Goal: Task Accomplishment & Management: Use online tool/utility

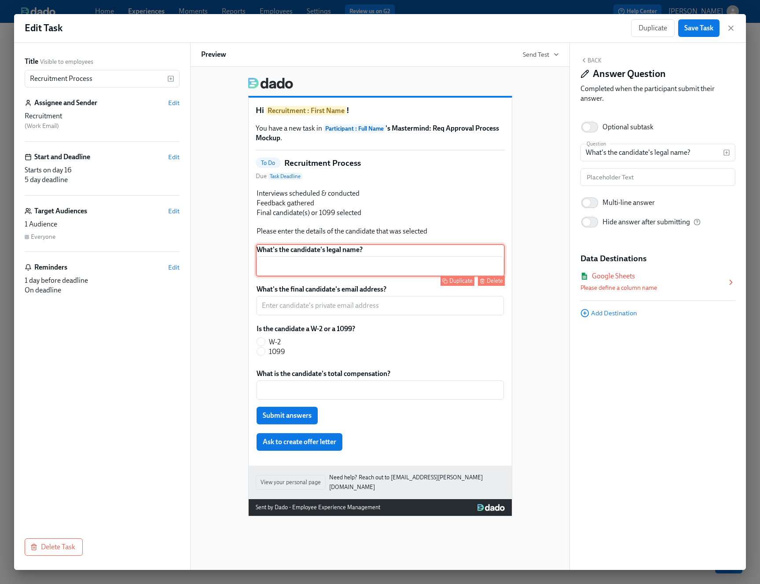
click at [367, 255] on div "What's the candidate's legal name? ​ Duplicate Delete" at bounding box center [380, 260] width 249 height 33
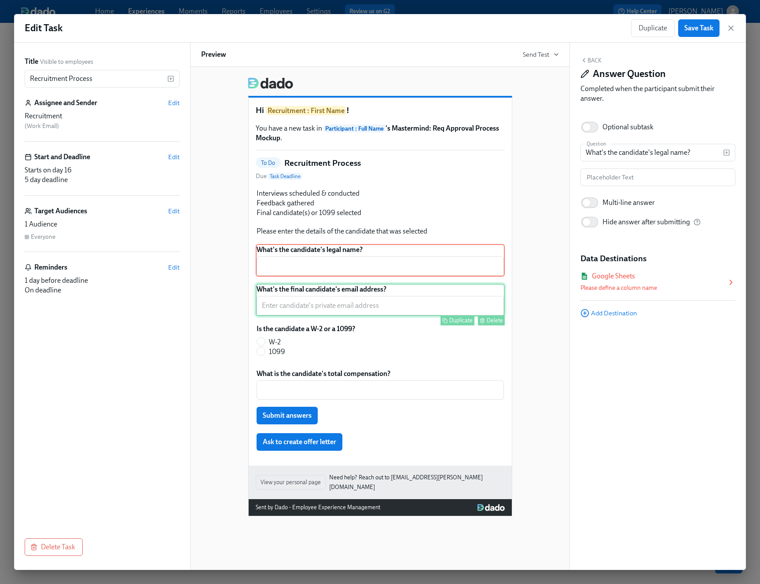
click at [351, 292] on div "What's the final candidate's email address? ​ Duplicate Delete" at bounding box center [380, 300] width 249 height 33
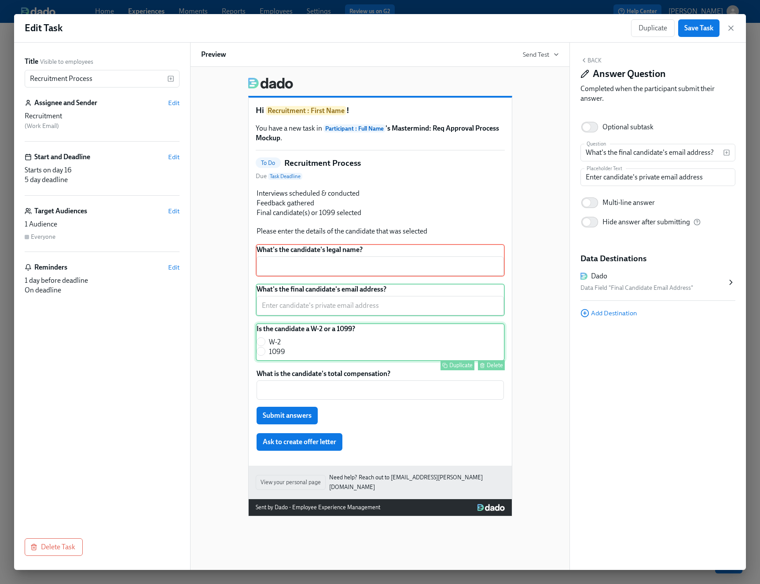
click at [345, 334] on div "Is the candidate a W-2 or a 1099? W-2 1099 Duplicate Delete" at bounding box center [380, 342] width 249 height 38
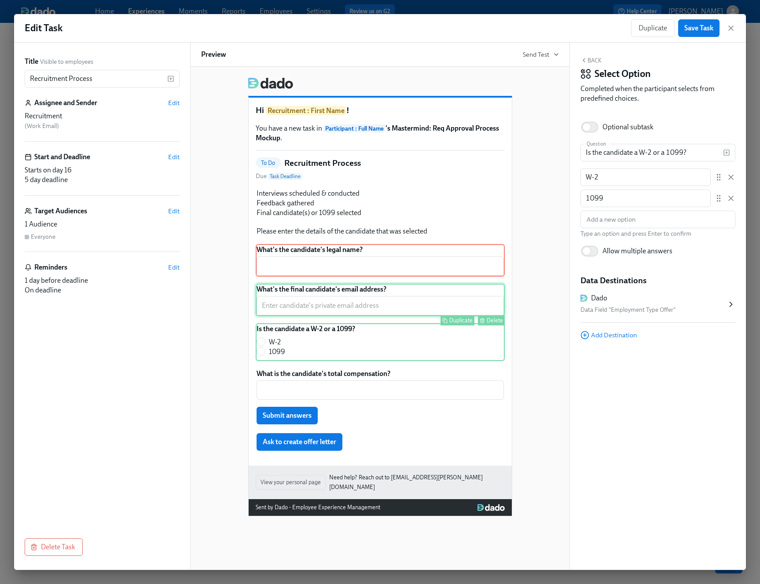
click at [358, 301] on div "What's the final candidate's email address? ​ Duplicate Delete" at bounding box center [380, 300] width 249 height 33
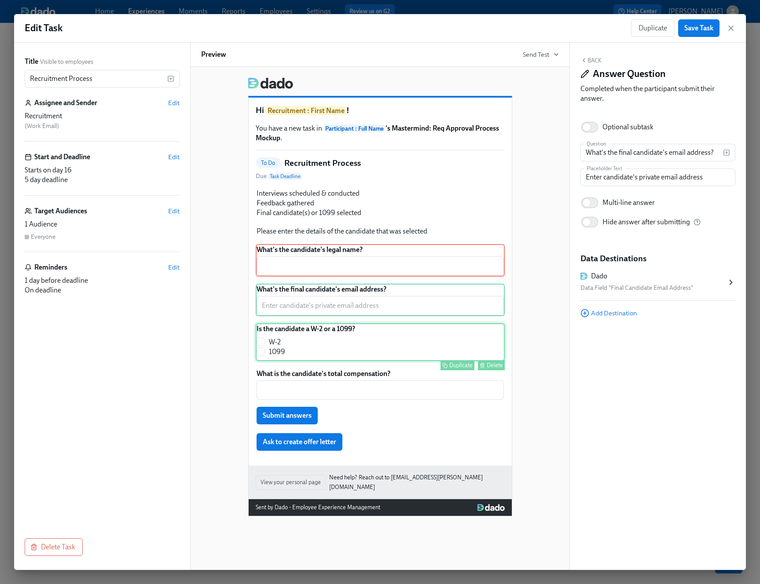
click at [351, 329] on div "Is the candidate a W-2 or a 1099? W-2 1099 Duplicate Delete" at bounding box center [380, 342] width 249 height 38
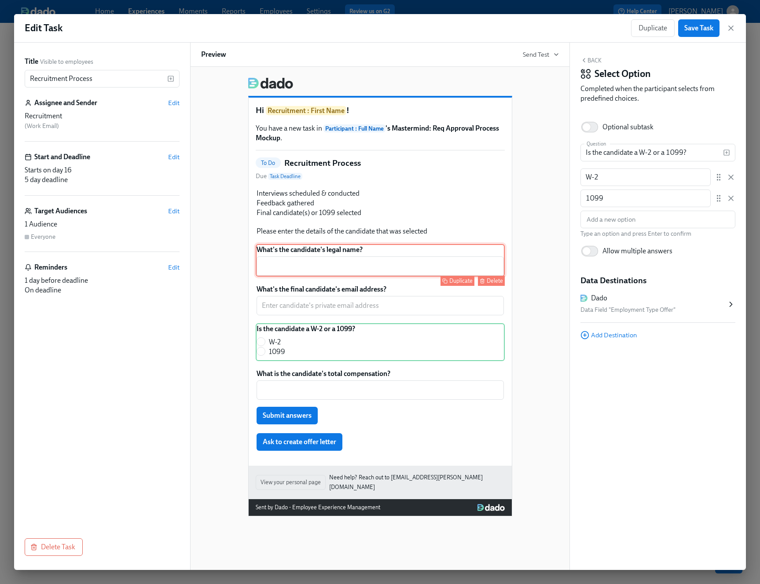
click at [348, 262] on div "What's the candidate's legal name? ​ Duplicate Delete" at bounding box center [380, 260] width 249 height 33
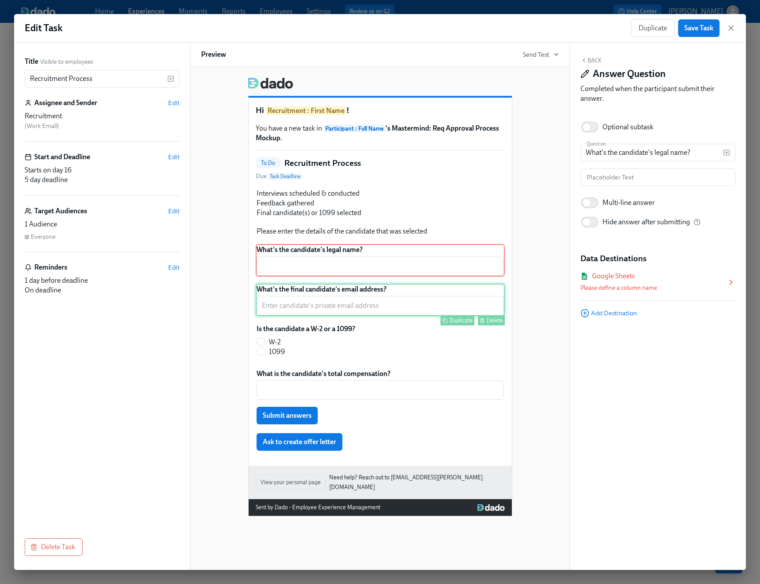
click at [364, 314] on div "What's the final candidate's email address? ​ Duplicate Delete" at bounding box center [380, 300] width 249 height 33
click at [368, 265] on div "What's the candidate's legal name? ​ Duplicate Delete" at bounding box center [380, 260] width 249 height 33
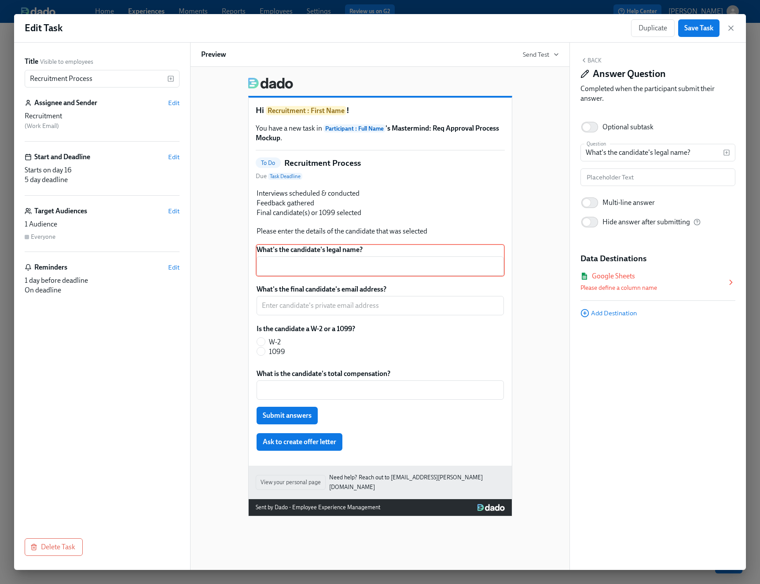
click at [664, 279] on div "Google Sheets" at bounding box center [653, 276] width 146 height 10
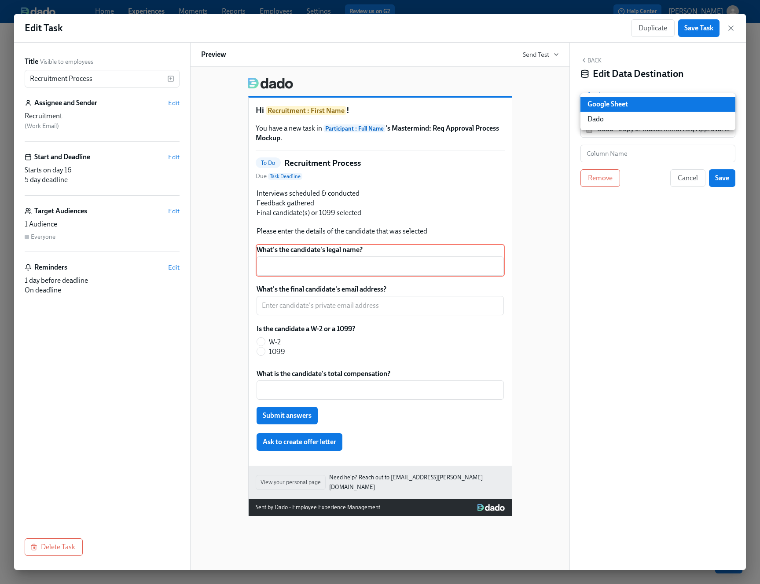
click at [644, 111] on body "Home Experiences Moments Reports Employees Settings Review us on G2 Help Center…" at bounding box center [380, 292] width 760 height 584
click at [643, 127] on ul "Google Sheet Dado" at bounding box center [657, 111] width 155 height 37
click at [644, 119] on li "Dado" at bounding box center [657, 119] width 155 height 15
type input "USER_PROFILE"
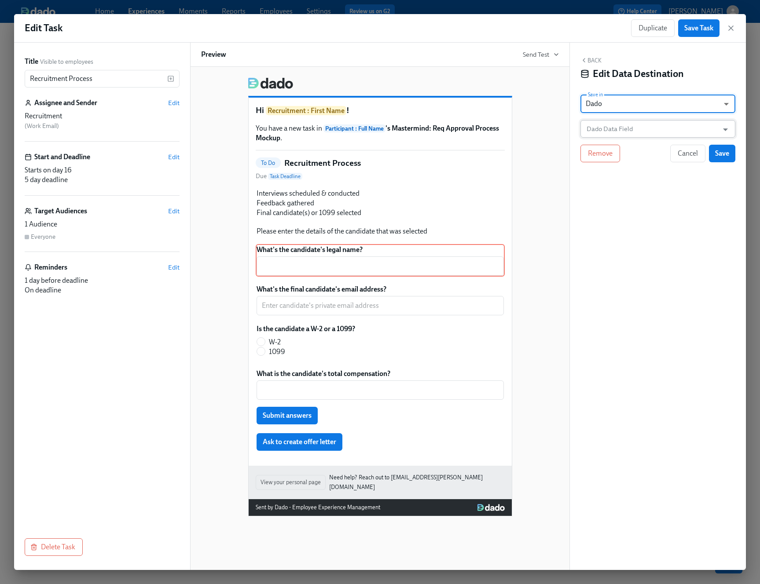
click at [643, 128] on input "Dado Data Field" at bounding box center [651, 129] width 133 height 18
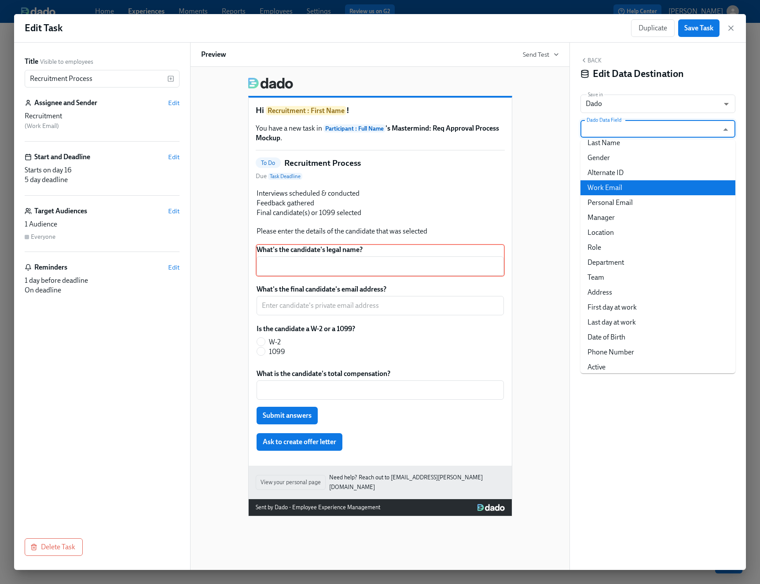
scroll to position [282, 0]
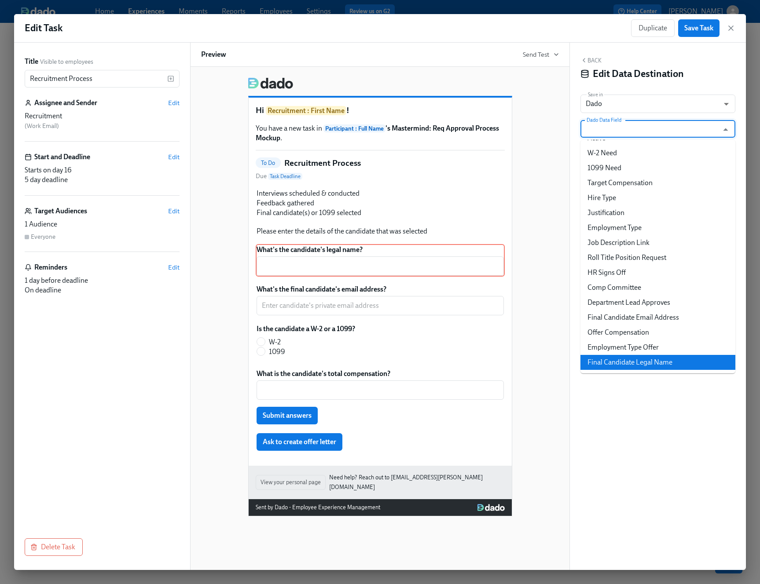
click at [640, 371] on ul "First Name Preferred Name Middle Name Last Name Gender Alternate ID Work Email …" at bounding box center [657, 257] width 155 height 234
click at [643, 362] on li "Final Candidate Legal Name" at bounding box center [657, 362] width 155 height 15
type input "Final Candidate Legal Name"
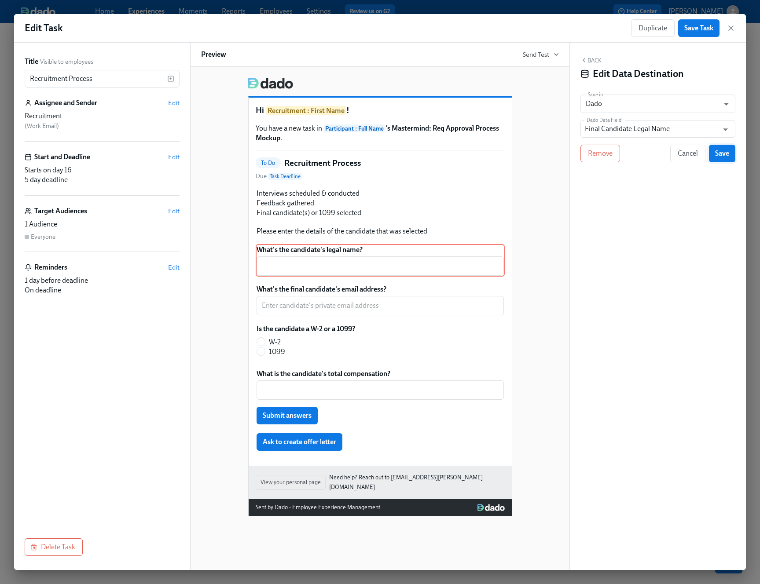
click at [726, 153] on span "Save" at bounding box center [722, 153] width 14 height 9
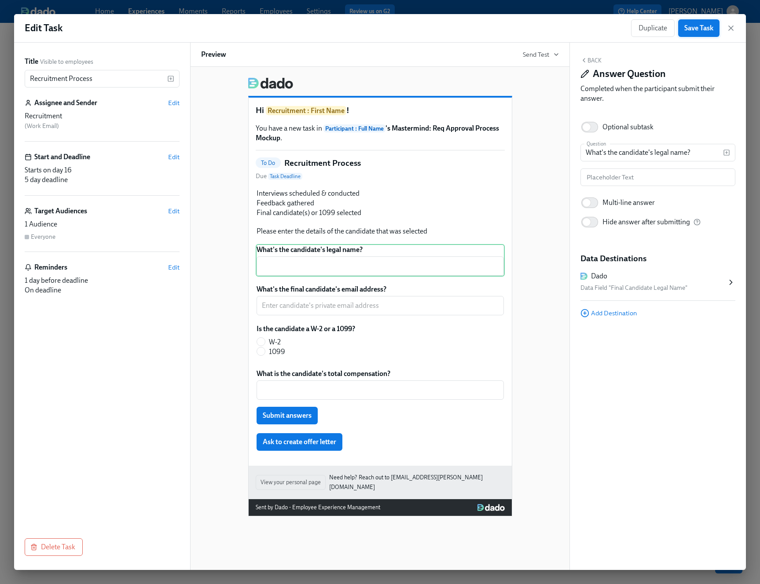
click at [691, 29] on span "Save Task" at bounding box center [698, 28] width 29 height 9
click at [734, 29] on icon "button" at bounding box center [730, 28] width 9 height 9
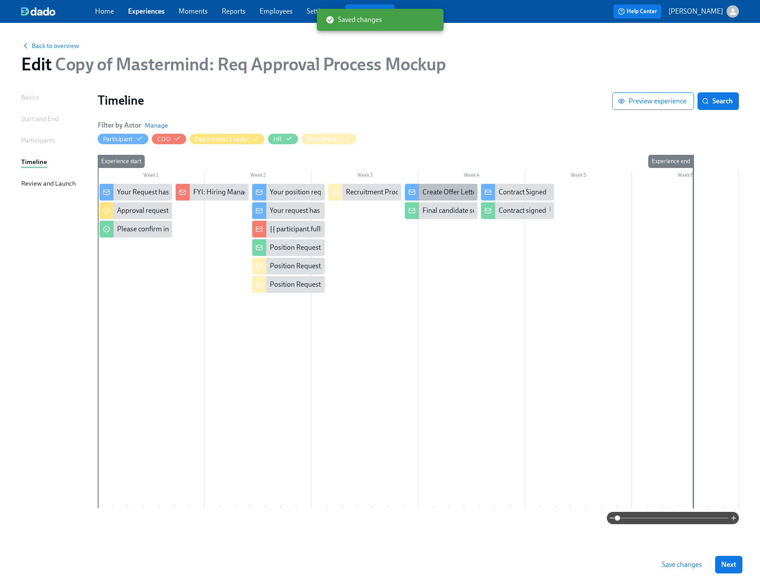
click at [457, 190] on div "Create Offer Letter" at bounding box center [450, 192] width 56 height 10
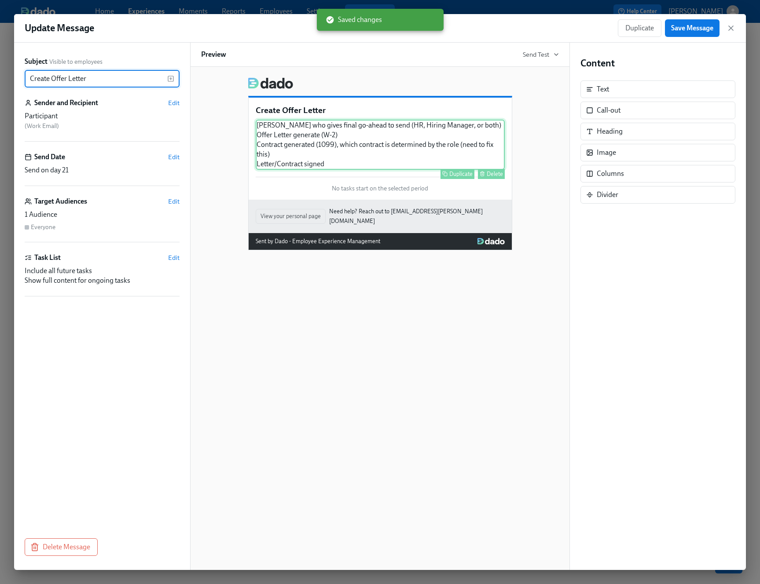
click at [413, 150] on div "Clarify who gives final go-ahead to send (HR, Hiring Manager, or both) Offer Le…" at bounding box center [380, 145] width 249 height 50
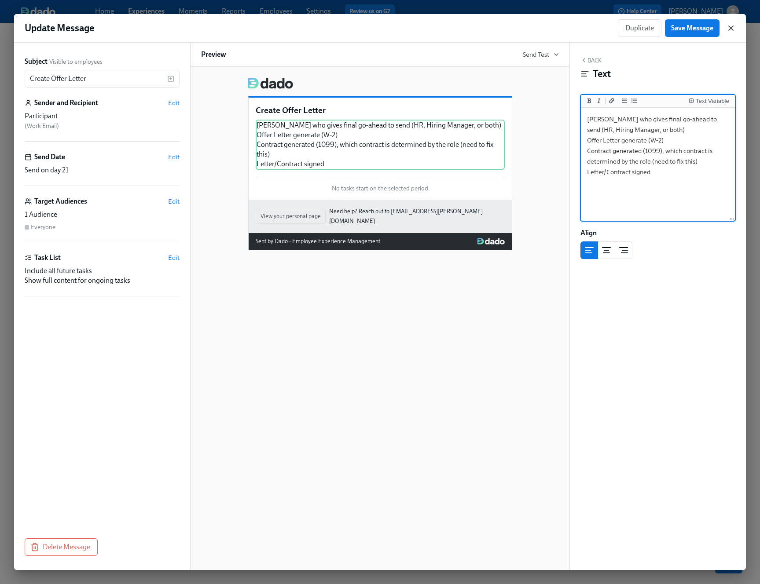
click at [728, 26] on icon "button" at bounding box center [730, 28] width 4 height 4
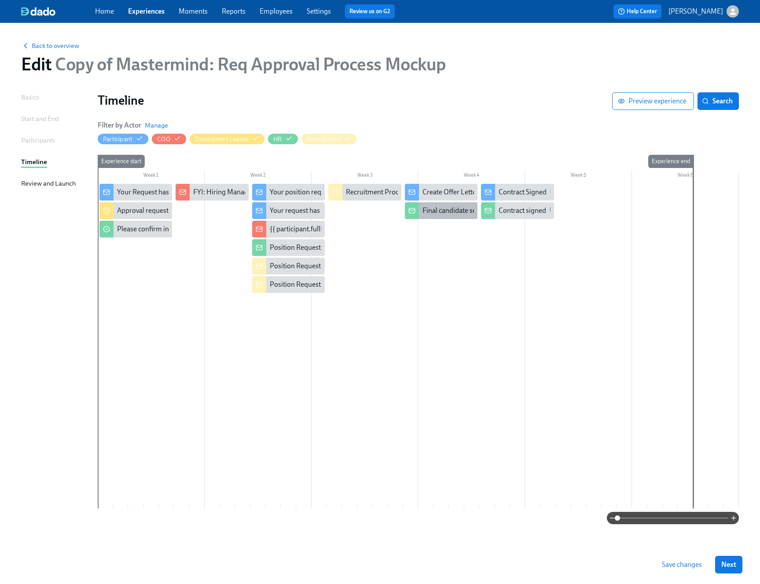
click at [430, 215] on div "Final candidate selected: Please create offer letter" at bounding box center [495, 211] width 147 height 10
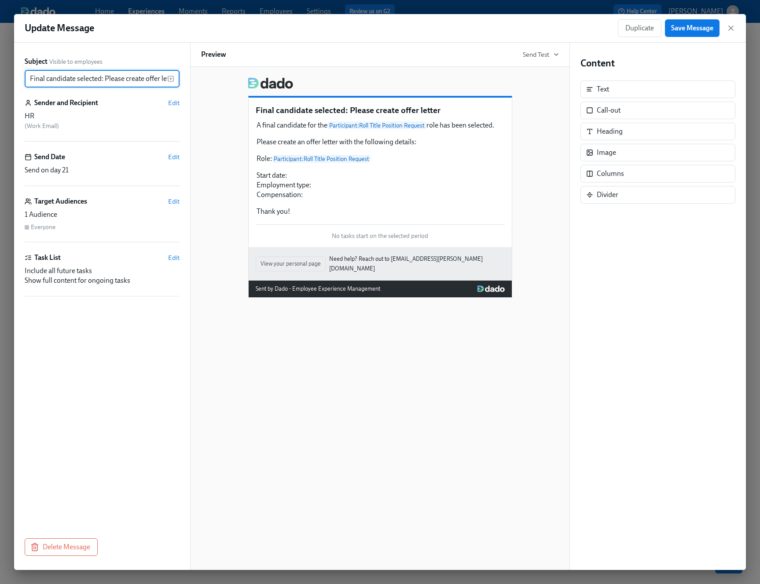
scroll to position [0, 11]
click at [336, 183] on div "A final candidate for the Participant : Roll Title Position Request role has be…" at bounding box center [380, 169] width 249 height 98
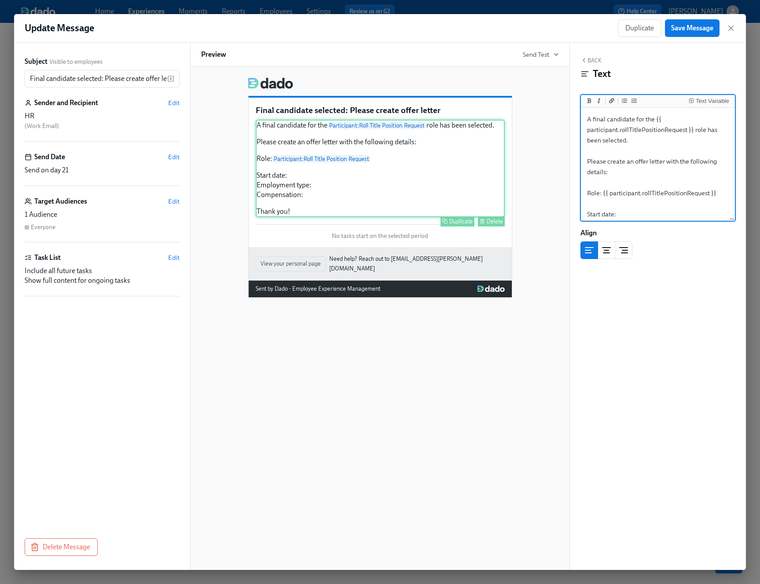
click at [318, 176] on div "A final candidate for the Participant : Roll Title Position Request role has be…" at bounding box center [380, 169] width 249 height 98
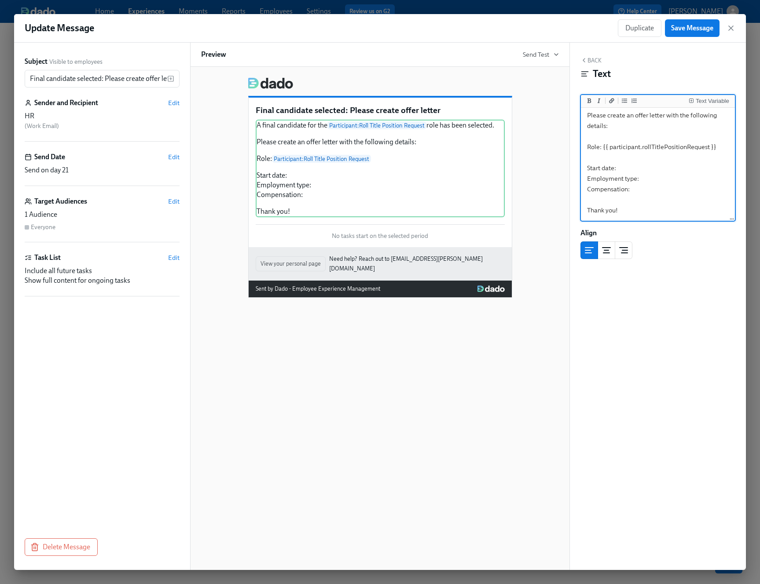
click at [642, 161] on textarea "A final candidate for the {{ participant.rollTitlePositionRequest }} role has b…" at bounding box center [657, 141] width 150 height 157
click at [632, 165] on textarea "A final candidate for the {{ participant.rollTitlePositionRequest }} role has b…" at bounding box center [657, 141] width 150 height 157
click at [716, 103] on div "Text Variable" at bounding box center [711, 101] width 33 height 6
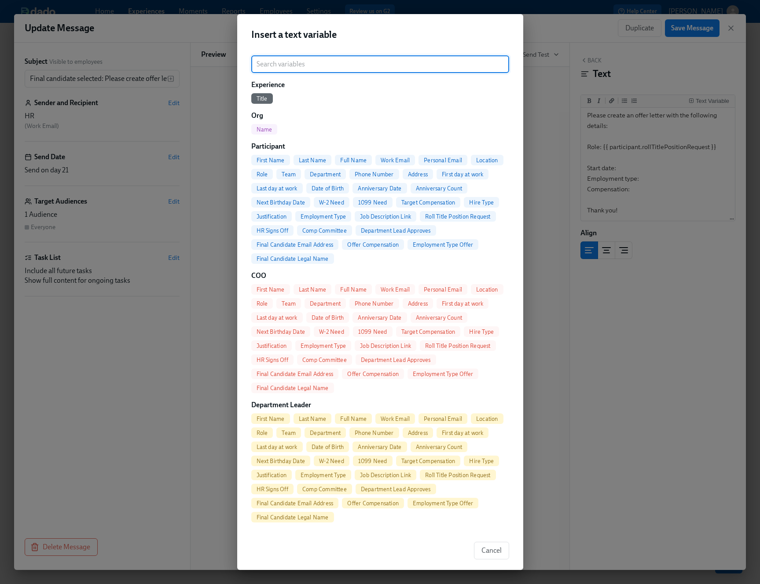
click at [302, 254] on div "Final Candidate Legal Name" at bounding box center [292, 258] width 83 height 11
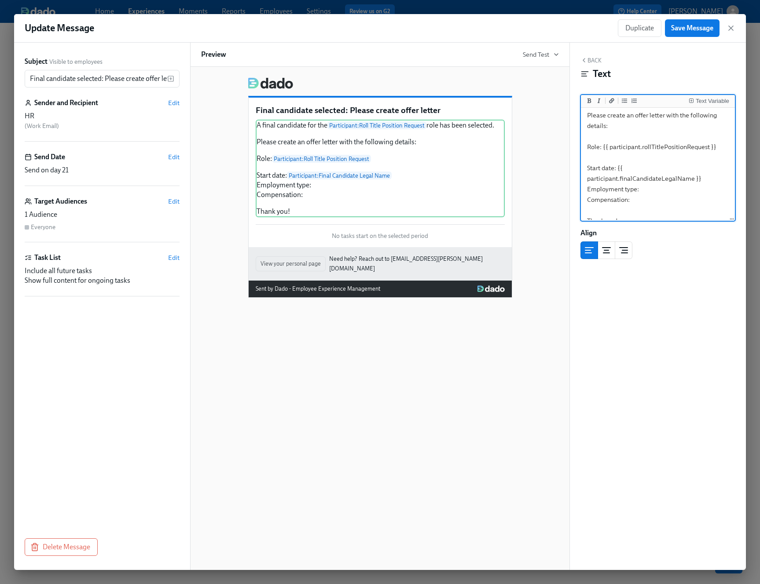
click at [616, 169] on textarea "A final candidate for the {{ participant.rollTitlePositionRequest }} role has b…" at bounding box center [657, 146] width 150 height 167
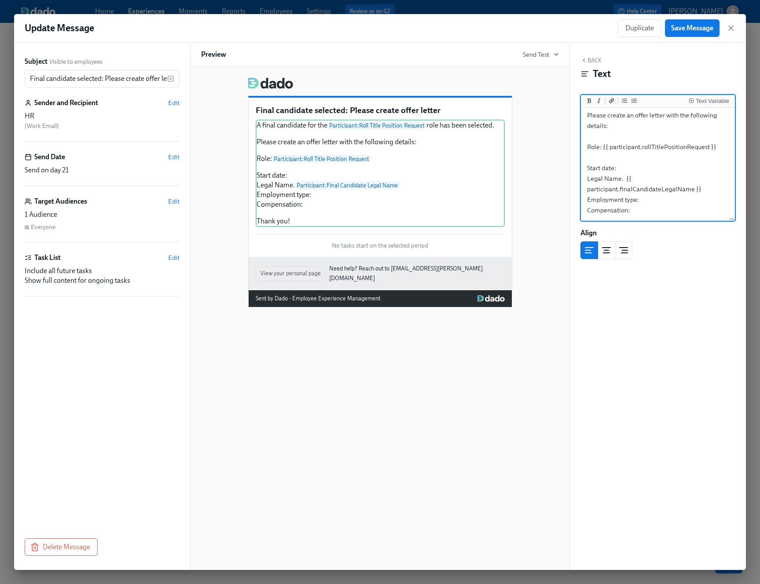
click at [647, 206] on textarea "A final candidate for the {{ participant.rollTitlePositionRequest }} role has b…" at bounding box center [657, 152] width 150 height 178
click at [653, 201] on textarea "A final candidate for the {{ participant.rollTitlePositionRequest }} role has b…" at bounding box center [657, 152] width 150 height 178
click at [701, 98] on div "Text Variable" at bounding box center [711, 101] width 33 height 6
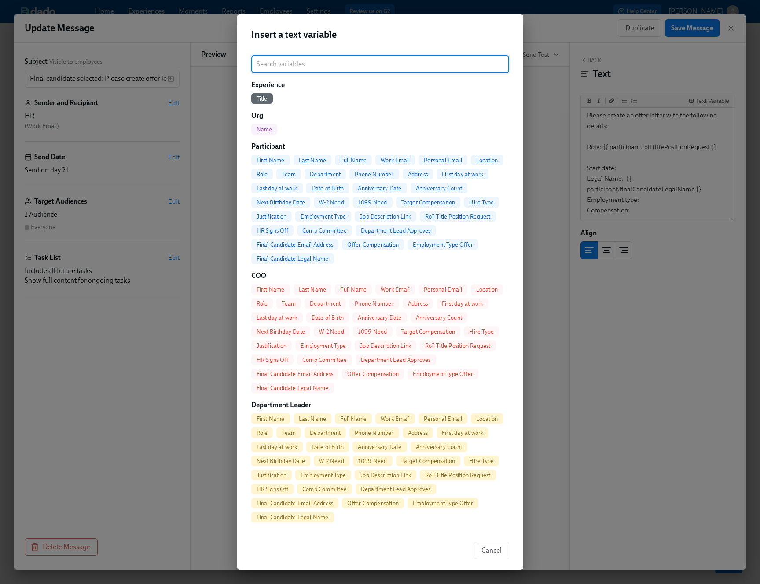
click at [429, 243] on span "Employment Type Offer" at bounding box center [442, 244] width 71 height 7
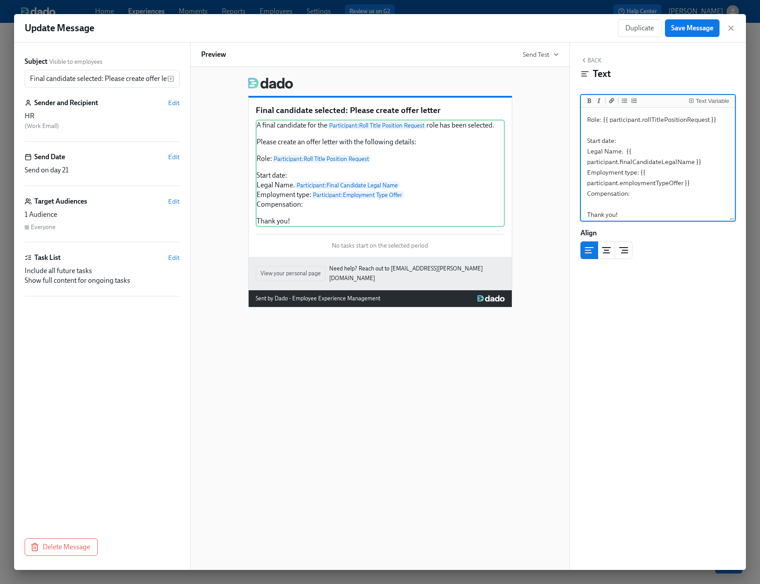
scroll to position [78, 0]
click at [652, 189] on textarea "A final candidate for the {{ participant.rollTitlePositionRequest }} role has b…" at bounding box center [657, 126] width 150 height 188
click at [709, 102] on div "Text Variable" at bounding box center [711, 101] width 33 height 6
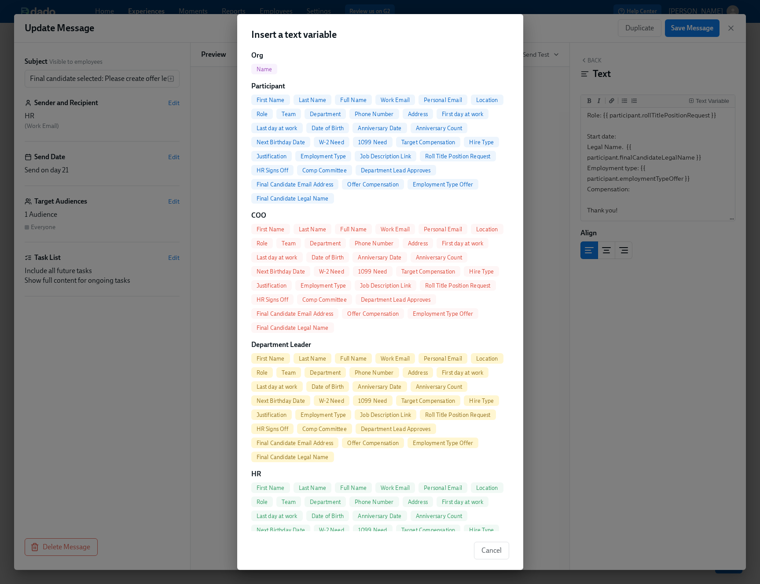
scroll to position [62, 0]
click at [384, 185] on span "Offer Compensation" at bounding box center [373, 183] width 62 height 7
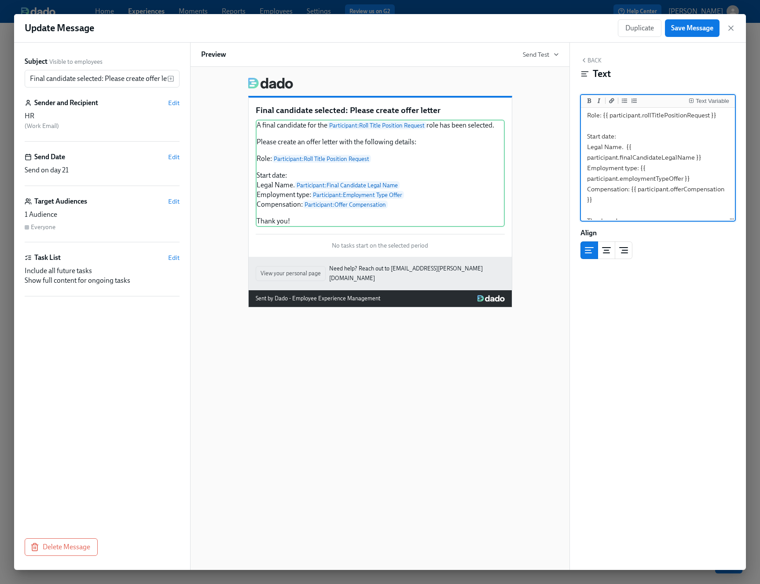
scroll to position [88, 0]
click at [638, 127] on textarea "A final candidate for the {{ participant.rollTitlePositionRequest }} role has b…" at bounding box center [657, 120] width 150 height 199
type textarea "A final candidate for the {{ participant.rollTitlePositionRequest }} role has b…"
click at [691, 30] on span "Save Message" at bounding box center [692, 28] width 42 height 9
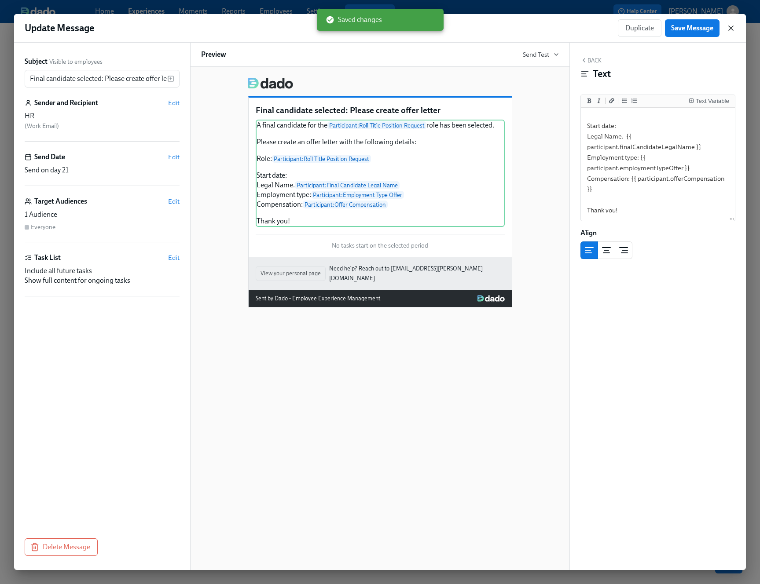
click at [727, 29] on icon "button" at bounding box center [730, 28] width 9 height 9
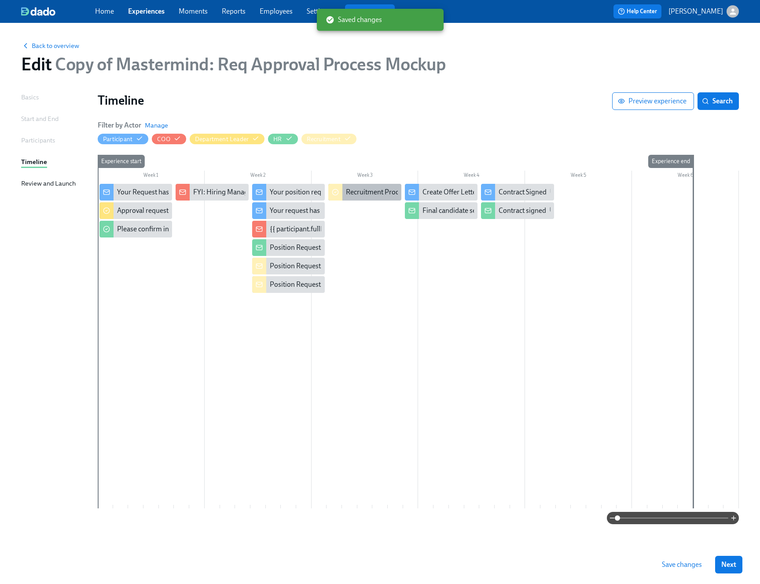
click at [369, 191] on div "Recruitment Process" at bounding box center [377, 192] width 62 height 10
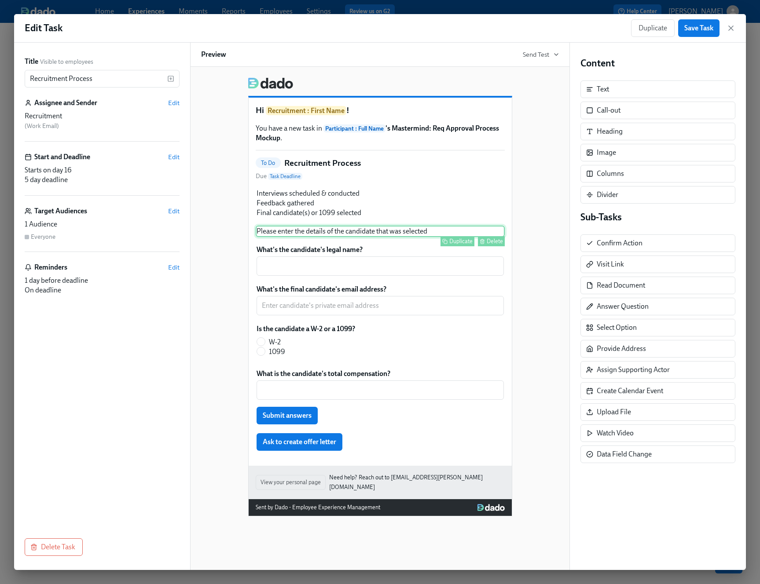
click at [377, 232] on div "Please enter the details of the candidate that was selected Duplicate Delete" at bounding box center [380, 231] width 249 height 11
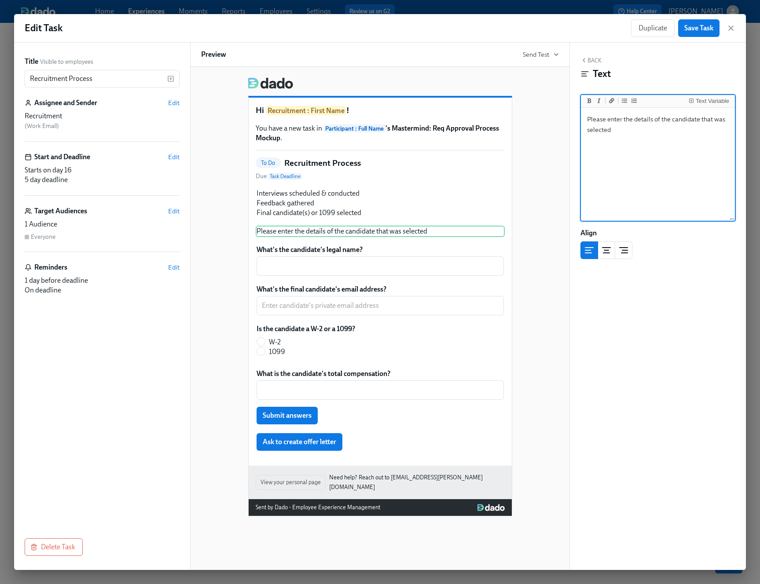
click at [618, 136] on textarea "Please enter the details of the candidate that was selected" at bounding box center [657, 165] width 150 height 110
type textarea "Please enter the details of the candidate that was selected:"
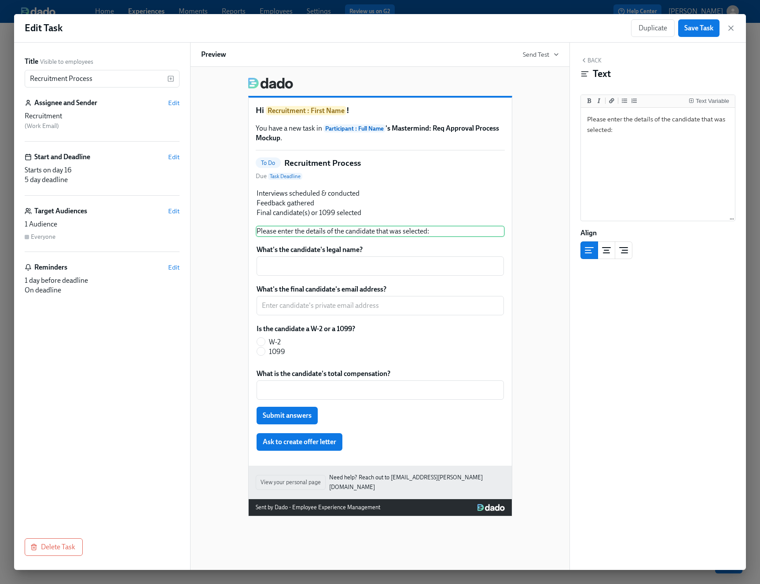
click at [528, 249] on div "Hi Recruitment : First Name ! You have a new task in Participant : Full Name 's…" at bounding box center [380, 293] width 358 height 446
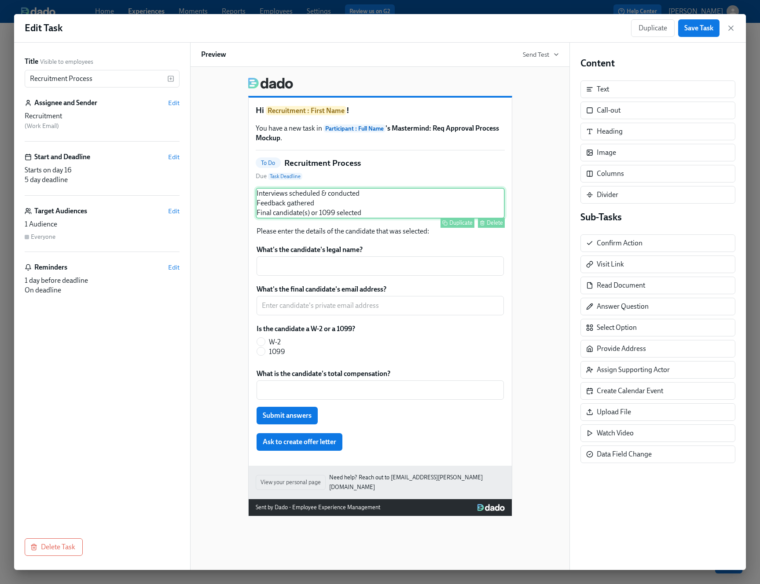
click at [375, 208] on div "Interviews scheduled & conducted Feedback gathered Final candidate(s) or 1099 s…" at bounding box center [380, 203] width 249 height 31
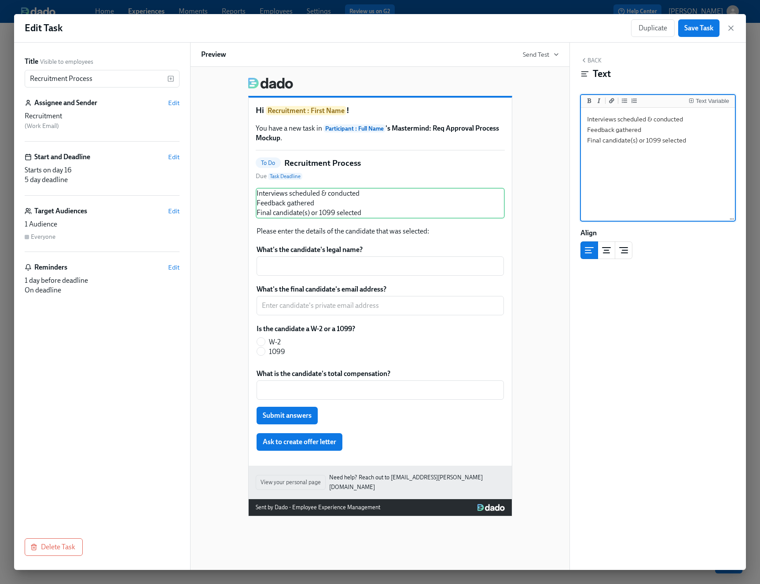
click at [589, 63] on button "Back" at bounding box center [590, 60] width 21 height 7
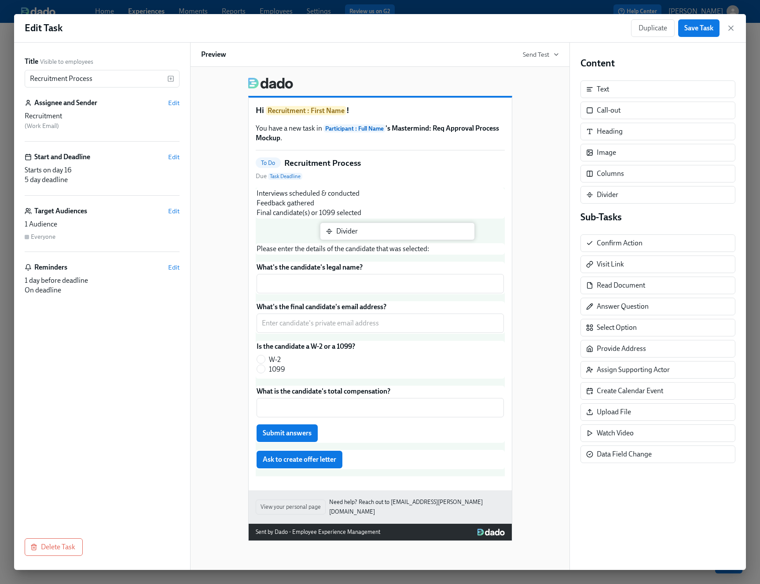
drag, startPoint x: 616, startPoint y: 195, endPoint x: 354, endPoint y: 231, distance: 265.1
click at [354, 231] on div "Title Visible to employees Recruitment Process ​ Assignee and Sender Edit Recru…" at bounding box center [379, 306] width 731 height 527
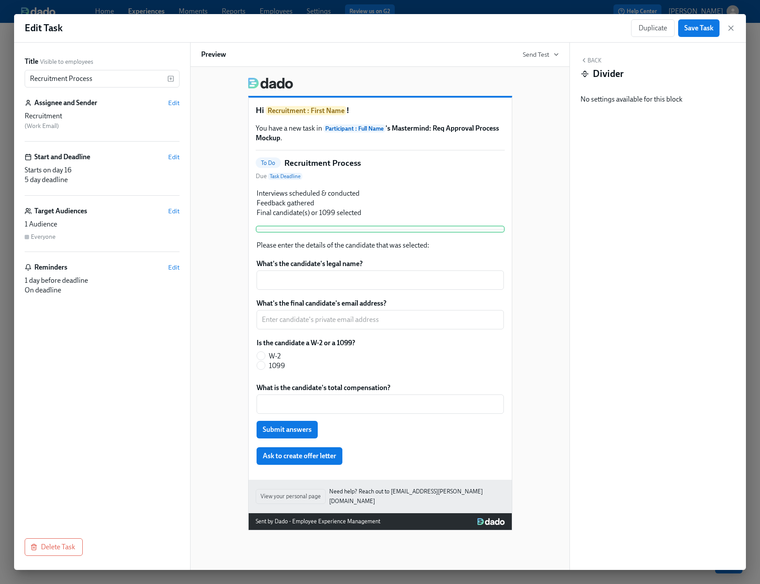
click at [534, 215] on div "Hi Recruitment : First Name ! You have a new task in Participant : Full Name 's…" at bounding box center [380, 300] width 358 height 460
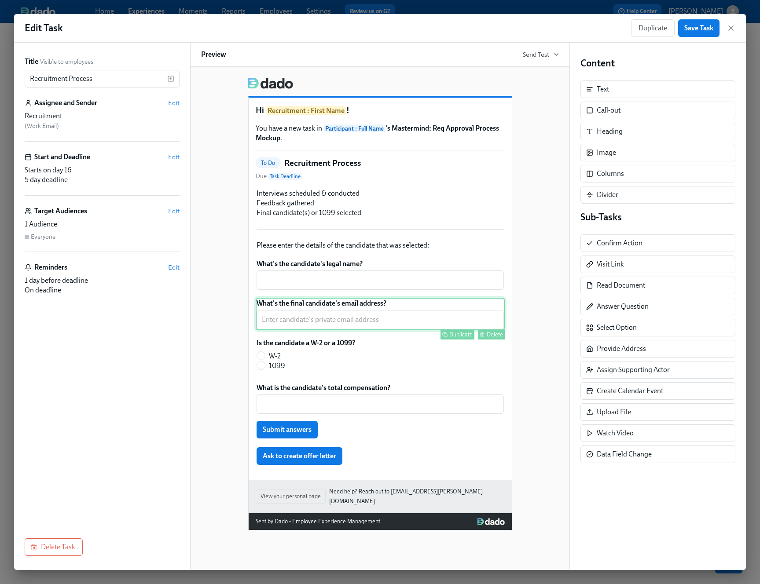
click at [292, 309] on div "What's the final candidate's email address? ​ Duplicate Delete" at bounding box center [380, 314] width 249 height 33
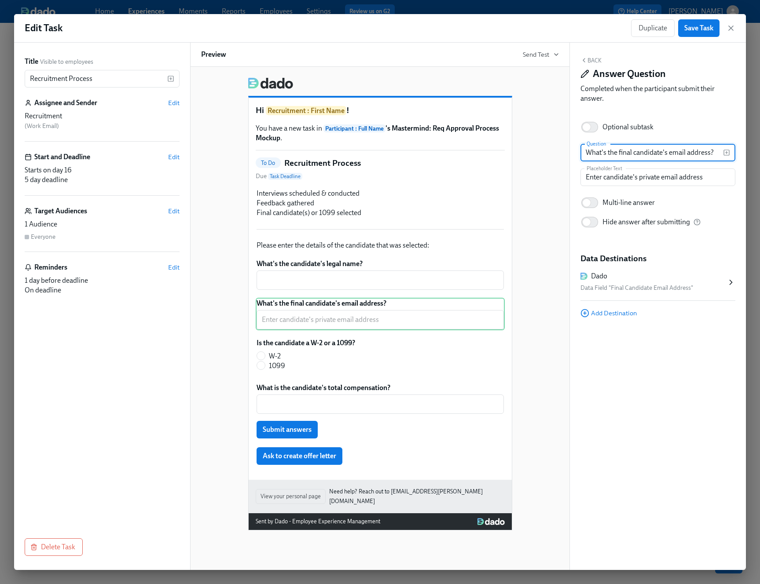
click at [625, 155] on input "What's the final candidate's email address?" at bounding box center [651, 153] width 143 height 18
type input "What's the candidate's email address?"
click at [334, 346] on div "Is the candidate a W-2 or a 1099? W-2 1099 Duplicate Delete" at bounding box center [380, 356] width 249 height 38
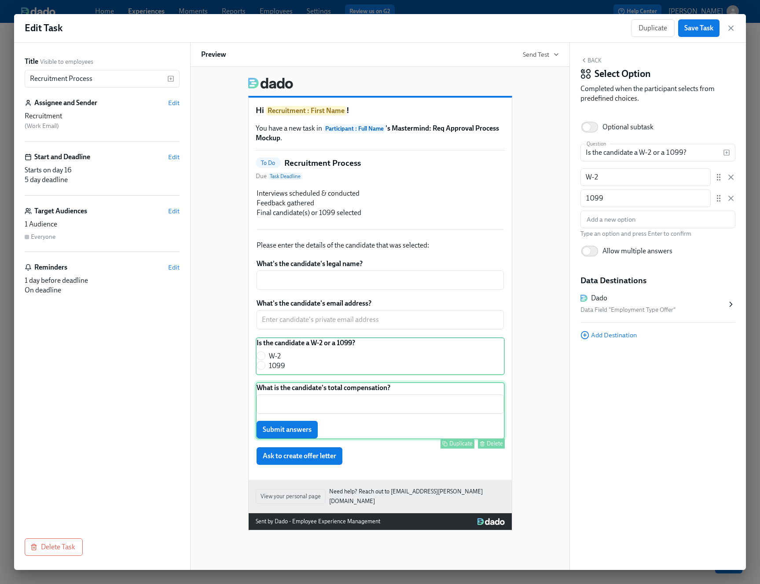
click at [364, 390] on div "What is the candidate's total compensation? ​ Submit answers Duplicate Delete" at bounding box center [380, 410] width 249 height 57
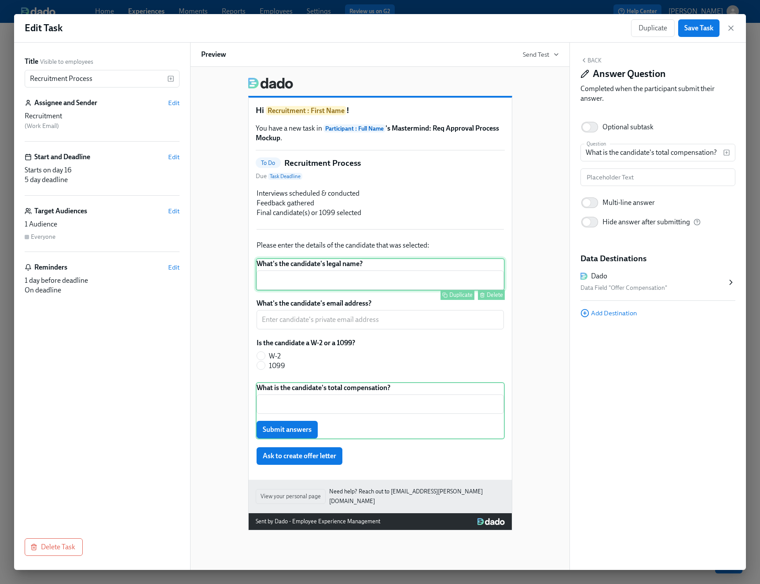
click at [350, 269] on div "What's the candidate's legal name? ​ Duplicate Delete" at bounding box center [380, 274] width 249 height 33
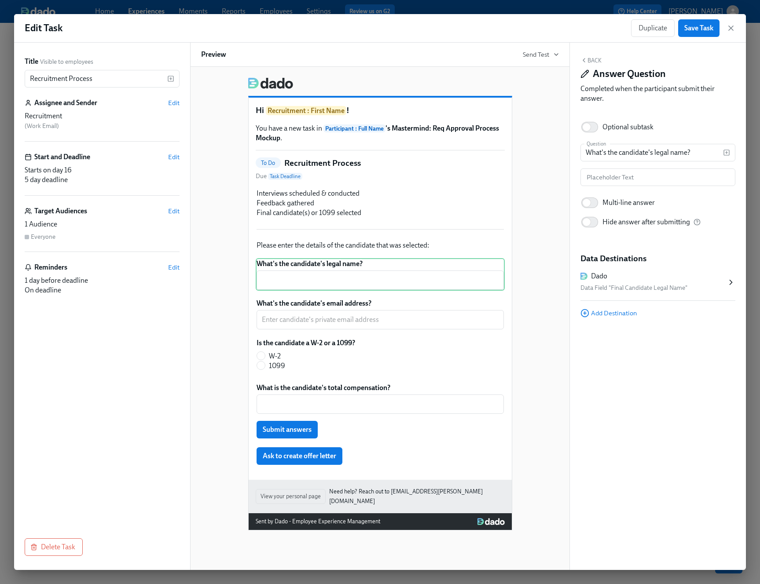
click at [588, 62] on button "Back" at bounding box center [590, 60] width 21 height 7
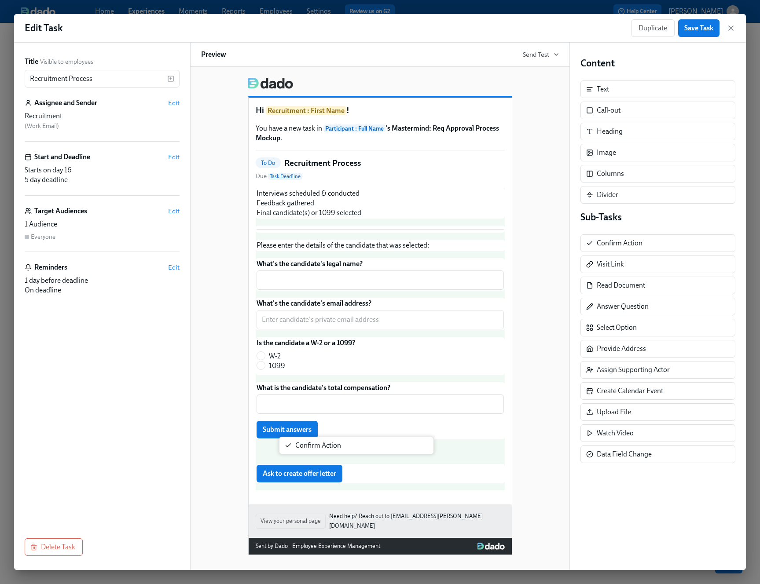
drag, startPoint x: 619, startPoint y: 246, endPoint x: 315, endPoint y: 450, distance: 366.3
click at [315, 450] on div "Title Visible to employees Recruitment Process ​ Assignee and Sender Edit Recru…" at bounding box center [379, 306] width 731 height 527
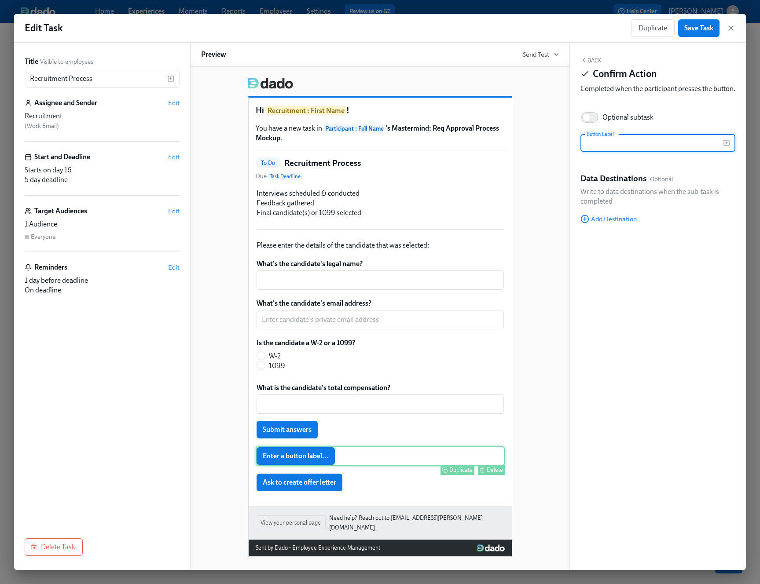
click at [346, 462] on div "Enter a button label... Duplicate Delete" at bounding box center [380, 455] width 249 height 19
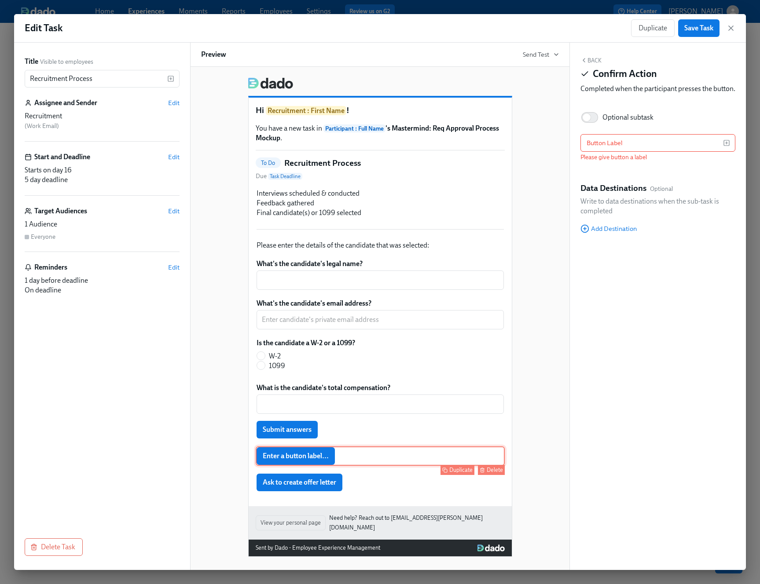
click at [493, 470] on div "Delete" at bounding box center [494, 470] width 16 height 7
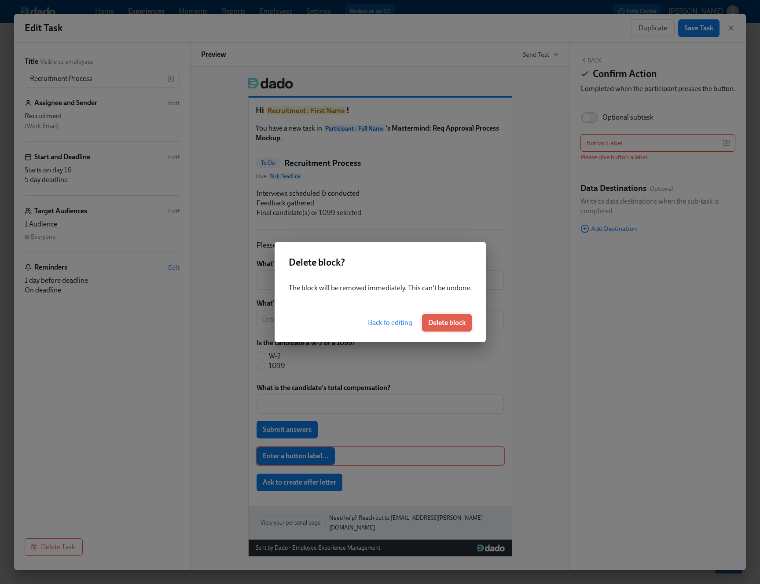
click at [445, 316] on button "Delete block" at bounding box center [447, 323] width 50 height 18
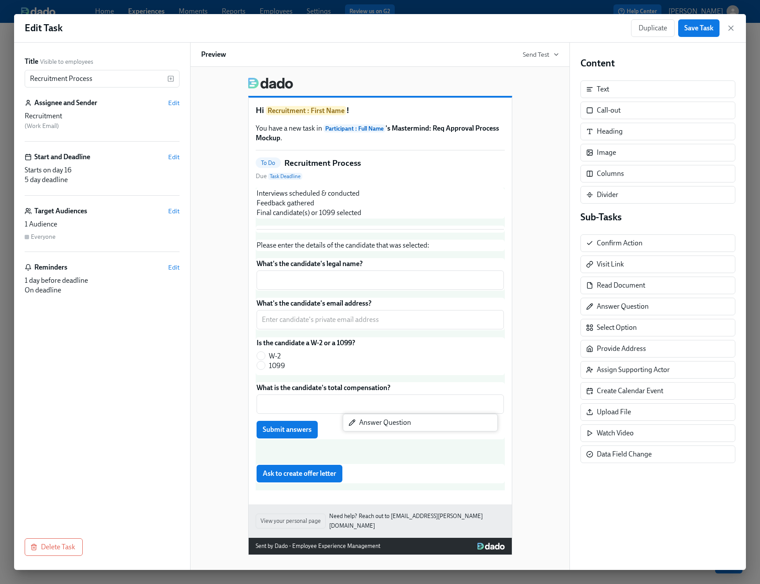
drag, startPoint x: 624, startPoint y: 304, endPoint x: 381, endPoint y: 421, distance: 269.5
click at [381, 421] on div "Title Visible to employees Recruitment Process ​ Assignee and Sender Edit Recru…" at bounding box center [379, 306] width 731 height 527
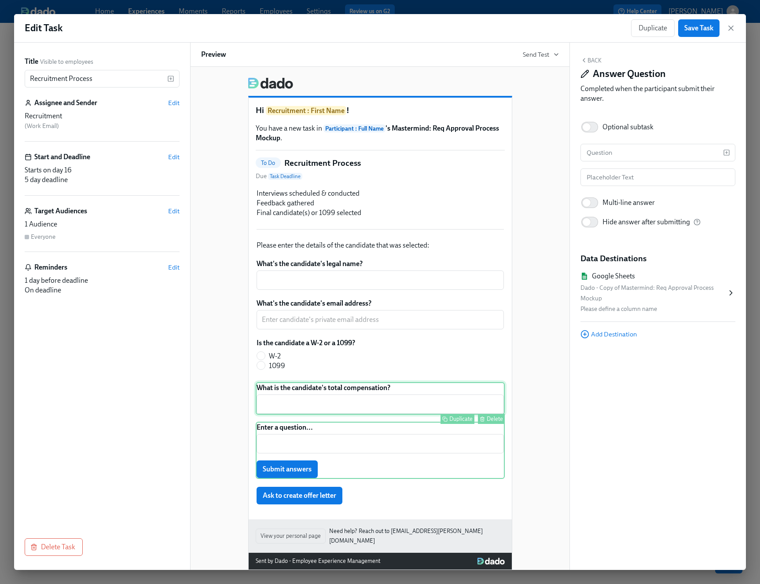
scroll to position [10, 0]
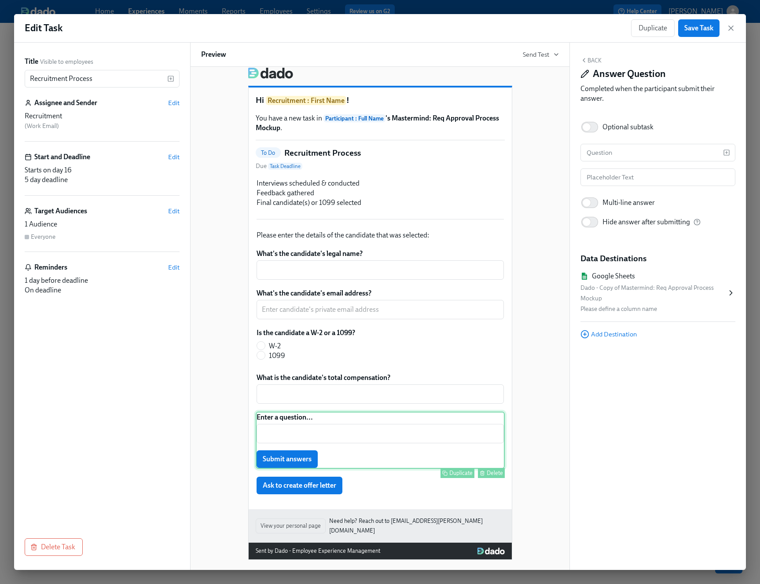
click at [317, 423] on div "Enter a question... ​ Submit answers Duplicate Delete" at bounding box center [380, 440] width 249 height 57
click at [586, 58] on icon "button" at bounding box center [583, 60] width 7 height 7
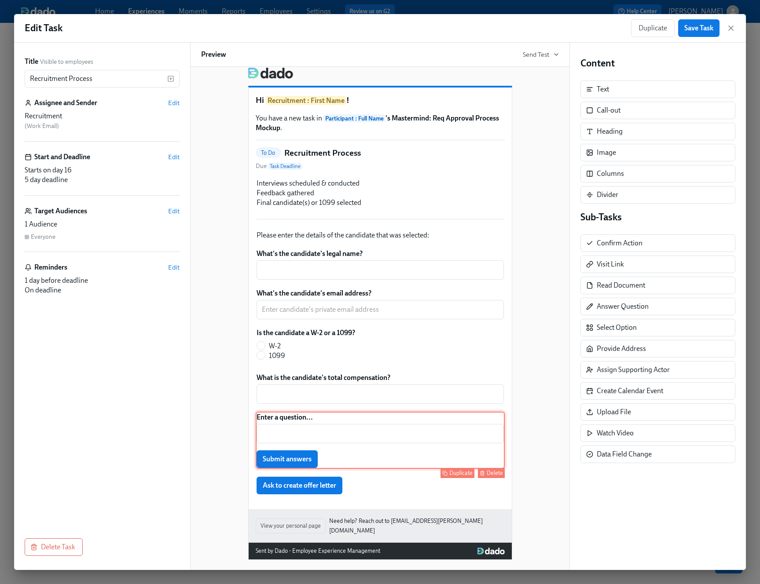
click at [369, 415] on div "Enter a question... ​ Submit answers Duplicate Delete" at bounding box center [380, 440] width 249 height 57
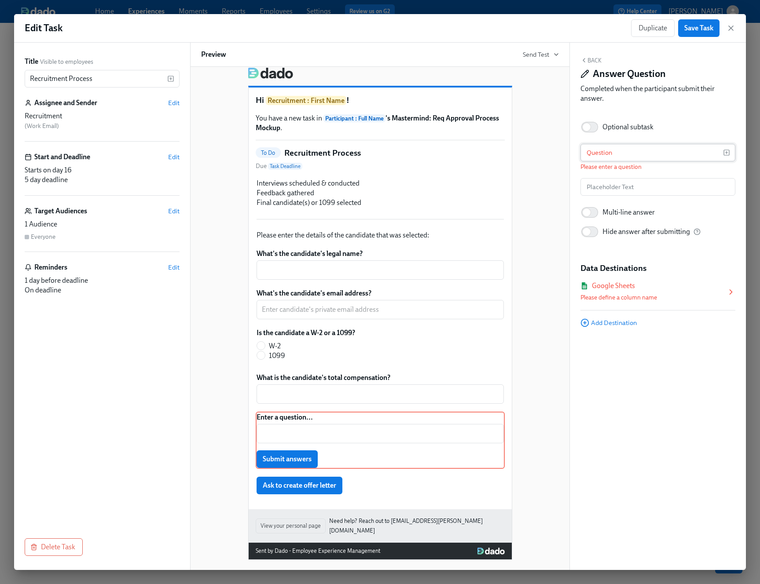
click at [609, 152] on input "text" at bounding box center [651, 153] width 143 height 18
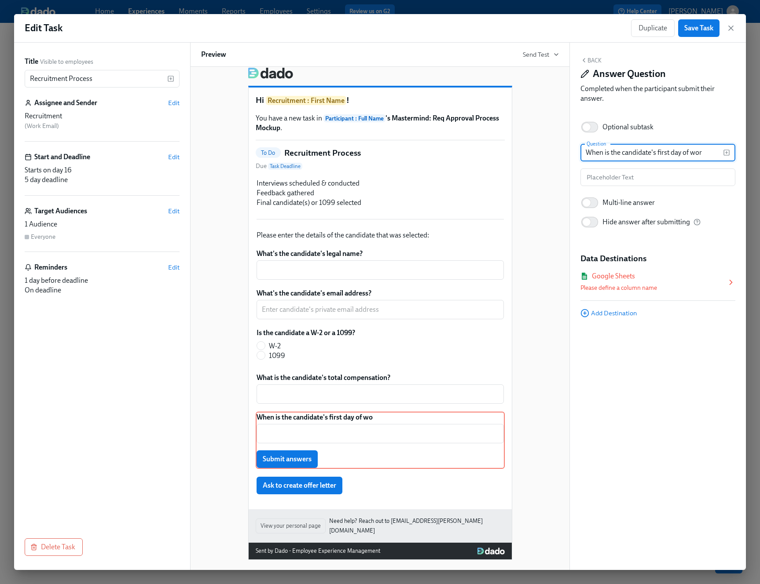
type input "When is the candidate's first day of work"
click at [339, 431] on div "When is the candidate's first day of work ​ Submit answers Duplicate Delete" at bounding box center [380, 440] width 249 height 57
click at [361, 305] on div "What's the candidate's email address? ​ Duplicate Delete" at bounding box center [380, 304] width 249 height 33
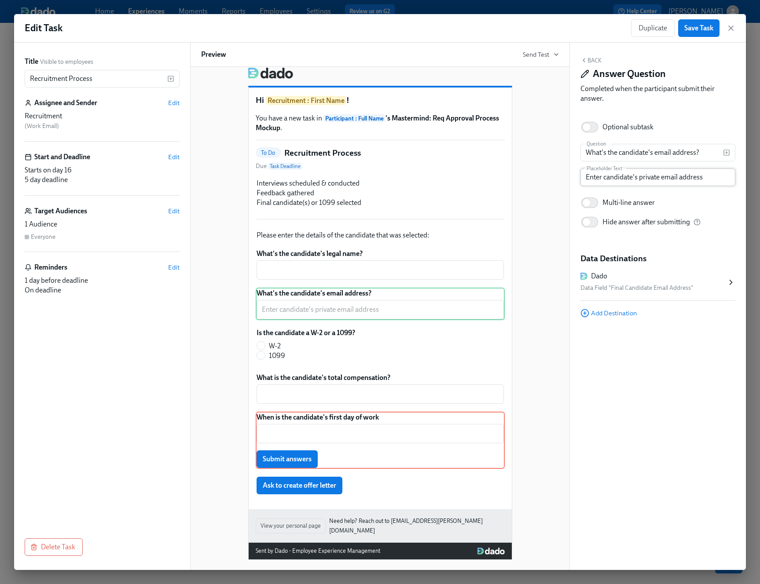
click at [615, 184] on input "Enter candidate's private email address" at bounding box center [657, 177] width 155 height 18
click at [412, 428] on div "When is the candidate's first day of work ​ Submit answers Duplicate Delete" at bounding box center [380, 440] width 249 height 57
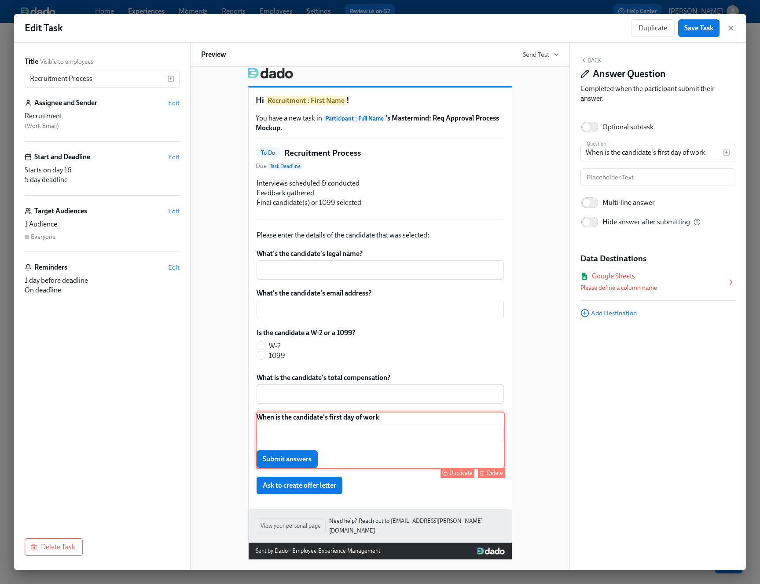
click at [366, 441] on div "When is the candidate's first day of work ​ Submit answers Duplicate Delete" at bounding box center [380, 440] width 249 height 57
click at [630, 284] on div "Please define a column name" at bounding box center [653, 288] width 146 height 11
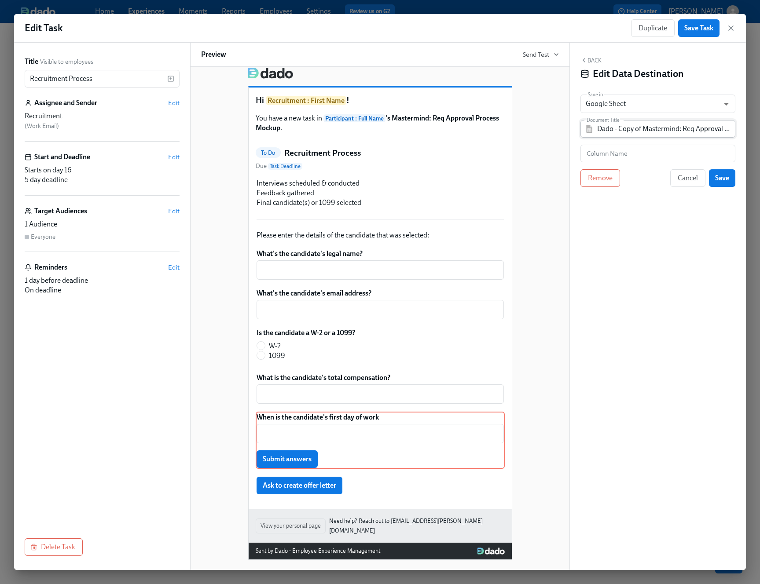
click at [625, 120] on input "Dado - Copy of Mastermind: Req Approval Process Mockup" at bounding box center [664, 129] width 134 height 18
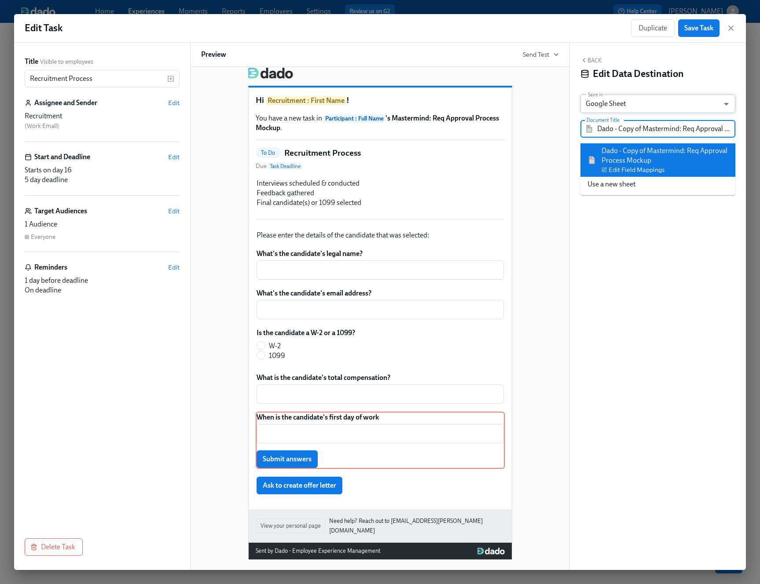
click at [626, 107] on body "Home Experiences Moments Reports Employees Settings Review us on G2 Help Center…" at bounding box center [380, 292] width 760 height 584
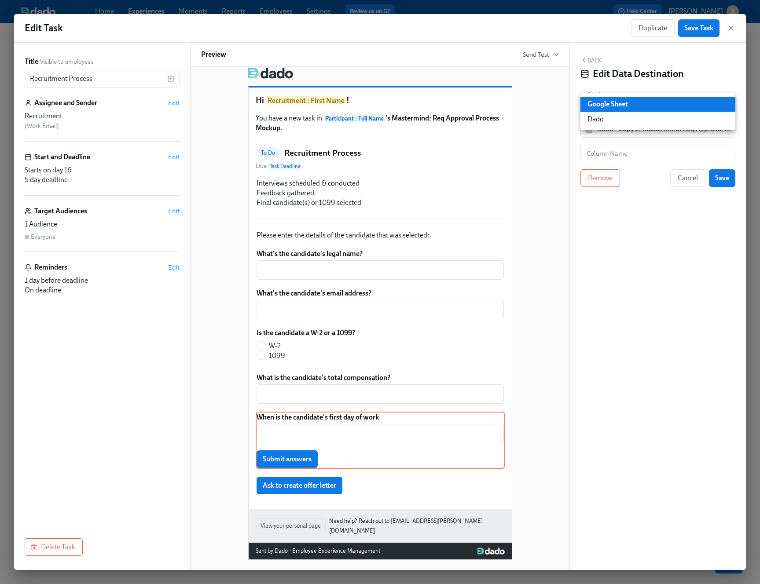
click at [624, 123] on li "Dado" at bounding box center [657, 119] width 155 height 15
type input "USER_PROFILE"
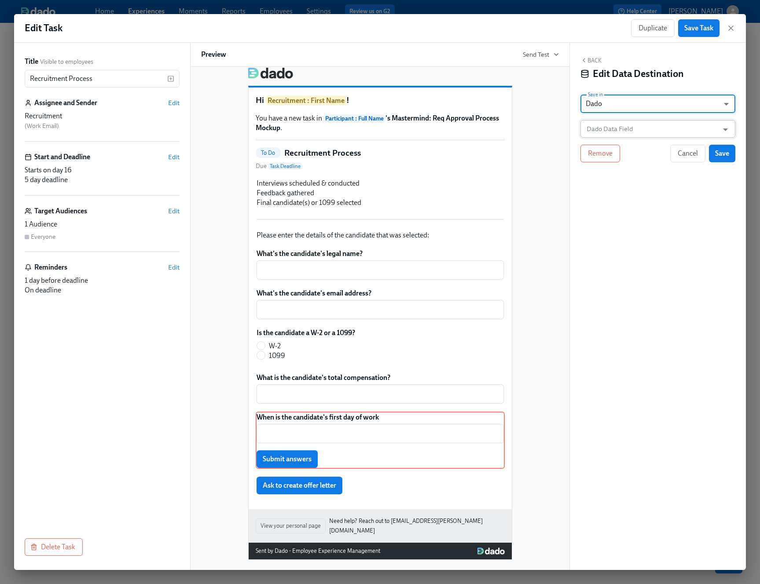
click at [624, 126] on input "Dado Data Field" at bounding box center [651, 129] width 133 height 18
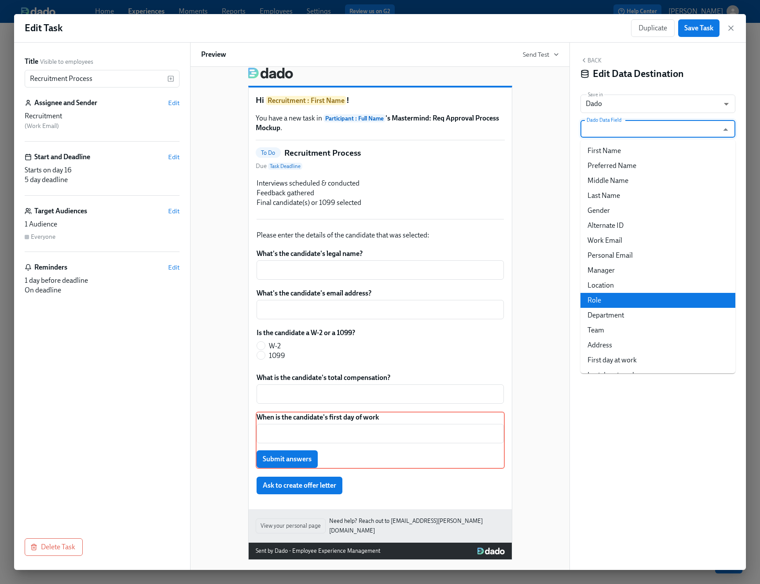
scroll to position [297, 0]
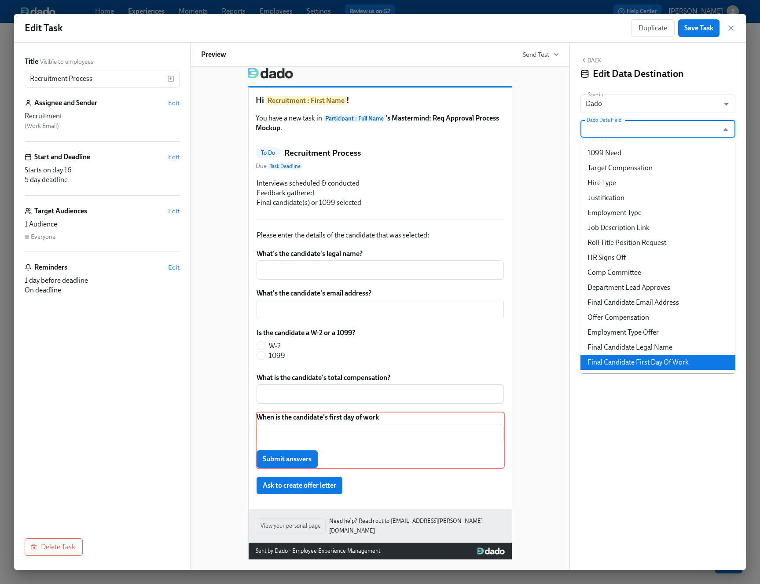
click at [636, 355] on li "Final Candidate First Day Of Work" at bounding box center [657, 362] width 155 height 15
type input "Final Candidate First Day Of Work"
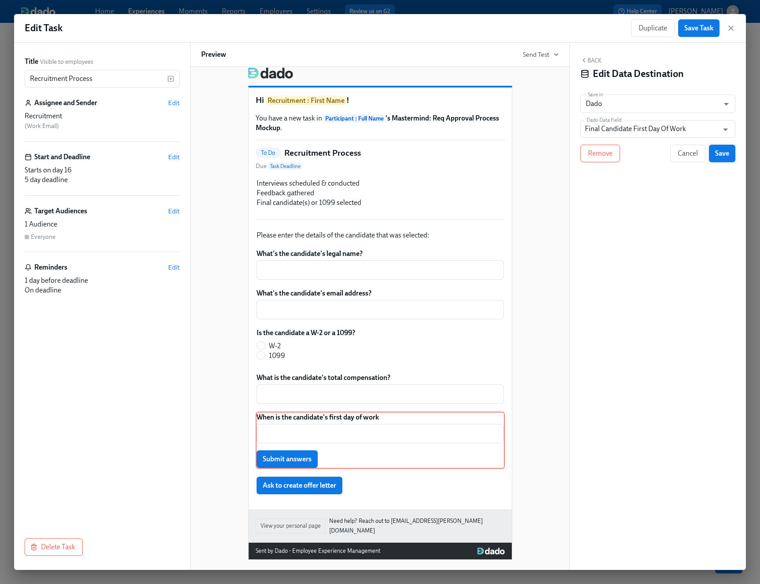
click at [717, 151] on span "Save" at bounding box center [722, 153] width 14 height 9
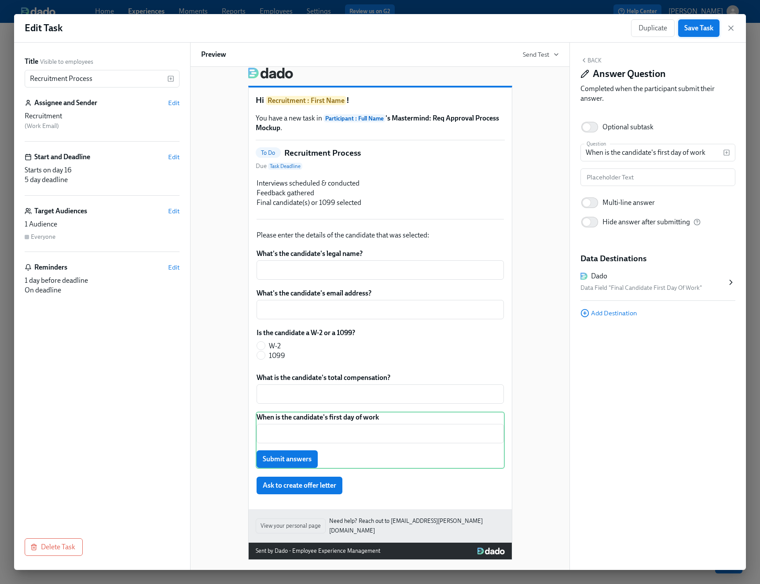
click at [700, 27] on span "Save Task" at bounding box center [698, 28] width 29 height 9
click at [728, 28] on icon "button" at bounding box center [730, 28] width 9 height 9
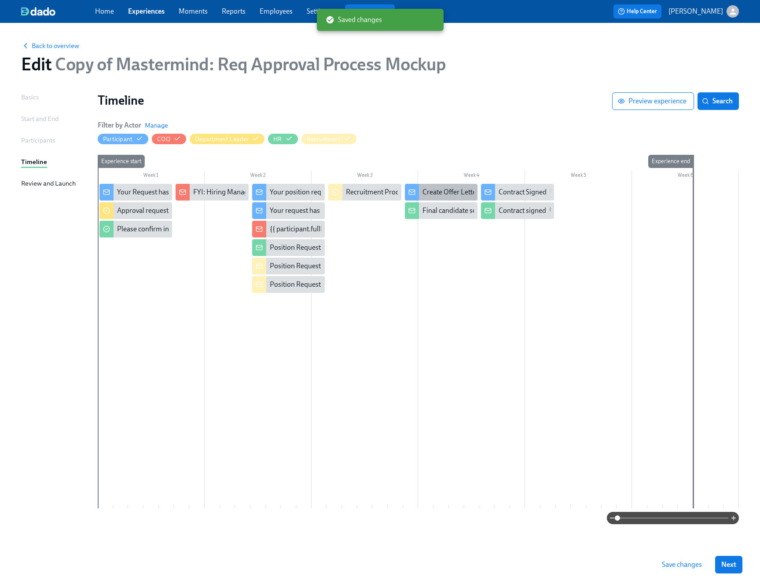
click at [453, 194] on div "Create Offer Letter" at bounding box center [450, 192] width 56 height 10
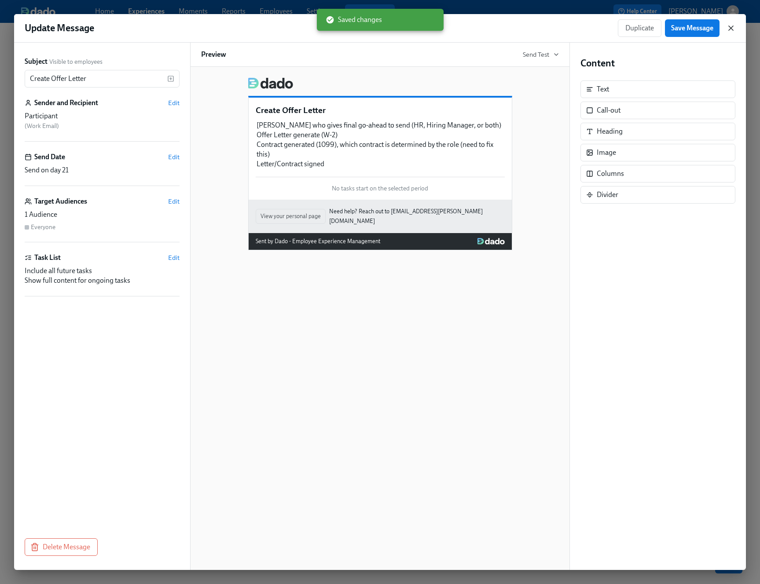
click at [727, 24] on icon "button" at bounding box center [730, 28] width 9 height 9
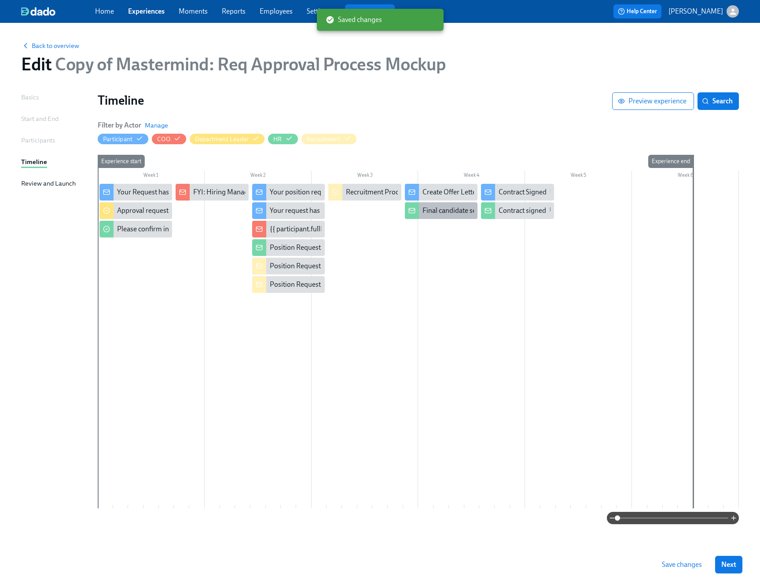
click at [441, 208] on div "Final candidate selected: Please create offer letter" at bounding box center [495, 211] width 147 height 10
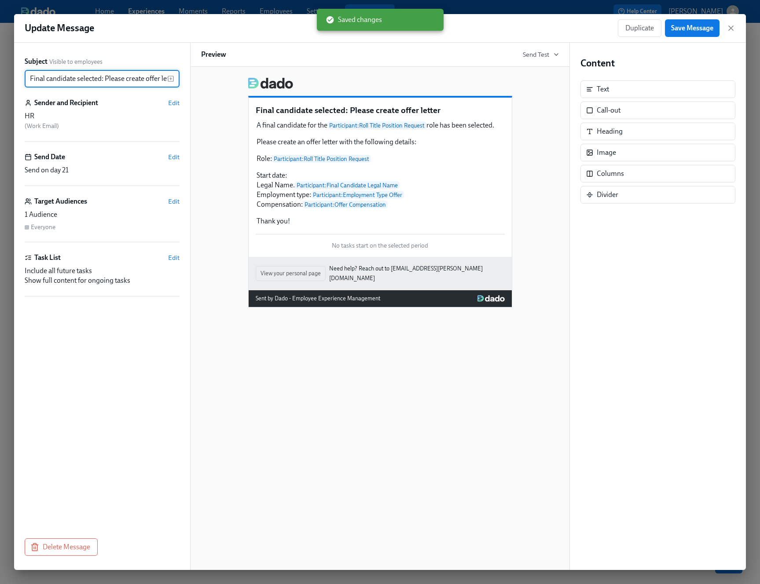
scroll to position [0, 11]
click at [441, 208] on div "A final candidate for the Participant : Roll Title Position Request role has be…" at bounding box center [380, 173] width 249 height 107
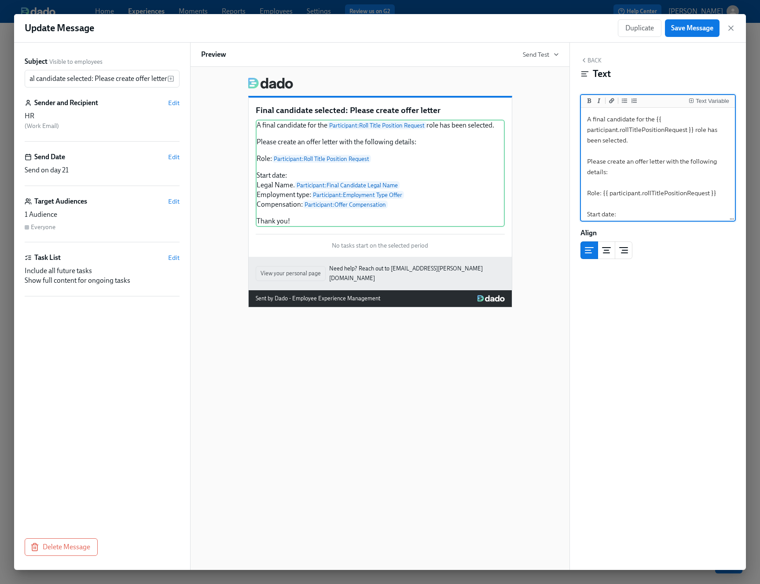
scroll to position [0, 0]
click at [310, 176] on div "A final candidate for the Participant : Roll Title Position Request role has be…" at bounding box center [380, 173] width 249 height 107
click at [632, 216] on textarea "A final candidate for the {{ participant.rollTitlePositionRequest }} role has b…" at bounding box center [657, 209] width 150 height 199
click at [691, 102] on icon "Insert Text Variable" at bounding box center [690, 100] width 5 height 5
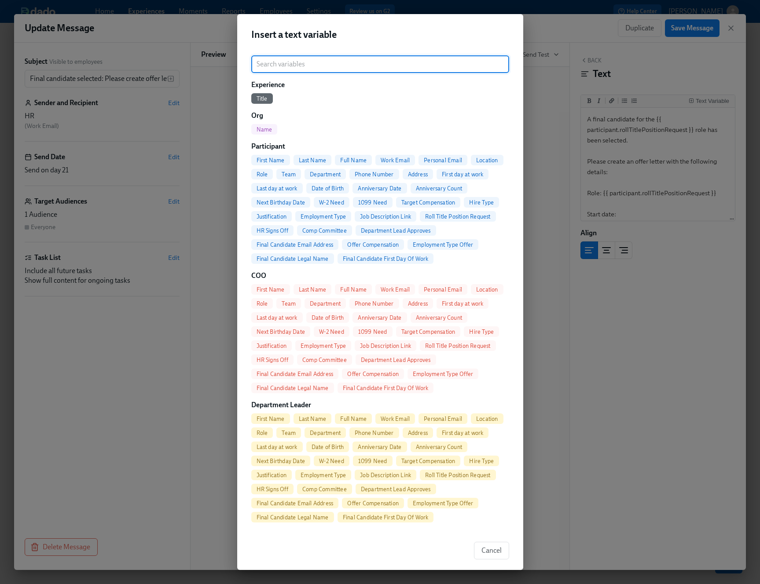
click at [365, 254] on div "Final Candidate First Day Of Work" at bounding box center [385, 258] width 96 height 11
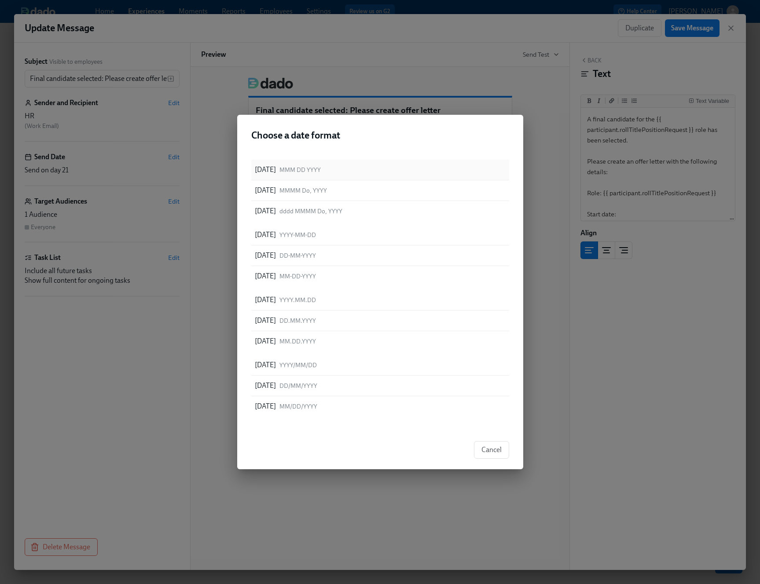
click at [371, 168] on div "Sep 09 2025 MMM DD YYYY" at bounding box center [380, 170] width 258 height 21
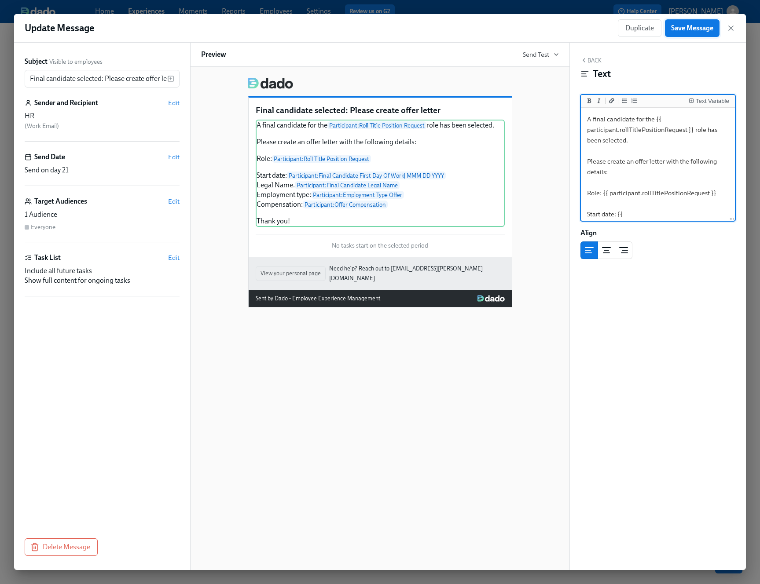
type textarea "A final candidate for the {{ participant.rollTitlePositionRequest }} role has b…"
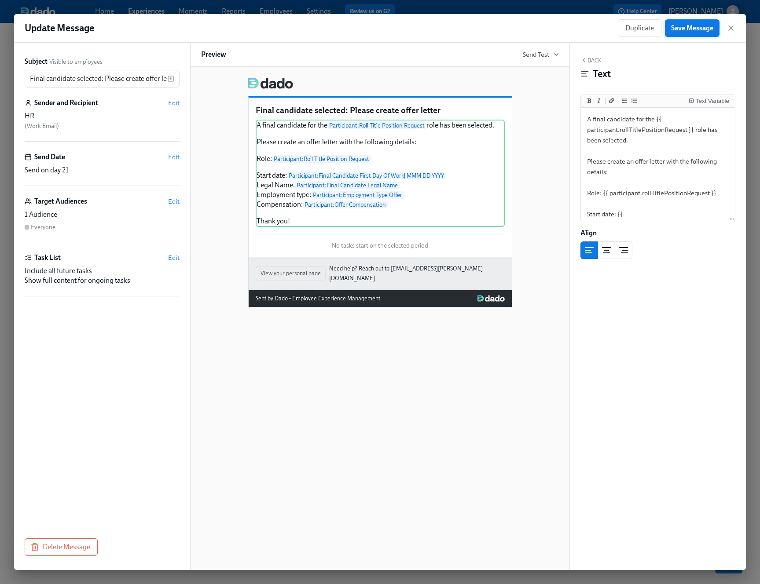
click at [679, 30] on span "Save Message" at bounding box center [692, 28] width 42 height 9
click at [730, 29] on icon "button" at bounding box center [730, 28] width 9 height 9
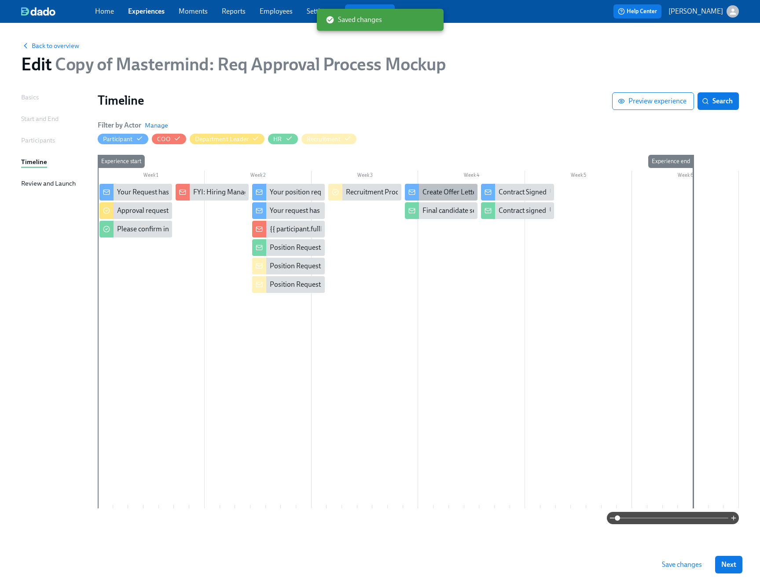
click at [446, 192] on div "Create Offer Letter" at bounding box center [450, 192] width 56 height 10
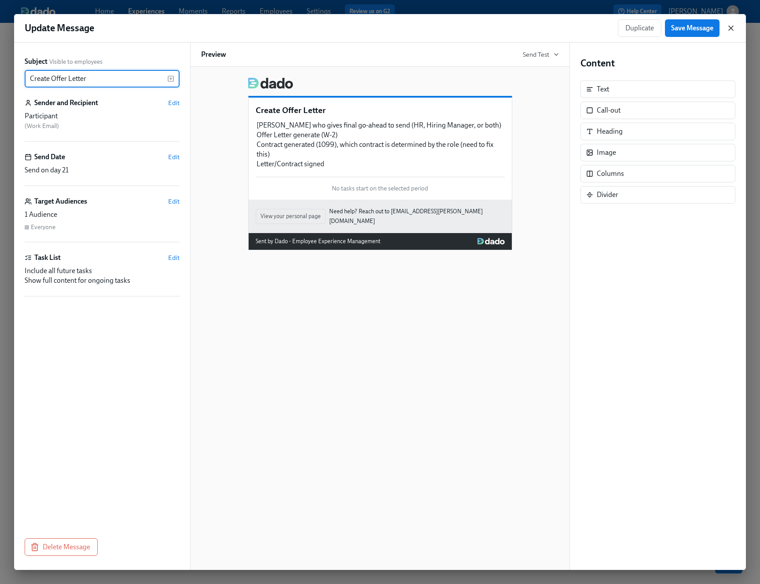
click at [730, 26] on icon "button" at bounding box center [730, 28] width 9 height 9
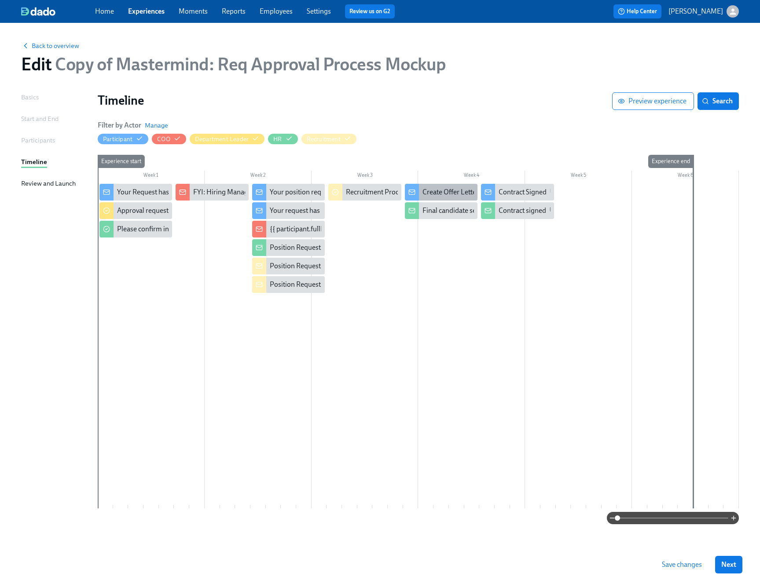
click at [450, 193] on div "Create Offer Letter" at bounding box center [450, 192] width 56 height 10
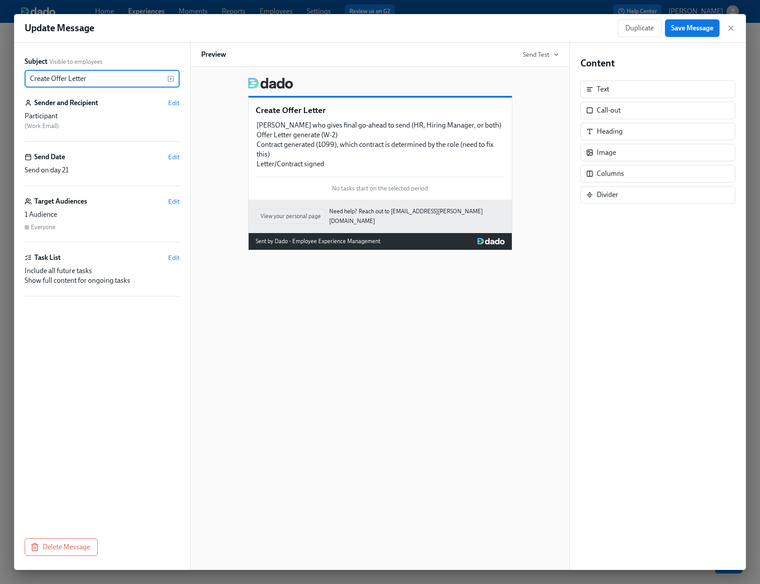
click at [731, 33] on div "Duplicate Save Message" at bounding box center [676, 28] width 117 height 18
click at [731, 29] on icon "button" at bounding box center [730, 28] width 9 height 9
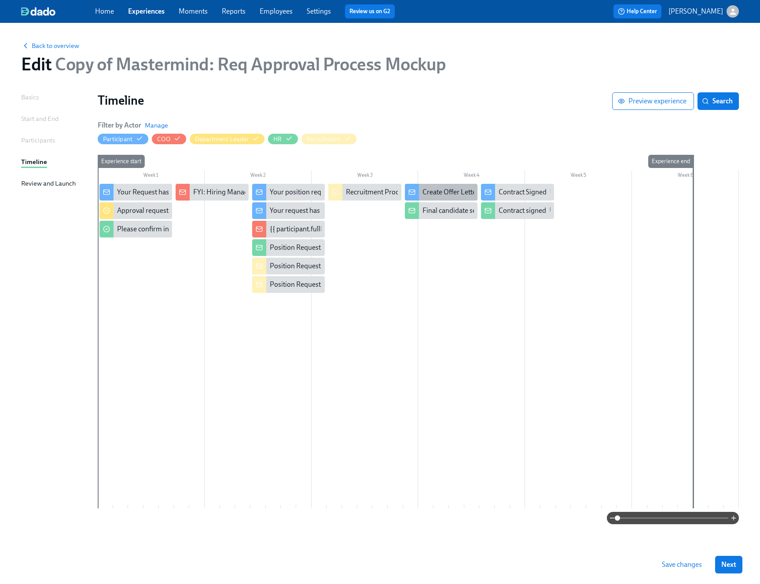
click at [452, 192] on div "Create Offer Letter" at bounding box center [450, 192] width 56 height 10
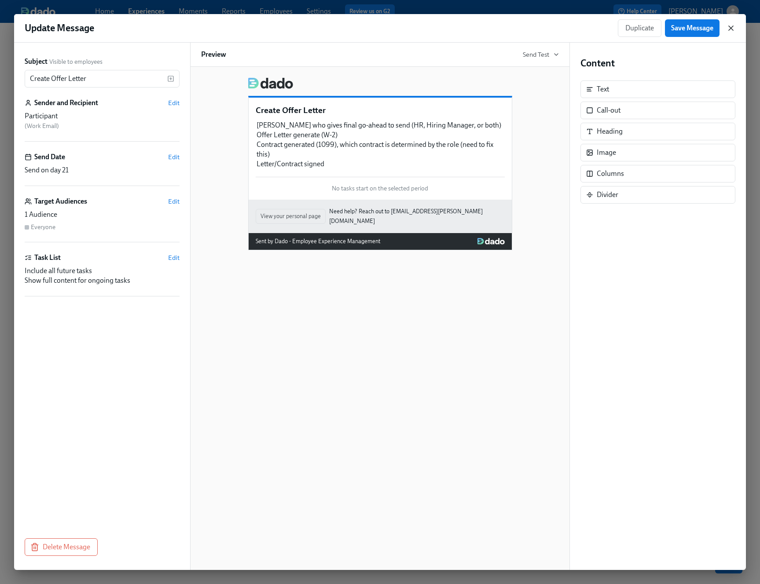
click at [732, 26] on icon "button" at bounding box center [730, 28] width 4 height 4
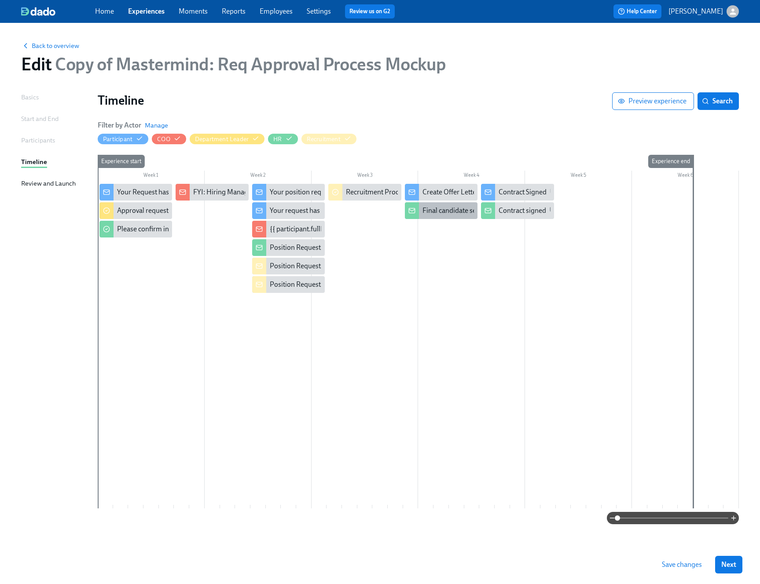
click at [460, 210] on div "Final candidate selected: Please create offer letter" at bounding box center [495, 211] width 147 height 10
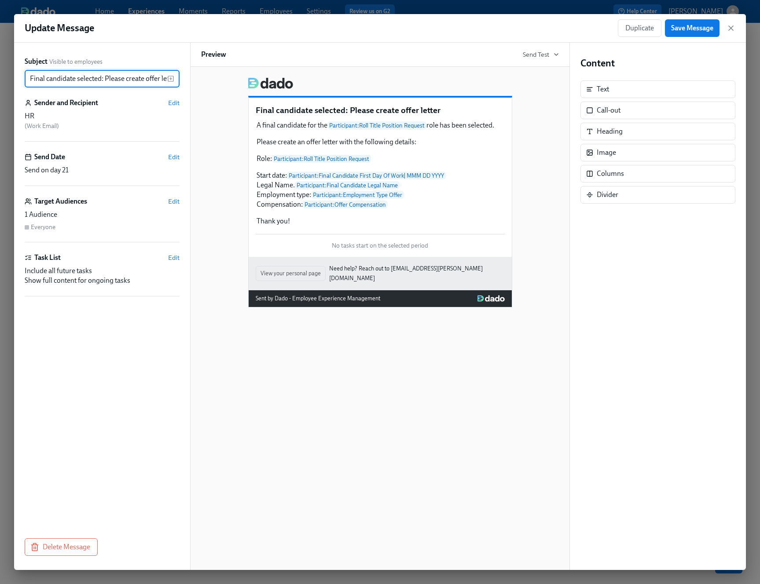
drag, startPoint x: 90, startPoint y: 81, endPoint x: 0, endPoint y: 77, distance: 90.3
click at [0, 77] on div "Update Message Duplicate Save Message Subject Visible to employees Final candid…" at bounding box center [380, 292] width 760 height 584
type input "New Hire Approved: Please create offer letter"
click at [195, 115] on div "New Hire Approved: Please create offer letter A final candidate for the Partici…" at bounding box center [380, 318] width 380 height 503
click at [691, 26] on span "Save Message" at bounding box center [692, 28] width 42 height 9
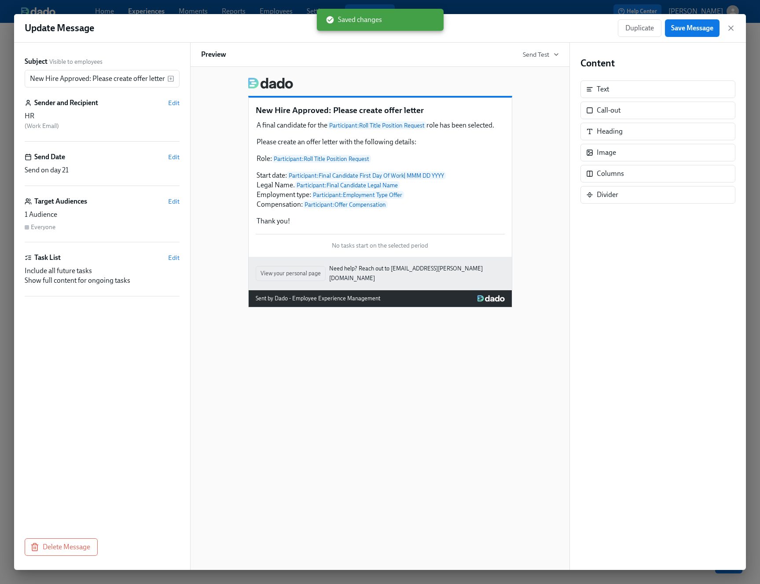
click at [735, 25] on div "Update Message Duplicate Save Message" at bounding box center [379, 28] width 731 height 29
click at [731, 25] on icon "button" at bounding box center [730, 28] width 9 height 9
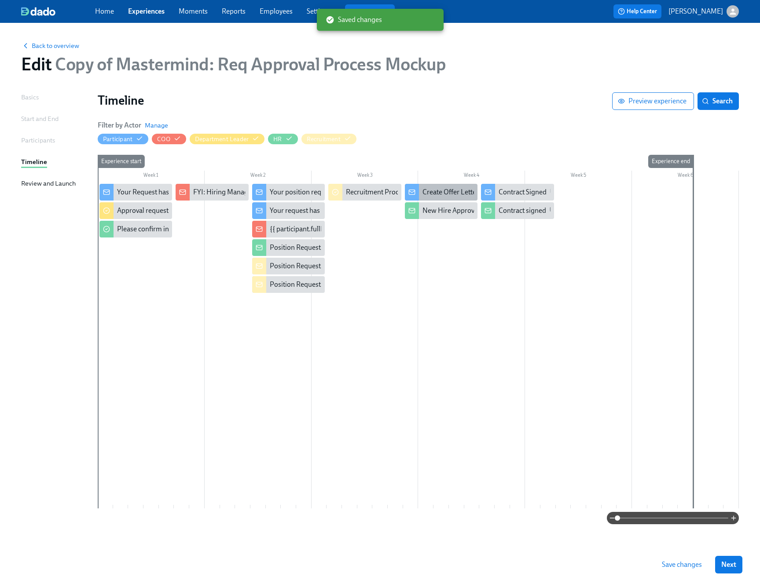
click at [456, 189] on div "Create Offer Letter" at bounding box center [450, 192] width 56 height 10
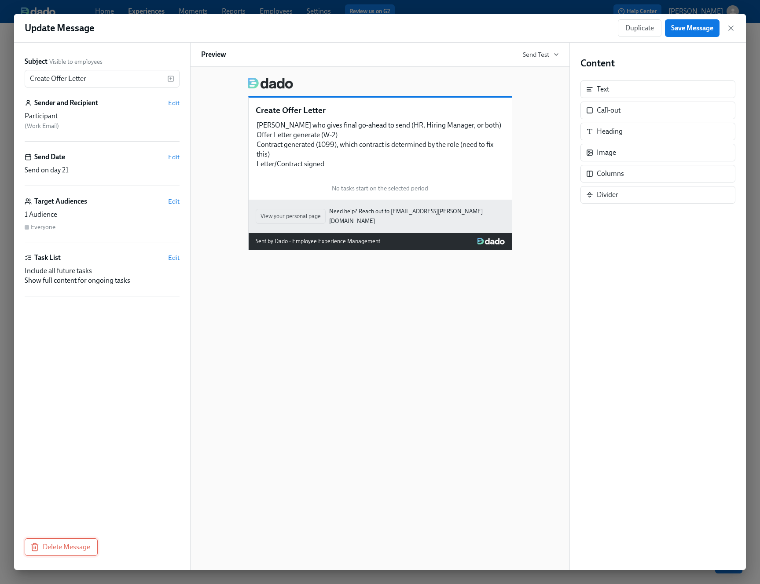
click at [71, 548] on span "Delete Message" at bounding box center [61, 547] width 58 height 9
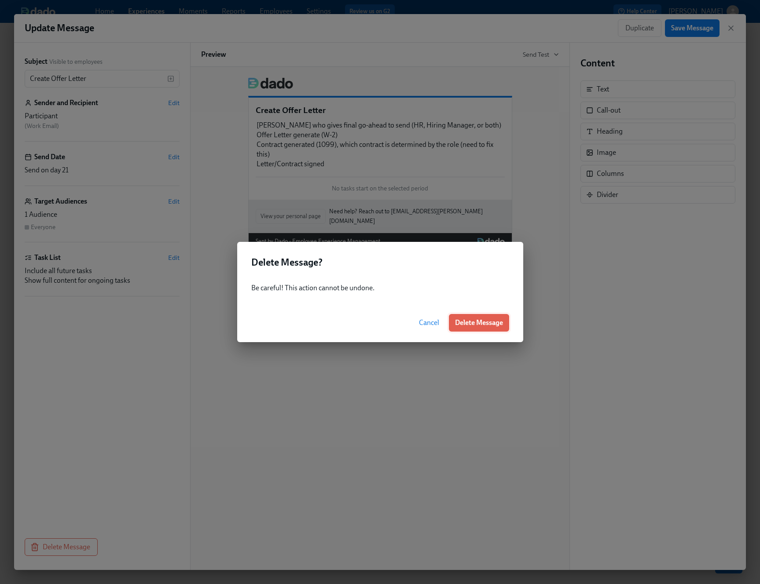
click at [460, 322] on span "Delete Message" at bounding box center [479, 322] width 48 height 9
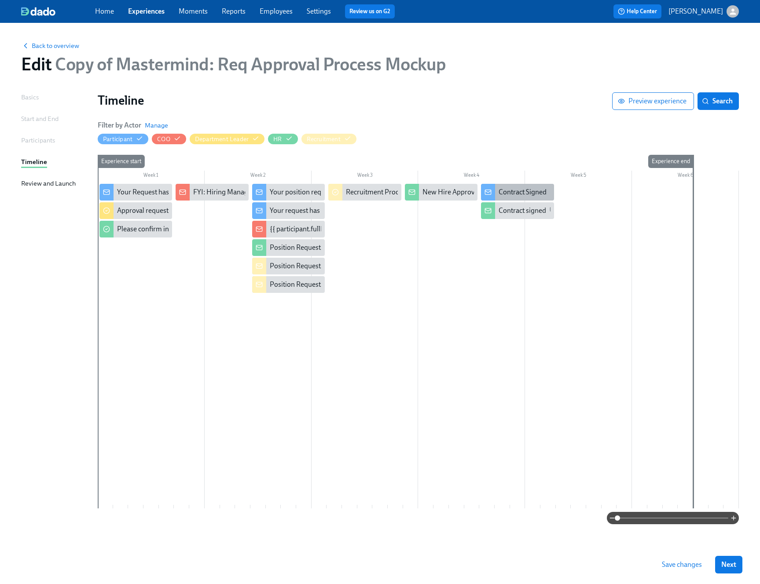
click at [529, 191] on div "Contract Signed" at bounding box center [522, 192] width 48 height 10
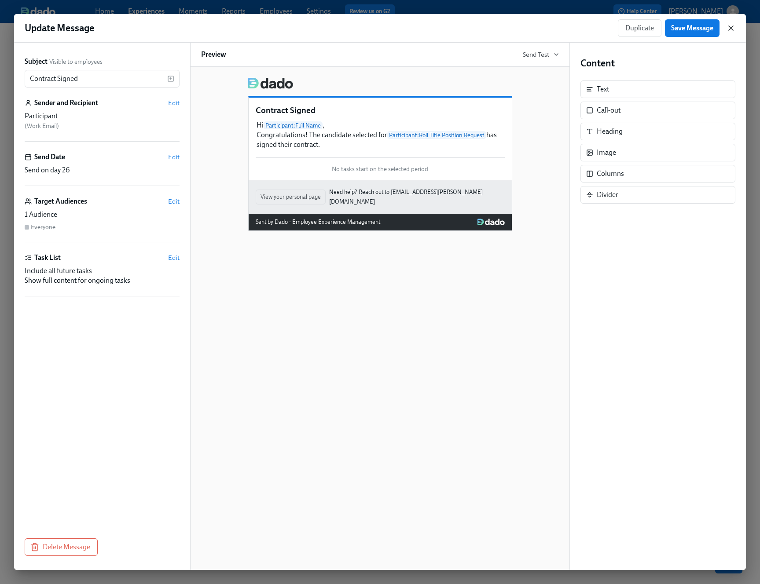
click at [732, 26] on icon "button" at bounding box center [730, 28] width 9 height 9
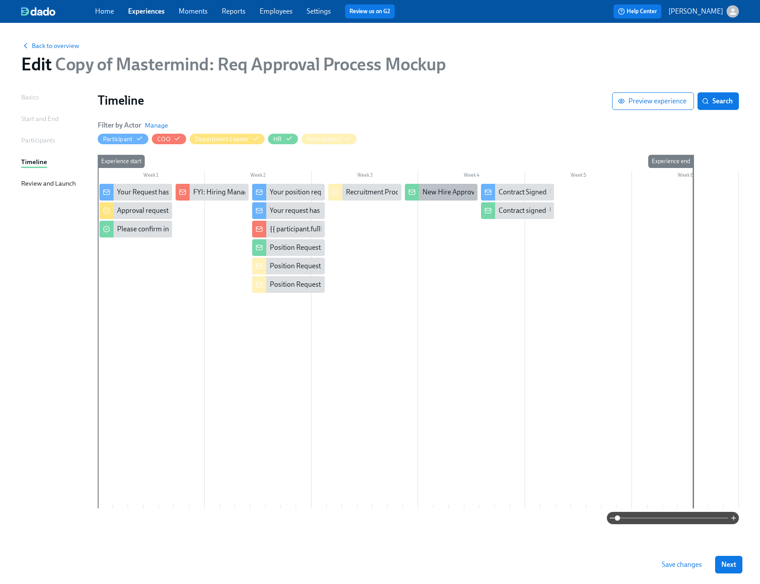
click at [453, 196] on div "New Hire Approved: Please create offer letter" at bounding box center [489, 192] width 135 height 10
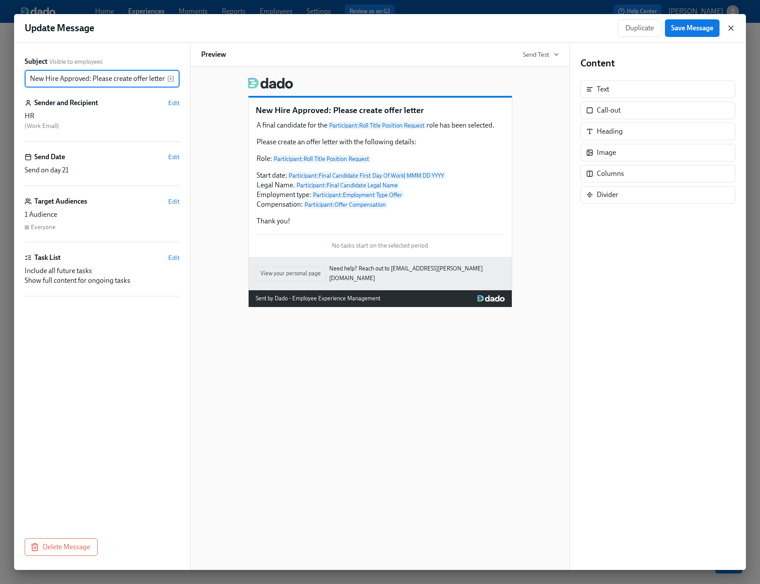
click at [734, 24] on icon "button" at bounding box center [730, 28] width 9 height 9
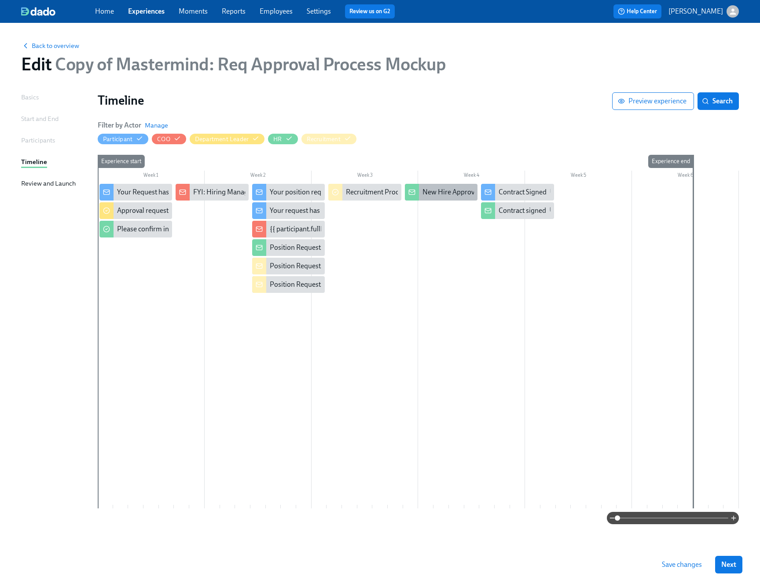
click at [450, 196] on div "New Hire Approved: Please create offer letter" at bounding box center [489, 192] width 135 height 10
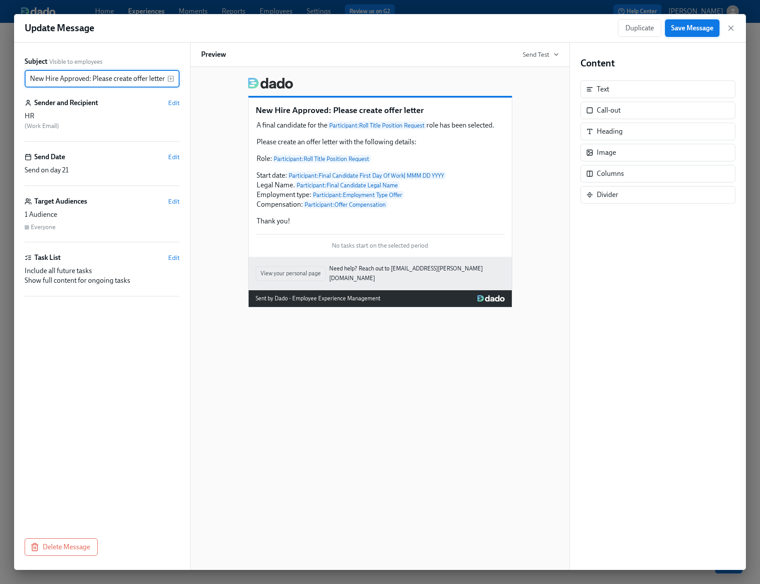
click at [699, 29] on span "Save Message" at bounding box center [692, 28] width 42 height 9
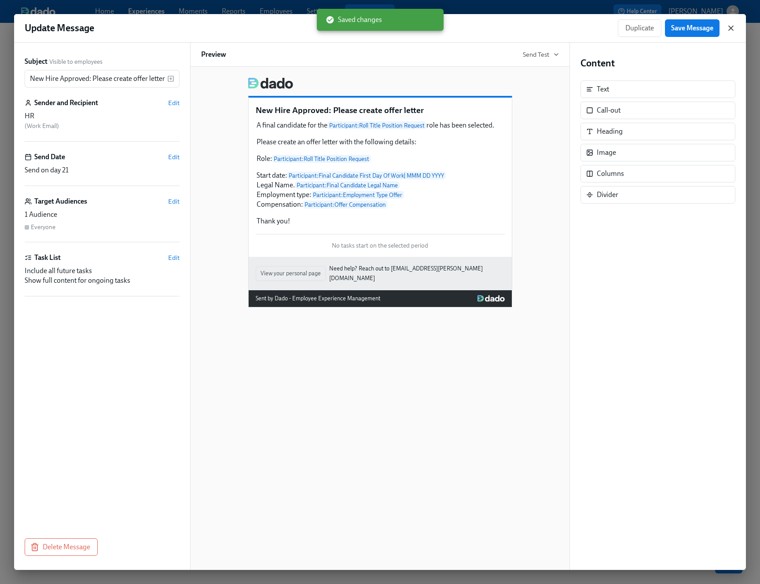
click at [732, 29] on icon "button" at bounding box center [730, 28] width 9 height 9
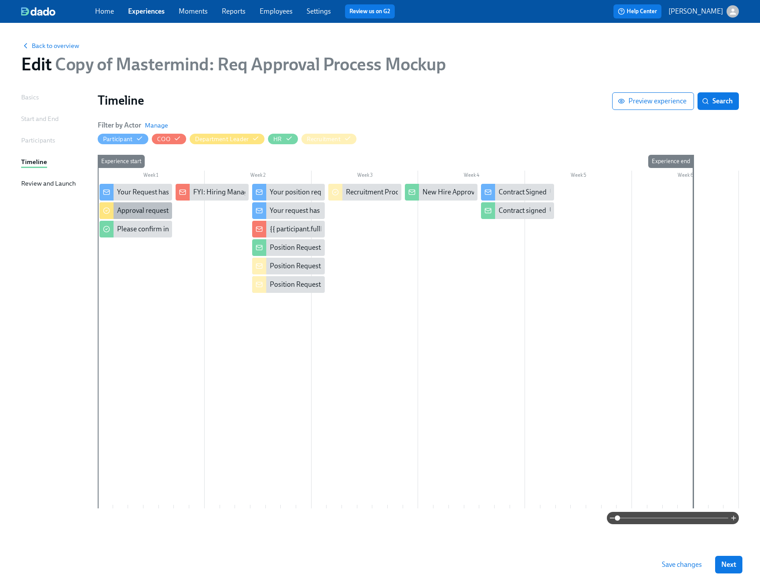
click at [141, 208] on div "Approval request from {{ participant.fullName }}" at bounding box center [189, 211] width 145 height 10
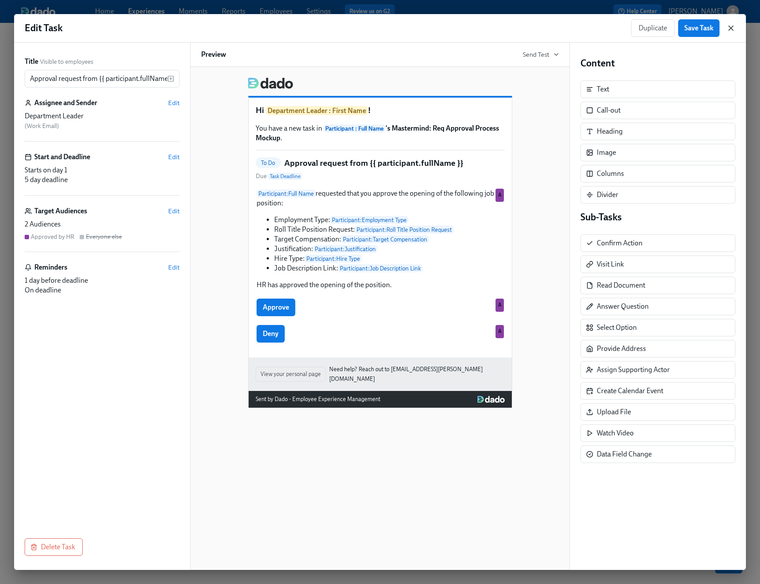
click at [733, 28] on icon "button" at bounding box center [730, 28] width 9 height 9
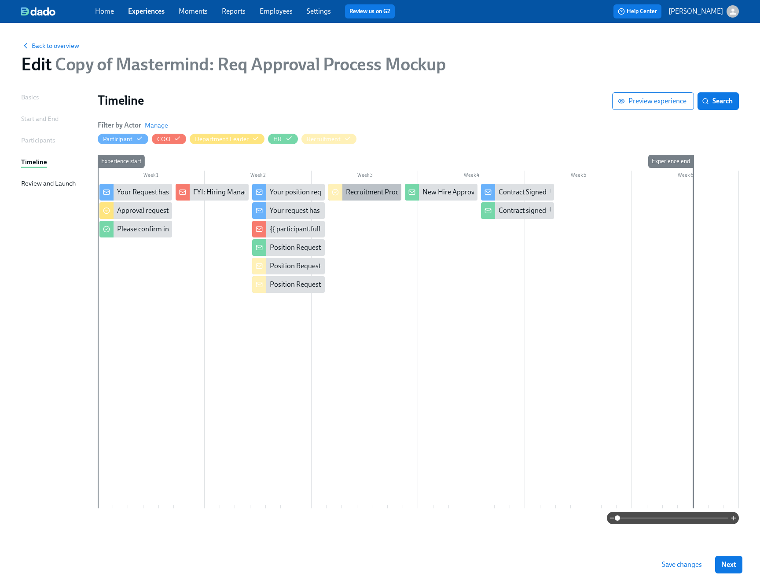
click at [385, 187] on div "Recruitment Process" at bounding box center [364, 192] width 73 height 17
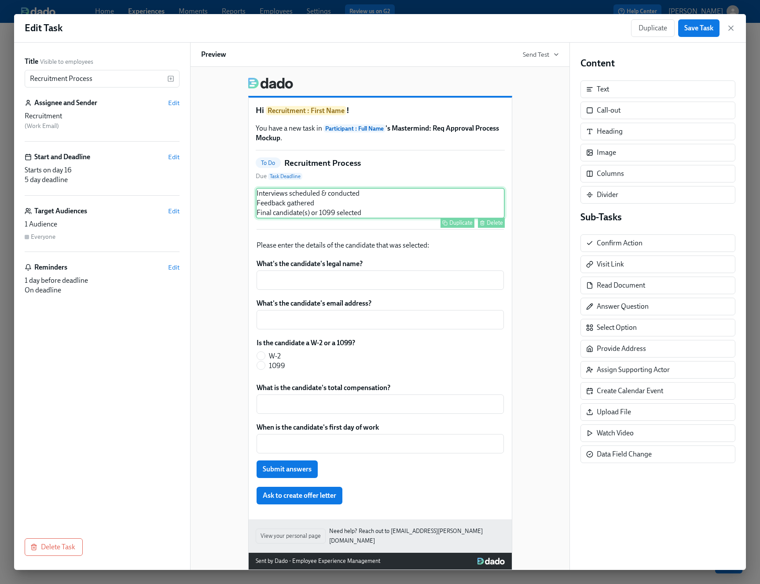
scroll to position [10, 0]
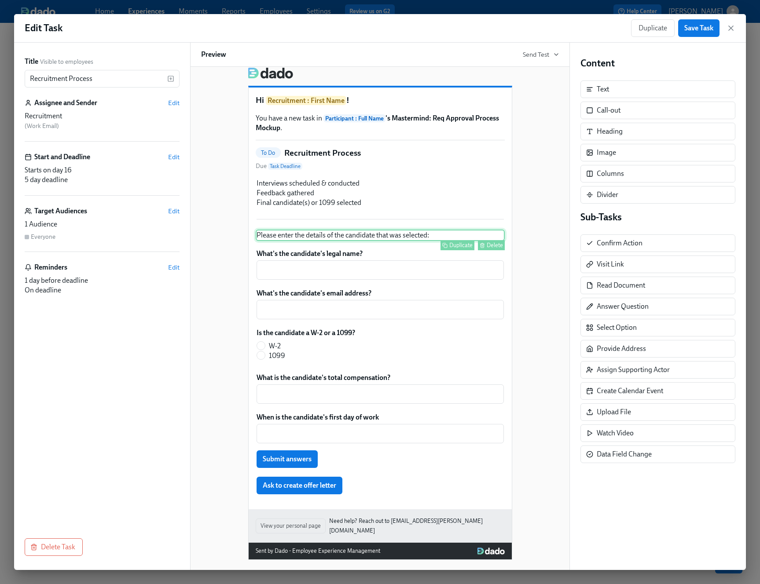
click at [413, 241] on div "Duplicate Delete" at bounding box center [380, 245] width 247 height 10
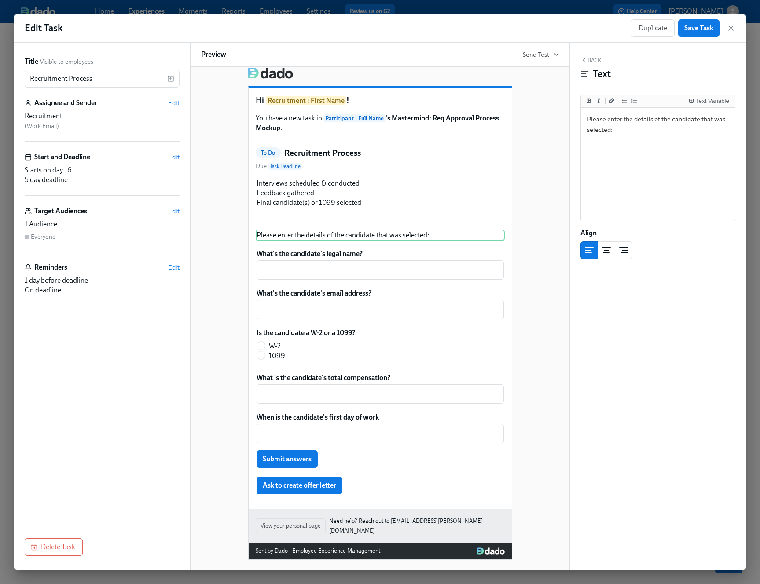
click at [589, 61] on button "Back" at bounding box center [590, 60] width 21 height 7
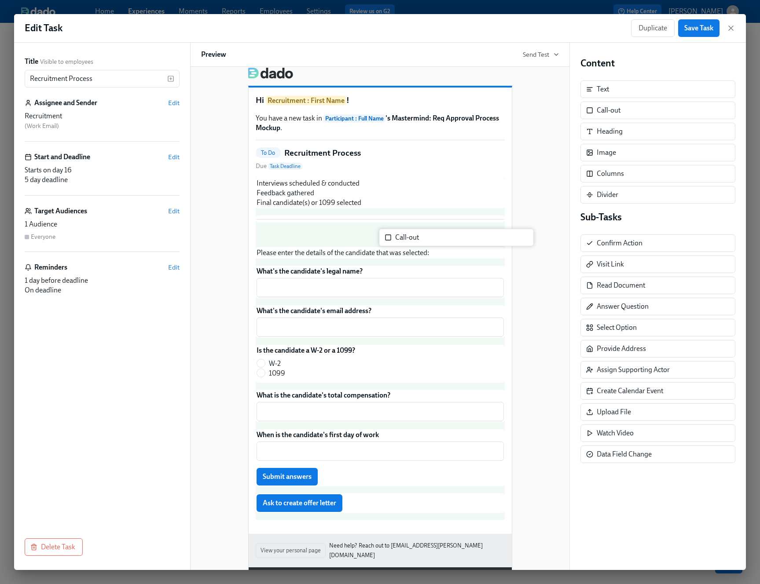
scroll to position [10, 0]
drag, startPoint x: 607, startPoint y: 112, endPoint x: 387, endPoint y: 244, distance: 256.2
click at [387, 244] on div "Title Visible to employees Recruitment Process ​ Assignee and Sender Edit Recru…" at bounding box center [379, 306] width 731 height 527
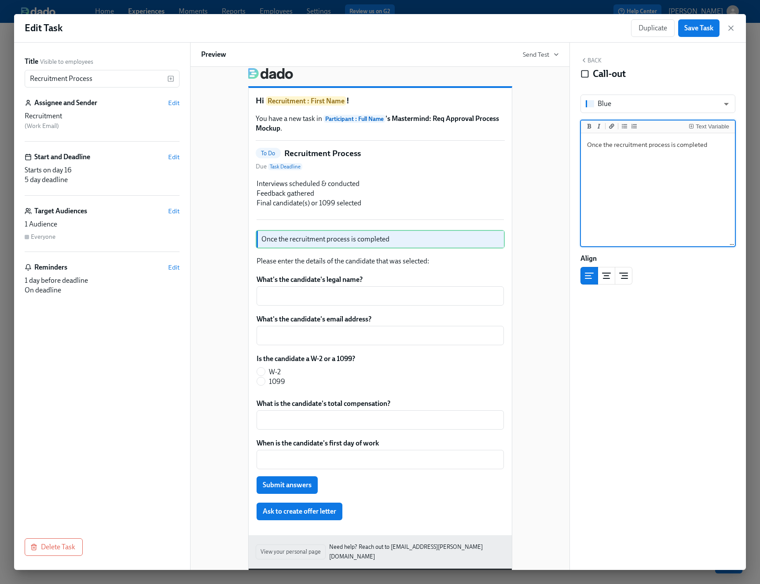
type textarea "Once the recruitment process is completed"
click at [635, 67] on div "Back Call-out" at bounding box center [657, 70] width 155 height 27
click at [685, 33] on button "Save Task" at bounding box center [698, 28] width 41 height 18
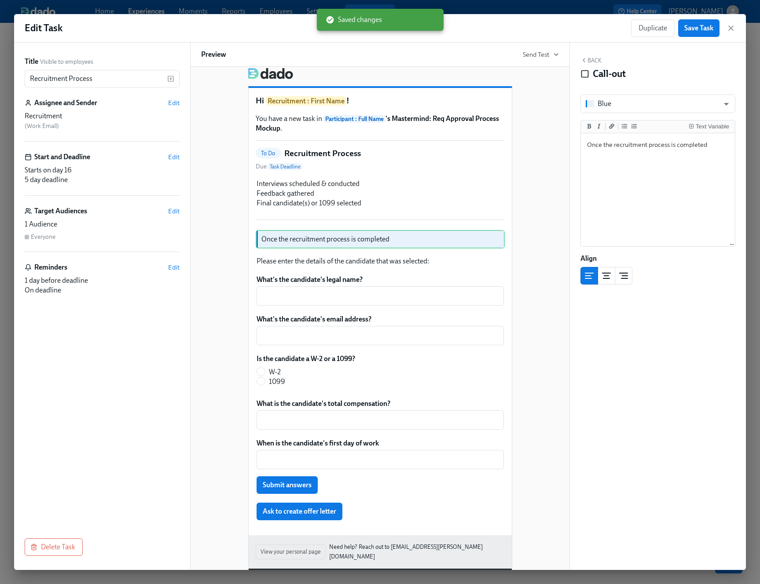
click at [486, 178] on div "Hi Recruitment : First Name ! You have a new task in Participant : Full Name 's…" at bounding box center [380, 311] width 263 height 447
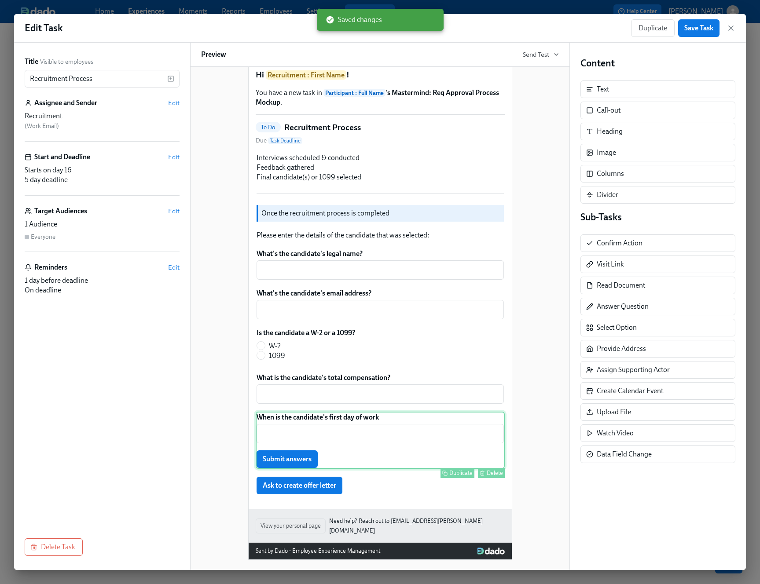
scroll to position [0, 0]
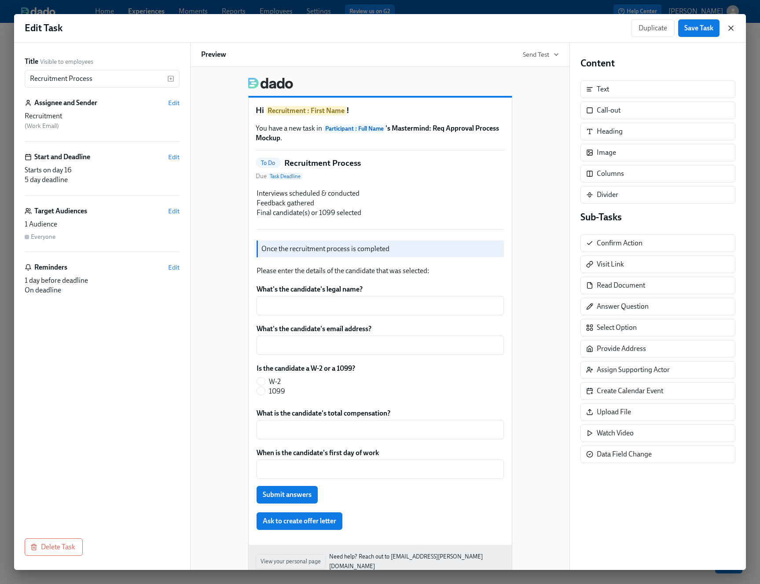
click at [730, 32] on icon "button" at bounding box center [730, 28] width 9 height 9
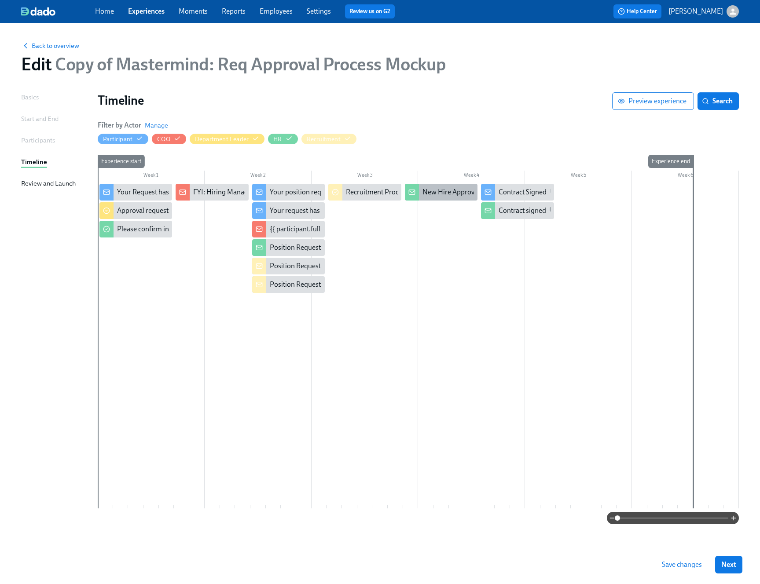
click at [444, 196] on div "New Hire Approved: Please create offer letter" at bounding box center [489, 192] width 135 height 10
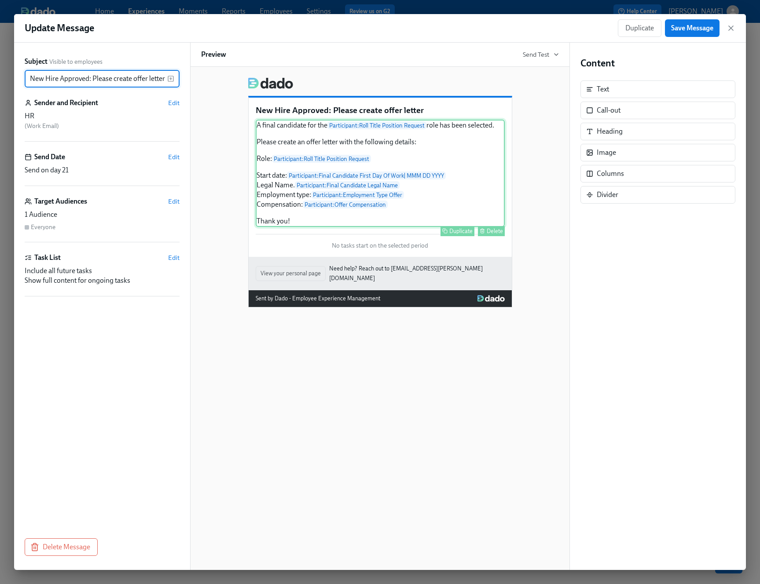
click at [431, 189] on div "A final candidate for the Participant : Roll Title Position Request role has be…" at bounding box center [380, 173] width 249 height 107
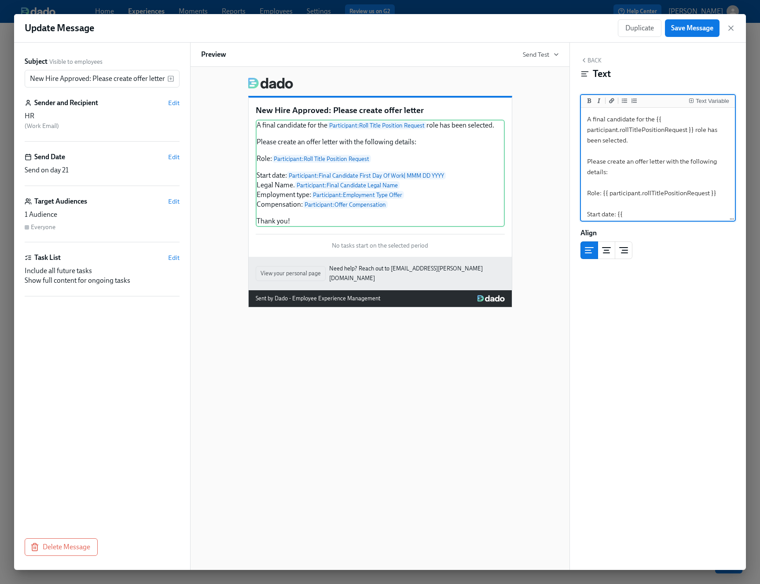
click at [671, 193] on textarea "A final candidate for the {{ participant.rollTitlePositionRequest }} role has b…" at bounding box center [657, 220] width 150 height 220
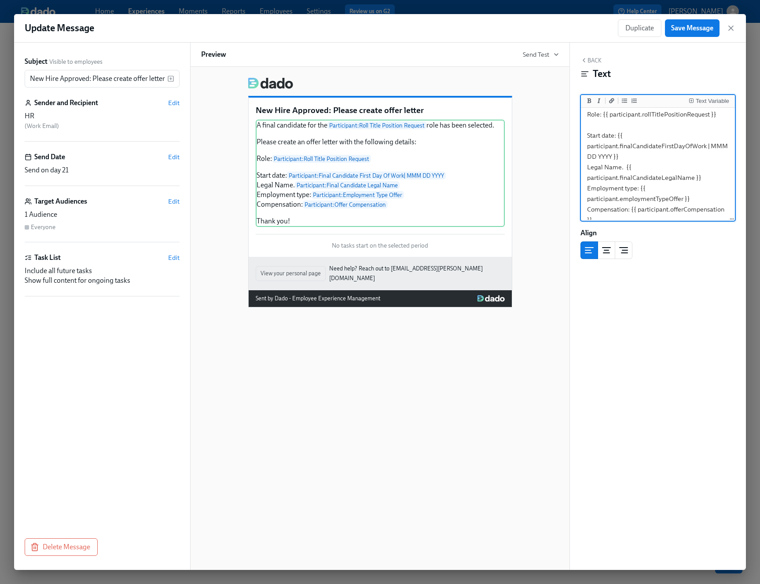
scroll to position [110, 0]
drag, startPoint x: 629, startPoint y: 178, endPoint x: 693, endPoint y: 194, distance: 66.1
click at [693, 194] on textarea "A final candidate for the {{ participant.rollTitlePositionRequest }} role has b…" at bounding box center [657, 110] width 150 height 220
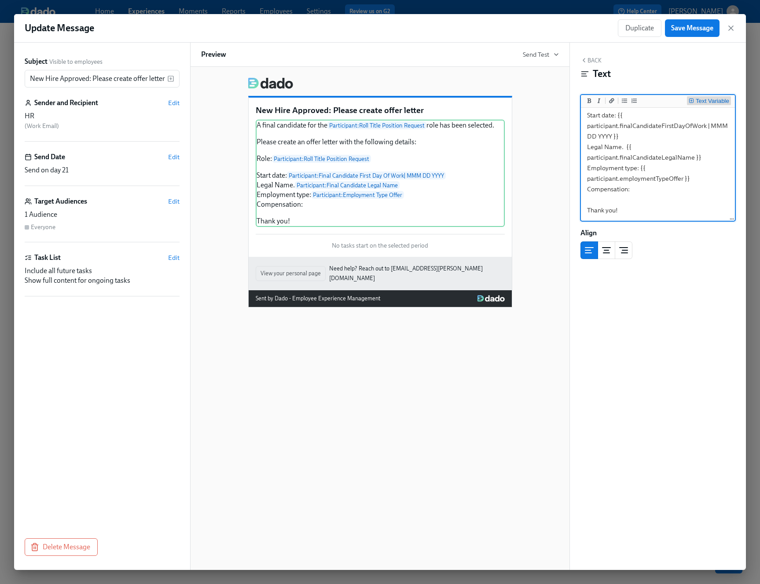
click at [694, 103] on div "Text Variable" at bounding box center [708, 101] width 40 height 7
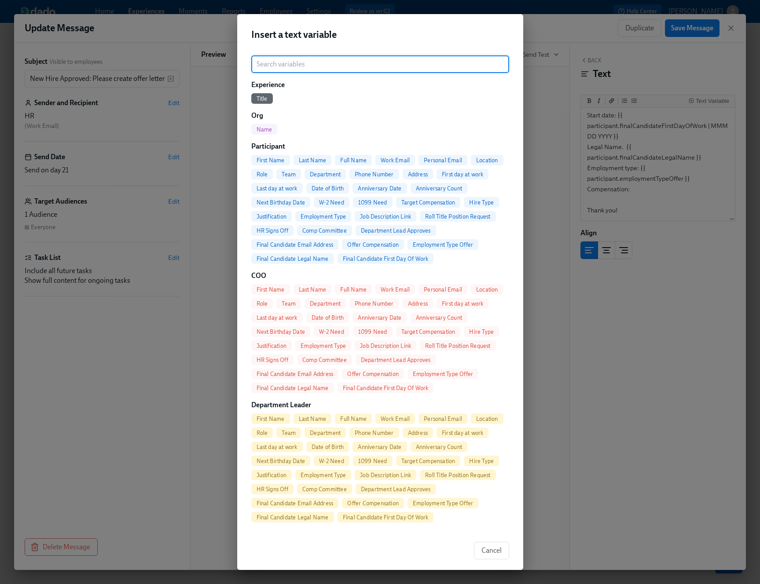
click at [384, 243] on span "Offer Compensation" at bounding box center [373, 244] width 62 height 7
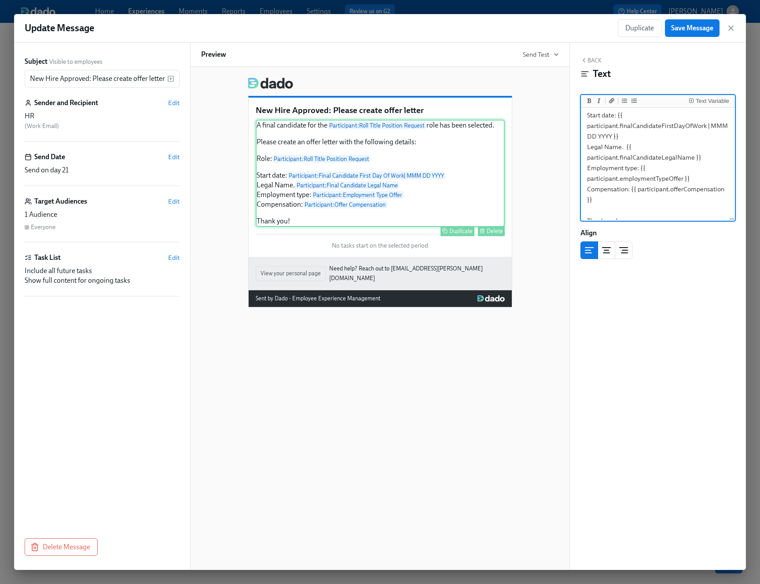
click at [392, 199] on div "A final candidate for the Participant : Roll Title Position Request role has be…" at bounding box center [380, 173] width 249 height 107
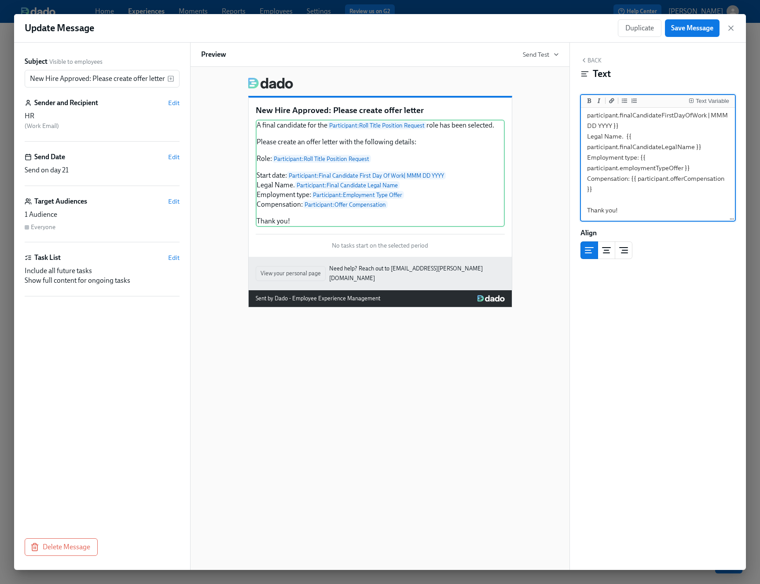
scroll to position [0, 0]
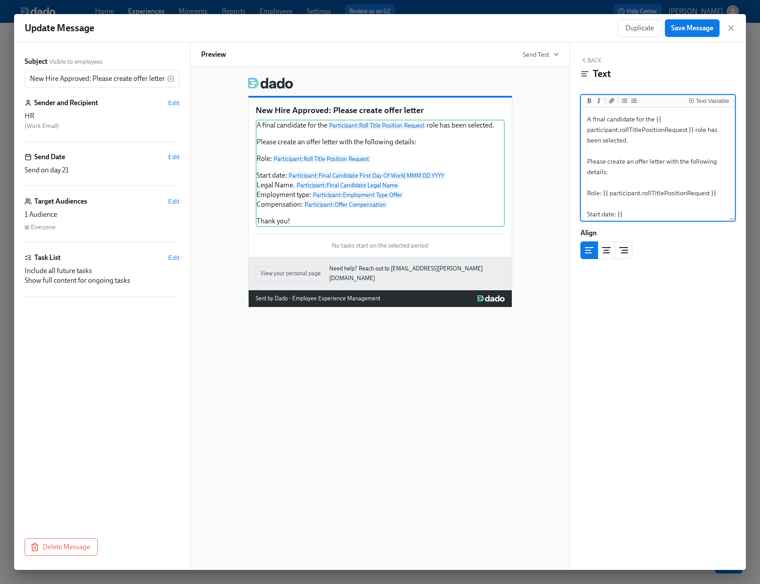
type textarea "A final candidate for the {{ participant.rollTitlePositionRequest }} role has b…"
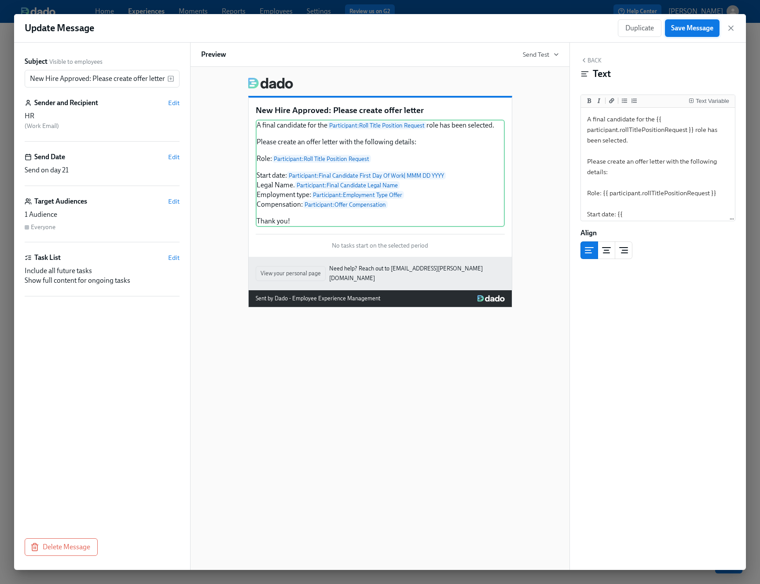
click at [695, 26] on span "Save Message" at bounding box center [692, 28] width 42 height 9
click at [731, 27] on icon "button" at bounding box center [730, 28] width 4 height 4
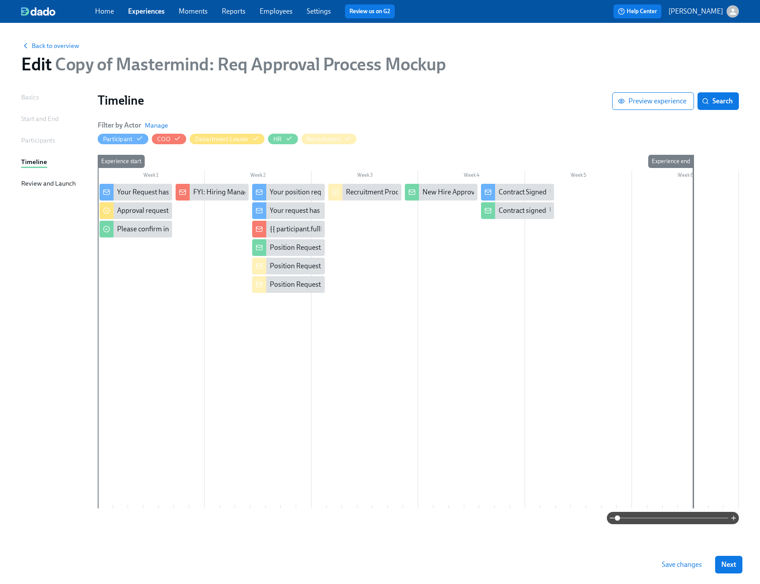
click at [688, 565] on span "Save changes" at bounding box center [682, 564] width 40 height 9
click at [519, 199] on div "Contract Signed" at bounding box center [517, 192] width 73 height 17
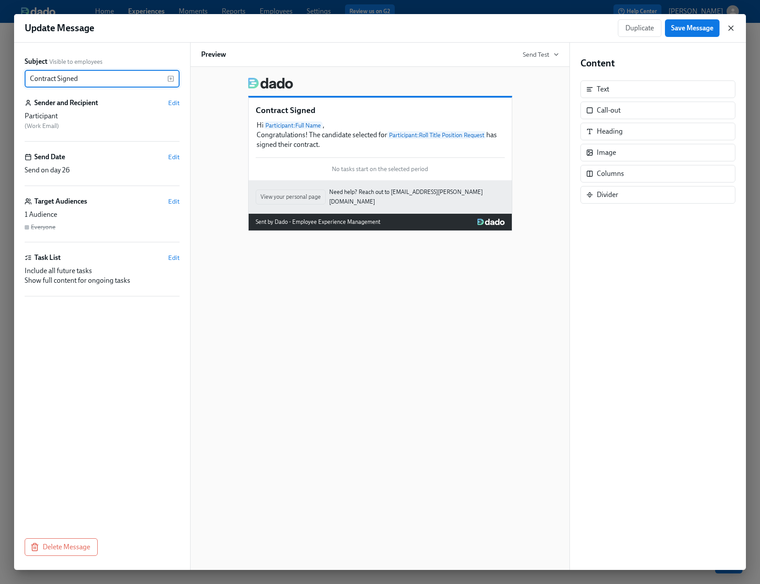
click at [733, 26] on icon "button" at bounding box center [730, 28] width 9 height 9
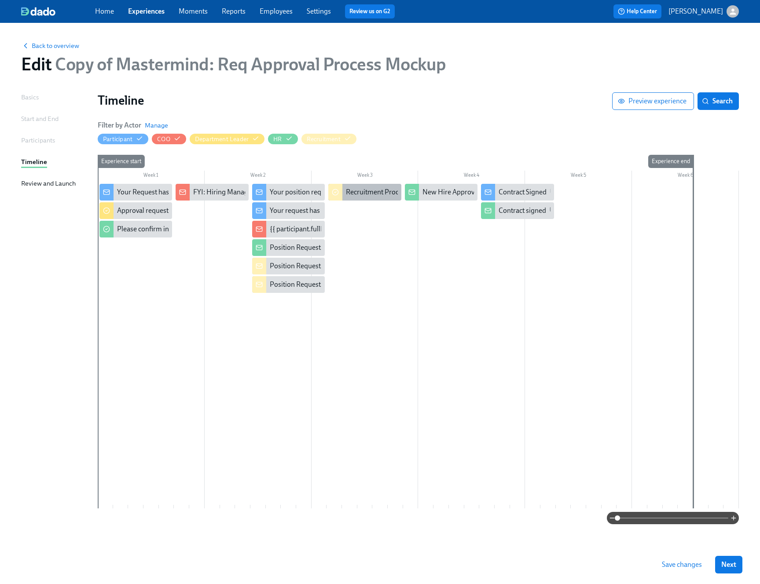
click at [364, 188] on div "Recruitment Process" at bounding box center [377, 192] width 62 height 10
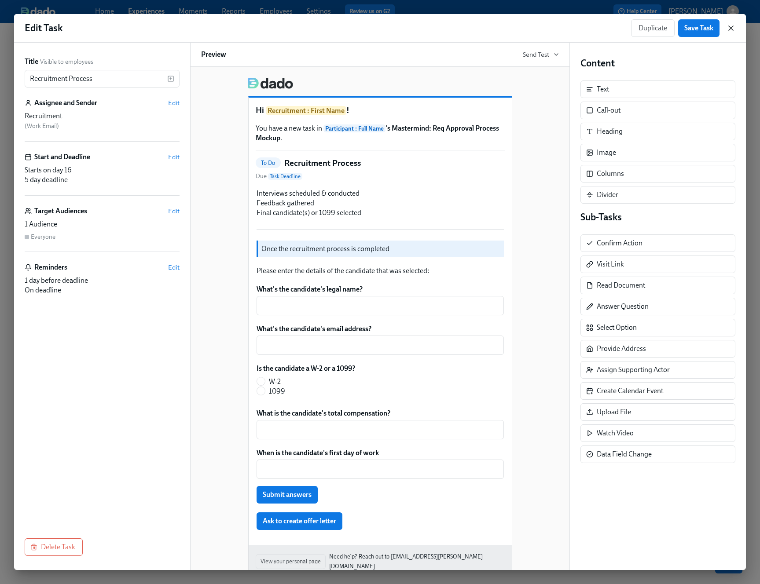
click at [731, 28] on icon "button" at bounding box center [730, 28] width 4 height 4
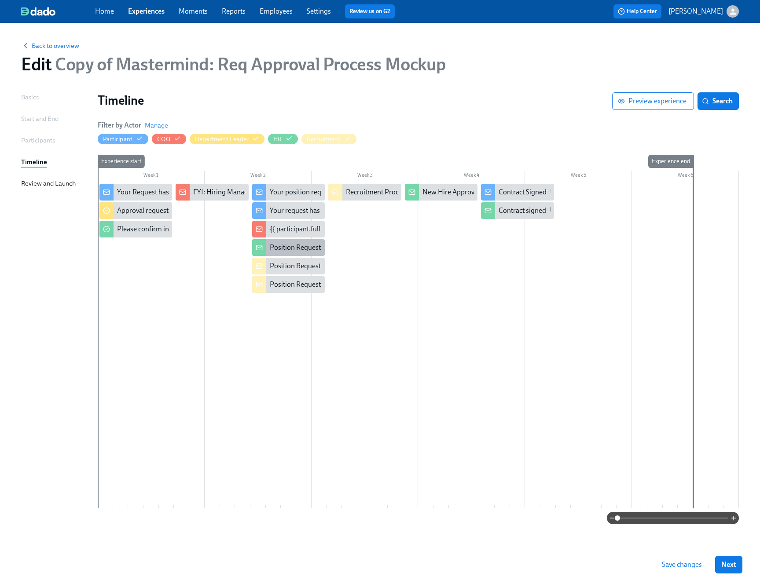
click at [301, 249] on div "Position Request Approved" at bounding box center [311, 248] width 82 height 10
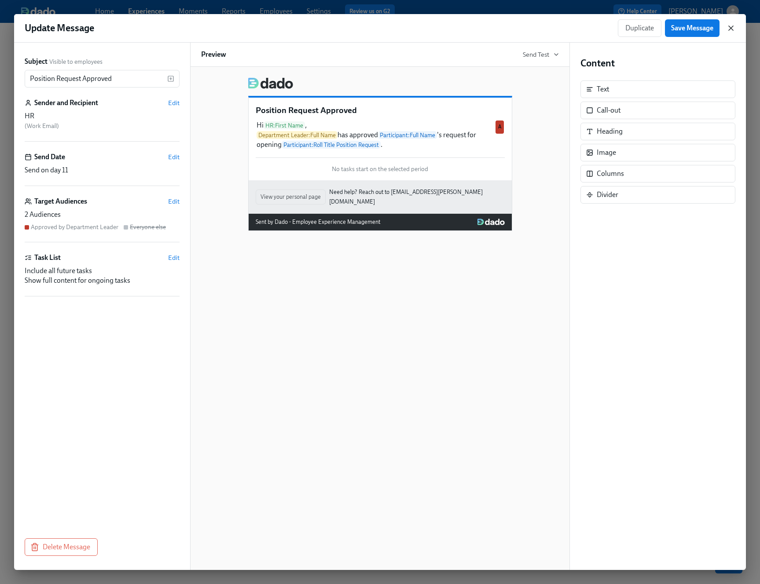
click at [732, 26] on icon "button" at bounding box center [730, 28] width 4 height 4
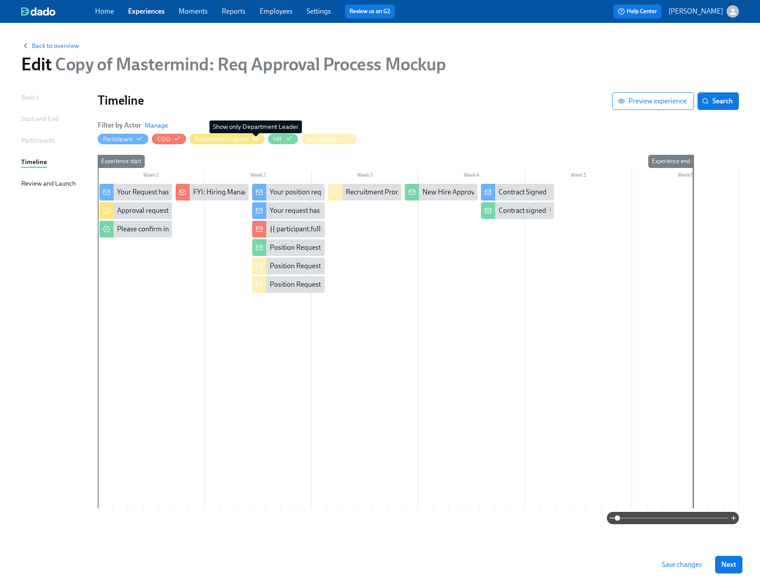
click at [257, 141] on icon "button" at bounding box center [255, 138] width 7 height 7
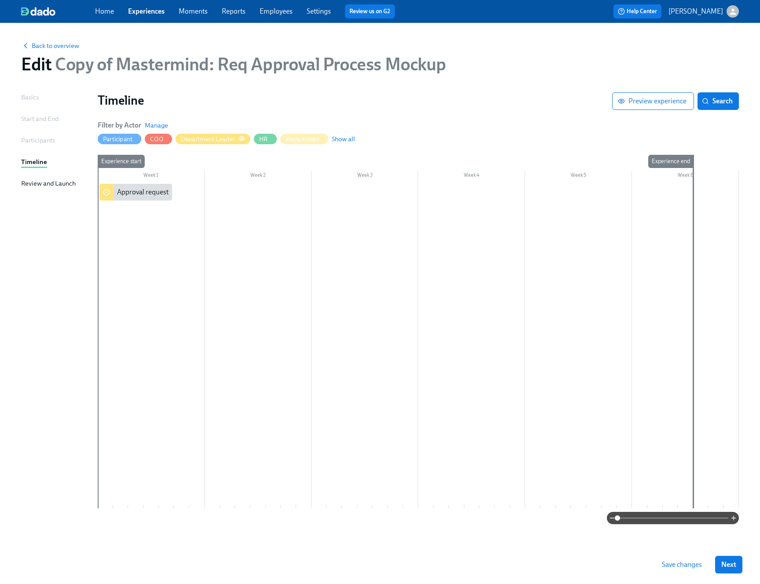
click at [242, 139] on circle "button" at bounding box center [242, 139] width 2 height 2
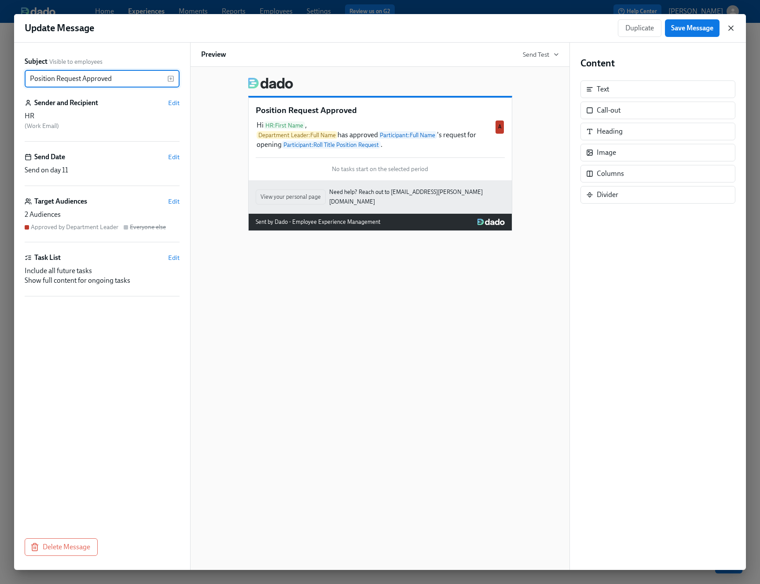
click at [729, 25] on icon "button" at bounding box center [730, 28] width 9 height 9
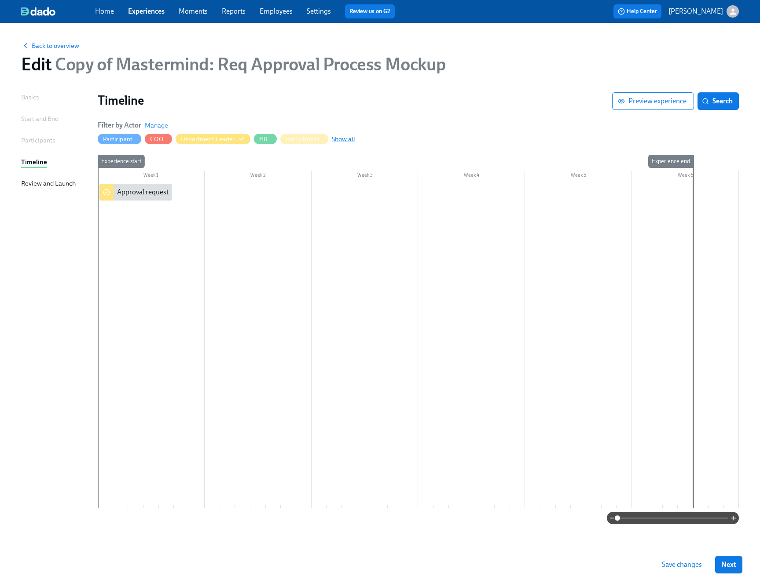
click at [345, 140] on span "Show all" at bounding box center [343, 139] width 23 height 9
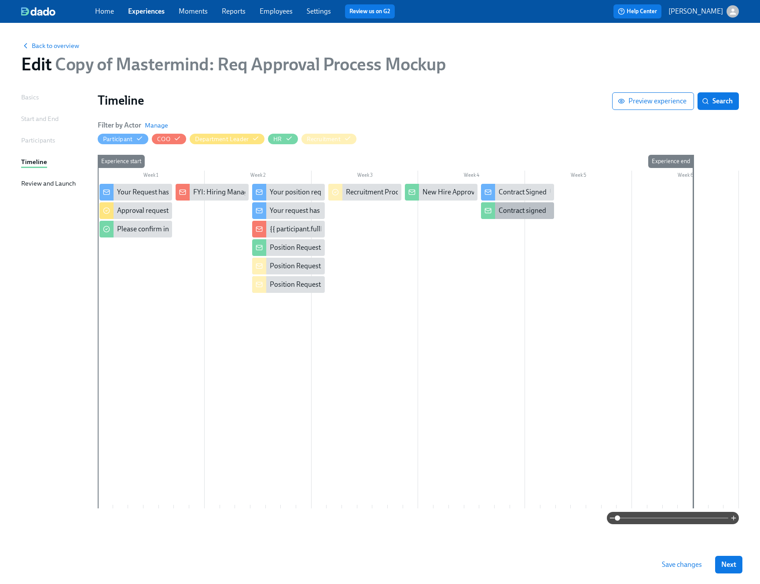
click at [515, 213] on div "Contract signed" at bounding box center [522, 211] width 48 height 10
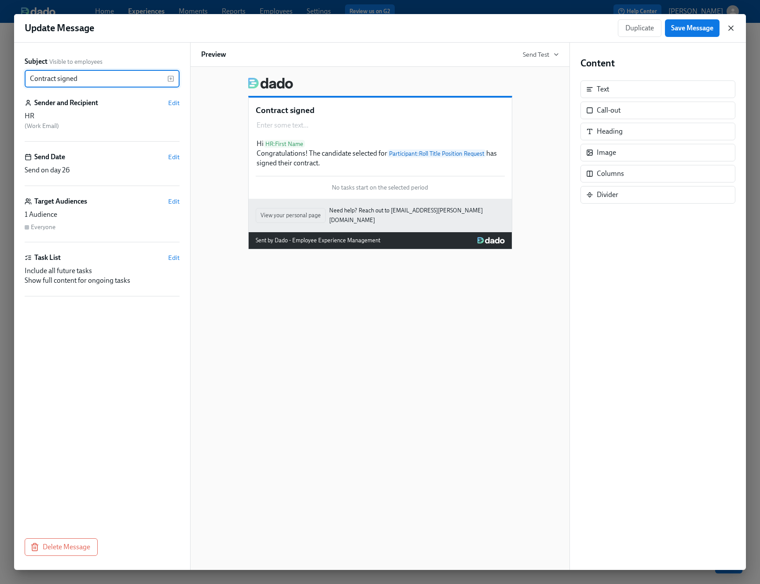
click at [733, 27] on icon "button" at bounding box center [730, 28] width 9 height 9
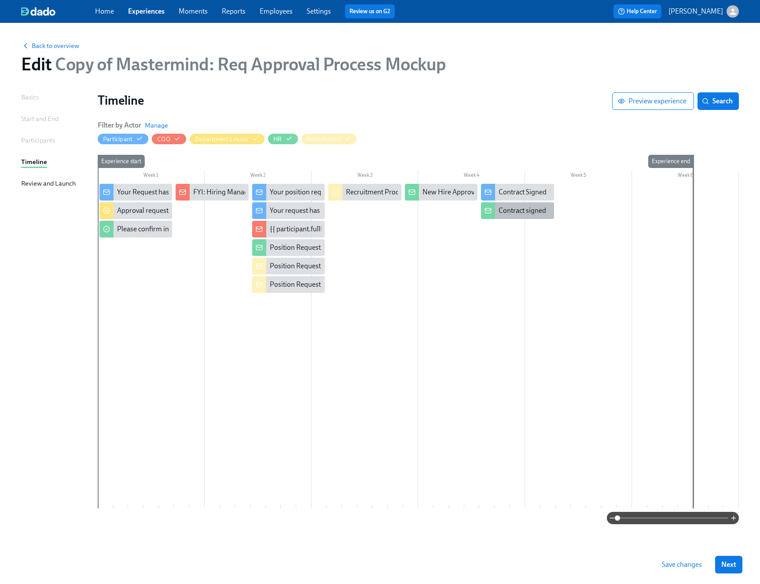
click at [509, 210] on div "Contract signed" at bounding box center [522, 211] width 48 height 10
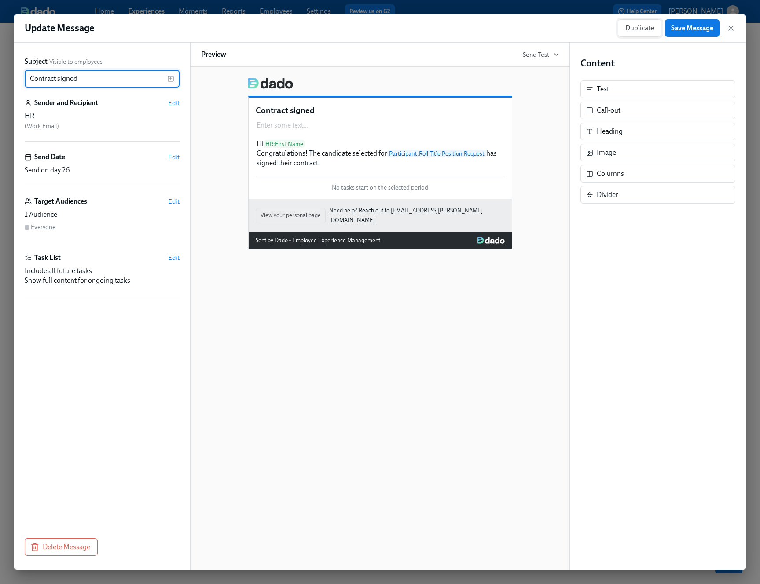
click at [646, 25] on span "Duplicate" at bounding box center [639, 28] width 29 height 9
click at [164, 103] on div "Sender and Recipient Edit" at bounding box center [102, 103] width 155 height 10
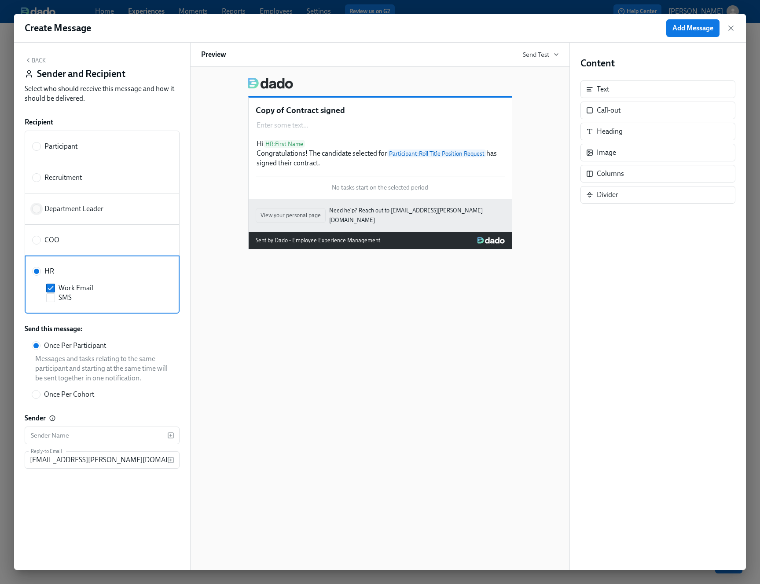
click at [38, 208] on input "Department Leader" at bounding box center [37, 209] width 8 height 8
radio input "true"
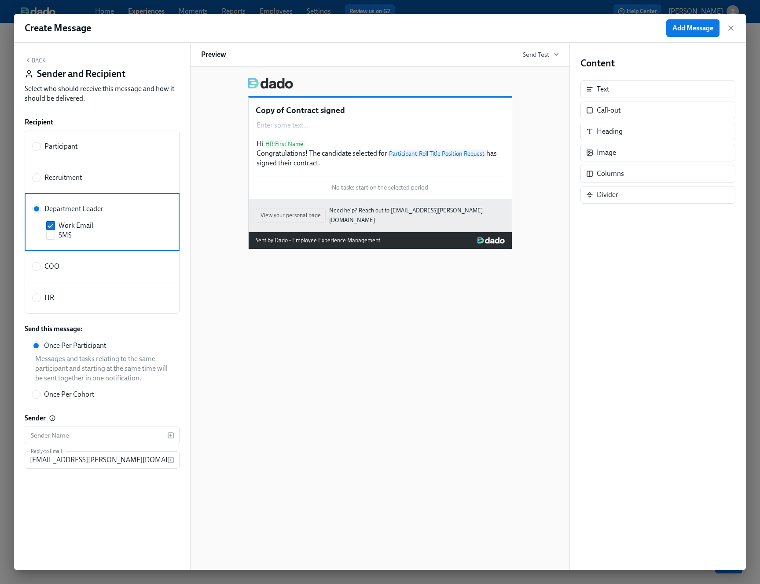
click at [466, 338] on div "Copy of Contract signed Enter some text ... Duplicate Delete Hi HR : First Name…" at bounding box center [380, 318] width 380 height 503
click at [289, 144] on div "Hi HR : First Name Congratulations! The candidate selected for Participant : Ro…" at bounding box center [380, 153] width 249 height 31
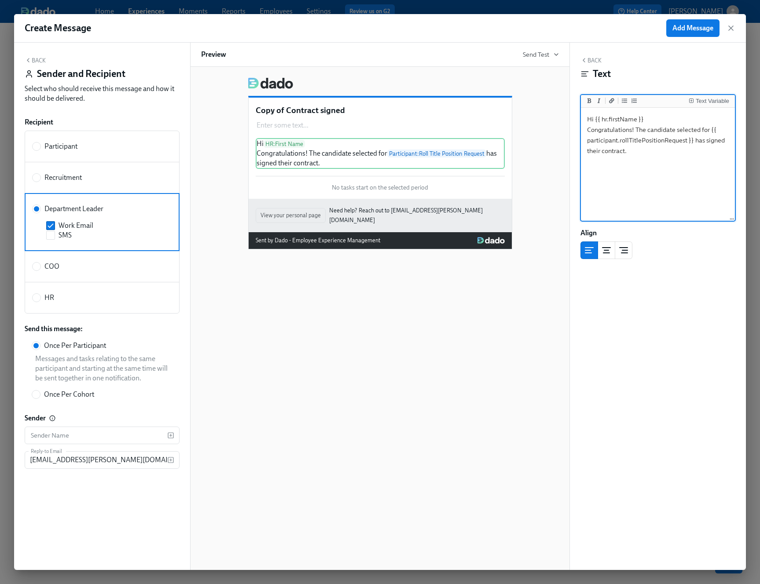
drag, startPoint x: 596, startPoint y: 118, endPoint x: 645, endPoint y: 122, distance: 49.5
click at [645, 122] on textarea "Hi {{ hr.firstName }} Congratulations! The candidate selected for {{ participan…" at bounding box center [657, 165] width 150 height 110
drag, startPoint x: 643, startPoint y: 119, endPoint x: 592, endPoint y: 119, distance: 51.0
click at [592, 119] on textarea "Hi {{ hr.firstName }} Congratulations! The candidate selected for {{ participan…" at bounding box center [657, 165] width 150 height 110
click at [688, 99] on icon "Insert Text Variable" at bounding box center [690, 100] width 5 height 5
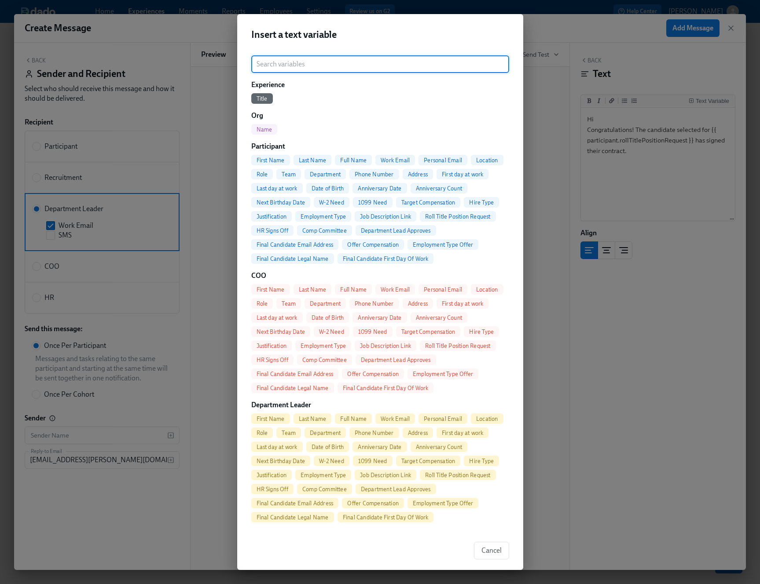
scroll to position [32, 0]
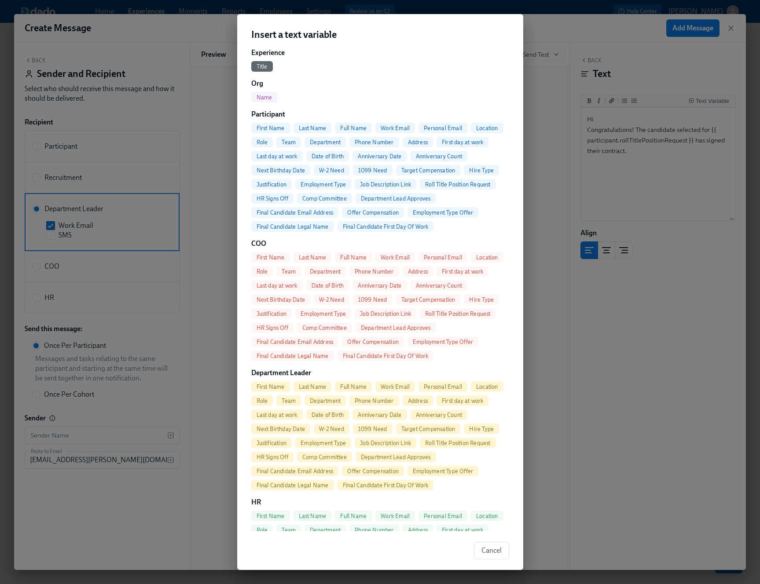
click at [357, 388] on span "Full Name" at bounding box center [353, 387] width 37 height 7
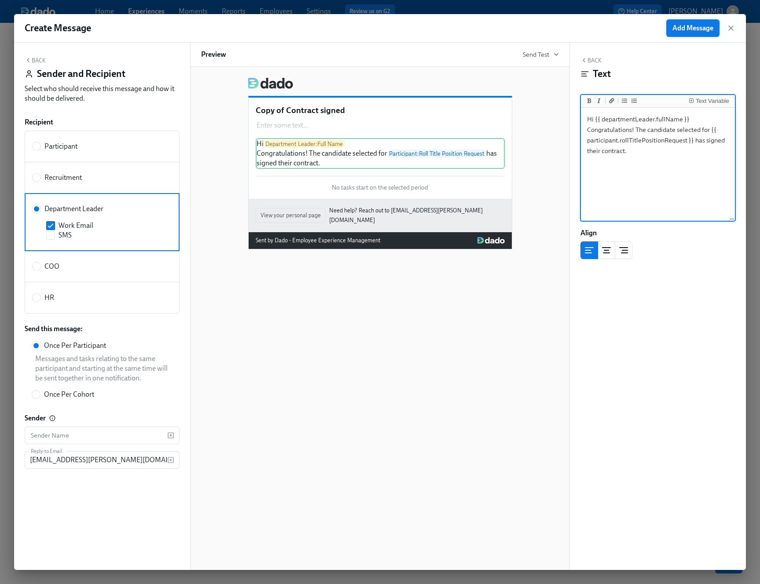
type textarea "Hi {{ departmentLeader.fullName }} Congratulations! The candidate selected for …"
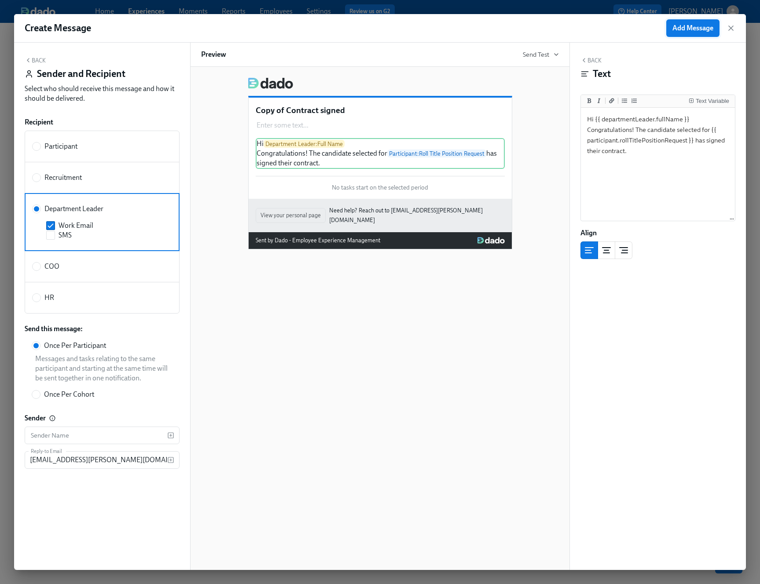
click at [691, 34] on button "Add Message" at bounding box center [692, 28] width 53 height 18
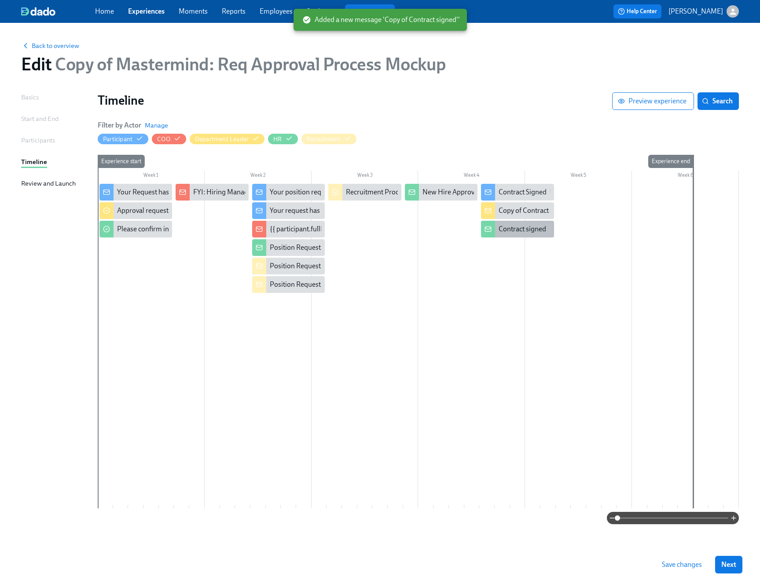
click at [510, 227] on div "Contract signed" at bounding box center [522, 229] width 48 height 10
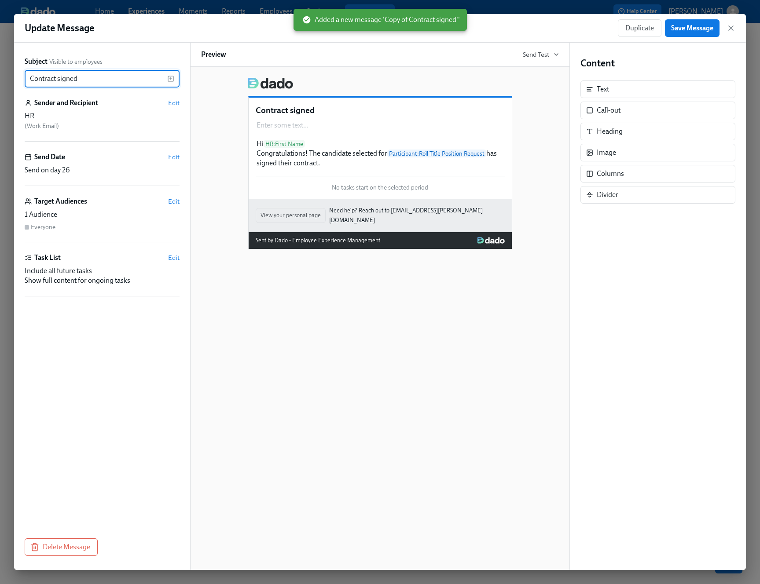
click at [723, 27] on div "Duplicate Save Message" at bounding box center [676, 28] width 117 height 18
click at [728, 27] on icon "button" at bounding box center [730, 28] width 9 height 9
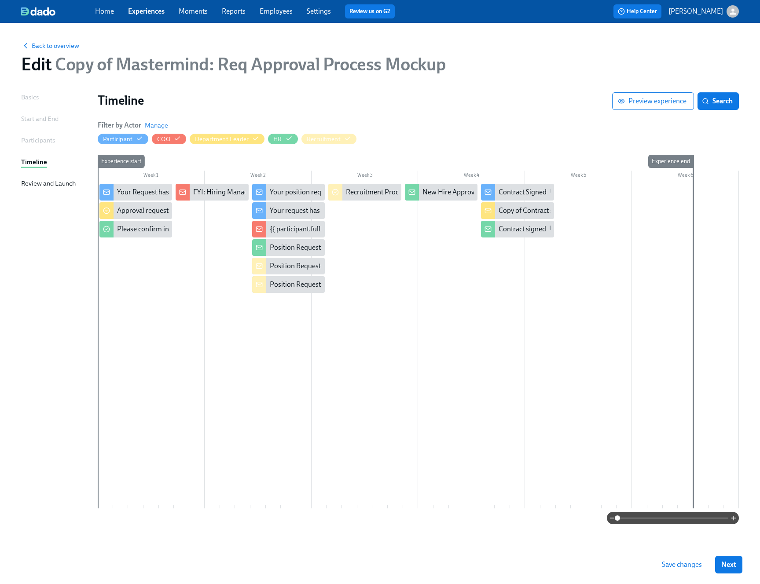
click at [684, 564] on span "Save changes" at bounding box center [682, 564] width 40 height 9
click at [45, 48] on span "Back to overview" at bounding box center [50, 45] width 58 height 9
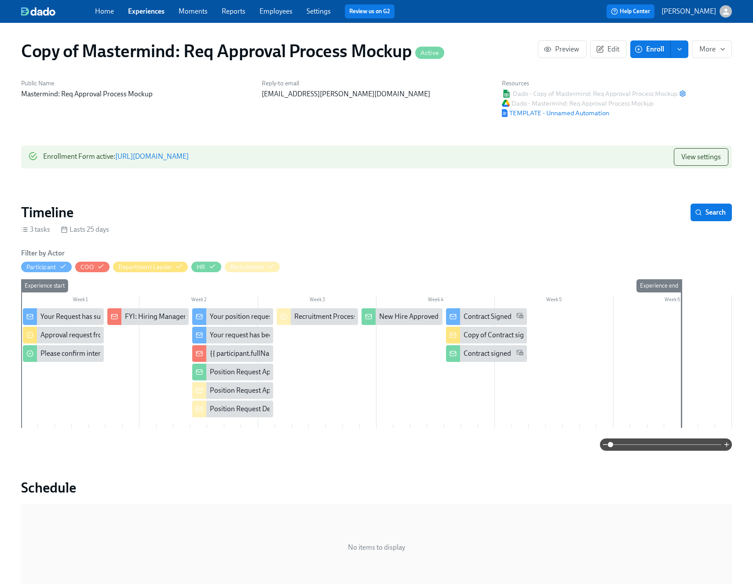
click at [189, 154] on link "https://my.dadohr.com/enrollmentForms/vwXkmzvLz7vQZ3MO-c1tAVmYj35V4BnoO" at bounding box center [151, 156] width 73 height 8
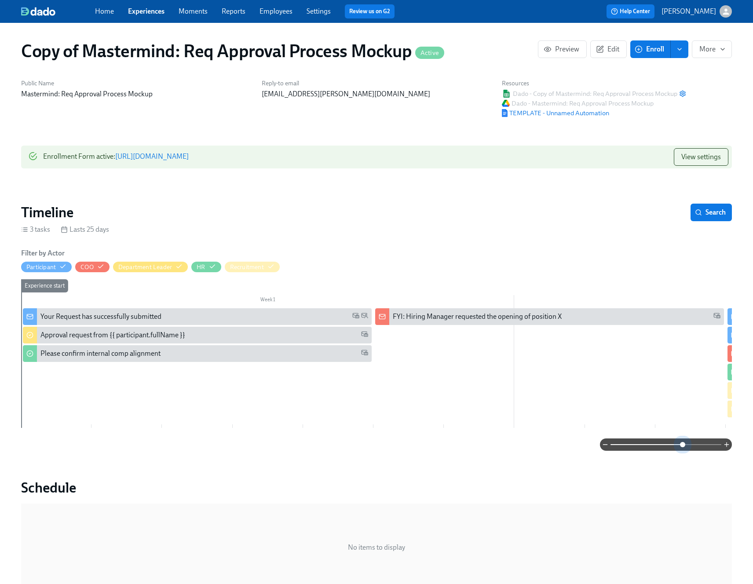
click at [683, 444] on span at bounding box center [665, 445] width 111 height 12
click at [75, 319] on div "Your Request has successfully submitted" at bounding box center [100, 317] width 121 height 10
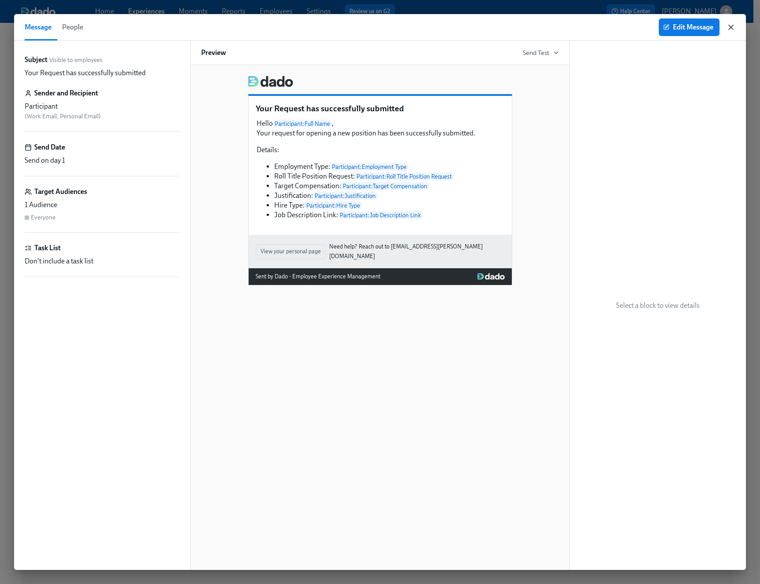
click at [732, 29] on icon "button" at bounding box center [730, 27] width 4 height 4
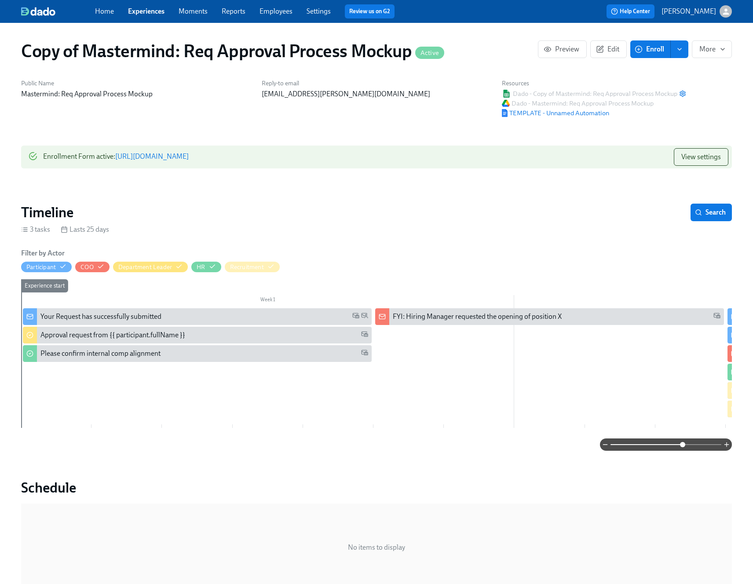
click at [81, 315] on div "Your Request has successfully submitted" at bounding box center [100, 317] width 121 height 10
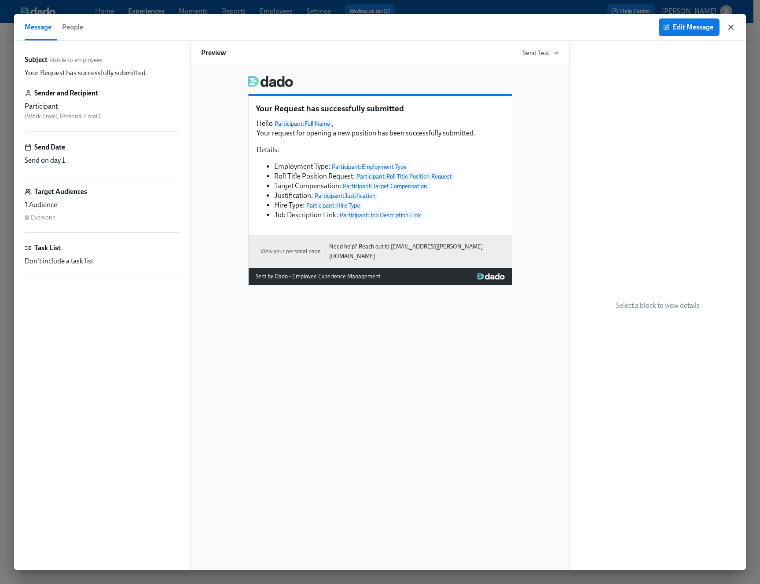
click at [733, 29] on icon "button" at bounding box center [730, 27] width 9 height 9
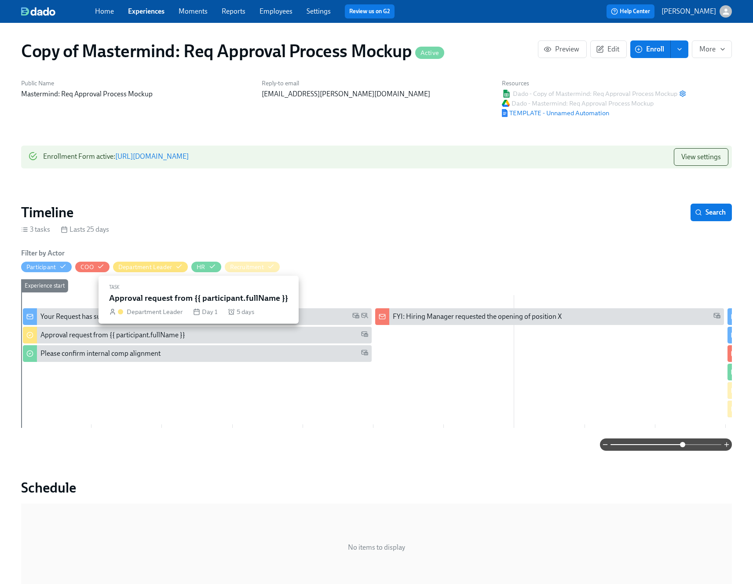
click at [106, 336] on div "Approval request from {{ participant.fullName }}" at bounding box center [112, 335] width 145 height 10
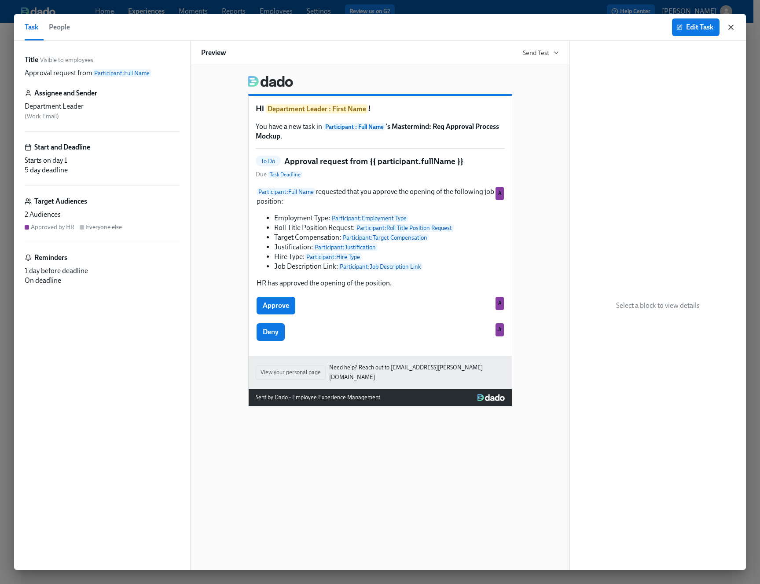
click at [728, 29] on icon "button" at bounding box center [730, 27] width 9 height 9
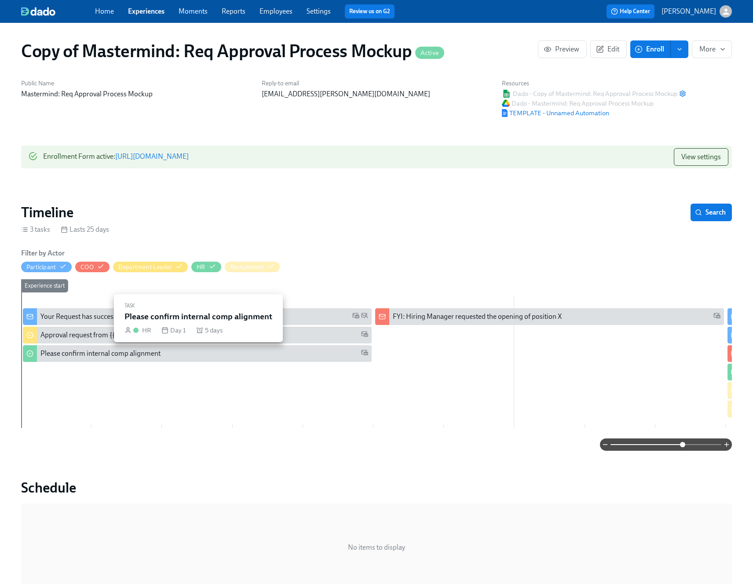
click at [68, 351] on div "Please confirm internal comp alignment" at bounding box center [100, 354] width 120 height 10
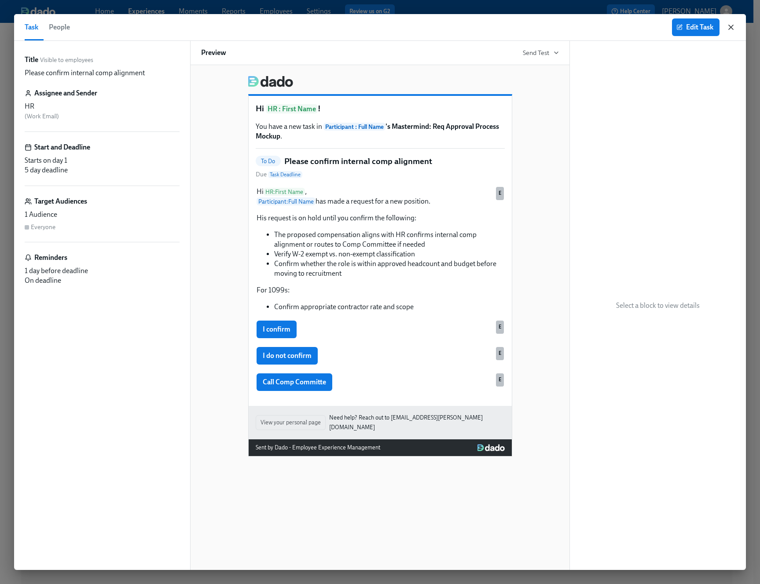
click at [726, 29] on icon "button" at bounding box center [730, 27] width 9 height 9
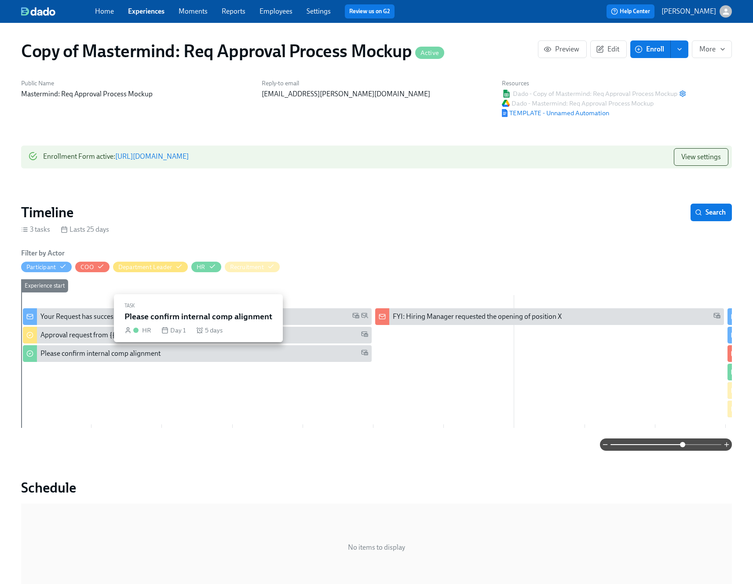
click at [91, 358] on div "Please confirm internal comp alignment" at bounding box center [100, 354] width 120 height 10
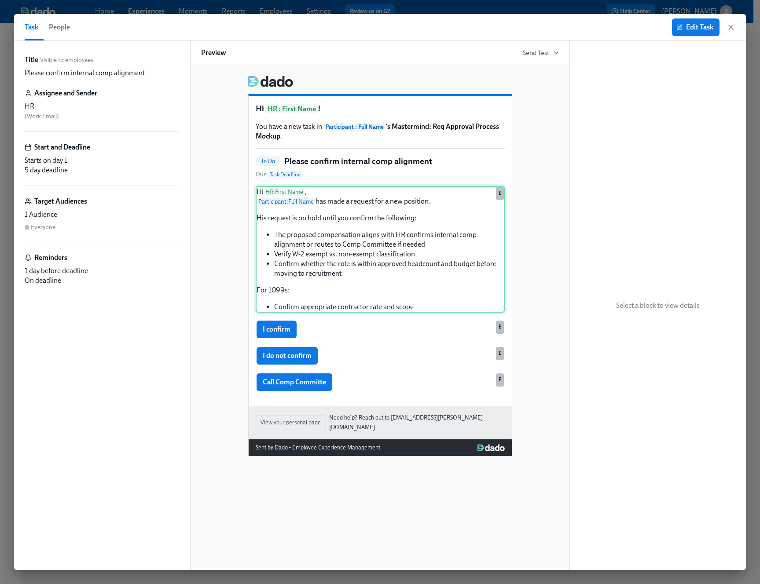
click at [421, 222] on div "Hi HR : First Name , Participant : Full Name has made a request for a new posit…" at bounding box center [380, 249] width 249 height 127
click at [432, 201] on div "Hi HR : First Name , Participant : Full Name has made a request for a new posit…" at bounding box center [380, 249] width 249 height 127
click at [730, 26] on icon "button" at bounding box center [730, 27] width 4 height 4
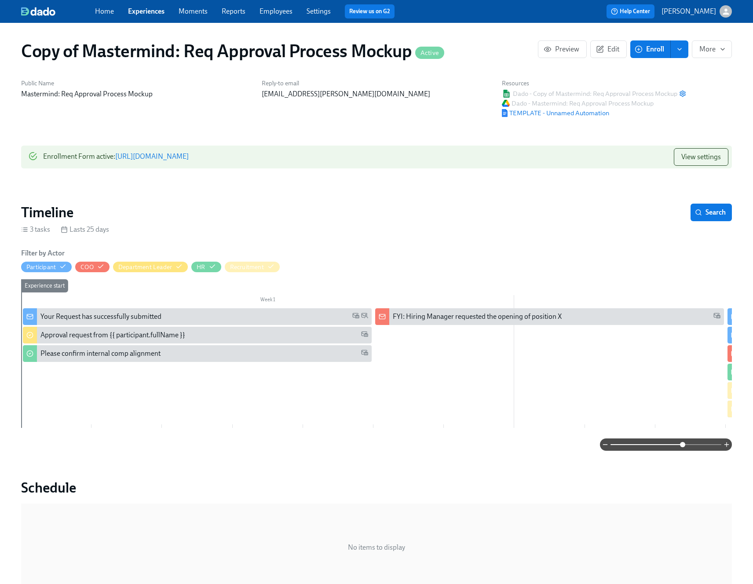
click at [88, 313] on div "Your Request has successfully submitted" at bounding box center [100, 317] width 121 height 10
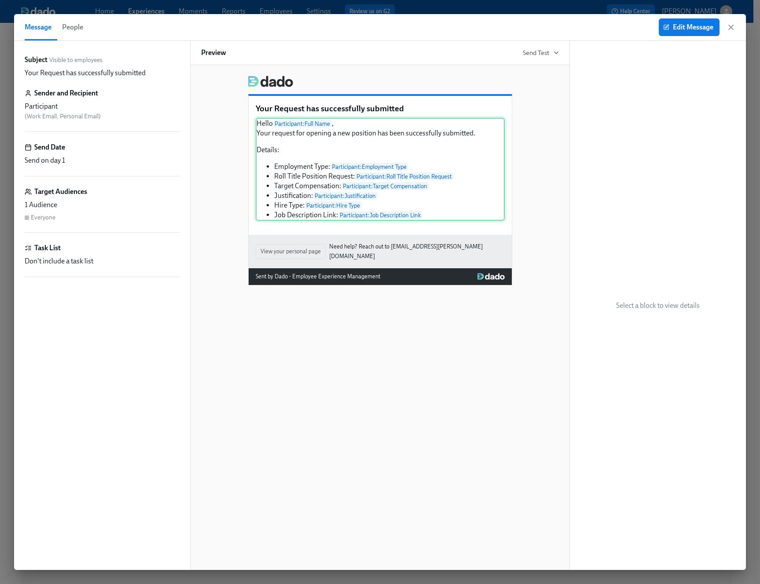
click at [438, 193] on div "Hello Participant : Full Name , Your request for opening a new position has bee…" at bounding box center [380, 169] width 249 height 103
click at [304, 179] on div "Hello Participant : Full Name , Your request for opening a new position has bee…" at bounding box center [380, 169] width 249 height 103
click at [673, 34] on button "Edit Message" at bounding box center [688, 27] width 61 height 18
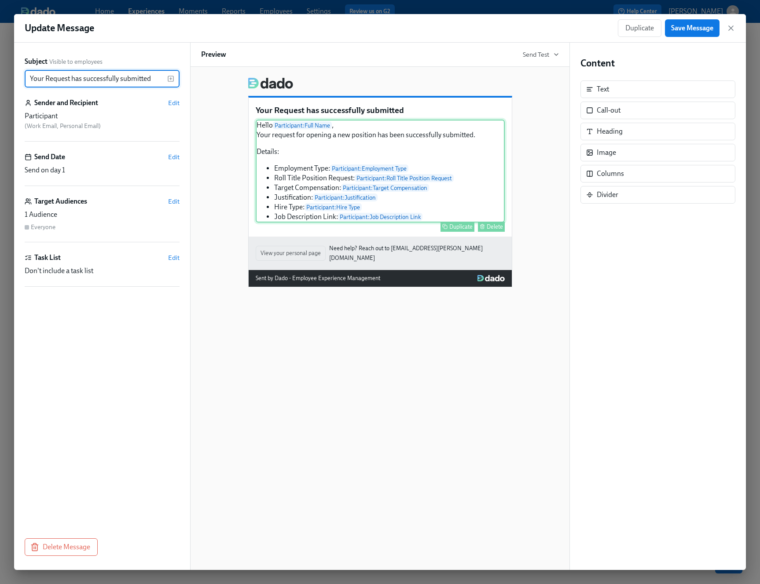
click at [374, 179] on div "Hello Participant : Full Name , Your request for opening a new position has bee…" at bounding box center [380, 171] width 249 height 103
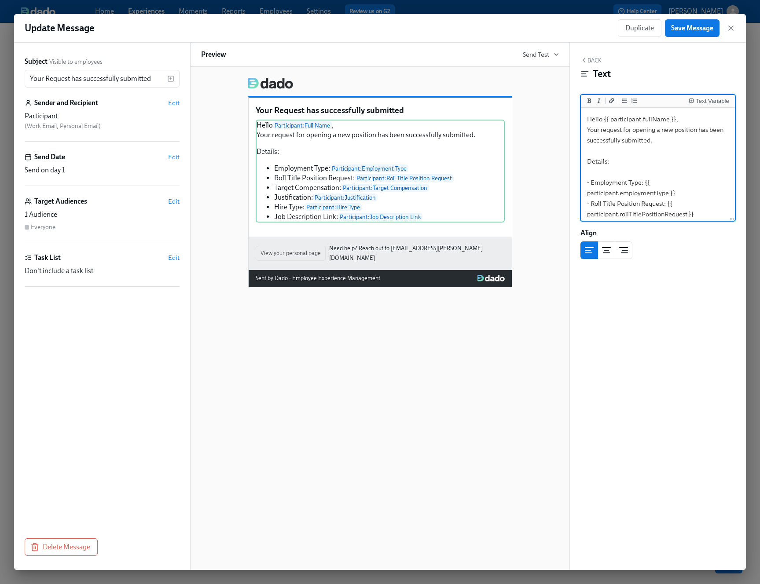
scroll to position [67, 0]
drag, startPoint x: 586, startPoint y: 163, endPoint x: 702, endPoint y: 230, distance: 133.6
click at [702, 230] on div "Back Text Text Variable Hello {{ participant.fullName }}, Your request for open…" at bounding box center [658, 306] width 176 height 527
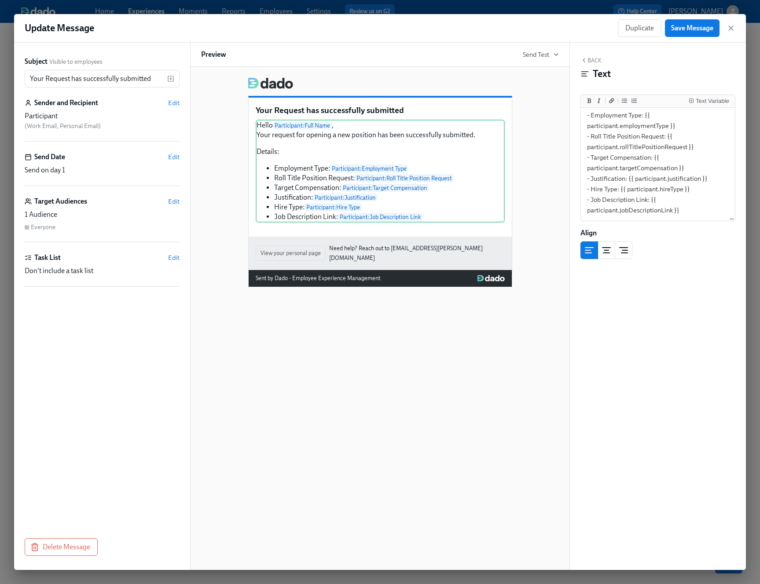
click at [732, 23] on div "Duplicate Save Message" at bounding box center [676, 28] width 117 height 18
click at [731, 25] on icon "button" at bounding box center [730, 28] width 9 height 9
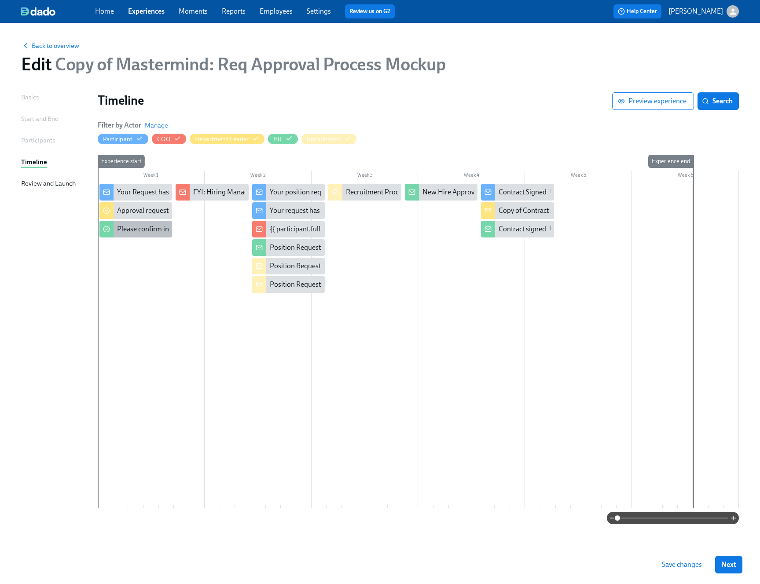
click at [125, 225] on div "Please confirm internal comp alignment" at bounding box center [177, 229] width 120 height 10
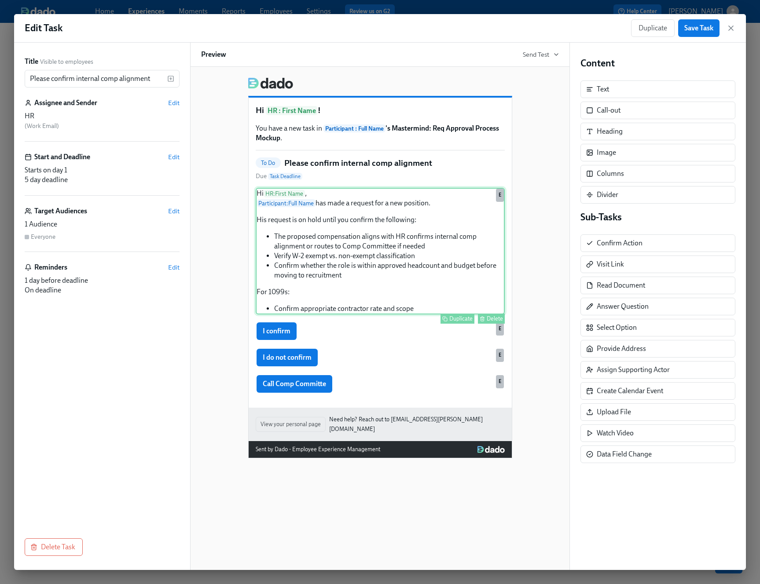
click at [418, 220] on div "Hi HR : First Name , Participant : Full Name has made a request for a new posit…" at bounding box center [380, 251] width 249 height 127
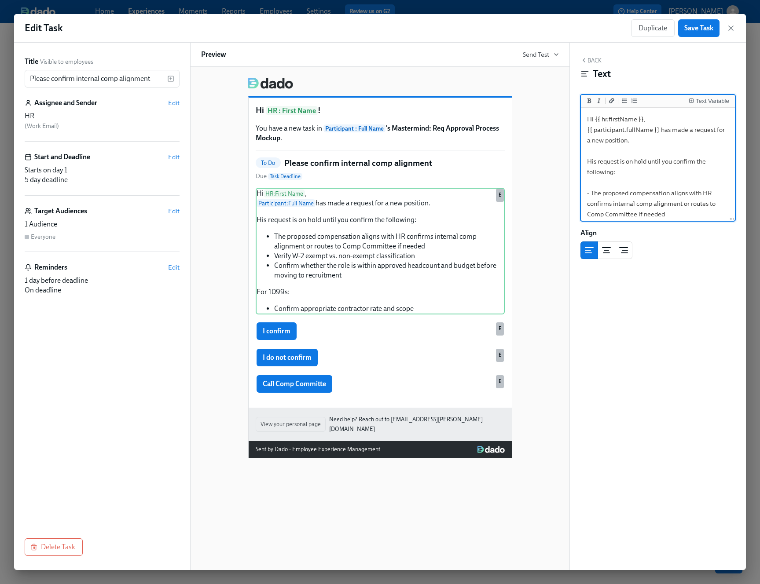
click at [652, 145] on textarea "Hi {{ hr.firstName }}, {{ participant.fullName }} has made a request for a new …" at bounding box center [657, 209] width 150 height 199
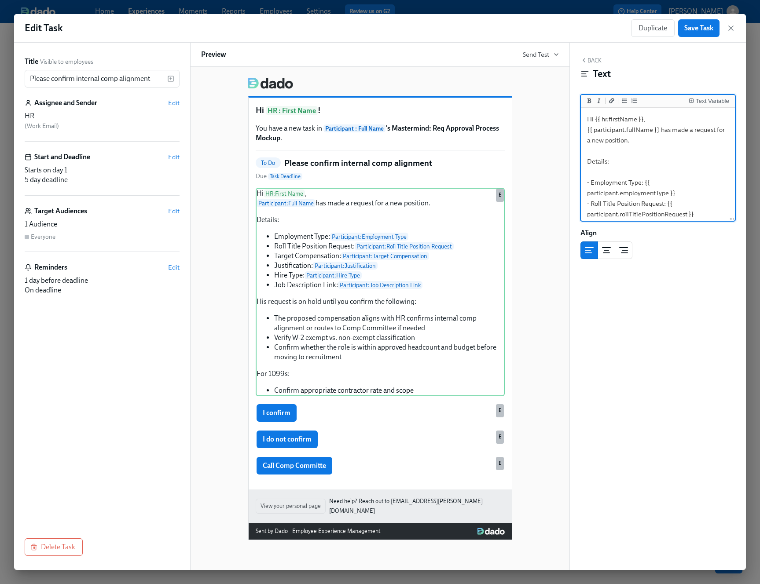
scroll to position [62, 0]
type textarea "Hi {{ hr.firstName }}, {{ participant.fullName }} has made a request for a new …"
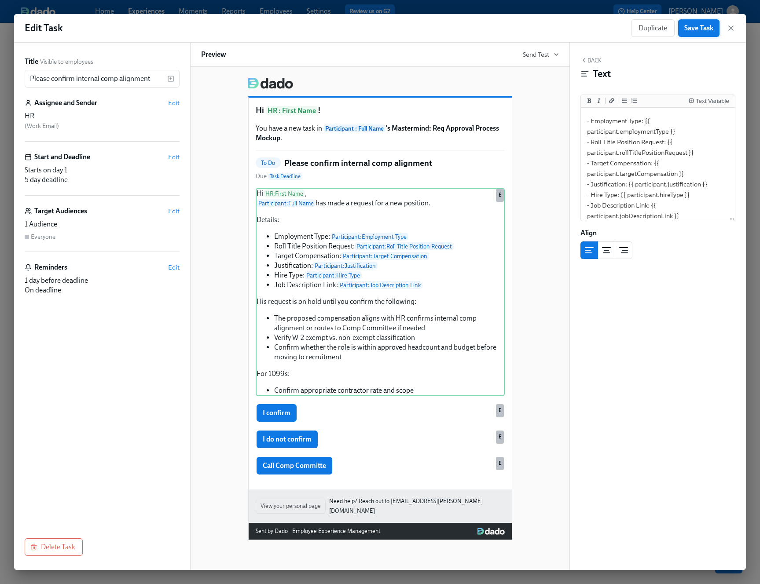
click at [702, 37] on button "Save Task" at bounding box center [698, 28] width 41 height 18
click at [733, 27] on icon "button" at bounding box center [730, 28] width 9 height 9
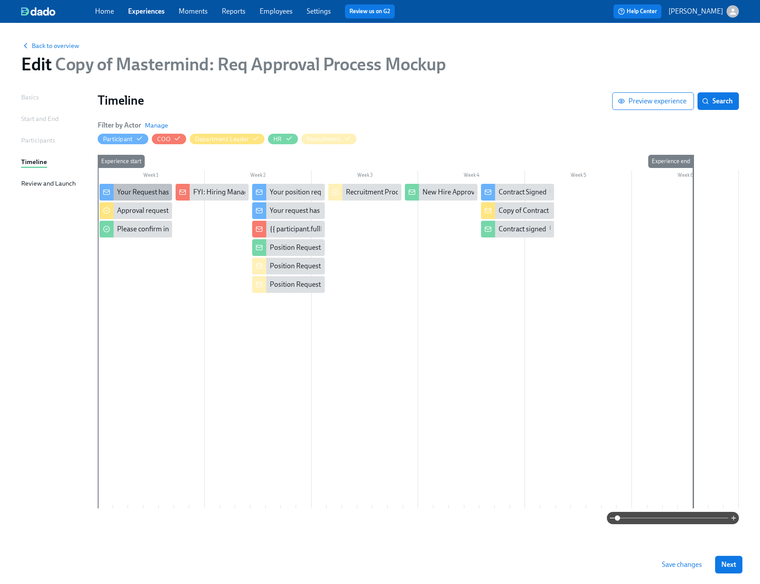
click at [139, 187] on div "Your Request has successfully submitted" at bounding box center [135, 192] width 73 height 17
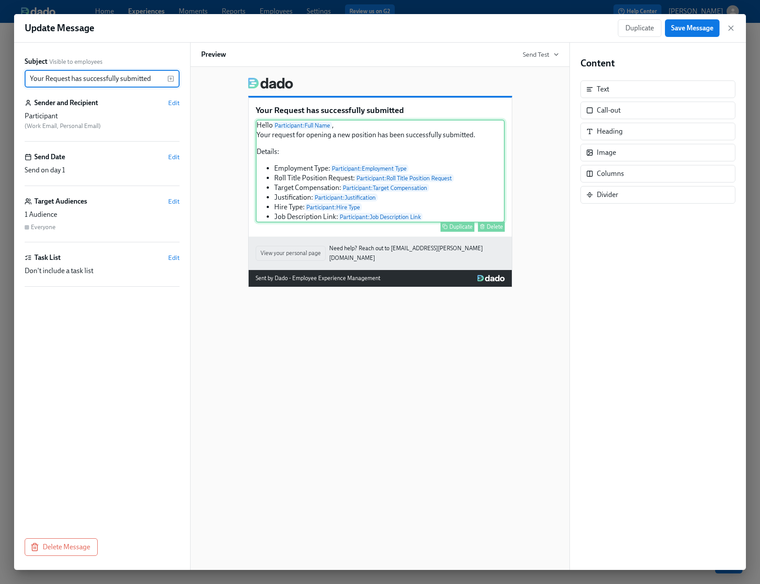
click at [384, 144] on div "Hello Participant : Full Name , Your request for opening a new position has bee…" at bounding box center [380, 171] width 249 height 103
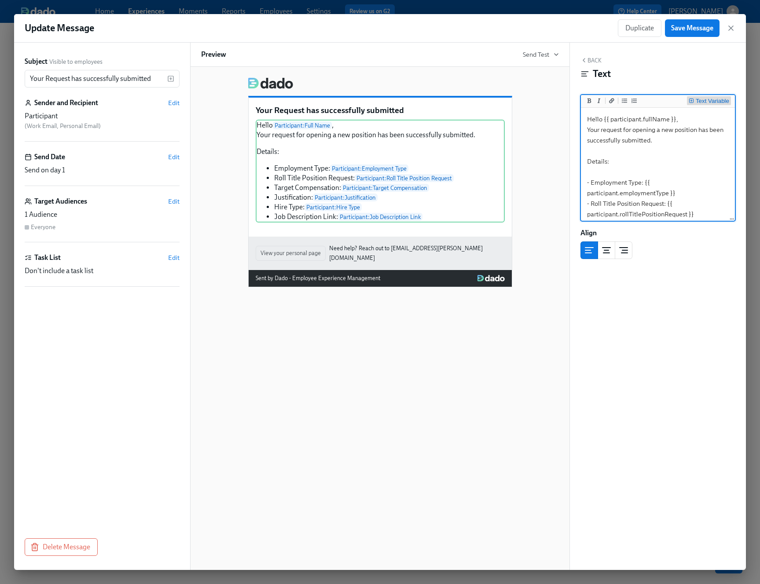
click at [691, 101] on icon "Insert Text Variable" at bounding box center [690, 100] width 5 height 5
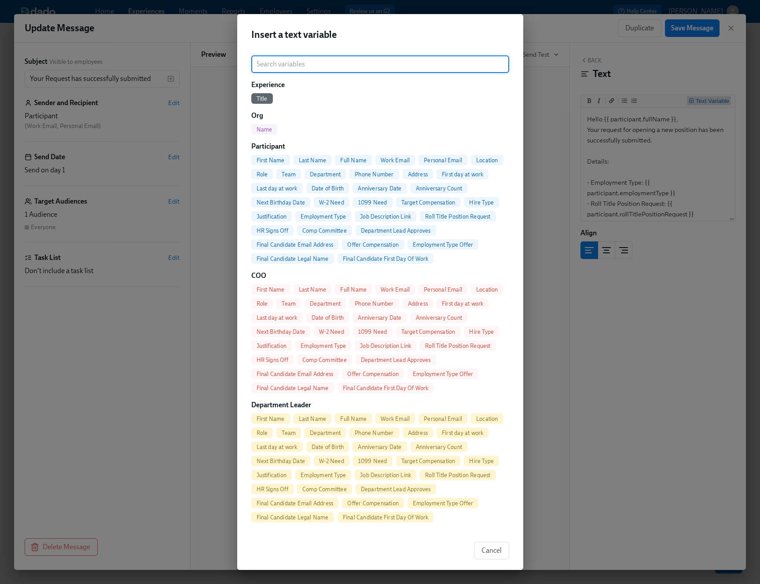
click at [549, 79] on div "Insert a text variable ​ Experience Title Org Name Participant First Name Last …" at bounding box center [380, 292] width 760 height 584
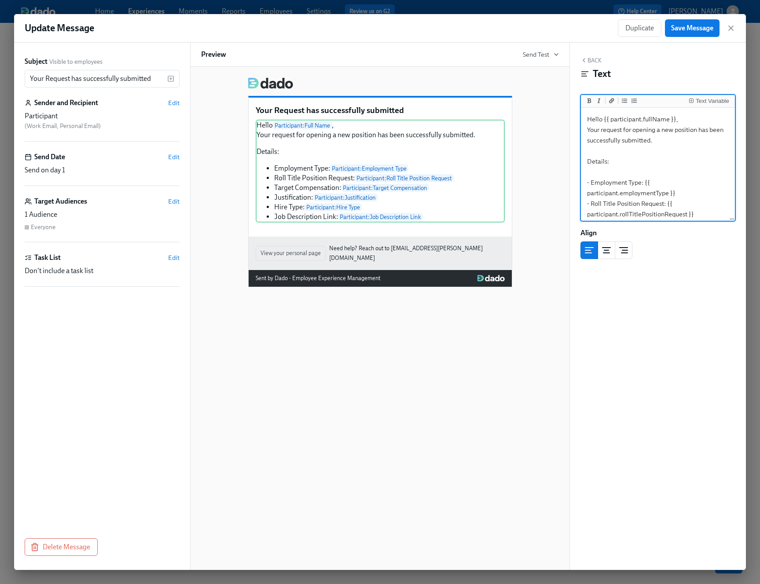
click at [730, 23] on div "Duplicate Save Message" at bounding box center [676, 28] width 117 height 18
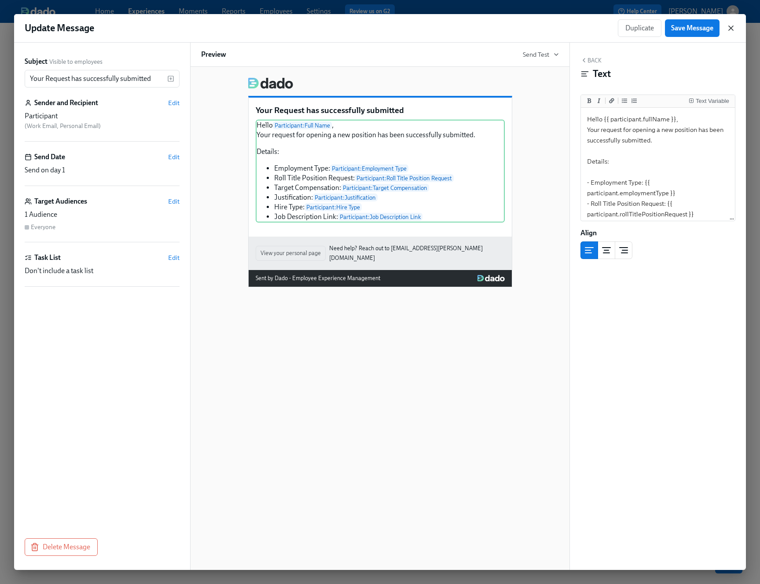
click at [730, 26] on icon "button" at bounding box center [730, 28] width 9 height 9
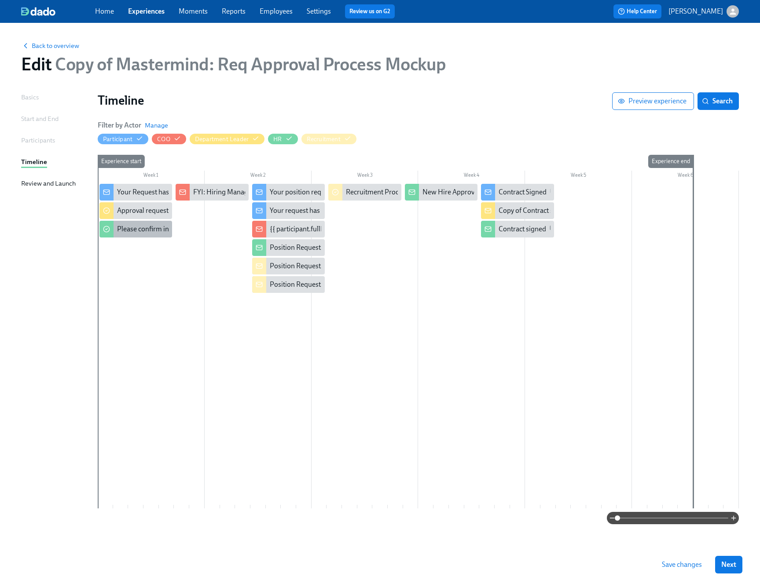
click at [124, 226] on div "Please confirm internal comp alignment" at bounding box center [177, 229] width 120 height 10
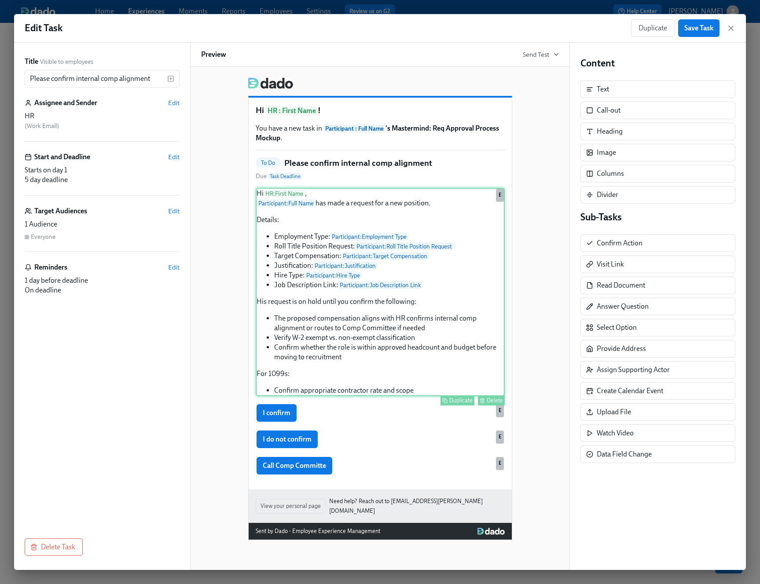
click at [303, 318] on div "Hi HR : First Name , Participant : Full Name has made a request for a new posit…" at bounding box center [380, 292] width 249 height 208
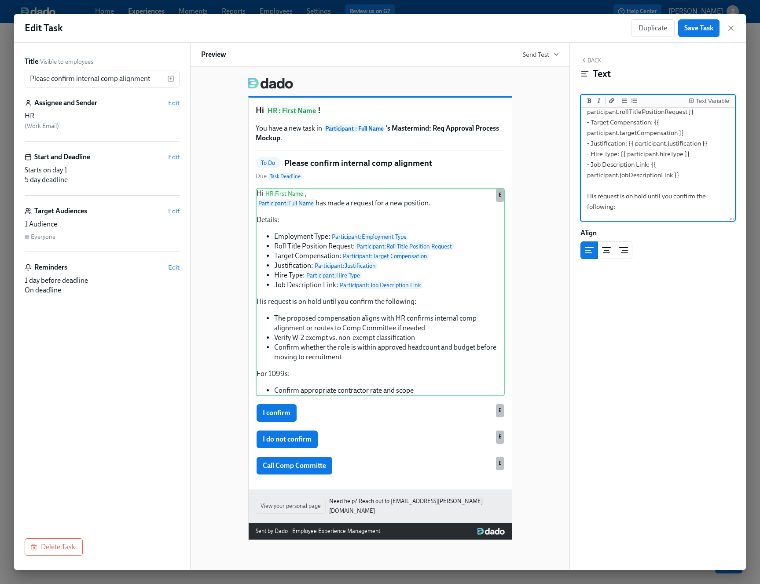
scroll to position [128, 0]
click at [591, 172] on textarea "Hi {{ hr.firstName }}, {{ participant.fullName }} has made a request for a new …" at bounding box center [657, 150] width 150 height 336
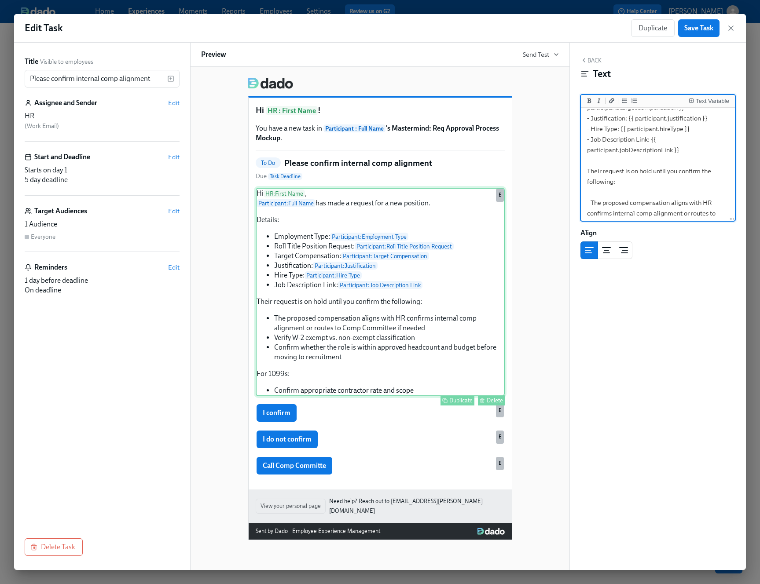
click at [395, 333] on div "Hi HR : First Name , Participant : Full Name has made a request for a new posit…" at bounding box center [380, 292] width 249 height 208
click at [285, 351] on div "Hi HR : First Name , Participant : Full Name has made a request for a new posit…" at bounding box center [380, 292] width 249 height 208
type textarea "Hi {{ hr.firstName }}, {{ participant.fullName }} has made a request for a new …"
click at [613, 366] on div "Back Text Text Variable Hi {{ hr.firstName }}, {{ participant.fullName }} has m…" at bounding box center [658, 306] width 176 height 527
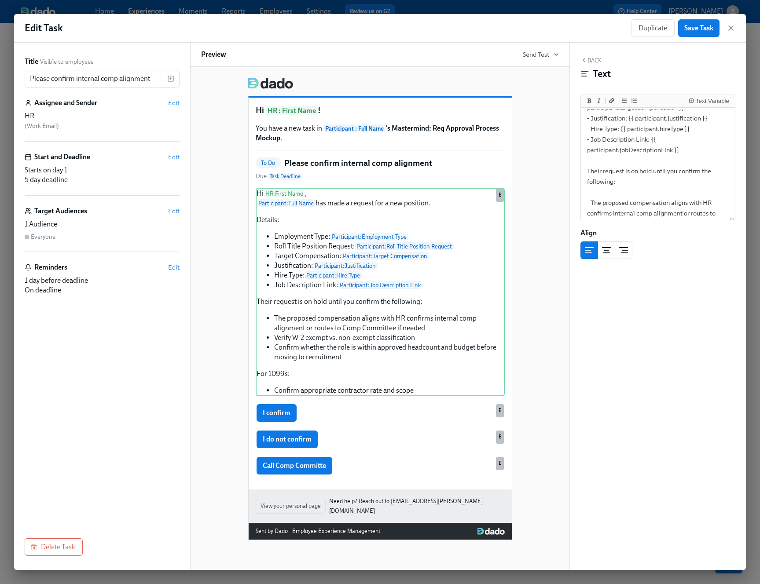
click at [617, 352] on div "Back Text Text Variable Hi {{ hr.firstName }}, {{ participant.fullName }} has m…" at bounding box center [658, 306] width 176 height 527
click at [704, 33] on button "Save Task" at bounding box center [698, 28] width 41 height 18
click at [730, 29] on icon "button" at bounding box center [730, 28] width 4 height 4
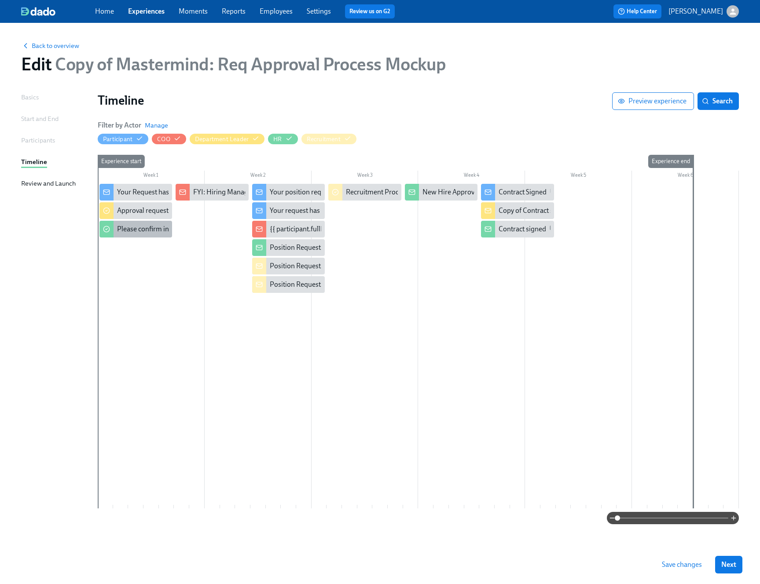
click at [135, 227] on div "Please confirm internal comp alignment" at bounding box center [177, 229] width 120 height 10
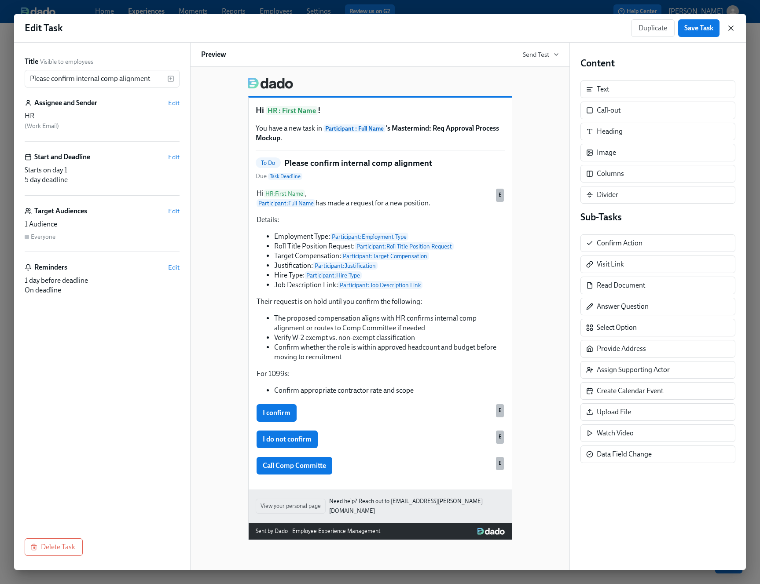
click at [731, 29] on icon "button" at bounding box center [730, 28] width 4 height 4
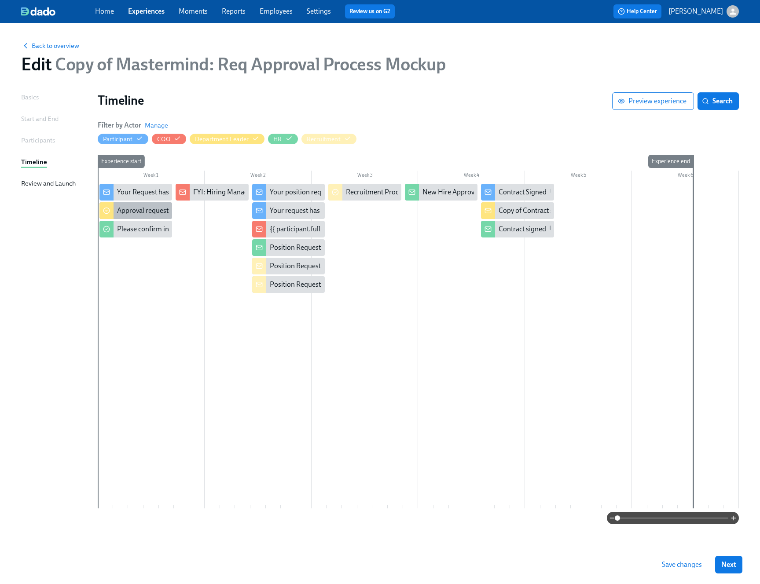
click at [135, 207] on div "Approval request from {{ participant.fullName }}" at bounding box center [189, 211] width 145 height 10
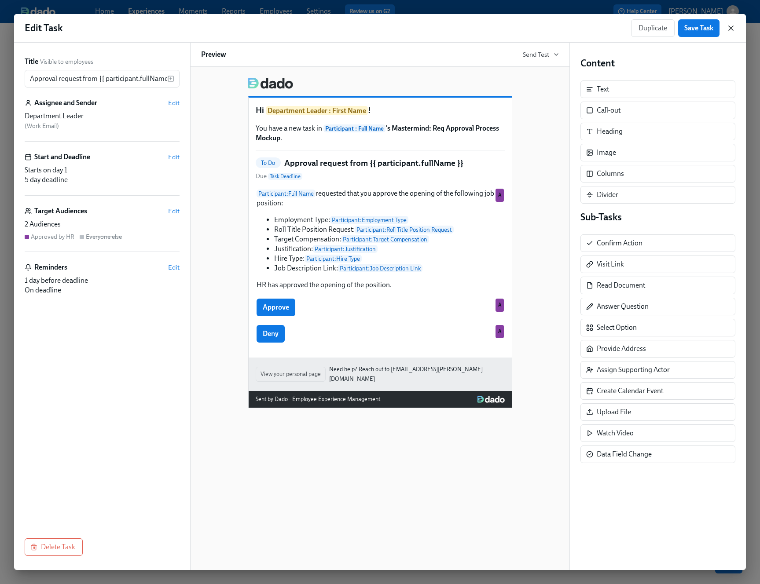
click at [729, 31] on icon "button" at bounding box center [730, 28] width 9 height 9
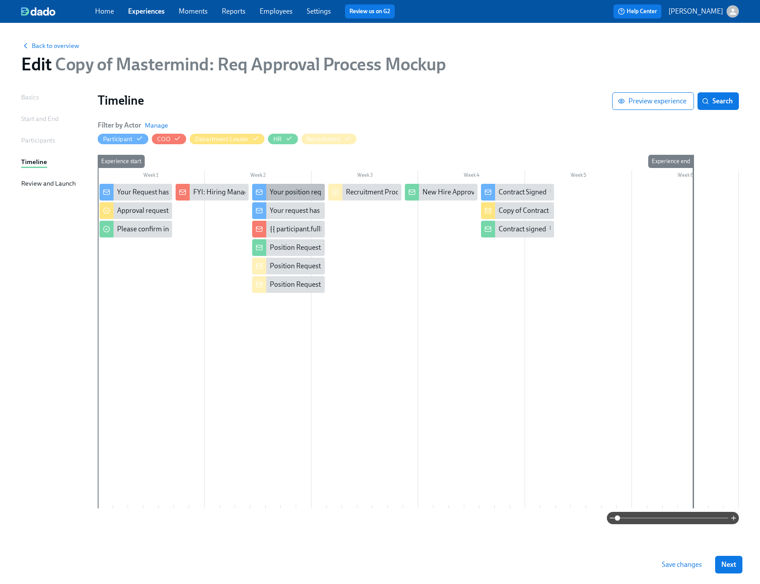
click at [270, 193] on div "Your position request has been approved" at bounding box center [331, 192] width 122 height 10
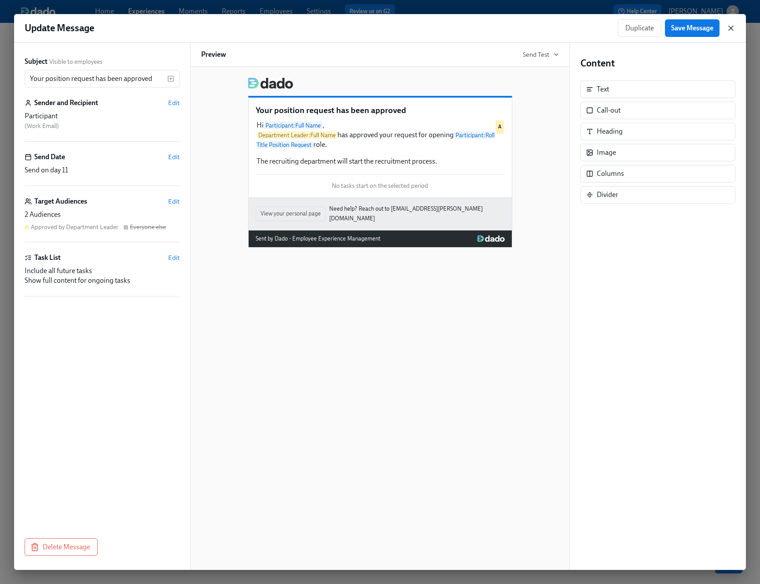
click at [730, 29] on icon "button" at bounding box center [730, 28] width 4 height 4
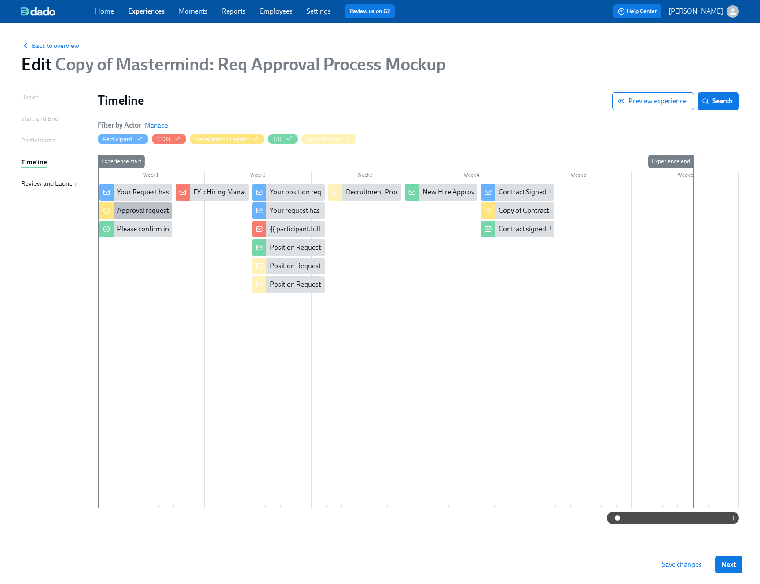
click at [146, 210] on div "Approval request from {{ participant.fullName }}" at bounding box center [189, 211] width 145 height 10
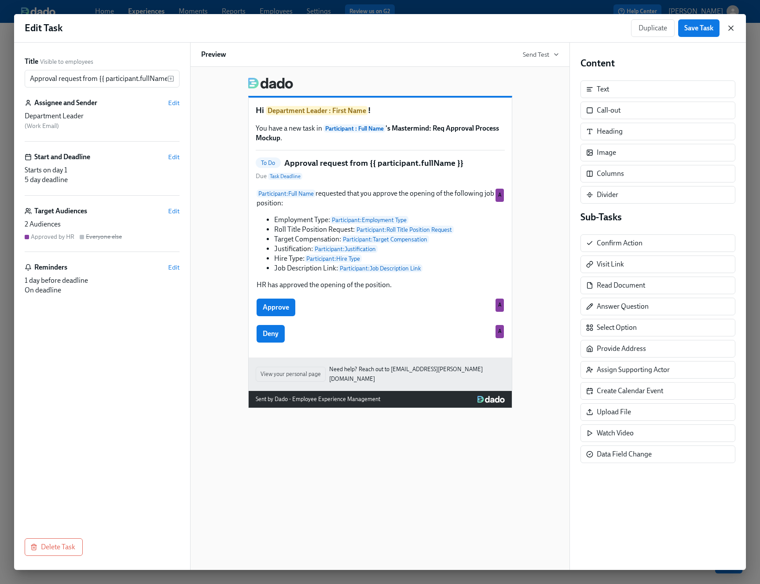
click at [729, 29] on icon "button" at bounding box center [730, 28] width 4 height 4
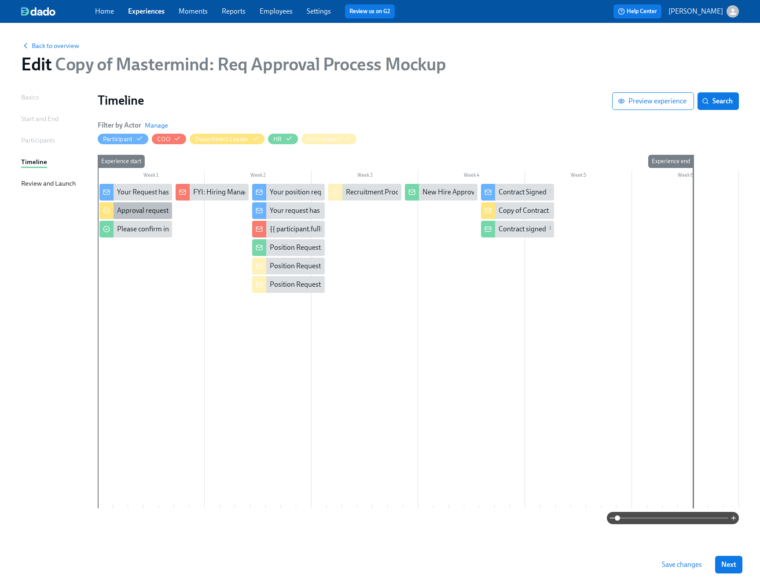
click at [135, 213] on div "Approval request from {{ participant.fullName }}" at bounding box center [189, 211] width 145 height 10
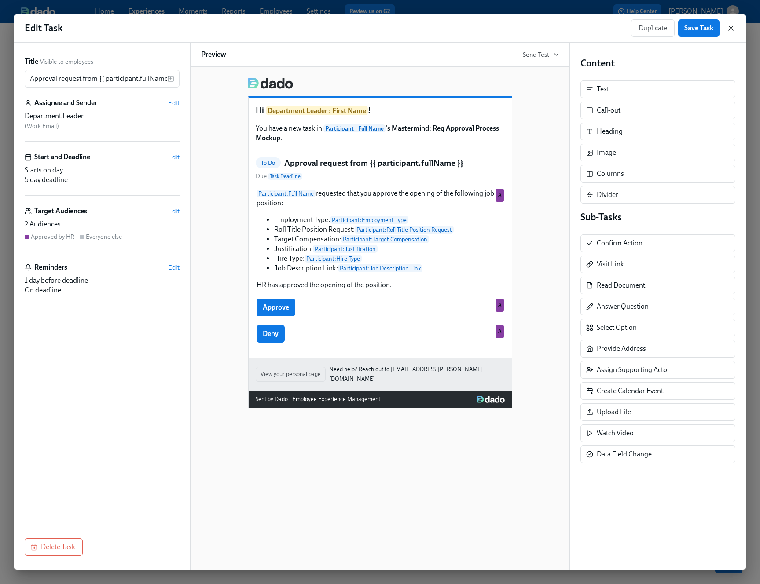
click at [727, 28] on icon "button" at bounding box center [730, 28] width 9 height 9
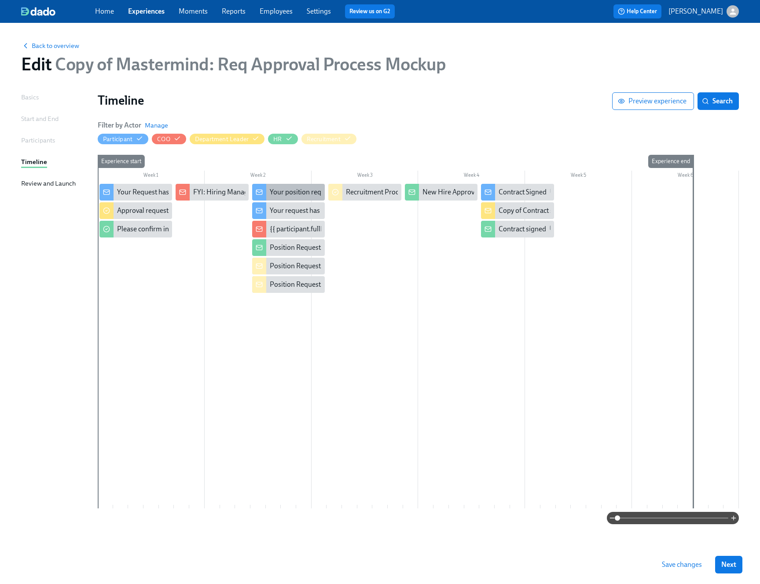
click at [287, 190] on div "Your position request has been approved" at bounding box center [331, 192] width 122 height 10
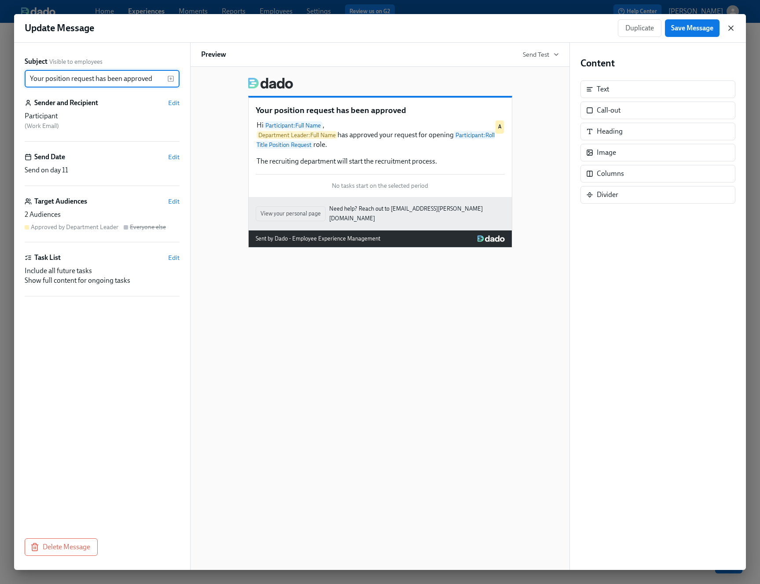
click at [729, 27] on icon "button" at bounding box center [730, 28] width 4 height 4
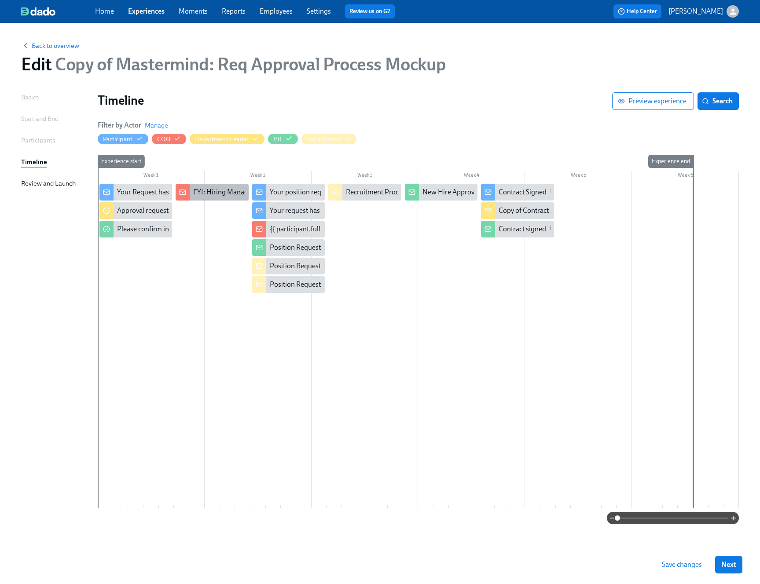
click at [206, 189] on div "FYI: Hiring Manager requested the opening of position X" at bounding box center [277, 192] width 169 height 10
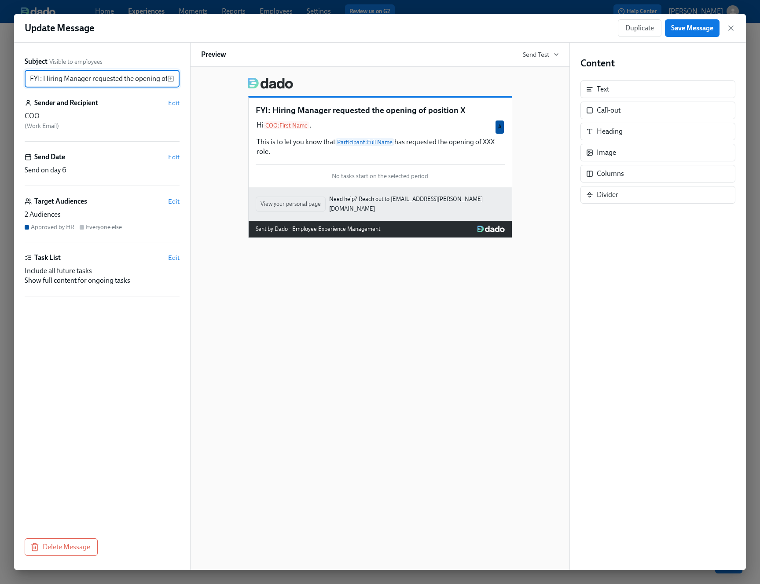
drag, startPoint x: 60, startPoint y: 77, endPoint x: 0, endPoint y: 78, distance: 59.8
click at [0, 78] on div "Update Message Duplicate Save Message Subject Visible to employees FYI: Hiring …" at bounding box center [380, 292] width 760 height 584
click at [42, 78] on input "FYI: Hiring Manager requested the opening of position X" at bounding box center [96, 79] width 143 height 18
drag, startPoint x: 45, startPoint y: 78, endPoint x: 90, endPoint y: 78, distance: 45.3
click at [90, 78] on input "FYI: Hiring Manager requested the opening of position X" at bounding box center [96, 79] width 143 height 18
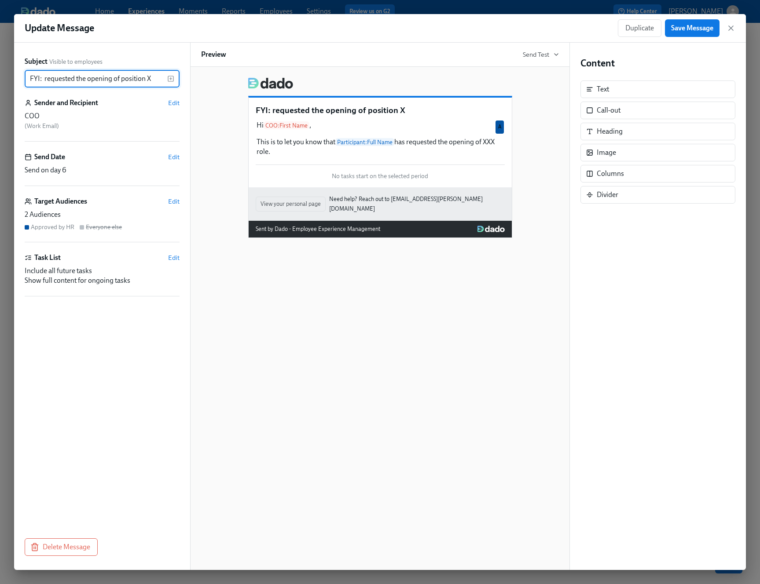
click at [172, 81] on rect "button" at bounding box center [170, 78] width 5 height 5
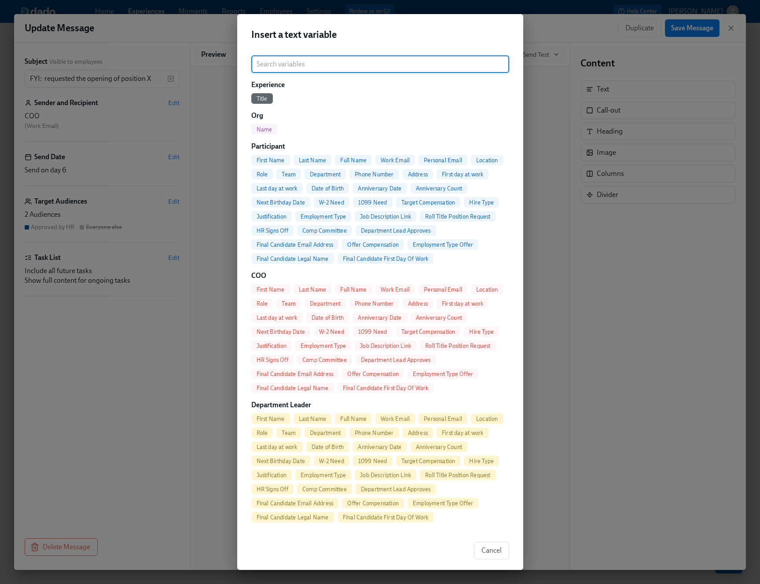
click at [341, 158] on span "Full Name" at bounding box center [353, 160] width 37 height 7
type input "FYI: {{ participant.fullName }} requested the opening of position X"
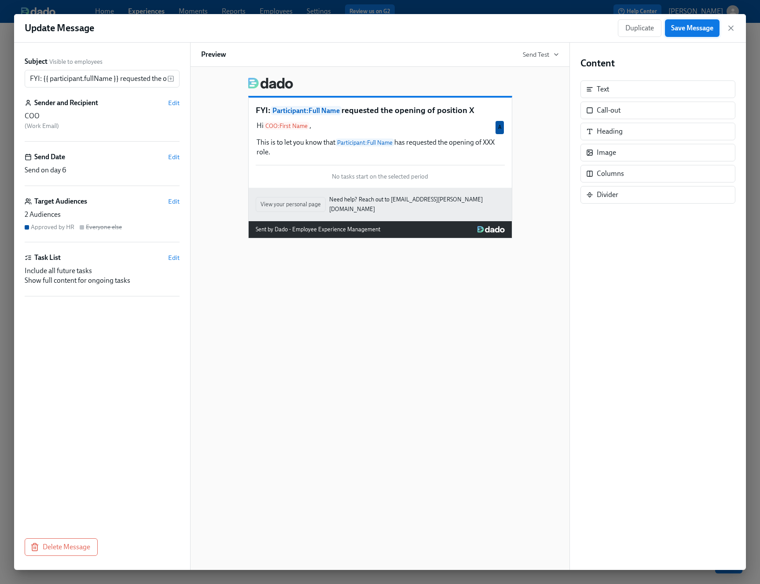
click at [696, 33] on button "Save Message" at bounding box center [692, 28] width 55 height 18
click at [729, 31] on icon "button" at bounding box center [730, 28] width 9 height 9
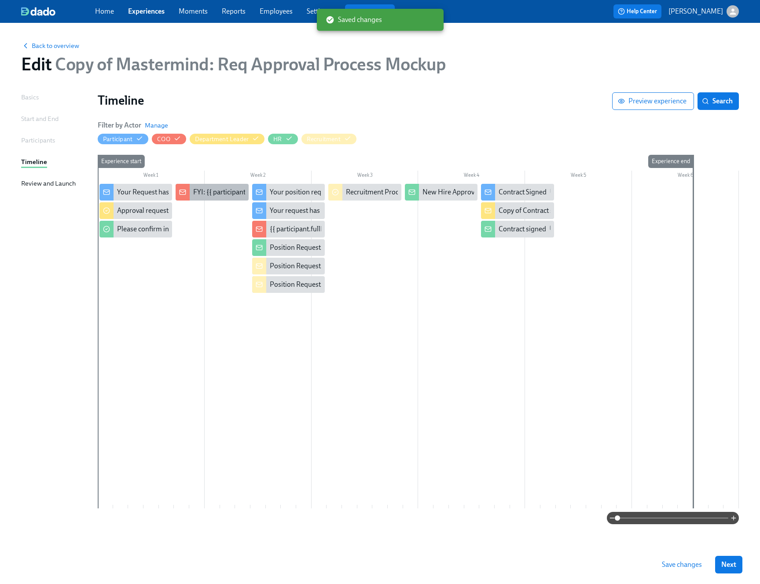
click at [214, 190] on div "FYI: {{ participant.fullName }} requested the opening of position X" at bounding box center [291, 192] width 197 height 10
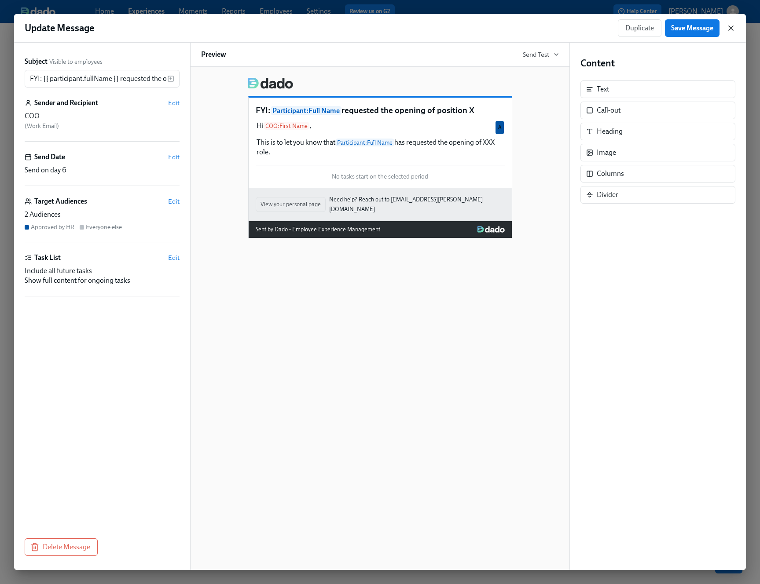
click at [734, 24] on icon "button" at bounding box center [730, 28] width 9 height 9
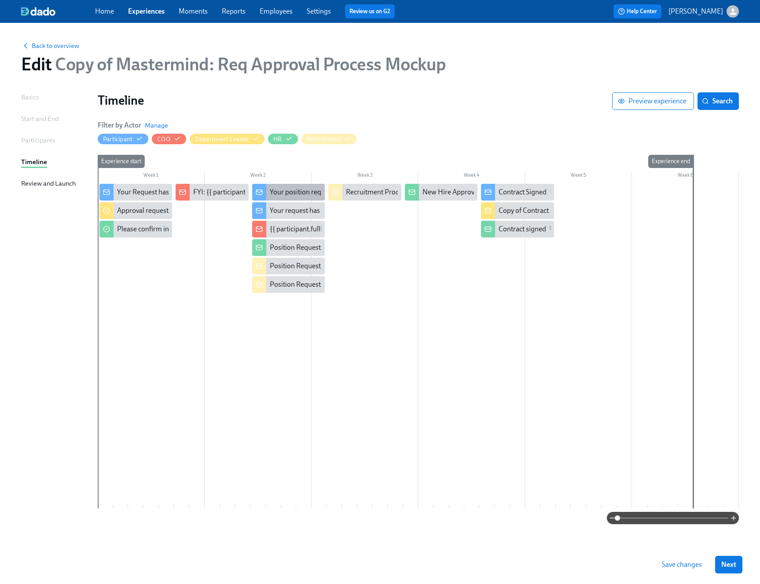
click at [285, 195] on div "Your position request has been approved" at bounding box center [331, 192] width 122 height 10
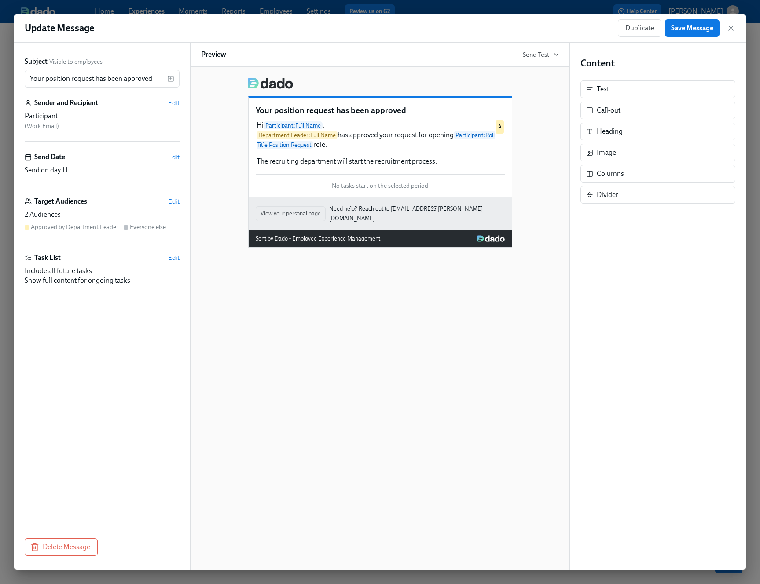
click at [729, 22] on div "Duplicate Save Message" at bounding box center [676, 28] width 117 height 18
click at [729, 27] on icon "button" at bounding box center [730, 28] width 4 height 4
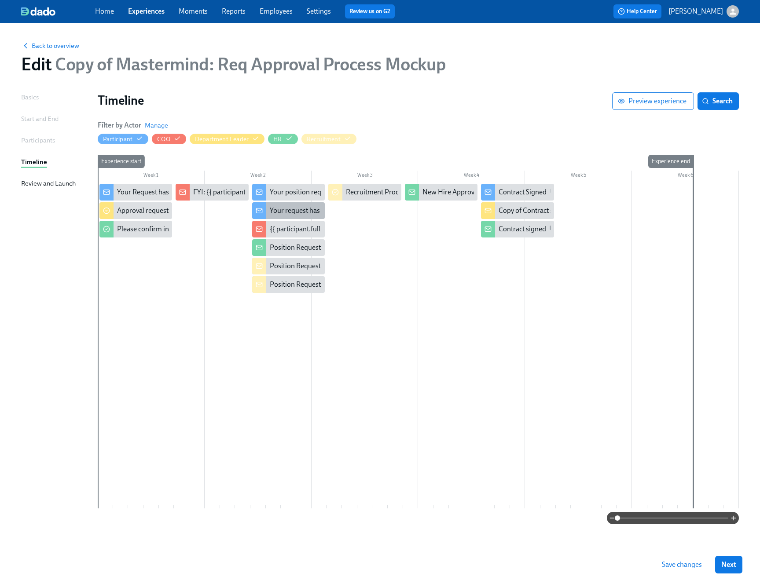
click at [289, 208] on div "Your request has been denied" at bounding box center [314, 211] width 88 height 10
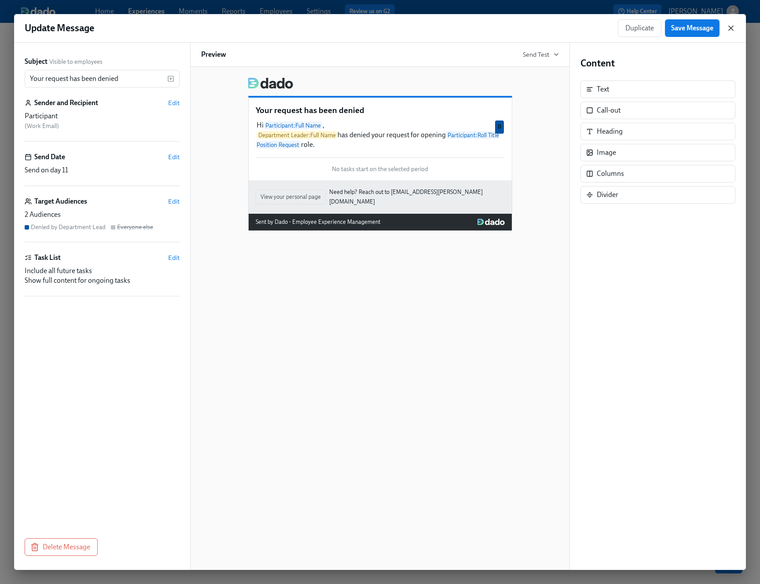
click at [731, 26] on icon "button" at bounding box center [730, 28] width 4 height 4
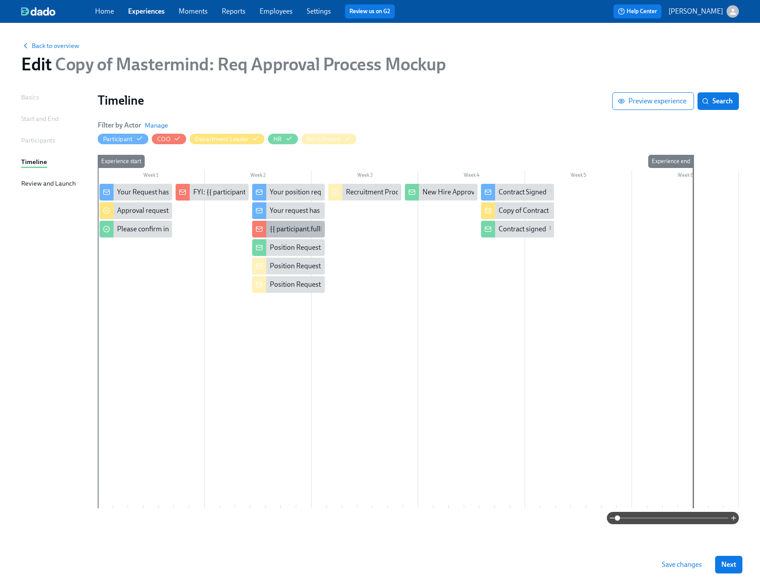
click at [297, 226] on div "{{ participant.fullName }}'s requested was approved" at bounding box center [347, 229] width 155 height 10
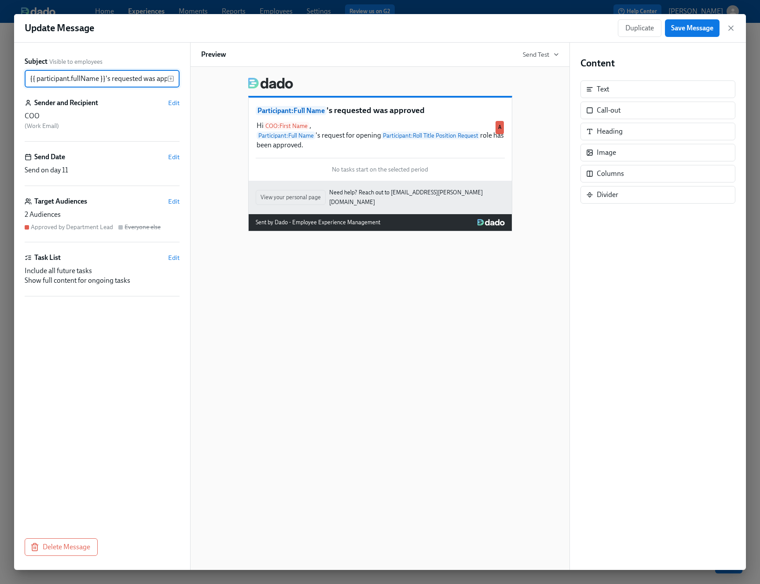
scroll to position [0, 17]
click at [730, 29] on icon "button" at bounding box center [730, 28] width 4 height 4
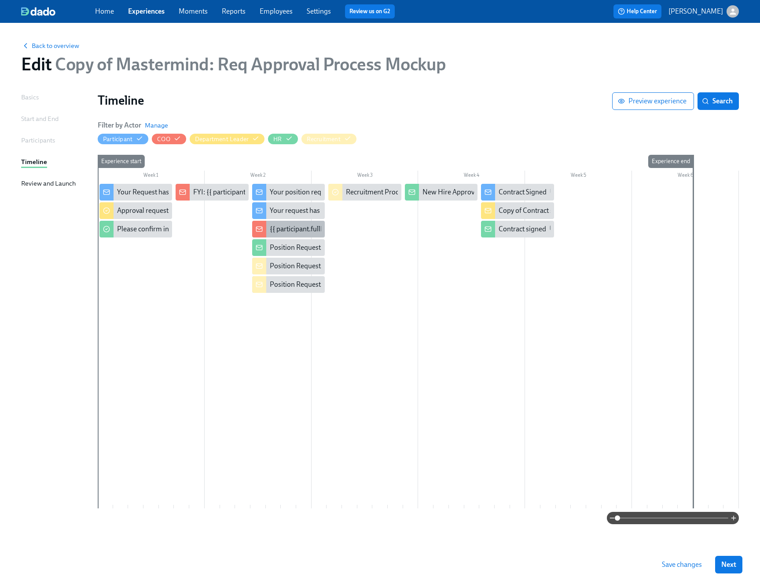
click at [275, 222] on div "{{ participant.fullName }}'s requested was approved" at bounding box center [288, 229] width 73 height 17
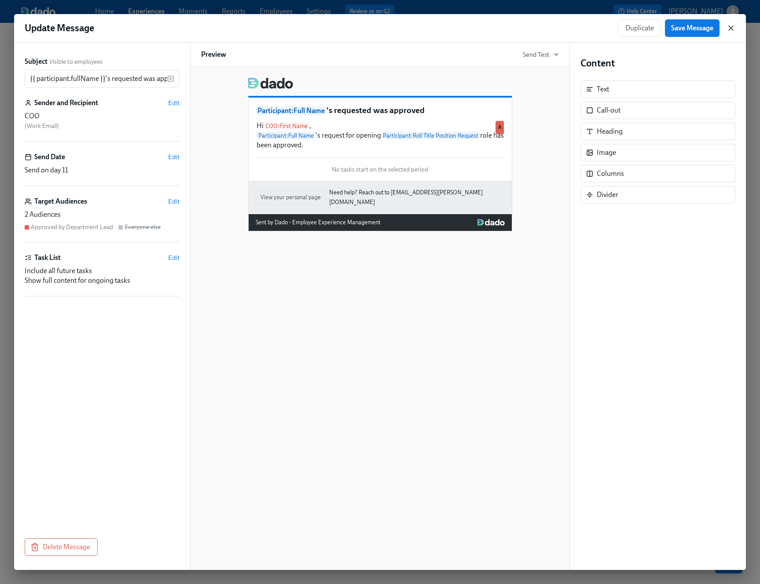
click at [732, 26] on icon "button" at bounding box center [730, 28] width 4 height 4
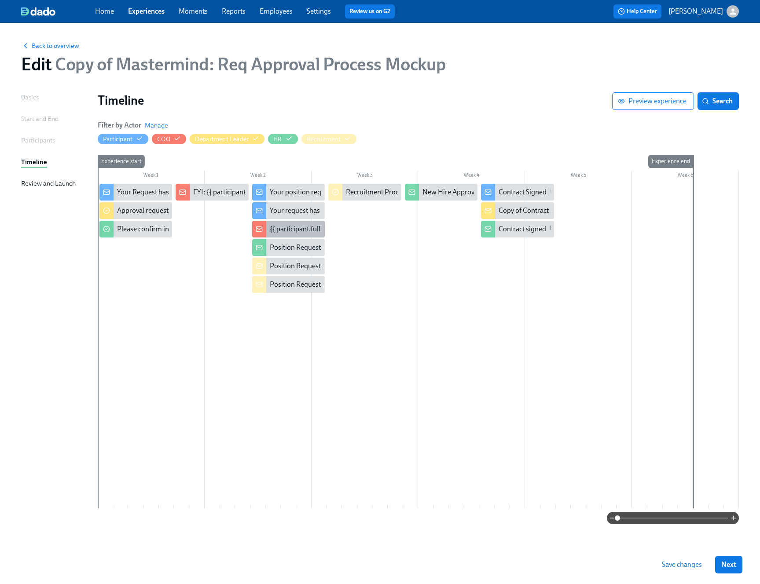
click at [303, 229] on div "{{ participant.fullName }}'s requested was approved" at bounding box center [347, 229] width 155 height 10
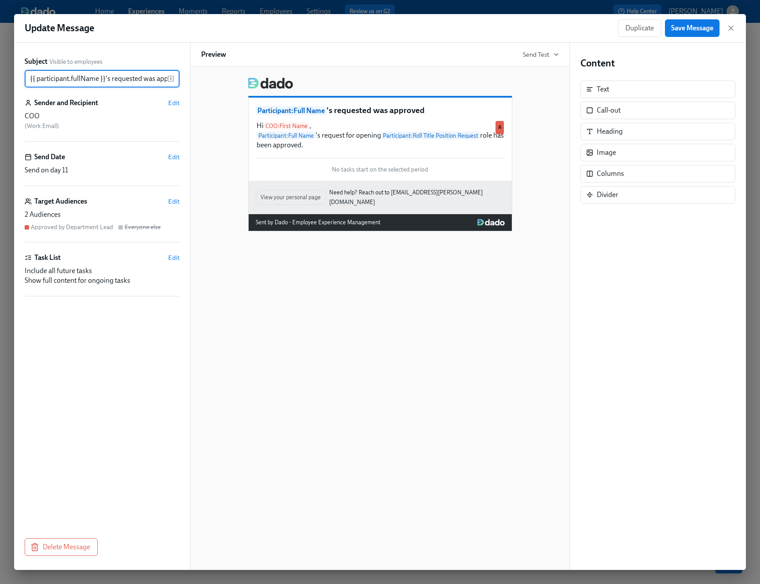
scroll to position [0, 17]
click at [732, 30] on icon "button" at bounding box center [730, 28] width 4 height 4
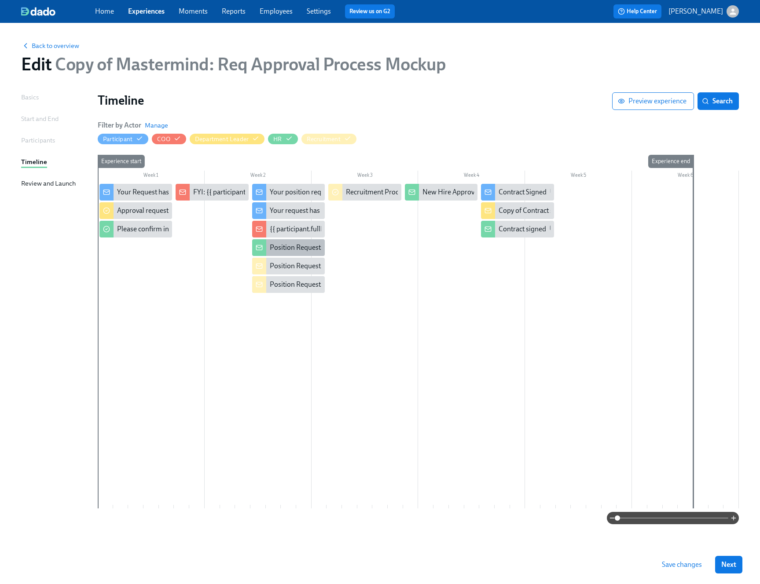
click at [311, 249] on div "Position Request Approved" at bounding box center [311, 248] width 82 height 10
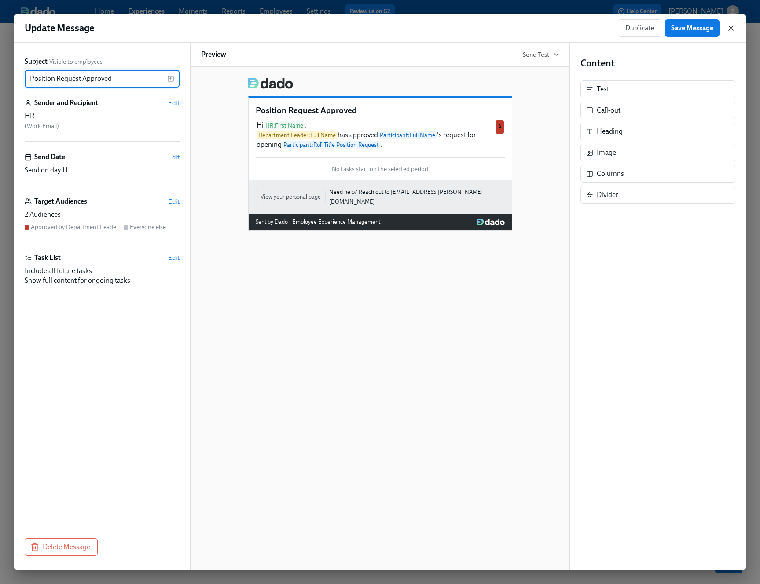
click at [727, 32] on icon "button" at bounding box center [730, 28] width 9 height 9
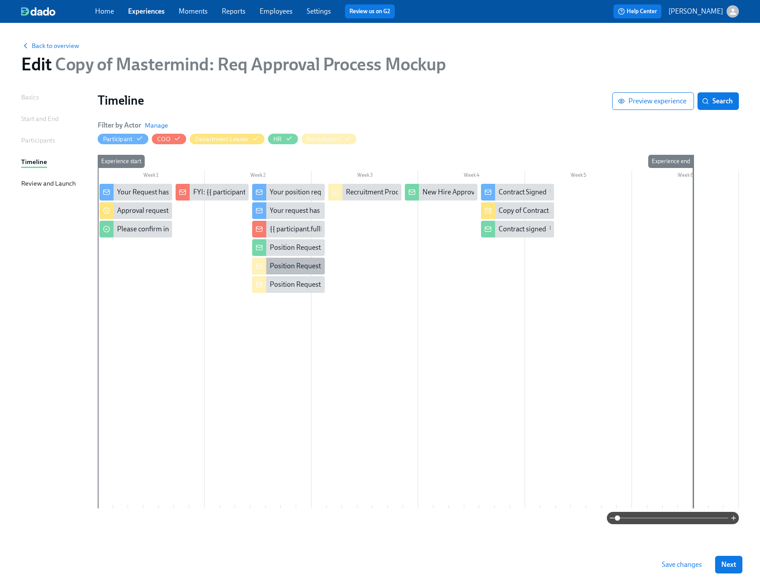
click at [272, 274] on div "Position Request Approved" at bounding box center [288, 266] width 73 height 17
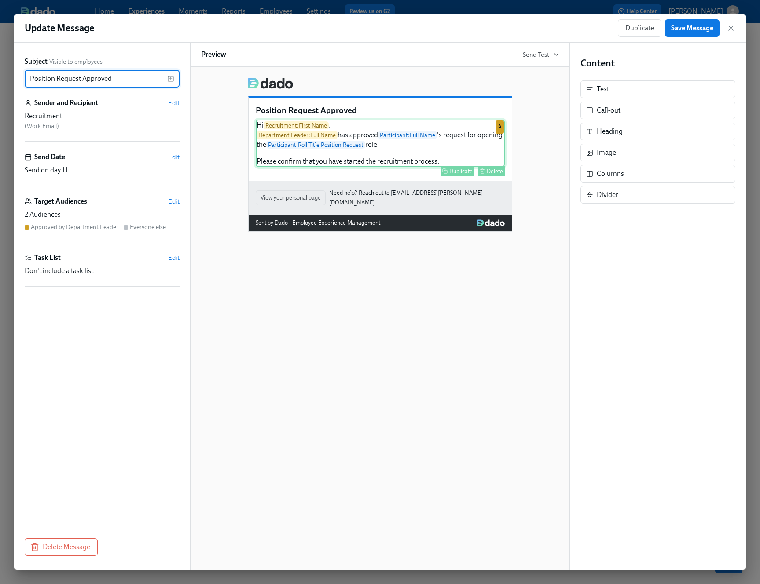
click at [337, 160] on div "Hi Recruitment : First Name , Department Leader : Full Name has approved Partic…" at bounding box center [380, 144] width 249 height 48
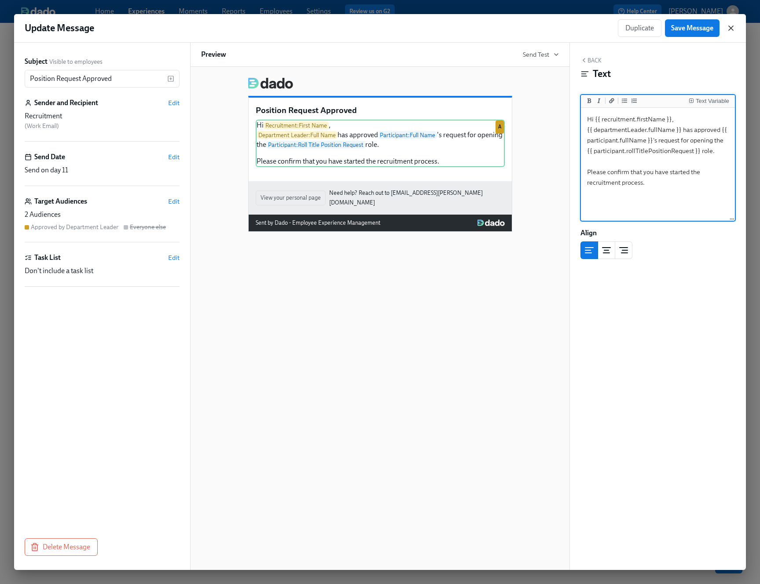
click at [731, 27] on icon "button" at bounding box center [730, 28] width 9 height 9
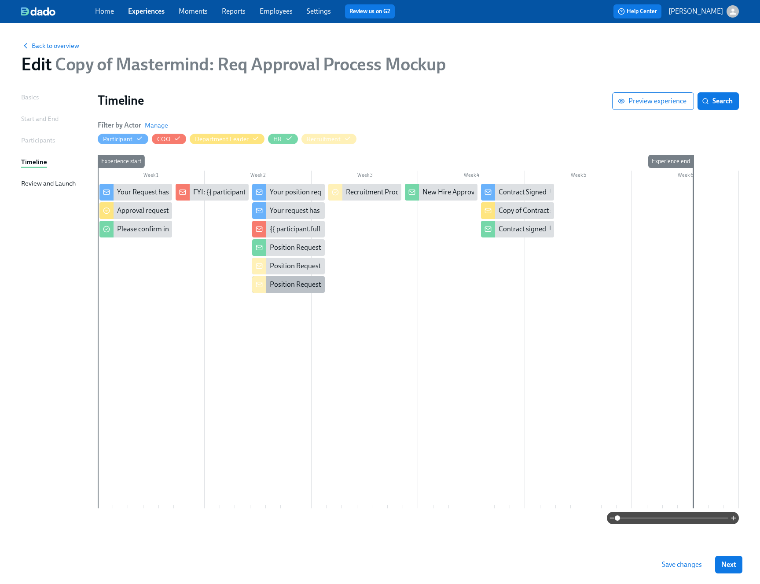
click at [299, 290] on div "Position Request Denied" at bounding box center [288, 284] width 73 height 17
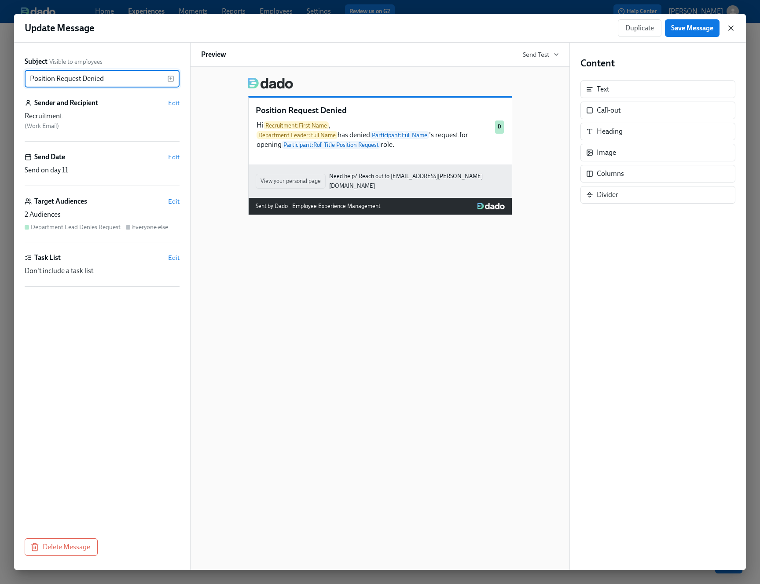
click at [734, 30] on icon "button" at bounding box center [730, 28] width 9 height 9
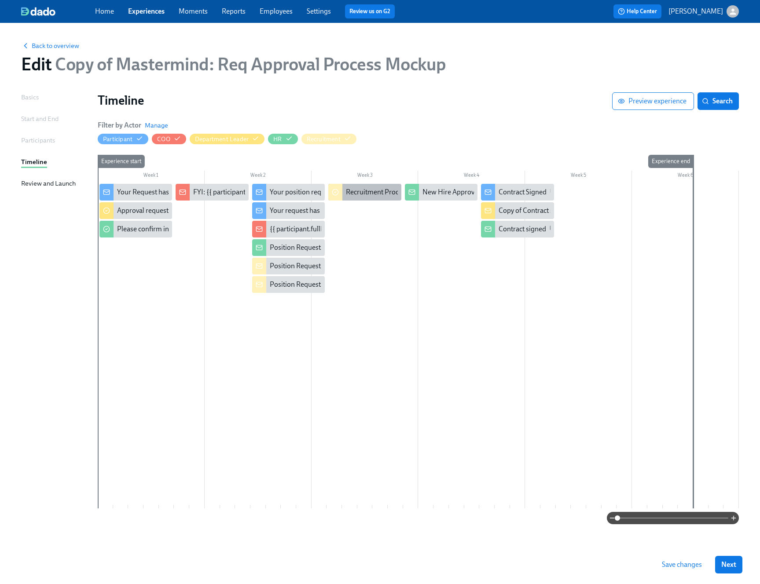
click at [383, 197] on div "Recruitment Process" at bounding box center [377, 192] width 62 height 10
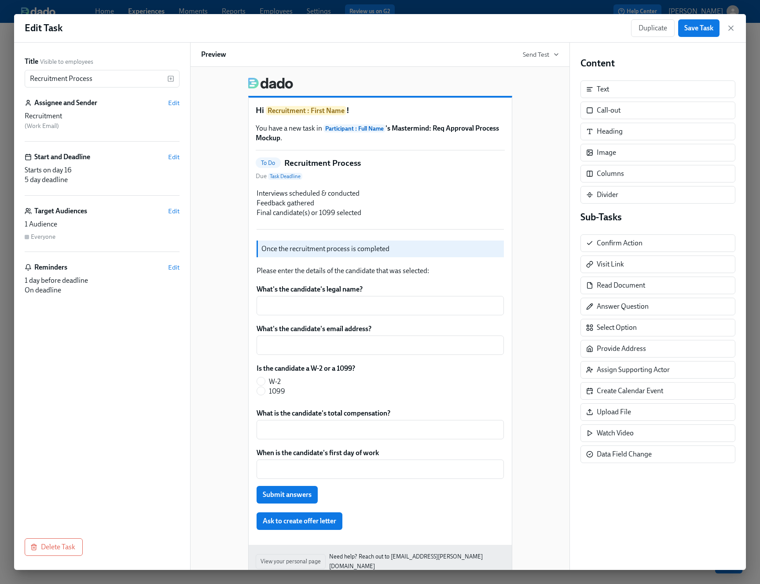
click at [224, 260] on div "Hi Recruitment : First Name ! You have a new task in Participant : Full Name 's…" at bounding box center [380, 332] width 358 height 525
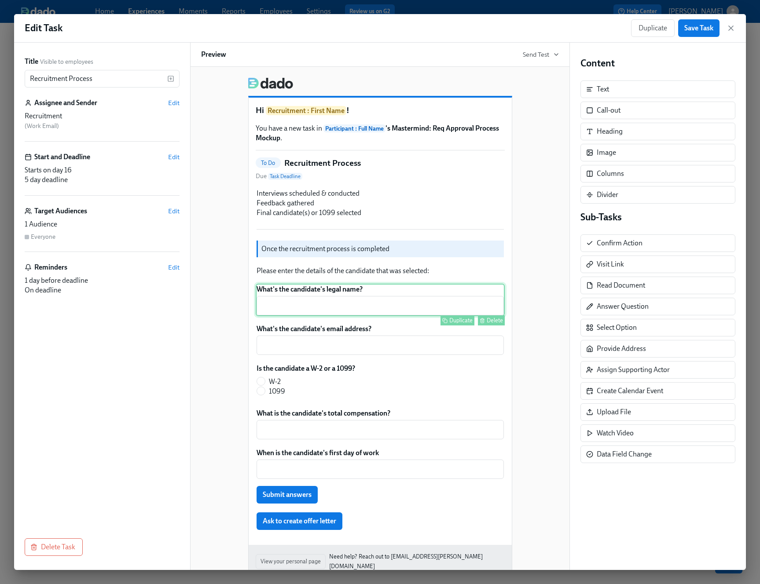
click at [320, 306] on div "What's the candidate's legal name? ​ Duplicate Delete" at bounding box center [380, 300] width 249 height 33
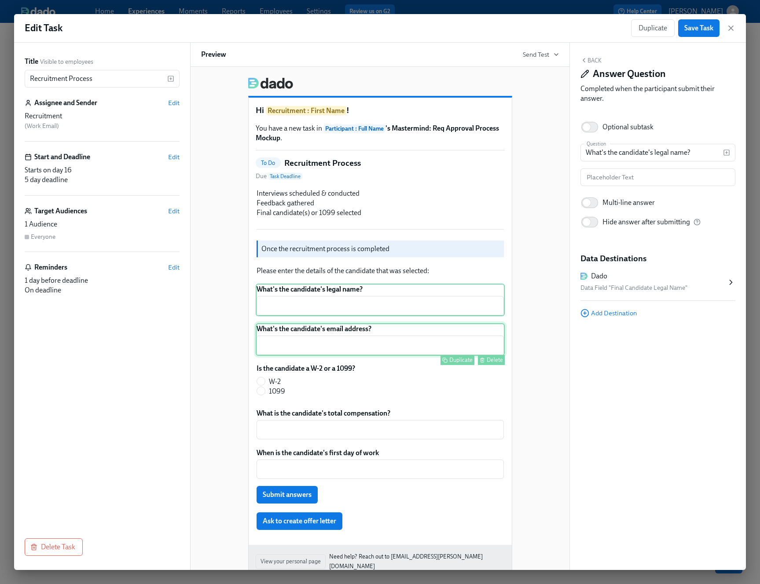
click at [321, 344] on div "What's the candidate's email address? ​ Duplicate Delete" at bounding box center [380, 339] width 249 height 33
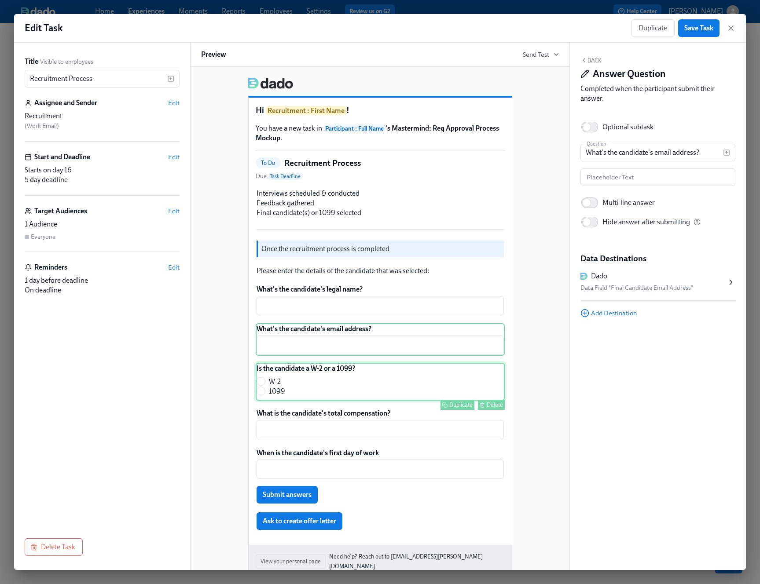
click at [326, 397] on div "Is the candidate a W-2 or a 1099? W-2 1099 Duplicate Delete" at bounding box center [380, 382] width 249 height 38
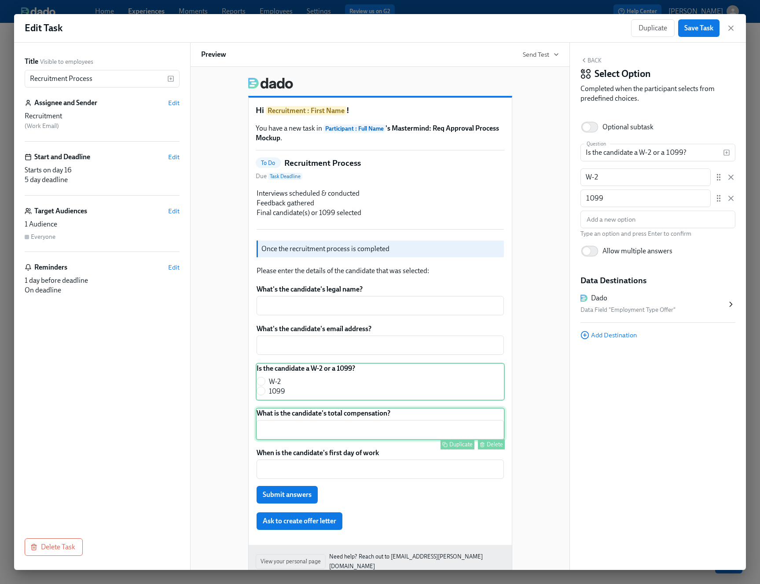
click at [328, 421] on div "What is the candidate's total compensation? ​ Duplicate Delete" at bounding box center [380, 424] width 249 height 33
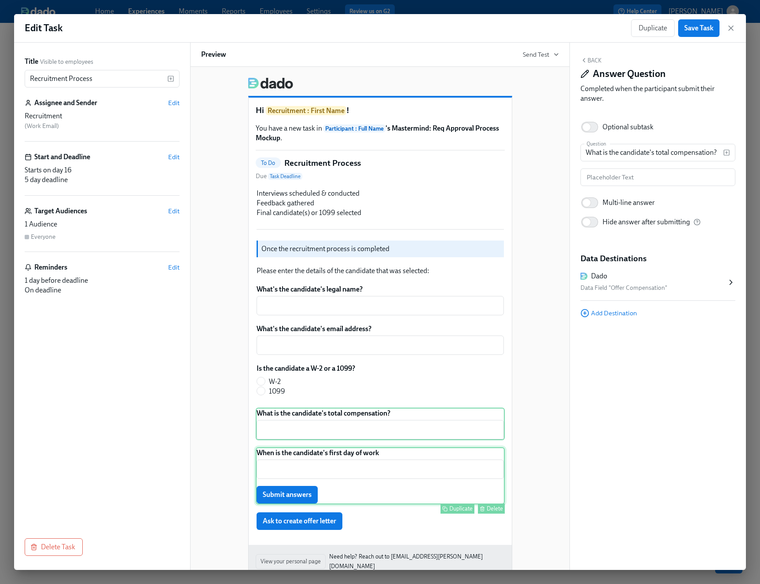
click at [344, 453] on div "When is the candidate's first day of work ​ Submit answers Duplicate Delete" at bounding box center [380, 475] width 249 height 57
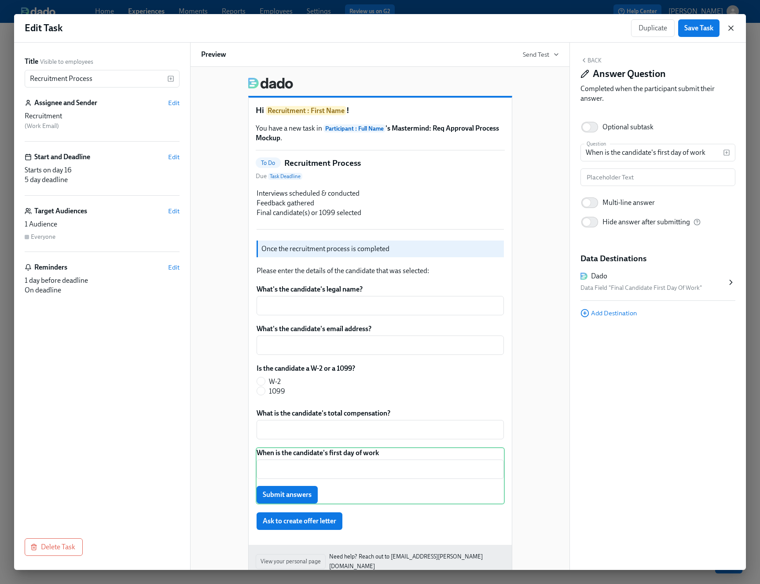
click at [731, 29] on icon "button" at bounding box center [730, 28] width 4 height 4
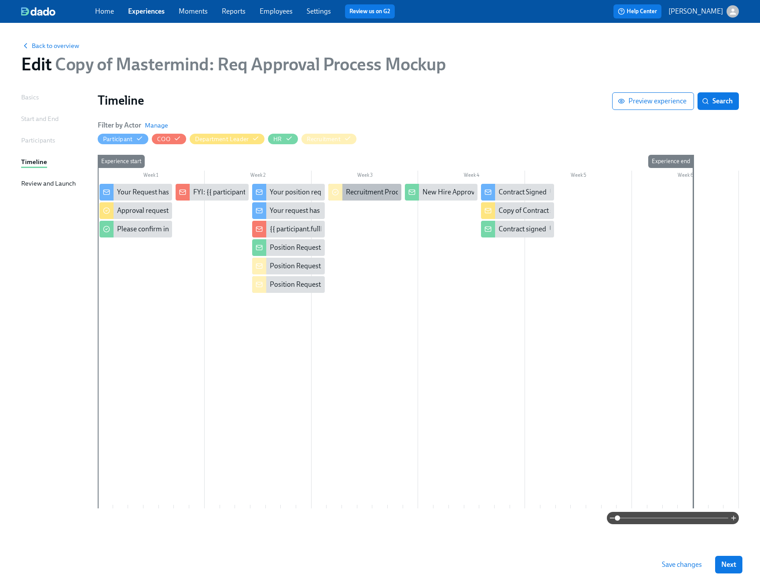
click at [348, 195] on div "Recruitment Process" at bounding box center [377, 192] width 62 height 10
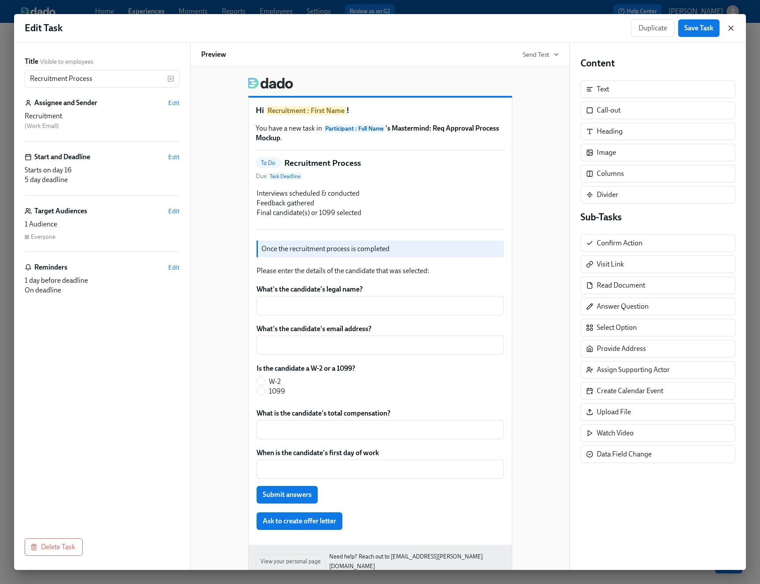
click at [730, 26] on icon "button" at bounding box center [730, 28] width 9 height 9
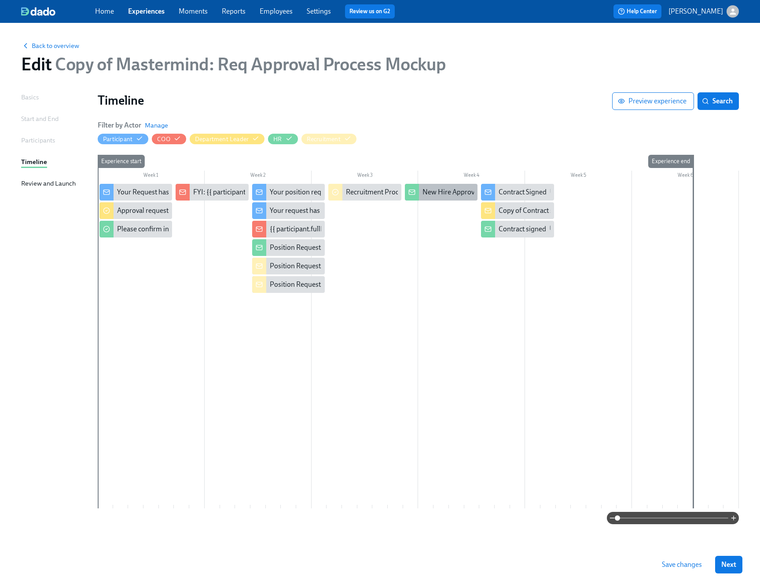
click at [429, 197] on div "New Hire Approved: Please create offer letter" at bounding box center [489, 192] width 135 height 10
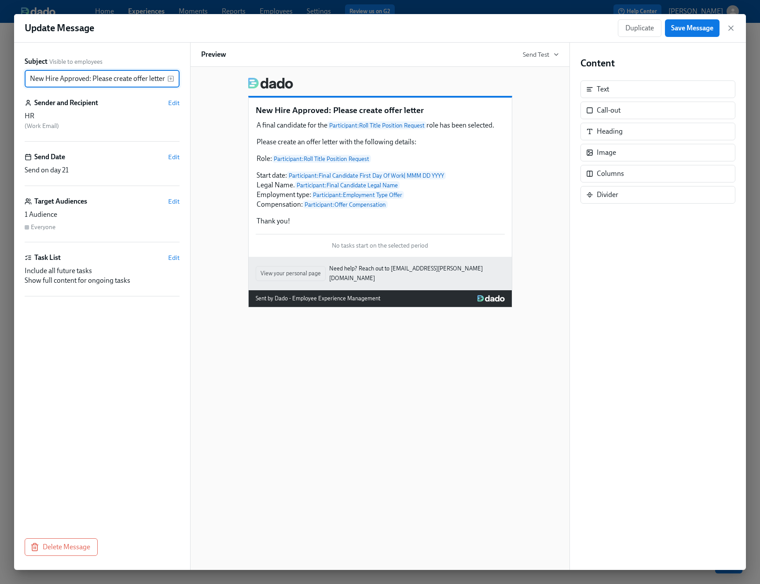
drag, startPoint x: 86, startPoint y: 79, endPoint x: 227, endPoint y: 81, distance: 140.8
click at [227, 81] on div "Subject Visible to employees New Hire Approved: Please create offer letter ​ Se…" at bounding box center [379, 306] width 731 height 527
click at [731, 33] on div "Duplicate Save Message" at bounding box center [676, 28] width 117 height 18
click at [731, 30] on icon "button" at bounding box center [730, 28] width 9 height 9
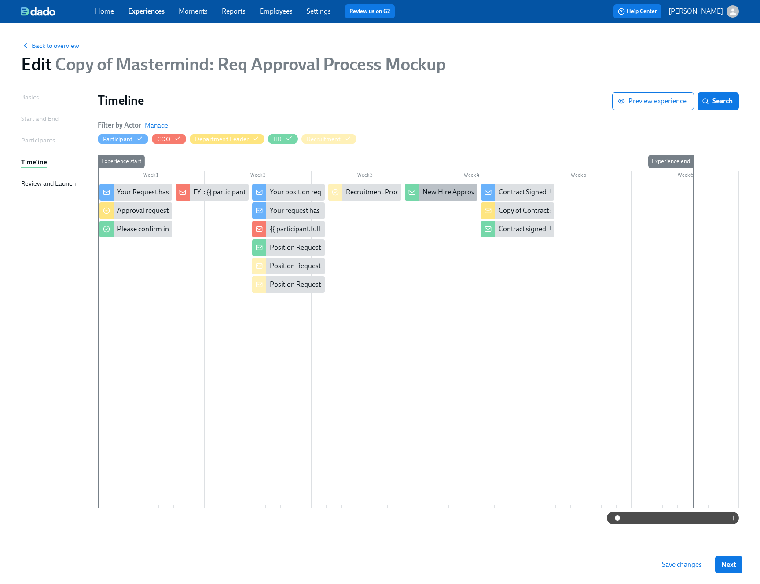
click at [448, 198] on div "New Hire Approved: Please create offer letter" at bounding box center [441, 192] width 73 height 17
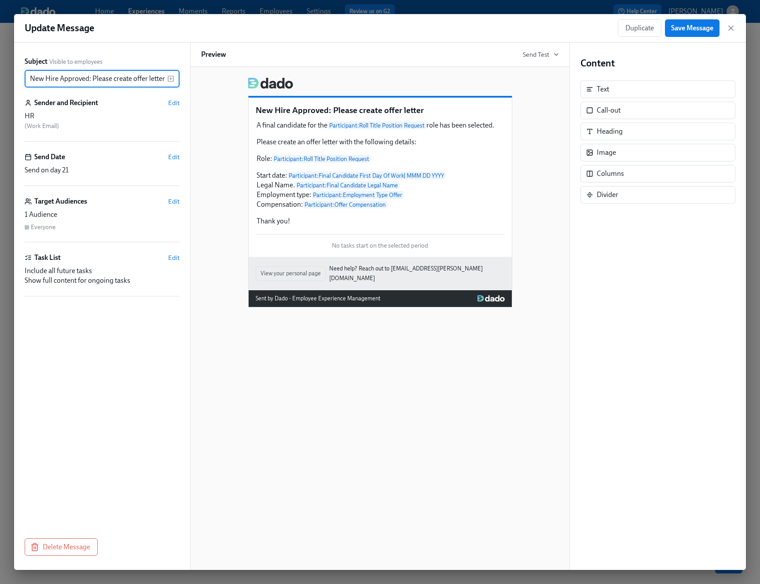
click at [146, 81] on input "New Hire Approved: Please create offer letter" at bounding box center [96, 79] width 143 height 18
click at [146, 80] on input "New Hire Approved: Please create offer letter" at bounding box center [96, 79] width 143 height 18
drag, startPoint x: 152, startPoint y: 78, endPoint x: 180, endPoint y: 78, distance: 28.1
click at [180, 78] on div "Subject Visible to employees New Hire Approved: Please create and send the lett…" at bounding box center [102, 306] width 176 height 527
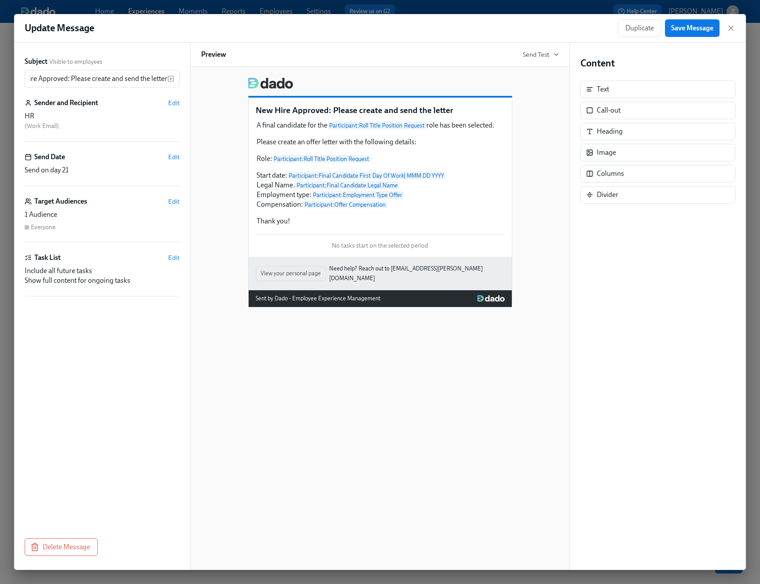
click at [192, 85] on div "New Hire Approved: Please create and send the letter A final candidate for the …" at bounding box center [380, 318] width 380 height 503
click at [150, 78] on input "New Hire Approved: Please create and send the letter" at bounding box center [96, 79] width 143 height 18
type input "New Hire Approved: Please create and send the offer letter"
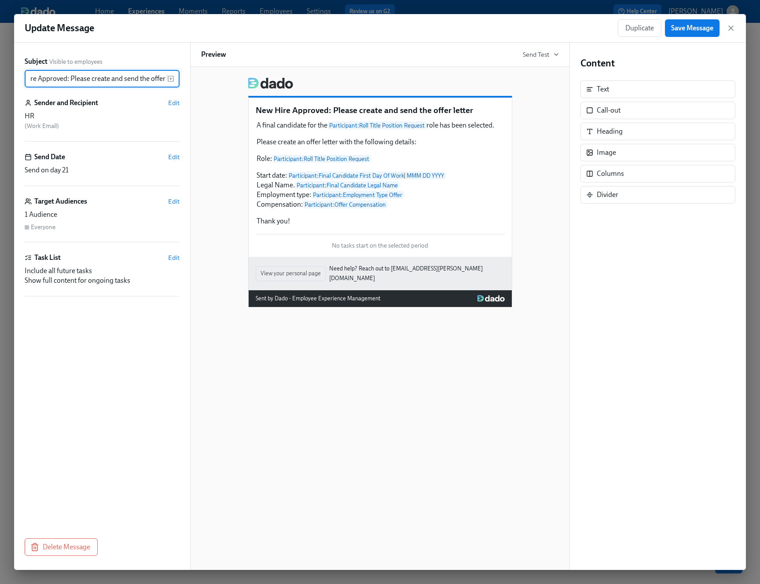
click at [530, 160] on div "New Hire Approved: Please create and send the offer letter A final candidate fo…" at bounding box center [380, 188] width 358 height 237
click at [703, 33] on button "Save Message" at bounding box center [692, 28] width 55 height 18
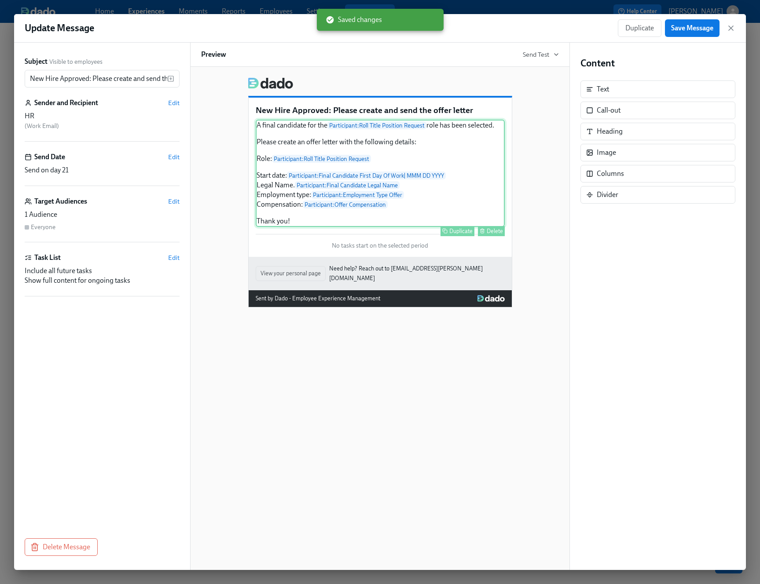
click at [439, 209] on div "A final candidate for the Participant : Roll Title Position Request role has be…" at bounding box center [380, 173] width 249 height 107
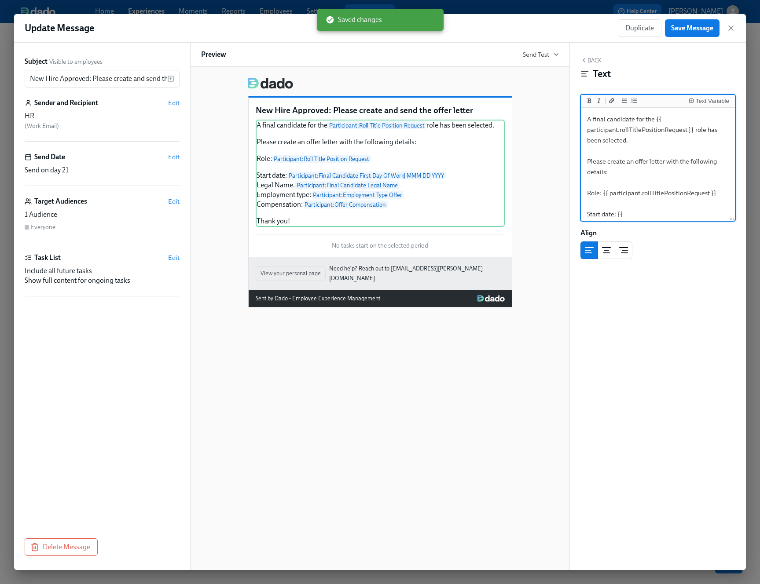
click at [627, 200] on textarea "A final candidate for the {{ participant.rollTitlePositionRequest }} role has b…" at bounding box center [657, 220] width 150 height 220
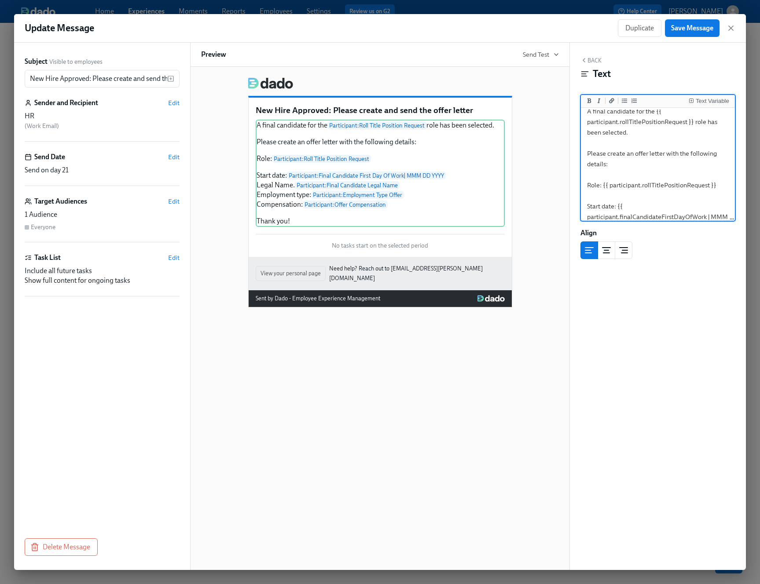
scroll to position [9, 0]
click at [410, 144] on div "A final candidate for the Participant : Roll Title Position Request role has be…" at bounding box center [380, 173] width 249 height 107
click at [618, 164] on textarea "A final candidate for the {{ participant.rollTitlePositionRequest }} role has b…" at bounding box center [657, 211] width 150 height 220
click at [283, 218] on div "A final candidate for the Participant : Roll Title Position Request role has be…" at bounding box center [380, 173] width 249 height 107
click at [641, 201] on textarea "A final candidate for the {{ participant.rollTitlePositionRequest }} role has b…" at bounding box center [657, 211] width 150 height 220
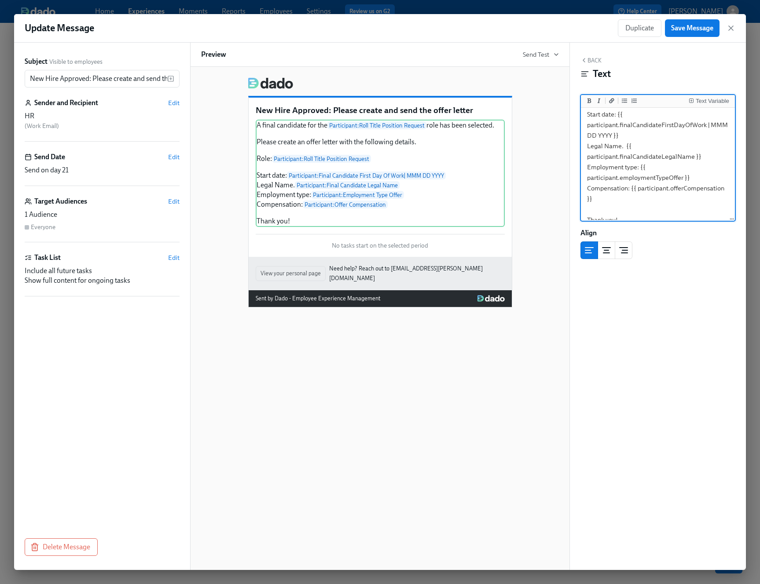
scroll to position [110, 0]
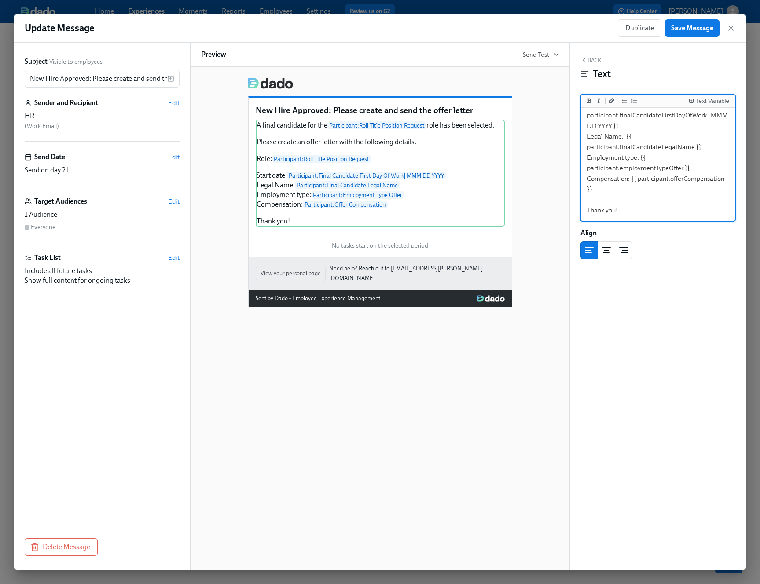
click at [691, 192] on textarea "A final candidate for the {{ participant.rollTitlePositionRequest }} role has b…" at bounding box center [657, 110] width 150 height 220
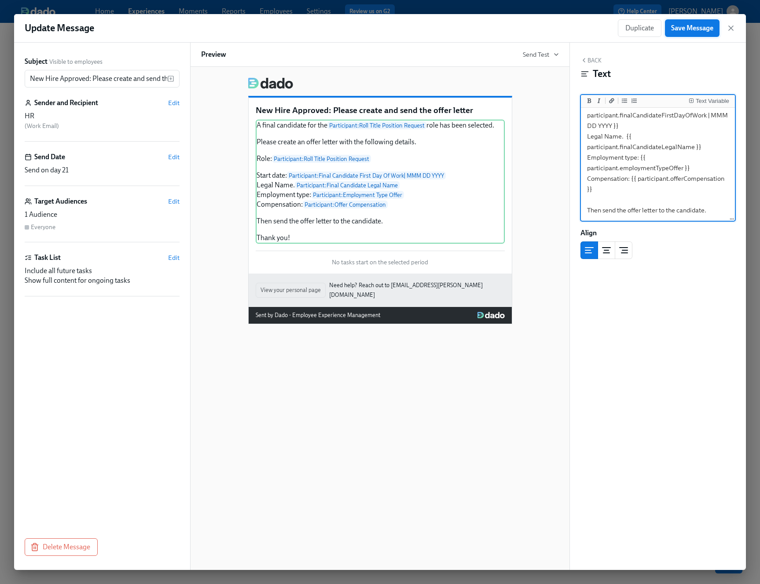
type textarea "A final candidate for the {{ participant.rollTitlePositionRequest }} role has b…"
click at [687, 26] on span "Save Message" at bounding box center [692, 28] width 42 height 9
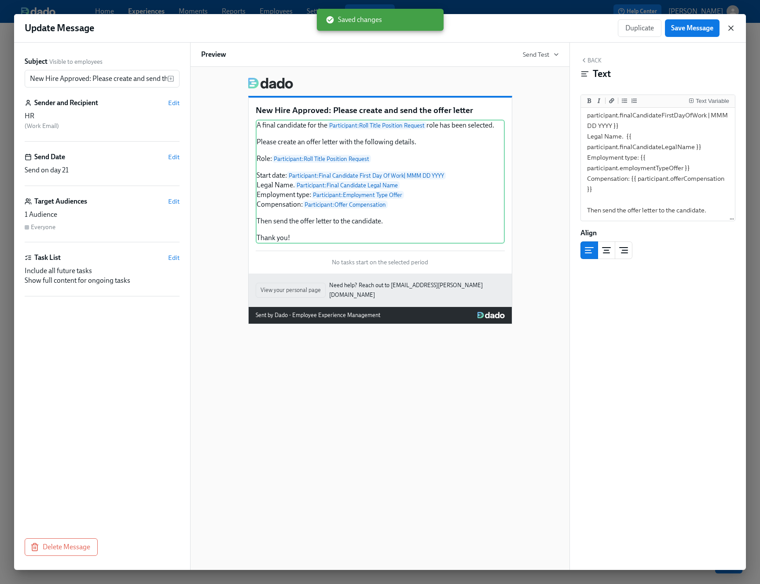
click at [732, 27] on icon "button" at bounding box center [730, 28] width 9 height 9
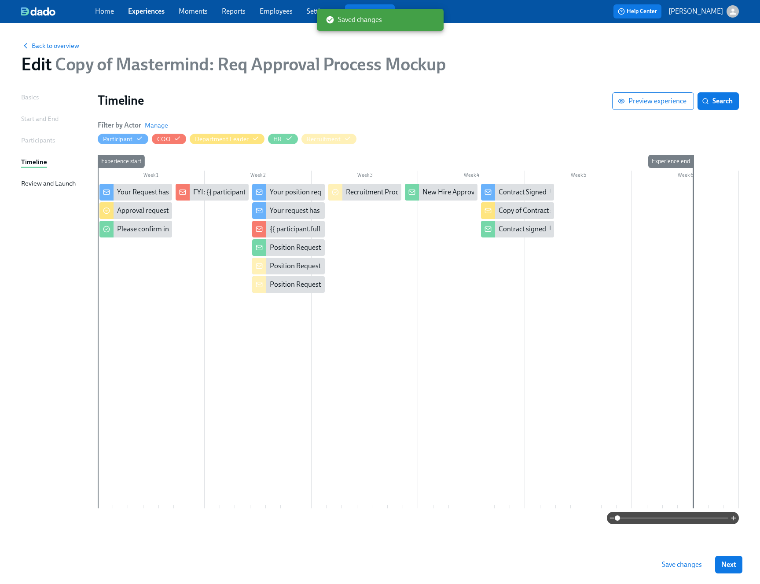
click at [425, 267] on div at bounding box center [418, 346] width 641 height 325
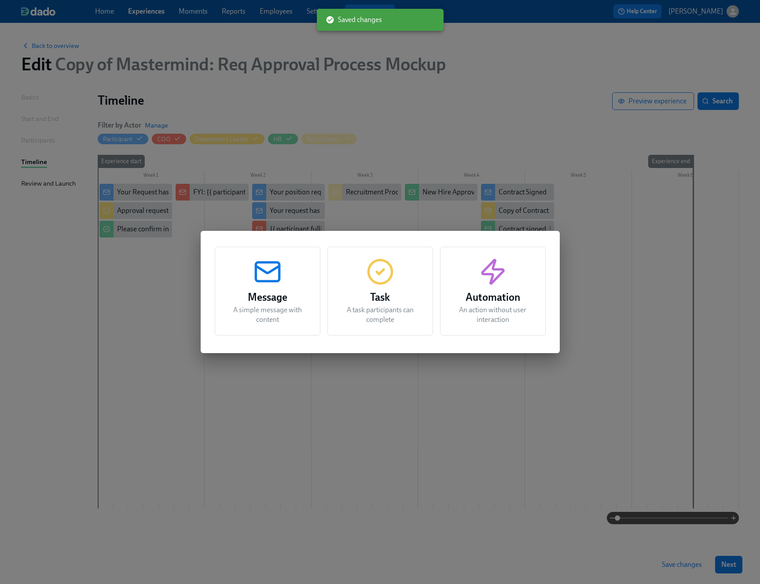
click at [391, 274] on circle "button" at bounding box center [379, 271] width 23 height 23
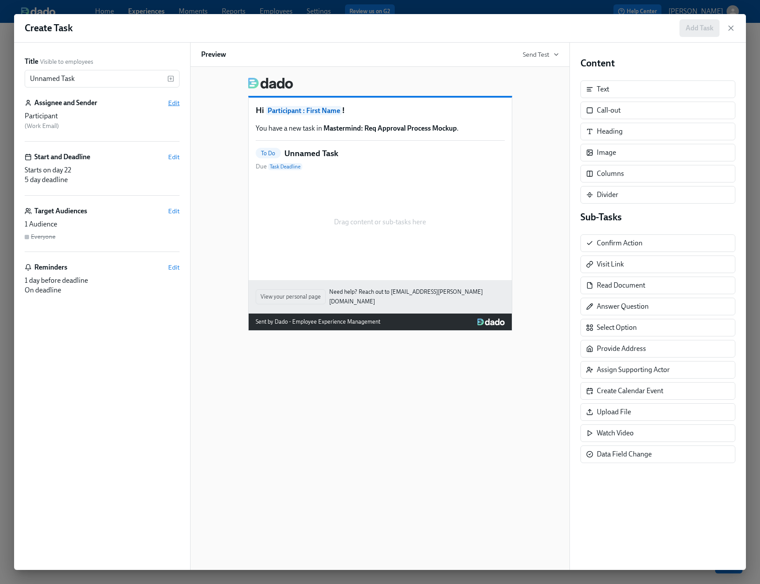
click at [172, 103] on span "Edit" at bounding box center [173, 103] width 11 height 9
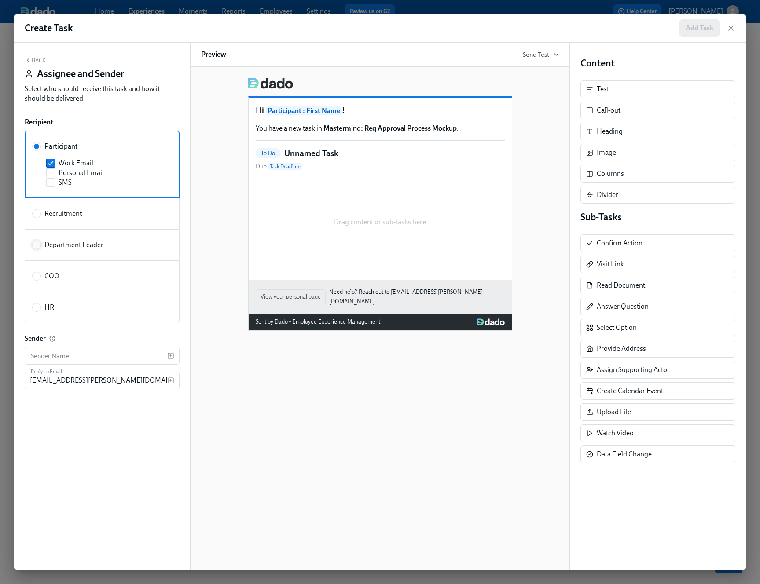
click at [39, 245] on input "Department Leader" at bounding box center [37, 245] width 8 height 8
radio input "true"
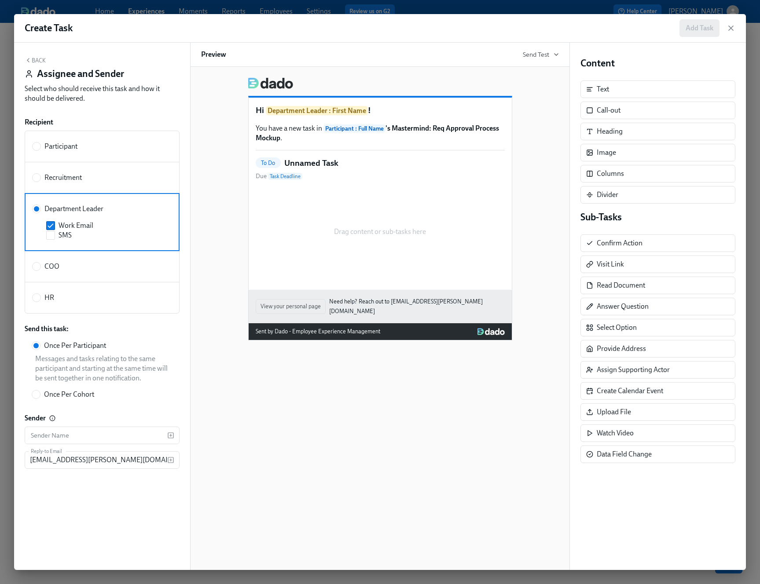
click at [124, 111] on div "Back Assignee and Sender Select who should receive this task and how it should …" at bounding box center [102, 306] width 176 height 527
click at [519, 141] on div "Hi Department Leader : First Name ! You have a new task in Participant : Full N…" at bounding box center [380, 205] width 358 height 270
click at [38, 62] on button "Back" at bounding box center [35, 60] width 21 height 7
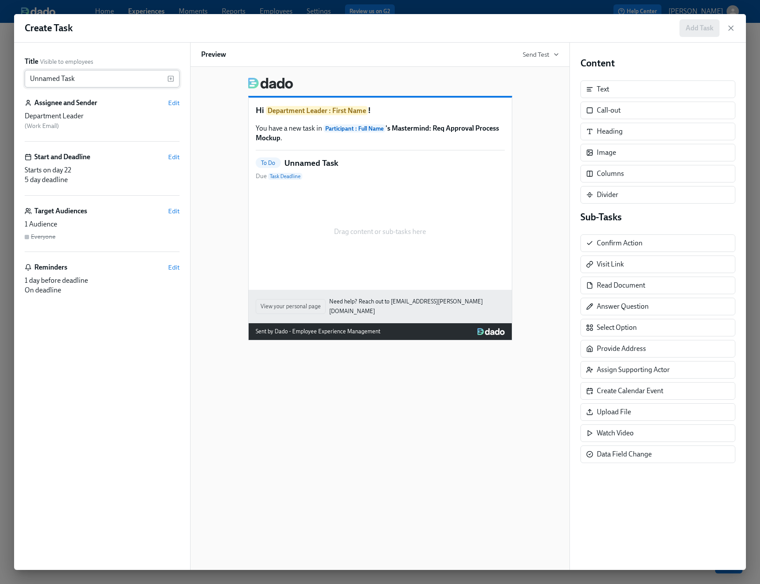
click at [102, 80] on input "Unnamed Task" at bounding box center [96, 79] width 143 height 18
click at [31, 78] on input "Approve New Hire" at bounding box center [96, 79] width 143 height 18
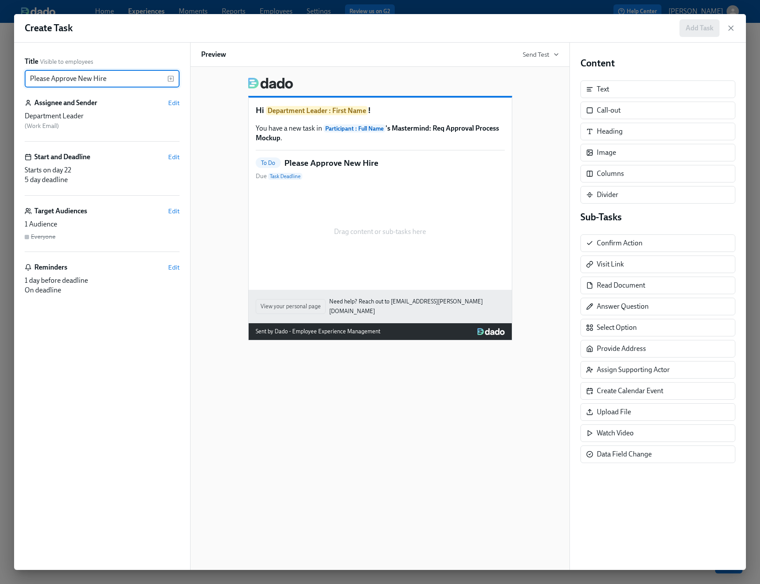
click at [115, 76] on input "Please Approve New Hire" at bounding box center [96, 79] width 143 height 18
type input "Please Approve New Hire"
click at [367, 193] on div "Drag content or sub-tasks here" at bounding box center [380, 232] width 249 height 88
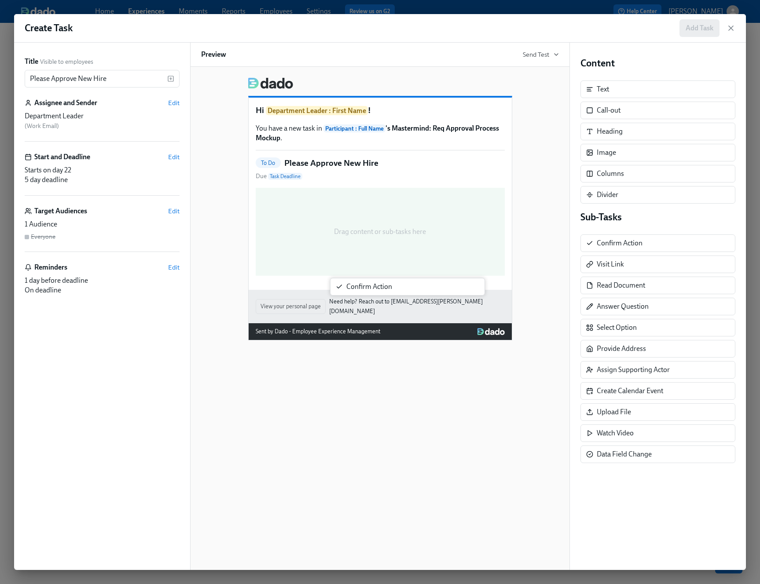
drag, startPoint x: 631, startPoint y: 242, endPoint x: 378, endPoint y: 285, distance: 256.6
click at [378, 285] on div "Title Visible to employees Please Approve New Hire ​ Assignee and Sender Edit D…" at bounding box center [379, 306] width 731 height 527
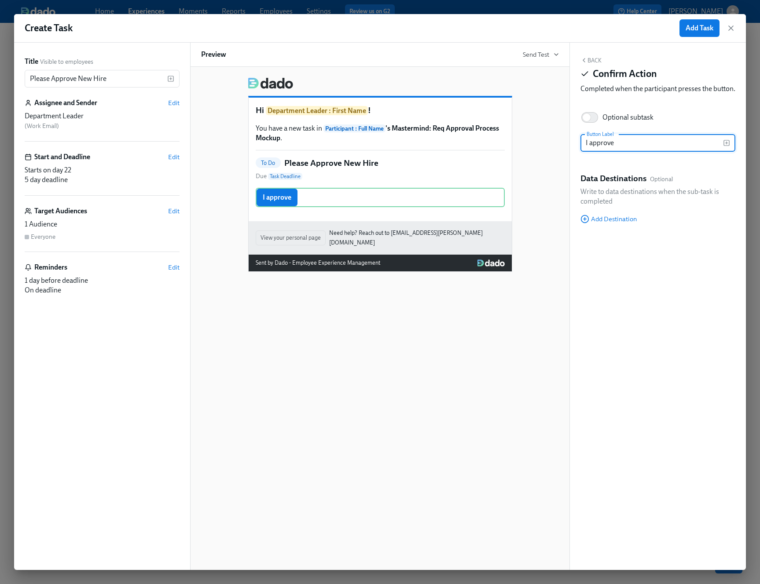
type input "I approve"
click at [695, 111] on div "Back Confirm Action Completed when the participant presses the button. Optional…" at bounding box center [658, 306] width 176 height 527
click at [702, 33] on button "Add Task" at bounding box center [699, 28] width 40 height 18
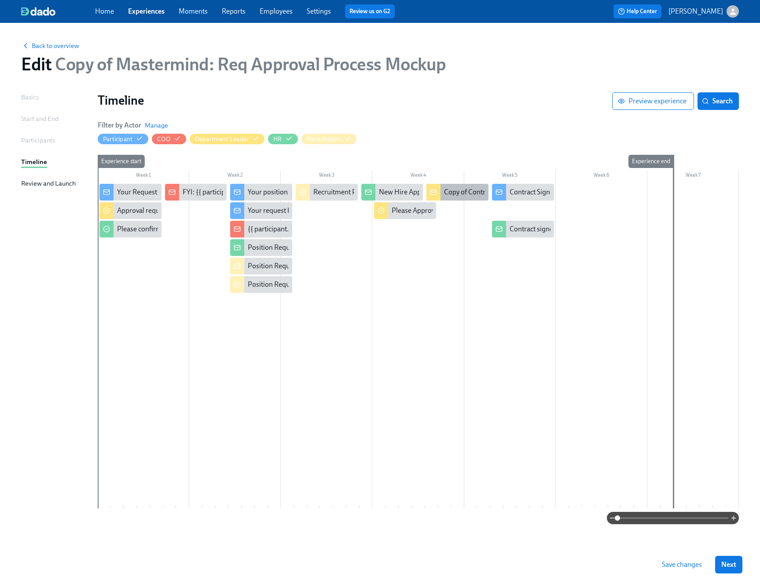
click at [461, 194] on div "Copy of Contract signed" at bounding box center [480, 192] width 72 height 10
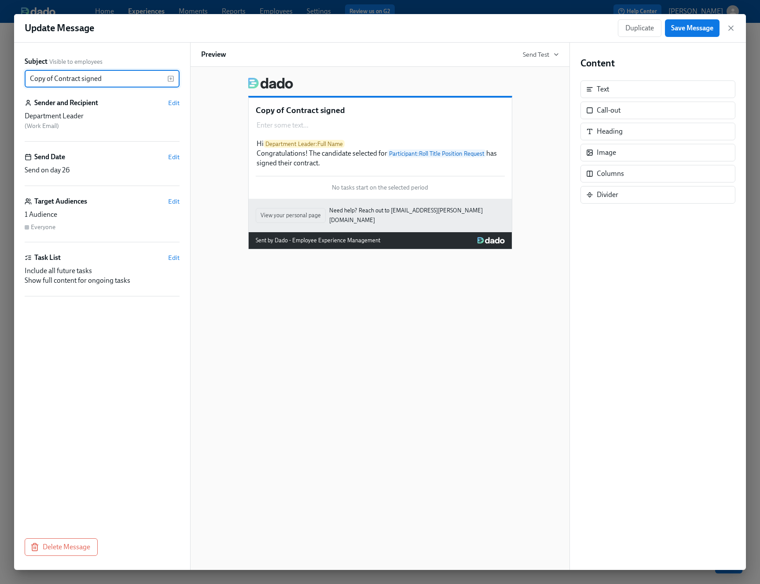
drag, startPoint x: 54, startPoint y: 78, endPoint x: 0, endPoint y: 77, distance: 54.1
click at [0, 78] on div "Update Message Duplicate Save Message Subject Visible to employees Copy of Cont…" at bounding box center [380, 292] width 760 height 584
type input "Contract signed"
click at [687, 27] on span "Save Message" at bounding box center [692, 28] width 42 height 9
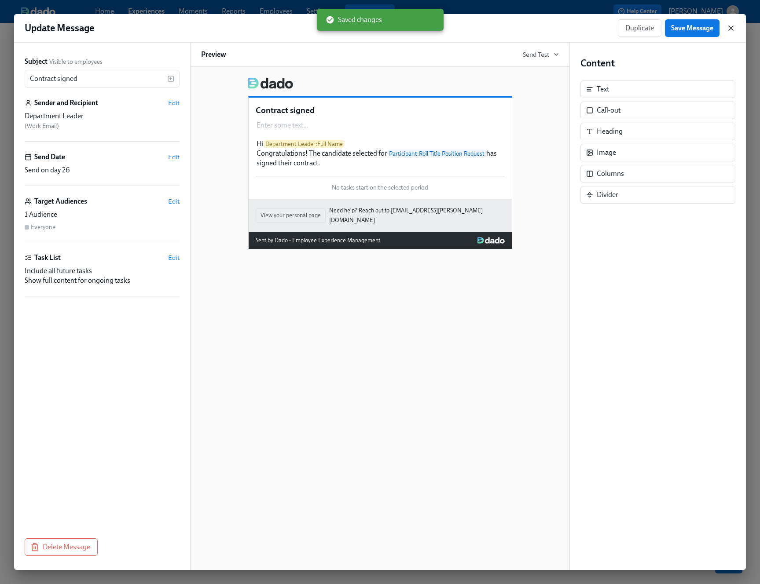
click at [728, 26] on icon "button" at bounding box center [730, 28] width 4 height 4
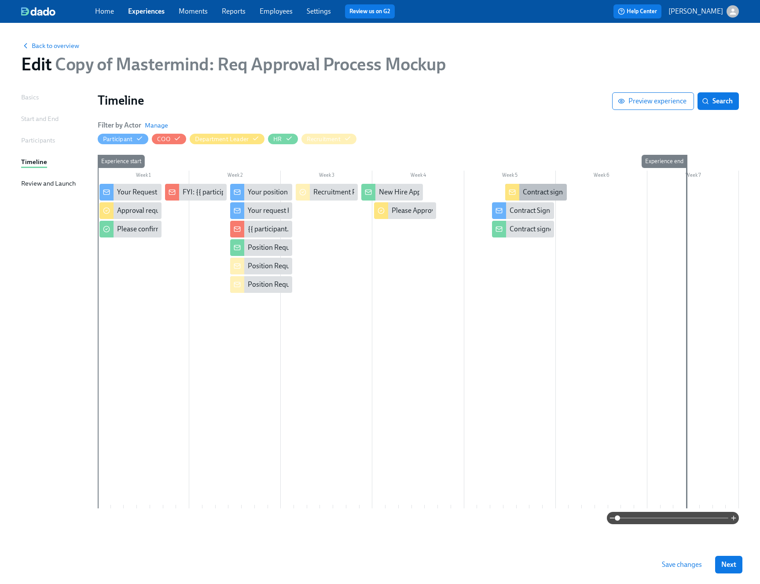
click at [524, 206] on div "Contract Signed" at bounding box center [533, 211] width 48 height 10
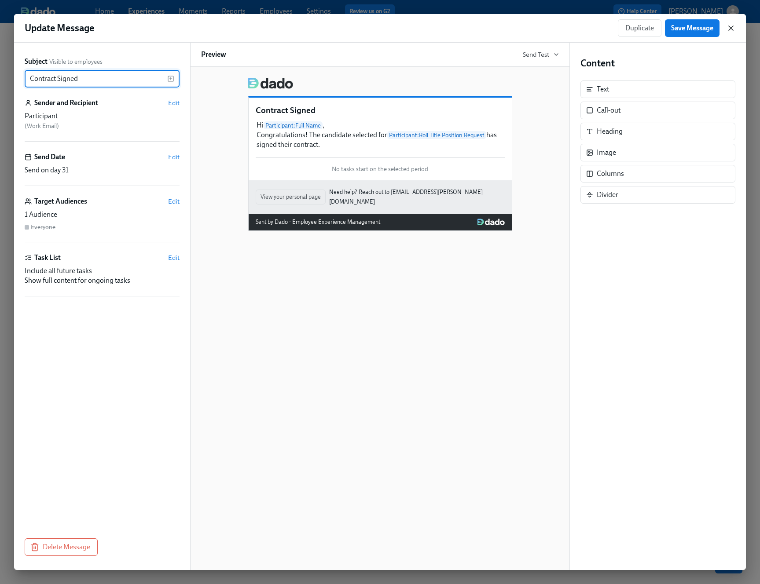
click at [731, 29] on icon "button" at bounding box center [730, 28] width 4 height 4
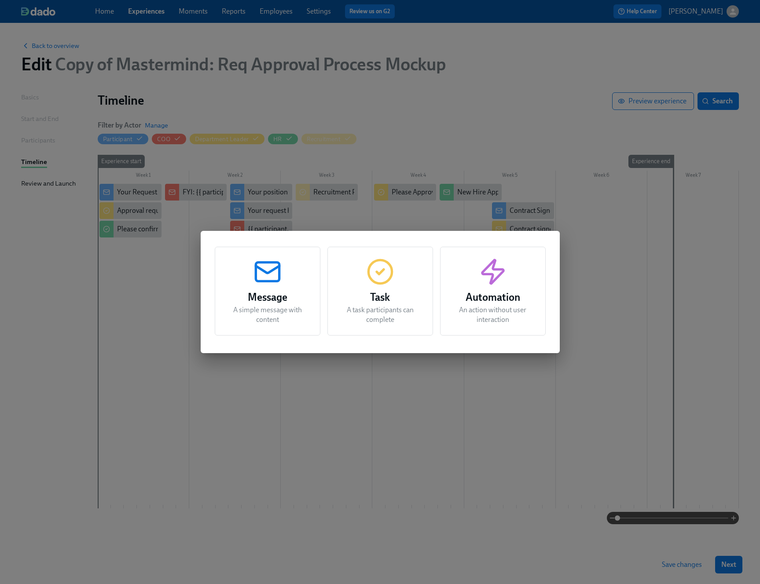
drag, startPoint x: 533, startPoint y: 192, endPoint x: 538, endPoint y: 209, distance: 17.5
click at [538, 209] on div "Message A simple message with content Task A task participants can complete Aut…" at bounding box center [380, 292] width 760 height 584
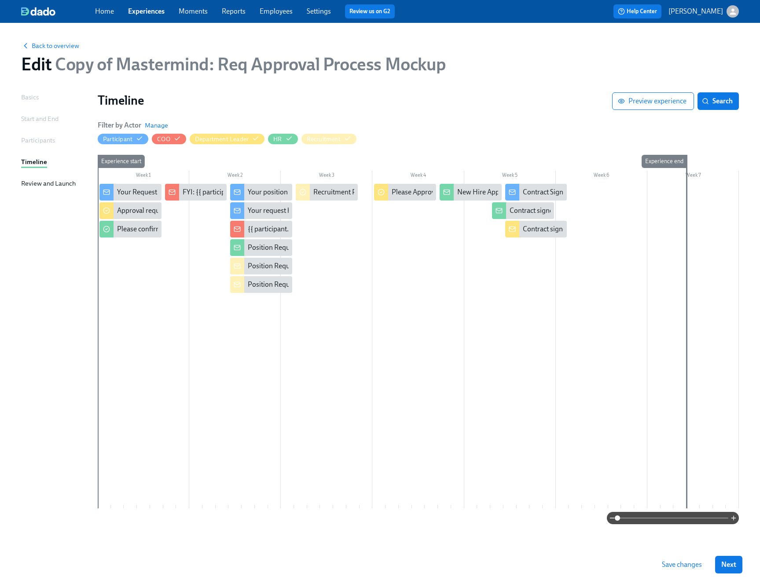
click at [519, 201] on div at bounding box center [418, 346] width 641 height 325
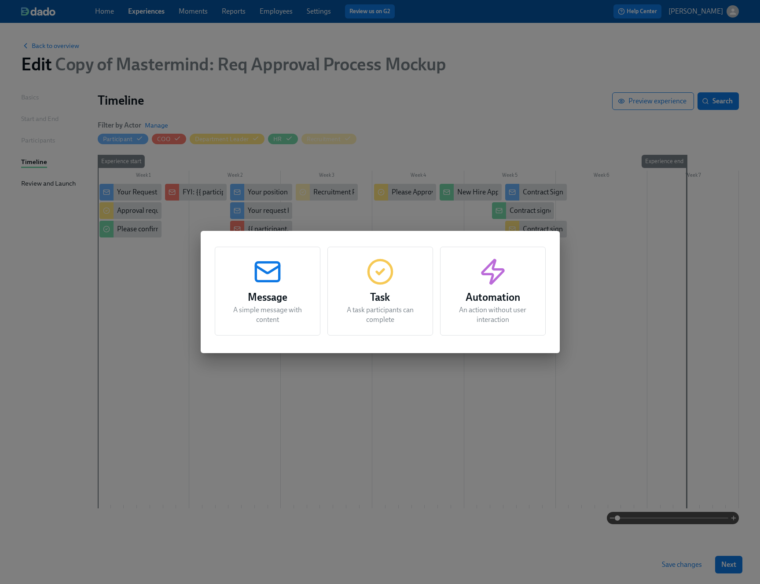
click at [611, 205] on div "Message A simple message with content Task A task participants can complete Aut…" at bounding box center [380, 292] width 760 height 584
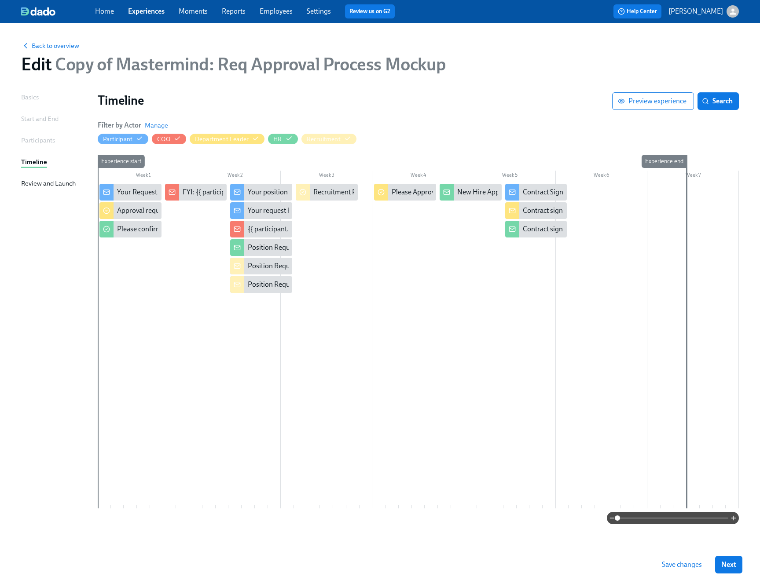
click at [422, 358] on div at bounding box center [418, 346] width 641 height 325
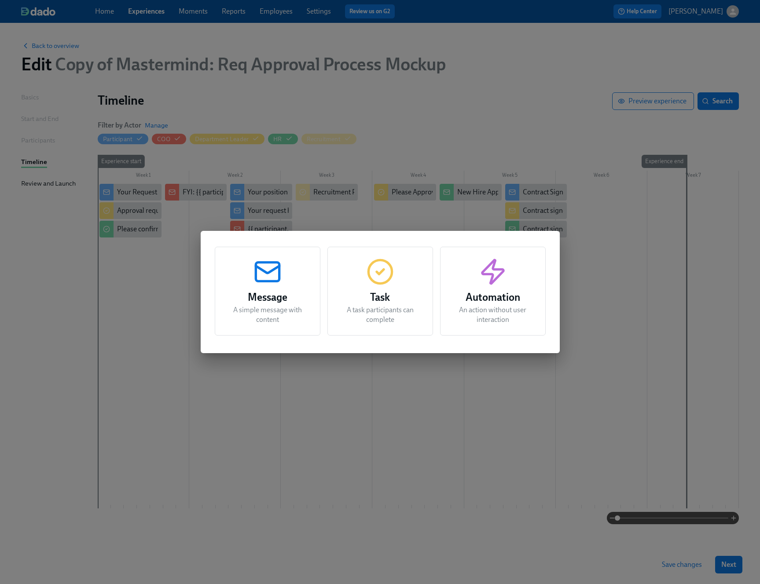
click at [127, 302] on div "Message A simple message with content Task A task participants can complete Aut…" at bounding box center [380, 292] width 760 height 584
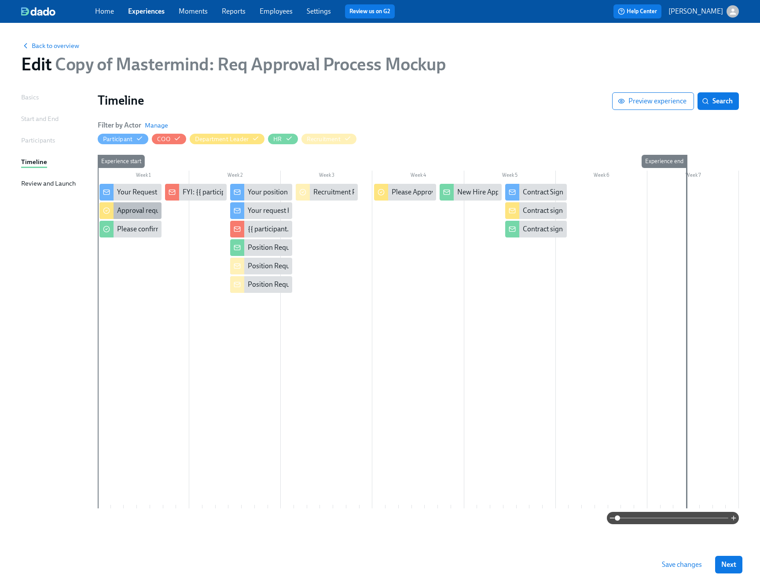
click at [140, 212] on div "Approval request from {{ participant.fullName }}" at bounding box center [189, 211] width 145 height 10
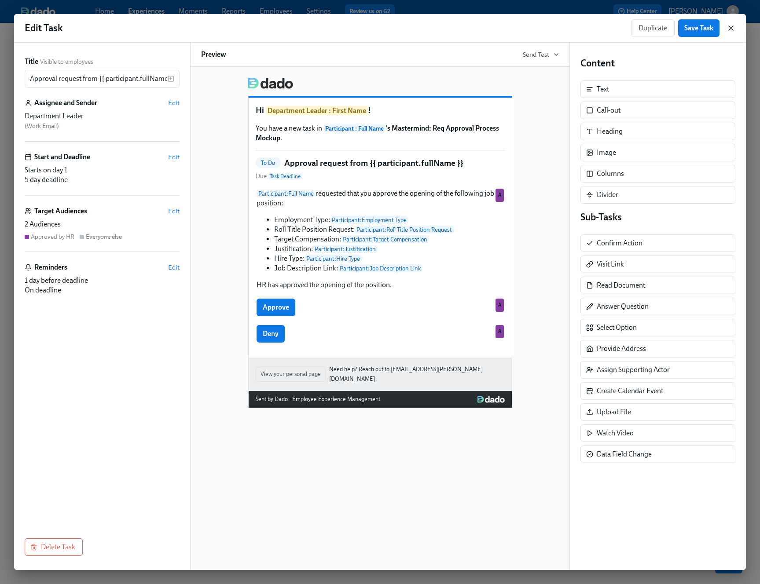
click at [729, 24] on icon "button" at bounding box center [730, 28] width 9 height 9
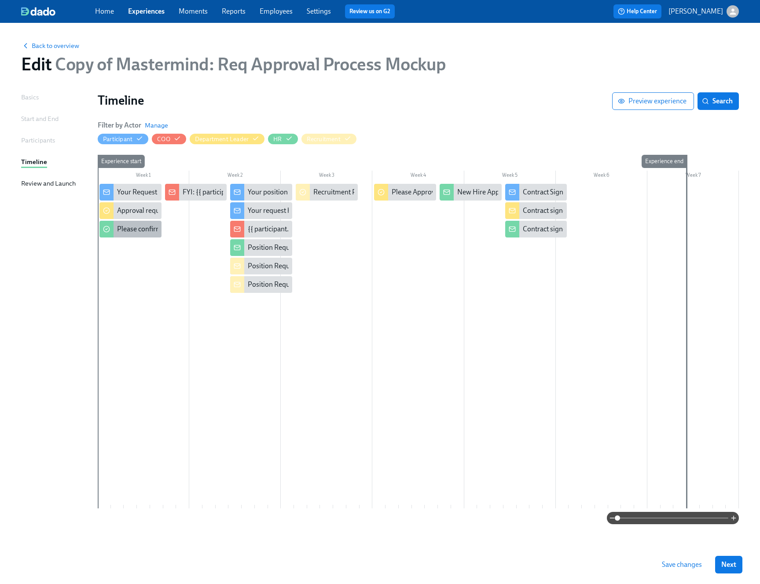
click at [125, 233] on div "Please confirm internal comp alignment" at bounding box center [177, 229] width 120 height 10
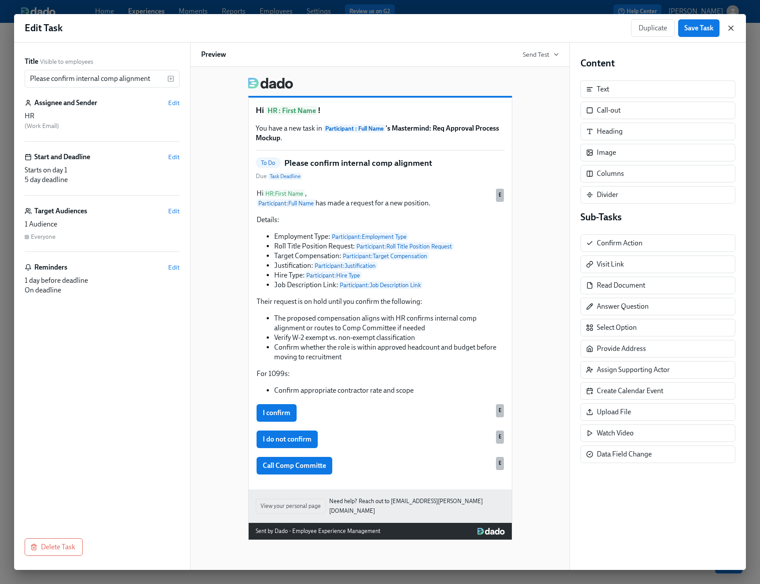
click at [730, 26] on icon "button" at bounding box center [730, 28] width 9 height 9
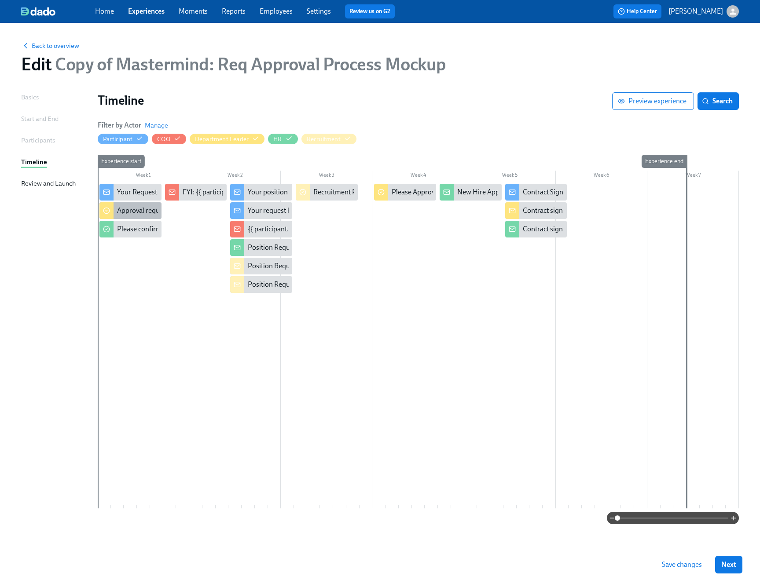
click at [119, 208] on div "Approval request from {{ participant.fullName }}" at bounding box center [189, 211] width 145 height 10
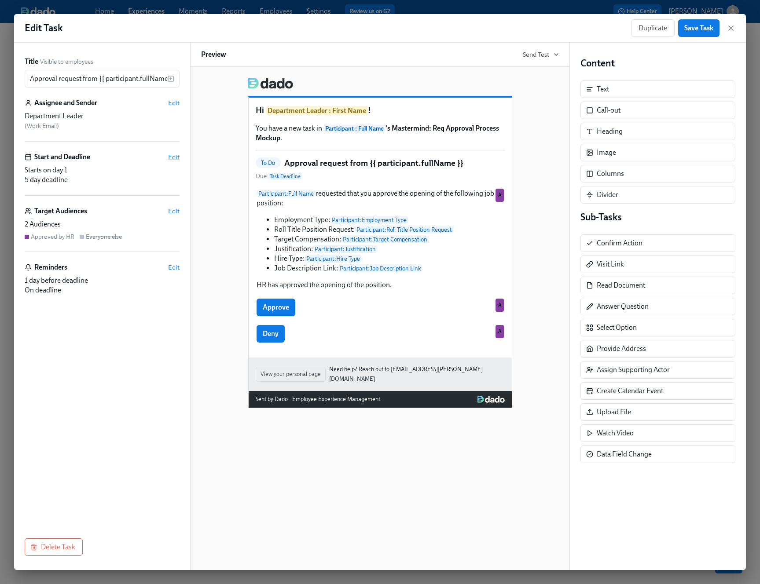
click at [173, 156] on span "Edit" at bounding box center [173, 157] width 11 height 9
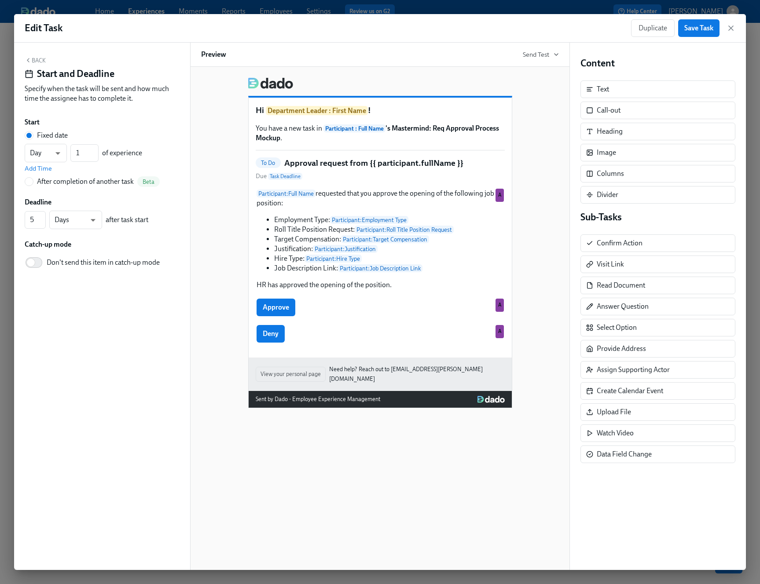
click at [36, 183] on label "After completion of another task Beta" at bounding box center [92, 181] width 135 height 11
click at [33, 183] on input "After completion of another task Beta" at bounding box center [29, 182] width 8 height 8
radio input "true"
radio input "false"
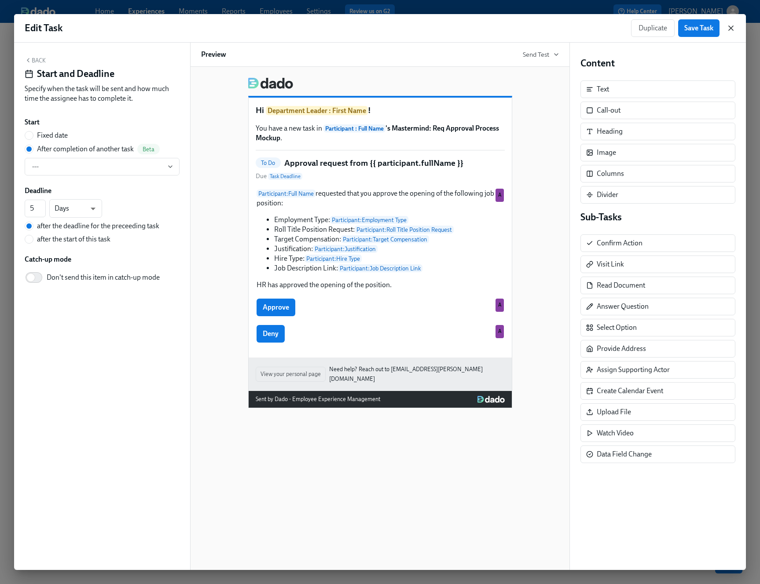
click at [731, 25] on icon "button" at bounding box center [730, 28] width 9 height 9
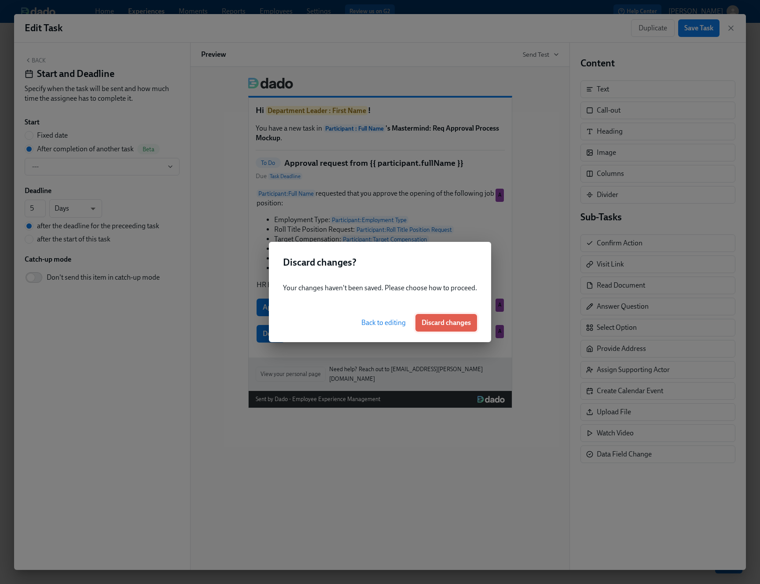
click at [425, 322] on span "Discard changes" at bounding box center [445, 322] width 49 height 9
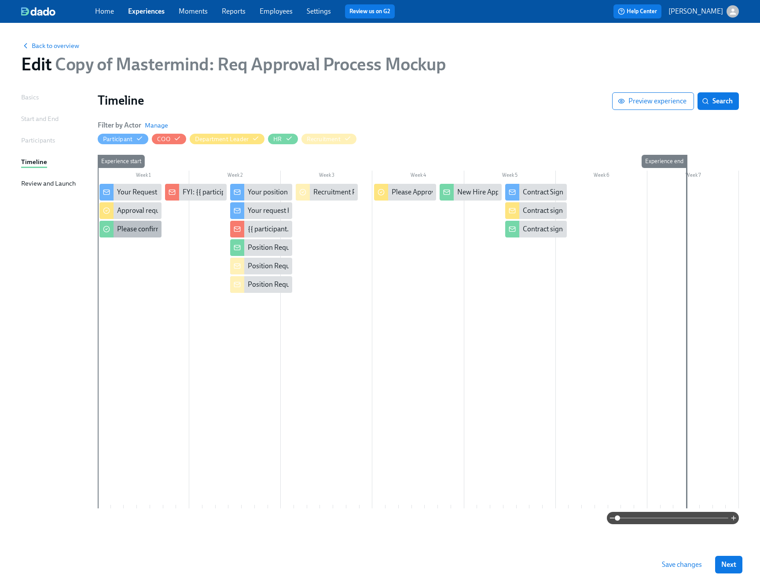
click at [139, 232] on div "Please confirm internal comp alignment" at bounding box center [177, 229] width 120 height 10
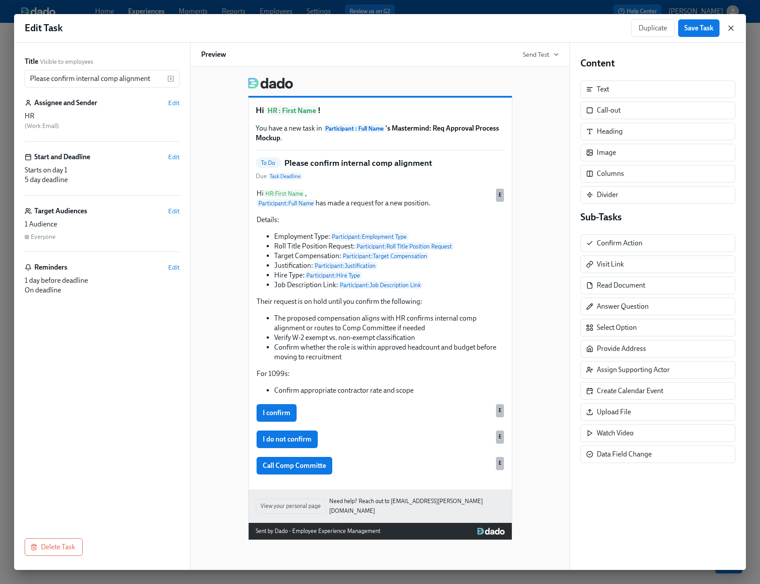
click at [730, 29] on icon "button" at bounding box center [730, 28] width 4 height 4
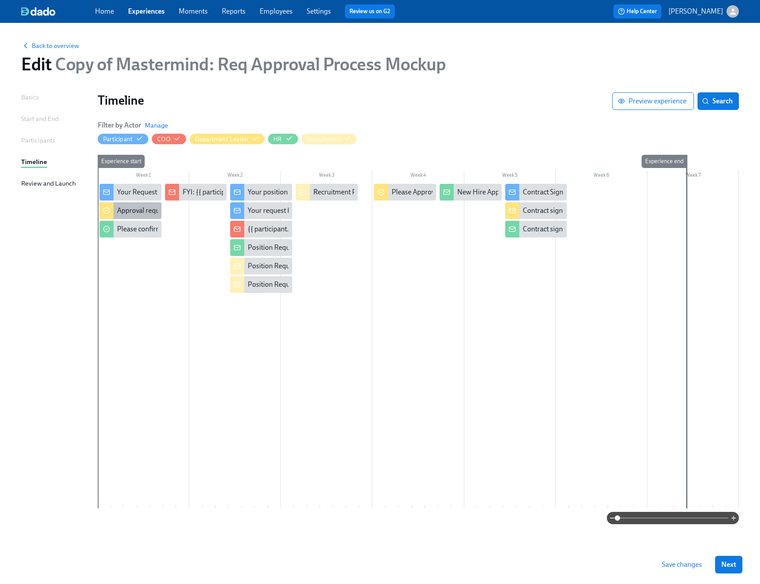
click at [144, 216] on div "Approval request from {{ participant.fullName }}" at bounding box center [130, 210] width 62 height 17
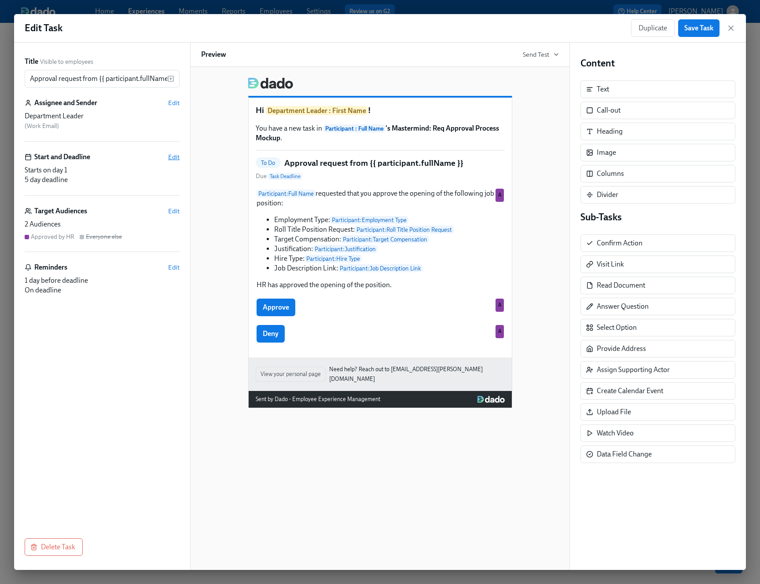
click at [174, 157] on span "Edit" at bounding box center [173, 157] width 11 height 9
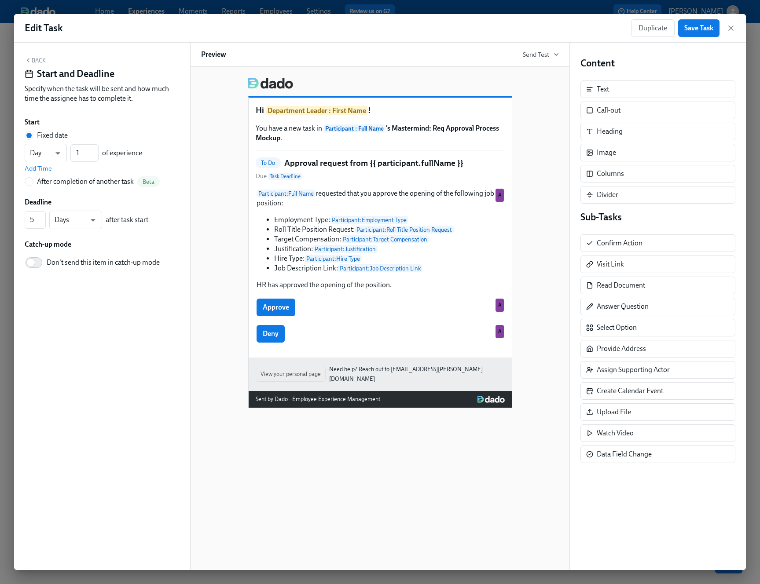
click at [76, 183] on div "After completion of another task" at bounding box center [85, 182] width 97 height 10
click at [33, 183] on input "After completion of another task Beta" at bounding box center [29, 182] width 8 height 8
radio input "true"
radio input "false"
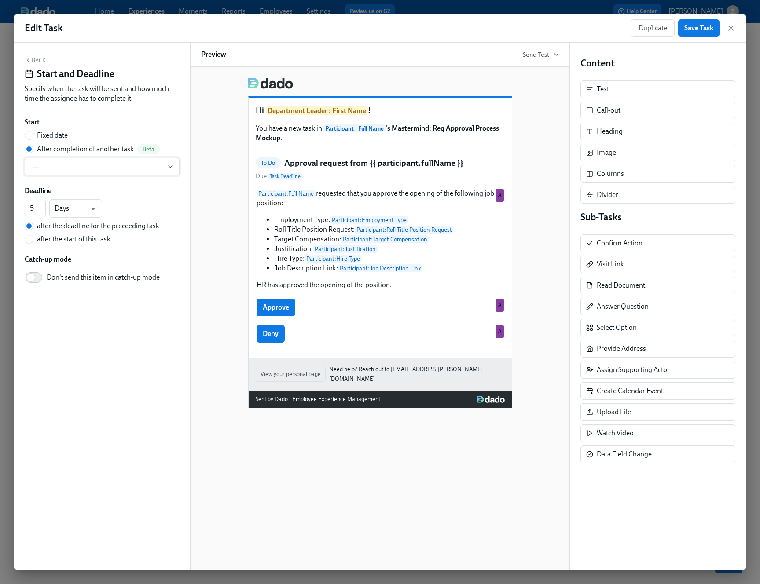
click at [95, 173] on button "---" at bounding box center [102, 167] width 155 height 18
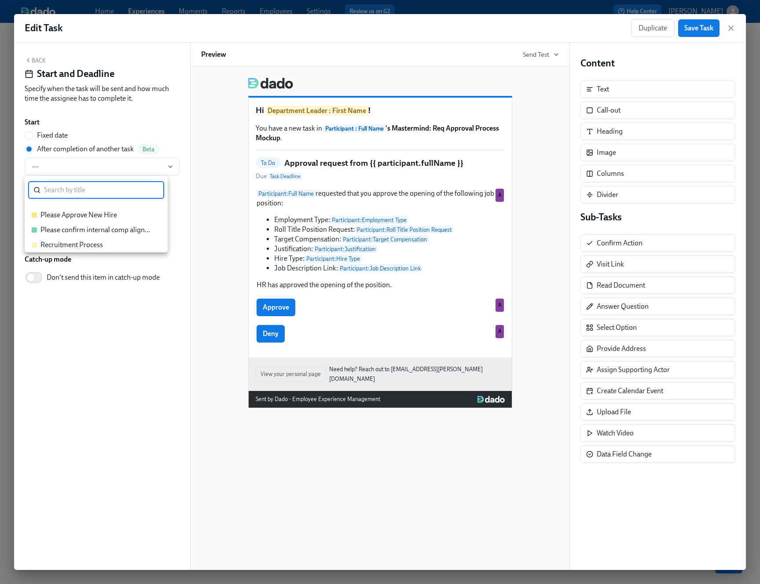
click at [98, 226] on div "Please confirm internal comp alignment" at bounding box center [95, 230] width 111 height 10
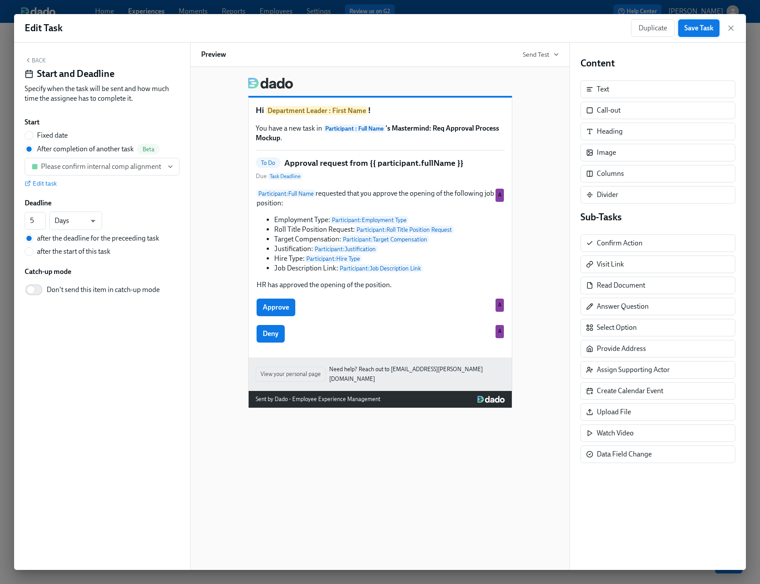
click at [693, 32] on span "Save Task" at bounding box center [698, 28] width 29 height 9
click at [732, 30] on icon "button" at bounding box center [730, 28] width 9 height 9
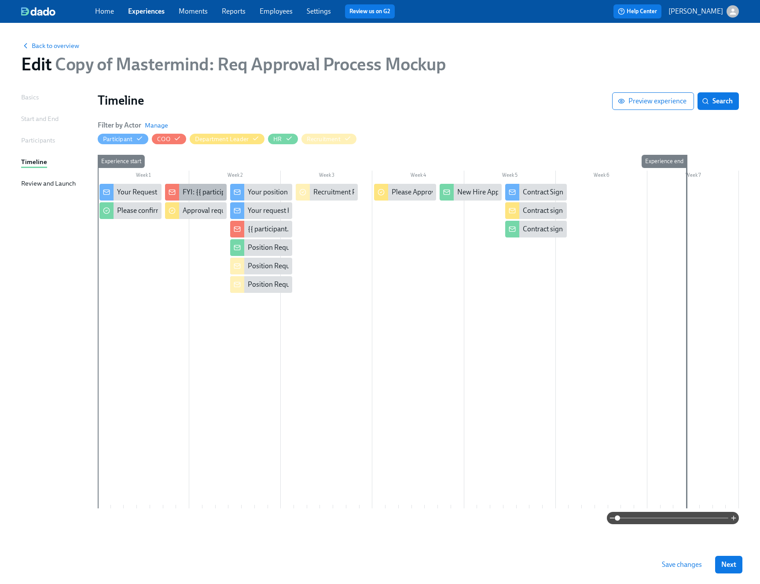
click at [202, 191] on div "FYI: {{ participant.fullName }} requested the opening of position X" at bounding box center [281, 192] width 197 height 10
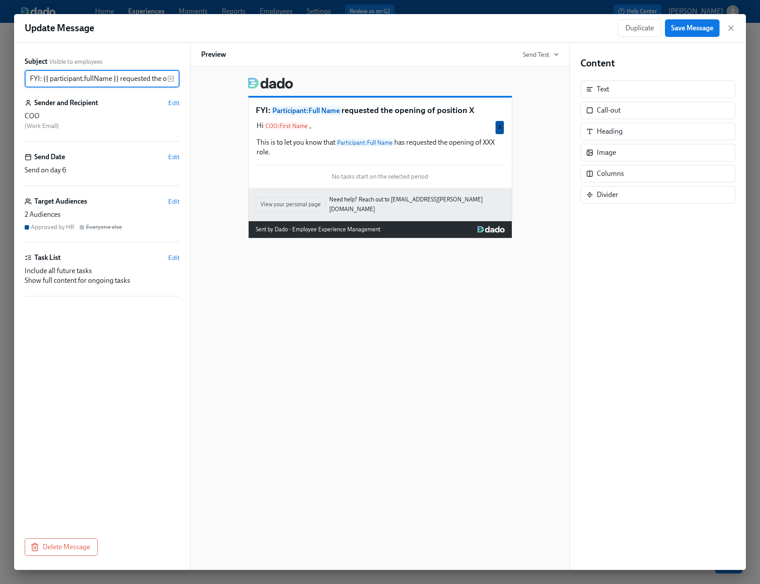
scroll to position [0, 59]
click at [175, 157] on span "Edit" at bounding box center [173, 157] width 11 height 9
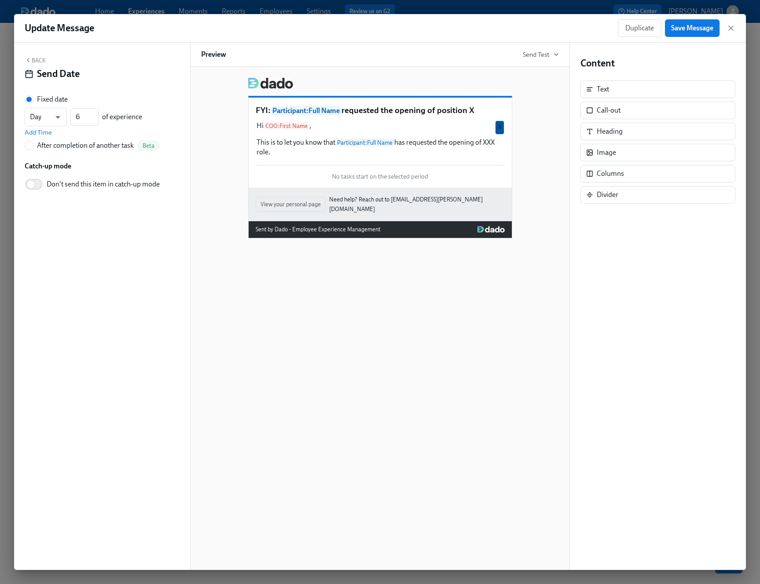
click at [40, 149] on div "After completion of another task" at bounding box center [85, 146] width 97 height 10
click at [33, 149] on input "After completion of another task Beta" at bounding box center [29, 146] width 8 height 8
radio input "true"
radio input "false"
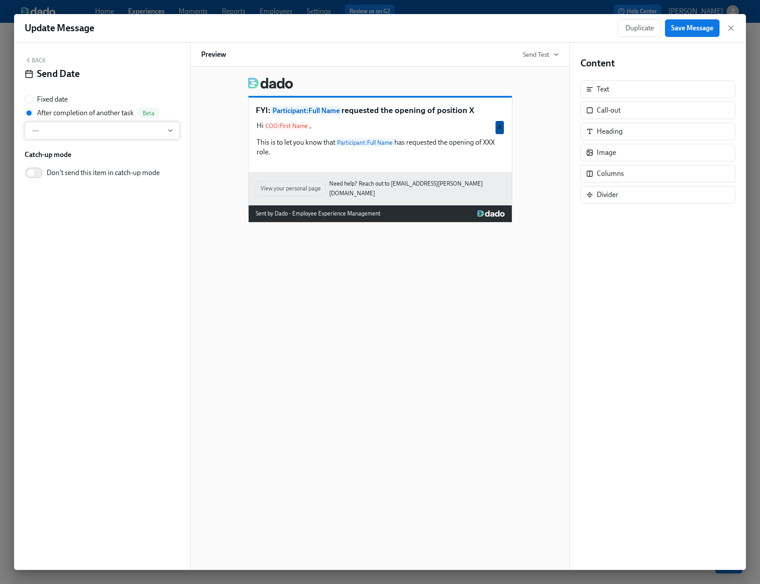
click at [62, 128] on span "---" at bounding box center [102, 130] width 140 height 9
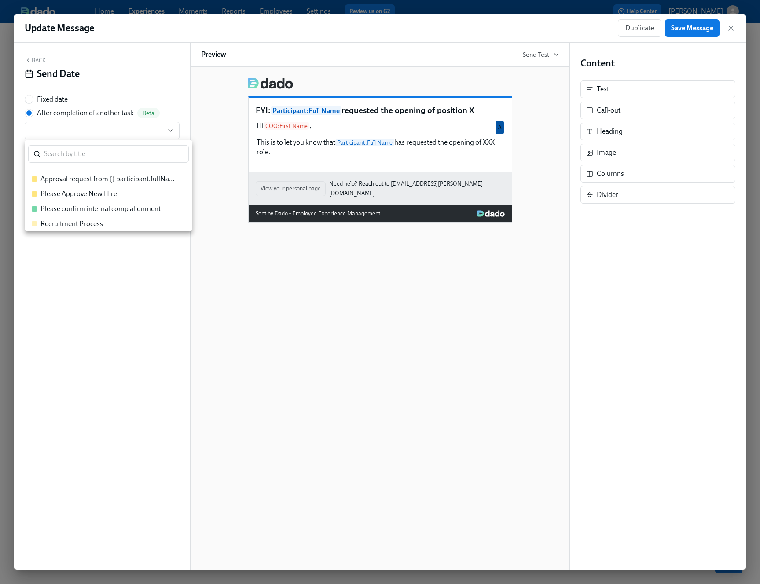
click at [731, 30] on div at bounding box center [380, 292] width 760 height 584
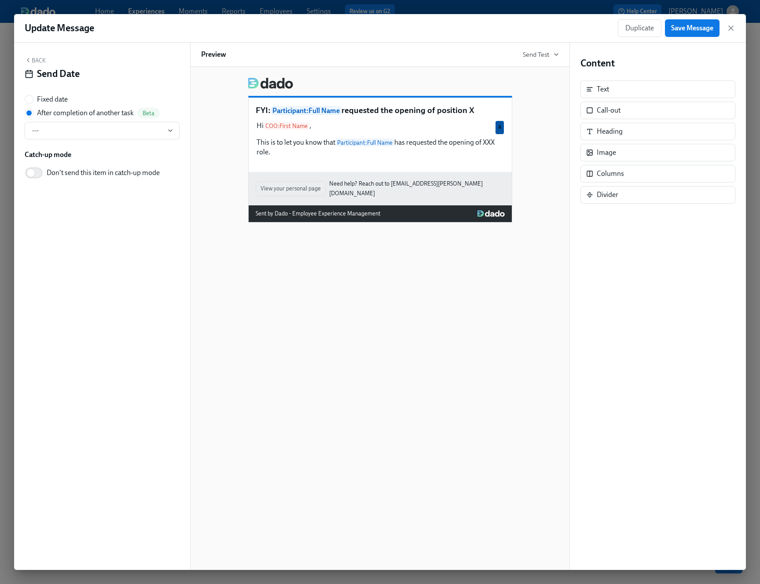
click at [731, 29] on icon "button" at bounding box center [730, 28] width 9 height 9
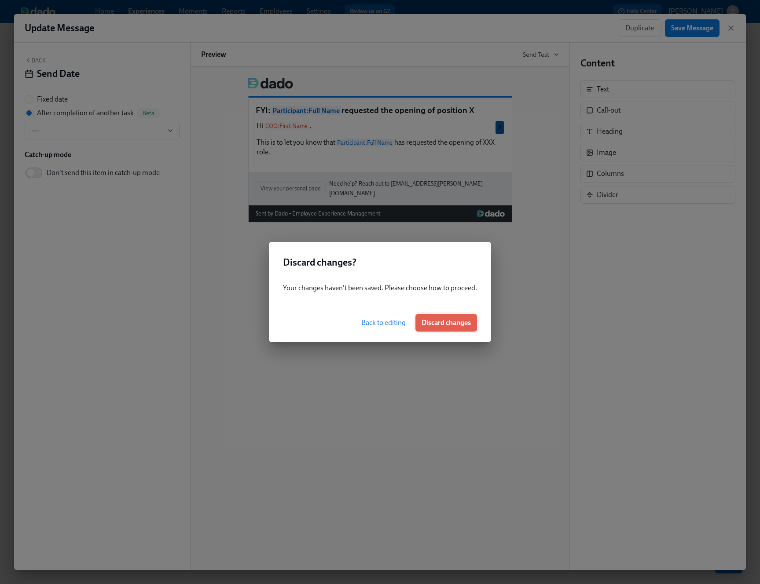
click at [428, 329] on button "Discard changes" at bounding box center [446, 323] width 62 height 18
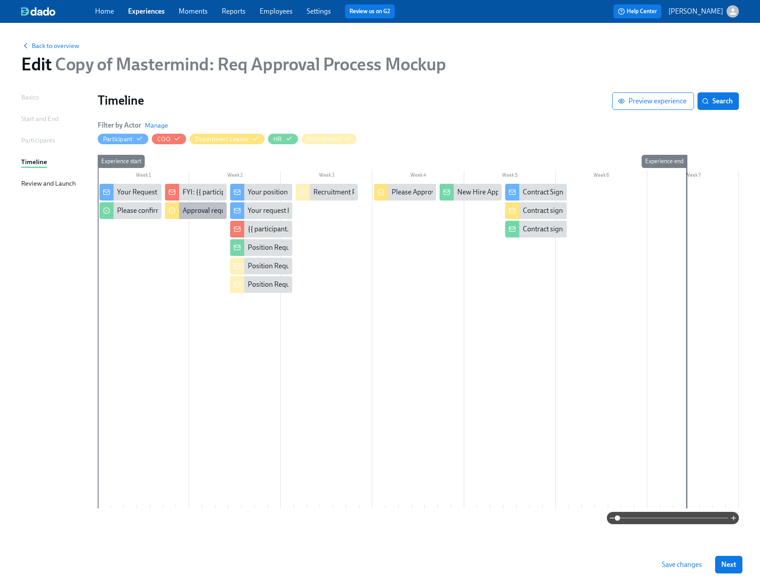
click at [186, 209] on div "Approval request from {{ participant.fullName }}" at bounding box center [255, 211] width 145 height 10
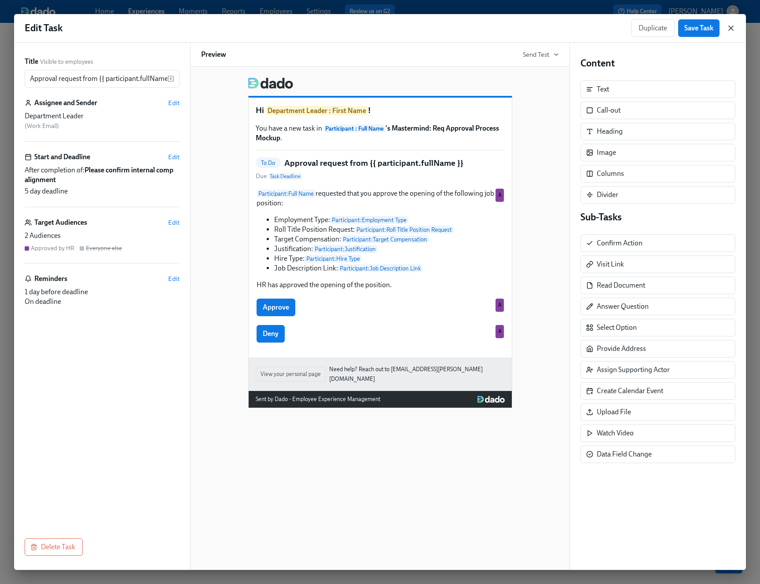
click at [734, 32] on icon "button" at bounding box center [730, 28] width 9 height 9
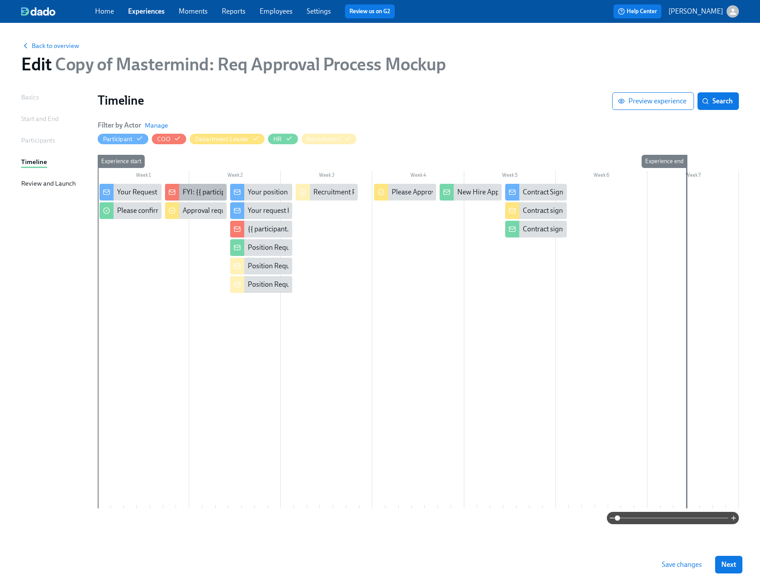
click at [188, 188] on div "FYI: {{ participant.fullName }} requested the opening of position X" at bounding box center [281, 192] width 197 height 10
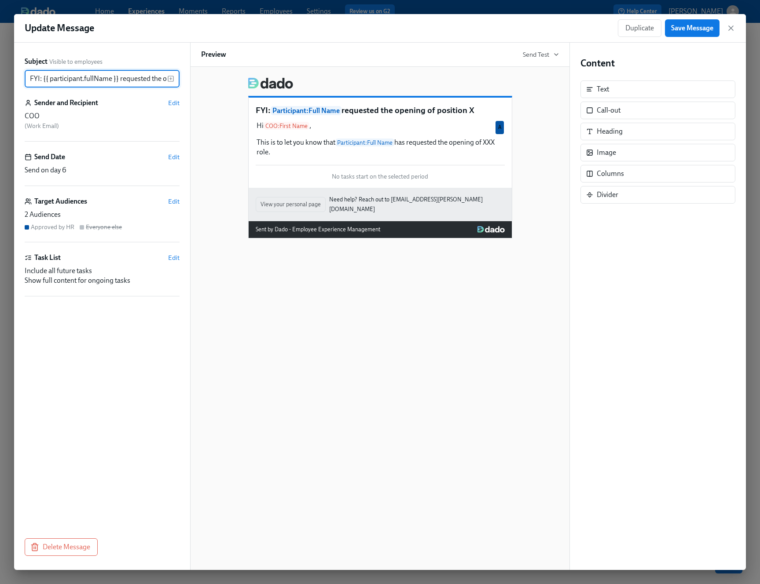
scroll to position [0, 59]
click at [177, 160] on span "Edit" at bounding box center [173, 157] width 11 height 9
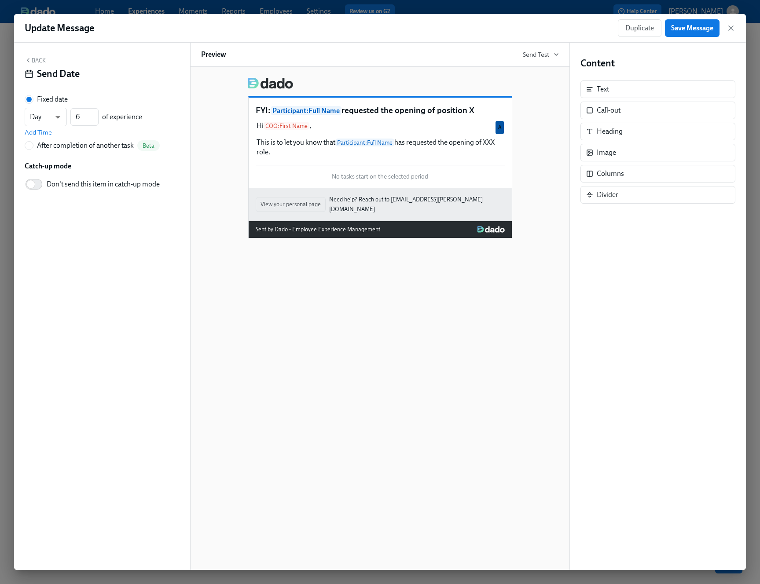
click at [73, 145] on div "After completion of another task" at bounding box center [85, 146] width 97 height 10
click at [33, 145] on input "After completion of another task Beta" at bounding box center [29, 146] width 8 height 8
radio input "true"
radio input "false"
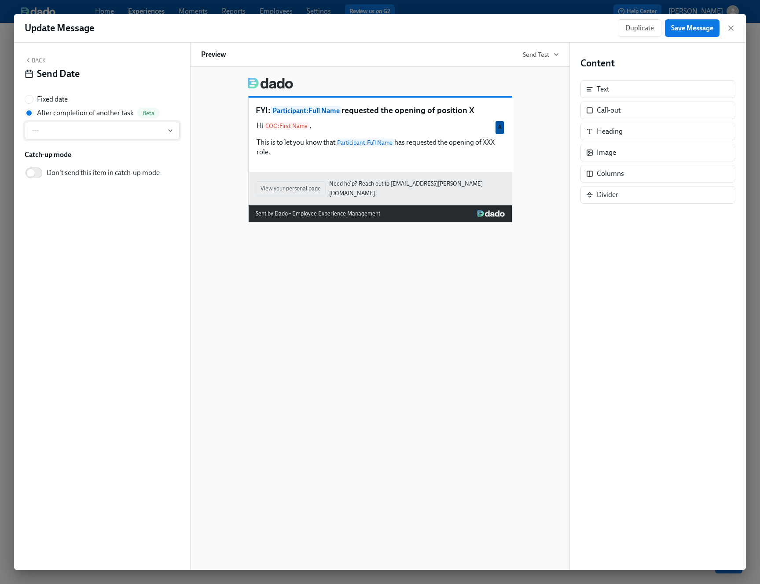
click at [92, 130] on span "---" at bounding box center [102, 130] width 140 height 9
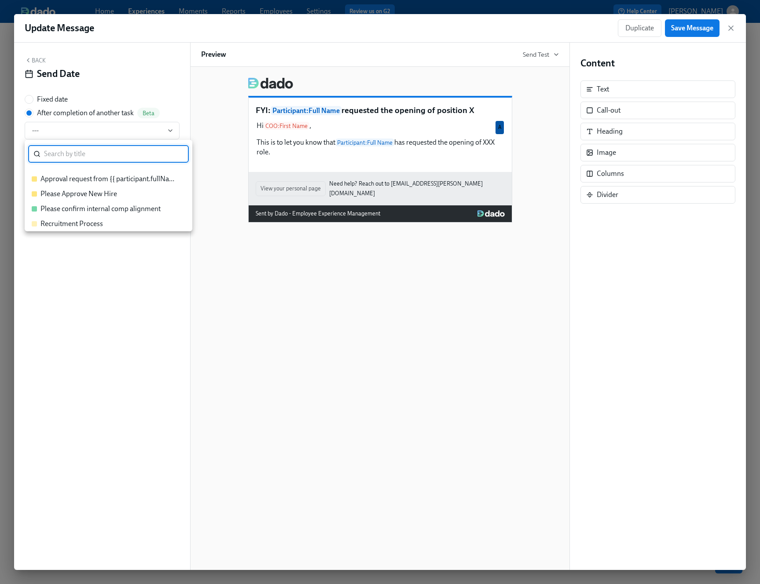
click at [91, 181] on div "Approval request from {{ participant.fullName }}" at bounding box center [108, 179] width 136 height 10
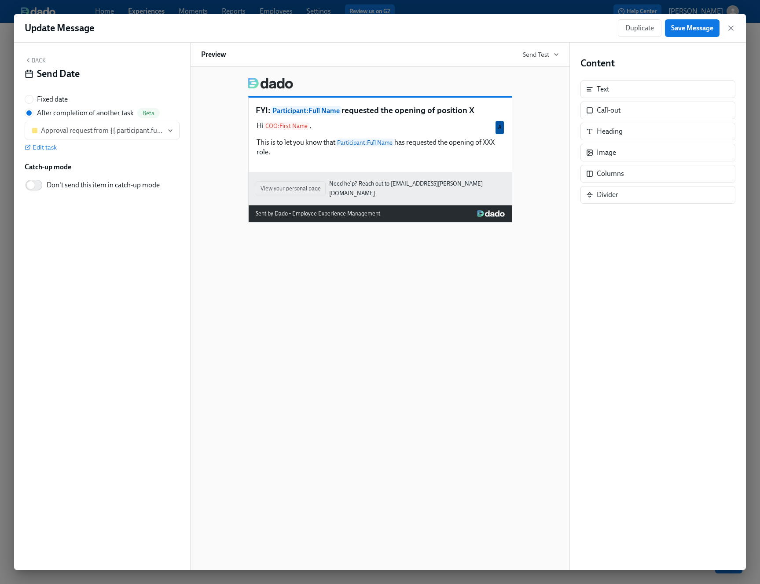
click at [37, 58] on button "Back" at bounding box center [35, 60] width 21 height 7
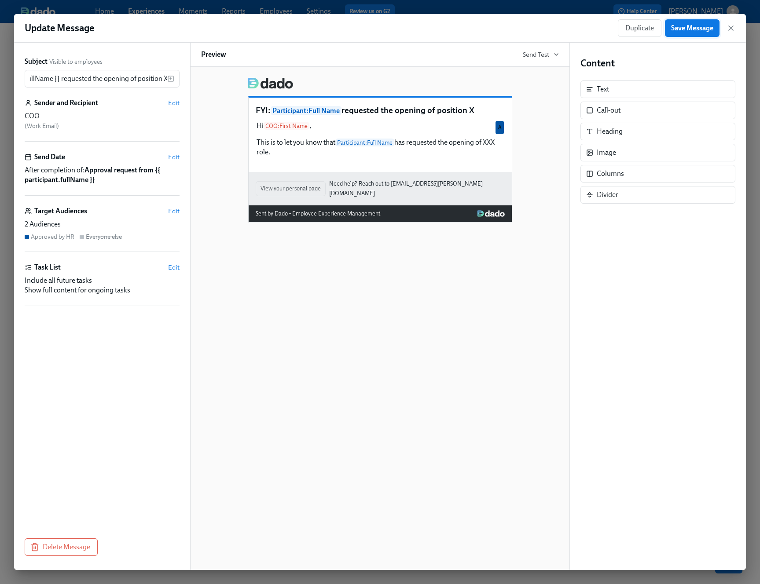
click at [703, 34] on button "Save Message" at bounding box center [692, 28] width 55 height 18
click at [733, 27] on icon "button" at bounding box center [730, 28] width 9 height 9
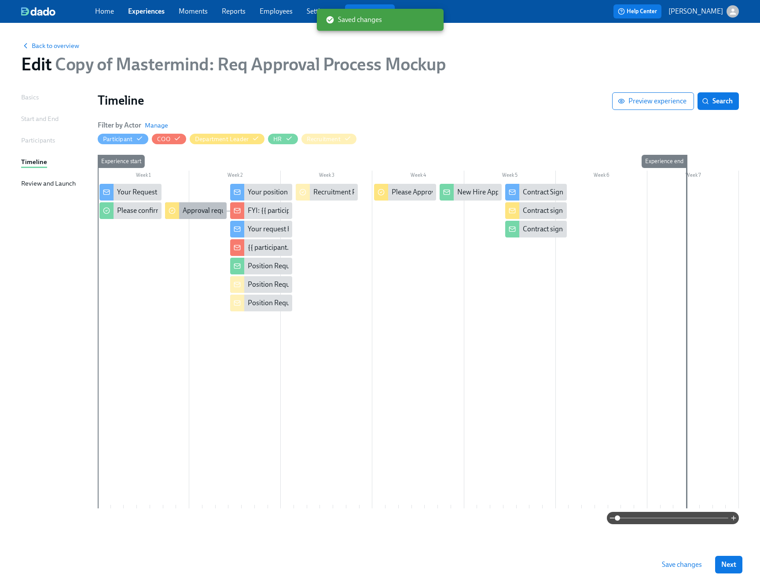
click at [186, 211] on div "Approval request from {{ participant.fullName }}" at bounding box center [255, 211] width 145 height 10
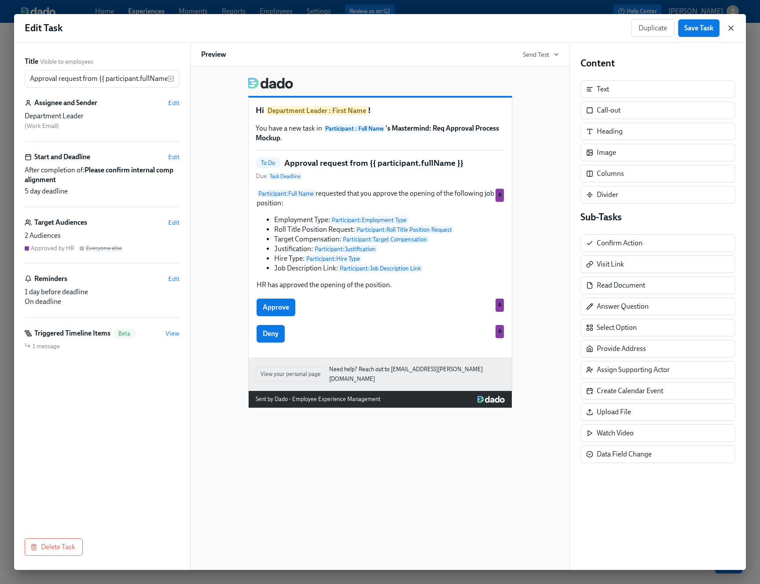
click at [731, 28] on icon "button" at bounding box center [730, 28] width 9 height 9
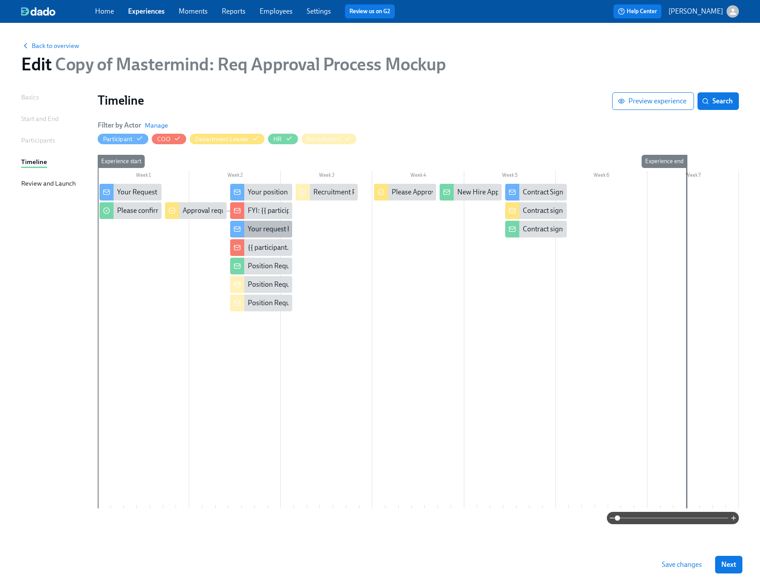
click at [259, 226] on div "Your request has been denied" at bounding box center [292, 229] width 88 height 10
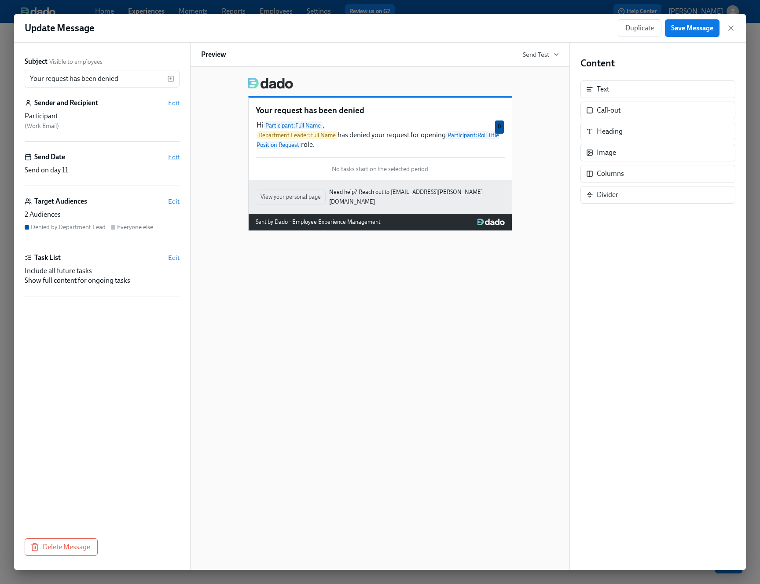
click at [172, 158] on span "Edit" at bounding box center [173, 157] width 11 height 9
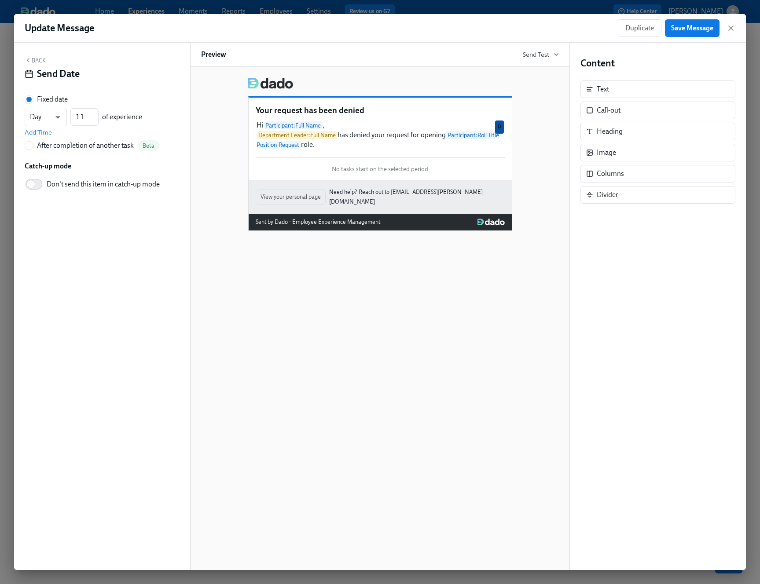
click at [69, 144] on div "After completion of another task" at bounding box center [85, 146] width 97 height 10
click at [33, 144] on input "After completion of another task Beta" at bounding box center [29, 146] width 8 height 8
radio input "true"
radio input "false"
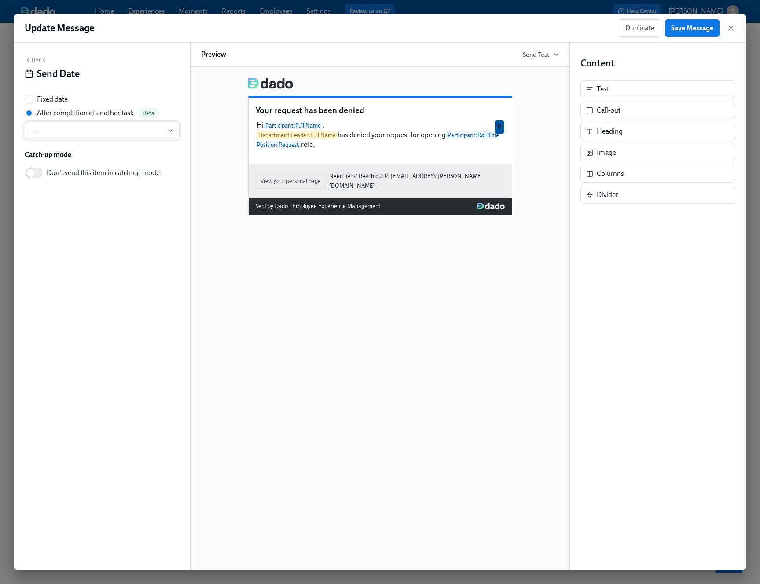
click at [77, 133] on span "---" at bounding box center [102, 130] width 140 height 9
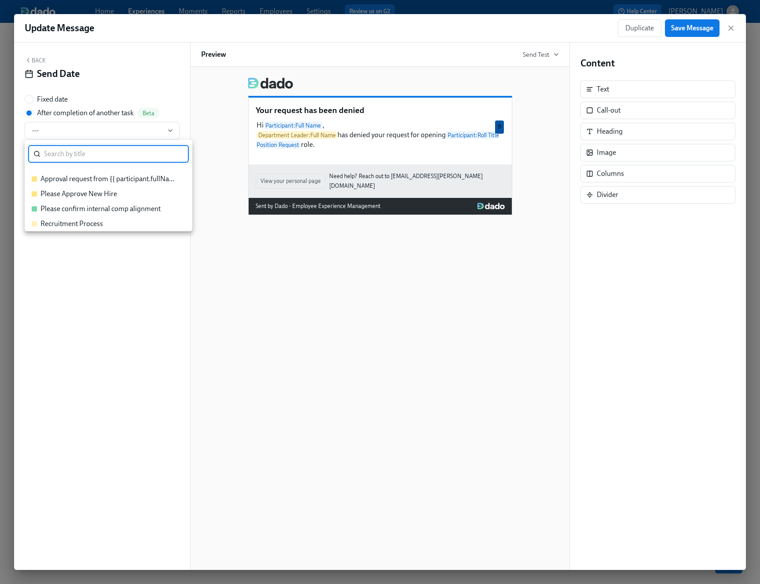
click at [79, 181] on div "Approval request from {{ participant.fullName }}" at bounding box center [108, 179] width 136 height 10
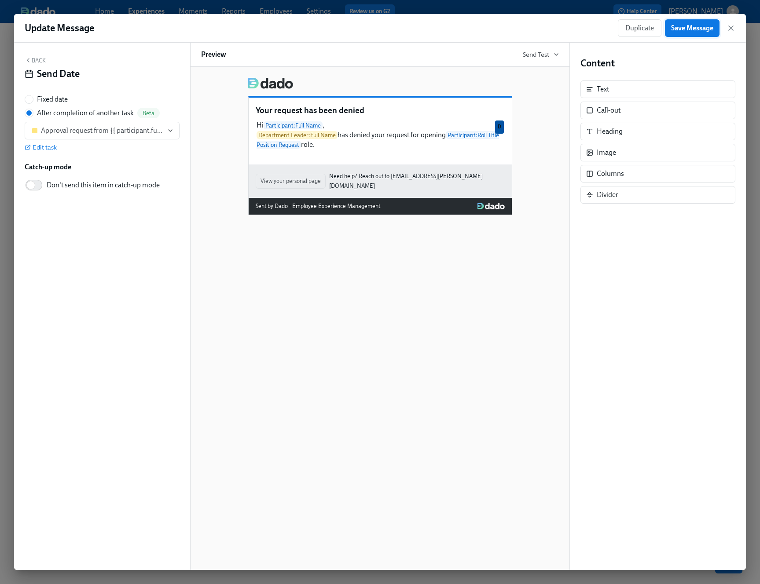
click at [698, 33] on button "Save Message" at bounding box center [692, 28] width 55 height 18
click at [729, 26] on icon "button" at bounding box center [730, 28] width 9 height 9
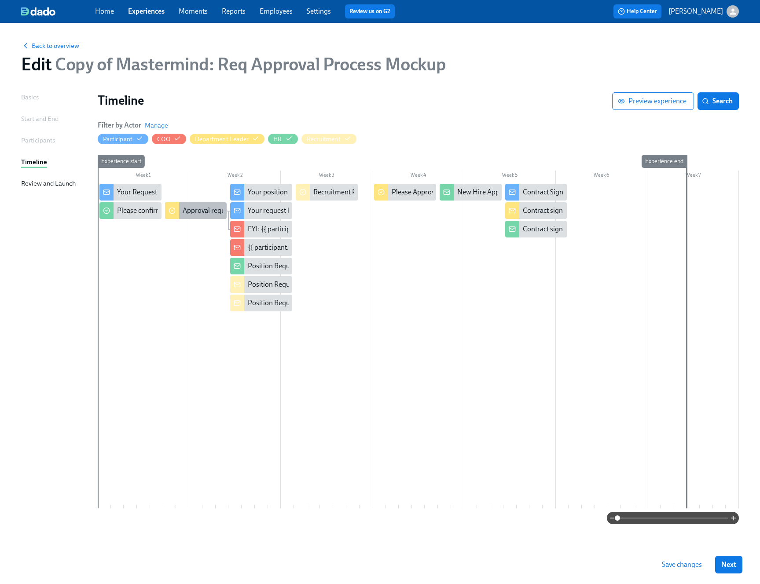
click at [213, 214] on div "Approval request from {{ participant.fullName }}" at bounding box center [255, 211] width 145 height 10
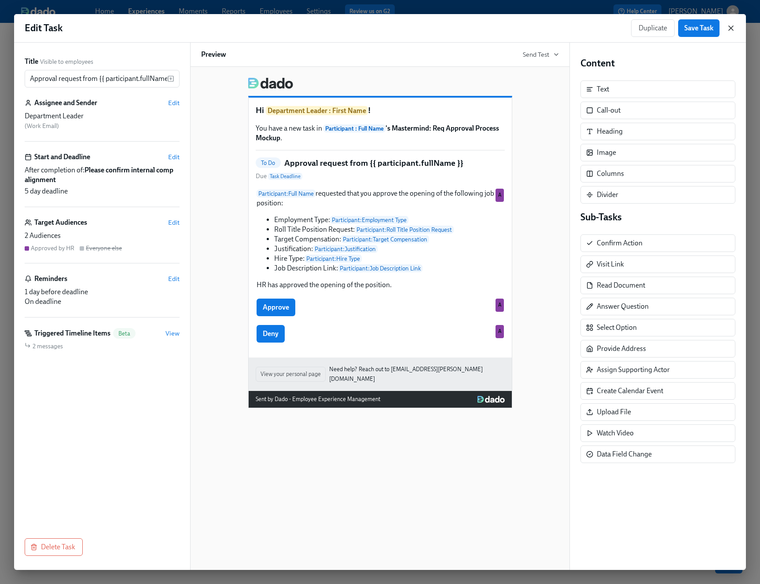
click at [732, 26] on icon "button" at bounding box center [730, 28] width 4 height 4
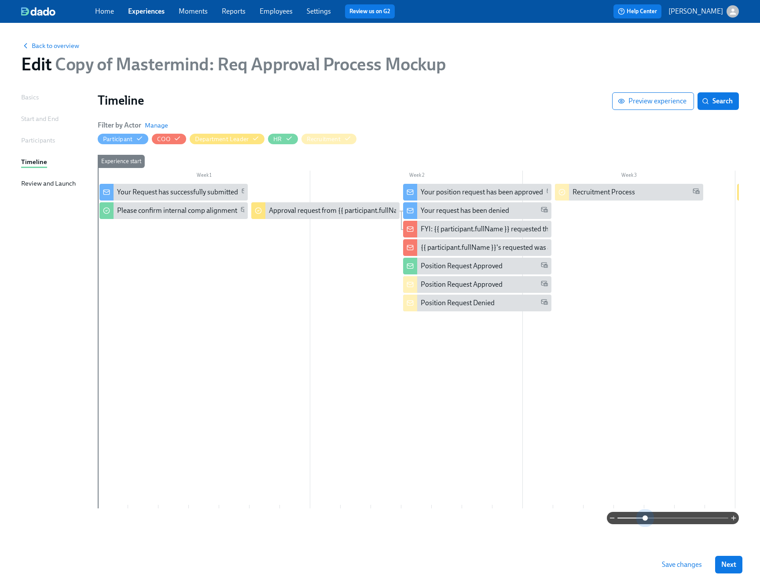
click at [646, 518] on span at bounding box center [672, 518] width 111 height 12
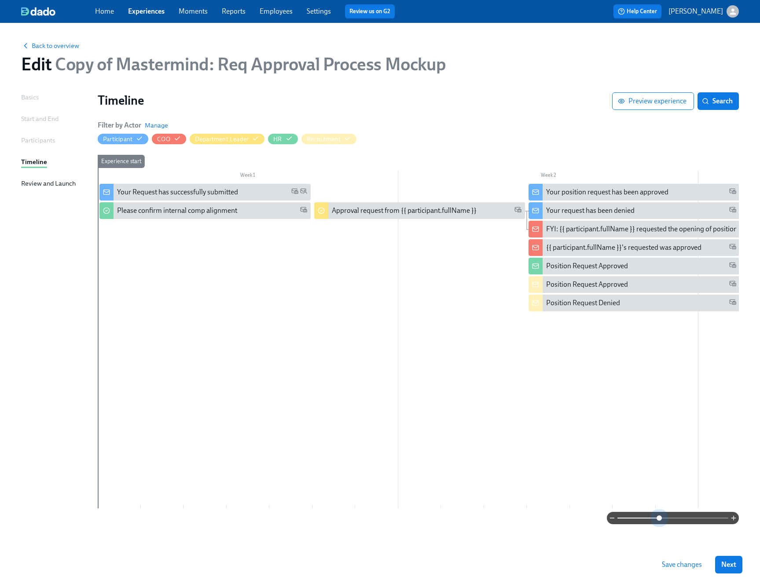
click at [660, 518] on span at bounding box center [672, 518] width 111 height 12
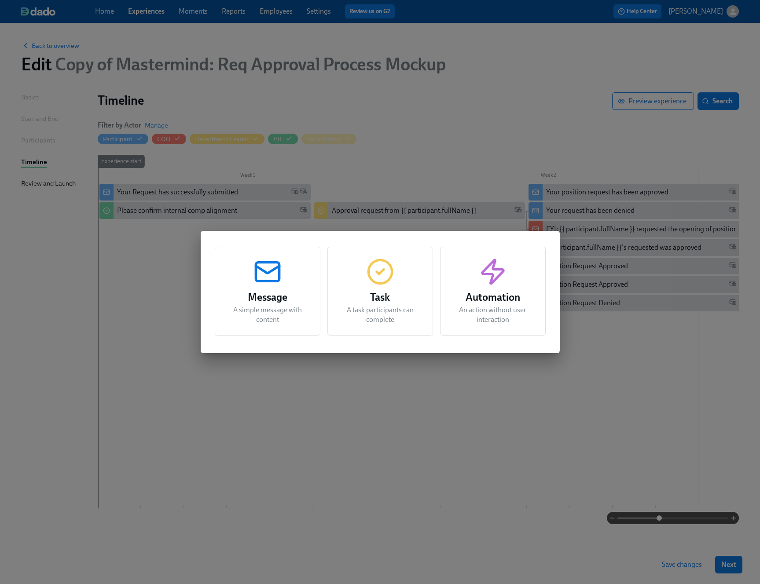
click at [509, 437] on div "Message A simple message with content Task A task participants can complete Aut…" at bounding box center [380, 292] width 760 height 584
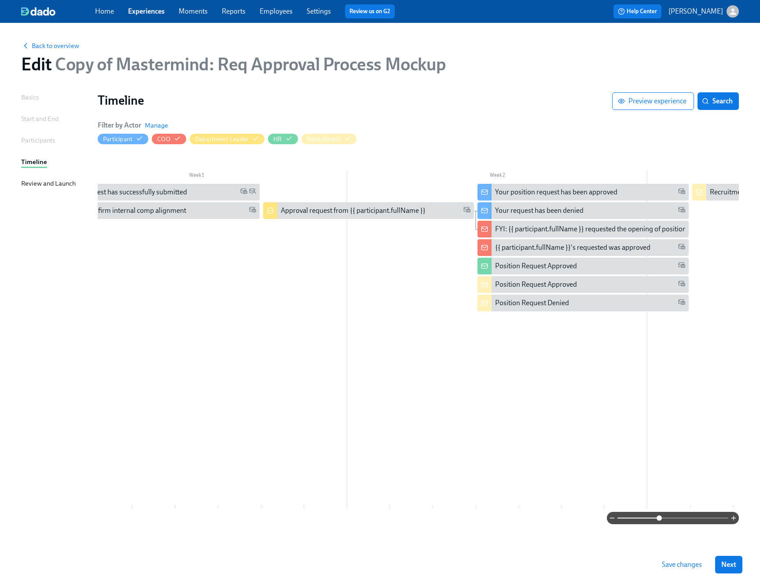
scroll to position [0, 44]
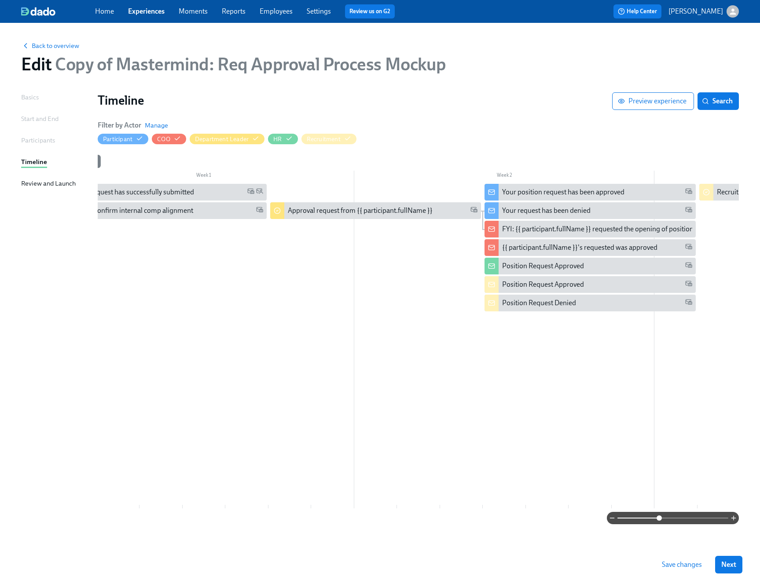
click at [656, 516] on span at bounding box center [658, 517] width 5 height 5
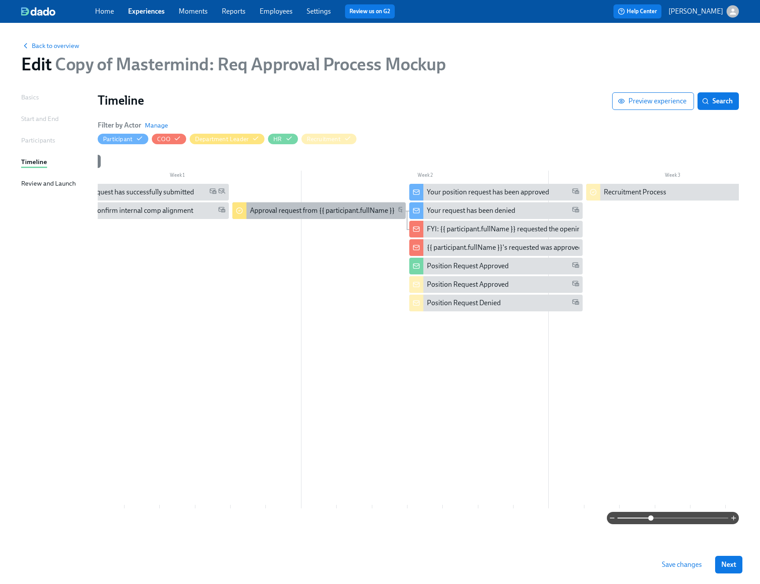
click at [359, 207] on div "Approval request from {{ participant.fullName }}" at bounding box center [322, 211] width 145 height 10
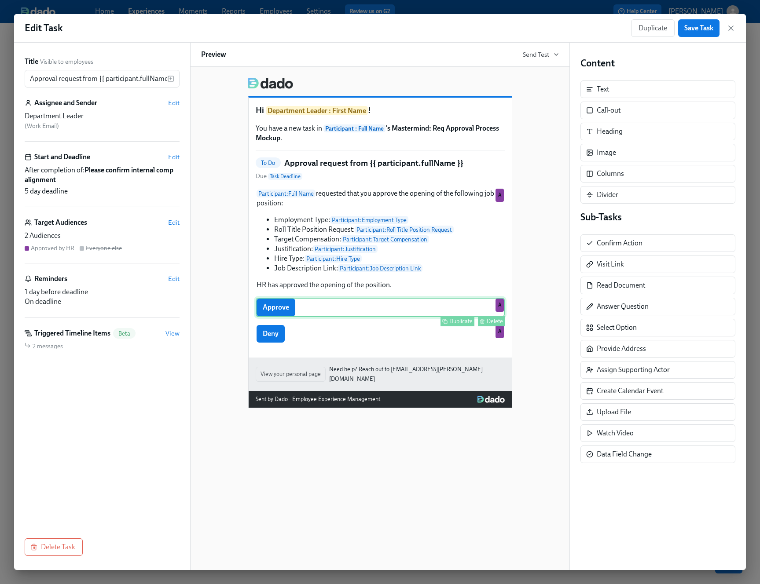
click at [329, 317] on div "Approve Duplicate Delete A" at bounding box center [380, 307] width 249 height 19
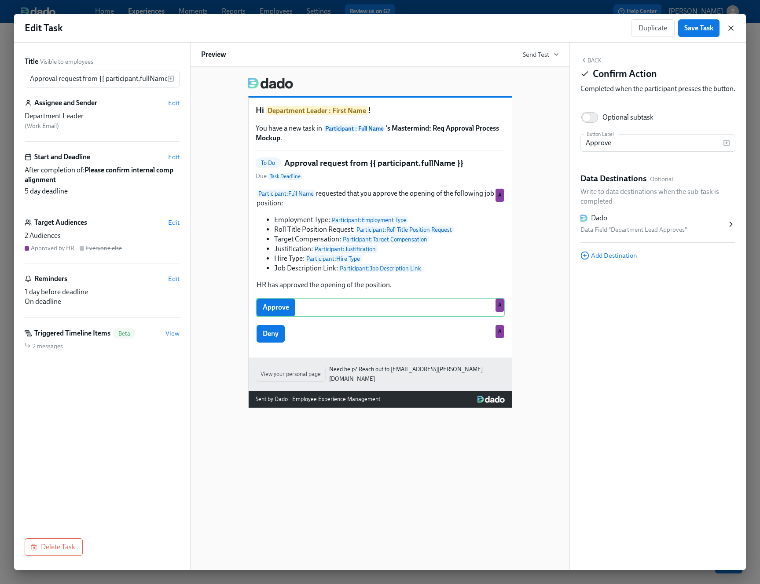
click at [730, 28] on icon "button" at bounding box center [730, 28] width 9 height 9
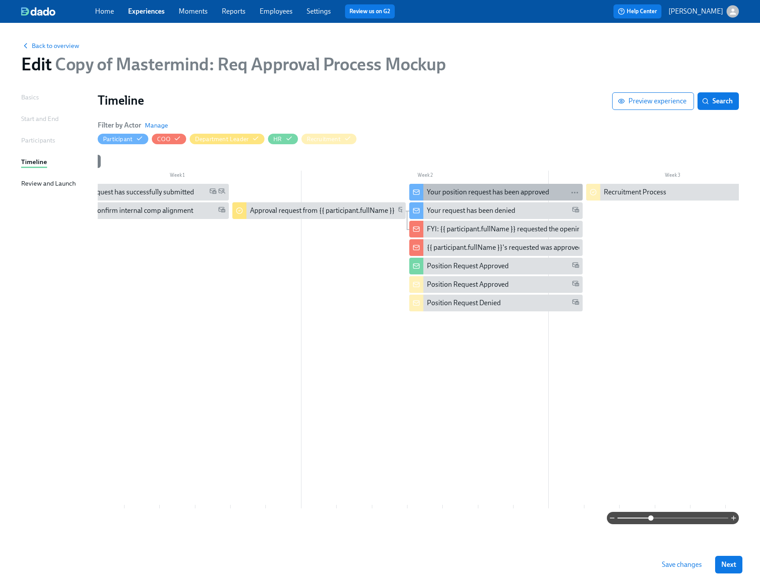
click at [439, 193] on div "Your position request has been approved" at bounding box center [488, 192] width 122 height 10
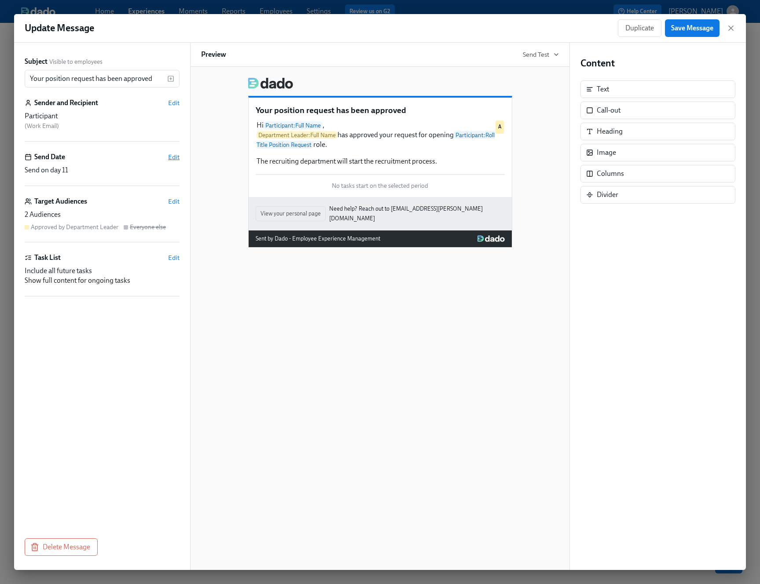
click at [171, 155] on span "Edit" at bounding box center [173, 157] width 11 height 9
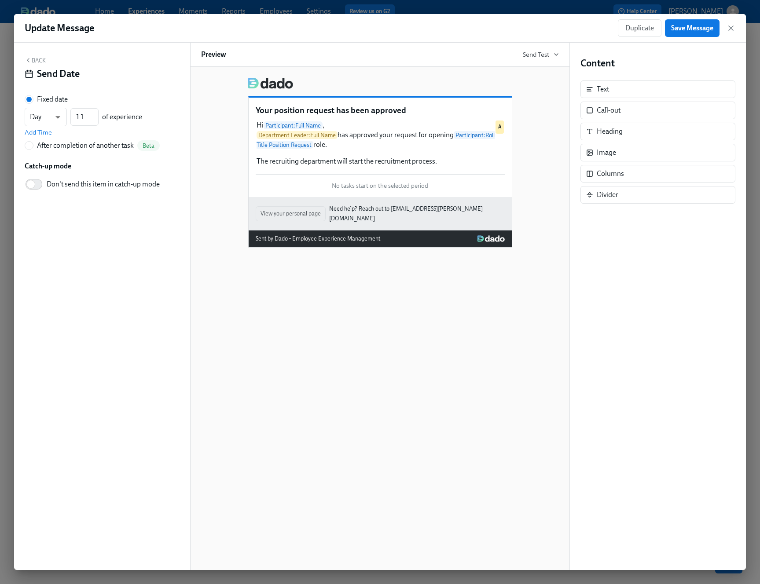
click at [97, 149] on div "After completion of another task" at bounding box center [85, 146] width 97 height 10
click at [33, 149] on input "After completion of another task Beta" at bounding box center [29, 146] width 8 height 8
radio input "true"
radio input "false"
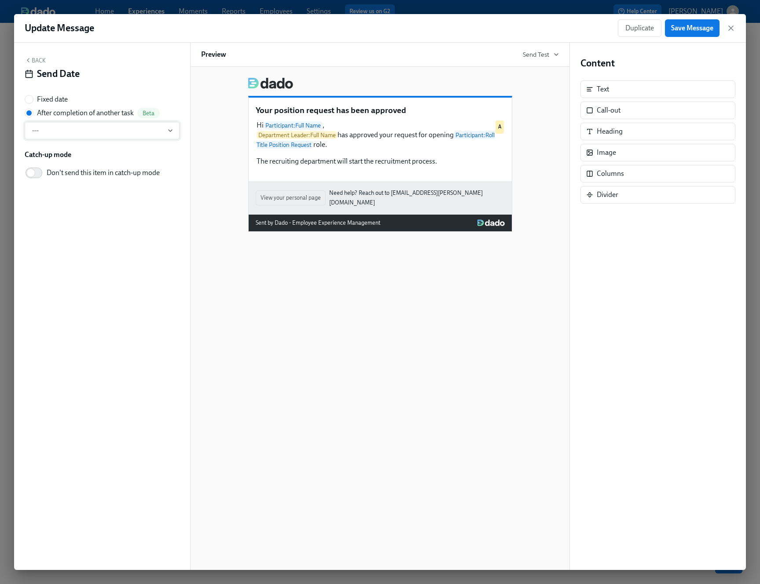
click at [107, 133] on span "---" at bounding box center [102, 130] width 140 height 9
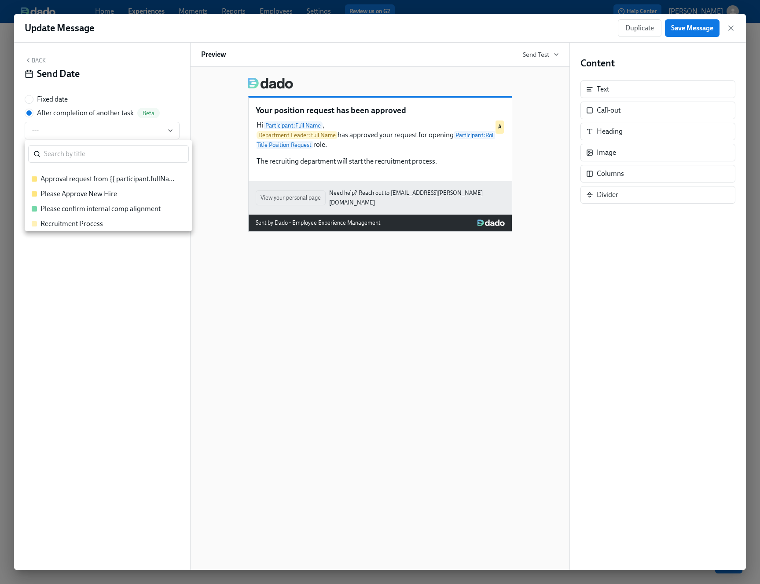
click at [112, 181] on div "Approval request from {{ participant.fullName }}" at bounding box center [108, 179] width 136 height 10
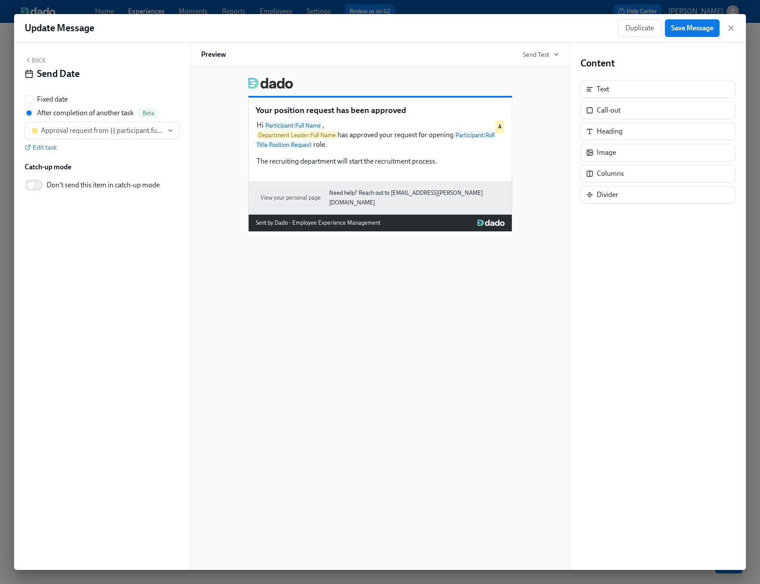
click at [693, 29] on span "Save Message" at bounding box center [692, 28] width 42 height 9
click at [728, 27] on icon "button" at bounding box center [730, 28] width 9 height 9
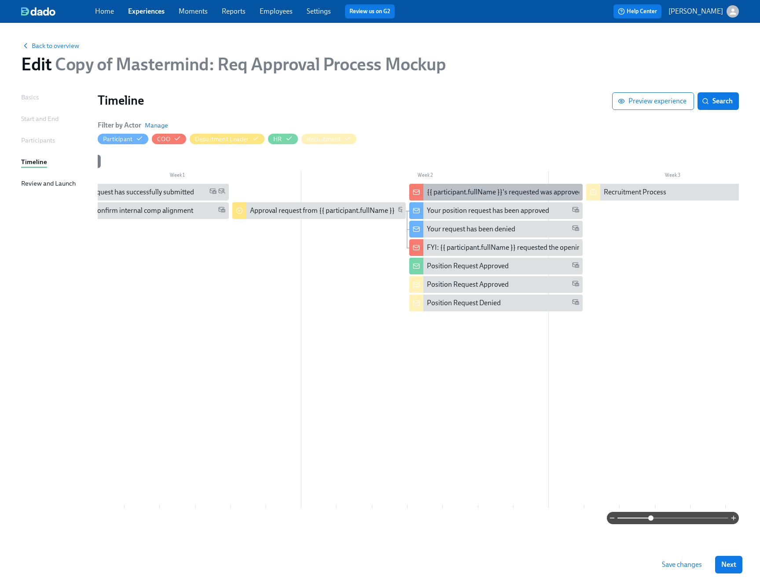
click at [480, 192] on div "{{ participant.fullName }}'s requested was approved" at bounding box center [504, 192] width 155 height 10
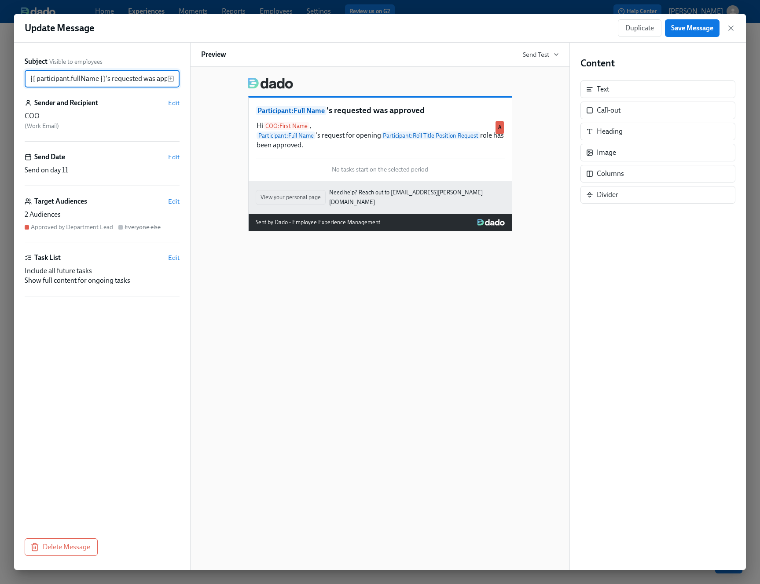
scroll to position [0, 17]
click at [175, 154] on span "Edit" at bounding box center [173, 157] width 11 height 9
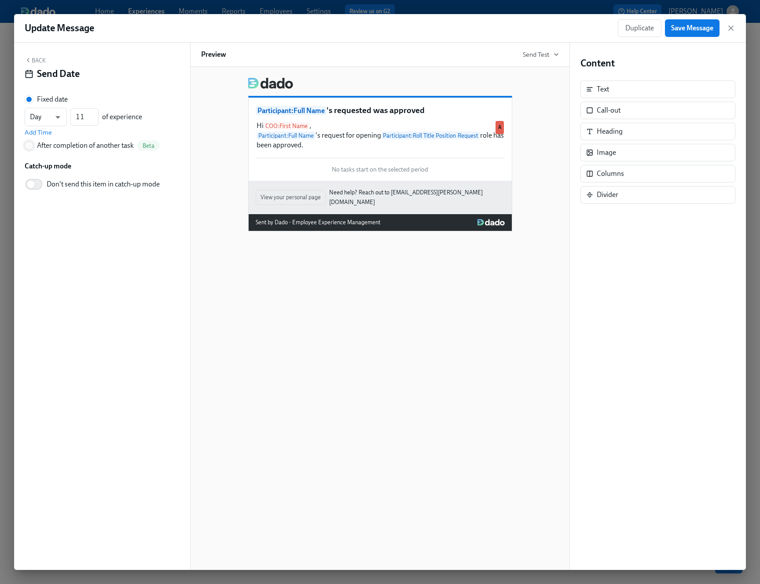
click at [33, 147] on input "After completion of another task Beta" at bounding box center [29, 146] width 8 height 8
radio input "true"
radio input "false"
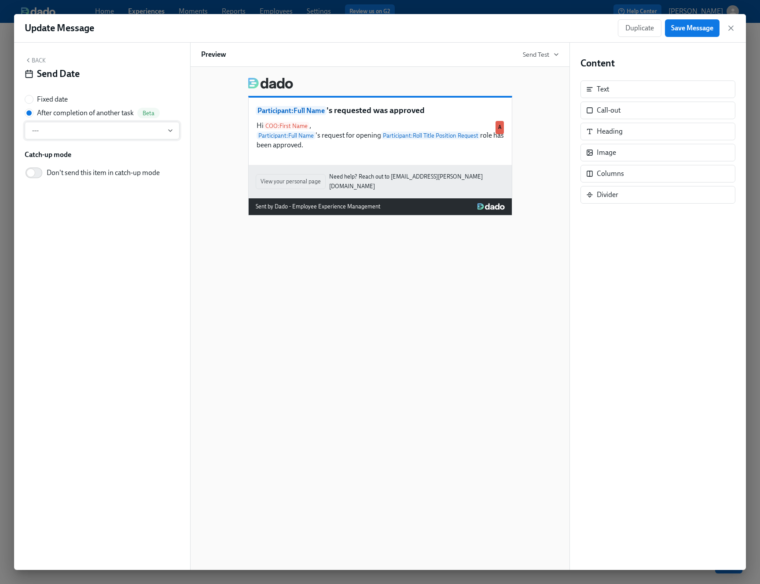
click at [79, 129] on span "---" at bounding box center [102, 130] width 140 height 9
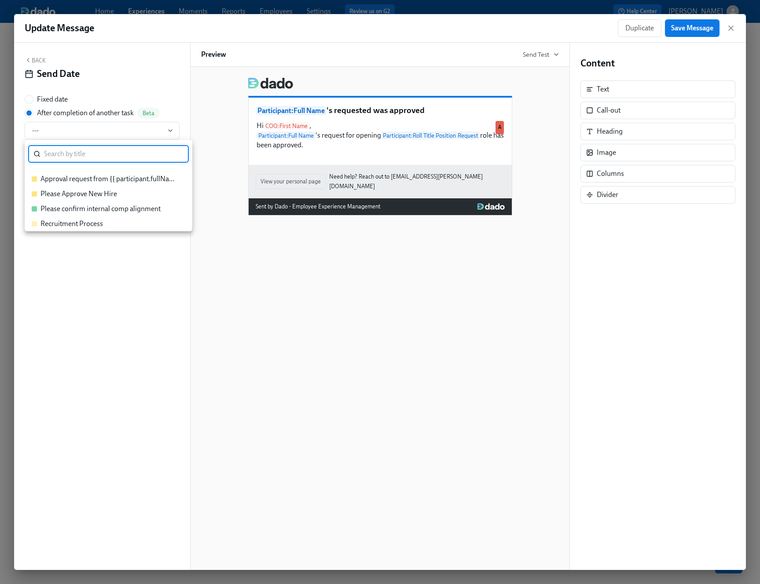
click at [80, 173] on li "Approval request from {{ participant.fullName }}" at bounding box center [109, 179] width 168 height 15
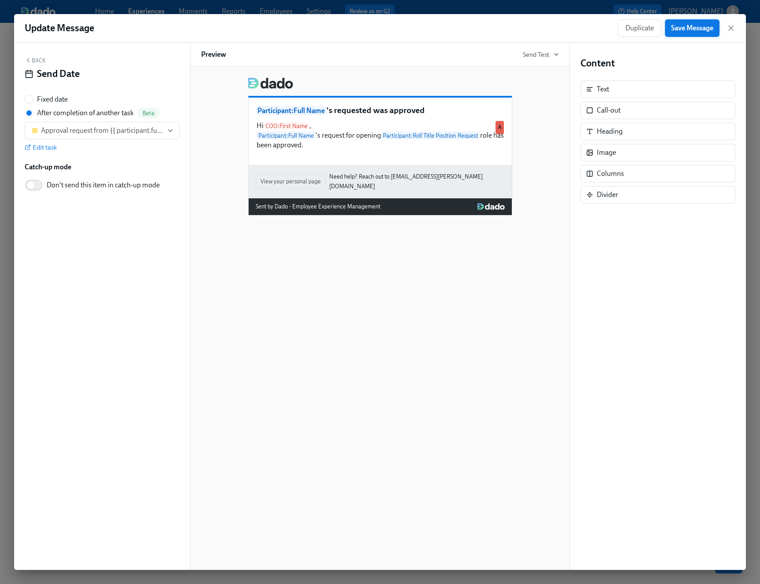
click at [705, 31] on span "Save Message" at bounding box center [692, 28] width 42 height 9
click at [728, 30] on icon "button" at bounding box center [730, 28] width 4 height 4
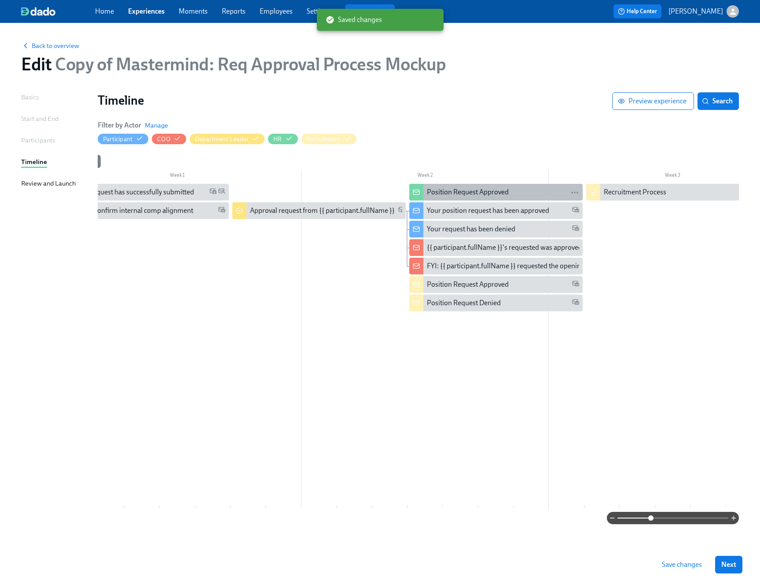
click at [449, 195] on div "Position Request Approved" at bounding box center [468, 192] width 82 height 10
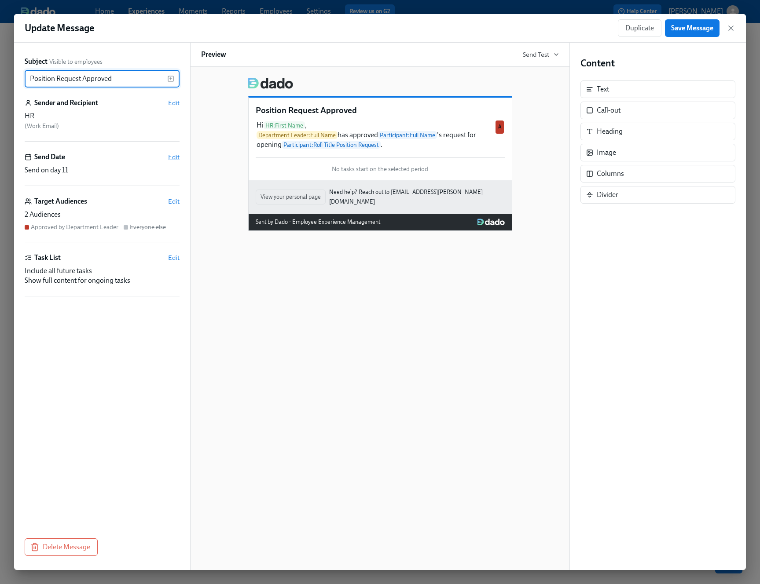
click at [174, 156] on span "Edit" at bounding box center [173, 157] width 11 height 9
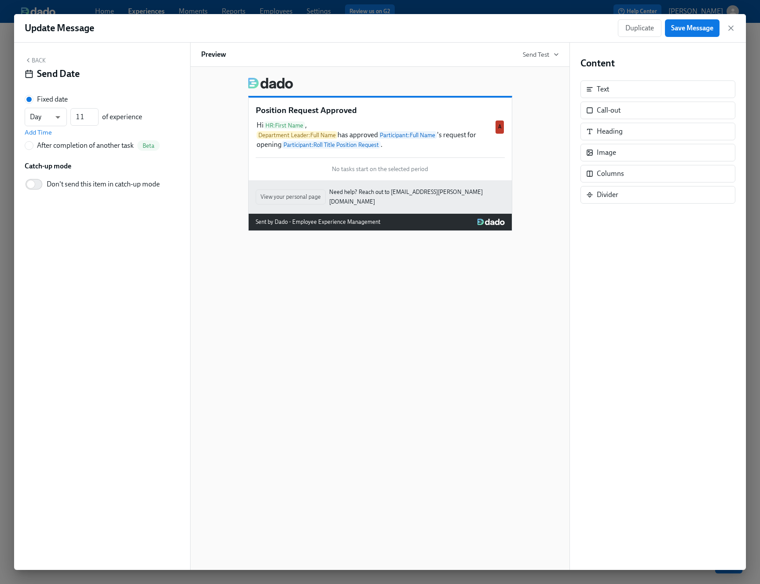
click at [96, 147] on div "After completion of another task" at bounding box center [85, 146] width 97 height 10
click at [33, 147] on input "After completion of another task Beta" at bounding box center [29, 146] width 8 height 8
radio input "true"
radio input "false"
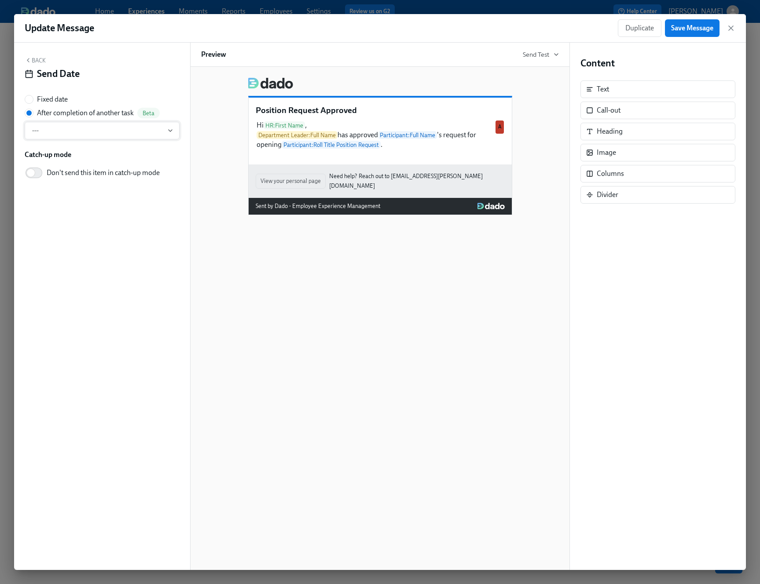
click at [106, 136] on button "---" at bounding box center [102, 131] width 155 height 18
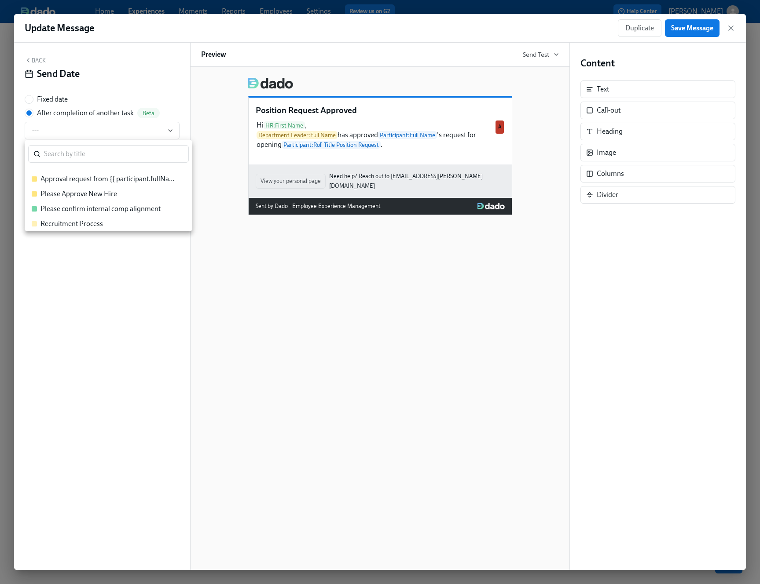
click at [113, 179] on div "Approval request from {{ participant.fullName }}" at bounding box center [108, 179] width 136 height 10
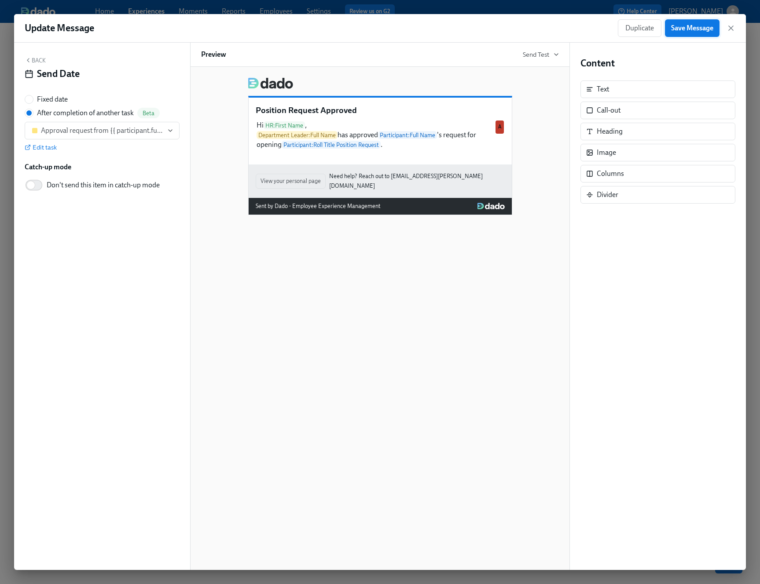
click at [701, 25] on span "Save Message" at bounding box center [692, 28] width 42 height 9
click at [731, 27] on icon "button" at bounding box center [730, 28] width 4 height 4
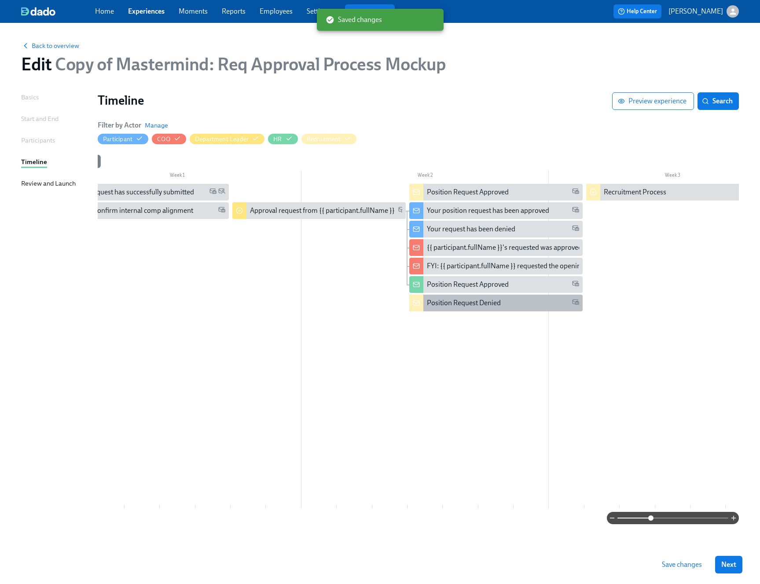
click at [446, 308] on div "Position Request Denied" at bounding box center [495, 303] width 173 height 17
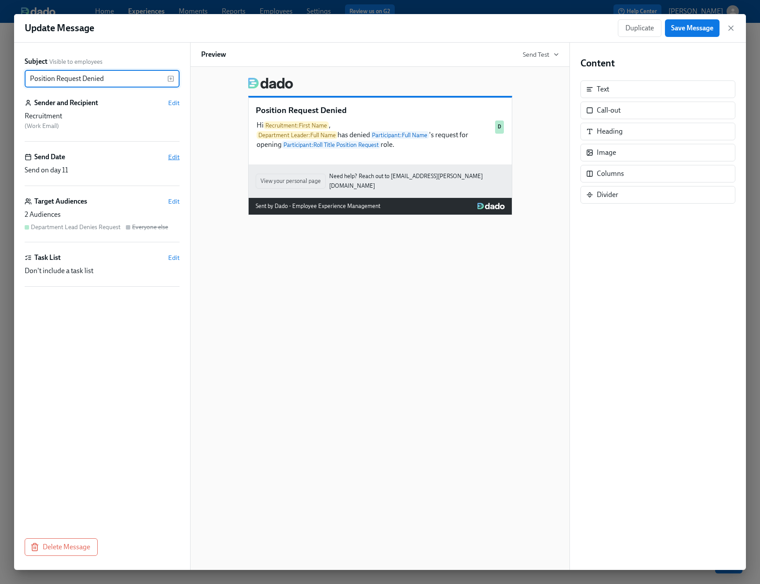
click at [172, 156] on span "Edit" at bounding box center [173, 157] width 11 height 9
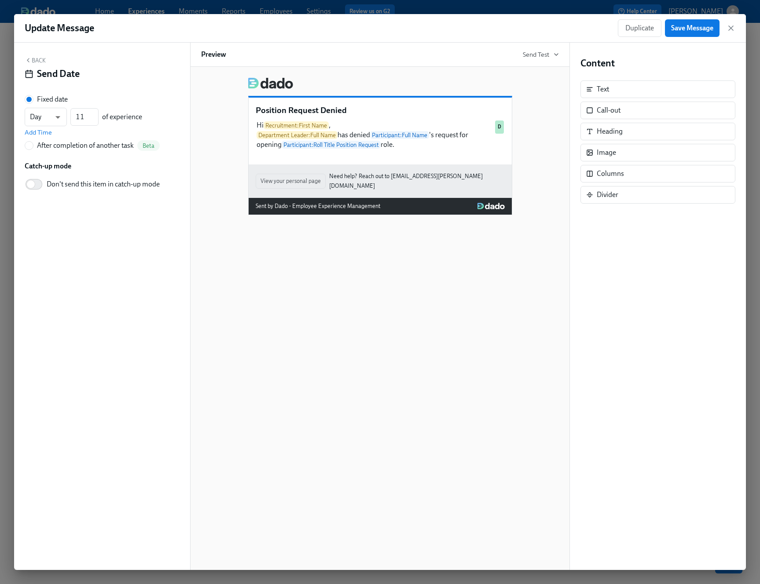
click at [106, 151] on div "After completion of another task Beta" at bounding box center [98, 145] width 123 height 11
click at [33, 150] on input "After completion of another task Beta" at bounding box center [29, 146] width 8 height 8
radio input "true"
radio input "false"
click at [106, 132] on span "---" at bounding box center [102, 130] width 140 height 9
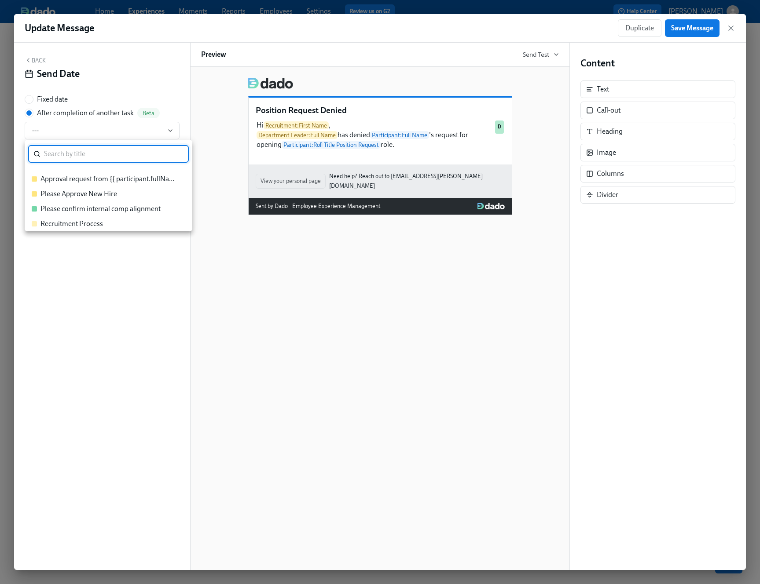
click at [108, 183] on div "Approval request from {{ participant.fullName }}" at bounding box center [108, 179] width 136 height 10
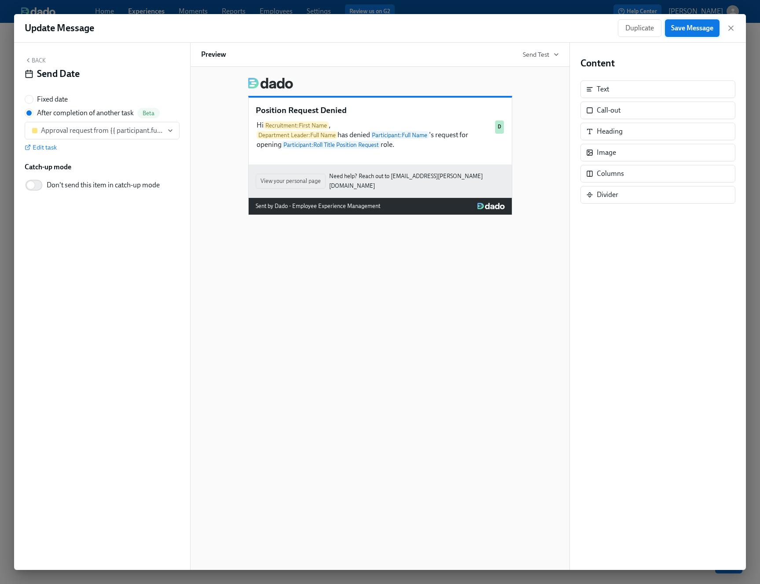
click at [689, 32] on span "Save Message" at bounding box center [692, 28] width 42 height 9
click at [732, 30] on icon "button" at bounding box center [730, 28] width 4 height 4
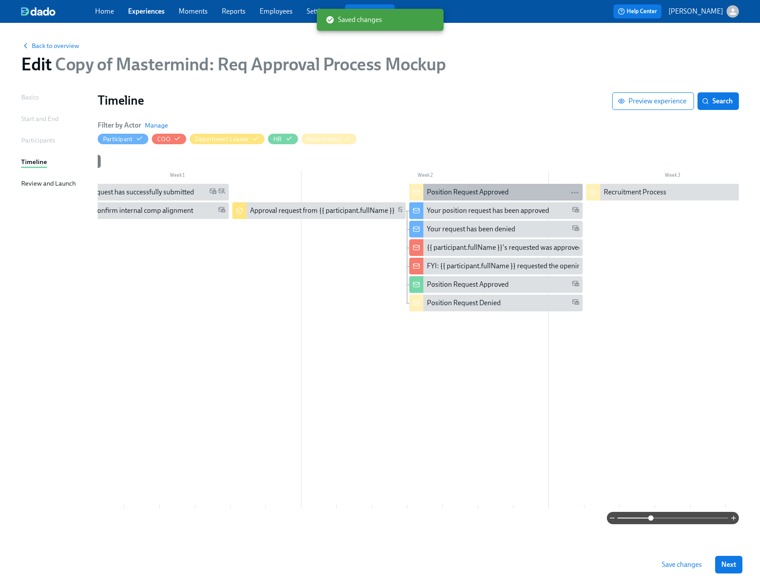
click at [457, 191] on div "Position Request Approved" at bounding box center [468, 192] width 82 height 10
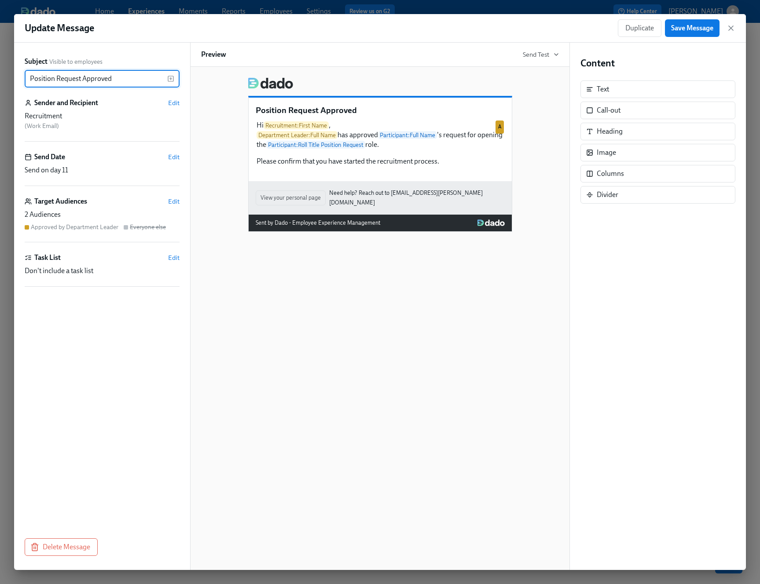
click at [185, 160] on div "Subject Visible to employees Position Request Approved ​ Sender and Recipient E…" at bounding box center [102, 306] width 176 height 527
click at [176, 156] on span "Edit" at bounding box center [173, 157] width 11 height 9
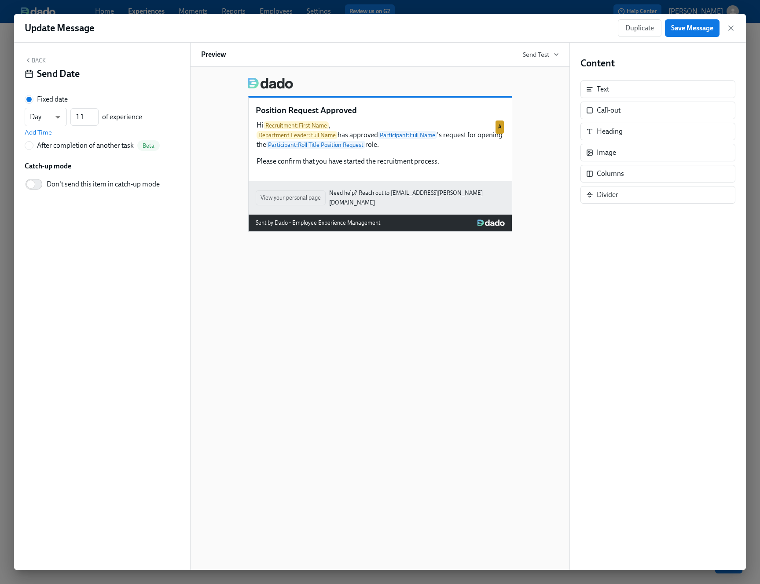
click at [102, 147] on div "After completion of another task" at bounding box center [85, 146] width 97 height 10
click at [33, 147] on input "After completion of another task Beta" at bounding box center [29, 146] width 8 height 8
radio input "true"
radio input "false"
click at [115, 125] on button "---" at bounding box center [102, 131] width 155 height 18
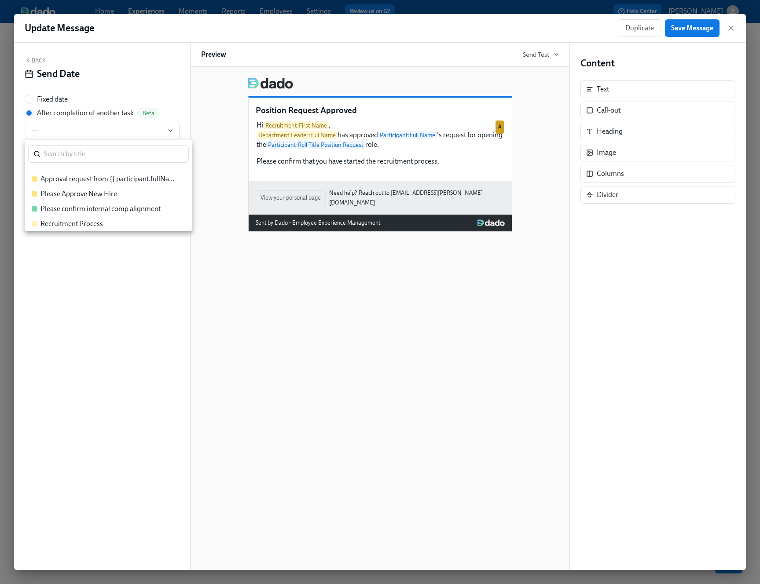
click at [115, 178] on div "Approval request from {{ participant.fullName }}" at bounding box center [108, 179] width 136 height 10
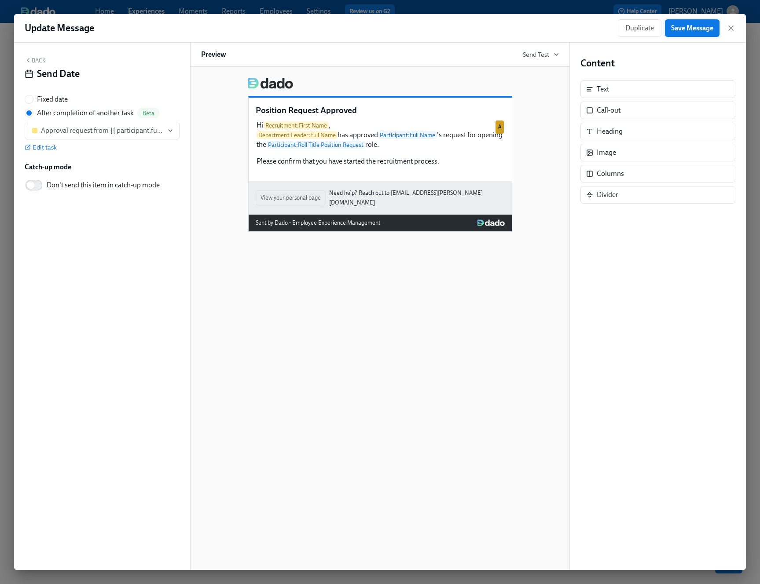
click at [691, 29] on span "Save Message" at bounding box center [692, 28] width 42 height 9
click at [732, 26] on icon "button" at bounding box center [730, 28] width 4 height 4
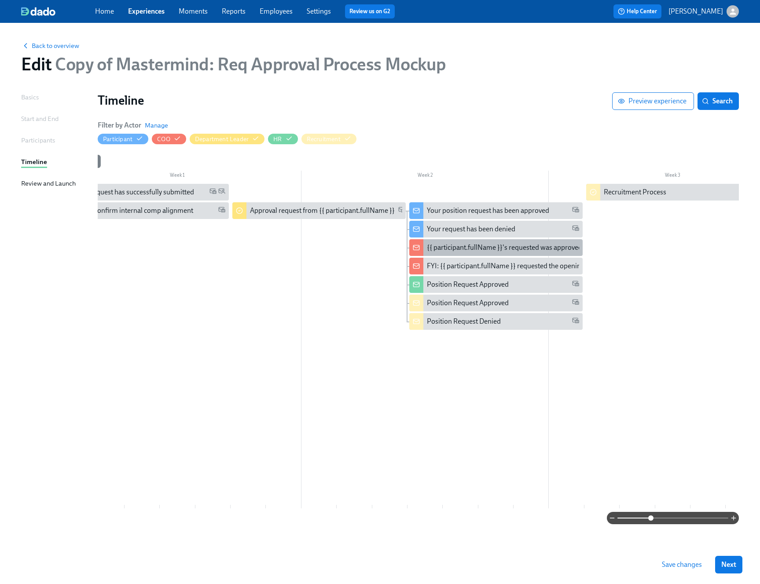
click at [483, 244] on div "{{ participant.fullName }}'s requested was approved" at bounding box center [504, 248] width 155 height 10
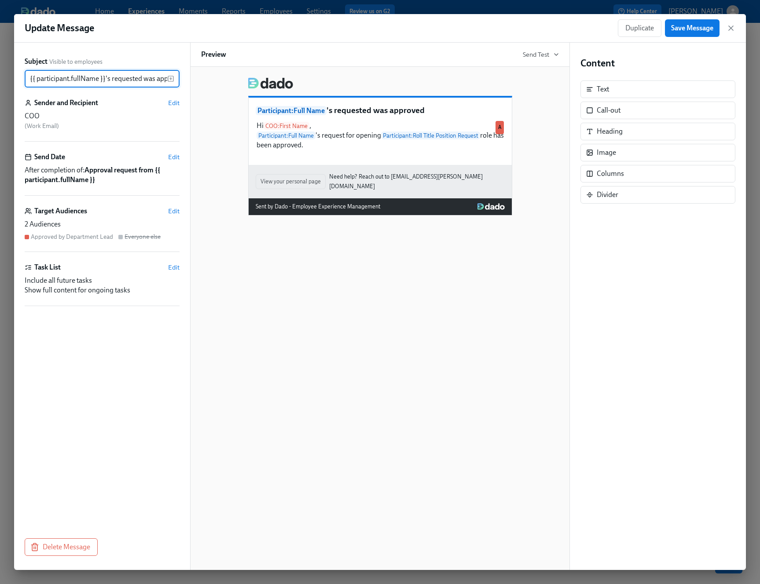
scroll to position [0, 17]
click at [174, 155] on span "Edit" at bounding box center [173, 157] width 11 height 9
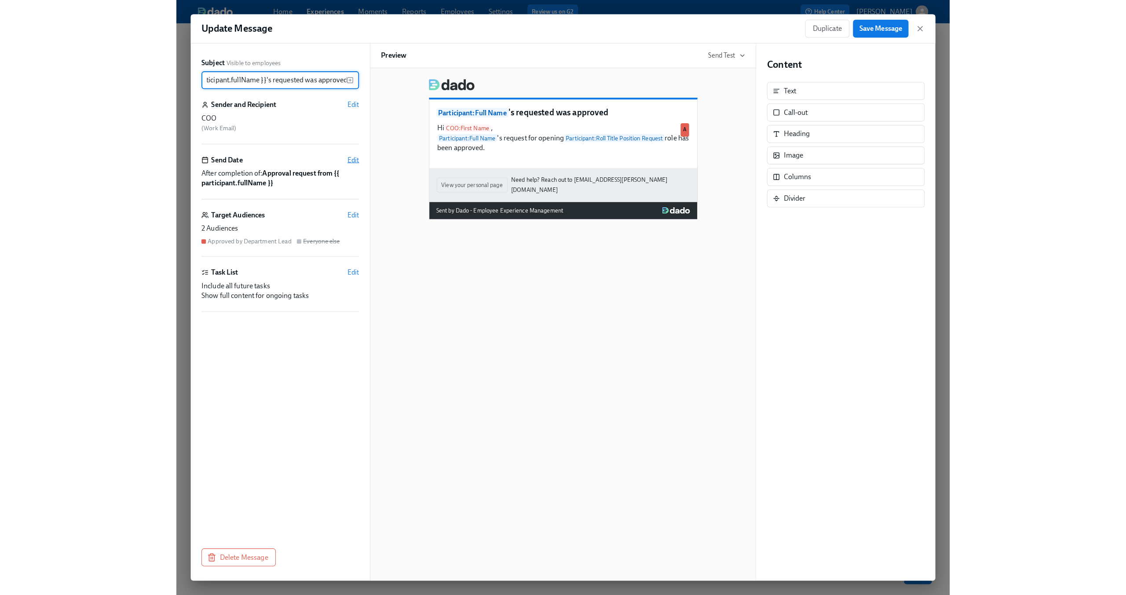
scroll to position [0, 0]
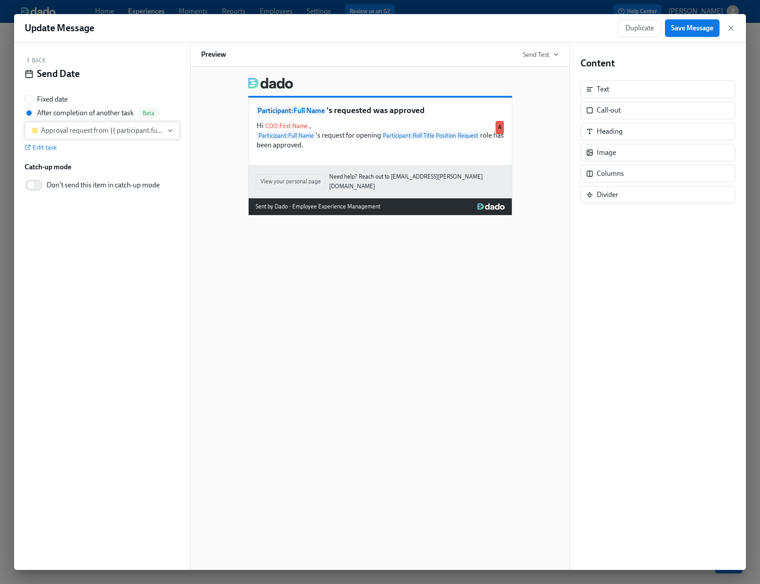
click at [115, 132] on div "Approval request from {{ participant.fullName }}" at bounding box center [102, 130] width 122 height 9
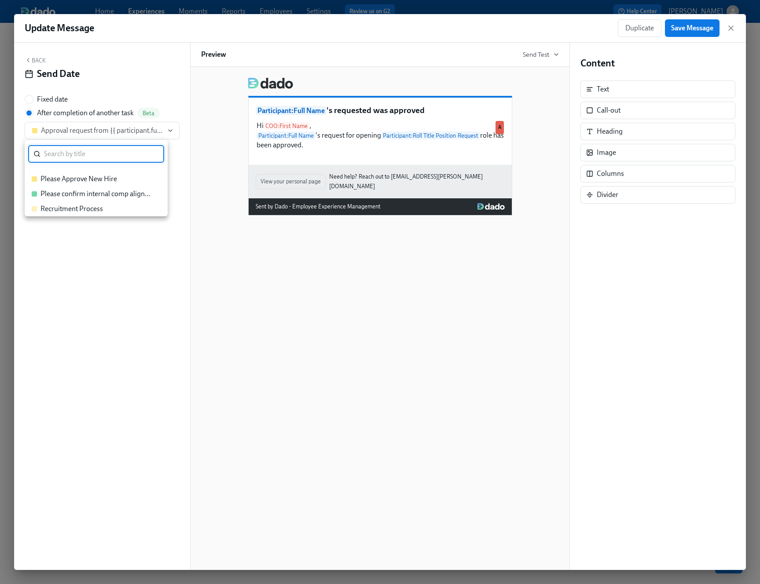
click at [113, 193] on div "Please confirm internal comp alignment" at bounding box center [95, 194] width 111 height 10
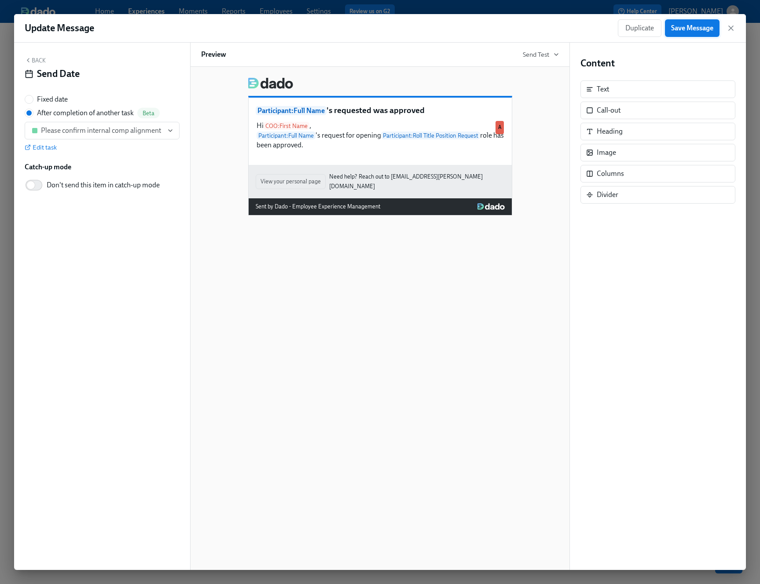
click at [676, 23] on button "Save Message" at bounding box center [692, 28] width 55 height 18
click at [730, 27] on icon "button" at bounding box center [730, 28] width 9 height 9
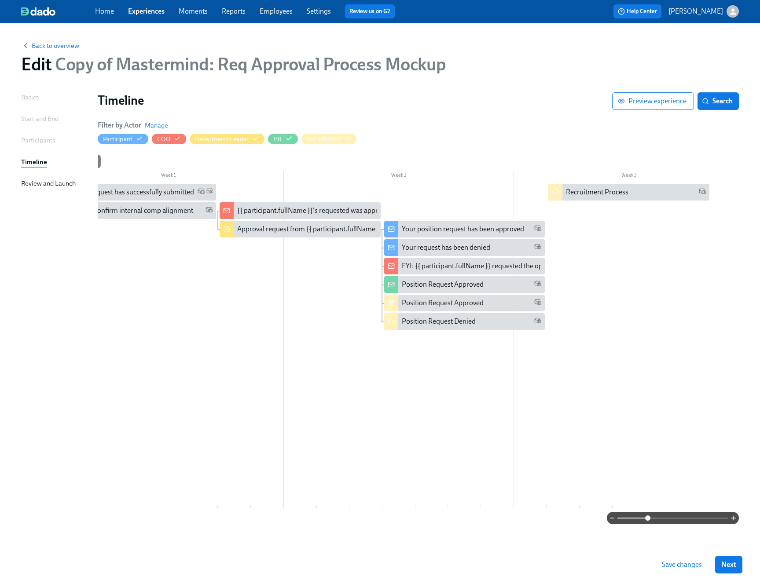
click at [649, 517] on span at bounding box center [647, 517] width 5 height 5
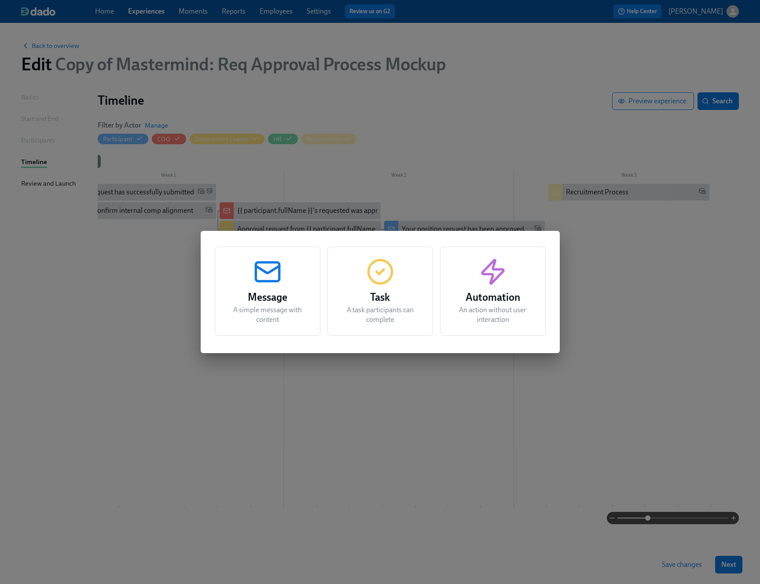
drag, startPoint x: 36, startPoint y: 367, endPoint x: 36, endPoint y: 324, distance: 43.5
click at [37, 367] on div "Message A simple message with content Task A task participants can complete Aut…" at bounding box center [380, 292] width 760 height 584
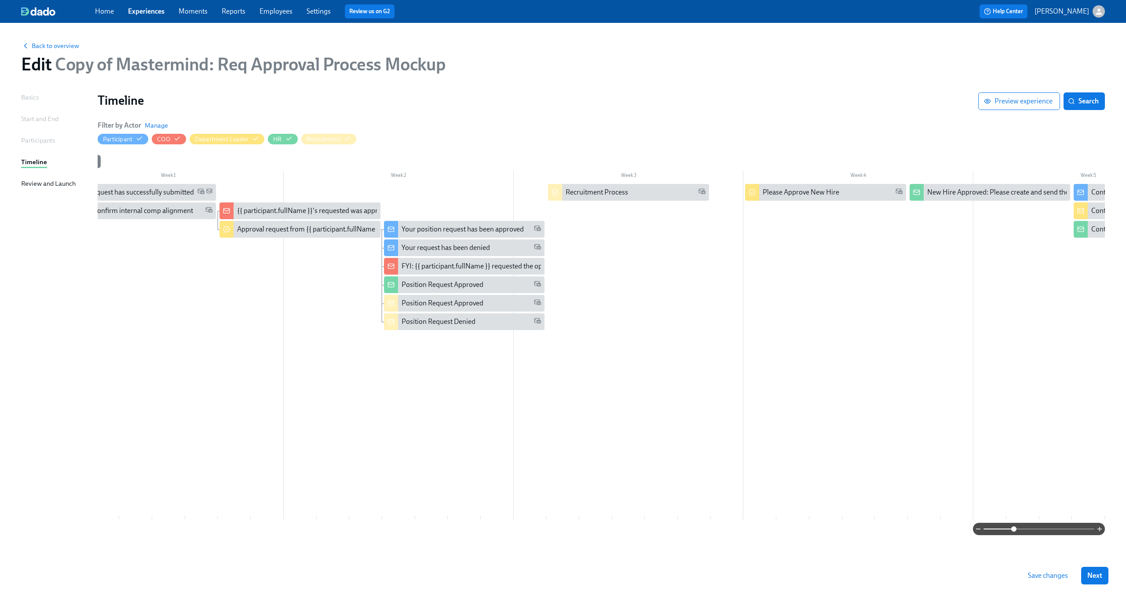
click at [759, 574] on span "Save changes" at bounding box center [1048, 575] width 40 height 9
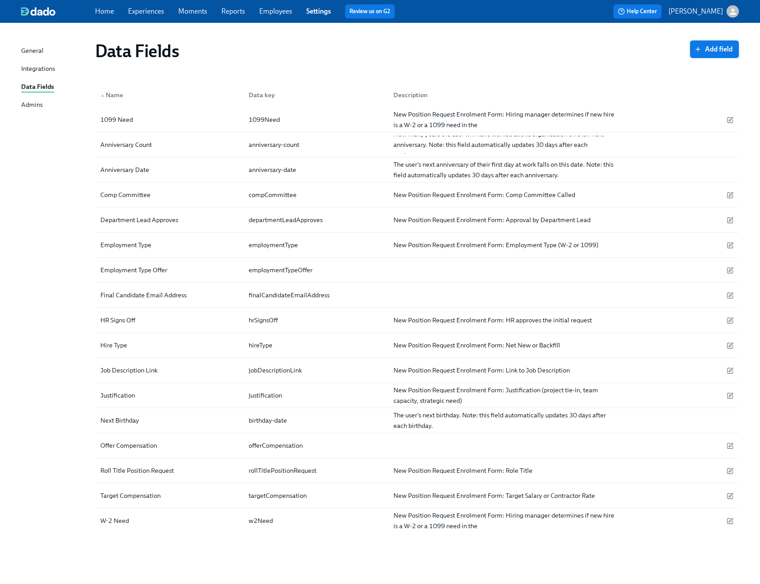
click at [709, 51] on span "Add field" at bounding box center [714, 49] width 37 height 9
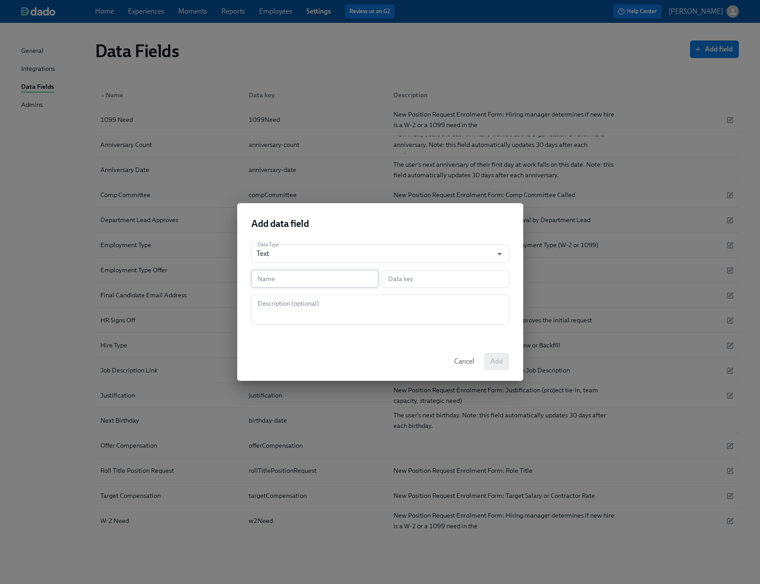
click at [278, 278] on input "text" at bounding box center [314, 279] width 127 height 18
type input "C"
type input "c"
type input "Ca"
type input "ca"
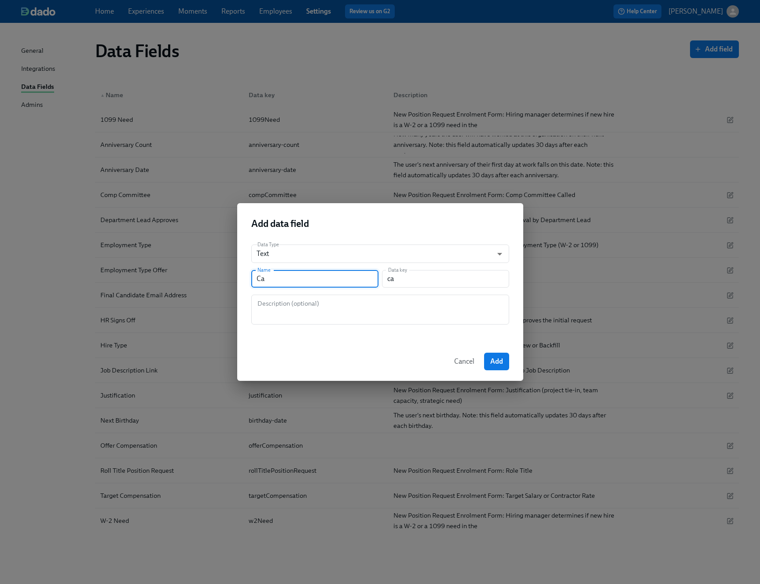
type input "Can"
type input "can"
type input "Canc"
type input "canc"
type input "Can"
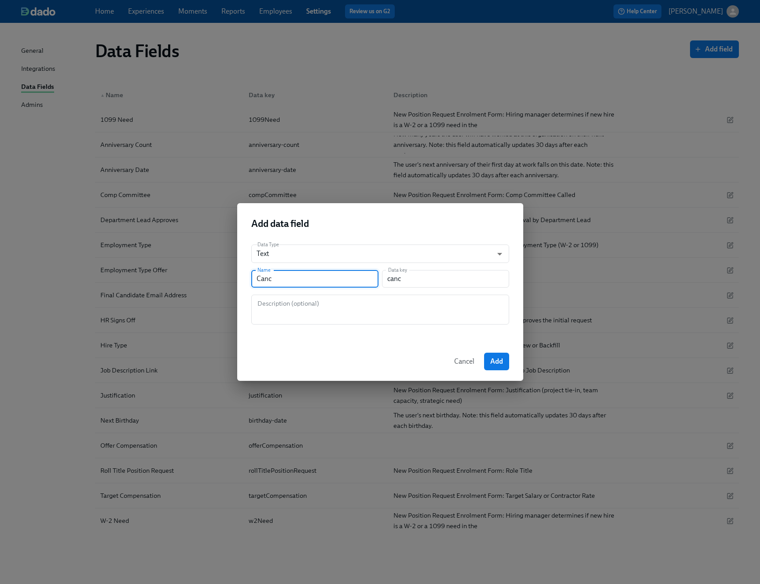
type input "can"
type input "Cand"
type input "cand"
type input "Candi"
type input "candi"
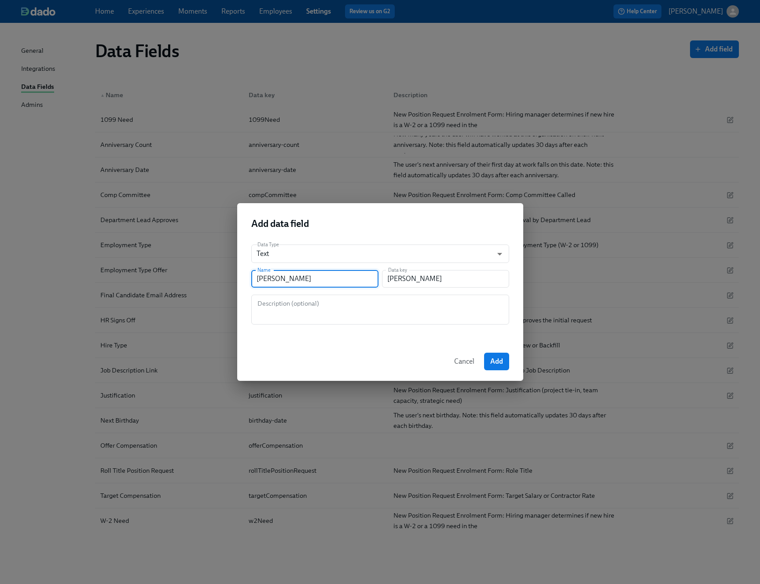
type input "Candia"
type input "candia"
type input "Candiat"
type input "candiat"
type input "Candiate"
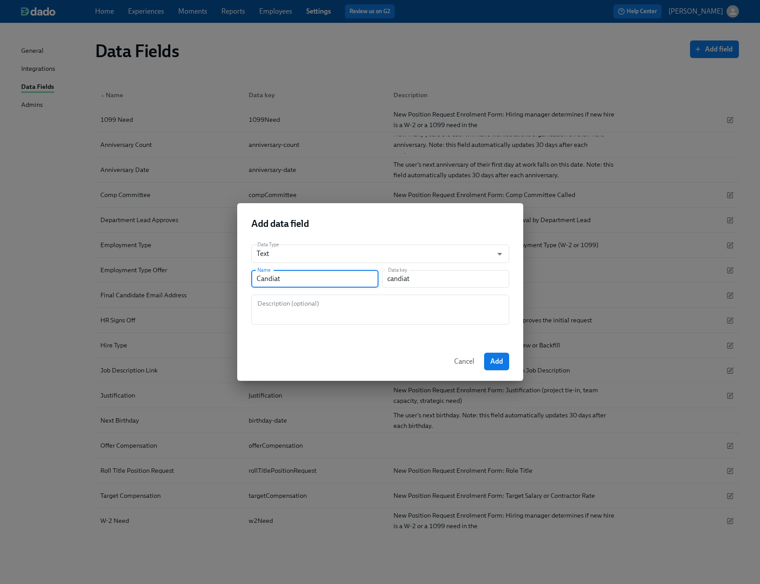
type input "candiate"
type input "Candiat"
type input "candiat"
type input "Candia"
type input "candia"
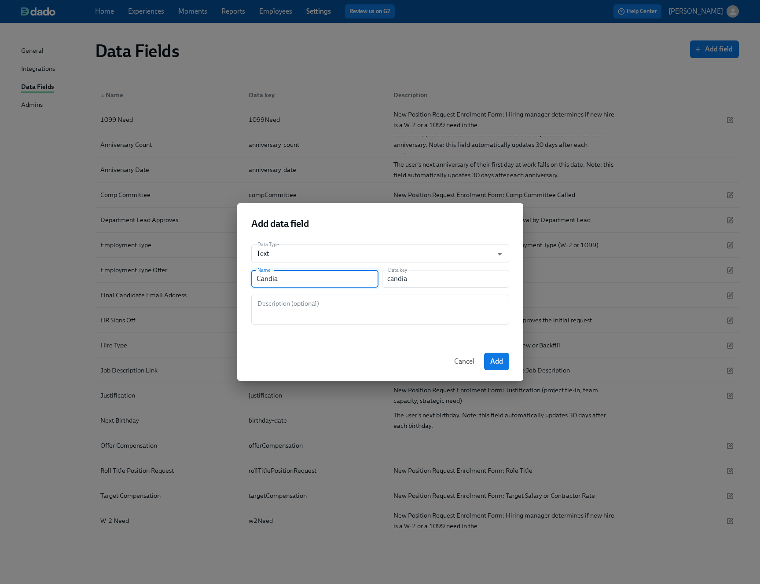
type input "Candi"
type input "candi"
type input "Cand"
type input "cand"
type input "Can"
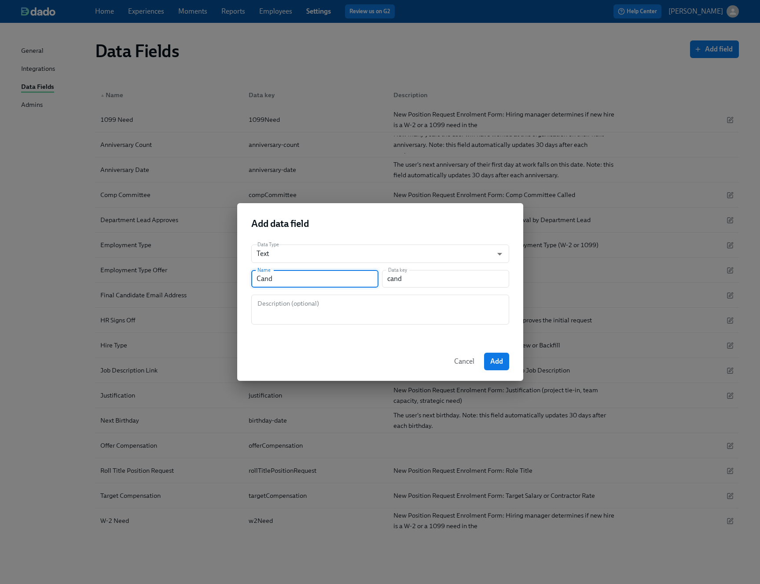
type input "can"
type input "Ca"
type input "ca"
type input "C"
type input "c"
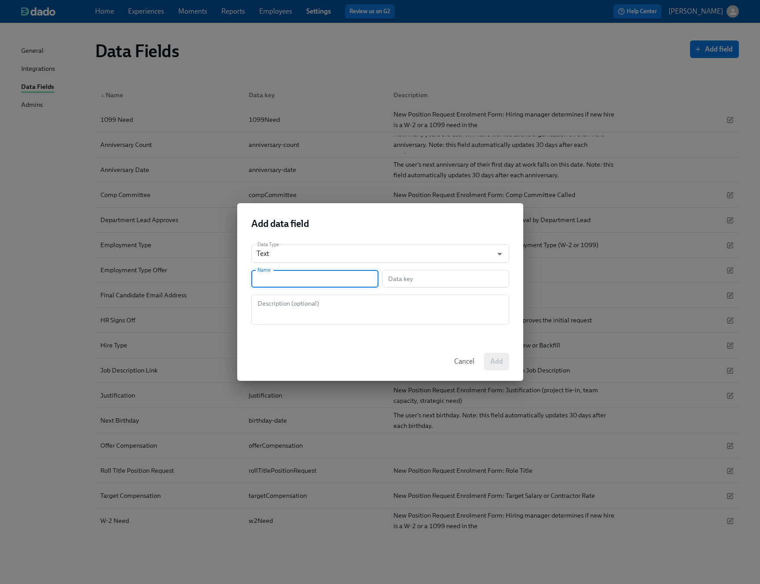
type input "F"
type input "f"
type input "Fi"
type input "fi"
type input "Fin"
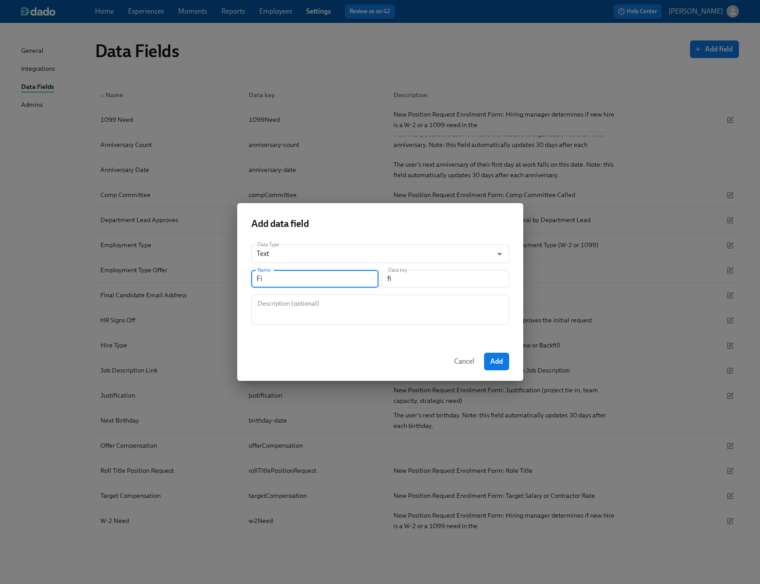
type input "fin"
type input "Fina"
type input "fina"
type input "Finan"
type input "finan"
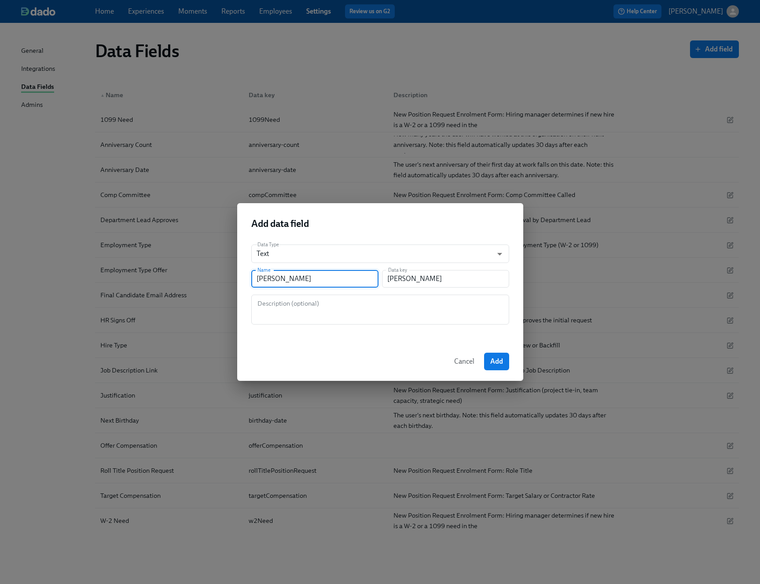
type input "Finanl"
type input "finanl"
type input "Finan"
type input "finan"
type input "Fina"
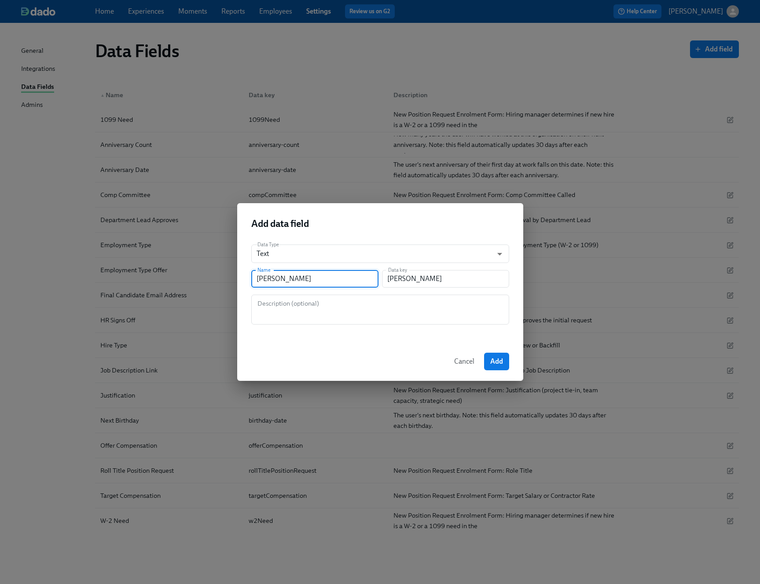
type input "fina"
type input "Fin"
type input "fin"
type input "Fina"
type input "fina"
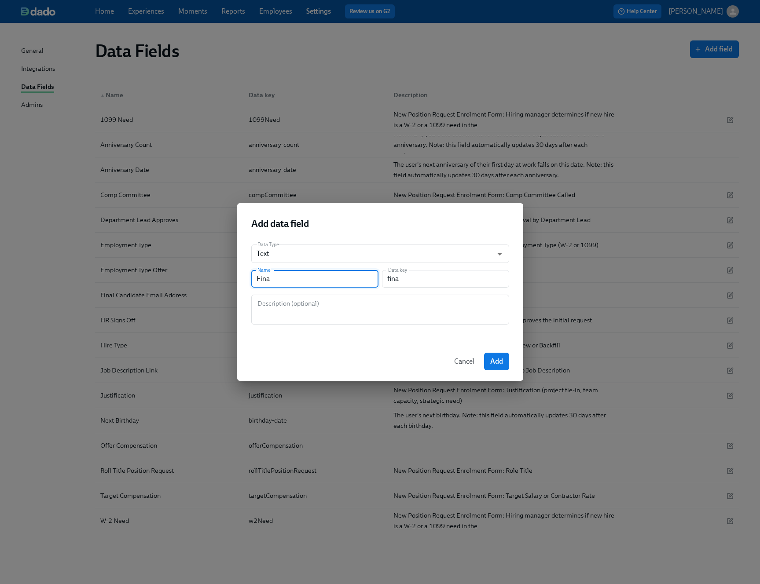
type input "Final"
type input "final"
type input "FinalC"
type input "finalC"
type input "FinalCa"
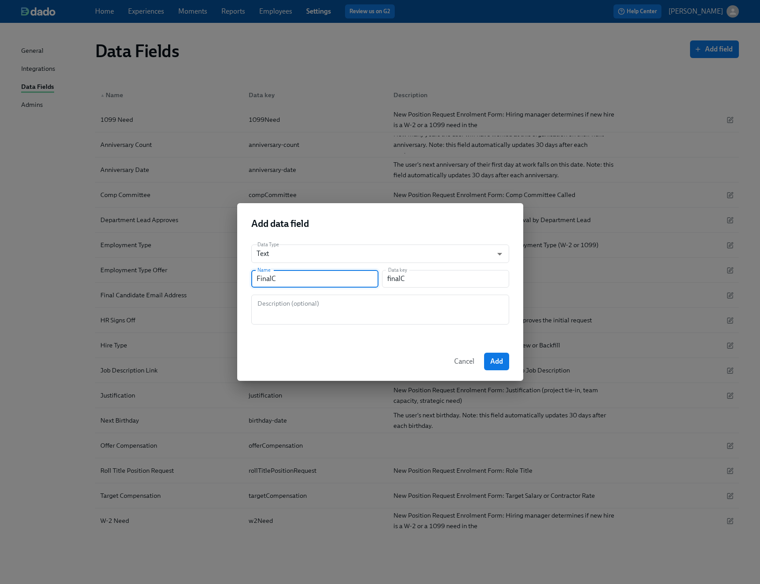
type input "finalCa"
type input "FinalC"
type input "finalC"
type input "Final"
type input "final"
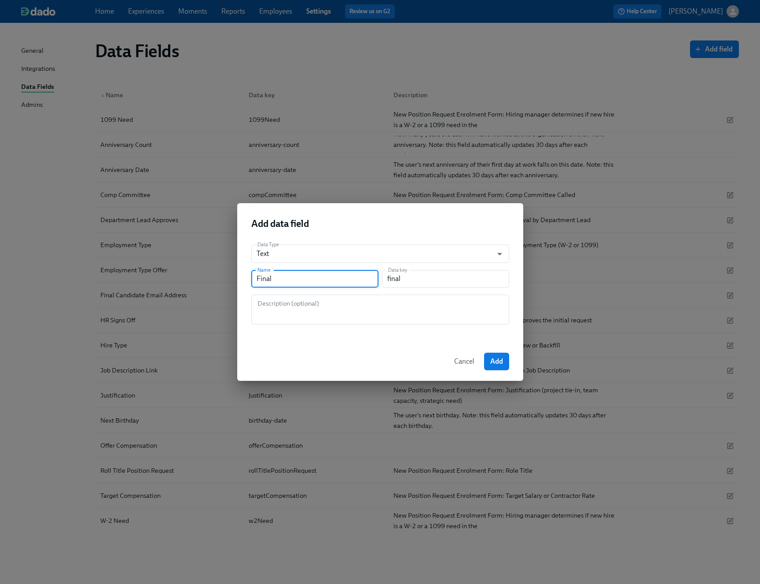
type input "Final C"
type input "finalC"
type input "Final Ca"
type input "finalCa"
type input "Final Can"
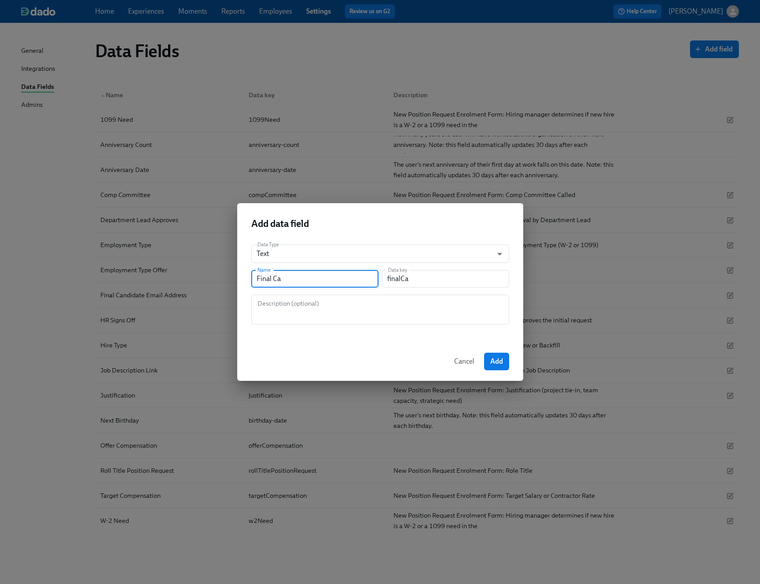
type input "finalCan"
type input "Final Cand"
type input "finalCand"
type input "Final Candi"
type input "finalCandi"
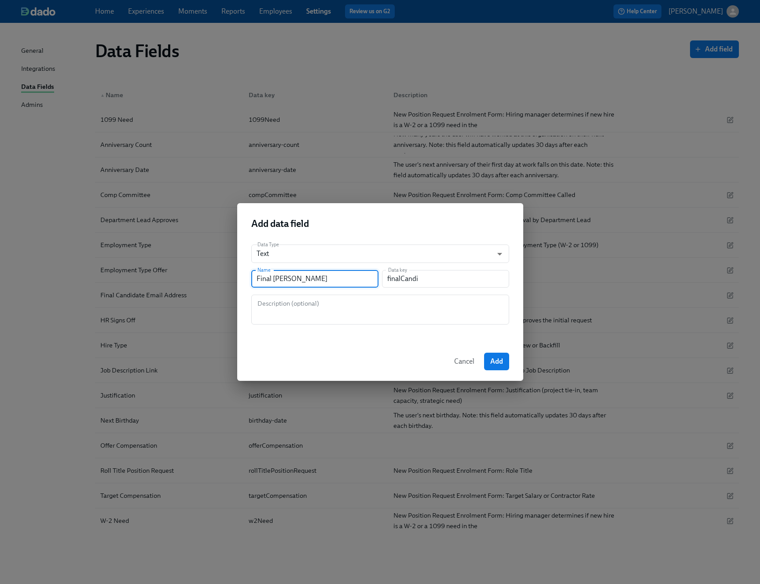
type input "Final Candid"
type input "finalCandid"
type input "Final Candida"
type input "finalCandida"
type input "Final Candidat"
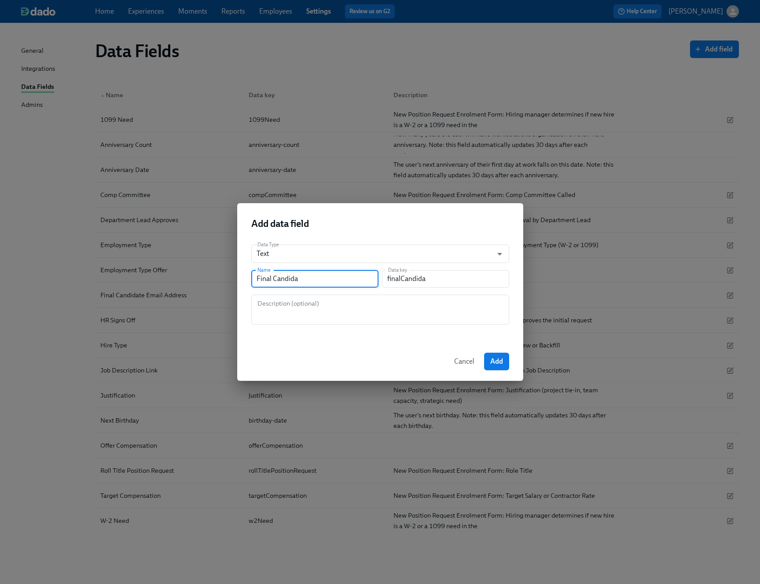
type input "finalCandidat"
type input "Final Candidate"
type input "finalCandidate"
type input "Final Candidate E"
type input "finalCandidateE"
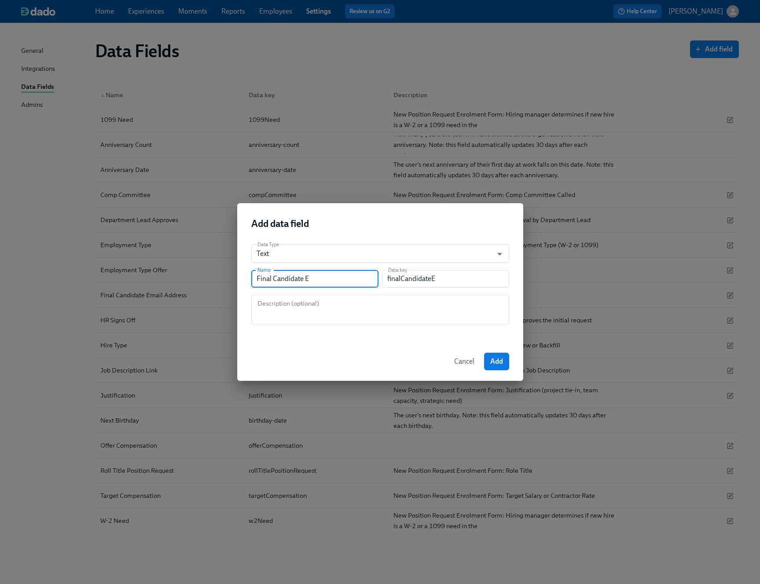
type input "Final Candidate"
type input "finalCandidate"
type input "Final Candidate L"
type input "finalCandidateL"
type input "Final Candidate Le"
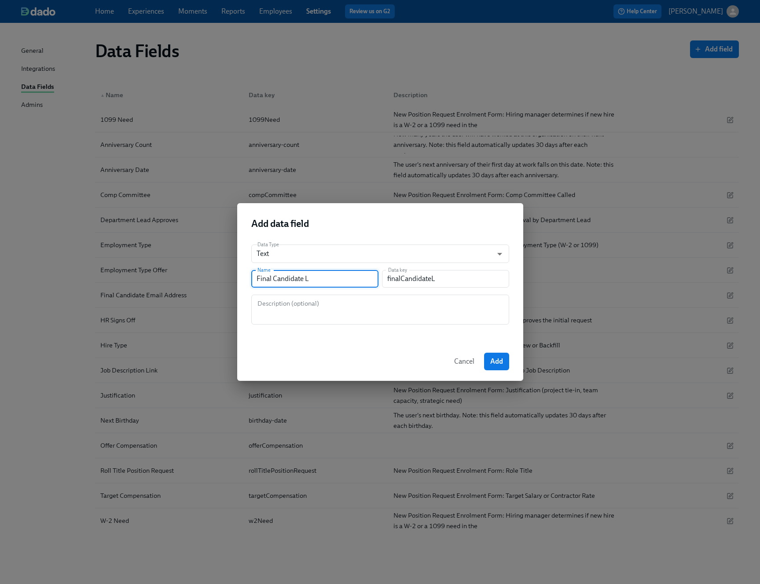
type input "finalCandidateLe"
type input "Final Candidate Leg"
type input "finalCandidateLeg"
type input "Final Candidate Lega"
type input "finalCandidateLega"
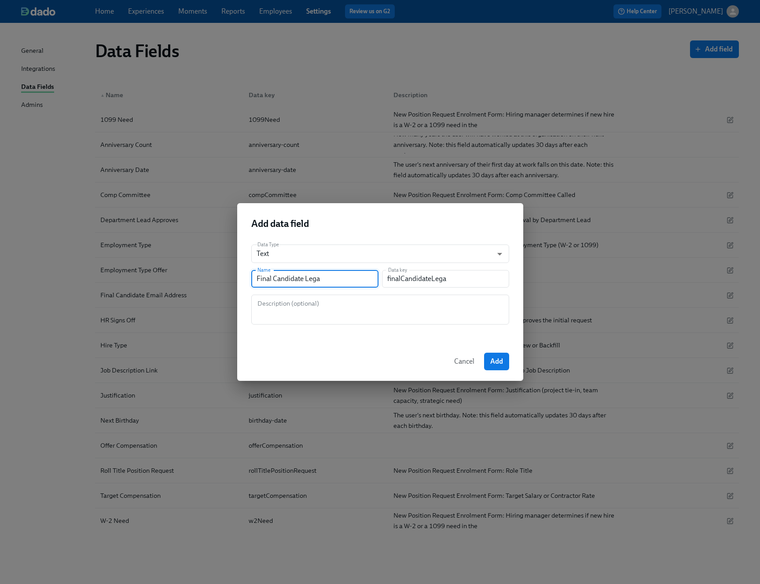
type input "Final Candidate Legal"
type input "finalCandidateLegal"
type input "Final Candidate Legal N"
type input "finalCandidateLegalN"
type input "Final Candidate Legal Na"
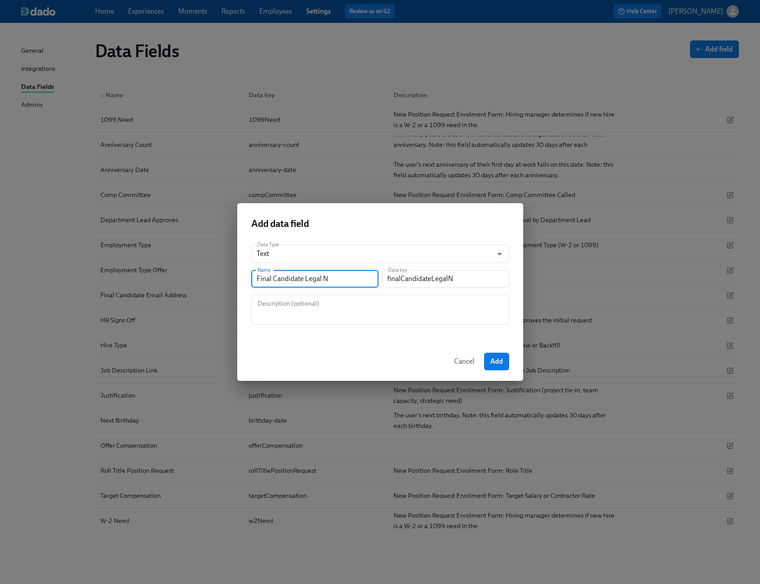
type input "finalCandidateLegalNa"
type input "Final Candidate Legal Nam"
type input "finalCandidateLegalNam"
type input "Final Candidate Legal Name"
type input "finalCandidateLegalName"
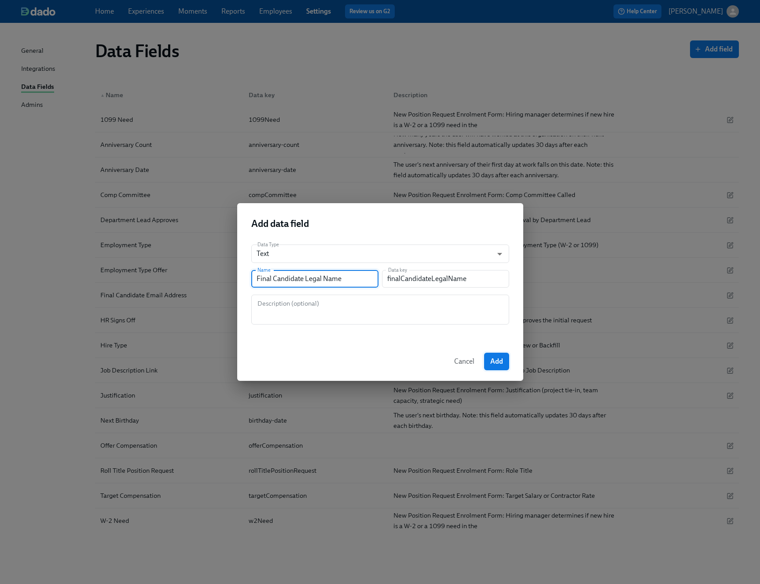
type input "Final Candidate Legal Name"
click at [503, 360] on button "Add" at bounding box center [496, 362] width 25 height 18
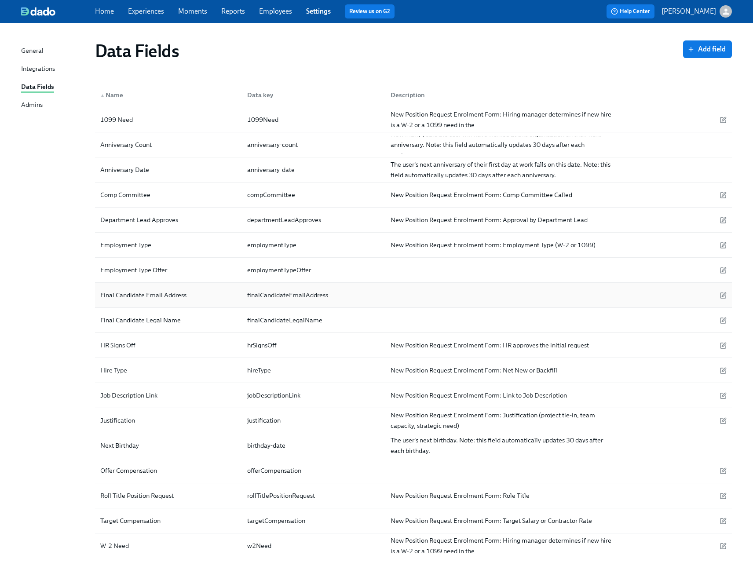
scroll to position [23, 0]
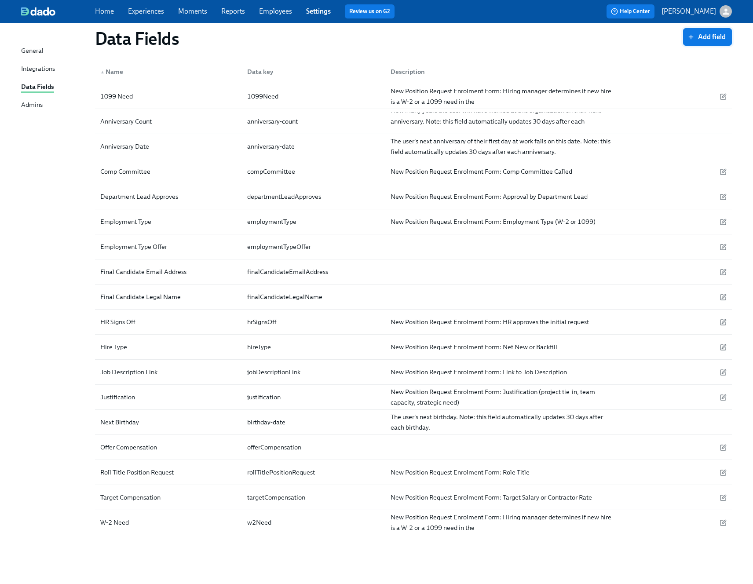
click at [702, 40] on span "Add field" at bounding box center [707, 37] width 37 height 9
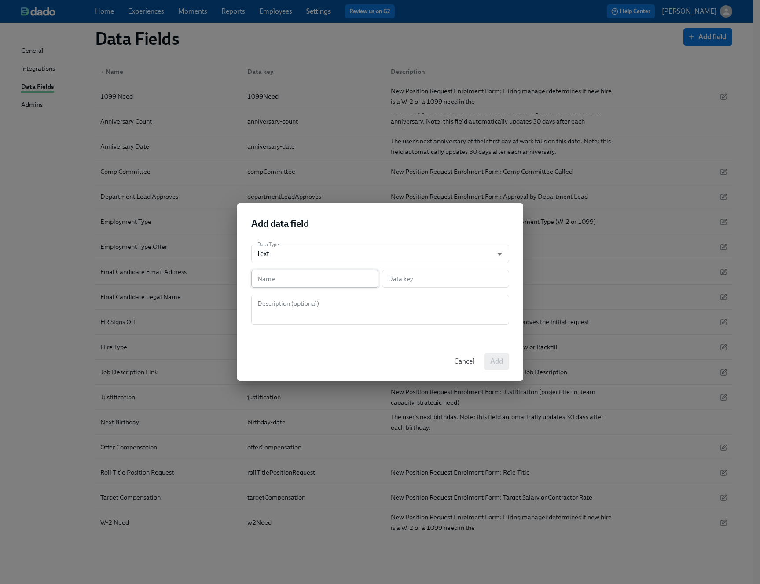
click at [325, 282] on input "text" at bounding box center [314, 279] width 127 height 18
type input "D"
type input "d"
type input "Dn"
type input "dn"
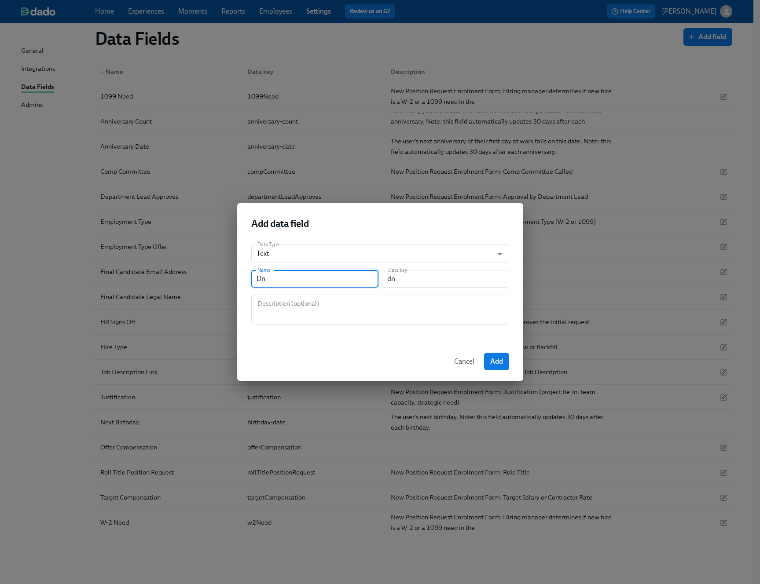
type input "D"
type input "d"
type input "D"
type input "d"
type input "Di"
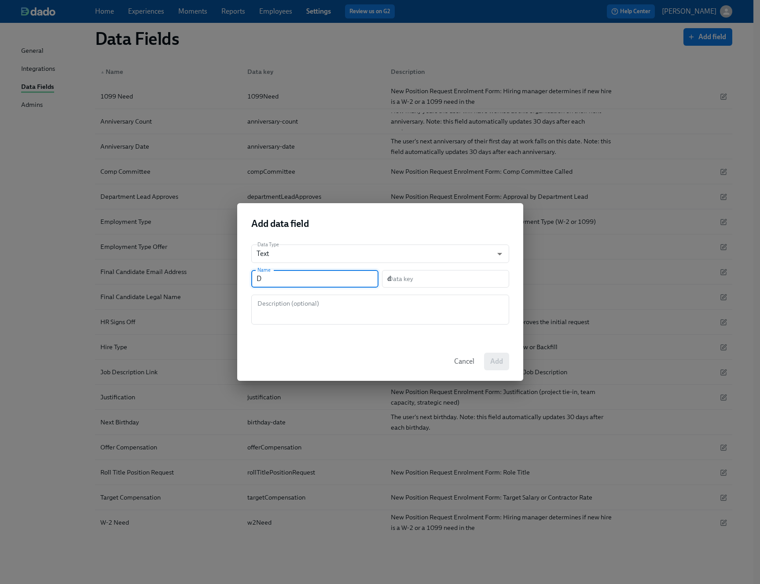
type input "di"
type input "Din"
type input "din"
type input "Di"
type input "di"
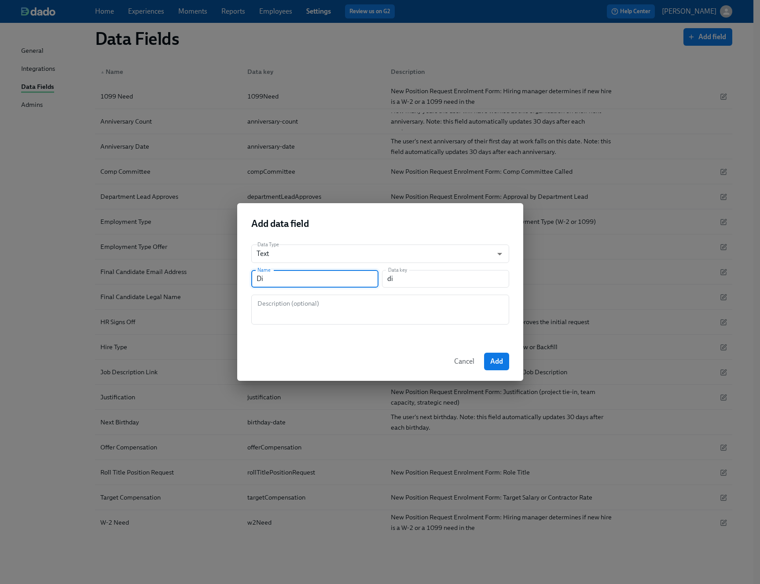
type input "D"
type input "d"
type input "F"
type input "f"
type input "Fi"
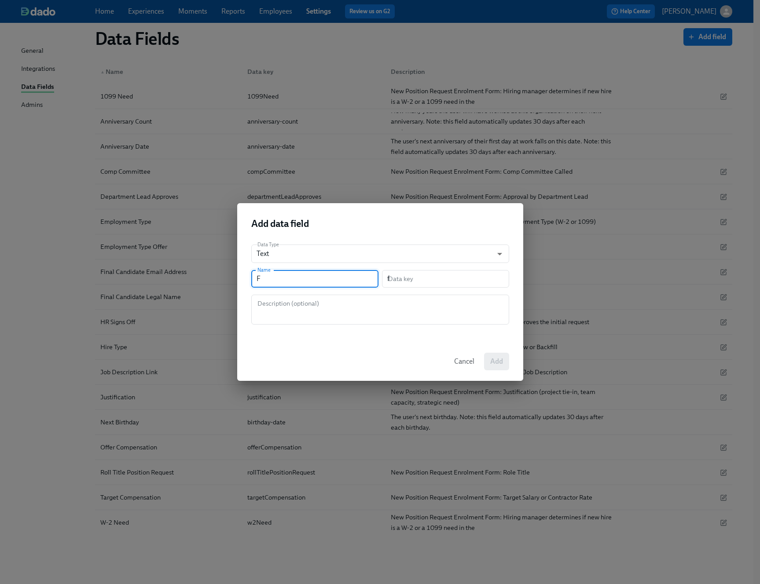
type input "fi"
type input "Fin"
type input "fin"
type input "Fina"
type input "fina"
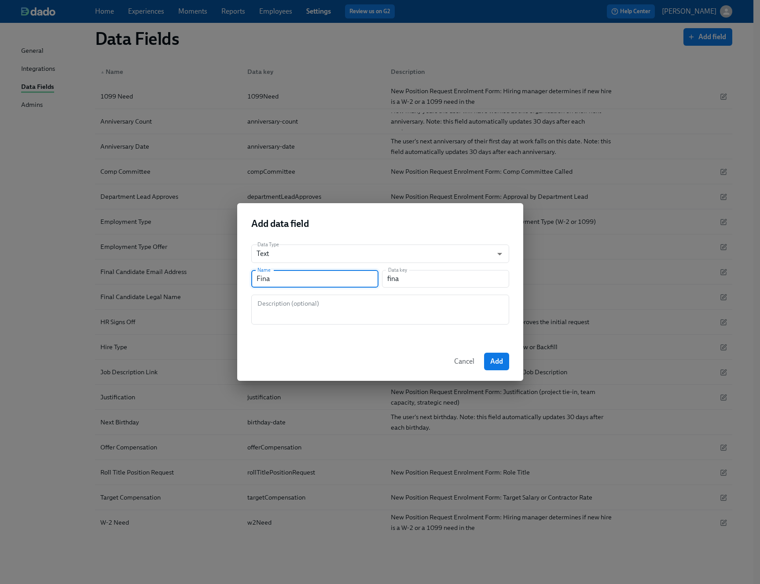
type input "Final"
type input "final"
type input "Final C"
type input "finalC"
type input "Final Ca"
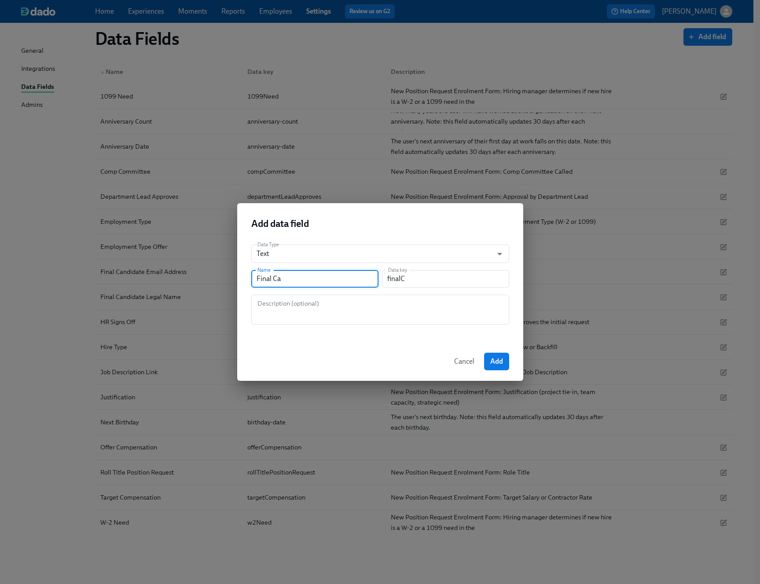
type input "finalCa"
type input "Final Can"
type input "finalCan"
type input "Final Cand"
type input "finalCand"
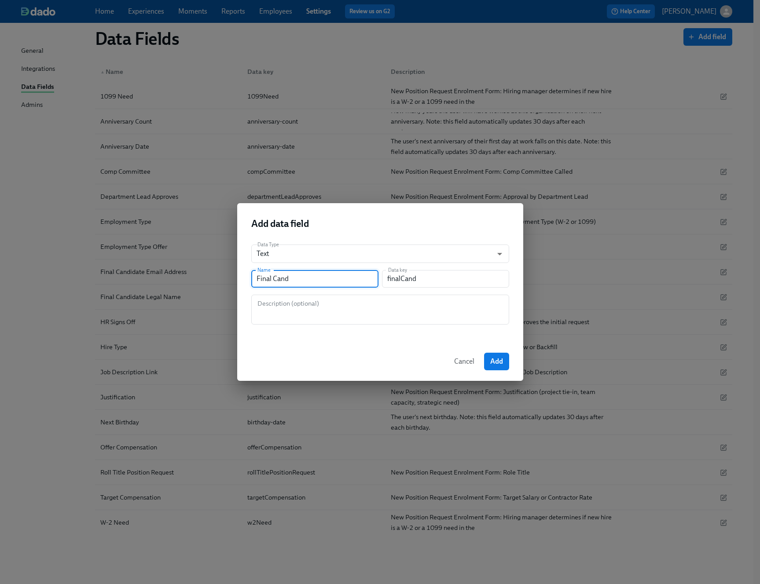
type input "Final Candi"
type input "finalCandi"
type input "Final Candid"
type input "finalCandid"
type input "Final Candida"
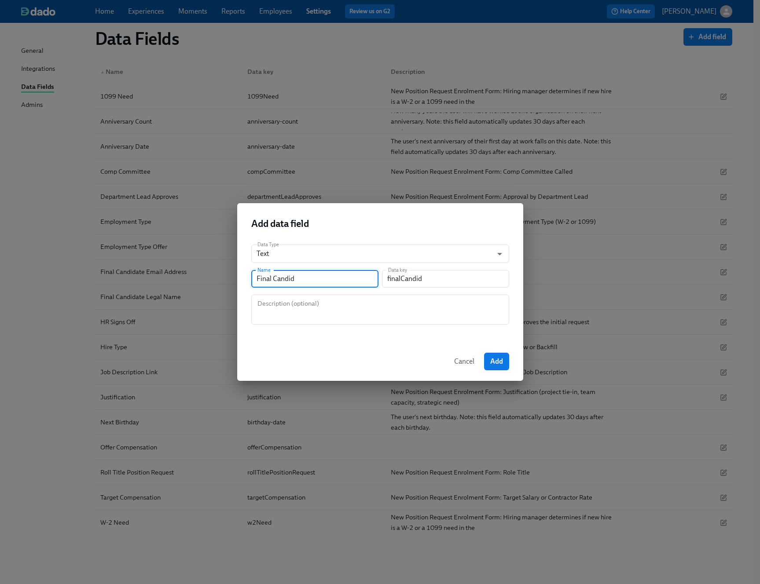
type input "finalCandida"
type input "Final Candidat"
type input "finalCandidat"
type input "Final Candidate"
type input "finalCandidate"
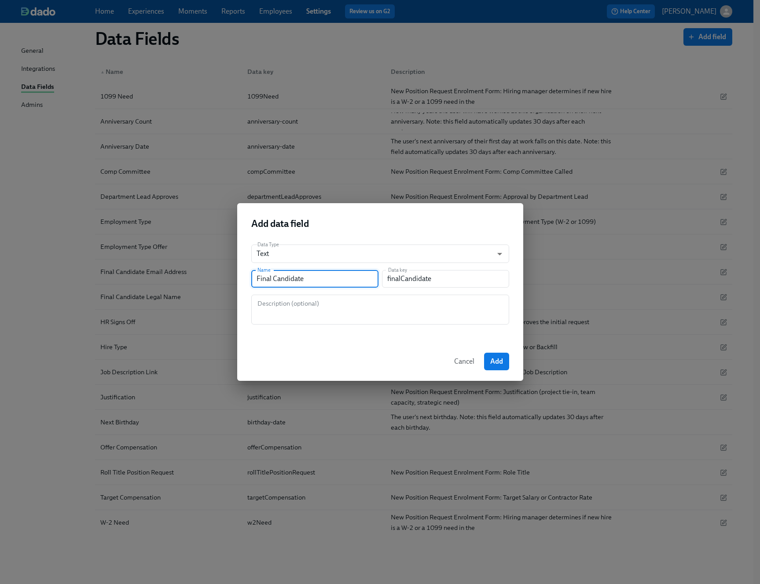
type input "Final Candidate f"
type input "finalCandidateF"
type input "Final Candidate"
type input "finalCandidate"
type input "Final Candidate F"
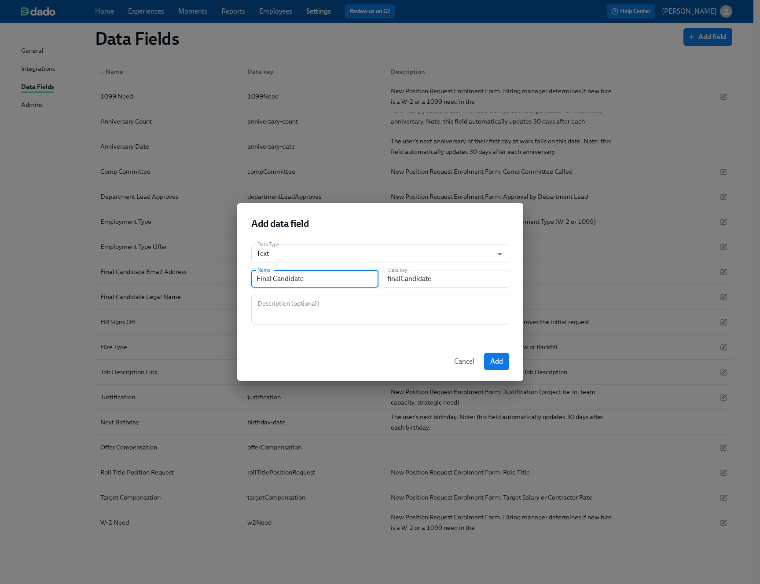
type input "finalCandidateF"
type input "Final Candidate Fi"
type input "finalCandidateFi"
type input "Final Candidate Fir"
type input "finalCandidateFir"
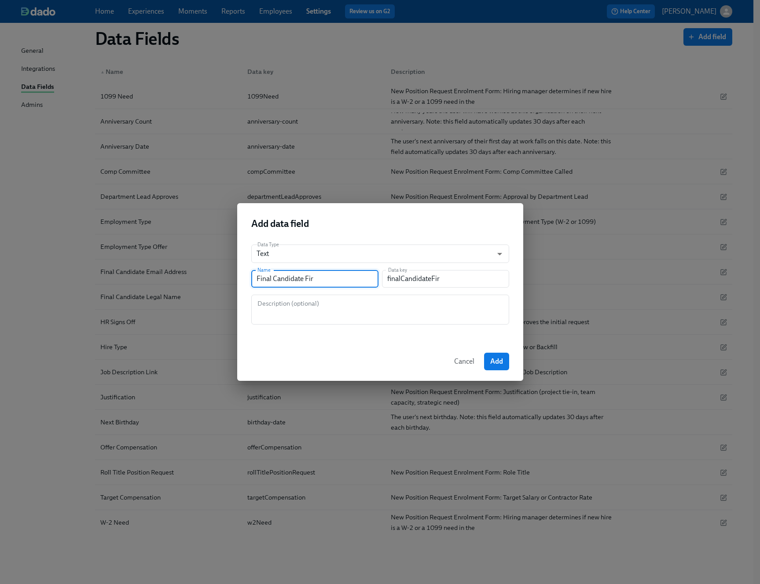
type input "Final Candidate Firs"
type input "finalCandidateFirs"
type input "Final Candidate First"
type input "finalCandidateFirst"
type input "Final Candidate First D"
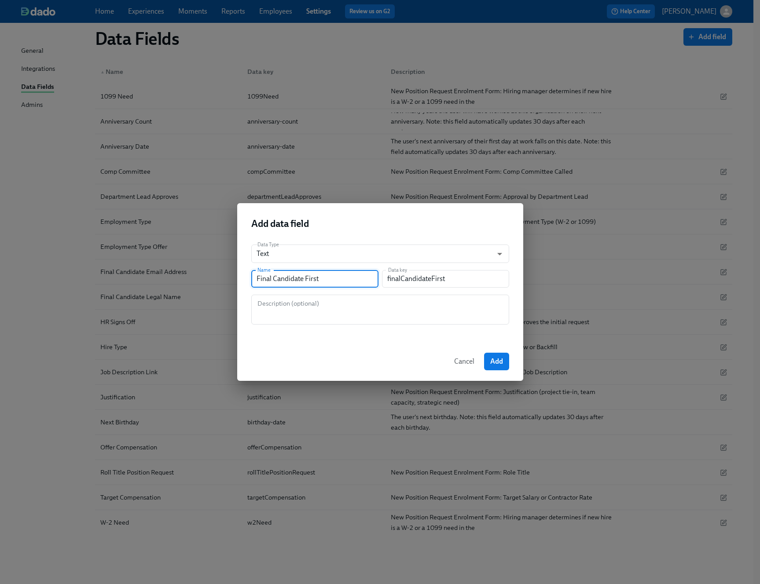
type input "finalCandidateFirstD"
type input "Final Candidate First Da"
type input "finalCandidateFirstDa"
type input "Final Candidate First Day"
type input "finalCandidateFirstDay"
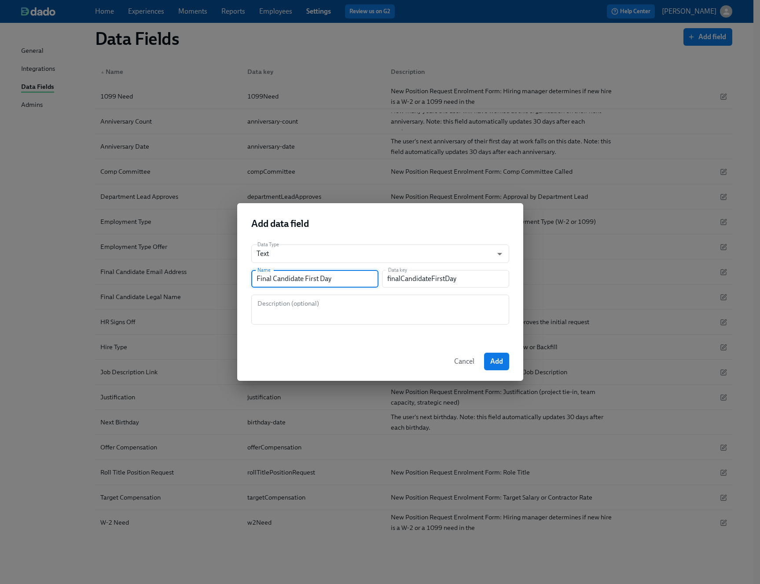
type input "Final Candidate First Day o"
type input "finalCandidateFirstDayO"
type input "Final Candidate First Day"
type input "finalCandidateFirstDay"
type input "Final Candidate First Day O"
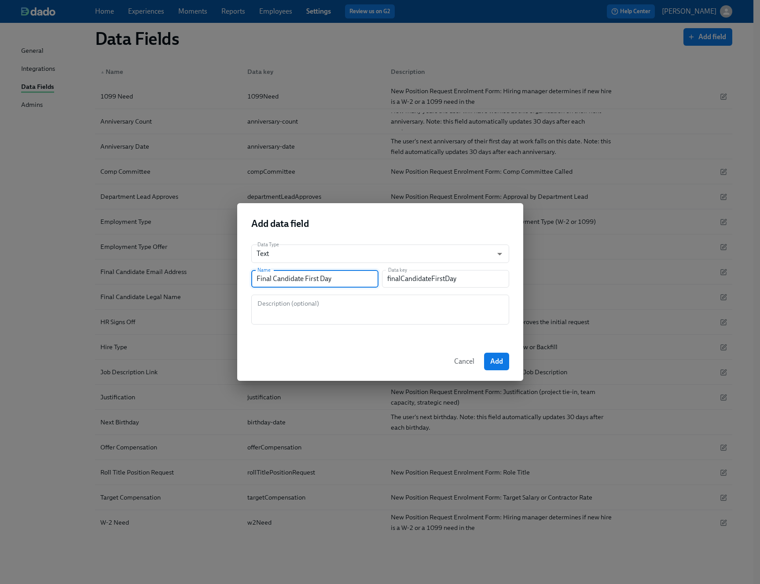
type input "finalCandidateFirstDayO"
type input "Final Candidate First Day Of"
type input "finalCandidateFirstDayOf"
type input "Final Candidate First Day Of W"
type input "finalCandidateFirstDayOfW"
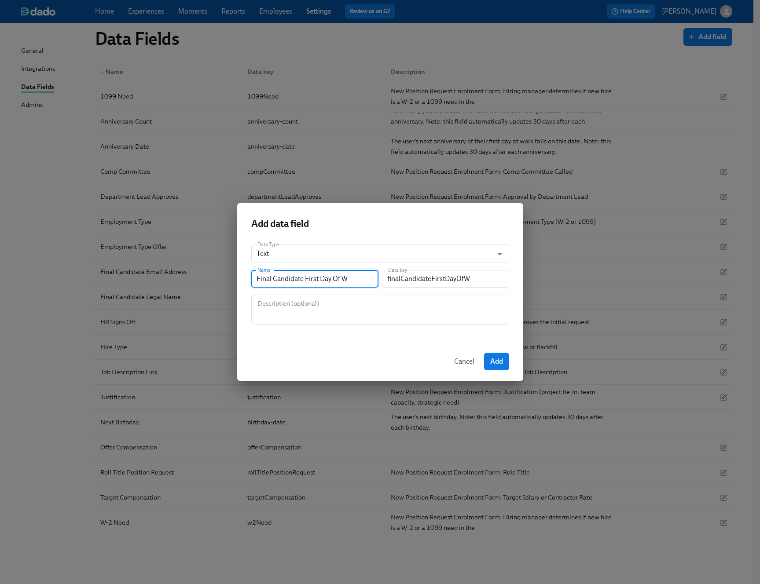
type input "Final Candidate First Day Of Wo"
type input "finalCandidateFirstDayOfWo"
type input "Final Candidate First Day Of Wor"
type input "finalCandidateFirstDayOfWor"
type input "Final Candidate First Day Of Work"
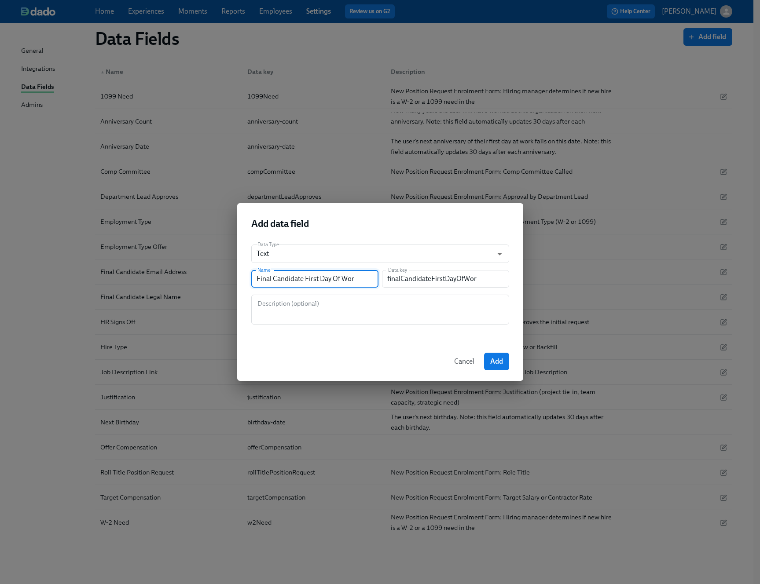
type input "finalCandidateFirstDayOfWork"
type input "Final Candidate First Day Of Work"
drag, startPoint x: 493, startPoint y: 362, endPoint x: 389, endPoint y: 252, distance: 152.1
click at [389, 252] on div "Add data field Data Type Text string ​ Name Final Candidate First Day Of Work N…" at bounding box center [380, 292] width 286 height 178
click at [389, 252] on body "Home Experiences Moments Reports Employees Settings Review us on G2 Help Center…" at bounding box center [380, 280] width 760 height 607
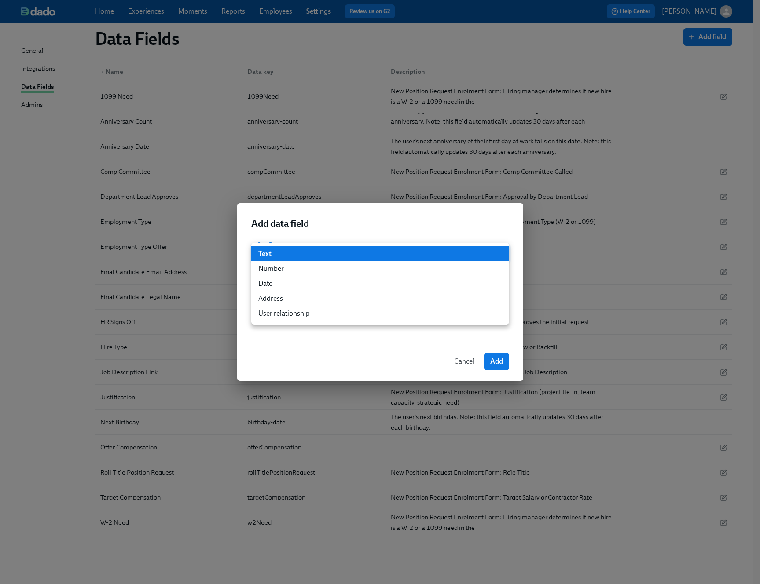
click at [380, 279] on li "Date" at bounding box center [380, 283] width 258 height 15
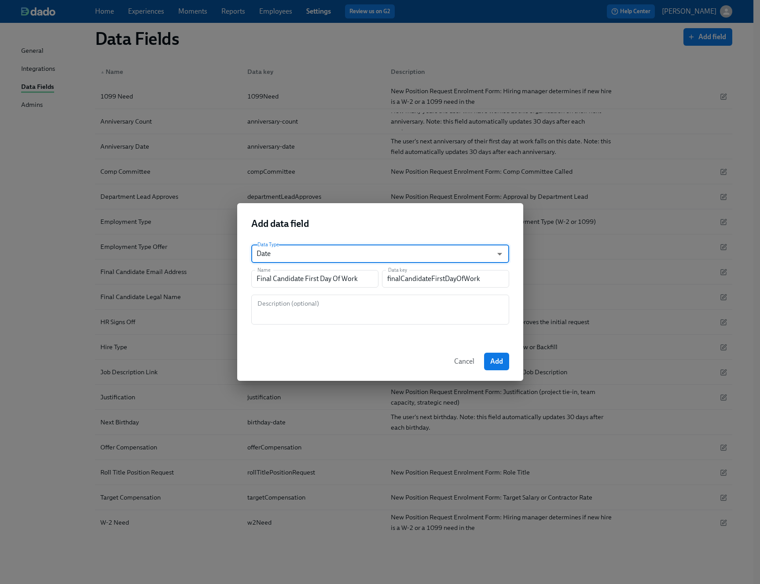
click at [500, 360] on span "Add" at bounding box center [496, 361] width 13 height 9
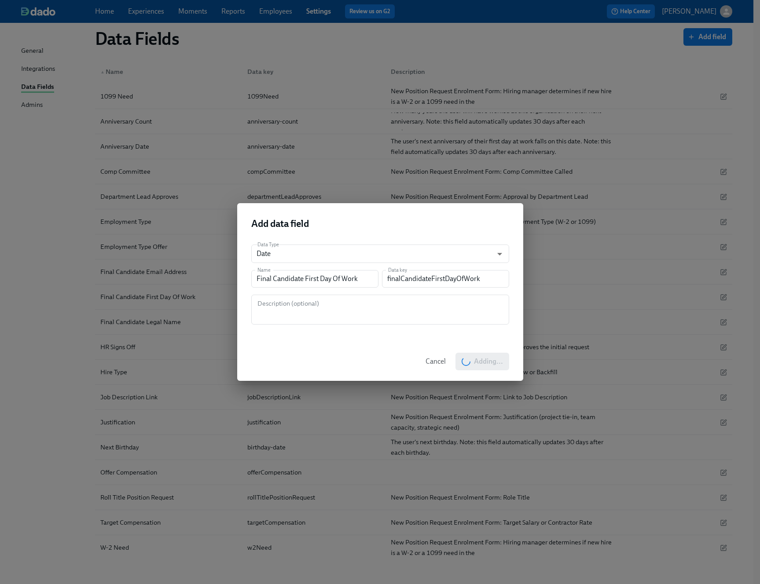
type input "string"
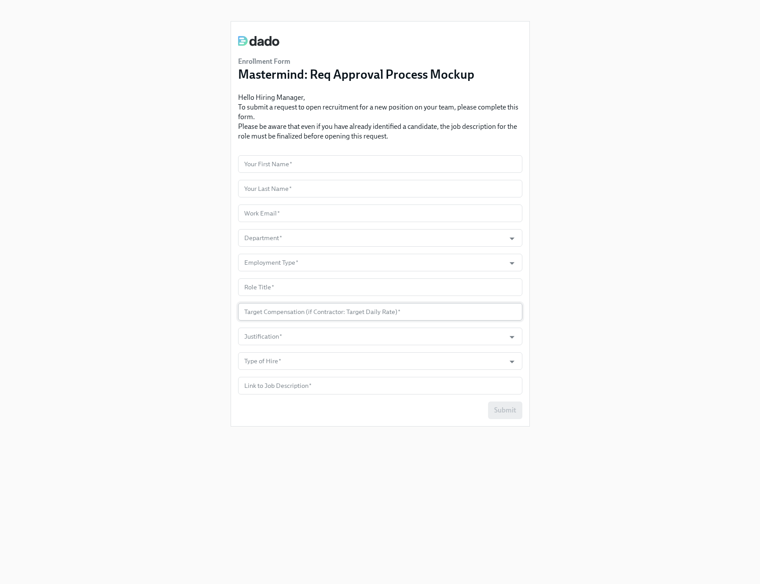
click at [262, 312] on input "number" at bounding box center [380, 312] width 284 height 18
click at [190, 316] on div "Enrollment Form Mastermind: Req Approval Process Mockup Hello Hiring Manager, T…" at bounding box center [379, 281] width 717 height 563
click at [274, 330] on input "Justification   *" at bounding box center [371, 337] width 259 height 18
click at [159, 344] on div "Enrollment Form Mastermind: Req Approval Process Mockup Hello Hiring Manager, T…" at bounding box center [379, 281] width 717 height 563
click at [272, 363] on input "Type of Hire   *" at bounding box center [371, 361] width 259 height 18
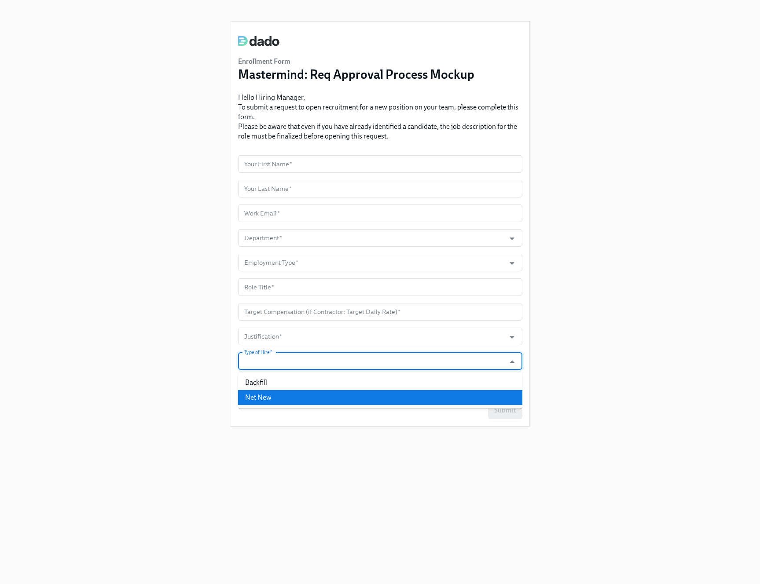
click at [160, 352] on div "Enrollment Form Mastermind: Req Approval Process Mockup Hello Hiring Manager, T…" at bounding box center [379, 281] width 717 height 563
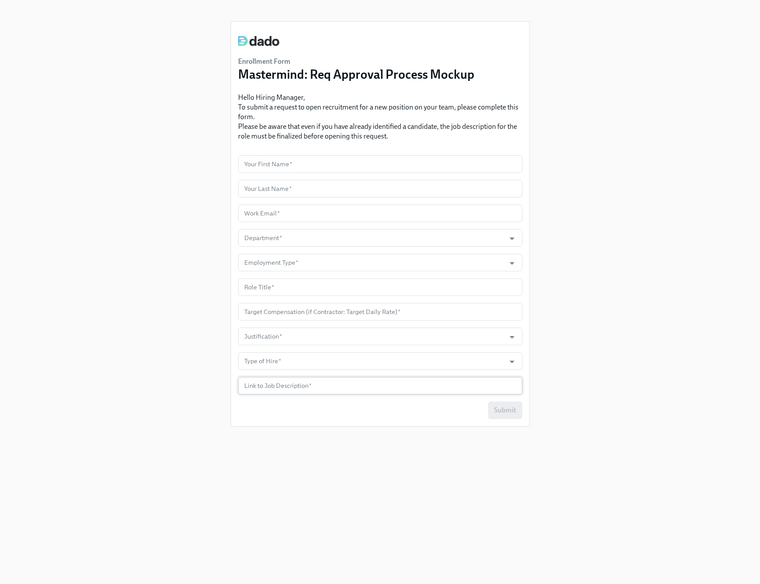
click at [278, 383] on input "text" at bounding box center [380, 386] width 284 height 18
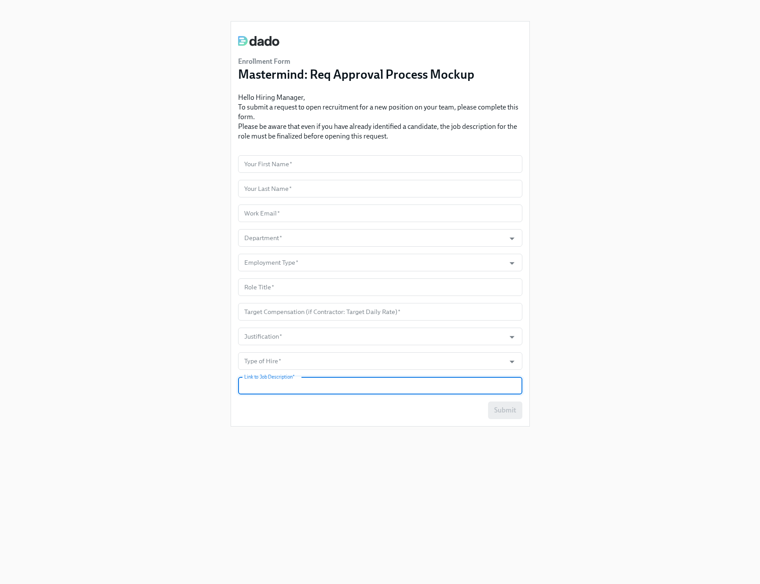
click at [606, 305] on div "Enrollment Form Mastermind: Req Approval Process Mockup Hello Hiring Manager, T…" at bounding box center [379, 281] width 717 height 563
click at [288, 392] on input "text" at bounding box center [380, 386] width 284 height 18
click at [409, 386] on input "text" at bounding box center [380, 386] width 284 height 18
type input "s"
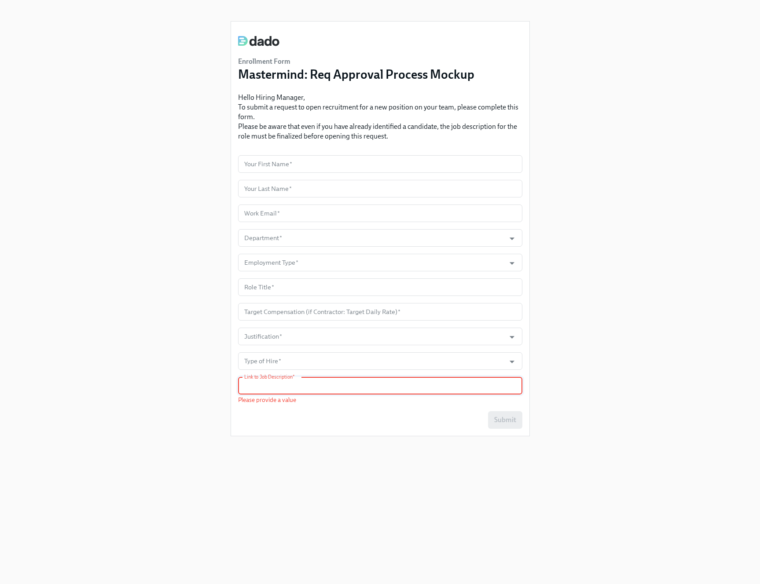
click at [158, 208] on div "Enrollment Form Mastermind: Req Approval Process Mockup Hello Hiring Manager, T…" at bounding box center [379, 281] width 717 height 563
click at [139, 190] on div "Enrollment Form Mastermind: Req Approval Process Mockup Hello Hiring Manager, T…" at bounding box center [379, 281] width 717 height 563
click at [126, 56] on div "Enrollment Form Mastermind: Req Approval Process Mockup Hello Hiring Manager, T…" at bounding box center [379, 281] width 717 height 563
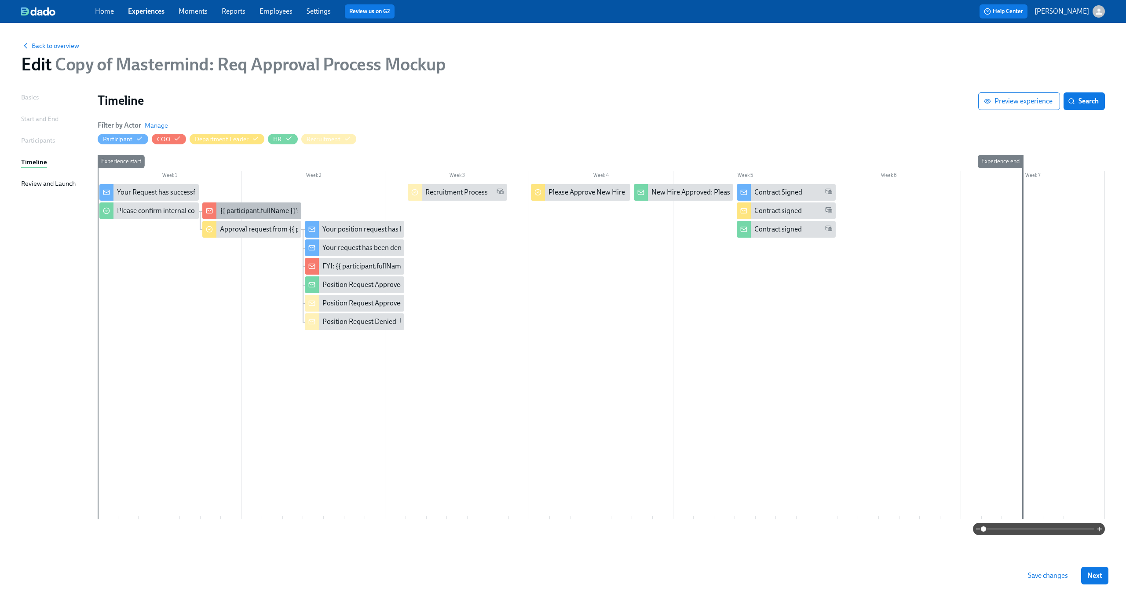
click at [238, 207] on div "{{ participant.fullName }}'s requested was approved" at bounding box center [297, 211] width 155 height 10
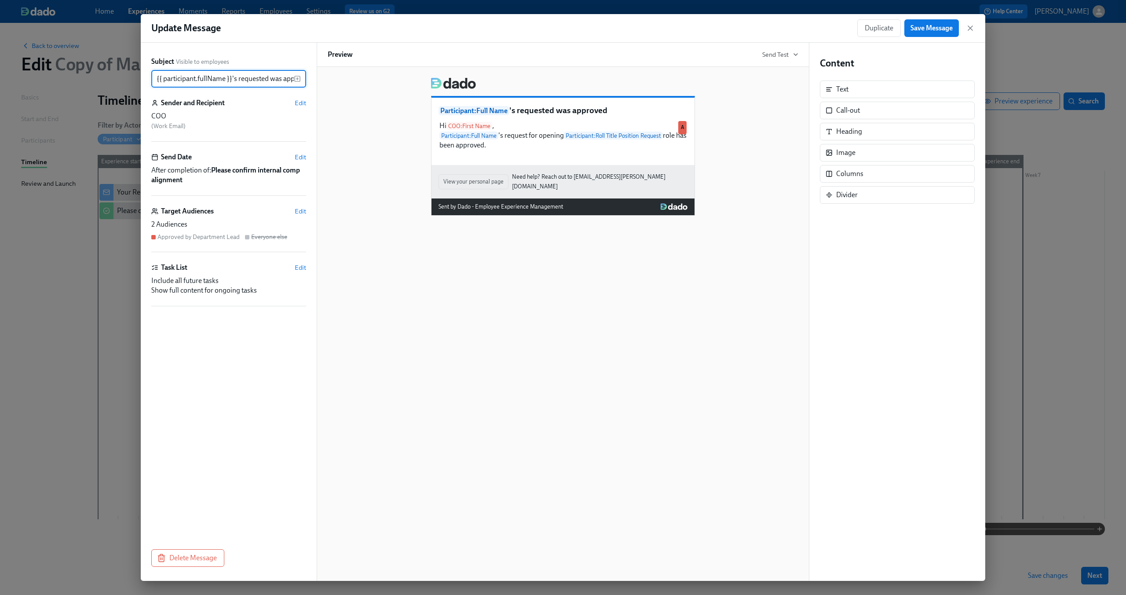
scroll to position [0, 17]
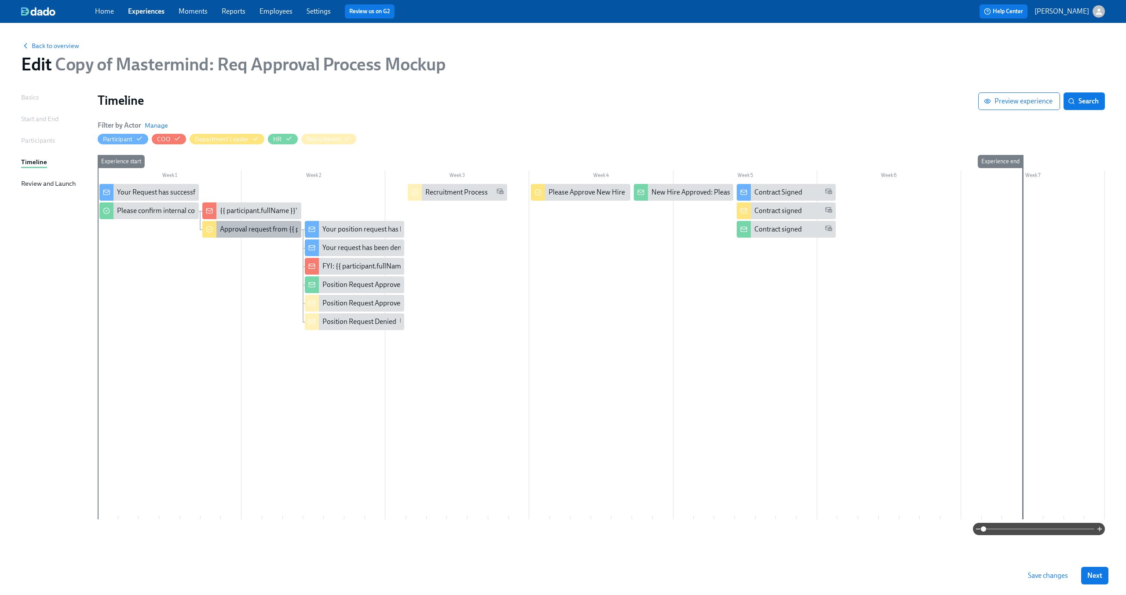
click at [243, 227] on div "Approval request from {{ participant.fullName }}" at bounding box center [292, 229] width 145 height 10
click at [361, 325] on div "Position Request Denied" at bounding box center [359, 322] width 74 height 10
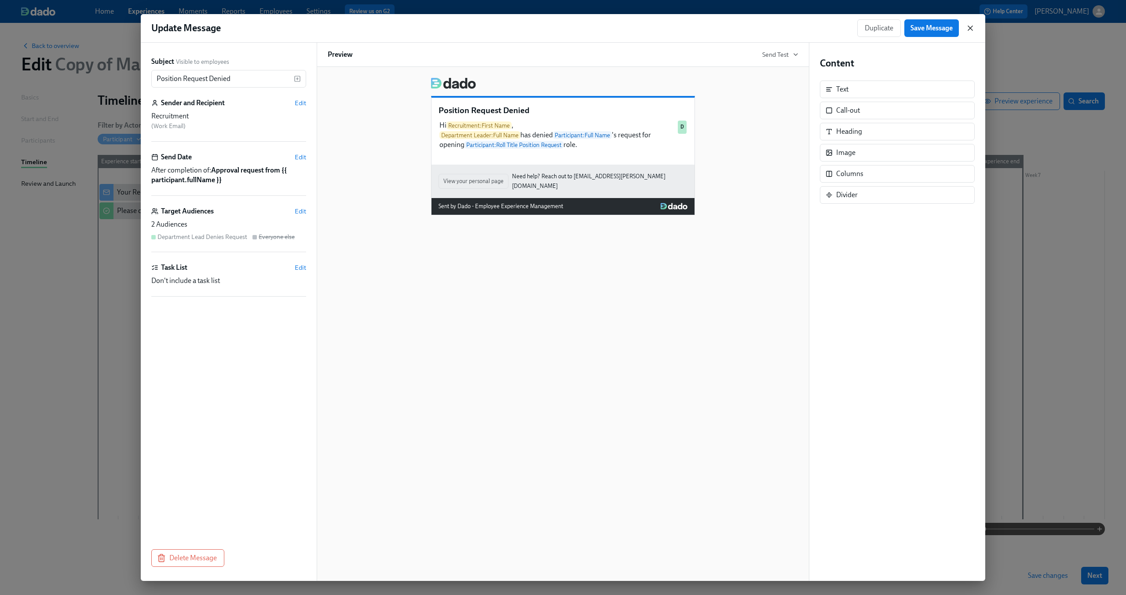
click at [970, 25] on icon "button" at bounding box center [970, 28] width 9 height 9
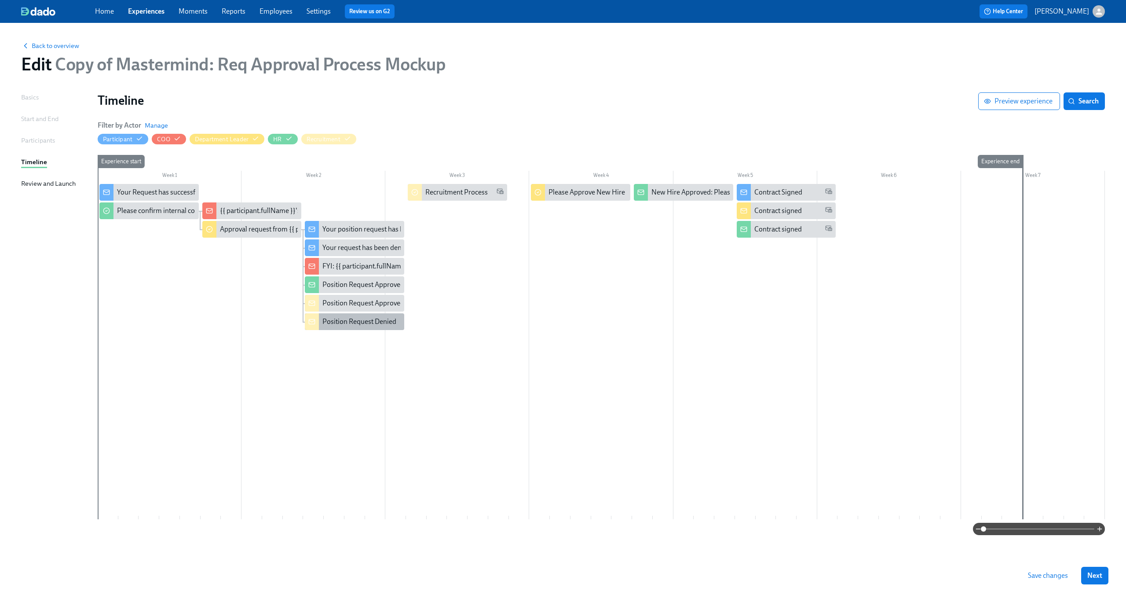
click at [389, 317] on div "Position Request Denied" at bounding box center [359, 322] width 74 height 10
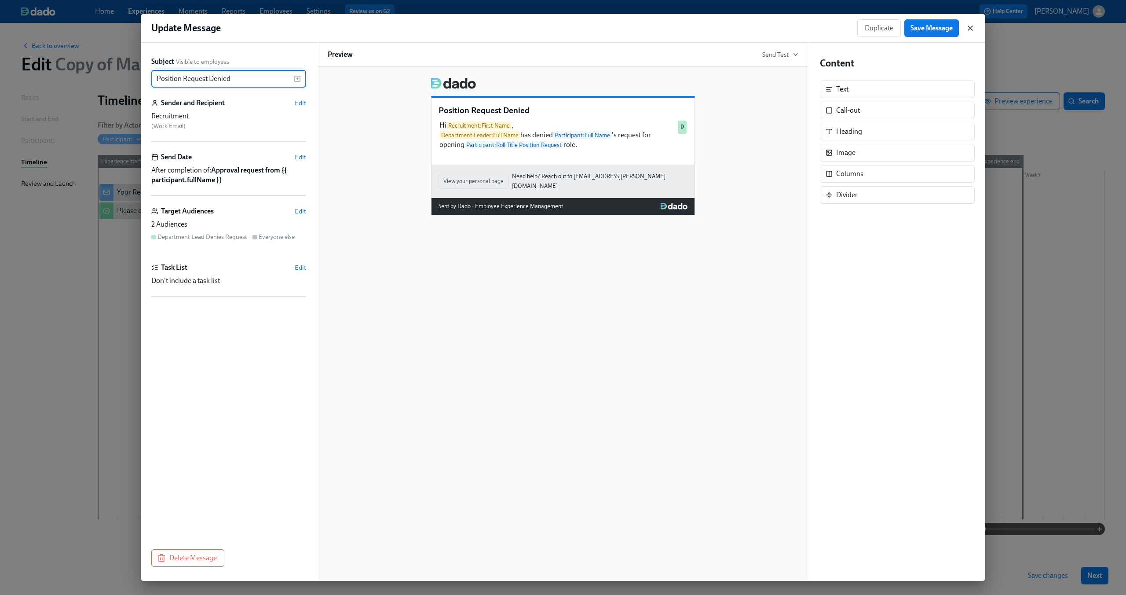
click at [971, 27] on icon "button" at bounding box center [970, 28] width 4 height 4
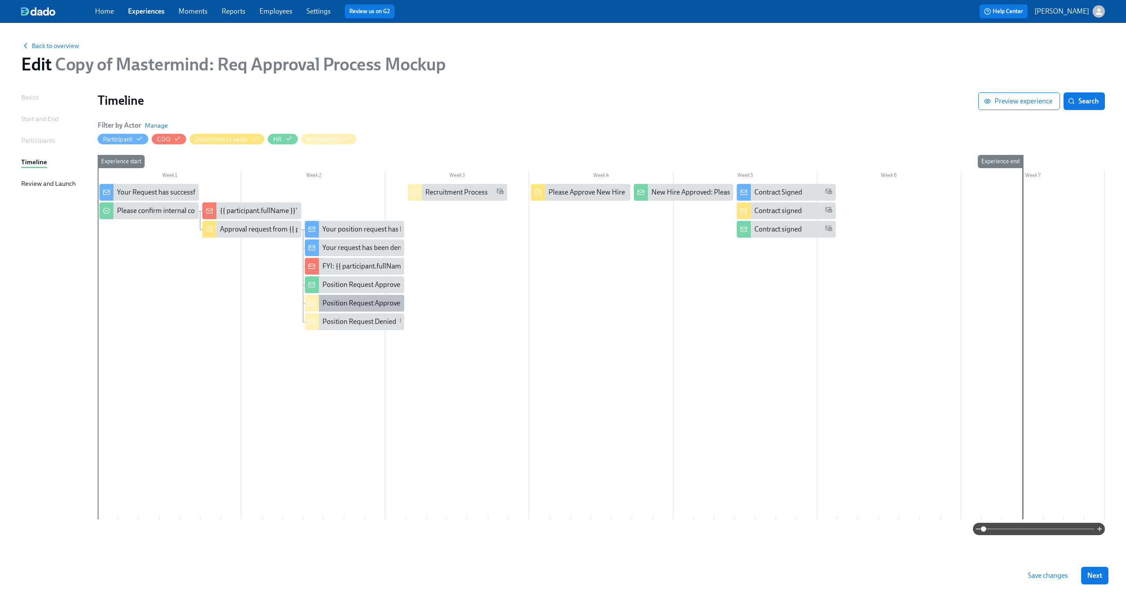
click at [355, 304] on div "Position Request Approved" at bounding box center [363, 303] width 82 height 10
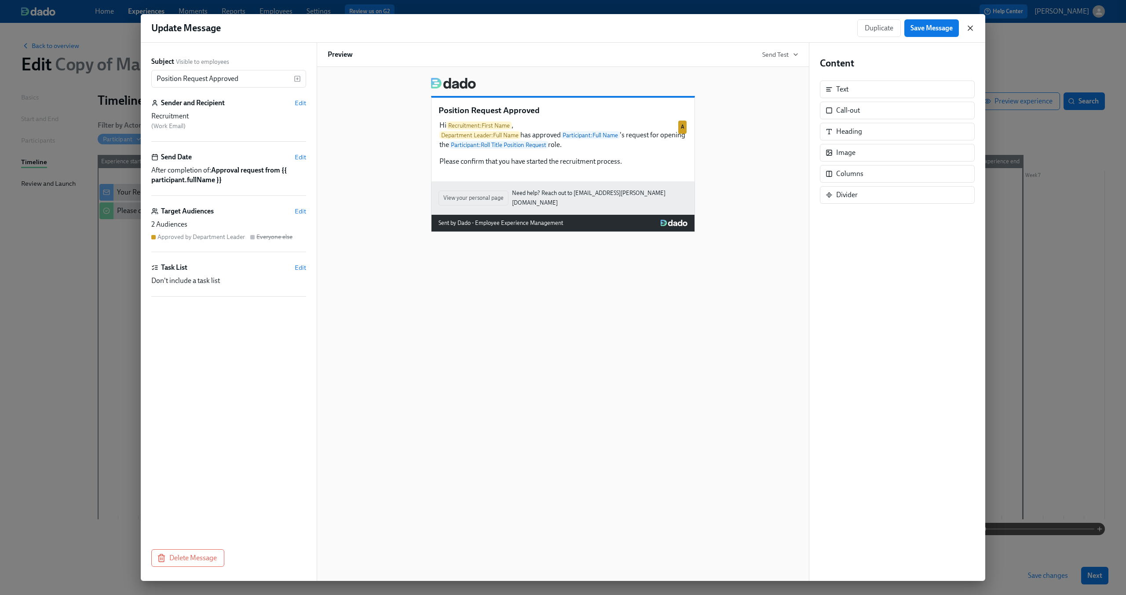
click at [972, 29] on icon "button" at bounding box center [970, 28] width 4 height 4
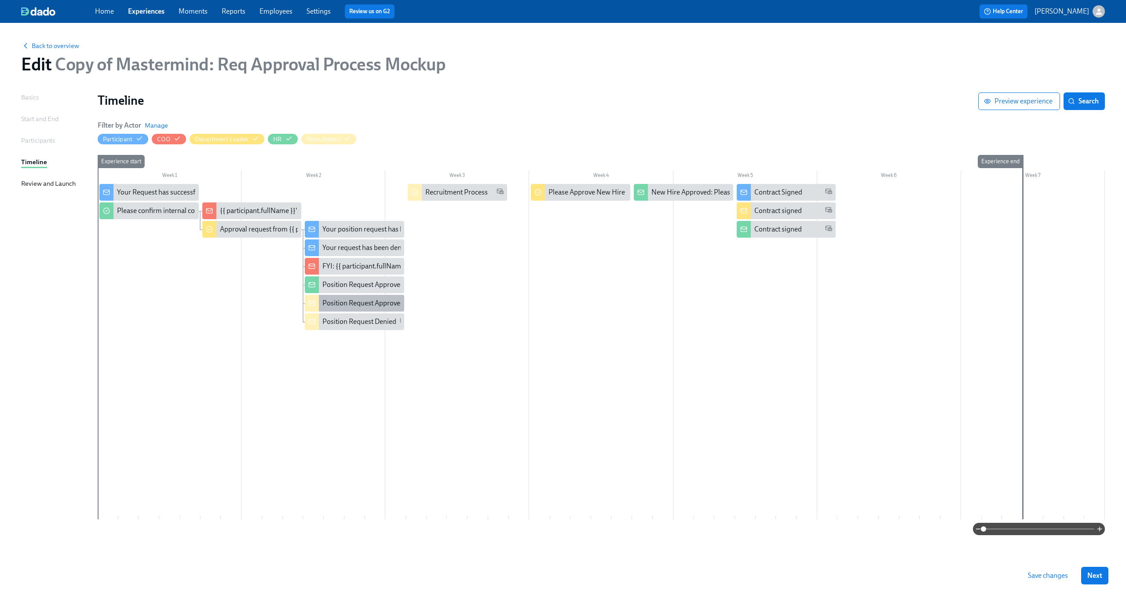
click at [381, 304] on div "Position Request Approved" at bounding box center [363, 303] width 82 height 10
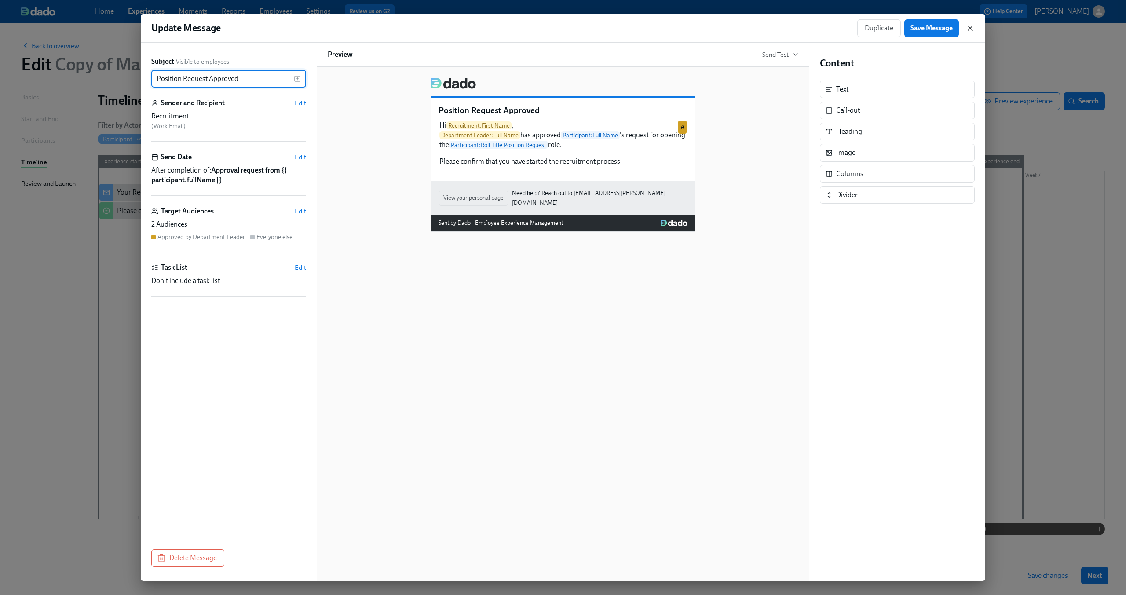
click at [970, 28] on icon "button" at bounding box center [970, 28] width 4 height 4
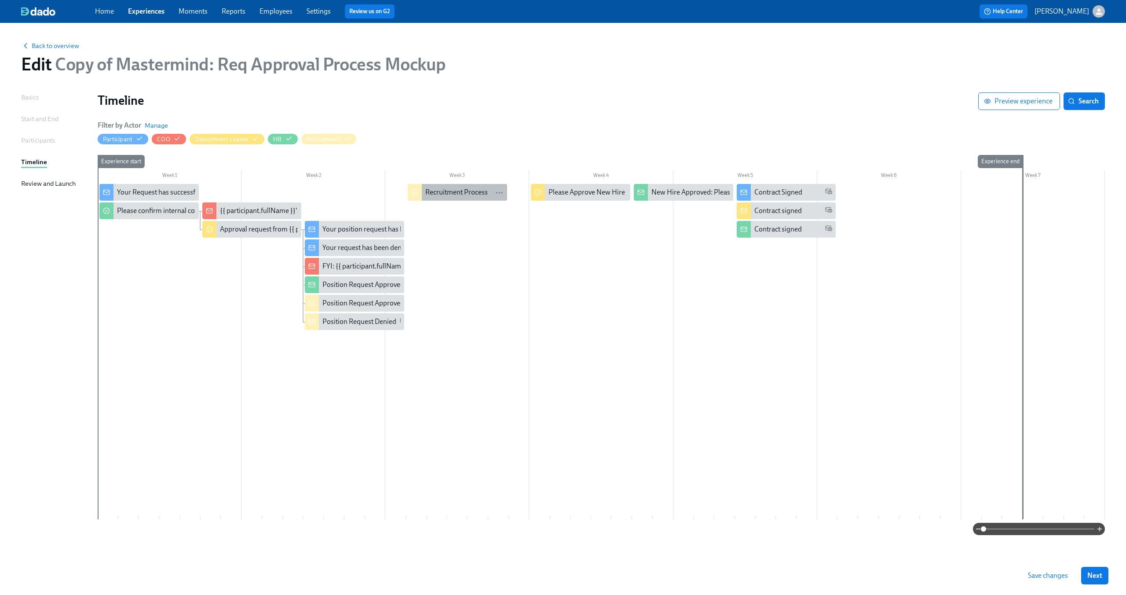
click at [468, 187] on div "Recruitment Process" at bounding box center [456, 192] width 62 height 10
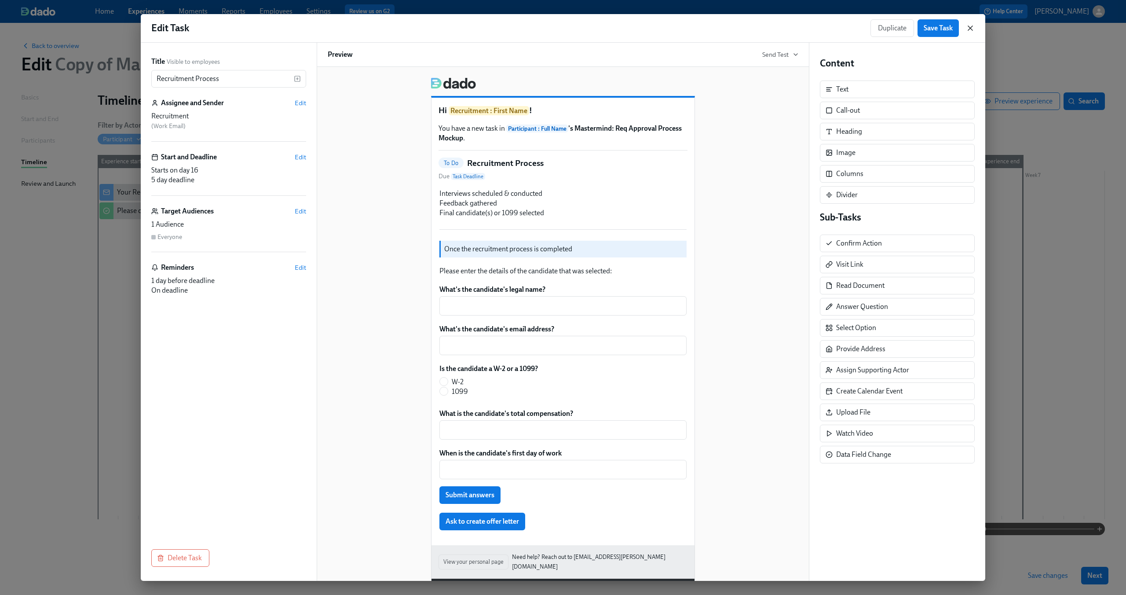
click at [969, 27] on icon "button" at bounding box center [970, 28] width 9 height 9
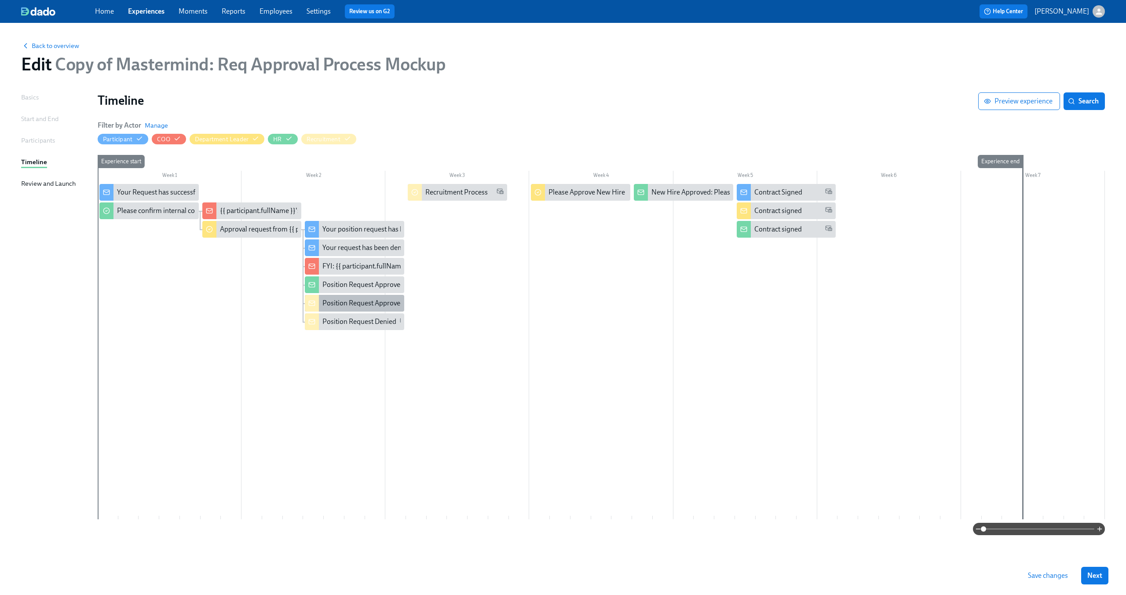
click at [373, 301] on div "Position Request Approved" at bounding box center [363, 303] width 82 height 10
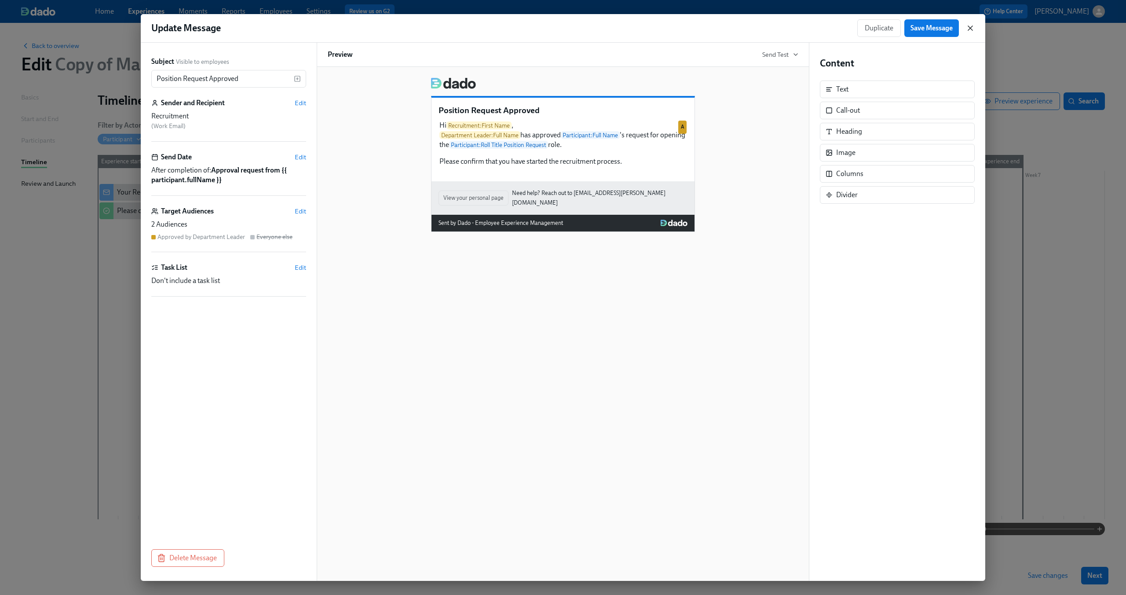
click at [970, 27] on icon "button" at bounding box center [970, 28] width 9 height 9
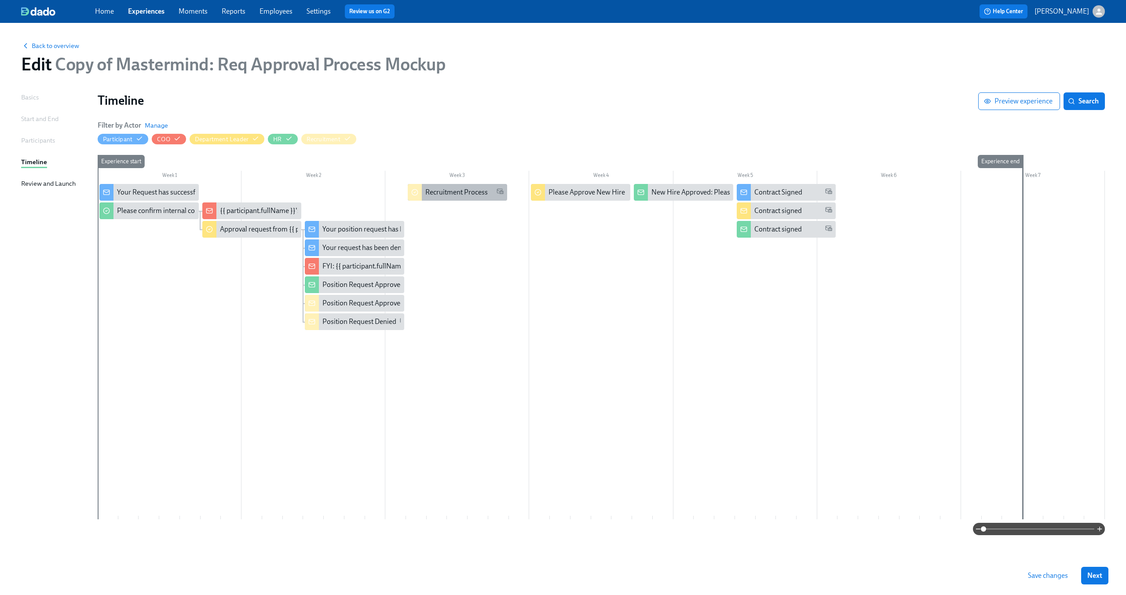
click at [468, 195] on div "Recruitment Process" at bounding box center [456, 192] width 62 height 10
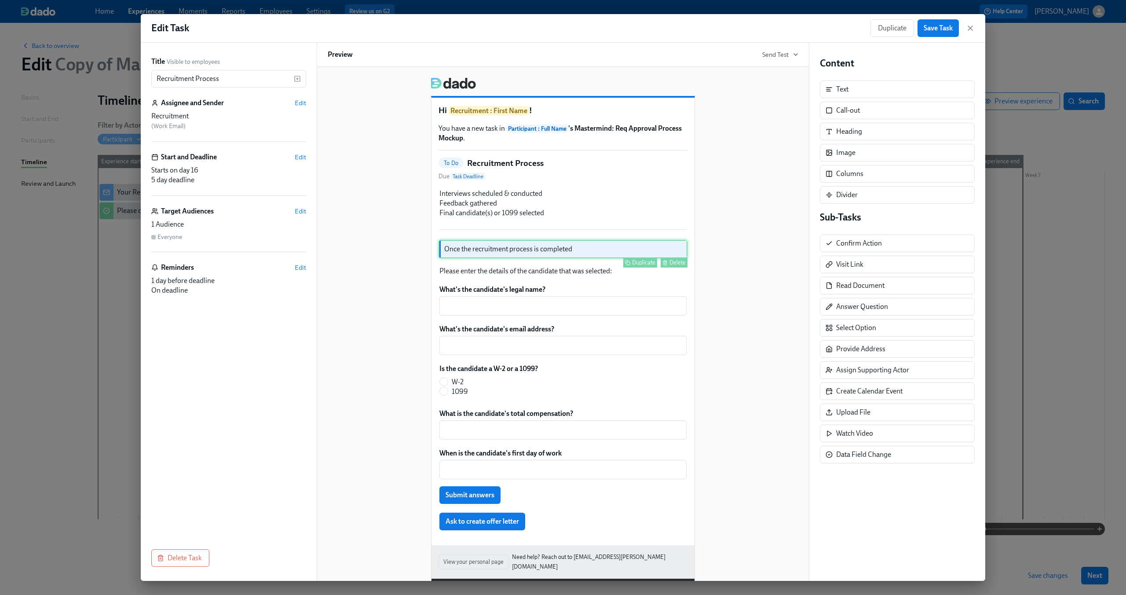
click at [539, 256] on div "Once the recruitment process is completed Duplicate Delete" at bounding box center [563, 249] width 249 height 18
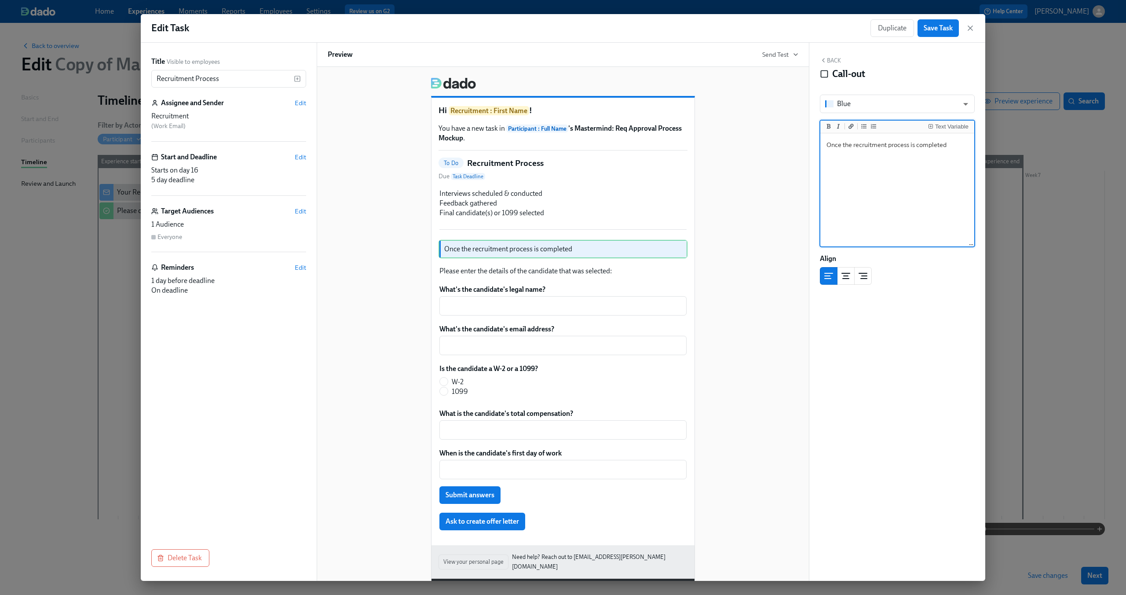
click at [912, 141] on textarea "Once the recruitment process is completed" at bounding box center [897, 190] width 150 height 110
type textarea "Once the recruitment process has been completed"
click at [940, 33] on button "Save Task" at bounding box center [937, 28] width 41 height 18
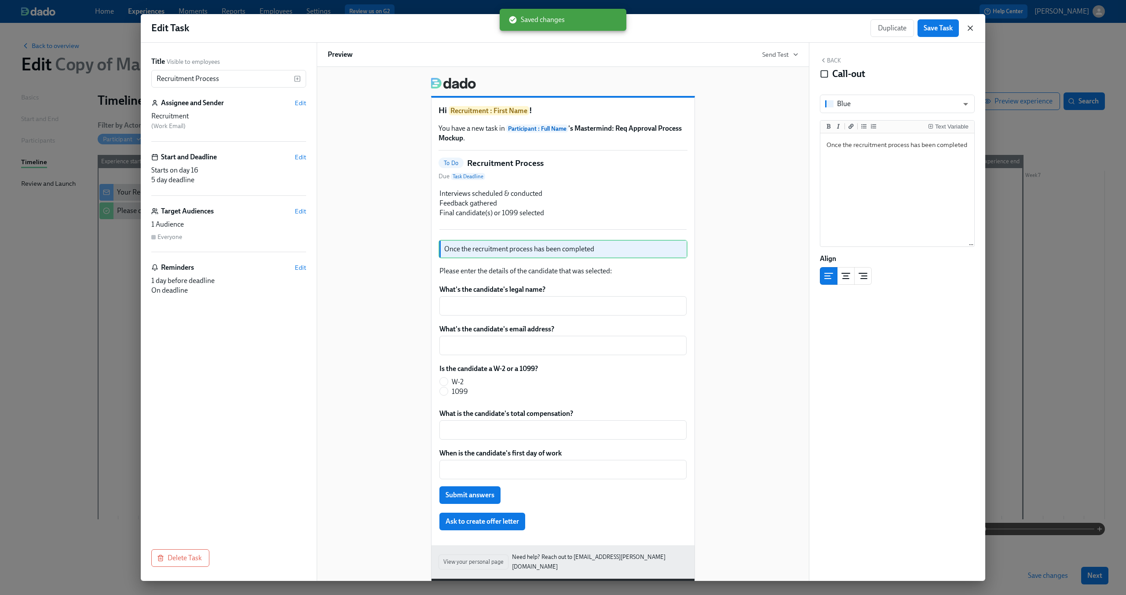
click at [968, 28] on icon "button" at bounding box center [970, 28] width 9 height 9
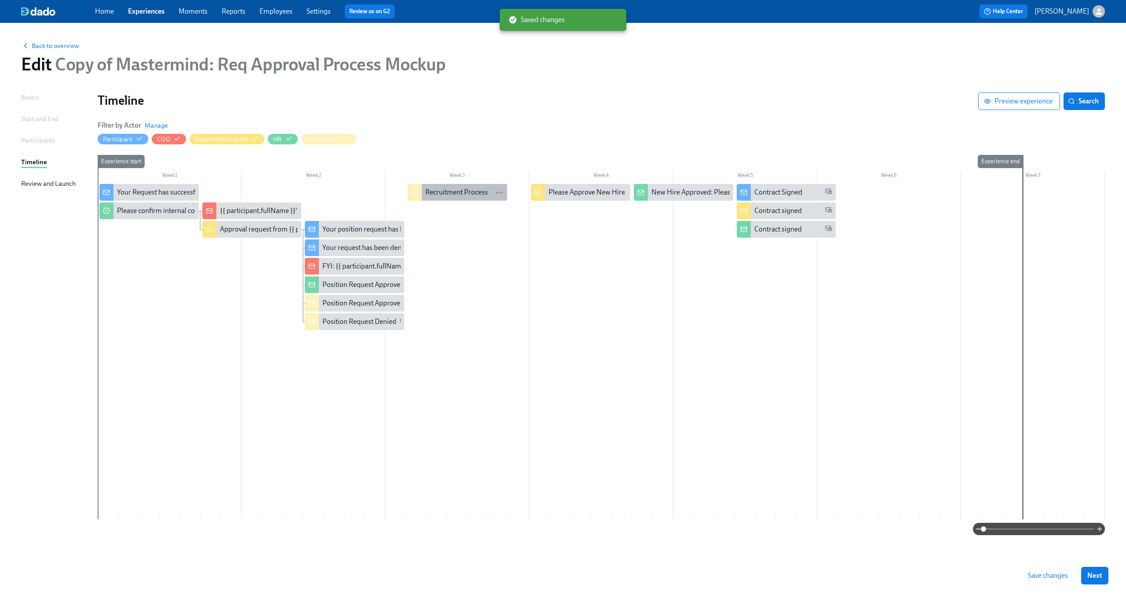
click at [471, 195] on div "Recruitment Process" at bounding box center [456, 192] width 62 height 10
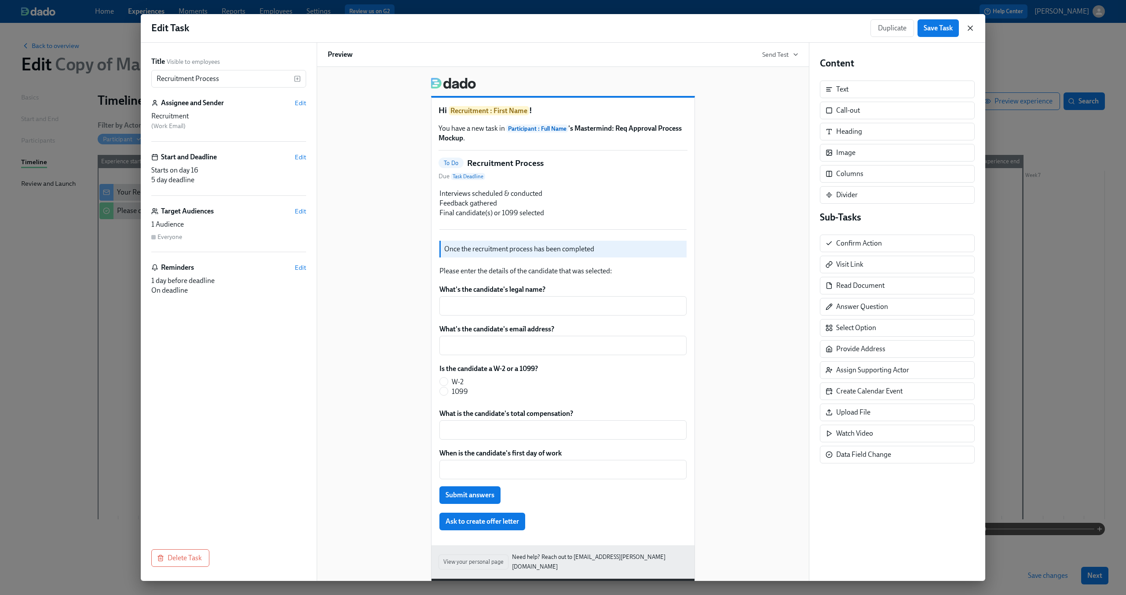
click at [969, 27] on icon "button" at bounding box center [970, 28] width 9 height 9
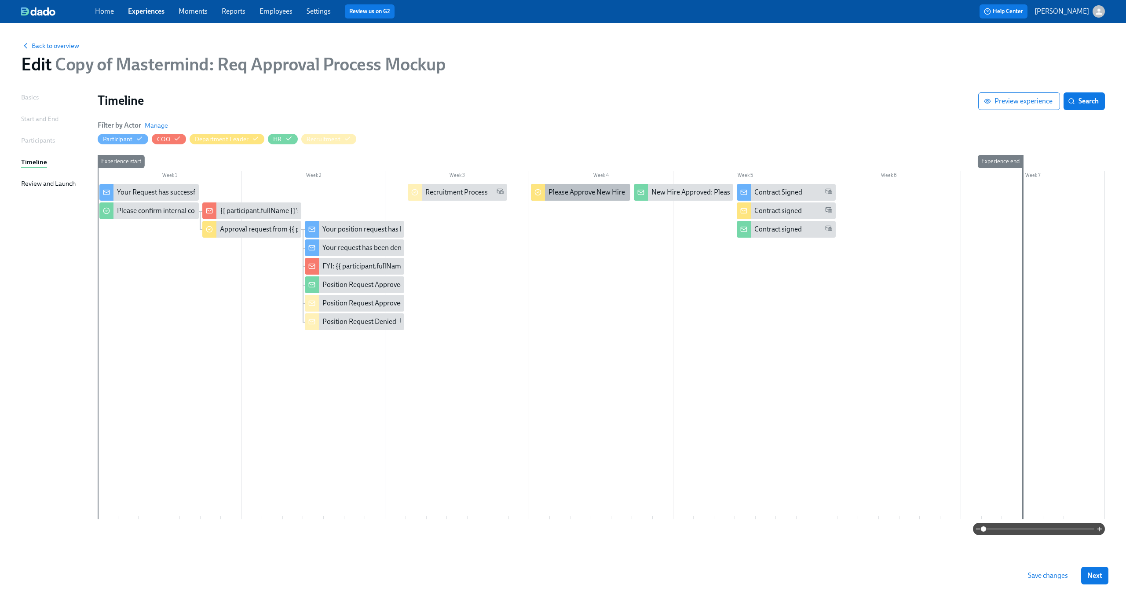
click at [585, 193] on div "Please Approve New Hire" at bounding box center [586, 192] width 77 height 10
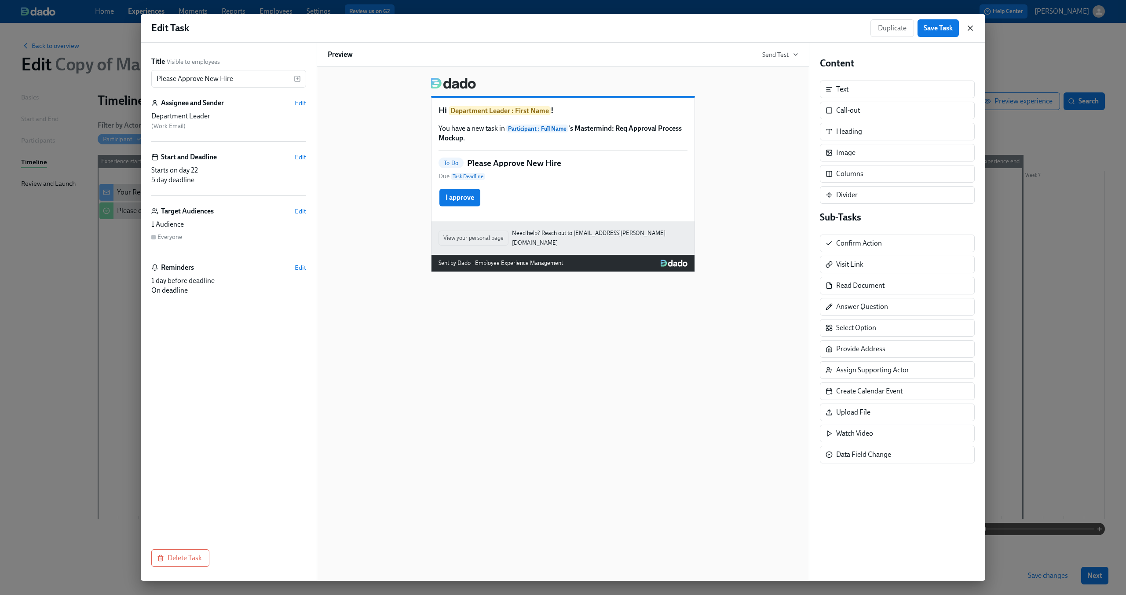
click at [971, 24] on icon "button" at bounding box center [970, 28] width 9 height 9
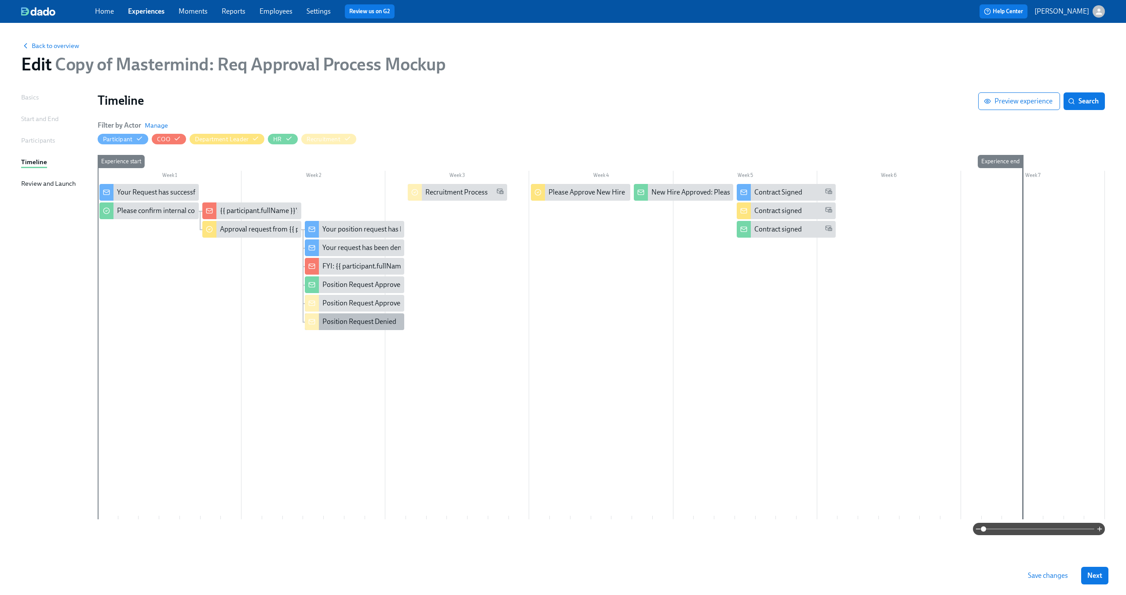
click at [339, 325] on div "Position Request Denied" at bounding box center [359, 322] width 74 height 10
click at [363, 297] on div "Position Request Approved" at bounding box center [354, 303] width 99 height 17
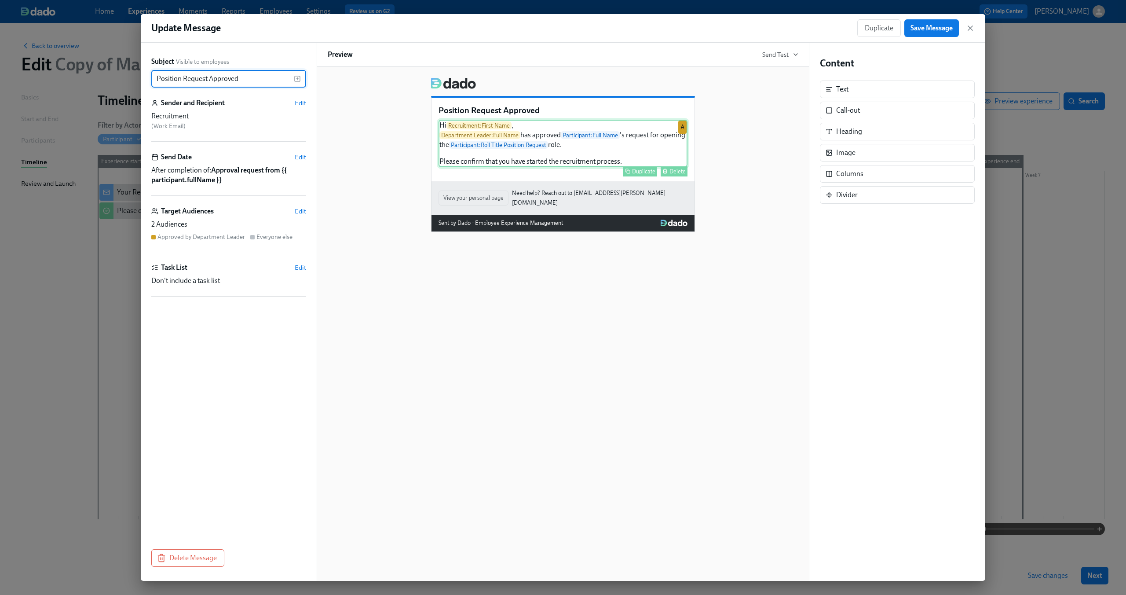
click at [536, 168] on div "Duplicate Delete" at bounding box center [563, 171] width 247 height 10
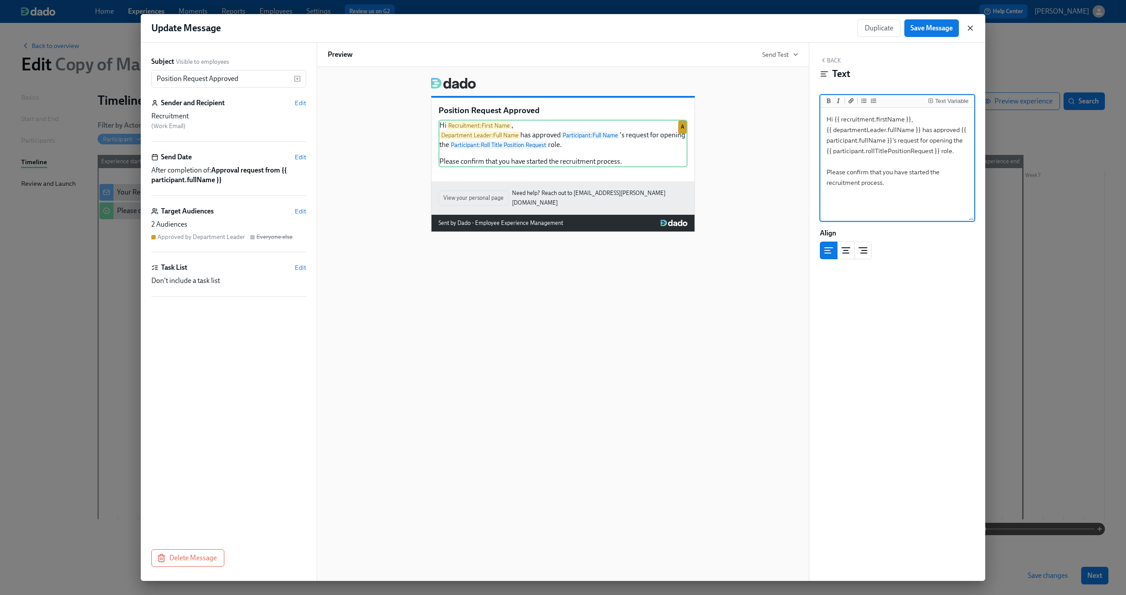
click at [972, 24] on icon "button" at bounding box center [970, 28] width 9 height 9
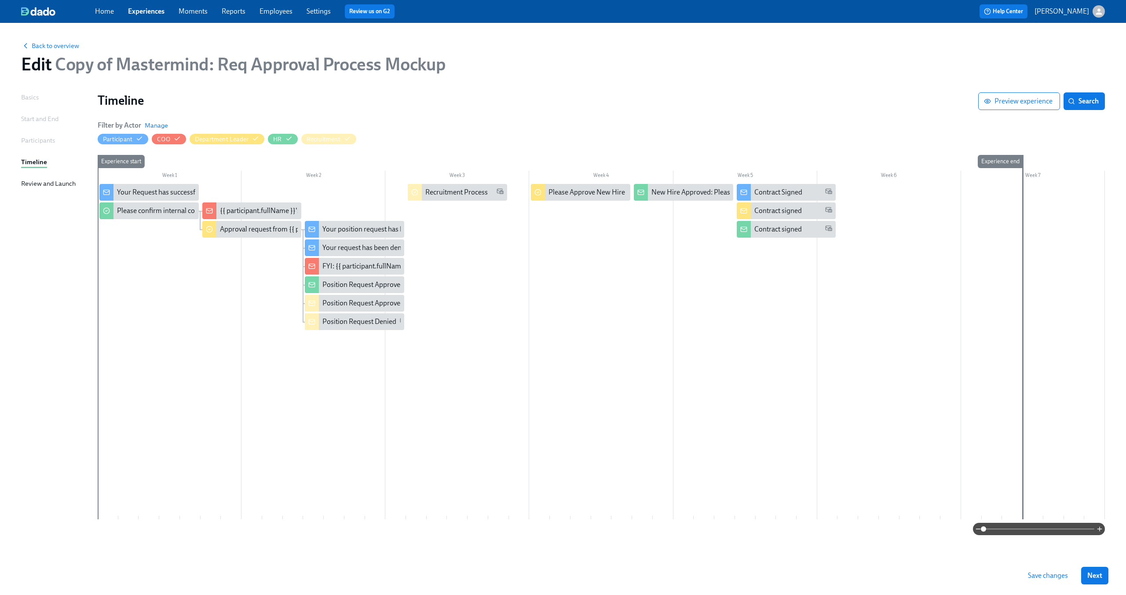
click at [336, 395] on div at bounding box center [601, 351] width 1007 height 335
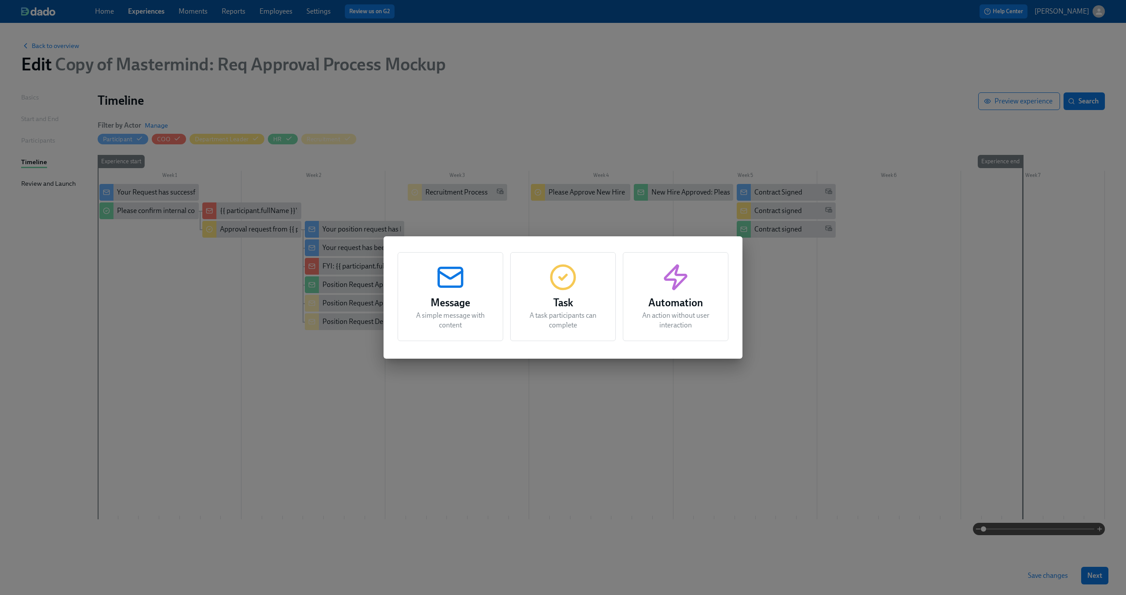
click at [561, 303] on h3 "Task" at bounding box center [563, 303] width 84 height 16
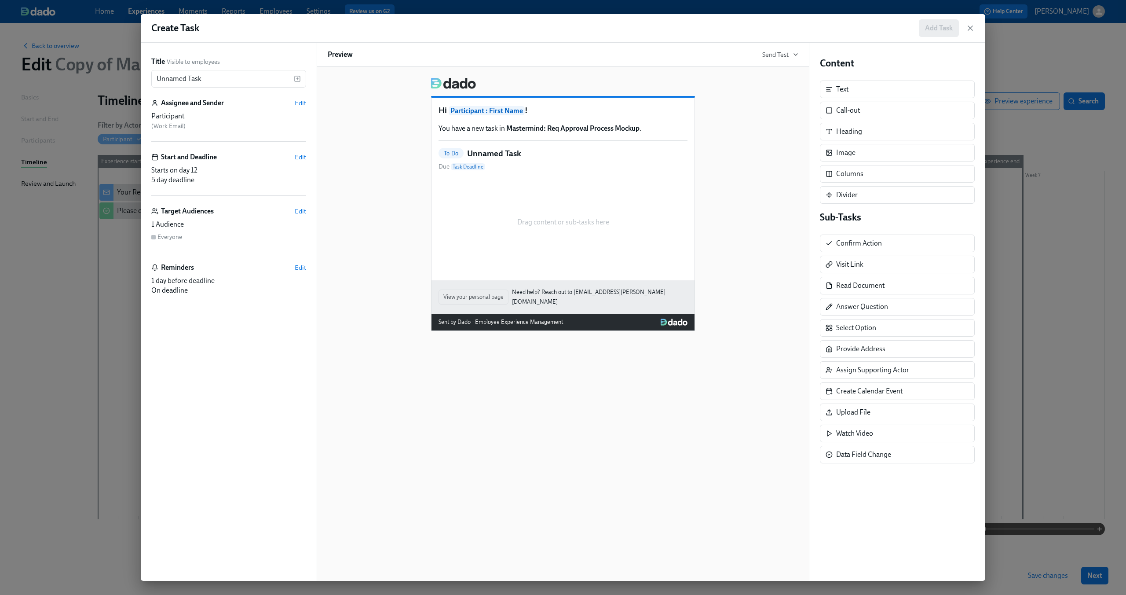
click at [197, 107] on h6 "Assignee and Sender" at bounding box center [192, 103] width 63 height 10
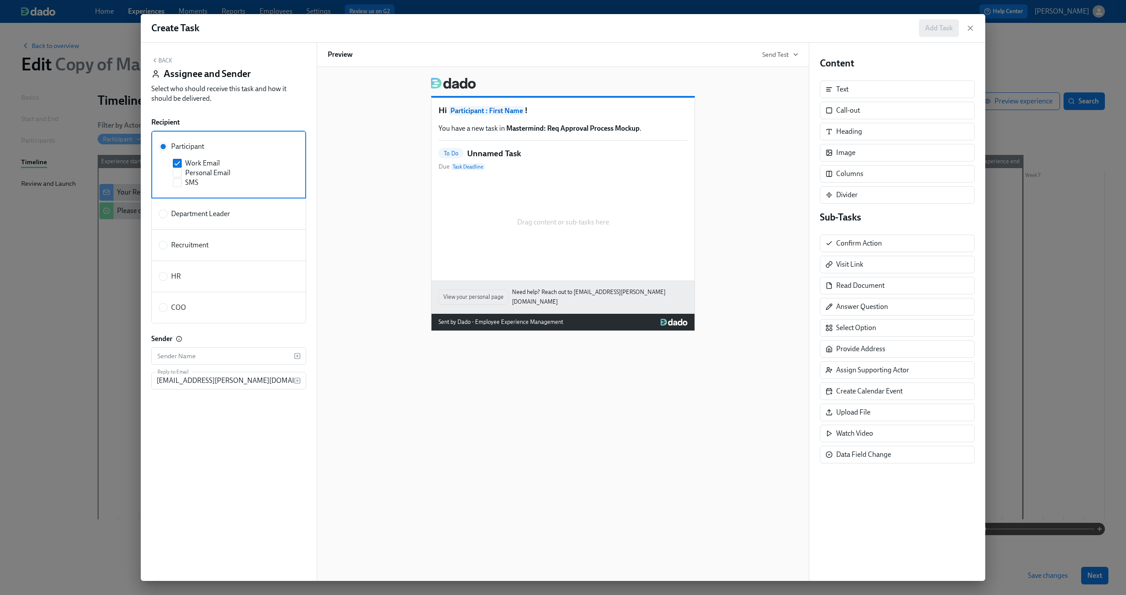
click at [170, 246] on label "Recruitment" at bounding box center [184, 245] width 50 height 10
click at [167, 246] on input "Recruitment" at bounding box center [163, 245] width 8 height 8
radio input "true"
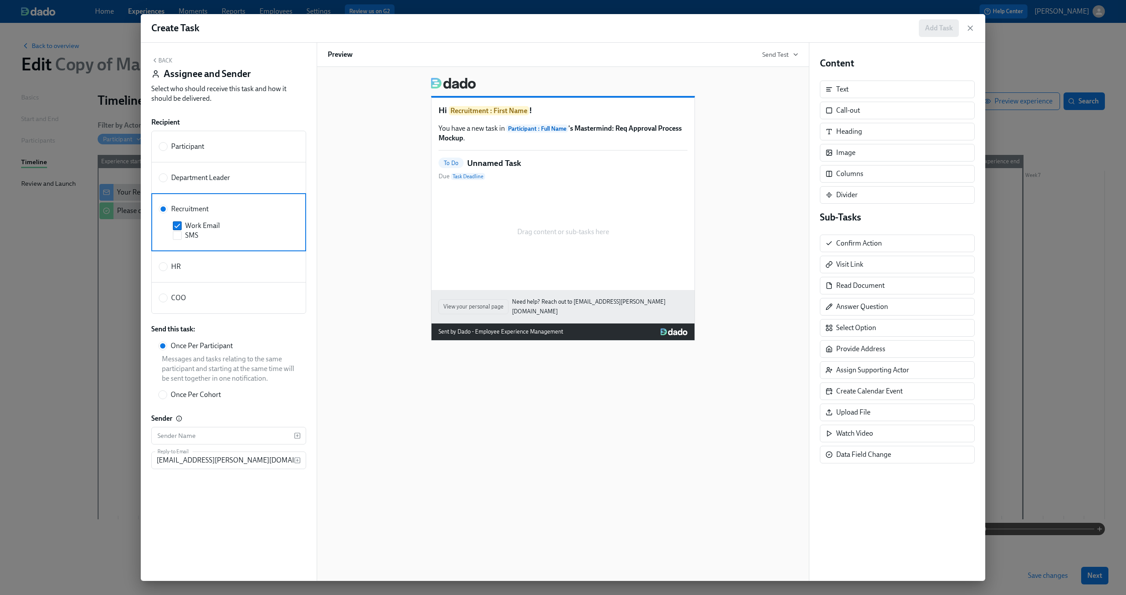
click at [156, 58] on icon "button" at bounding box center [154, 60] width 7 height 7
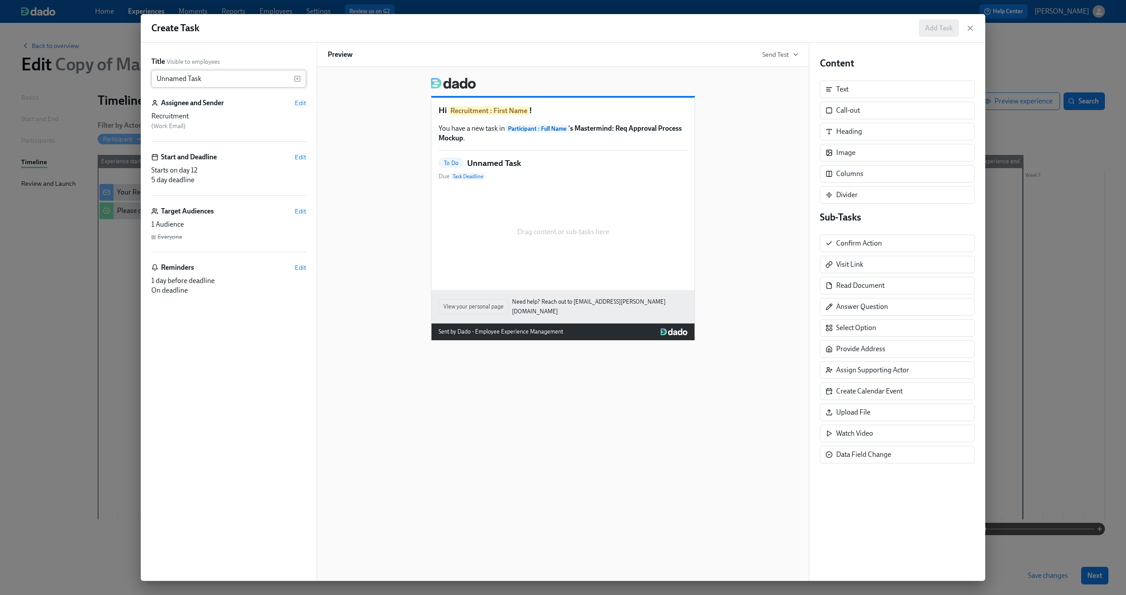
click at [189, 77] on input "Unnamed Task" at bounding box center [222, 79] width 143 height 18
type input "Start Recruitment Process"
click at [300, 214] on span "Edit" at bounding box center [300, 211] width 11 height 9
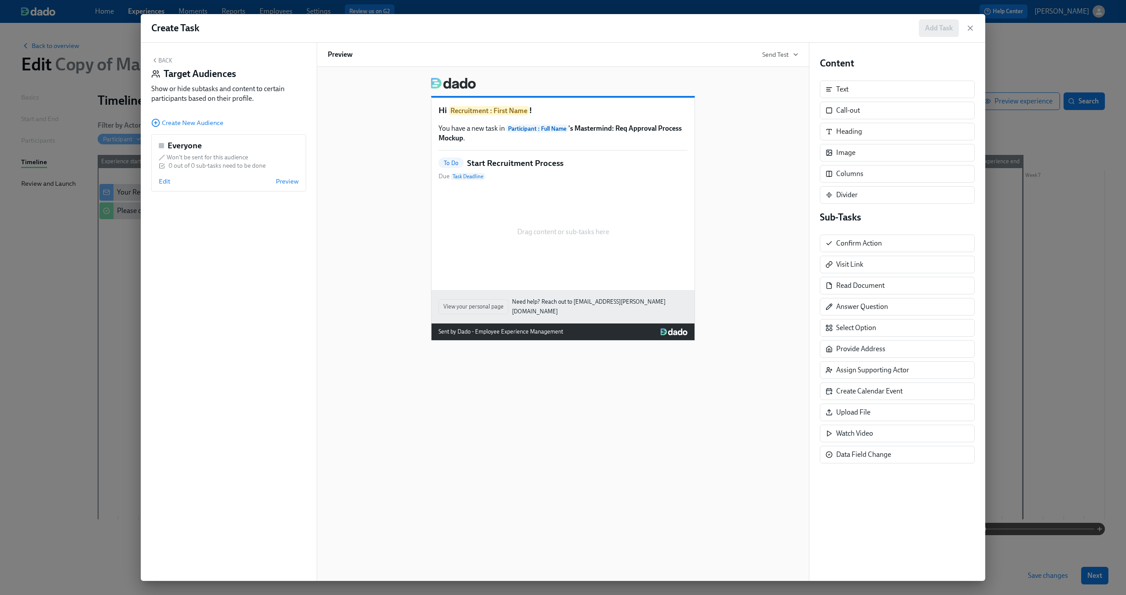
click at [154, 60] on icon "button" at bounding box center [154, 60] width 7 height 7
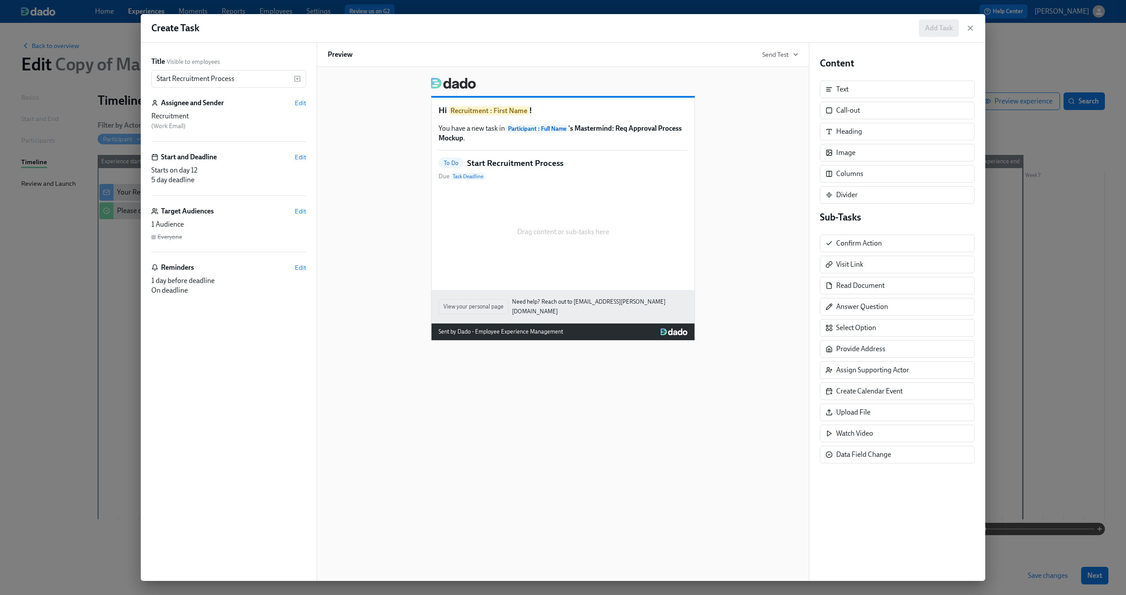
click at [900, 252] on div "Sub-Tasks Confirm Action Visit Link Read Document Answer Question Select Option…" at bounding box center [897, 337] width 155 height 252
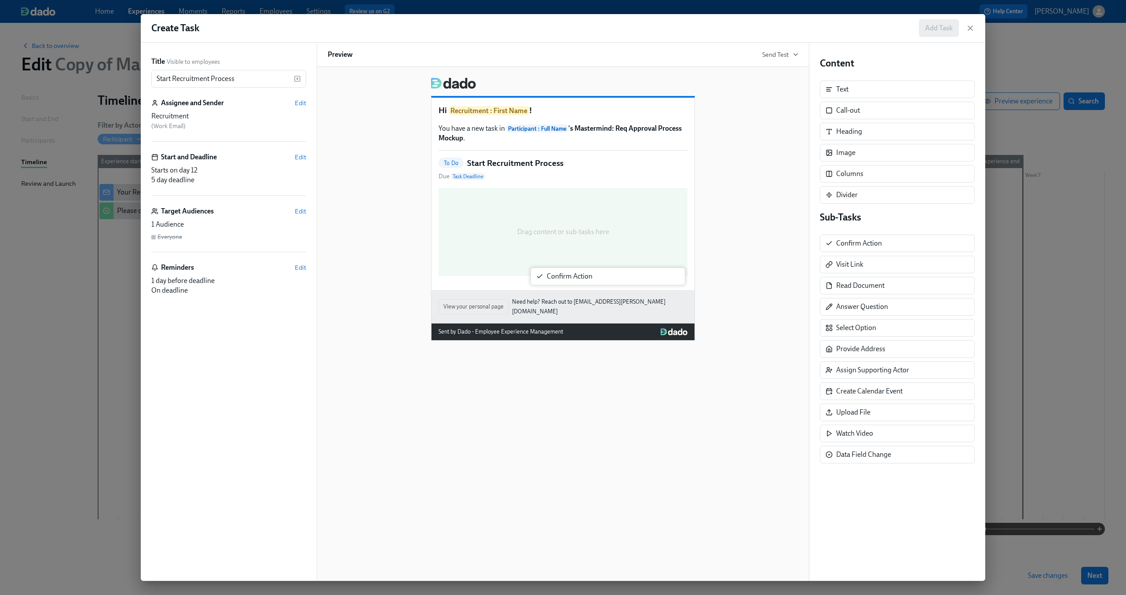
drag, startPoint x: 899, startPoint y: 246, endPoint x: 604, endPoint y: 279, distance: 297.4
click at [604, 279] on div "Title Visible to employees Start Recruitment Process ​ Assignee and Sender Edit…" at bounding box center [563, 312] width 844 height 538
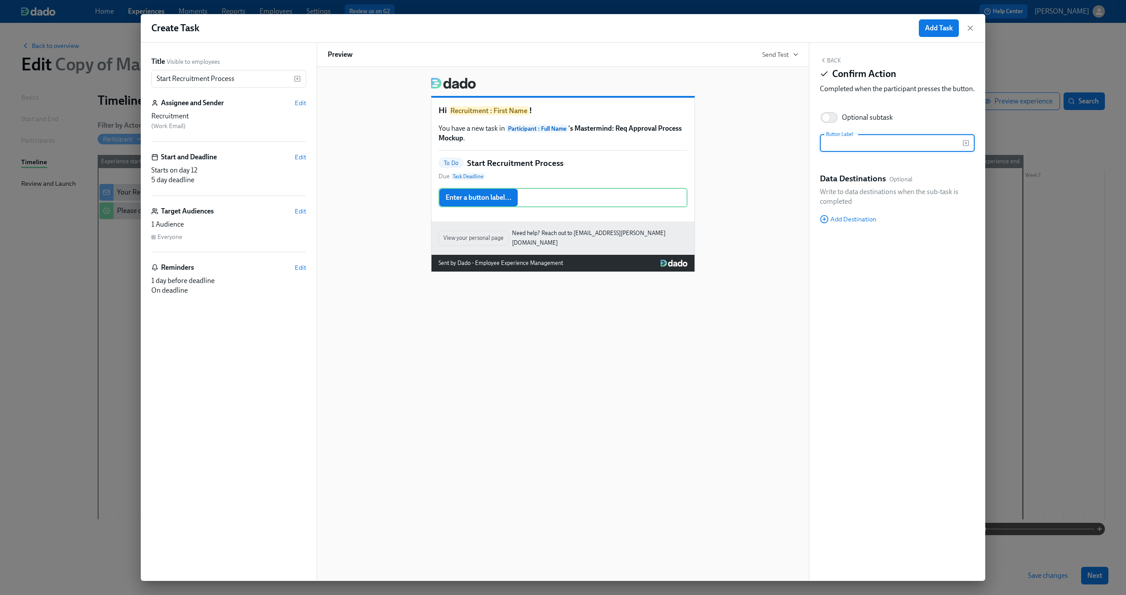
click at [913, 152] on input "text" at bounding box center [891, 143] width 143 height 18
type input "Start Recruitment Process"
click at [947, 116] on div "Back Confirm Action Completed when the participant presses the button. Optional…" at bounding box center [897, 312] width 176 height 538
drag, startPoint x: 945, startPoint y: 31, endPoint x: 749, endPoint y: 235, distance: 282.8
click at [749, 235] on div "Create Task Add Task Title Visible to employees Start Recruitment Process ​ Ass…" at bounding box center [563, 297] width 844 height 567
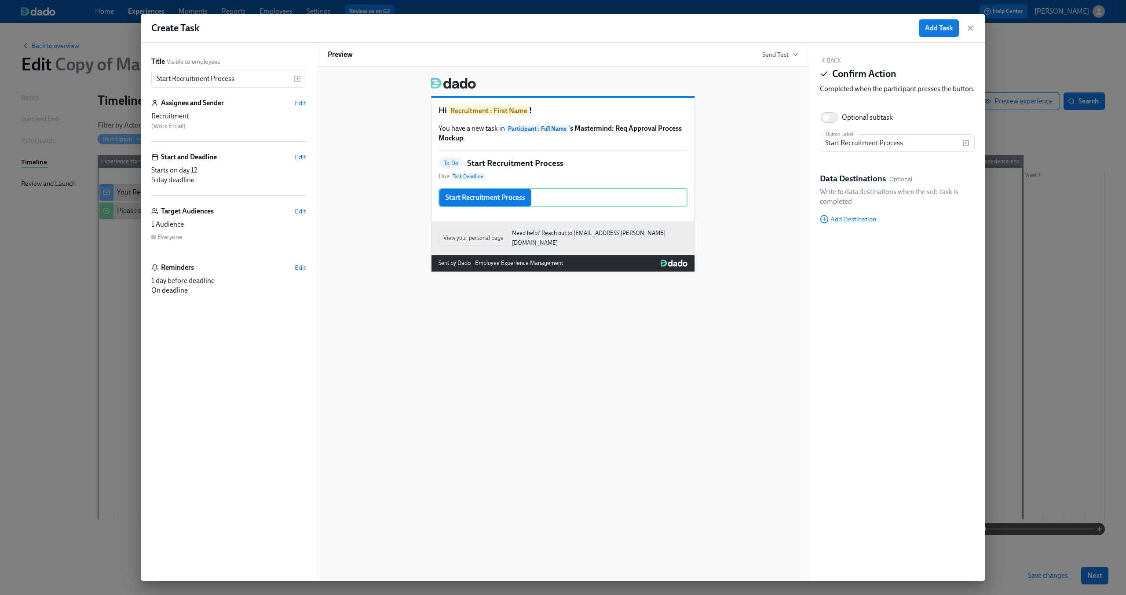
click at [296, 155] on span "Edit" at bounding box center [300, 157] width 11 height 9
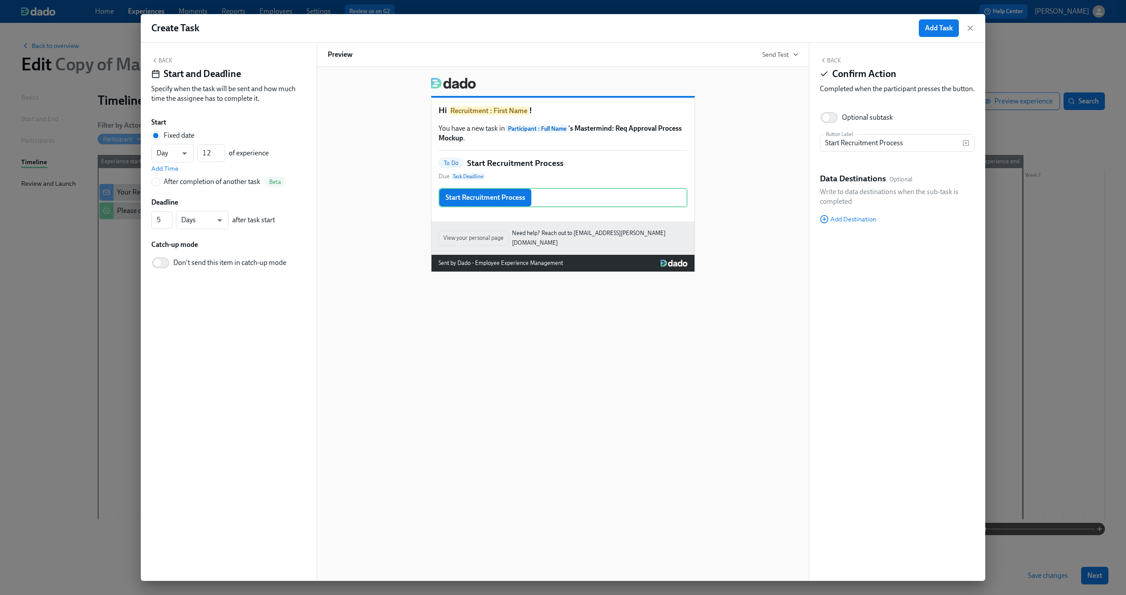
click at [205, 183] on div "After completion of another task" at bounding box center [212, 182] width 97 height 10
click at [160, 183] on input "After completion of another task Beta" at bounding box center [156, 182] width 8 height 8
radio input "true"
radio input "false"
click at [190, 160] on button "---" at bounding box center [228, 167] width 155 height 18
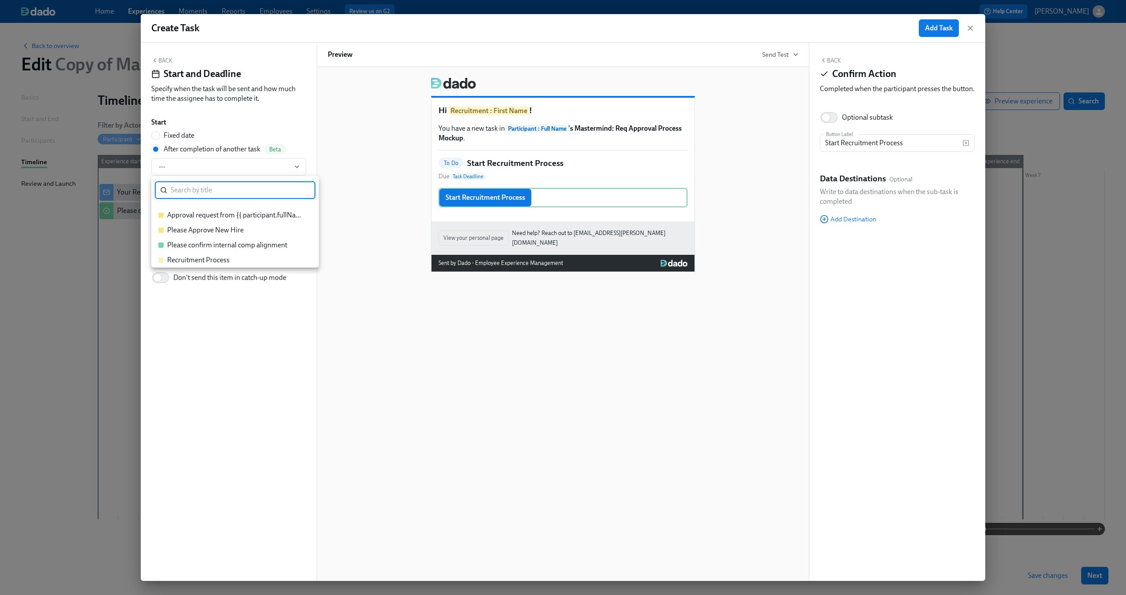
click at [216, 215] on div "Approval request from {{ participant.fullName }}" at bounding box center [235, 215] width 136 height 10
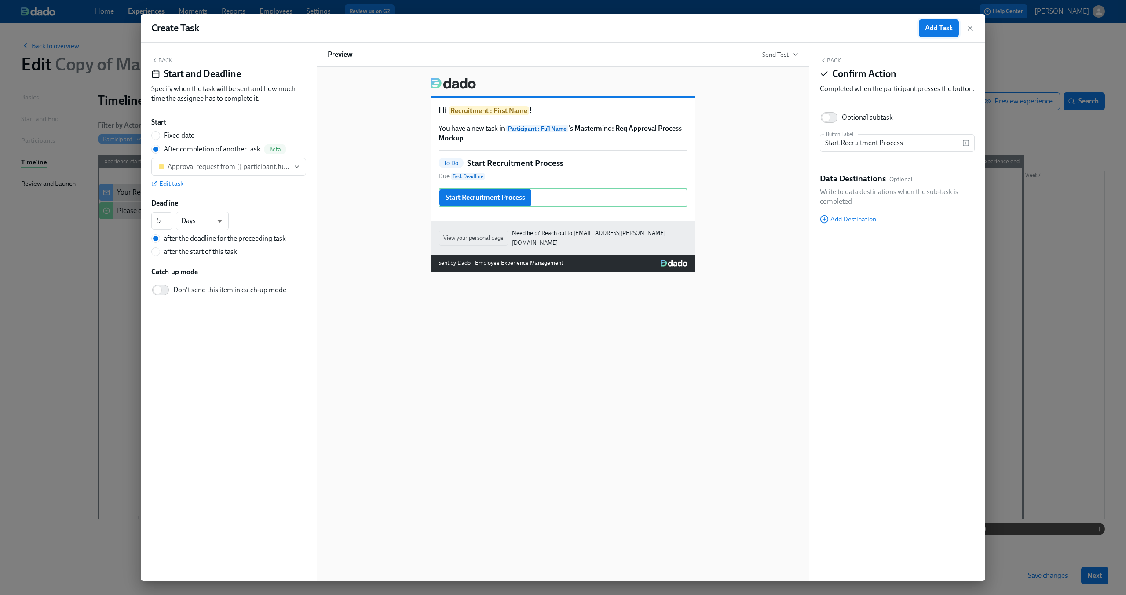
click at [931, 29] on span "Add Task" at bounding box center [939, 28] width 28 height 9
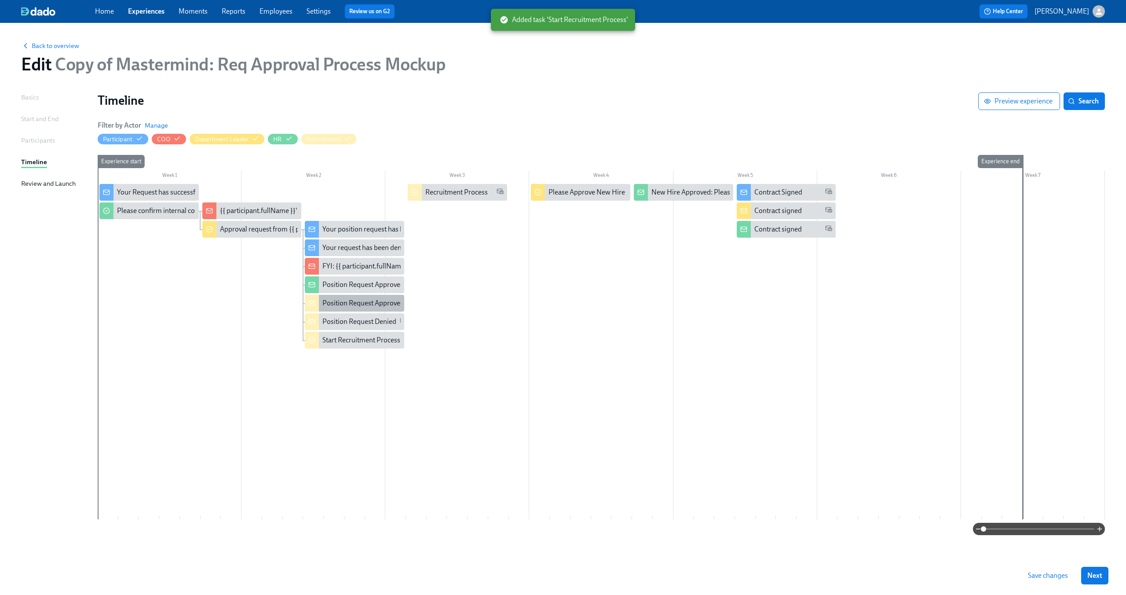
click at [359, 308] on div "Position Request Approved" at bounding box center [354, 303] width 99 height 17
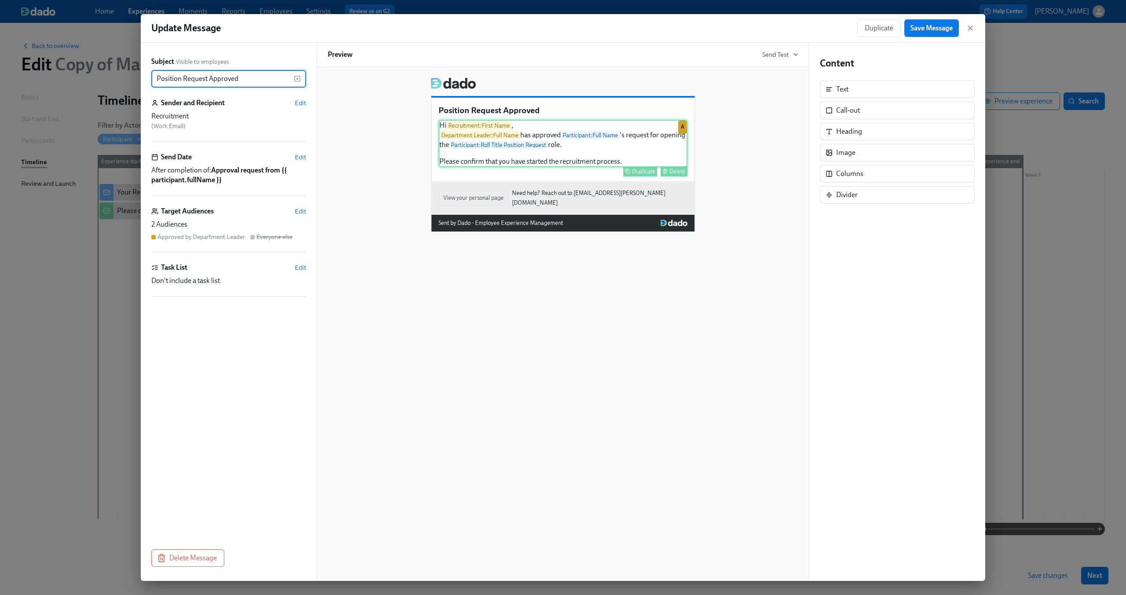
click at [587, 153] on div "Hi Recruitment : First Name , Department Leader : Full Name has approved Partic…" at bounding box center [563, 144] width 249 height 48
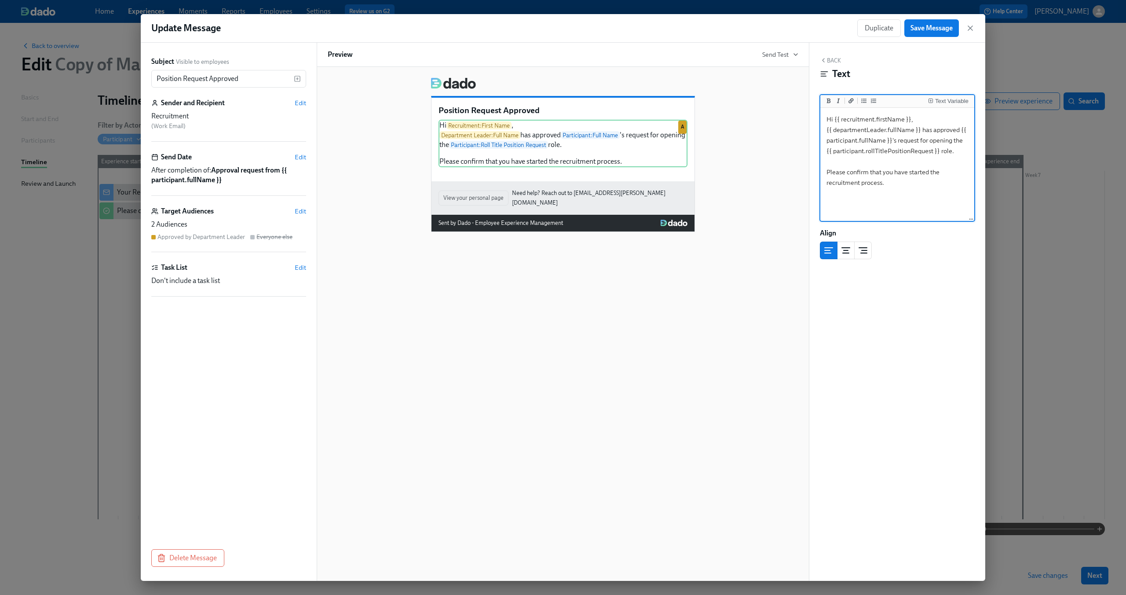
drag, startPoint x: 908, startPoint y: 186, endPoint x: 798, endPoint y: 115, distance: 131.0
click at [798, 115] on div "Subject Visible to employees Position Request Approved ​ Sender and Recipient E…" at bounding box center [563, 312] width 844 height 538
click at [970, 27] on icon "button" at bounding box center [970, 28] width 9 height 9
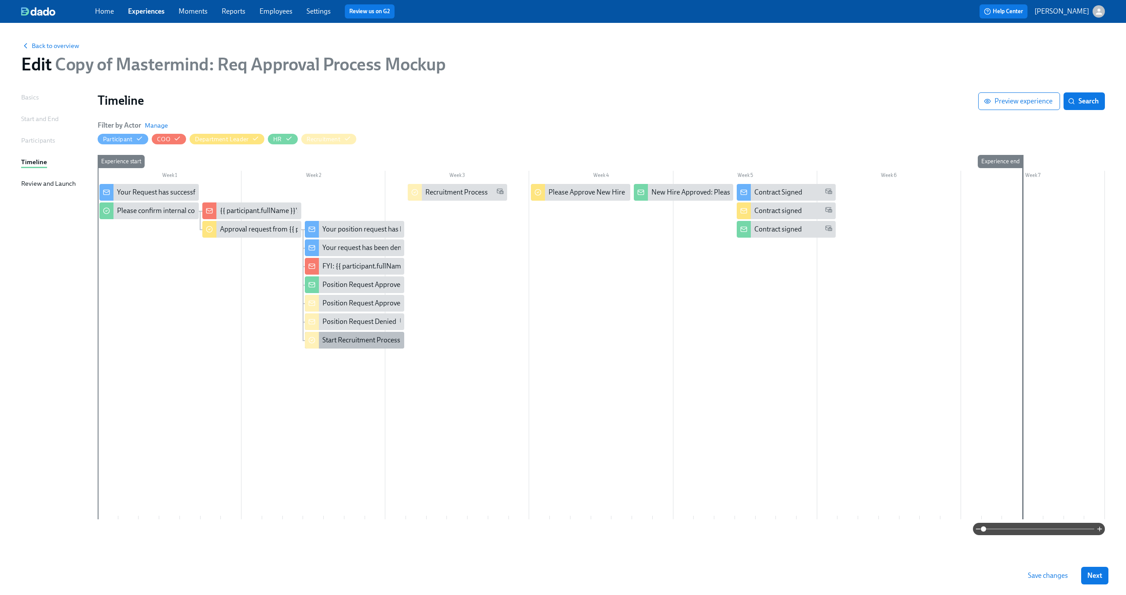
click at [372, 340] on div "Start Recruitment Process" at bounding box center [361, 340] width 78 height 10
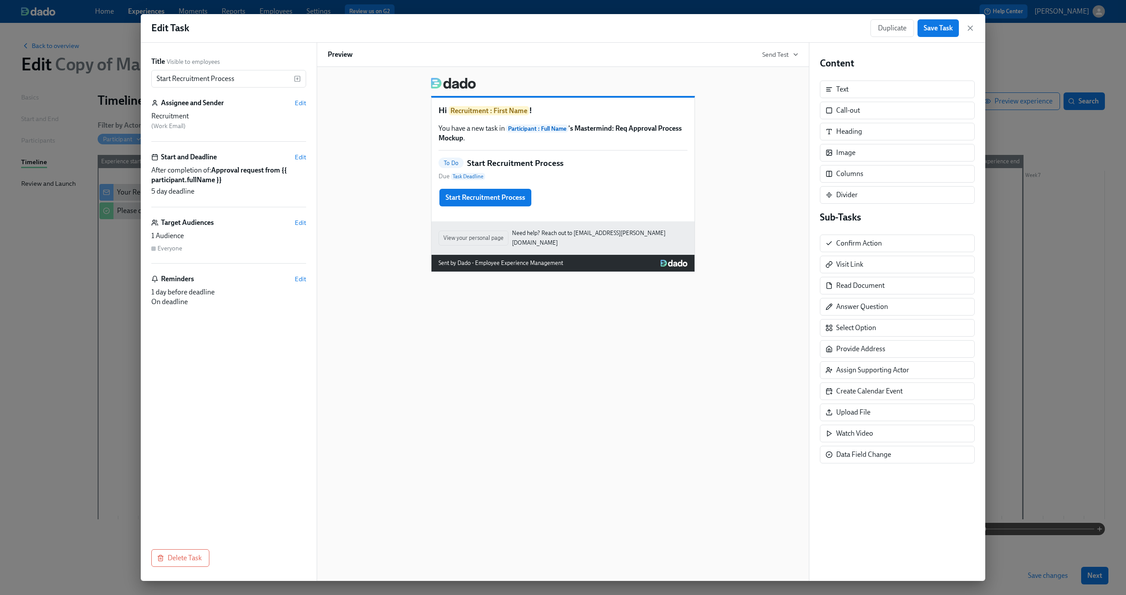
click at [592, 172] on div "To Do Start Recruitment Process Due Task Deadline" at bounding box center [563, 169] width 249 height 24
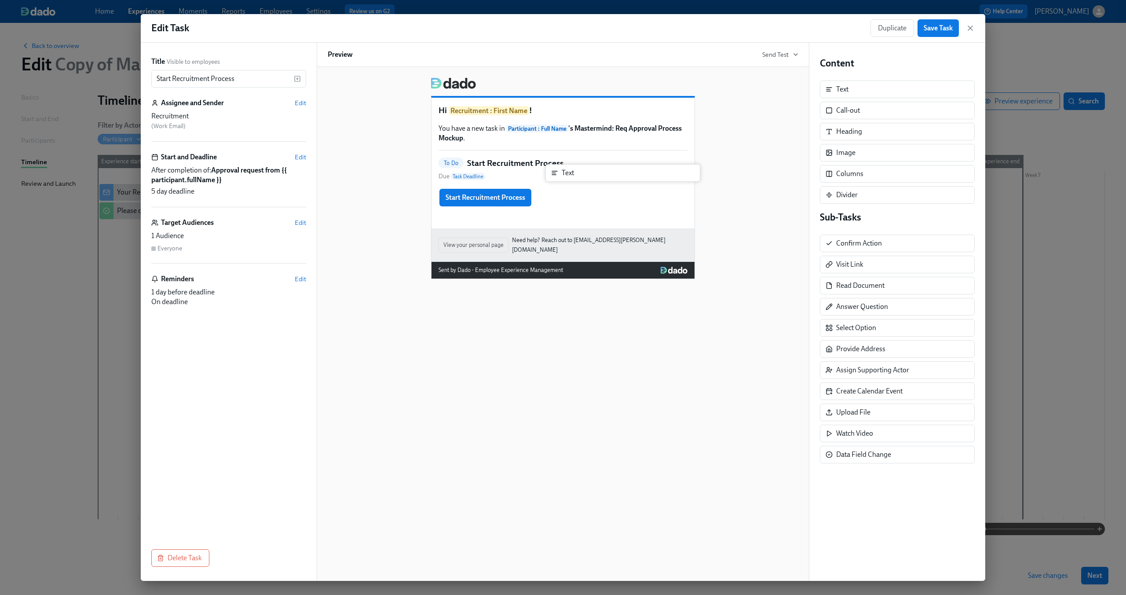
drag, startPoint x: 851, startPoint y: 93, endPoint x: 570, endPoint y: 177, distance: 293.2
click at [570, 177] on div "Title Visible to employees Start Recruitment Process ​ Assignee and Sender Edit…" at bounding box center [563, 312] width 844 height 538
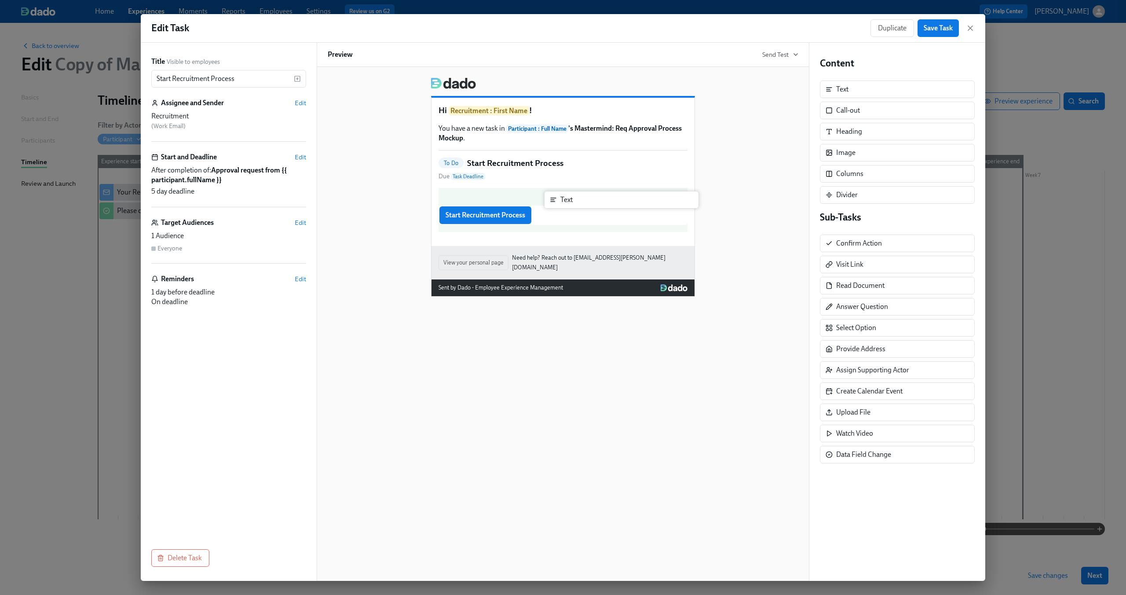
drag, startPoint x: 838, startPoint y: 87, endPoint x: 556, endPoint y: 198, distance: 303.1
click at [556, 198] on div "Title Visible to employees Start Recruitment Process ​ Assignee and Sender Edit…" at bounding box center [563, 312] width 844 height 538
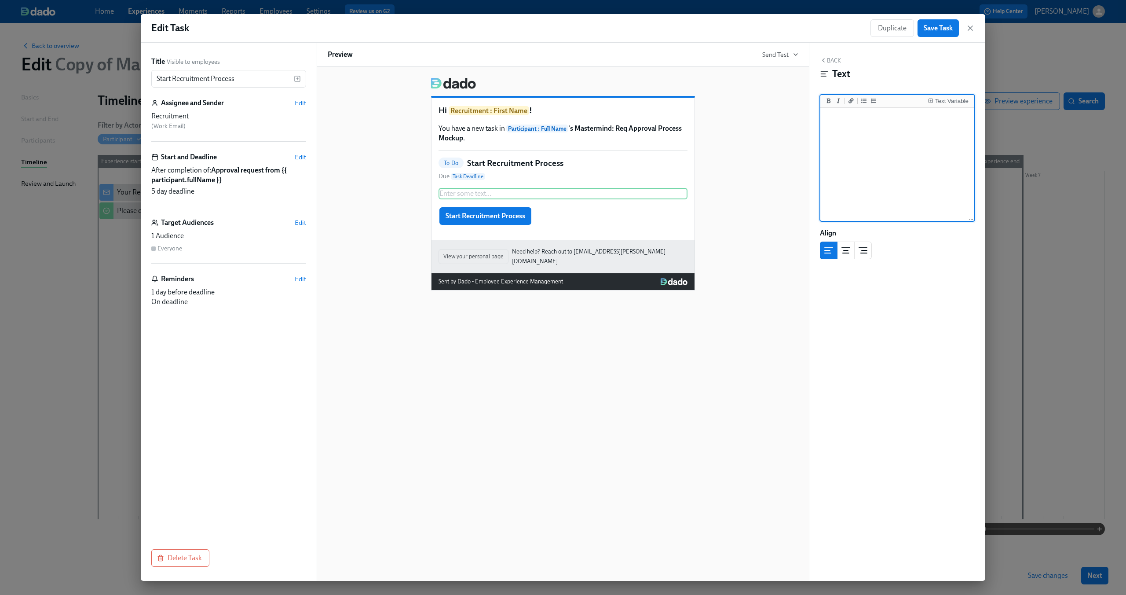
click at [825, 162] on textarea at bounding box center [897, 165] width 150 height 110
click at [852, 146] on textarea at bounding box center [897, 165] width 150 height 110
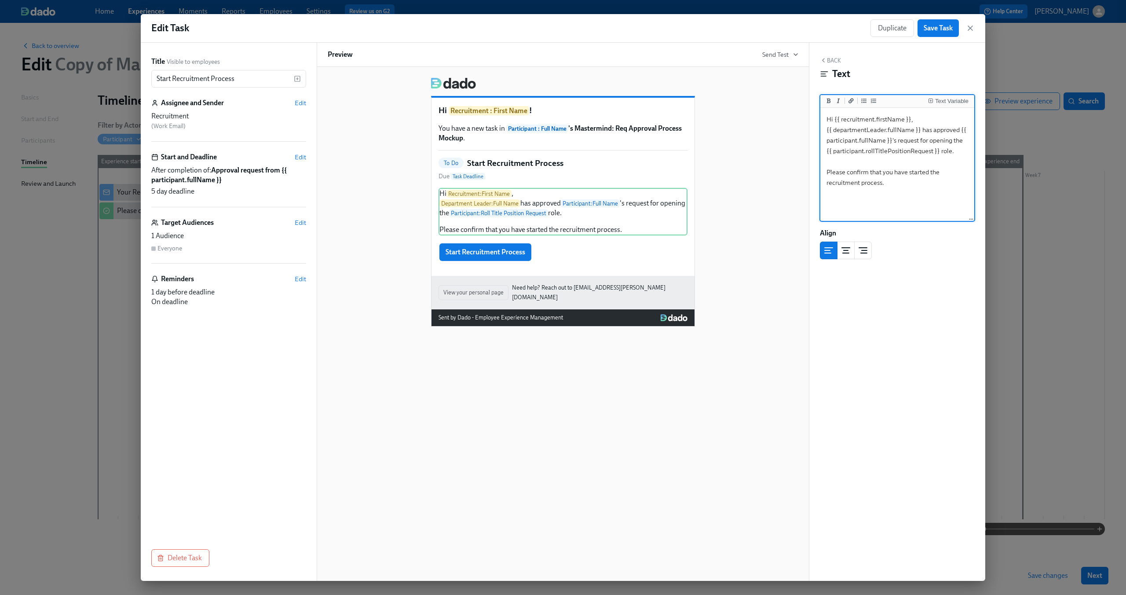
drag, startPoint x: 848, startPoint y: 172, endPoint x: 906, endPoint y: 169, distance: 58.6
click at [906, 169] on textarea "Hi {{ recruitment.firstName }}, {{ departmentLeader.fullName }} has approved {{…" at bounding box center [897, 165] width 150 height 110
drag, startPoint x: 906, startPoint y: 169, endPoint x: 846, endPoint y: 170, distance: 60.3
click at [846, 170] on textarea "Hi {{ recruitment.firstName }}, {{ departmentLeader.fullName }} has approved {{…" at bounding box center [897, 165] width 150 height 110
click at [633, 215] on div "Hi Recruitment : First Name , Department Leader : Full Name has approved Partic…" at bounding box center [563, 212] width 249 height 48
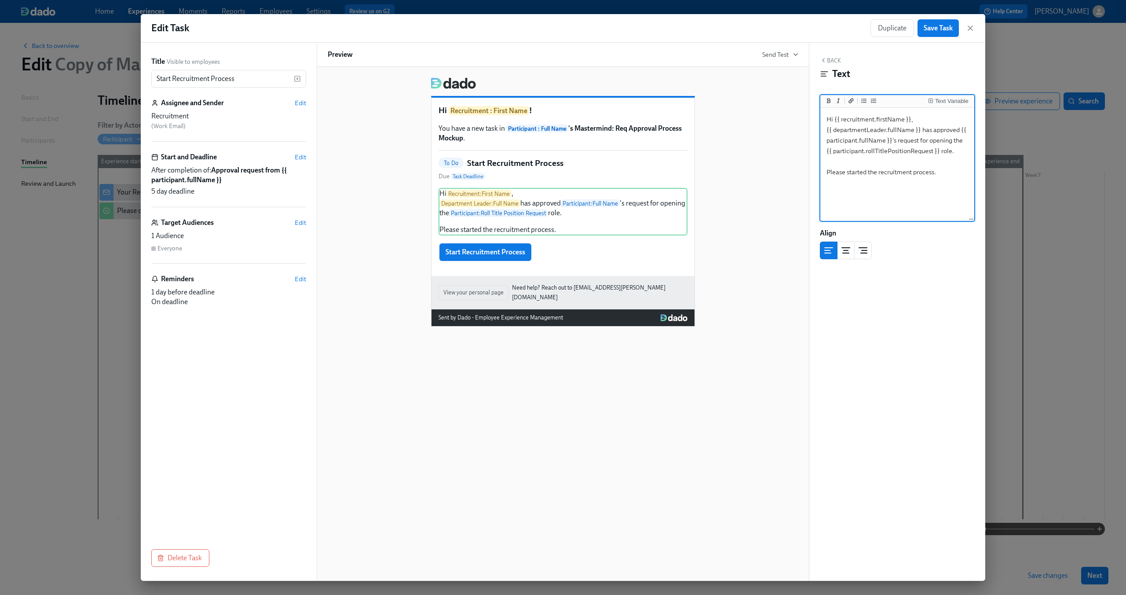
click at [961, 150] on textarea "Hi {{ recruitment.firstName }}, {{ departmentLeader.fullName }} has approved {{…" at bounding box center [897, 165] width 150 height 110
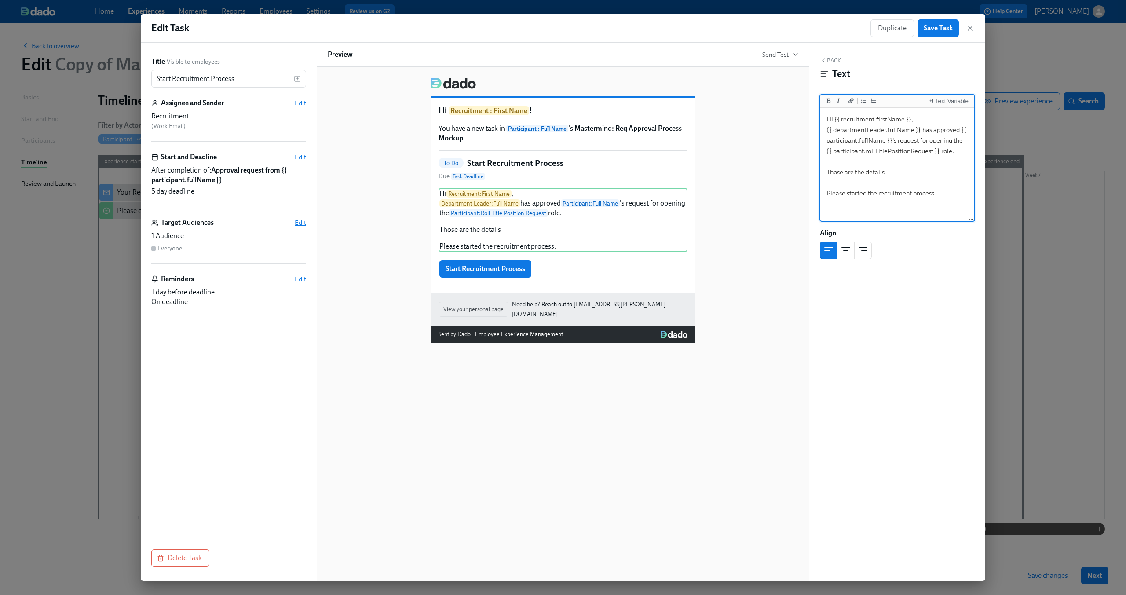
type textarea "Hi {{ recruitment.firstName }}, {{ departmentLeader.fullName }} has approved {{…"
click at [298, 223] on span "Edit" at bounding box center [300, 222] width 11 height 9
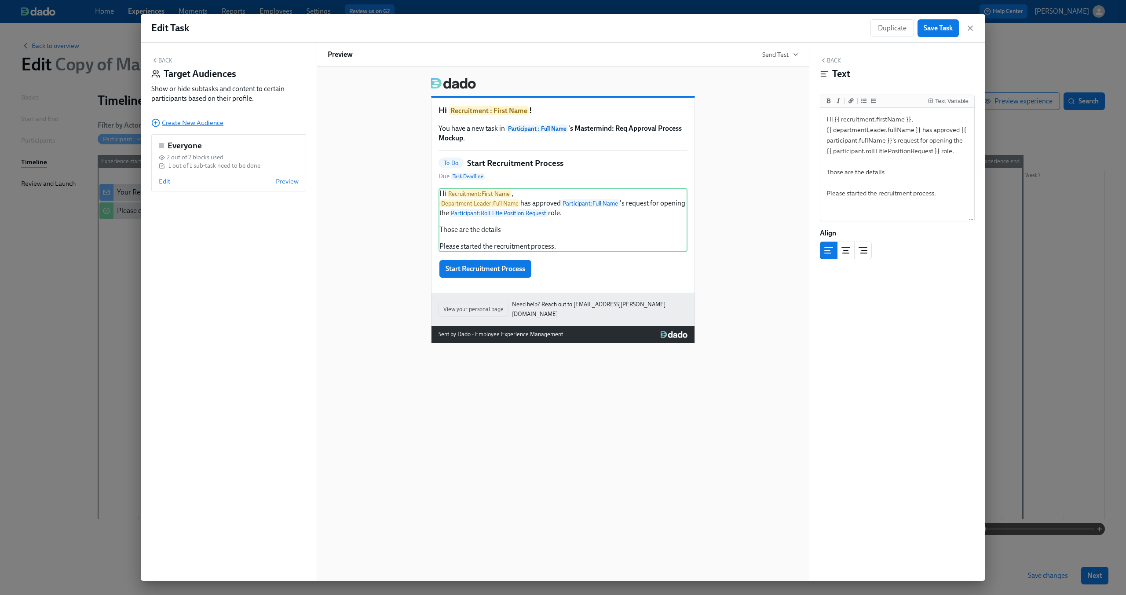
click at [175, 125] on span "Create New Audience" at bounding box center [187, 122] width 72 height 9
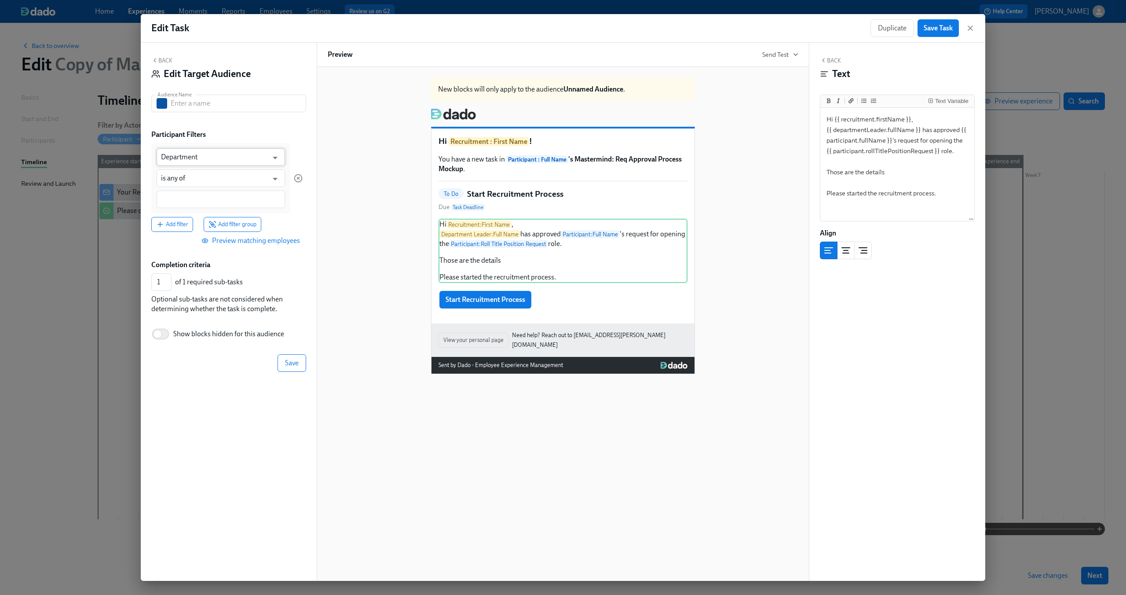
click at [198, 164] on input "Department" at bounding box center [214, 157] width 107 height 18
click at [206, 181] on li "Department Lead Approves" at bounding box center [221, 179] width 128 height 15
type input "Department Lead Approves"
click at [192, 195] on input at bounding box center [221, 199] width 120 height 9
type input "Yes"
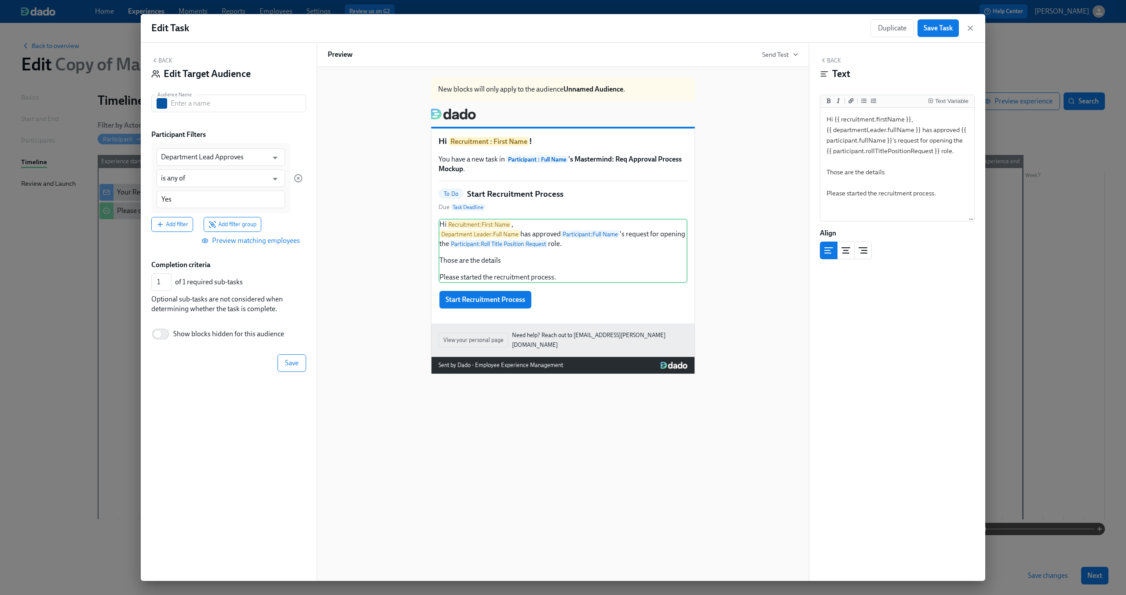
click at [292, 224] on div "Add filter Add filter group" at bounding box center [226, 224] width 151 height 15
click at [286, 360] on span "Save" at bounding box center [292, 363] width 14 height 9
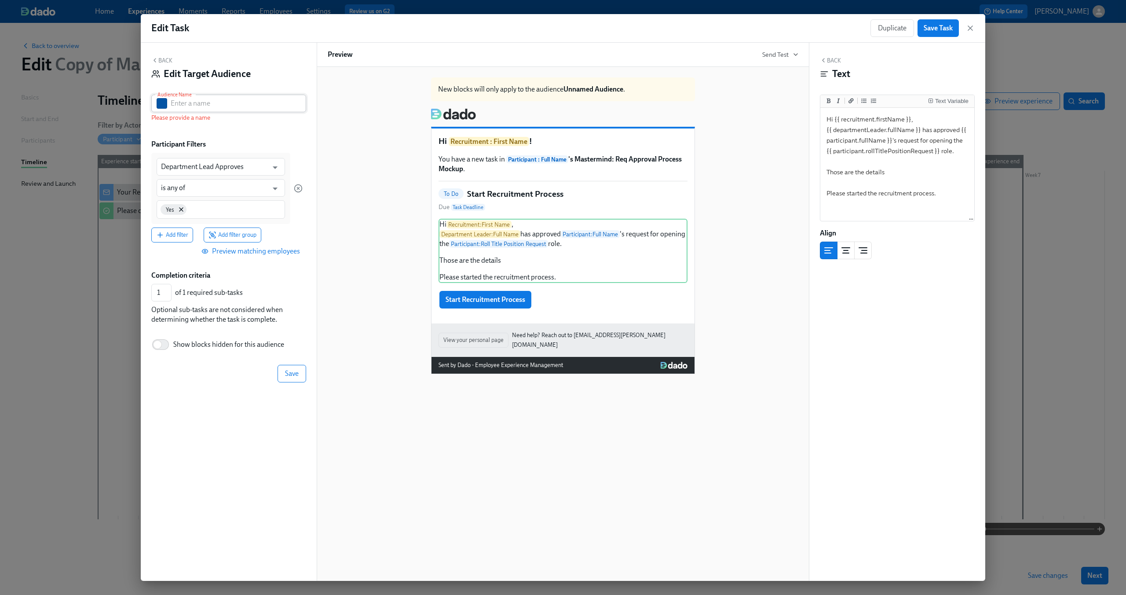
click at [238, 103] on input "text" at bounding box center [238, 104] width 135 height 18
type input "Approved by Department Leader"
click at [293, 150] on div "Participant Filters Department Lead Approves ​ is any of ​ Yes Add filter Add f…" at bounding box center [228, 199] width 155 height 121
click at [293, 373] on span "Save" at bounding box center [292, 373] width 14 height 9
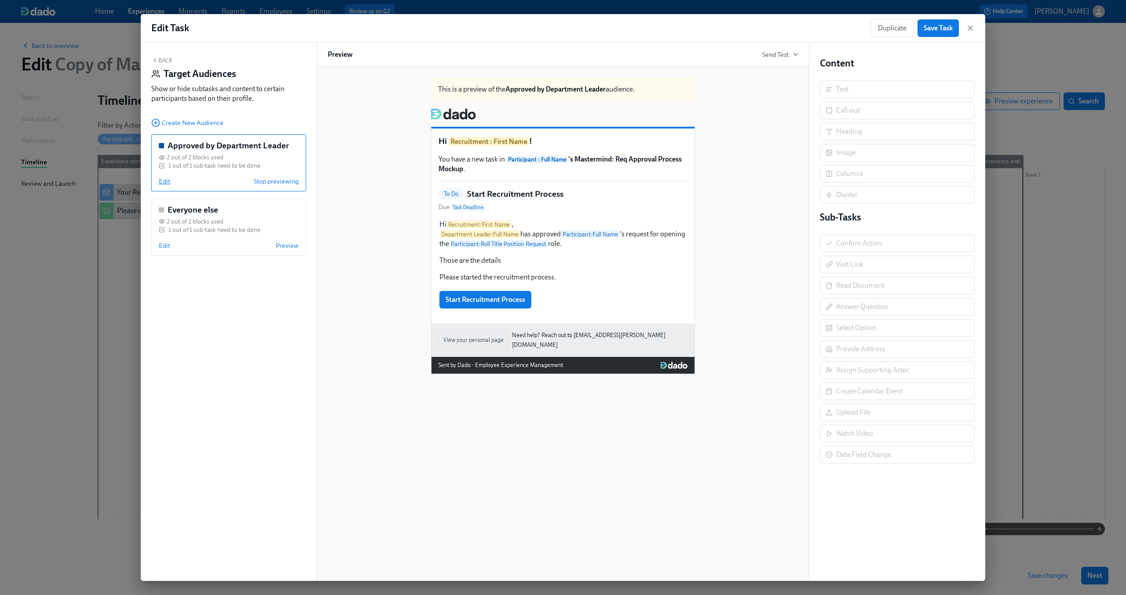
click at [166, 180] on span "Edit" at bounding box center [164, 181] width 11 height 9
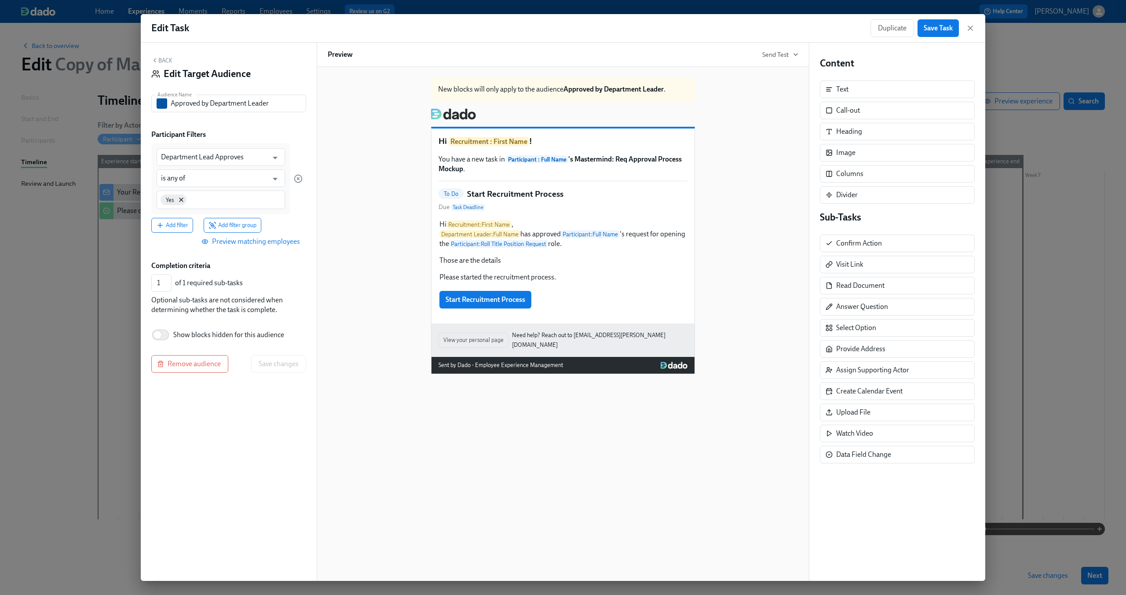
click at [154, 58] on icon "button" at bounding box center [154, 60] width 7 height 7
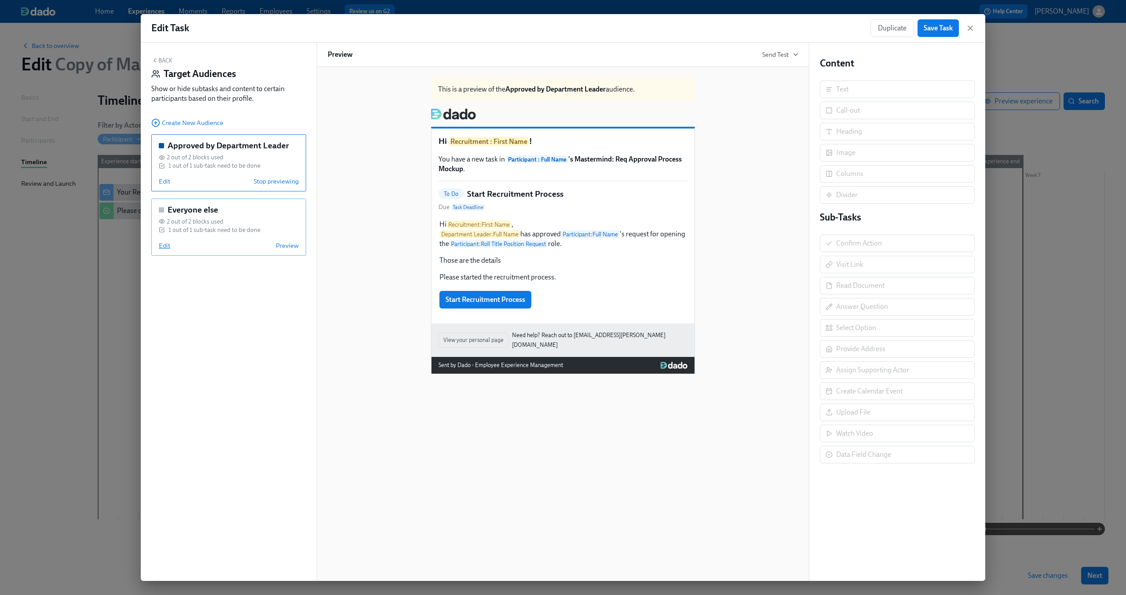
click at [162, 246] on span "Edit" at bounding box center [164, 245] width 11 height 9
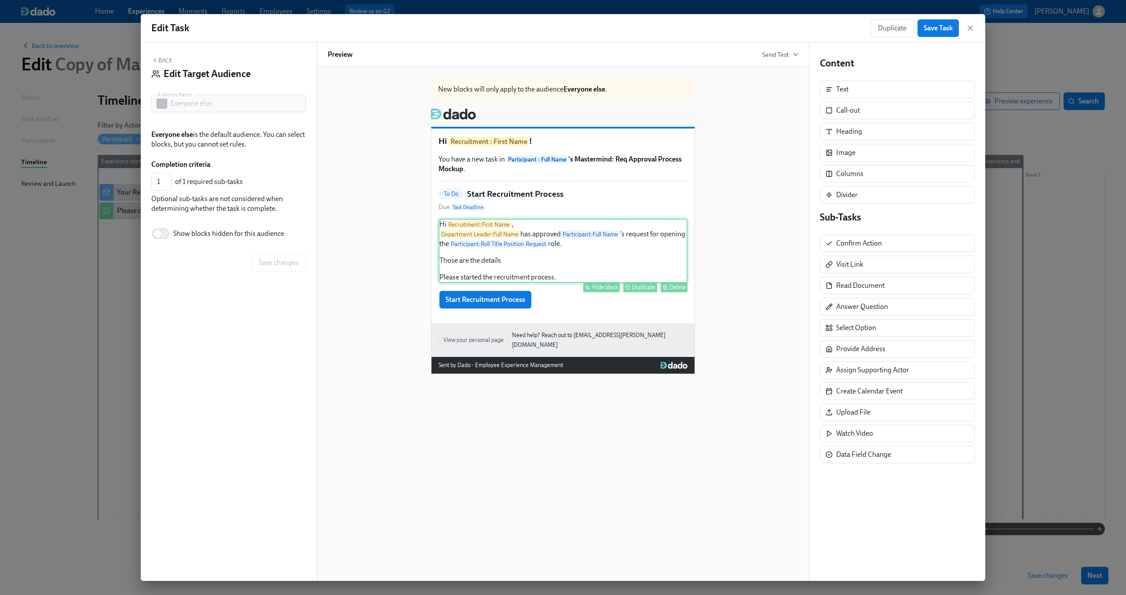
click at [498, 242] on div "Hi Recruitment : First Name , Department Leader : Full Name has approved Partic…" at bounding box center [563, 251] width 249 height 64
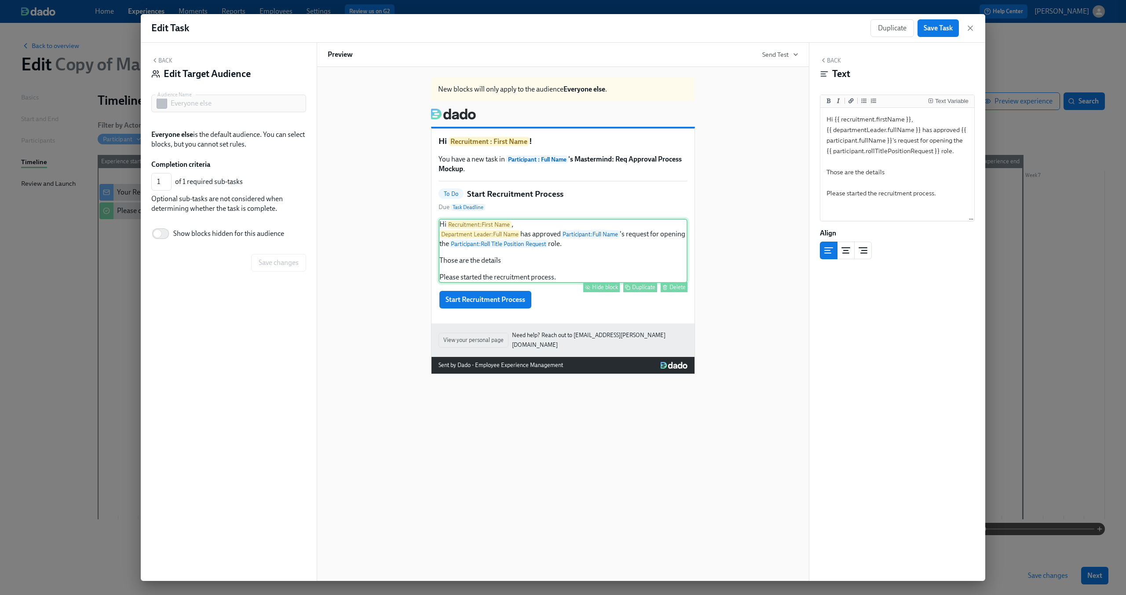
click at [609, 288] on div "Hide block" at bounding box center [605, 287] width 26 height 7
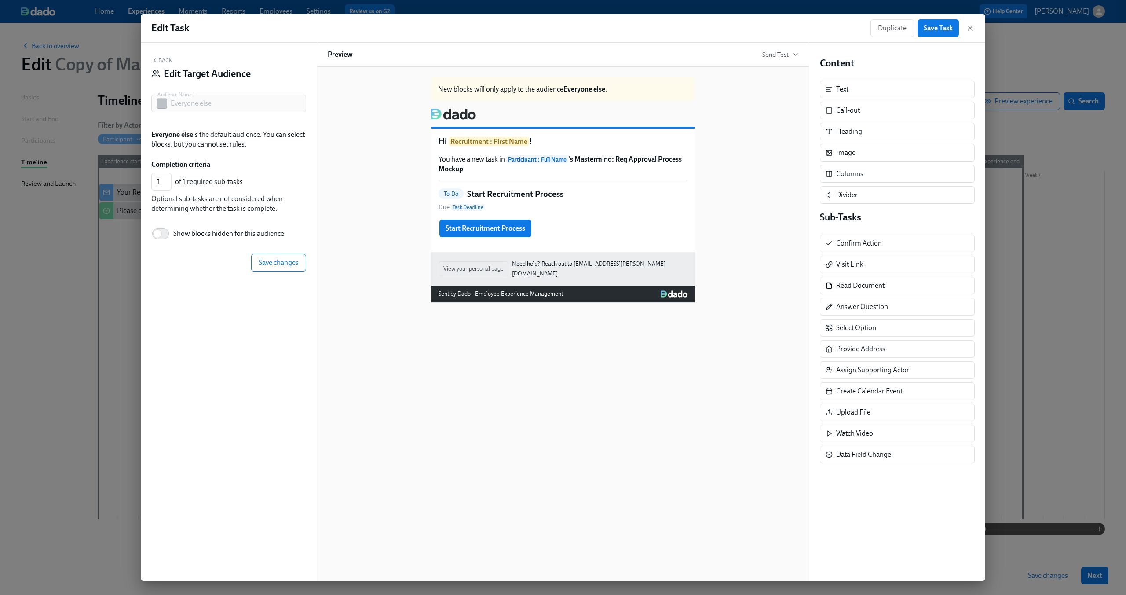
click at [369, 172] on div "New blocks will only apply to the audience Everyone else . Hi Recruitment : Fir…" at bounding box center [563, 186] width 471 height 232
click at [555, 227] on div "Start Recruitment Process Hide block Duplicate Delete" at bounding box center [563, 228] width 249 height 19
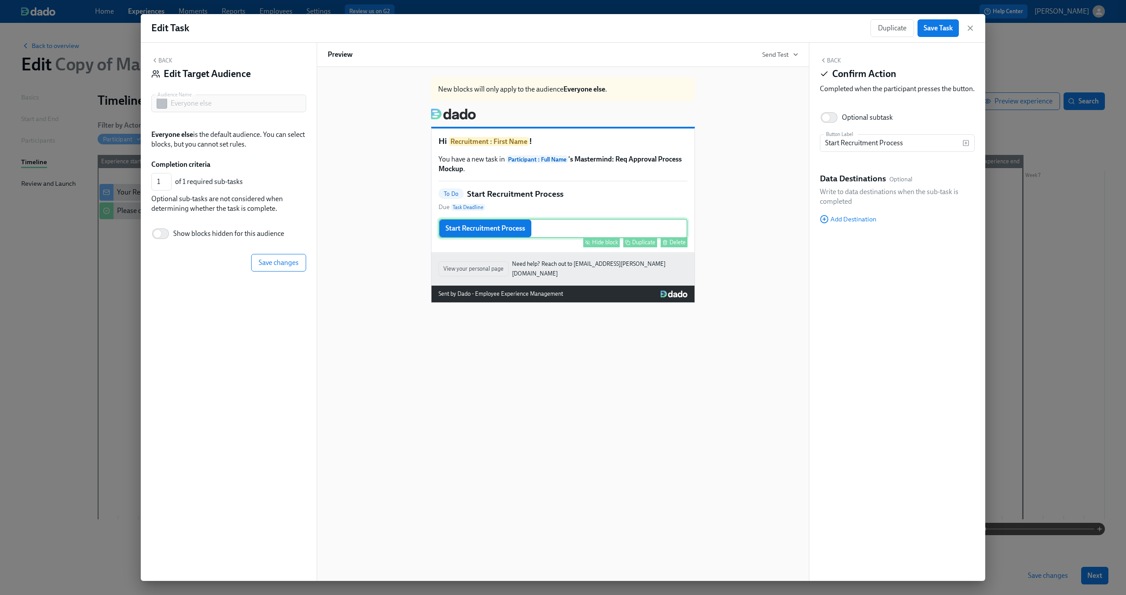
click at [593, 244] on div "Hide block" at bounding box center [605, 242] width 26 height 7
type input "0"
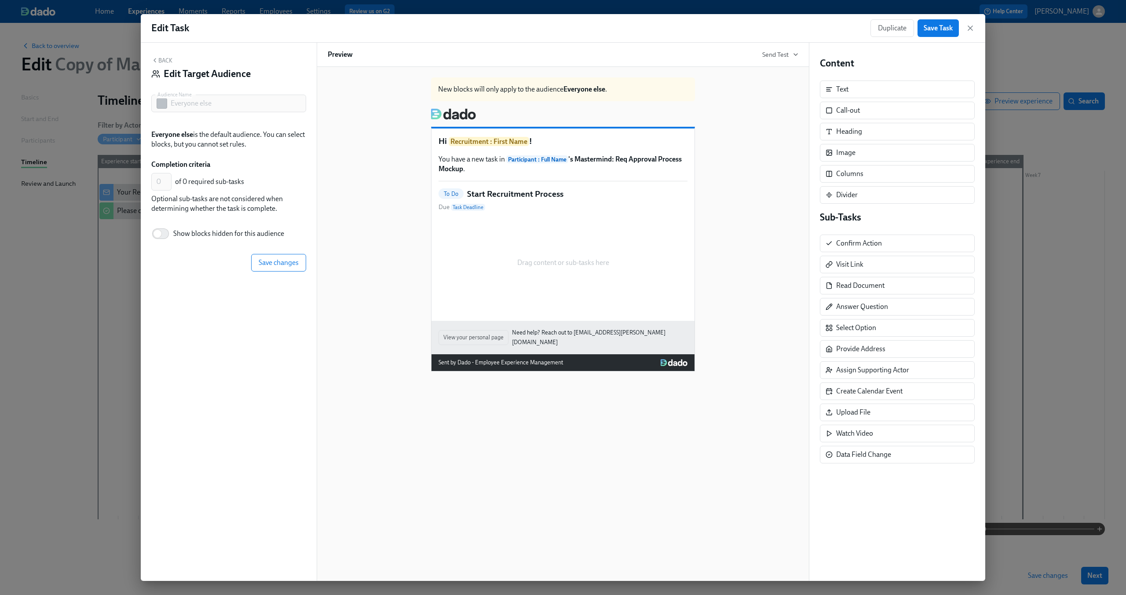
click at [384, 144] on div "New blocks will only apply to the audience Everyone else . Hi Recruitment : Fir…" at bounding box center [563, 220] width 471 height 301
click at [288, 262] on span "Save changes" at bounding box center [279, 262] width 40 height 9
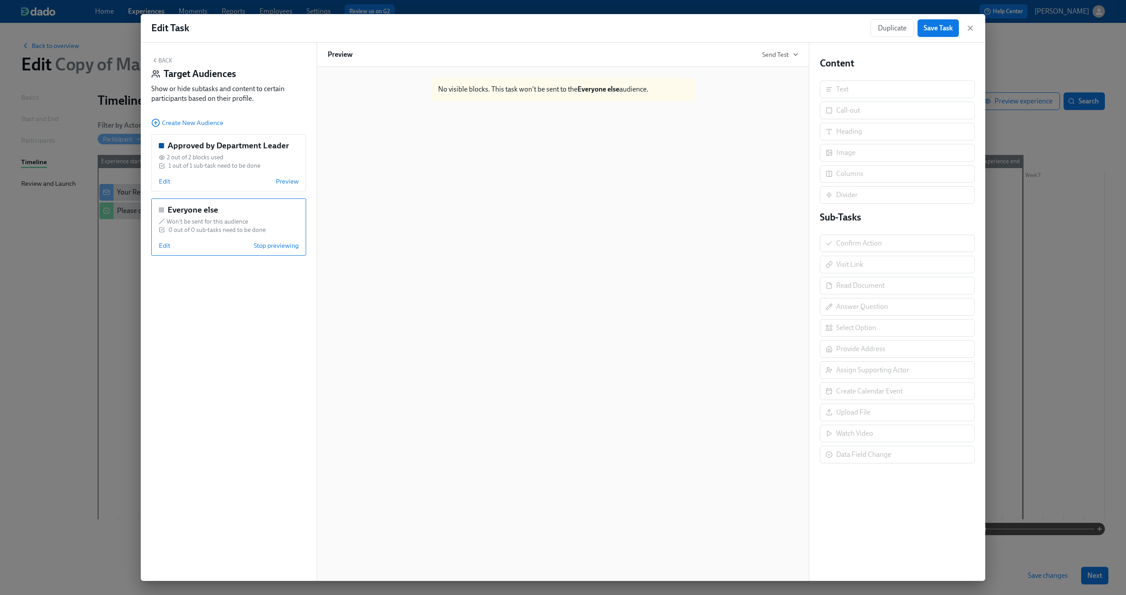
click at [161, 60] on button "Back" at bounding box center [161, 60] width 21 height 7
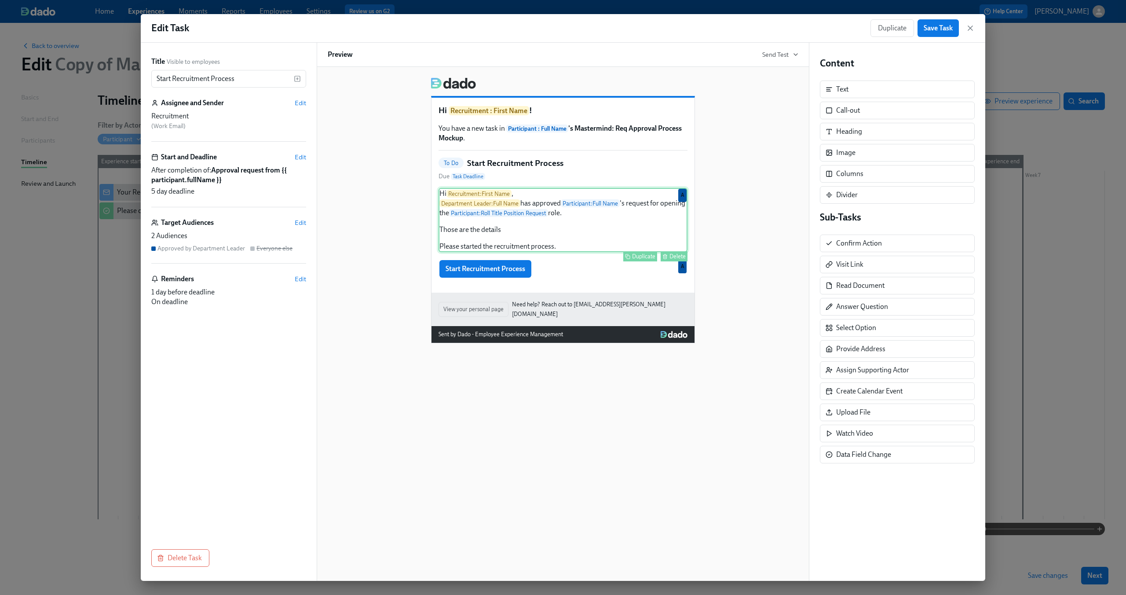
click at [597, 224] on div "Hi Recruitment : First Name , Department Leader : Full Name has approved Partic…" at bounding box center [563, 220] width 249 height 64
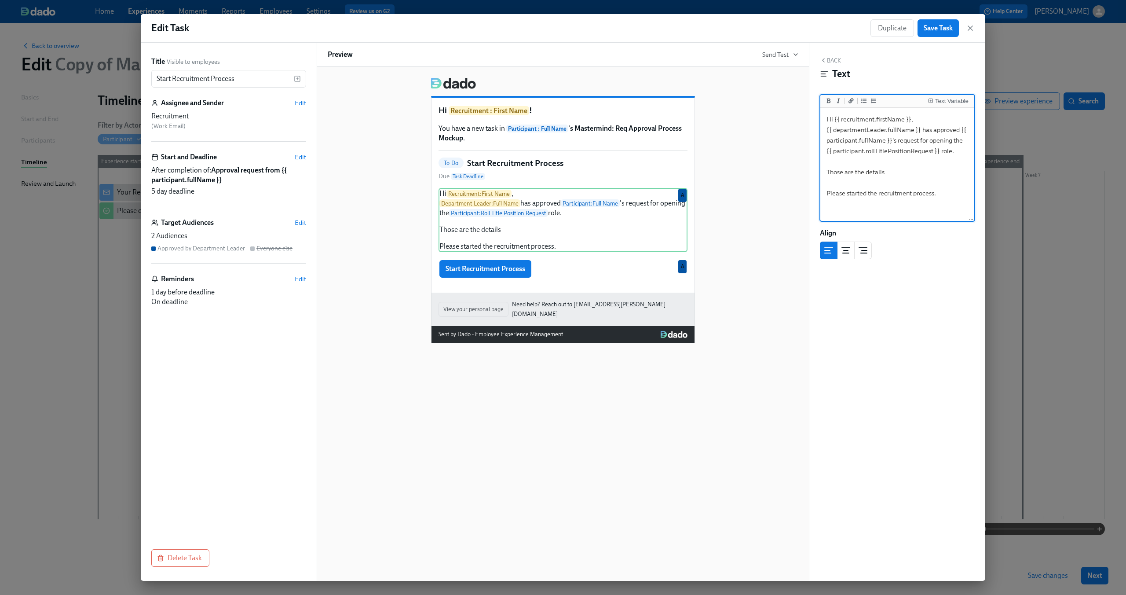
click at [734, 147] on div "Hi Recruitment : First Name ! You have a new task in Participant : Full Name 's…" at bounding box center [563, 206] width 471 height 273
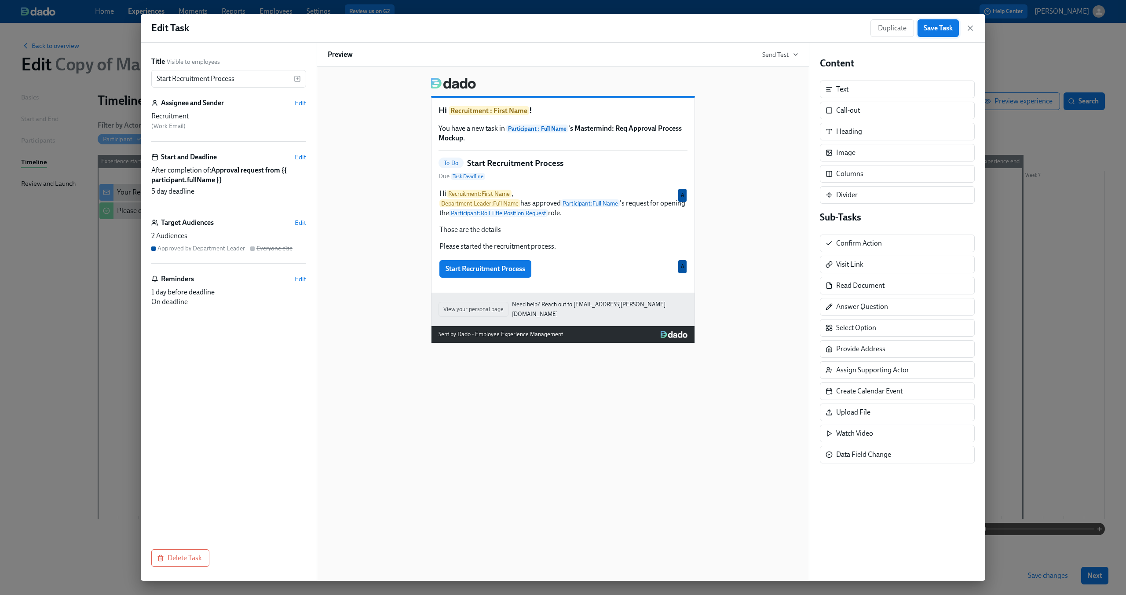
click at [944, 32] on span "Save Task" at bounding box center [938, 28] width 29 height 9
click at [971, 28] on icon "button" at bounding box center [970, 28] width 4 height 4
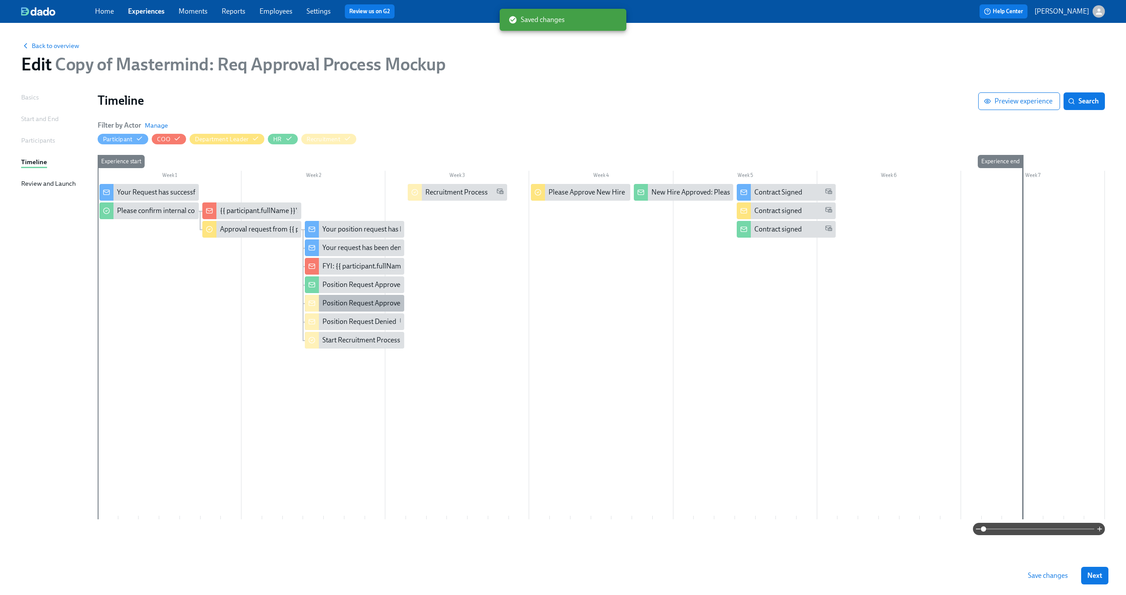
click at [369, 305] on div "Position Request Approved" at bounding box center [363, 303] width 82 height 10
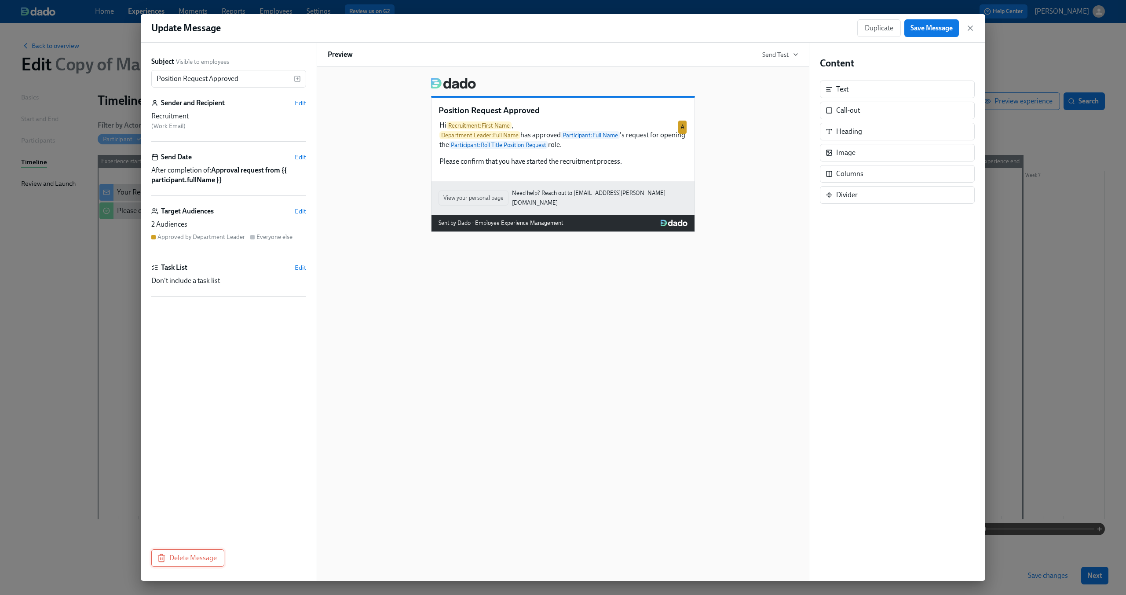
click at [190, 551] on button "Delete Message" at bounding box center [187, 558] width 73 height 18
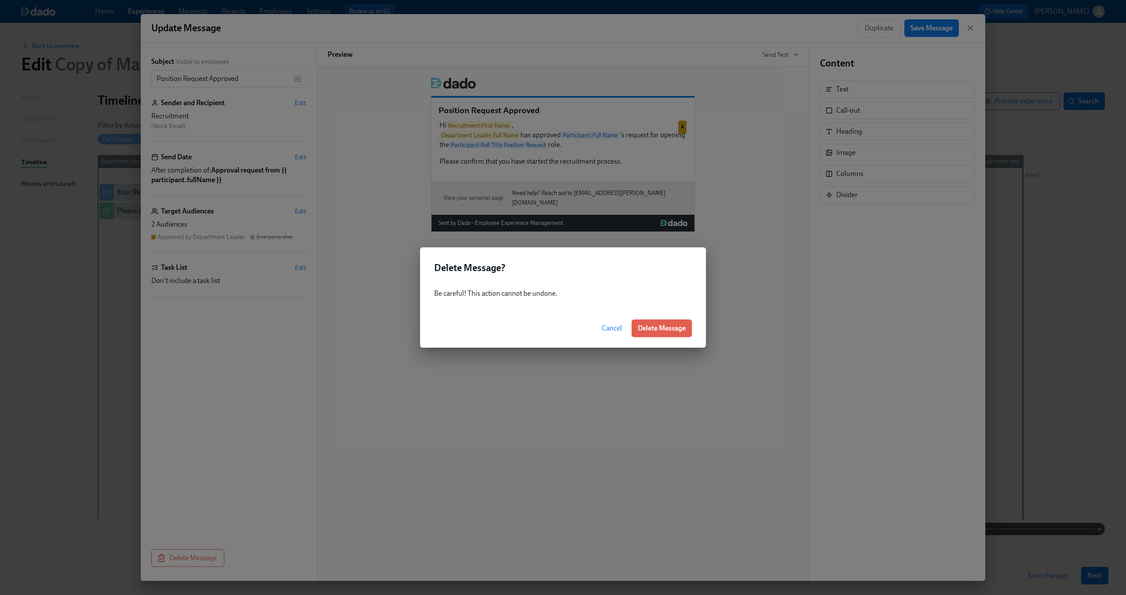
click at [645, 322] on button "Delete Message" at bounding box center [662, 328] width 60 height 18
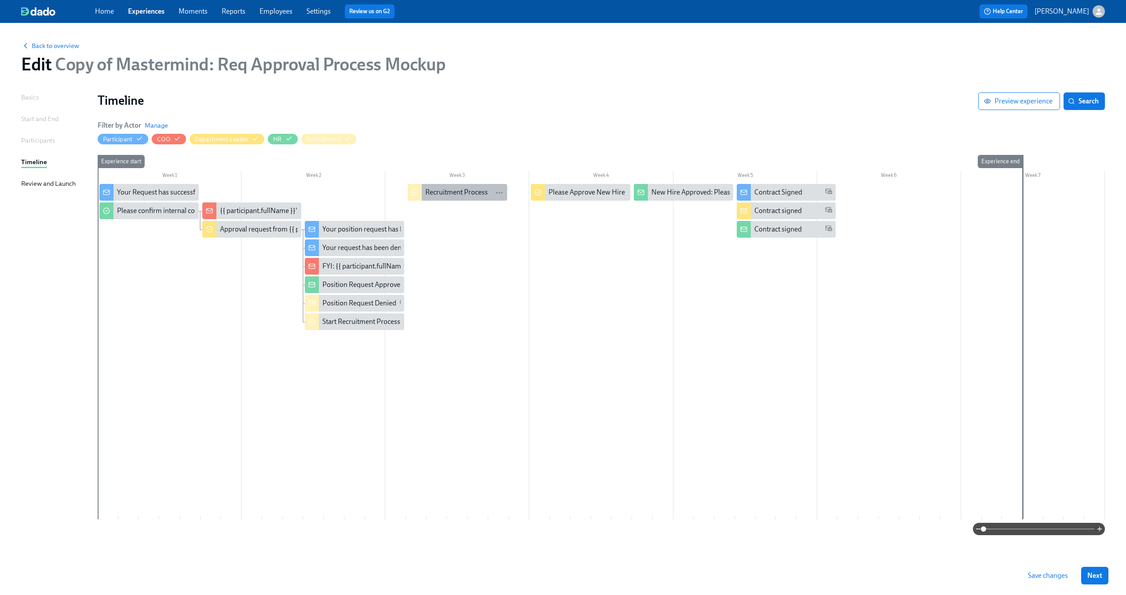
click at [467, 195] on div "Recruitment Process" at bounding box center [456, 192] width 62 height 10
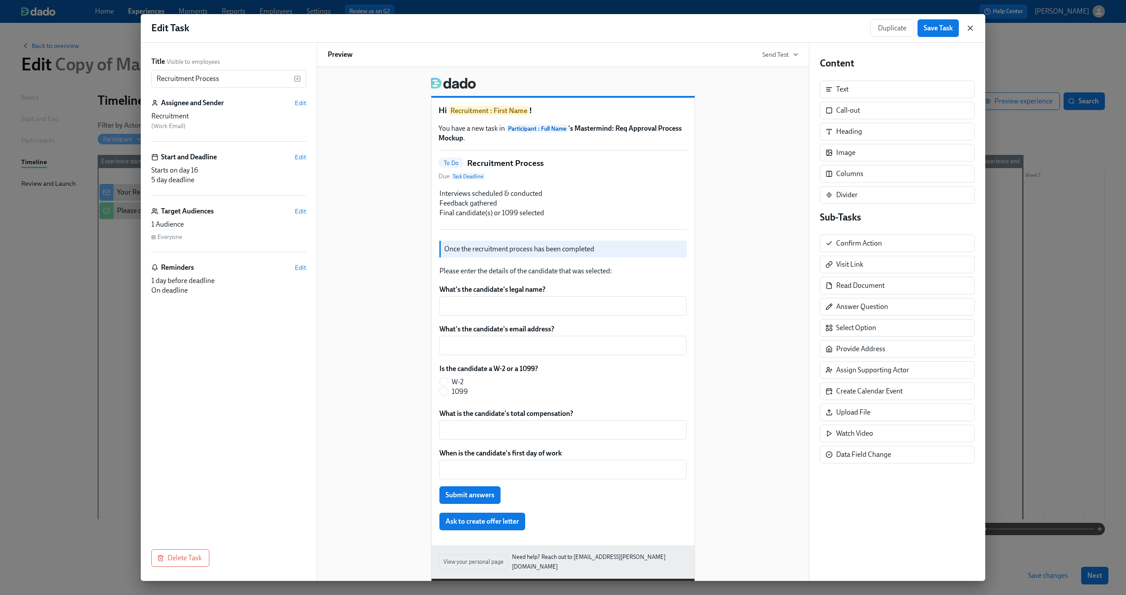
click at [970, 27] on icon "button" at bounding box center [970, 28] width 9 height 9
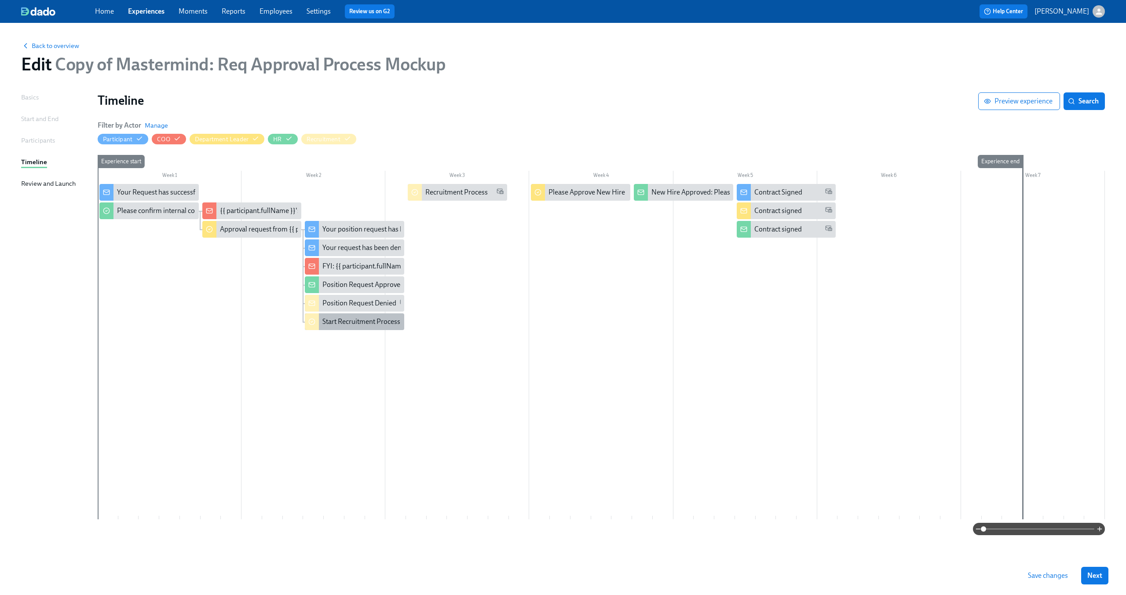
click at [338, 327] on div "Start Recruitment Process" at bounding box center [354, 321] width 99 height 17
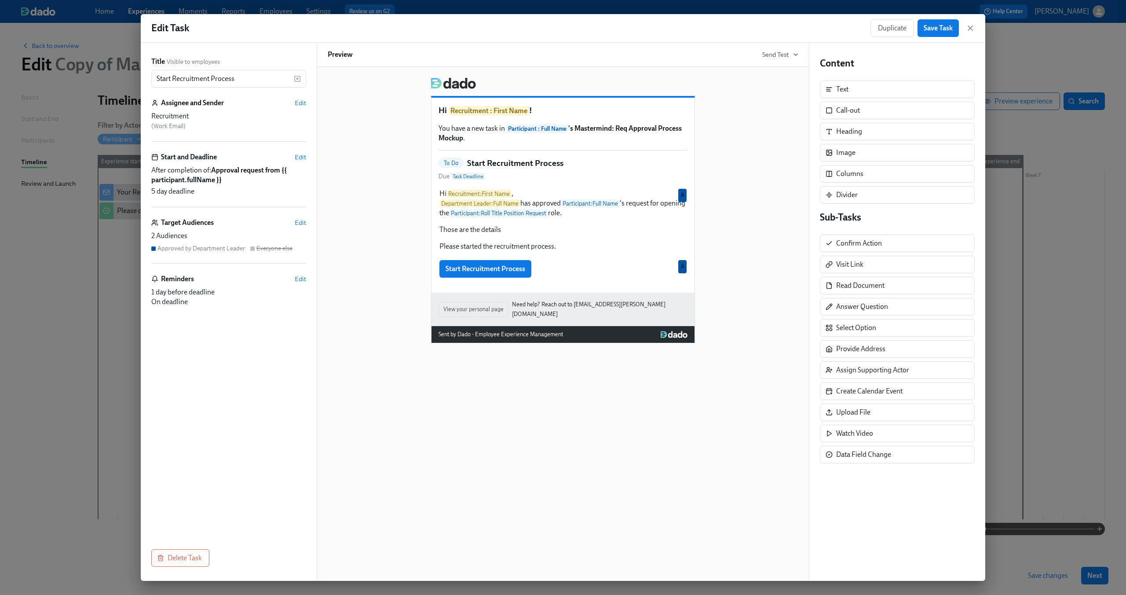
click at [517, 397] on div "Hi Recruitment : First Name ! You have a new task in Participant : Full Name 's…" at bounding box center [563, 324] width 493 height 514
click at [553, 272] on div "Start Recruitment Process Duplicate Delete A" at bounding box center [563, 268] width 249 height 19
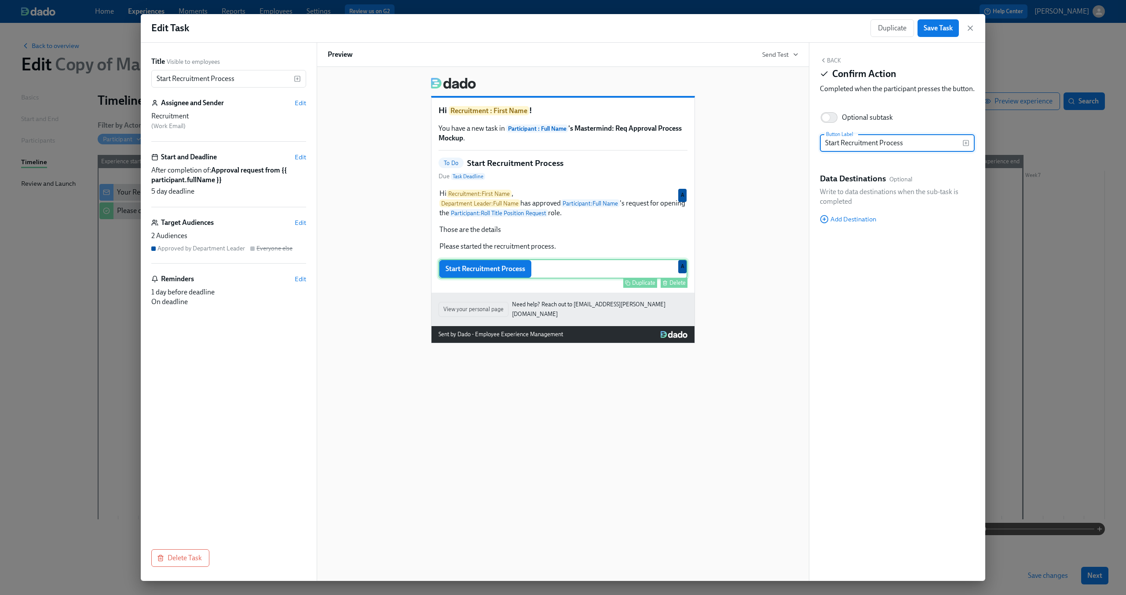
click at [470, 271] on div "Start Recruitment Process Duplicate Delete A" at bounding box center [563, 268] width 249 height 19
click at [858, 235] on div "Back Confirm Action Completed when the participant presses the button. Optional…" at bounding box center [897, 312] width 176 height 538
click at [858, 223] on span "Add Destination" at bounding box center [848, 219] width 56 height 9
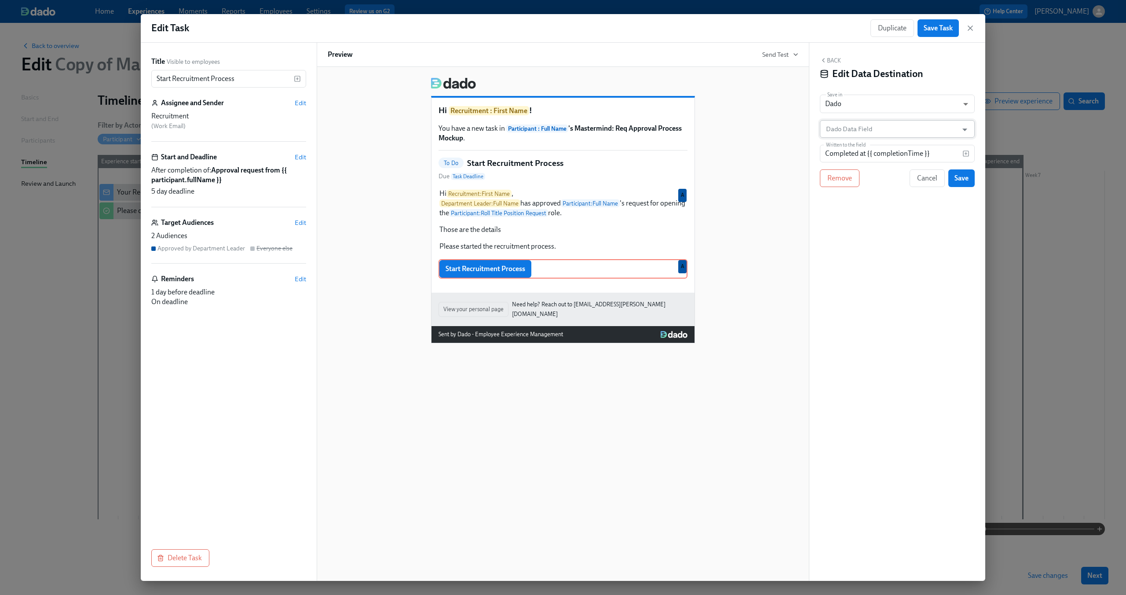
click at [877, 129] on input "Dado Data Field" at bounding box center [890, 129] width 133 height 18
type input "rec"
click at [759, 198] on div "Hi Recruitment : First Name ! You have a new task in Participant : Full Name 's…" at bounding box center [563, 206] width 471 height 273
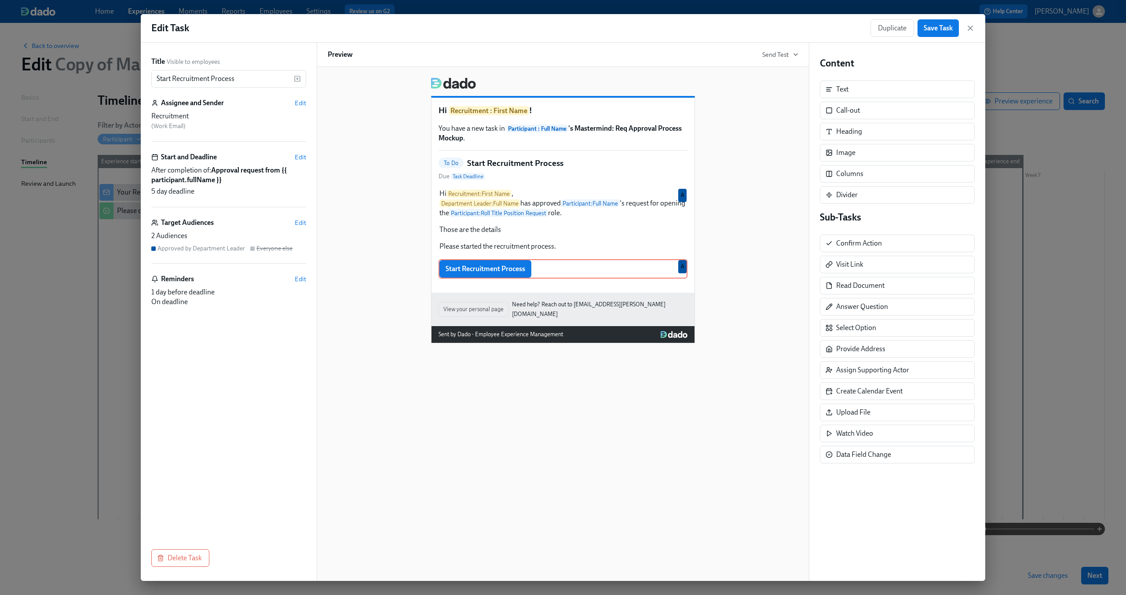
click at [947, 39] on div "Edit Task Duplicate Save Task" at bounding box center [563, 28] width 844 height 29
click at [944, 25] on span "Save Task" at bounding box center [938, 28] width 29 height 9
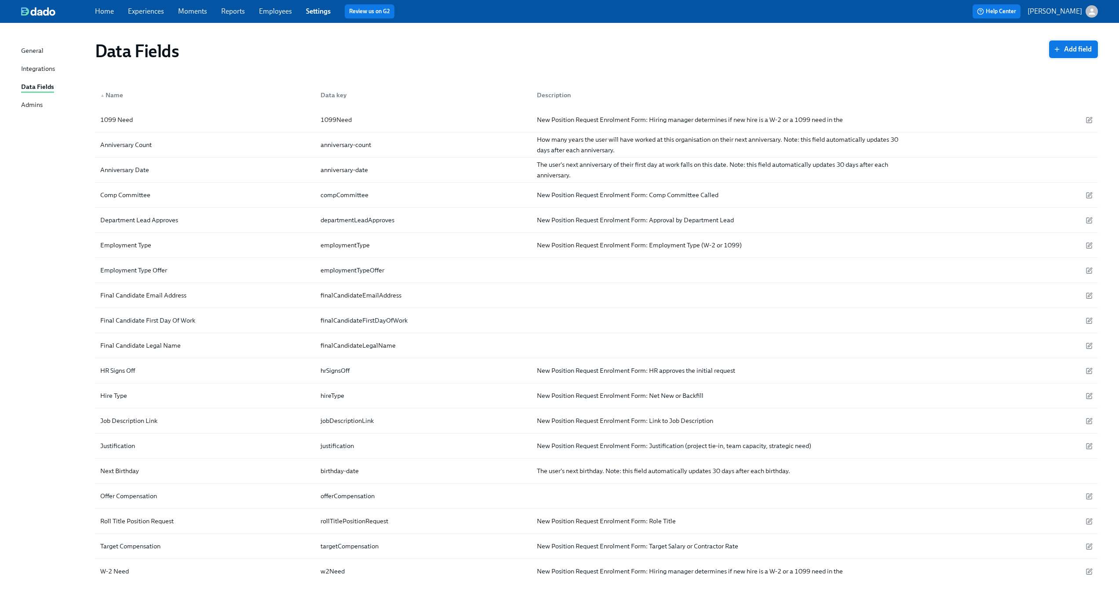
click at [1069, 55] on button "Add field" at bounding box center [1073, 49] width 49 height 18
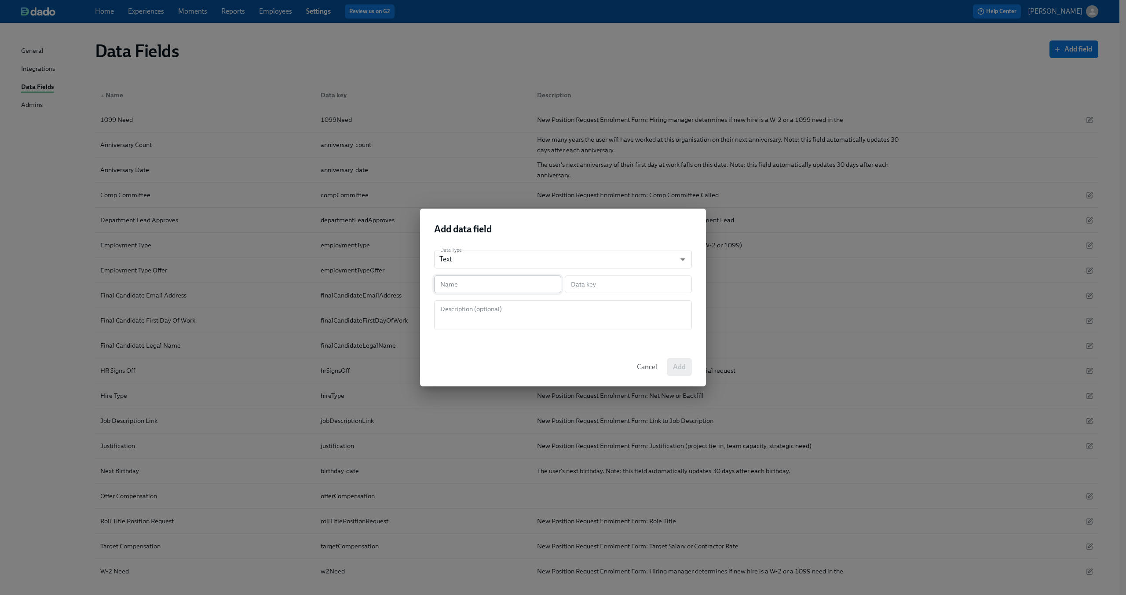
click at [508, 289] on input "text" at bounding box center [497, 284] width 127 height 18
type input "R"
type input "r"
type input "Re"
type input "re"
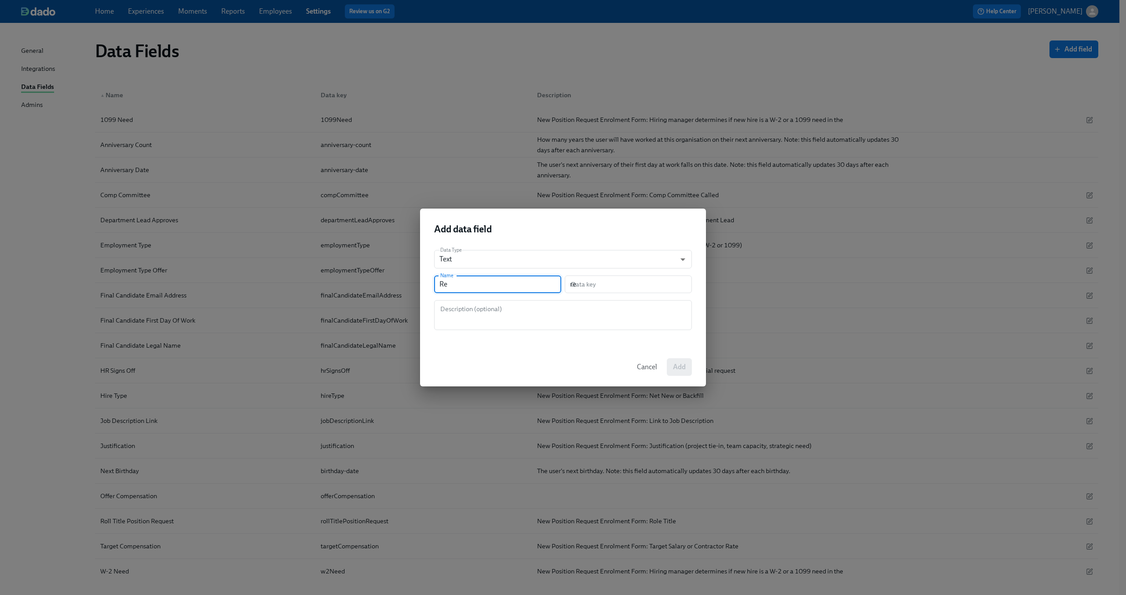
type input "Red"
type input "red"
type input "Redr"
type input "redr"
type input "Redru"
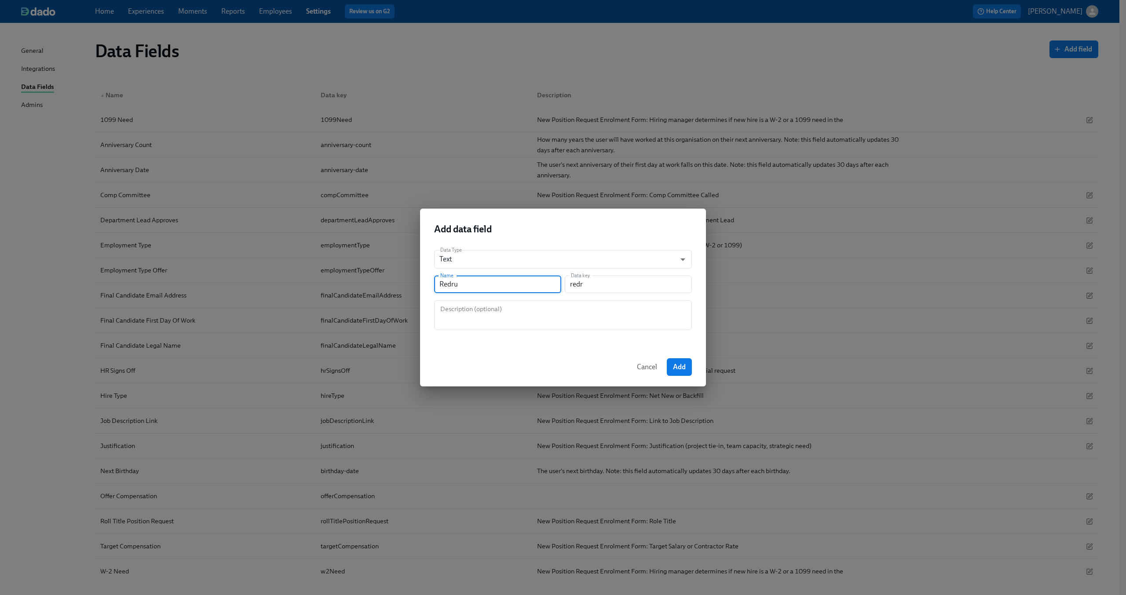
type input "redru"
type input "Redr"
type input "redr"
type input "Red"
type input "red"
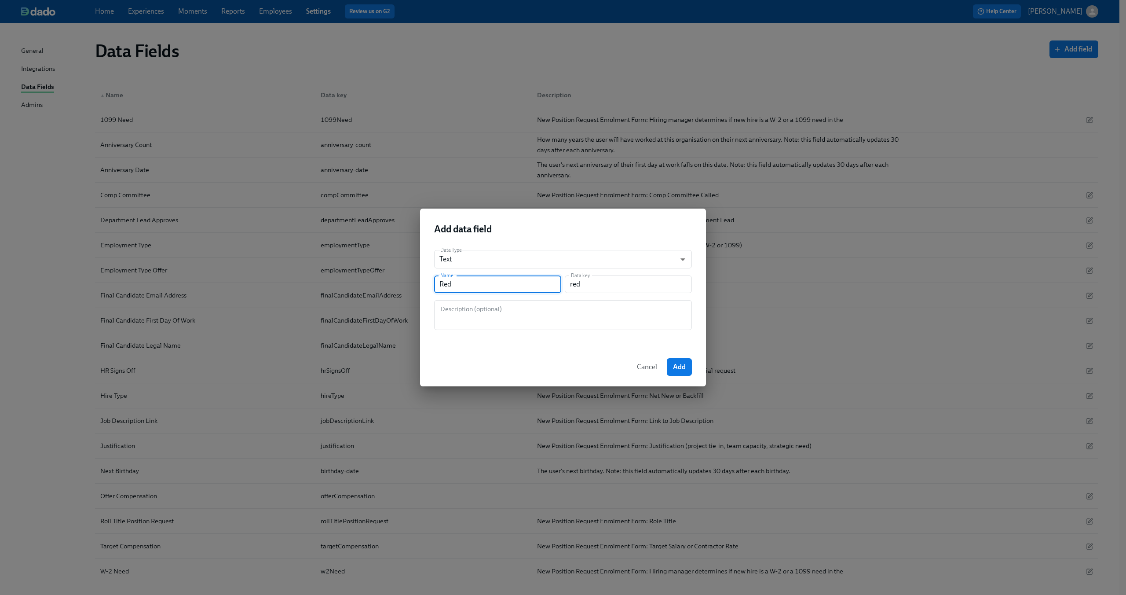
type input "Re"
type input "re"
type input "Rec"
type input "rec"
type input "Recr"
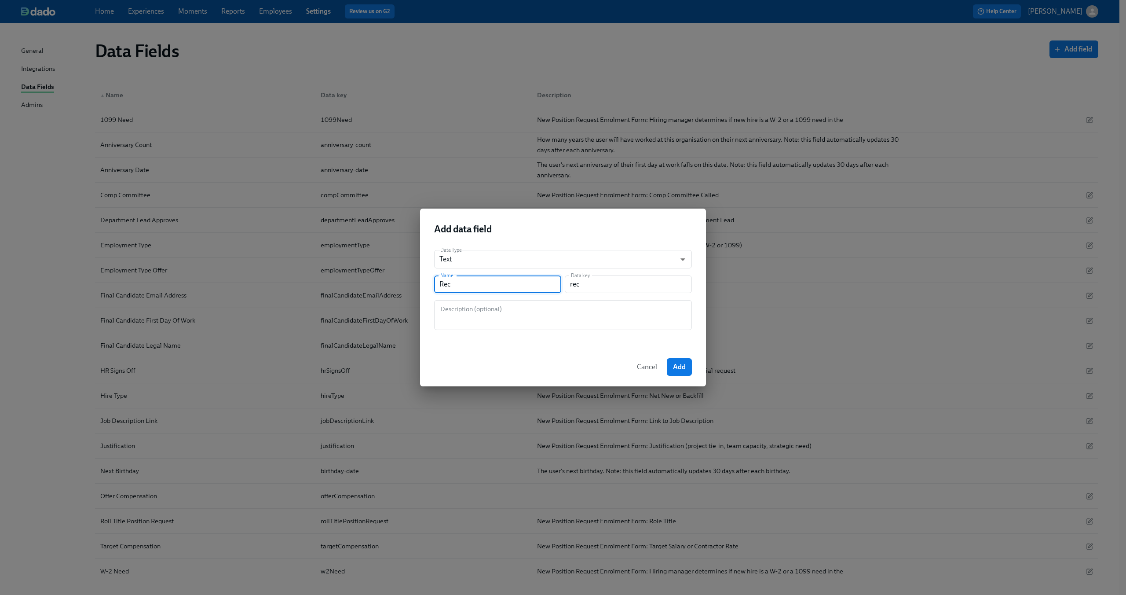
type input "recr"
type input "Recru"
type input "recru"
type input "Recrui"
type input "recrui"
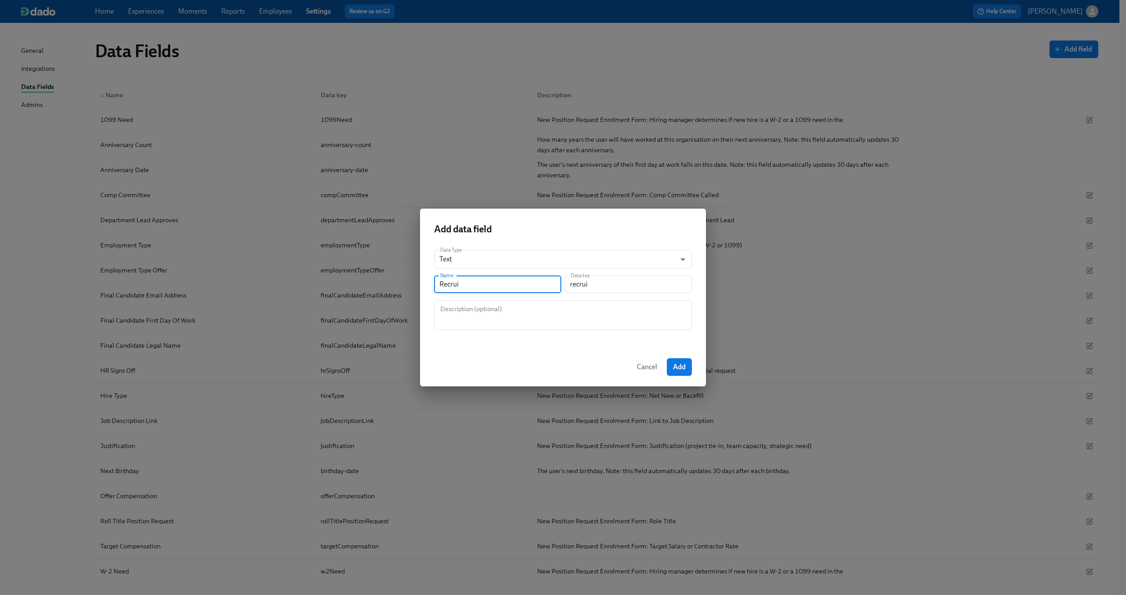
type input "Recruit"
type input "recruit"
type input "Recruitm"
type input "recruitm"
type input "Recruitme"
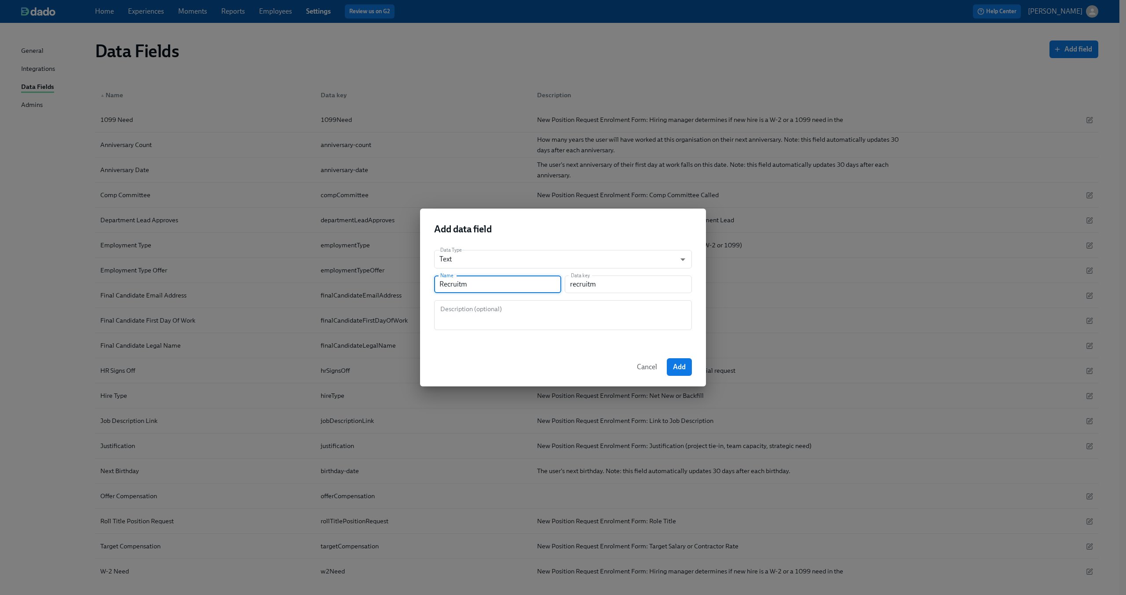
type input "recruitme"
type input "Recruitmen"
type input "recruitmen"
type input "Recruitment"
type input "recruitment"
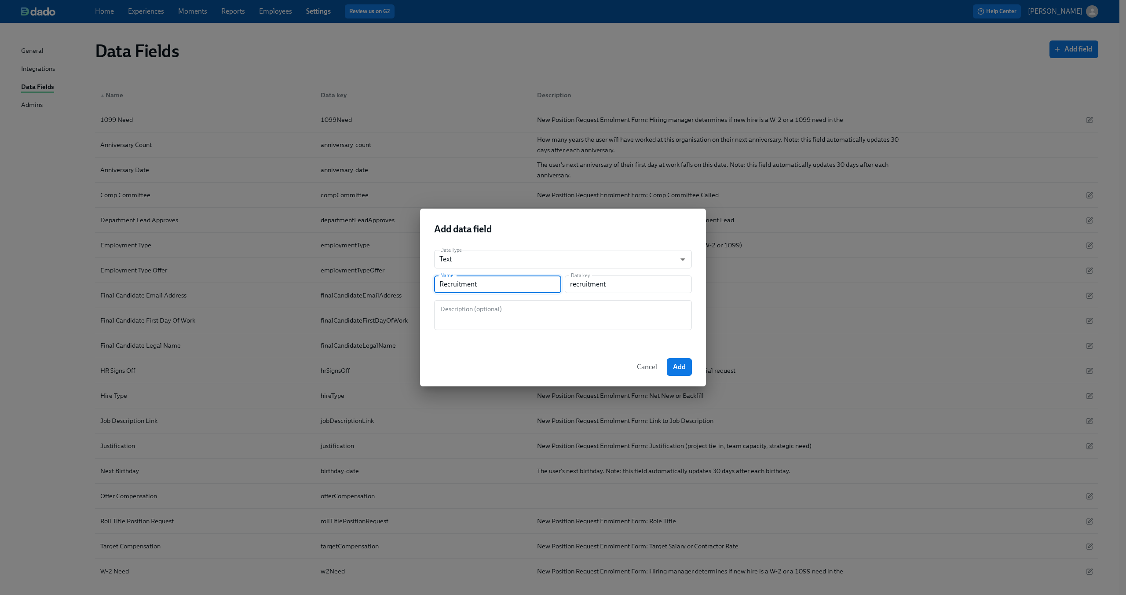
type input "Recruitment P"
type input "recruitmentP"
type input "Recruitment Pr"
type input "recruitmentPr"
type input "Recruitment Pro"
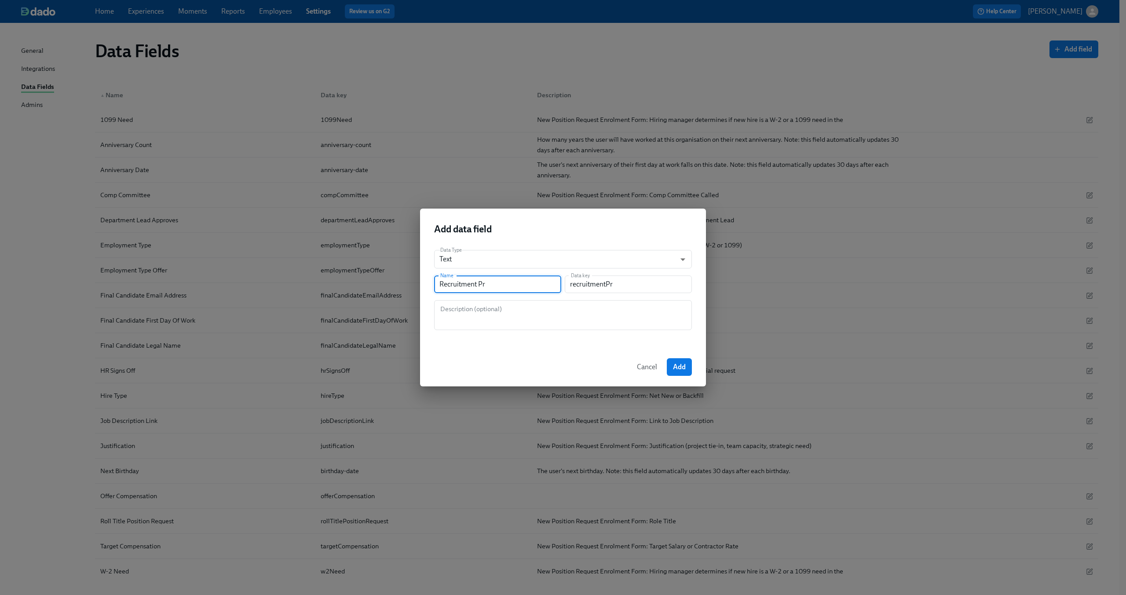
type input "recruitmentPro"
type input "Recruitment Proc"
type input "recruitmentProc"
type input "Recruitment Proce"
type input "recruitmentProce"
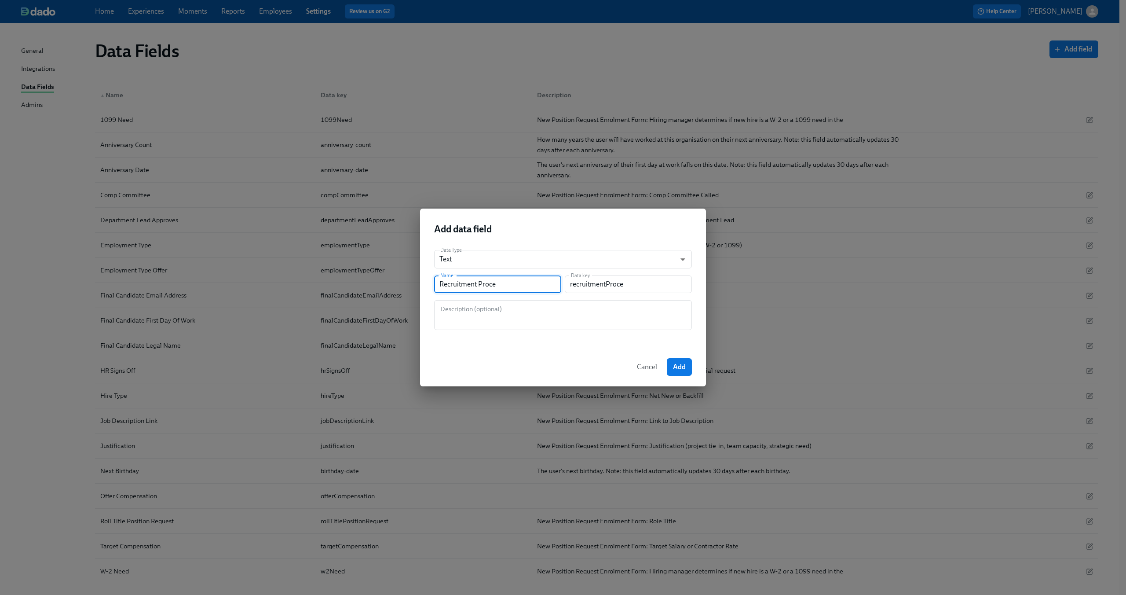
type input "Recruitment Proces"
type input "recruitmentProces"
type input "Recruitment Process"
type input "recruitmentProcess"
type input "Recruitment Process S"
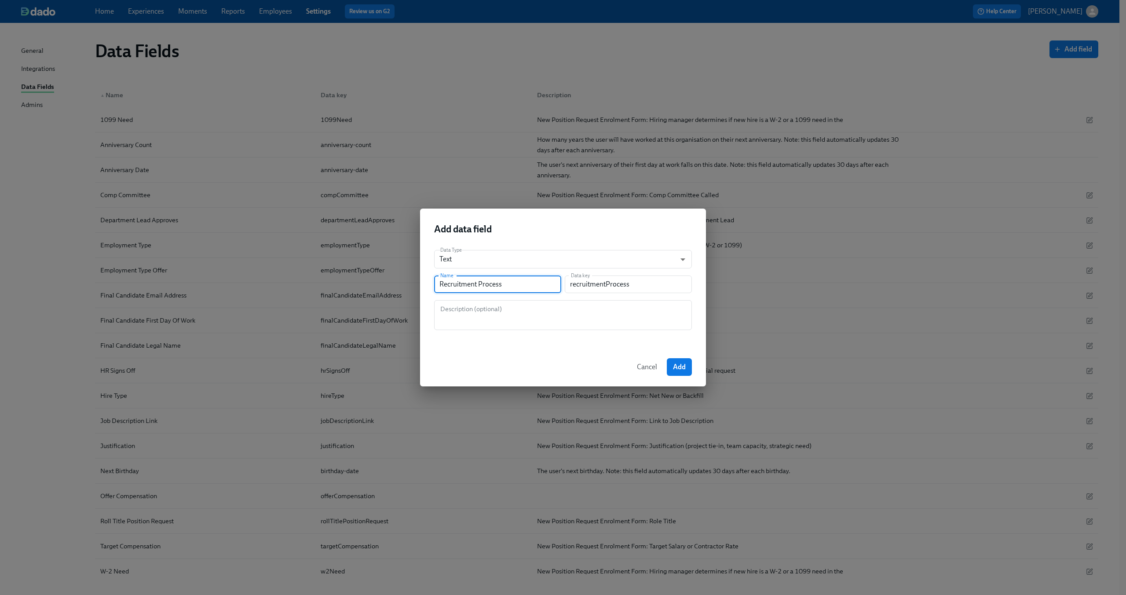
type input "recruitmentProcessS"
type input "Recruitment Process St"
type input "recruitmentProcessSt"
type input "Recruitment Process Sta"
type input "recruitmentProcessSta"
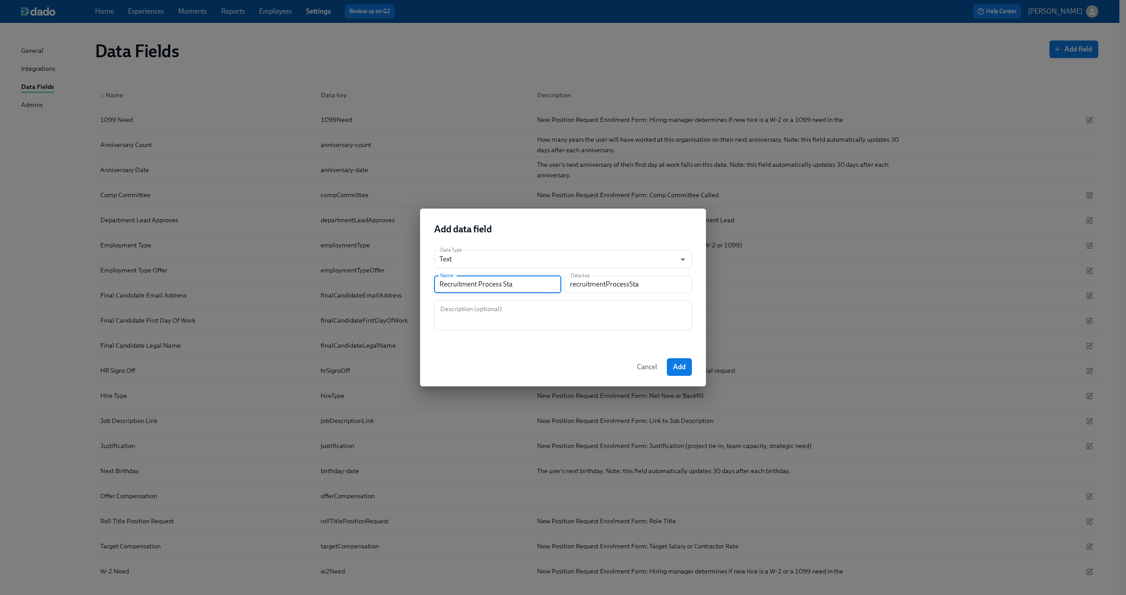
type input "Recruitment Process Star"
type input "recruitmentProcessStar"
type input "Recruitment Process Start"
type input "recruitmentProcessStart"
type input "Recruitment Process Starte"
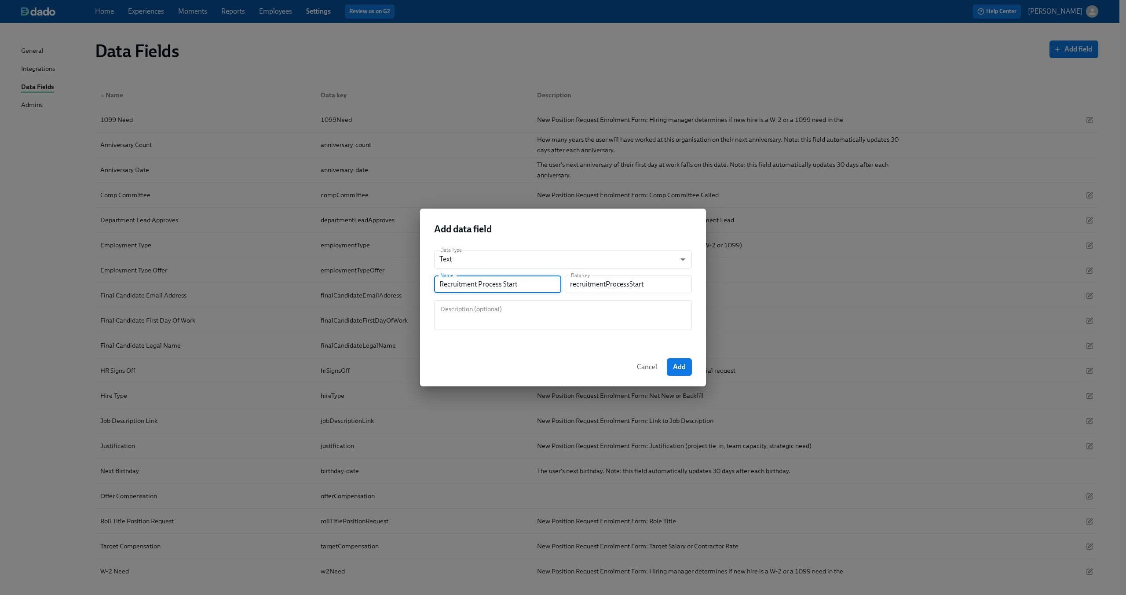
type input "recruitmentProcessStarte"
type input "Recruitment Process Started"
type input "recruitmentProcessStarted"
type input "Recruitment Process Started"
click at [677, 374] on button "Add" at bounding box center [679, 367] width 25 height 18
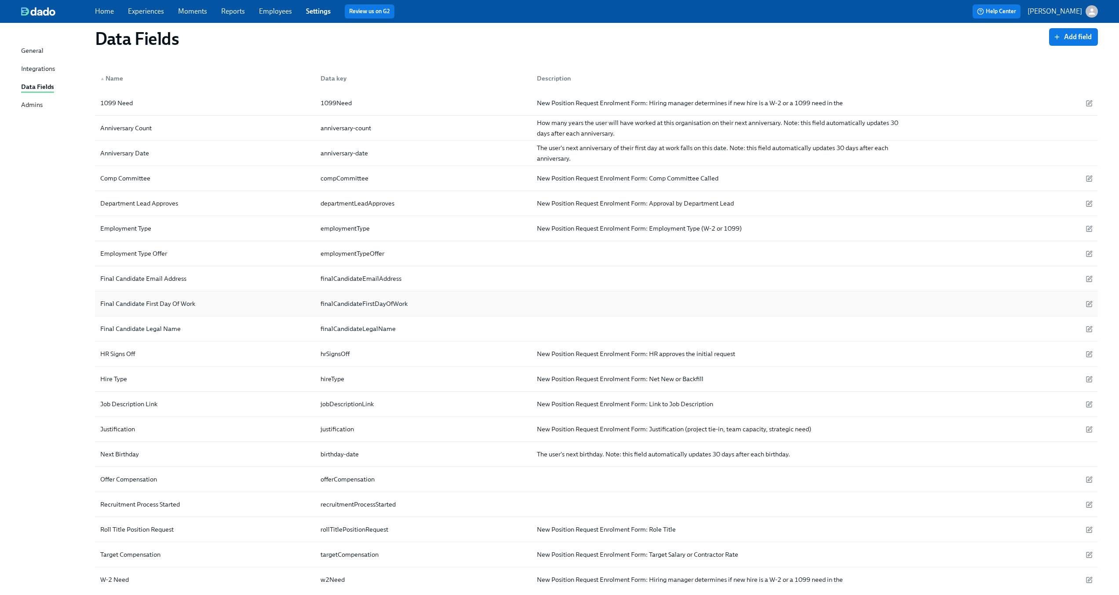
scroll to position [63, 0]
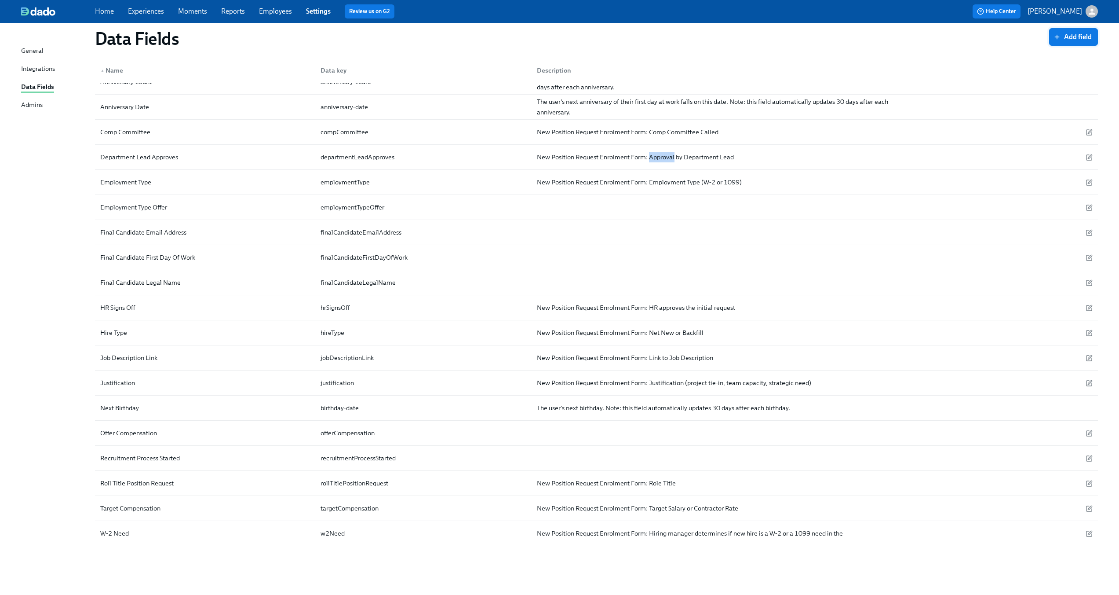
click at [1066, 37] on span "Add field" at bounding box center [1074, 37] width 37 height 9
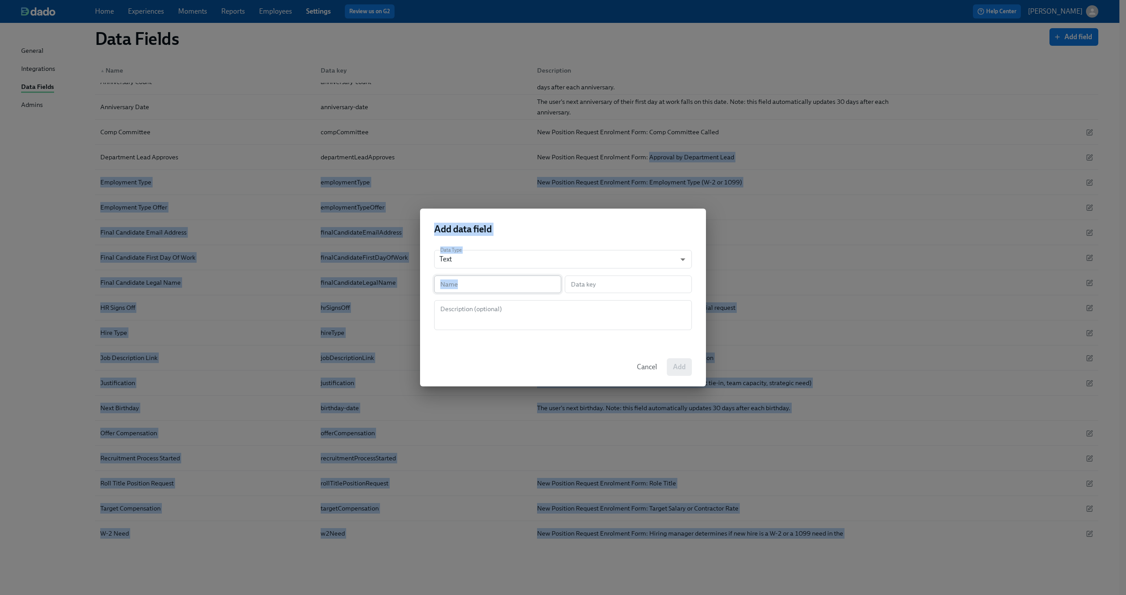
click at [483, 286] on input "text" at bounding box center [497, 284] width 127 height 18
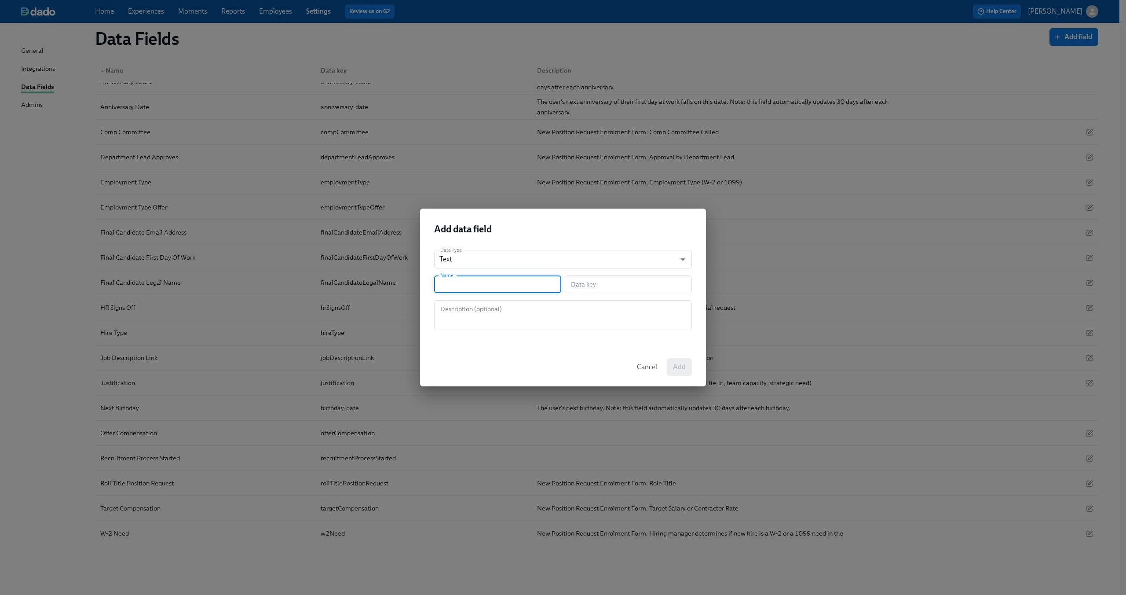
click at [483, 286] on input "text" at bounding box center [497, 284] width 127 height 18
type input "F"
type input "f"
type input "Fi"
type input "fi"
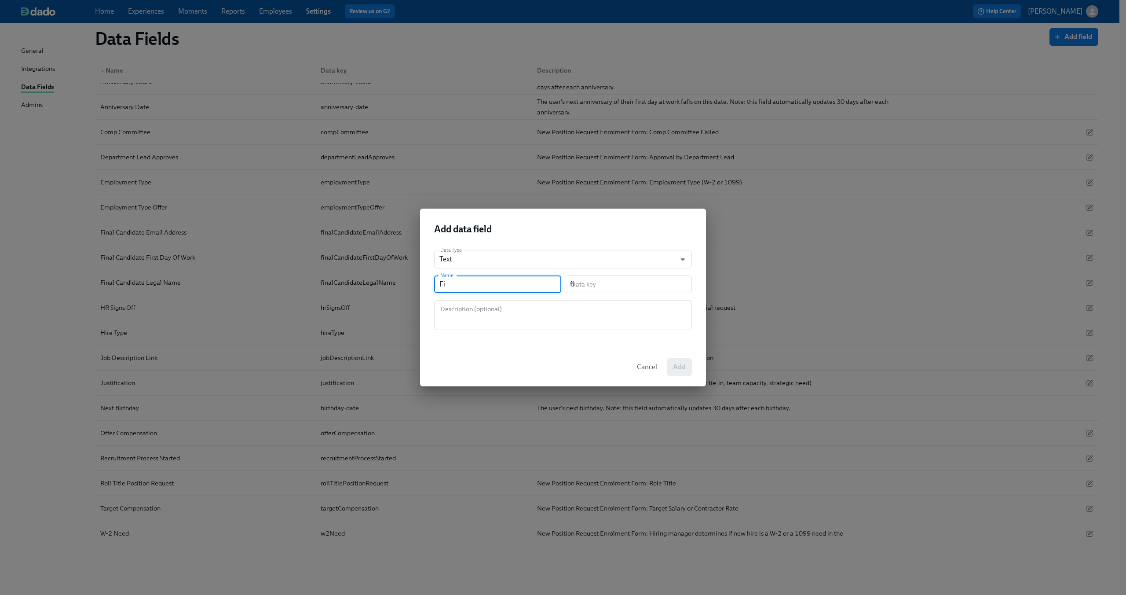
type input "Fin"
type input "fin"
type input "Fina"
type input "fina"
type input "Final"
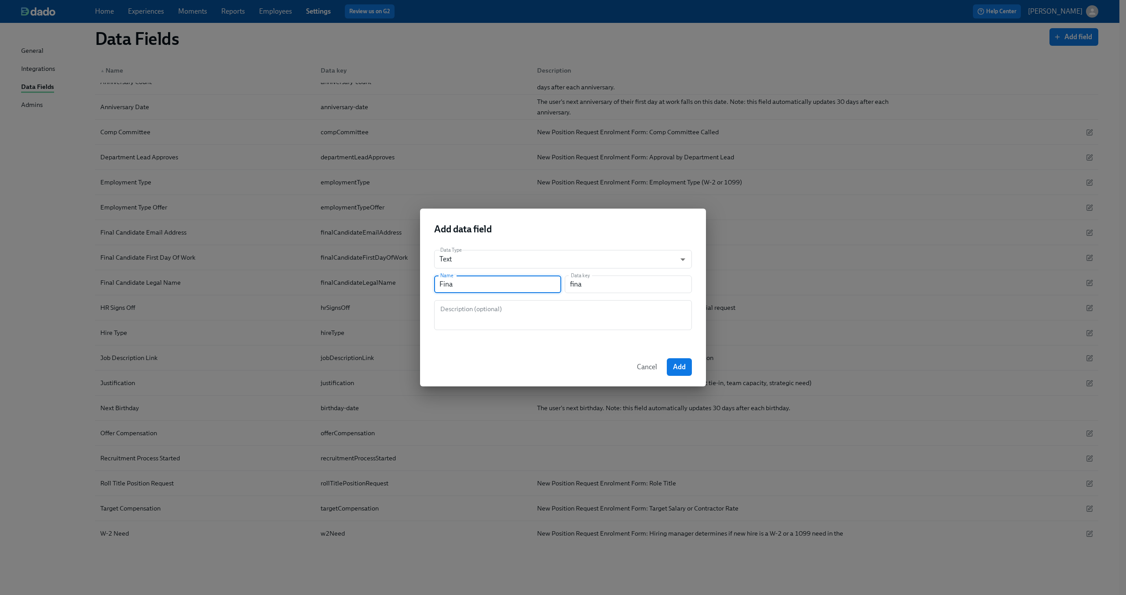
type input "final"
type input "Final A"
type input "finalA"
type input "Final Ap"
type input "finalAp"
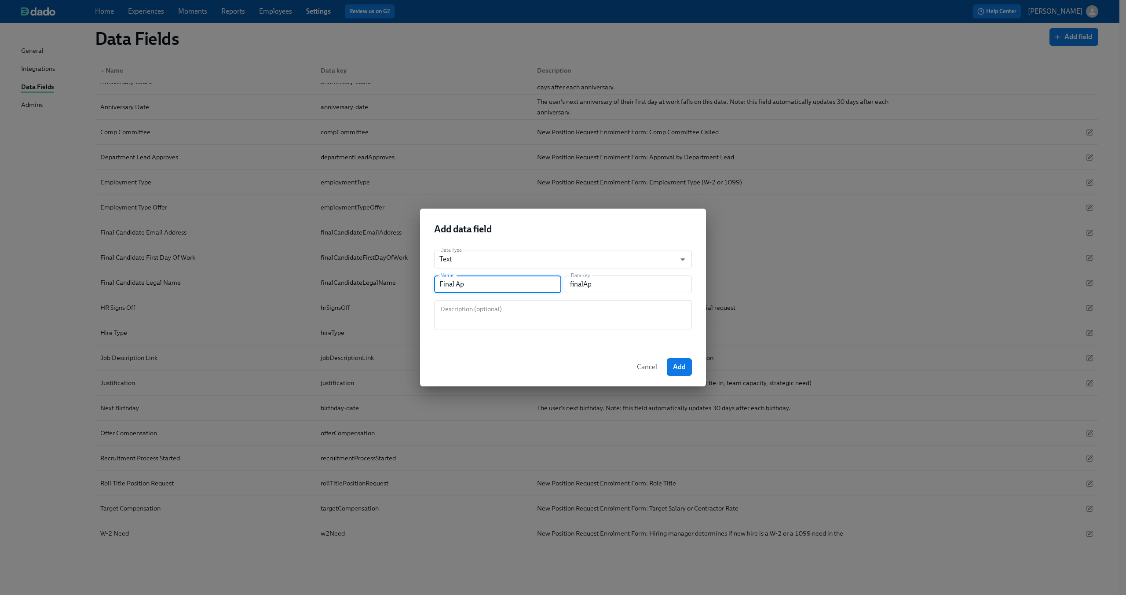
type input "Final App"
type input "finalApp"
type input "Final Appr"
type input "finalAppr"
type input "Final Appro"
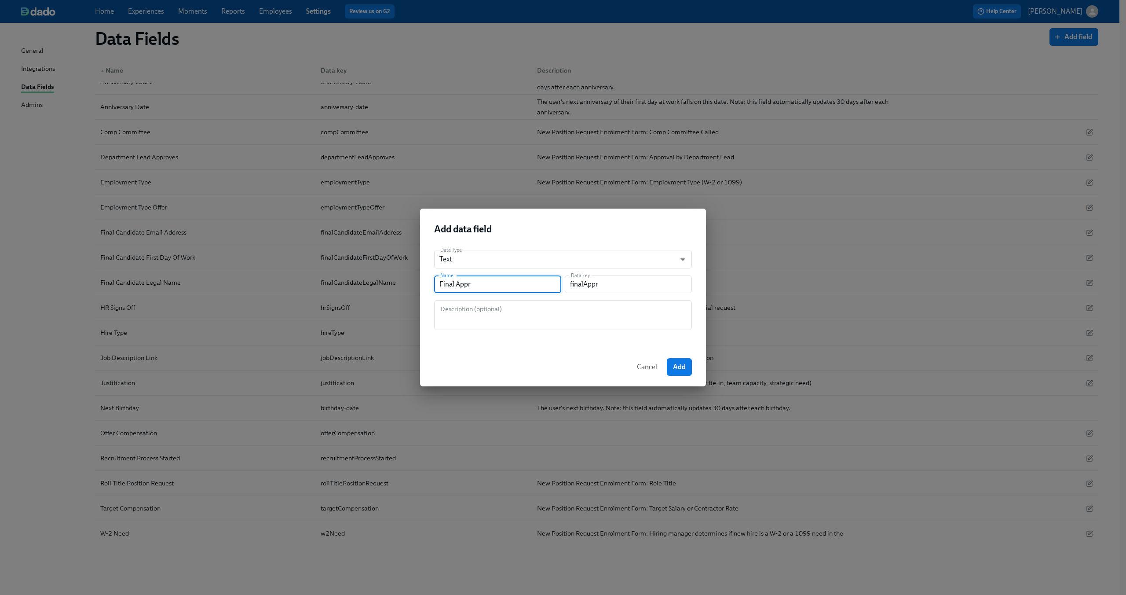
type input "finalAppro"
type input "Final Approv"
type input "finalApprov"
type input "Final Approve"
type input "finalApprove"
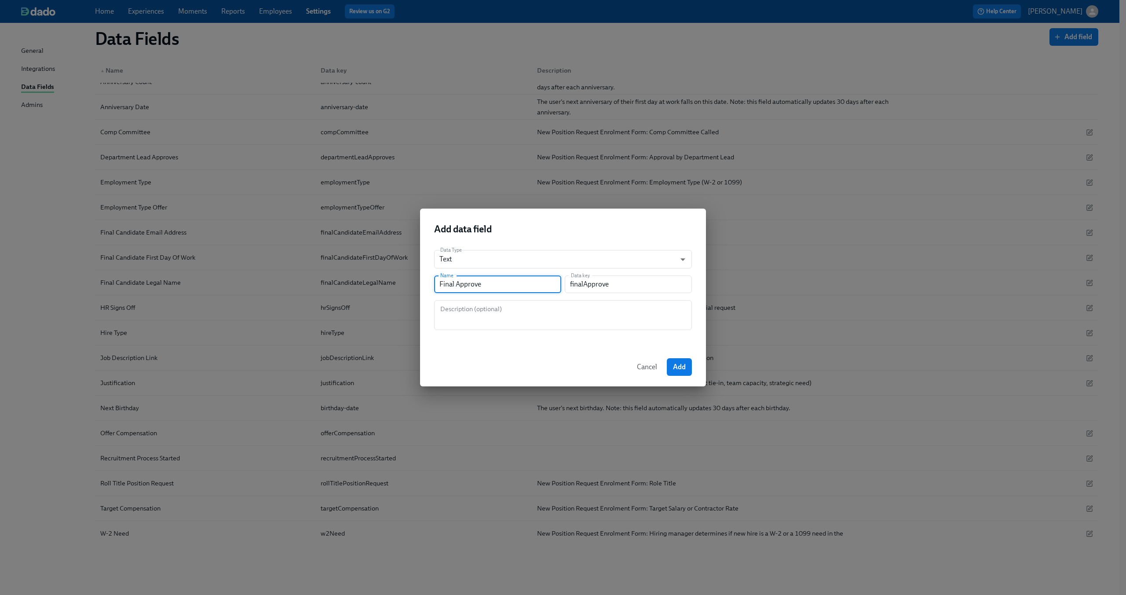
type input "Final Approv"
type input "finalApprov"
type input "Final Approva"
type input "finalApprova"
type input "Final Approval"
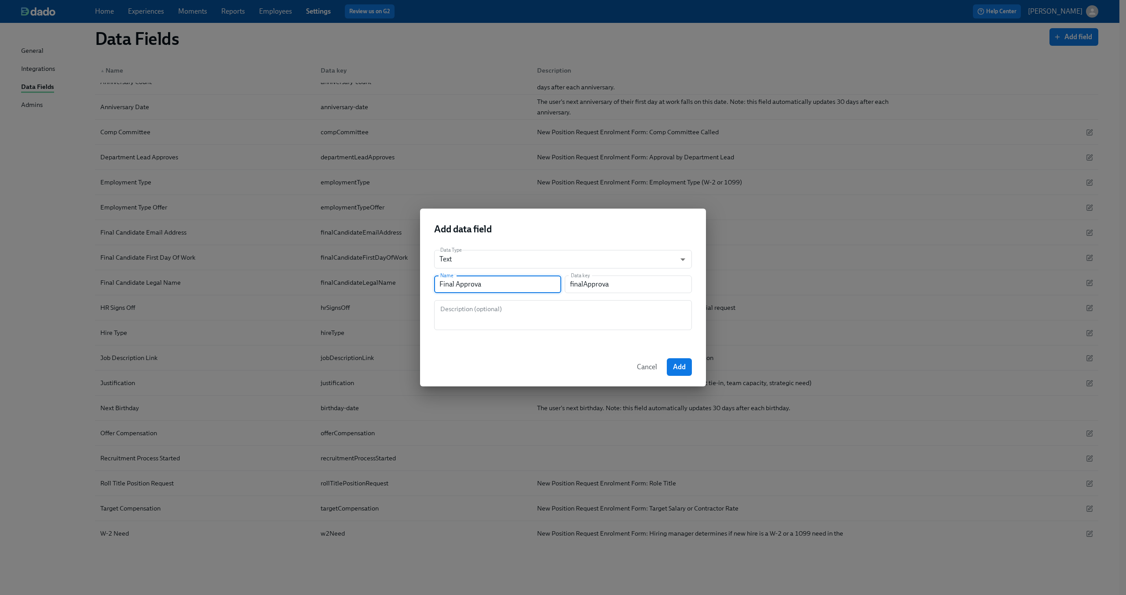
type input "finalApproval"
type input "Final Approval B"
type input "finalApprovalB"
type input "Final Approval Be"
type input "finalApprovalBe"
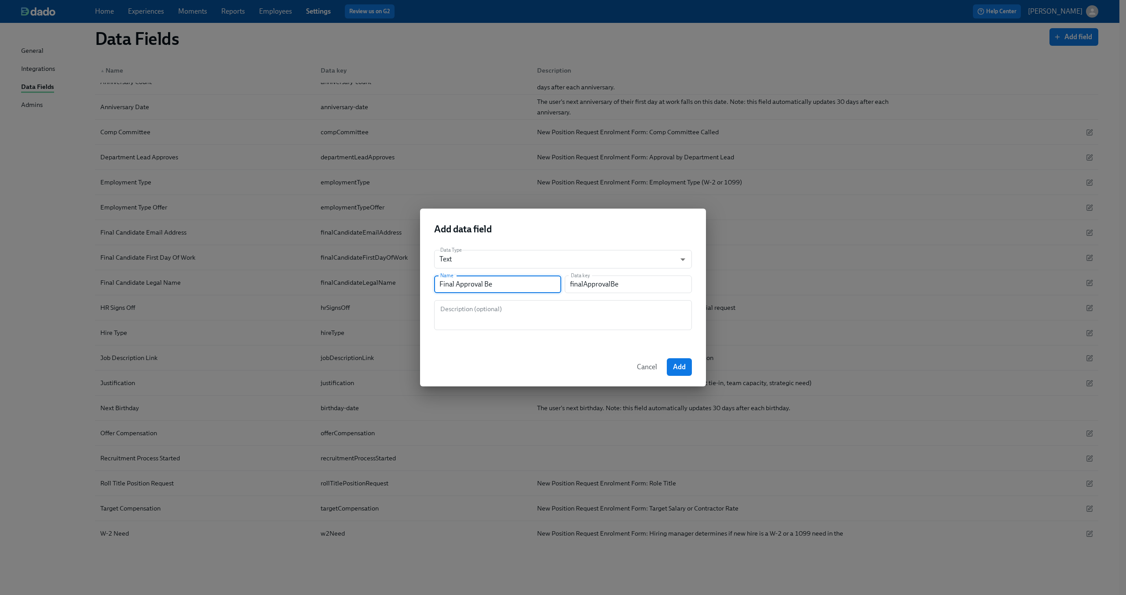
type input "Final Approval Beo"
type input "finalApprovalBeo"
type input "Final Approval Beof"
type input "finalApprovalBeof"
type input "Final Approval Beo"
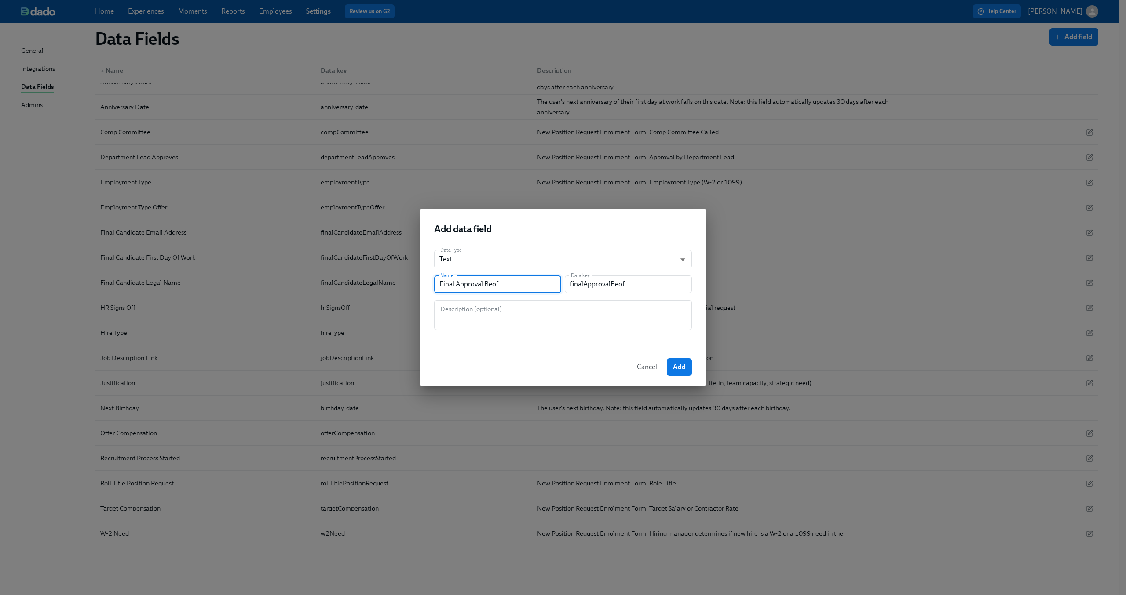
type input "finalApprovalBeo"
type input "Final Approval Be"
type input "finalApprovalBe"
type input "Final Approval Bef"
type input "finalApprovalBef"
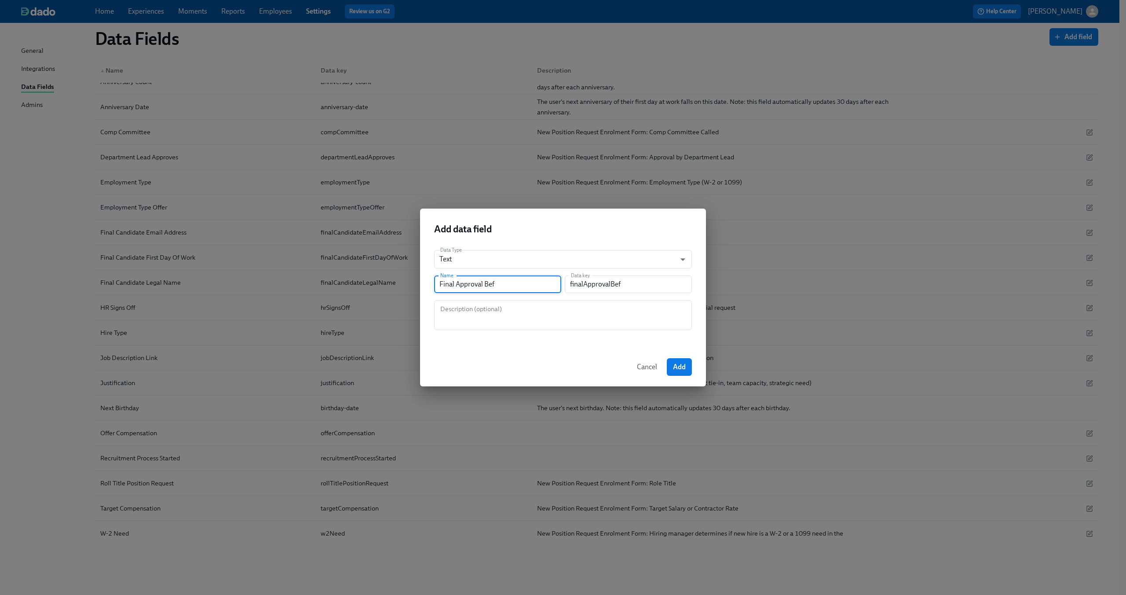
type input "Final Approval Befo"
type input "finalApprovalBefo"
type input "Final Approval Befor"
type input "finalApprovalBefor"
type input "Final Approval Before"
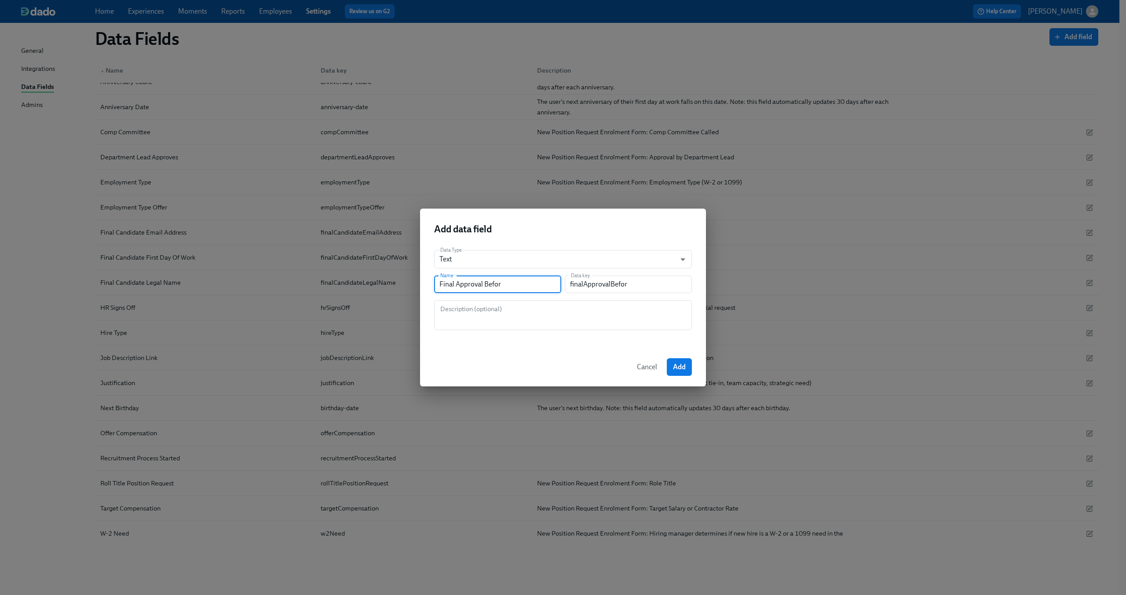
type input "finalApprovalBefore"
type input "Final Approval Before O"
type input "finalApprovalBeforeO"
type input "Final Approval Before Of"
type input "finalApprovalBeforeOf"
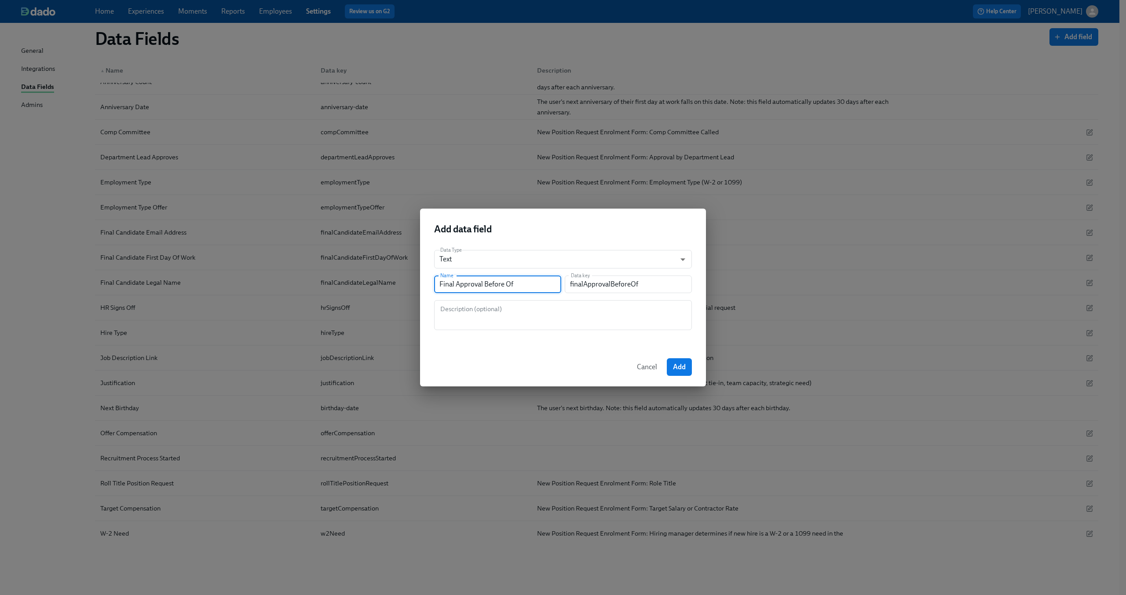
type input "Final Approval Before Off"
type input "finalApprovalBeforeOff"
type input "Final Approval Before Offe"
type input "finalApprovalBeforeOffe"
type input "Final Approval Before Offer"
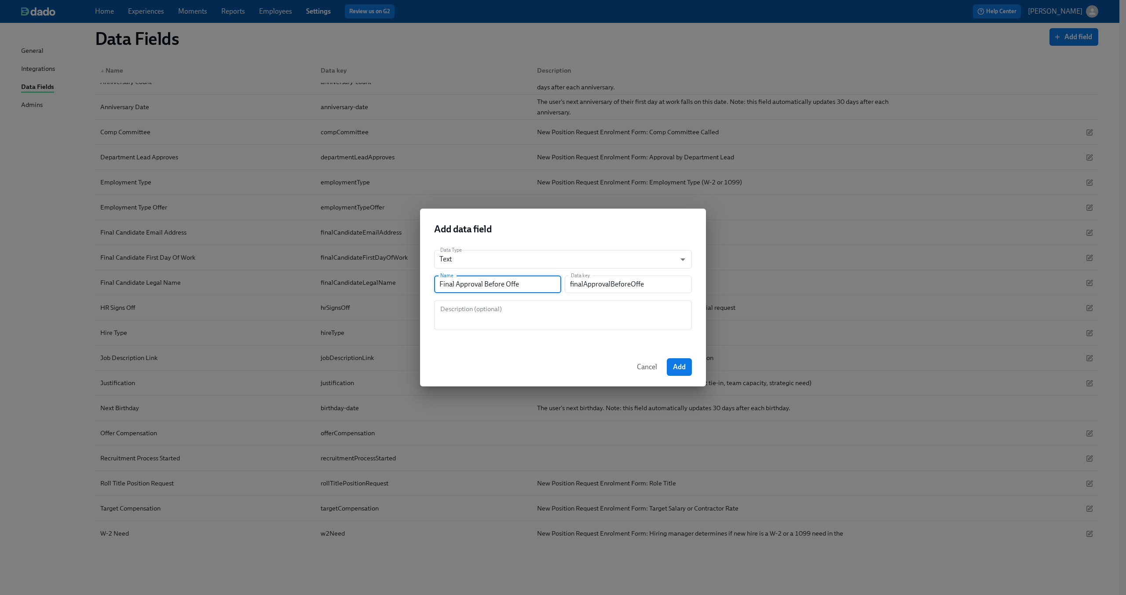
type input "finalApprovalBeforeOffer"
type input "Final Approval Before Offer"
click at [675, 362] on button "Add" at bounding box center [679, 367] width 25 height 18
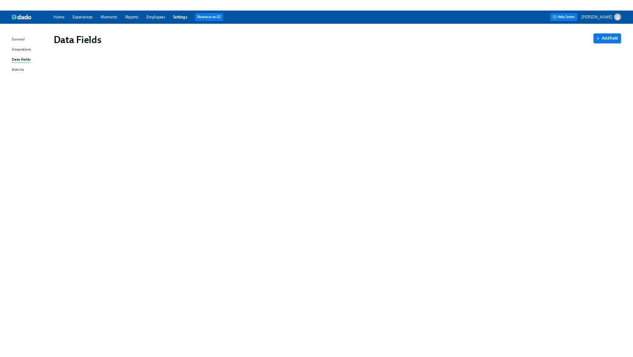
scroll to position [0, 0]
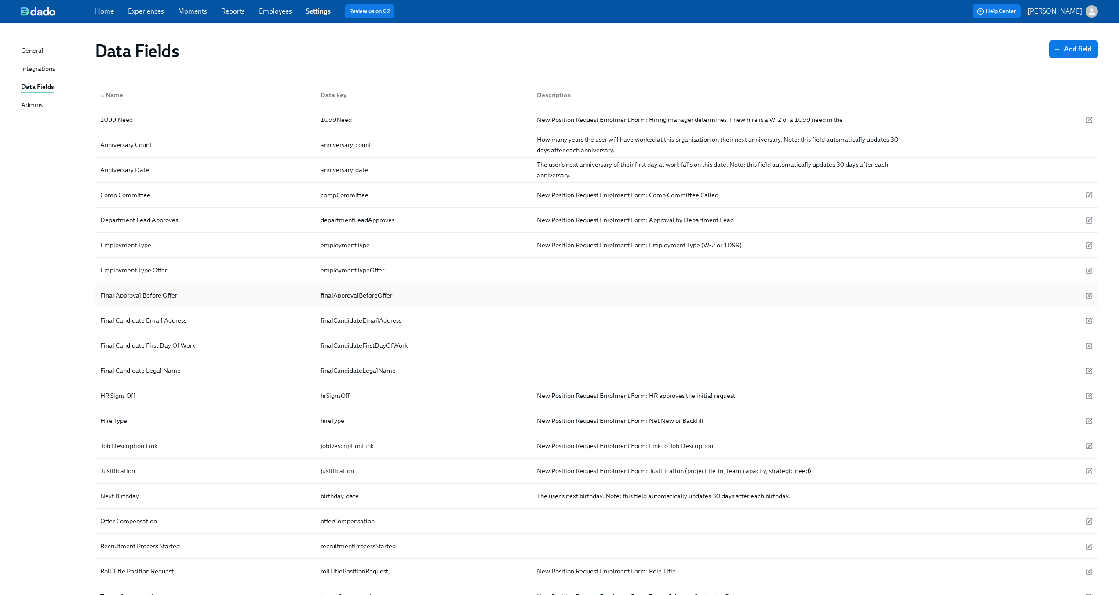
click at [237, 293] on div "Final Approval Before Offer" at bounding box center [205, 295] width 217 height 18
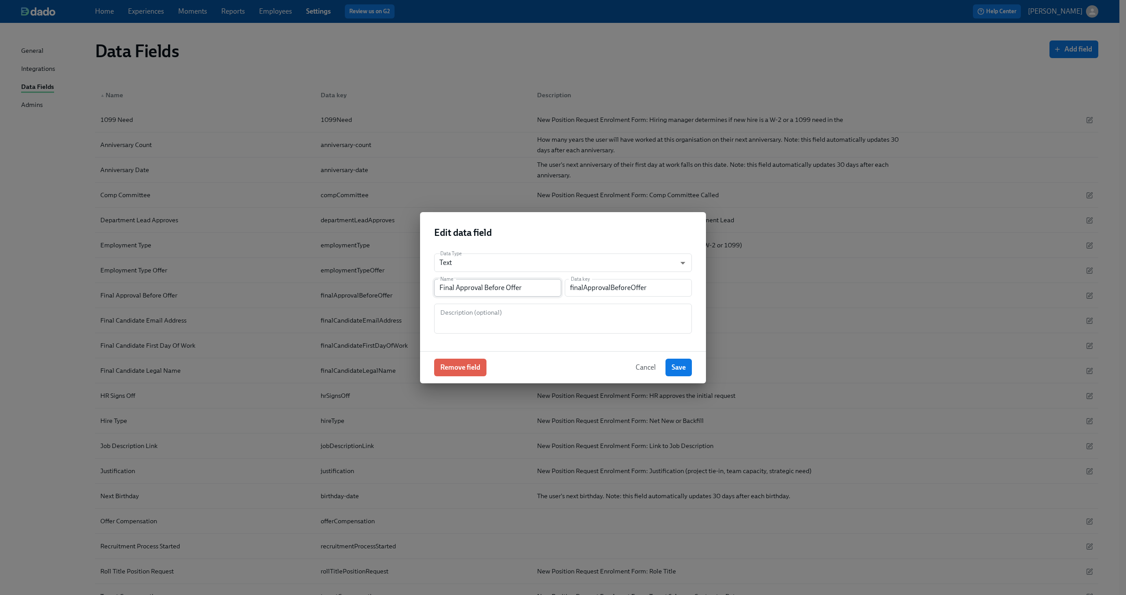
click at [552, 288] on input "Final Approval Before Offer" at bounding box center [497, 288] width 127 height 18
type input "Final Approval Before Offer"
click at [641, 370] on span "Cancel" at bounding box center [646, 367] width 20 height 9
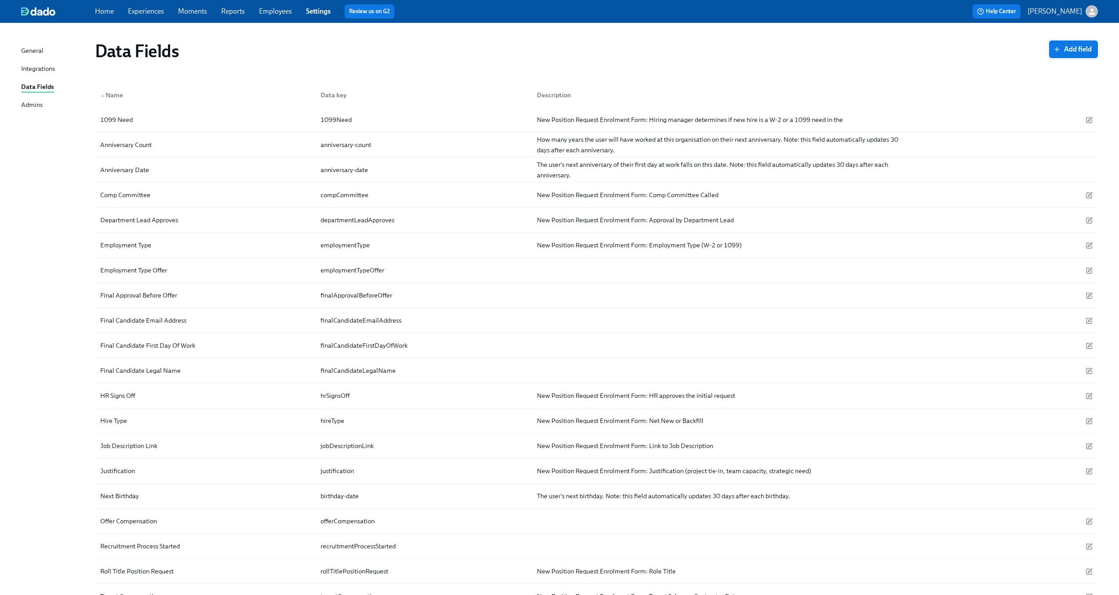
click at [1079, 51] on span "Add field" at bounding box center [1074, 49] width 37 height 9
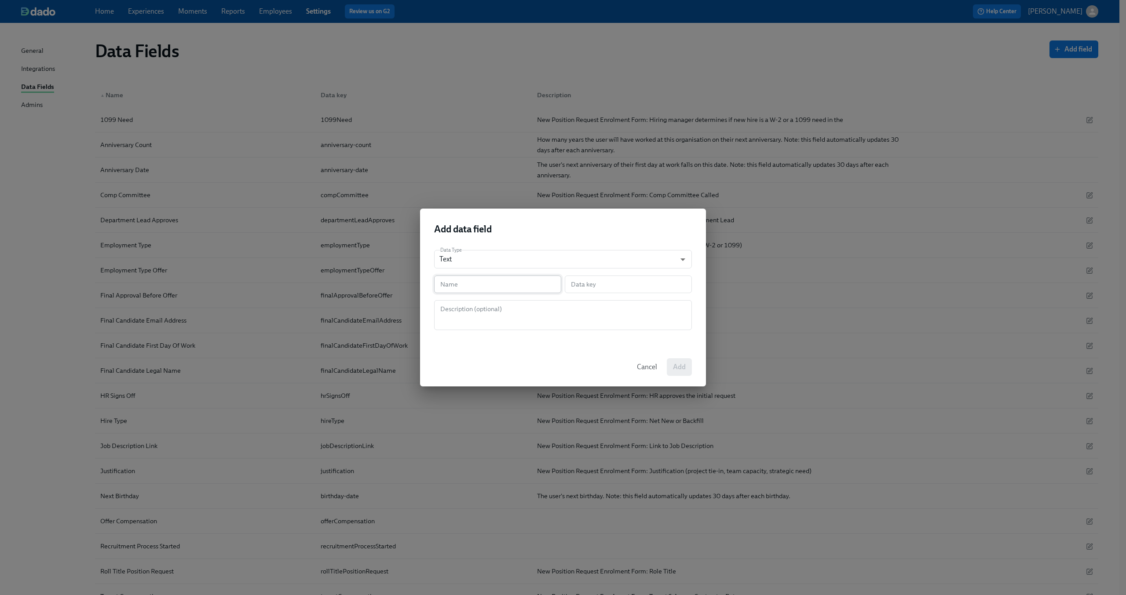
click at [489, 281] on input "text" at bounding box center [497, 284] width 127 height 18
type input "F"
type input "f"
type input "Fi"
type input "fi"
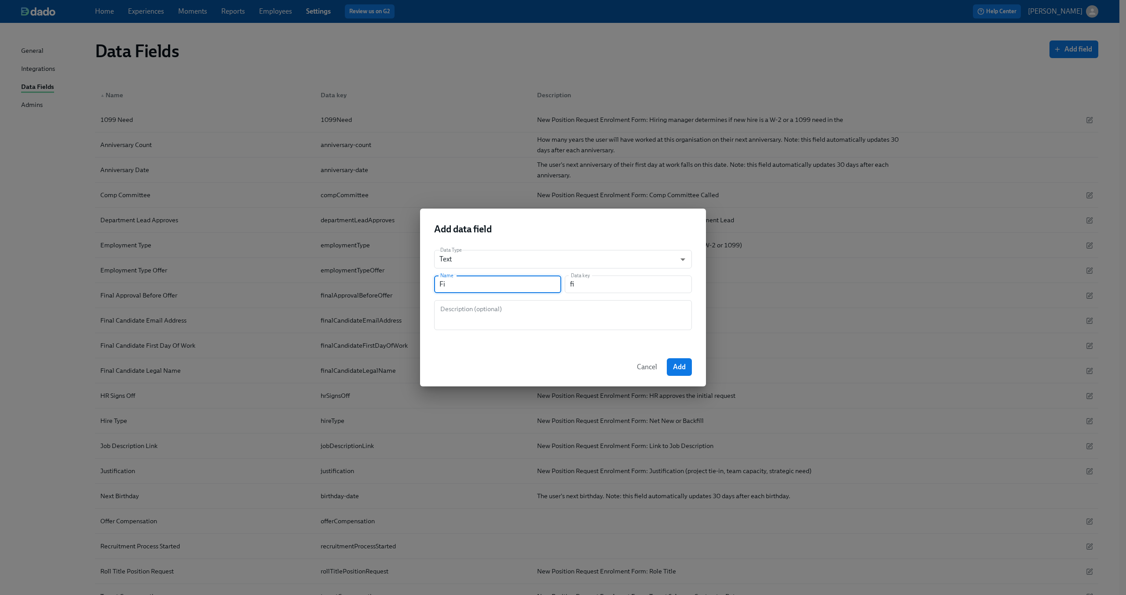
type input "Fin"
type input "fin"
type input "Fina"
type input "fina"
type input "Final"
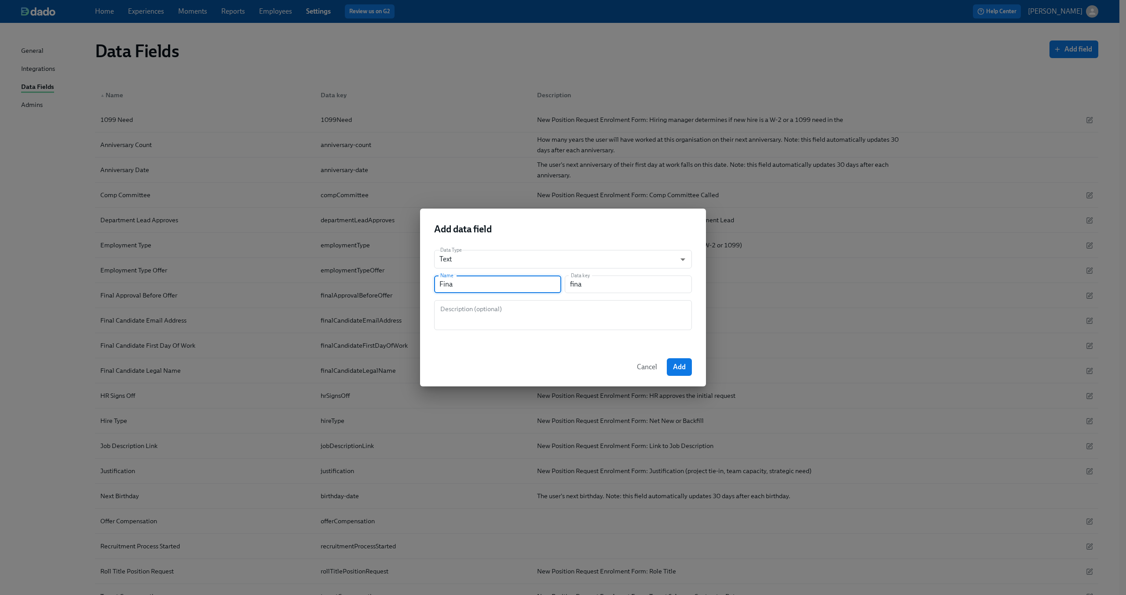
type input "final"
type input "Final A"
type input "finalA"
type input "Final Ap"
type input "finalAp"
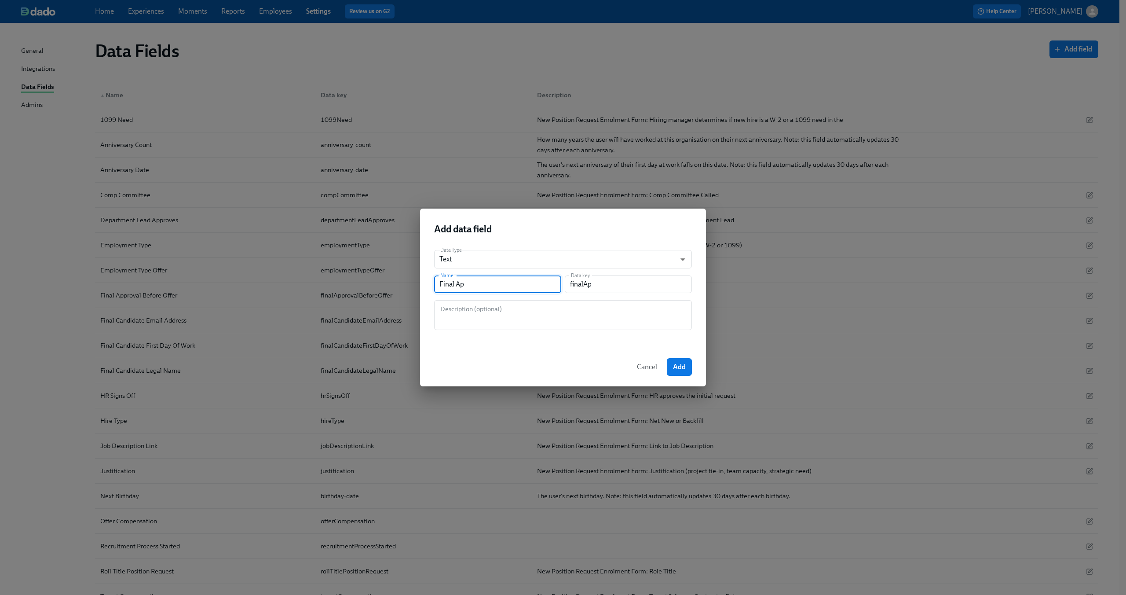
type input "Final App"
type input "finalApp"
type input "Final Appr"
type input "finalAppr"
type input "Final Appro"
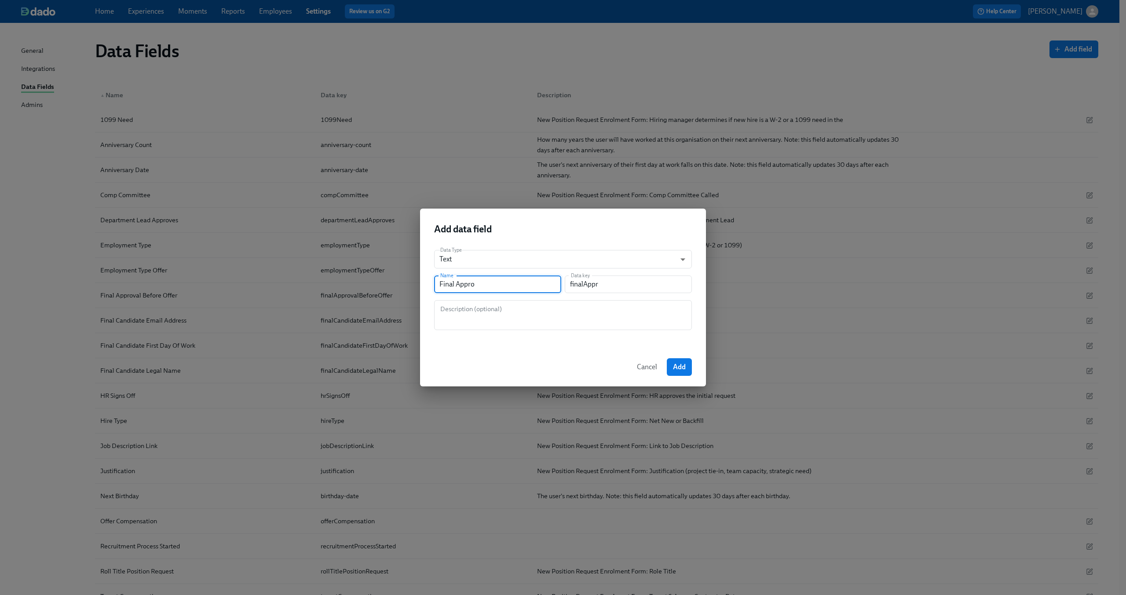
type input "finalAppro"
type input "Final Approv"
type input "finalApprov"
type input "Final Approva"
type input "finalApprova"
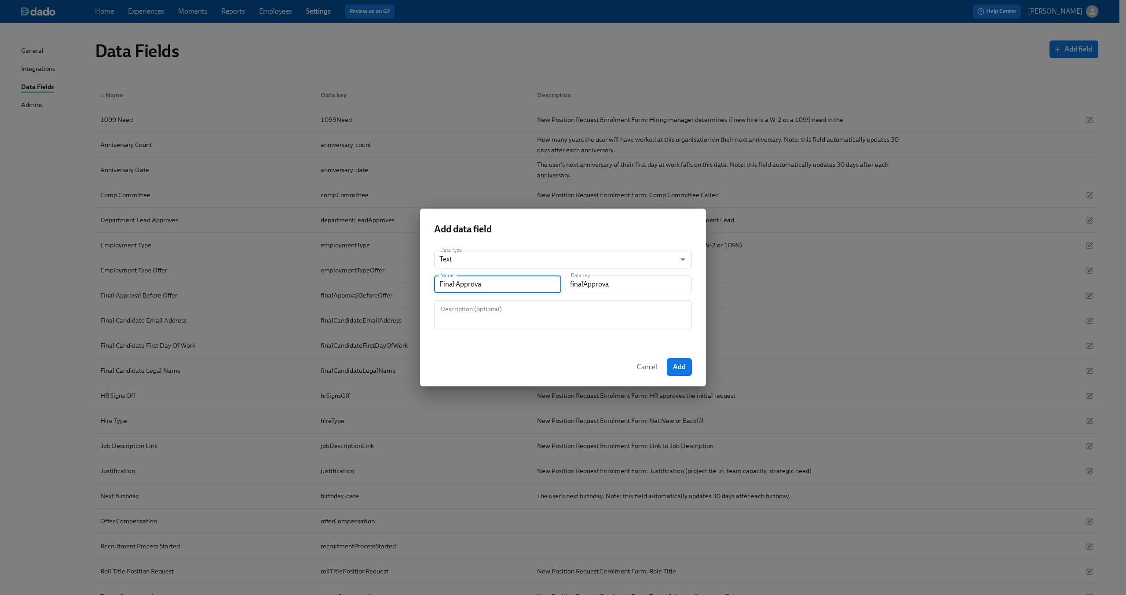
type input "Final Approval"
type input "finalApproval"
type input "Final Approval R"
type input "finalApprovalR"
type input "Final Approval Re"
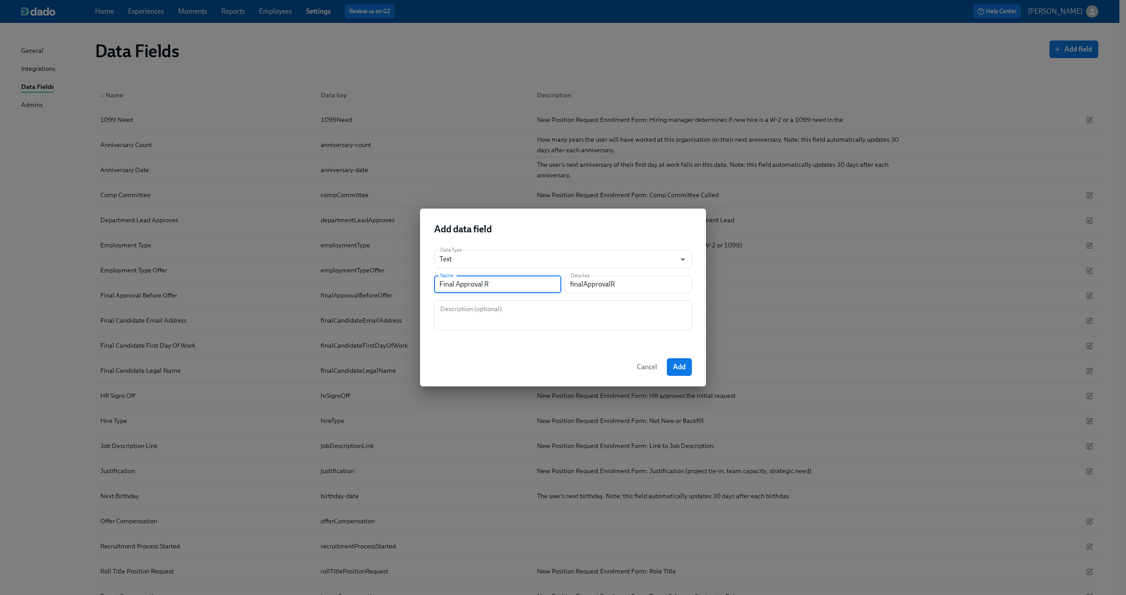
type input "finalApprovalRe"
type input "Final Approval Req"
type input "finalApprovalReq"
type input "Final Approval Requ"
type input "finalApprovalRequ"
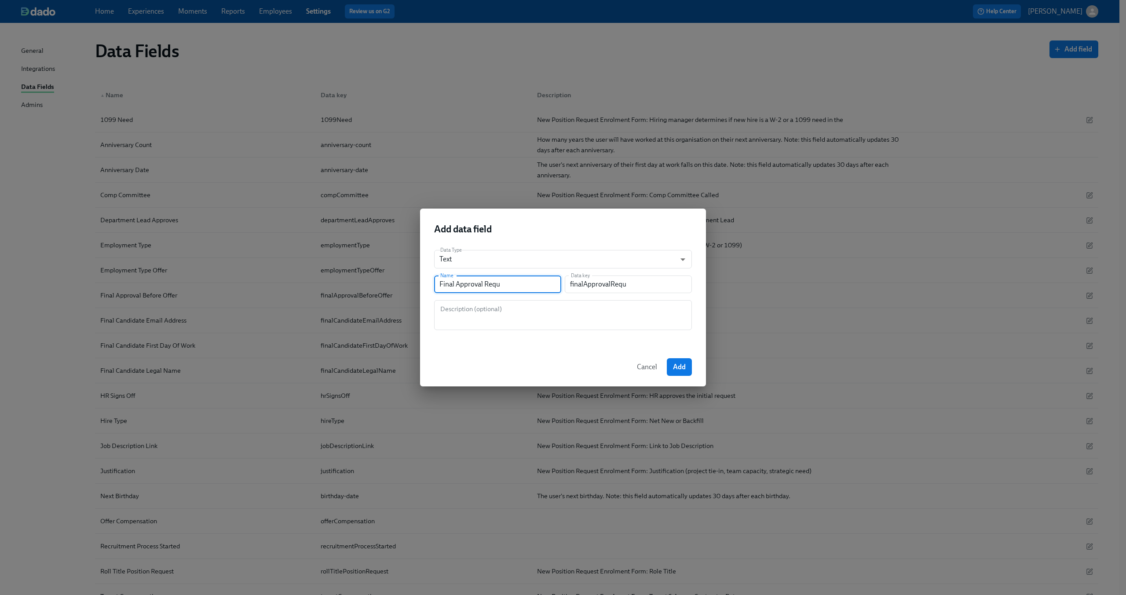
type input "Final Approval Reque"
type input "finalApprovalReque"
type input "Final Approval Reques"
type input "finalApprovalReques"
type input "Final Approval Request"
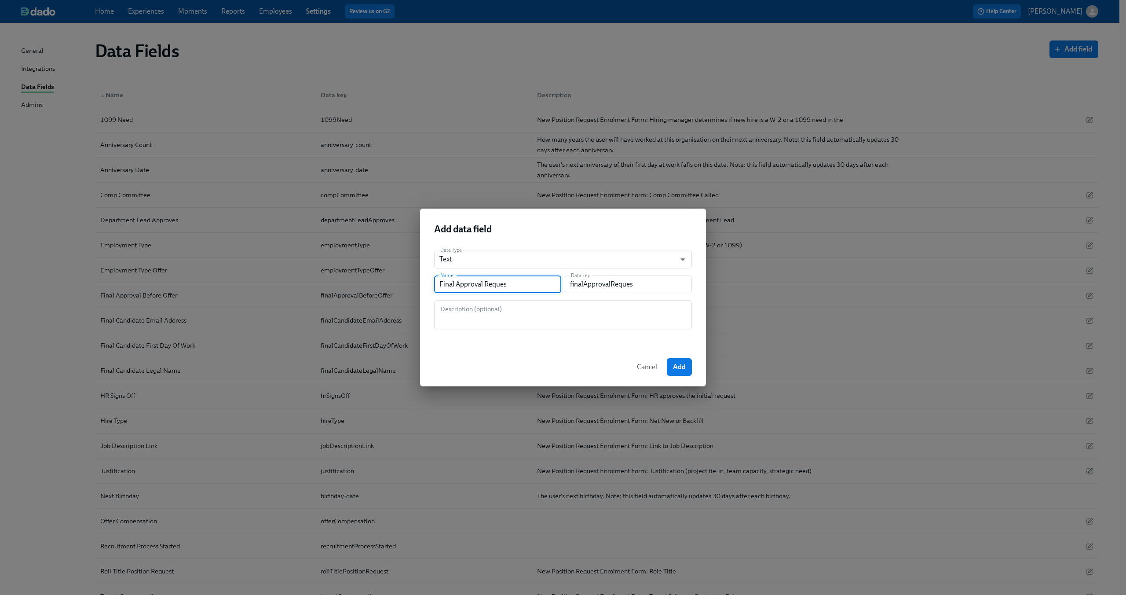
type input "finalApprovalRequest"
type input "Final Approval Requeste"
type input "finalApprovalRequeste"
type input "Final Approval Requested"
type input "finalApprovalRequested"
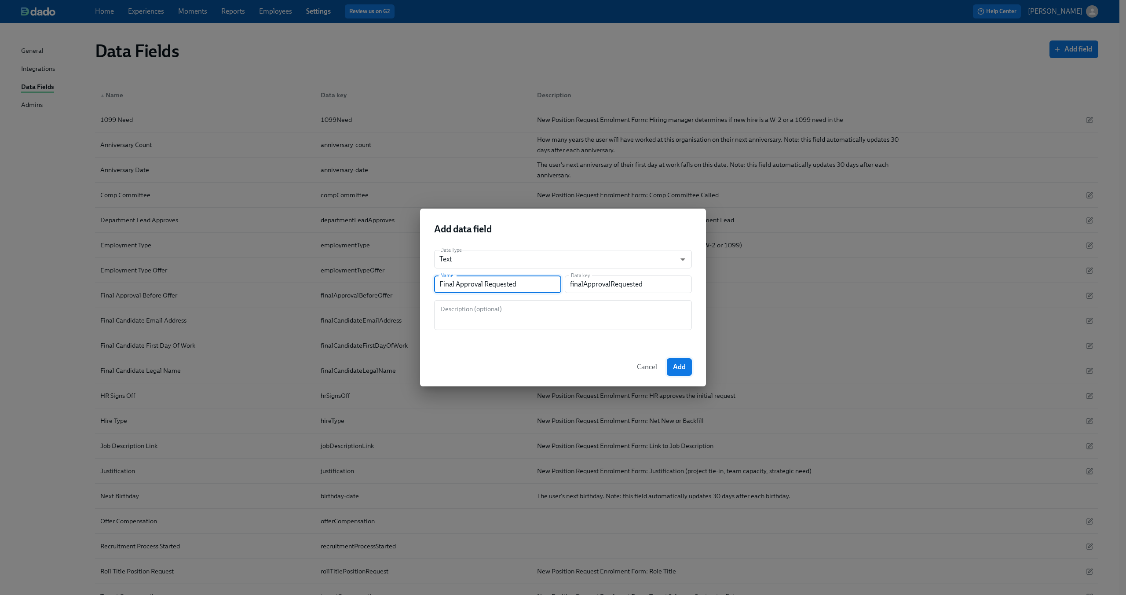
type input "Final Approval Requested"
click at [676, 369] on span "Add" at bounding box center [679, 366] width 13 height 9
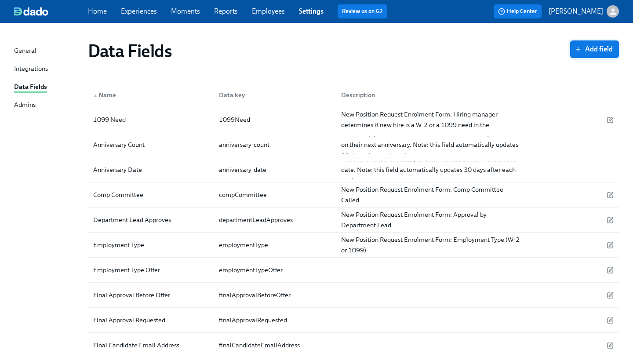
click at [600, 48] on span "Add field" at bounding box center [595, 49] width 37 height 9
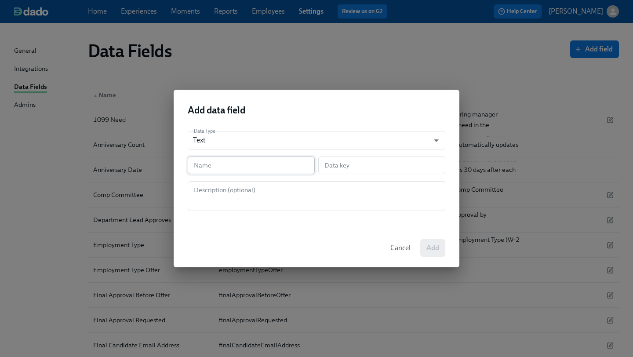
click at [229, 168] on input "text" at bounding box center [251, 166] width 127 height 18
type input "O"
type input "o"
type input "Of"
type input "of"
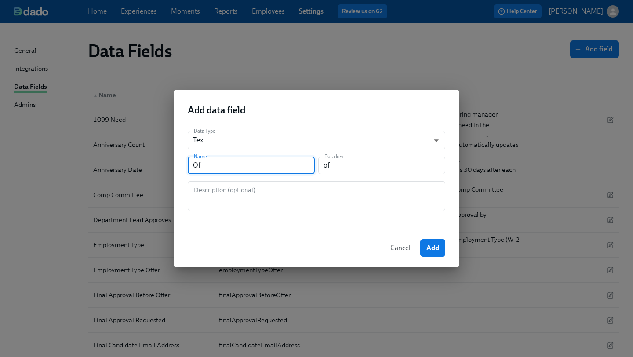
type input "Off"
type input "off"
type input "Offe"
type input "offe"
type input "Offer"
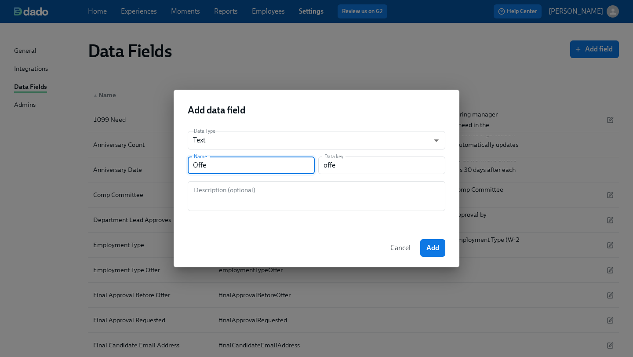
type input "offer"
type input "Offer L"
type input "offerL"
type input "Offer Le"
type input "[PERSON_NAME]"
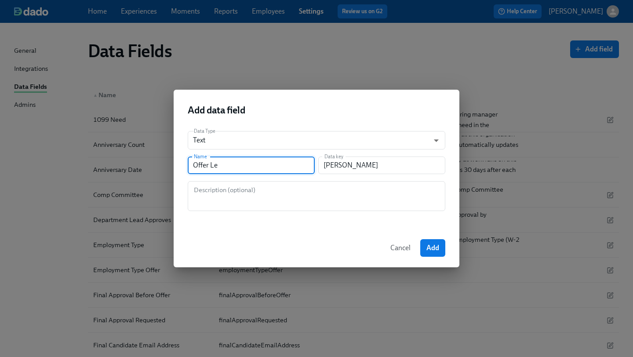
type input "Offer Let"
type input "offerLet"
type input "Offer Lett"
type input "offerLett"
type input "Offer Lette"
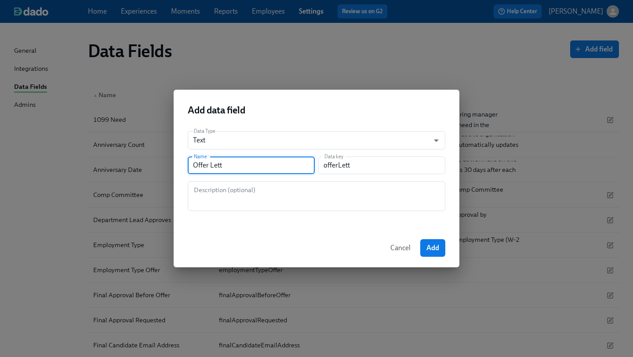
type input "offerLette"
type input "Offer Letter"
type input "offerLetter"
type input "Offer Letter S"
click at [433, 243] on button "Add" at bounding box center [432, 248] width 25 height 18
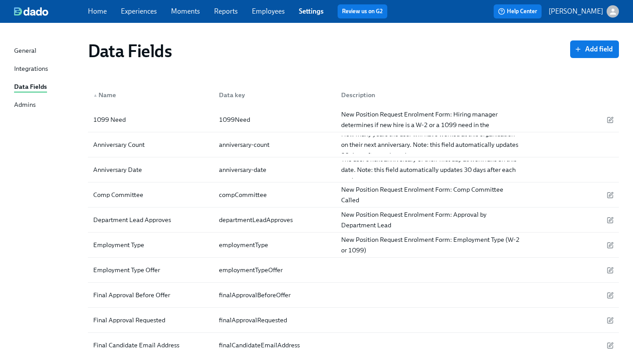
click at [133, 84] on div "▲ Name Data key Description" at bounding box center [353, 93] width 531 height 28
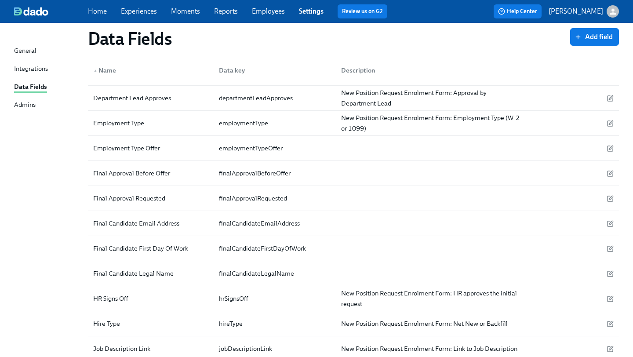
scroll to position [124, 0]
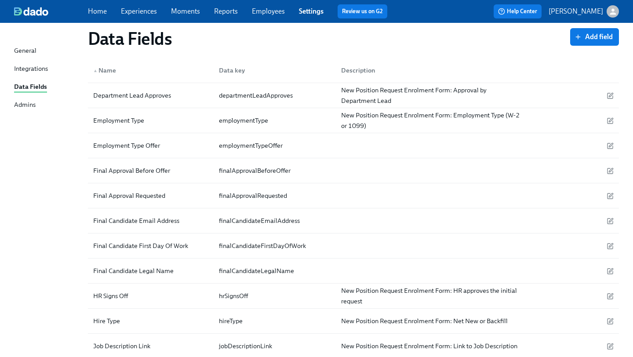
click at [507, 59] on div "▲ Name Data key Description" at bounding box center [353, 69] width 531 height 28
click at [596, 40] on span "Add field" at bounding box center [595, 37] width 37 height 9
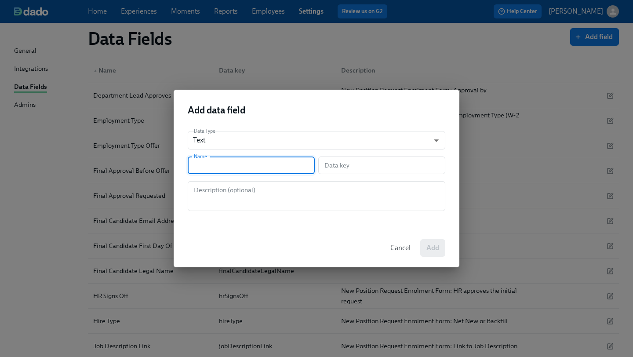
click at [266, 161] on input "text" at bounding box center [251, 166] width 127 height 18
click at [438, 252] on span "Add" at bounding box center [433, 248] width 13 height 9
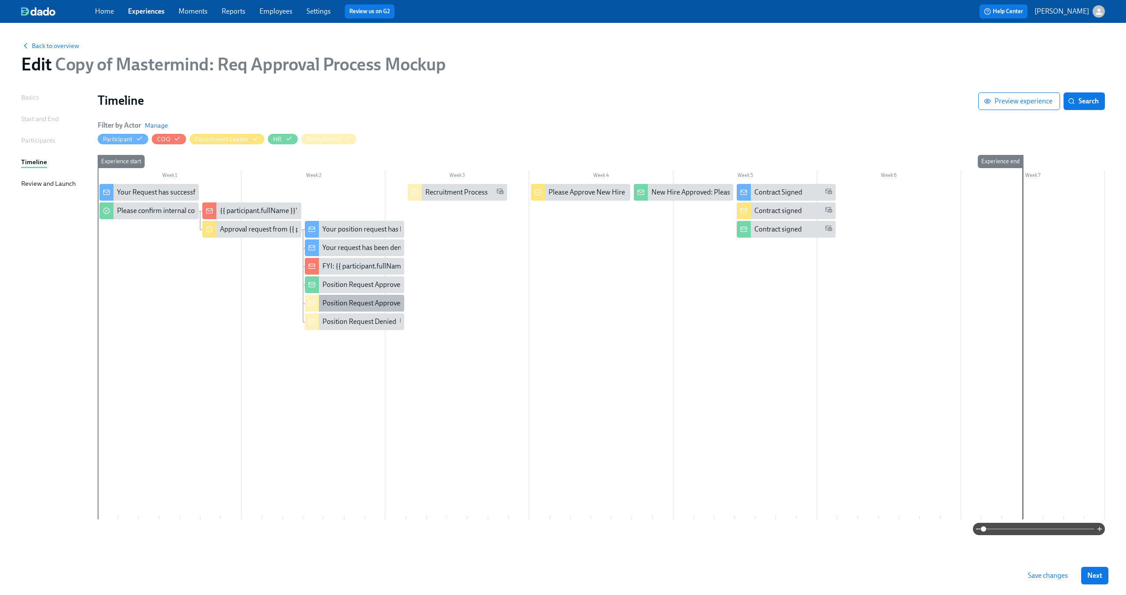
click at [377, 304] on div "Position Request Approved" at bounding box center [363, 303] width 82 height 10
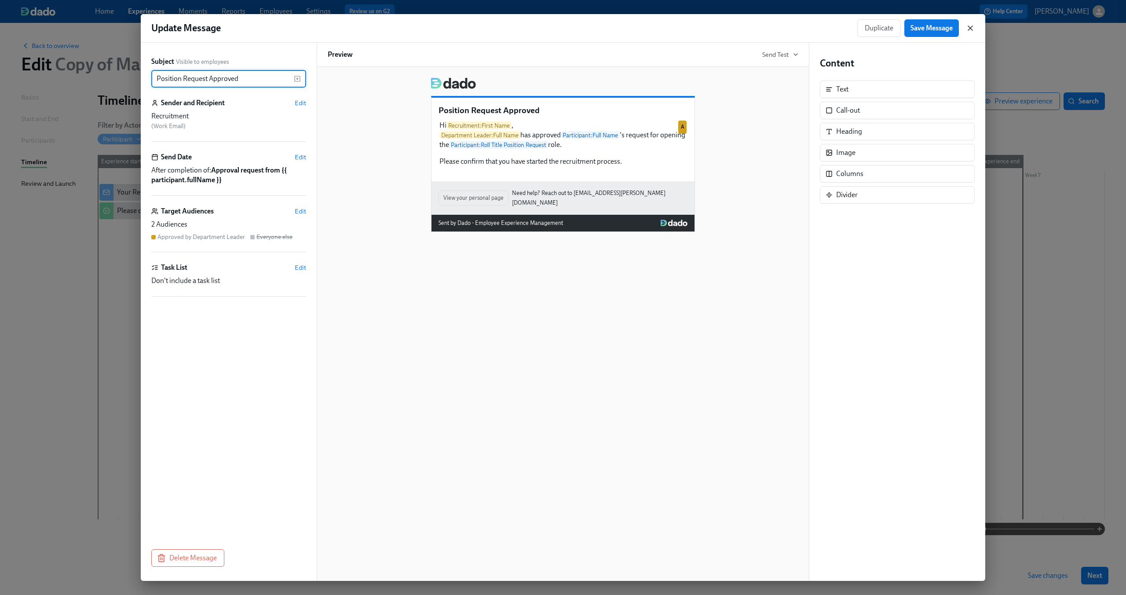
click at [968, 24] on icon "button" at bounding box center [970, 28] width 9 height 9
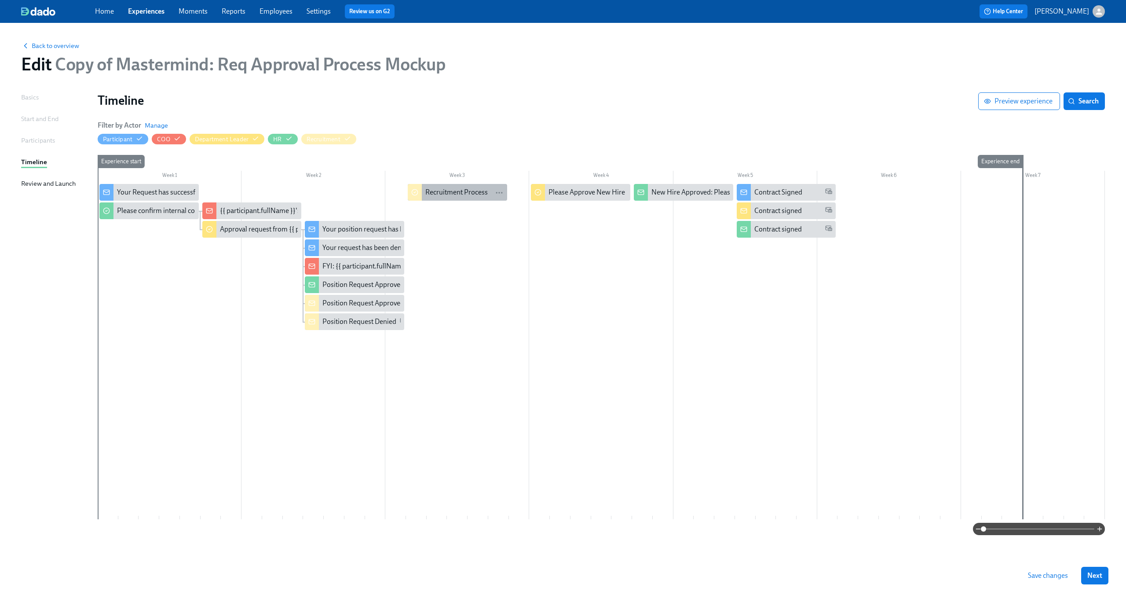
click at [461, 191] on div "Recruitment Process" at bounding box center [456, 192] width 62 height 10
click at [457, 192] on div "Recruitment Process" at bounding box center [456, 192] width 62 height 10
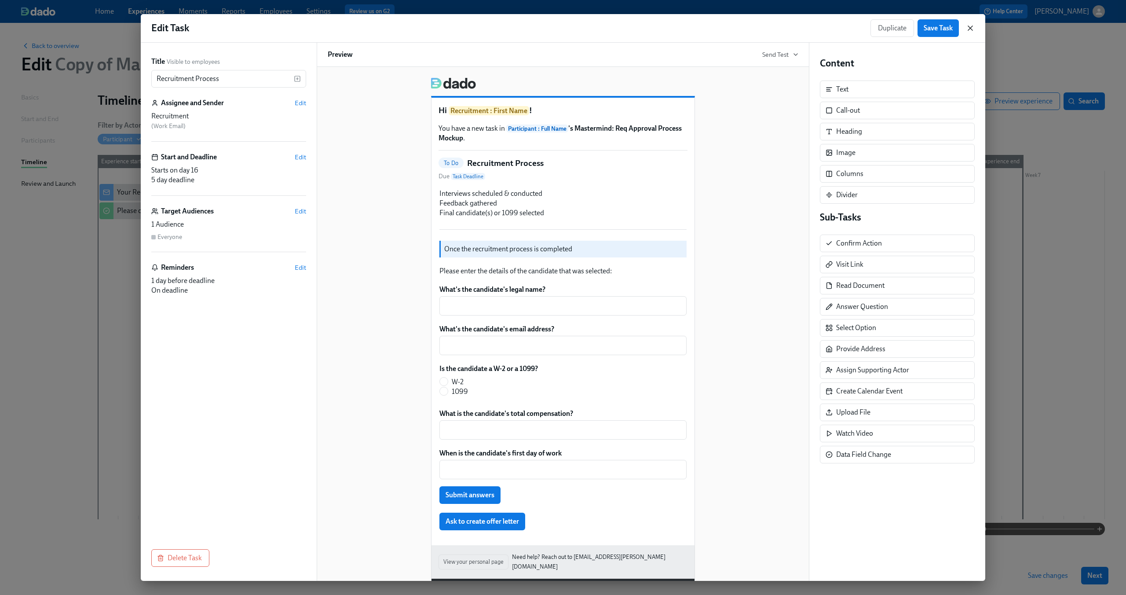
click at [968, 24] on icon "button" at bounding box center [970, 28] width 9 height 9
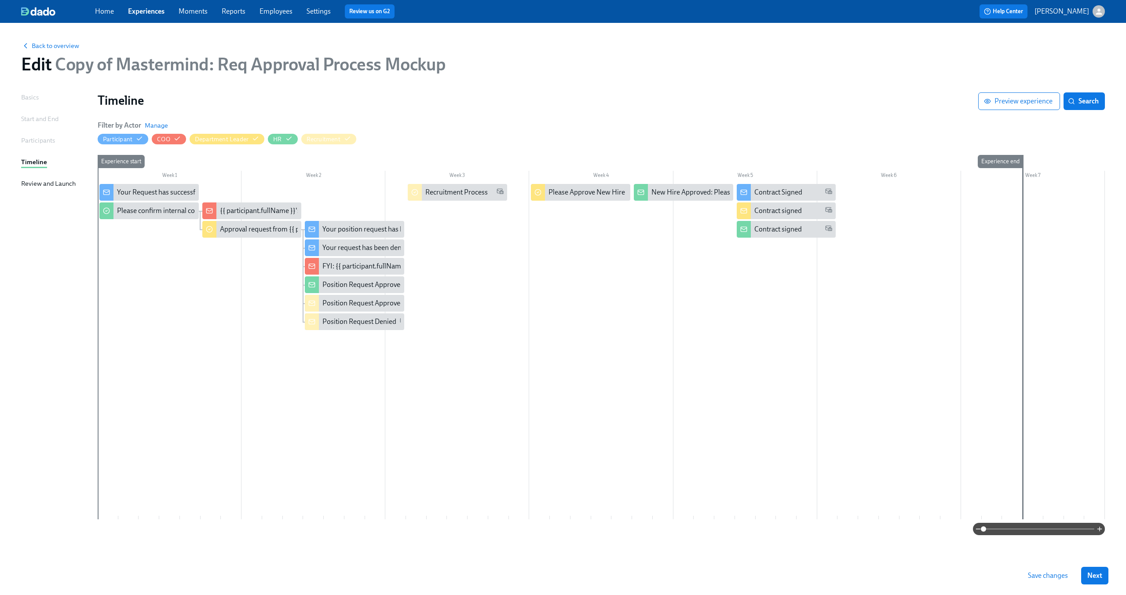
click at [526, 385] on div at bounding box center [601, 351] width 1007 height 335
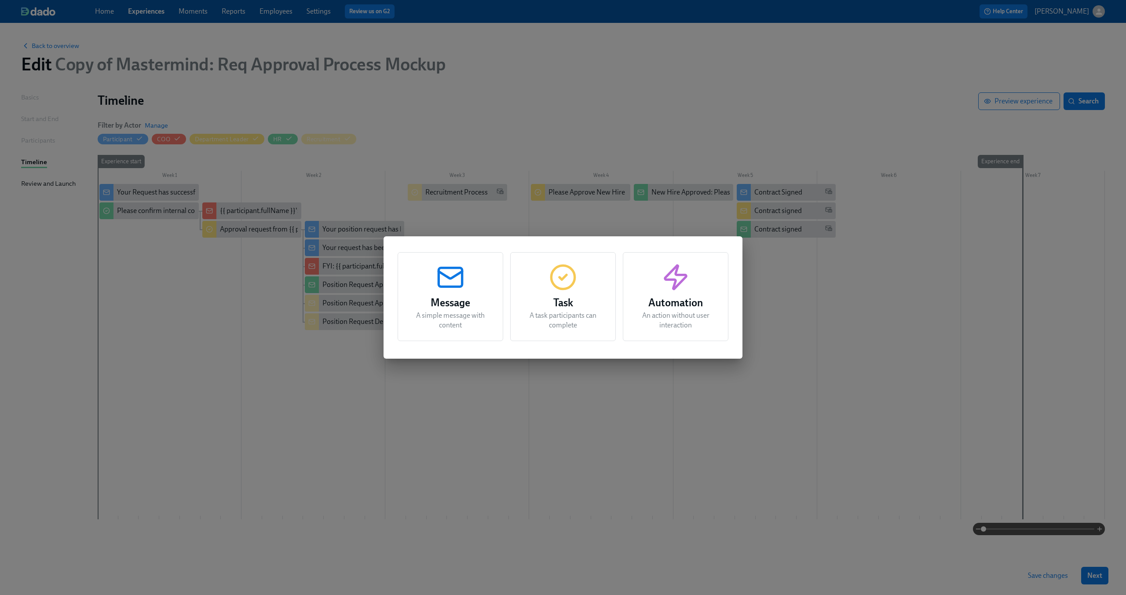
click at [561, 295] on h3 "Task" at bounding box center [563, 303] width 84 height 16
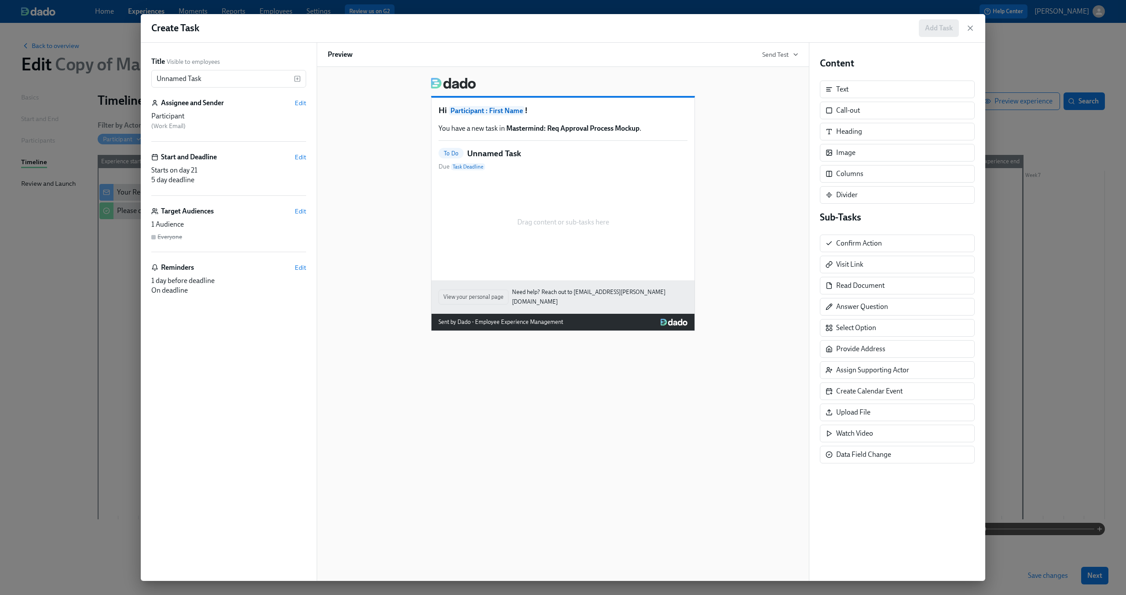
click at [965, 27] on div "Add Task" at bounding box center [947, 28] width 56 height 18
click at [967, 27] on icon "button" at bounding box center [970, 28] width 9 height 9
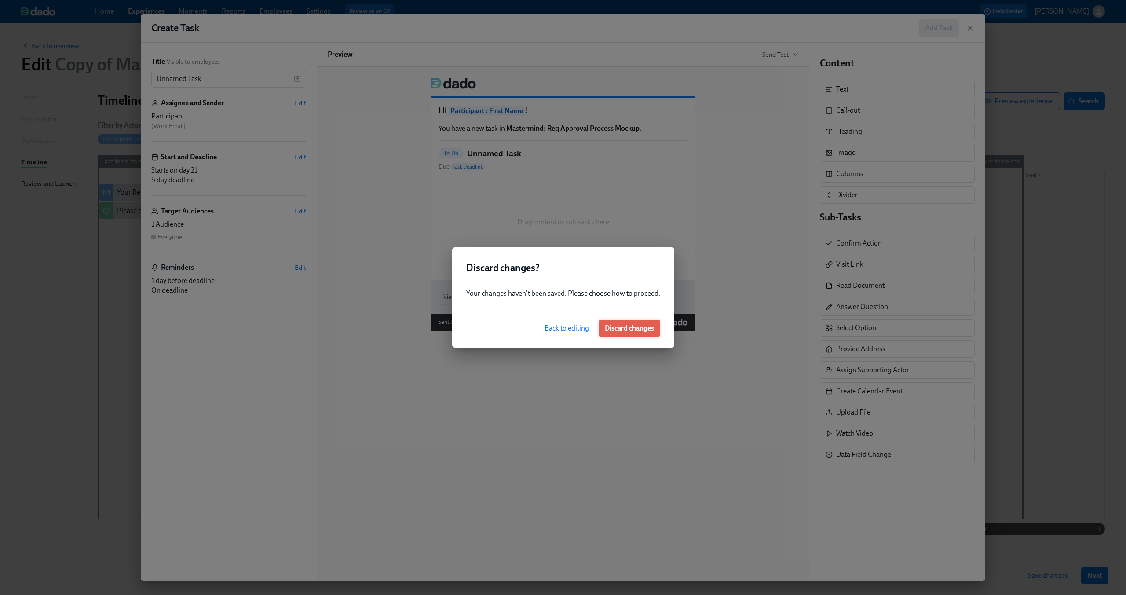
click at [609, 325] on span "Discard changes" at bounding box center [629, 328] width 49 height 9
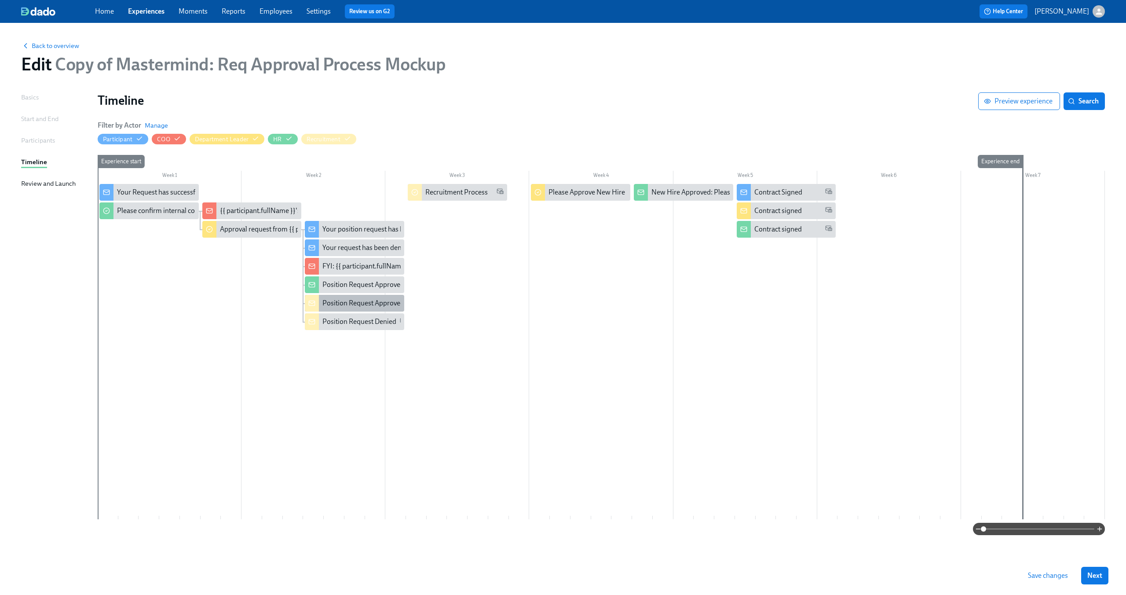
click at [372, 306] on div "Position Request Approved" at bounding box center [363, 303] width 82 height 10
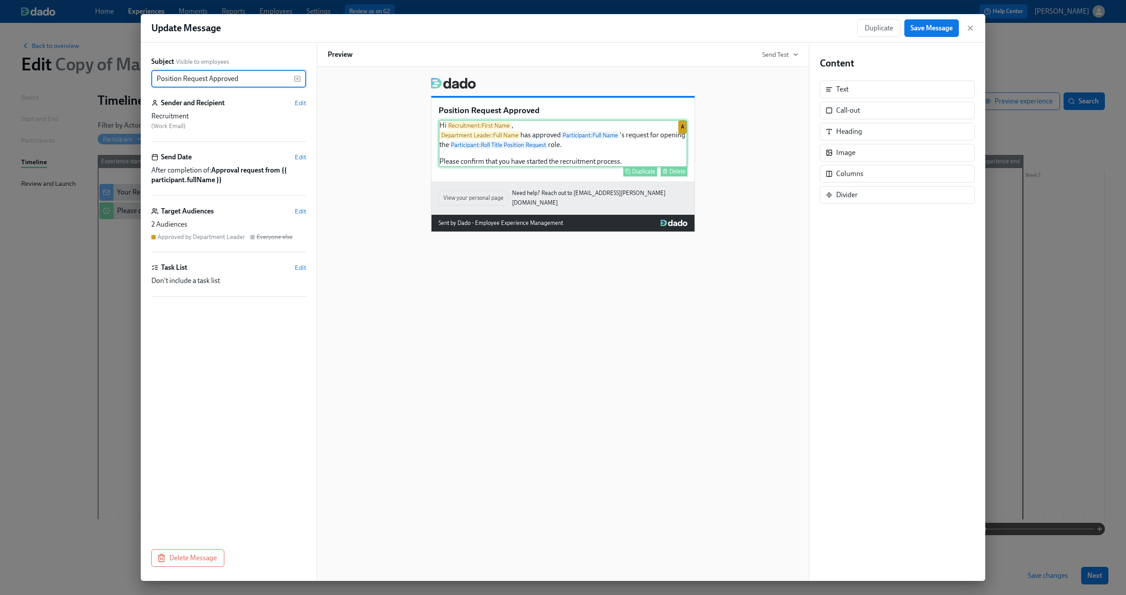
click at [613, 142] on div "Hi Recruitment : First Name , Department Leader : Full Name has approved Partic…" at bounding box center [563, 144] width 249 height 48
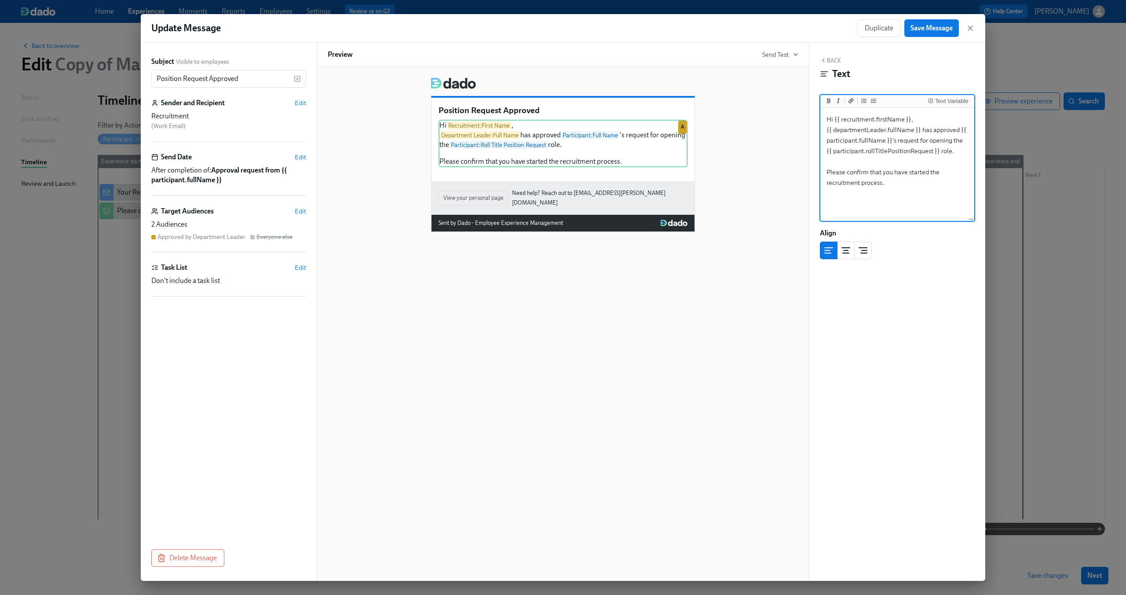
drag, startPoint x: 916, startPoint y: 182, endPoint x: 791, endPoint y: 97, distance: 151.0
click at [791, 97] on div "Subject Visible to employees Position Request Approved ​ Sender and Recipient E…" at bounding box center [563, 312] width 844 height 538
click at [967, 26] on icon "button" at bounding box center [970, 28] width 9 height 9
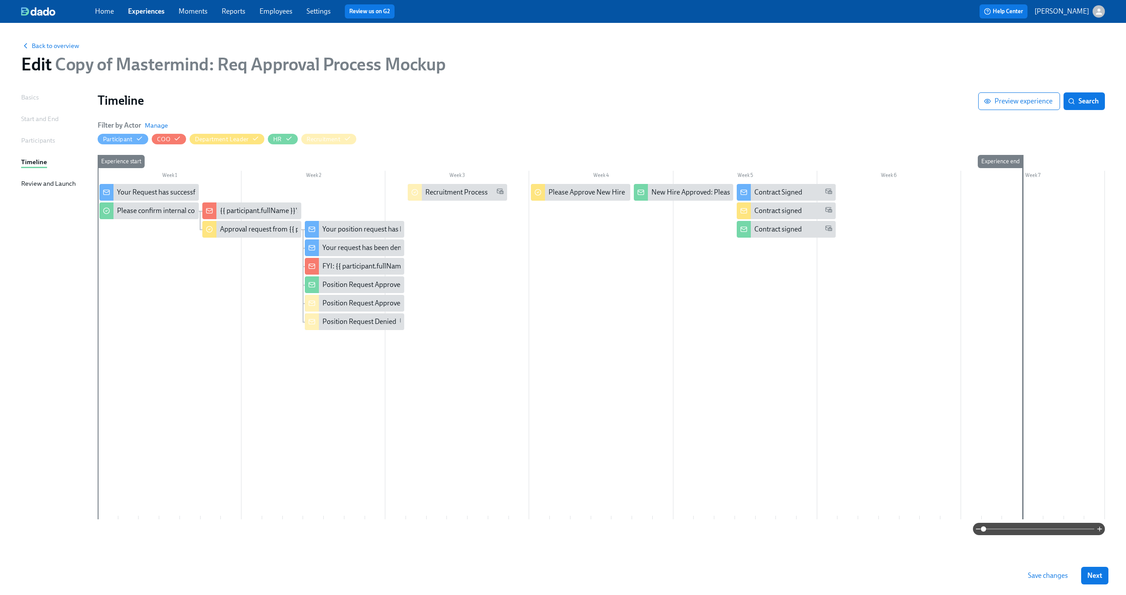
click at [361, 381] on div at bounding box center [601, 351] width 1007 height 335
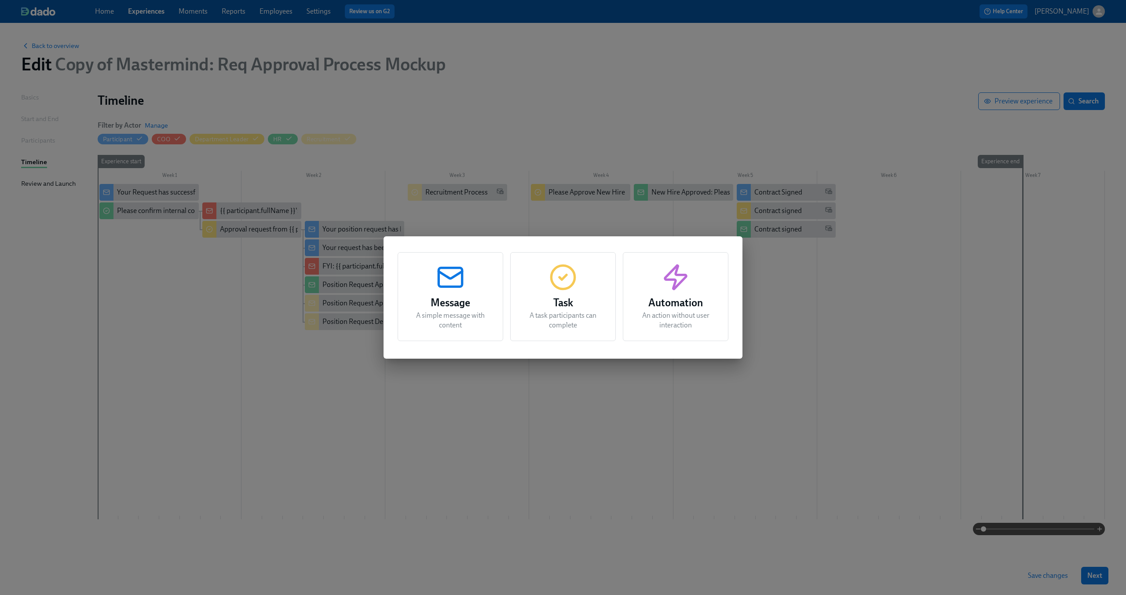
click at [553, 298] on h3 "Task" at bounding box center [563, 303] width 84 height 16
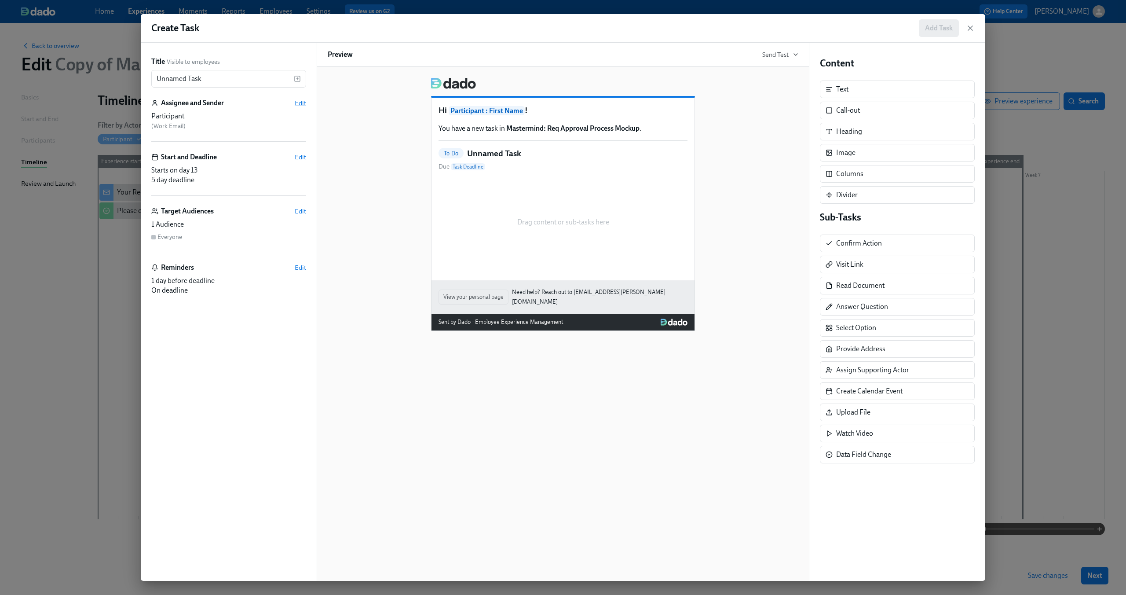
click at [301, 101] on span "Edit" at bounding box center [300, 103] width 11 height 9
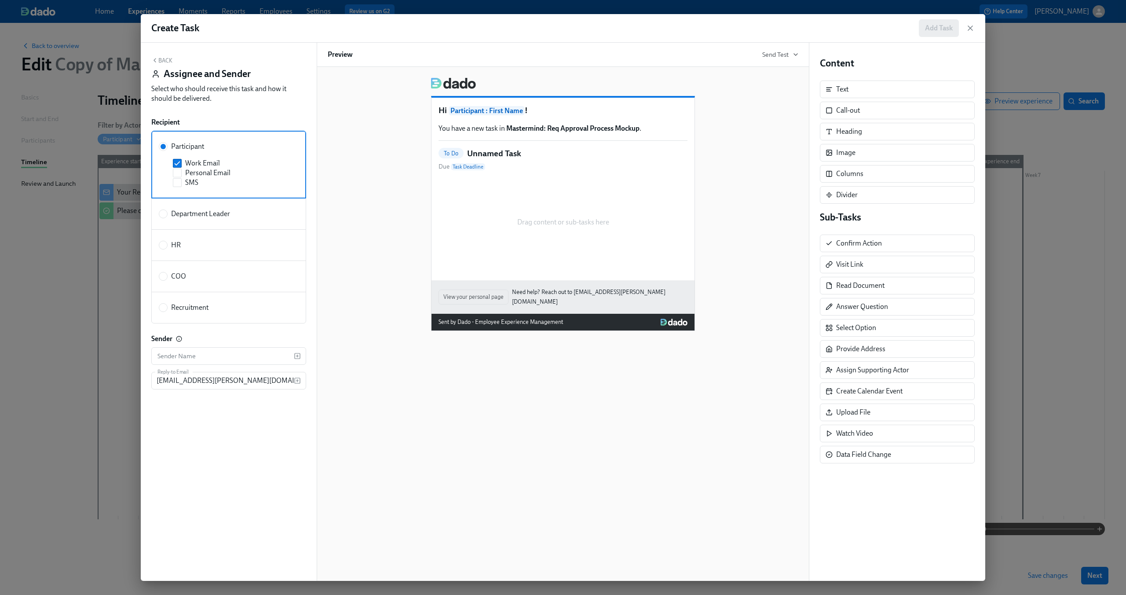
click at [186, 216] on span "Department Leader" at bounding box center [200, 214] width 59 height 10
click at [167, 216] on input "Department Leader" at bounding box center [163, 214] width 8 height 8
radio input "true"
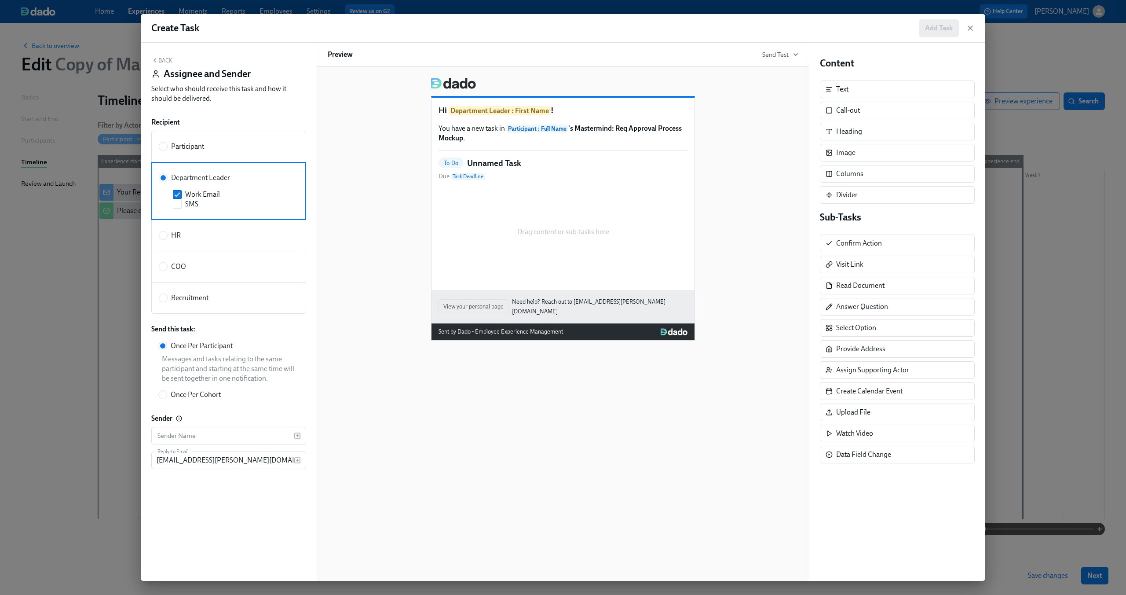
click at [178, 239] on span "HR" at bounding box center [176, 235] width 10 height 10
click at [167, 239] on input "HR" at bounding box center [163, 235] width 8 height 8
radio input "true"
click at [175, 288] on label "Recruitment" at bounding box center [228, 298] width 155 height 32
click at [167, 294] on input "Recruitment" at bounding box center [163, 298] width 8 height 8
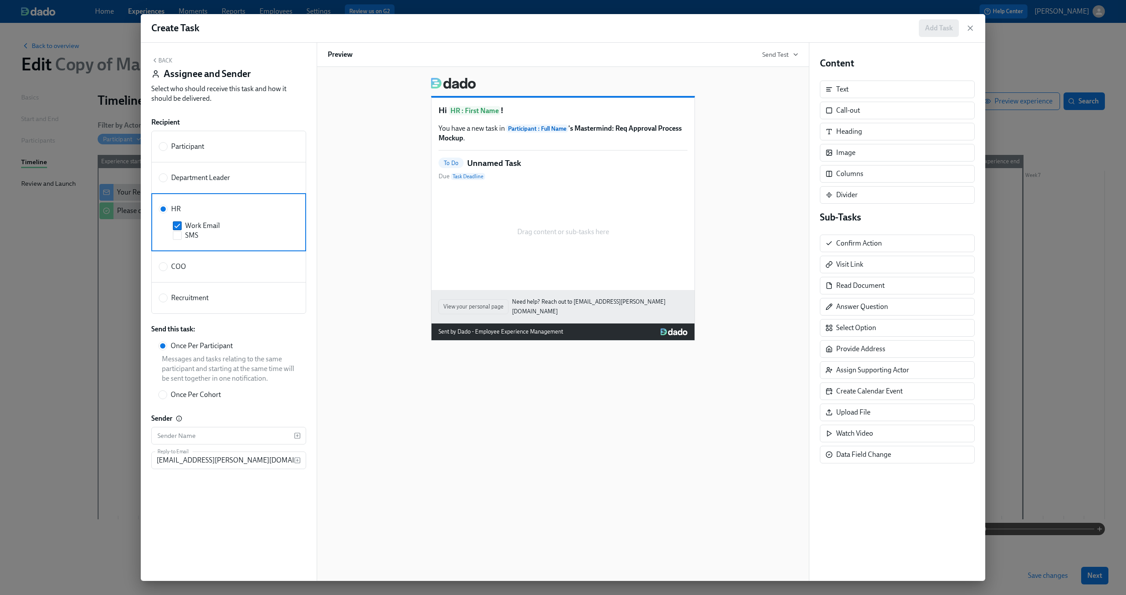
radio input "true"
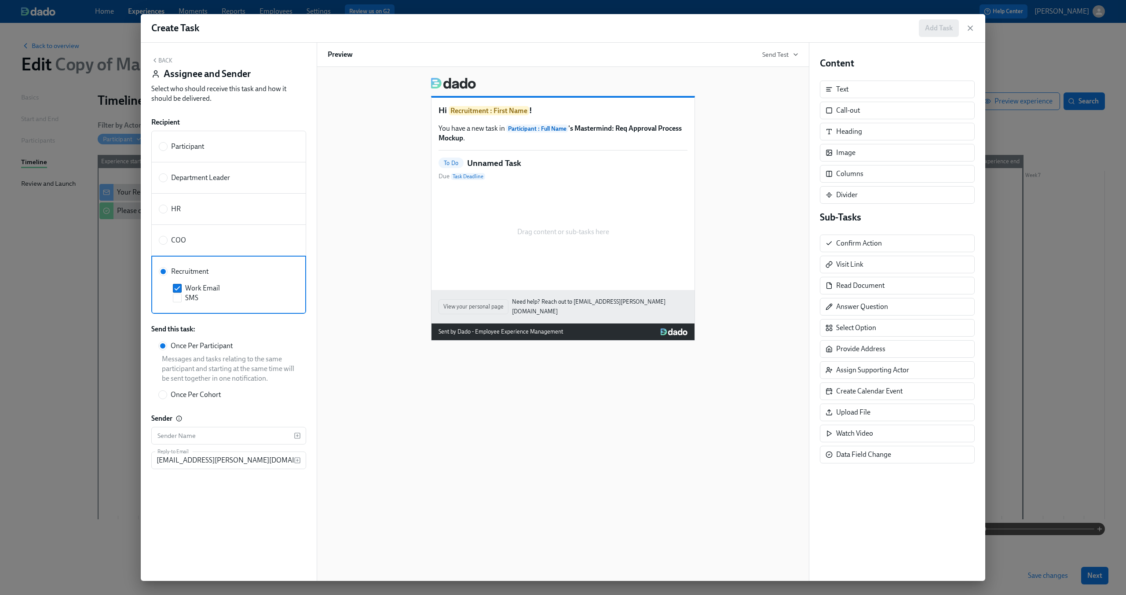
click at [619, 186] on div "Hi Recruitment : First Name ! You have a new task in Participant : Full Name 's…" at bounding box center [562, 194] width 263 height 192
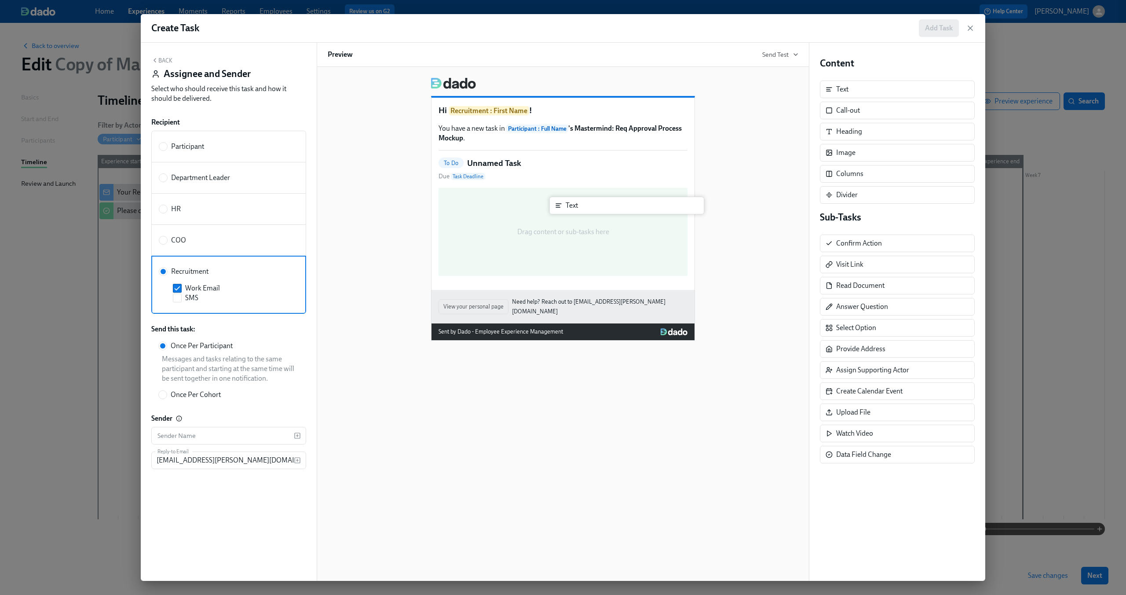
drag, startPoint x: 863, startPoint y: 91, endPoint x: 591, endPoint y: 208, distance: 296.4
click at [591, 208] on div "Back Assignee and Sender Select who should receive this task and how it should …" at bounding box center [563, 312] width 844 height 538
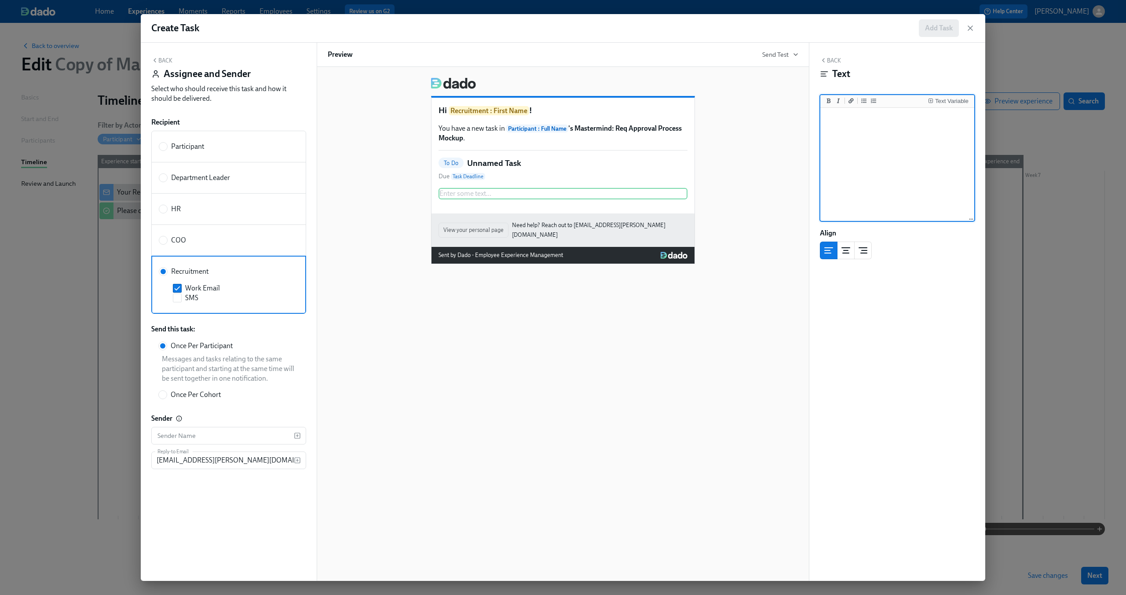
click at [865, 146] on textarea at bounding box center [897, 165] width 150 height 110
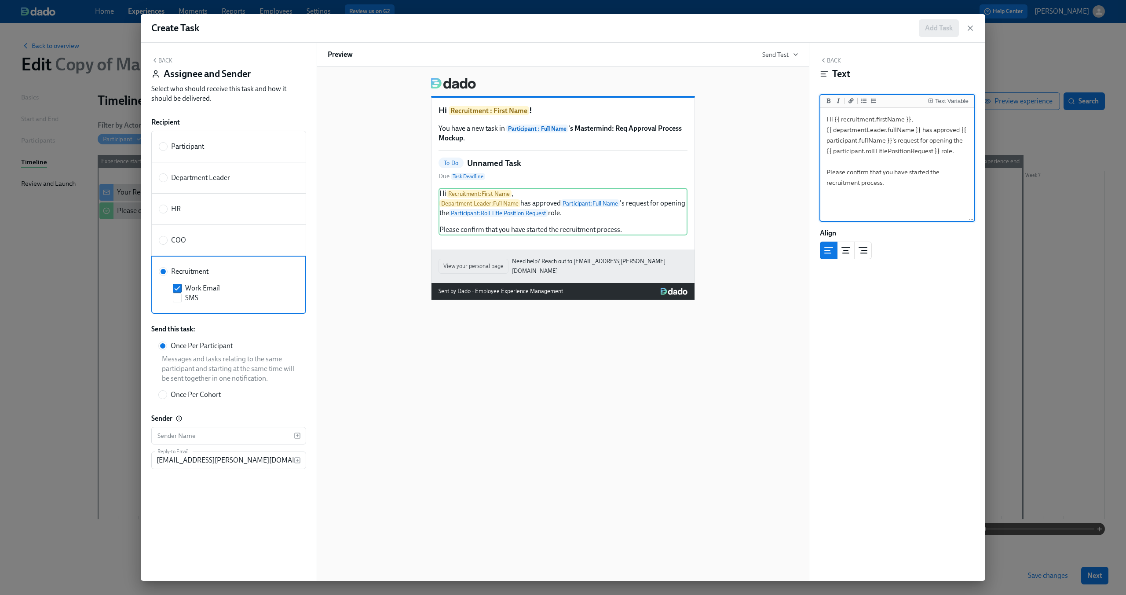
type textarea "Hi {{ recruitment.firstName }}, {{ departmentLeader.fullName }} has approved {{…"
click at [828, 55] on div "Back Text Text Variable Hi {{ recruitment.firstName }}, {{ departmentLeader.ful…" at bounding box center [897, 312] width 176 height 538
click at [828, 59] on button "Back" at bounding box center [830, 60] width 21 height 7
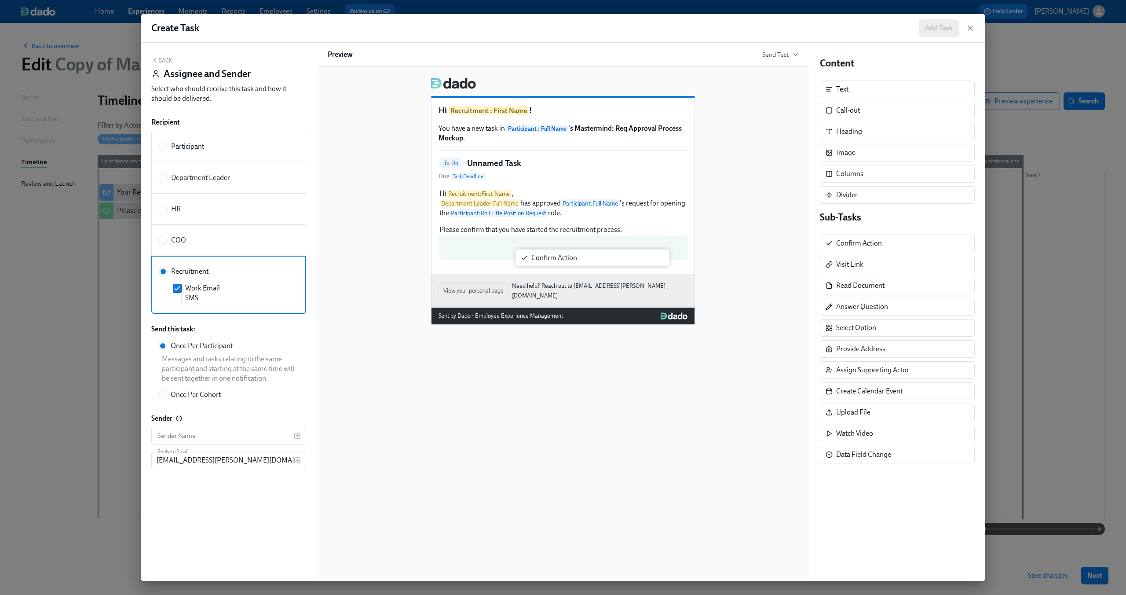
drag, startPoint x: 871, startPoint y: 250, endPoint x: 558, endPoint y: 266, distance: 313.5
click at [558, 266] on div "Back Assignee and Sender Select who should receive this task and how it should …" at bounding box center [563, 312] width 844 height 538
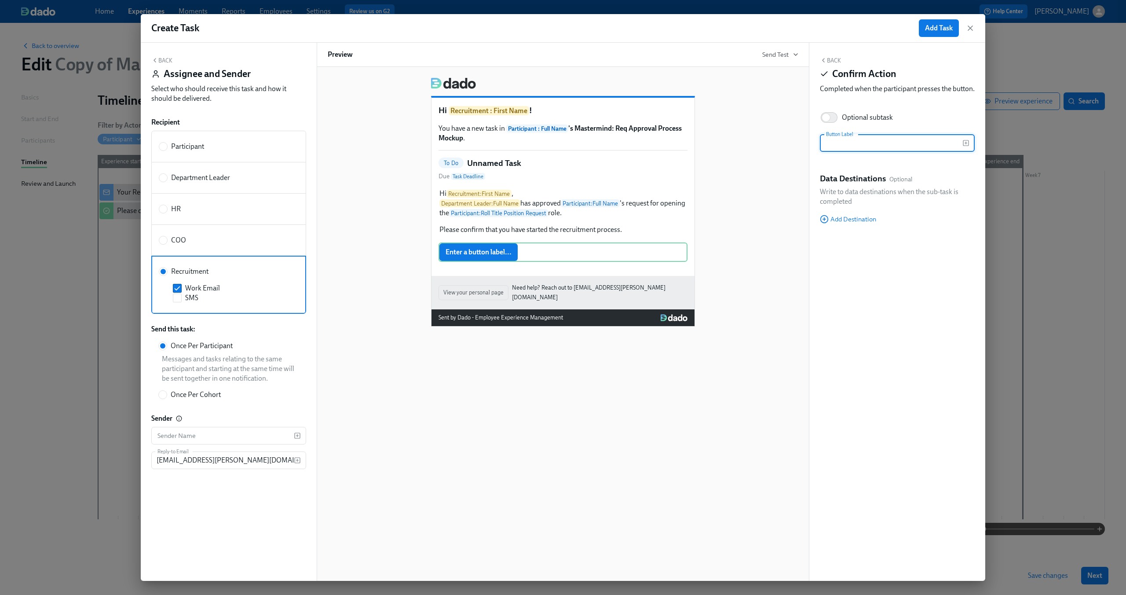
click at [860, 152] on input "text" at bounding box center [891, 143] width 143 height 18
type input "S"
type input "R"
type input "Start recruitment process"
click at [855, 234] on div "Back Confirm Action Completed when the participant presses the button. Optional…" at bounding box center [897, 312] width 176 height 538
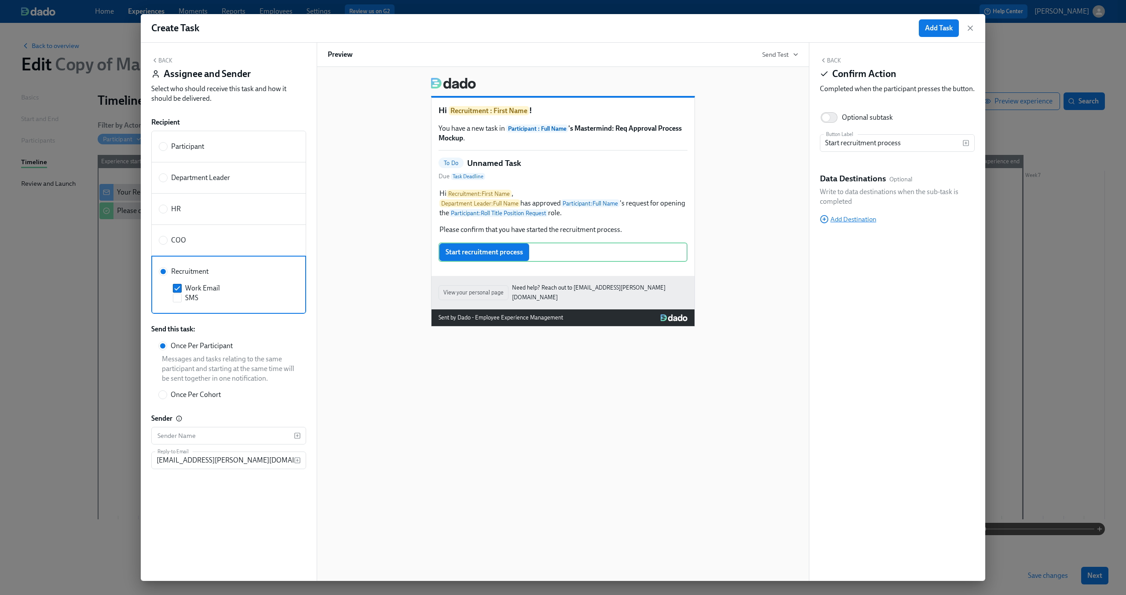
click at [855, 223] on span "Add Destination" at bounding box center [848, 219] width 56 height 9
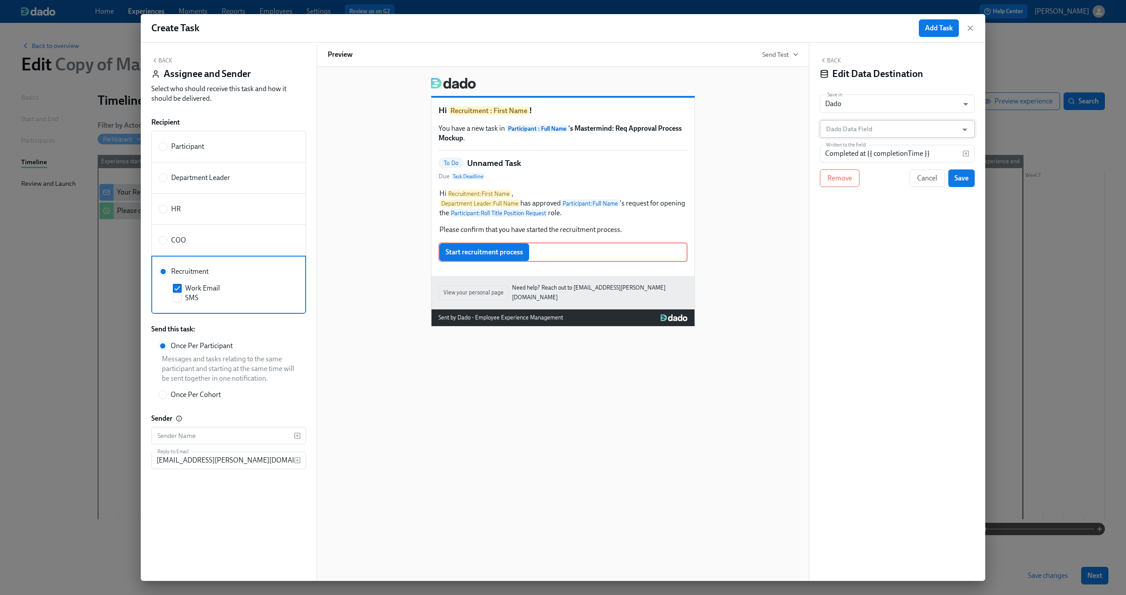
click at [874, 137] on input "Dado Data Field" at bounding box center [890, 129] width 133 height 18
click at [884, 161] on ul "Recruitment Process Started" at bounding box center [897, 151] width 155 height 22
click at [886, 152] on li "Recruitment Process Started" at bounding box center [897, 150] width 155 height 15
type input "Recruitment Process Started"
click at [885, 155] on input "Completed at {{ completionTime }}" at bounding box center [891, 154] width 143 height 18
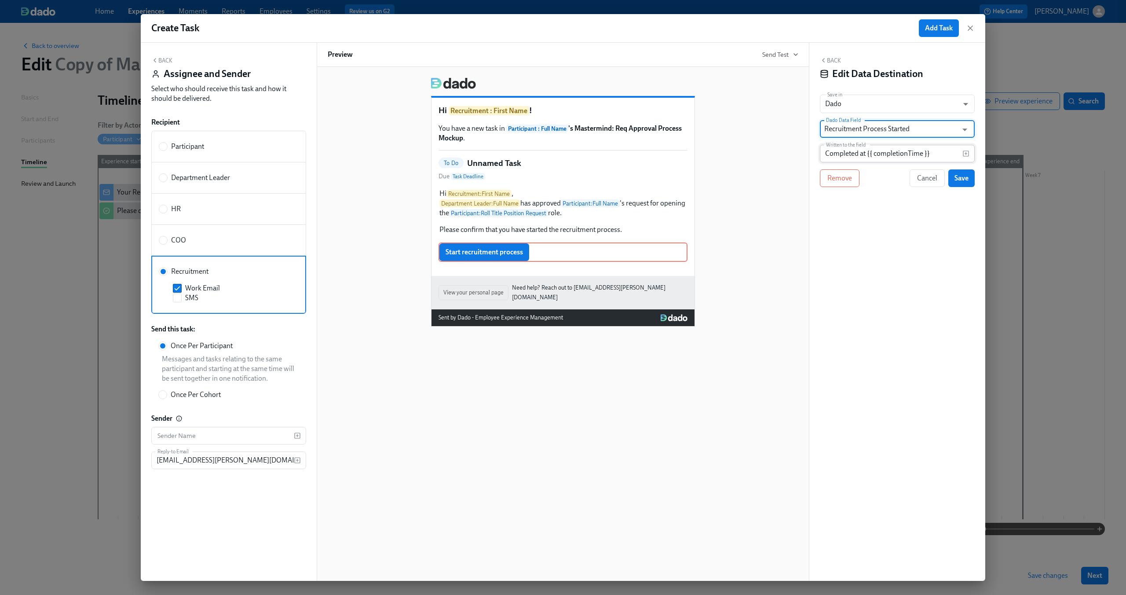
click at [885, 155] on input "Completed at {{ completionTime }}" at bounding box center [891, 154] width 143 height 18
type input "Yes"
click at [881, 196] on div "Block ID: K5zYMsWaI" at bounding box center [897, 199] width 155 height 10
click at [954, 183] on button "Save" at bounding box center [961, 178] width 26 height 18
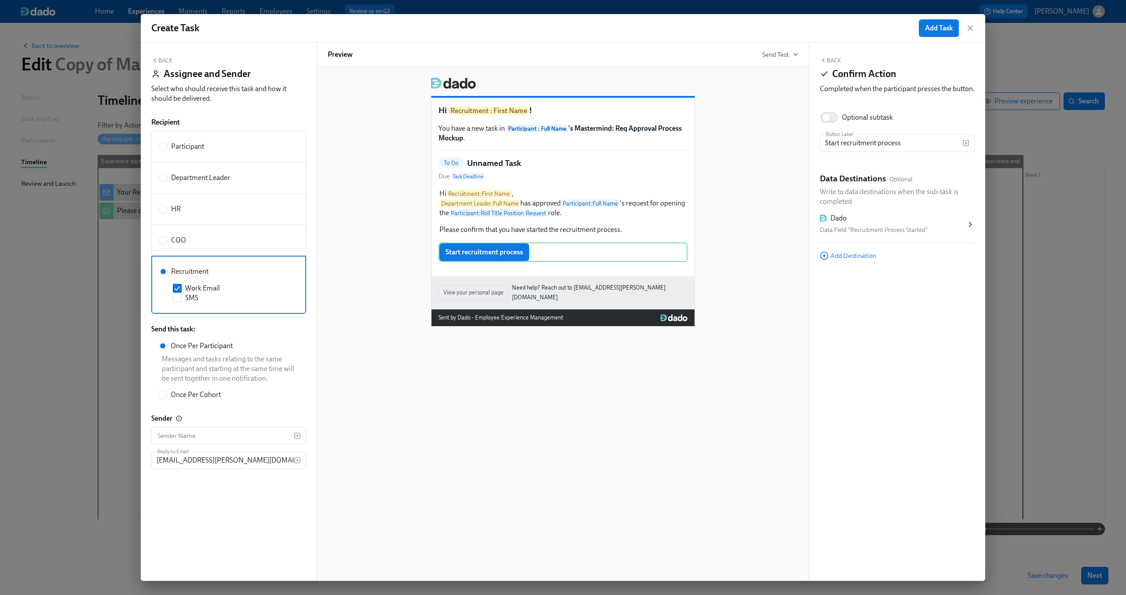
click at [756, 168] on div "Hi Recruitment : First Name ! You have a new task in Participant : Full Name 's…" at bounding box center [563, 198] width 471 height 256
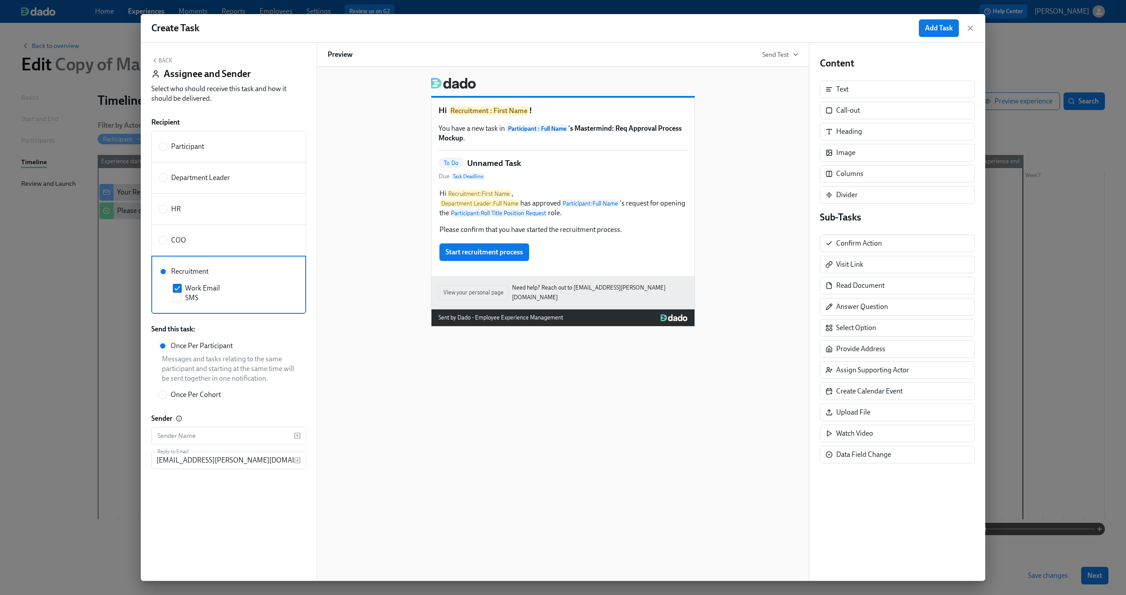
click at [160, 58] on button "Back" at bounding box center [161, 60] width 21 height 7
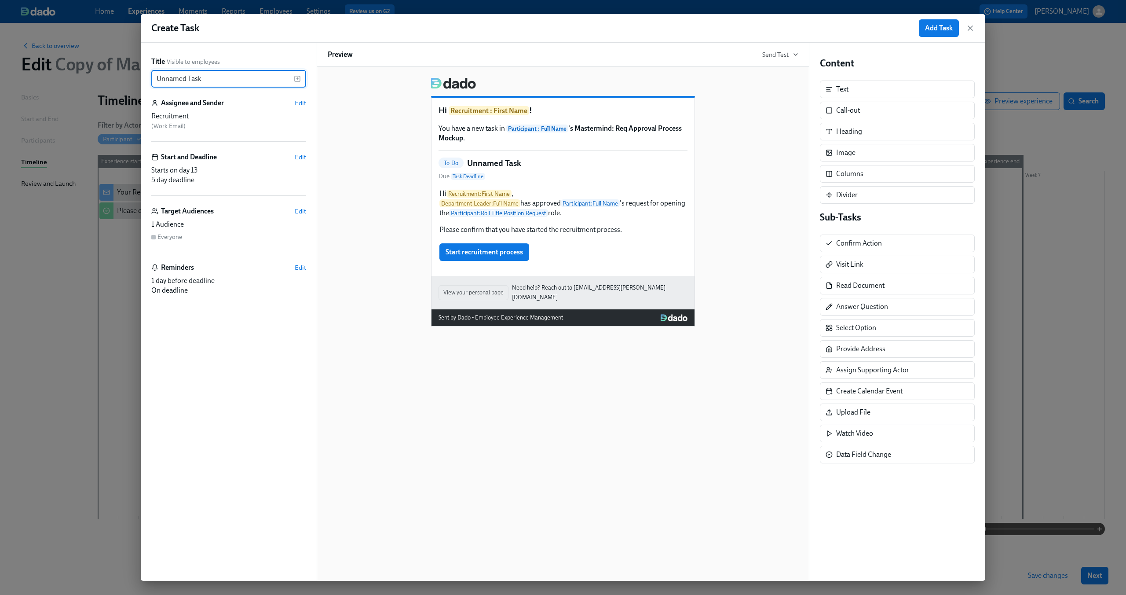
click at [185, 76] on input "Unnamed Task" at bounding box center [222, 79] width 143 height 18
click at [299, 77] on icon "button" at bounding box center [297, 78] width 7 height 7
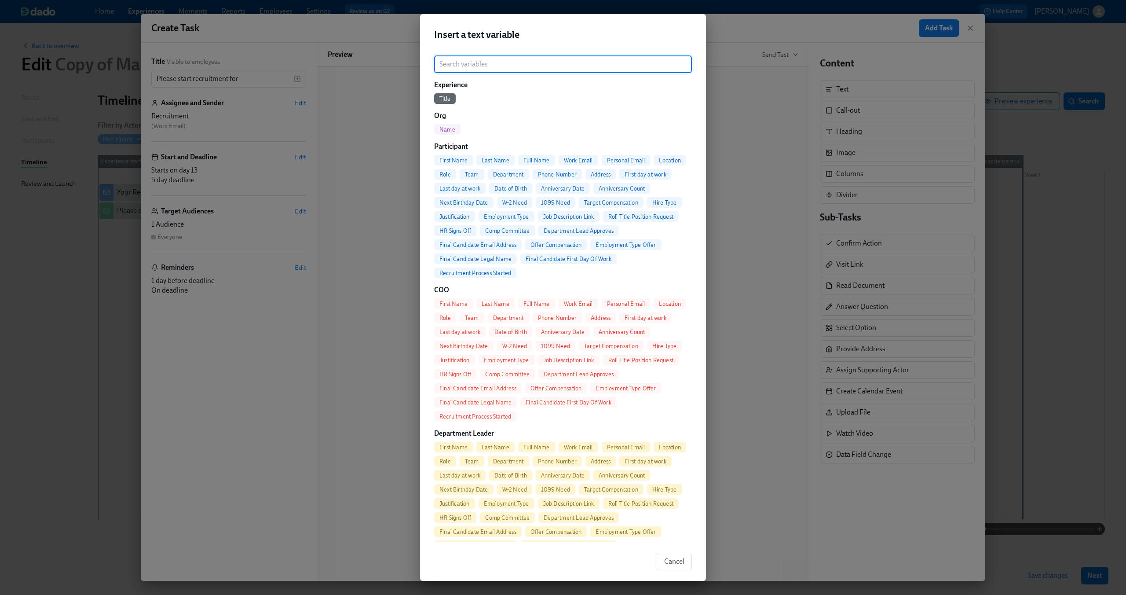
click at [636, 217] on span "Roll Title Position Request" at bounding box center [641, 216] width 76 height 7
type input "Please start recruitment for {{ participant.rollTitlePositionRequest }}"
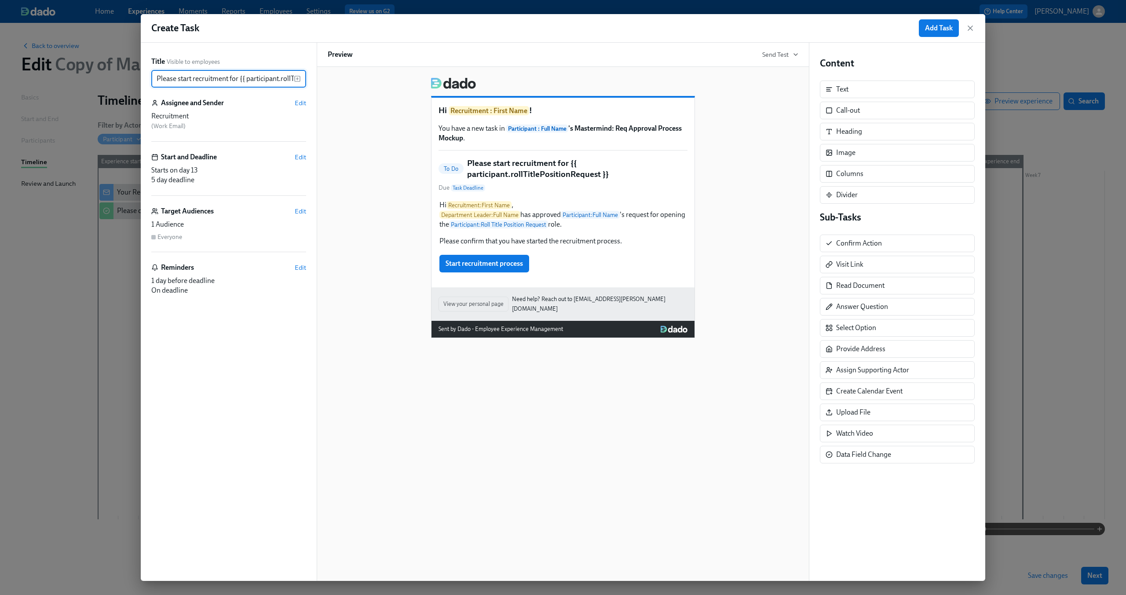
click at [752, 136] on div "Hi Recruitment : First Name ! You have a new task in Participant : Full Name 's…" at bounding box center [563, 203] width 471 height 267
click at [297, 155] on span "Edit" at bounding box center [300, 157] width 11 height 9
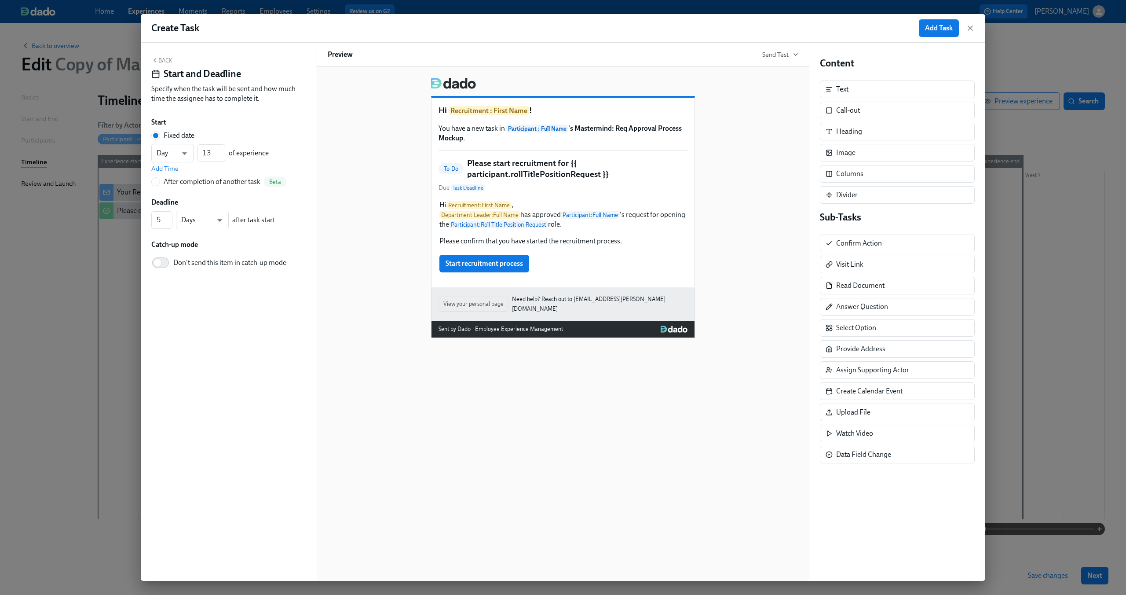
click at [163, 57] on div "Back Start and Deadline Specify when the task will be sent and how much time th…" at bounding box center [228, 82] width 155 height 50
click at [166, 64] on div "Back Start and Deadline Specify when the task will be sent and how much time th…" at bounding box center [228, 82] width 155 height 50
click at [173, 174] on div "Fixed date Day d ​ 13 ​ of experience Add Time After completion of another task…" at bounding box center [228, 159] width 155 height 56
click at [171, 180] on div "After completion of another task" at bounding box center [212, 182] width 97 height 10
click at [160, 180] on input "After completion of another task Beta" at bounding box center [156, 182] width 8 height 8
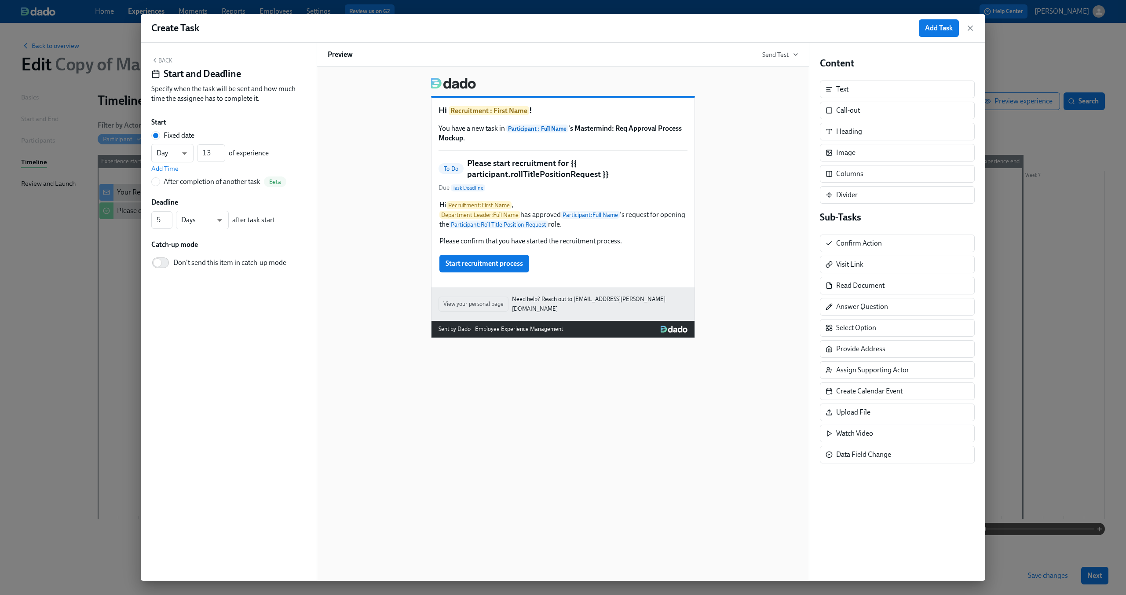
radio input "true"
radio input "false"
click at [201, 168] on span "---" at bounding box center [229, 166] width 140 height 9
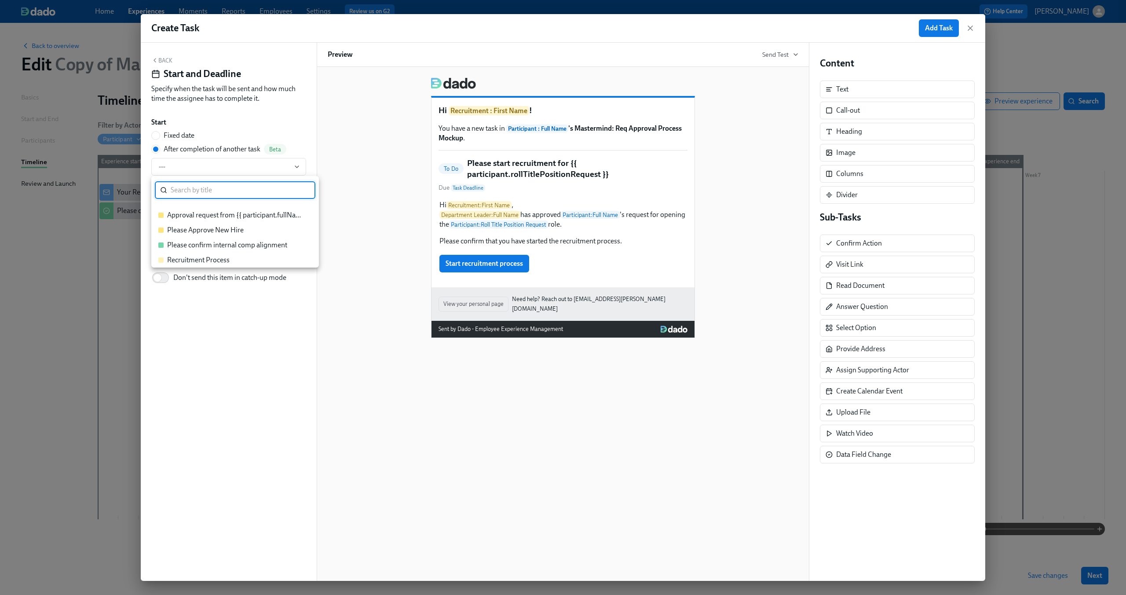
click at [210, 212] on div "Approval request from {{ participant.fullName }}" at bounding box center [235, 215] width 136 height 10
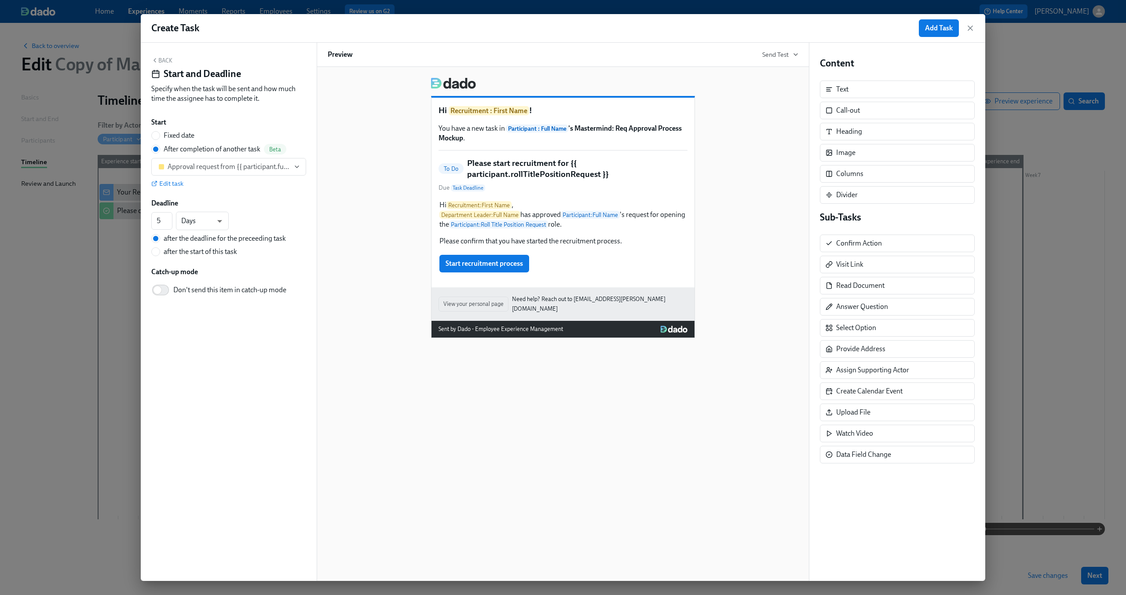
click at [169, 62] on button "Back" at bounding box center [161, 60] width 21 height 7
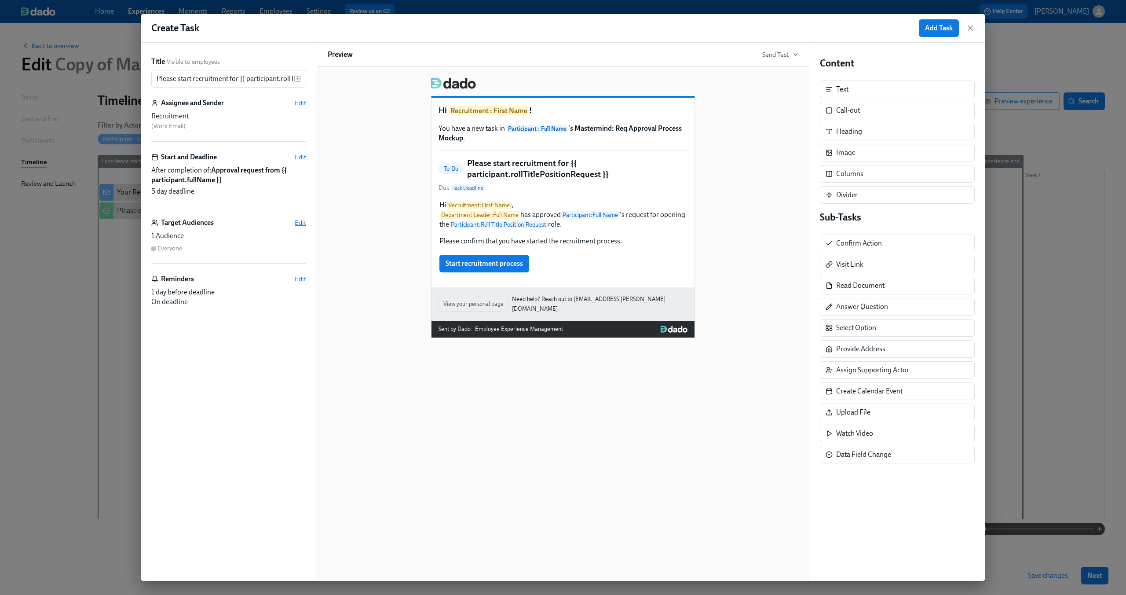
click at [297, 220] on span "Edit" at bounding box center [300, 222] width 11 height 9
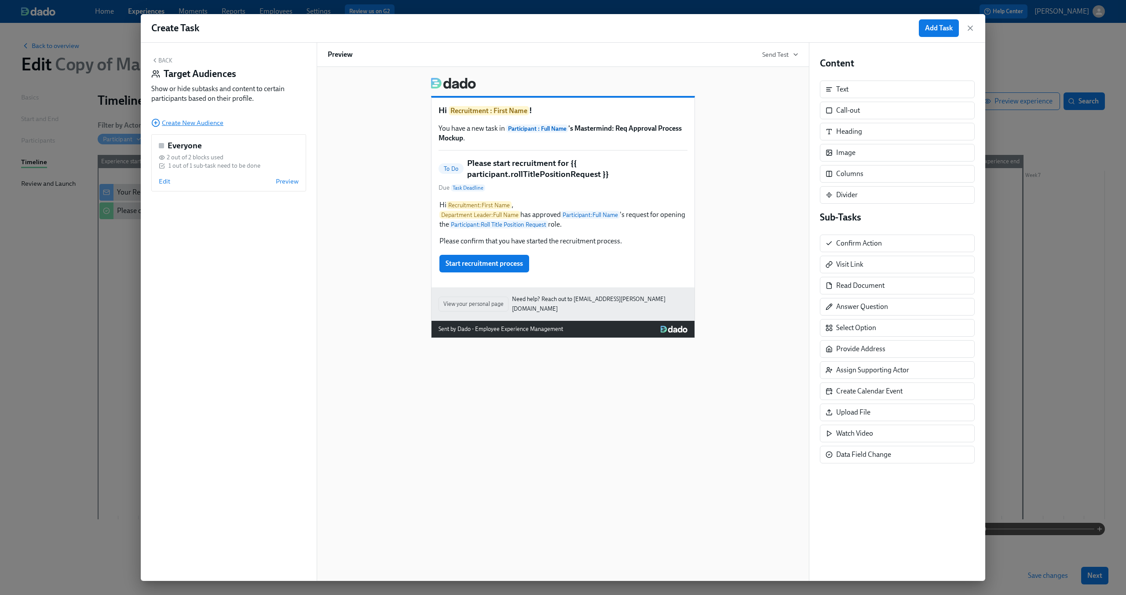
click at [194, 126] on span "Create New Audience" at bounding box center [187, 122] width 72 height 9
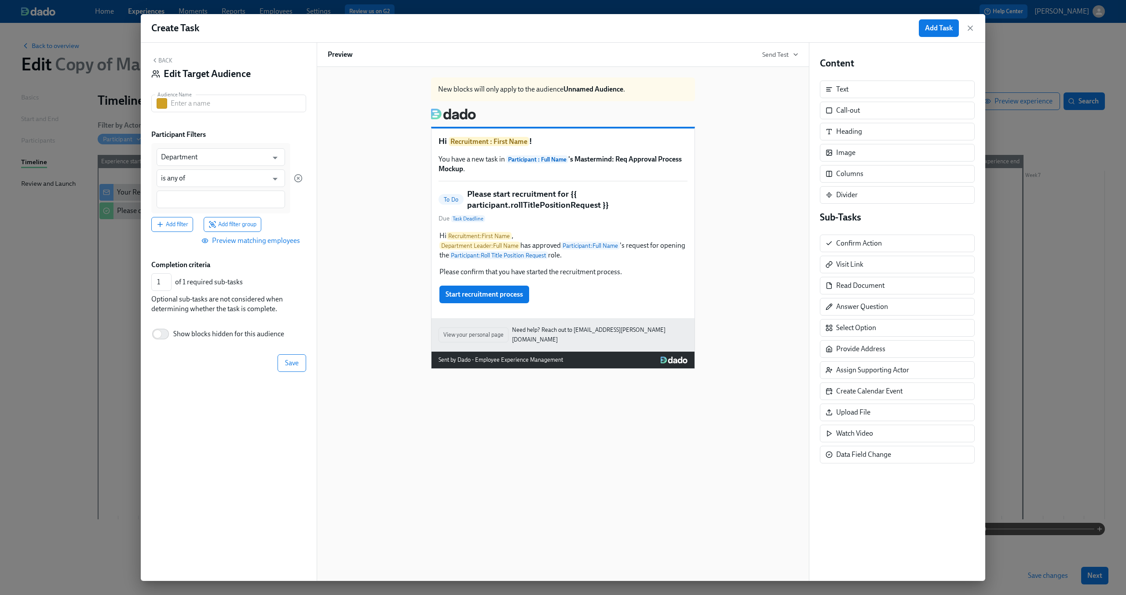
click at [170, 58] on button "Back" at bounding box center [161, 60] width 21 height 7
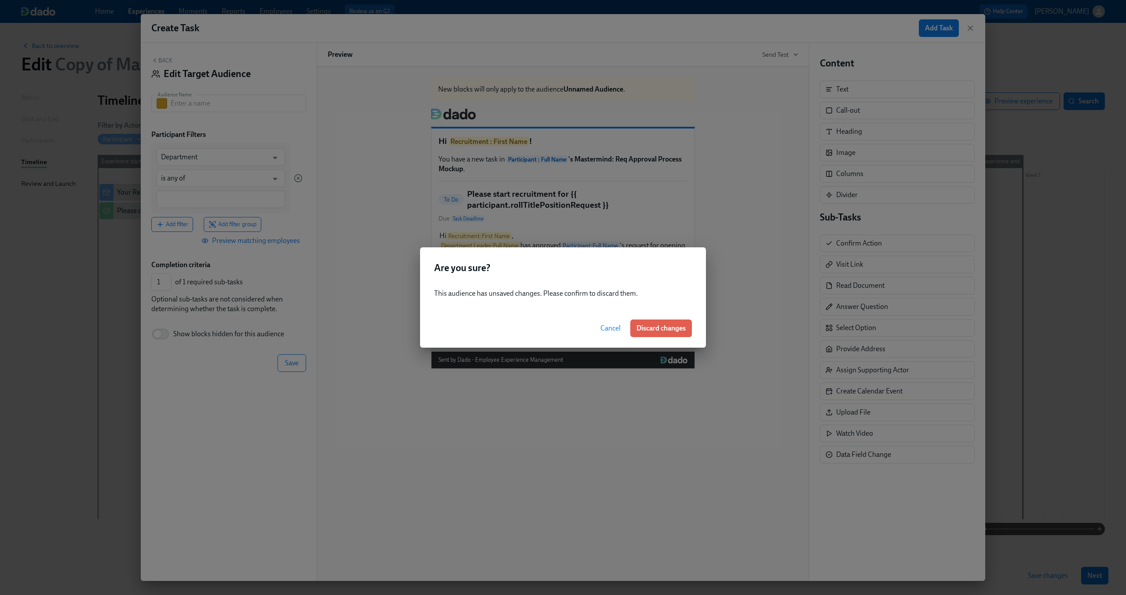
click at [612, 324] on span "Cancel" at bounding box center [610, 328] width 20 height 9
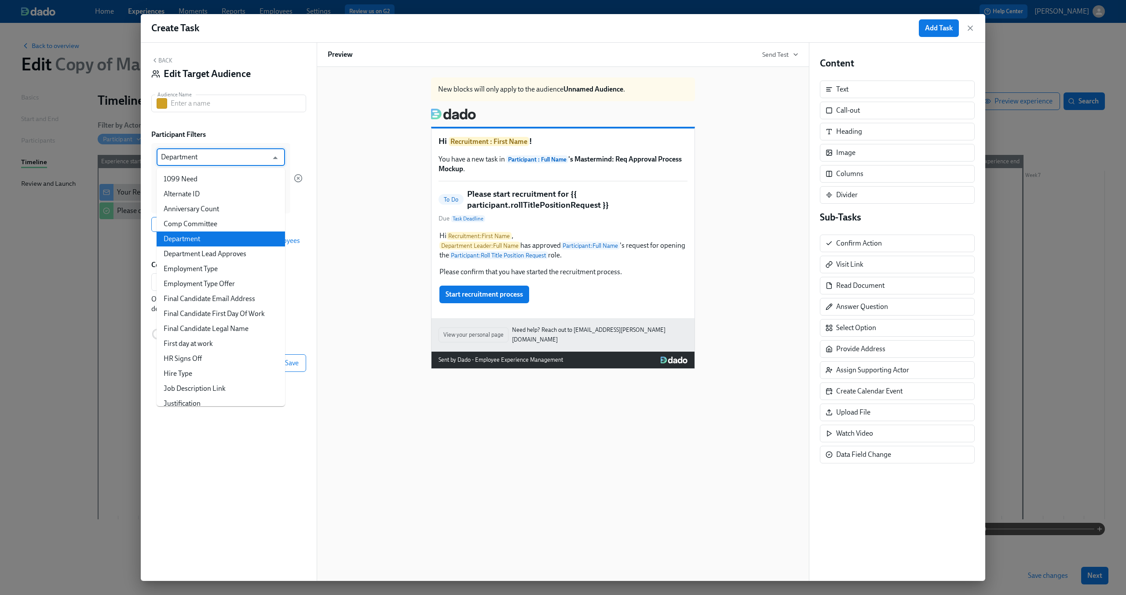
click at [242, 159] on input "Department" at bounding box center [214, 157] width 107 height 18
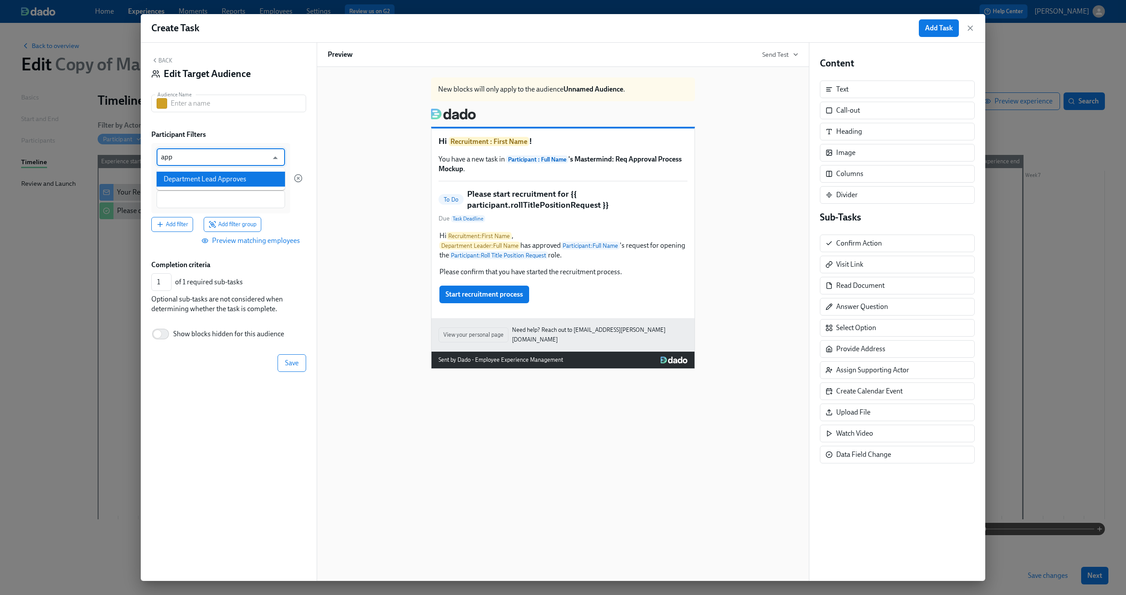
click at [243, 182] on li "Department Lead Approves" at bounding box center [221, 179] width 128 height 15
type input "Department Lead Approves"
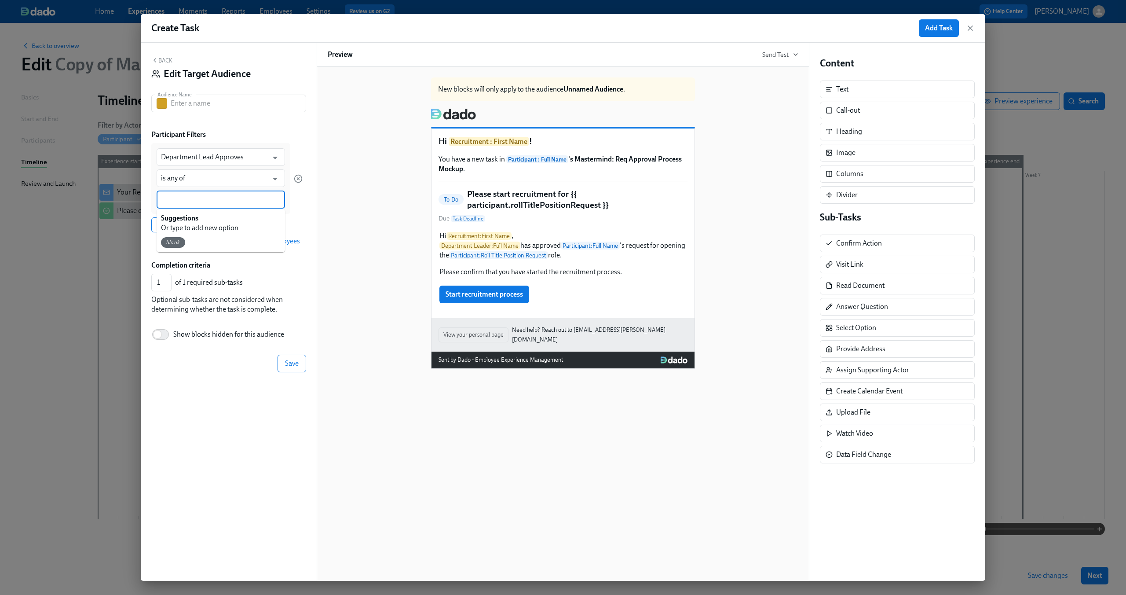
click at [201, 195] on input at bounding box center [221, 199] width 120 height 9
type input "Yes"
click at [276, 216] on div "Department Lead Approves ​ is any of ​ Yes Add filter Add filter group" at bounding box center [226, 187] width 151 height 89
drag, startPoint x: 285, startPoint y: 363, endPoint x: 220, endPoint y: 97, distance: 273.5
click at [220, 97] on div "Back Edit Target Audience Audience Name Audience Name Participant Filters Depar…" at bounding box center [229, 312] width 176 height 538
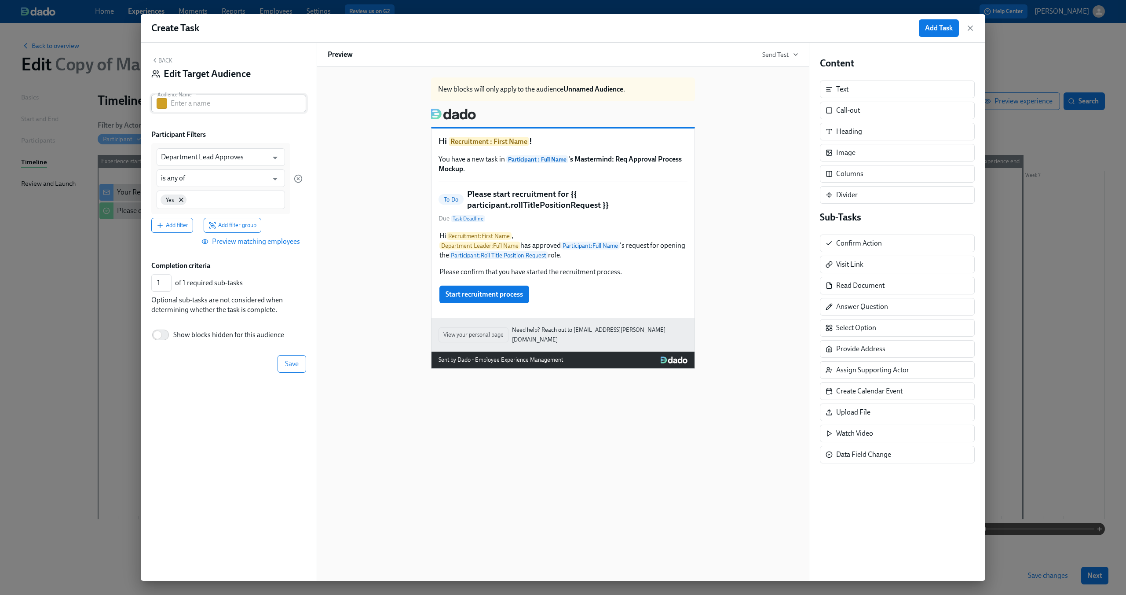
click at [220, 97] on input "text" at bounding box center [238, 104] width 135 height 18
type input "Approved by Department Leader"
click at [287, 359] on button "Save" at bounding box center [292, 364] width 29 height 18
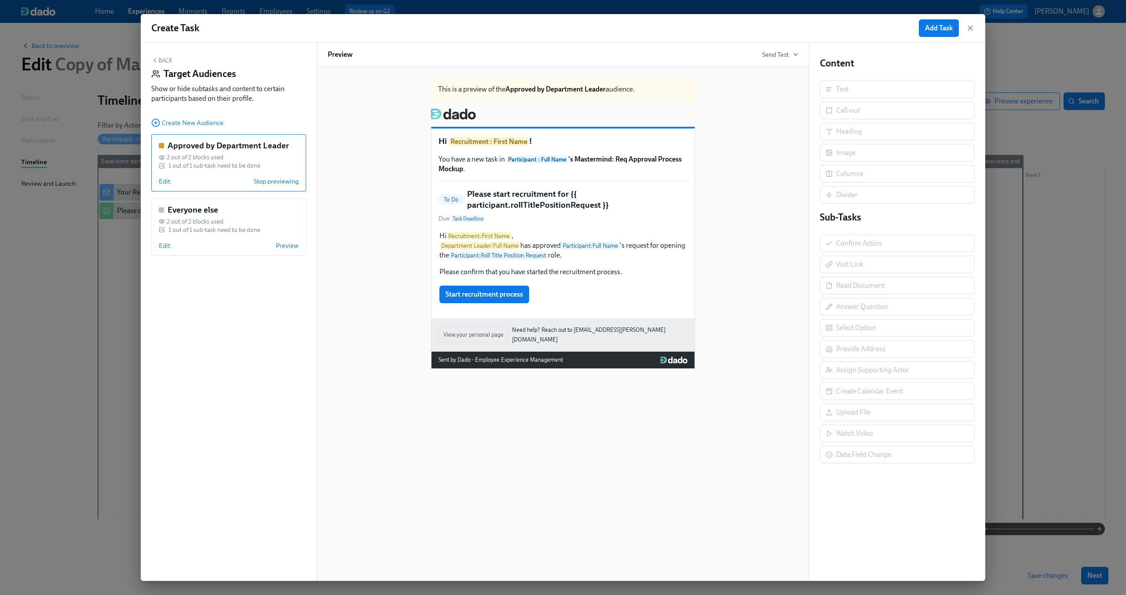
click at [164, 63] on button "Back" at bounding box center [161, 60] width 21 height 7
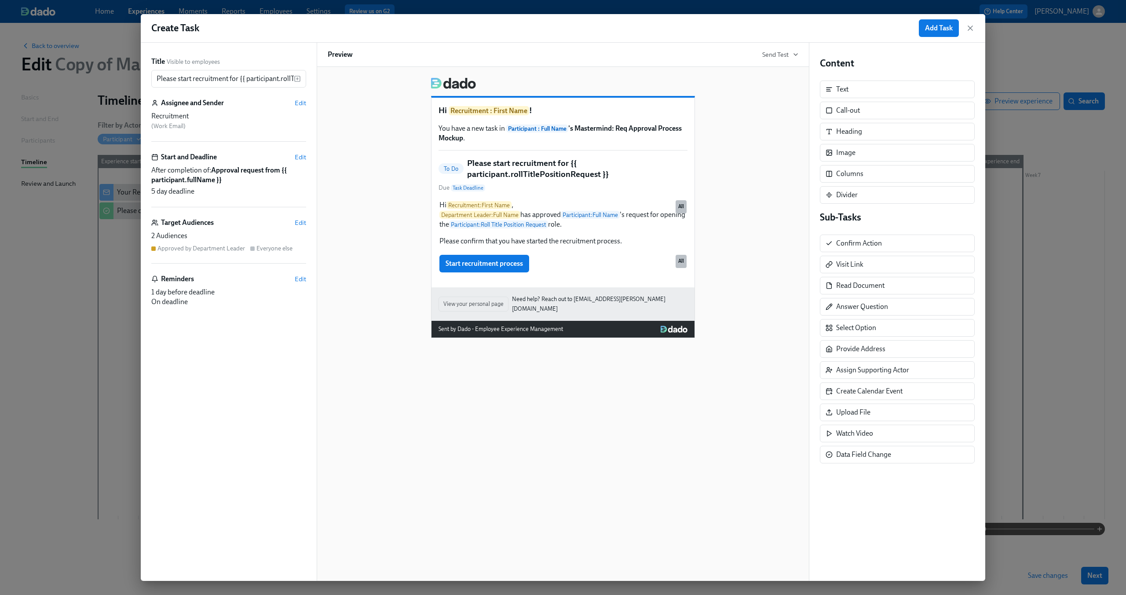
click at [389, 253] on div "Hi Recruitment : First Name ! You have a new task in Participant : Full Name 's…" at bounding box center [563, 203] width 471 height 267
click at [501, 243] on div "Hi Recruitment : First Name , Department Leader : Full Name has approved Partic…" at bounding box center [563, 223] width 249 height 48
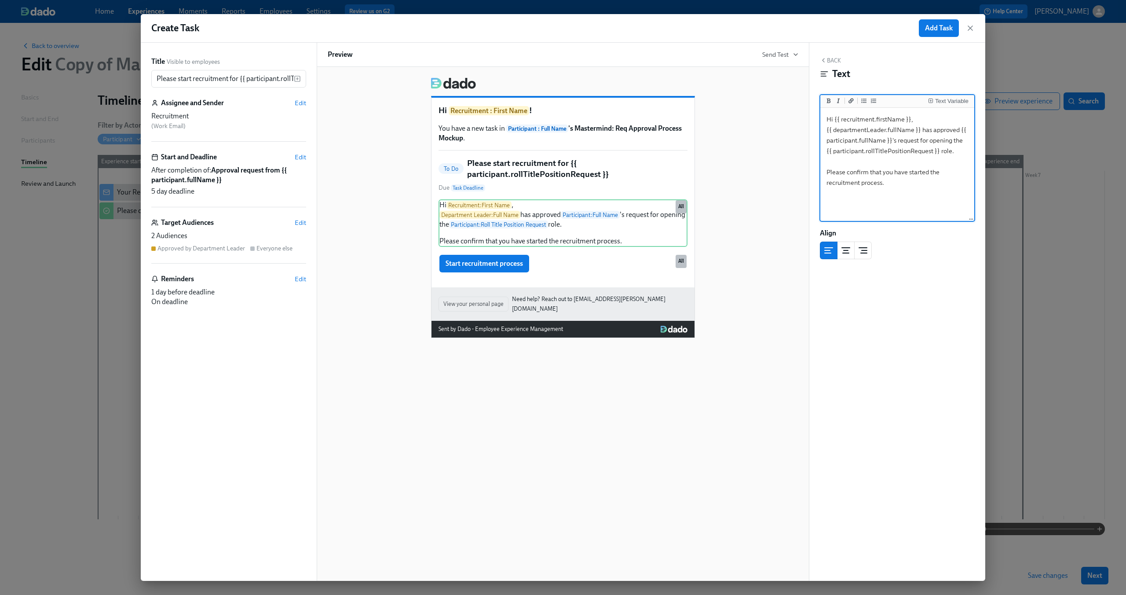
click at [856, 175] on textarea "Hi {{ recruitment.firstName }}, {{ departmentLeader.fullName }} has approved {{…" at bounding box center [897, 165] width 150 height 110
click at [896, 175] on textarea "Hi {{ recruitment.firstName }}, {{ departmentLeader.fullName }} has approved {{…" at bounding box center [897, 165] width 150 height 110
click at [887, 188] on textarea "Hi {{ recruitment.firstName }}, {{ departmentLeader.fullName }} has approved {{…" at bounding box center [897, 165] width 150 height 110
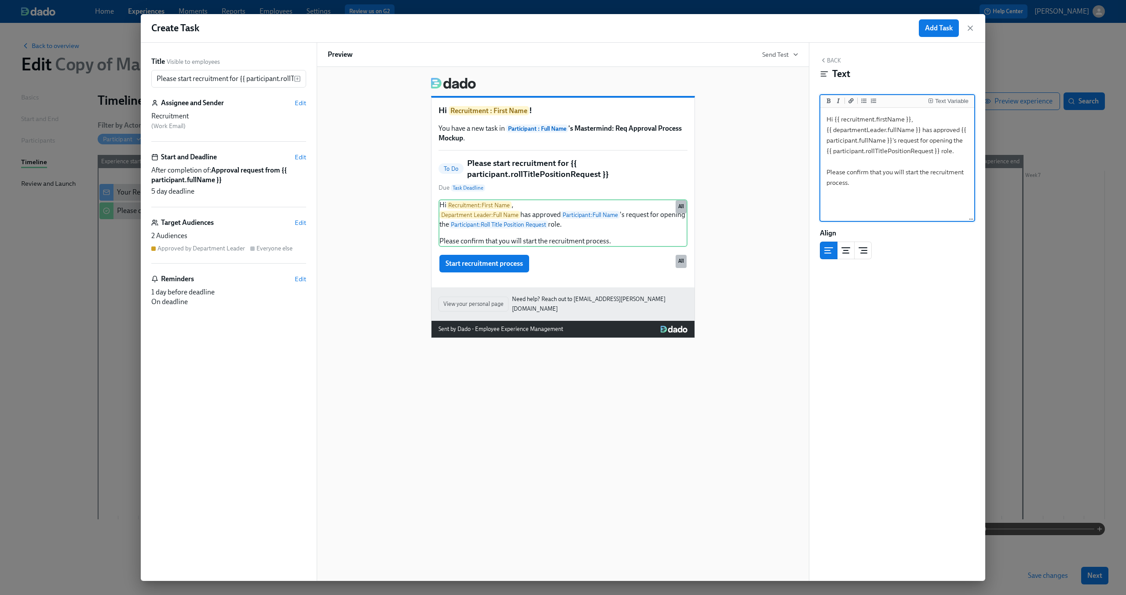
type textarea "Hi {{ recruitment.firstName }}, {{ departmentLeader.fullName }} has approved {{…"
click at [718, 196] on div "Hi Recruitment : First Name ! You have a new task in Participant : Full Name 's…" at bounding box center [563, 203] width 471 height 267
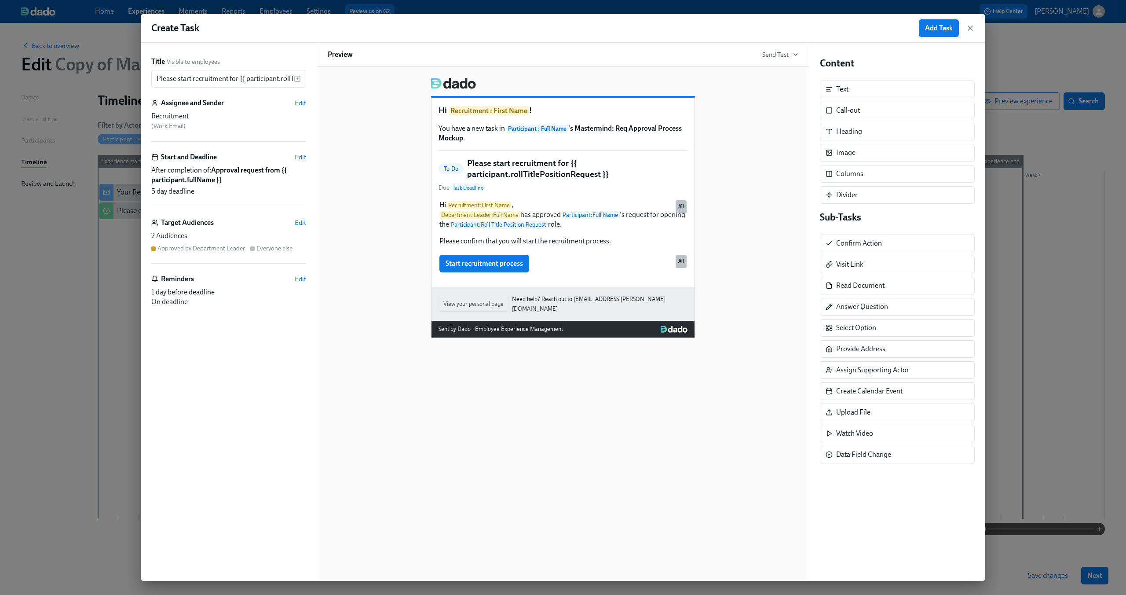
click at [931, 27] on span "Add Task" at bounding box center [939, 28] width 28 height 9
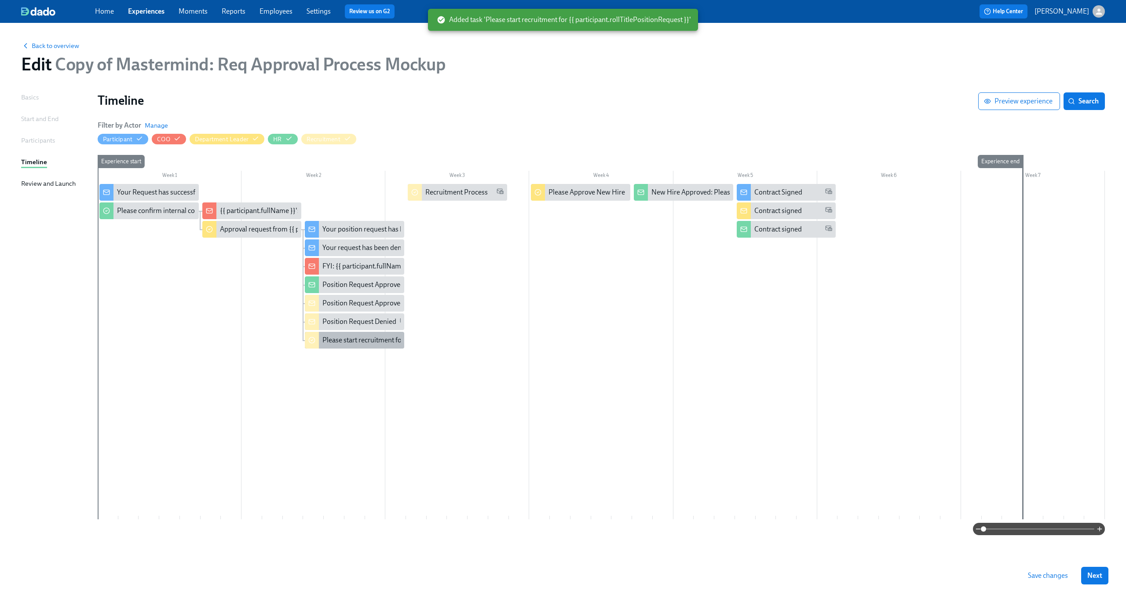
click at [361, 340] on div "Please start recruitment for {{ participant.rollTitlePositionRequest }}" at bounding box center [424, 340] width 204 height 10
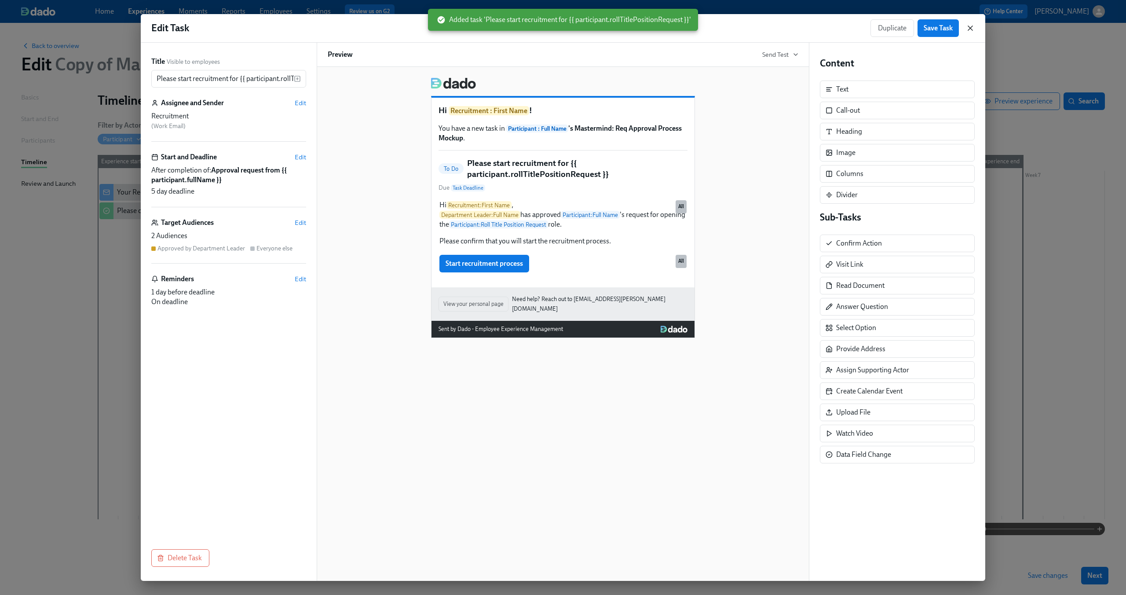
click at [968, 27] on icon "button" at bounding box center [970, 28] width 9 height 9
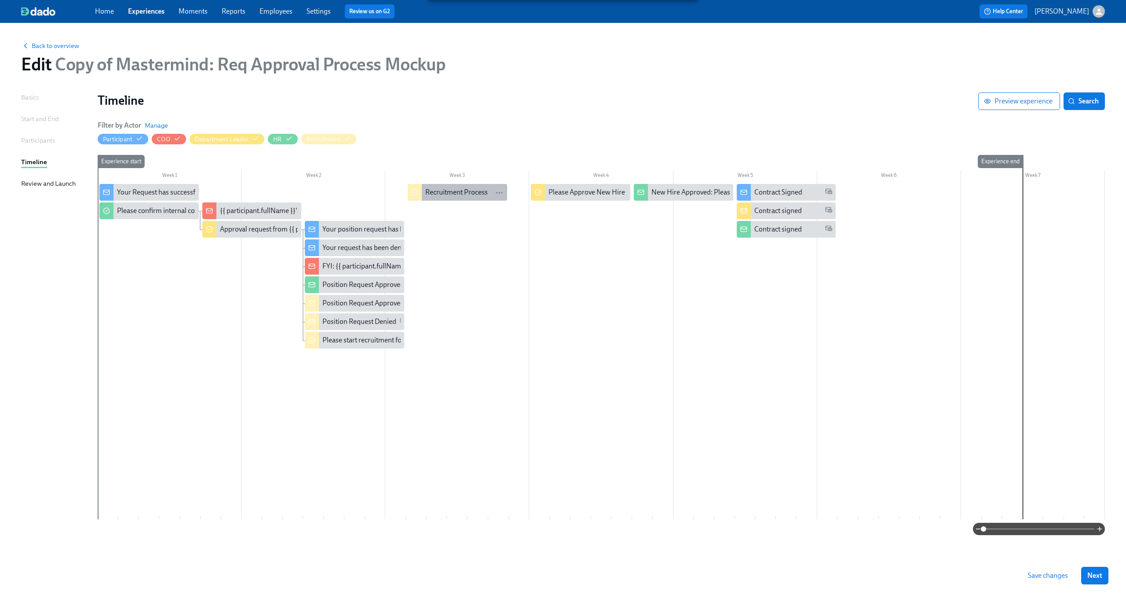
click at [470, 194] on div "Recruitment Process" at bounding box center [456, 192] width 62 height 10
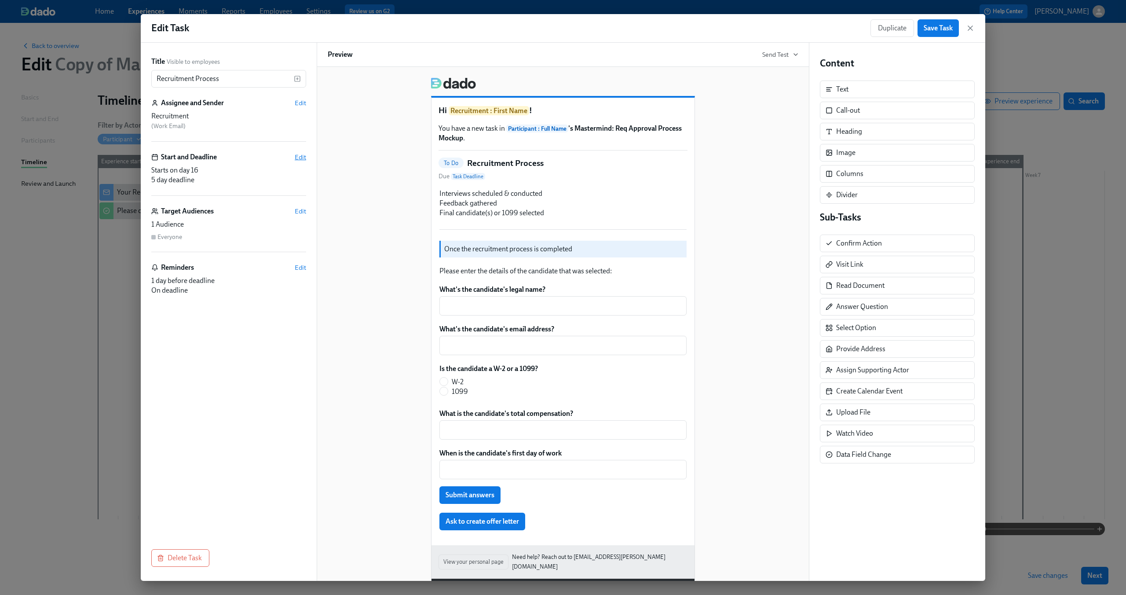
click at [298, 158] on span "Edit" at bounding box center [300, 157] width 11 height 9
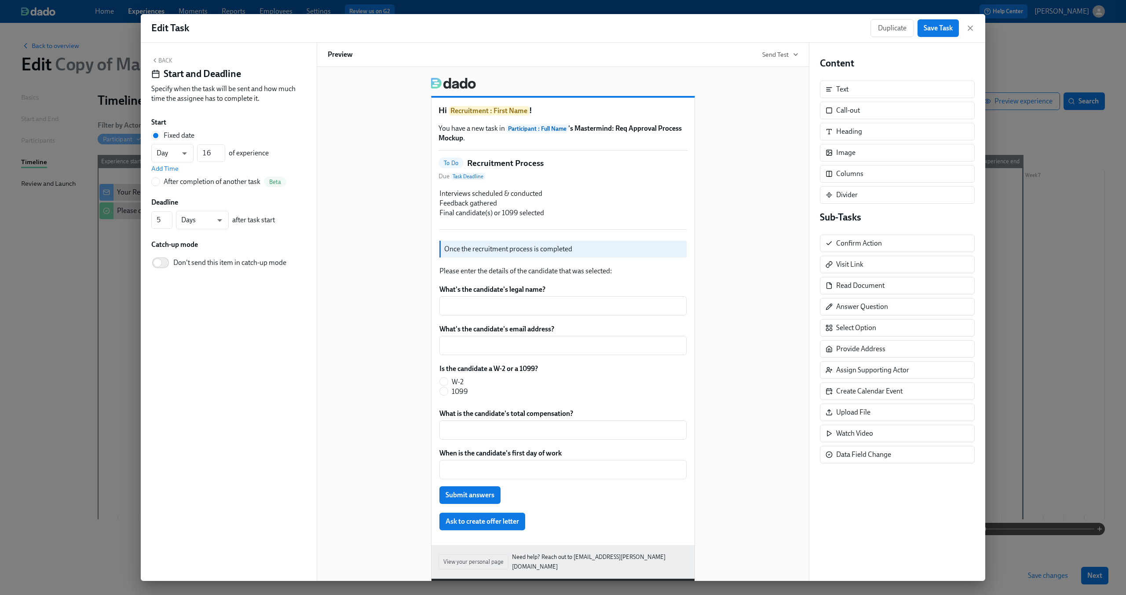
click at [201, 182] on div "After completion of another task" at bounding box center [212, 182] width 97 height 10
click at [160, 182] on input "After completion of another task Beta" at bounding box center [156, 182] width 8 height 8
radio input "true"
radio input "false"
click at [219, 175] on button "---" at bounding box center [228, 167] width 155 height 18
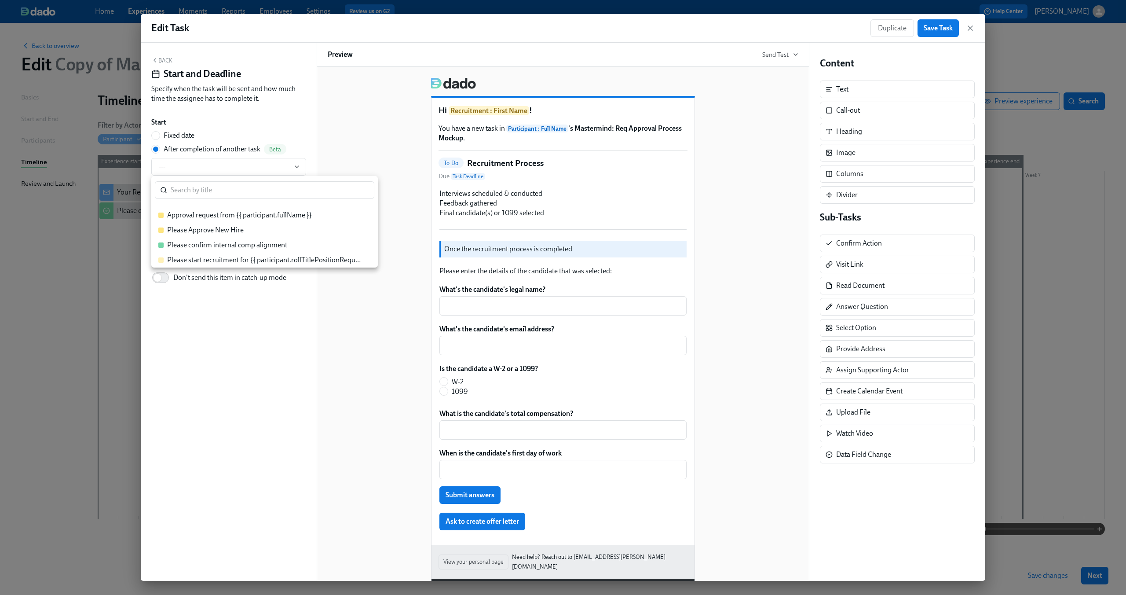
click at [214, 262] on div "Please start recruitment for {{ participant.rollTitlePositionRequest }}" at bounding box center [264, 260] width 195 height 10
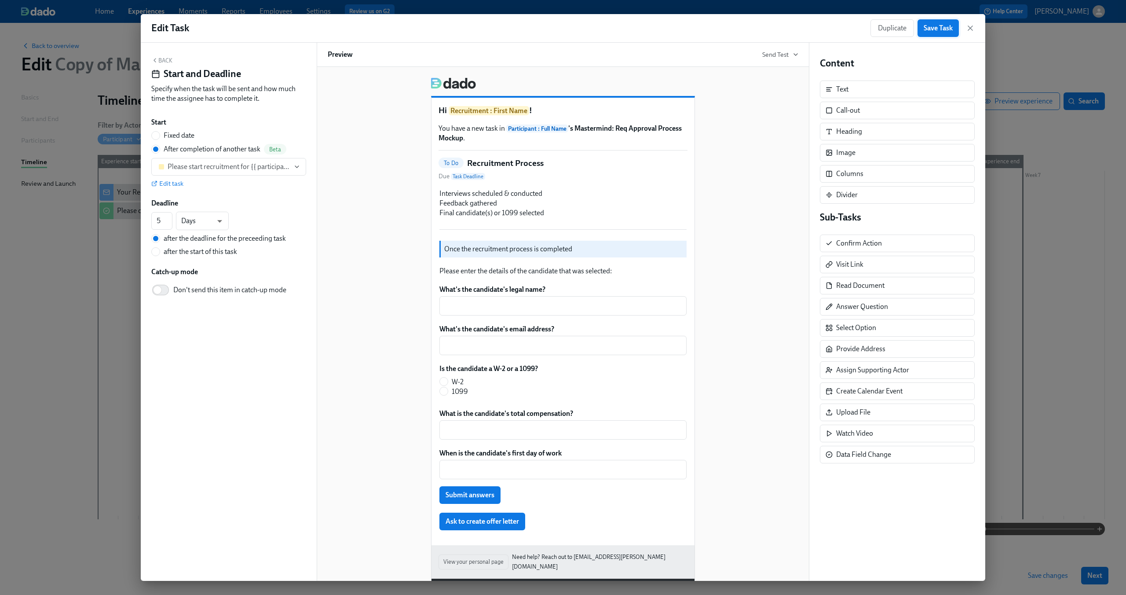
click at [943, 33] on button "Save Task" at bounding box center [937, 28] width 41 height 18
click at [969, 27] on icon "button" at bounding box center [970, 28] width 4 height 4
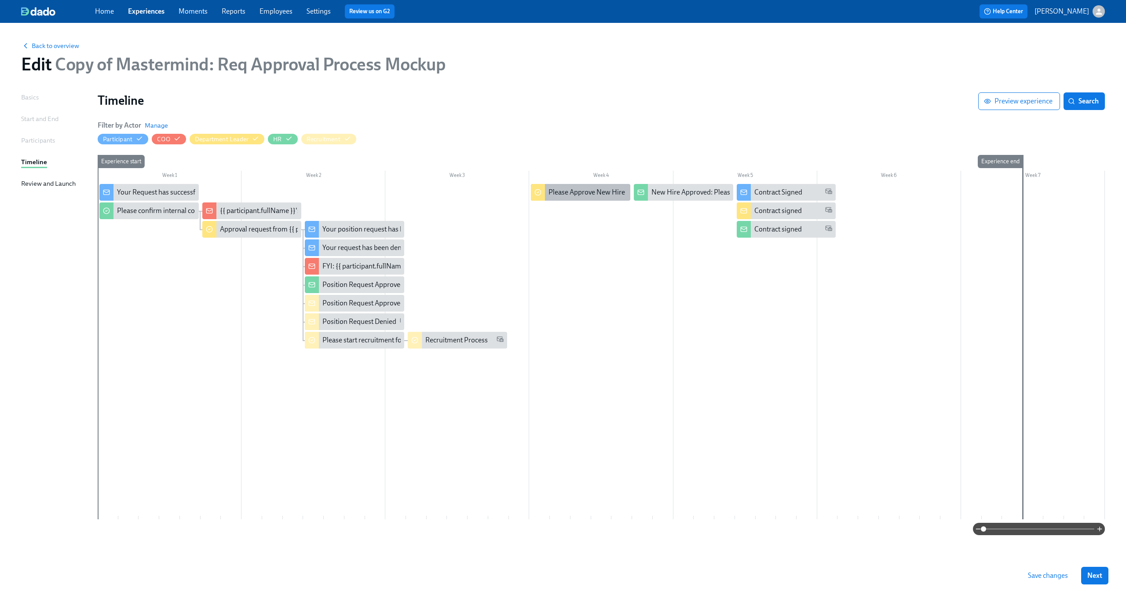
click at [577, 191] on div "Please Approve New Hire" at bounding box center [586, 192] width 77 height 10
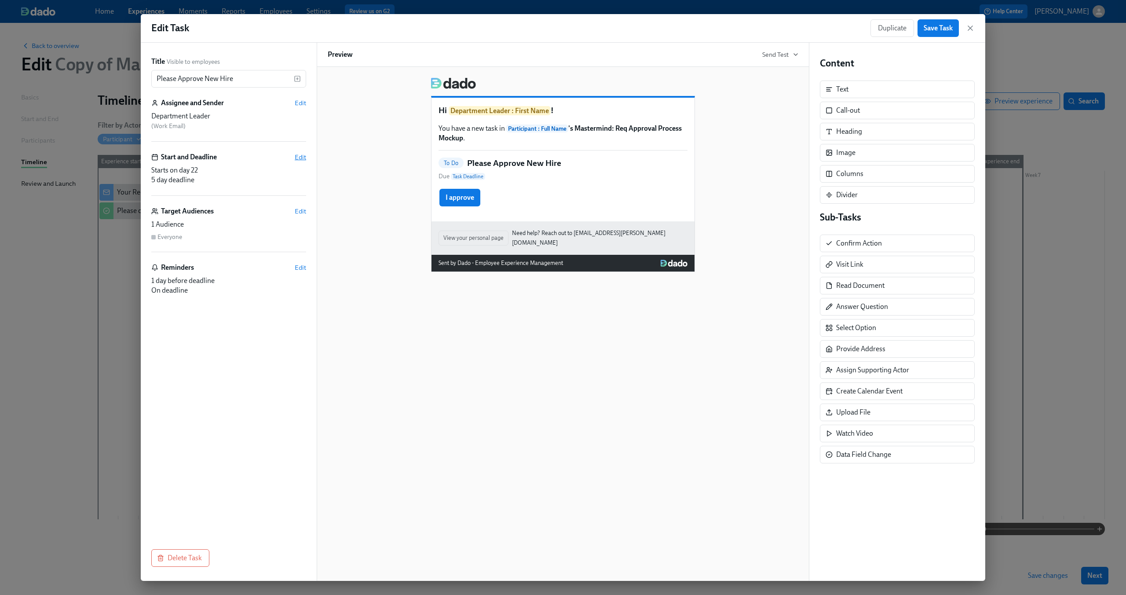
click at [305, 157] on span "Edit" at bounding box center [300, 157] width 11 height 9
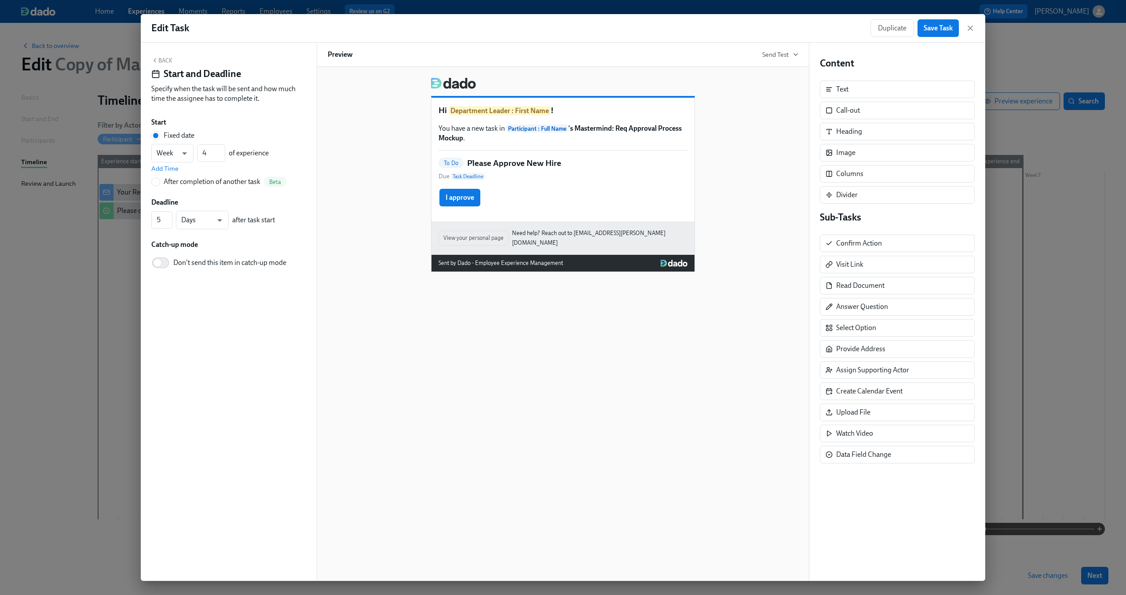
click at [227, 182] on div "After completion of another task" at bounding box center [212, 182] width 97 height 10
click at [160, 182] on input "After completion of another task Beta" at bounding box center [156, 182] width 8 height 8
radio input "true"
radio input "false"
click at [247, 162] on button "---" at bounding box center [228, 167] width 155 height 18
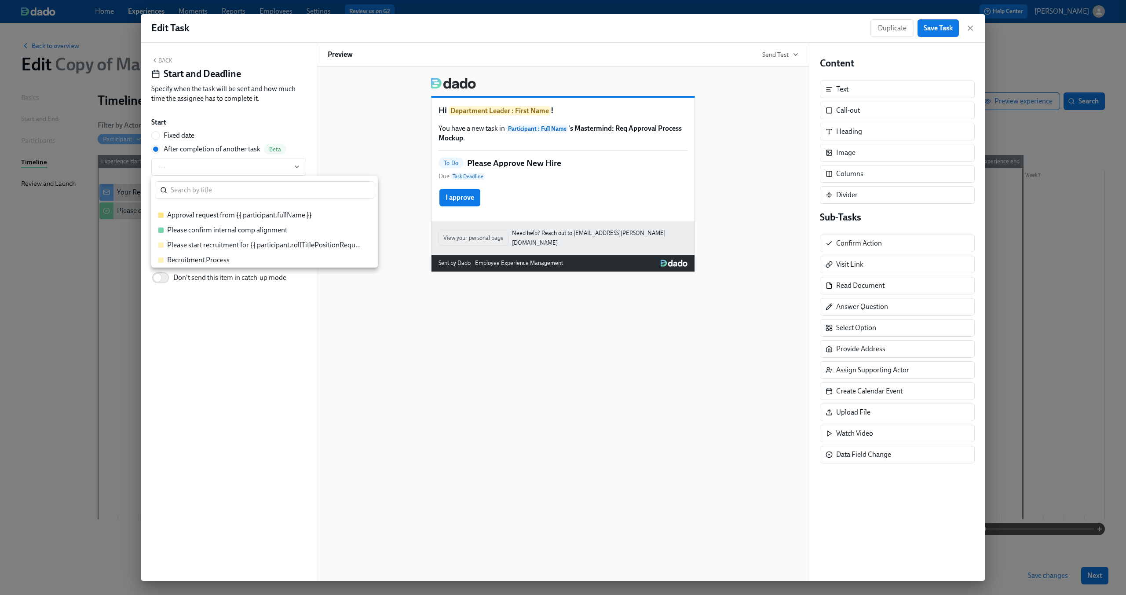
click at [249, 242] on div "Please start recruitment for {{ participant.rollTitlePositionRequest }}" at bounding box center [264, 245] width 195 height 10
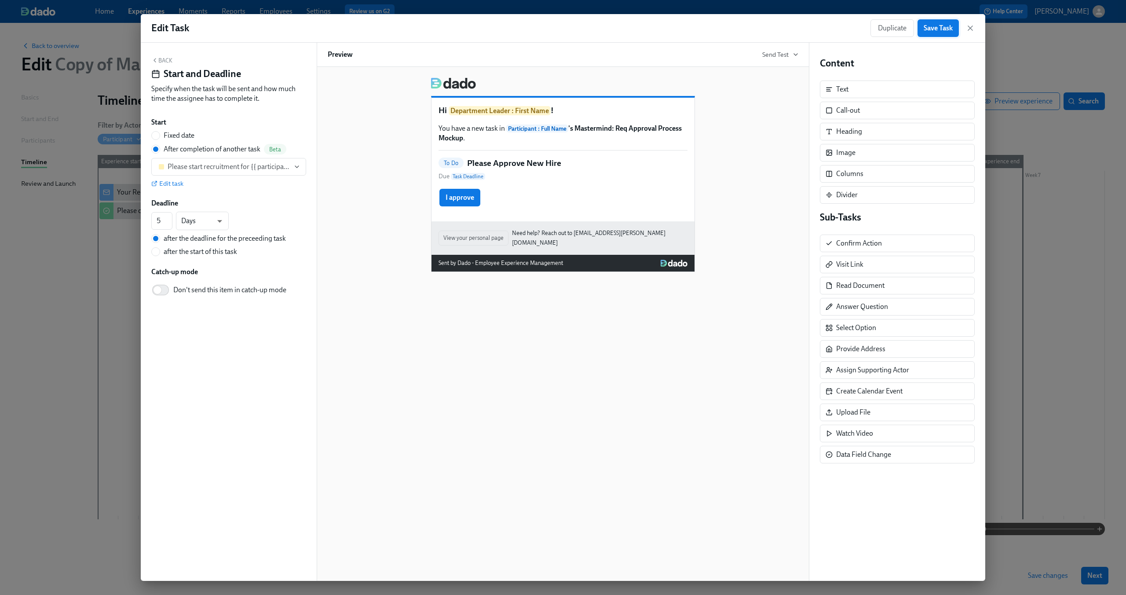
click at [937, 31] on span "Save Task" at bounding box center [938, 28] width 29 height 9
click at [969, 24] on icon "button" at bounding box center [970, 28] width 9 height 9
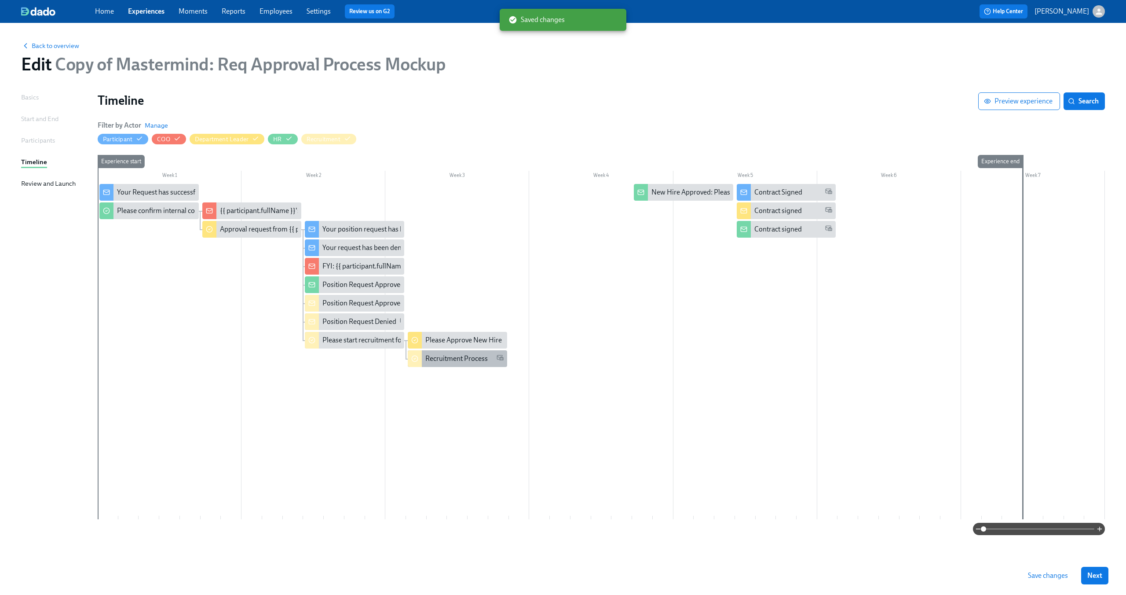
click at [463, 364] on div "Recruitment Process" at bounding box center [457, 358] width 99 height 17
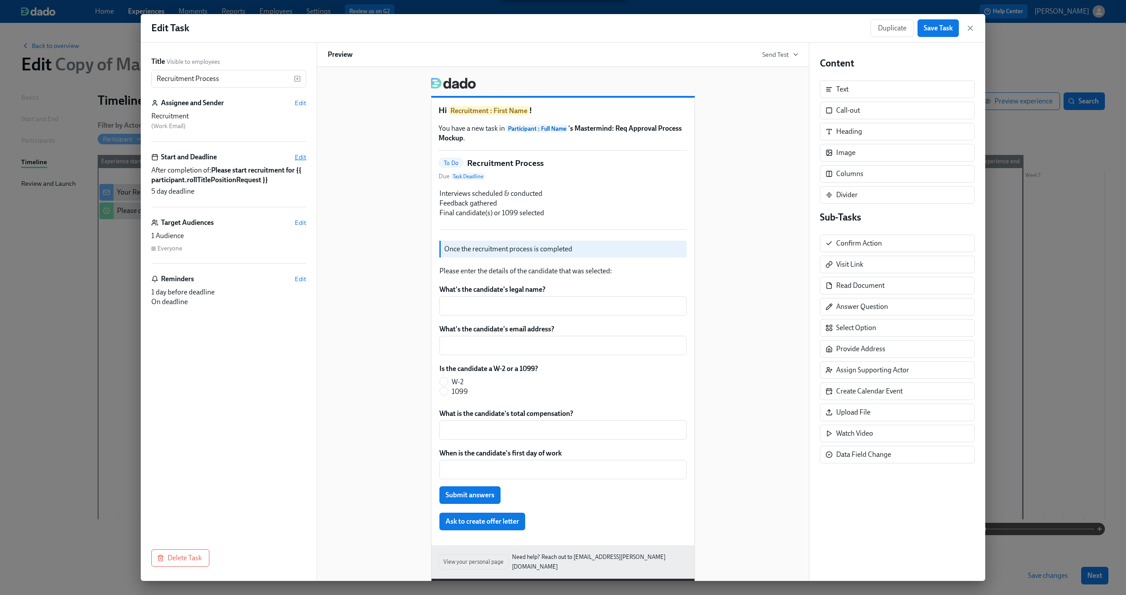
click at [304, 155] on span "Edit" at bounding box center [300, 157] width 11 height 9
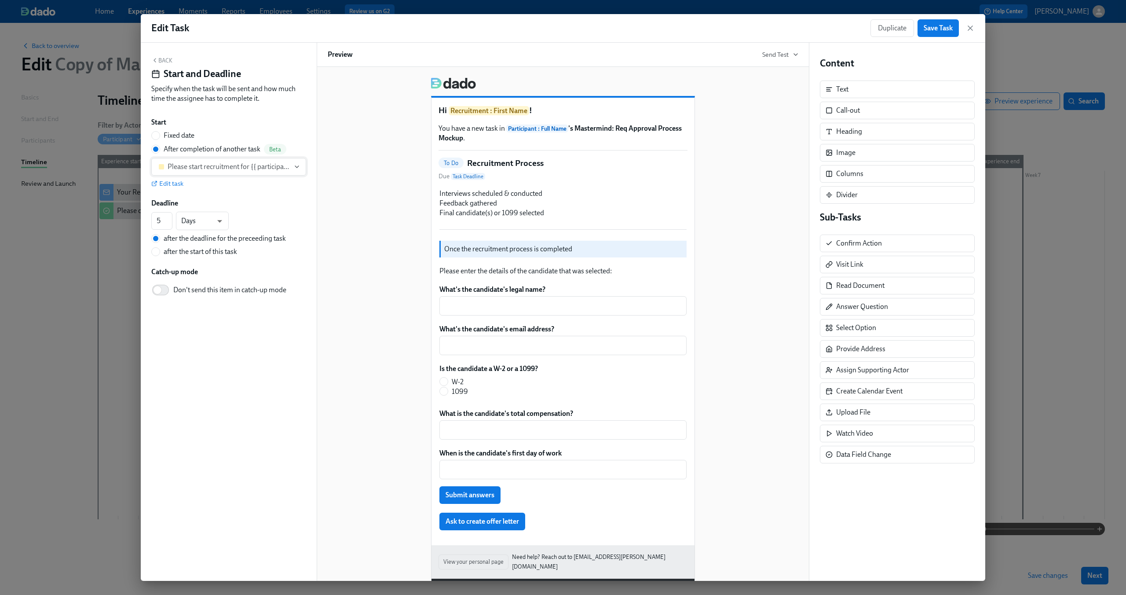
click at [246, 175] on button "Please start recruitment for {{ participant.rollTitlePositionRequest }}" at bounding box center [228, 167] width 155 height 18
click at [238, 232] on div "Please Approve New Hire" at bounding box center [205, 230] width 77 height 10
click at [950, 33] on button "Save Task" at bounding box center [937, 28] width 41 height 18
click at [968, 32] on icon "button" at bounding box center [970, 28] width 9 height 9
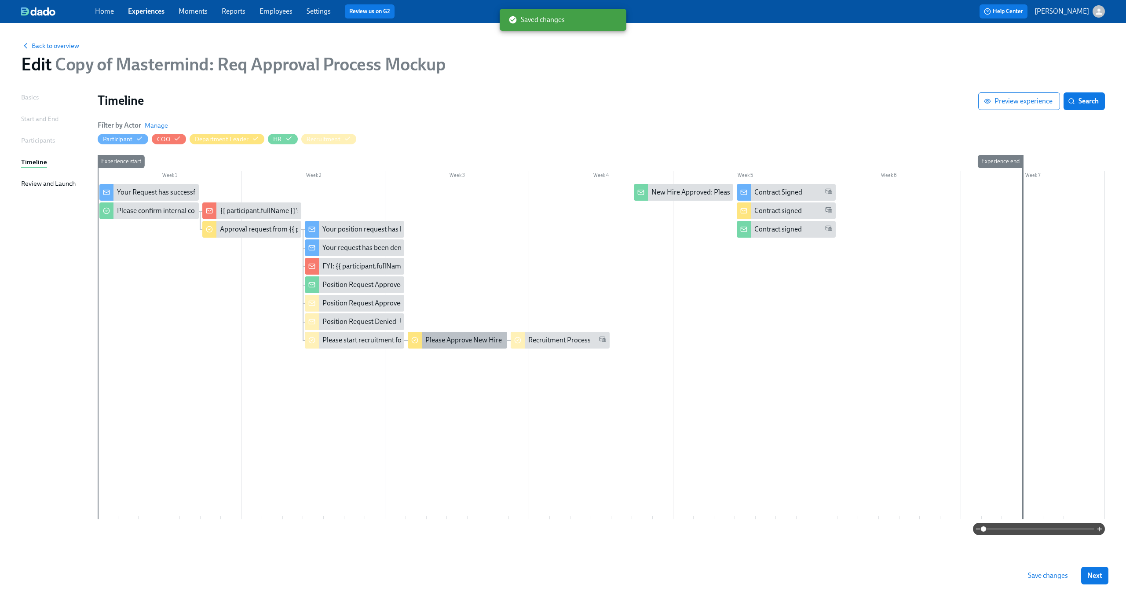
click at [468, 339] on div "Please Approve New Hire" at bounding box center [463, 340] width 77 height 10
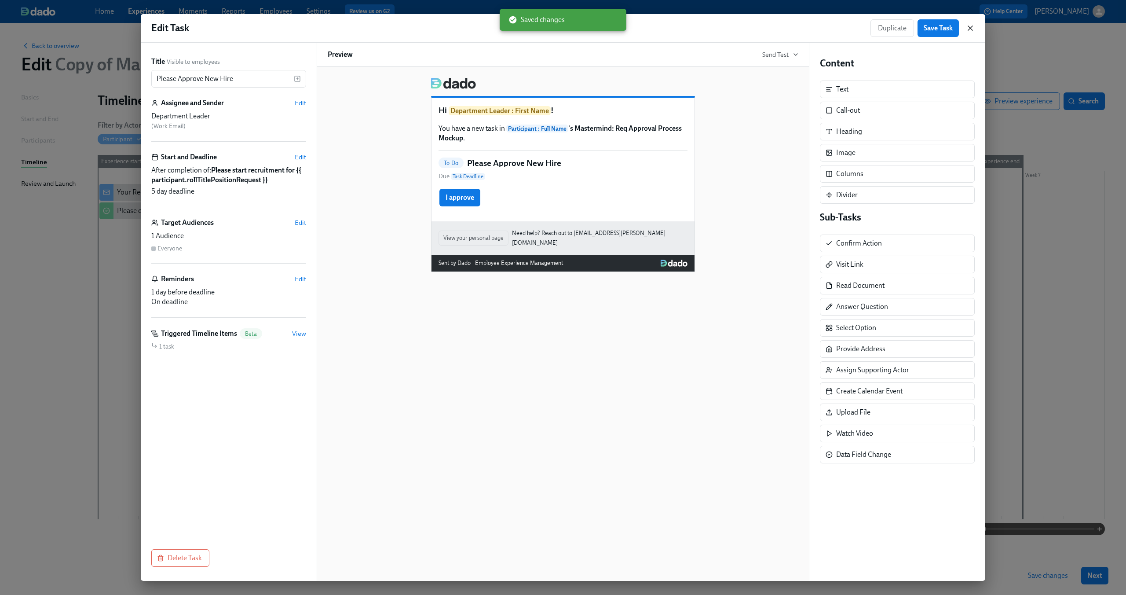
click at [970, 29] on icon "button" at bounding box center [970, 28] width 4 height 4
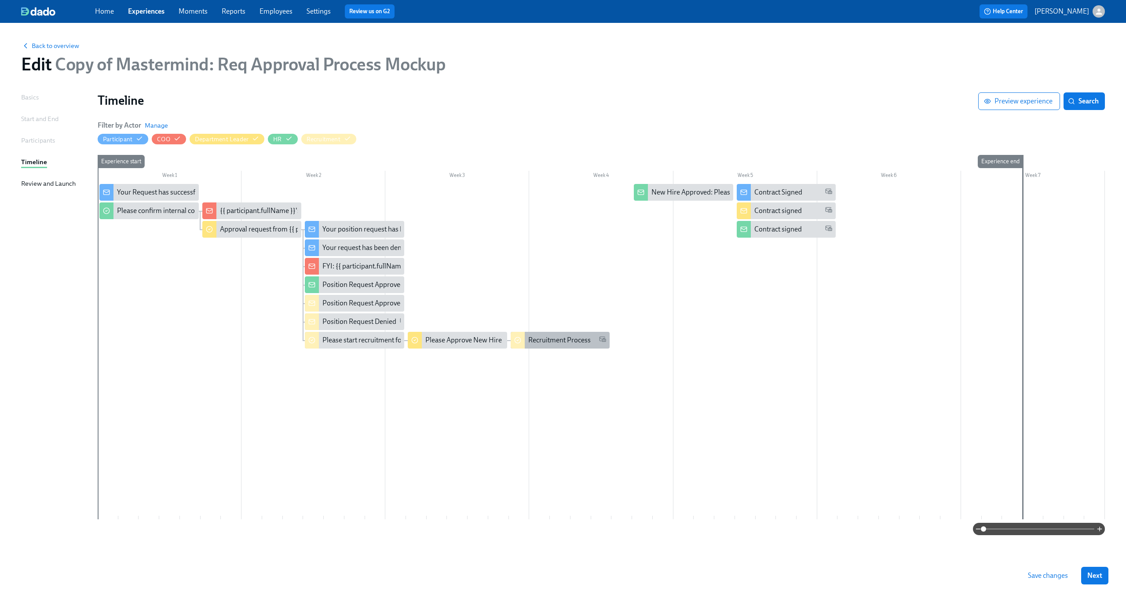
click at [521, 344] on div at bounding box center [518, 340] width 14 height 17
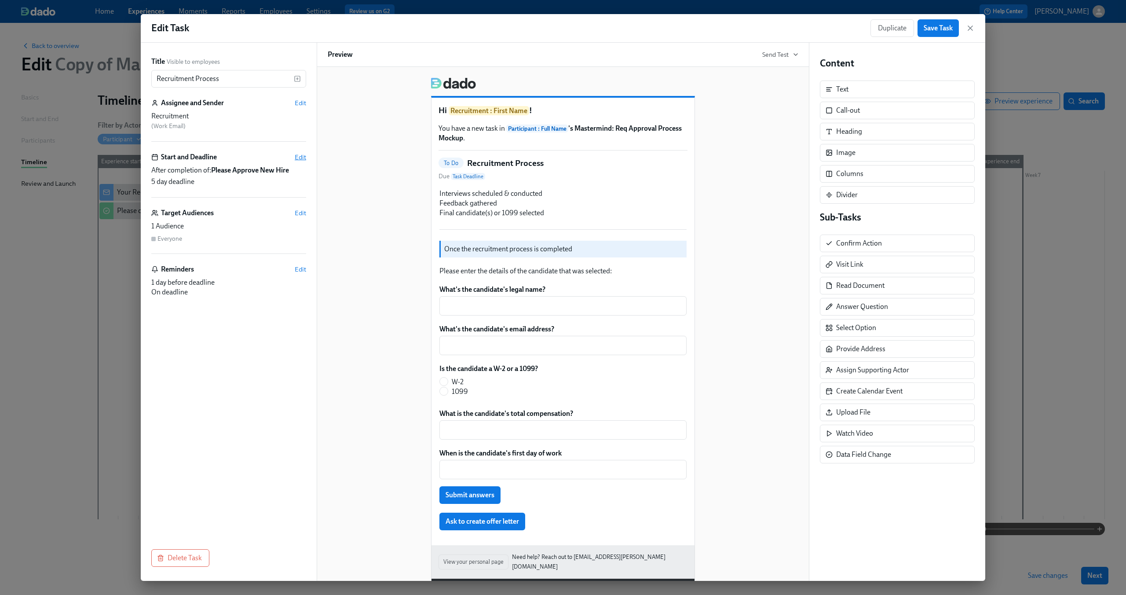
click at [296, 156] on span "Edit" at bounding box center [300, 157] width 11 height 9
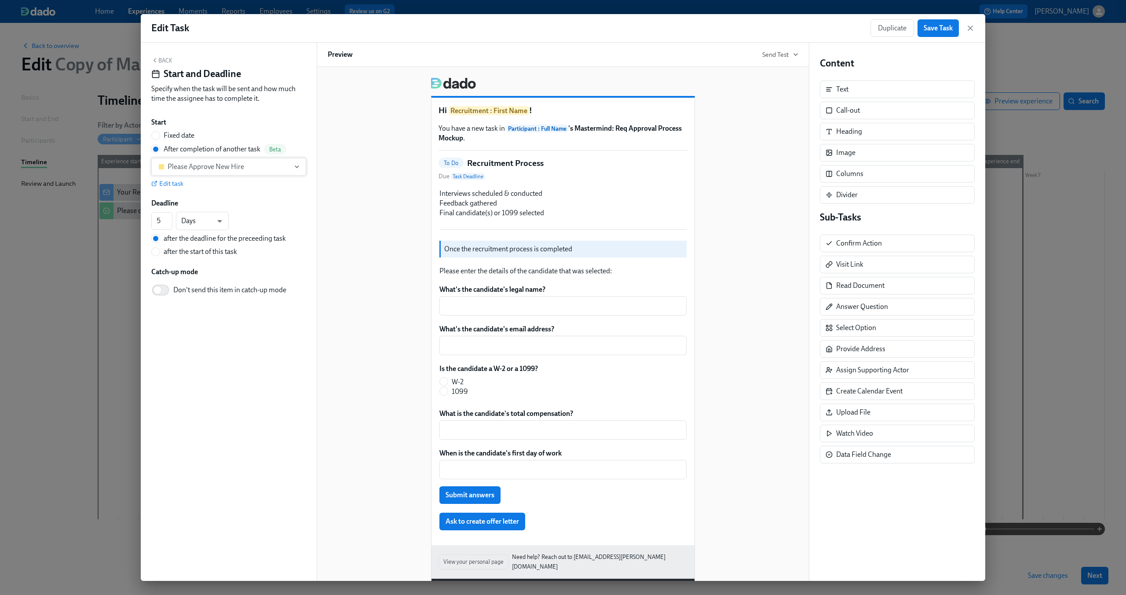
click at [277, 165] on div "Please Approve New Hire" at bounding box center [224, 166] width 131 height 9
click at [251, 242] on div "Please start recruitment for {{ participant.rollTitlePositionRequest }}" at bounding box center [264, 245] width 195 height 10
click at [933, 26] on span "Save Task" at bounding box center [938, 28] width 29 height 9
click at [972, 27] on icon "button" at bounding box center [970, 28] width 9 height 9
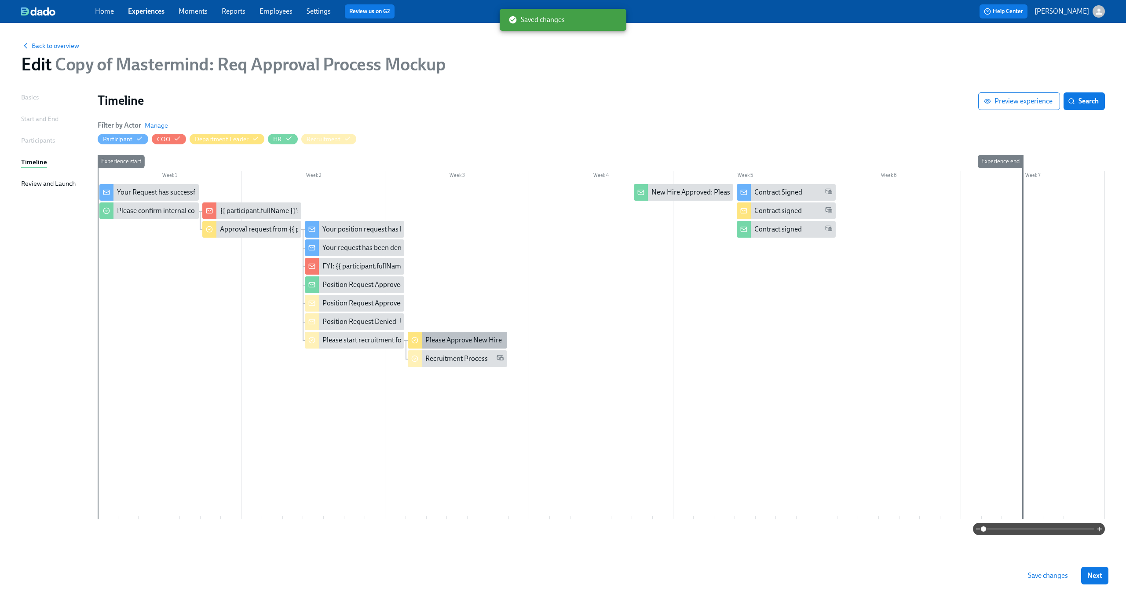
click at [473, 341] on div "Please Approve New Hire" at bounding box center [463, 340] width 77 height 10
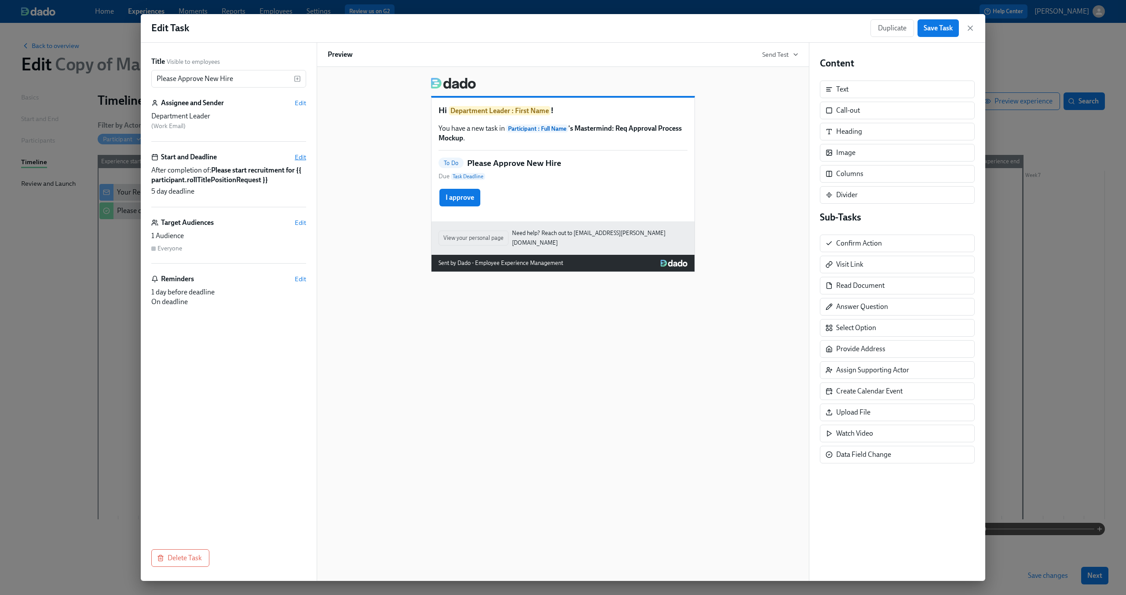
click at [296, 155] on span "Edit" at bounding box center [300, 157] width 11 height 9
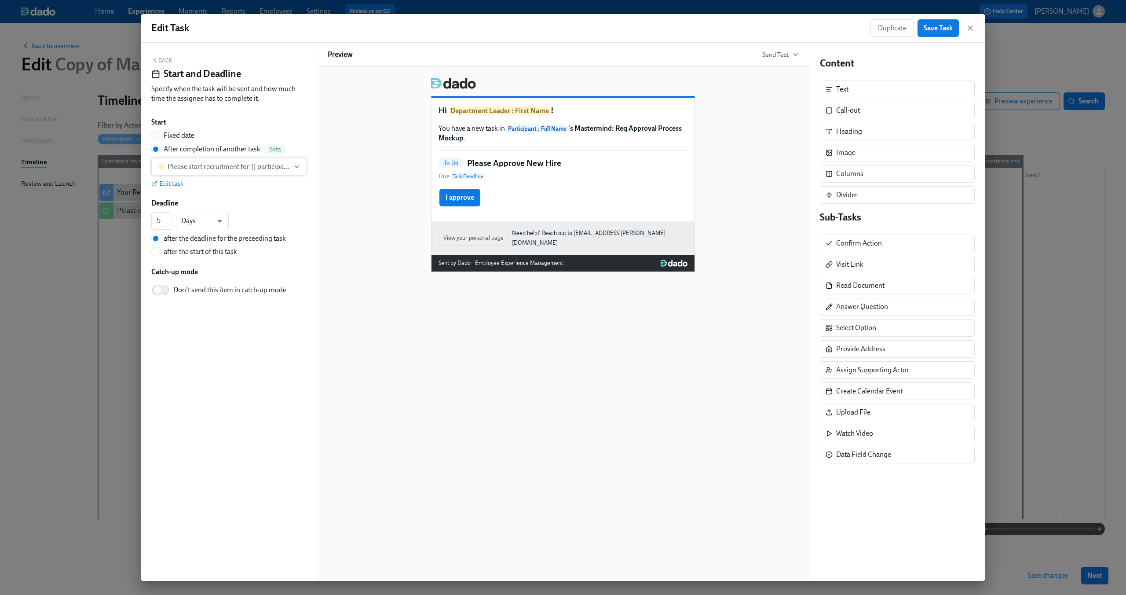
click at [274, 167] on div "Please start recruitment for {{ participant.rollTitlePositionRequest }}" at bounding box center [229, 166] width 122 height 9
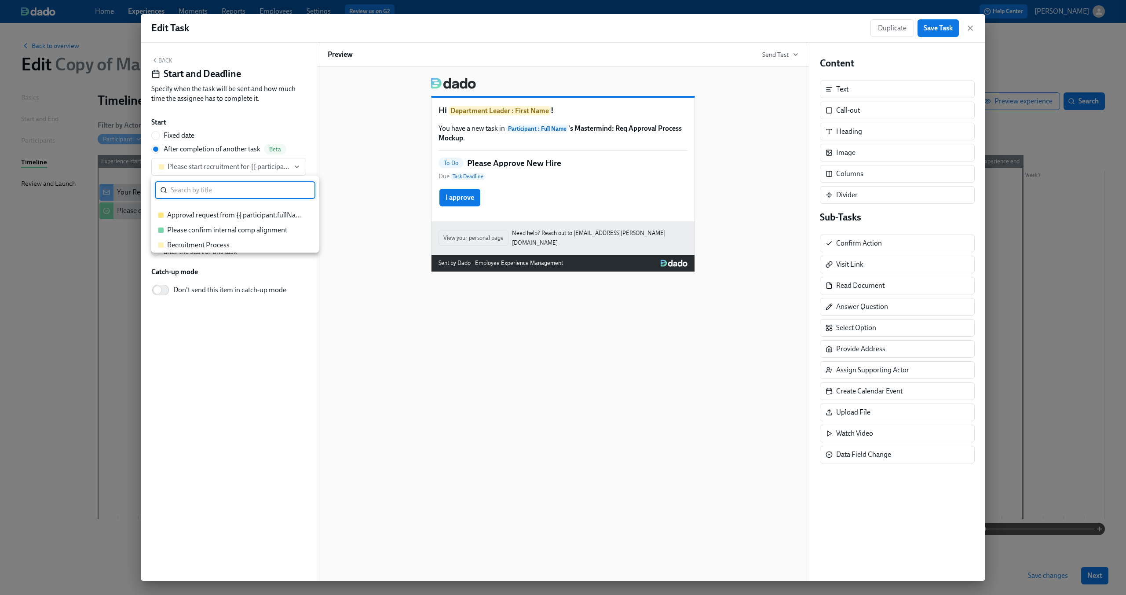
click at [251, 240] on div "Recruitment Process" at bounding box center [230, 245] width 145 height 10
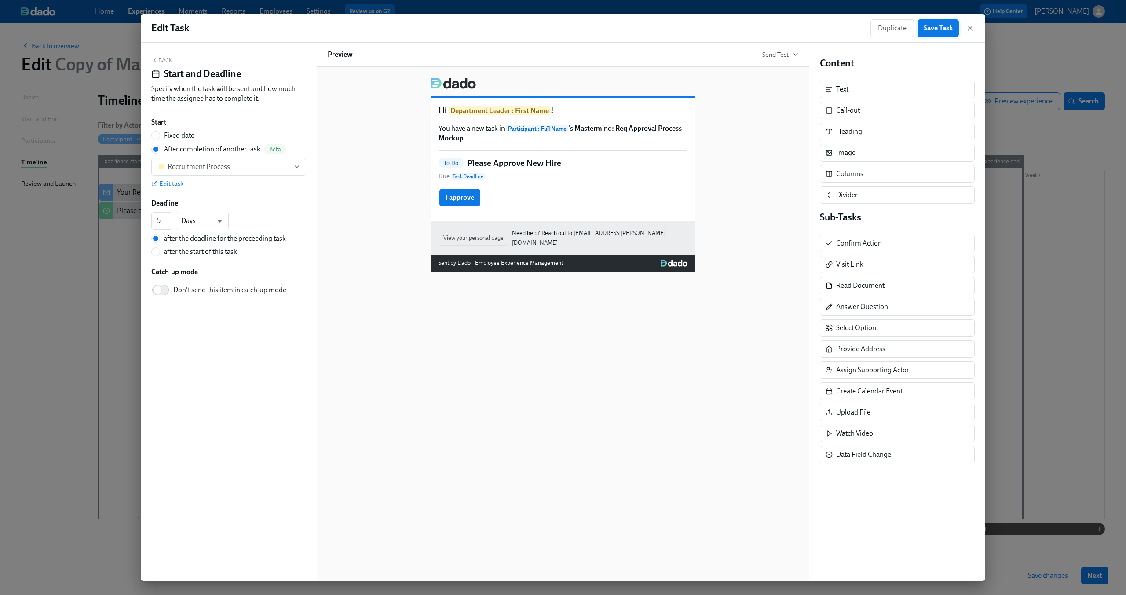
click at [924, 29] on span "Save Task" at bounding box center [938, 28] width 29 height 9
click at [969, 27] on icon "button" at bounding box center [970, 28] width 4 height 4
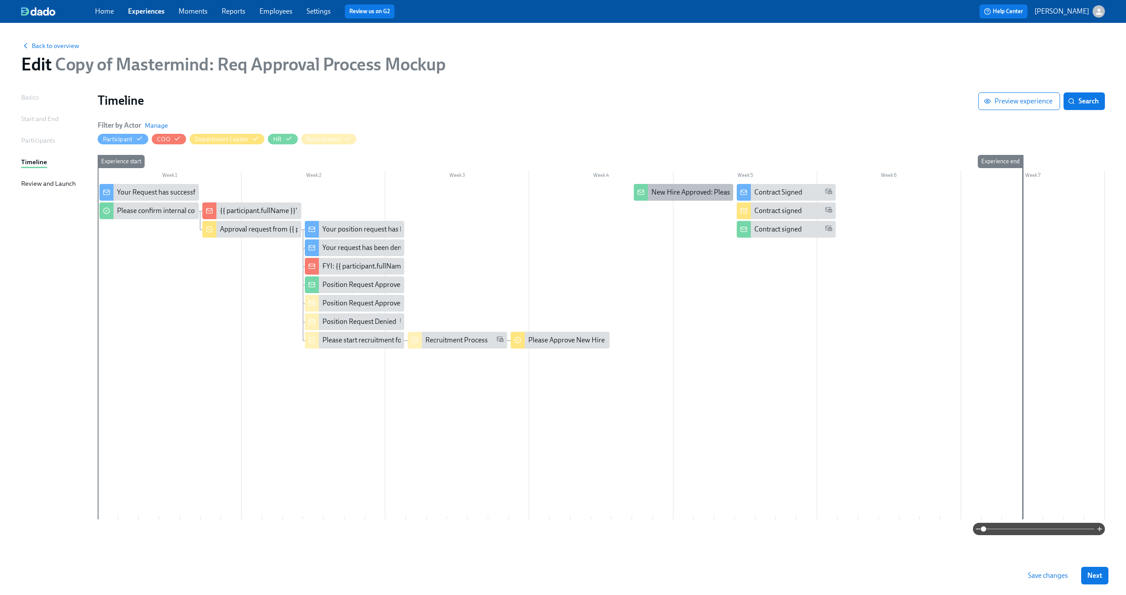
click at [694, 193] on div "New Hire Approved: Please create and send the offer letter" at bounding box center [738, 192] width 175 height 10
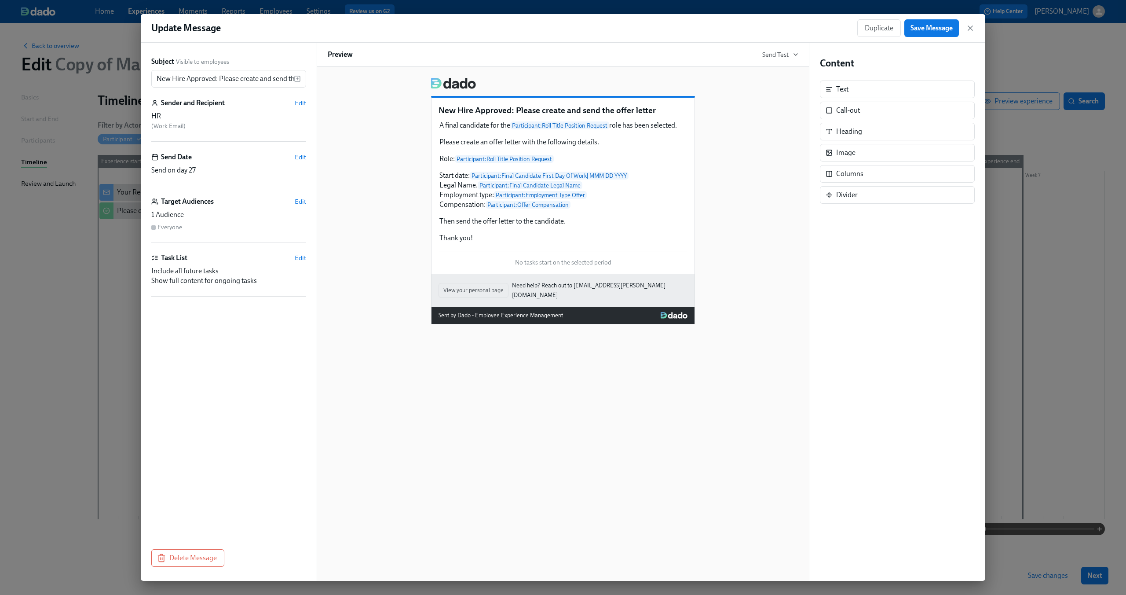
click at [300, 155] on span "Edit" at bounding box center [300, 157] width 11 height 9
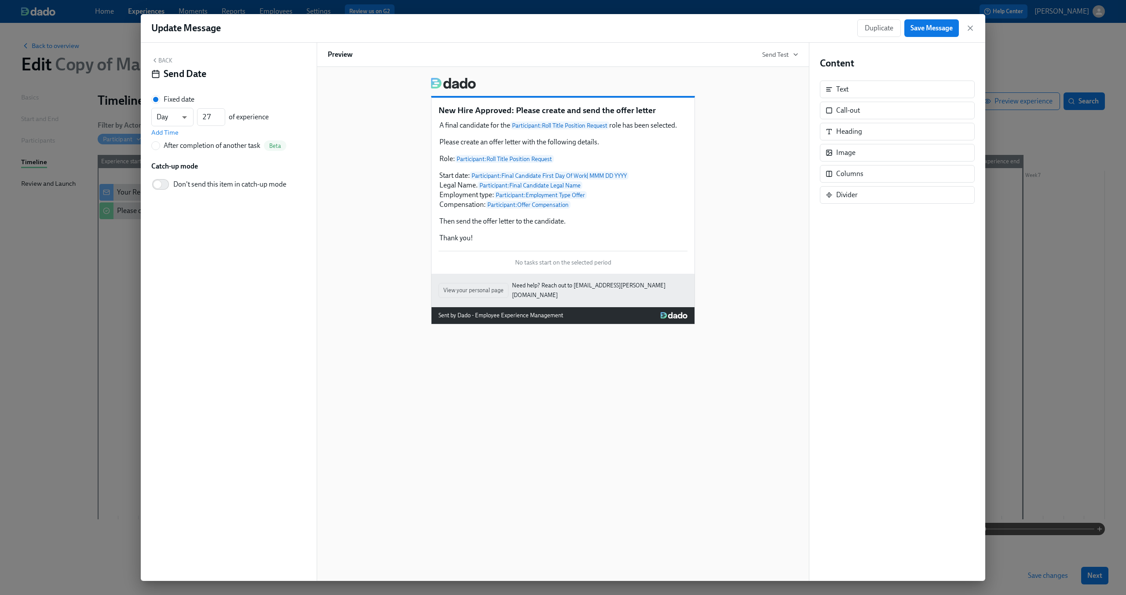
click at [168, 60] on button "Back" at bounding box center [161, 60] width 21 height 7
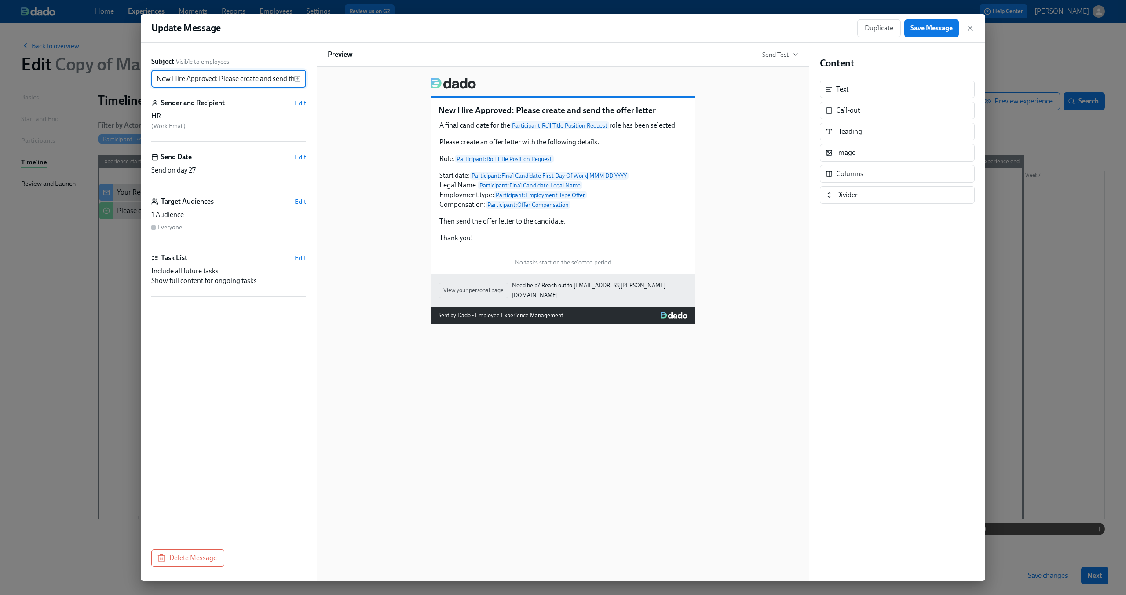
scroll to position [0, 37]
click at [972, 29] on icon "button" at bounding box center [970, 28] width 9 height 9
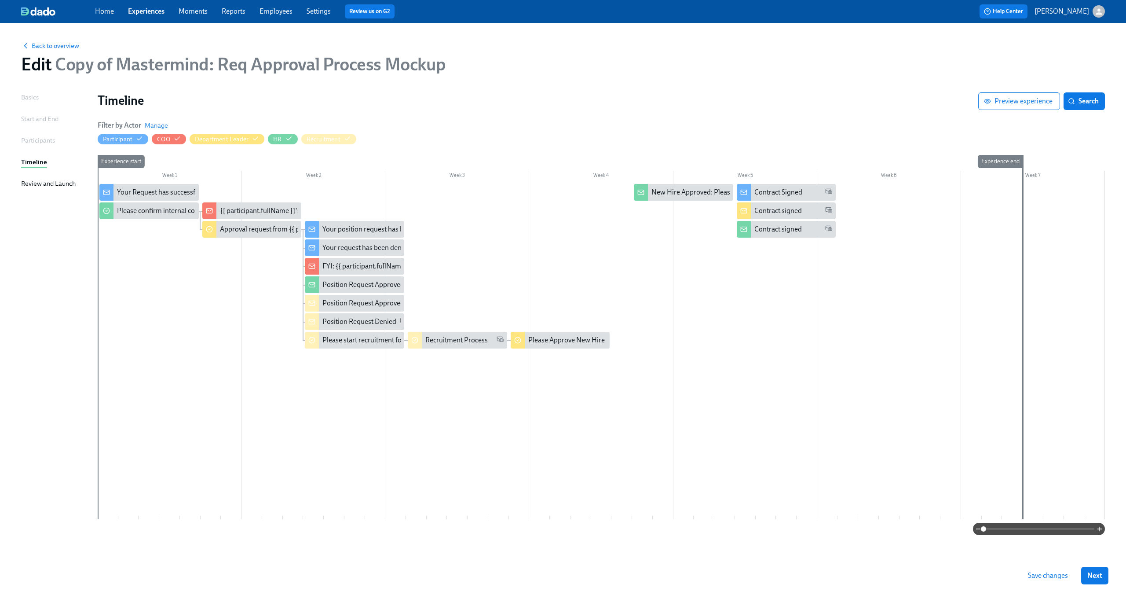
click at [463, 348] on div "Recruitment Process" at bounding box center [457, 340] width 99 height 17
click at [368, 346] on div "Please start recruitment for {{ participant.rollTitlePositionRequest }}" at bounding box center [354, 340] width 99 height 17
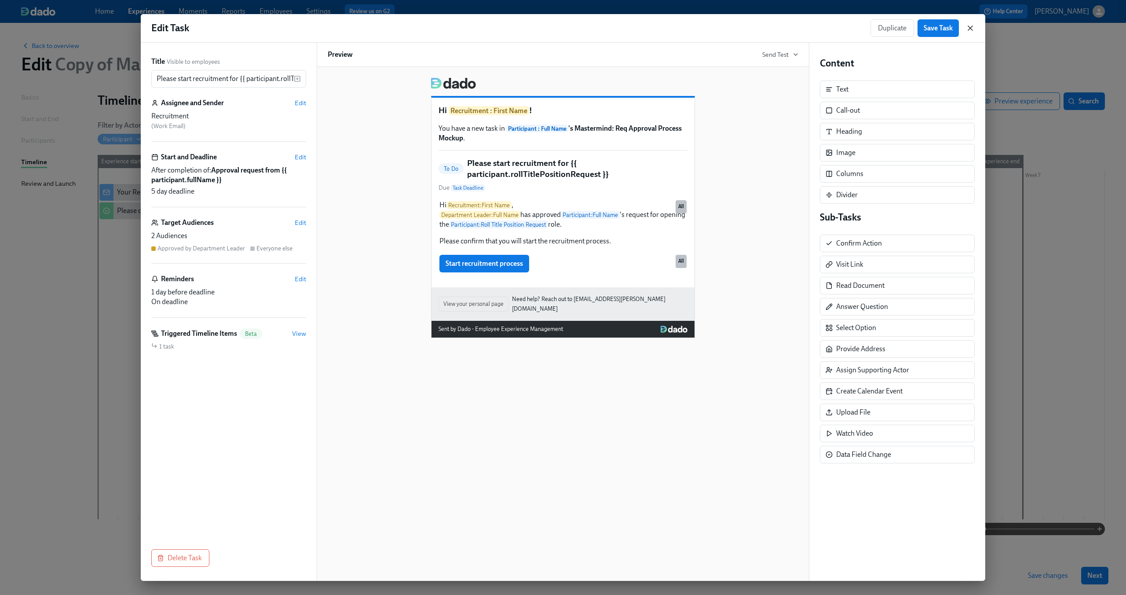
click at [972, 26] on icon "button" at bounding box center [970, 28] width 4 height 4
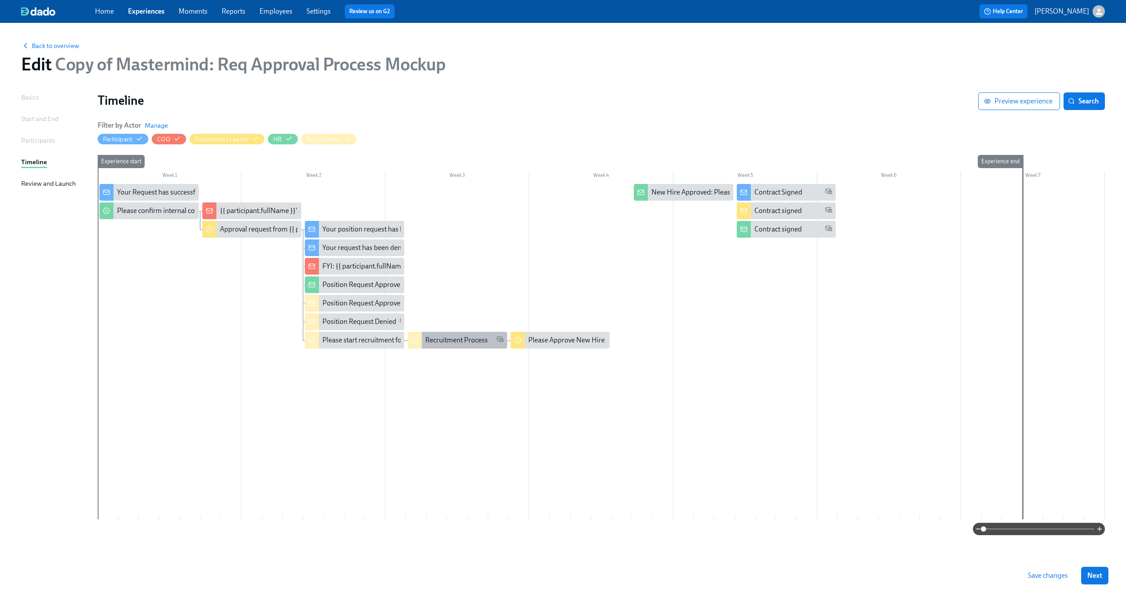
click at [453, 333] on div "Recruitment Process" at bounding box center [457, 340] width 99 height 17
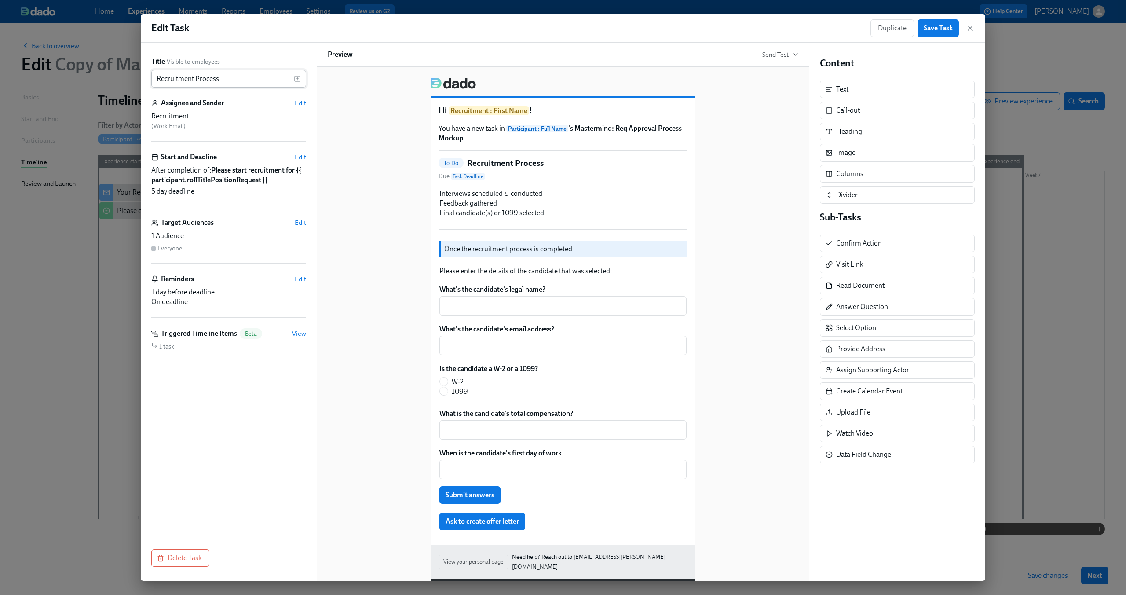
click at [269, 84] on input "Recruitment Process" at bounding box center [222, 79] width 143 height 18
type input "Recruitment Process + Create Offer Letter"
click at [934, 28] on span "Save Task" at bounding box center [938, 28] width 29 height 9
click at [967, 29] on icon "button" at bounding box center [970, 28] width 9 height 9
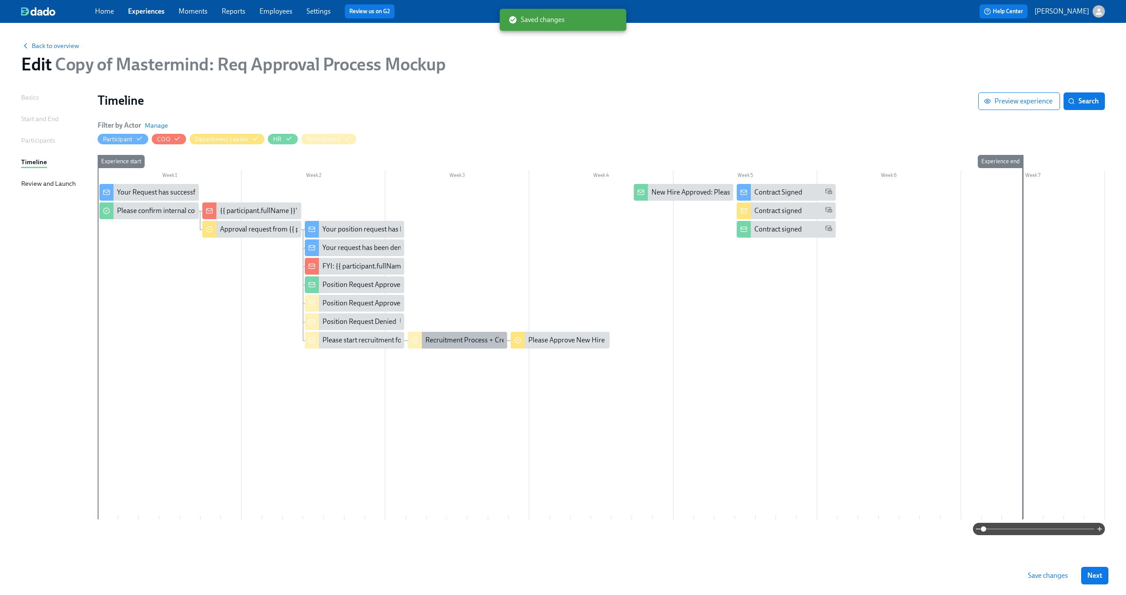
click at [487, 343] on div "Recruitment Process + Create Offer Letter" at bounding box center [488, 340] width 126 height 10
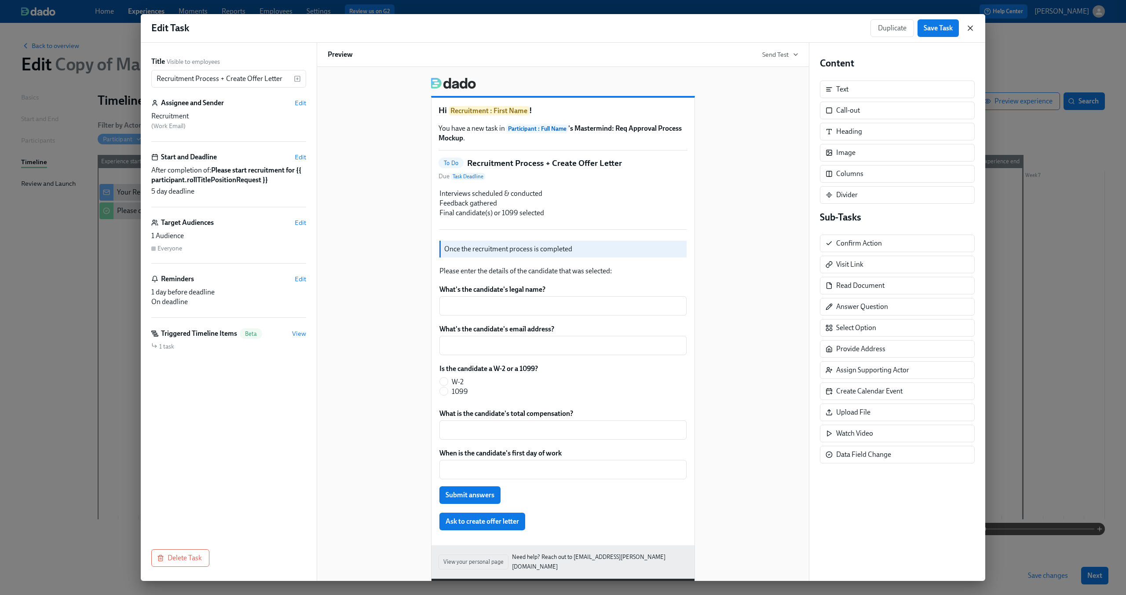
click at [971, 29] on icon "button" at bounding box center [970, 28] width 4 height 4
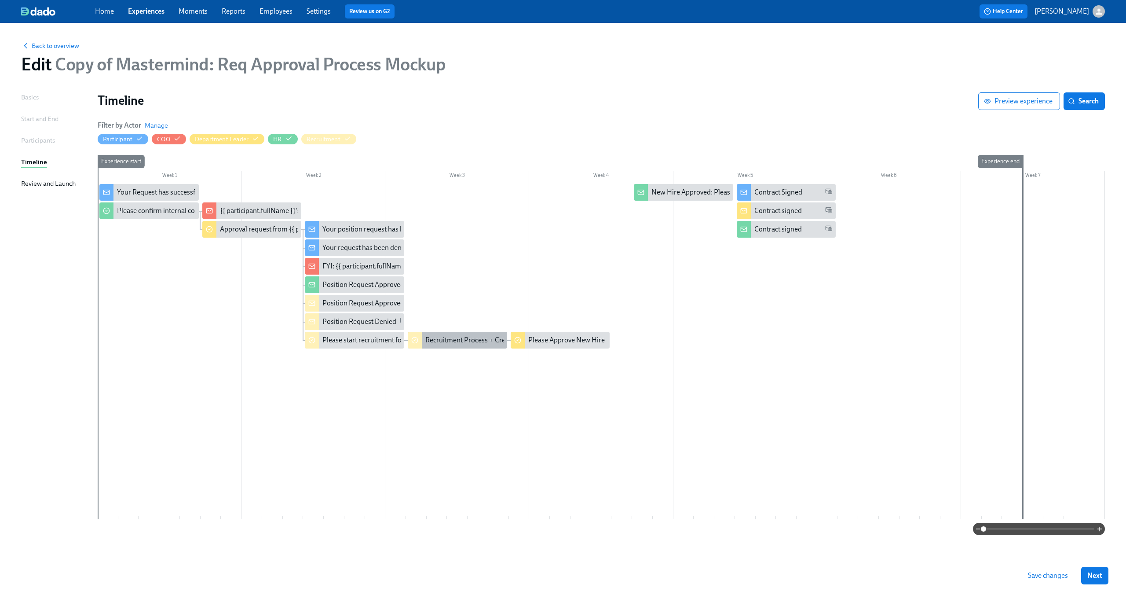
click at [455, 340] on div "Recruitment Process + Create Offer Letter" at bounding box center [488, 340] width 126 height 10
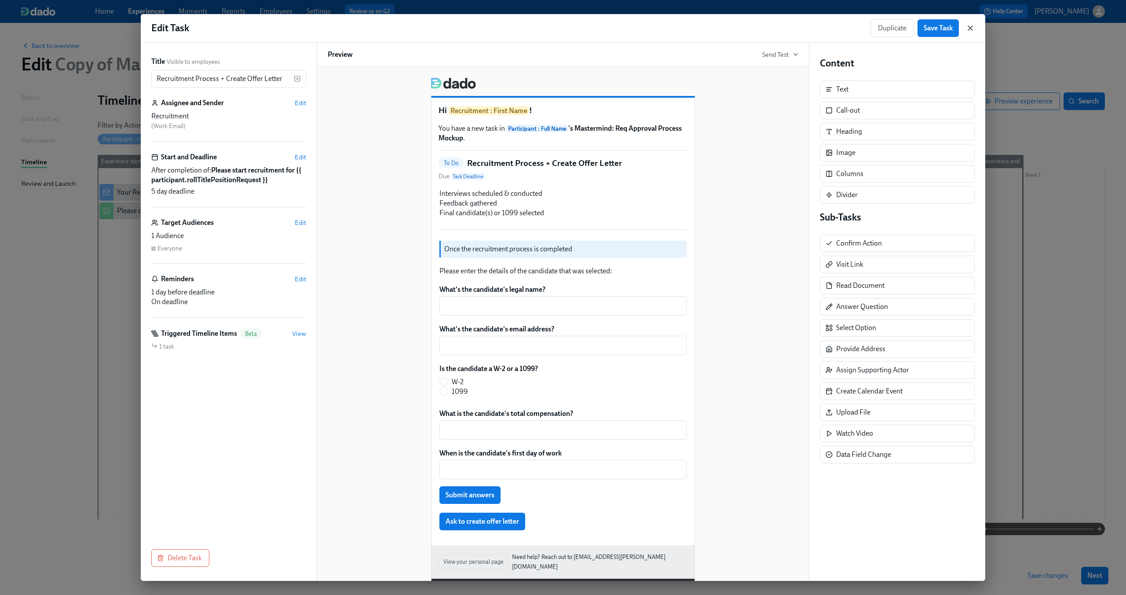
click at [971, 29] on icon "button" at bounding box center [970, 28] width 9 height 9
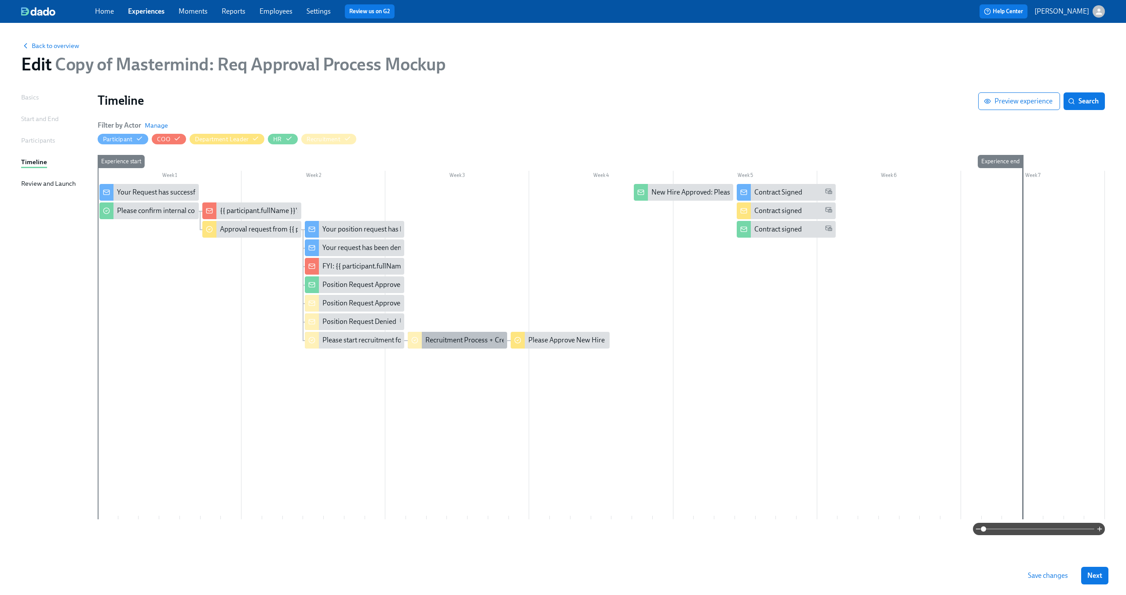
click at [458, 340] on div "Recruitment Process + Create Offer Letter" at bounding box center [488, 340] width 126 height 10
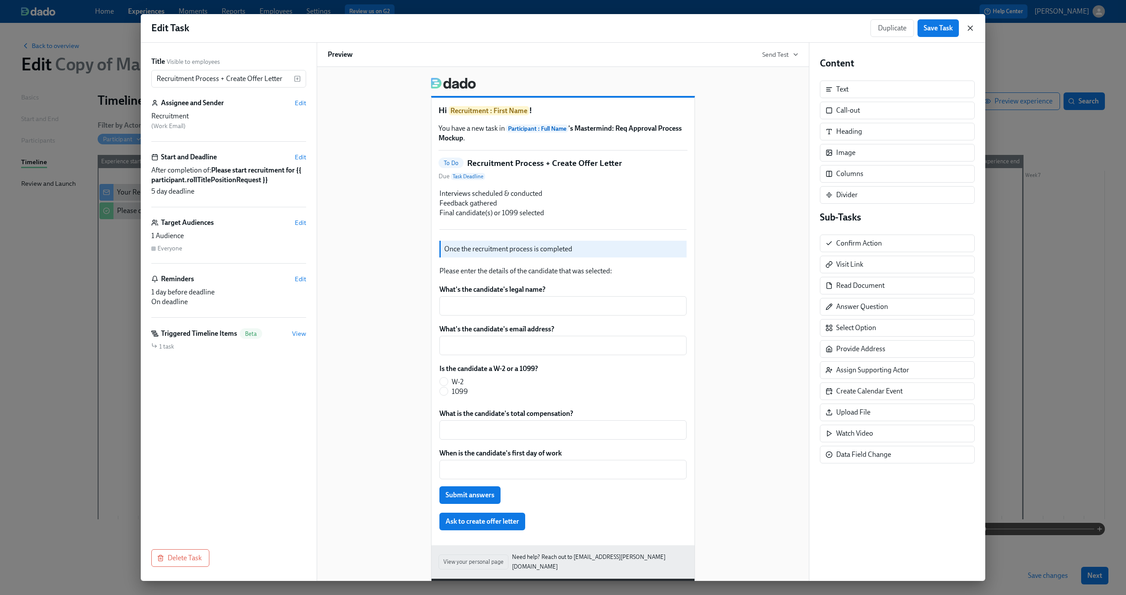
click at [971, 27] on icon "button" at bounding box center [970, 28] width 4 height 4
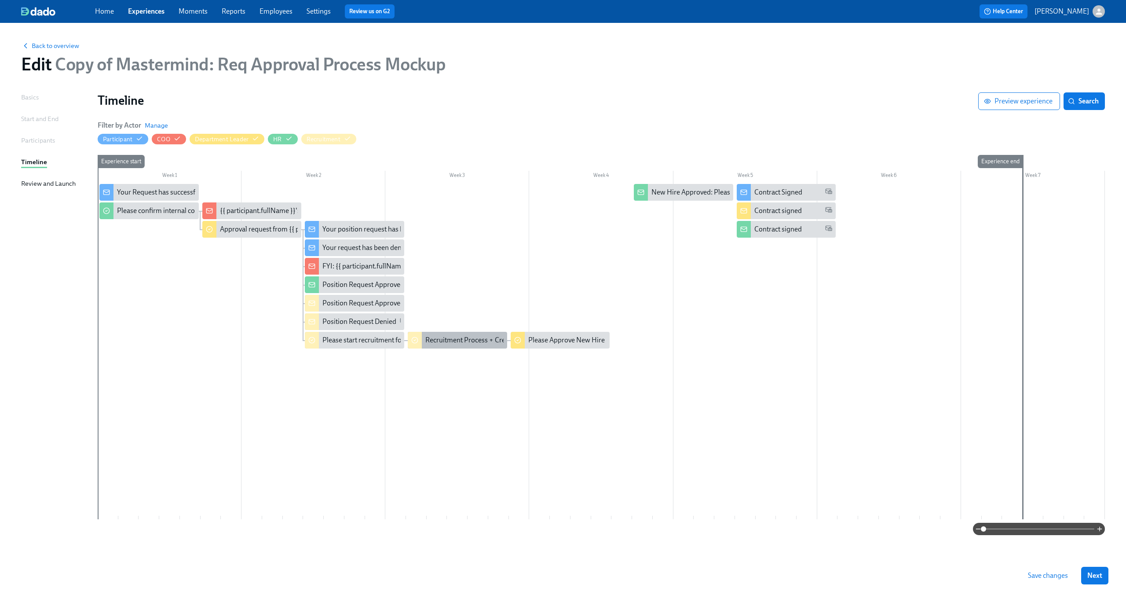
click at [460, 342] on div "Recruitment Process + Create Offer Letter" at bounding box center [488, 340] width 126 height 10
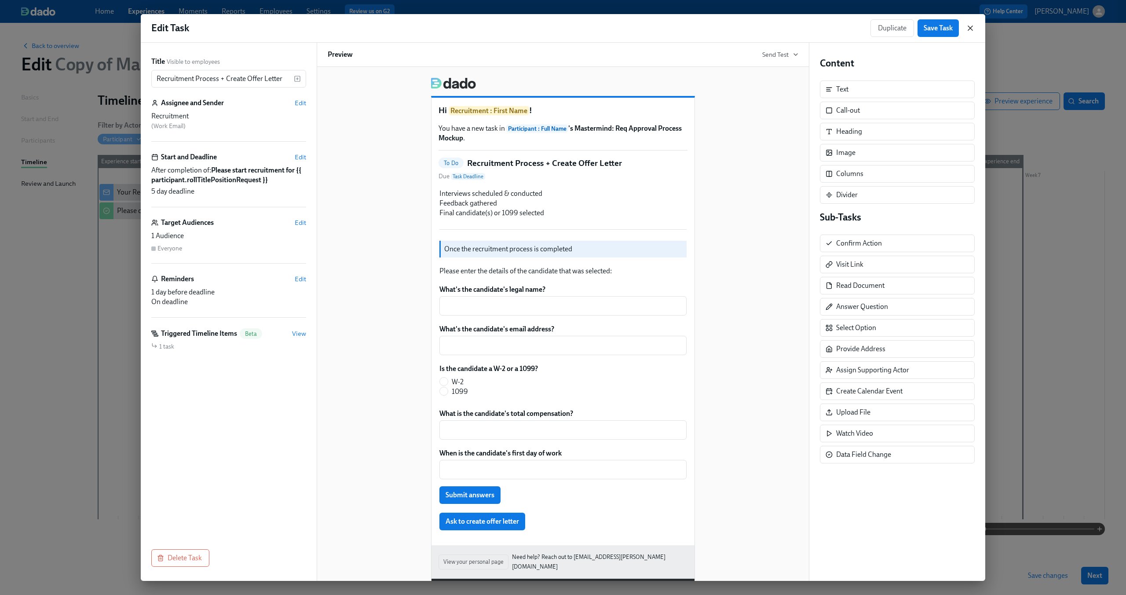
click at [970, 31] on icon "button" at bounding box center [970, 28] width 9 height 9
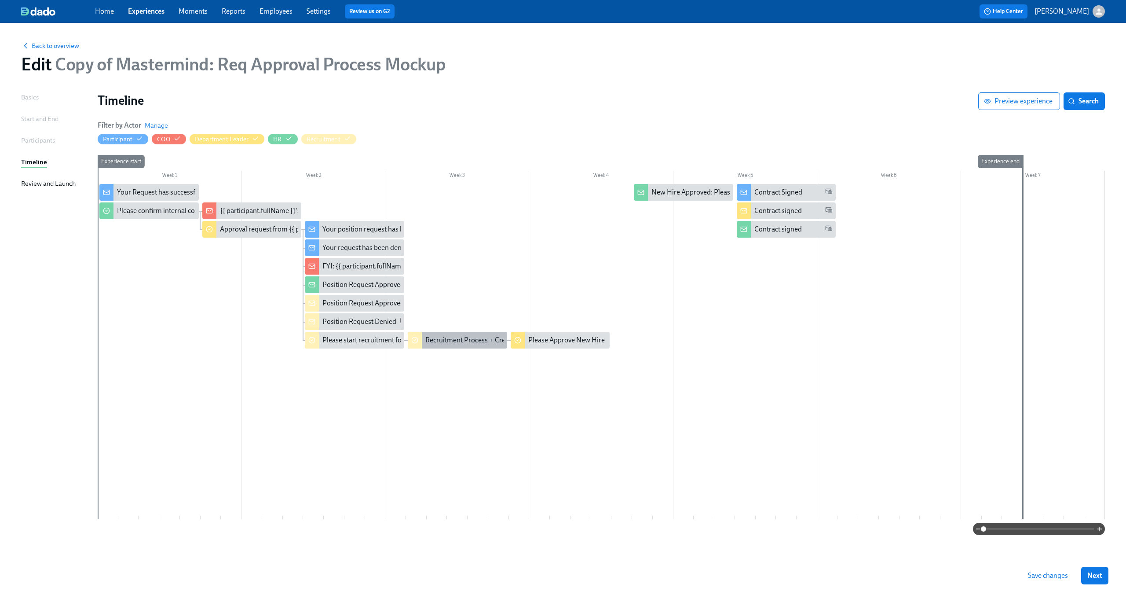
click at [470, 338] on div "Recruitment Process + Create Offer Letter" at bounding box center [488, 340] width 126 height 10
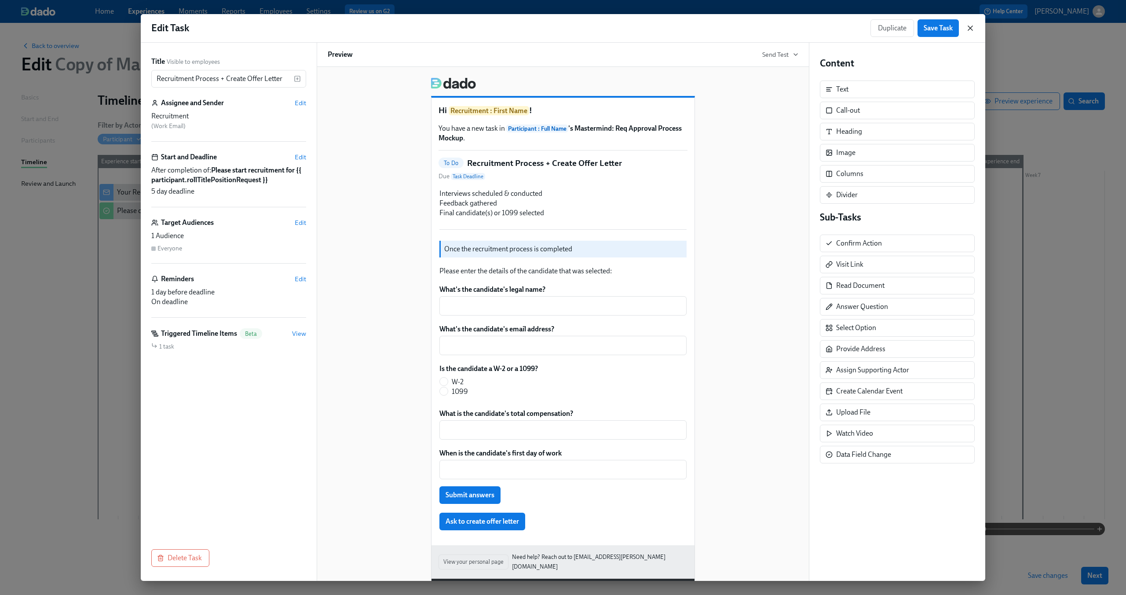
click at [967, 27] on icon "button" at bounding box center [970, 28] width 9 height 9
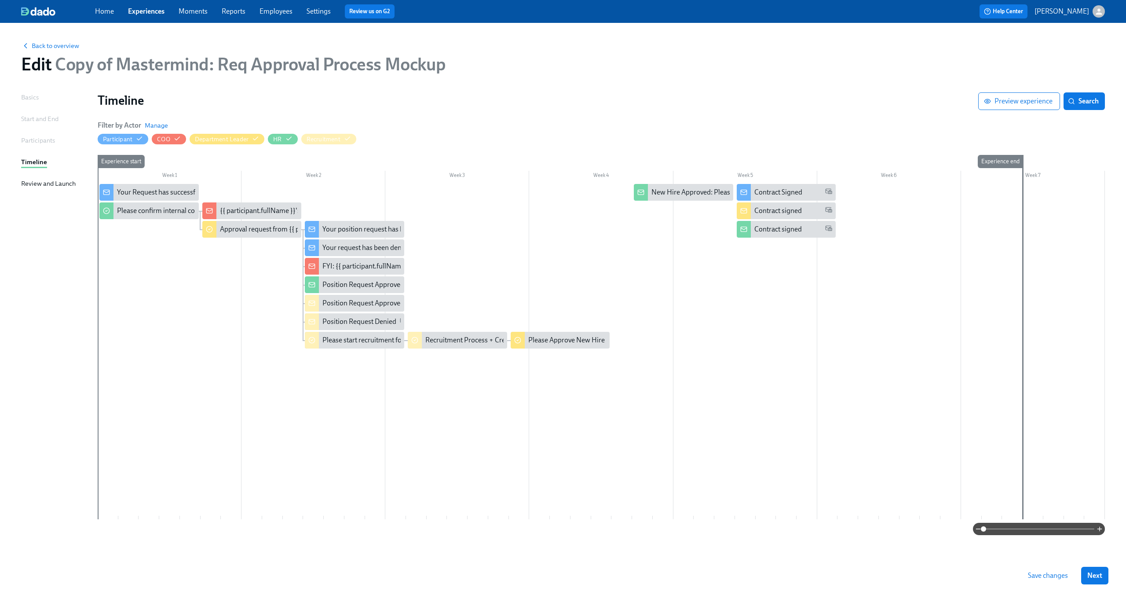
click at [837, 53] on div "Back to overview Edit Copy of Mastermind: Req Approval Process Mockup" at bounding box center [563, 57] width 1098 height 48
click at [364, 338] on div "Please start recruitment for {{ participant.rollTitlePositionRequest }}" at bounding box center [424, 340] width 204 height 10
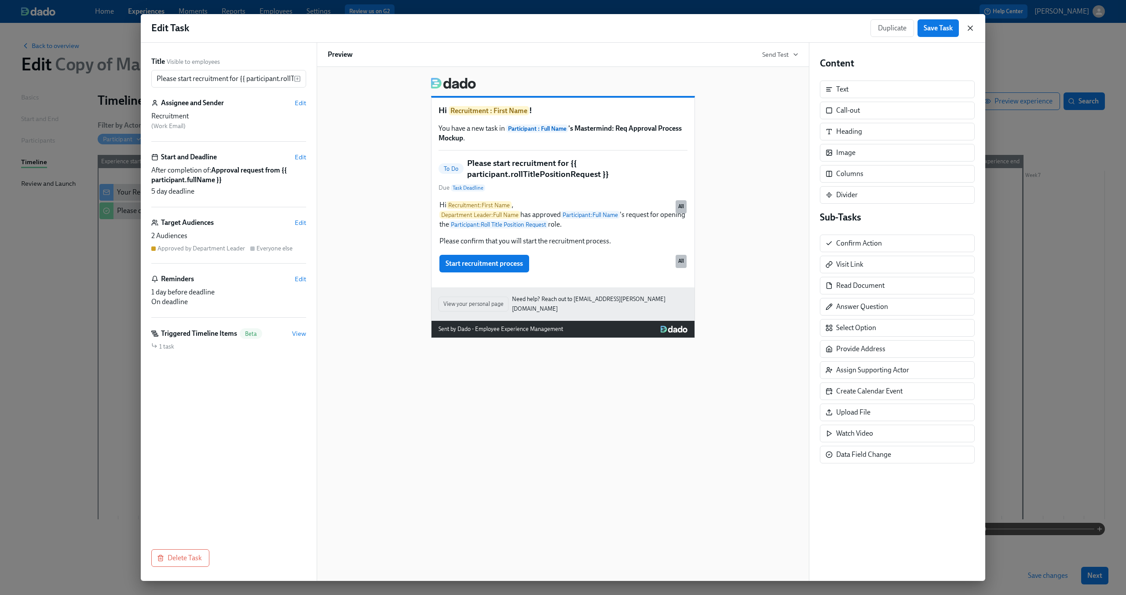
click at [971, 26] on icon "button" at bounding box center [970, 28] width 9 height 9
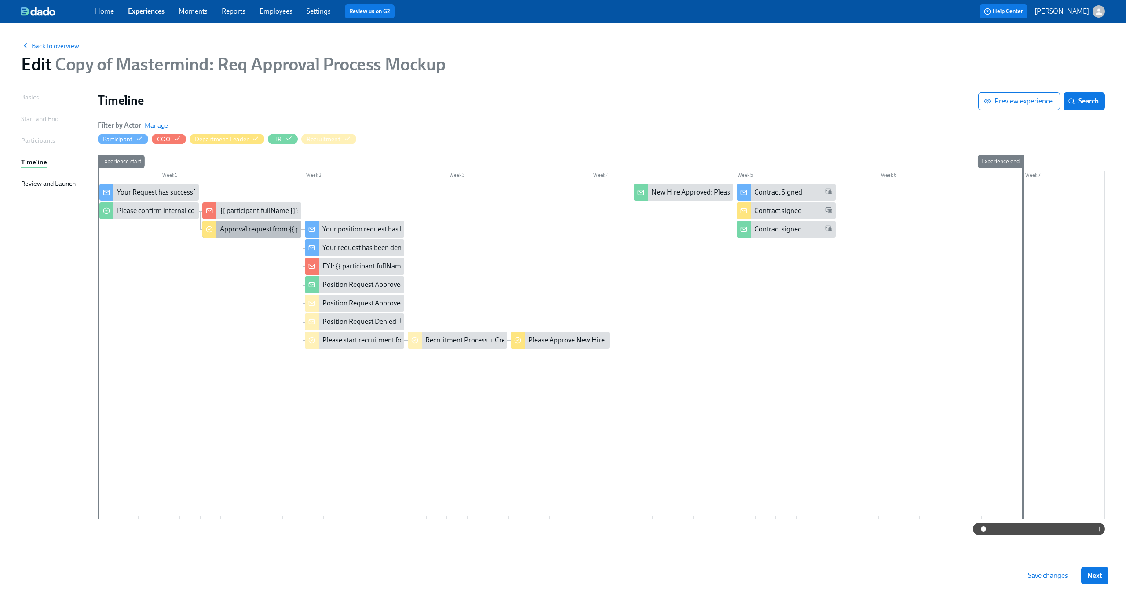
click at [235, 228] on div "Approval request from {{ participant.fullName }}" at bounding box center [292, 229] width 145 height 10
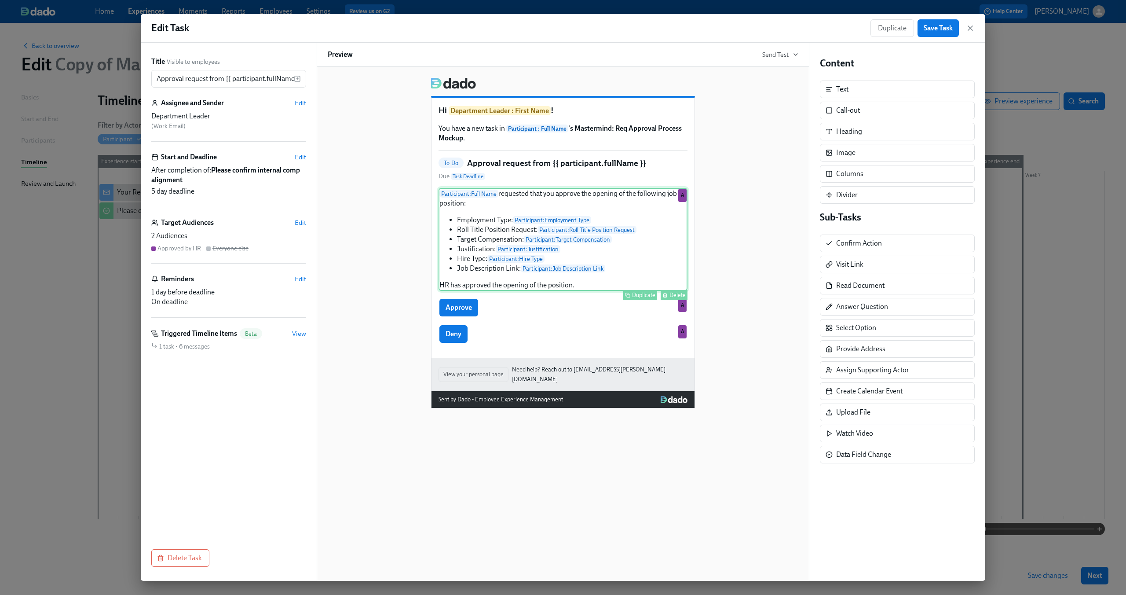
click at [658, 252] on div "Participant : Full Name requested that you approve the opening of the following…" at bounding box center [563, 239] width 249 height 103
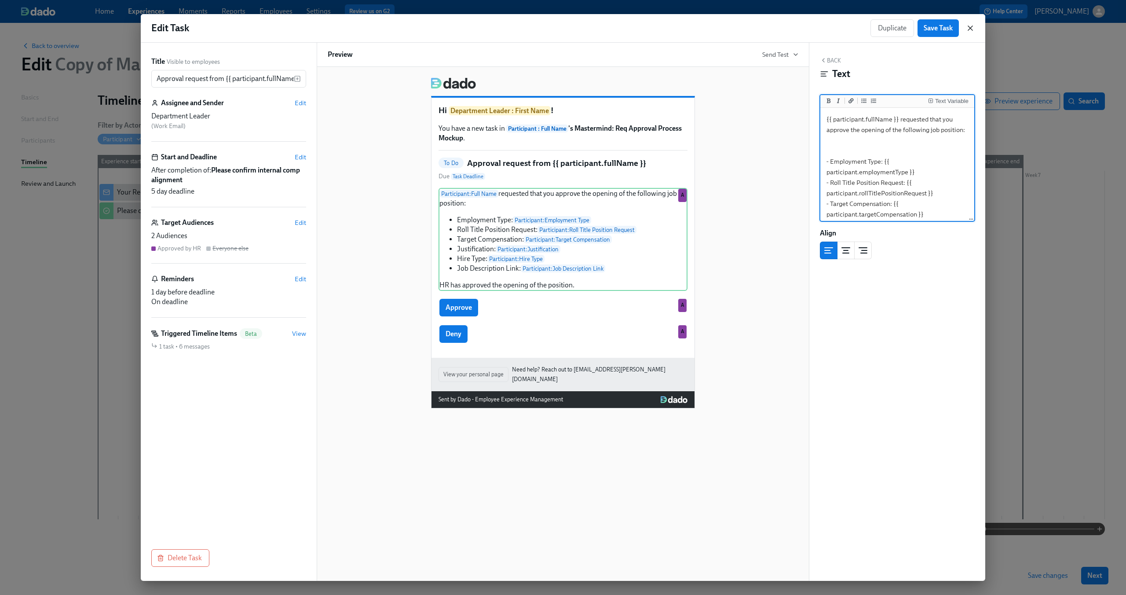
click at [966, 27] on icon "button" at bounding box center [970, 28] width 9 height 9
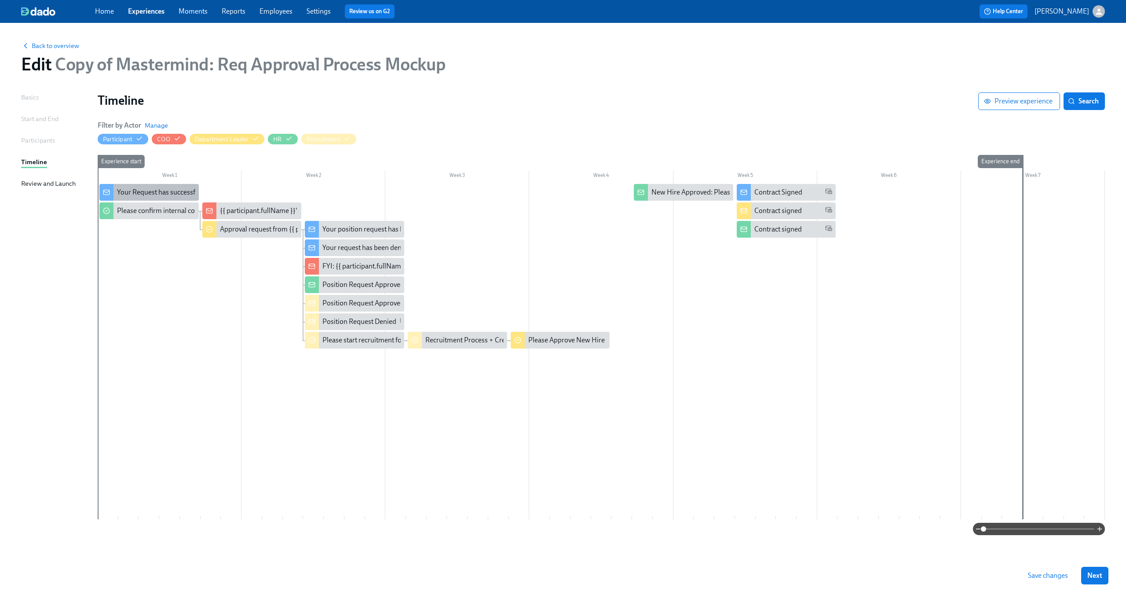
click at [144, 190] on div "Your Request has successfully submitted" at bounding box center [177, 192] width 121 height 10
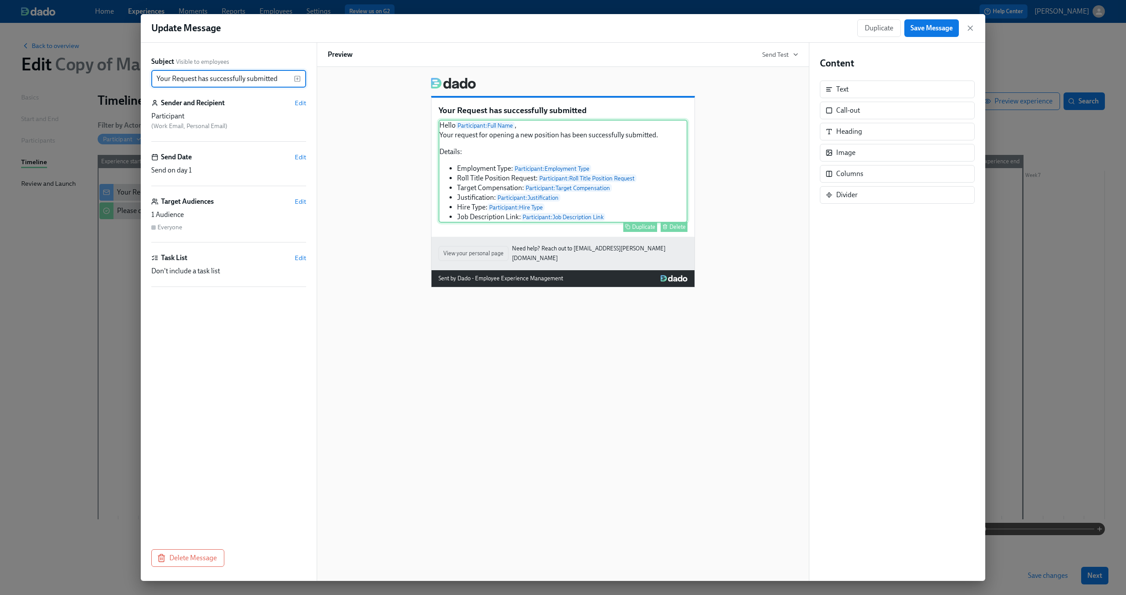
click at [660, 188] on div "Hello Participant : Full Name , Your request for opening a new position has bee…" at bounding box center [563, 171] width 249 height 103
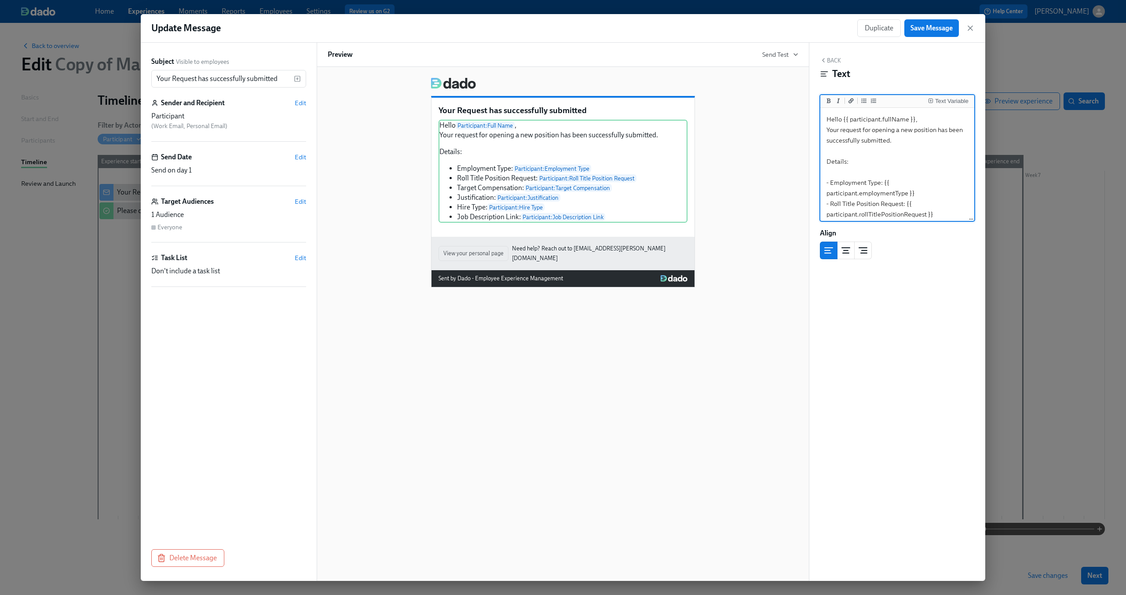
scroll to position [67, 0]
drag, startPoint x: 827, startPoint y: 182, endPoint x: 924, endPoint y: 212, distance: 101.7
click at [924, 212] on textarea "Hello {{ participant.fullName }}, Your request for opening a new position has b…" at bounding box center [897, 131] width 150 height 178
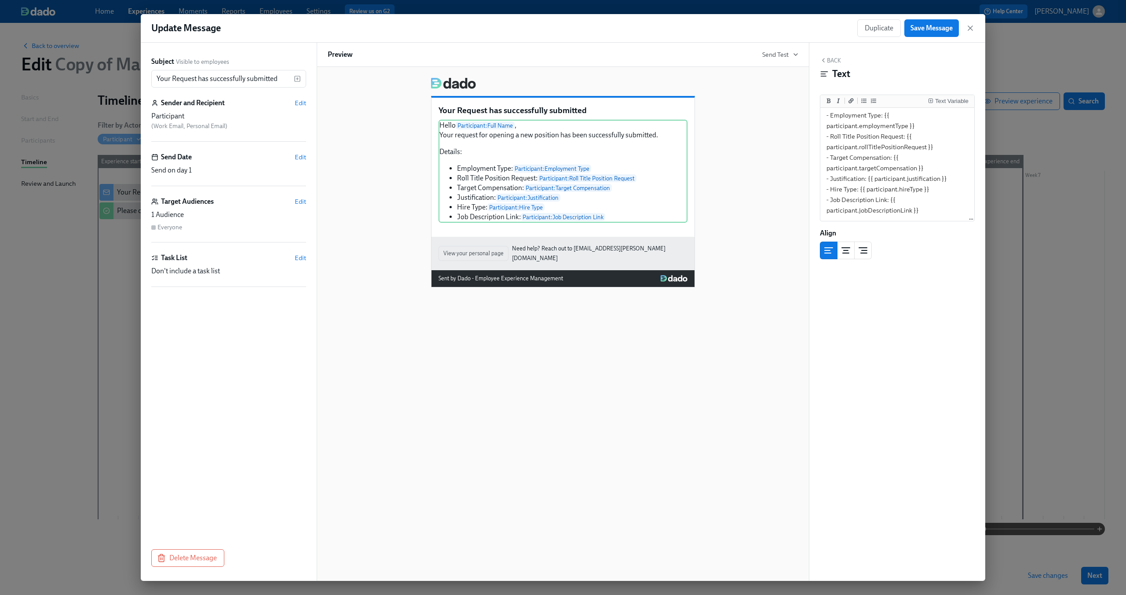
click at [944, 69] on div "Text" at bounding box center [897, 73] width 155 height 13
click at [823, 58] on icon "button" at bounding box center [823, 60] width 7 height 7
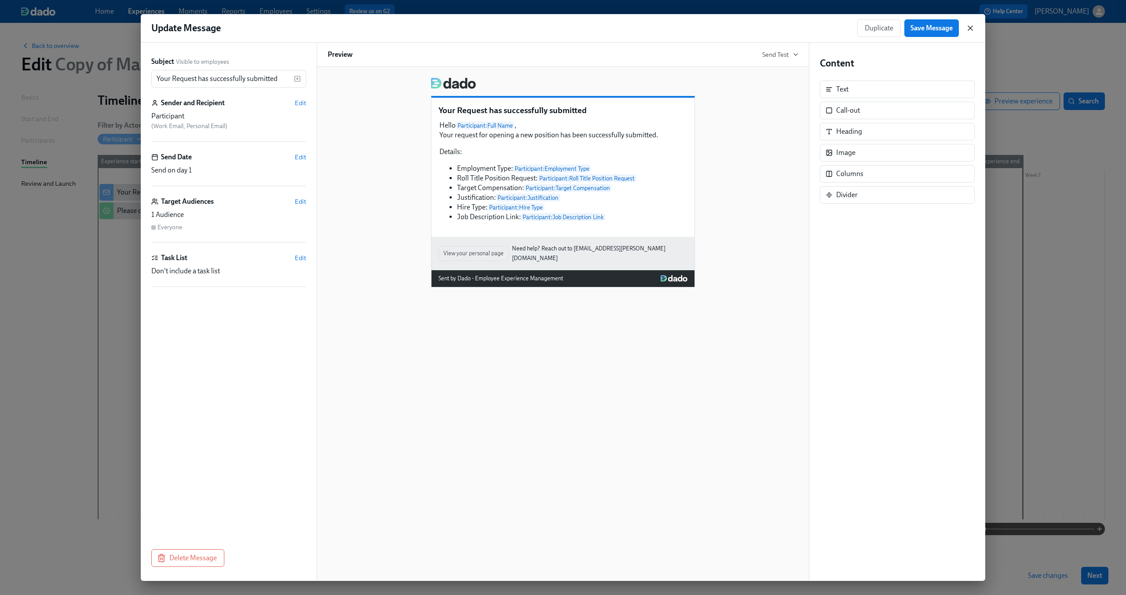
click at [970, 29] on icon "button" at bounding box center [970, 28] width 9 height 9
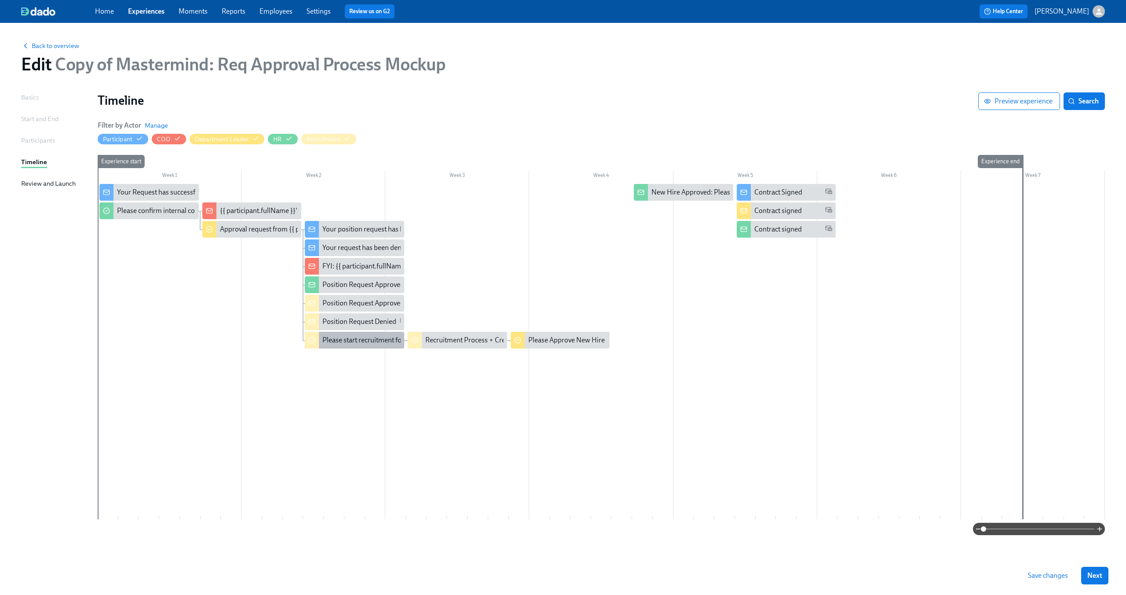
click at [376, 336] on div "Please start recruitment for {{ participant.rollTitlePositionRequest }}" at bounding box center [424, 340] width 204 height 10
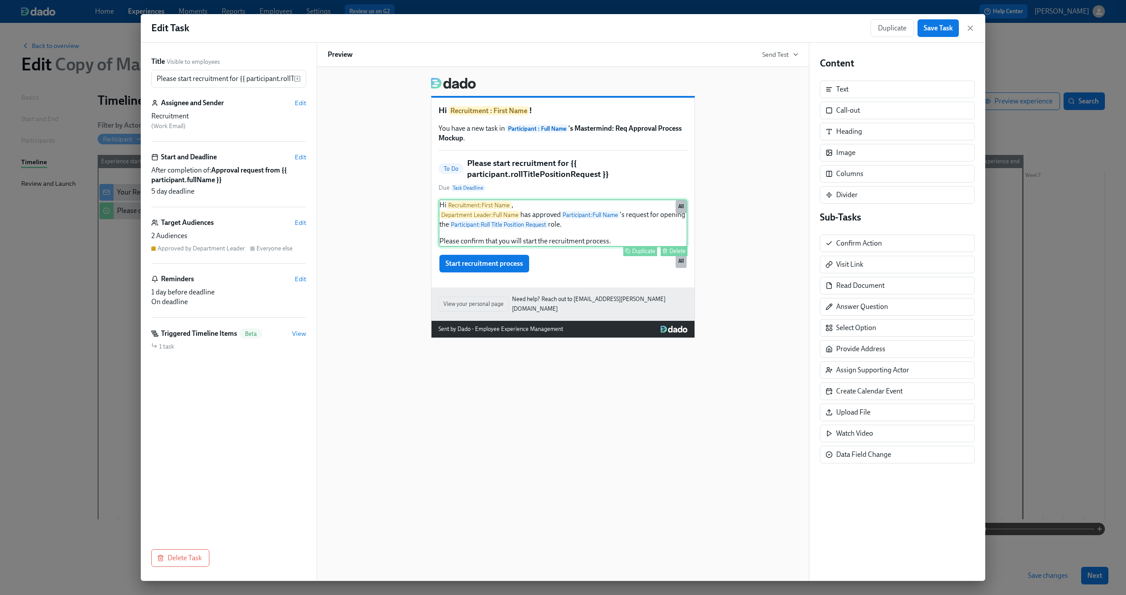
click at [622, 243] on div "Hi Recruitment : First Name , Department Leader : Full Name has approved Partic…" at bounding box center [563, 223] width 249 height 48
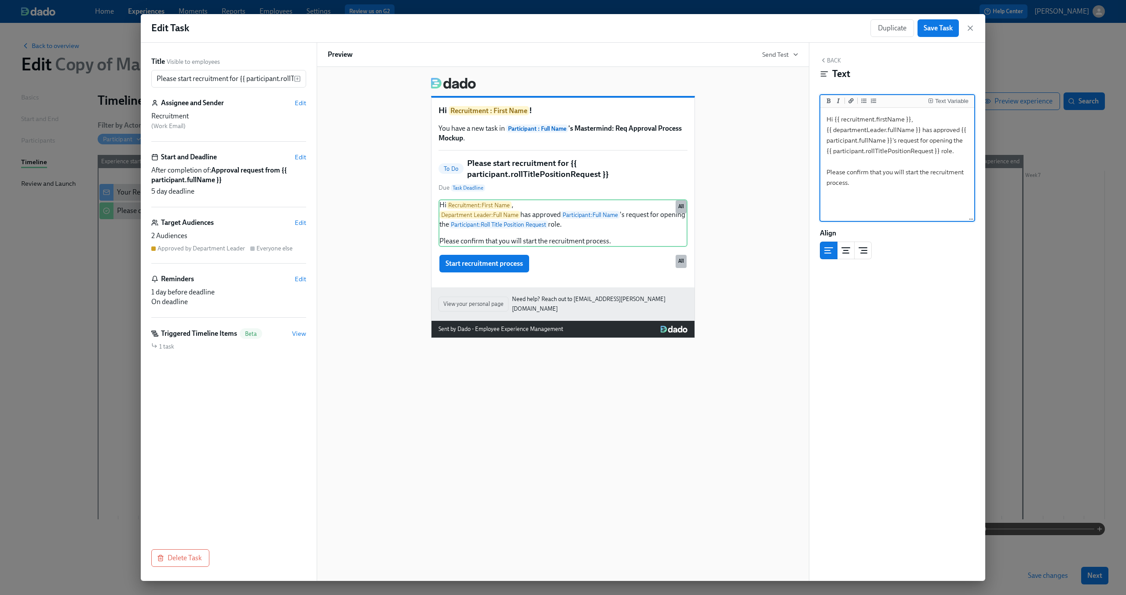
click at [852, 184] on textarea "Hi {{ recruitment.firstName }}, {{ departmentLeader.fullName }} has approved {{…" at bounding box center [897, 165] width 150 height 110
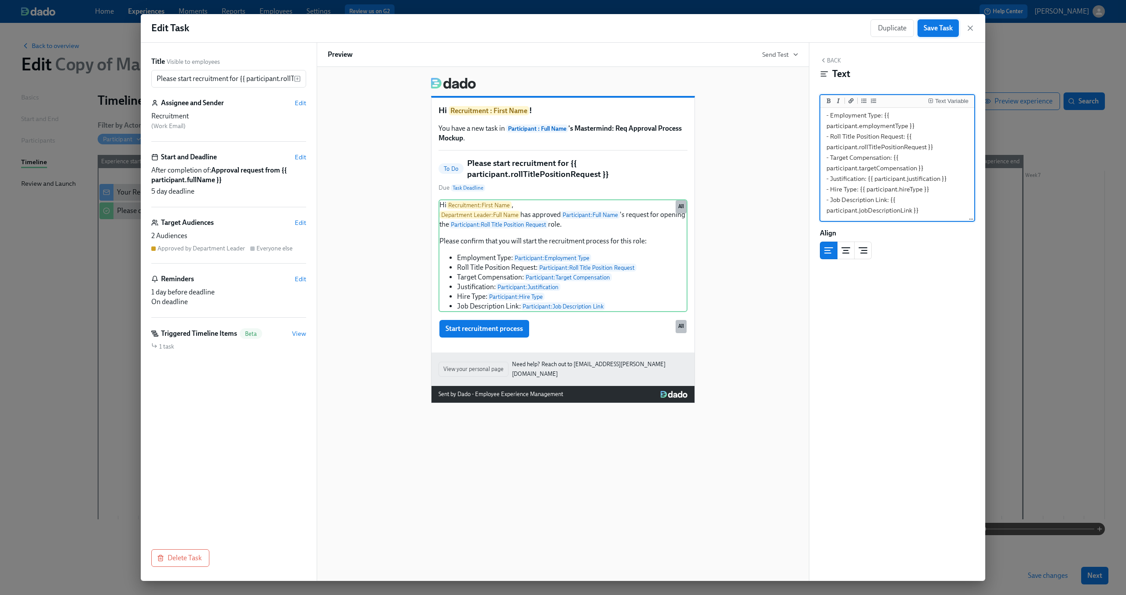
type textarea "Hi {{ recruitment.firstName }}, {{ departmentLeader.fullName }} has approved {{…"
click at [940, 28] on span "Save Task" at bounding box center [938, 28] width 29 height 9
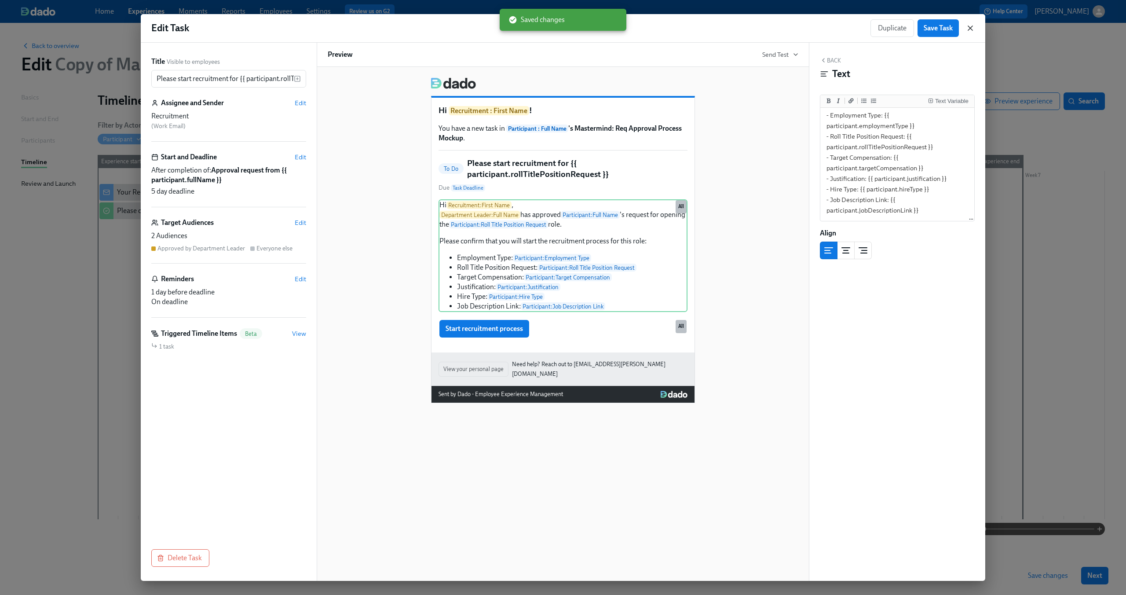
click at [970, 27] on icon "button" at bounding box center [970, 28] width 9 height 9
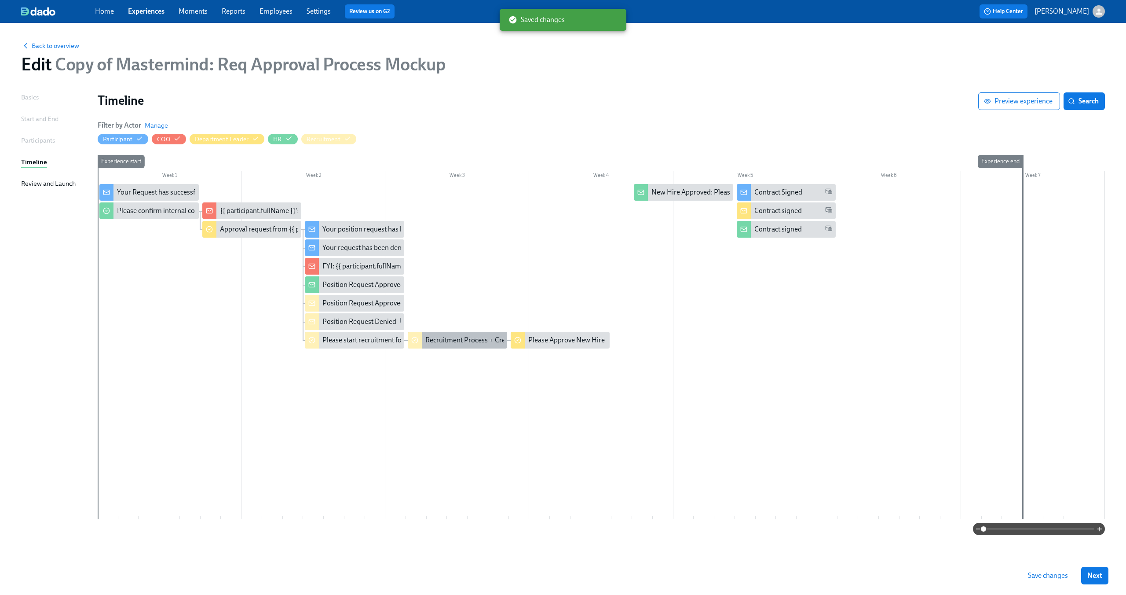
click at [444, 340] on div "Recruitment Process + Create Offer Letter" at bounding box center [488, 340] width 126 height 10
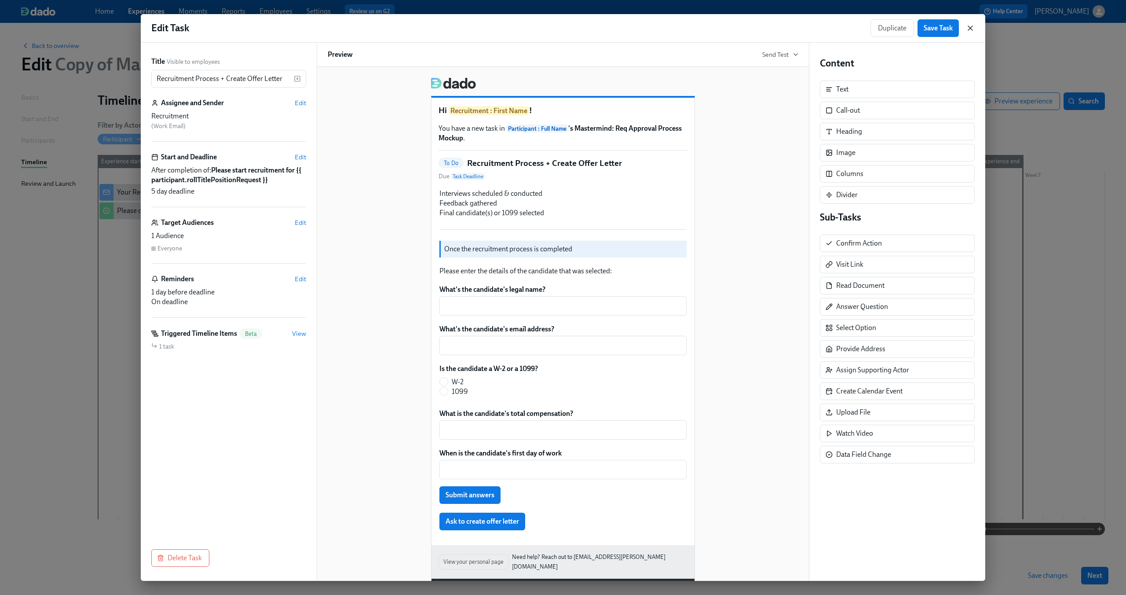
click at [970, 27] on icon "button" at bounding box center [970, 28] width 9 height 9
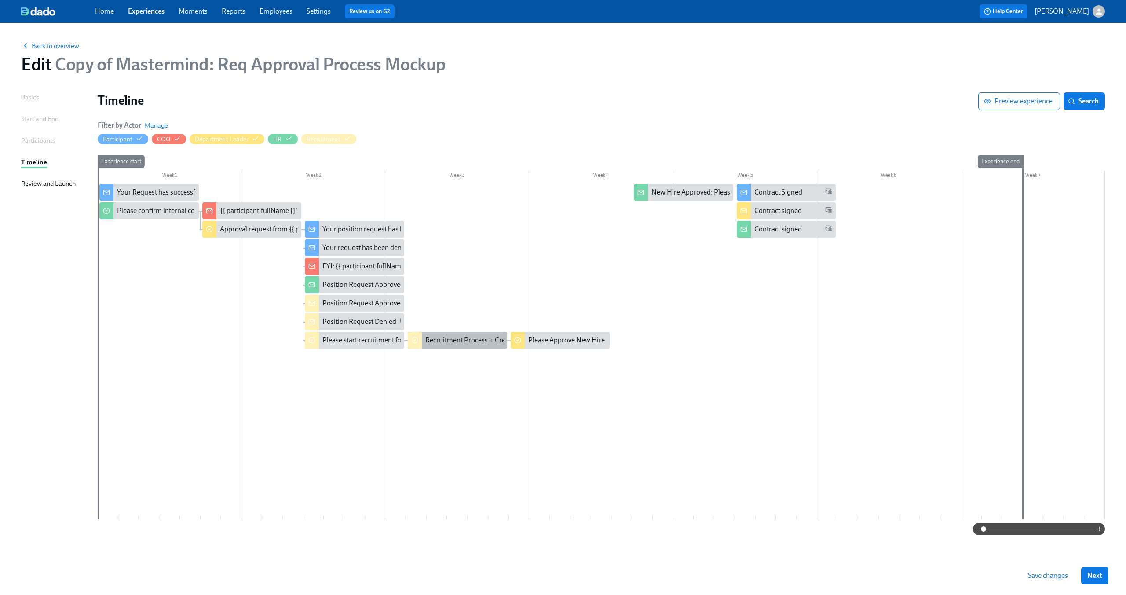
click at [473, 342] on div "Recruitment Process + Create Offer Letter" at bounding box center [488, 340] width 126 height 10
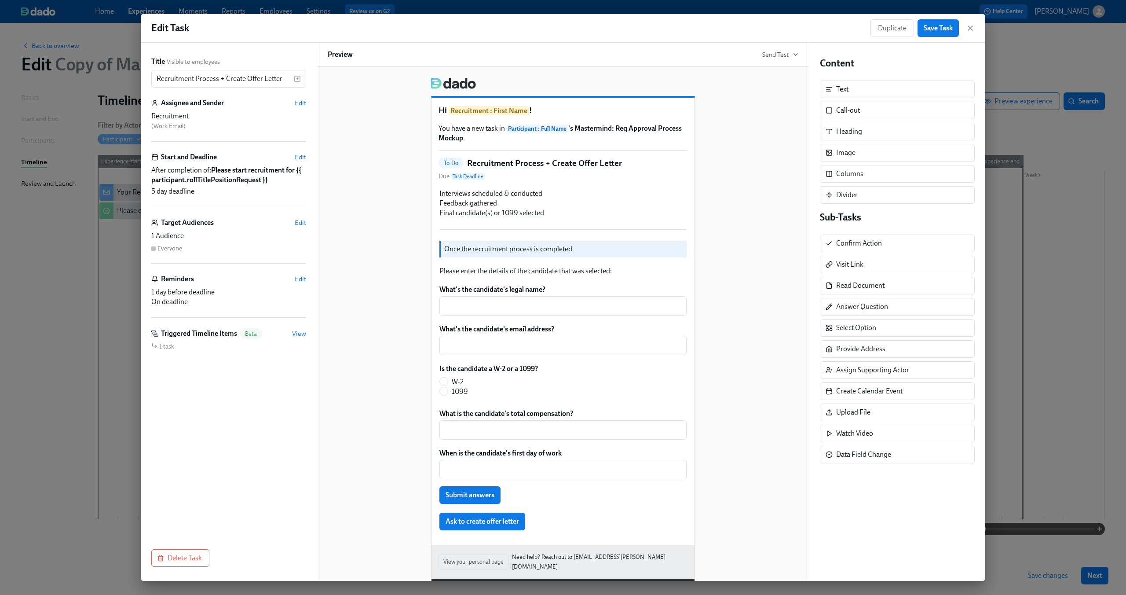
scroll to position [25, 0]
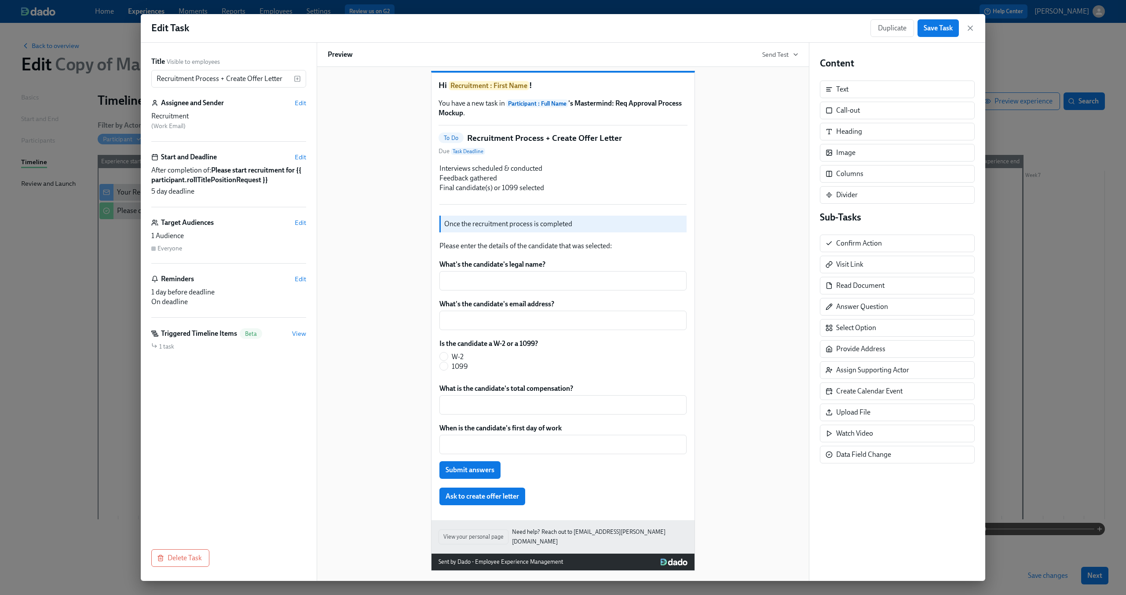
click at [773, 135] on div "Hi Recruitment : First Name ! You have a new task in Participant : Full Name 's…" at bounding box center [563, 307] width 471 height 525
click at [967, 32] on icon "button" at bounding box center [970, 28] width 9 height 9
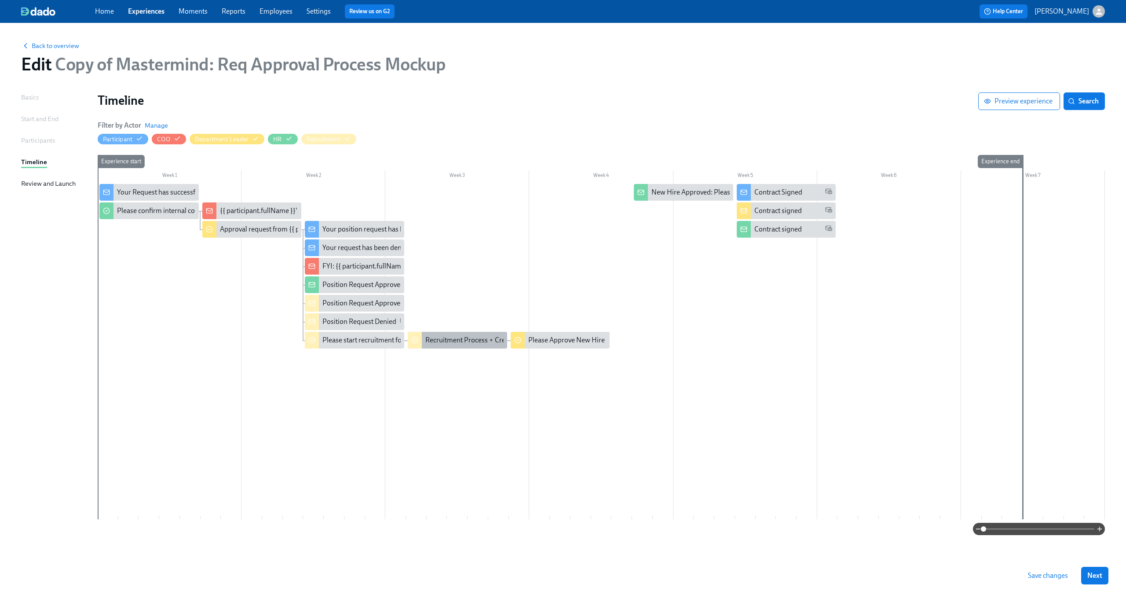
click at [471, 344] on div "Recruitment Process + Create Offer Letter" at bounding box center [488, 340] width 126 height 10
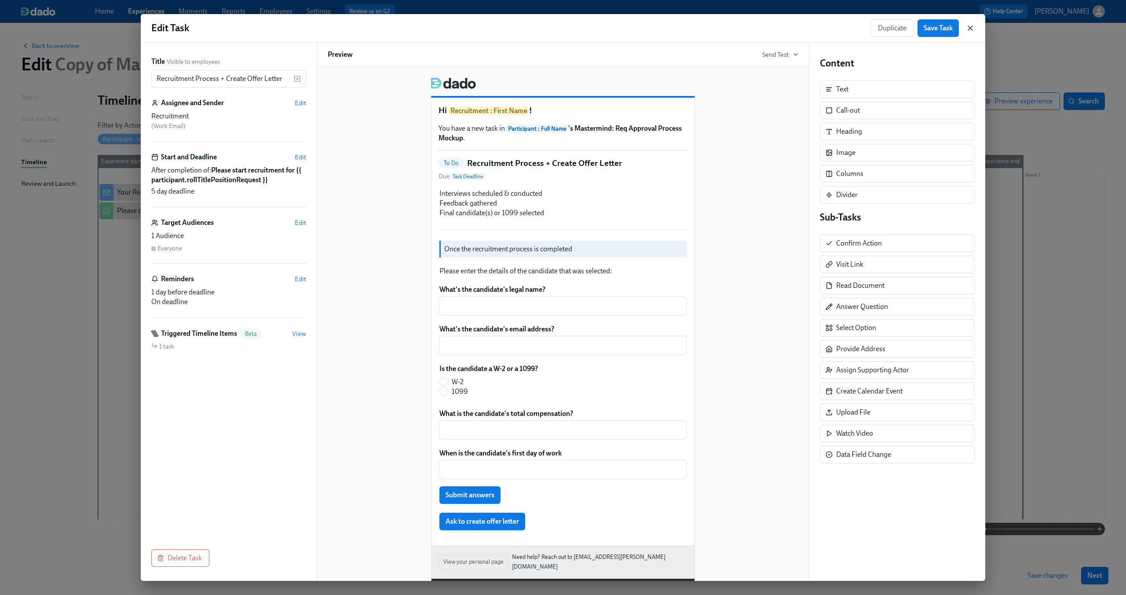
click at [972, 25] on icon "button" at bounding box center [970, 28] width 9 height 9
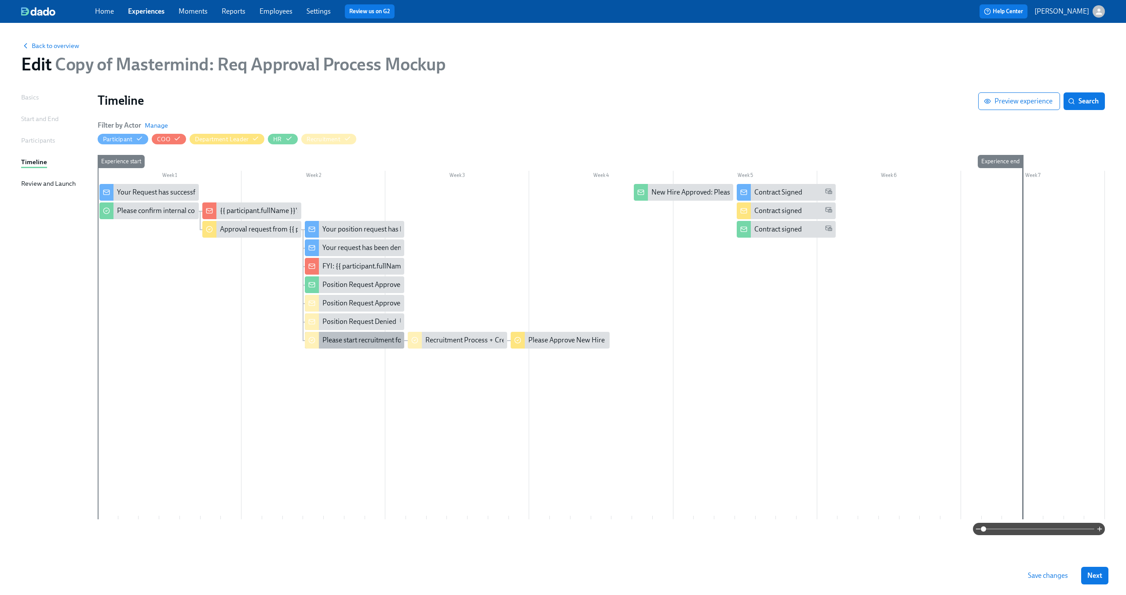
click at [348, 337] on div "Please start recruitment for {{ participant.rollTitlePositionRequest }}" at bounding box center [424, 340] width 204 height 10
click at [453, 344] on div "Recruitment Process + Create Offer Letter" at bounding box center [488, 340] width 126 height 10
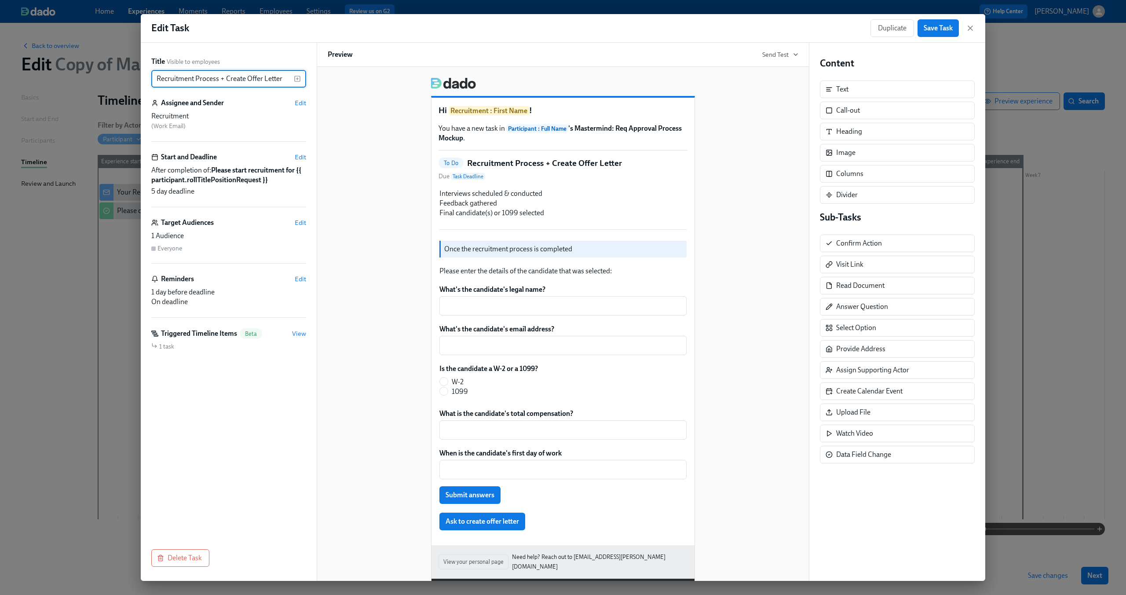
click at [203, 78] on input "Recruitment Process + Create Offer Letter" at bounding box center [222, 79] width 143 height 18
type input "Request for Approval"
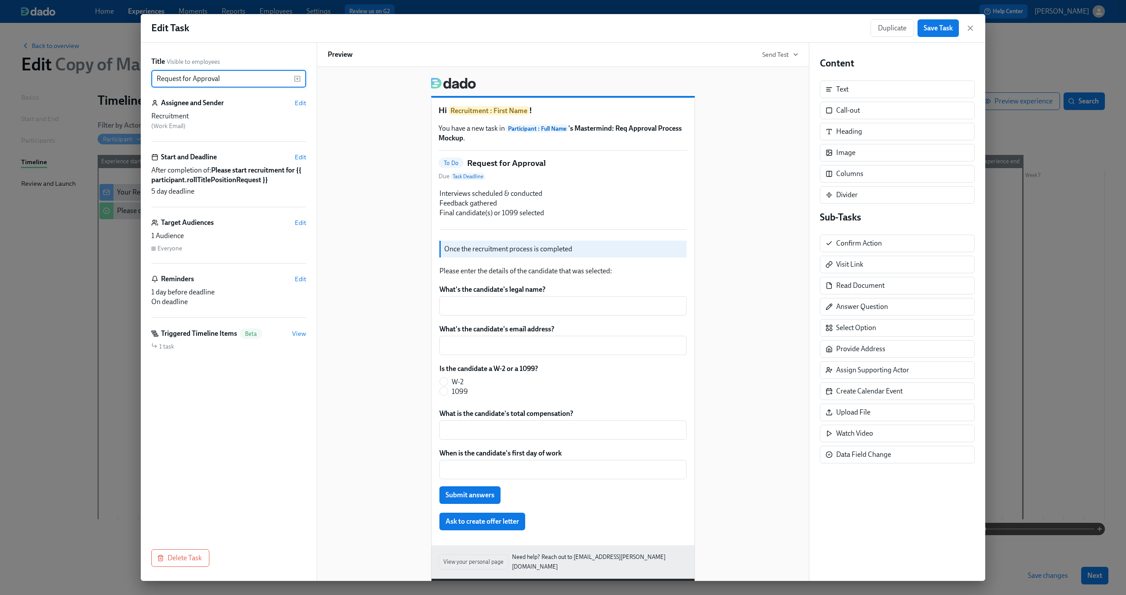
click at [351, 164] on div "Hi Recruitment : First Name ! You have a new task in Participant : Full Name 's…" at bounding box center [563, 332] width 471 height 525
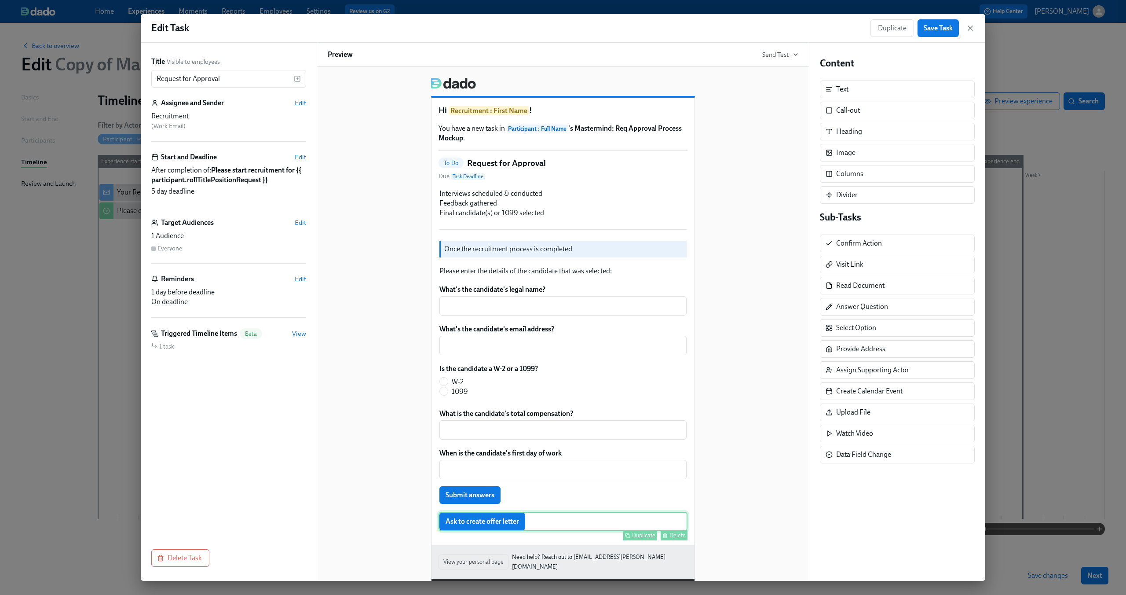
click at [499, 522] on div "Ask to create offer letter Duplicate Delete" at bounding box center [563, 521] width 249 height 19
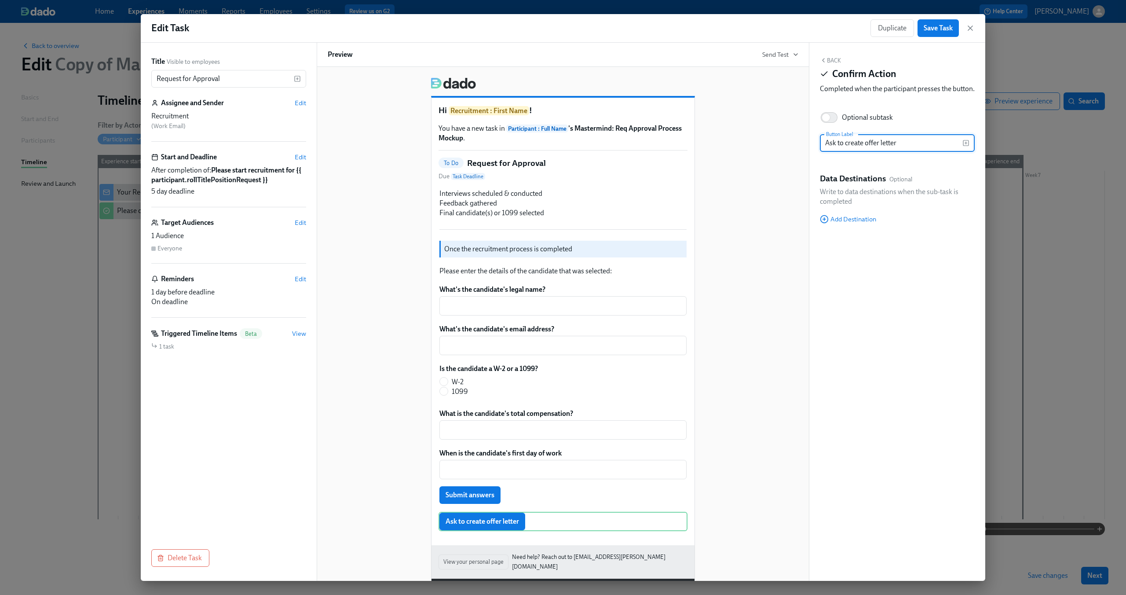
click at [863, 152] on input "Ask to create offer letter" at bounding box center [891, 143] width 143 height 18
click at [954, 272] on div "Back Confirm Action Completed when the participant presses the button. Optional…" at bounding box center [897, 312] width 176 height 538
drag, startPoint x: 836, startPoint y: 153, endPoint x: 789, endPoint y: 153, distance: 47.1
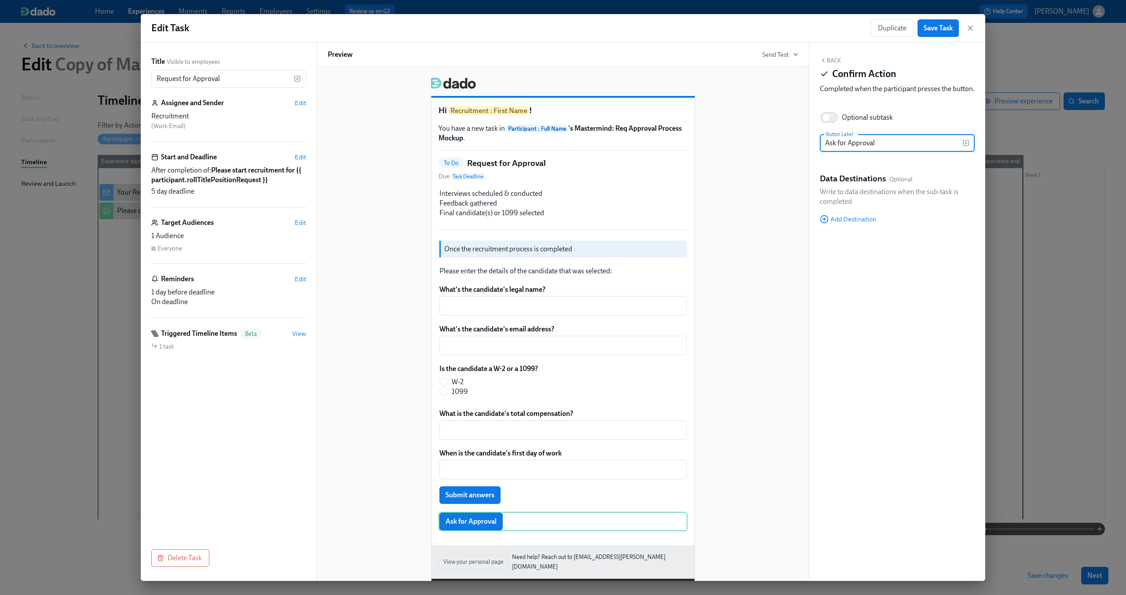
click at [789, 153] on div "Title Visible to employees Request for Approval ​ Assignee and Sender Edit Recr…" at bounding box center [563, 312] width 844 height 538
type input "Request Approval"
click at [951, 185] on div "Data Destinations Optional" at bounding box center [897, 180] width 155 height 14
click at [844, 223] on span "Add Destination" at bounding box center [848, 219] width 56 height 9
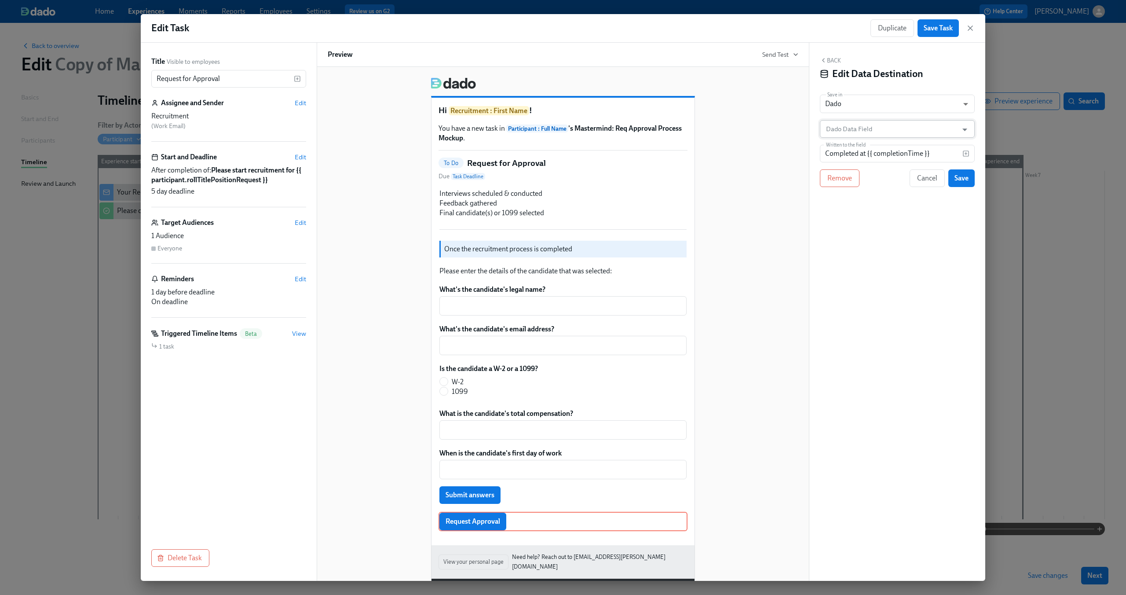
click at [869, 126] on input "Dado Data Field" at bounding box center [890, 129] width 133 height 18
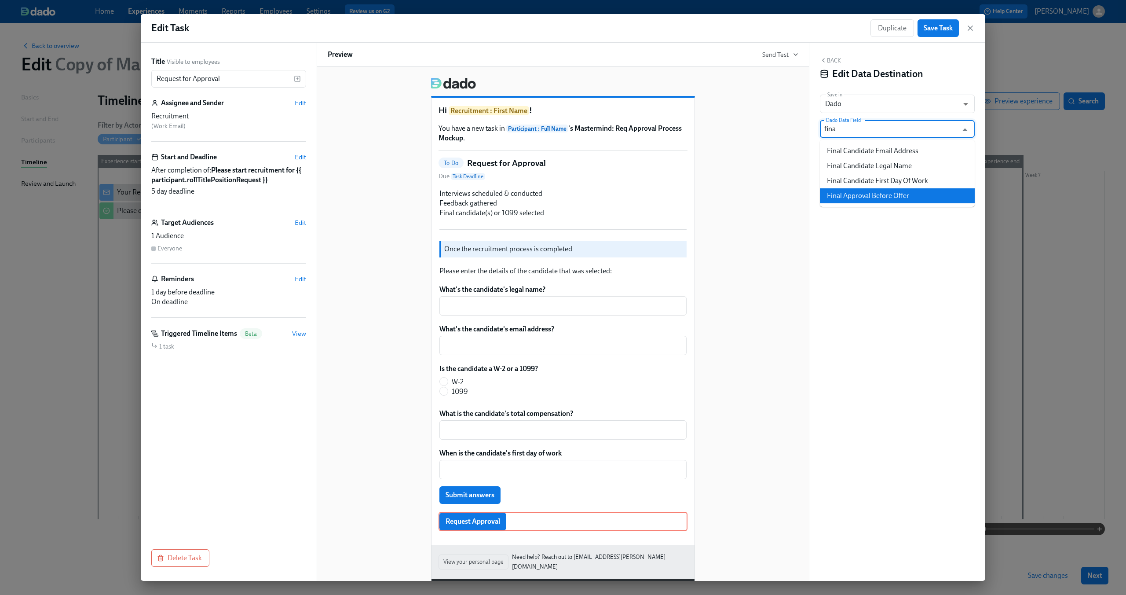
click at [897, 198] on li "Final Approval Before Offer" at bounding box center [897, 195] width 155 height 15
type input "Final Approval Before Offer"
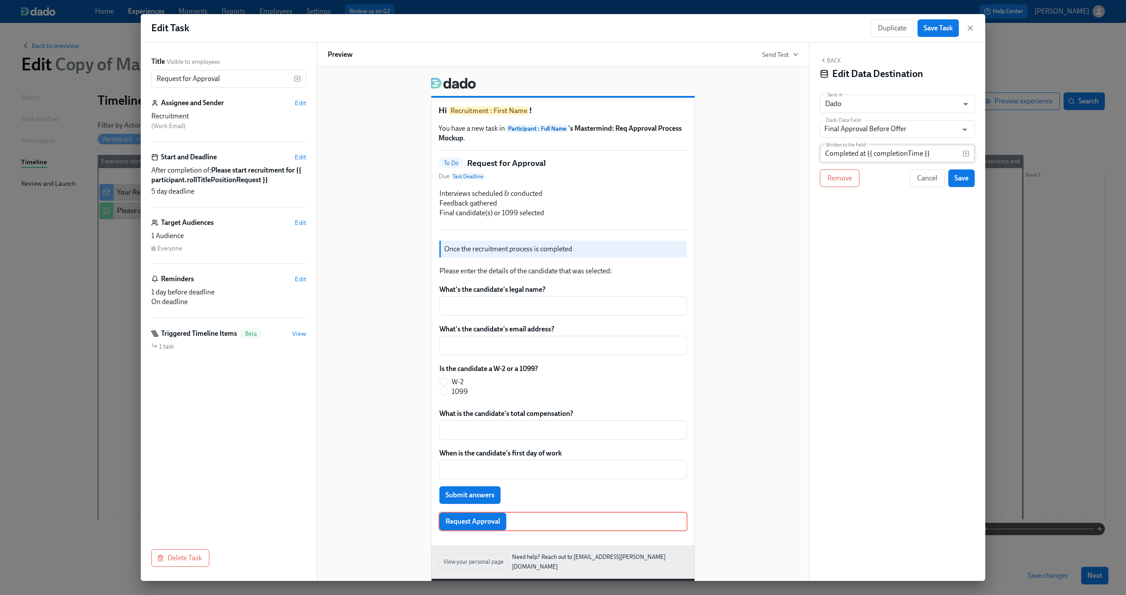
drag, startPoint x: 959, startPoint y: 179, endPoint x: 925, endPoint y: 153, distance: 42.3
click at [925, 153] on div "Back Edit Data Destination Save in Dado USER_PROFILE ​ Dado Data Field Final Ap…" at bounding box center [897, 312] width 176 height 538
click at [925, 153] on input "Completed at {{ completionTime }}" at bounding box center [891, 154] width 143 height 18
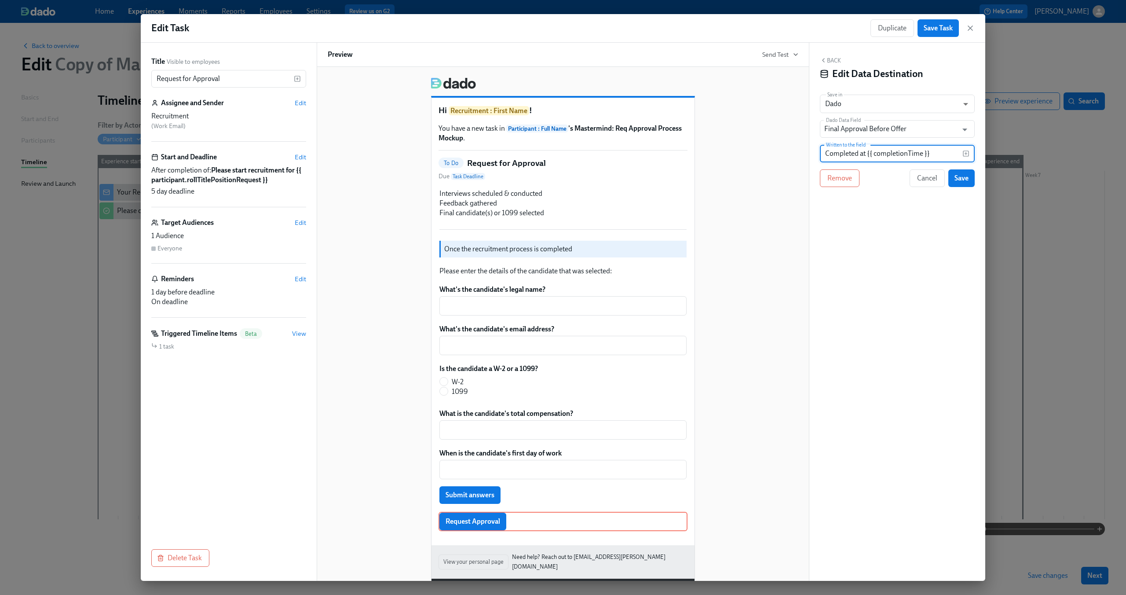
type input "Y"
click at [898, 131] on input "Final Approval Before Offer" at bounding box center [890, 129] width 133 height 18
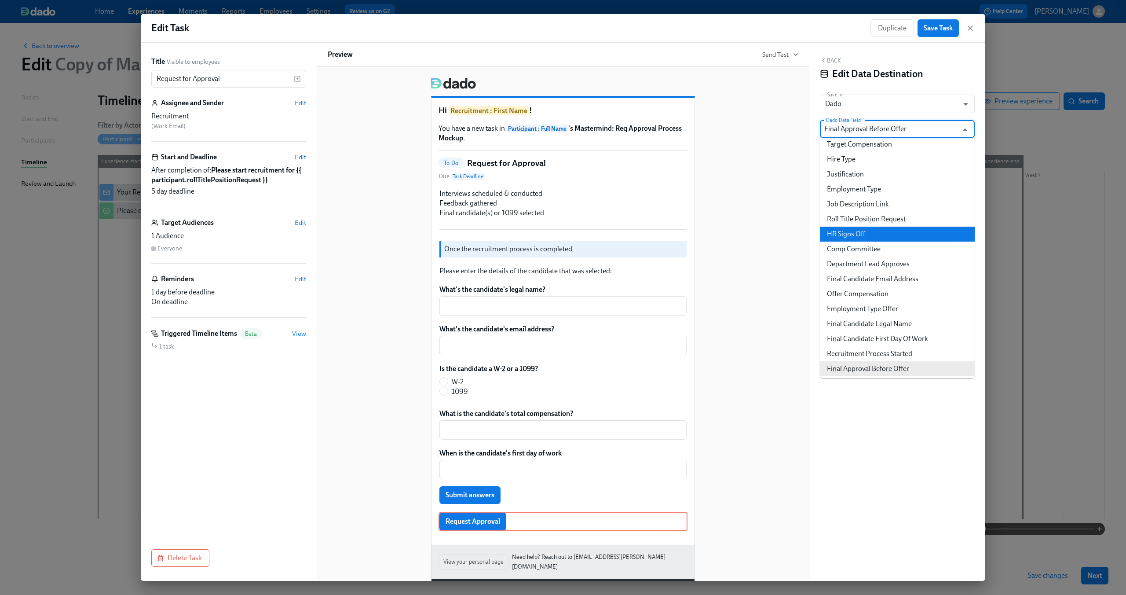
scroll to position [322, 0]
click at [771, 214] on div "Hi Recruitment : First Name ! You have a new task in Participant : Full Name 's…" at bounding box center [563, 332] width 471 height 525
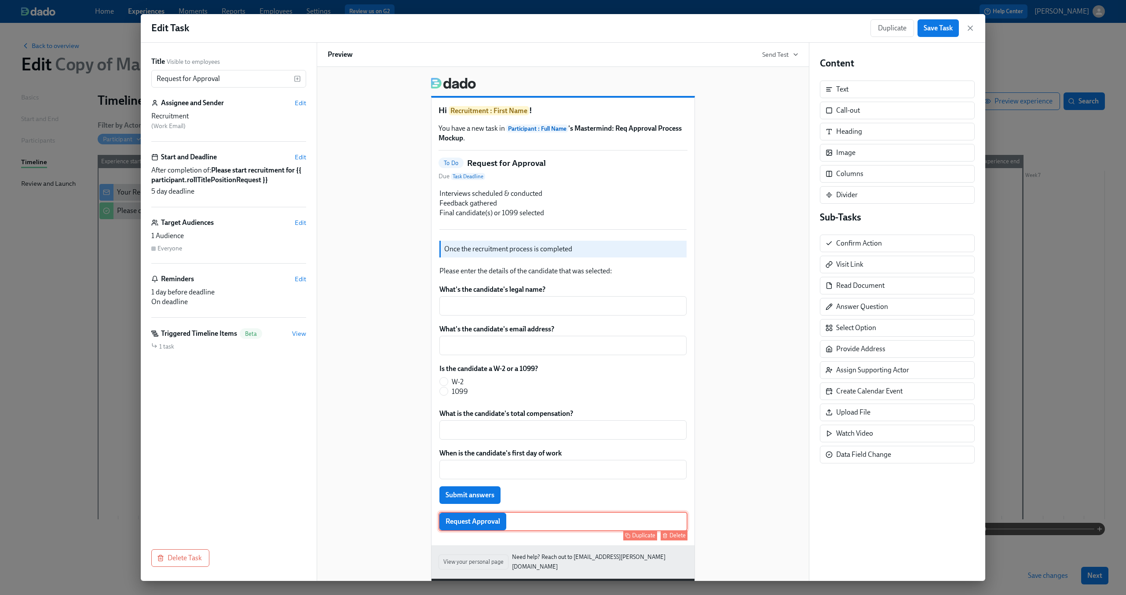
click at [542, 522] on div "Request Approval Duplicate Delete" at bounding box center [563, 521] width 249 height 19
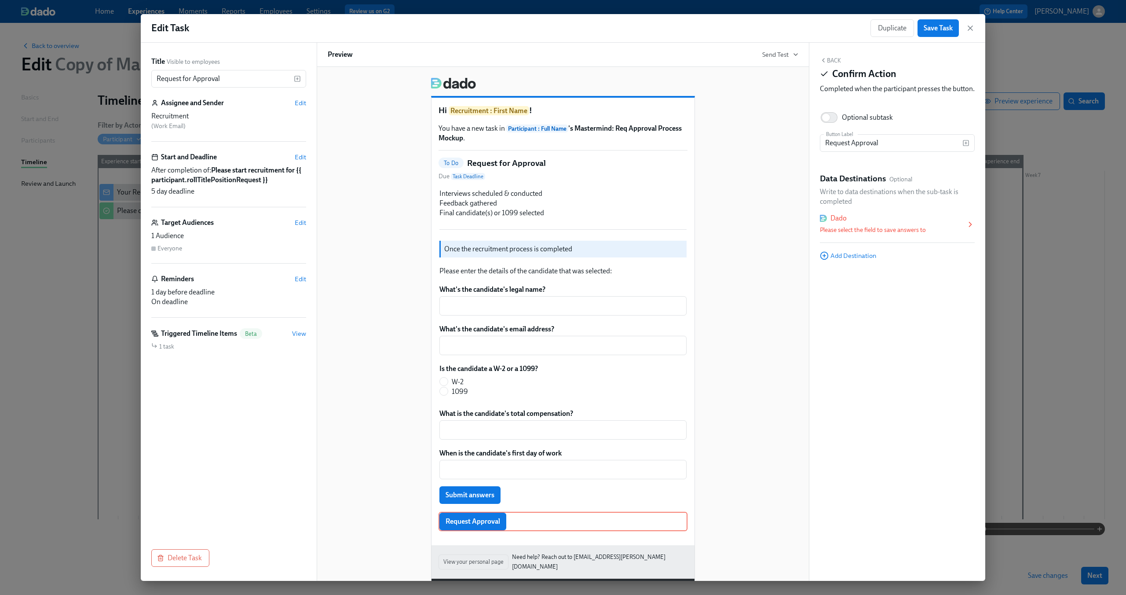
click at [883, 223] on div "Dado" at bounding box center [893, 218] width 146 height 10
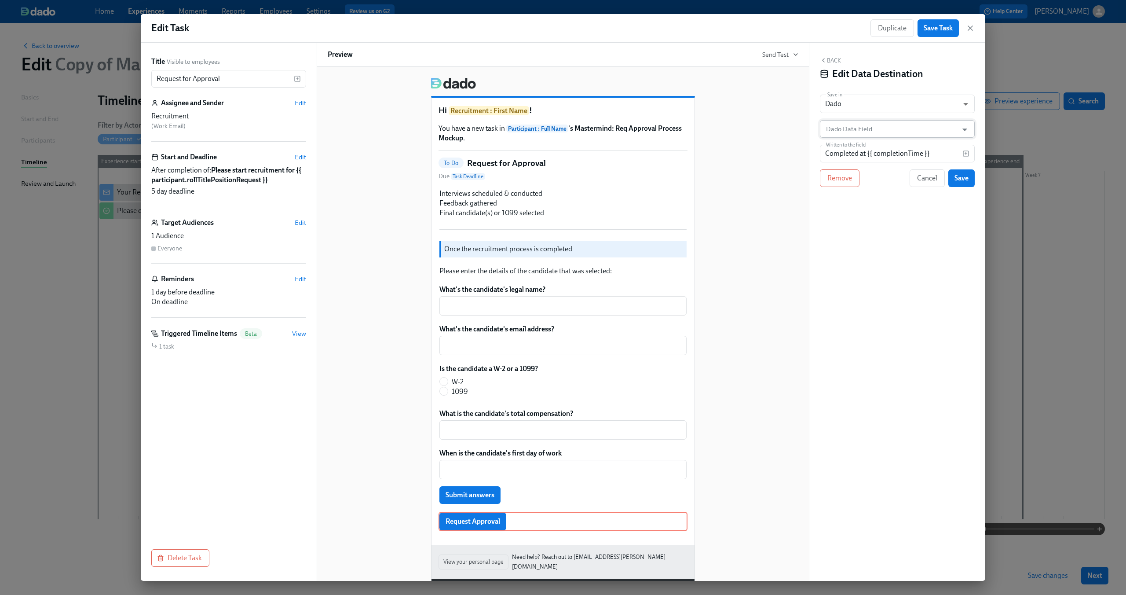
click at [881, 132] on input "Dado Data Field" at bounding box center [890, 129] width 133 height 18
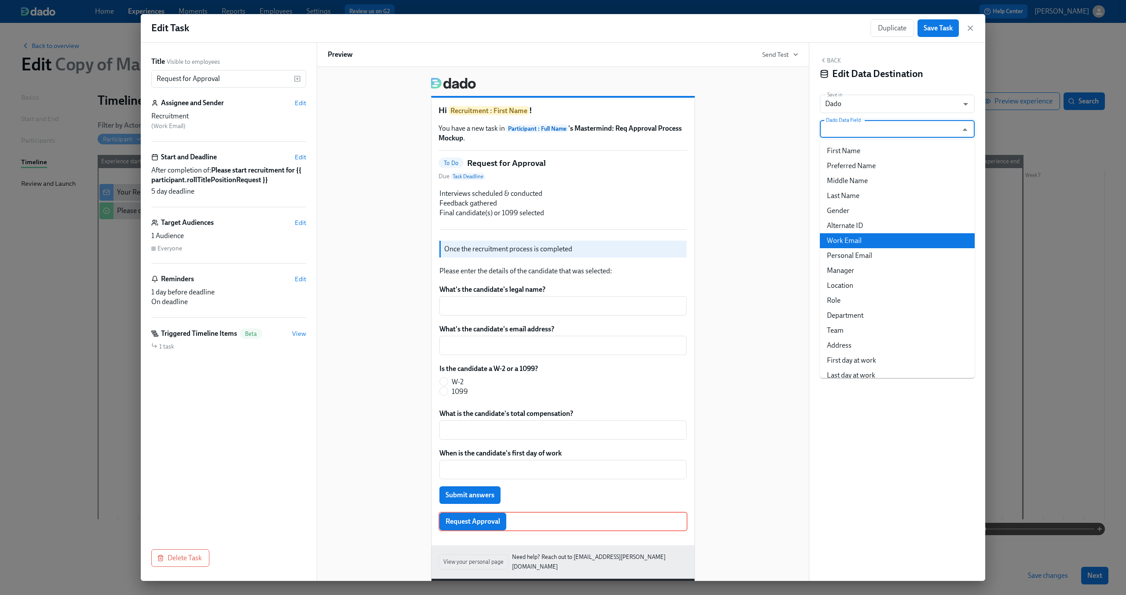
scroll to position [337, 0]
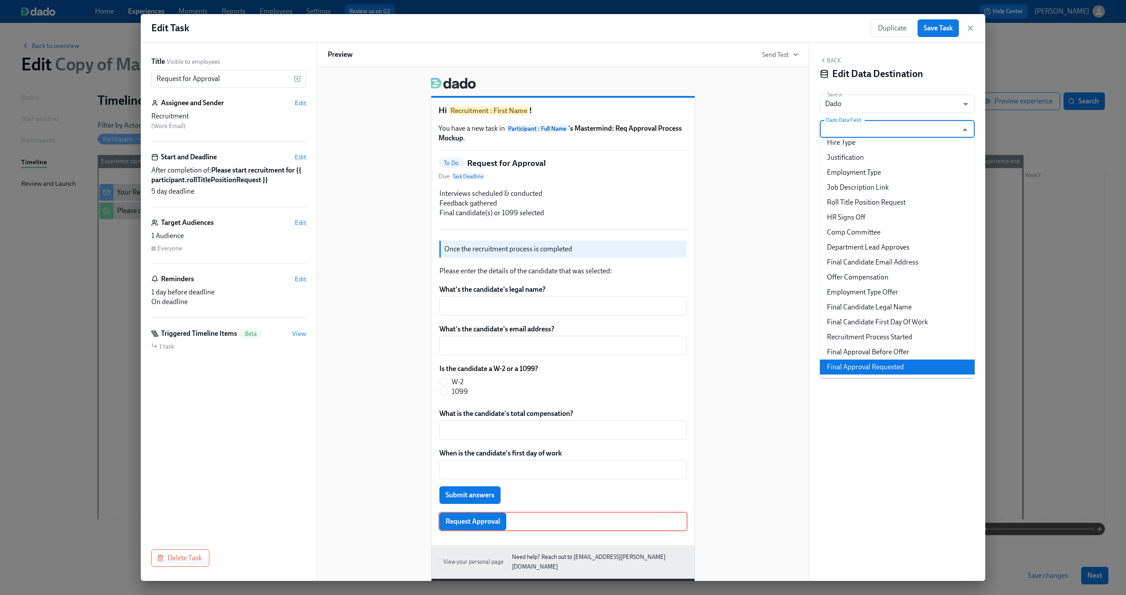
click at [883, 363] on li "Final Approval Requested" at bounding box center [897, 366] width 155 height 15
type input "Final Approval Requested"
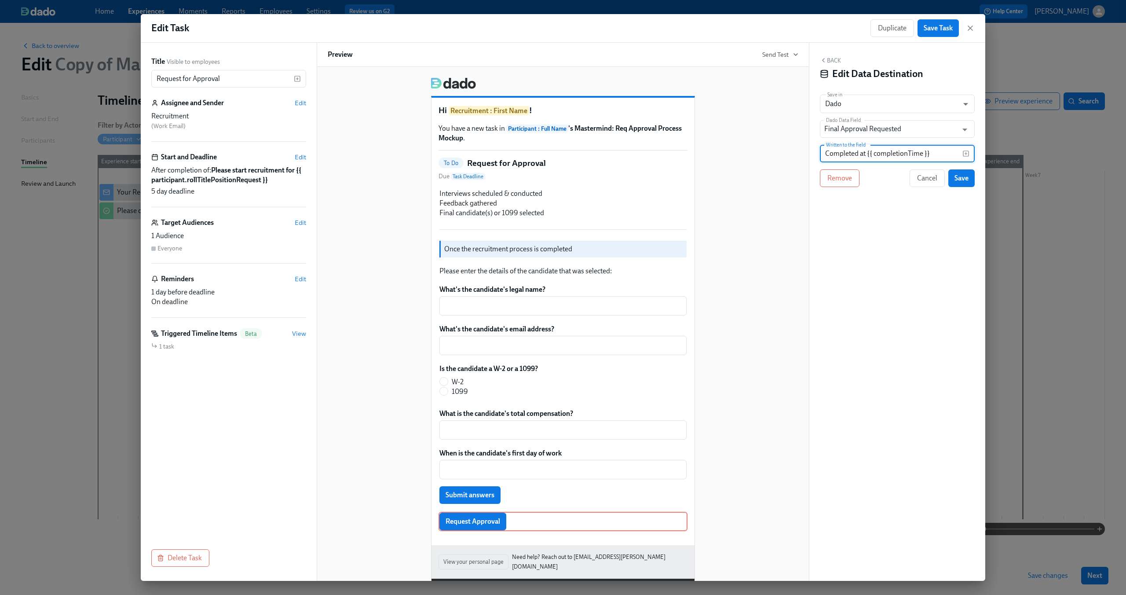
click at [881, 156] on input "Completed at {{ completionTime }}" at bounding box center [891, 154] width 143 height 18
type input "Yes"
click at [959, 177] on span "Save" at bounding box center [961, 178] width 14 height 9
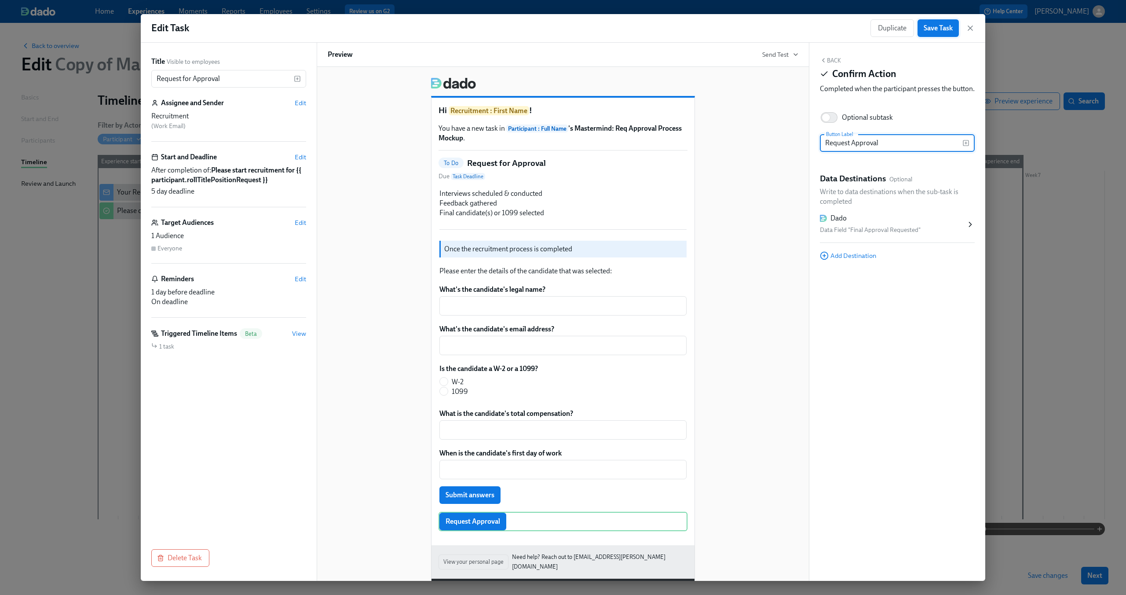
click at [942, 28] on span "Save Task" at bounding box center [938, 28] width 29 height 9
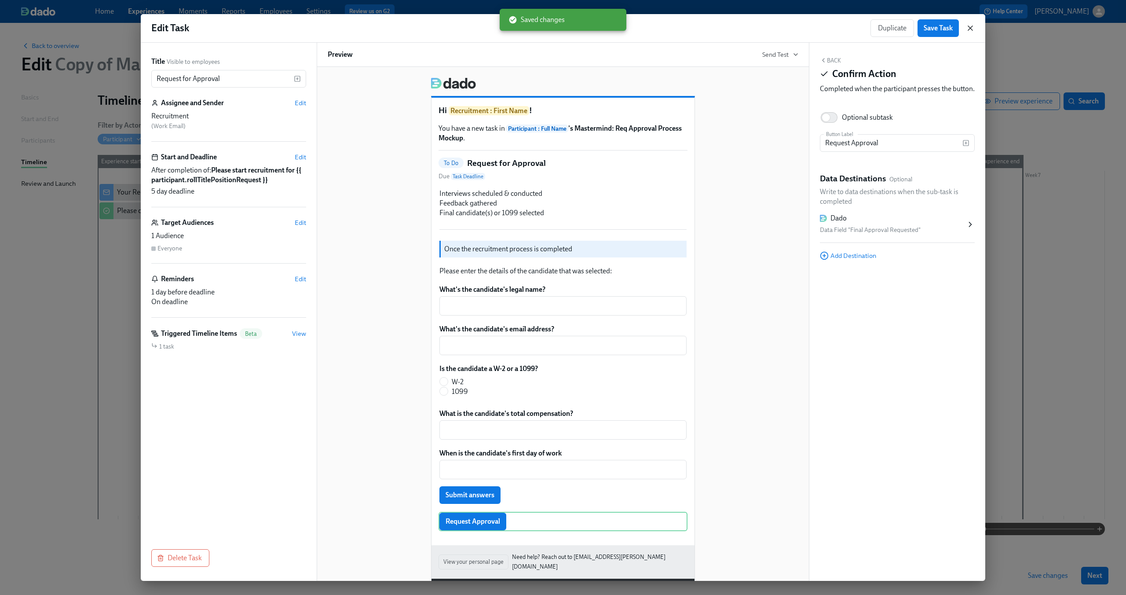
click at [972, 26] on icon "button" at bounding box center [970, 28] width 4 height 4
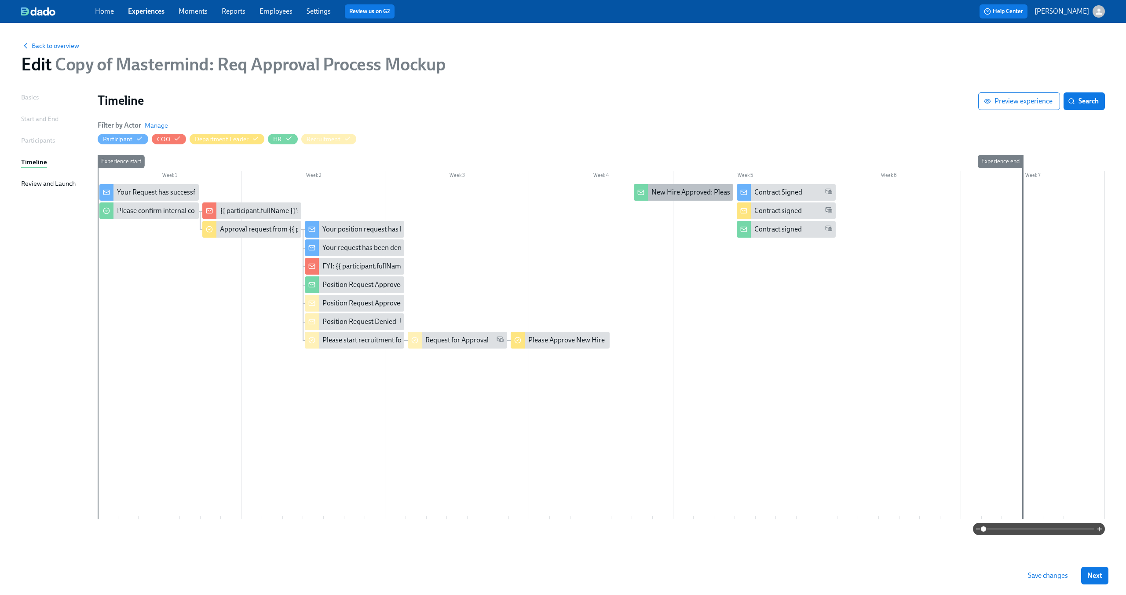
click at [691, 190] on div "New Hire Approved: Please create and send the offer letter" at bounding box center [738, 192] width 175 height 10
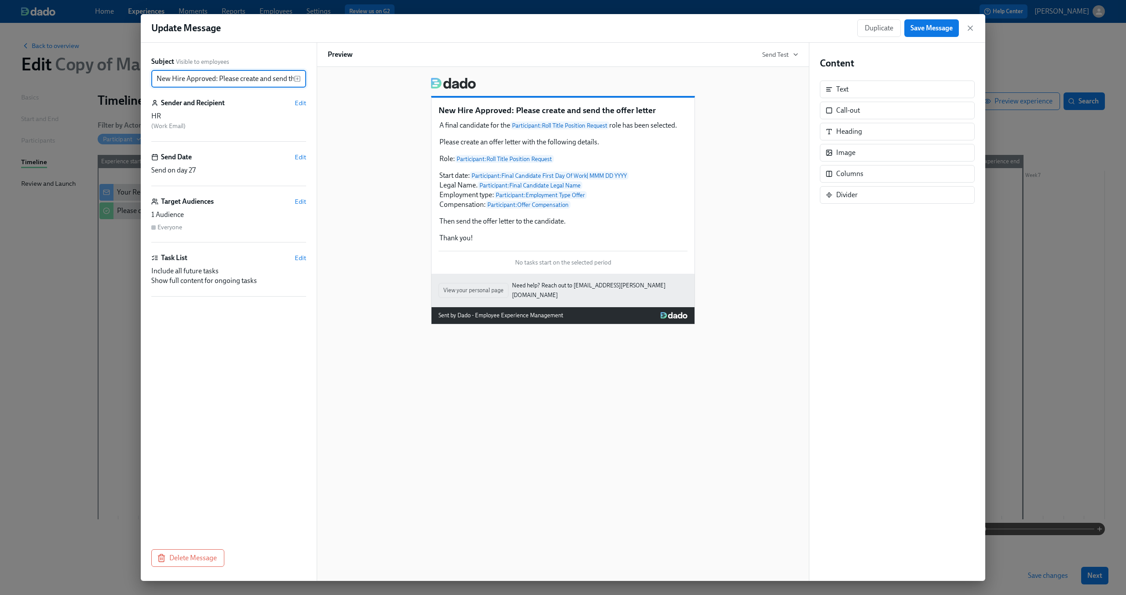
scroll to position [0, 37]
click at [966, 23] on div "Duplicate Save Message" at bounding box center [915, 28] width 117 height 18
click at [968, 30] on icon "button" at bounding box center [970, 28] width 9 height 9
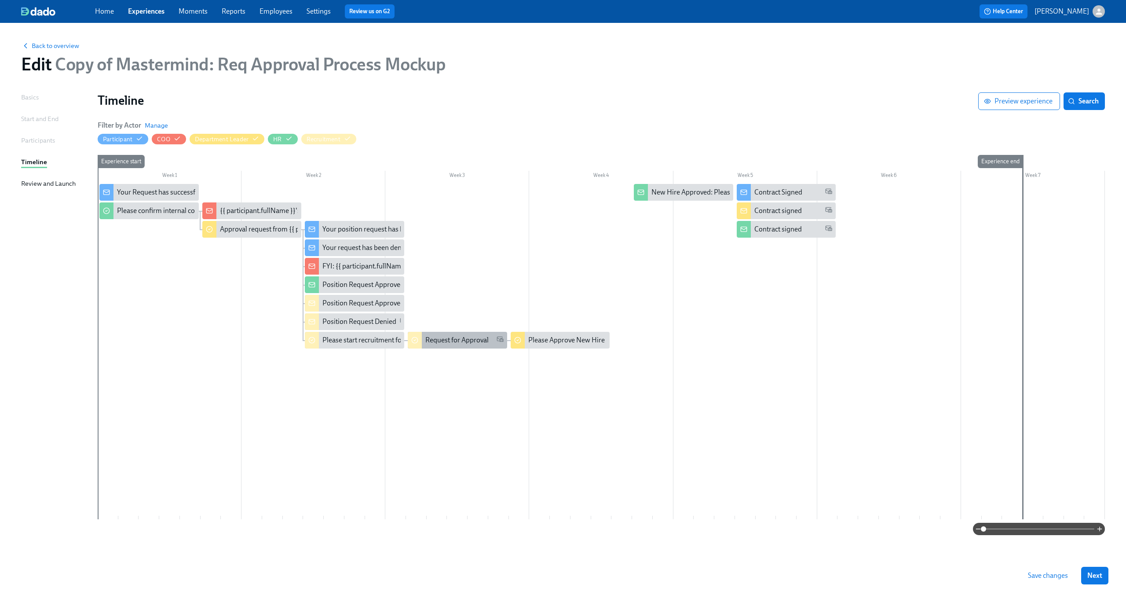
click at [462, 346] on div "Request for Approval" at bounding box center [457, 340] width 99 height 17
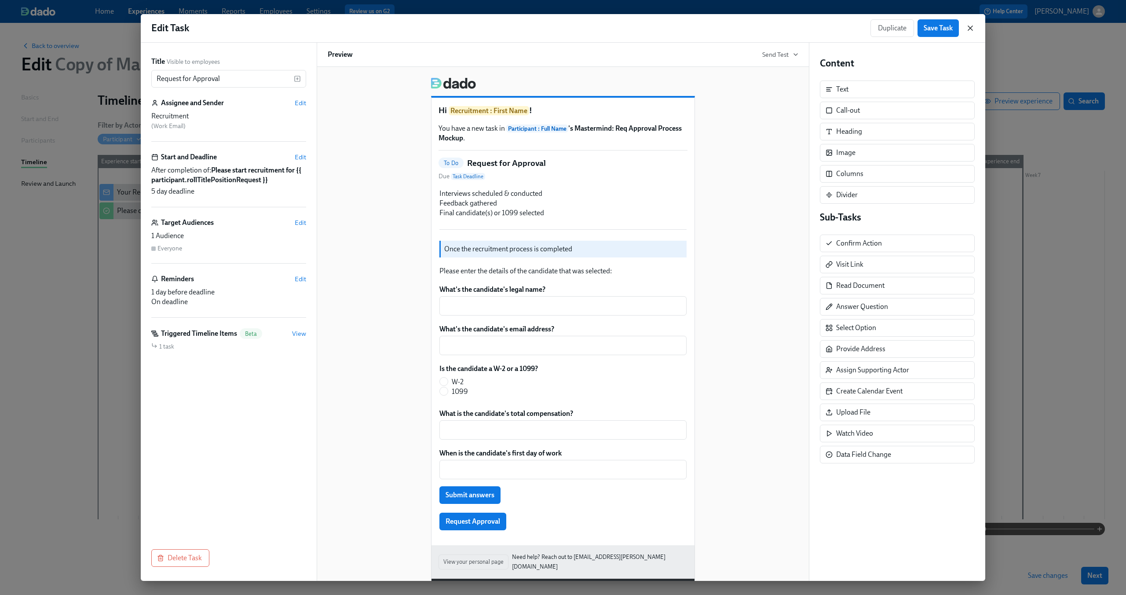
click at [967, 27] on icon "button" at bounding box center [970, 28] width 9 height 9
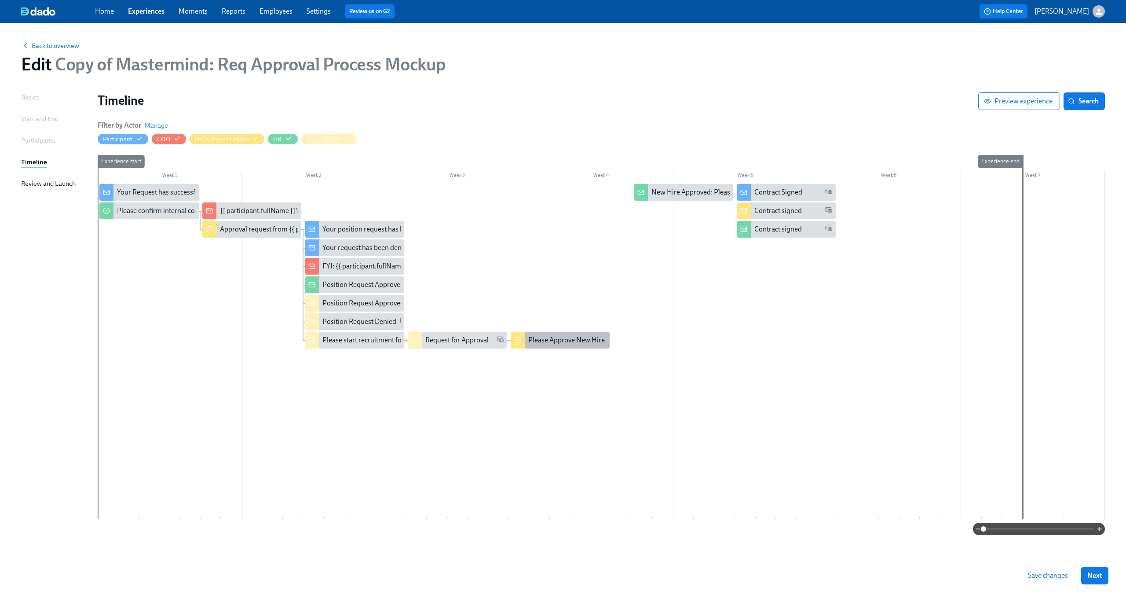
click at [552, 338] on div "Please Approve New Hire" at bounding box center [566, 340] width 77 height 10
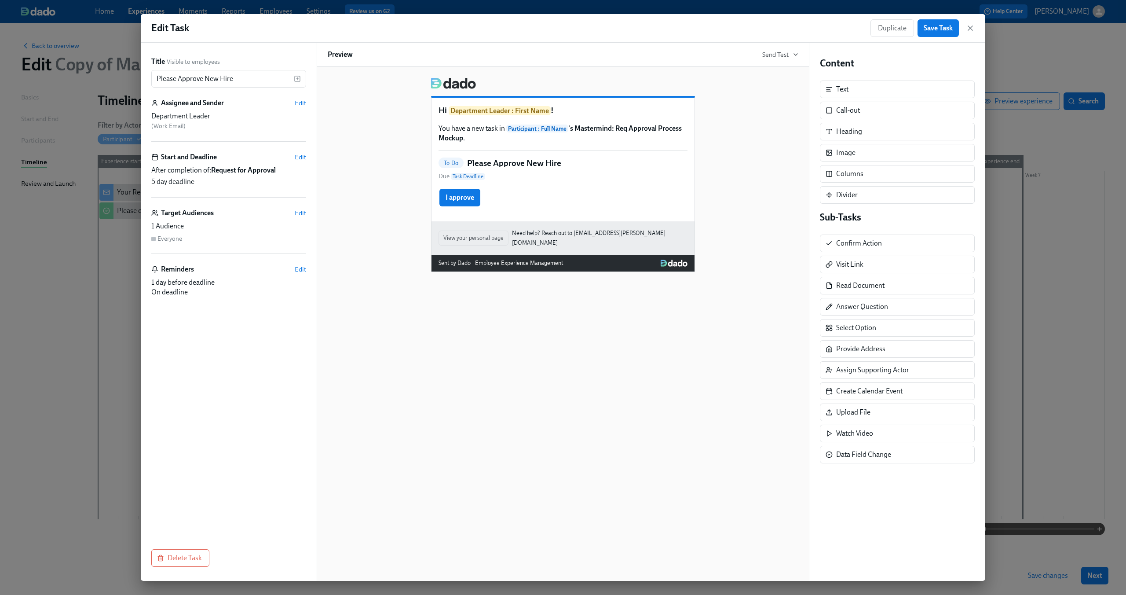
click at [601, 162] on div "To Do Please Approve New Hire Due Task Deadline" at bounding box center [563, 169] width 249 height 24
click at [969, 30] on icon "button" at bounding box center [970, 28] width 9 height 9
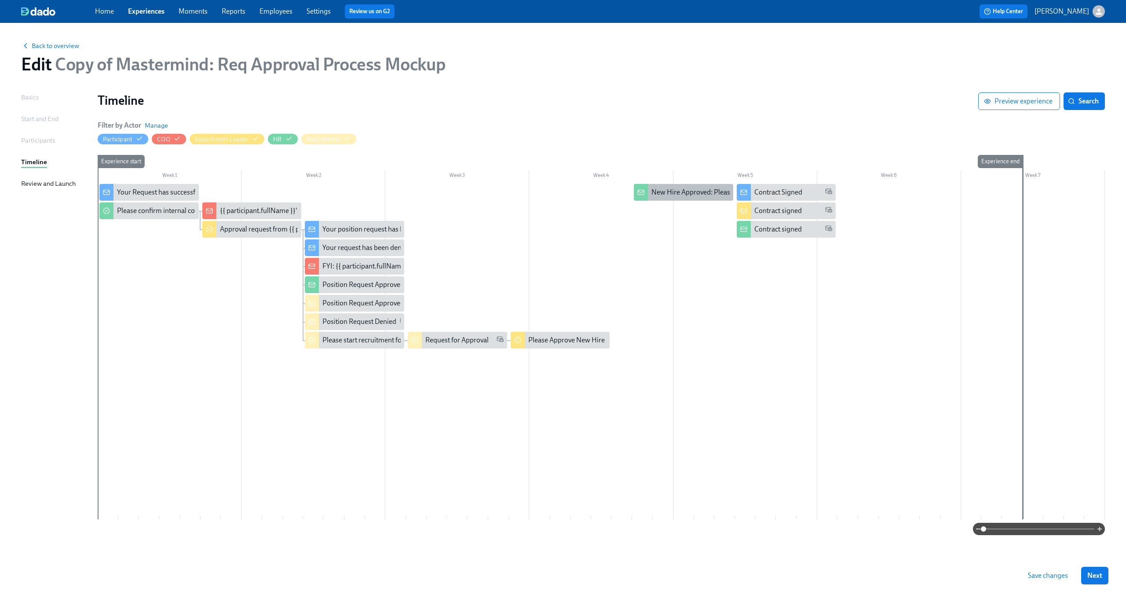
click at [683, 190] on div "New Hire Approved: Please create and send the offer letter" at bounding box center [738, 192] width 175 height 10
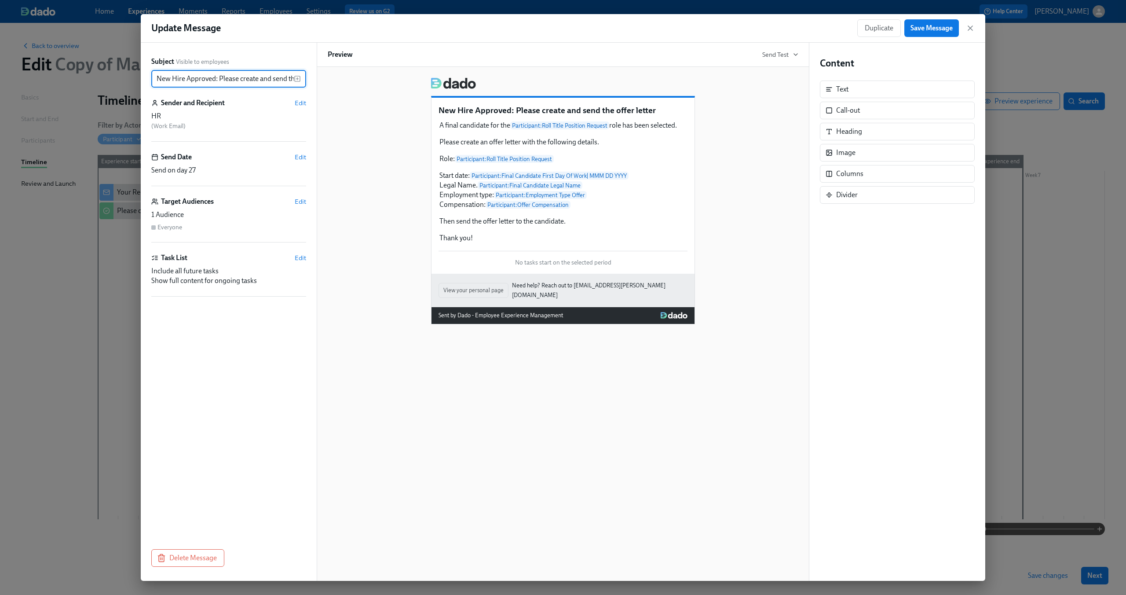
scroll to position [0, 37]
click at [641, 195] on div "A final candidate for the Participant : Roll Title Position Request role has be…" at bounding box center [563, 182] width 249 height 124
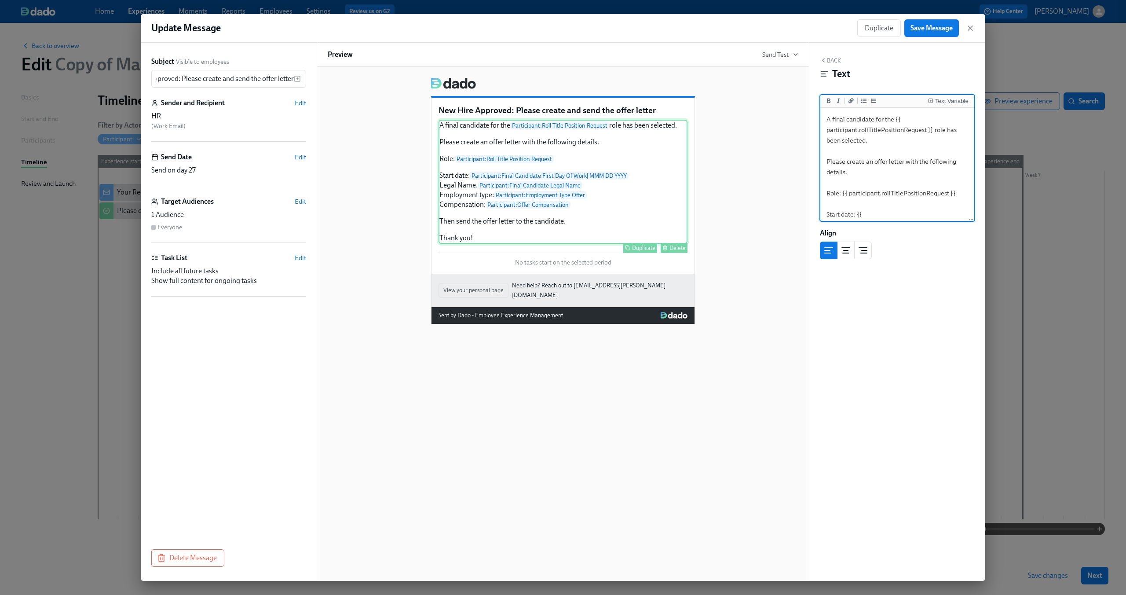
scroll to position [0, 0]
click at [609, 197] on div "A final candidate for the Participant : Roll Title Position Request role has be…" at bounding box center [563, 182] width 249 height 124
drag, startPoint x: 826, startPoint y: 119, endPoint x: 925, endPoint y: 165, distance: 109.2
click at [925, 165] on textarea "A final candidate for the {{ participant.rollTitlePositionRequest }} role has b…" at bounding box center [897, 99] width 150 height 241
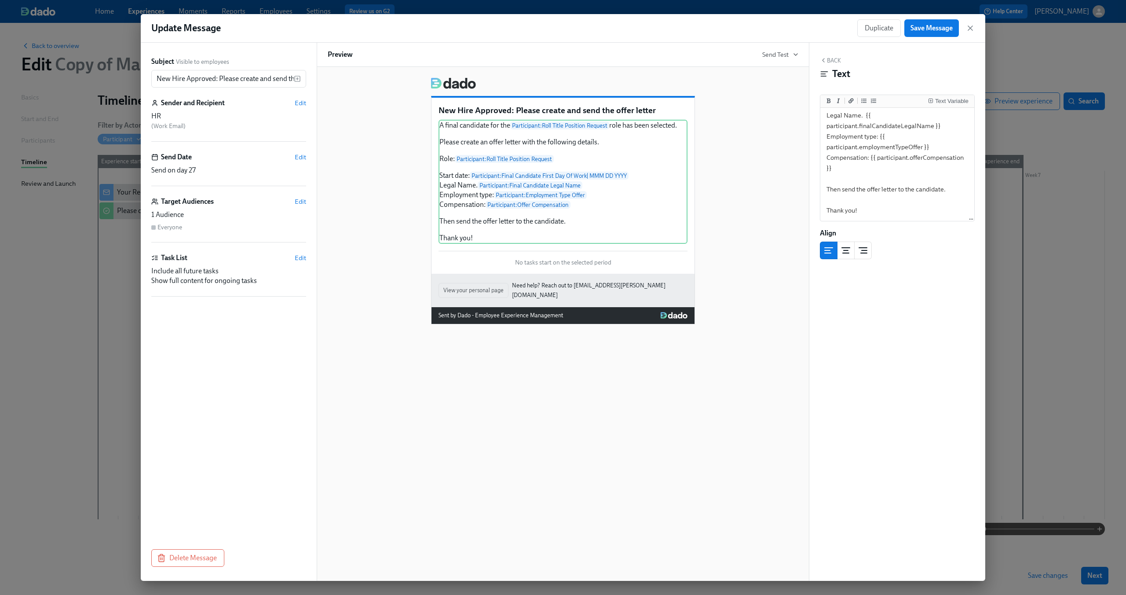
click at [764, 143] on div "New Hire Approved: Please create and send the offer letter A final candidate fo…" at bounding box center [563, 197] width 471 height 254
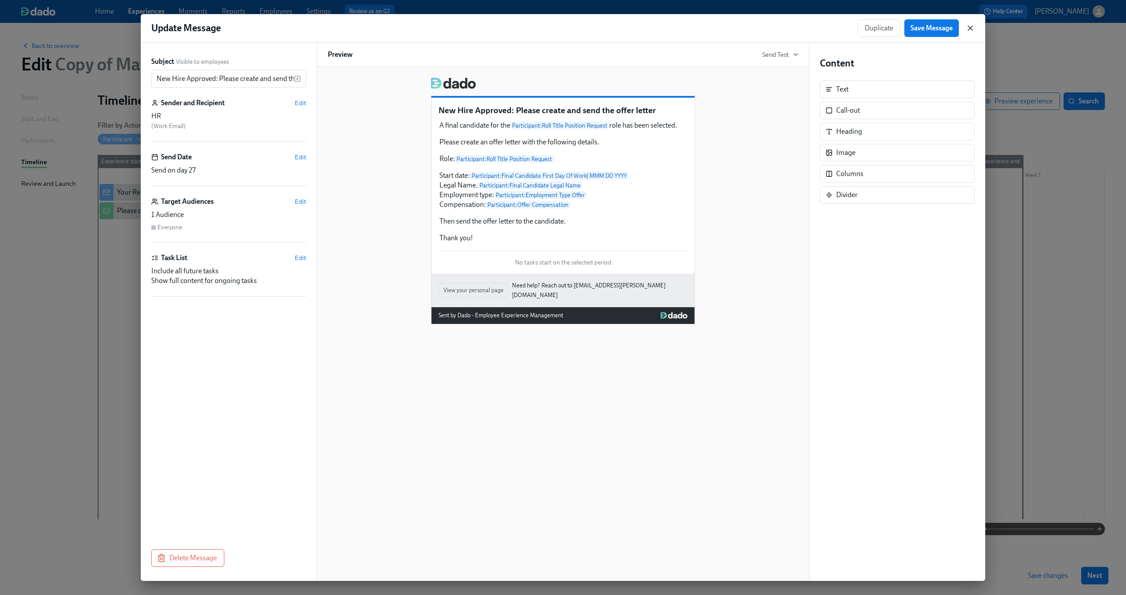
click at [970, 26] on icon "button" at bounding box center [970, 28] width 9 height 9
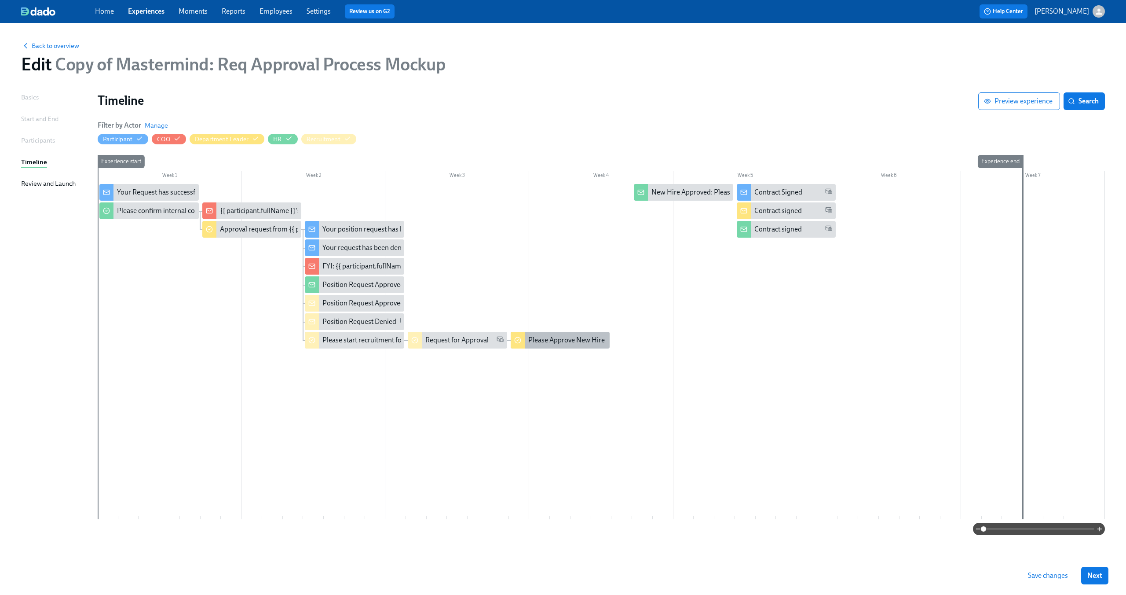
click at [545, 343] on div "Please Approve New Hire" at bounding box center [566, 340] width 77 height 10
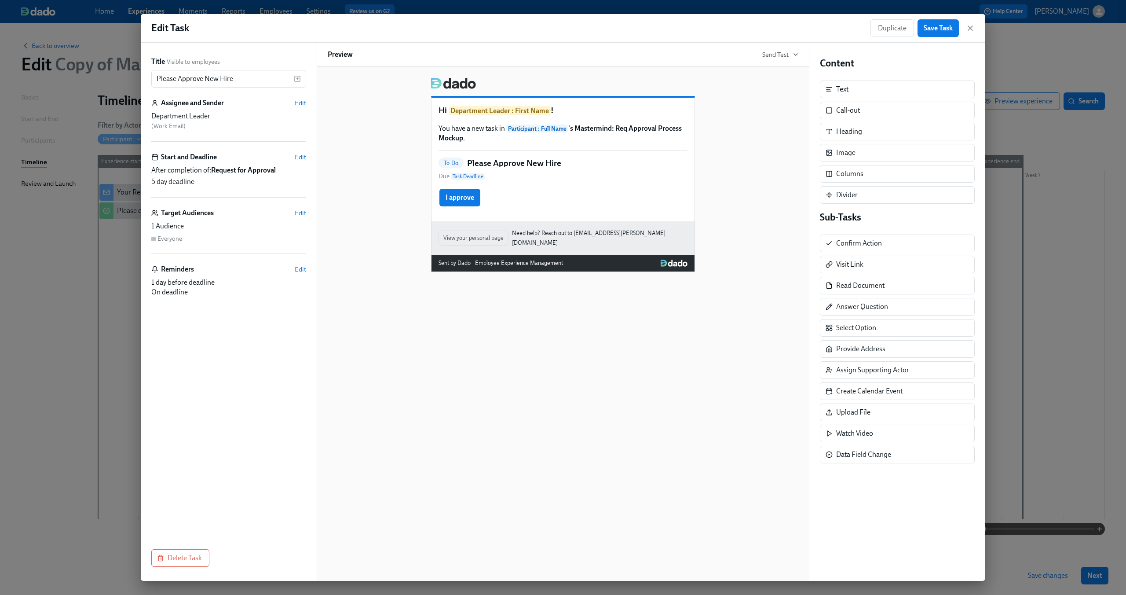
click at [596, 158] on div "To Do Please Approve New Hire Due Task Deadline" at bounding box center [563, 169] width 249 height 24
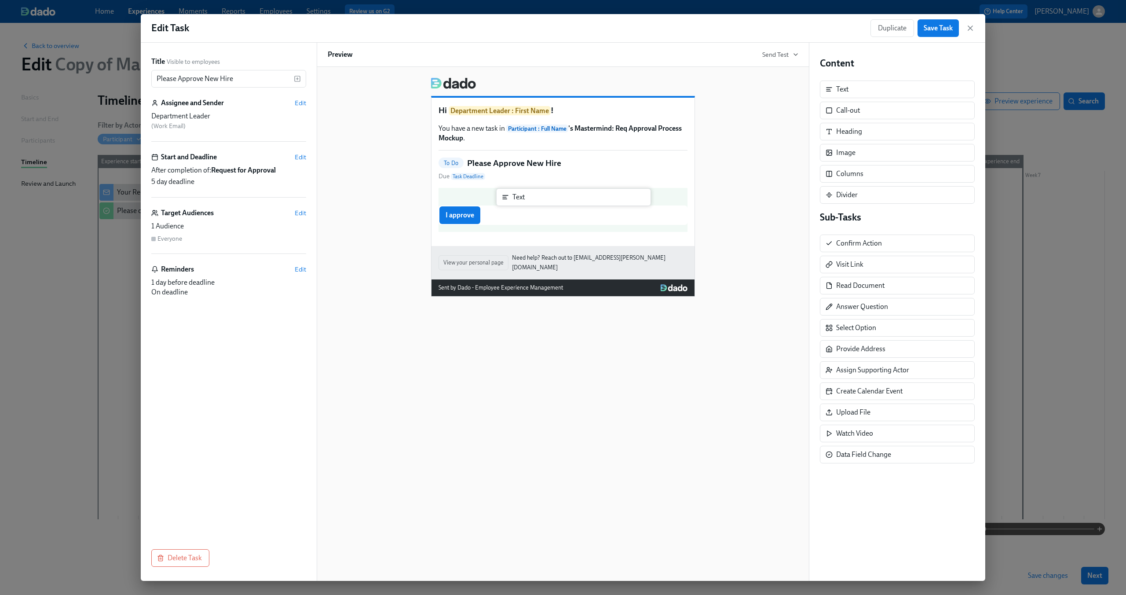
drag, startPoint x: 871, startPoint y: 94, endPoint x: 541, endPoint y: 205, distance: 348.8
click at [541, 205] on div "Title Visible to employees Please Approve New Hire ​ Assignee and Sender Edit D…" at bounding box center [563, 312] width 844 height 538
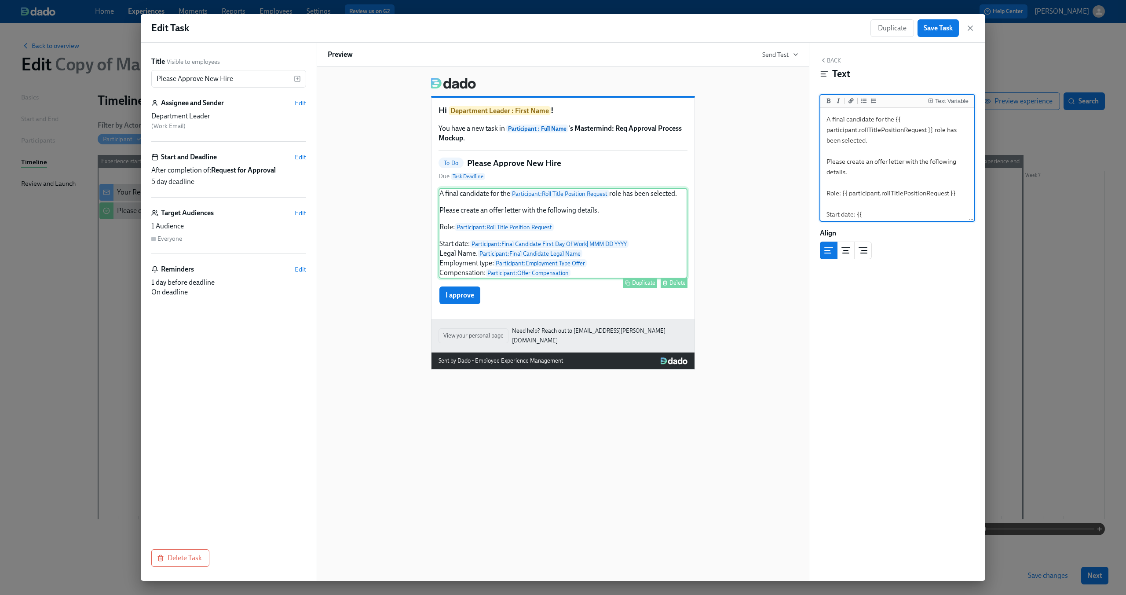
click at [469, 213] on div "A final candidate for the Participant : Roll Title Position Request role has be…" at bounding box center [563, 233] width 249 height 91
click at [849, 161] on textarea "A final candidate for the {{ participant.rollTitlePositionRequest }} role has b…" at bounding box center [897, 209] width 150 height 199
drag, startPoint x: 847, startPoint y: 163, endPoint x: 903, endPoint y: 172, distance: 57.1
click at [903, 172] on textarea "A final candidate for the {{ participant.rollTitlePositionRequest }} role has b…" at bounding box center [897, 209] width 150 height 199
type textarea "A final candidate for the {{ participant.rollTitlePositionRequest }} role has b…"
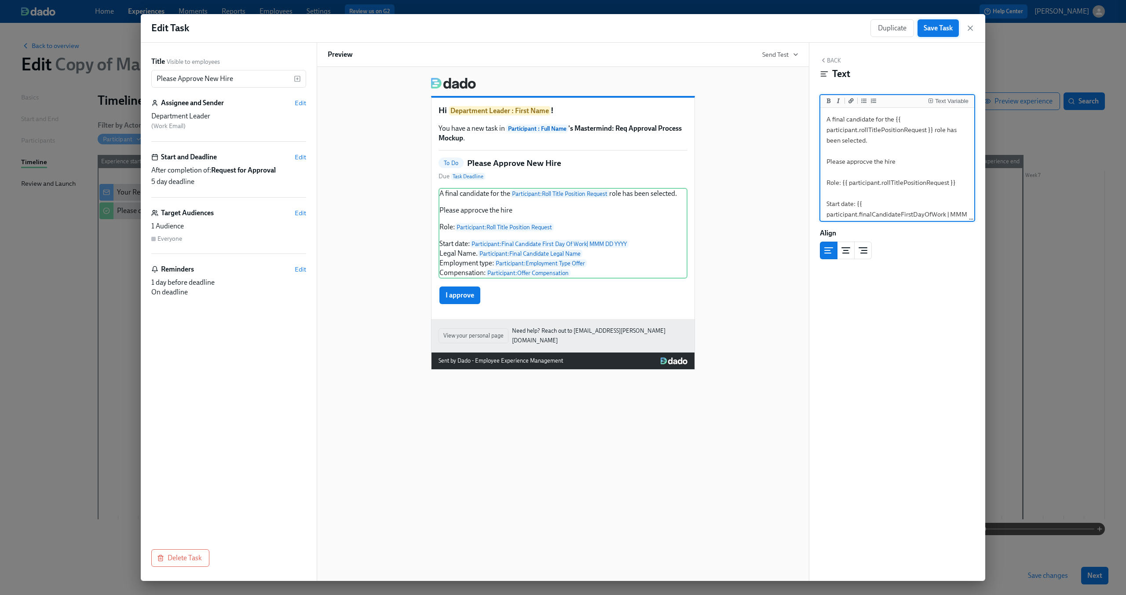
click at [943, 31] on span "Save Task" at bounding box center [938, 28] width 29 height 9
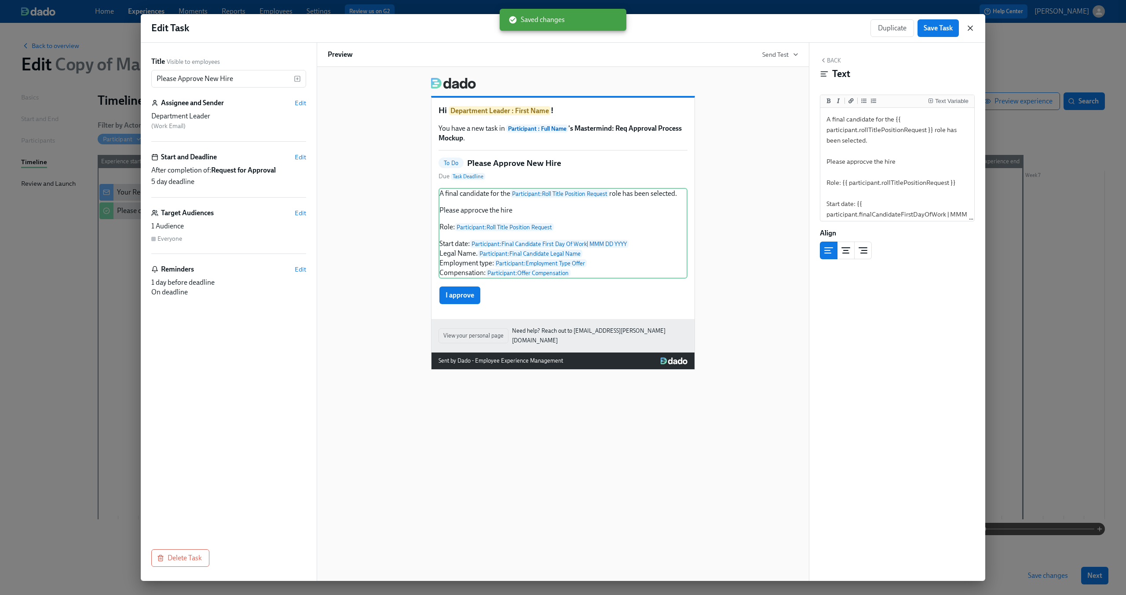
click at [967, 27] on icon "button" at bounding box center [970, 28] width 9 height 9
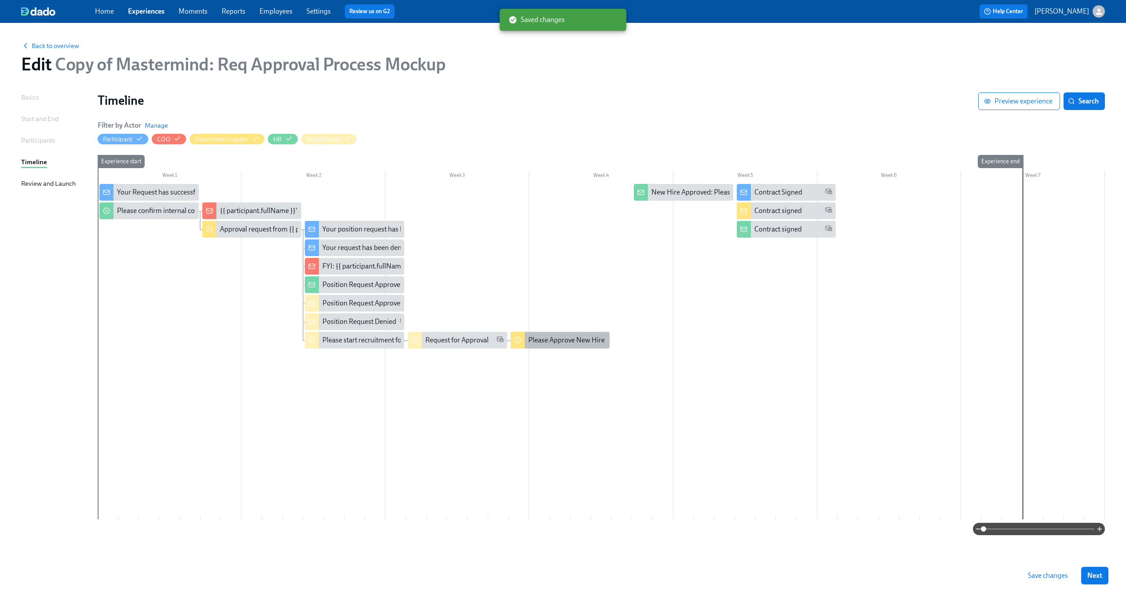
click at [532, 336] on div "Please Approve New Hire" at bounding box center [566, 340] width 77 height 10
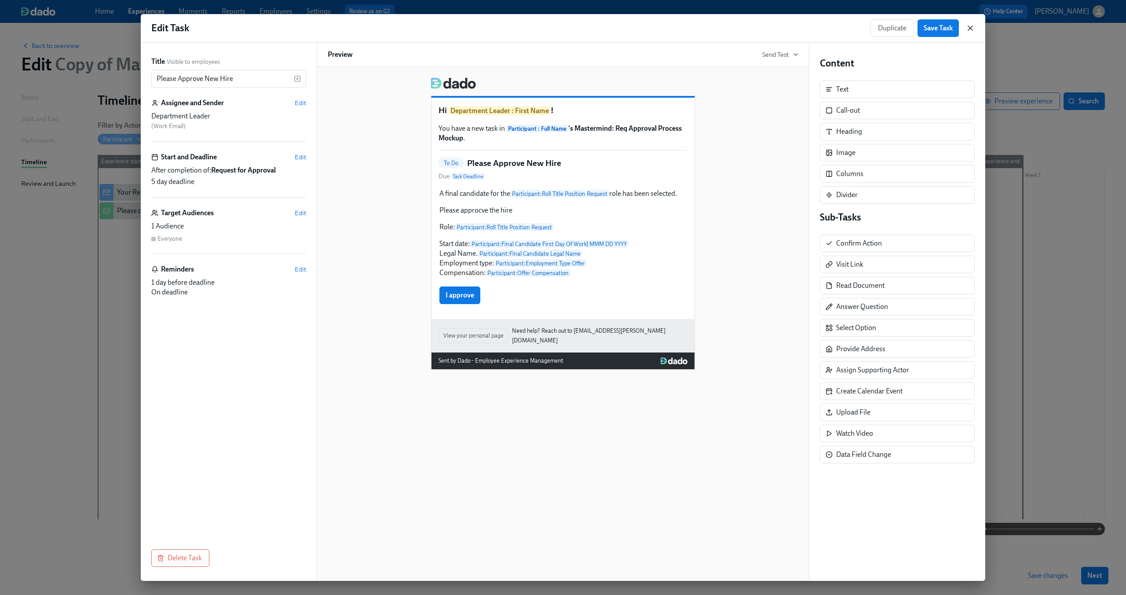
click at [967, 31] on icon "button" at bounding box center [970, 28] width 9 height 9
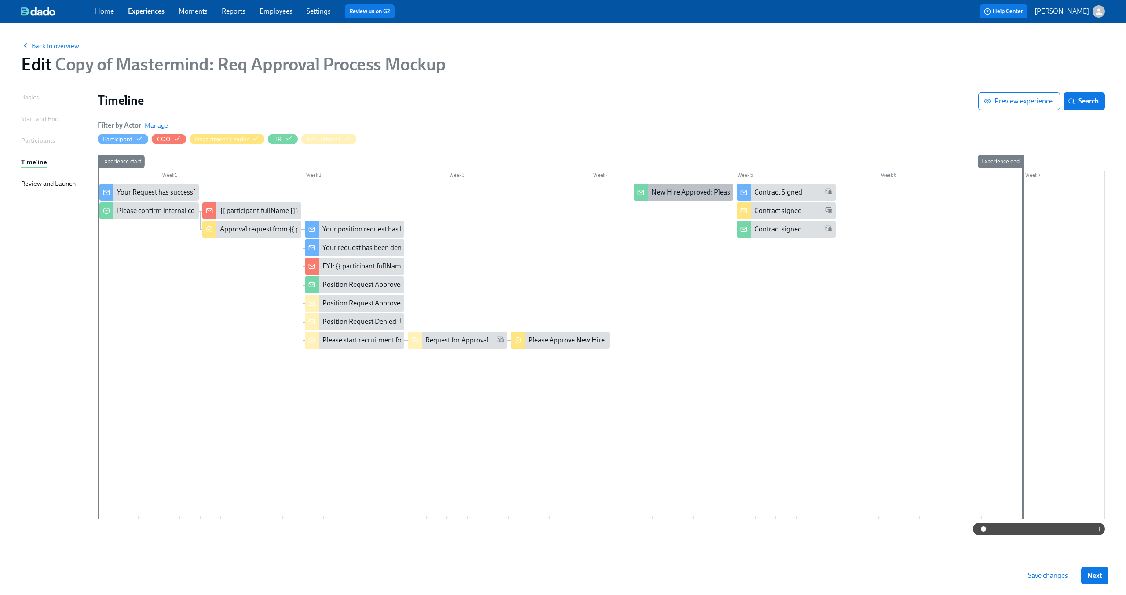
click at [696, 191] on div "New Hire Approved: Please create and send the offer letter" at bounding box center [738, 192] width 175 height 10
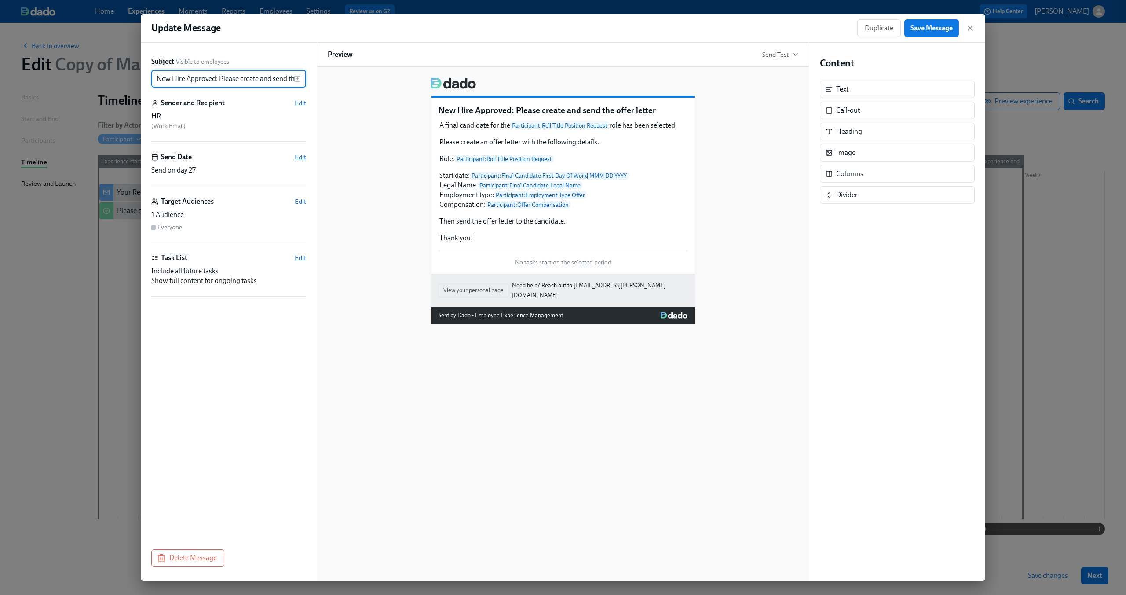
click at [295, 161] on span "Edit" at bounding box center [300, 157] width 11 height 9
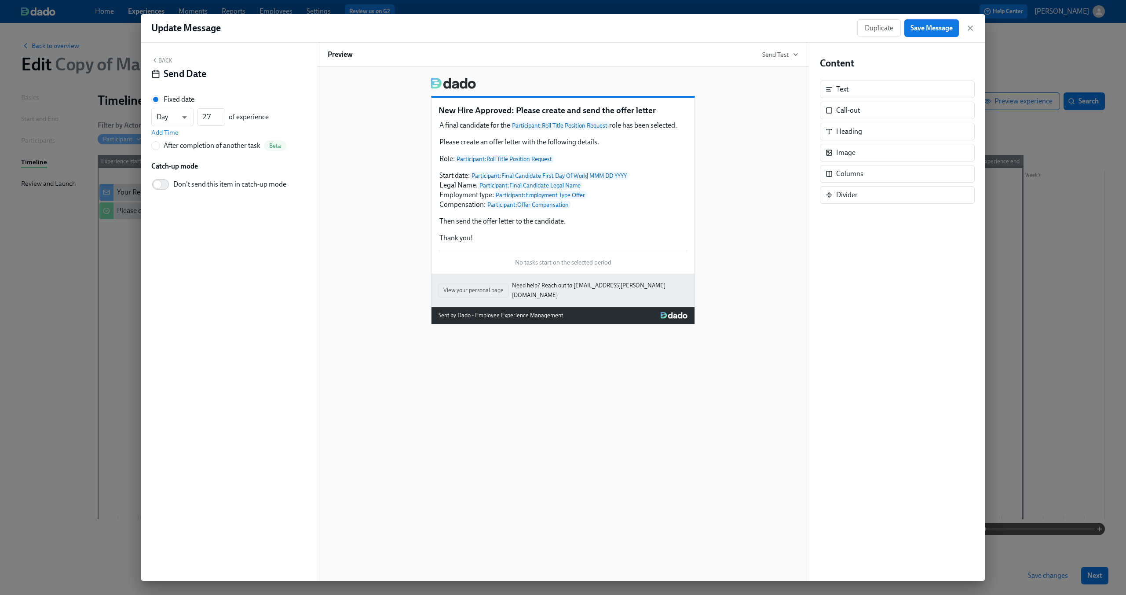
click at [179, 146] on div "After completion of another task" at bounding box center [212, 146] width 97 height 10
click at [160, 146] on input "After completion of another task Beta" at bounding box center [156, 146] width 8 height 8
radio input "true"
radio input "false"
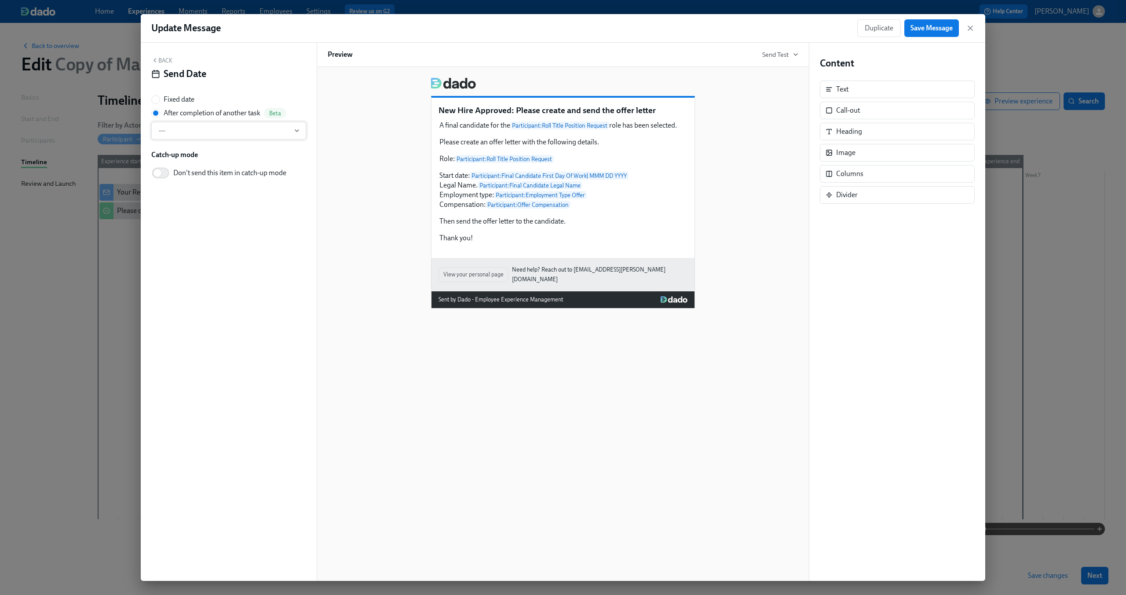
click at [208, 134] on span "---" at bounding box center [229, 130] width 140 height 9
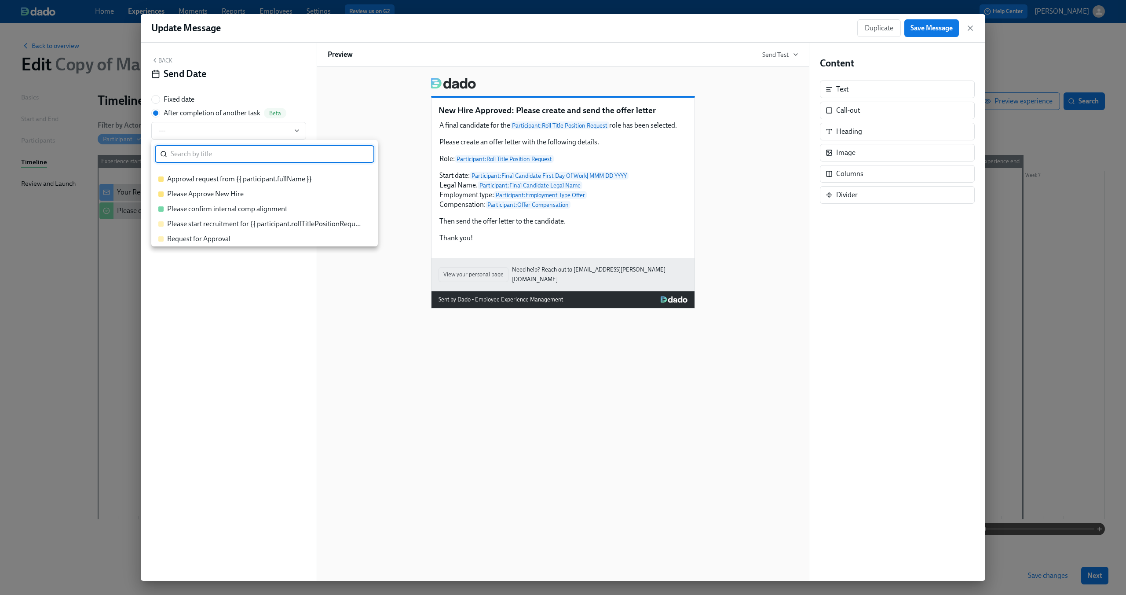
click at [446, 335] on div at bounding box center [563, 297] width 1126 height 595
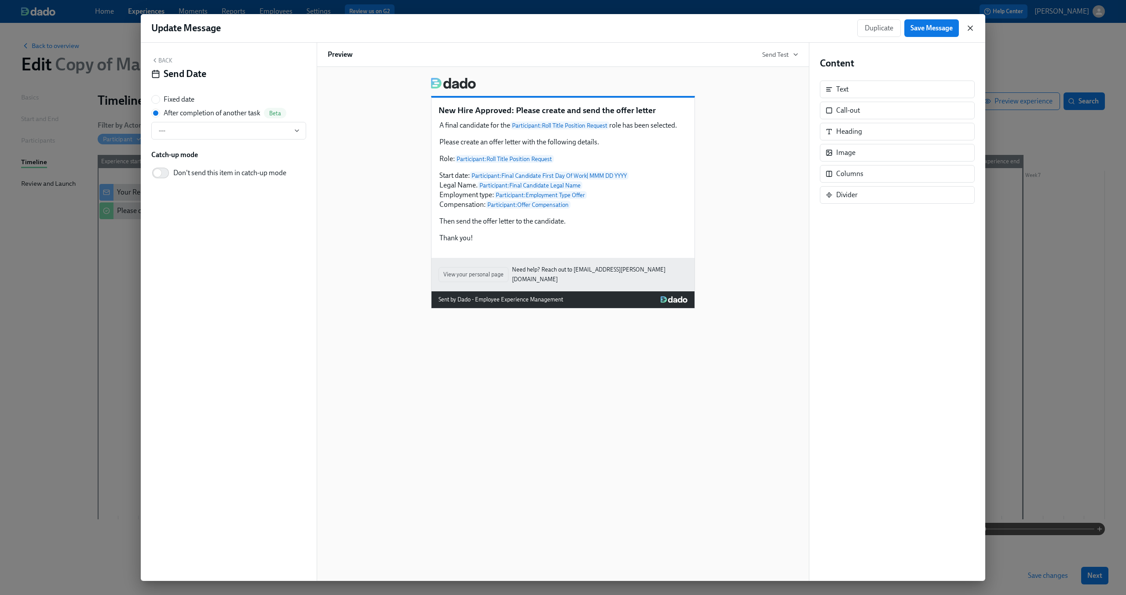
click at [966, 29] on icon "button" at bounding box center [970, 28] width 9 height 9
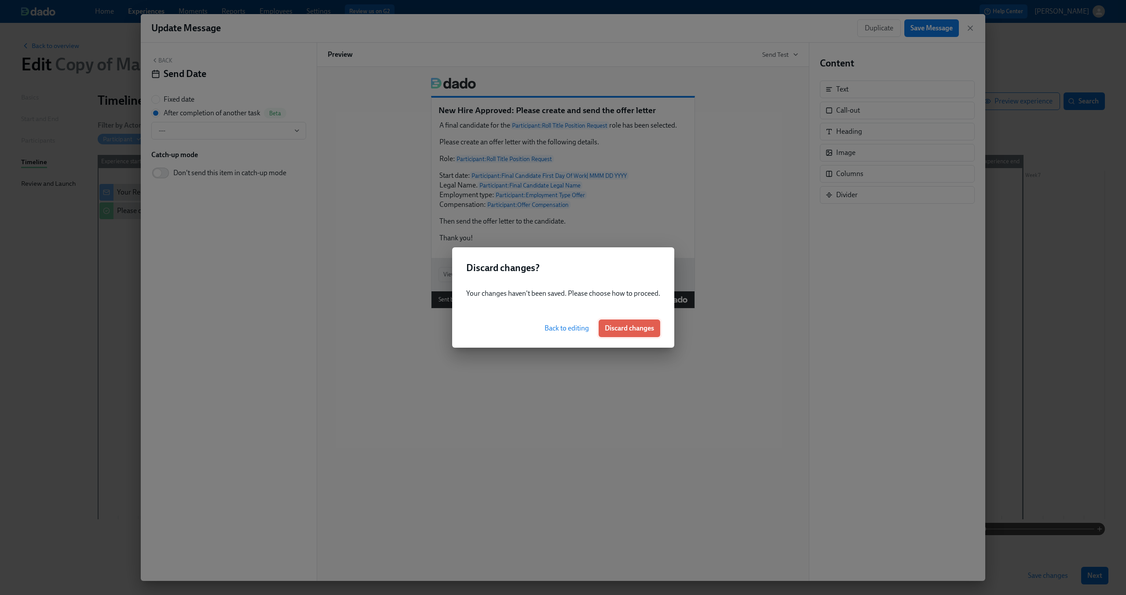
click at [621, 326] on span "Discard changes" at bounding box center [629, 328] width 49 height 9
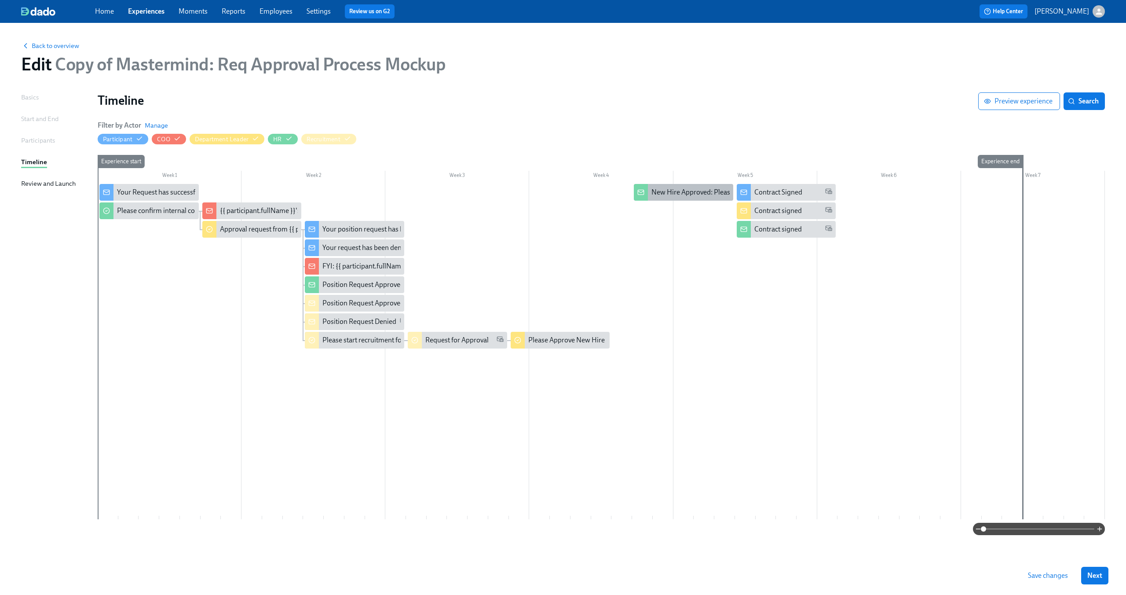
click at [692, 193] on div "New Hire Approved: Please create and send the offer letter" at bounding box center [738, 192] width 175 height 10
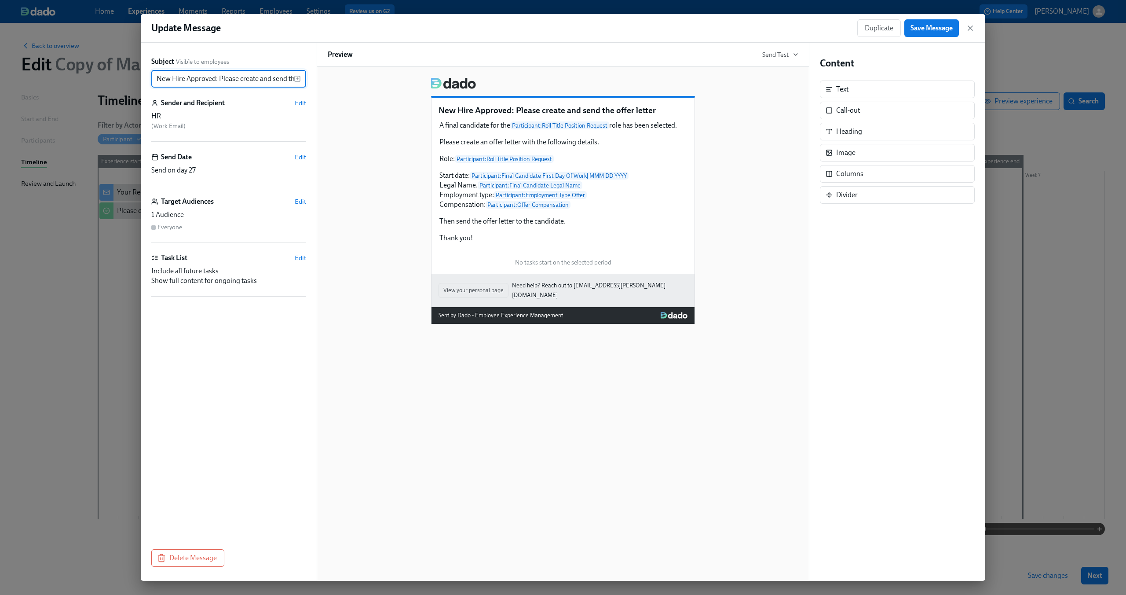
scroll to position [0, 37]
click at [299, 159] on span "Edit" at bounding box center [300, 157] width 11 height 9
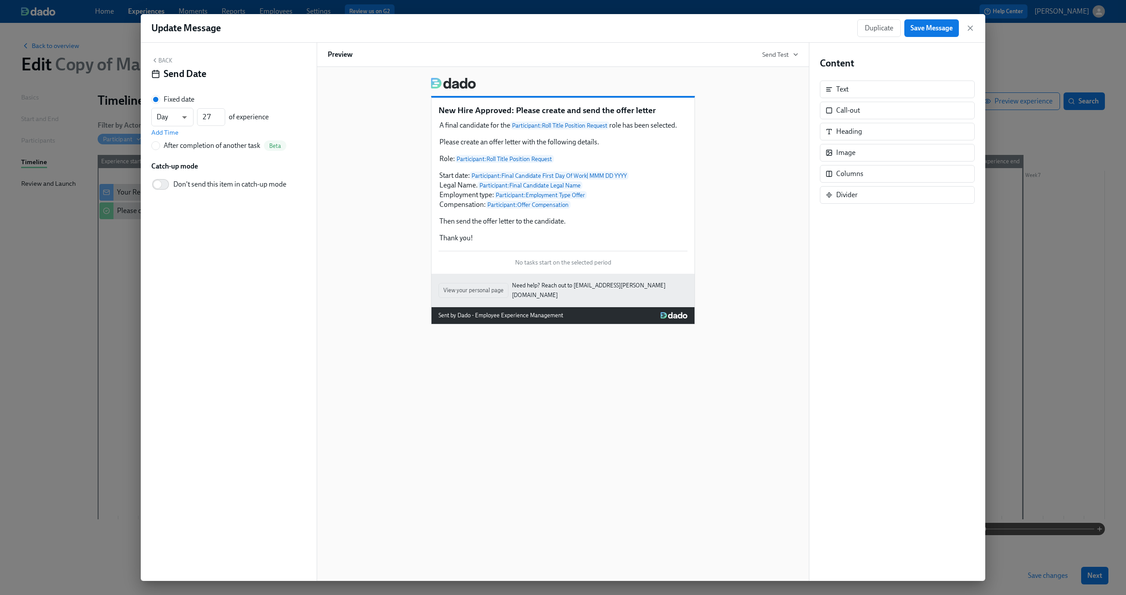
click at [162, 146] on label "After completion of another task Beta" at bounding box center [218, 145] width 135 height 11
click at [160, 146] on input "After completion of another task Beta" at bounding box center [156, 146] width 8 height 8
radio input "true"
radio input "false"
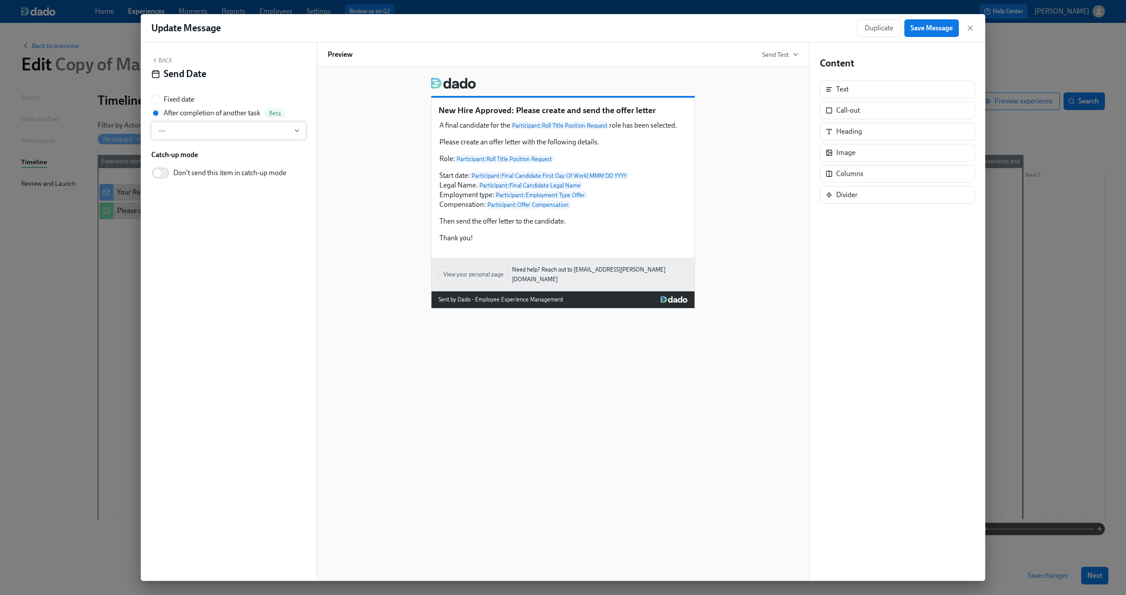
click at [188, 130] on span "---" at bounding box center [229, 130] width 140 height 9
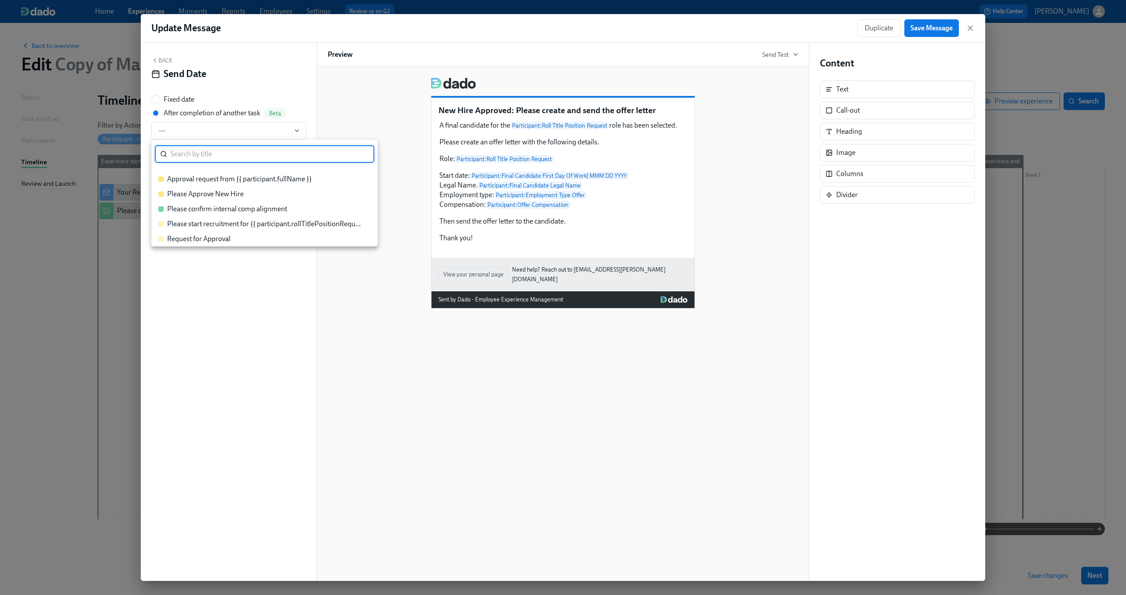
click at [197, 190] on div "Please Approve New Hire" at bounding box center [205, 194] width 77 height 10
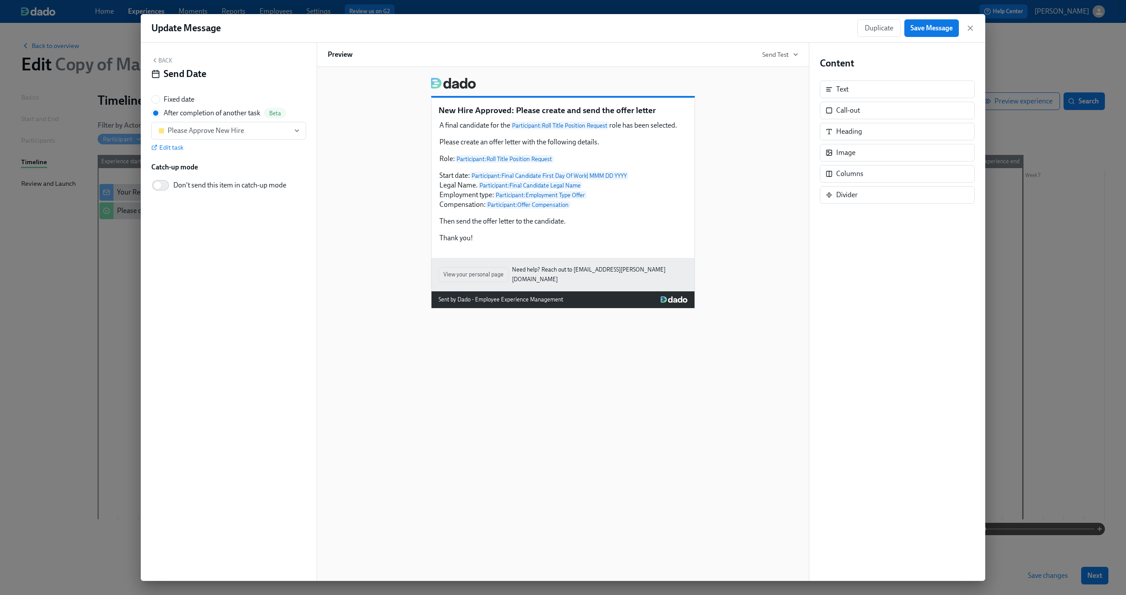
click at [922, 40] on div "Update Message Duplicate Save Message" at bounding box center [563, 28] width 844 height 29
click at [926, 34] on button "Save Message" at bounding box center [931, 28] width 55 height 18
click at [971, 28] on icon "button" at bounding box center [970, 28] width 9 height 9
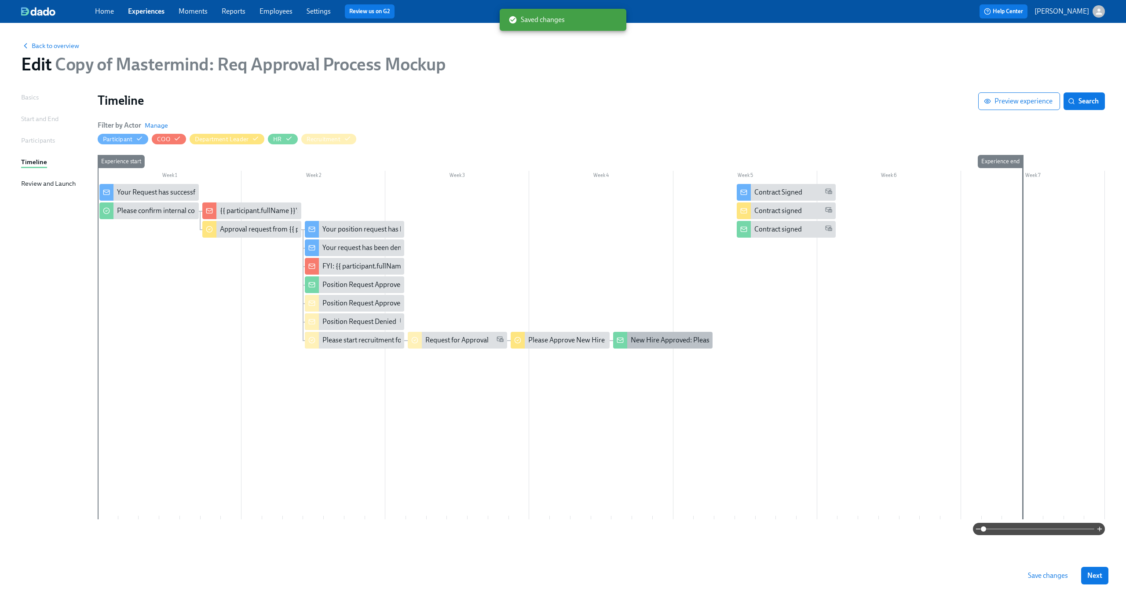
click at [658, 336] on div "New Hire Approved: Please create and send the offer letter" at bounding box center [718, 340] width 175 height 10
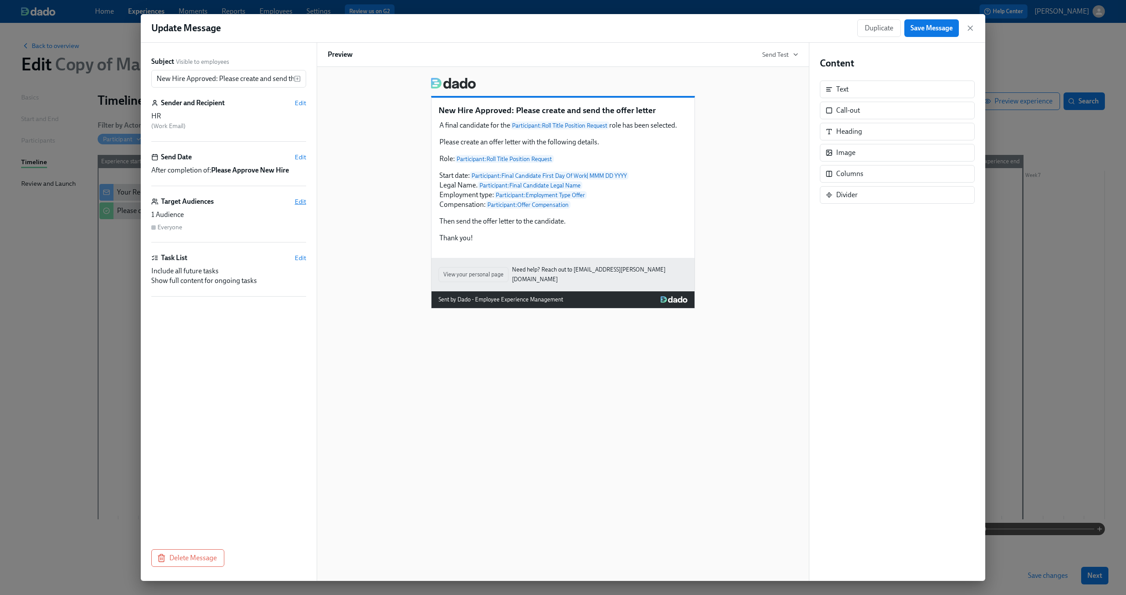
click at [298, 199] on span "Edit" at bounding box center [300, 201] width 11 height 9
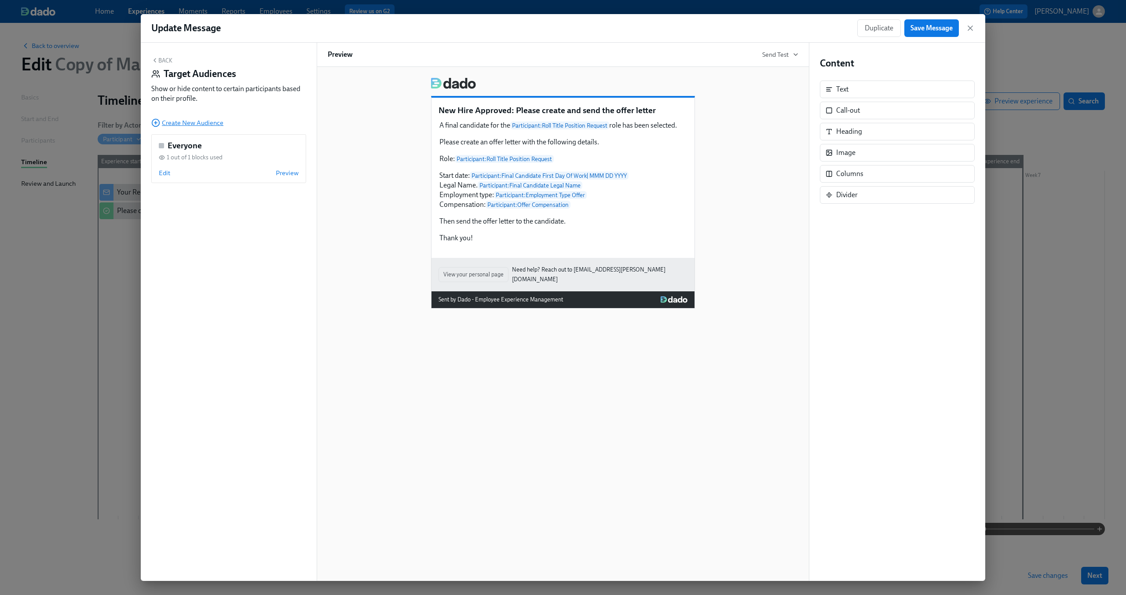
click at [204, 124] on span "Create New Audience" at bounding box center [187, 122] width 72 height 9
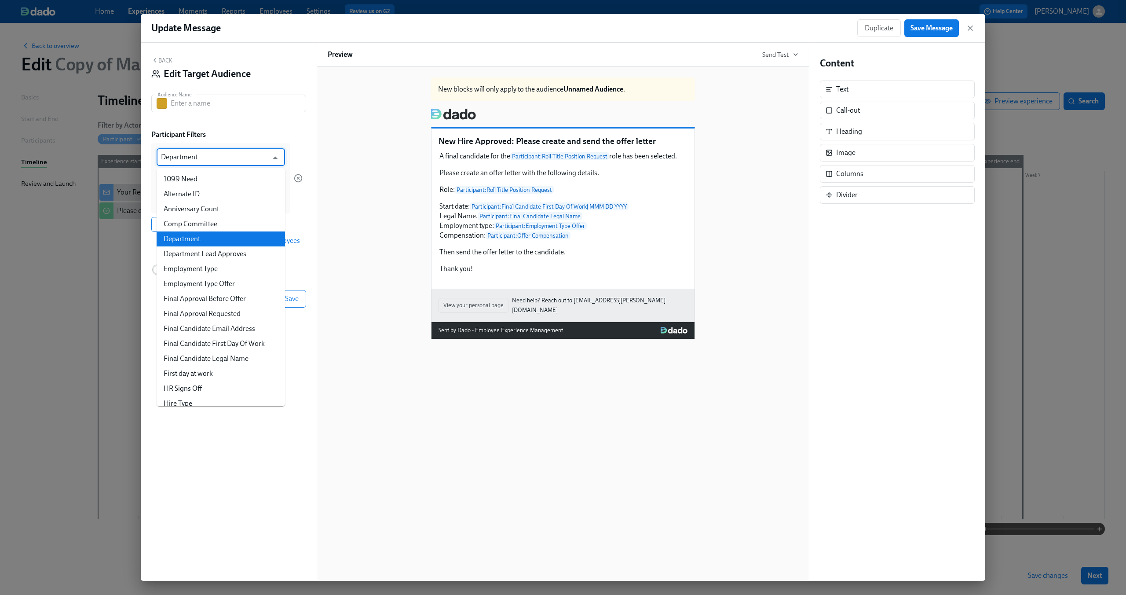
click at [199, 153] on input "Department" at bounding box center [214, 157] width 107 height 18
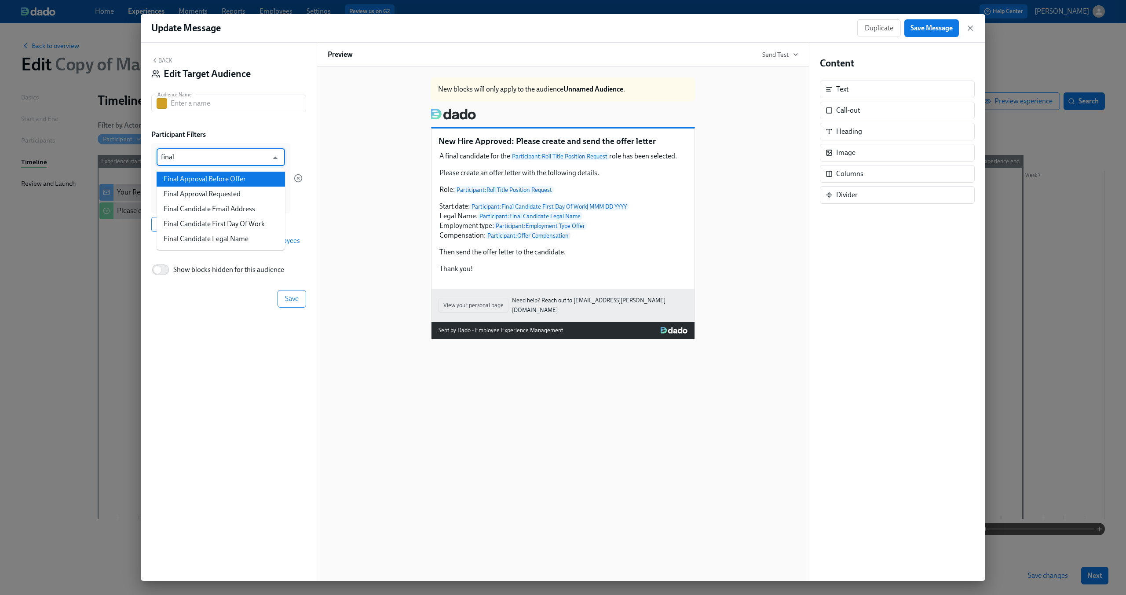
click at [244, 180] on li "Final Approval Before Offer" at bounding box center [221, 179] width 128 height 15
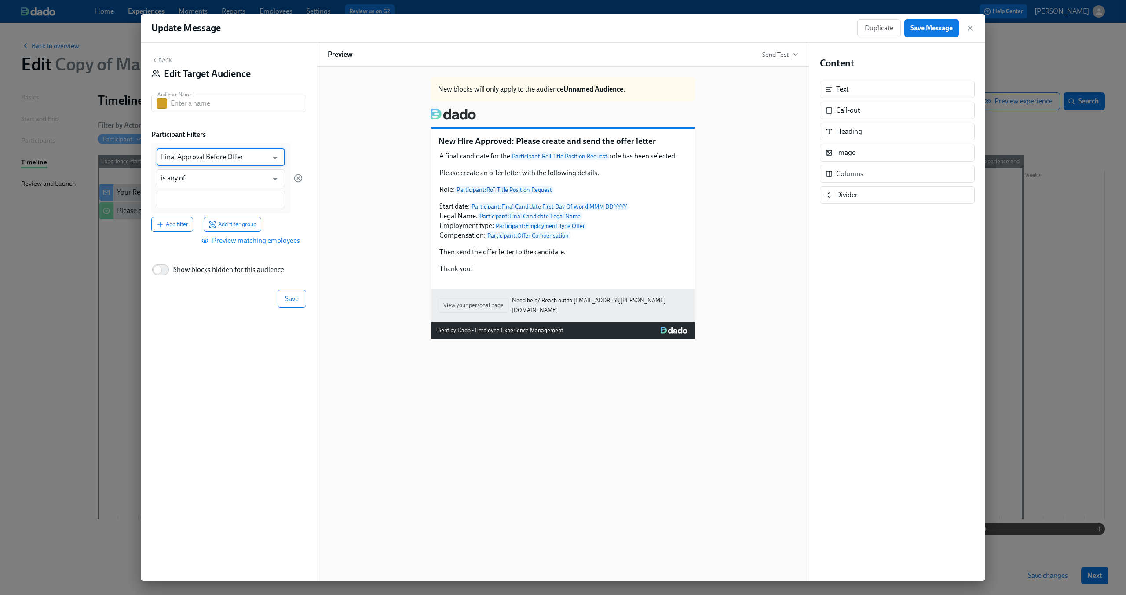
type input "Final Approval Before Offer"
click at [228, 197] on input at bounding box center [221, 199] width 120 height 9
type input "Yes"
click at [293, 208] on div "Final Approval Before Offer ​ is any of ​ Yes" at bounding box center [226, 178] width 151 height 70
click at [283, 300] on button "Save" at bounding box center [292, 300] width 29 height 18
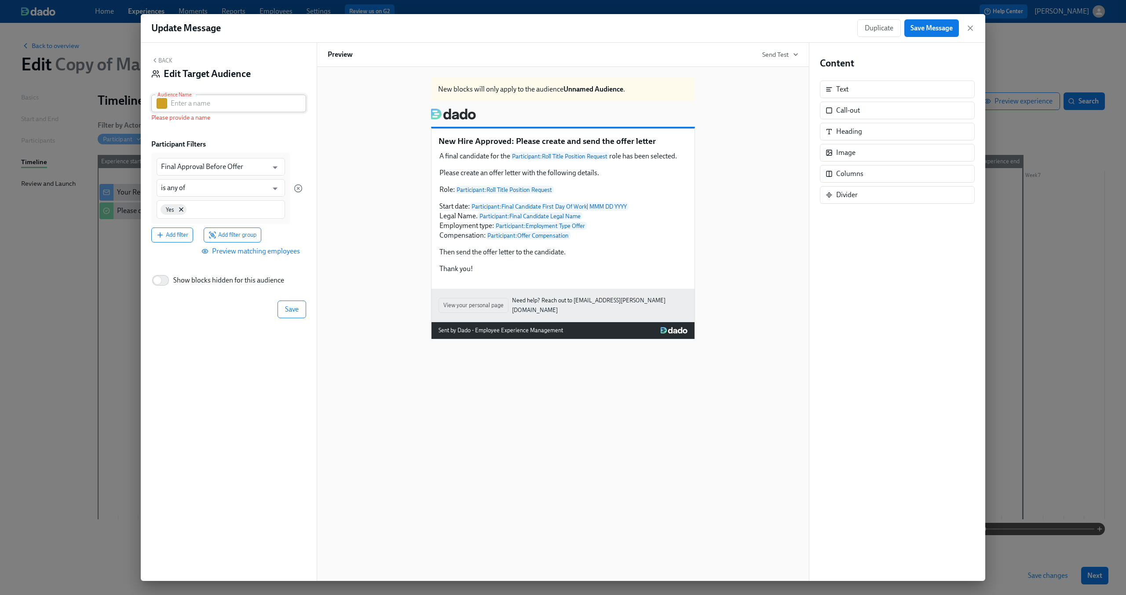
click at [219, 106] on input "text" at bounding box center [238, 104] width 135 height 18
type input "Final Approval Yes"
click at [291, 306] on span "Save" at bounding box center [292, 309] width 14 height 9
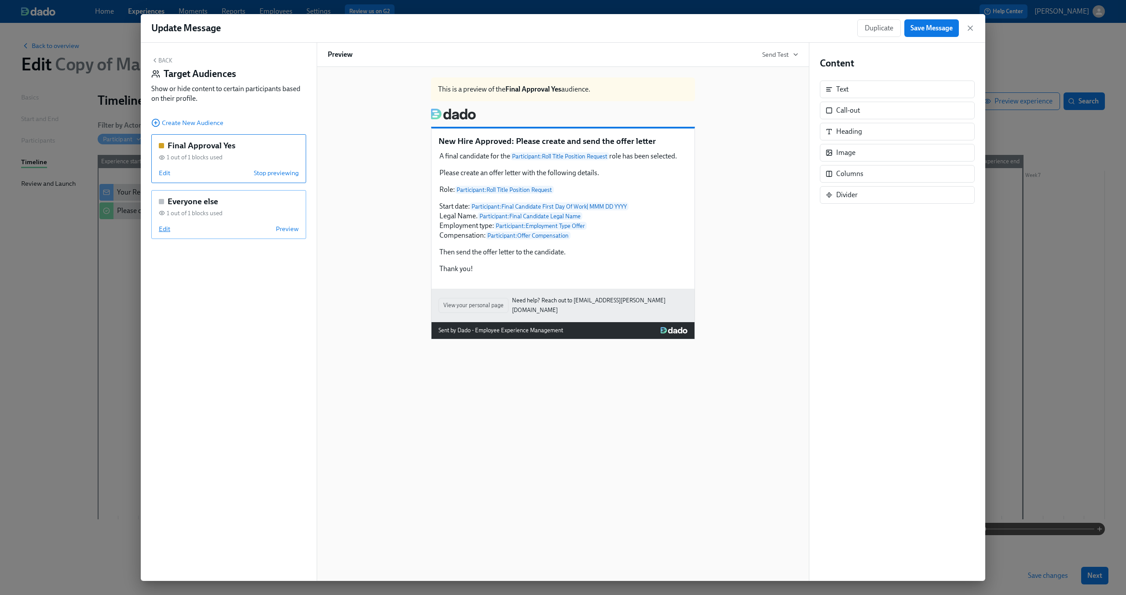
click at [163, 226] on span "Edit" at bounding box center [164, 228] width 11 height 9
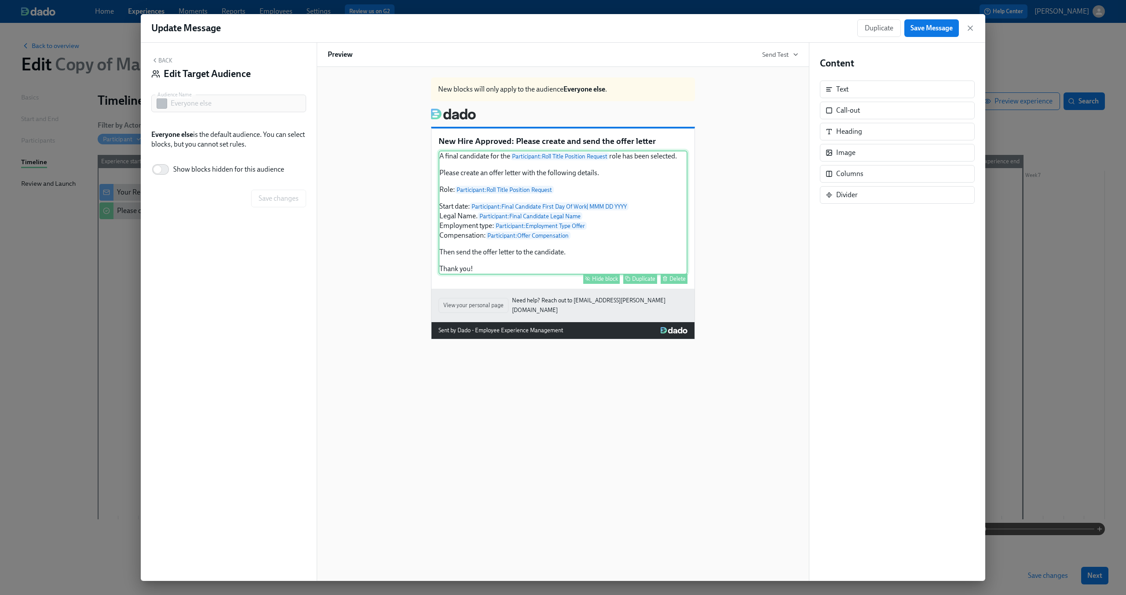
click at [527, 188] on div "A final candidate for the Participant : Roll Title Position Request role has be…" at bounding box center [563, 212] width 249 height 124
click at [607, 278] on div "Hide block" at bounding box center [605, 278] width 26 height 7
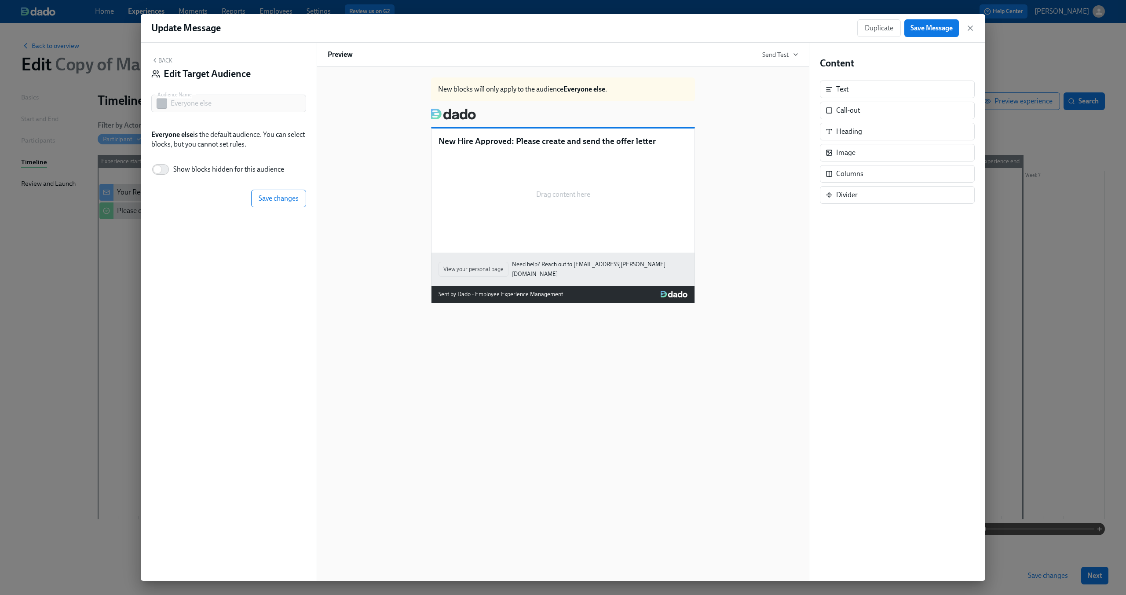
click at [168, 60] on button "Back" at bounding box center [161, 60] width 21 height 7
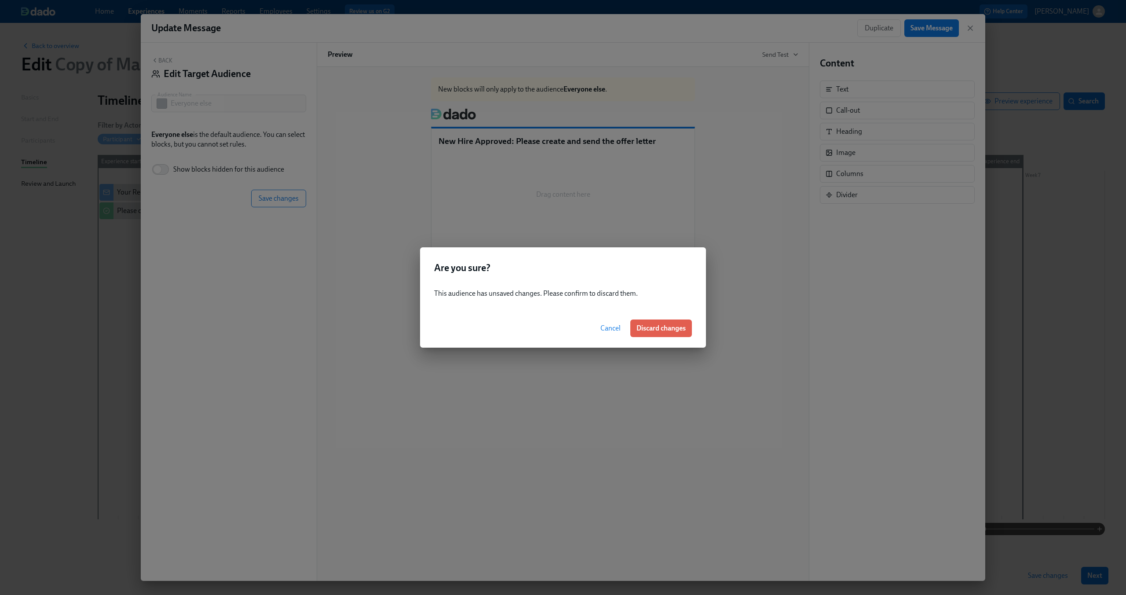
click at [610, 325] on span "Cancel" at bounding box center [610, 328] width 20 height 9
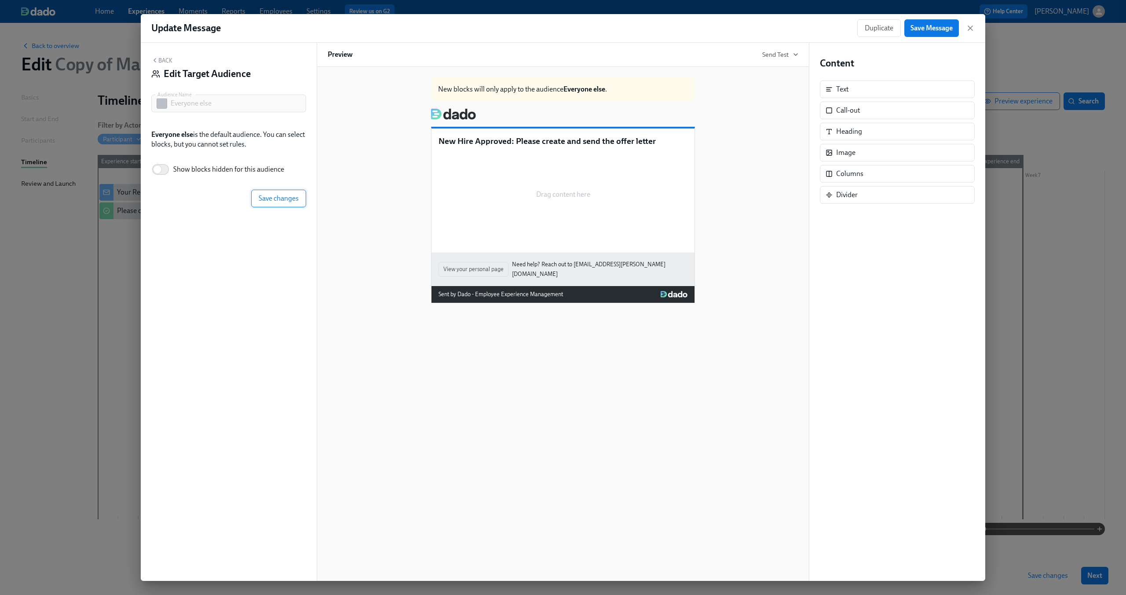
click at [279, 195] on span "Save changes" at bounding box center [279, 198] width 40 height 9
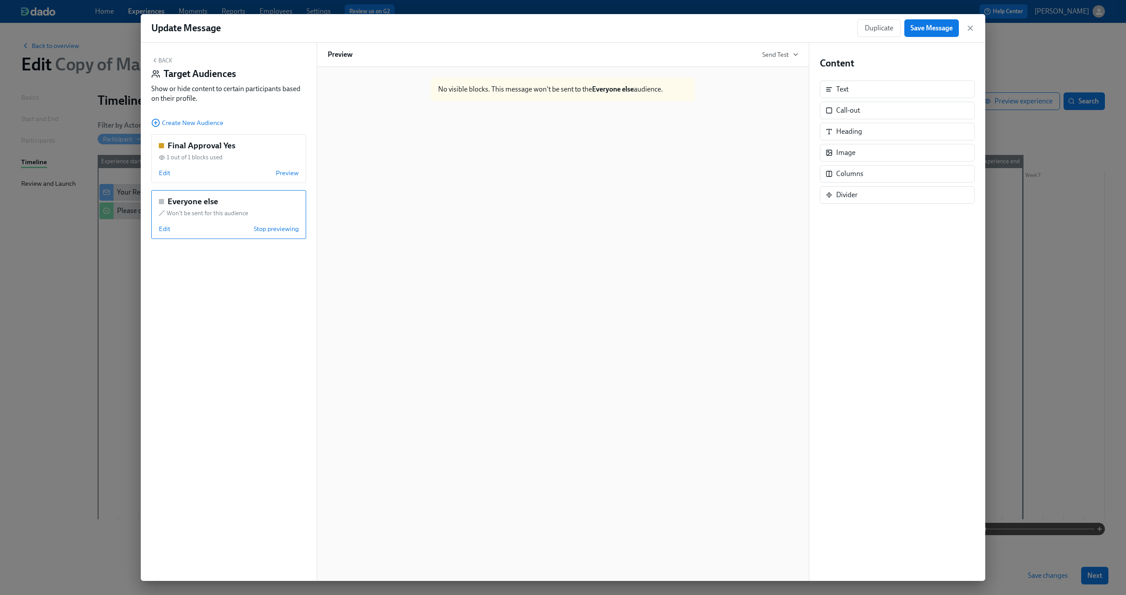
click at [166, 62] on button "Back" at bounding box center [161, 60] width 21 height 7
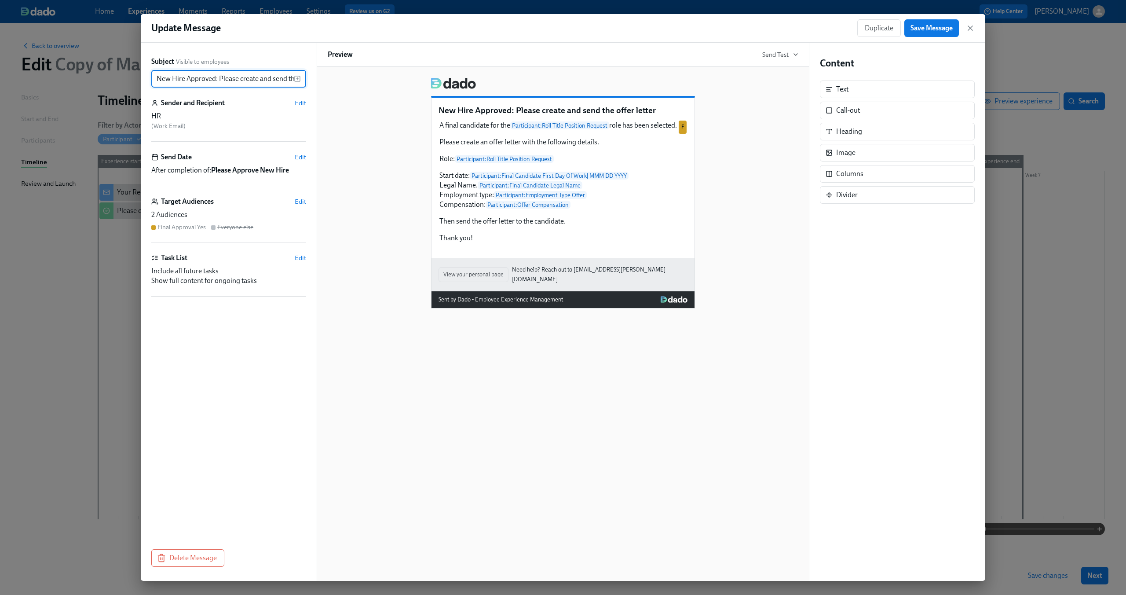
scroll to position [0, 37]
click at [522, 179] on div "A final candidate for the Participant : Roll Title Position Request role has be…" at bounding box center [563, 182] width 249 height 124
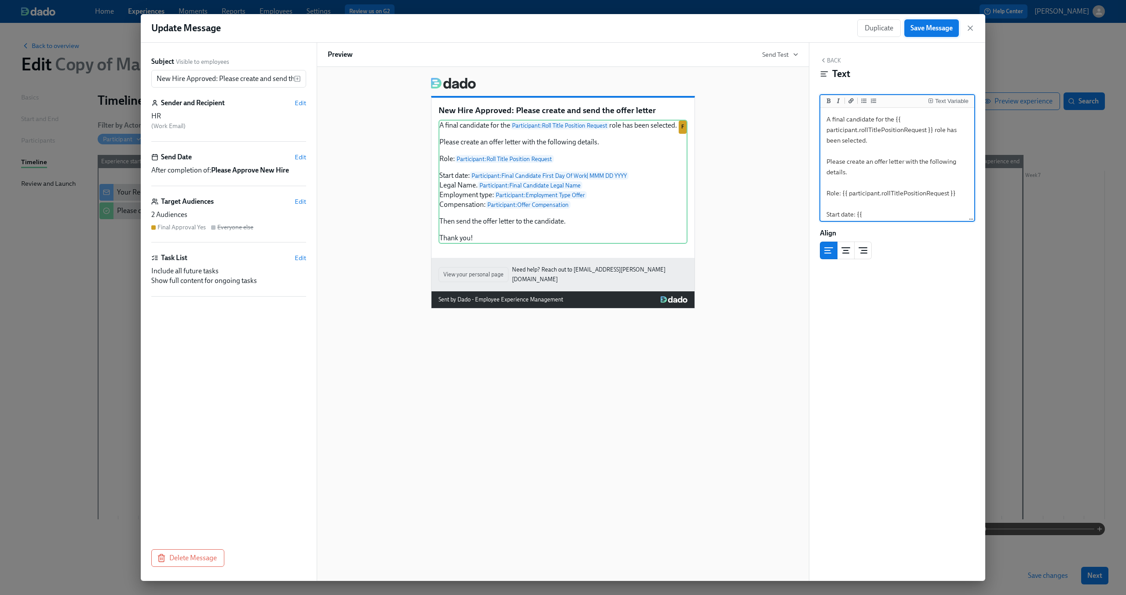
click at [947, 29] on span "Save Message" at bounding box center [931, 28] width 42 height 9
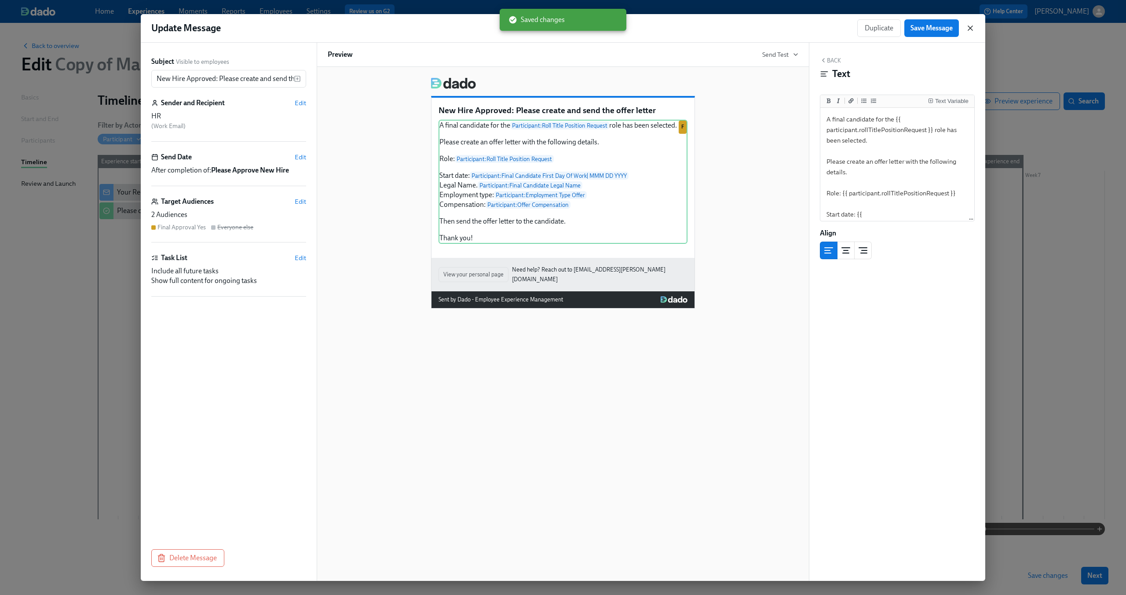
click at [969, 26] on icon "button" at bounding box center [970, 28] width 9 height 9
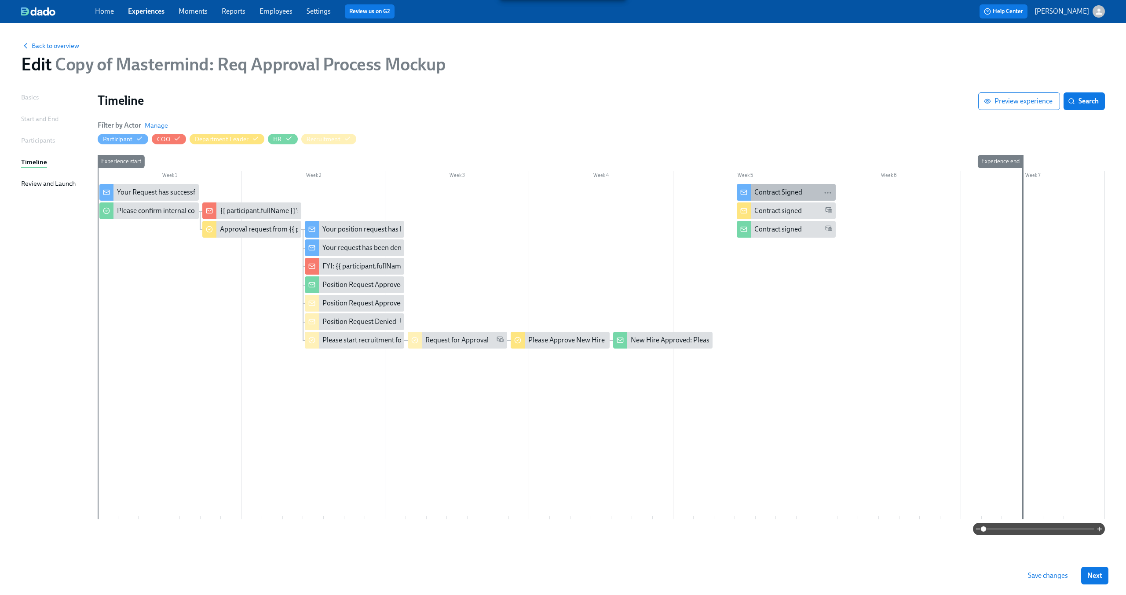
click at [782, 189] on div "Contract Signed" at bounding box center [778, 192] width 48 height 10
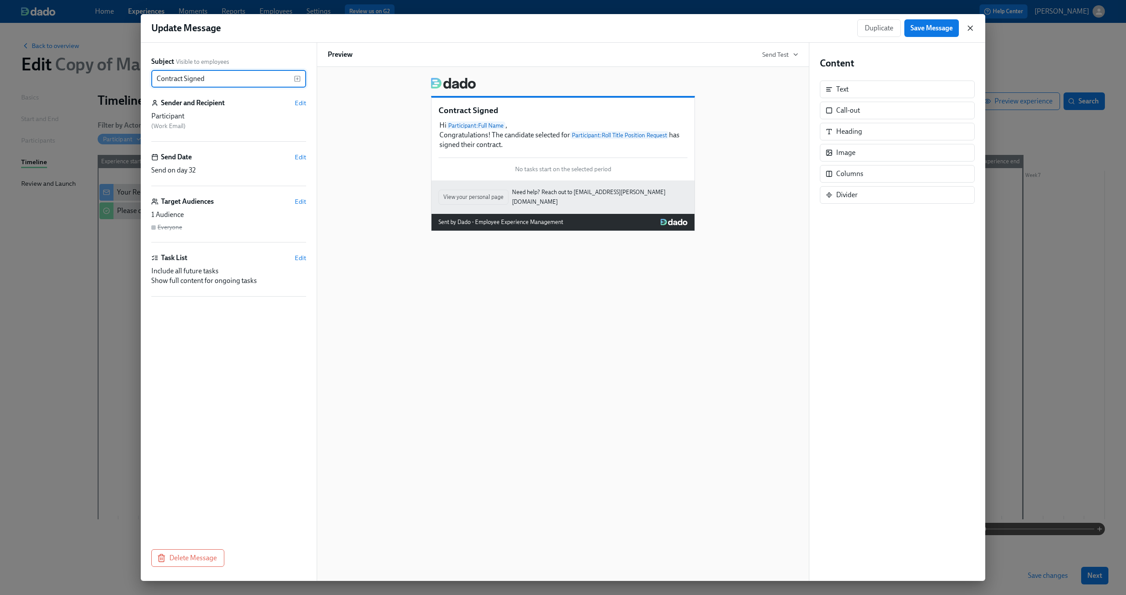
click at [971, 30] on icon "button" at bounding box center [970, 28] width 9 height 9
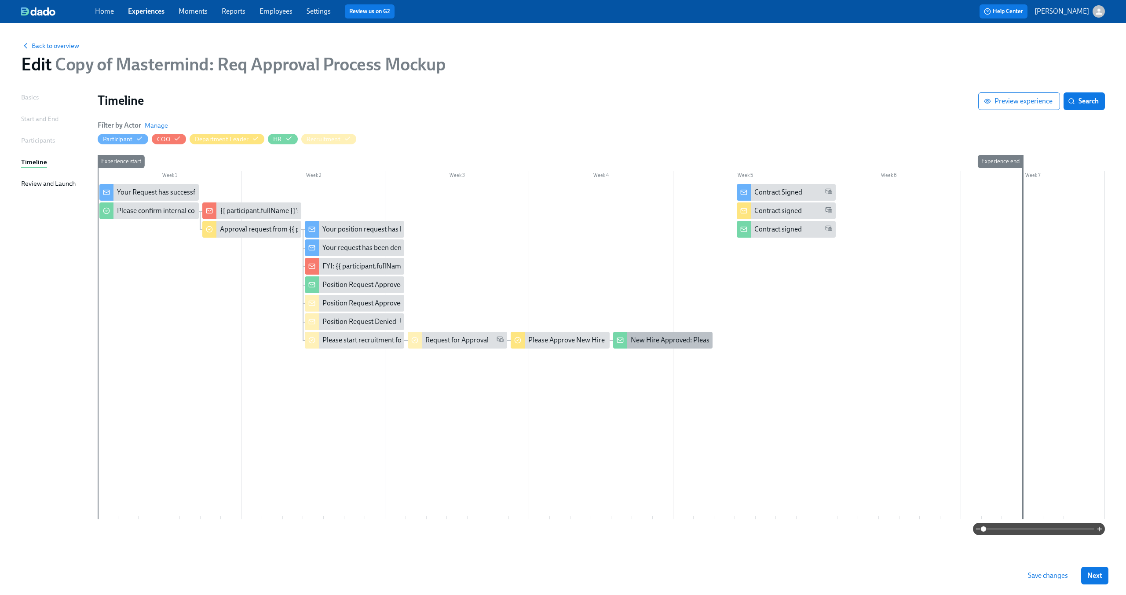
click at [668, 337] on div "New Hire Approved: Please create and send the offer letter" at bounding box center [718, 340] width 175 height 10
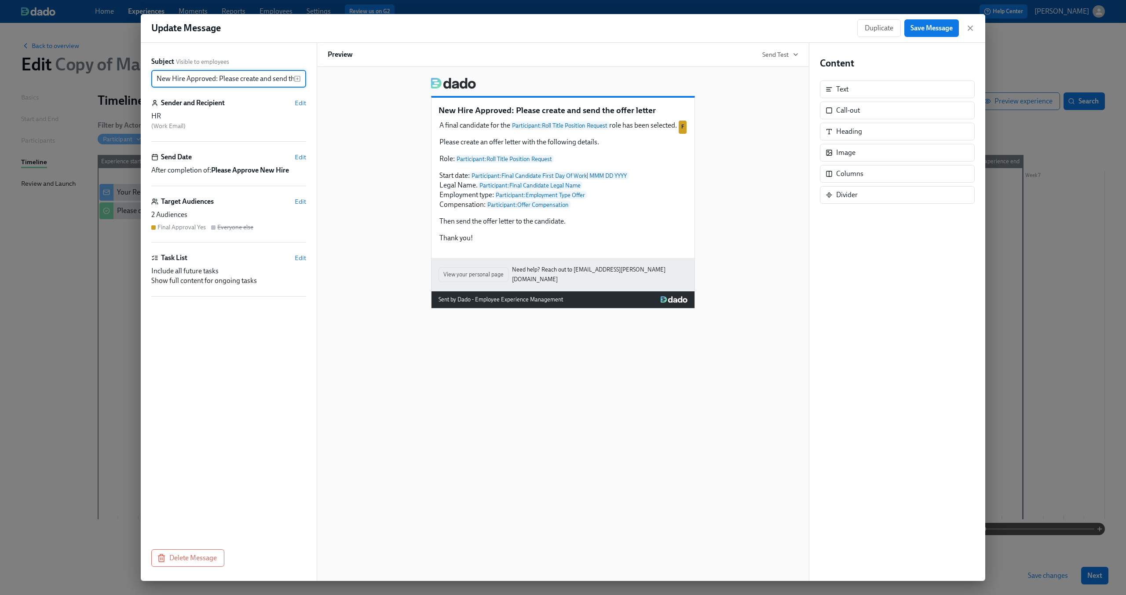
scroll to position [0, 37]
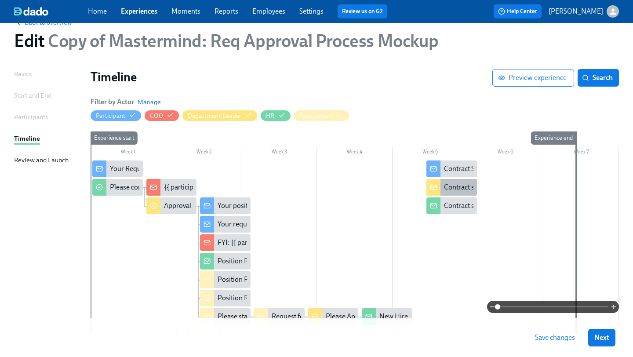
scroll to position [29, 0]
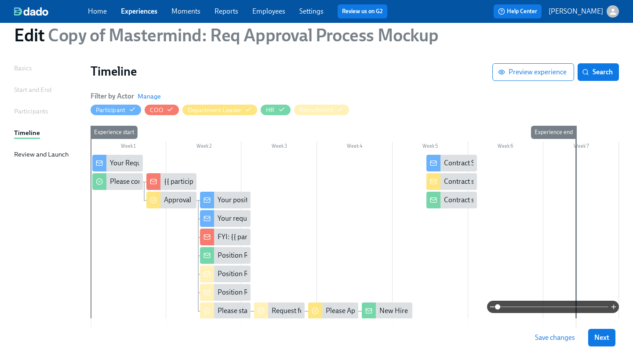
click at [523, 307] on span at bounding box center [553, 307] width 111 height 12
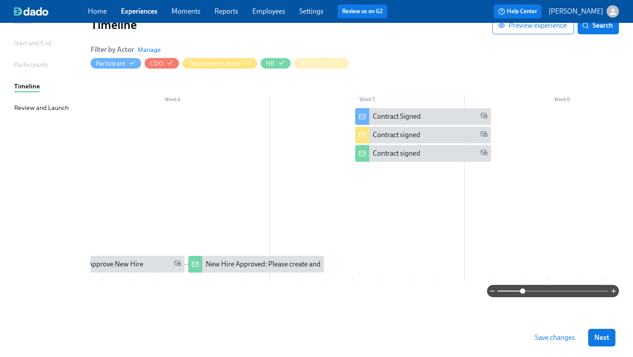
scroll to position [0, 603]
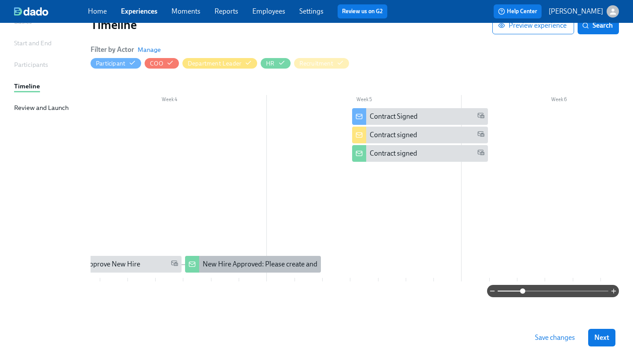
click at [288, 263] on div "New Hire Approved: Please create and send the offer letter" at bounding box center [290, 265] width 175 height 10
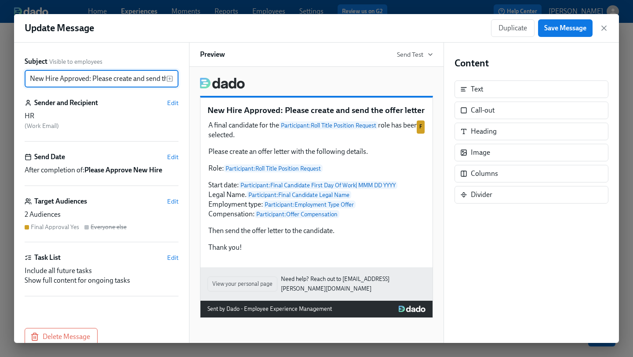
scroll to position [0, 38]
click at [603, 26] on icon "button" at bounding box center [604, 28] width 9 height 9
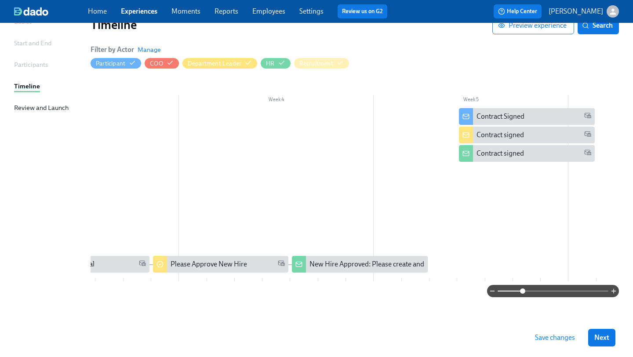
scroll to position [0, 569]
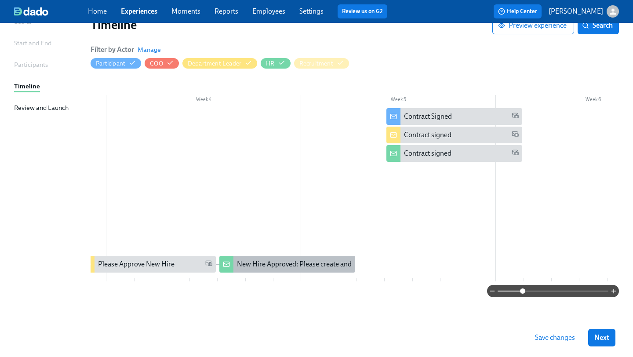
click at [294, 264] on div "New Hire Approved: Please create and send the offer letter" at bounding box center [324, 265] width 175 height 10
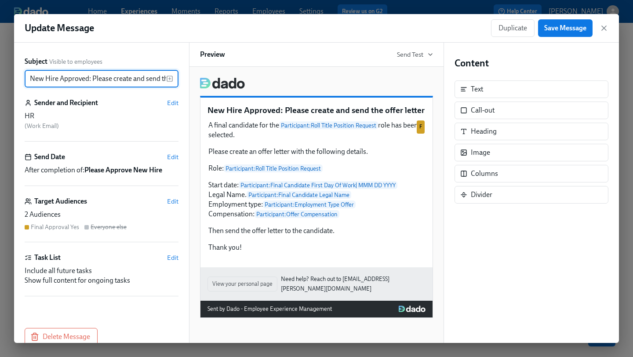
scroll to position [0, 38]
click at [606, 29] on icon "button" at bounding box center [604, 28] width 9 height 9
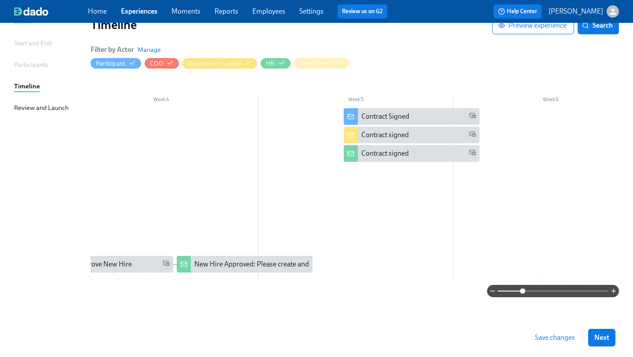
scroll to position [0, 614]
click at [348, 261] on div at bounding box center [159, 194] width 1364 height 173
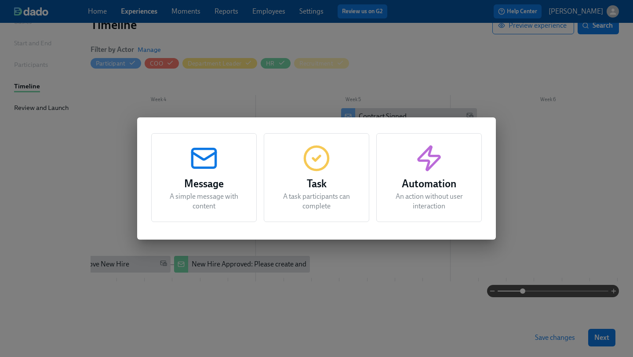
click at [432, 322] on div "Message A simple message with content Task A task participants can complete Aut…" at bounding box center [316, 178] width 633 height 357
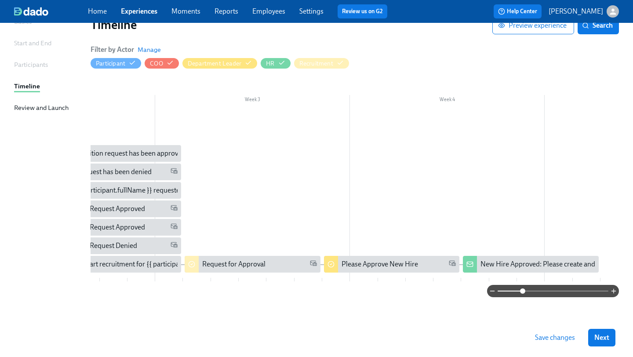
scroll to position [0, 319]
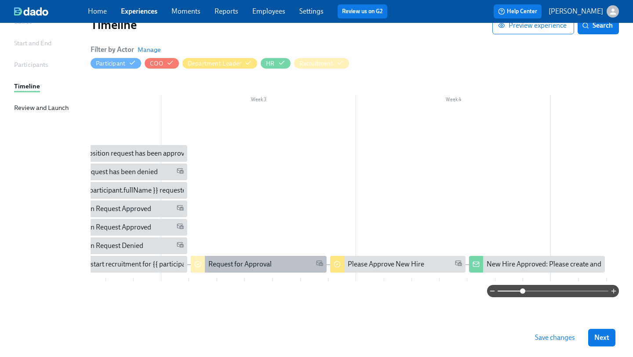
click at [275, 256] on div "Request for Approval" at bounding box center [258, 264] width 135 height 17
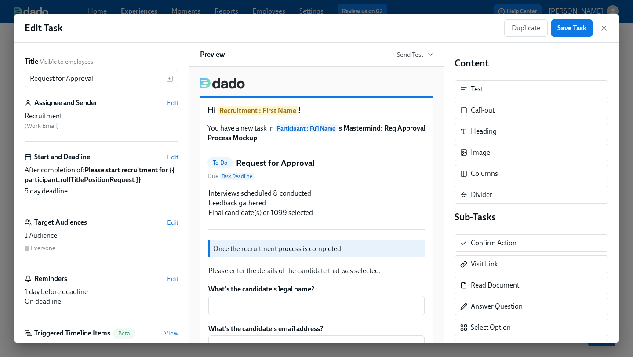
scroll to position [20, 0]
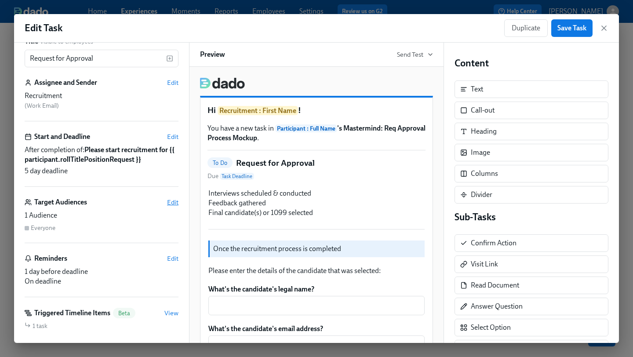
click at [170, 198] on span "Edit" at bounding box center [172, 202] width 11 height 9
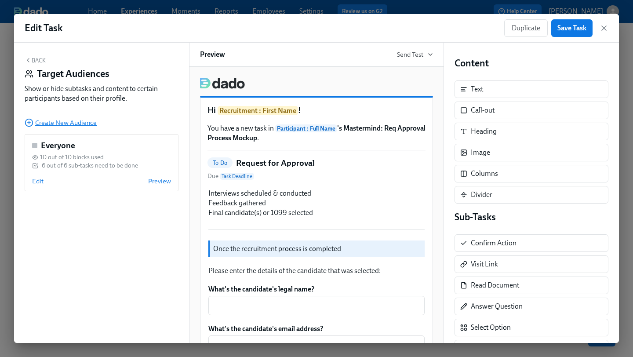
click at [59, 122] on span "Create New Audience" at bounding box center [61, 122] width 72 height 9
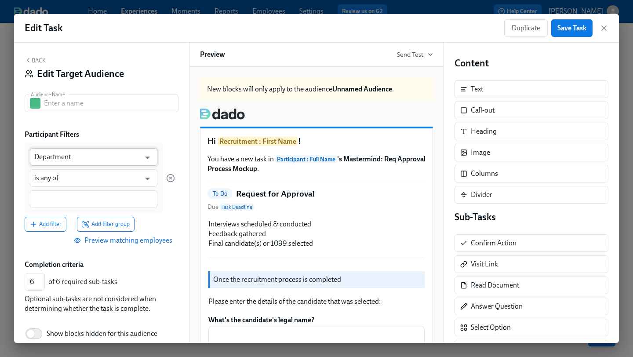
click at [73, 154] on input "Department" at bounding box center [87, 157] width 106 height 18
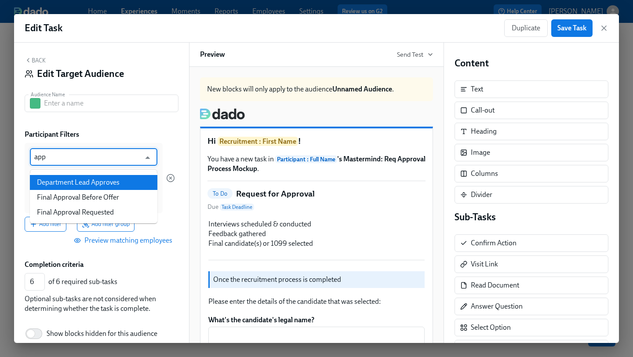
click at [85, 179] on li "Department Lead Approves" at bounding box center [94, 182] width 128 height 15
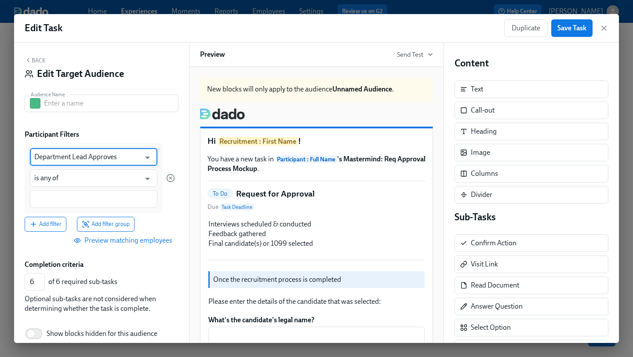
type input "Department Lead Approves"
click at [75, 198] on input at bounding box center [93, 199] width 119 height 9
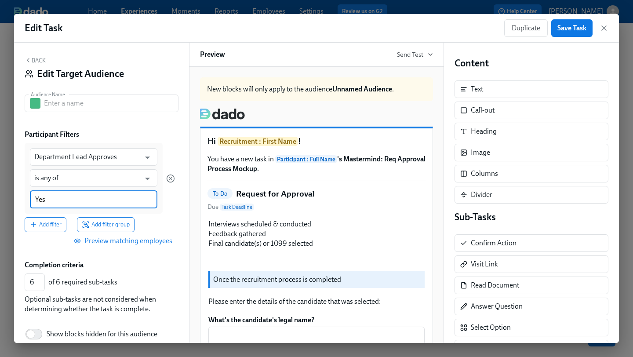
scroll to position [43, 0]
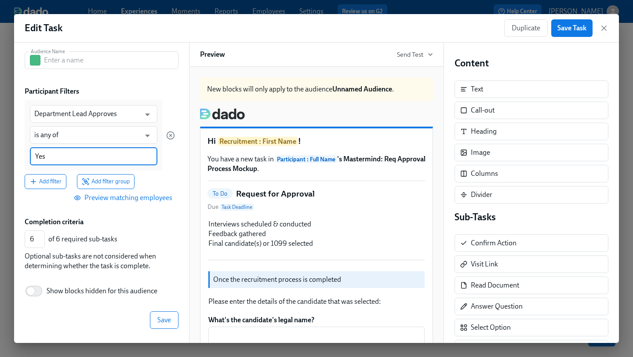
type input "Yes"
click at [157, 311] on div "Back Edit Target Audience Audience Name Audience Name Participant Filters Depar…" at bounding box center [101, 193] width 175 height 300
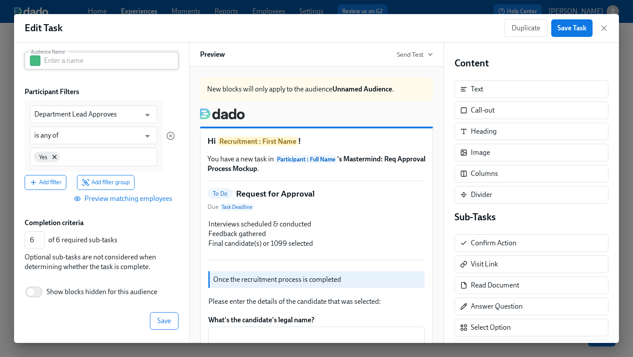
click at [68, 64] on input "text" at bounding box center [111, 61] width 135 height 18
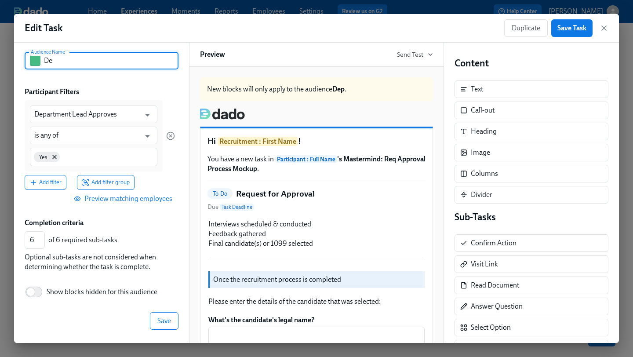
type input "D"
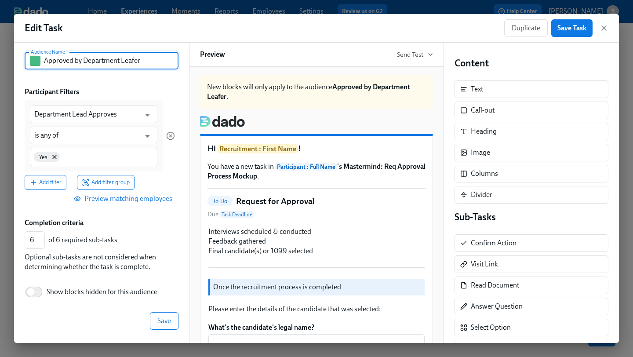
scroll to position [26, 0]
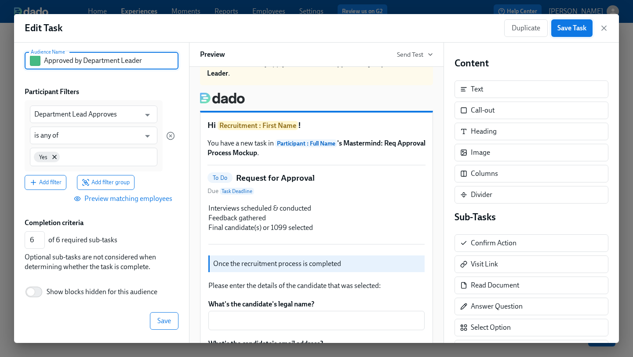
type input "Approved by Department Leader"
click at [571, 34] on button "Save Task" at bounding box center [572, 28] width 41 height 18
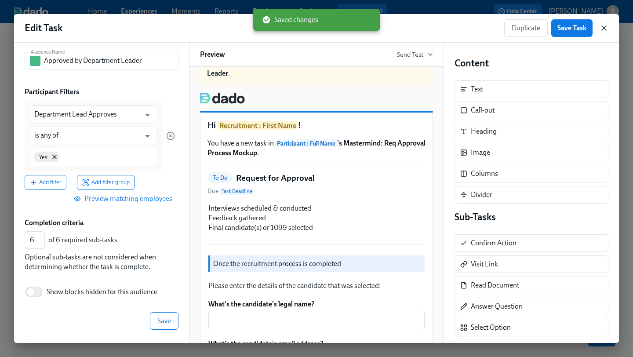
click at [604, 28] on icon "button" at bounding box center [604, 28] width 4 height 4
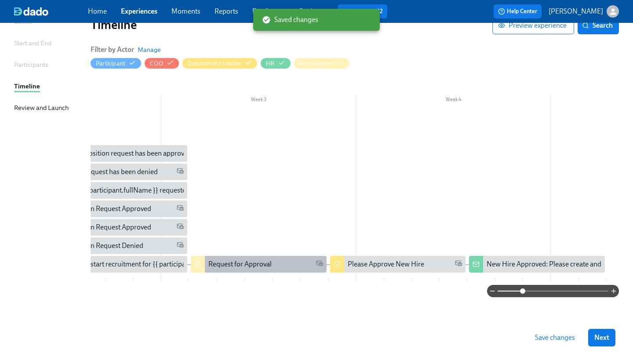
click at [241, 261] on div "Request for Approval" at bounding box center [239, 265] width 63 height 10
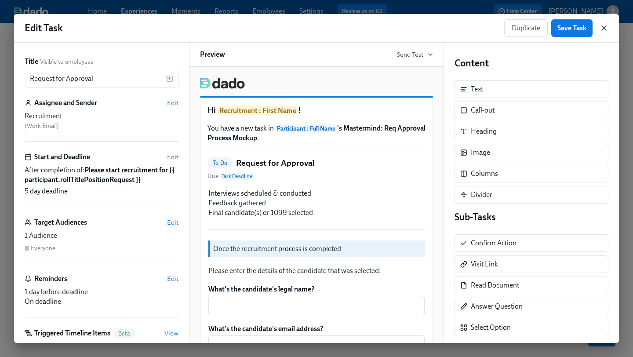
click at [607, 25] on icon "button" at bounding box center [604, 28] width 9 height 9
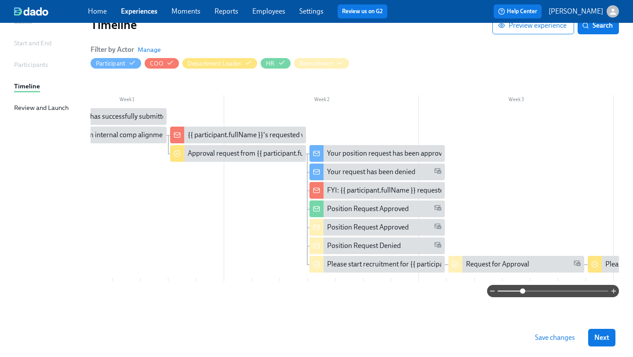
scroll to position [0, 67]
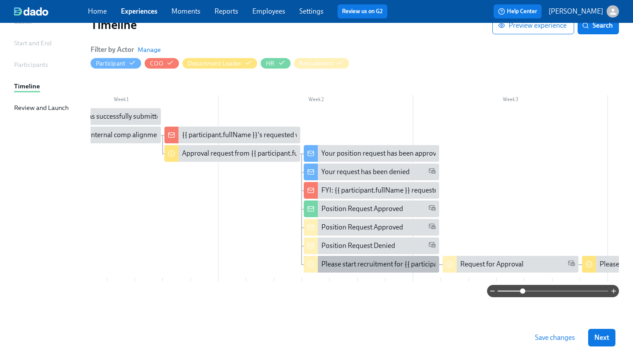
click at [402, 256] on div "Please start recruitment for {{ participant.rollTitlePositionRequest }}" at bounding box center [371, 264] width 135 height 17
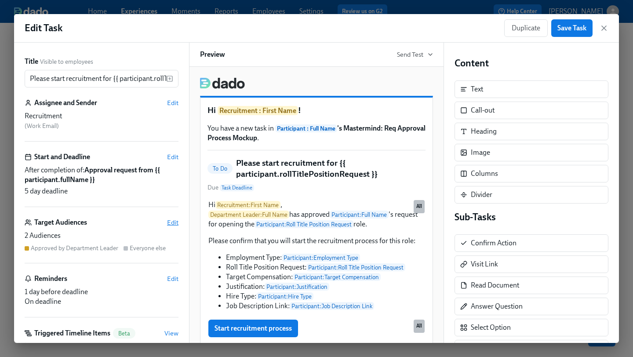
click at [171, 221] on span "Edit" at bounding box center [172, 222] width 11 height 9
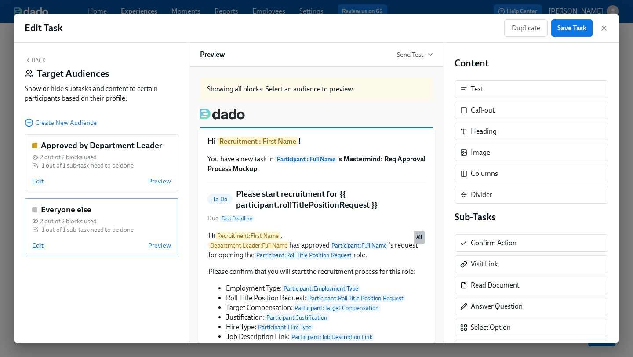
click at [40, 245] on span "Edit" at bounding box center [37, 245] width 11 height 9
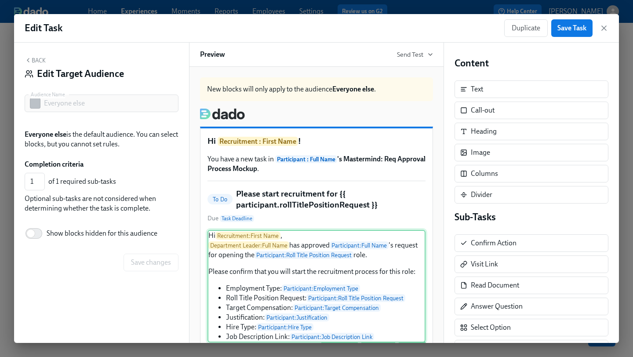
click at [280, 241] on div "Hi Recruitment : First Name , Department Leader : Full Name has approved Partic…" at bounding box center [317, 286] width 218 height 113
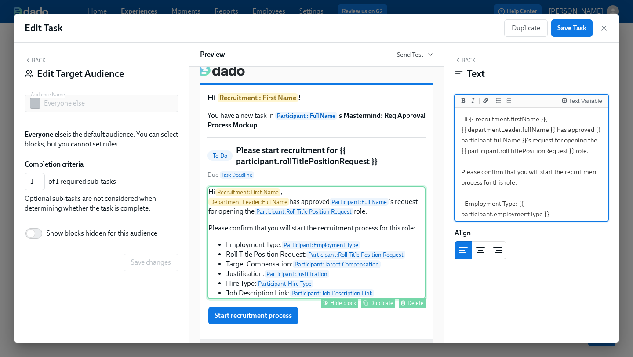
scroll to position [105, 0]
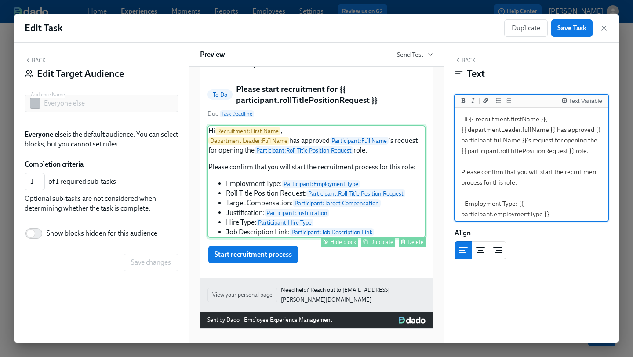
click at [348, 245] on div "Hide block" at bounding box center [343, 242] width 26 height 7
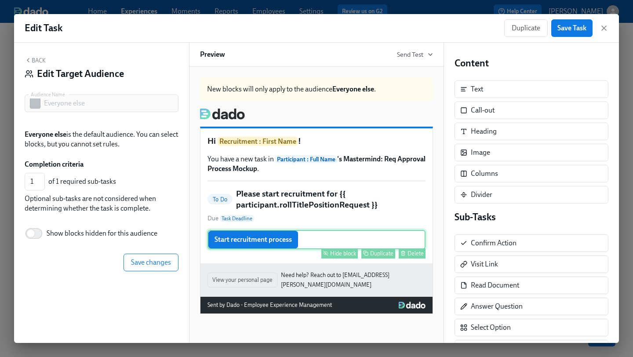
click at [285, 245] on div "Start recruitment process Hide block Duplicate Delete" at bounding box center [317, 239] width 218 height 19
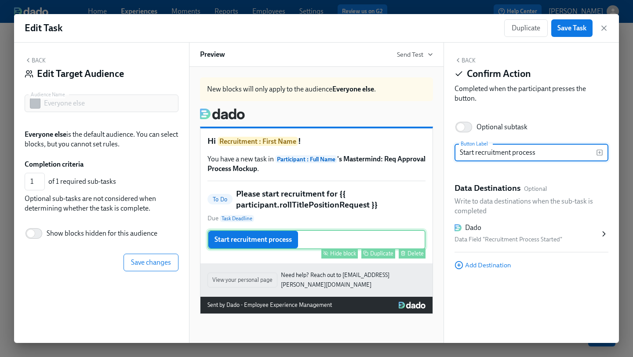
click at [331, 252] on div "Hide block" at bounding box center [343, 253] width 26 height 7
type input "0"
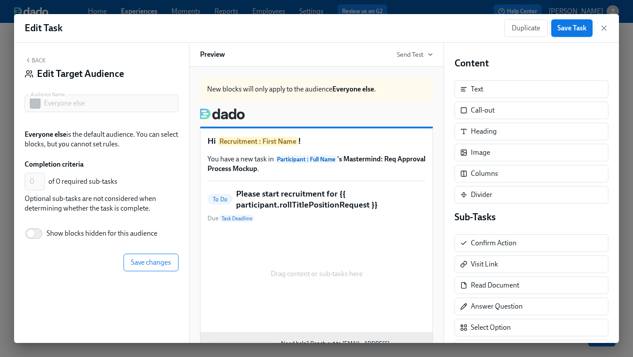
click at [577, 29] on span "Save Task" at bounding box center [572, 28] width 29 height 9
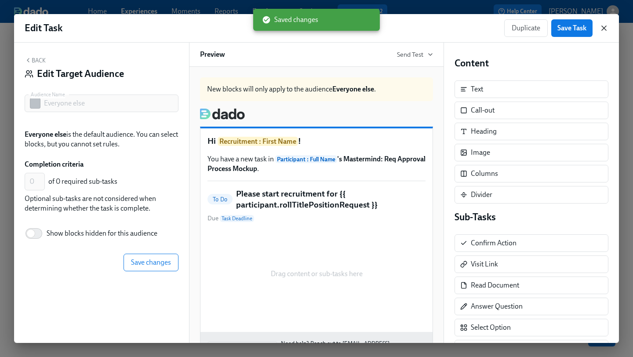
click at [603, 29] on icon "button" at bounding box center [604, 28] width 4 height 4
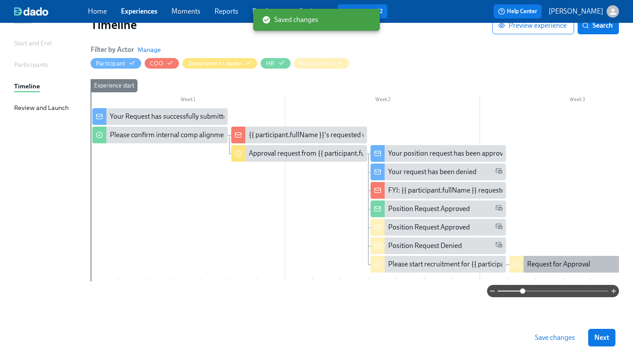
click at [547, 264] on div "Request for Approval" at bounding box center [558, 265] width 63 height 10
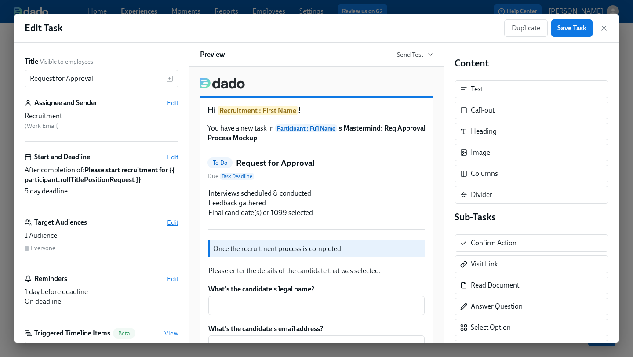
click at [172, 222] on span "Edit" at bounding box center [172, 222] width 11 height 9
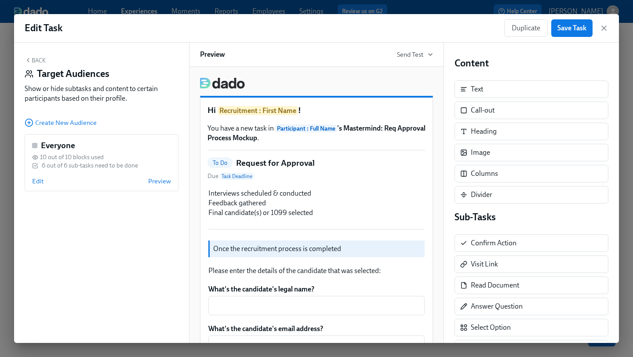
click at [39, 59] on button "Back" at bounding box center [35, 60] width 21 height 7
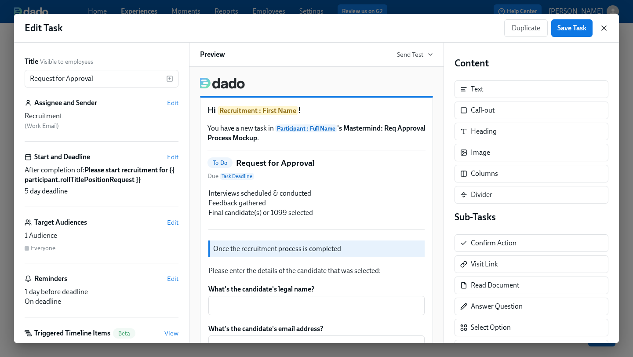
click at [604, 26] on icon "button" at bounding box center [604, 28] width 9 height 9
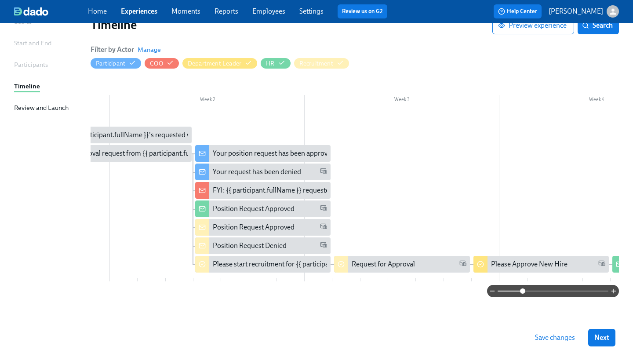
scroll to position [0, 290]
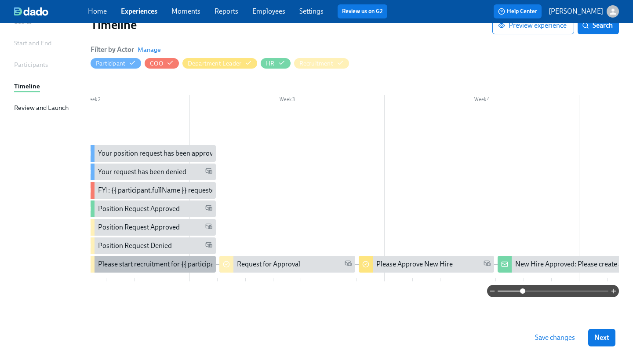
click at [186, 266] on div "Please start recruitment for {{ participant.rollTitlePositionRequest }}" at bounding box center [147, 264] width 135 height 17
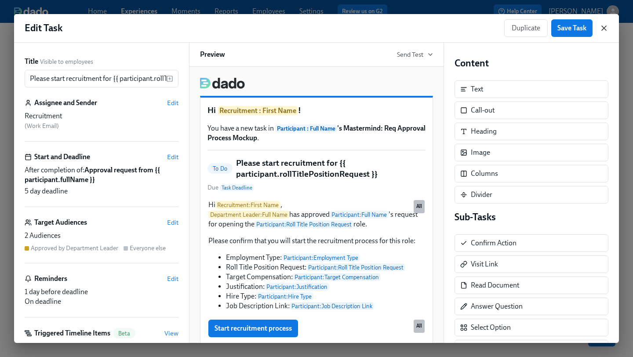
click at [608, 26] on icon "button" at bounding box center [604, 28] width 9 height 9
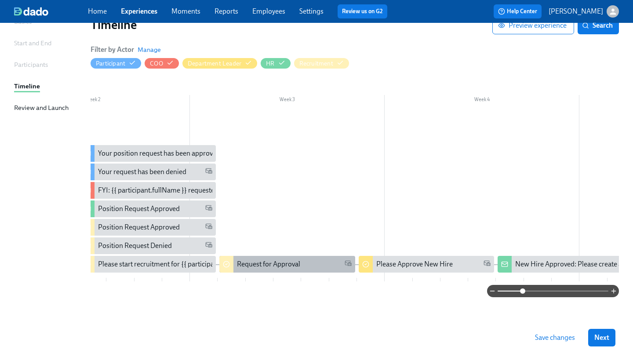
click at [316, 266] on div "Request for Approval" at bounding box center [286, 264] width 135 height 17
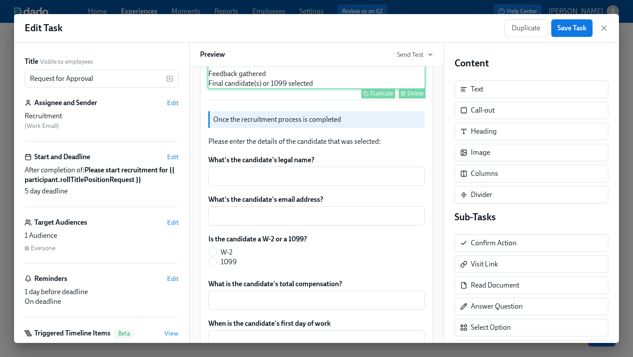
scroll to position [132, 0]
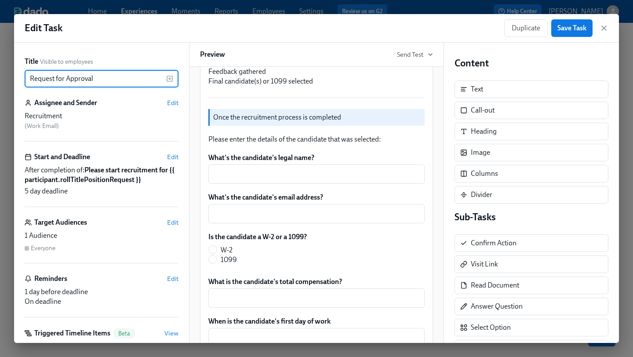
click at [30, 80] on input "Request for Approval" at bounding box center [96, 79] width 142 height 18
type input "Send Request for Approval"
click at [574, 24] on span "Save Task" at bounding box center [572, 28] width 29 height 9
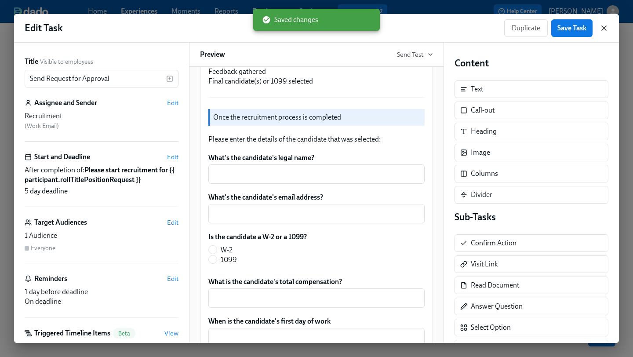
click at [603, 27] on icon "button" at bounding box center [604, 28] width 4 height 4
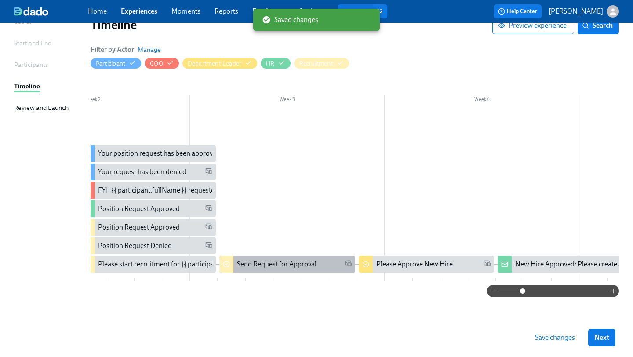
click at [303, 256] on div "Send Request for Approval" at bounding box center [286, 264] width 135 height 17
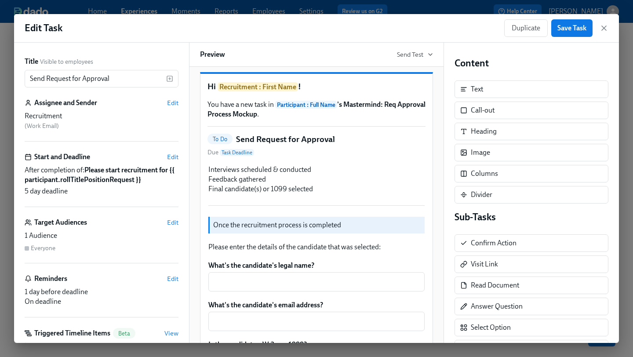
scroll to position [22, 0]
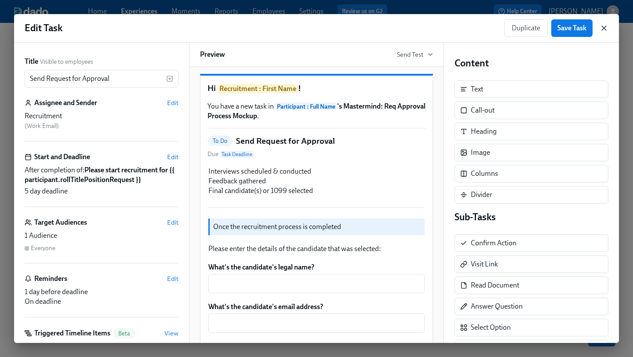
click at [603, 27] on icon "button" at bounding box center [604, 28] width 4 height 4
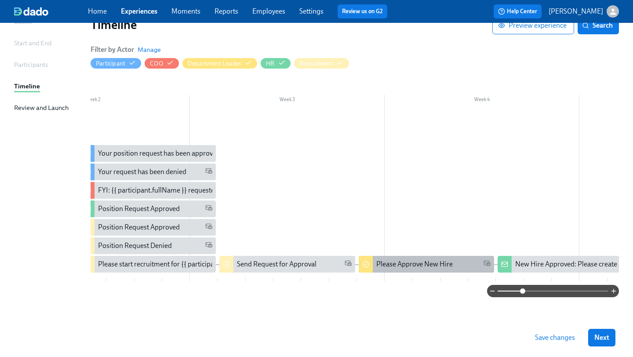
click at [418, 263] on div "Please Approve New Hire" at bounding box center [414, 265] width 77 height 10
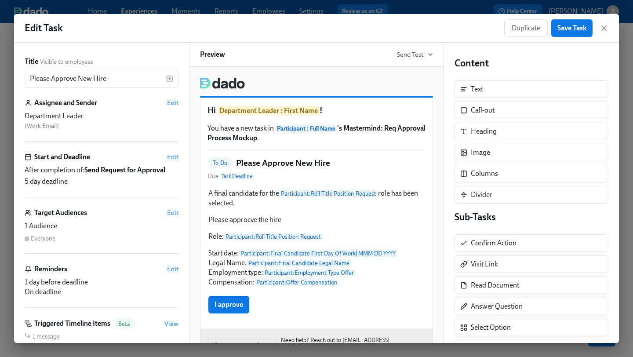
click at [598, 31] on div "Duplicate Save Task" at bounding box center [556, 28] width 104 height 18
click at [606, 28] on icon "button" at bounding box center [604, 28] width 9 height 9
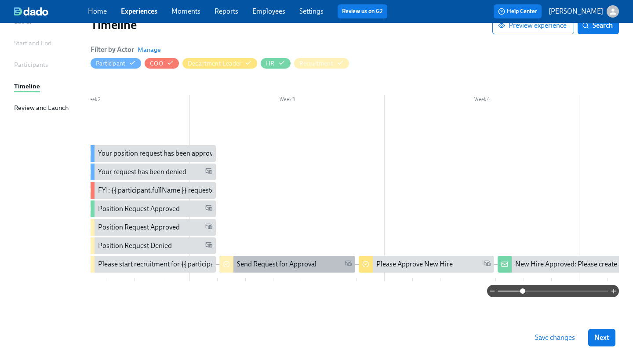
click at [273, 256] on div "Send Request for Approval" at bounding box center [286, 264] width 135 height 17
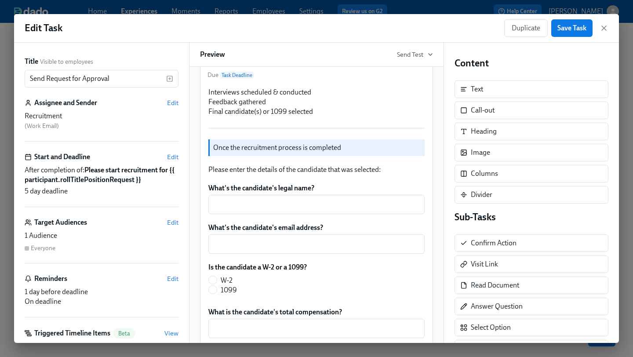
scroll to position [156, 0]
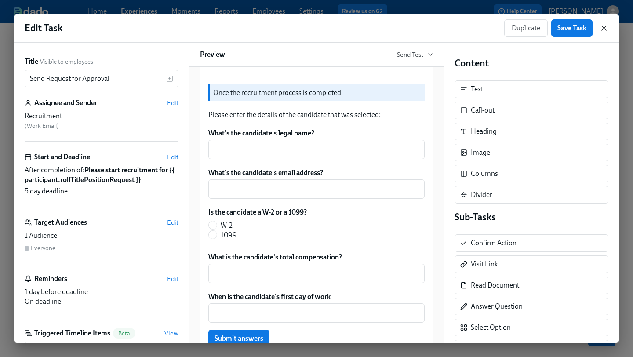
click at [602, 29] on icon "button" at bounding box center [604, 28] width 9 height 9
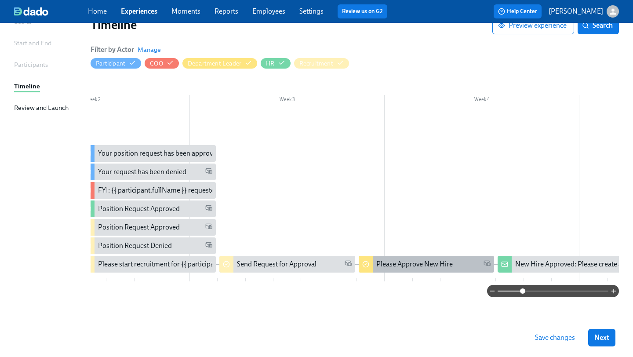
click at [431, 263] on div "Please Approve New Hire" at bounding box center [414, 265] width 77 height 10
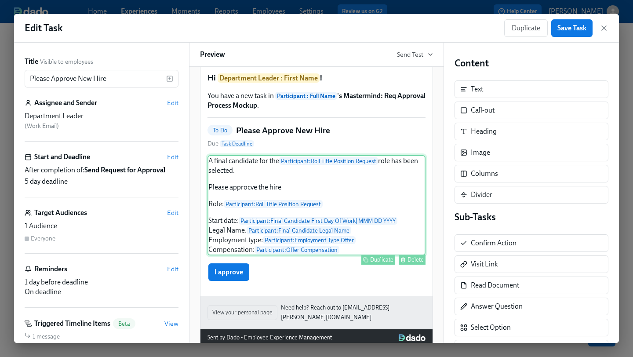
scroll to position [49, 0]
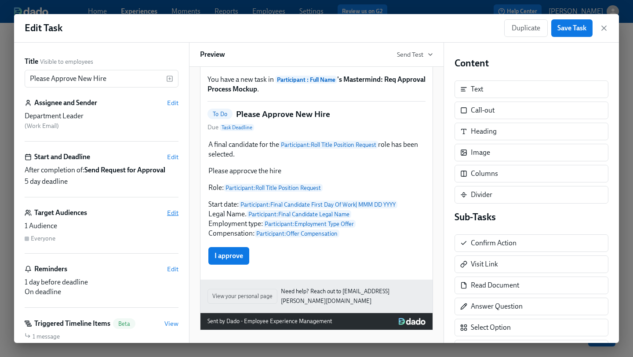
click at [169, 211] on span "Edit" at bounding box center [172, 212] width 11 height 9
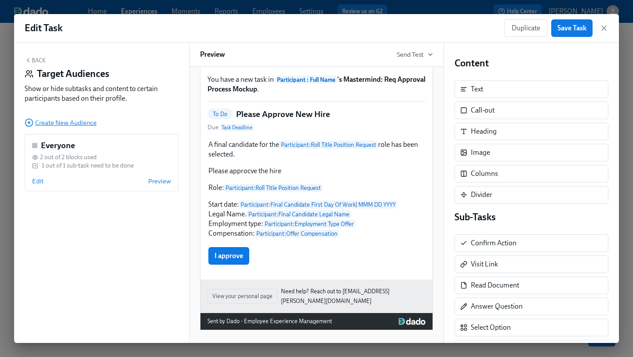
click at [64, 121] on span "Create New Audience" at bounding box center [61, 122] width 72 height 9
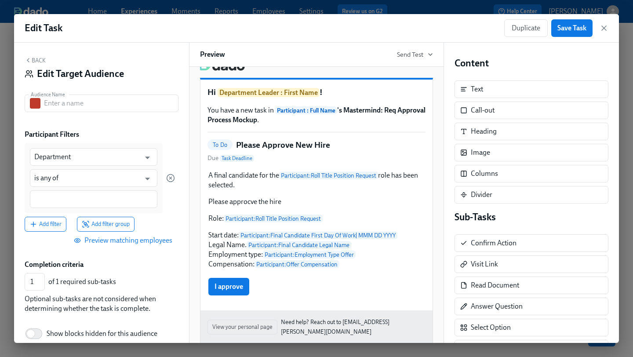
scroll to position [80, 0]
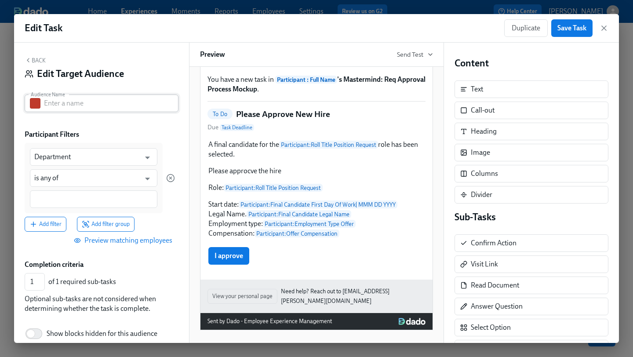
click at [80, 103] on input "text" at bounding box center [111, 104] width 135 height 18
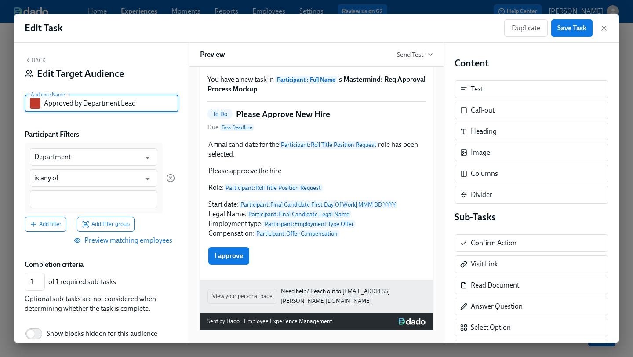
scroll to position [89, 0]
type input "Approved by Department Leader"
click at [60, 152] on input "Department" at bounding box center [87, 157] width 106 height 18
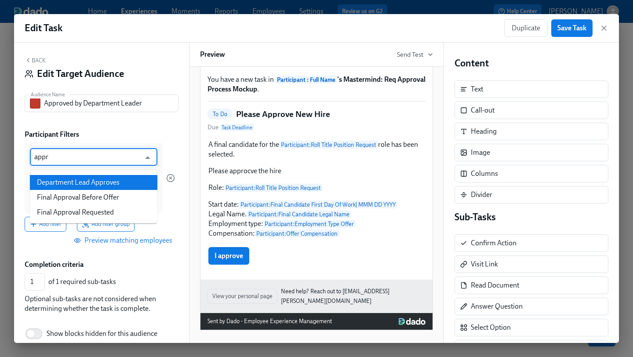
click at [86, 185] on li "Department Lead Approves" at bounding box center [94, 182] width 128 height 15
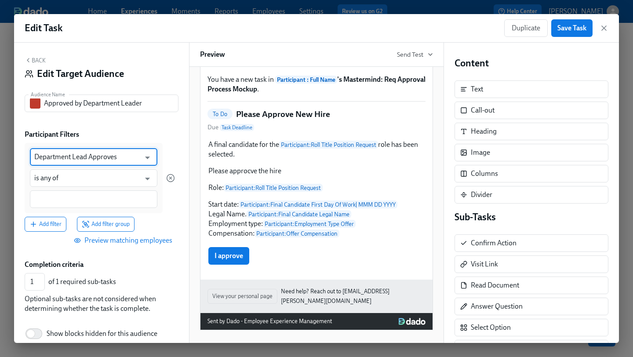
type input "Department Lead Approves"
click at [78, 198] on input at bounding box center [93, 199] width 119 height 9
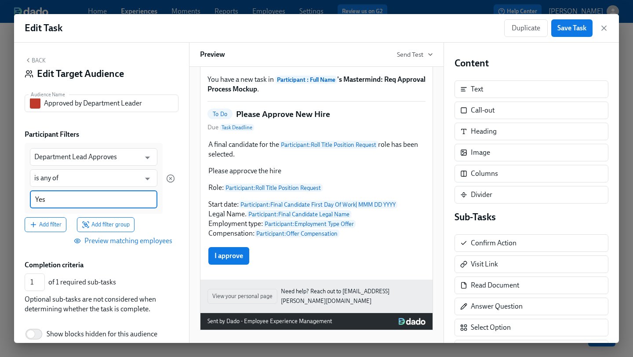
type input "Yes"
click at [153, 210] on div "Department Lead Approves ​ is any of ​ Yes" at bounding box center [94, 178] width 138 height 70
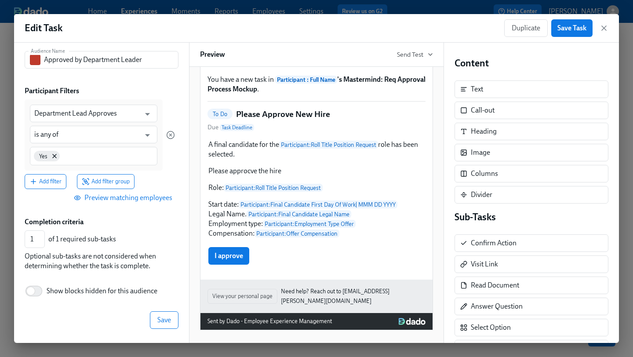
click at [164, 330] on div "Back Edit Target Audience Audience Name Approved by Department Leader Audience …" at bounding box center [101, 193] width 175 height 300
click at [166, 322] on span "Save" at bounding box center [164, 320] width 14 height 9
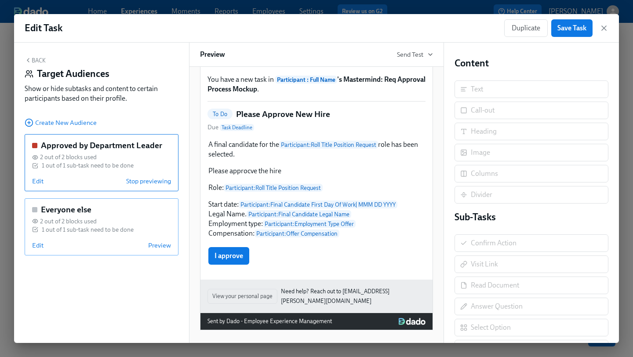
click at [27, 243] on div "Everyone else 2 out of 2 blocks used 1 out of 1 sub-task need to be done Edit P…" at bounding box center [102, 226] width 154 height 57
click at [34, 243] on span "Edit" at bounding box center [37, 245] width 11 height 9
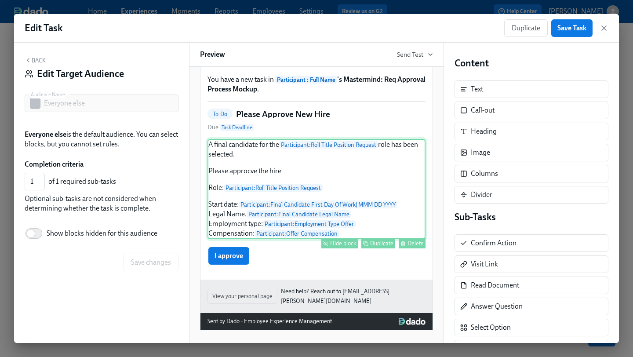
click at [349, 183] on div "A final candidate for the Participant : Roll Title Position Request role has be…" at bounding box center [317, 189] width 218 height 100
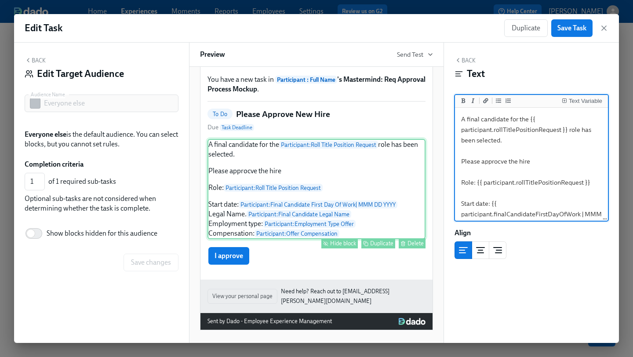
click at [348, 247] on div "Hide block" at bounding box center [343, 243] width 26 height 7
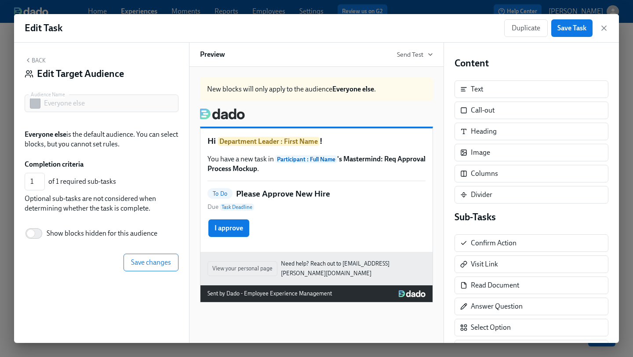
scroll to position [0, 0]
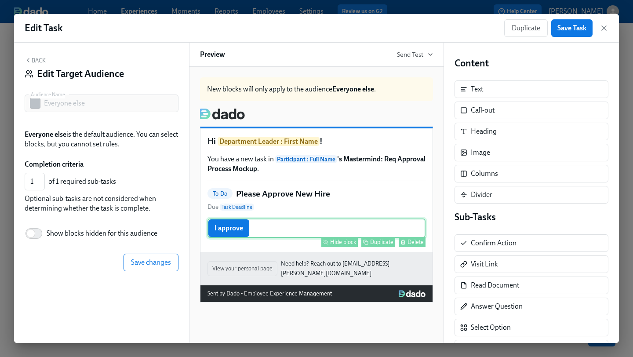
click at [256, 230] on div "I approve Hide block Duplicate Delete" at bounding box center [317, 228] width 218 height 19
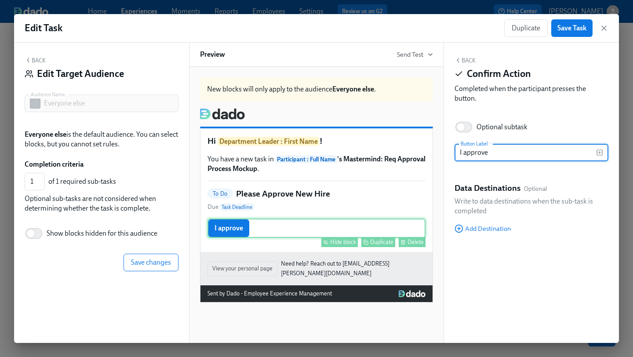
click at [341, 243] on div "Hide block" at bounding box center [343, 242] width 26 height 7
type input "0"
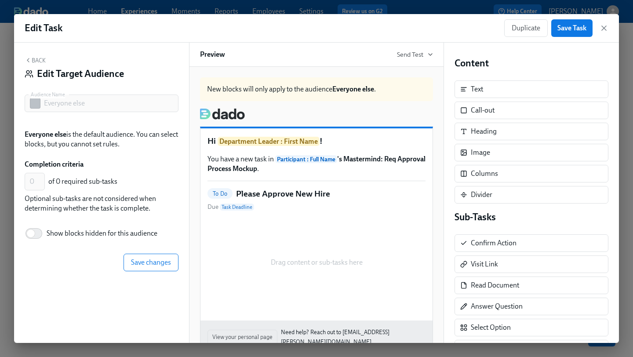
click at [596, 25] on div "Duplicate Save Task" at bounding box center [556, 28] width 104 height 18
click at [582, 28] on span "Save Task" at bounding box center [572, 28] width 29 height 9
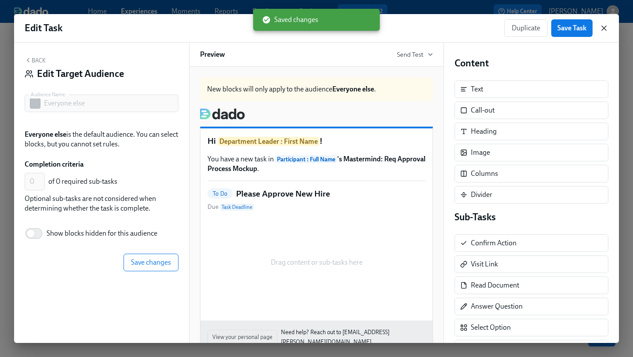
click at [603, 28] on icon "button" at bounding box center [604, 28] width 9 height 9
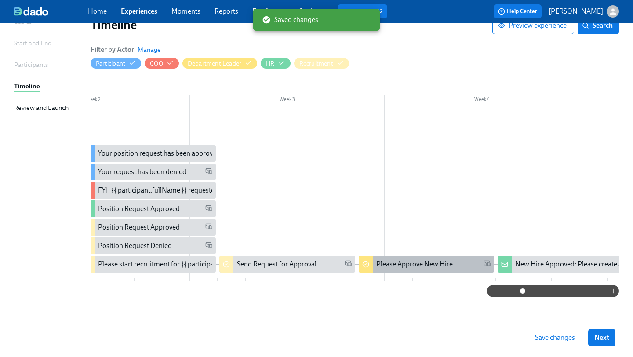
click at [413, 264] on div "Please Approve New Hire" at bounding box center [414, 265] width 77 height 10
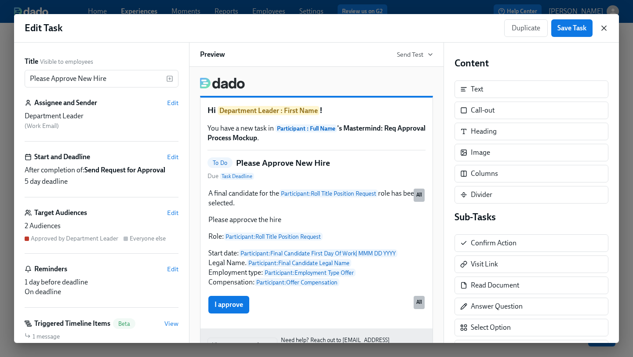
click at [604, 25] on icon "button" at bounding box center [604, 28] width 9 height 9
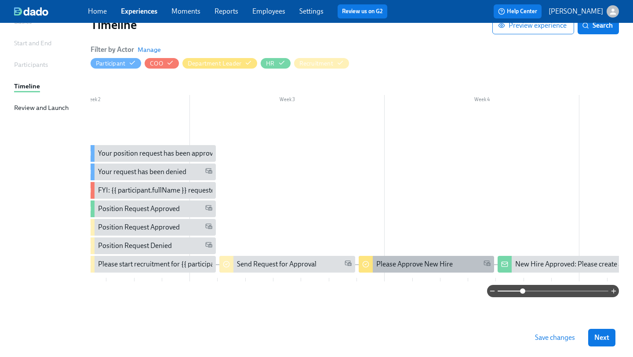
click at [445, 260] on div "Please Approve New Hire" at bounding box center [414, 265] width 77 height 10
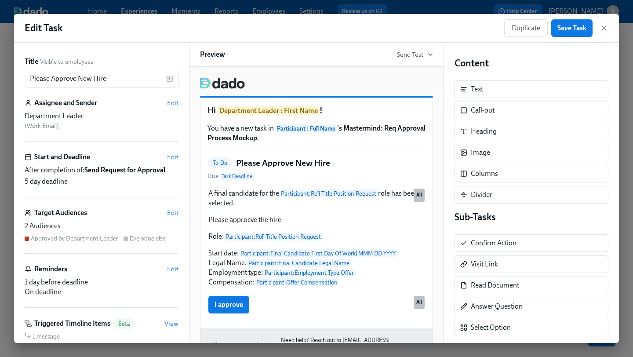
scroll to position [61, 0]
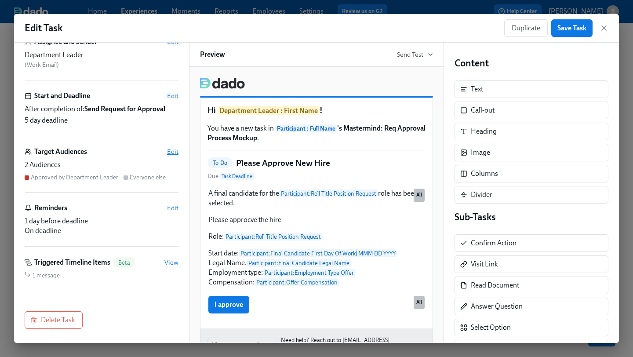
click at [169, 150] on span "Edit" at bounding box center [172, 151] width 11 height 9
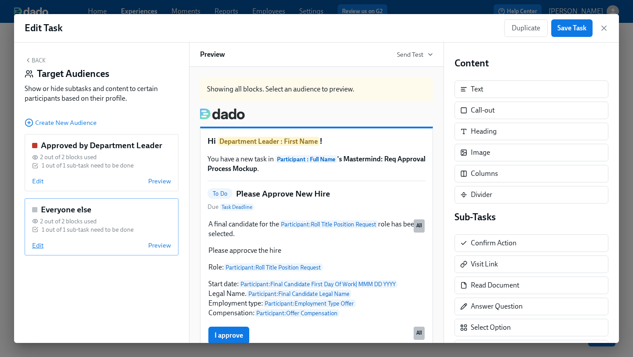
click at [35, 249] on span "Edit" at bounding box center [37, 245] width 11 height 9
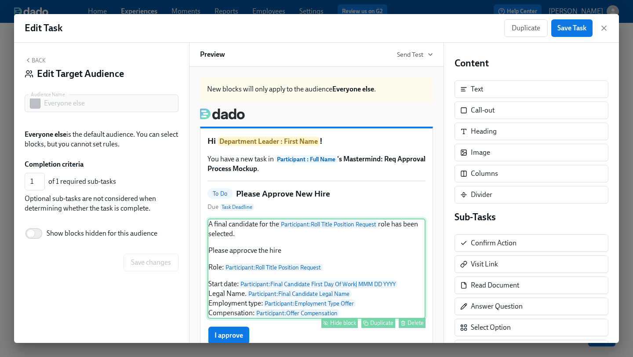
click at [288, 228] on div "A final candidate for the Participant : Roll Title Position Request role has be…" at bounding box center [317, 269] width 218 height 100
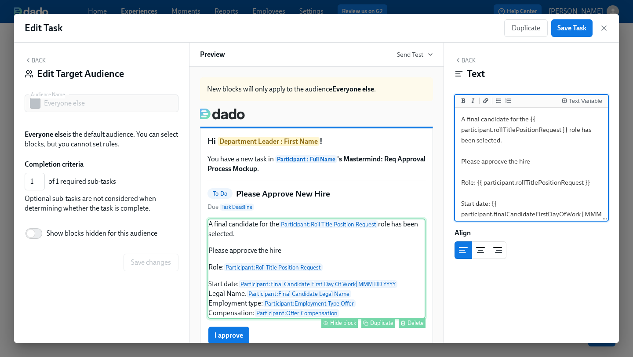
click at [347, 324] on div "Hide block" at bounding box center [343, 323] width 26 height 7
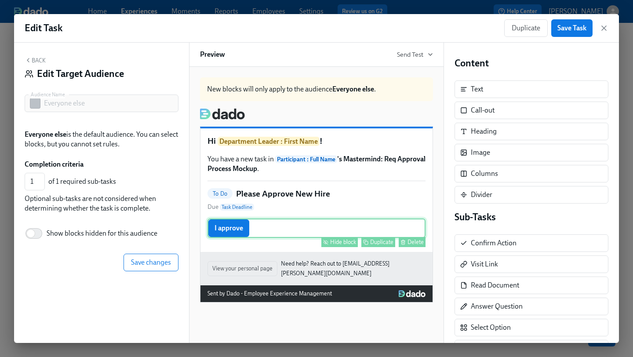
click at [293, 230] on div "I approve Hide block Duplicate Delete" at bounding box center [317, 228] width 218 height 19
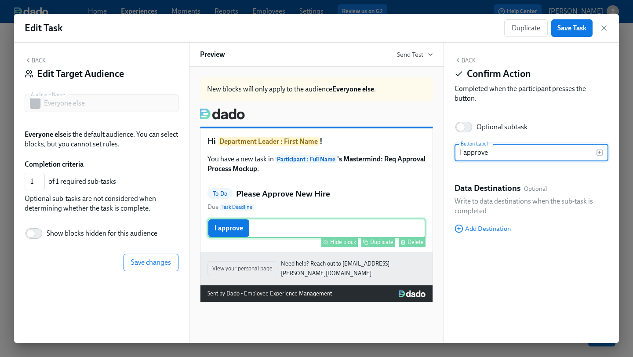
click at [348, 245] on div "Hide block" at bounding box center [343, 242] width 26 height 7
type input "0"
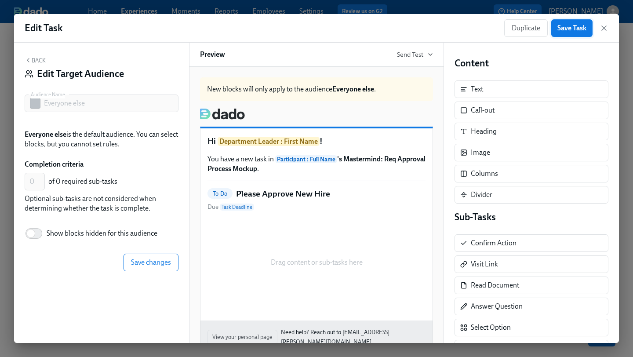
click at [575, 24] on span "Save Task" at bounding box center [572, 28] width 29 height 9
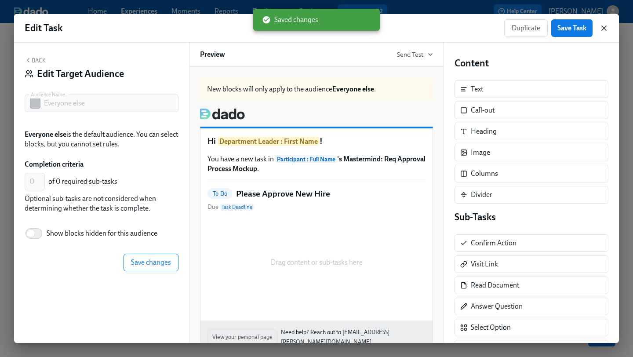
click at [602, 26] on icon "button" at bounding box center [604, 28] width 9 height 9
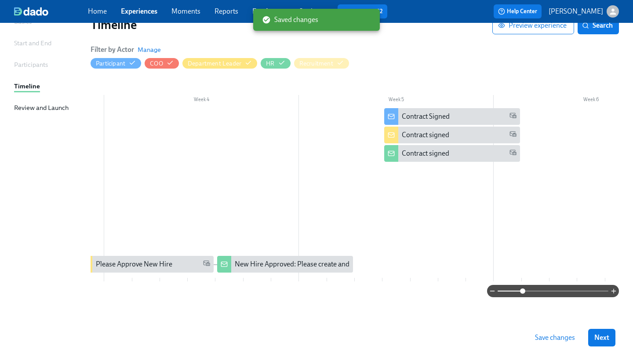
scroll to position [0, 466]
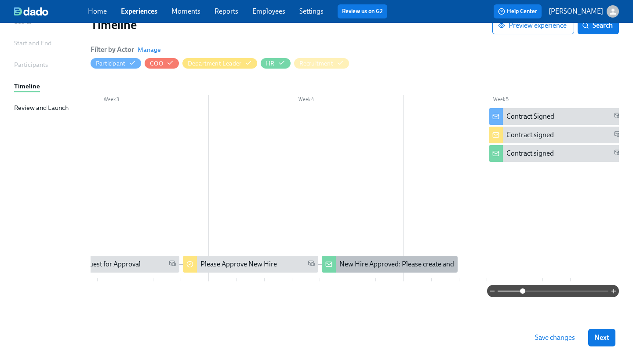
click at [353, 260] on div "New Hire Approved: Please create and send the offer letter" at bounding box center [427, 265] width 175 height 10
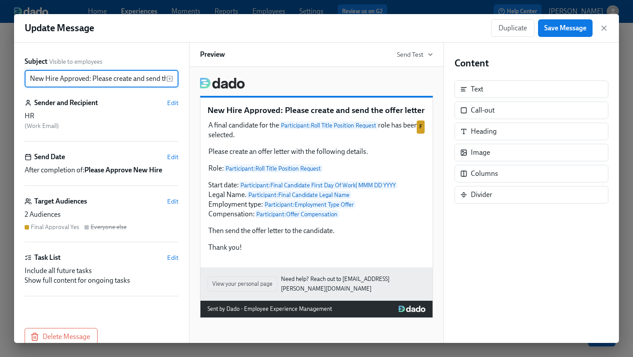
scroll to position [0, 38]
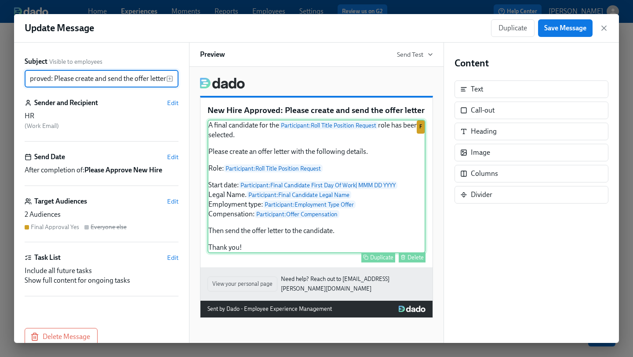
click at [350, 233] on div "A final candidate for the Participant : Roll Title Position Request role has be…" at bounding box center [317, 187] width 218 height 134
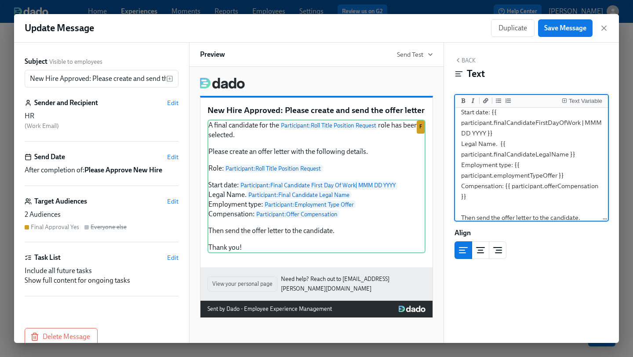
scroll to position [131, 0]
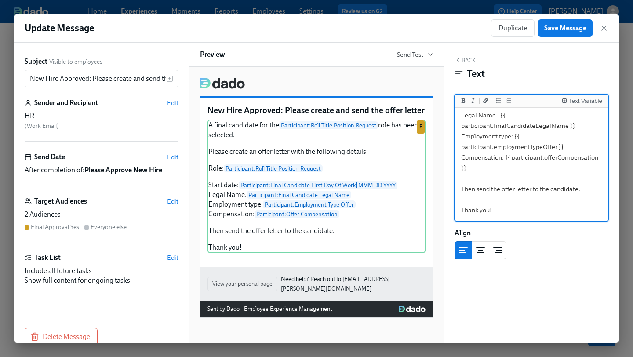
click at [587, 190] on textarea "A final candidate for the {{ participant.rollTitlePositionRequest }} role has b…" at bounding box center [532, 99] width 150 height 241
click at [349, 228] on div "A final candidate for the Participant : Roll Title Position Request role has be…" at bounding box center [317, 187] width 218 height 134
click at [582, 192] on textarea "A final candidate for the {{ participant.rollTitlePositionRequest }} role has b…" at bounding box center [532, 110] width 150 height 262
click at [578, 100] on div "Text Variable" at bounding box center [585, 101] width 33 height 6
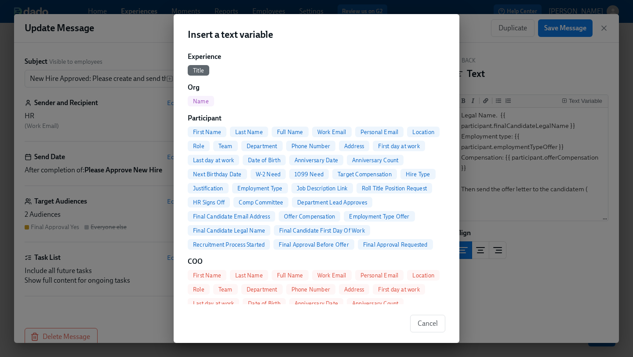
scroll to position [29, 0]
click at [260, 216] on span "Final Candidate Email Address" at bounding box center [232, 215] width 88 height 7
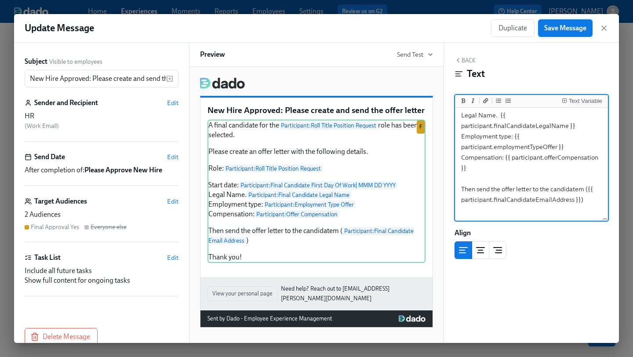
type textarea "A final candidate for the {{ participant.rollTitlePositionRequest }} role has b…"
click at [570, 28] on span "Save Message" at bounding box center [566, 28] width 42 height 9
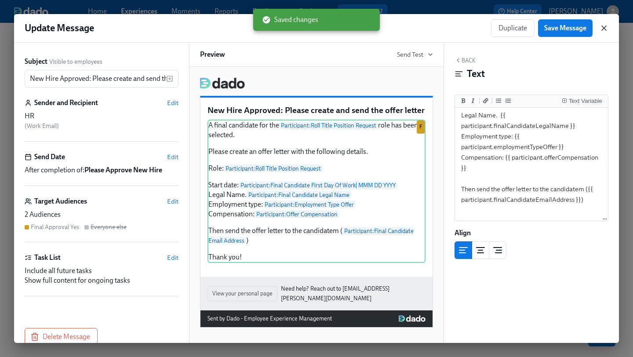
click at [603, 27] on icon "button" at bounding box center [604, 28] width 4 height 4
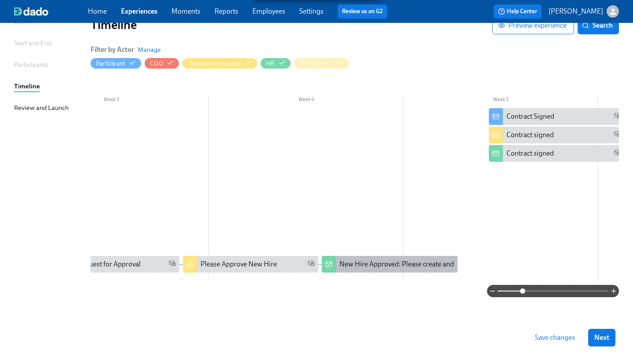
click at [405, 261] on div "New Hire Approved: Please create and send the offer letter" at bounding box center [427, 265] width 175 height 10
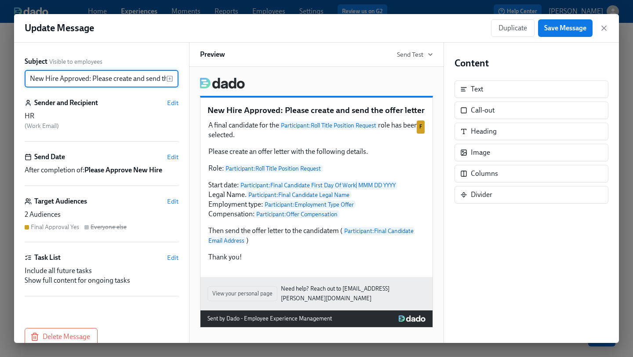
drag, startPoint x: 146, startPoint y: 77, endPoint x: 0, endPoint y: 64, distance: 147.1
click at [0, 64] on div "Update Message Duplicate Save Message Subject Visible to employees New Hire App…" at bounding box center [316, 178] width 633 height 357
click at [508, 238] on div "Content Text Call-out Heading Image Columns Divider" at bounding box center [531, 193] width 175 height 300
click at [574, 29] on span "Save Message" at bounding box center [566, 28] width 42 height 9
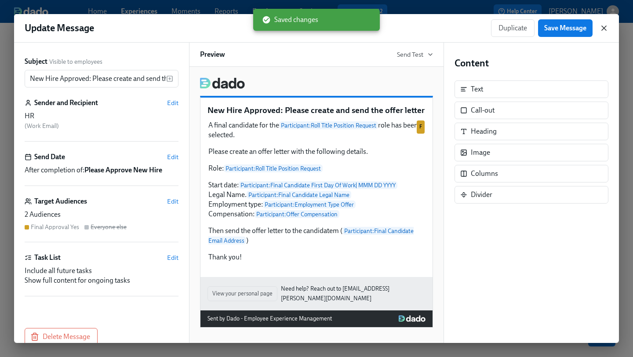
click at [601, 29] on icon "button" at bounding box center [604, 28] width 9 height 9
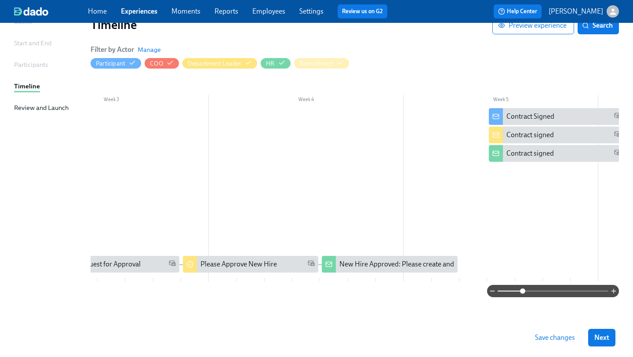
click at [550, 338] on span "Save changes" at bounding box center [555, 337] width 40 height 9
click at [406, 183] on div at bounding box center [306, 194] width 1364 height 173
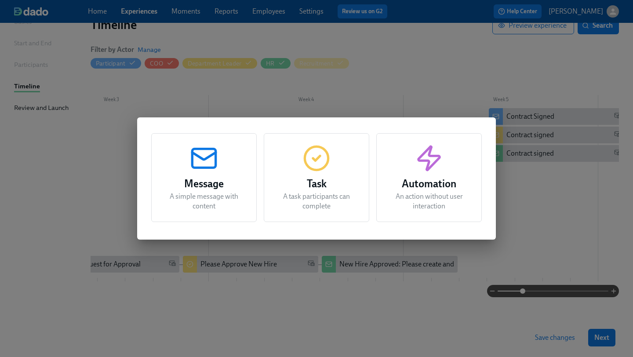
click at [325, 167] on circle "button" at bounding box center [316, 157] width 23 height 23
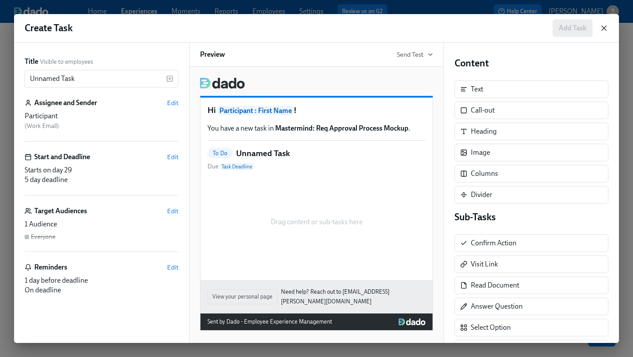
click at [604, 31] on icon "button" at bounding box center [604, 28] width 9 height 9
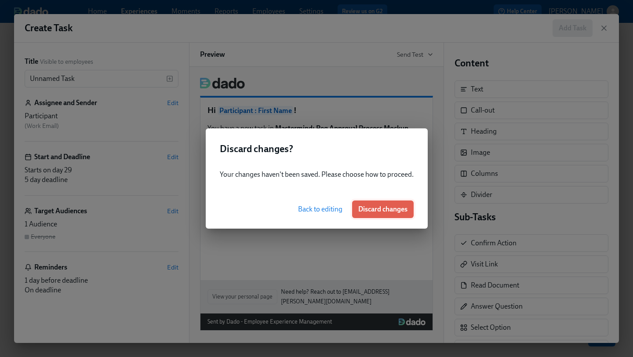
click at [391, 209] on span "Discard changes" at bounding box center [382, 209] width 49 height 9
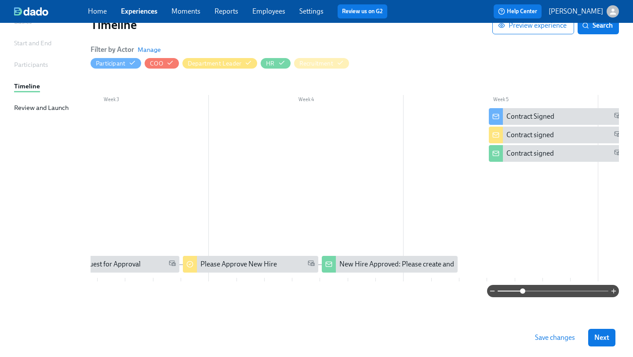
click at [499, 261] on div at bounding box center [306, 194] width 1364 height 173
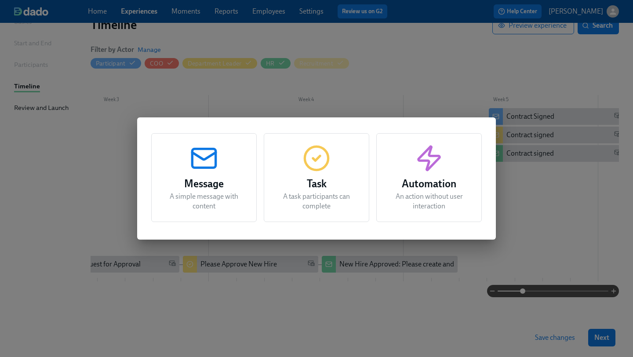
click at [317, 179] on h3 "Task" at bounding box center [317, 184] width 84 height 16
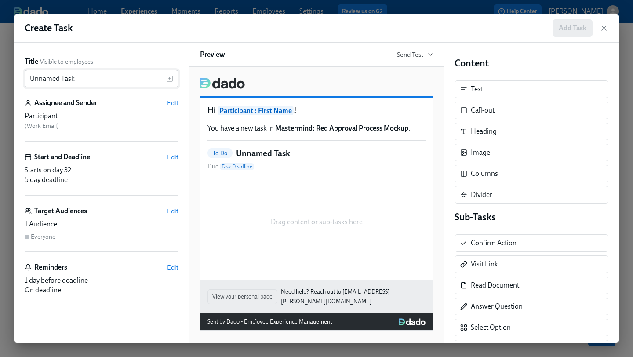
click at [128, 79] on input "Unnamed Task" at bounding box center [96, 79] width 142 height 18
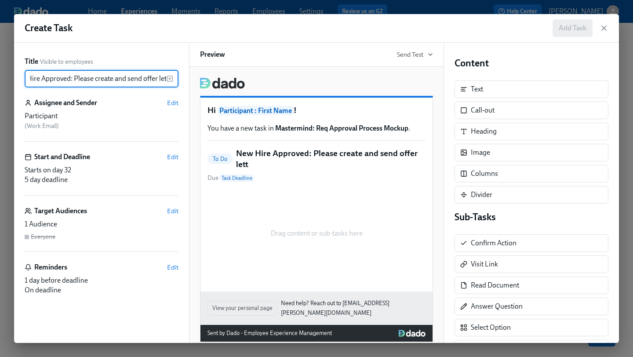
scroll to position [0, 27]
type input "New Hire Approved: Please create and send offer letter"
click at [170, 100] on span "Edit" at bounding box center [172, 103] width 11 height 9
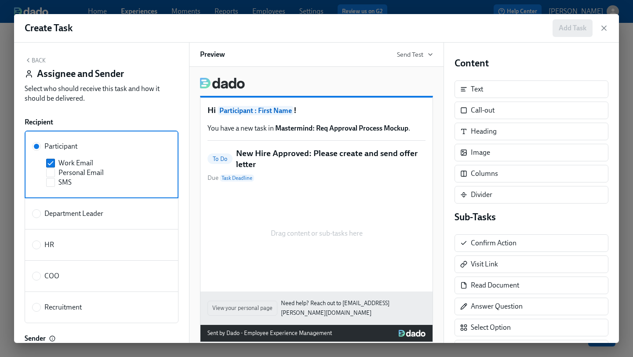
click at [58, 248] on div "HR" at bounding box center [99, 245] width 135 height 10
click at [40, 248] on input "HR" at bounding box center [37, 245] width 8 height 8
radio input "true"
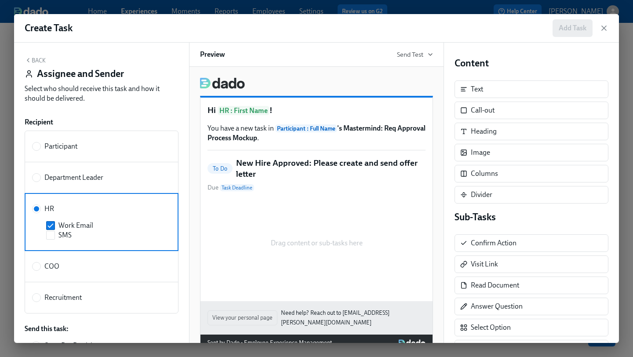
click at [40, 66] on div "Back Assignee and Sender Select who should receive this task and how it should …" at bounding box center [102, 82] width 154 height 50
click at [39, 62] on button "Back" at bounding box center [35, 60] width 21 height 7
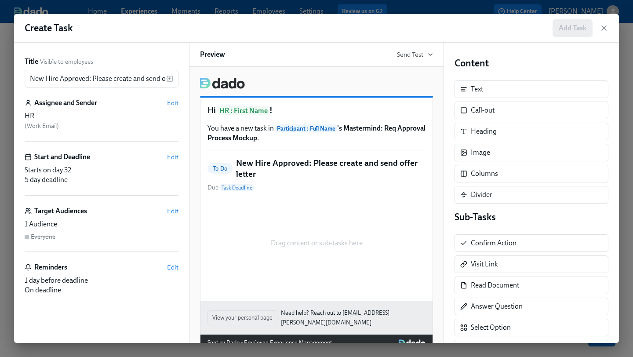
click at [88, 165] on div "Starts on day 32" at bounding box center [102, 170] width 154 height 10
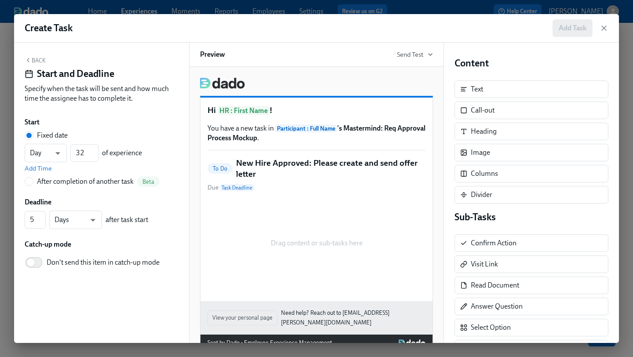
click at [57, 180] on div "After completion of another task" at bounding box center [85, 182] width 97 height 10
click at [33, 180] on input "After completion of another task Beta" at bounding box center [29, 182] width 8 height 8
radio input "true"
radio input "false"
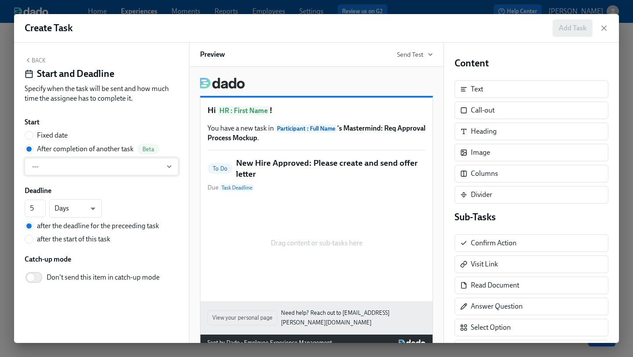
click at [93, 174] on button "---" at bounding box center [102, 167] width 154 height 18
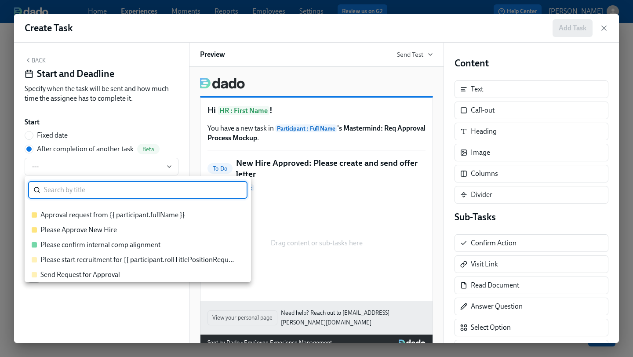
click at [139, 230] on div "Please Approve New Hire" at bounding box center [134, 230] width 204 height 10
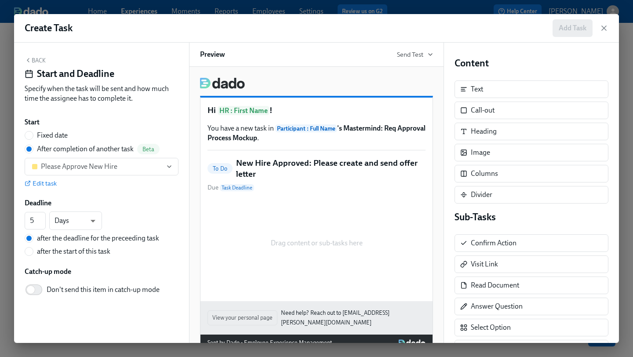
scroll to position [19, 0]
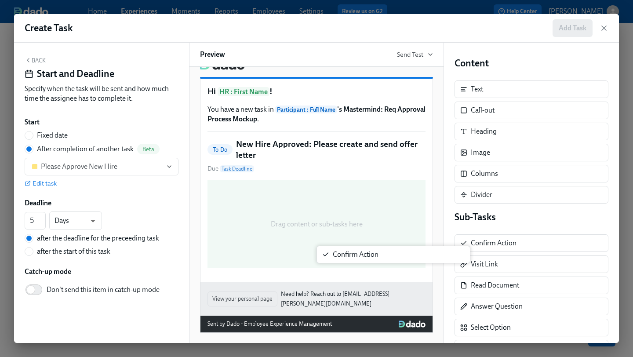
drag, startPoint x: 492, startPoint y: 246, endPoint x: 307, endPoint y: 275, distance: 187.1
click at [307, 275] on div "Back Start and Deadline Specify when the task will be sent and how much time th…" at bounding box center [316, 193] width 605 height 300
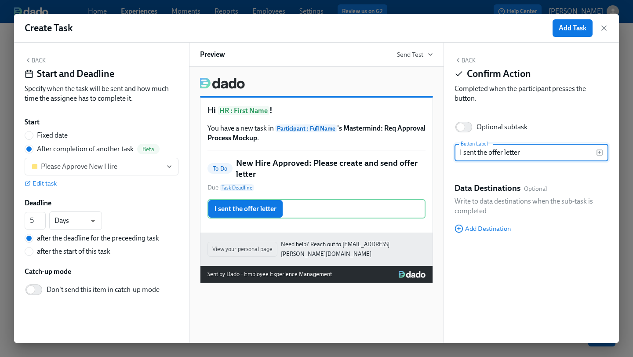
type input "I sent the offer letter"
click at [467, 60] on button "Back" at bounding box center [465, 60] width 21 height 7
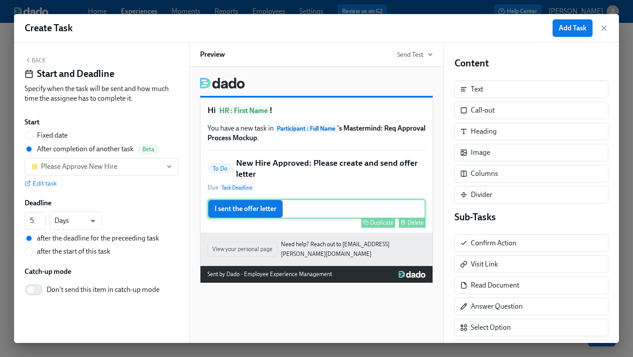
click at [249, 208] on div "I sent the offer letter Duplicate Delete" at bounding box center [317, 208] width 218 height 19
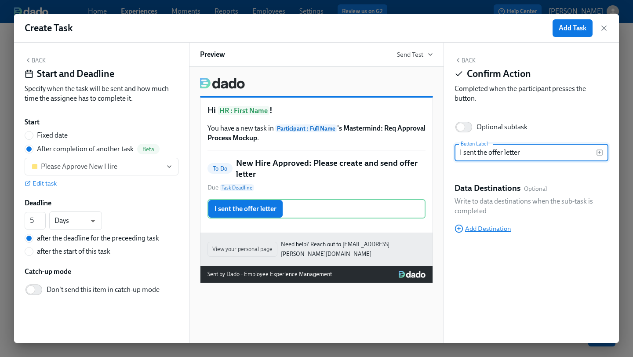
click at [477, 232] on span "Add Destination" at bounding box center [483, 228] width 56 height 9
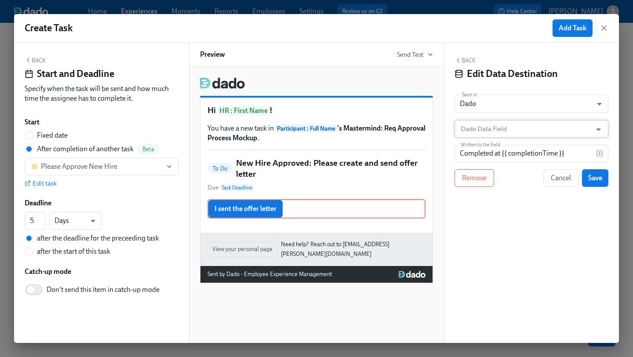
click at [504, 135] on input "Dado Data Field" at bounding box center [525, 129] width 132 height 18
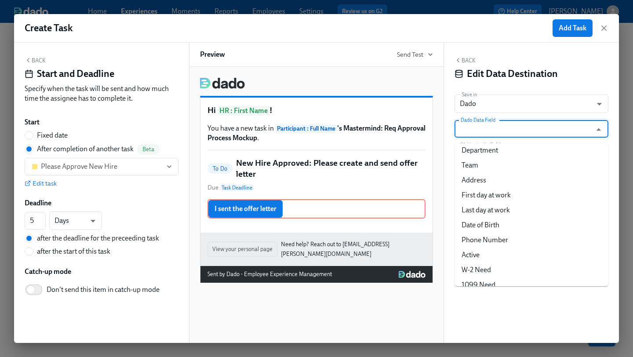
scroll to position [447, 0]
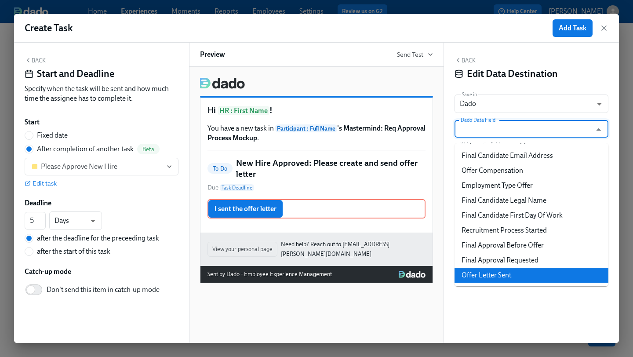
click at [490, 271] on li "Offer Letter Sent" at bounding box center [532, 275] width 154 height 15
type input "Offer Letter Sent"
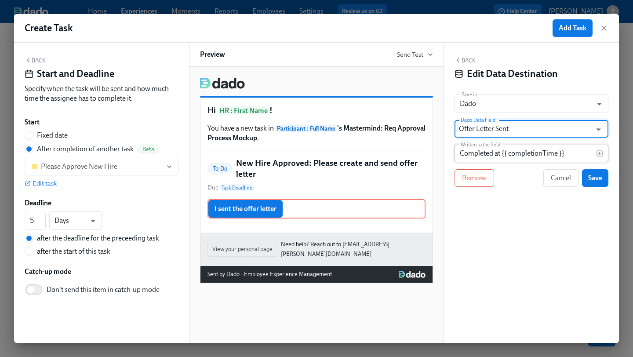
click at [512, 150] on input "Completed at {{ completionTime }}" at bounding box center [526, 154] width 142 height 18
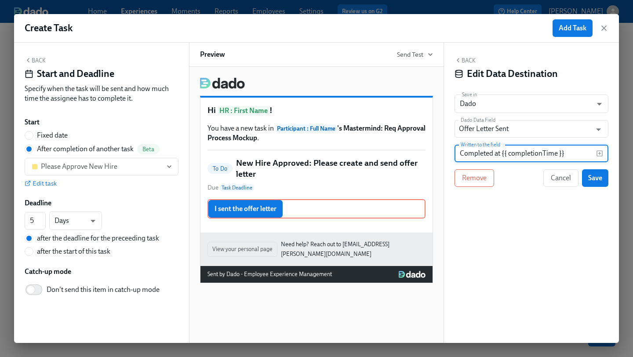
click at [512, 150] on input "Completed at {{ completionTime }}" at bounding box center [526, 154] width 142 height 18
type input "Yes"
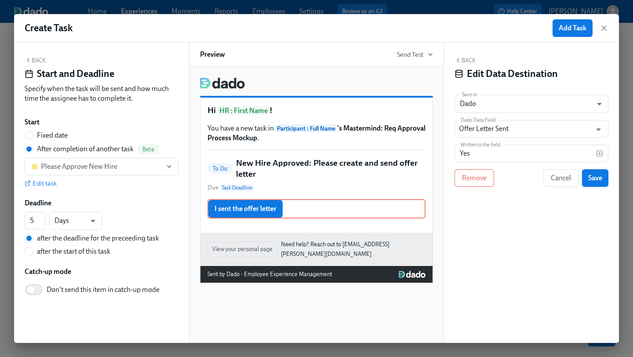
click at [600, 177] on span "Save" at bounding box center [595, 178] width 14 height 9
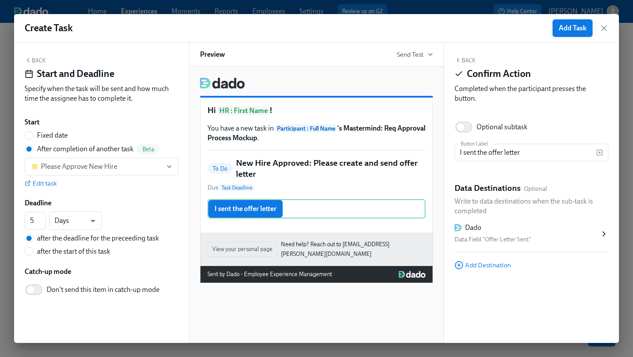
click at [573, 24] on span "Add Task" at bounding box center [573, 28] width 28 height 9
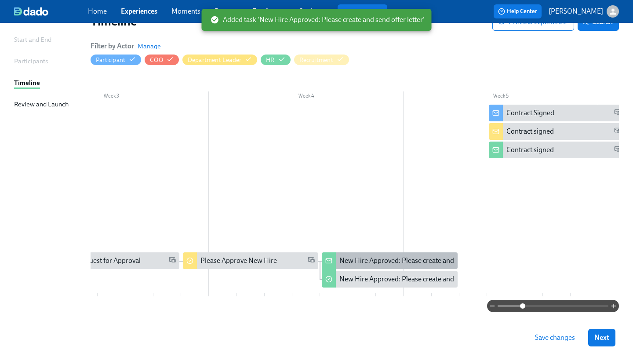
click at [379, 259] on div "New Hire Approved: Please create and send the offer letter" at bounding box center [427, 261] width 175 height 10
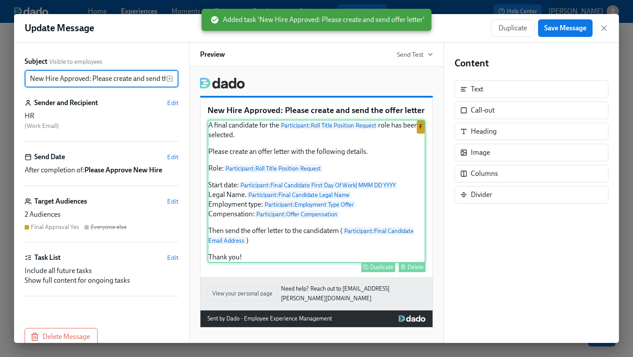
scroll to position [0, 38]
click at [324, 181] on div "A final candidate for the Participant : Roll Title Position Request role has be…" at bounding box center [317, 191] width 218 height 143
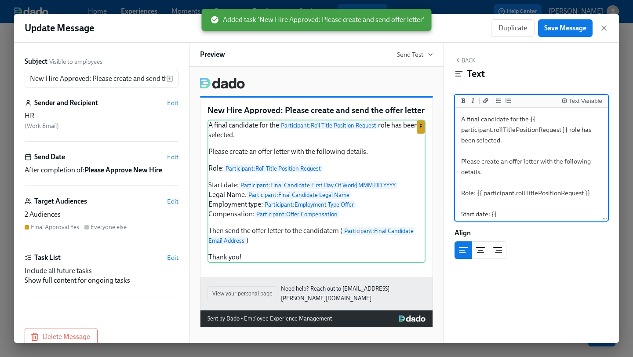
click at [511, 183] on textarea "A final candidate for the {{ participant.rollTitlePositionRequest }} role has b…" at bounding box center [532, 246] width 150 height 273
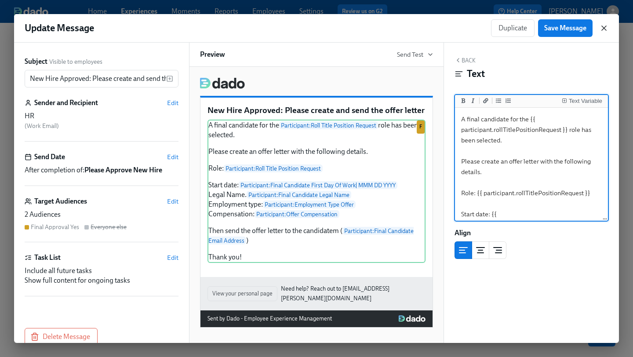
click at [605, 27] on icon "button" at bounding box center [604, 28] width 4 height 4
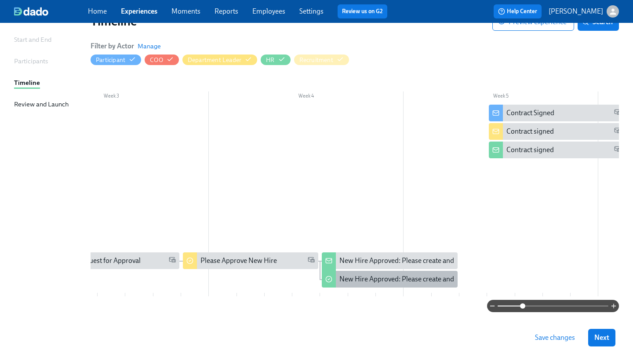
click at [381, 275] on div "New Hire Approved: Please create and send offer letter" at bounding box center [422, 279] width 164 height 10
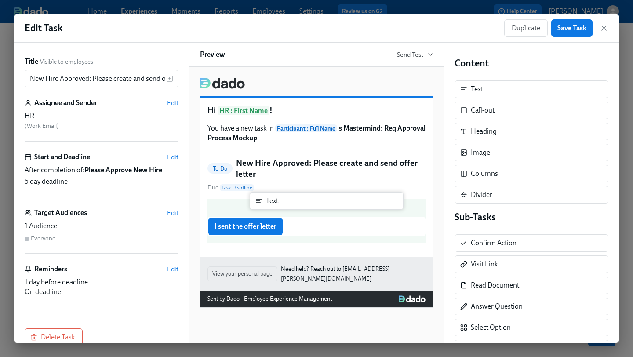
drag, startPoint x: 528, startPoint y: 87, endPoint x: 316, endPoint y: 200, distance: 240.5
click at [316, 200] on div "Title Visible to employees New Hire Approved: Please create and send offer lett…" at bounding box center [316, 193] width 605 height 300
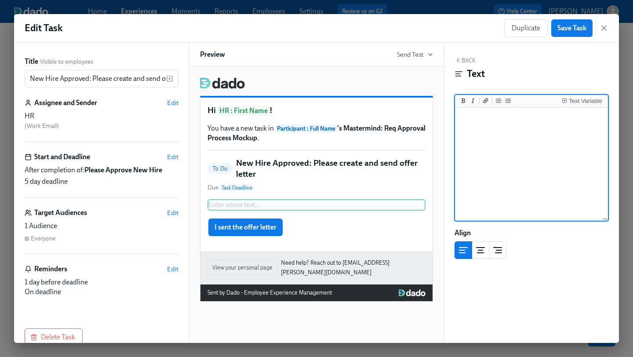
click at [533, 144] on textarea at bounding box center [532, 165] width 150 height 110
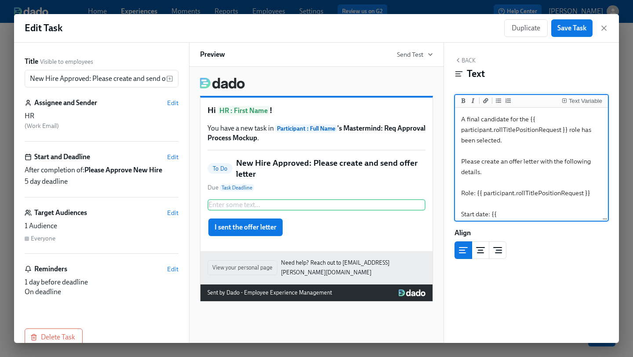
scroll to position [157, 0]
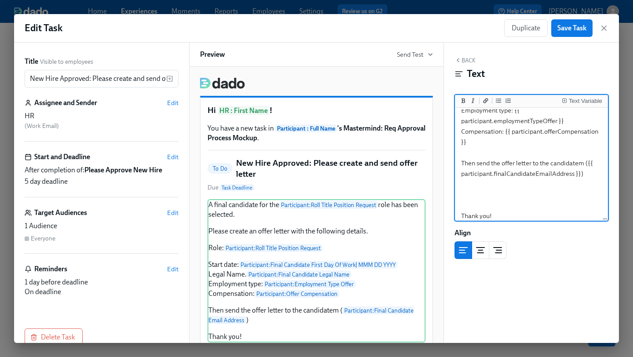
click at [490, 208] on textarea "A final candidate for the {{ participant.rollTitlePositionRequest }} role has b…" at bounding box center [532, 89] width 150 height 273
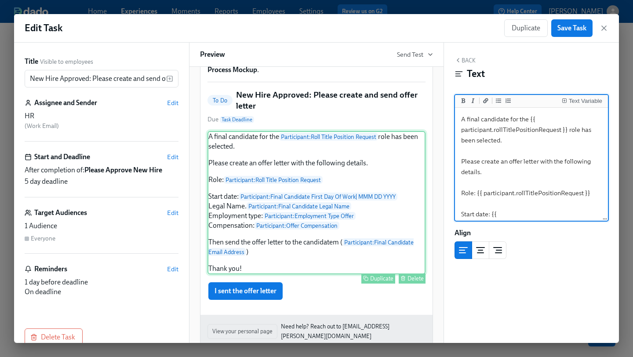
scroll to position [104, 0]
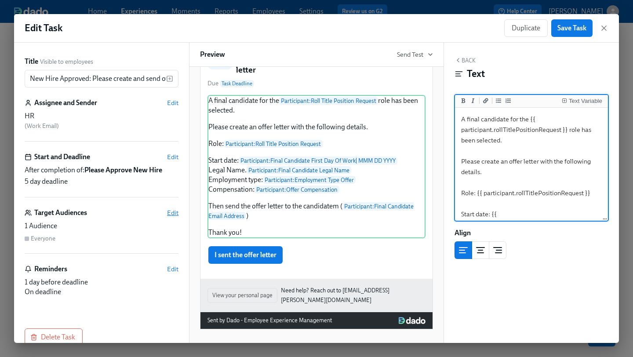
type textarea "A final candidate for the {{ participant.rollTitlePositionRequest }} role has b…"
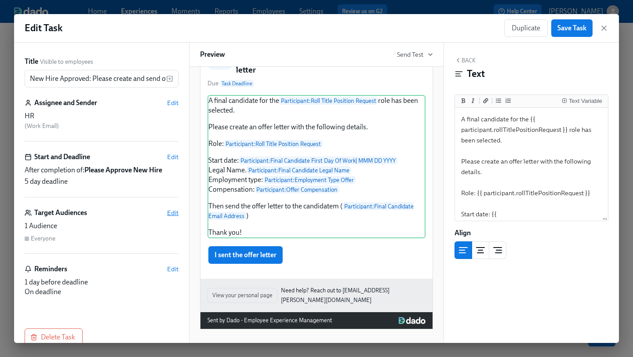
click at [173, 212] on span "Edit" at bounding box center [172, 212] width 11 height 9
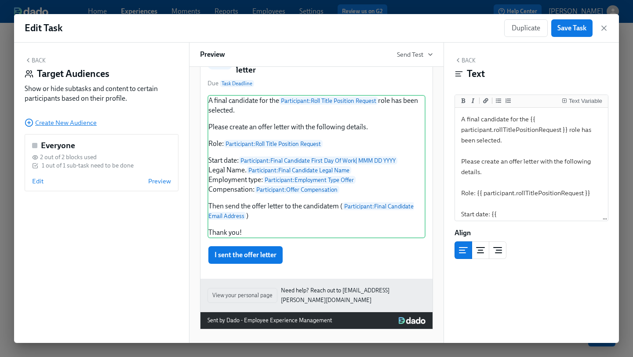
click at [64, 121] on span "Create New Audience" at bounding box center [61, 122] width 72 height 9
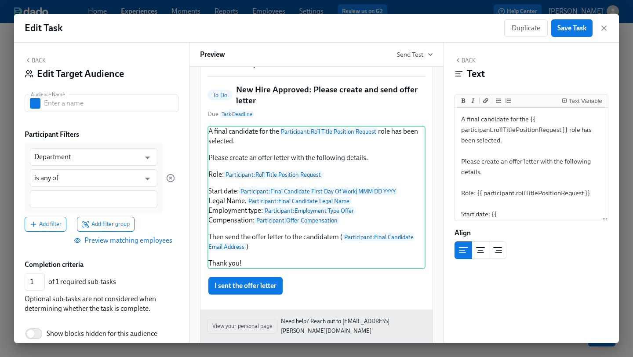
scroll to position [135, 0]
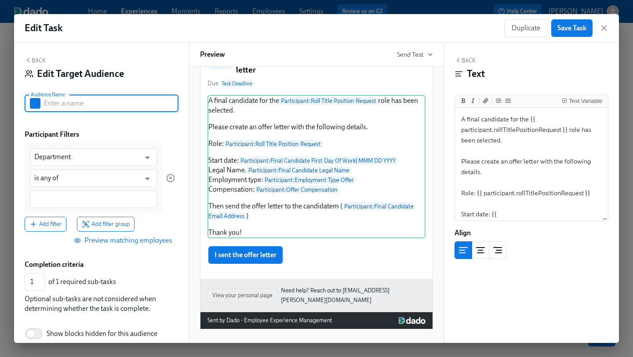
click at [90, 102] on input "text" at bounding box center [111, 104] width 135 height 18
type input "Final Approval Yes"
click at [70, 163] on input "Department" at bounding box center [87, 157] width 106 height 18
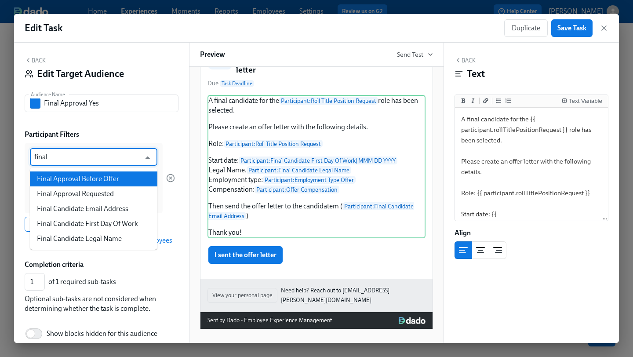
type input "Department"
click at [102, 133] on div "Participant Filters" at bounding box center [102, 135] width 154 height 10
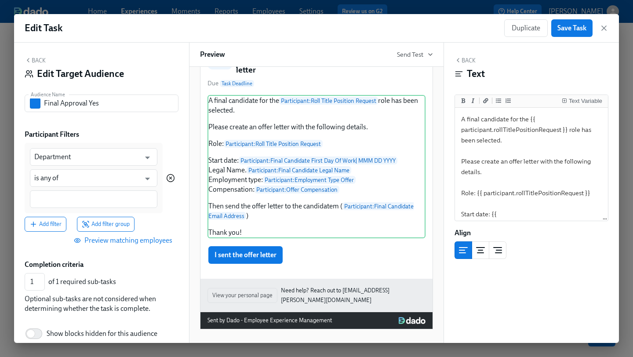
click at [169, 180] on icon "button" at bounding box center [170, 178] width 9 height 9
click at [169, 179] on icon "button" at bounding box center [170, 178] width 9 height 9
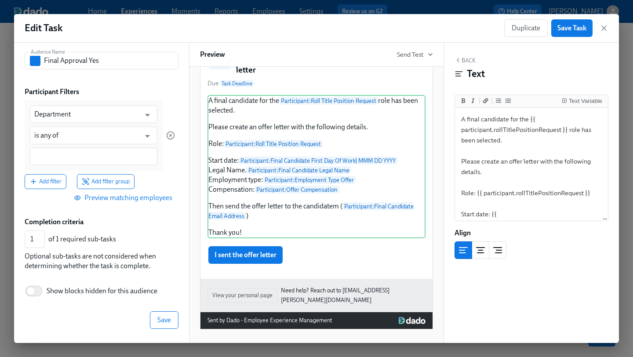
scroll to position [0, 0]
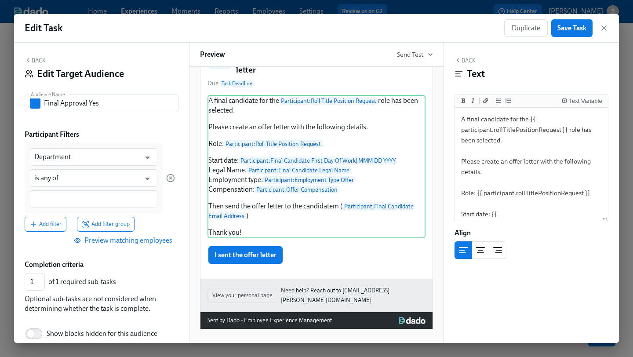
click at [33, 59] on button "Back" at bounding box center [35, 60] width 21 height 7
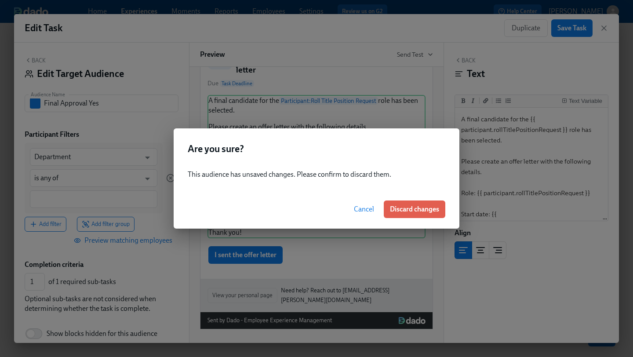
click at [362, 209] on span "Cancel" at bounding box center [364, 209] width 20 height 9
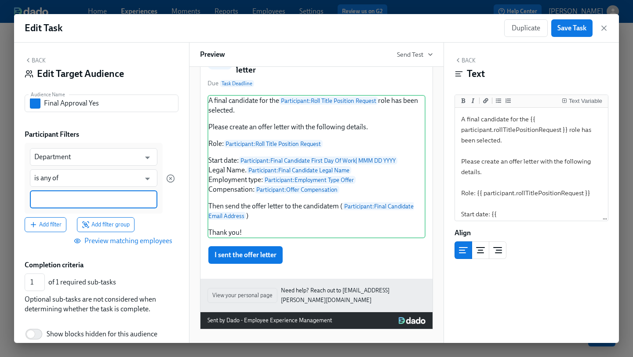
click at [87, 199] on input at bounding box center [93, 199] width 119 height 9
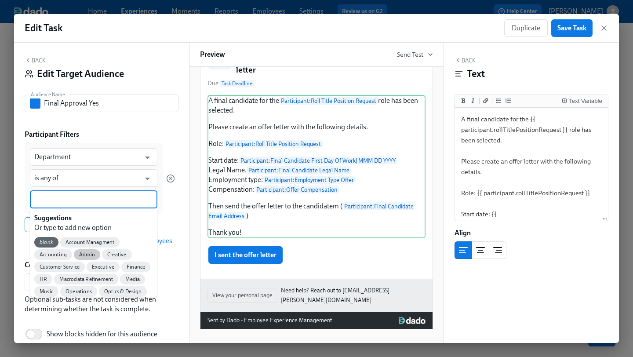
click at [80, 251] on div "Admin" at bounding box center [87, 254] width 26 height 11
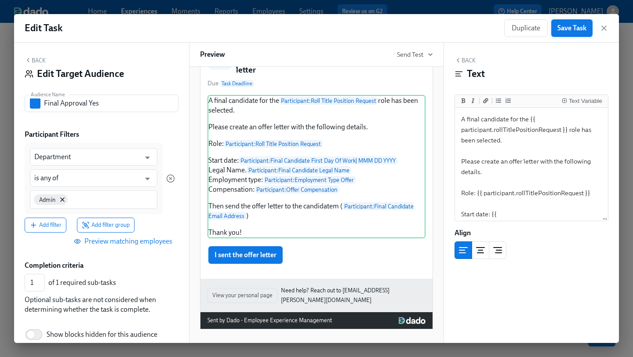
click at [581, 30] on span "Save Task" at bounding box center [572, 28] width 29 height 9
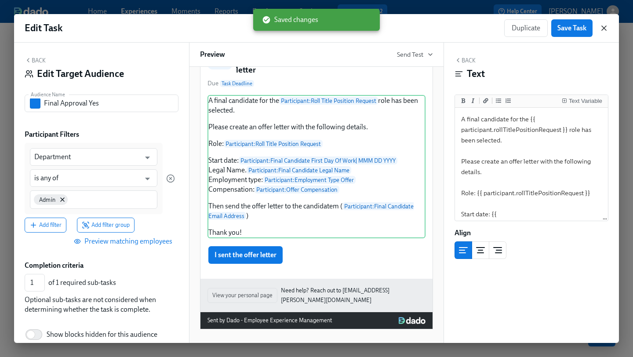
click at [606, 28] on icon "button" at bounding box center [604, 28] width 9 height 9
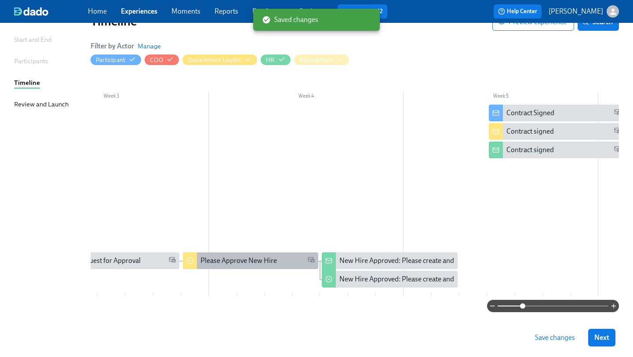
click at [242, 260] on div "Please Approve New Hire" at bounding box center [239, 261] width 77 height 10
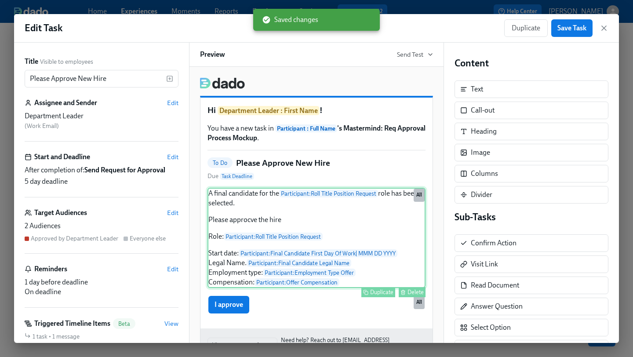
scroll to position [49, 0]
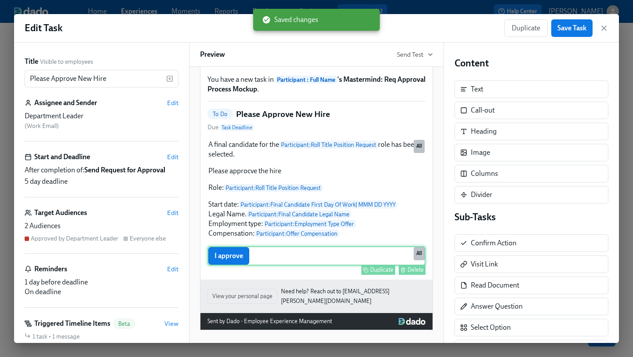
click at [239, 264] on div "I approve Duplicate Delete All" at bounding box center [317, 255] width 218 height 19
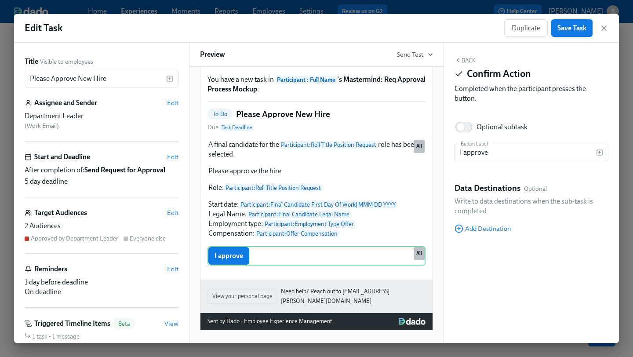
click at [566, 33] on button "Save Task" at bounding box center [572, 28] width 41 height 18
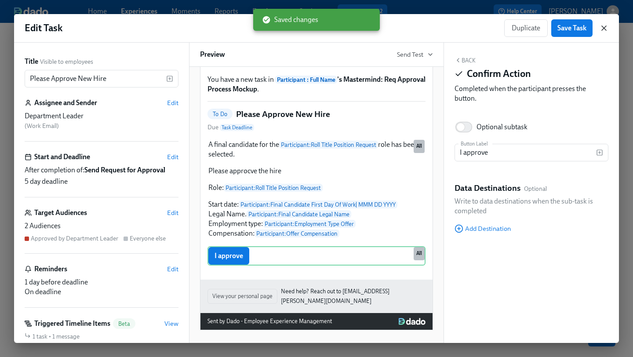
click at [605, 29] on icon "button" at bounding box center [604, 28] width 4 height 4
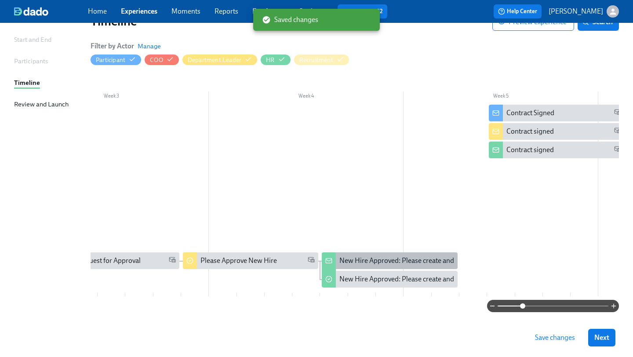
click at [419, 260] on div "New Hire Approved: Please create and send the offer letter" at bounding box center [427, 261] width 175 height 10
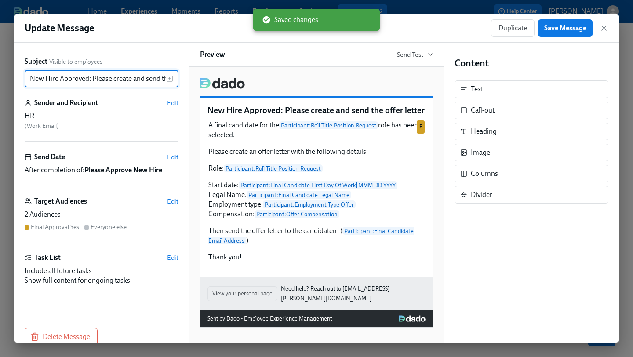
scroll to position [0, 38]
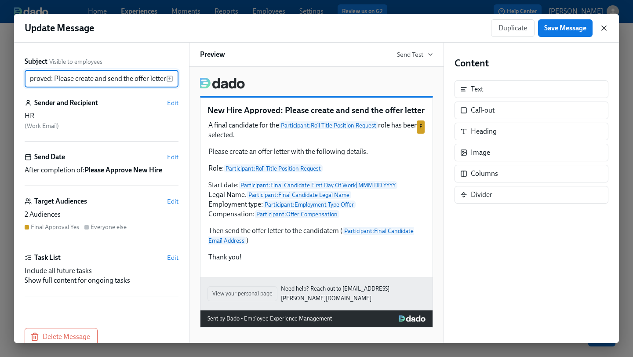
click at [607, 32] on icon "button" at bounding box center [604, 28] width 9 height 9
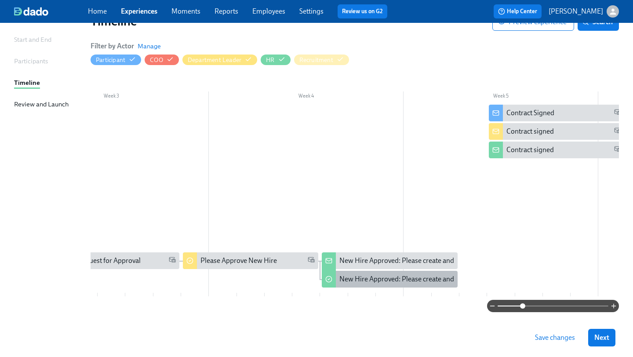
click at [351, 279] on div "New Hire Approved: Please create and send offer letter" at bounding box center [422, 279] width 164 height 10
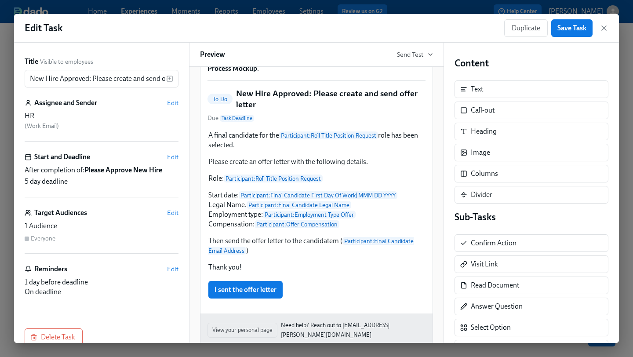
scroll to position [104, 0]
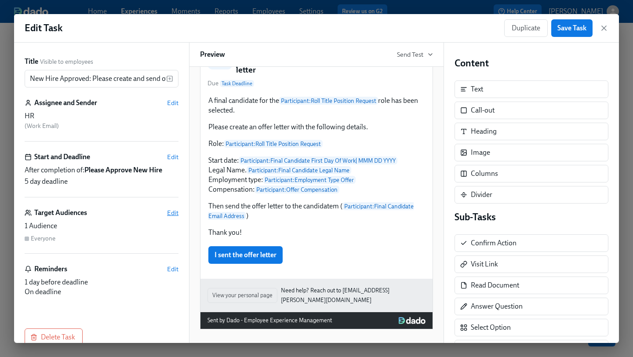
click at [171, 210] on span "Edit" at bounding box center [172, 212] width 11 height 9
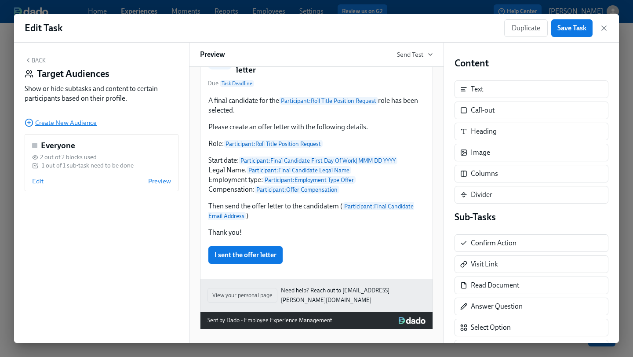
click at [74, 120] on span "Create New Audience" at bounding box center [61, 122] width 72 height 9
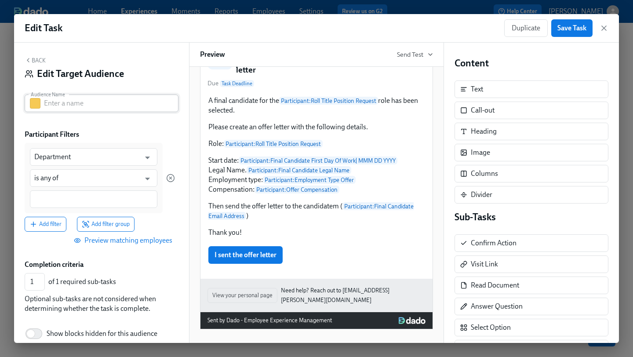
click at [84, 103] on input "text" at bounding box center [111, 104] width 135 height 18
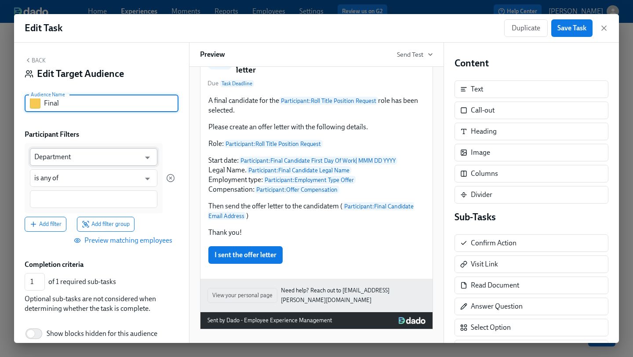
type input "Final"
click at [91, 159] on input "Department" at bounding box center [87, 157] width 106 height 18
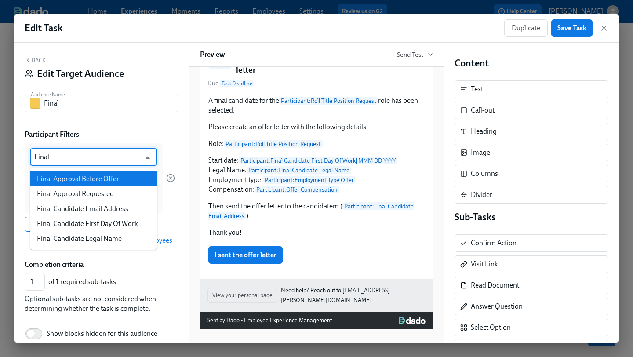
type input "Department"
click at [116, 131] on div "Participant Filters" at bounding box center [102, 135] width 154 height 10
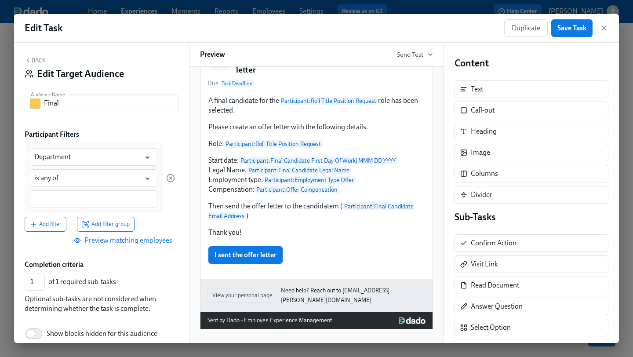
click at [29, 62] on icon "button" at bounding box center [28, 60] width 7 height 7
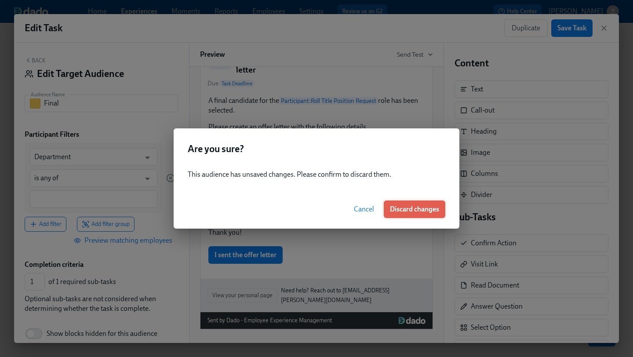
click at [435, 202] on button "Discard changes" at bounding box center [415, 210] width 62 height 18
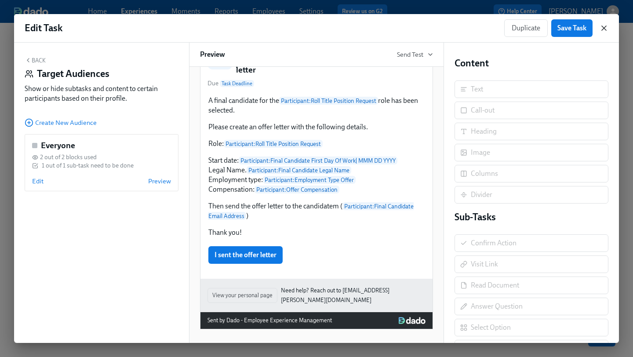
click at [607, 29] on icon "button" at bounding box center [604, 28] width 9 height 9
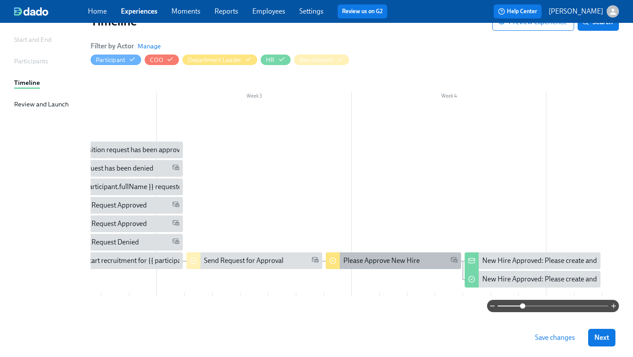
scroll to position [0, 302]
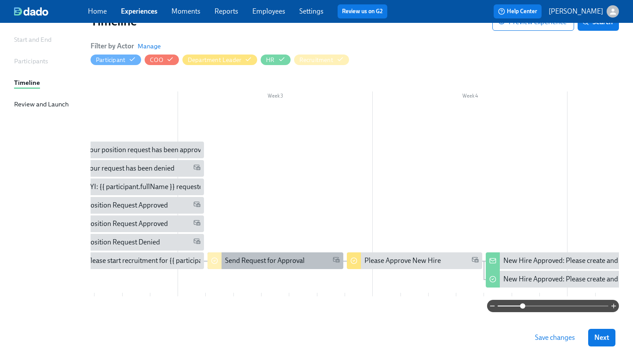
click at [270, 259] on div "Send Request for Approval" at bounding box center [265, 261] width 80 height 10
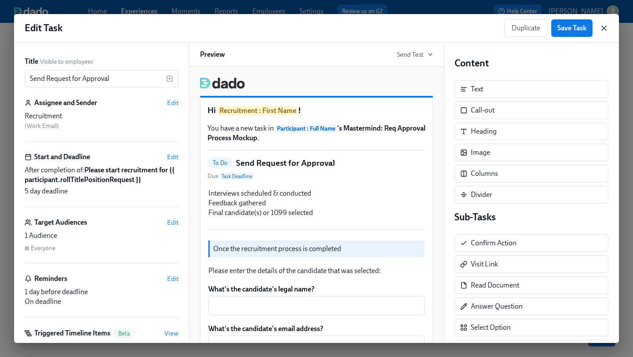
click at [606, 29] on icon "button" at bounding box center [604, 28] width 4 height 4
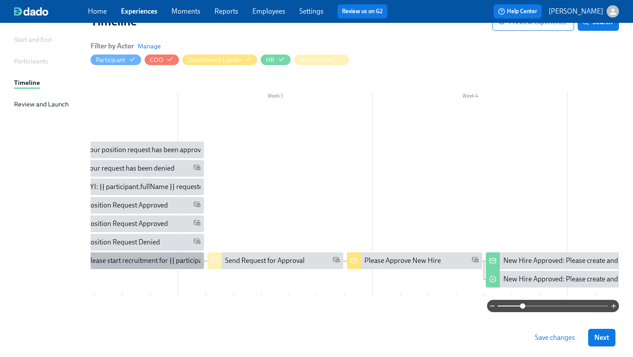
click at [178, 258] on div "Please start recruitment for {{ participant.rollTitlePositionRequest }}" at bounding box center [188, 261] width 204 height 10
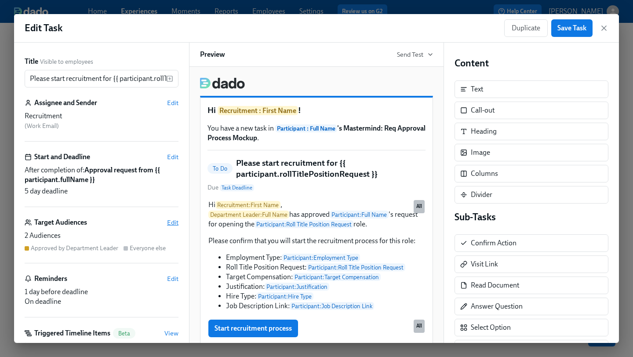
click at [172, 223] on span "Edit" at bounding box center [172, 222] width 11 height 9
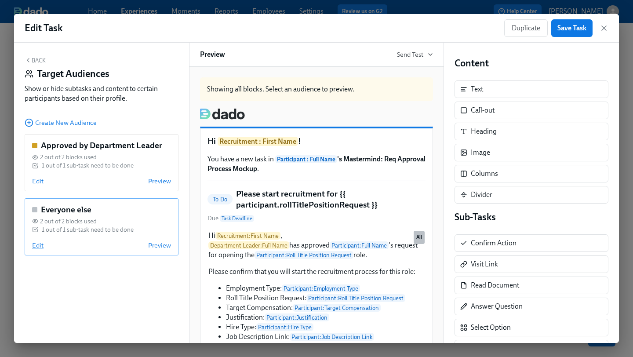
click at [37, 249] on span "Edit" at bounding box center [37, 245] width 11 height 9
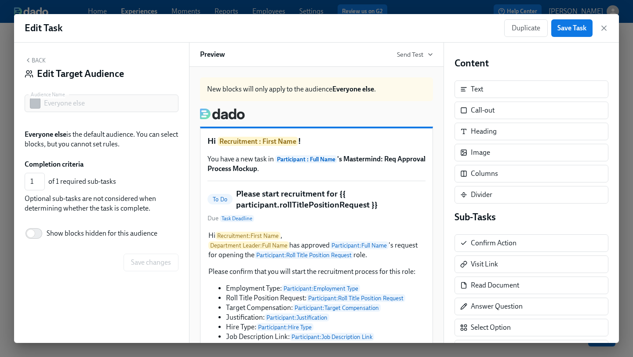
click at [269, 211] on h5 "Please start recruitment for {{ participant.rollTitlePositionRequest }}" at bounding box center [331, 199] width 190 height 22
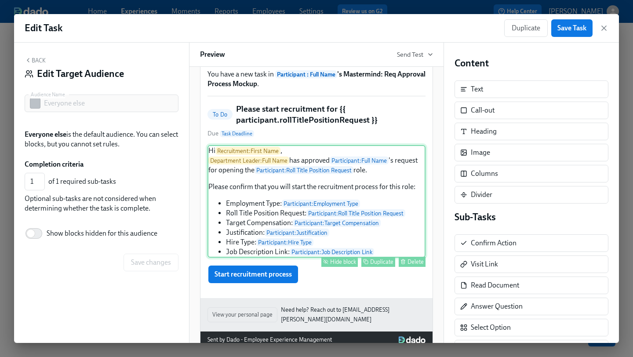
scroll to position [100, 0]
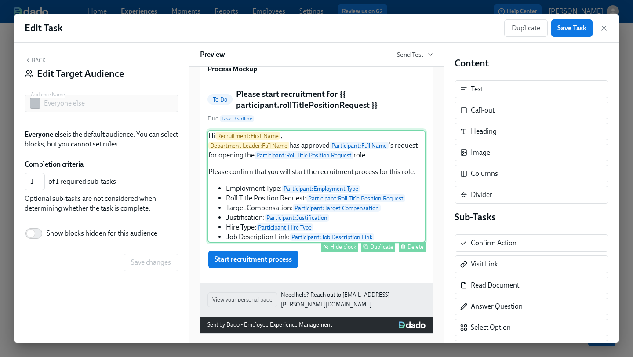
click at [316, 238] on div "Hi Recruitment : First Name , Department Leader : Full Name has approved Partic…" at bounding box center [317, 186] width 218 height 113
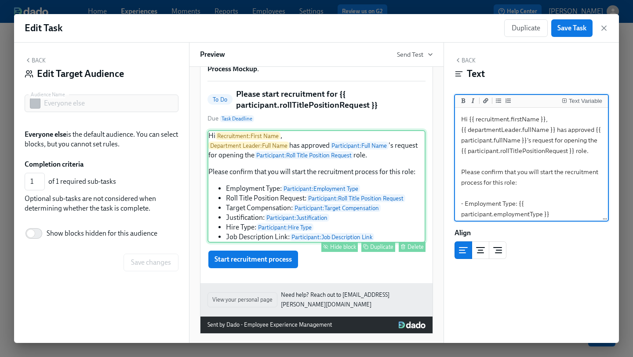
click at [342, 249] on div "Hide block" at bounding box center [343, 247] width 26 height 7
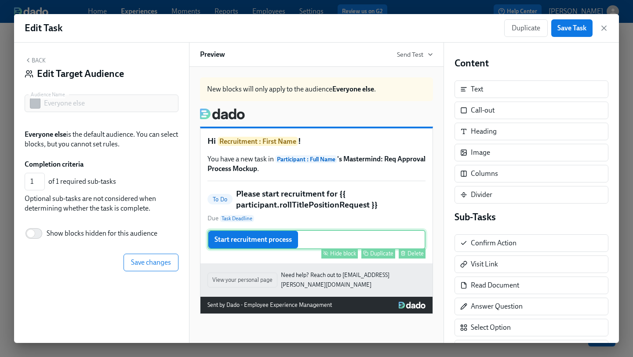
click at [337, 257] on div "Hide block" at bounding box center [343, 253] width 26 height 7
type input "0"
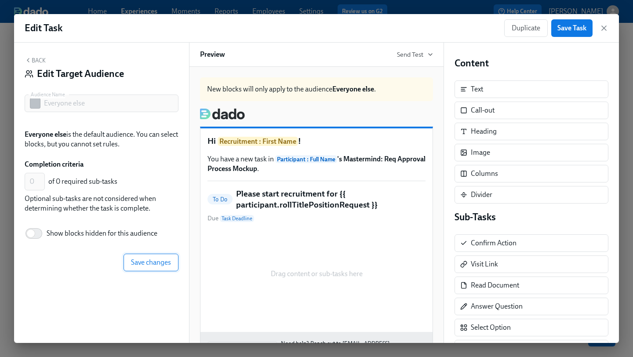
click at [130, 259] on button "Save changes" at bounding box center [151, 263] width 55 height 18
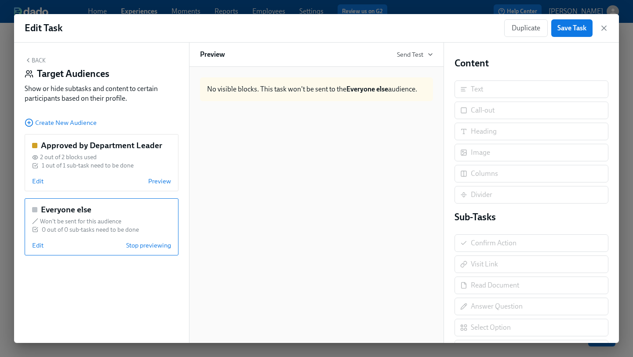
click at [35, 60] on button "Back" at bounding box center [35, 60] width 21 height 7
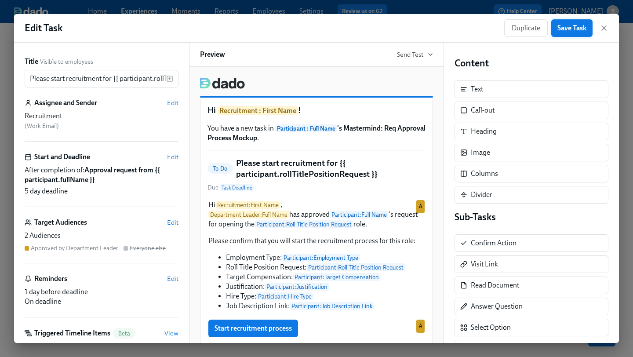
click at [573, 29] on span "Save Task" at bounding box center [572, 28] width 29 height 9
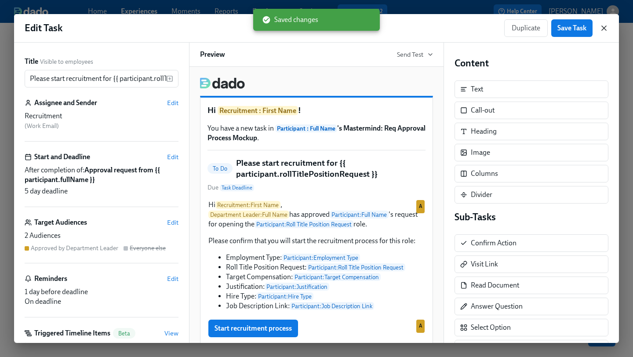
click at [603, 26] on icon "button" at bounding box center [604, 28] width 9 height 9
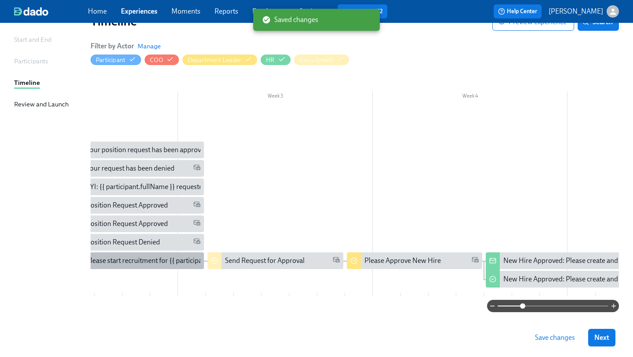
click at [147, 263] on div "Please start recruitment for {{ participant.rollTitlePositionRequest }}" at bounding box center [188, 261] width 204 height 10
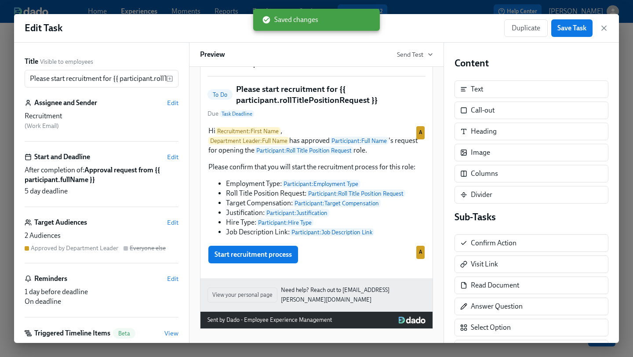
scroll to position [71, 0]
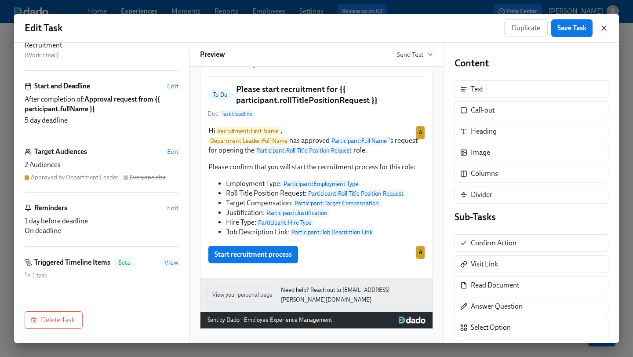
click at [606, 26] on icon "button" at bounding box center [604, 28] width 4 height 4
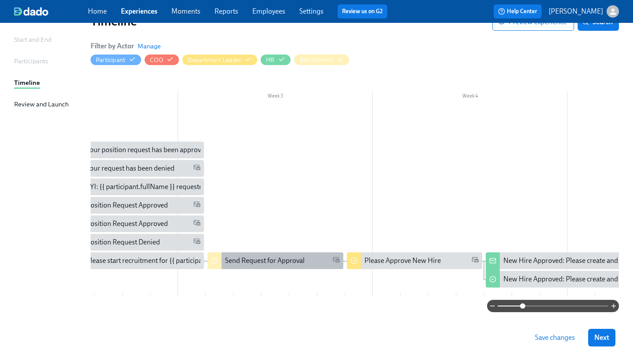
click at [292, 261] on div "Send Request for Approval" at bounding box center [265, 261] width 80 height 10
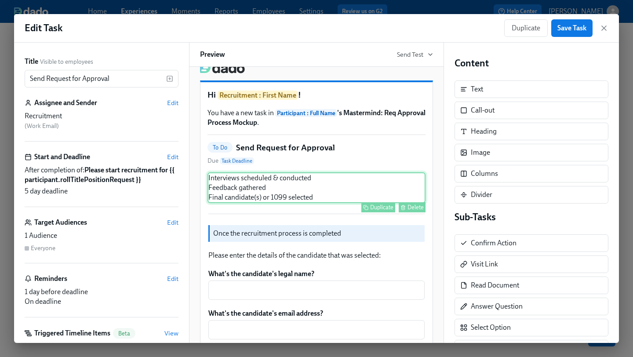
scroll to position [14, 0]
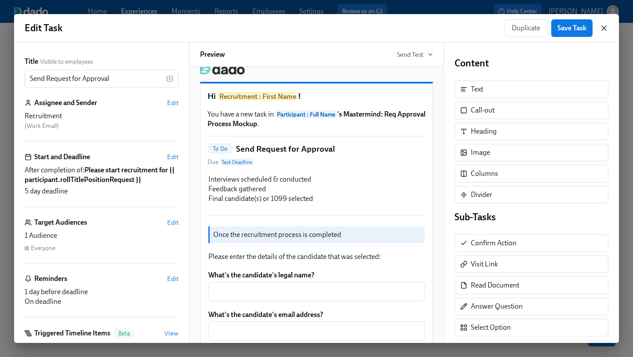
click at [605, 28] on icon "button" at bounding box center [604, 28] width 4 height 4
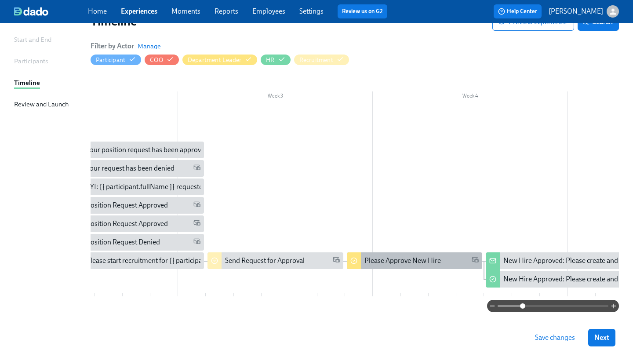
click at [379, 263] on div "Please Approve New Hire" at bounding box center [403, 261] width 77 height 10
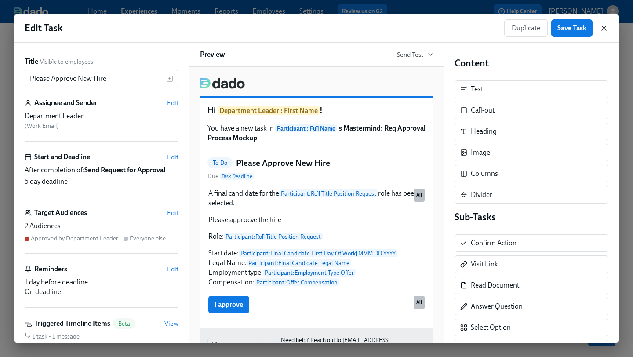
click at [605, 29] on icon "button" at bounding box center [604, 28] width 4 height 4
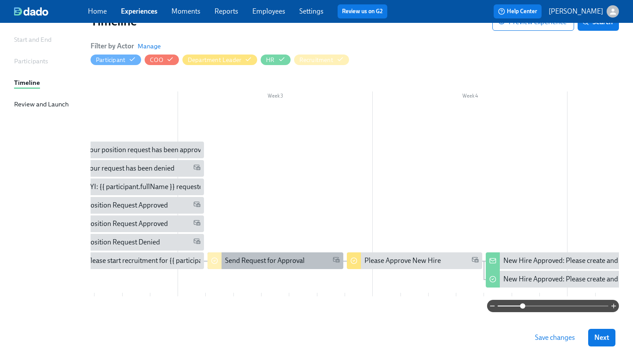
click at [272, 259] on div "Send Request for Approval" at bounding box center [265, 261] width 80 height 10
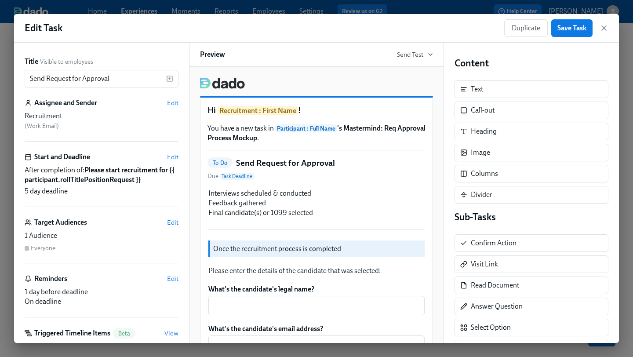
click at [608, 21] on div "Duplicate Save Task" at bounding box center [556, 28] width 104 height 18
click at [605, 29] on icon "button" at bounding box center [604, 28] width 4 height 4
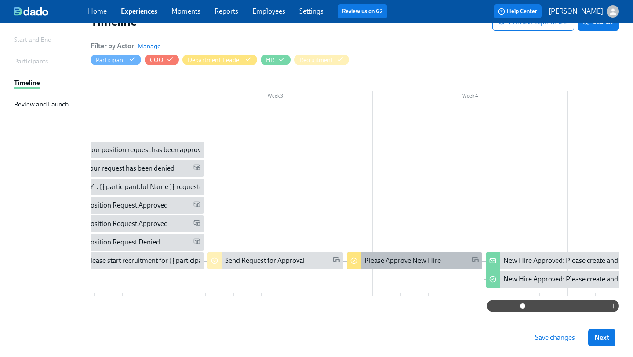
click at [403, 262] on div "Please Approve New Hire" at bounding box center [403, 261] width 77 height 10
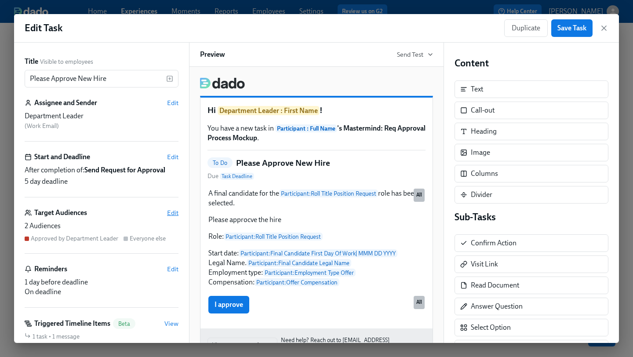
click at [172, 210] on span "Edit" at bounding box center [172, 212] width 11 height 9
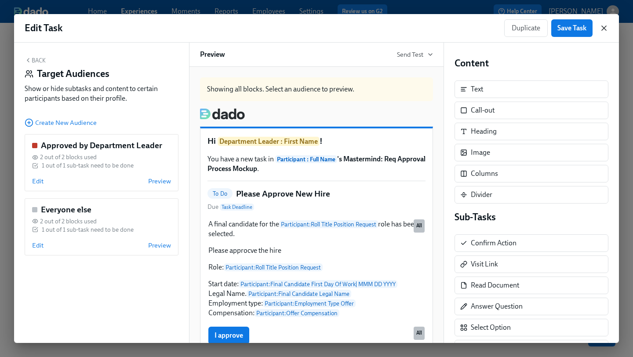
click at [604, 30] on icon "button" at bounding box center [604, 28] width 9 height 9
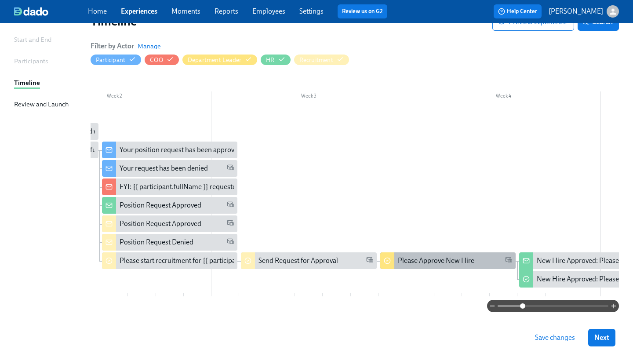
scroll to position [0, 273]
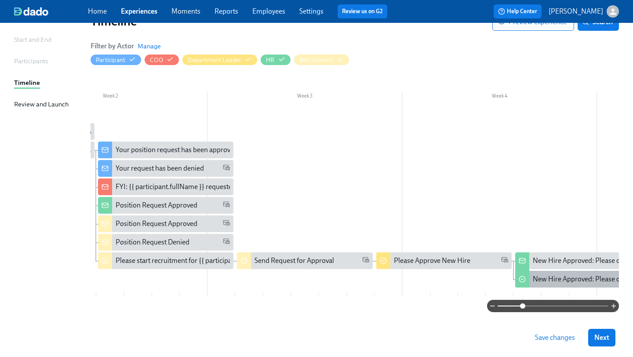
click at [542, 277] on div "New Hire Approved: Please create and send offer letter" at bounding box center [615, 279] width 164 height 10
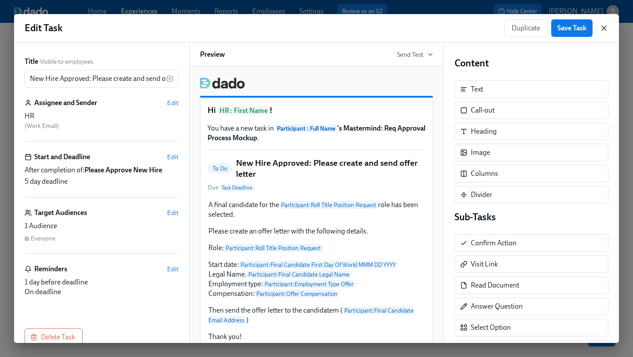
click at [600, 26] on icon "button" at bounding box center [604, 28] width 9 height 9
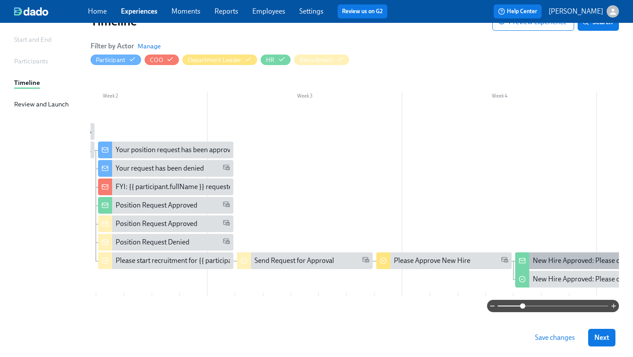
click at [548, 265] on div "New Hire Approved: Please create and send the offer letter" at bounding box center [620, 261] width 175 height 10
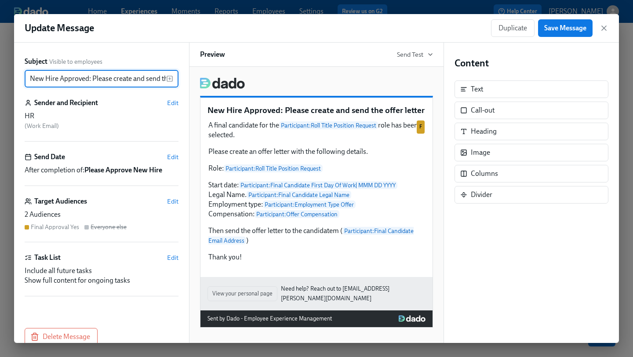
scroll to position [0, 38]
click at [167, 201] on div "Target Audiences Edit" at bounding box center [102, 202] width 154 height 10
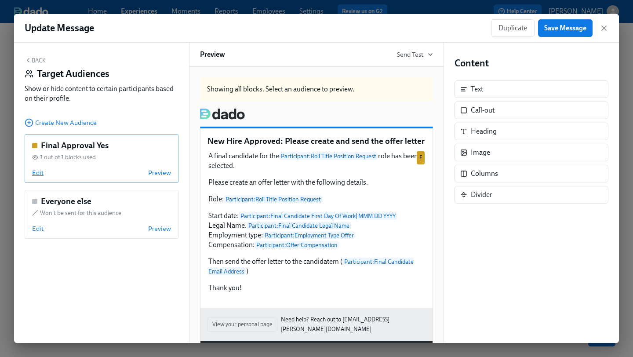
click at [35, 177] on span "Edit" at bounding box center [37, 172] width 11 height 9
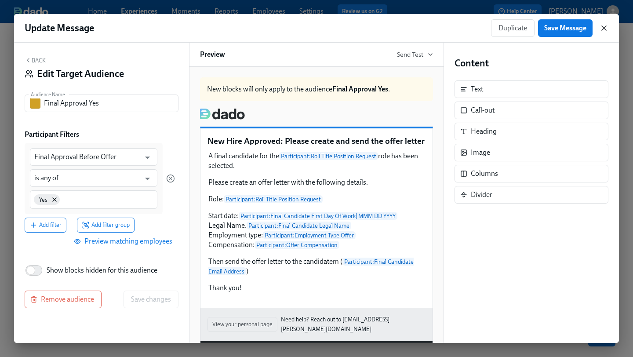
click at [603, 30] on icon "button" at bounding box center [604, 28] width 9 height 9
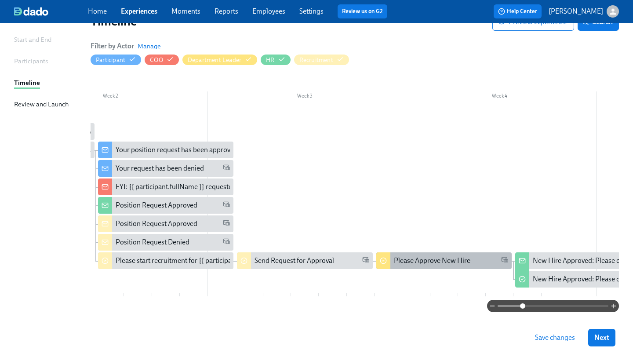
click at [411, 257] on div "Please Approve New Hire" at bounding box center [432, 261] width 77 height 10
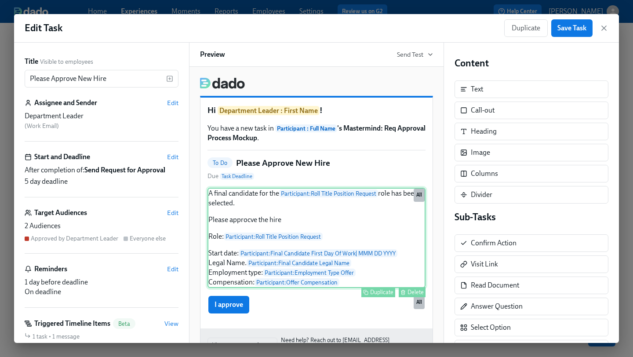
scroll to position [49, 0]
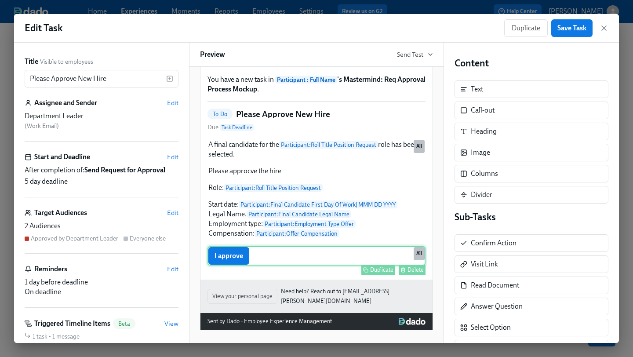
click at [230, 257] on div "I approve Duplicate Delete All" at bounding box center [317, 255] width 218 height 19
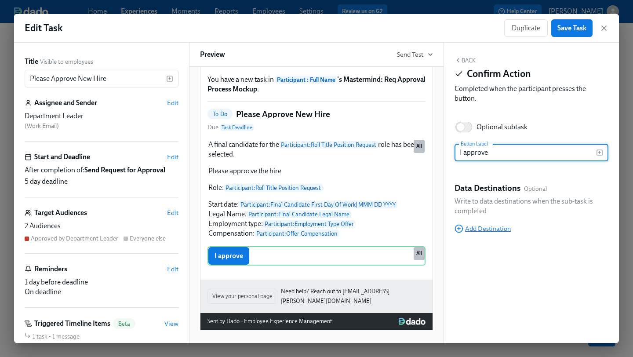
click at [487, 227] on span "Add Destination" at bounding box center [483, 228] width 56 height 9
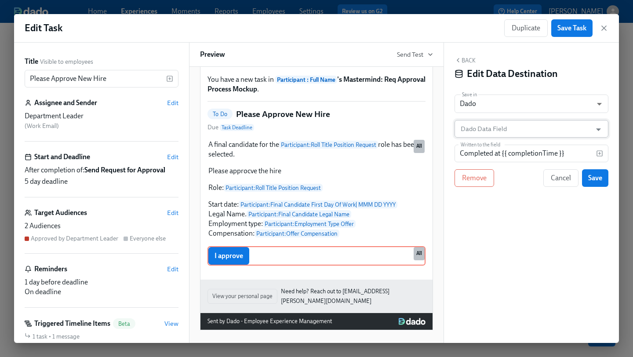
click at [532, 127] on input "Dado Data Field" at bounding box center [525, 129] width 132 height 18
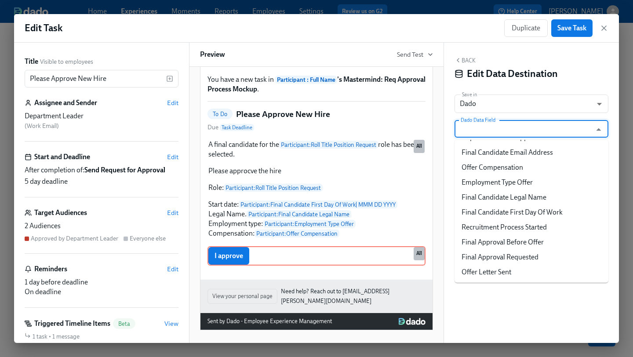
scroll to position [447, 0]
click at [523, 241] on li "Final Approval Before Offer" at bounding box center [532, 241] width 154 height 15
type input "Final Approval Before Offer"
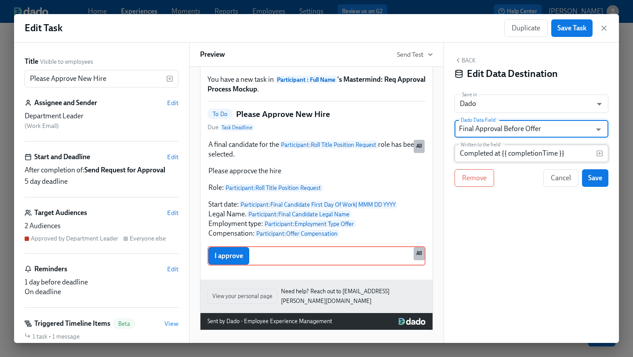
click at [510, 156] on input "Completed at {{ completionTime }}" at bounding box center [526, 154] width 142 height 18
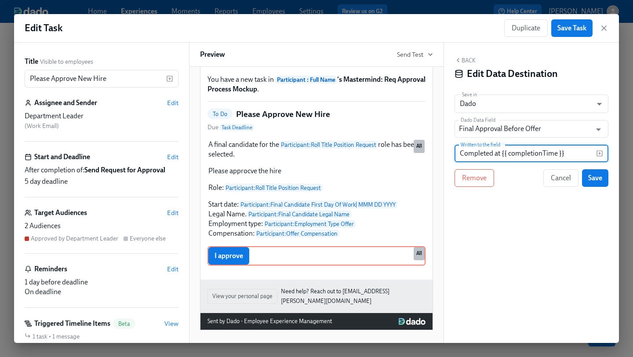
click at [510, 156] on input "Completed at {{ completionTime }}" at bounding box center [526, 154] width 142 height 18
click at [514, 156] on input "Completed at {{ Y }}" at bounding box center [526, 154] width 142 height 18
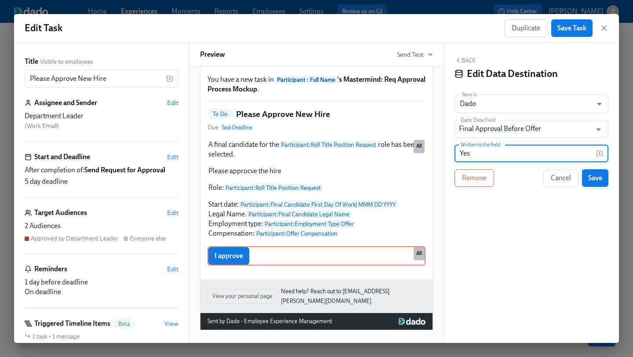
type input "Yes"
click at [589, 177] on span "Save" at bounding box center [595, 178] width 14 height 9
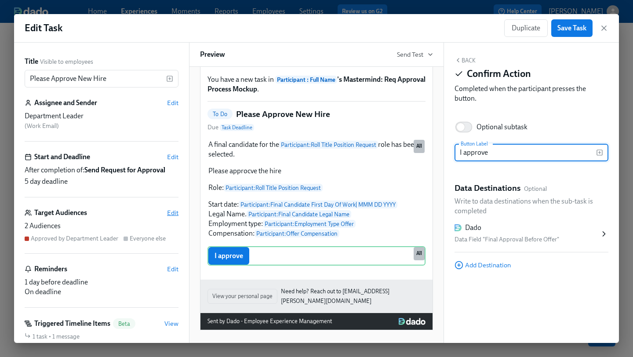
click at [168, 211] on span "Edit" at bounding box center [172, 212] width 11 height 9
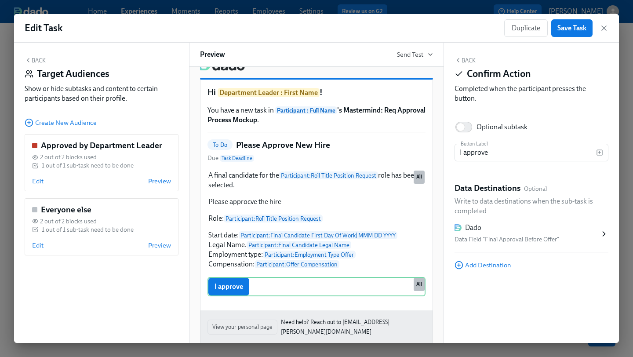
scroll to position [80, 0]
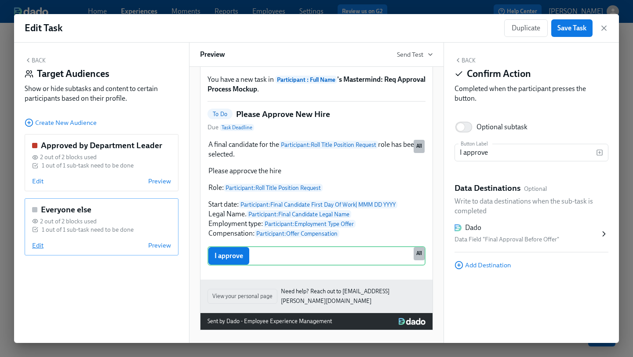
click at [37, 244] on span "Edit" at bounding box center [37, 245] width 11 height 9
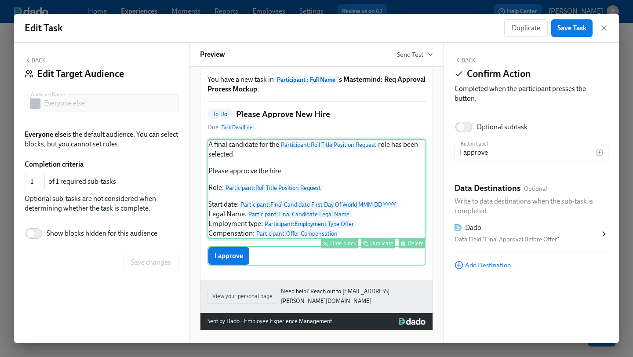
click at [282, 225] on div "A final candidate for the Participant : Roll Title Position Request role has be…" at bounding box center [317, 189] width 218 height 100
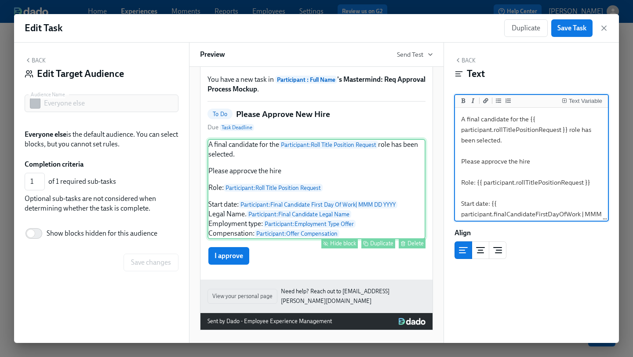
click at [338, 242] on button "Hide block" at bounding box center [340, 243] width 37 height 10
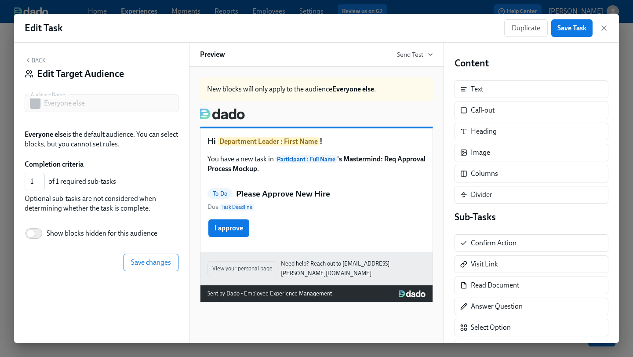
scroll to position [0, 0]
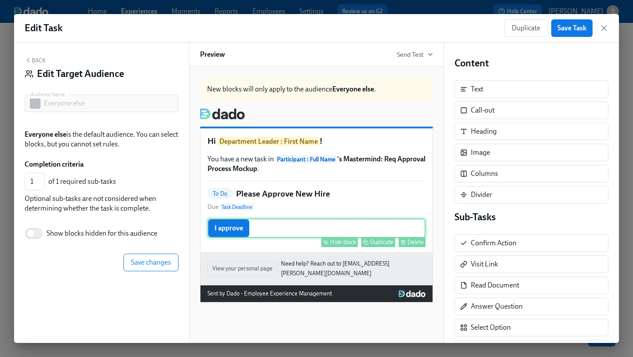
click at [279, 227] on div "I approve Hide block Duplicate Delete" at bounding box center [317, 228] width 218 height 19
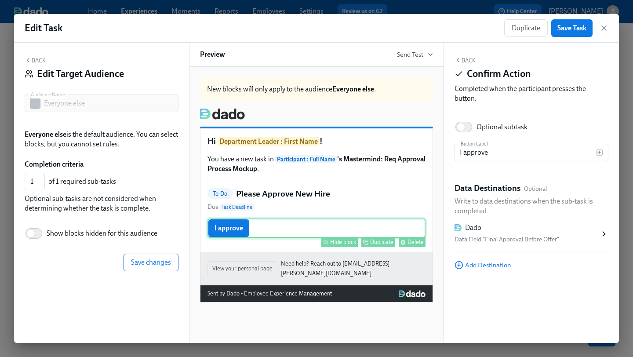
click at [333, 241] on div "Hide block" at bounding box center [343, 242] width 26 height 7
type input "0"
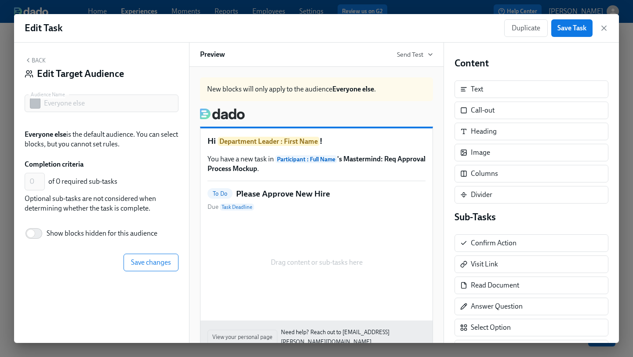
click at [40, 62] on button "Back" at bounding box center [35, 60] width 21 height 7
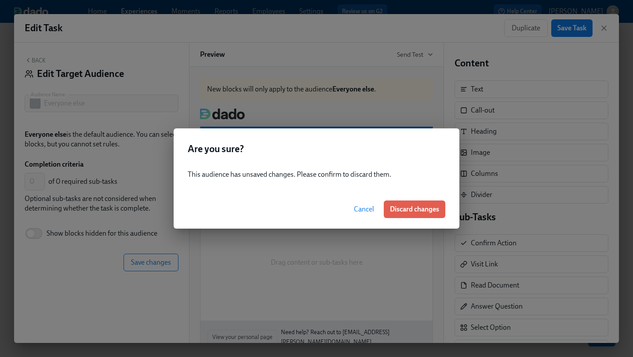
click at [365, 207] on span "Cancel" at bounding box center [364, 209] width 20 height 9
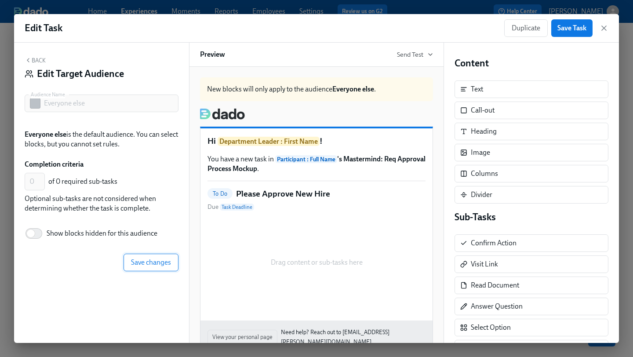
click at [157, 263] on span "Save changes" at bounding box center [151, 262] width 40 height 9
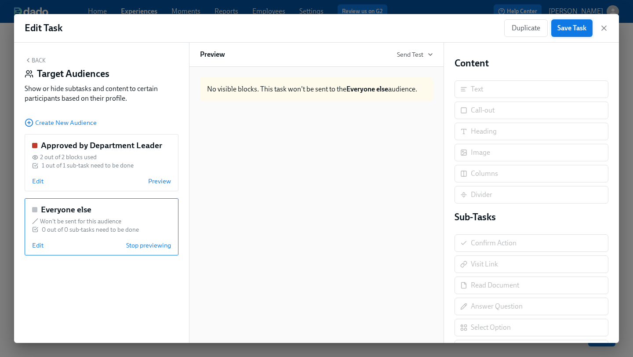
click at [562, 25] on span "Save Task" at bounding box center [572, 28] width 29 height 9
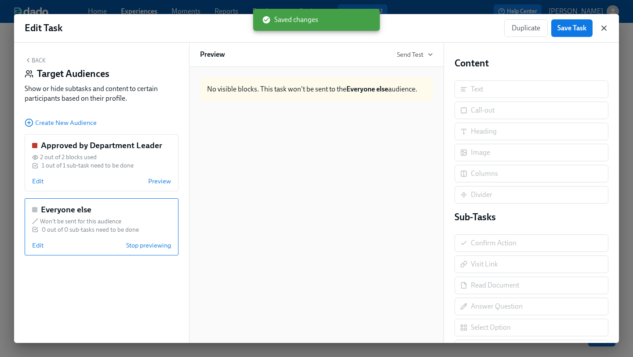
click at [603, 26] on icon "button" at bounding box center [604, 28] width 9 height 9
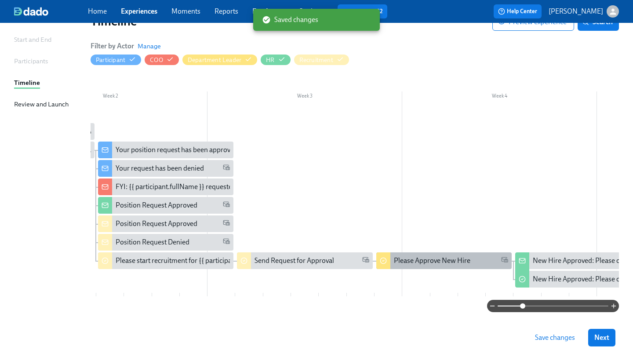
click at [431, 255] on div "Please Approve New Hire" at bounding box center [443, 260] width 135 height 17
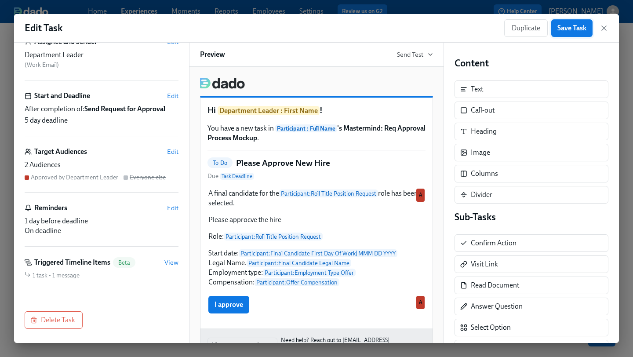
click at [576, 28] on span "Save Task" at bounding box center [572, 28] width 29 height 9
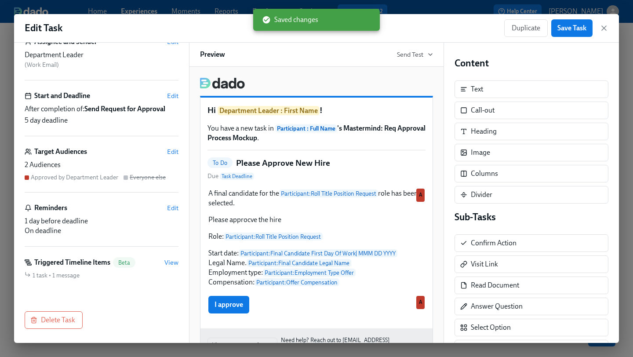
click at [609, 29] on div "Edit Task Duplicate Save Task" at bounding box center [316, 28] width 605 height 29
click at [604, 28] on icon "button" at bounding box center [604, 28] width 4 height 4
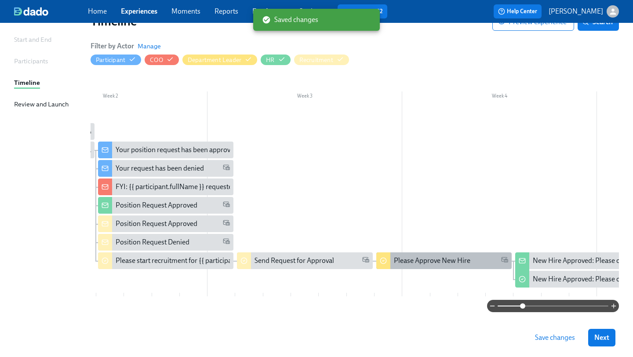
click at [449, 260] on div "Please Approve New Hire" at bounding box center [432, 261] width 77 height 10
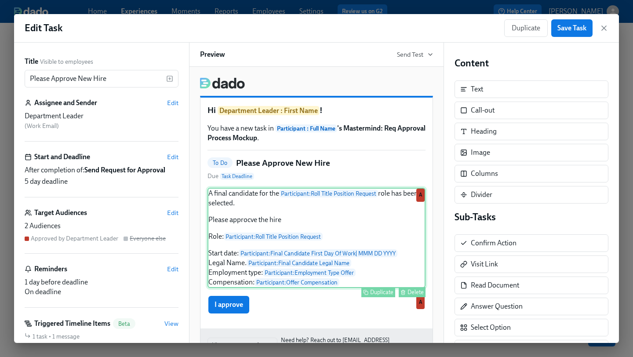
scroll to position [49, 0]
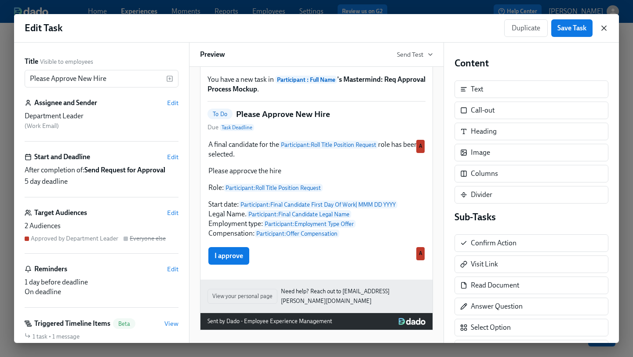
click at [604, 27] on icon "button" at bounding box center [604, 28] width 4 height 4
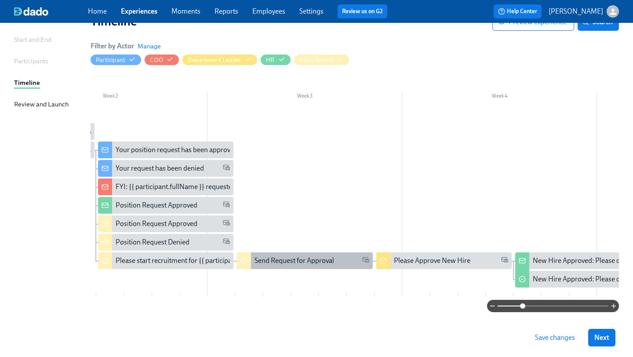
click at [344, 256] on div "Send Request for Approval" at bounding box center [312, 261] width 114 height 10
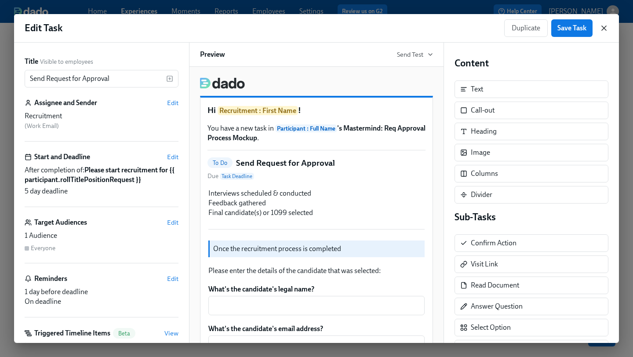
click at [605, 26] on icon "button" at bounding box center [604, 28] width 4 height 4
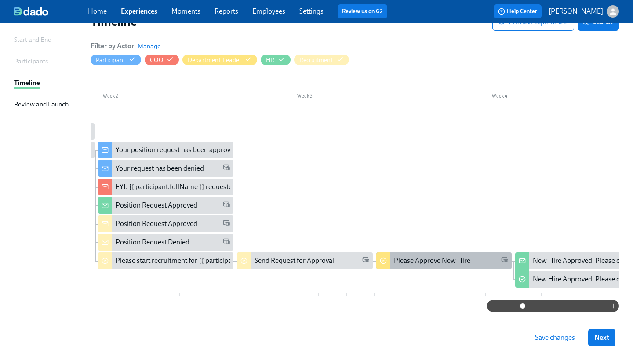
click at [429, 261] on div "Please Approve New Hire" at bounding box center [432, 261] width 77 height 10
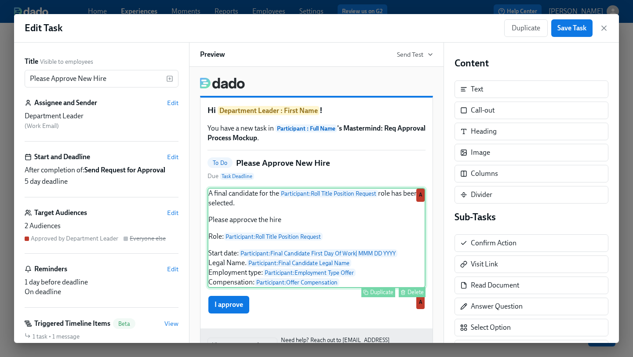
scroll to position [49, 0]
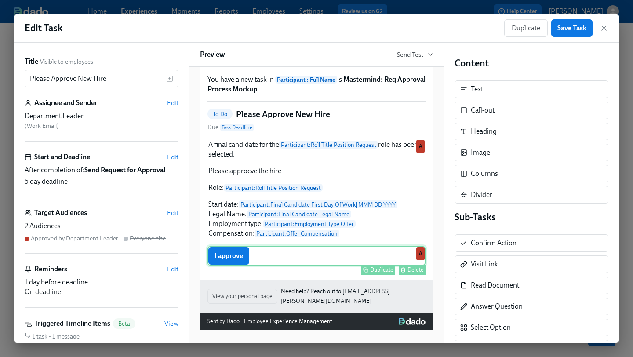
click at [295, 257] on div "I approve Duplicate Delete A" at bounding box center [317, 255] width 218 height 19
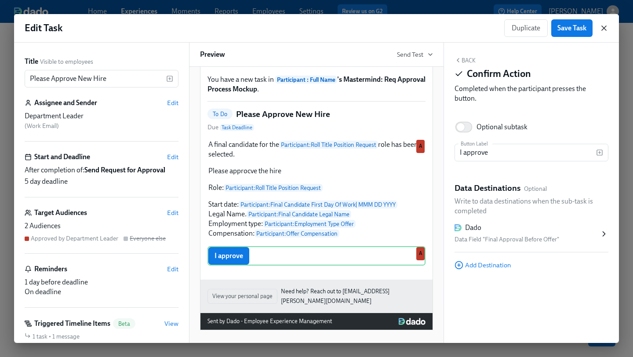
click at [605, 26] on icon "button" at bounding box center [604, 28] width 9 height 9
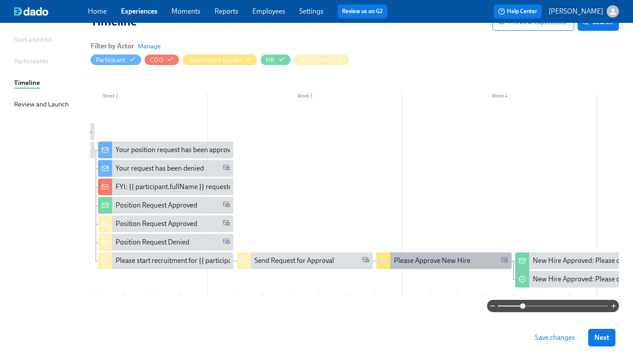
click at [471, 260] on div "Please Approve New Hire" at bounding box center [451, 261] width 114 height 10
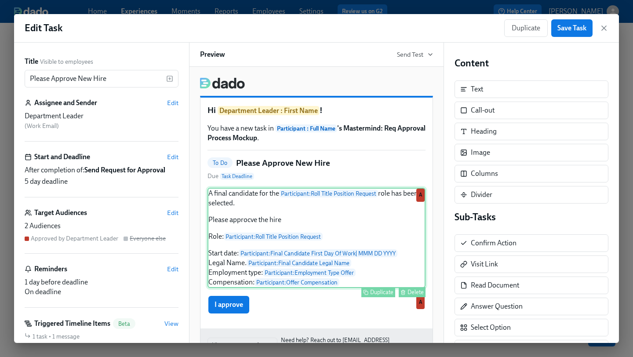
scroll to position [49, 0]
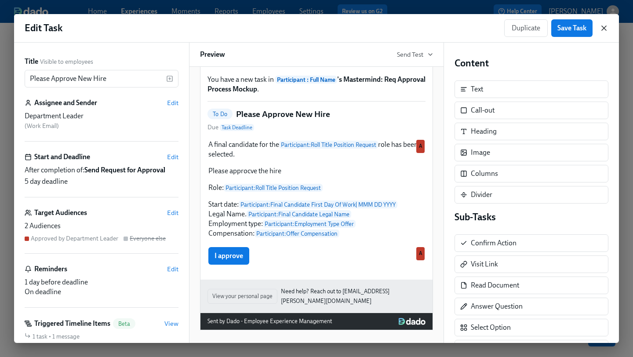
click at [602, 27] on icon "button" at bounding box center [604, 28] width 9 height 9
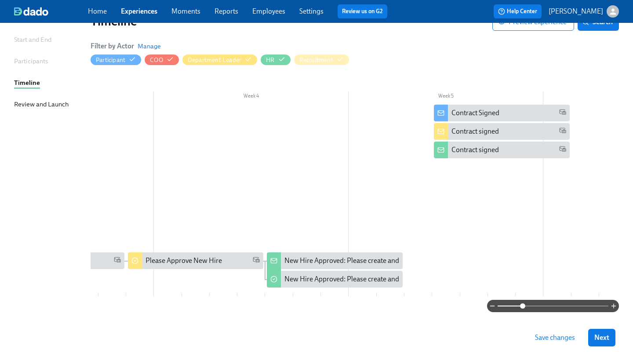
scroll to position [0, 541]
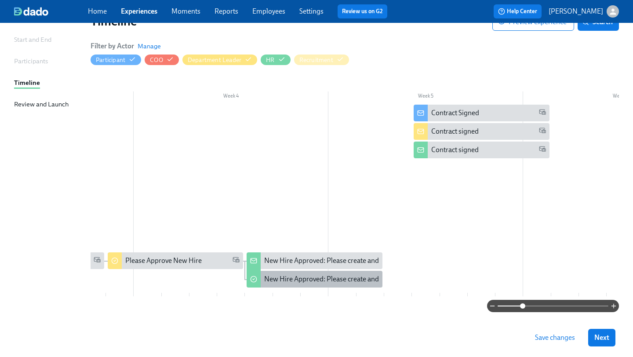
click at [296, 276] on div "New Hire Approved: Please create and send offer letter" at bounding box center [346, 279] width 164 height 10
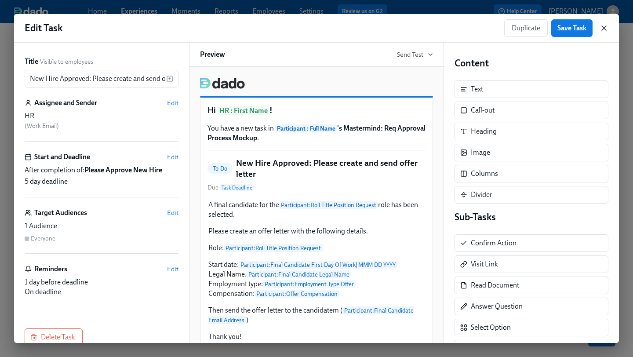
click at [606, 31] on icon "button" at bounding box center [604, 28] width 9 height 9
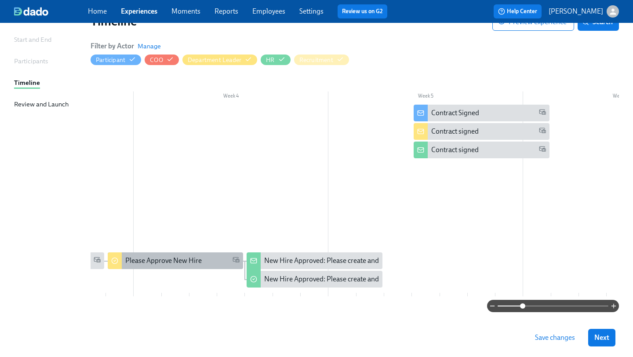
click at [207, 263] on div "Please Approve New Hire" at bounding box center [182, 261] width 114 height 10
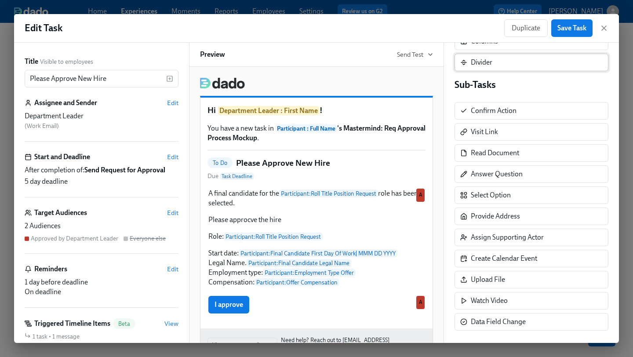
scroll to position [141, 0]
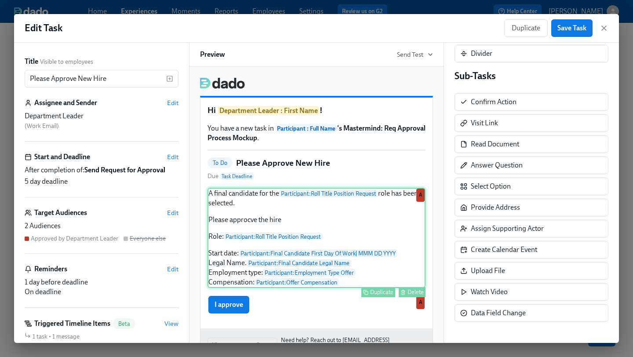
click at [311, 266] on div "A final candidate for the Participant : Roll Title Position Request role has be…" at bounding box center [317, 238] width 218 height 100
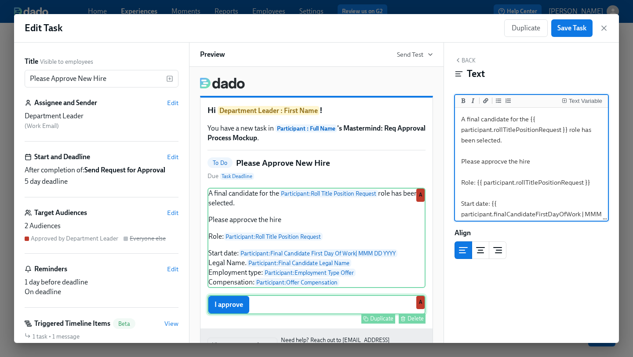
click at [223, 317] on div "Duplicate Delete" at bounding box center [317, 319] width 216 height 10
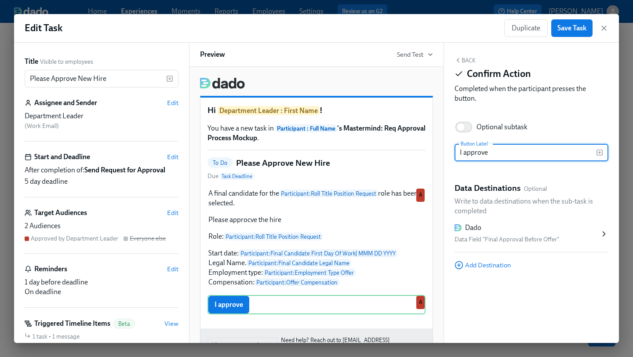
click at [492, 236] on div "Data Field "Final Approval Before Offer"" at bounding box center [527, 239] width 145 height 11
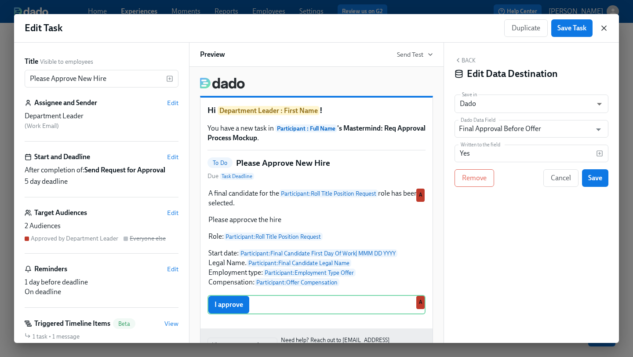
click at [604, 27] on icon "button" at bounding box center [604, 28] width 9 height 9
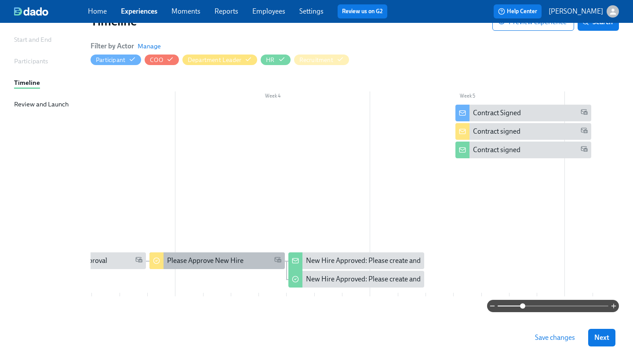
scroll to position [0, 476]
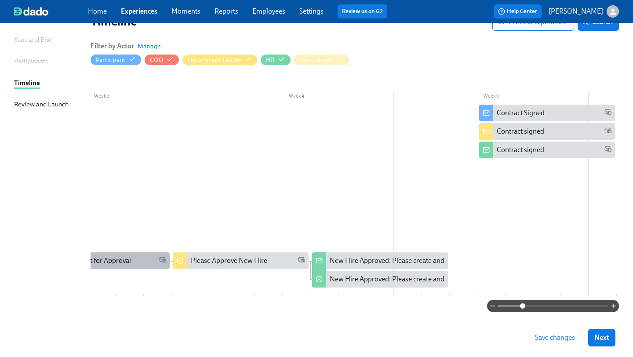
click at [144, 260] on div "Send Request for Approval" at bounding box center [108, 261] width 114 height 10
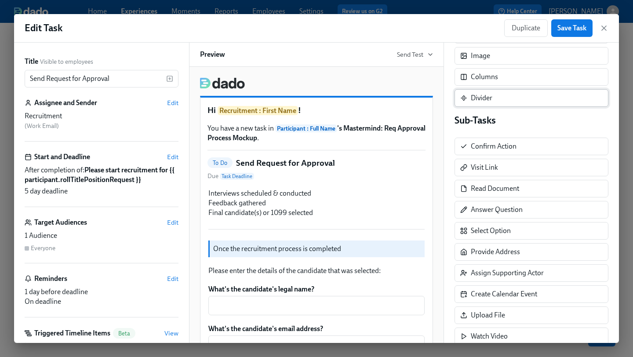
scroll to position [141, 0]
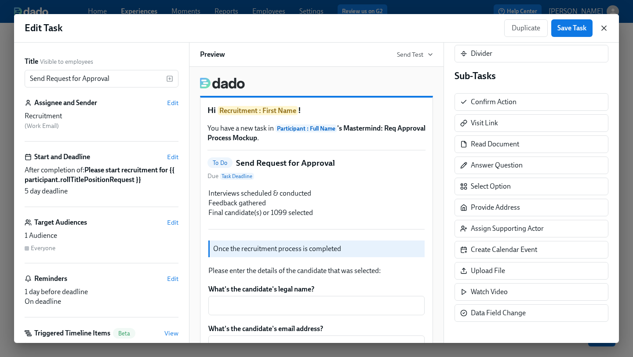
click at [604, 32] on icon "button" at bounding box center [604, 28] width 9 height 9
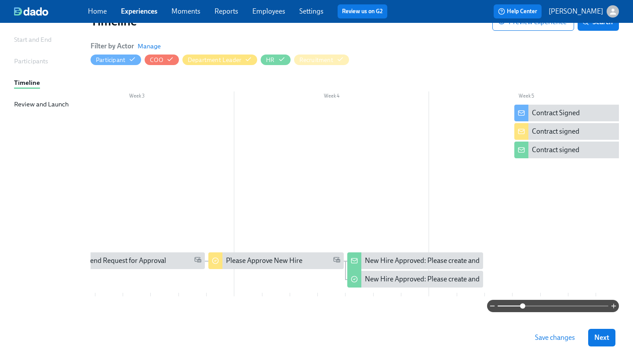
scroll to position [0, 369]
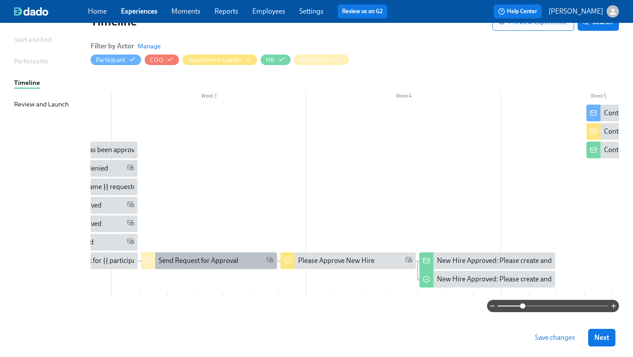
click at [237, 262] on div "Send Request for Approval" at bounding box center [199, 261] width 80 height 10
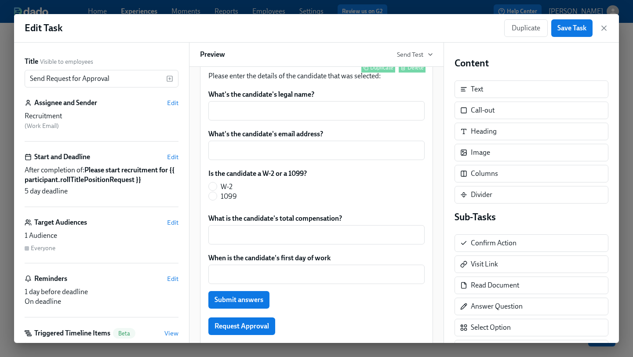
scroll to position [236, 0]
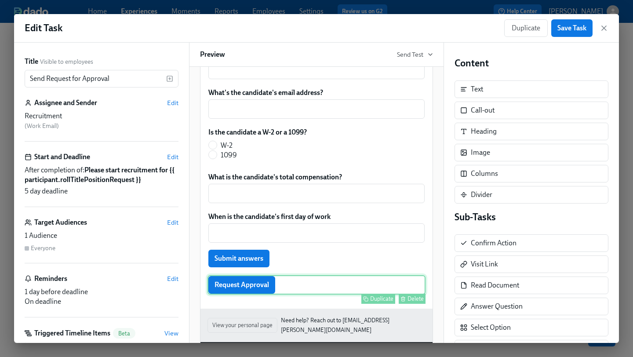
click at [268, 290] on div "Request Approval Duplicate Delete" at bounding box center [317, 284] width 218 height 19
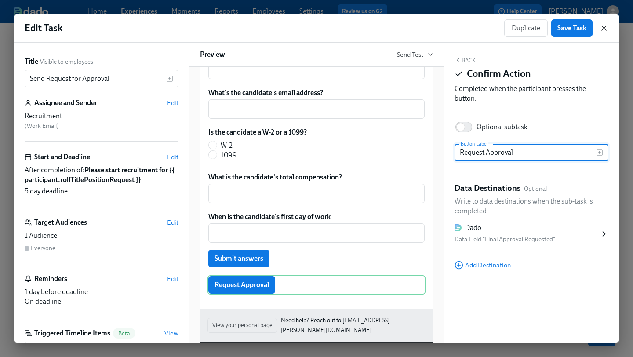
click at [607, 28] on icon "button" at bounding box center [604, 28] width 9 height 9
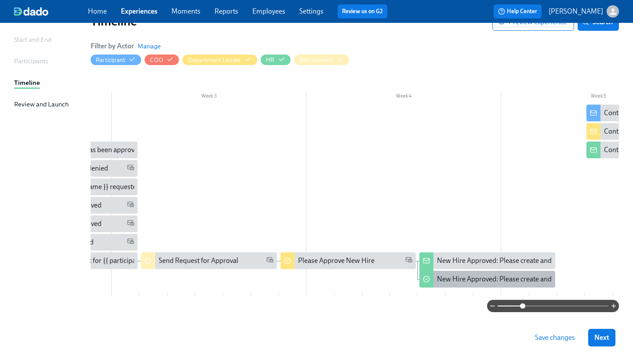
click at [465, 280] on div "New Hire Approved: Please create and send offer letter" at bounding box center [519, 279] width 164 height 10
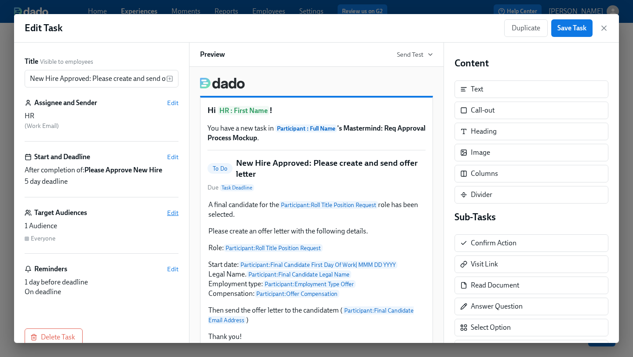
click at [172, 215] on span "Edit" at bounding box center [172, 212] width 11 height 9
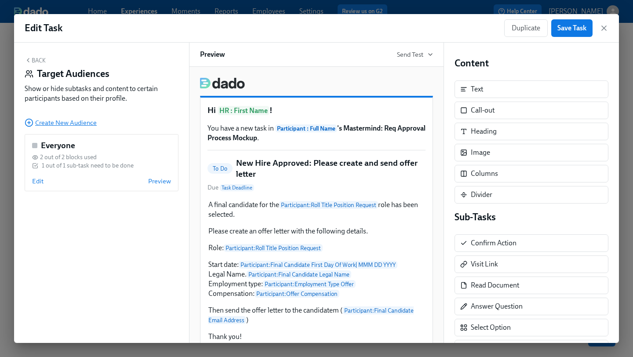
click at [64, 123] on span "Create New Audience" at bounding box center [61, 122] width 72 height 9
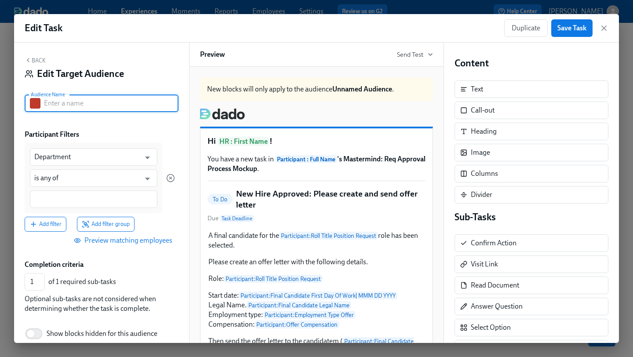
click at [84, 108] on input "text" at bounding box center [111, 104] width 135 height 18
type input "Final Approval: Yes"
click at [82, 161] on input "Department" at bounding box center [87, 157] width 106 height 18
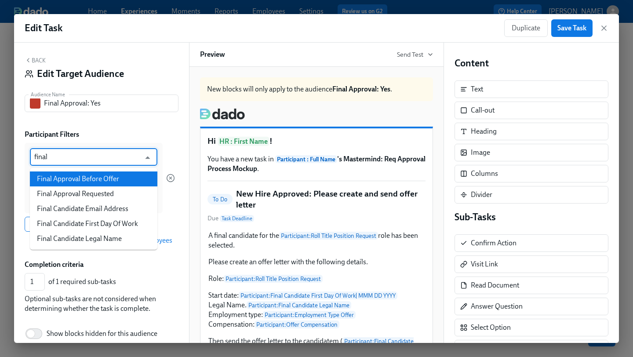
click at [84, 183] on li "Final Approval Before Offer" at bounding box center [94, 179] width 128 height 15
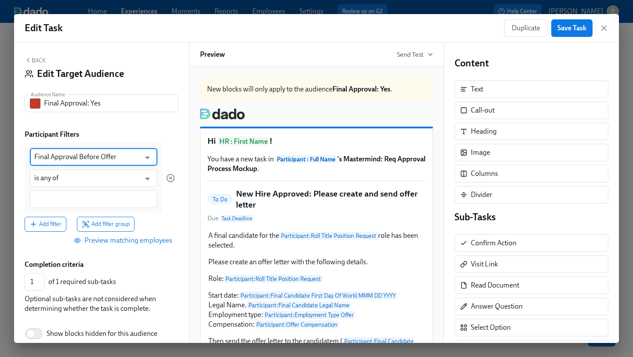
type input "Final Approval Before Offer"
click at [77, 201] on input at bounding box center [93, 199] width 119 height 9
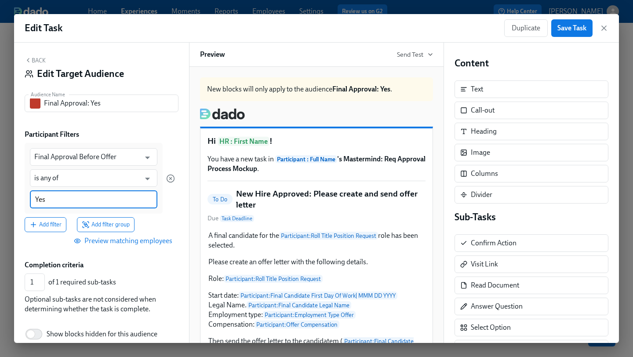
type input "Yes"
click at [157, 213] on div "Final Approval Before Offer ​ is any of ​ Yes" at bounding box center [94, 178] width 138 height 70
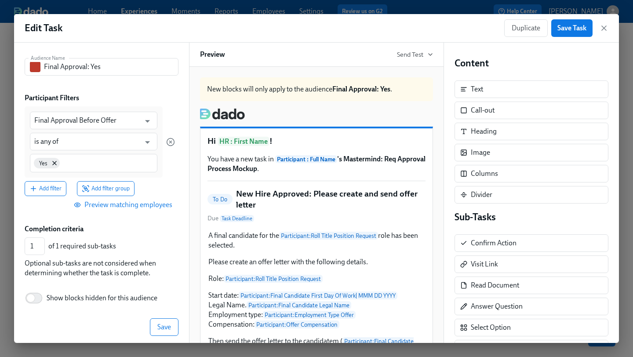
scroll to position [44, 0]
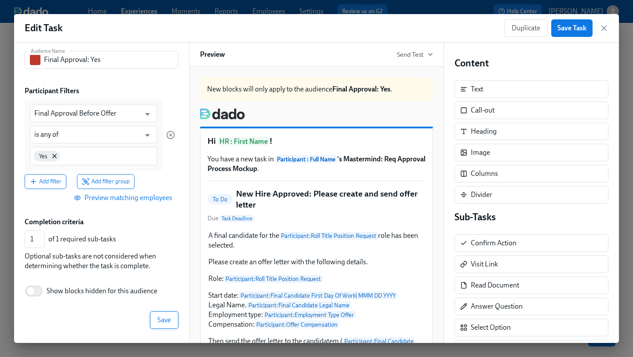
click at [157, 319] on button "Save" at bounding box center [164, 320] width 29 height 18
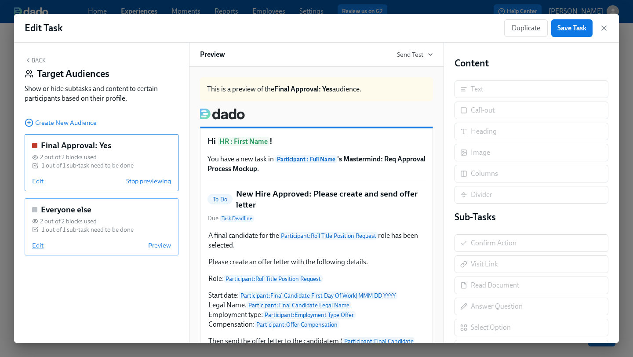
click at [38, 247] on span "Edit" at bounding box center [37, 245] width 11 height 9
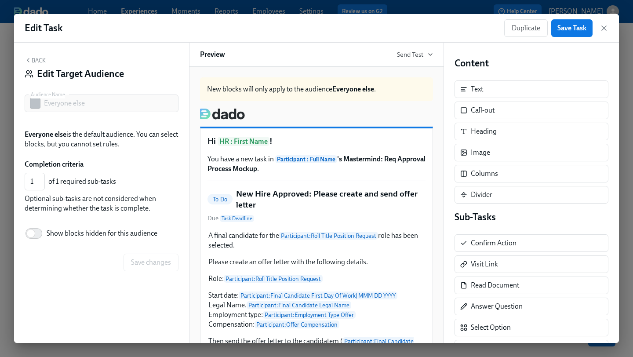
click at [276, 212] on div "To Do New Hire Approved: Please create and send offer letter Due Task Deadline" at bounding box center [317, 205] width 218 height 35
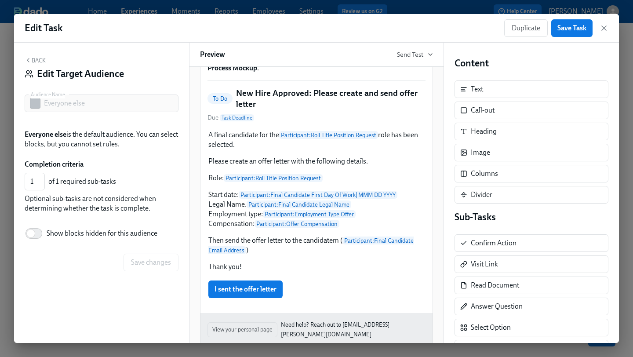
scroll to position [135, 0]
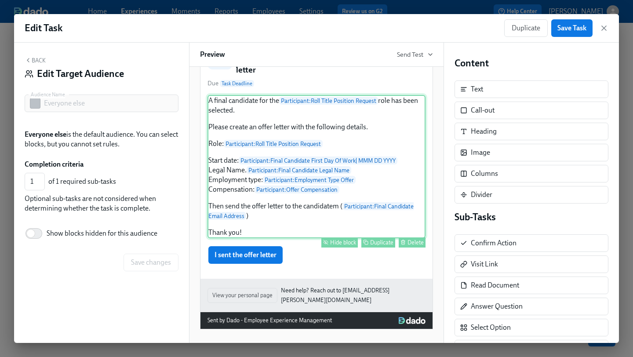
click at [303, 214] on div "A final candidate for the Participant : Roll Title Position Request role has be…" at bounding box center [317, 166] width 218 height 143
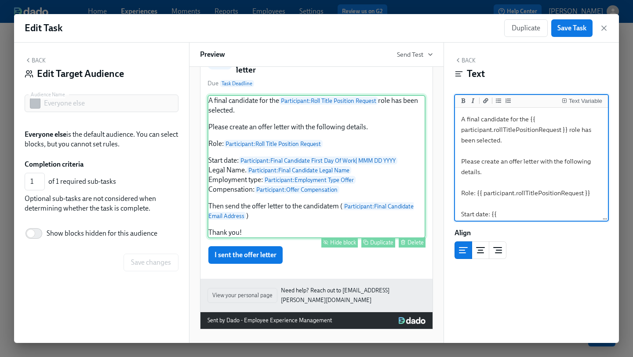
click at [341, 243] on div "Hide block" at bounding box center [343, 242] width 26 height 7
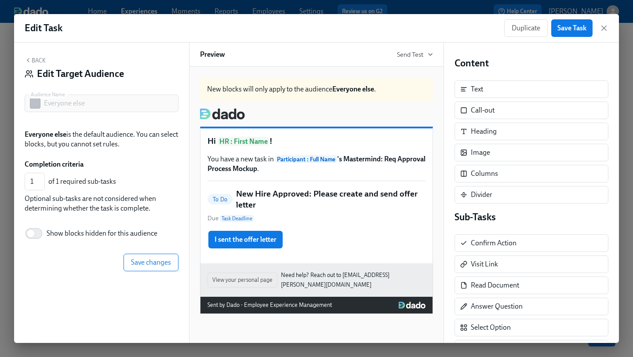
scroll to position [0, 0]
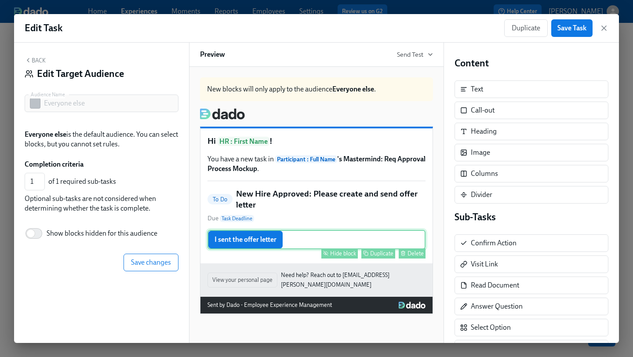
click at [252, 244] on div "I sent the offer letter Hide block Duplicate Delete" at bounding box center [317, 239] width 218 height 19
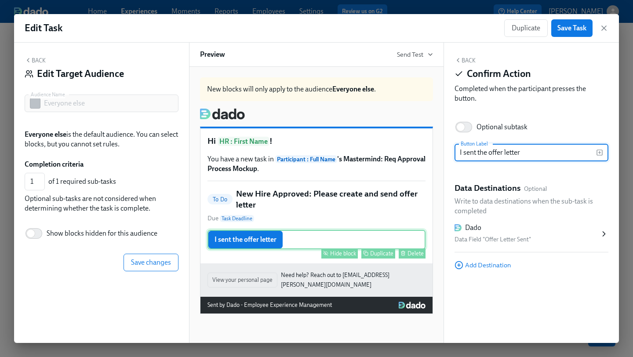
click at [341, 253] on div "Hide block" at bounding box center [343, 253] width 26 height 7
type input "0"
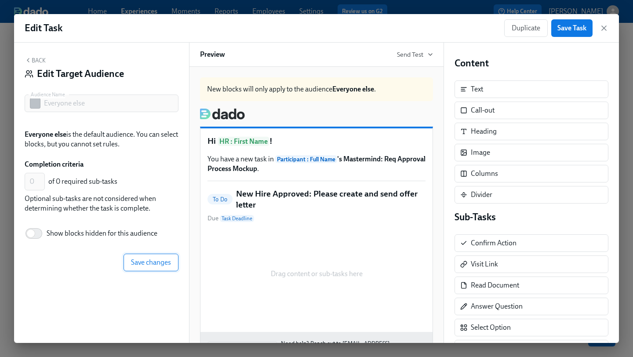
click at [160, 259] on span "Save changes" at bounding box center [151, 262] width 40 height 9
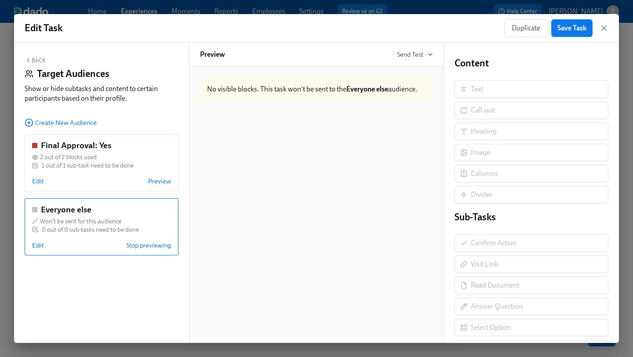
click at [36, 61] on button "Back" at bounding box center [35, 60] width 21 height 7
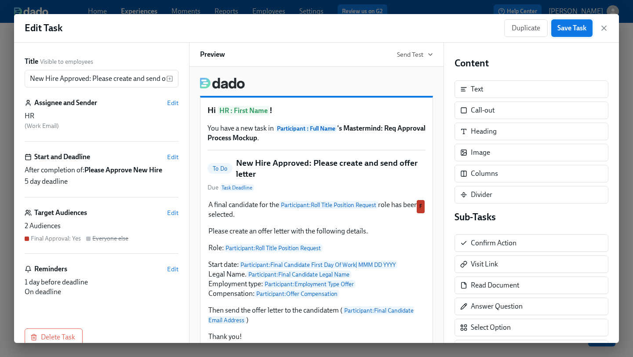
click at [569, 36] on button "Save Task" at bounding box center [572, 28] width 41 height 18
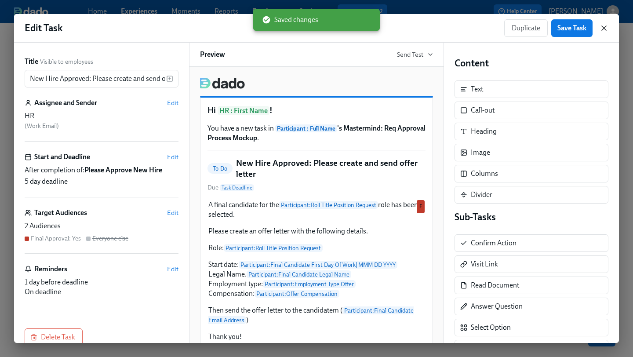
click at [605, 26] on icon "button" at bounding box center [604, 28] width 9 height 9
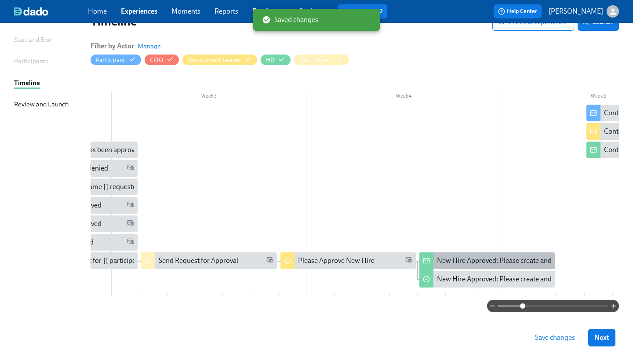
click at [462, 260] on div "New Hire Approved: Please create and send the offer letter" at bounding box center [524, 261] width 175 height 10
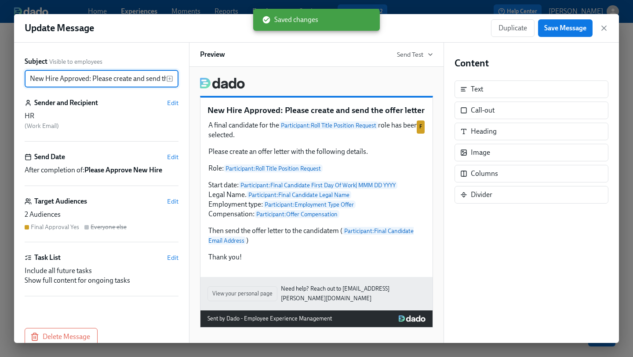
scroll to position [0, 38]
click at [71, 335] on span "Delete Message" at bounding box center [61, 337] width 58 height 9
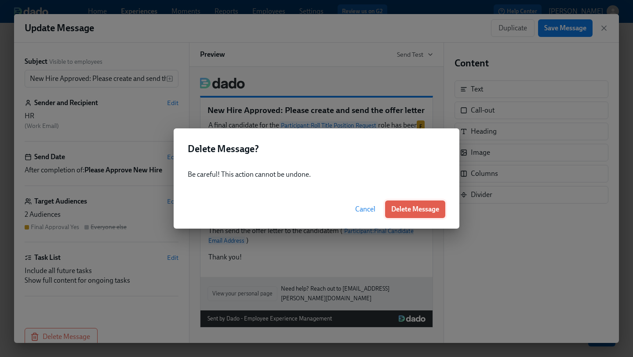
click at [422, 212] on span "Delete Message" at bounding box center [415, 209] width 48 height 9
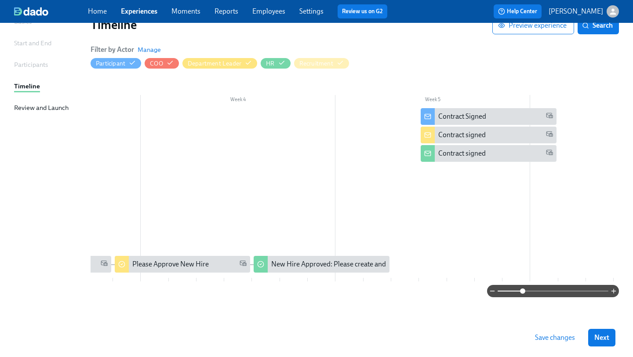
scroll to position [0, 583]
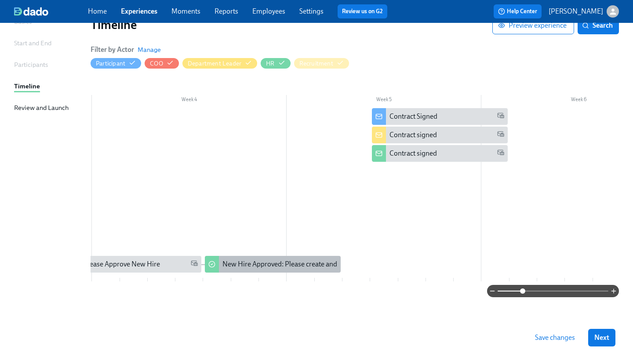
click at [271, 256] on div "New Hire Approved: Please create and send offer letter" at bounding box center [272, 264] width 135 height 17
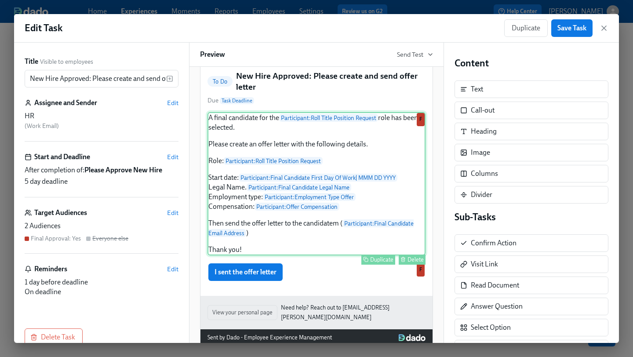
scroll to position [104, 0]
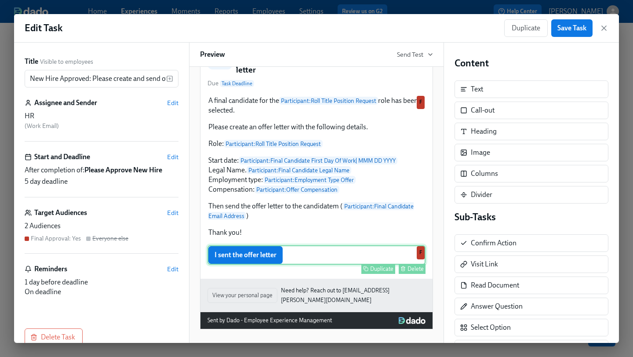
click at [274, 263] on div "I sent the offer letter Duplicate Delete F" at bounding box center [317, 254] width 218 height 19
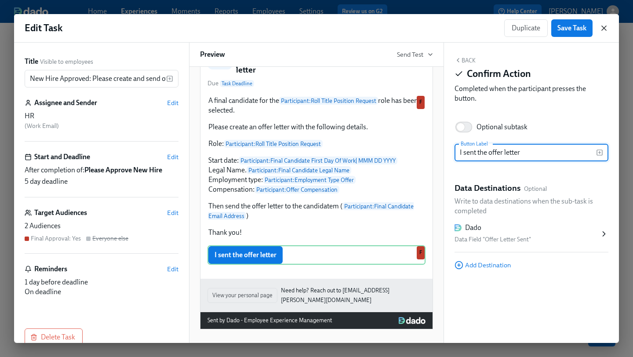
click at [603, 27] on icon "button" at bounding box center [604, 28] width 4 height 4
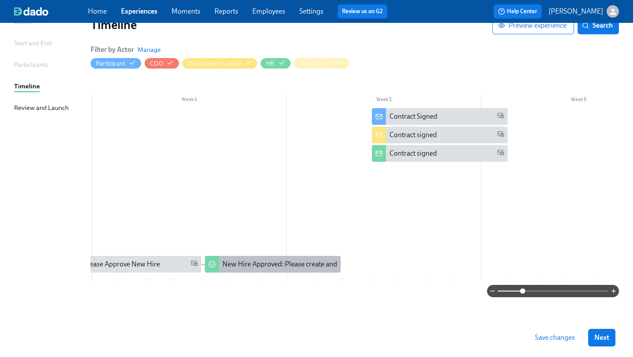
click at [276, 260] on div "New Hire Approved: Please create and send offer letter" at bounding box center [305, 265] width 164 height 10
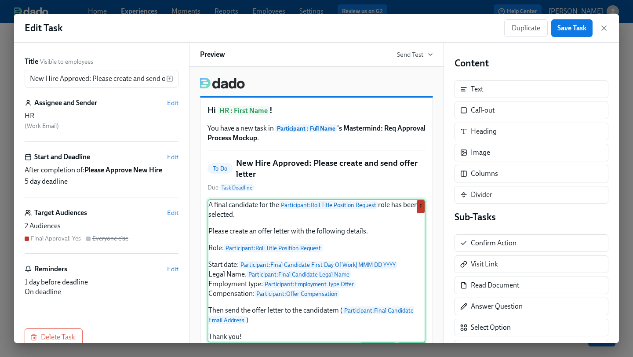
scroll to position [104, 0]
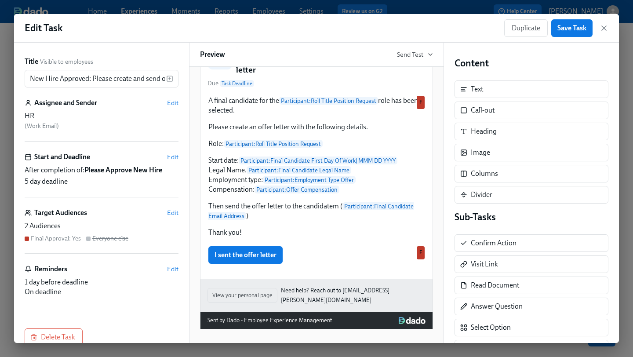
click at [598, 34] on div "Duplicate Save Task" at bounding box center [556, 28] width 104 height 18
click at [605, 23] on div "Duplicate Save Task" at bounding box center [556, 28] width 104 height 18
click at [604, 29] on icon "button" at bounding box center [604, 28] width 9 height 9
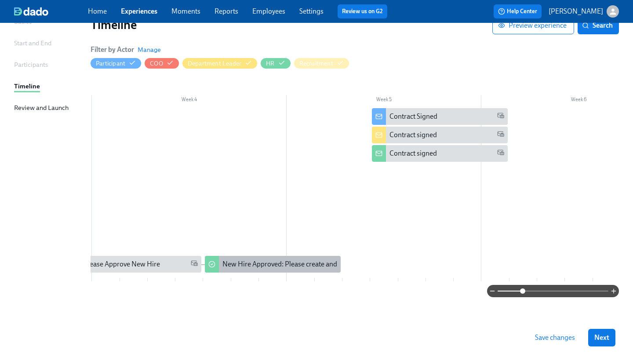
click at [256, 266] on div "New Hire Approved: Please create and send offer letter" at bounding box center [272, 264] width 135 height 17
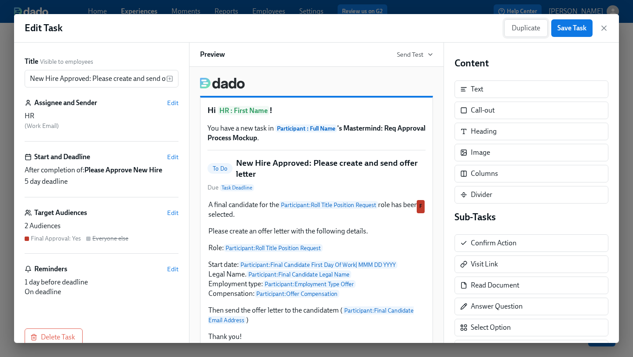
click at [524, 28] on span "Duplicate" at bounding box center [526, 28] width 29 height 9
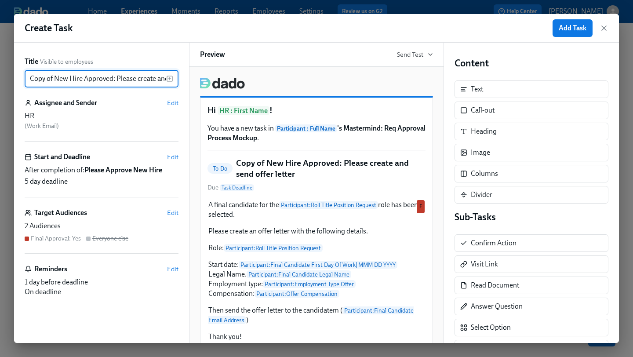
click at [62, 76] on input "Copy of New Hire Approved: Please create and send offer letter" at bounding box center [96, 79] width 142 height 18
click at [134, 79] on input "Copy of New Hire Approved: Please create and send offer letter" at bounding box center [96, 79] width 142 height 18
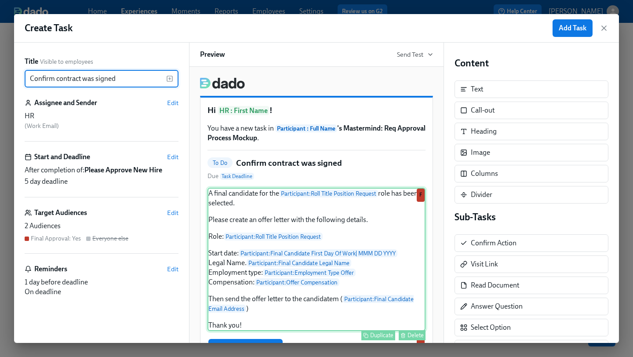
click at [351, 254] on div "A final candidate for the Participant : Roll Title Position Request role has be…" at bounding box center [317, 259] width 218 height 143
type input "Confirm contract was signed"
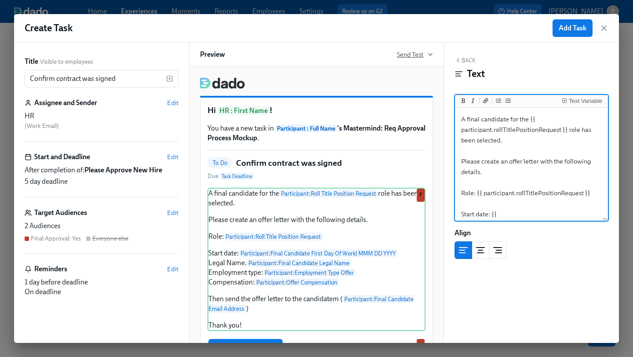
drag, startPoint x: 509, startPoint y: 216, endPoint x: 419, endPoint y: 51, distance: 188.4
click at [419, 51] on div "Title Visible to employees Confirm contract was signed ​ Assignee and Sender Ed…" at bounding box center [316, 193] width 605 height 300
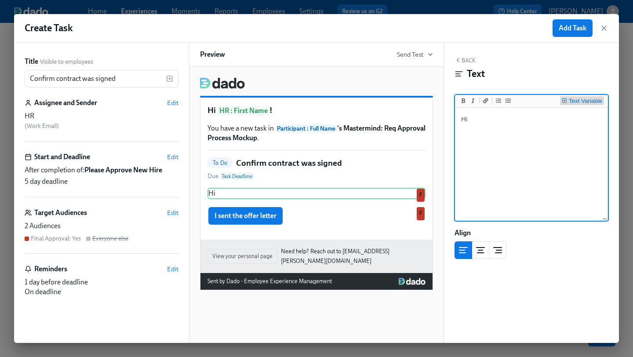
click at [598, 100] on div "Text Variable" at bounding box center [585, 101] width 33 height 6
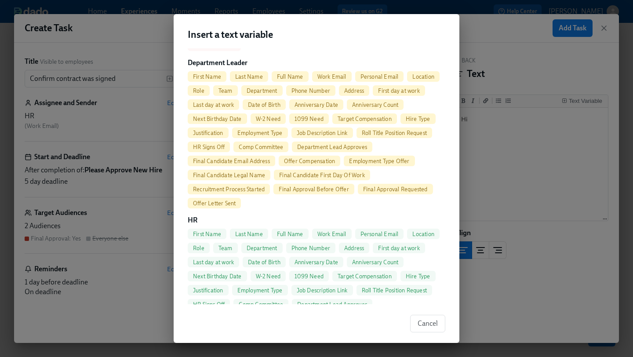
scroll to position [415, 0]
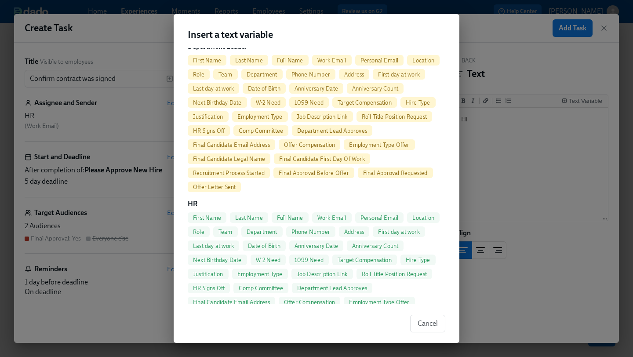
click at [204, 216] on span "First Name" at bounding box center [207, 218] width 39 height 7
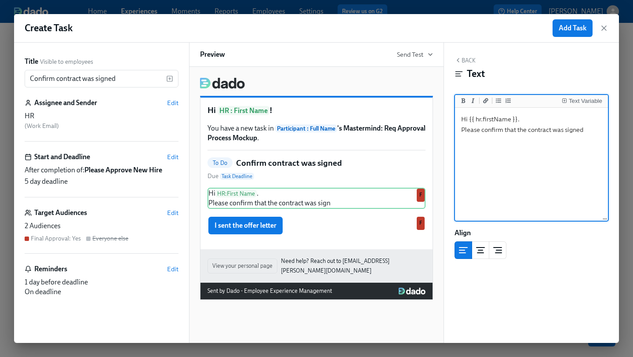
type textarea "Hi {{ hr.firstName }}. Please confirm that the contract was signed."
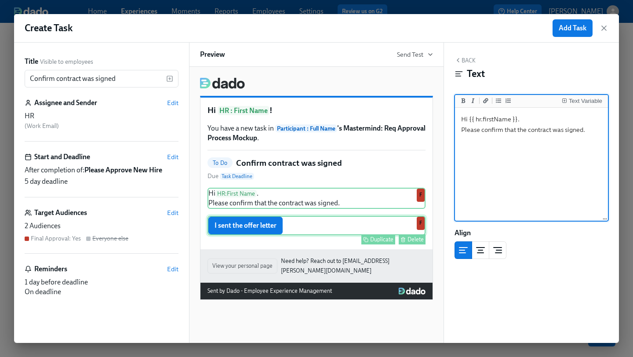
click at [330, 230] on div "I sent the offer letter Duplicate Delete F" at bounding box center [317, 225] width 218 height 19
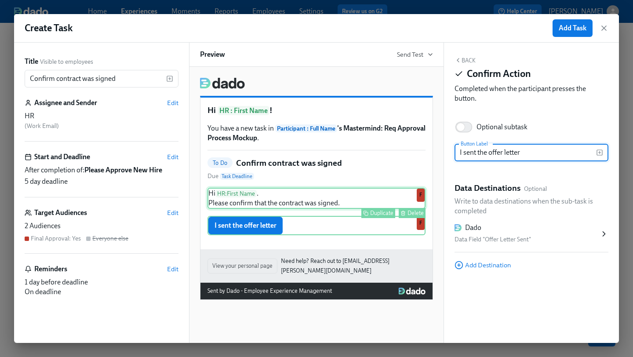
click at [324, 207] on div "Hi HR : First Name . Please confirm that the contract was signed. Duplicate Del…" at bounding box center [317, 198] width 218 height 21
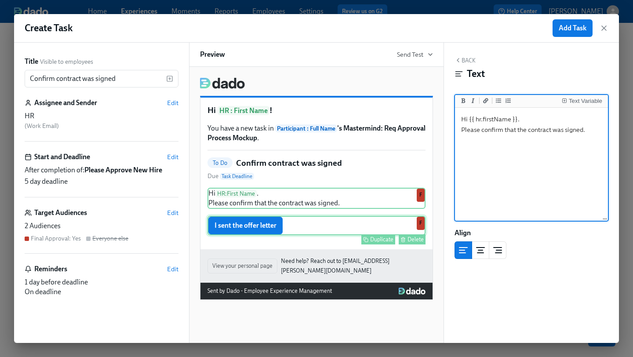
click at [320, 224] on div "I sent the offer letter Duplicate Delete F" at bounding box center [317, 225] width 218 height 19
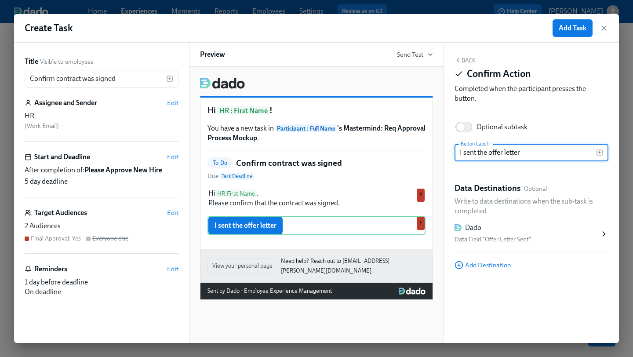
click at [572, 18] on div "Create Task Add Task" at bounding box center [316, 28] width 605 height 29
click at [571, 25] on span "Add Task" at bounding box center [573, 28] width 28 height 9
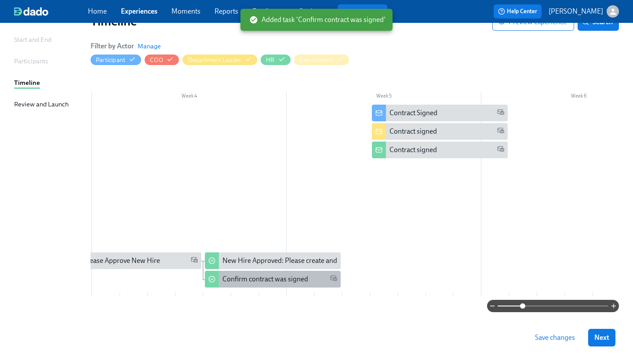
click at [278, 285] on div "Confirm contract was signed" at bounding box center [272, 279] width 135 height 17
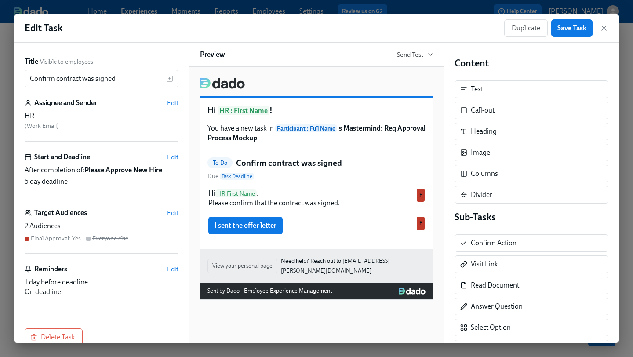
click at [168, 156] on span "Edit" at bounding box center [172, 157] width 11 height 9
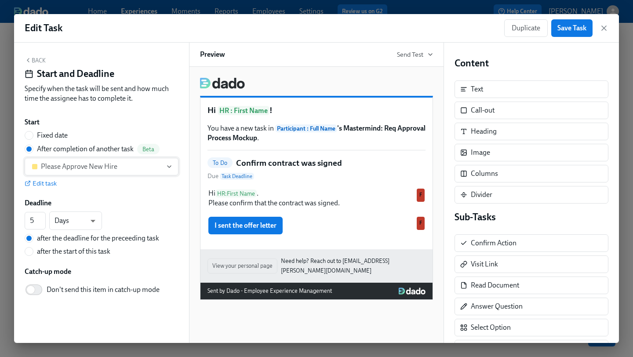
click at [84, 164] on div "Please Approve New Hire" at bounding box center [79, 166] width 77 height 9
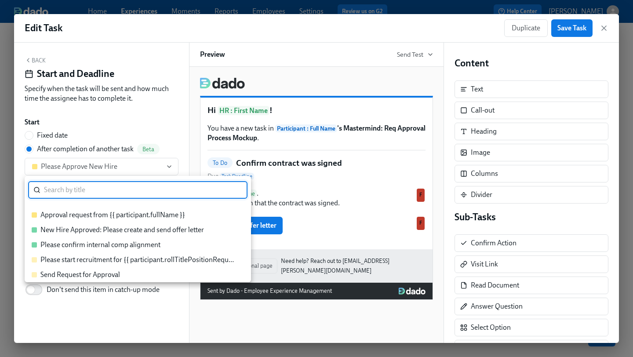
click at [89, 229] on div "New Hire Approved: Please create and send offer letter" at bounding box center [122, 230] width 164 height 10
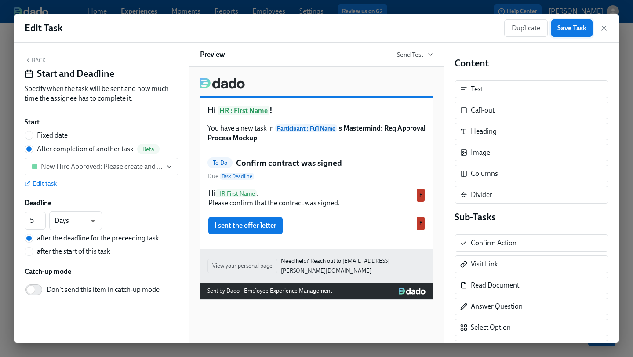
click at [570, 33] on button "Save Task" at bounding box center [572, 28] width 41 height 18
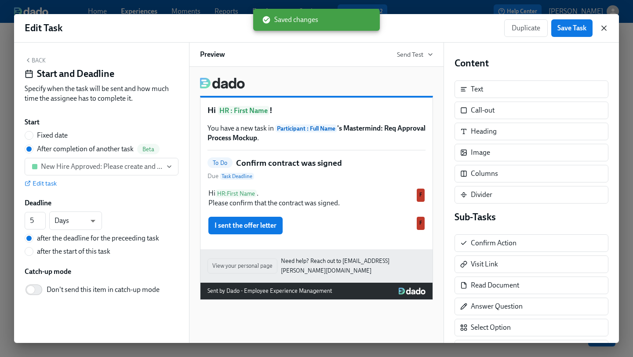
click at [603, 27] on icon "button" at bounding box center [604, 28] width 4 height 4
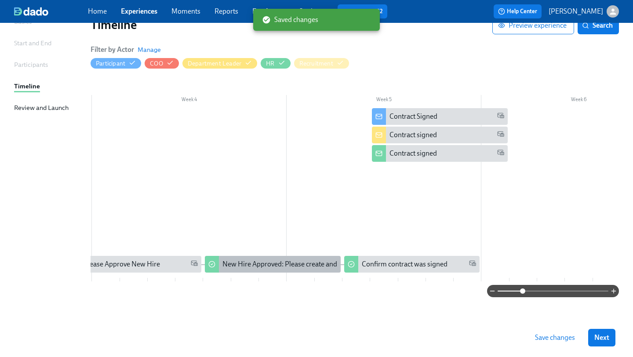
click at [308, 263] on div "New Hire Approved: Please create and send offer letter" at bounding box center [305, 265] width 164 height 10
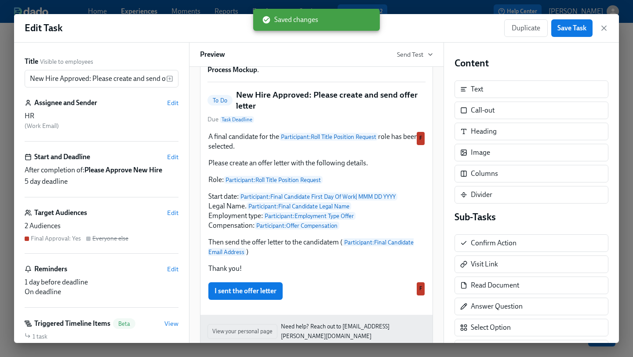
scroll to position [104, 0]
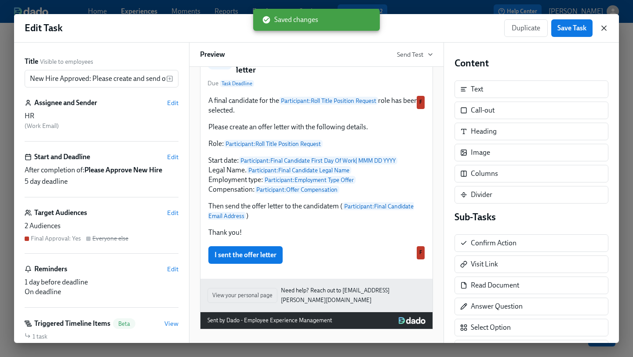
click at [605, 27] on icon "button" at bounding box center [604, 28] width 4 height 4
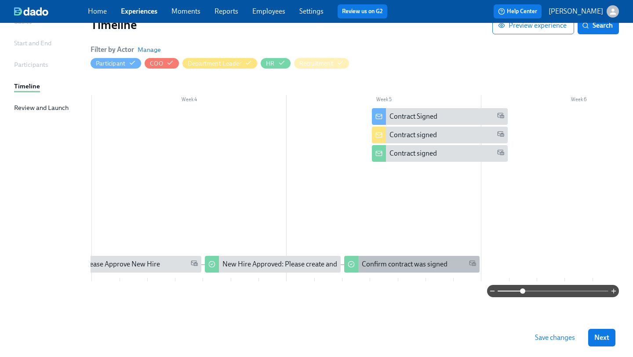
click at [378, 260] on div "Confirm contract was signed" at bounding box center [405, 265] width 86 height 10
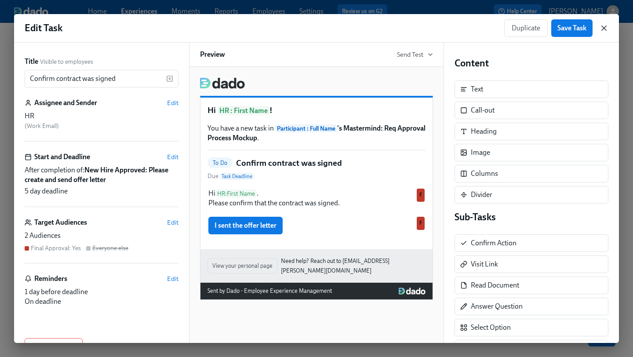
click at [607, 29] on icon "button" at bounding box center [604, 28] width 9 height 9
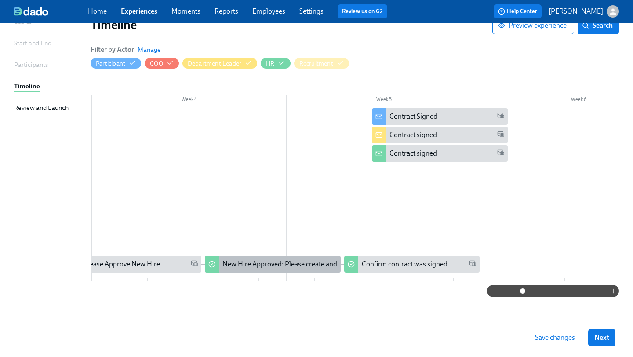
click at [297, 263] on div "New Hire Approved: Please create and send offer letter" at bounding box center [305, 265] width 164 height 10
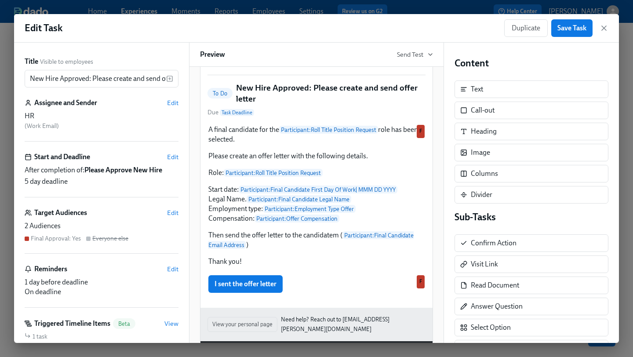
scroll to position [104, 0]
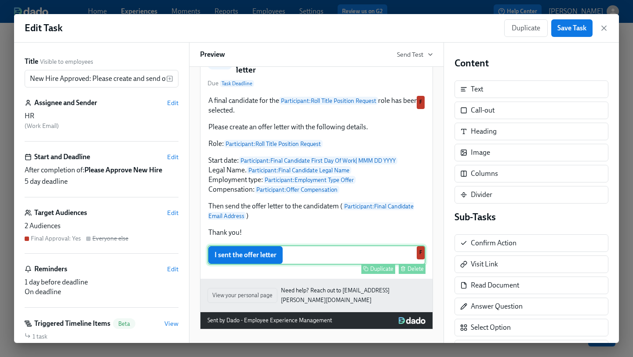
click at [261, 264] on div "I sent the offer letter Duplicate Delete F" at bounding box center [317, 254] width 218 height 19
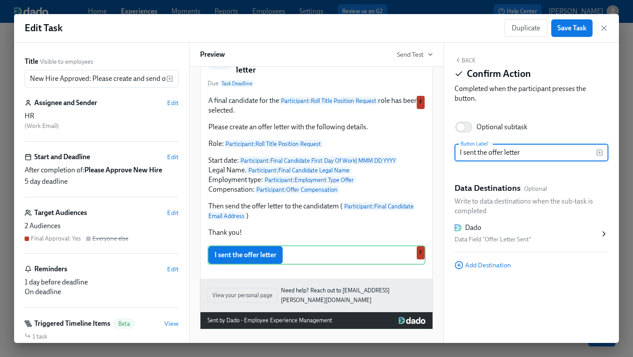
click at [510, 239] on div "Data Field "Offer Letter Sent"" at bounding box center [527, 239] width 145 height 11
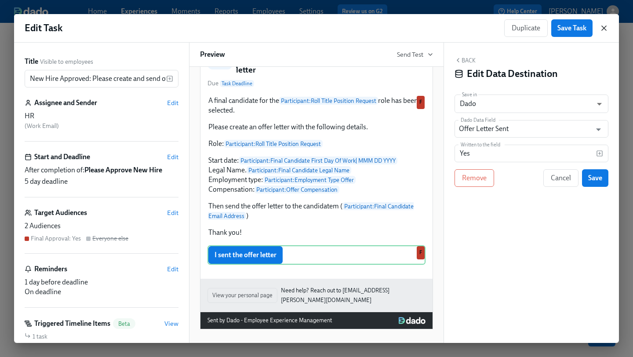
click at [607, 24] on icon "button" at bounding box center [604, 28] width 9 height 9
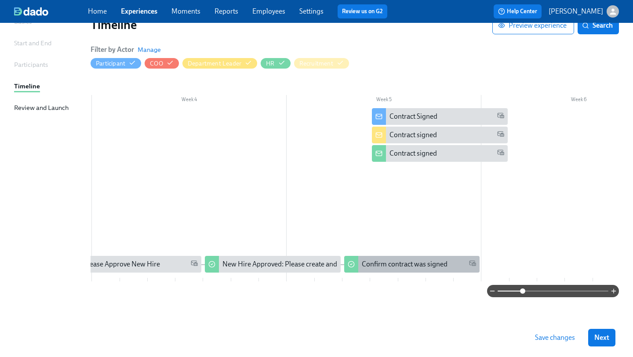
click at [417, 262] on div "Confirm contract was signed" at bounding box center [405, 265] width 86 height 10
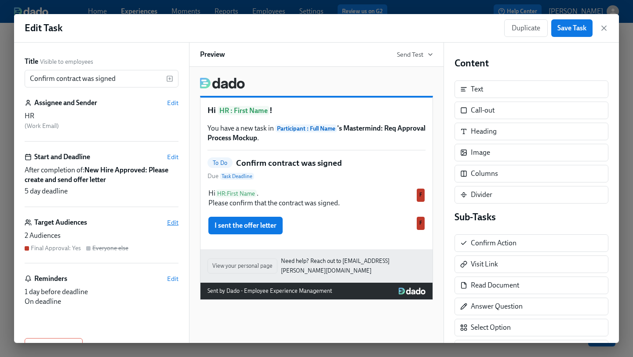
click at [172, 222] on span "Edit" at bounding box center [172, 222] width 11 height 9
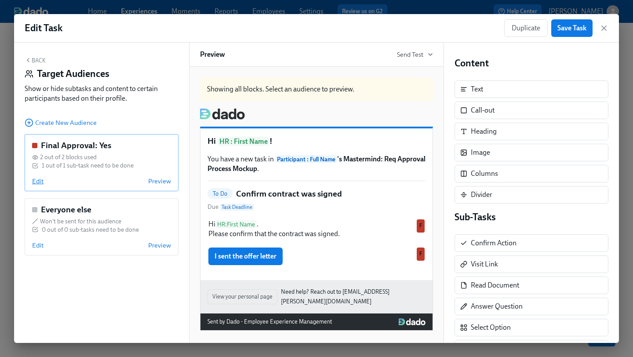
click at [33, 183] on span "Edit" at bounding box center [37, 181] width 11 height 9
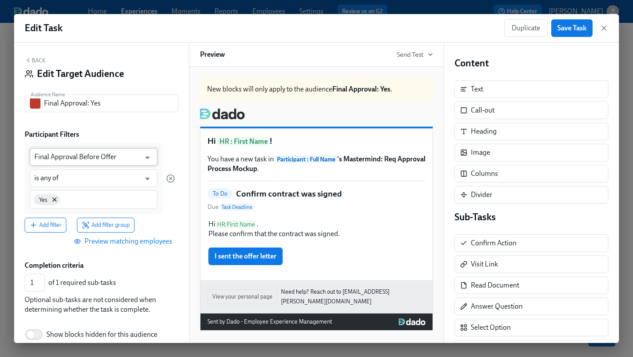
click at [86, 158] on input "Final Approval Before Offer" at bounding box center [87, 157] width 106 height 18
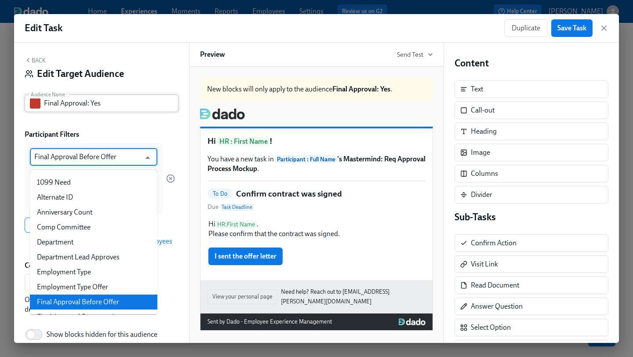
click at [85, 110] on input "Final Approval: Yes" at bounding box center [111, 104] width 135 height 18
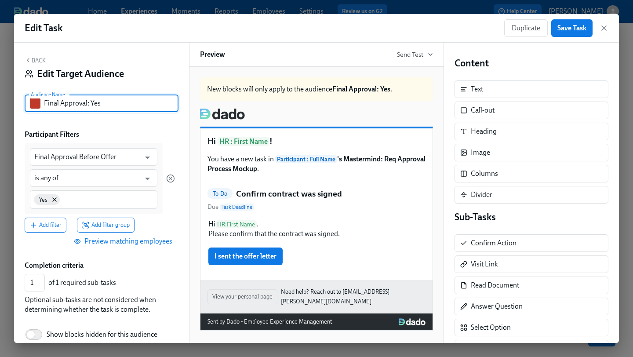
click at [85, 110] on input "Final Approval: Yes" at bounding box center [111, 104] width 135 height 18
type input "Offer Letter Sent: Yes"
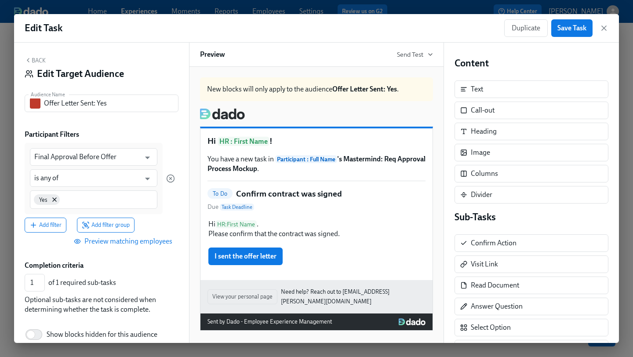
click at [79, 126] on div "Back Edit Target Audience Audience Name Offer Letter Sent: Yes Audience Name Pa…" at bounding box center [101, 193] width 175 height 300
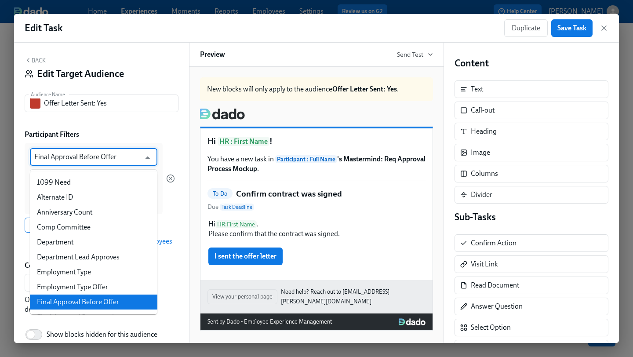
click at [83, 163] on input "Final Approval Before Offer" at bounding box center [87, 157] width 106 height 18
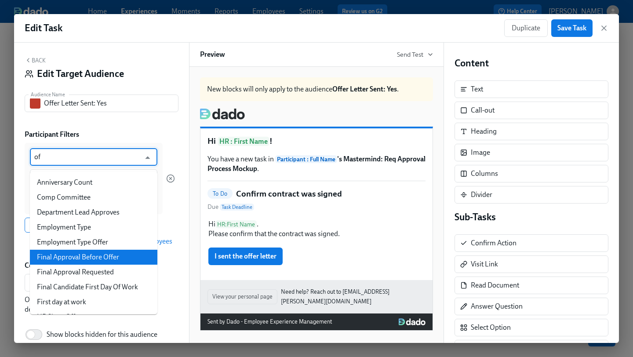
type input "off"
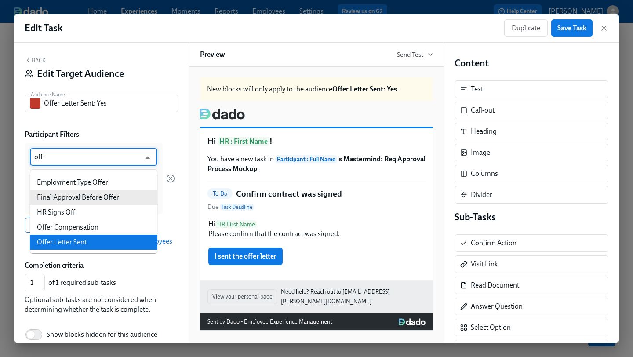
click at [78, 241] on li "Offer Letter Sent" at bounding box center [94, 242] width 128 height 15
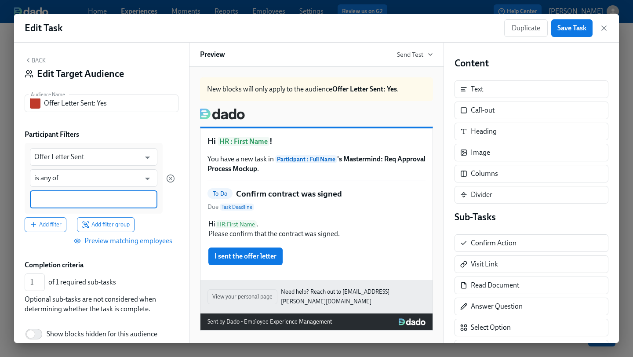
click at [70, 203] on input at bounding box center [93, 199] width 119 height 9
type input "Yes"
click at [178, 208] on div "Offer Letter Sent ​ is any of ​ Yes Add filter Add filter group" at bounding box center [102, 187] width 154 height 89
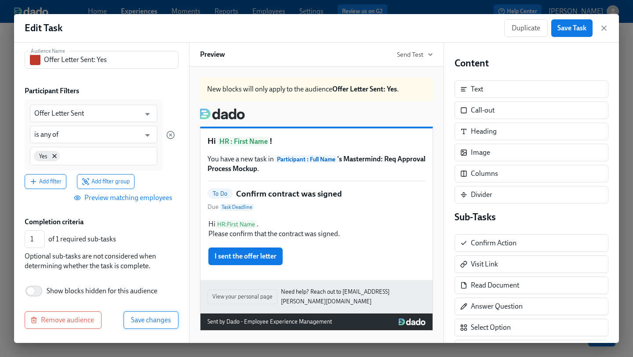
click at [145, 319] on span "Save changes" at bounding box center [151, 320] width 40 height 9
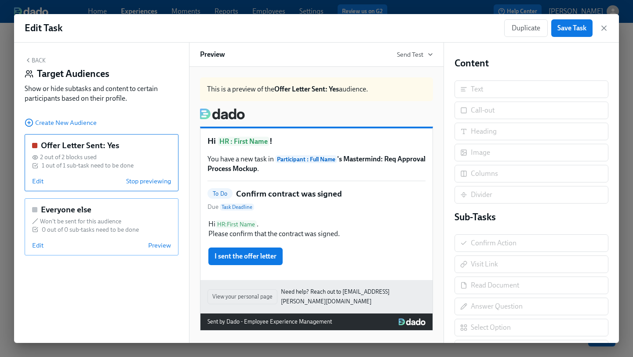
click at [31, 243] on div "Everyone else Won't be sent for this audience 0 out of 0 sub-tasks need to be d…" at bounding box center [102, 226] width 154 height 57
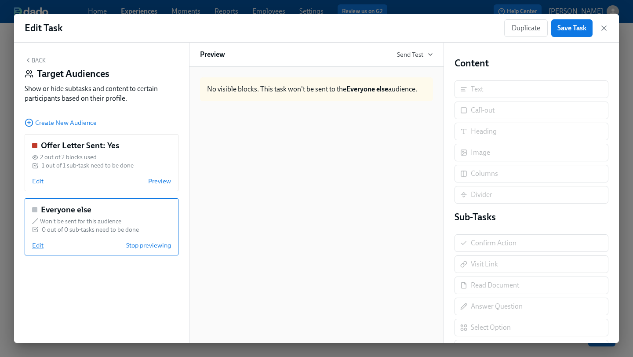
click at [38, 244] on span "Edit" at bounding box center [37, 245] width 11 height 9
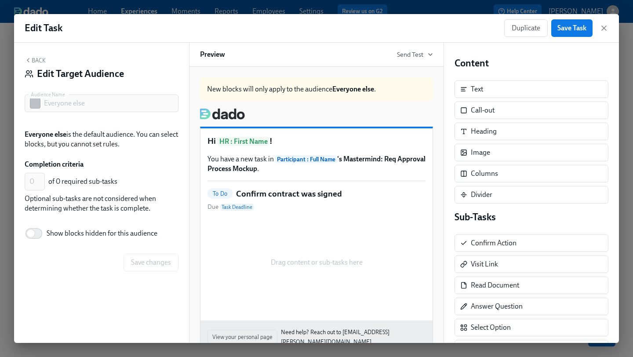
click at [302, 186] on div "Hi HR : First Name ! You have a new task in Participant : Full Name 's Mastermi…" at bounding box center [317, 224] width 232 height 192
click at [36, 58] on button "Back" at bounding box center [35, 60] width 21 height 7
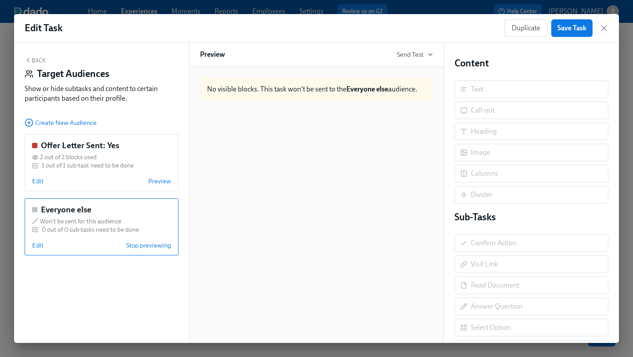
click at [36, 62] on button "Back" at bounding box center [35, 60] width 21 height 7
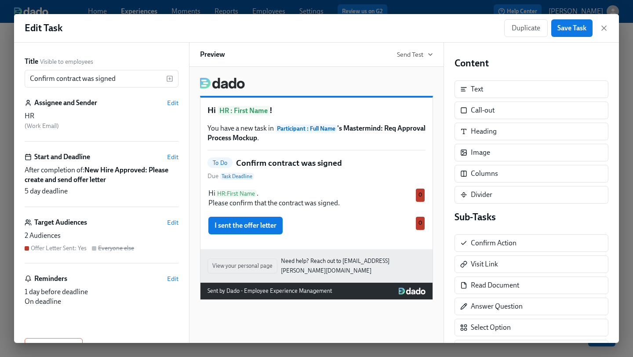
click at [435, 180] on div "Hi HR : First Name ! You have a new task in Participant : Full Name 's Mastermi…" at bounding box center [316, 205] width 255 height 276
click at [383, 187] on div "Hi HR : First Name ! You have a new task in Participant : Full Name 's Mastermi…" at bounding box center [317, 174] width 232 height 152
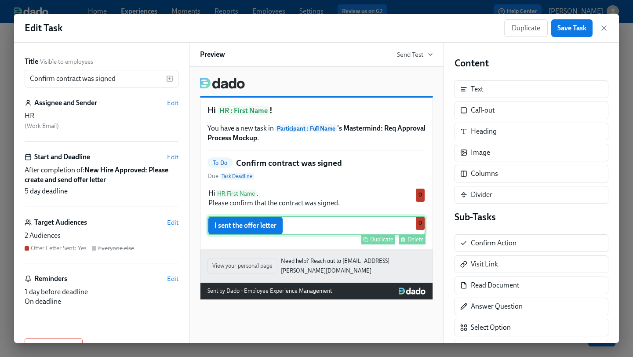
click at [257, 232] on div "I sent the offer letter Duplicate Delete O" at bounding box center [317, 225] width 218 height 19
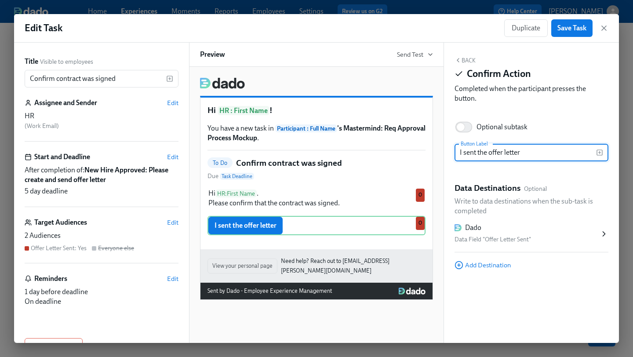
click at [491, 156] on input "I sent the offer letter" at bounding box center [526, 153] width 142 height 18
type input "T"
type input "Contract signed"
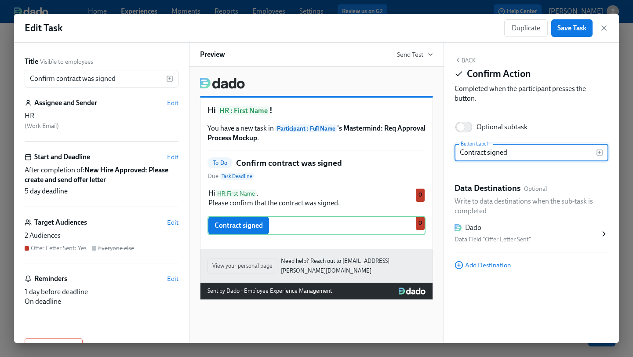
click at [530, 245] on div "Data Field "Offer Letter Sent"" at bounding box center [527, 239] width 145 height 11
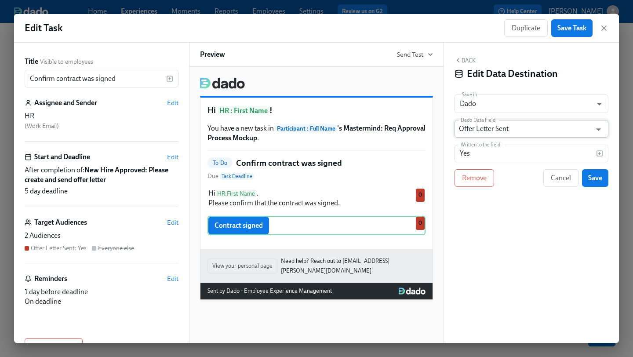
click at [512, 132] on input "Offer Letter Sent" at bounding box center [525, 129] width 132 height 18
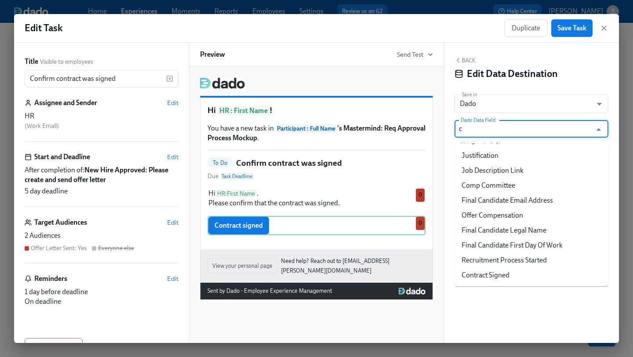
scroll to position [0, 0]
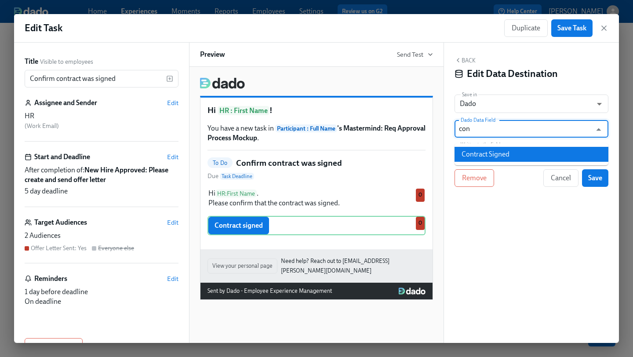
click at [514, 156] on li "Contract Signed" at bounding box center [532, 154] width 154 height 15
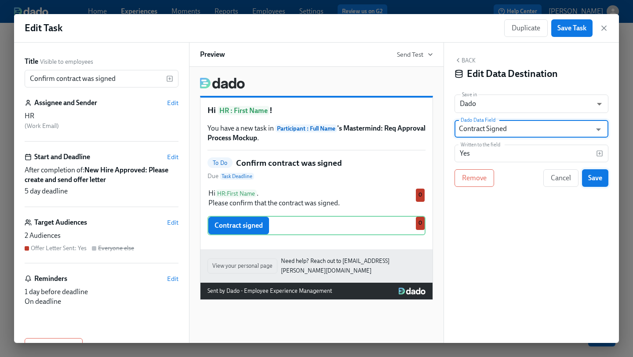
type input "Contract Signed"
click at [594, 178] on span "Save" at bounding box center [595, 178] width 14 height 9
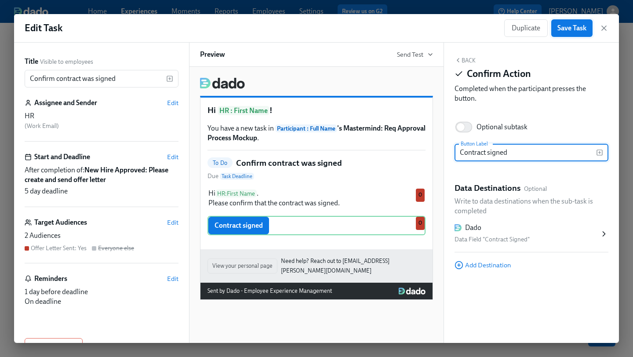
click at [574, 22] on button "Save Task" at bounding box center [572, 28] width 41 height 18
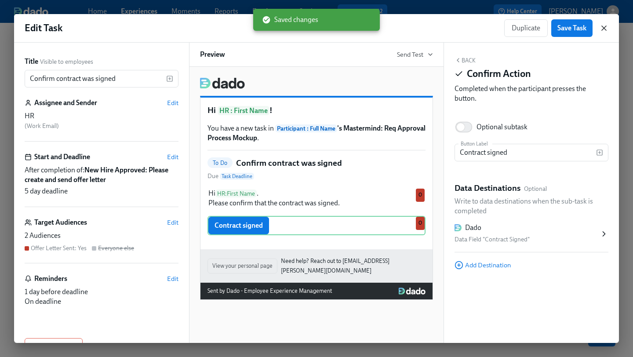
click at [604, 30] on icon "button" at bounding box center [604, 28] width 9 height 9
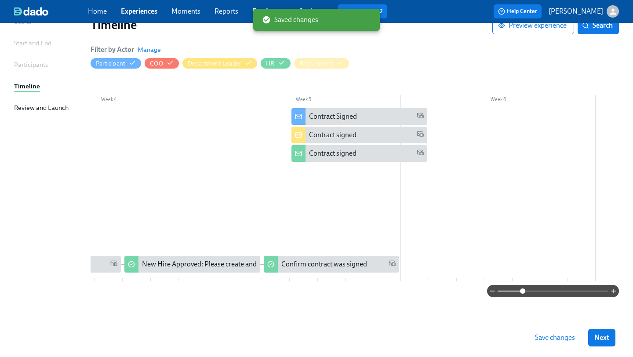
scroll to position [0, 674]
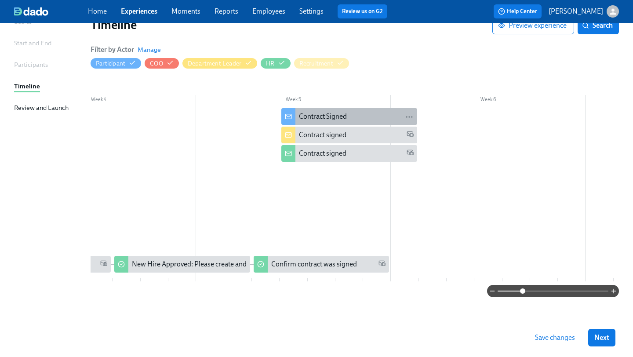
click at [384, 117] on div "Contract Signed" at bounding box center [356, 117] width 114 height 10
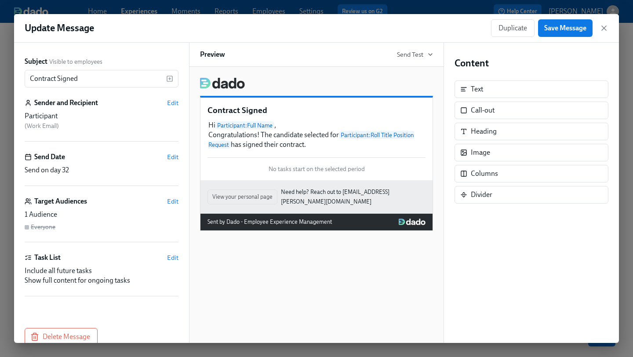
click at [167, 159] on div "Send Date Edit" at bounding box center [102, 157] width 154 height 10
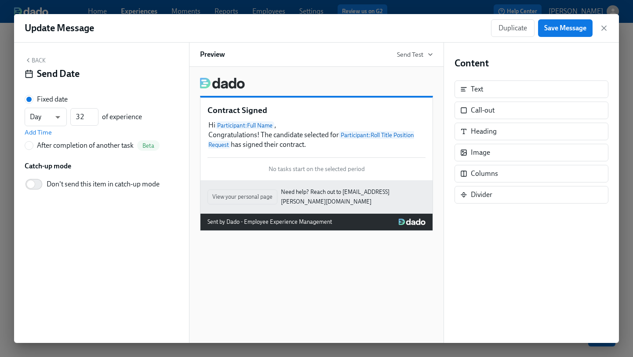
click at [54, 144] on div "After completion of another task" at bounding box center [85, 146] width 97 height 10
click at [33, 144] on input "After completion of another task Beta" at bounding box center [29, 146] width 8 height 8
radio input "true"
radio input "false"
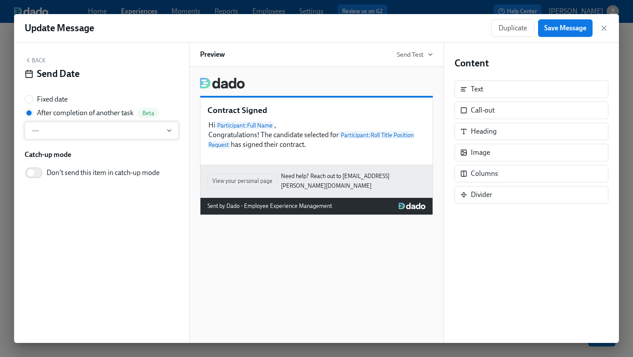
click at [78, 136] on button "---" at bounding box center [102, 131] width 154 height 18
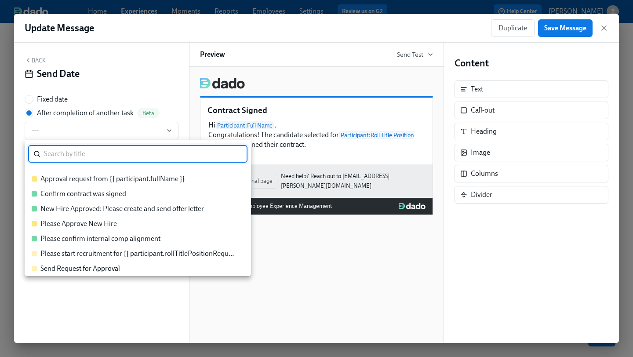
click at [115, 191] on div "Confirm contract was signed" at bounding box center [83, 194] width 86 height 10
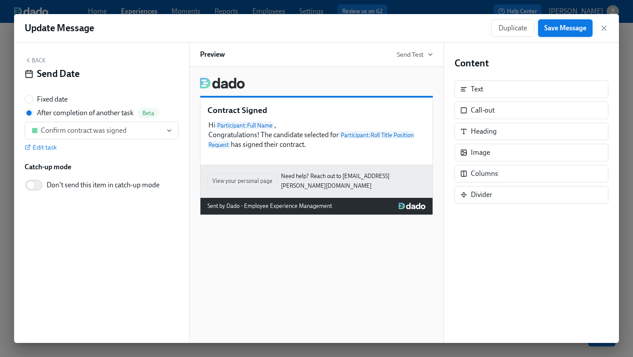
click at [562, 25] on span "Save Message" at bounding box center [566, 28] width 42 height 9
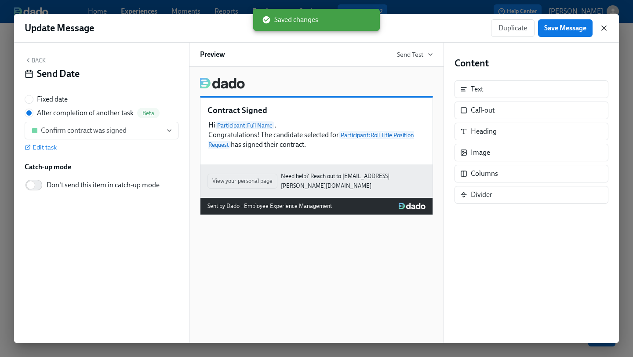
click at [601, 26] on icon "button" at bounding box center [604, 28] width 9 height 9
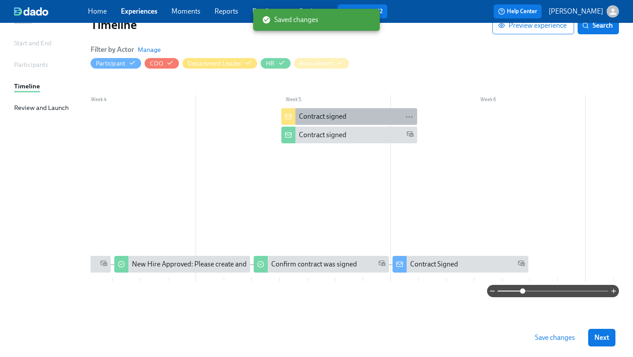
click at [360, 117] on div "Contract signed" at bounding box center [356, 117] width 114 height 10
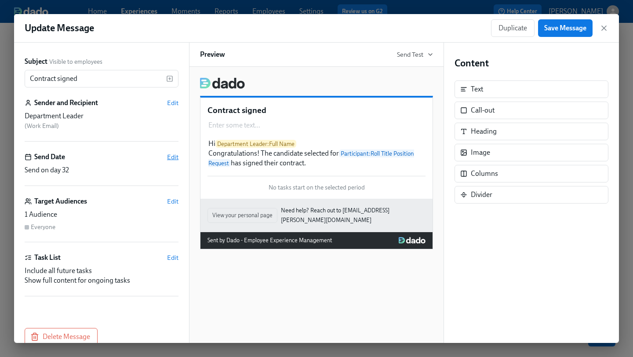
click at [172, 156] on span "Edit" at bounding box center [172, 157] width 11 height 9
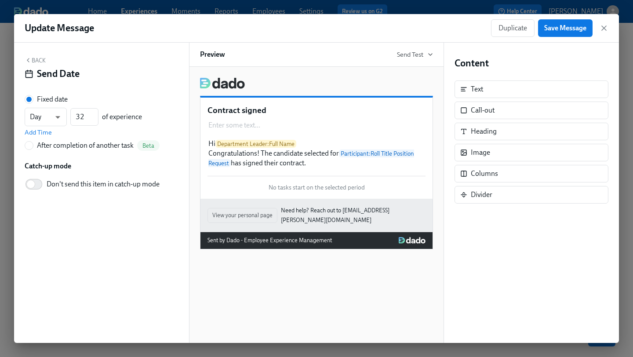
click at [99, 150] on div "After completion of another task" at bounding box center [85, 146] width 97 height 10
click at [33, 150] on input "After completion of another task Beta" at bounding box center [29, 146] width 8 height 8
radio input "true"
radio input "false"
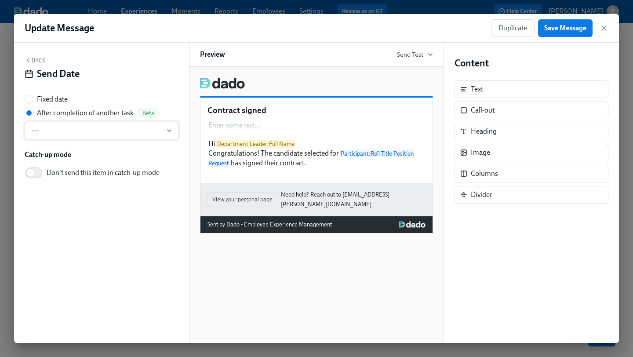
click at [85, 138] on button "---" at bounding box center [102, 131] width 154 height 18
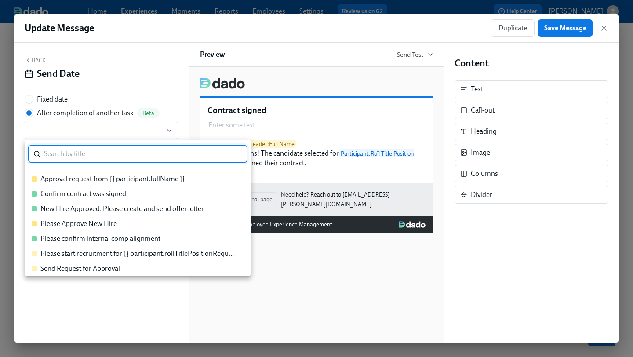
click at [79, 194] on div "Confirm contract was signed" at bounding box center [83, 194] width 86 height 10
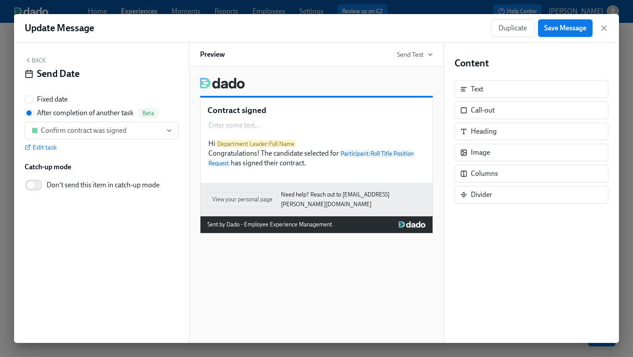
click at [556, 34] on button "Save Message" at bounding box center [565, 28] width 55 height 18
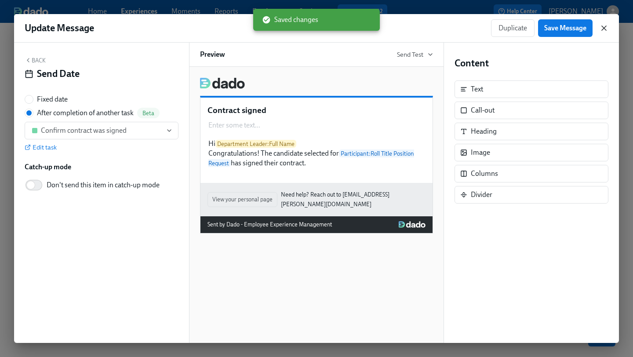
click at [604, 27] on icon "button" at bounding box center [604, 28] width 9 height 9
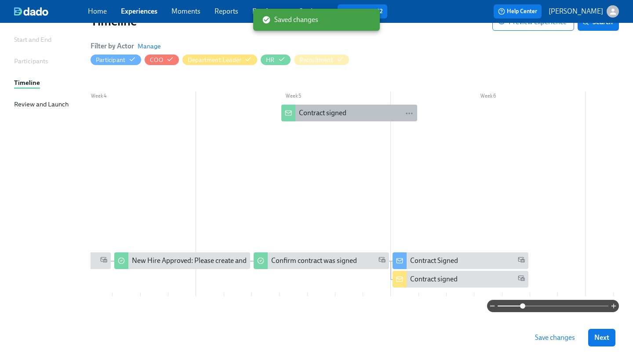
click at [357, 111] on div "Contract signed" at bounding box center [356, 113] width 114 height 10
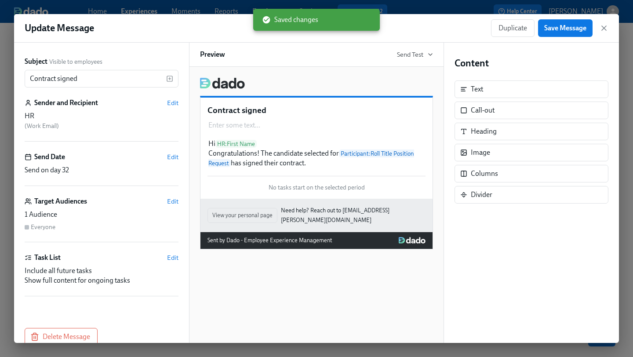
click at [121, 157] on div "Send Date Edit" at bounding box center [102, 157] width 154 height 10
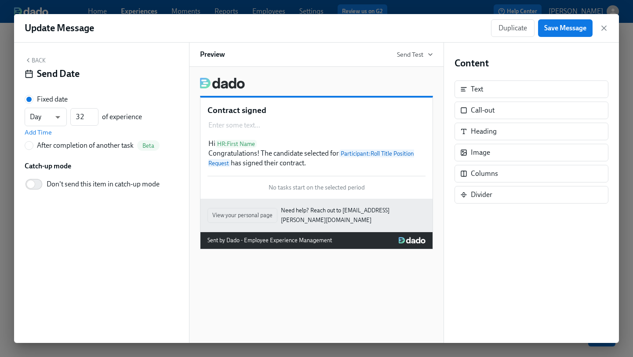
click at [60, 150] on div "After completion of another task" at bounding box center [85, 146] width 97 height 10
click at [33, 150] on input "After completion of another task Beta" at bounding box center [29, 146] width 8 height 8
radio input "true"
radio input "false"
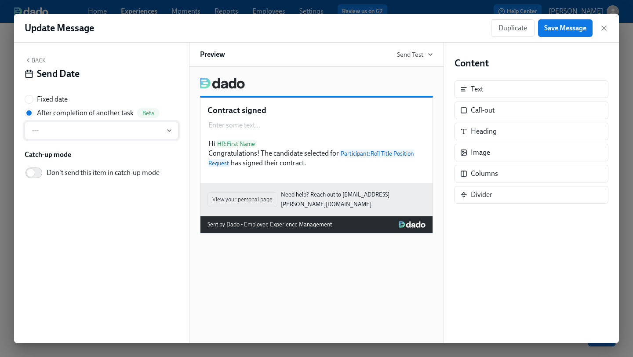
click at [62, 135] on span "---" at bounding box center [101, 130] width 139 height 9
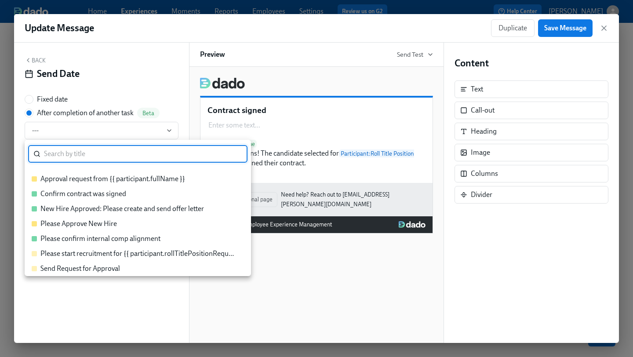
click at [68, 196] on div "Confirm contract was signed" at bounding box center [83, 194] width 86 height 10
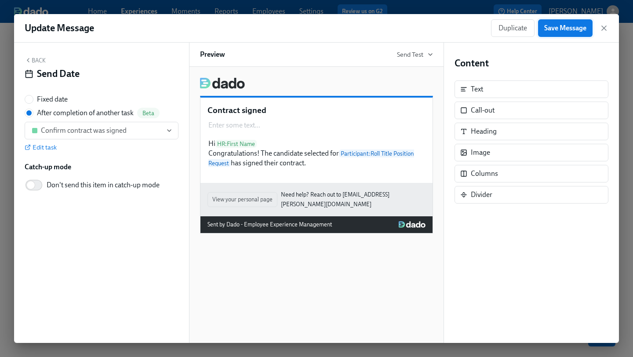
click at [563, 30] on span "Save Message" at bounding box center [566, 28] width 42 height 9
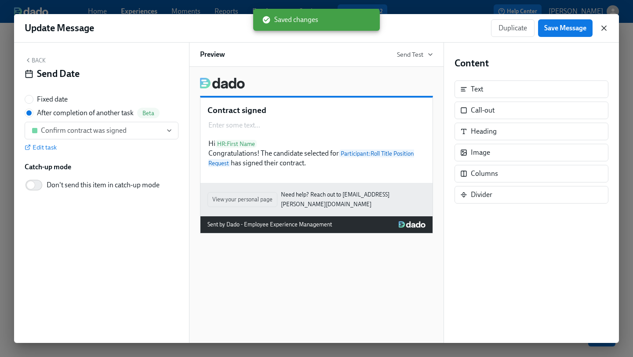
click at [602, 29] on icon "button" at bounding box center [604, 28] width 4 height 4
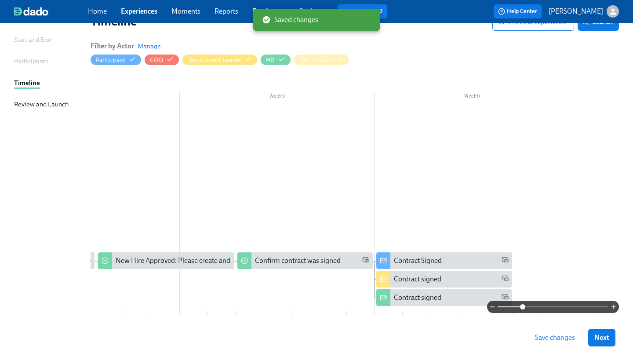
scroll to position [0, 836]
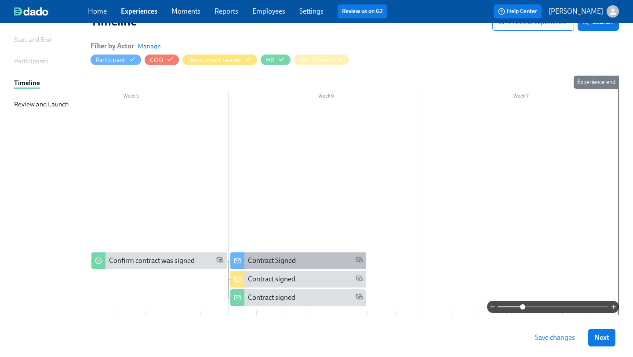
click at [304, 260] on div "Contract Signed" at bounding box center [305, 261] width 114 height 10
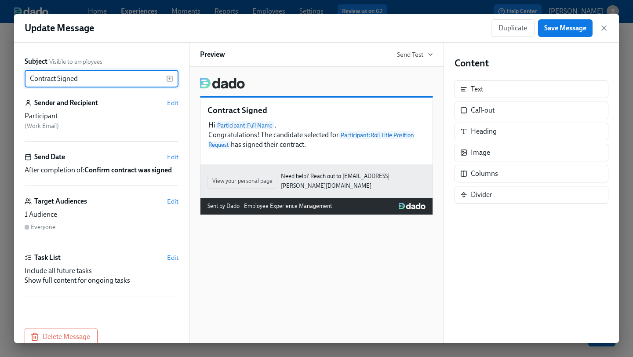
click at [165, 197] on div "Target Audiences Edit" at bounding box center [102, 202] width 154 height 10
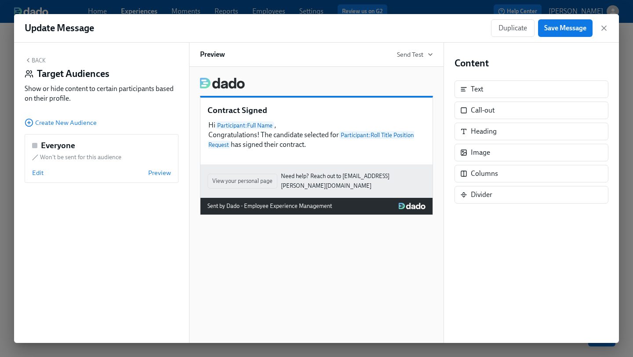
click at [66, 128] on div "Back Target Audiences Show or hide content to certain participants based on the…" at bounding box center [101, 193] width 175 height 300
click at [66, 123] on span "Create New Audience" at bounding box center [61, 122] width 72 height 9
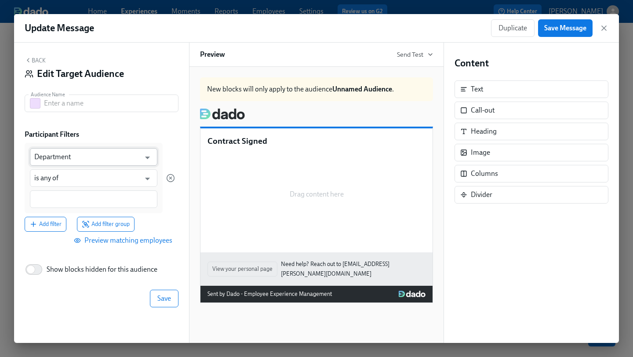
click at [101, 154] on input "Department" at bounding box center [87, 157] width 106 height 18
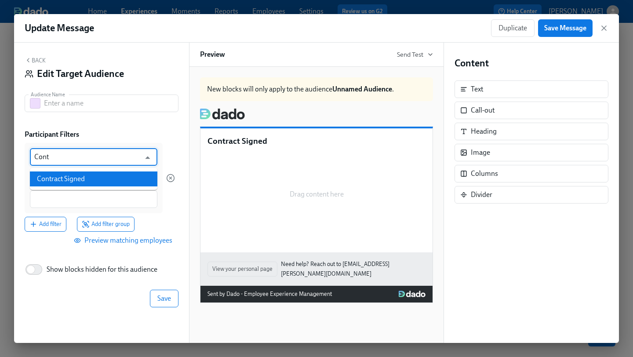
click at [91, 175] on li "Contract Signed" at bounding box center [94, 179] width 128 height 15
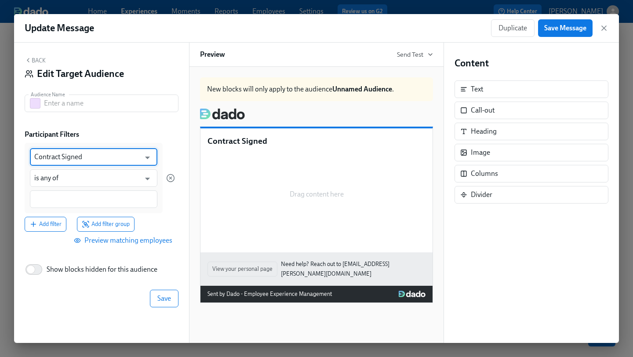
type input "Contract Signed"
click at [78, 195] on input at bounding box center [93, 199] width 119 height 9
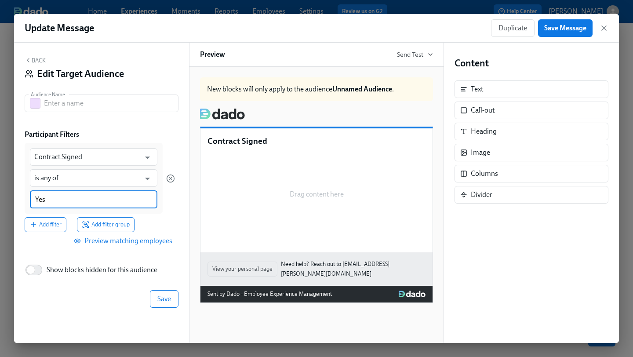
type input "Yes"
click at [172, 310] on div "Back Edit Target Audience Audience Name Audience Name Participant Filters Contr…" at bounding box center [101, 193] width 175 height 300
click at [77, 93] on div "Back Edit Target Audience Audience Name Audience Name Participant Filters Contr…" at bounding box center [101, 193] width 175 height 300
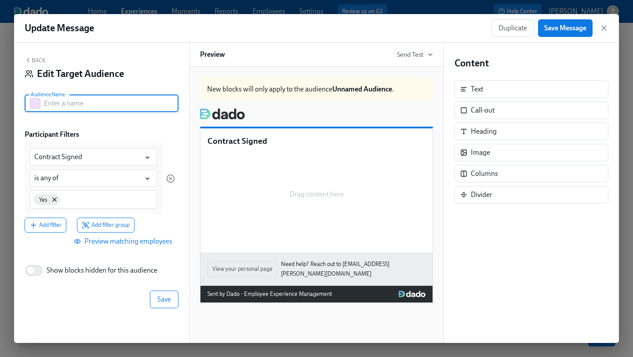
click at [75, 101] on input "text" at bounding box center [111, 104] width 135 height 18
type input "Contract Signed"
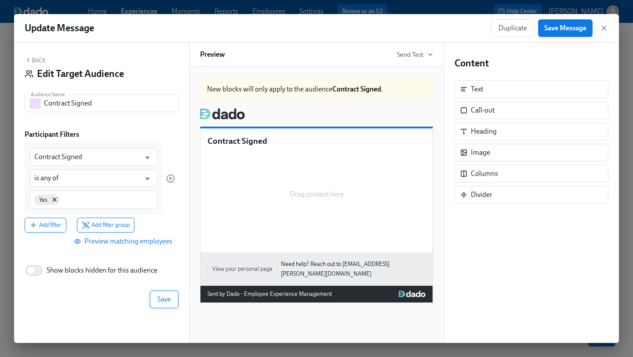
click at [162, 296] on span "Save" at bounding box center [164, 299] width 14 height 9
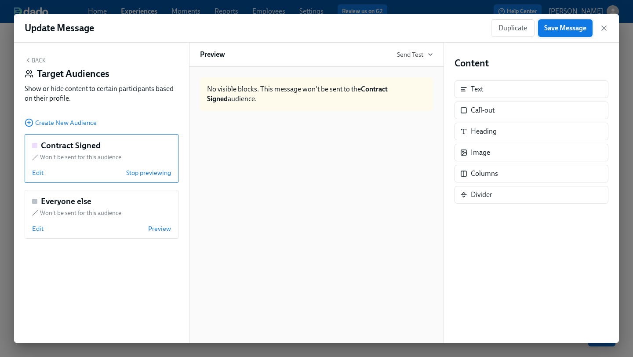
click at [569, 28] on span "Save Message" at bounding box center [566, 28] width 42 height 9
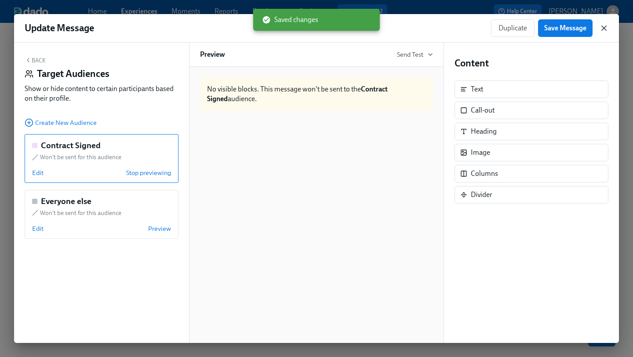
click at [605, 27] on icon "button" at bounding box center [604, 28] width 4 height 4
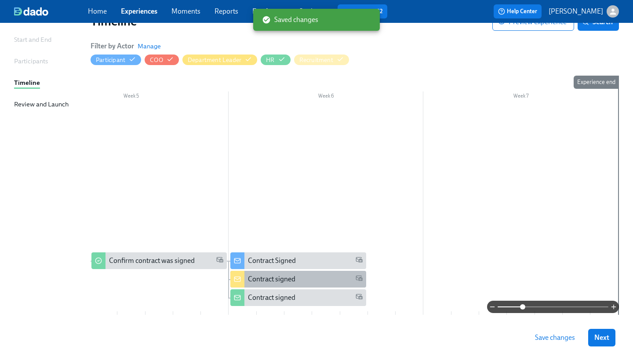
click at [301, 275] on div "Contract signed" at bounding box center [305, 279] width 114 height 10
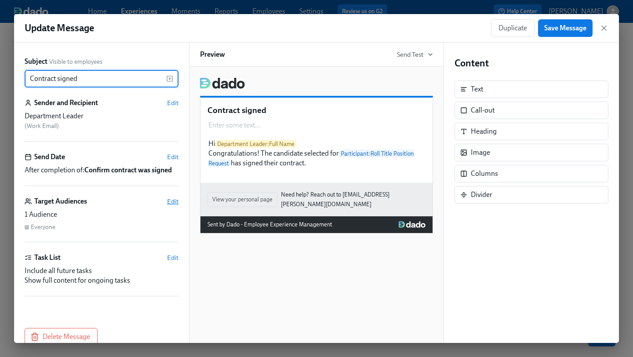
click at [171, 201] on span "Edit" at bounding box center [172, 201] width 11 height 9
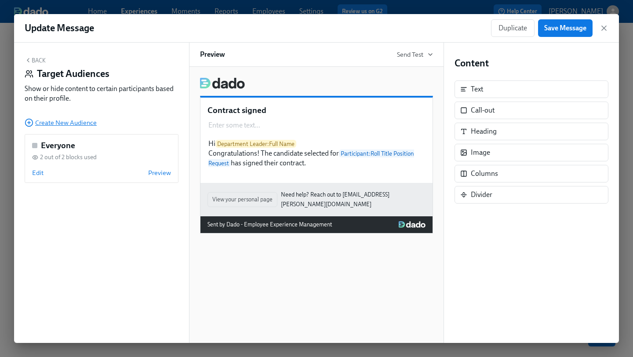
click at [67, 121] on span "Create New Audience" at bounding box center [61, 122] width 72 height 9
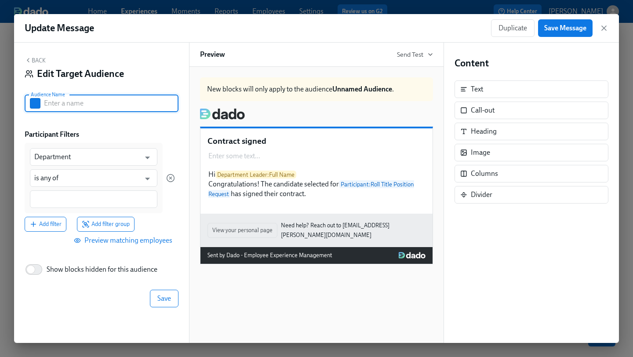
click at [81, 106] on input "text" at bounding box center [111, 104] width 135 height 18
paste input "A final candidate for the {{ participant.rollTitlePositionRequest }} role has b…"
type input "A final candidate for the {{ participant.rollTitlePositionRequest }} role has b…"
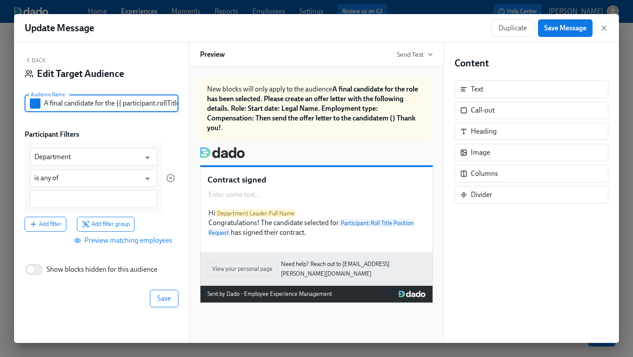
scroll to position [0, 1465]
click at [92, 100] on input "A final candidate for the {{ participant.rollTitlePositionRequest }} role has b…" at bounding box center [111, 104] width 135 height 18
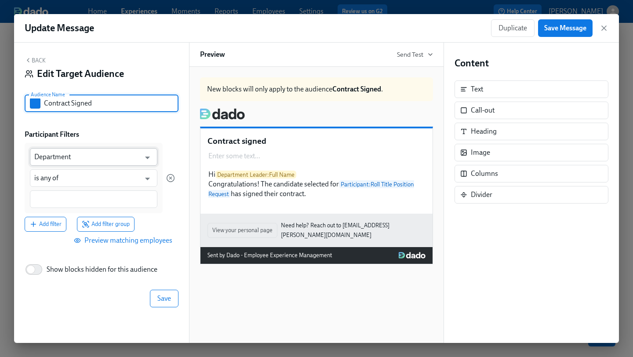
type input "Contract Signed"
click at [78, 156] on input "Department" at bounding box center [87, 157] width 106 height 18
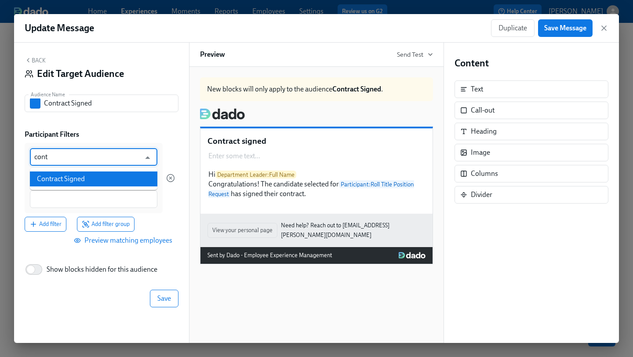
click at [72, 178] on li "Contract Signed" at bounding box center [94, 179] width 128 height 15
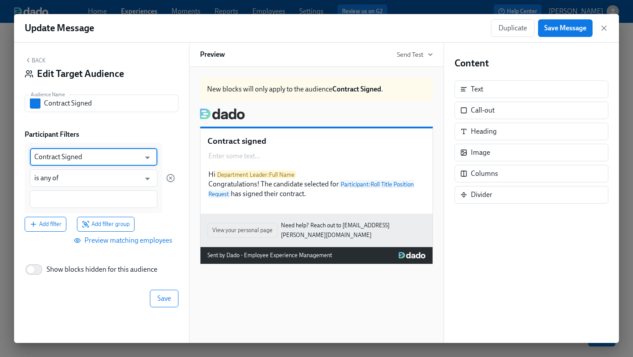
type input "Contract Signed"
click at [69, 194] on div at bounding box center [94, 199] width 128 height 18
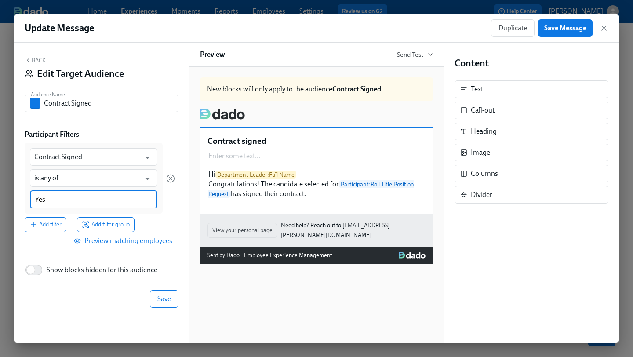
type input "Yes"
click at [164, 221] on div "Add filter Add filter group" at bounding box center [100, 224] width 150 height 15
click at [167, 300] on span "Save" at bounding box center [164, 299] width 14 height 9
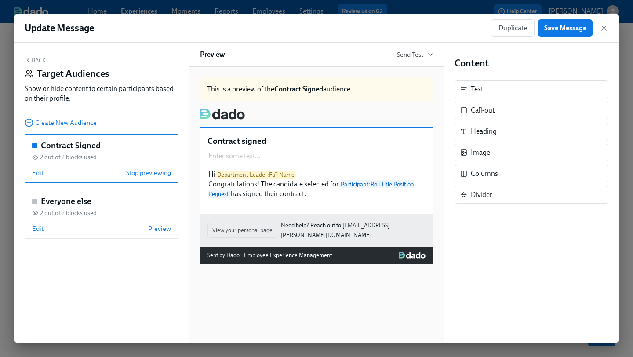
click at [27, 58] on icon "button" at bounding box center [28, 60] width 7 height 7
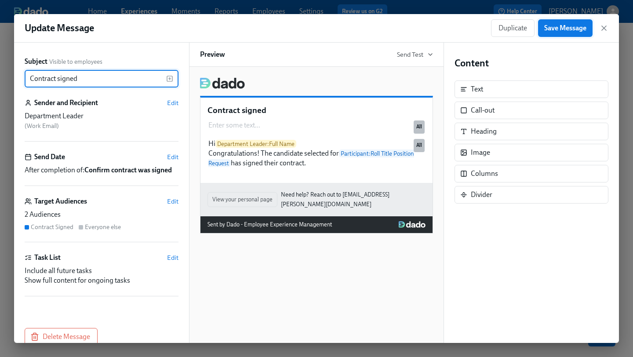
click at [560, 31] on span "Save Message" at bounding box center [566, 28] width 42 height 9
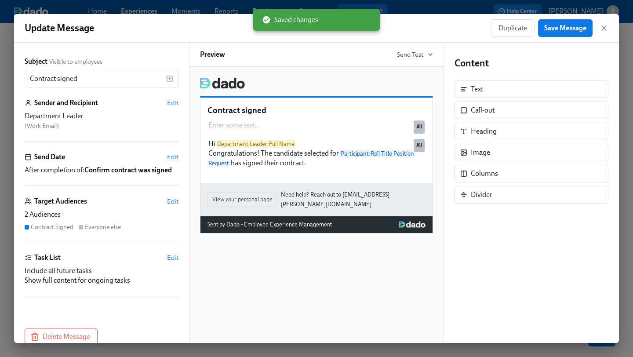
click at [607, 33] on div "Duplicate Save Message" at bounding box center [549, 28] width 117 height 18
click at [607, 30] on icon "button" at bounding box center [604, 28] width 9 height 9
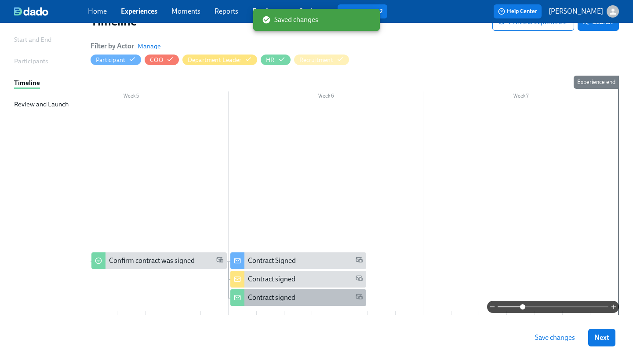
click at [284, 294] on div "Contract signed" at bounding box center [272, 298] width 48 height 10
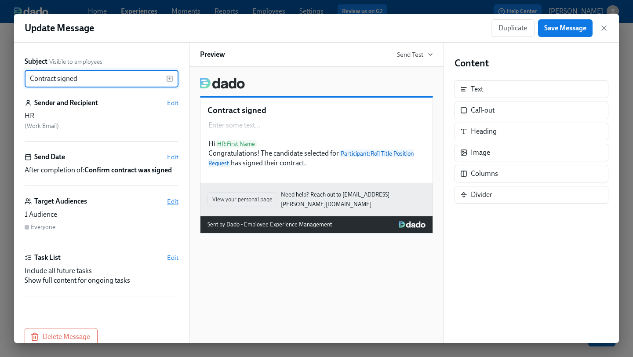
click at [171, 198] on span "Edit" at bounding box center [172, 201] width 11 height 9
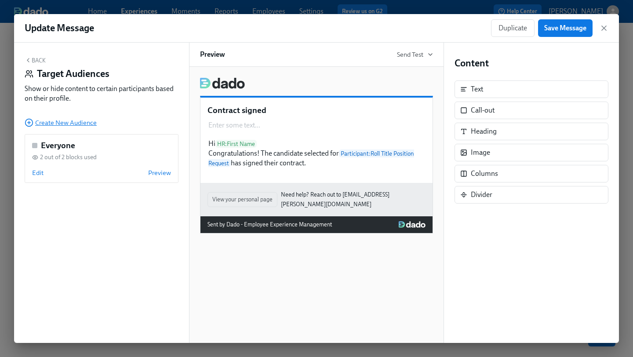
click at [75, 122] on span "Create New Audience" at bounding box center [61, 122] width 72 height 9
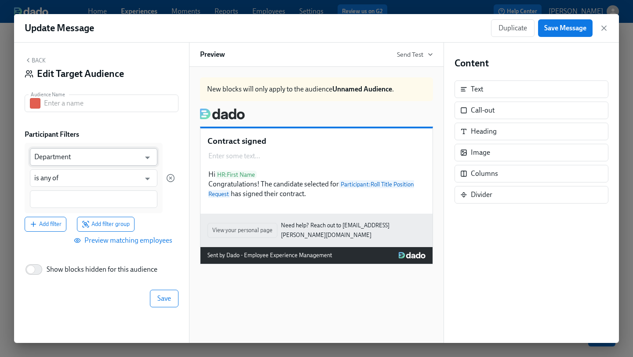
click at [130, 158] on input "Department" at bounding box center [87, 157] width 106 height 18
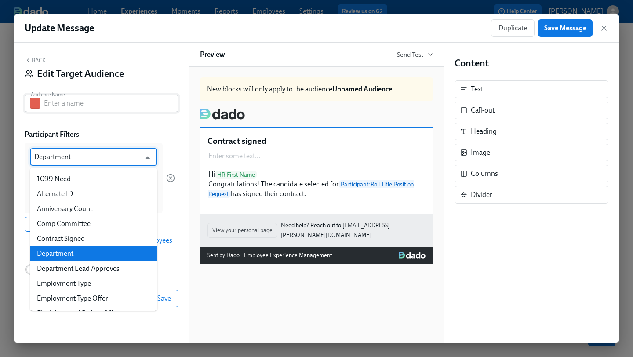
click at [114, 101] on input "text" at bounding box center [111, 104] width 135 height 18
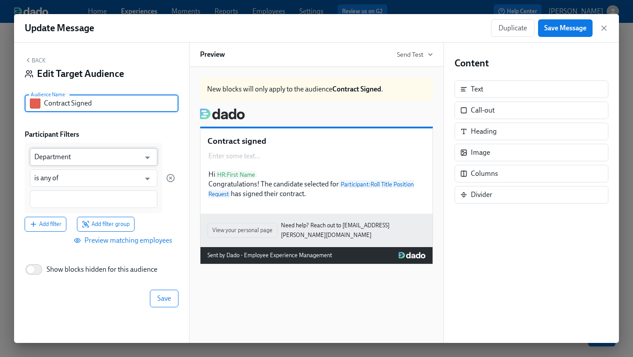
type input "Contract Signed"
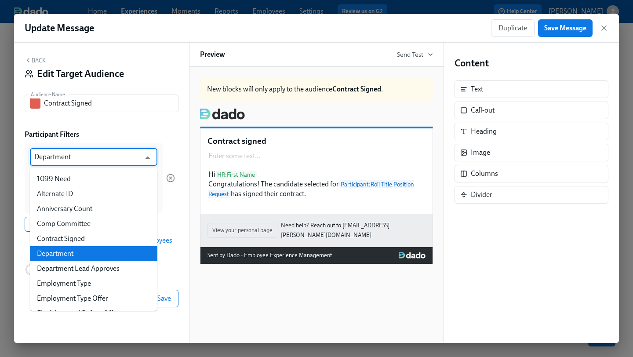
click at [99, 156] on input "Department" at bounding box center [87, 157] width 106 height 18
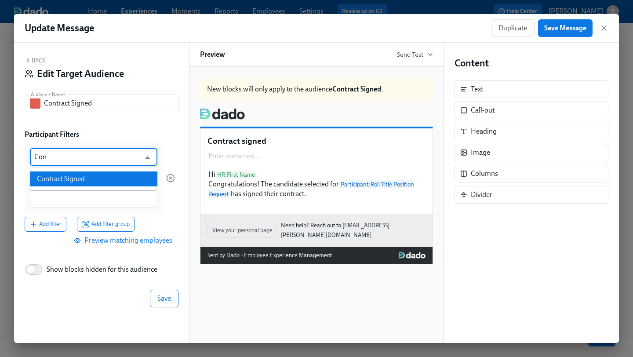
click at [91, 179] on li "Contract Signed" at bounding box center [94, 179] width 128 height 15
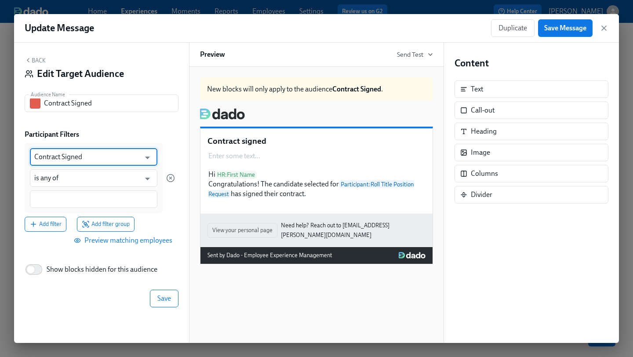
type input "Contract Signed"
click at [82, 196] on input at bounding box center [93, 199] width 119 height 9
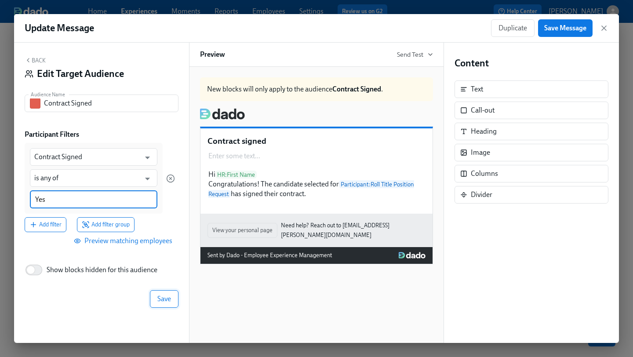
type input "Yes"
click at [157, 296] on span "Save" at bounding box center [164, 298] width 14 height 9
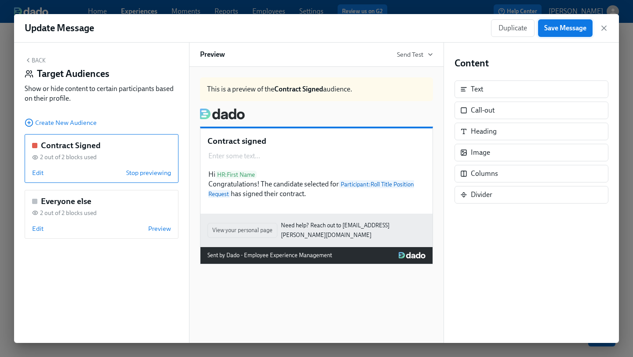
click at [562, 25] on span "Save Message" at bounding box center [566, 28] width 42 height 9
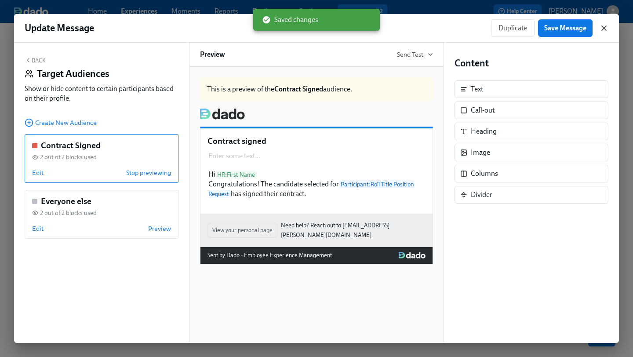
click at [605, 26] on icon "button" at bounding box center [604, 28] width 9 height 9
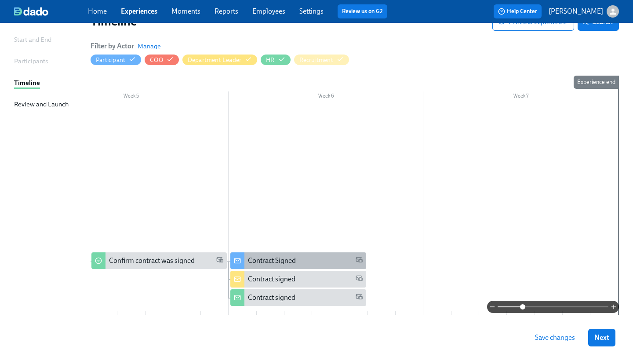
click at [294, 259] on div "Contract Signed" at bounding box center [272, 261] width 48 height 10
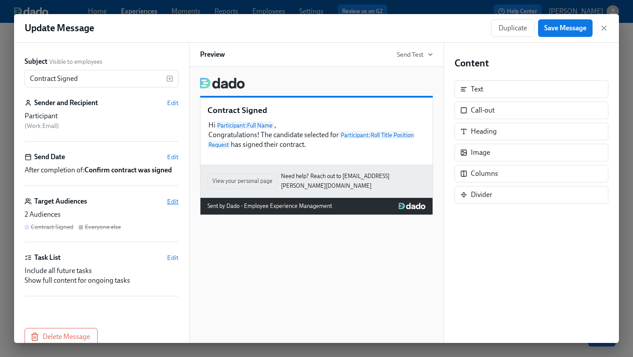
click at [169, 200] on span "Edit" at bounding box center [172, 201] width 11 height 9
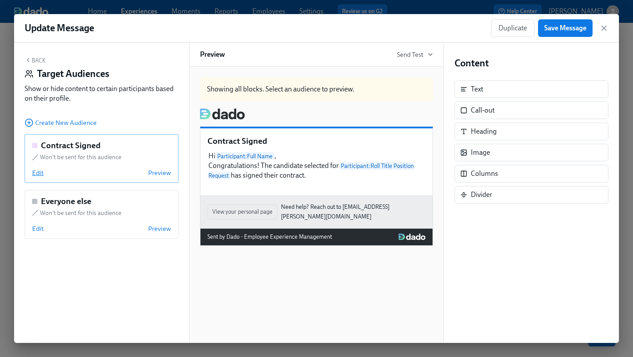
click at [33, 171] on span "Edit" at bounding box center [37, 172] width 11 height 9
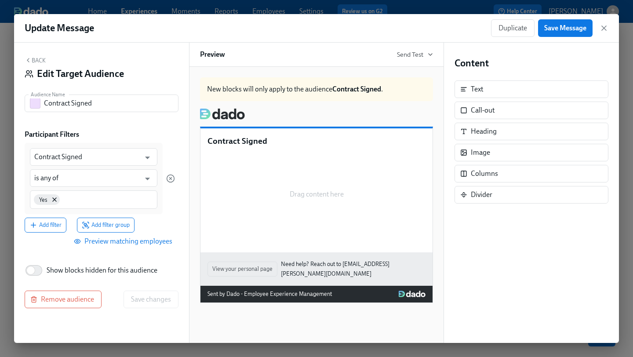
click at [57, 270] on span "Show blocks hidden for this audience" at bounding box center [102, 271] width 111 height 10
click at [57, 270] on input "Show blocks hidden for this audience" at bounding box center [31, 270] width 58 height 19
checkbox input "true"
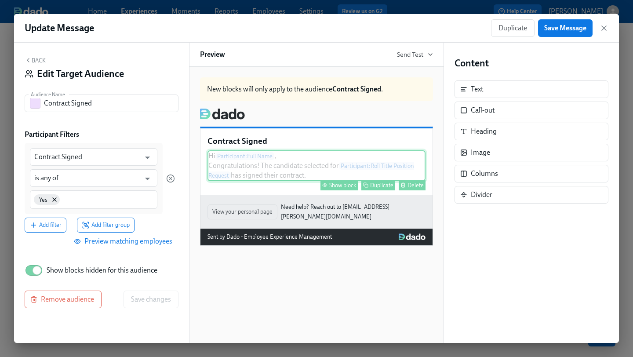
click at [316, 153] on div "Hi Participant : Full Name , Congratulations! The candidate selected for Partic…" at bounding box center [317, 165] width 218 height 31
click at [333, 185] on div "Show block" at bounding box center [342, 185] width 27 height 7
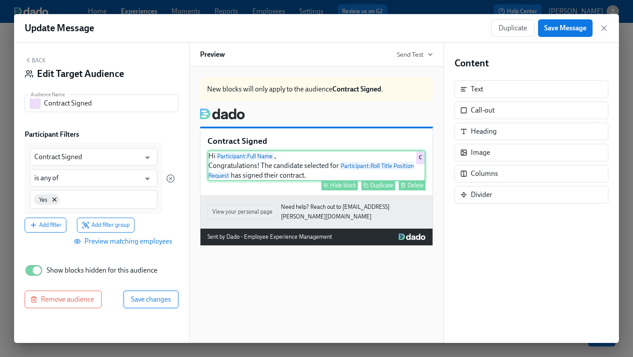
click at [166, 298] on span "Save changes" at bounding box center [151, 299] width 40 height 9
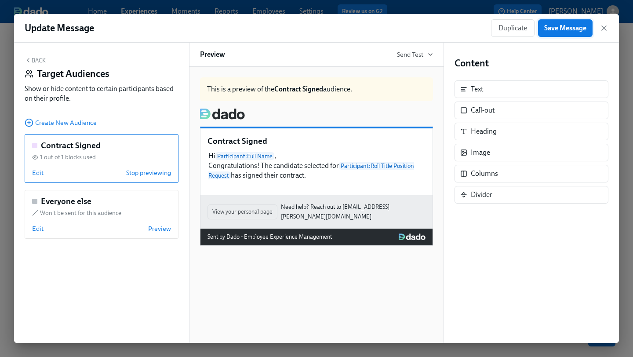
click at [574, 30] on span "Save Message" at bounding box center [566, 28] width 42 height 9
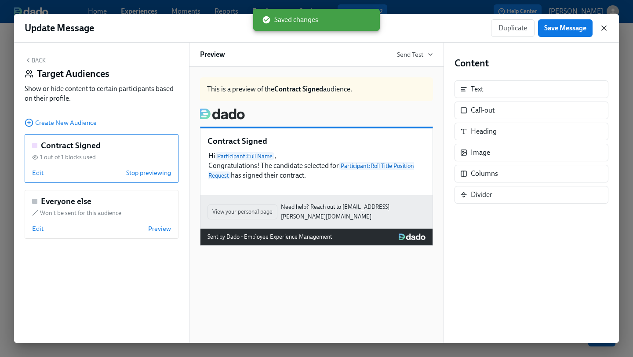
click at [605, 27] on icon "button" at bounding box center [604, 28] width 4 height 4
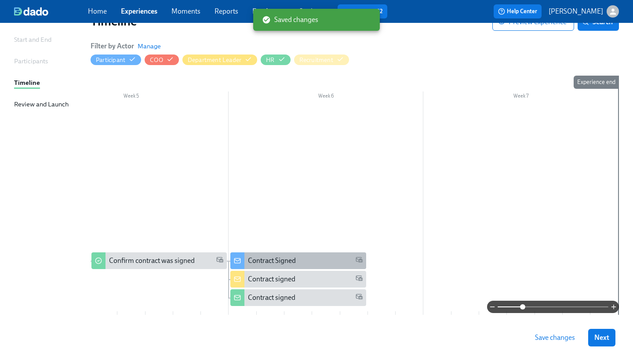
click at [307, 261] on div "Contract Signed" at bounding box center [305, 261] width 114 height 10
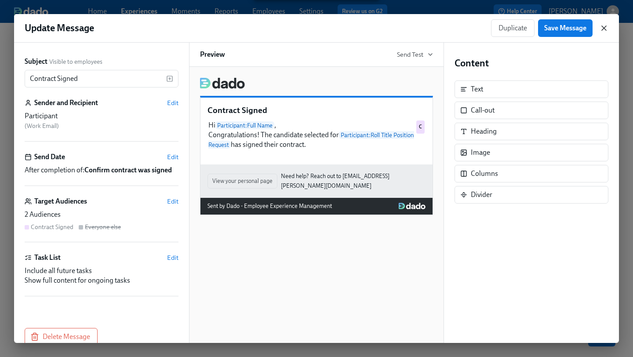
click at [604, 26] on icon "button" at bounding box center [604, 28] width 9 height 9
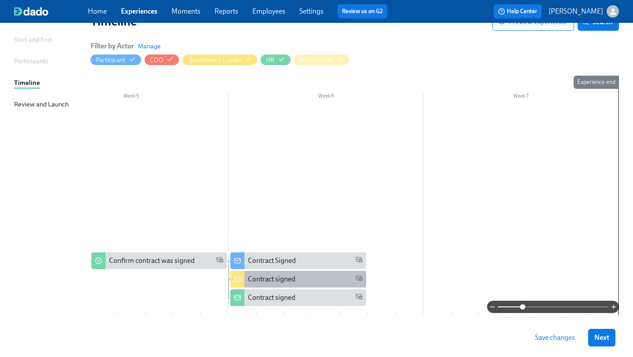
click at [276, 275] on div "Contract signed" at bounding box center [272, 279] width 48 height 10
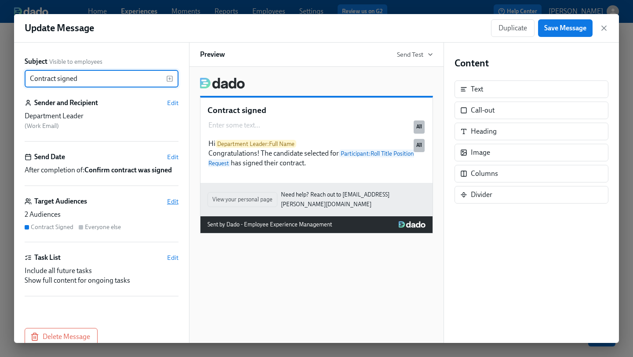
click at [173, 202] on span "Edit" at bounding box center [172, 201] width 11 height 9
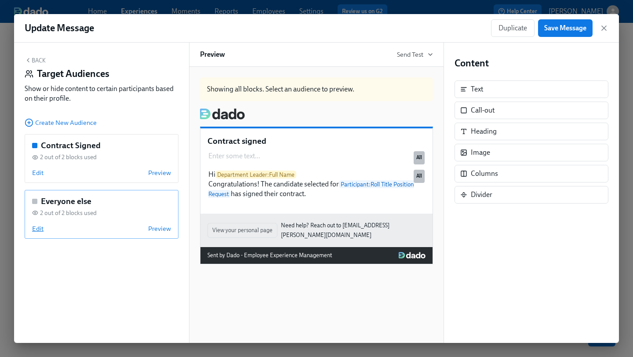
click at [41, 225] on span "Edit" at bounding box center [37, 228] width 11 height 9
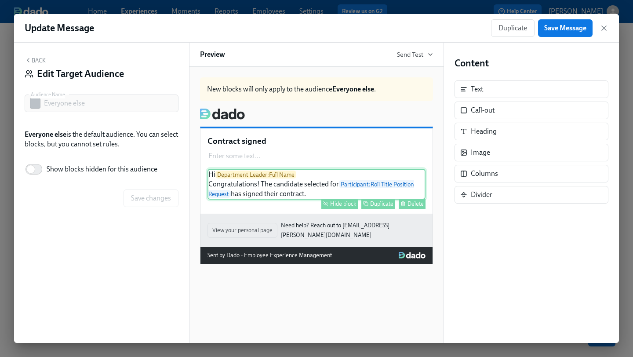
click at [214, 200] on div "Hide block Duplicate Delete" at bounding box center [317, 204] width 216 height 10
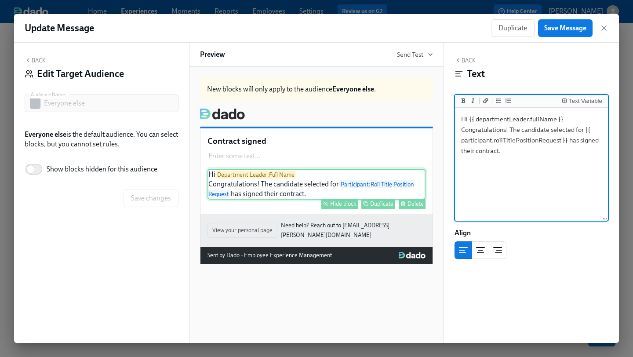
click at [346, 205] on div "Hide block" at bounding box center [343, 204] width 26 height 7
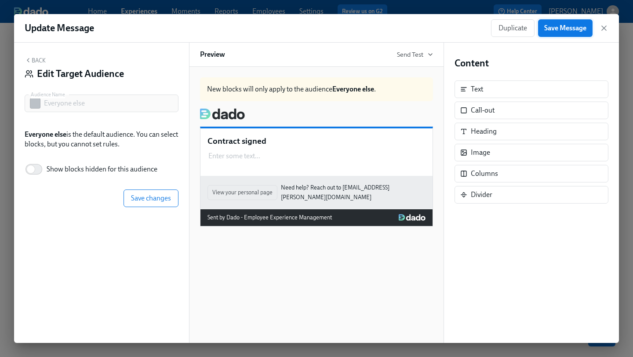
click at [567, 32] on span "Save Message" at bounding box center [566, 28] width 42 height 9
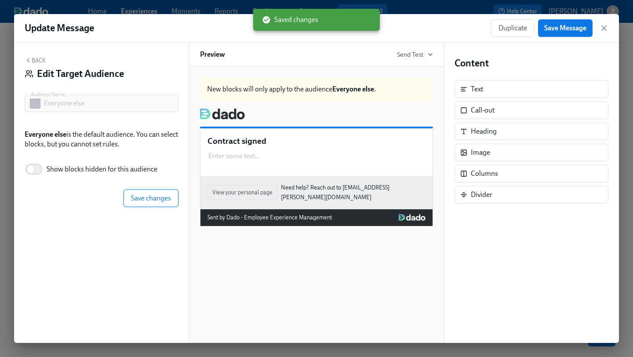
click at [151, 198] on span "Save changes" at bounding box center [151, 198] width 40 height 9
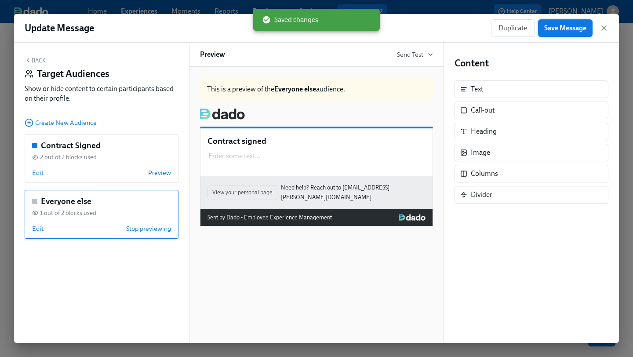
click at [545, 22] on button "Save Message" at bounding box center [565, 28] width 55 height 18
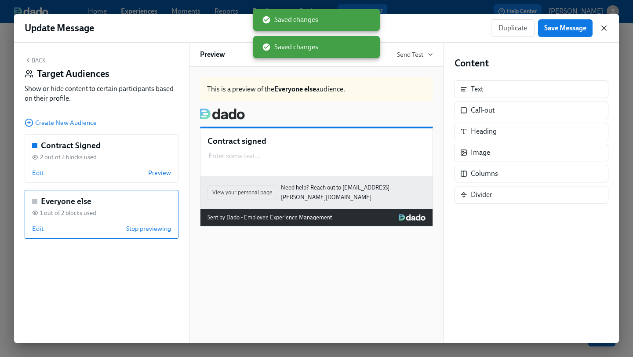
click at [603, 24] on icon "button" at bounding box center [604, 28] width 9 height 9
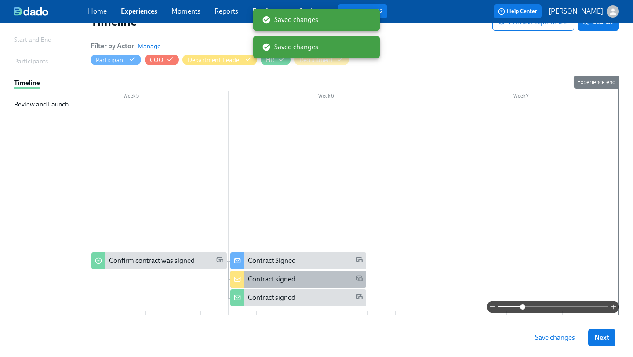
click at [275, 274] on div "Contract signed" at bounding box center [297, 279] width 135 height 17
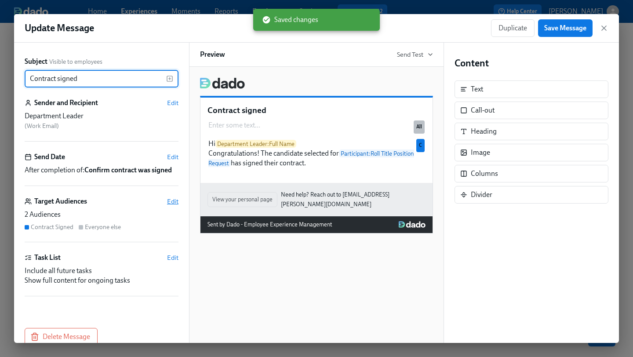
click at [171, 200] on span "Edit" at bounding box center [172, 201] width 11 height 9
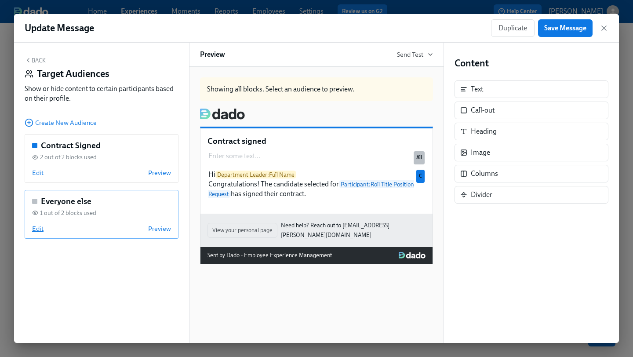
click at [41, 225] on span "Edit" at bounding box center [37, 228] width 11 height 9
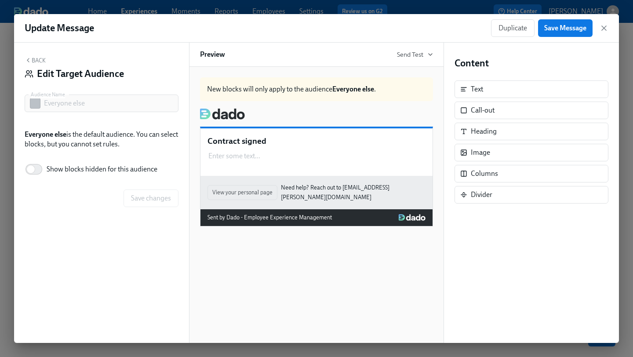
click at [29, 61] on icon "button" at bounding box center [28, 60] width 7 height 7
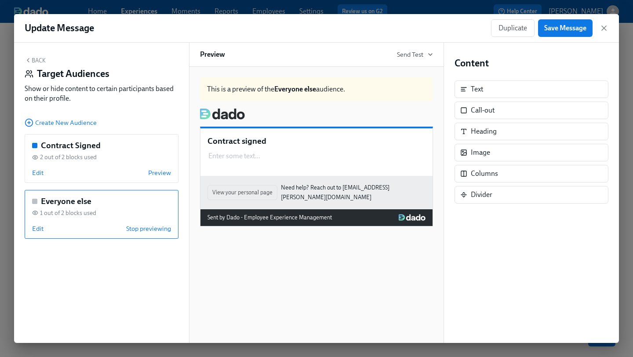
click at [77, 202] on h5 "Everyone else" at bounding box center [66, 201] width 51 height 11
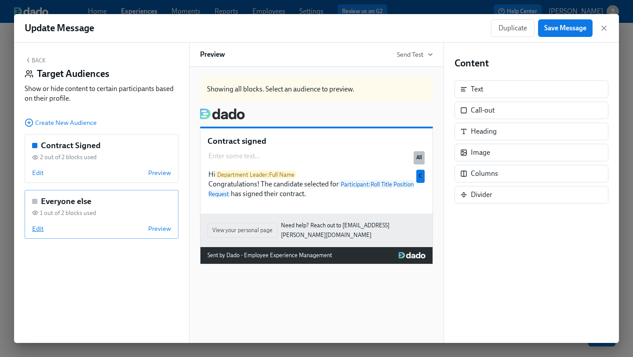
click at [34, 227] on span "Edit" at bounding box center [37, 228] width 11 height 9
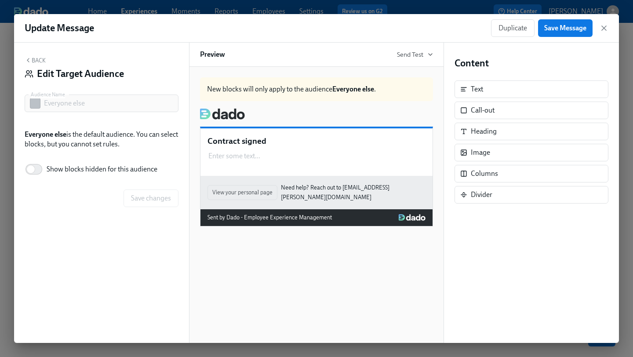
click at [39, 59] on button "Back" at bounding box center [35, 60] width 21 height 7
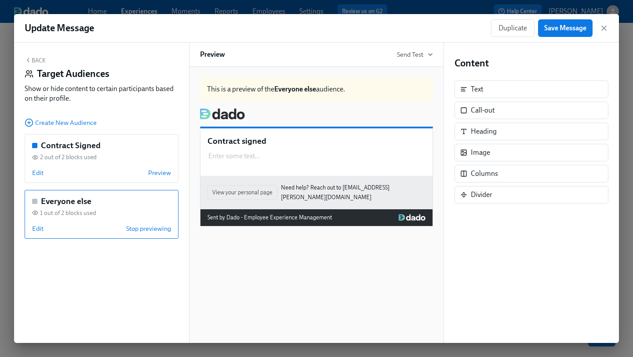
click at [35, 60] on button "Back" at bounding box center [35, 60] width 21 height 7
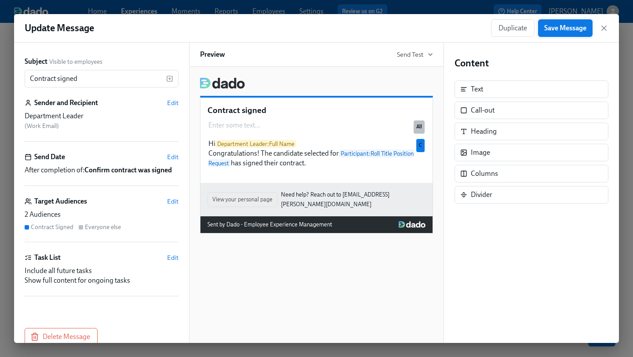
click at [568, 25] on span "Save Message" at bounding box center [566, 28] width 42 height 9
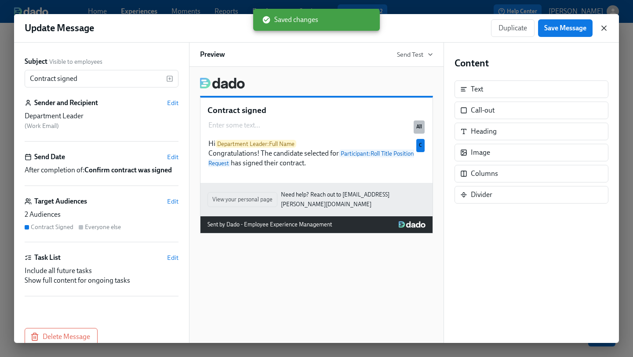
click at [602, 26] on icon "button" at bounding box center [604, 28] width 9 height 9
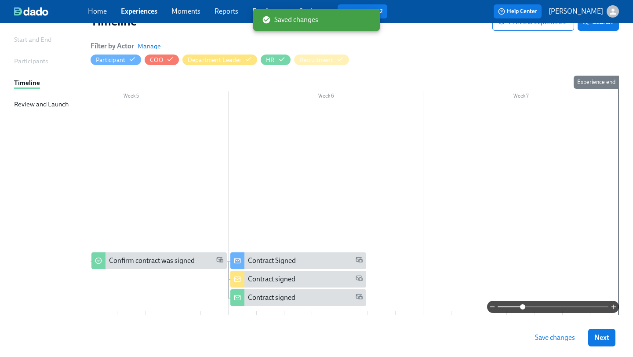
click at [281, 329] on div "Save changes Next" at bounding box center [316, 337] width 633 height 39
click at [279, 293] on div "Contract signed" at bounding box center [272, 298] width 48 height 10
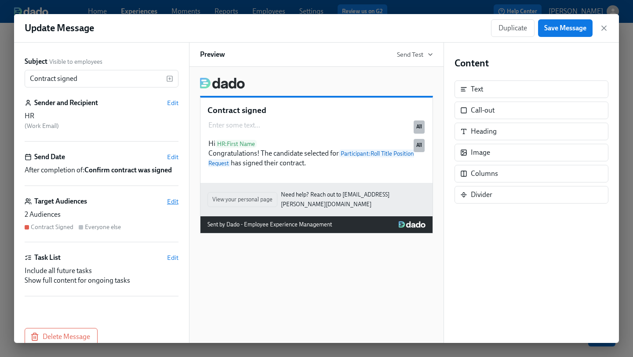
click at [172, 199] on span "Edit" at bounding box center [172, 201] width 11 height 9
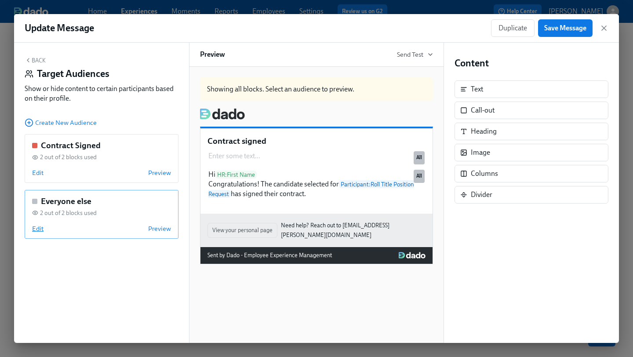
click at [37, 225] on span "Edit" at bounding box center [37, 228] width 11 height 9
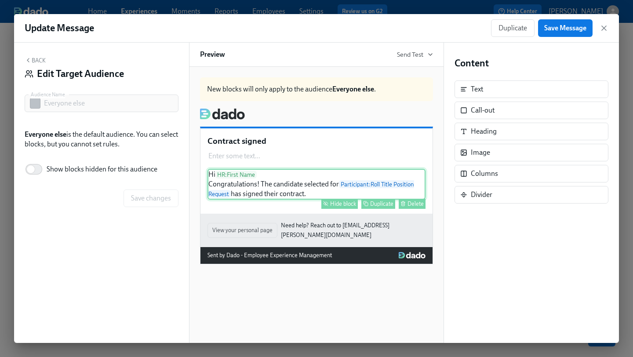
click at [303, 177] on div "Hi HR : First Name Congratulations! The candidate selected for Participant : Ro…" at bounding box center [317, 184] width 218 height 31
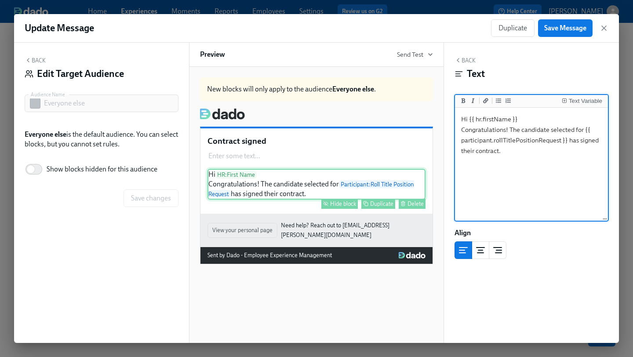
click at [328, 201] on button "Hide block" at bounding box center [340, 204] width 37 height 10
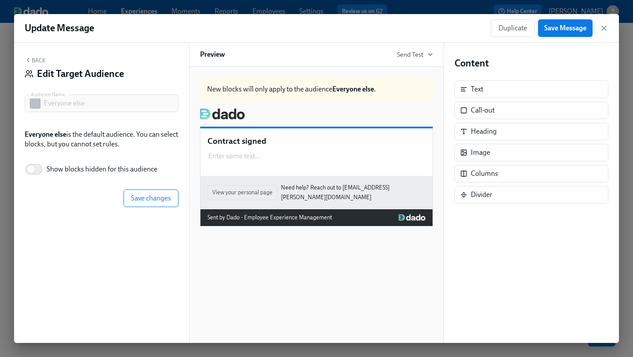
click at [576, 31] on span "Save Message" at bounding box center [566, 28] width 42 height 9
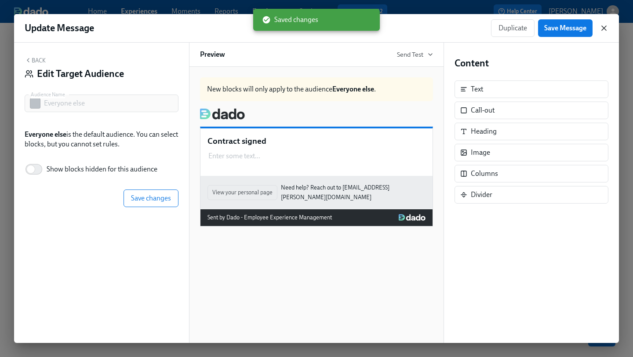
click at [600, 30] on icon "button" at bounding box center [604, 28] width 9 height 9
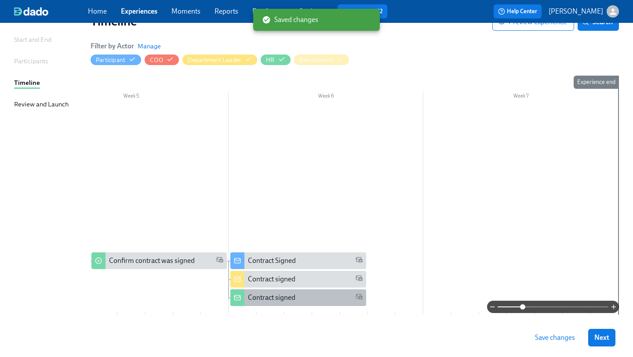
click at [258, 298] on div "Contract signed" at bounding box center [272, 298] width 48 height 10
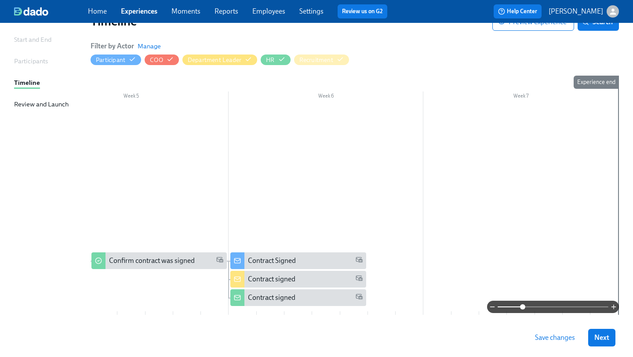
click at [539, 336] on span "Save changes" at bounding box center [555, 337] width 40 height 9
click at [550, 339] on span "Save changes" at bounding box center [555, 337] width 40 height 9
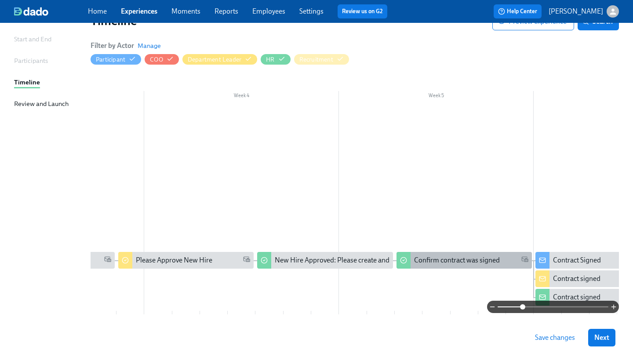
scroll to position [0, 643]
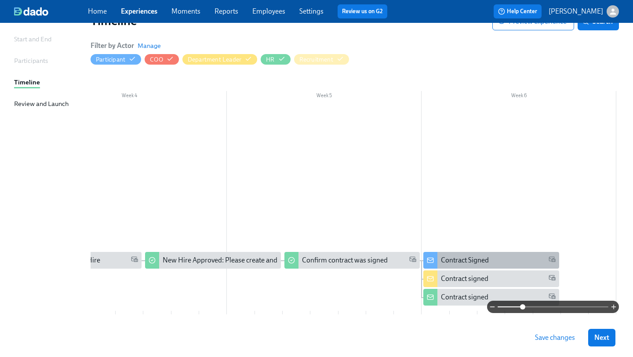
click at [463, 257] on div "Contract Signed" at bounding box center [465, 261] width 48 height 10
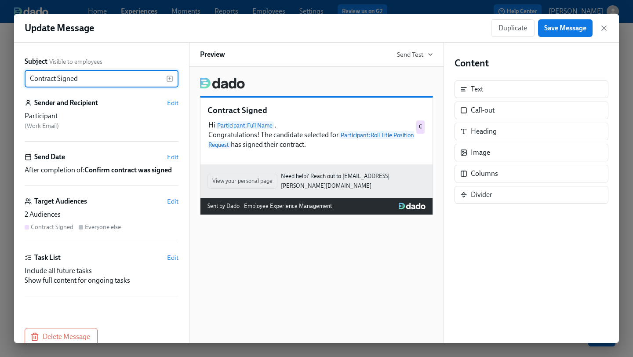
click at [608, 22] on div "Duplicate Save Message" at bounding box center [549, 28] width 117 height 18
click at [604, 24] on icon "button" at bounding box center [604, 28] width 9 height 9
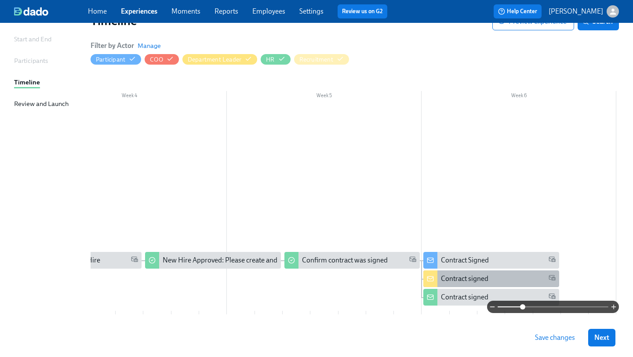
click at [475, 282] on div "Contract signed" at bounding box center [465, 279] width 48 height 10
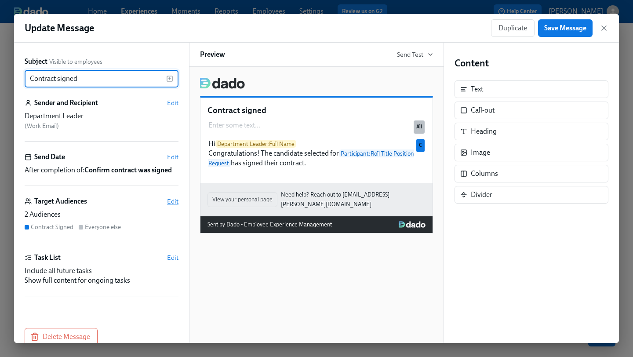
click at [174, 199] on span "Edit" at bounding box center [172, 201] width 11 height 9
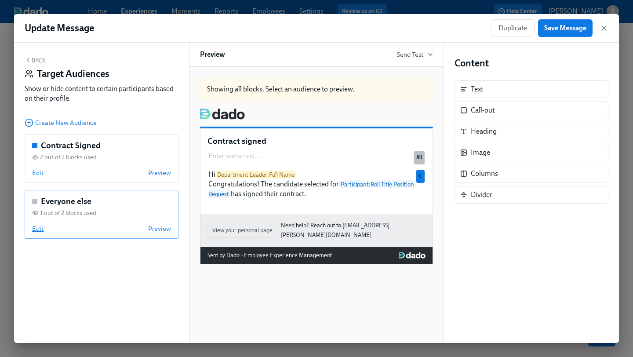
click at [43, 229] on span "Edit" at bounding box center [37, 228] width 11 height 9
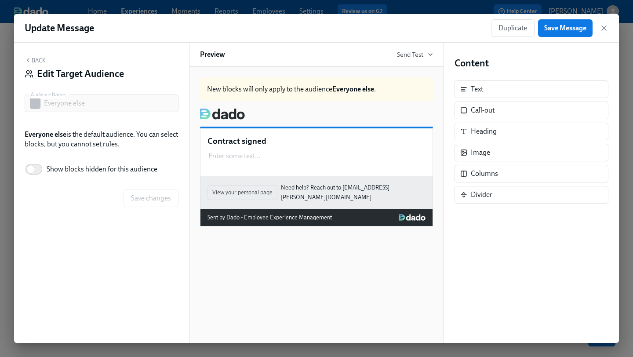
click at [325, 139] on p "Contract signed" at bounding box center [317, 140] width 218 height 11
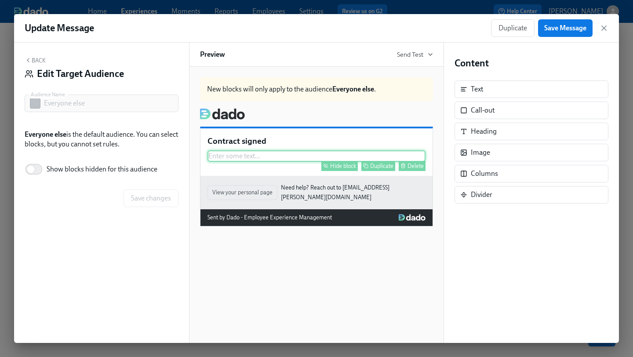
click at [313, 158] on div "Enter some text ... Hide block Duplicate Delete" at bounding box center [317, 155] width 218 height 11
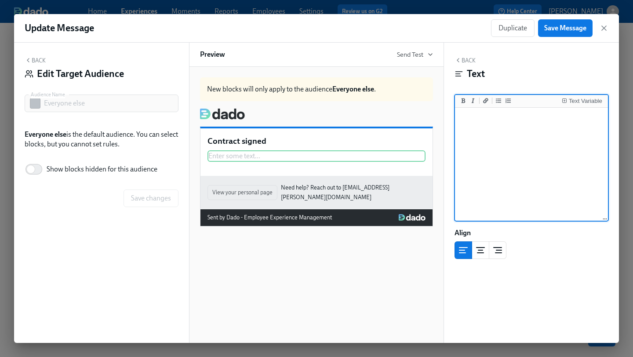
click at [40, 59] on button "Back" at bounding box center [35, 60] width 21 height 7
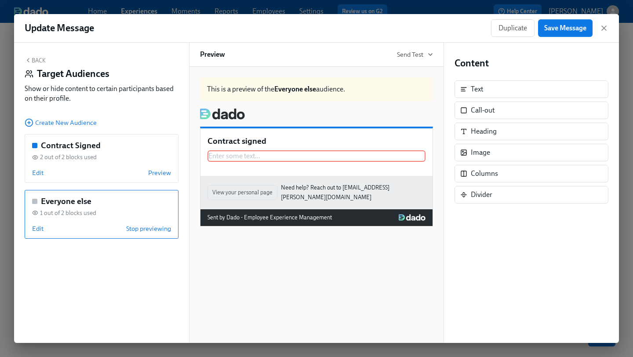
click at [319, 158] on div "Enter some text ... Duplicate" at bounding box center [317, 155] width 218 height 11
click at [37, 231] on span "Edit" at bounding box center [37, 228] width 11 height 9
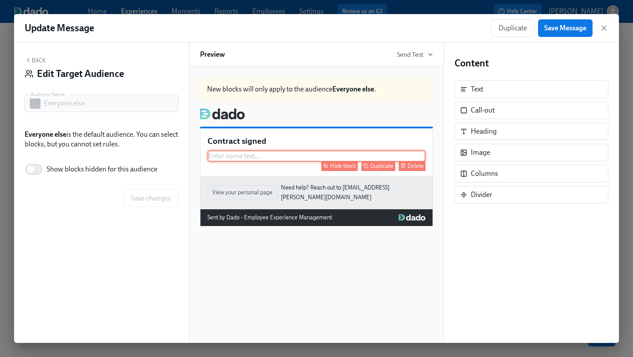
click at [355, 157] on div "Enter some text ... Hide block Duplicate Delete" at bounding box center [317, 155] width 218 height 11
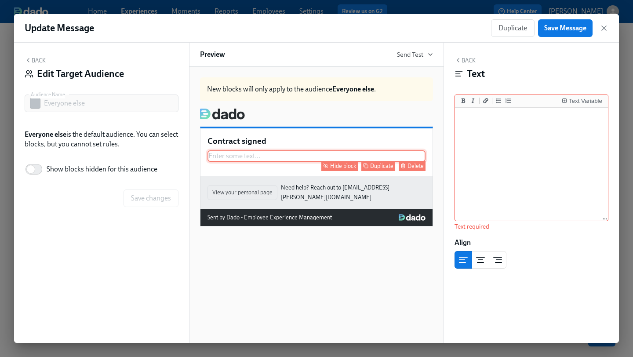
click at [348, 165] on div "Hide block" at bounding box center [343, 166] width 26 height 7
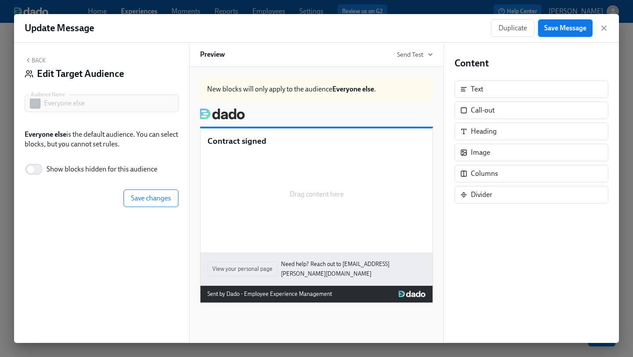
click at [562, 29] on span "Save Message" at bounding box center [566, 28] width 42 height 9
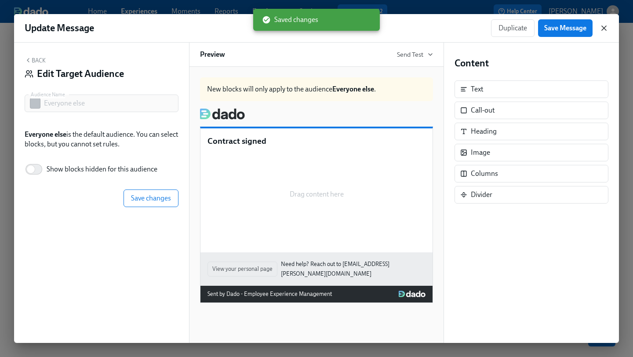
click at [603, 26] on icon "button" at bounding box center [604, 28] width 9 height 9
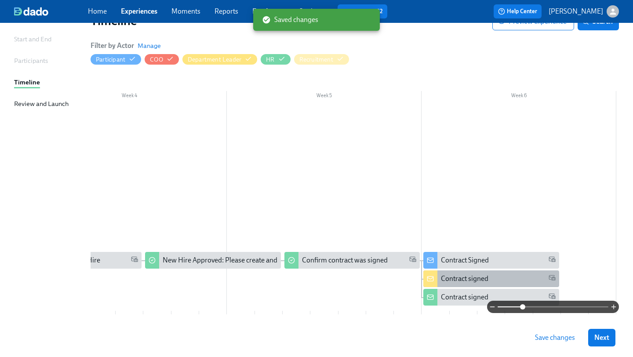
click at [464, 286] on div "Contract signed" at bounding box center [491, 278] width 135 height 17
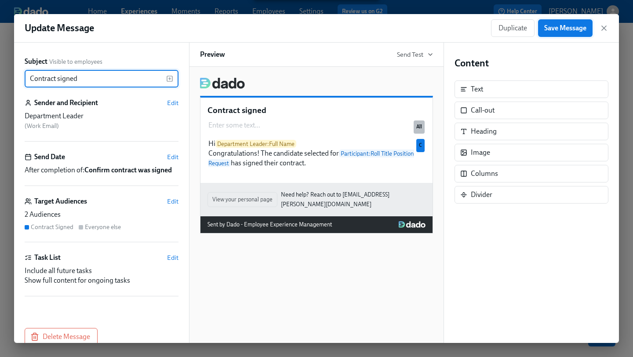
click at [550, 27] on span "Save Message" at bounding box center [566, 28] width 42 height 9
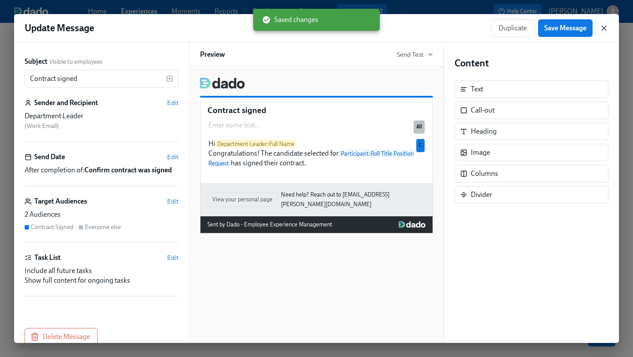
click at [603, 26] on icon "button" at bounding box center [604, 28] width 9 height 9
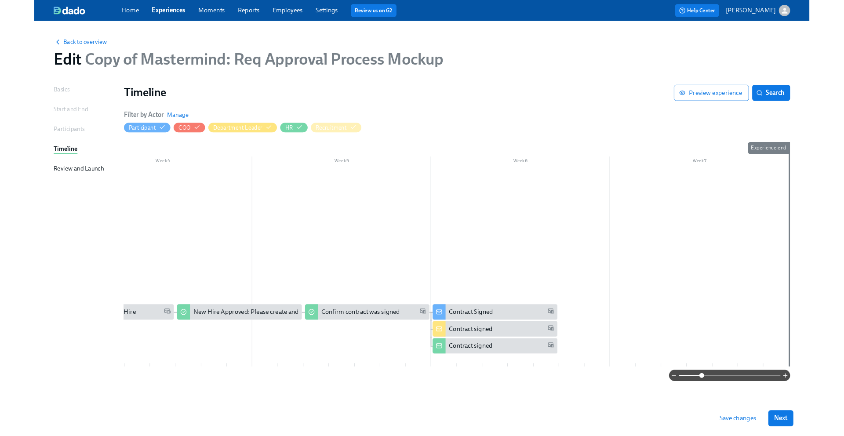
scroll to position [0, 640]
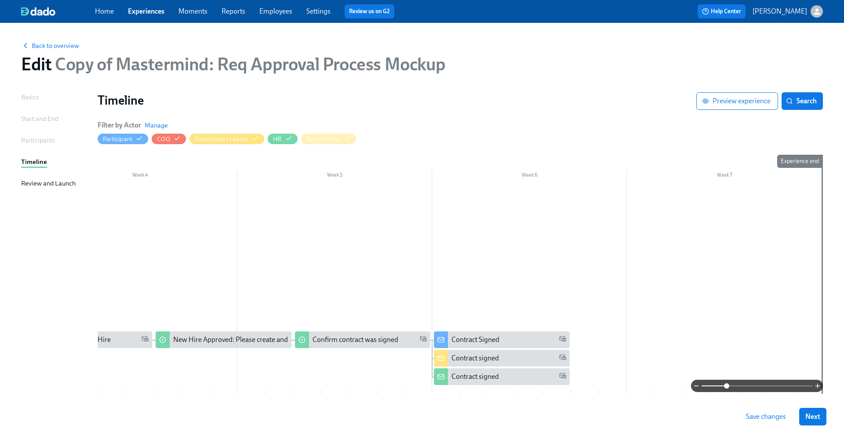
click at [762, 383] on span at bounding box center [757, 386] width 111 height 12
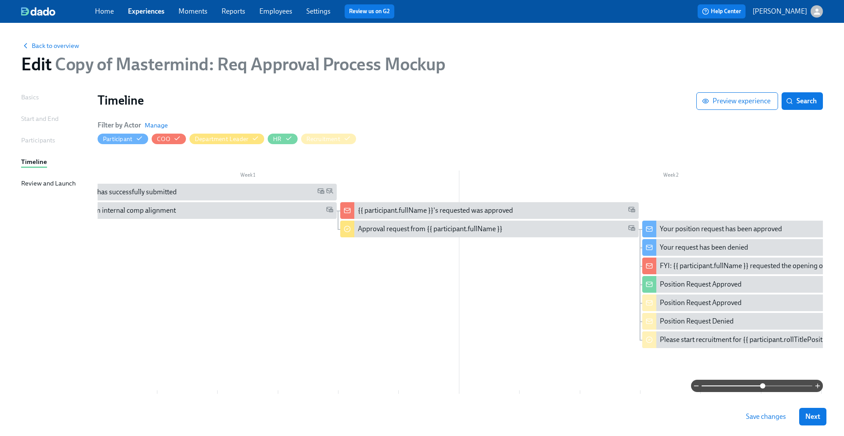
scroll to position [0, 0]
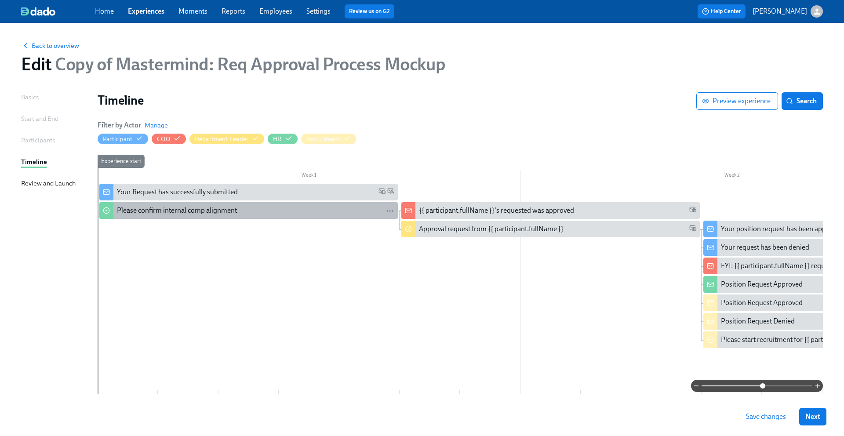
click at [301, 213] on div "Please confirm internal comp alignment" at bounding box center [256, 211] width 278 height 10
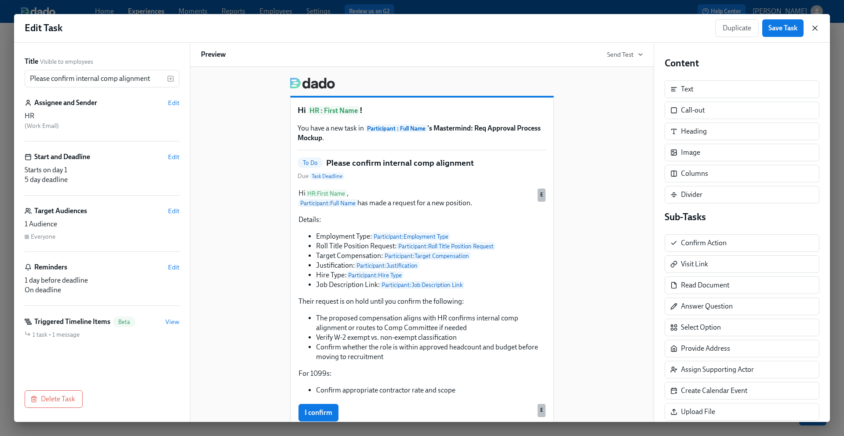
click at [816, 27] on icon "button" at bounding box center [815, 28] width 4 height 4
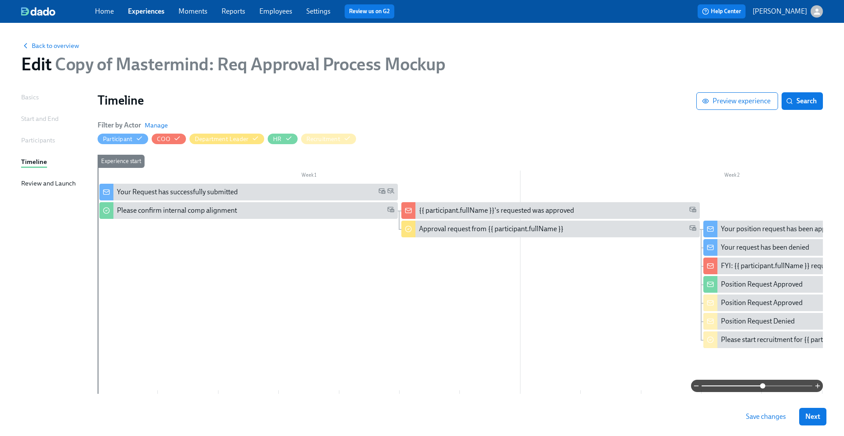
click at [780, 418] on span "Save changes" at bounding box center [766, 417] width 40 height 9
click at [62, 47] on span "Back to overview" at bounding box center [50, 45] width 58 height 9
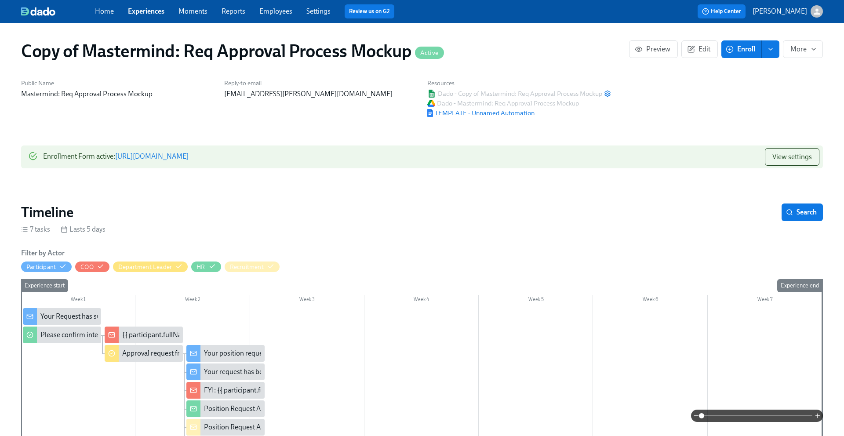
click at [189, 155] on link "https://my.dadohr.com/enrollmentForms/vwXkmzvLz7vQZ3MO-c1tAVmYj35V4BnoO" at bounding box center [151, 156] width 73 height 8
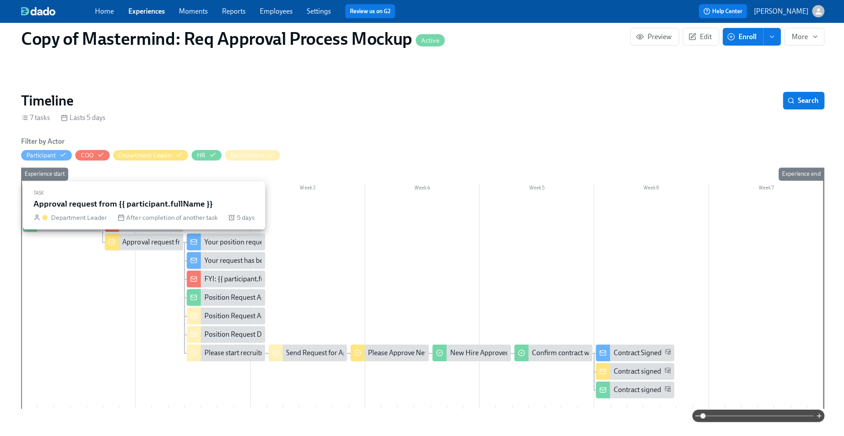
scroll to position [112, 0]
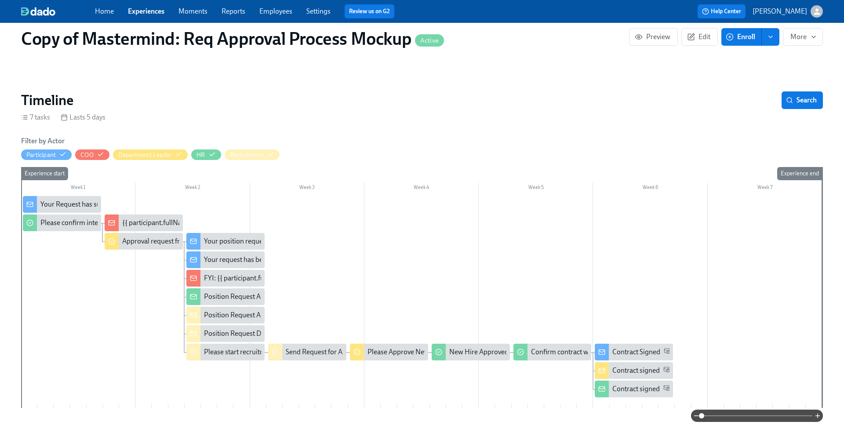
click at [68, 204] on div "Your Request has successfully submitted" at bounding box center [100, 205] width 121 height 10
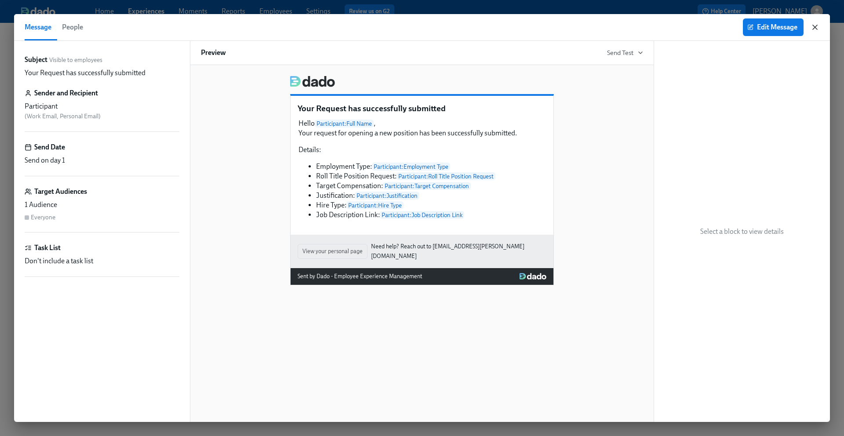
click at [815, 26] on icon "button" at bounding box center [815, 27] width 4 height 4
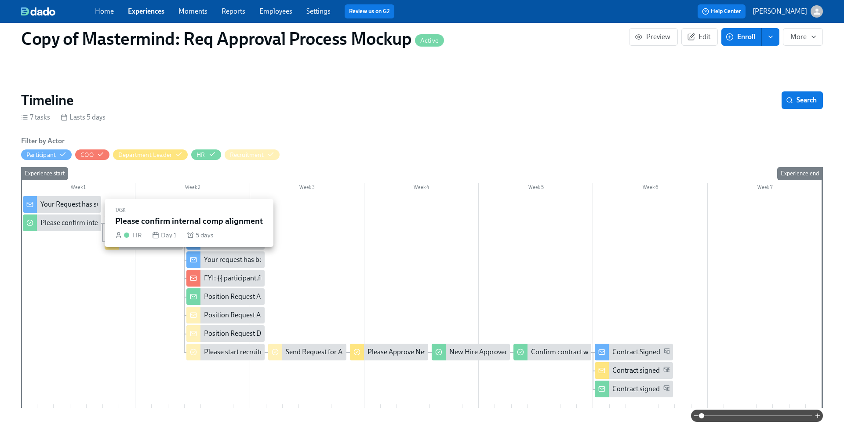
click at [58, 227] on div "Please confirm internal comp alignment" at bounding box center [100, 223] width 120 height 10
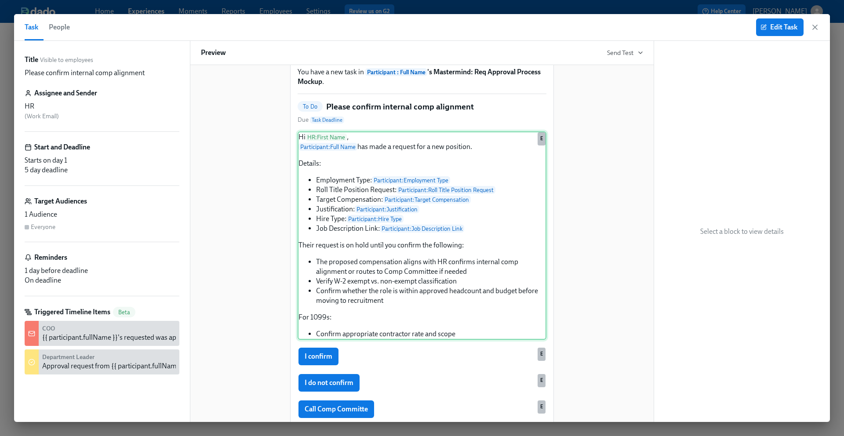
scroll to position [54, 0]
click at [447, 283] on div "Hi HR : First Name , Participant : Full Name has made a request for a new posit…" at bounding box center [422, 236] width 249 height 208
click at [441, 282] on div "Hi HR : First Name , Participant : Full Name has made a request for a new posit…" at bounding box center [422, 236] width 249 height 208
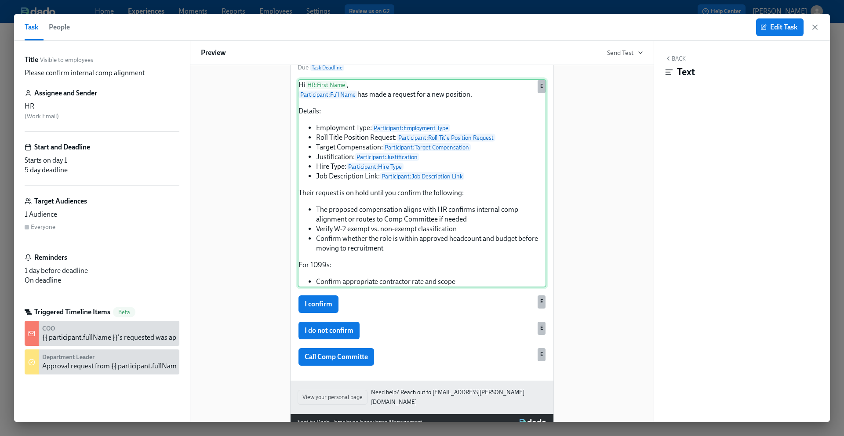
scroll to position [126, 0]
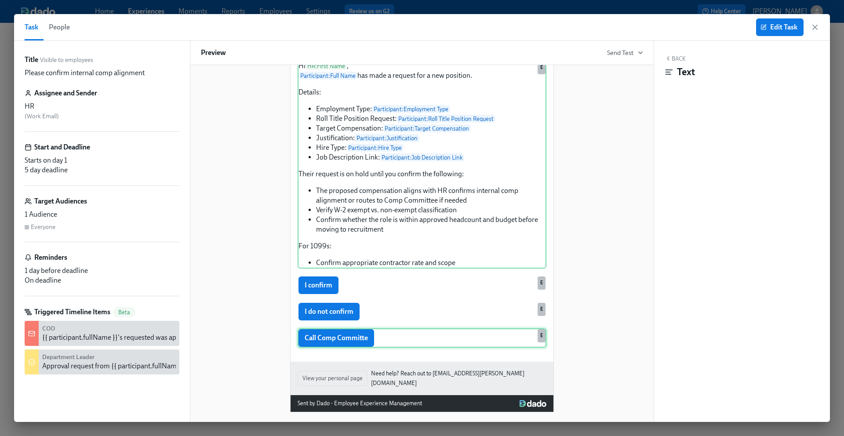
click at [356, 339] on div "Call Comp Committe E" at bounding box center [422, 338] width 249 height 19
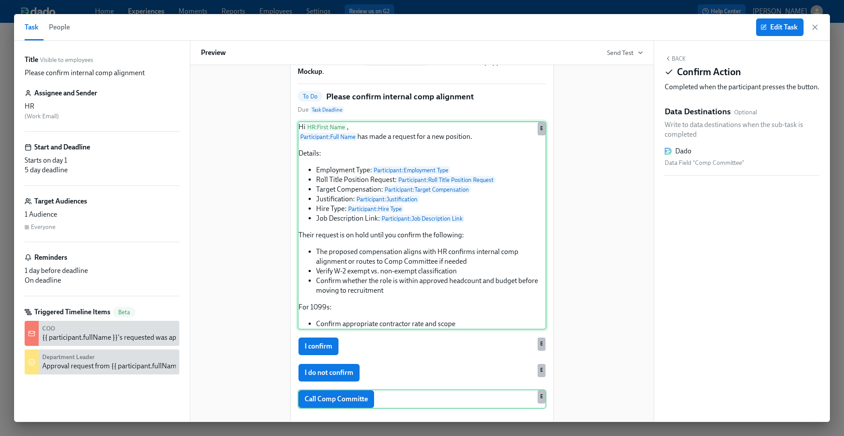
scroll to position [0, 0]
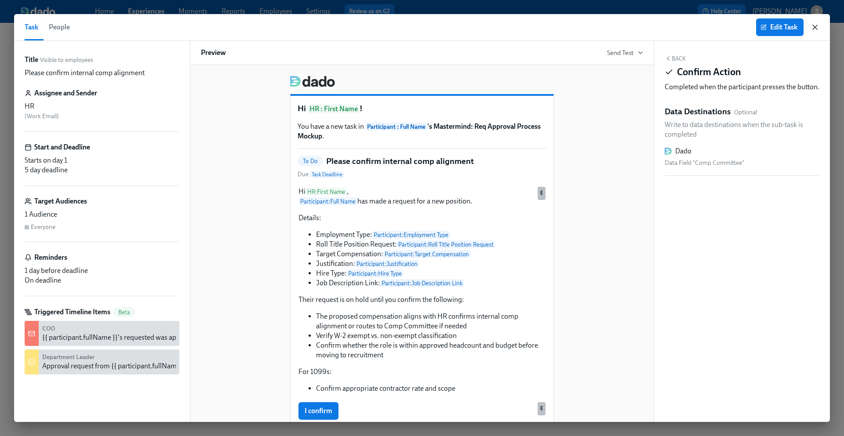
click at [813, 29] on icon "button" at bounding box center [815, 27] width 9 height 9
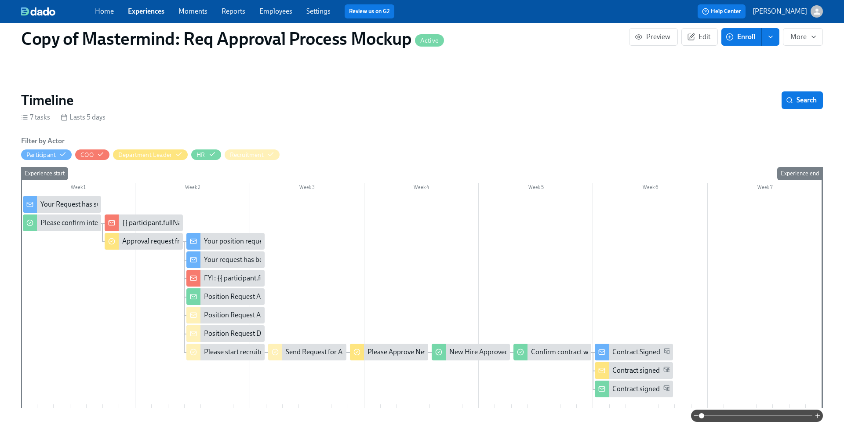
click at [136, 223] on div "{{ participant.fullName }}'s requested was approved" at bounding box center [199, 223] width 155 height 10
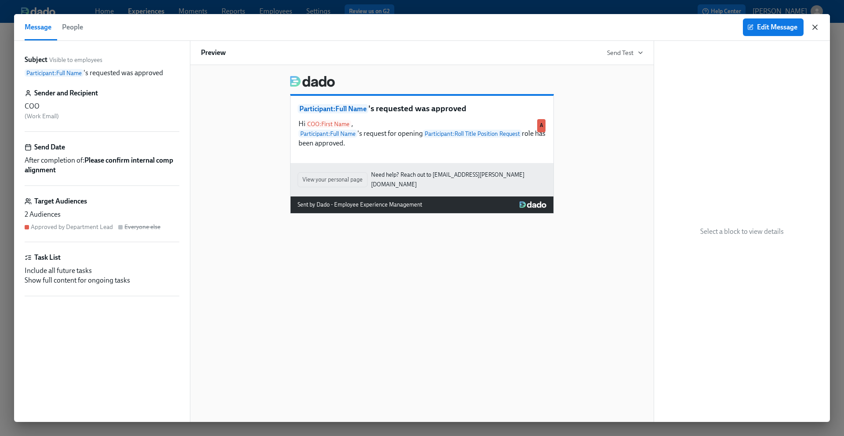
click at [815, 26] on icon "button" at bounding box center [815, 27] width 4 height 4
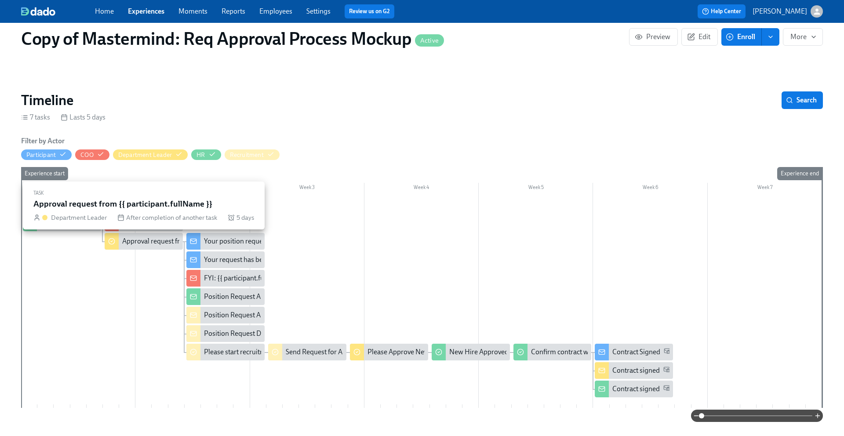
click at [154, 242] on div "Approval request from {{ participant.fullName }}" at bounding box center [194, 242] width 145 height 10
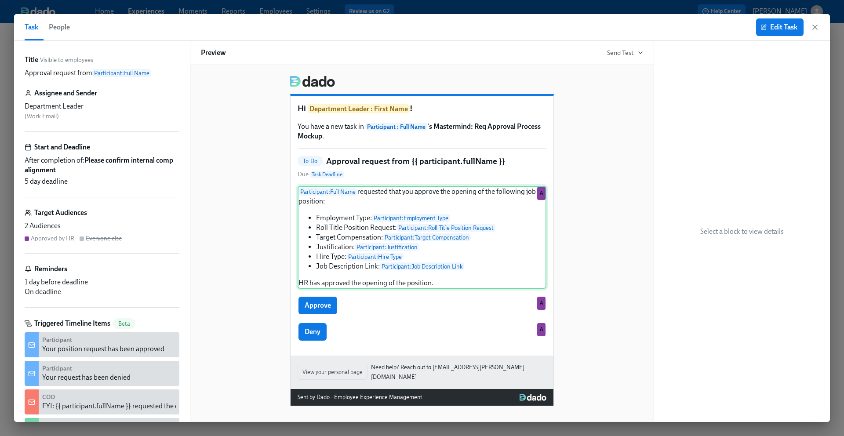
click at [338, 209] on div "Participant : Full Name requested that you approve the opening of the following…" at bounding box center [422, 237] width 249 height 103
drag, startPoint x: 31, startPoint y: 241, endPoint x: 74, endPoint y: 238, distance: 42.7
click at [74, 238] on div "Approved by HR Everyone else" at bounding box center [102, 238] width 155 height 8
click at [621, 109] on div "Hi Department Leader : First Name ! You have a new task in Participant : Full N…" at bounding box center [422, 238] width 442 height 338
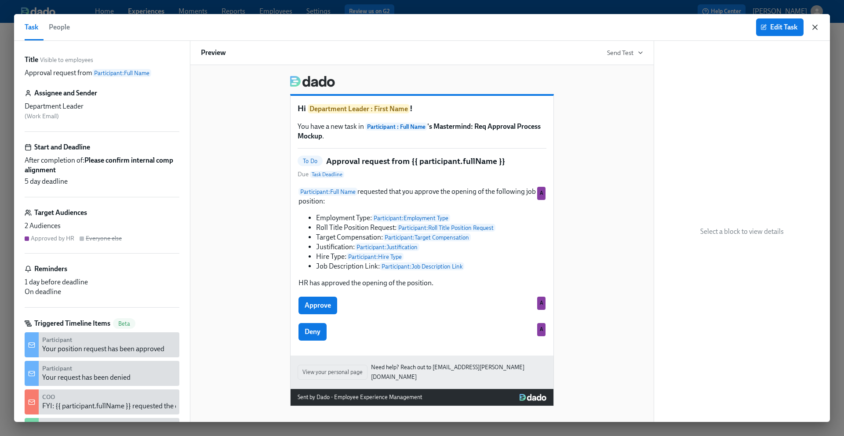
click at [817, 28] on icon "button" at bounding box center [815, 27] width 4 height 4
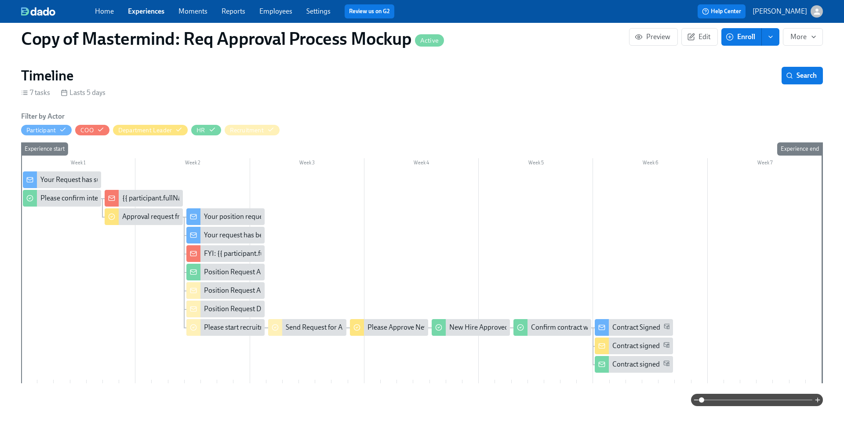
scroll to position [139, 0]
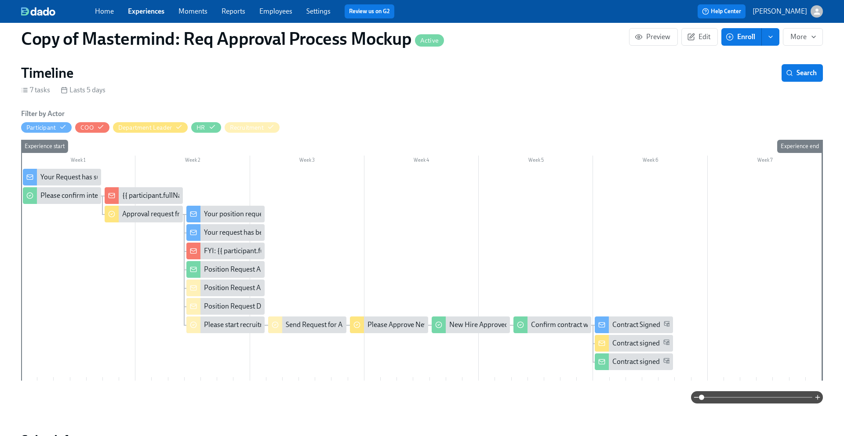
click at [223, 230] on div "Your request has been denied" at bounding box center [248, 233] width 88 height 10
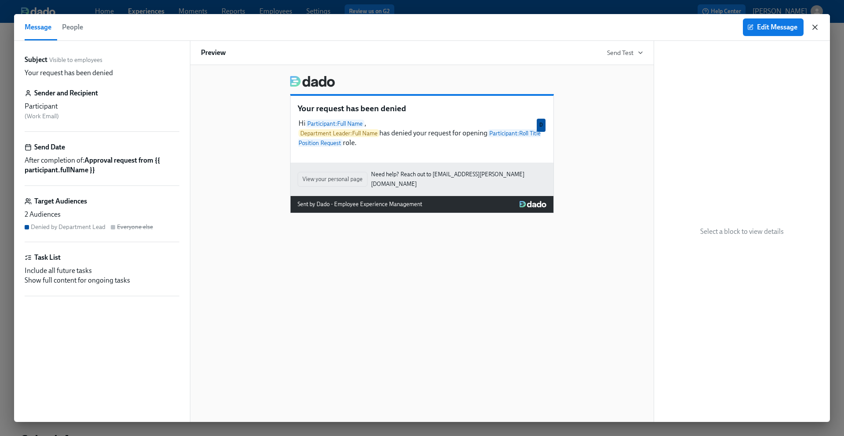
click at [814, 23] on icon "button" at bounding box center [815, 27] width 9 height 9
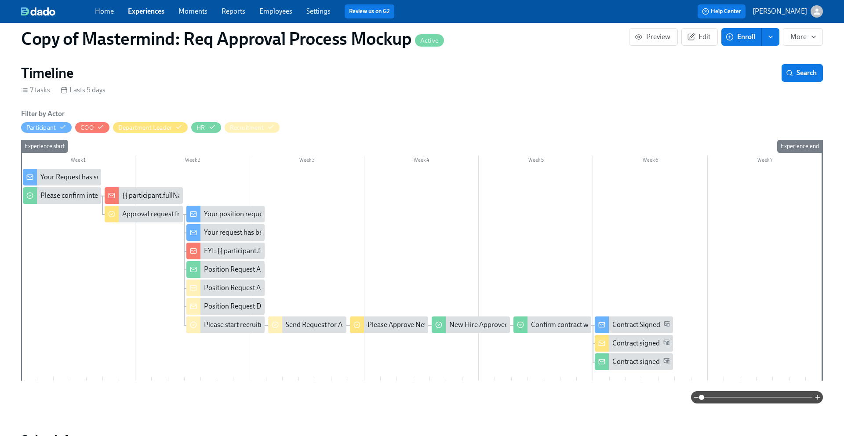
click at [238, 308] on div "Position Request Denied" at bounding box center [241, 307] width 74 height 10
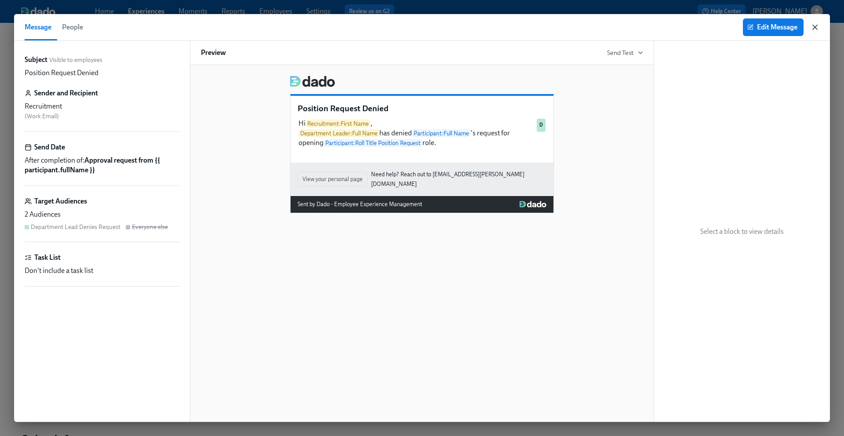
click at [816, 27] on icon "button" at bounding box center [815, 27] width 9 height 9
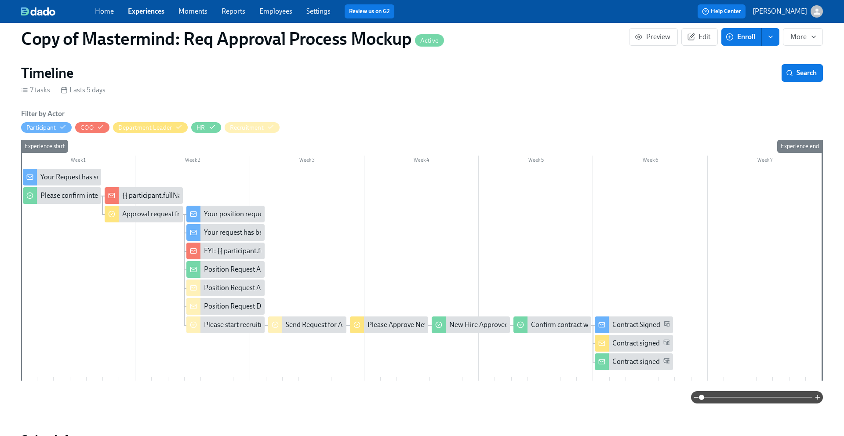
click at [211, 250] on div "FYI: {{ participant.fullName }} requested the opening of position X" at bounding box center [302, 251] width 197 height 10
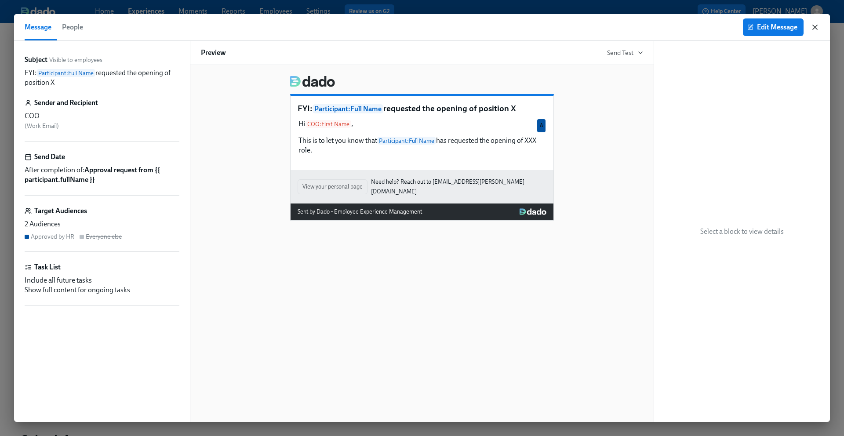
click at [817, 24] on icon "button" at bounding box center [815, 27] width 9 height 9
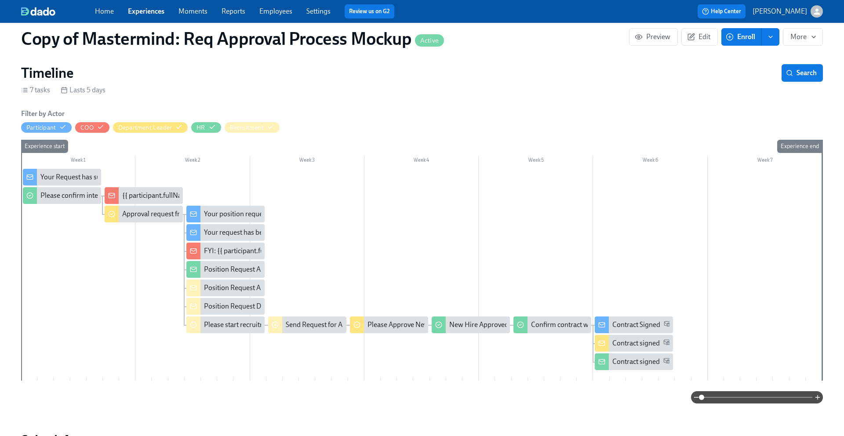
click at [224, 251] on div "FYI: {{ participant.fullName }} requested the opening of position X" at bounding box center [302, 251] width 197 height 10
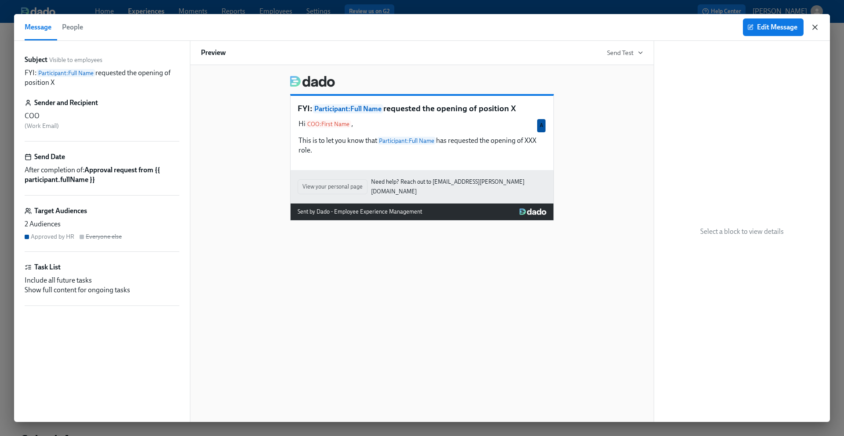
click at [817, 26] on icon "button" at bounding box center [815, 27] width 9 height 9
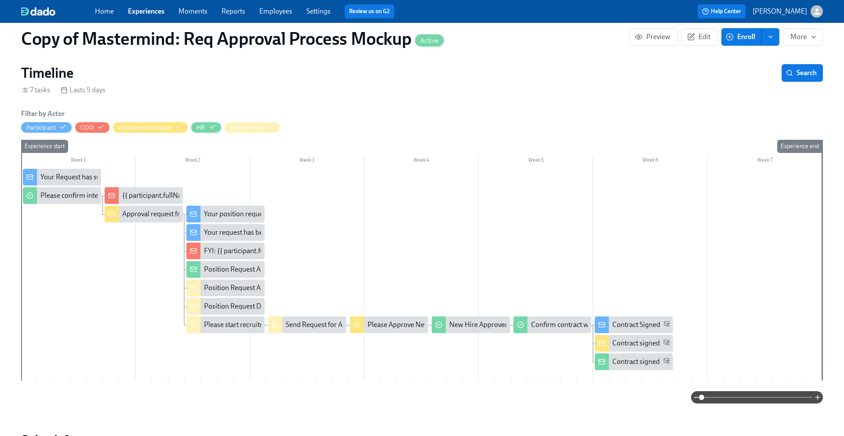
click at [222, 271] on div "Position Request Approved" at bounding box center [245, 270] width 82 height 10
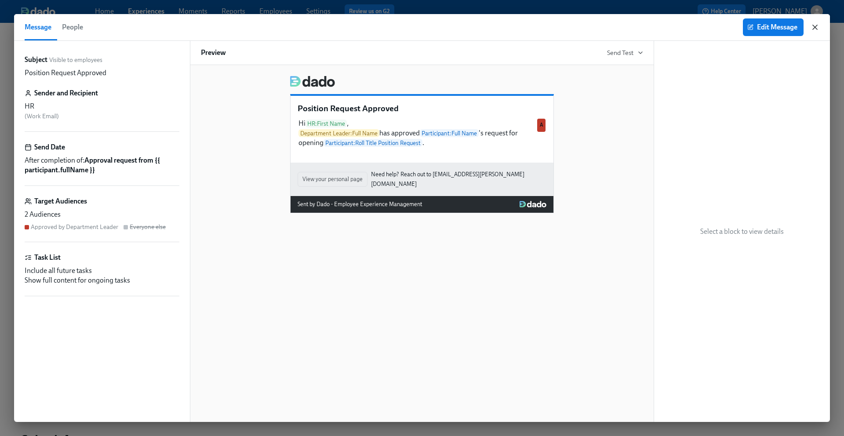
click at [818, 28] on icon "button" at bounding box center [815, 27] width 9 height 9
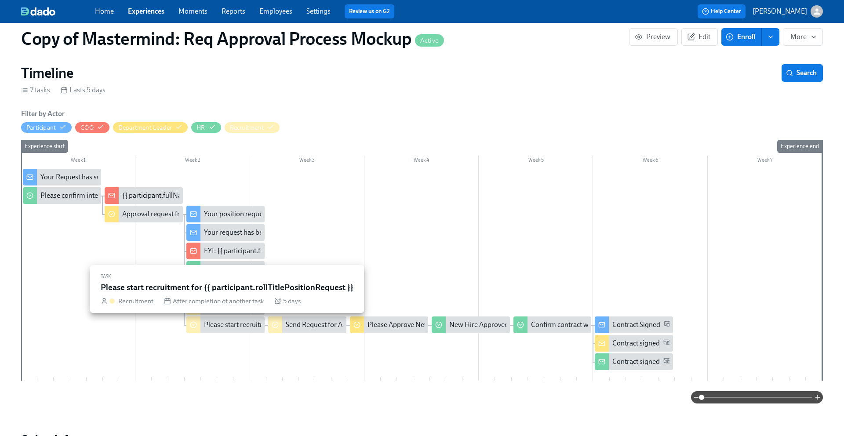
click at [241, 327] on div "Please start recruitment for {{ participant.rollTitlePositionRequest }}" at bounding box center [306, 325] width 204 height 10
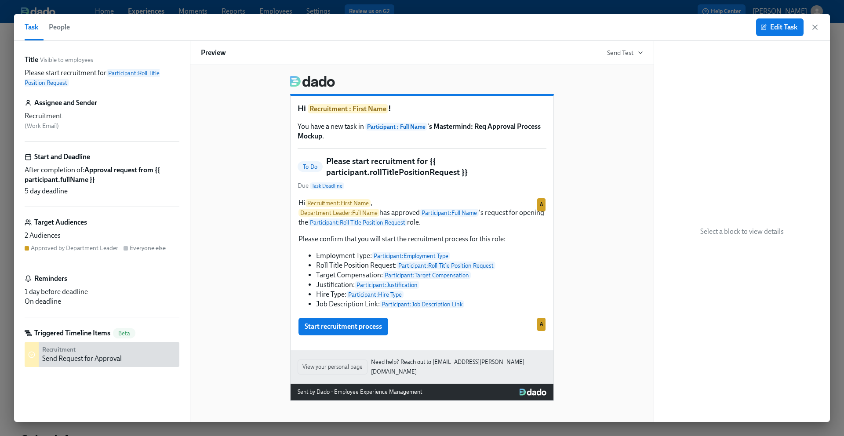
click at [810, 25] on div "Edit Task" at bounding box center [788, 27] width 63 height 18
click at [814, 25] on icon "button" at bounding box center [815, 27] width 9 height 9
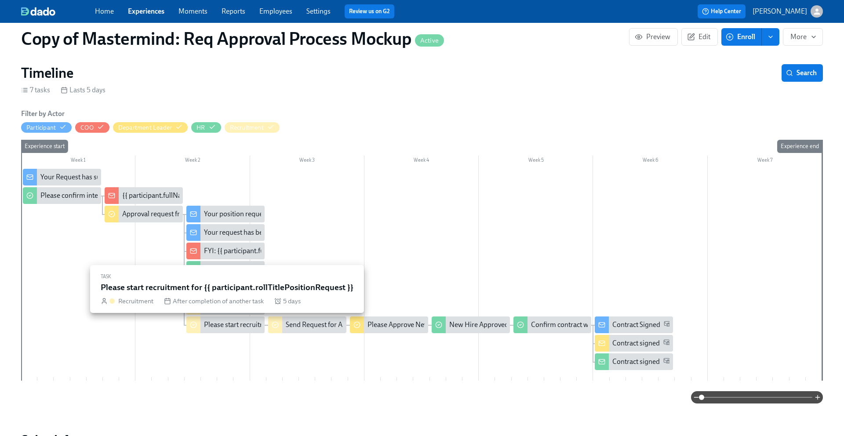
click at [227, 328] on div "Please start recruitment for {{ participant.rollTitlePositionRequest }}" at bounding box center [306, 325] width 204 height 10
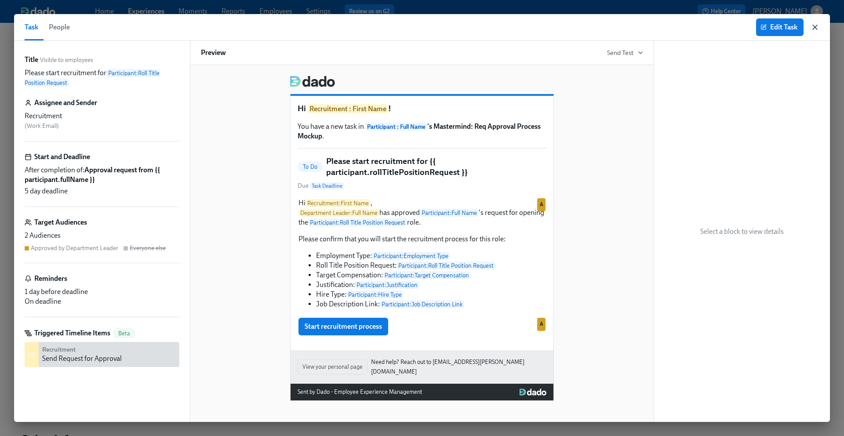
click at [817, 24] on icon "button" at bounding box center [815, 27] width 9 height 9
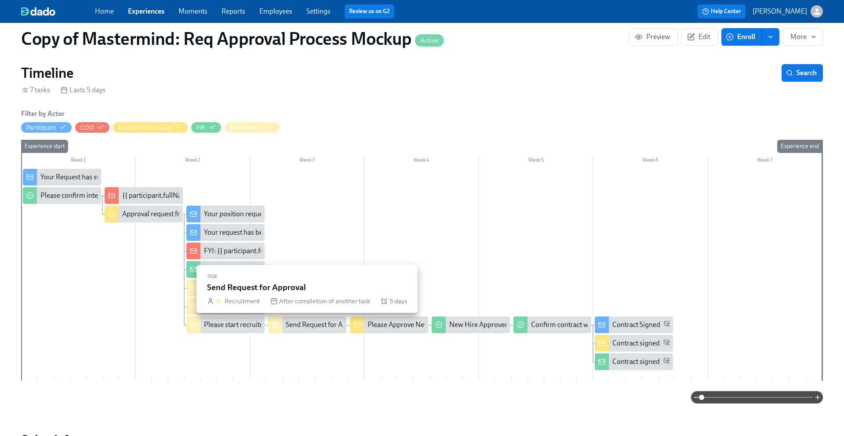
click at [303, 325] on div "Send Request for Approval" at bounding box center [326, 325] width 80 height 10
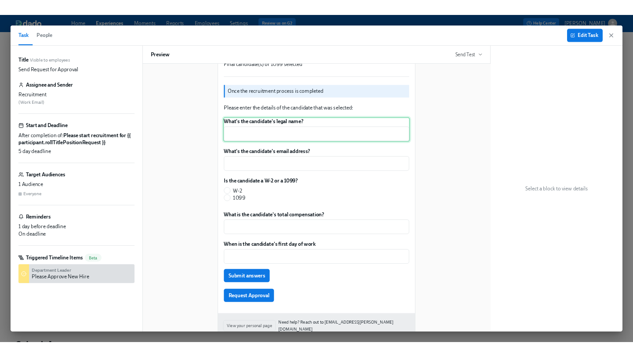
scroll to position [145, 0]
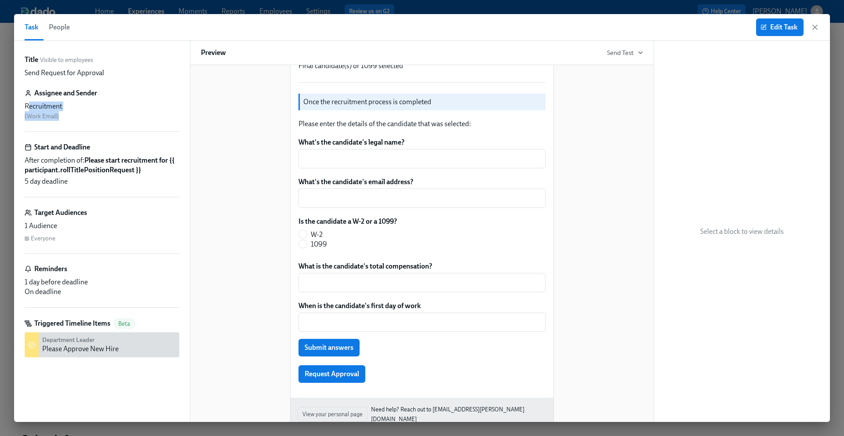
drag, startPoint x: 29, startPoint y: 107, endPoint x: 71, endPoint y: 112, distance: 42.5
click at [71, 112] on div "Recruitment ( Work Email )" at bounding box center [102, 111] width 155 height 19
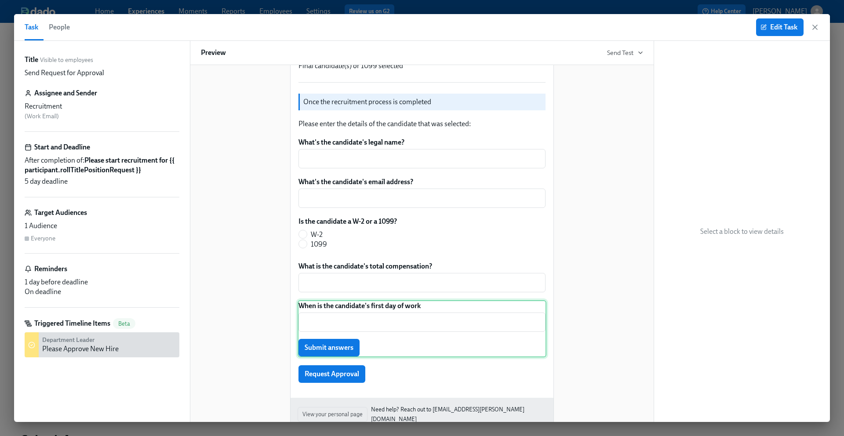
click at [395, 312] on div "When is the candidate's first day of work ​ Submit answers" at bounding box center [422, 328] width 249 height 57
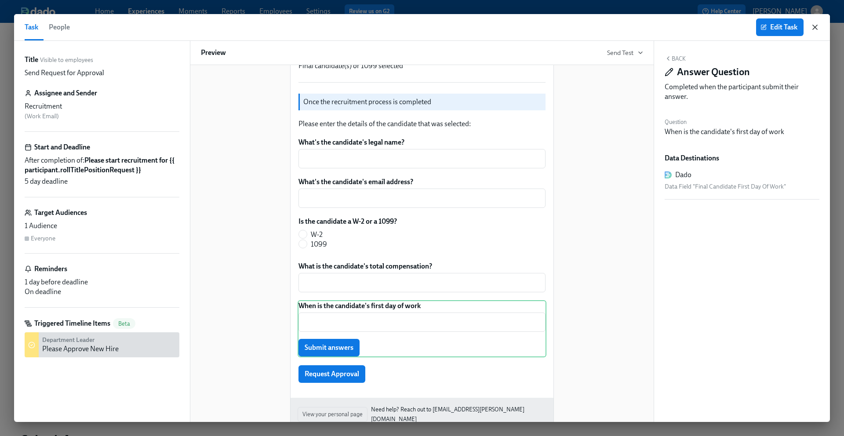
click at [816, 27] on icon "button" at bounding box center [815, 27] width 4 height 4
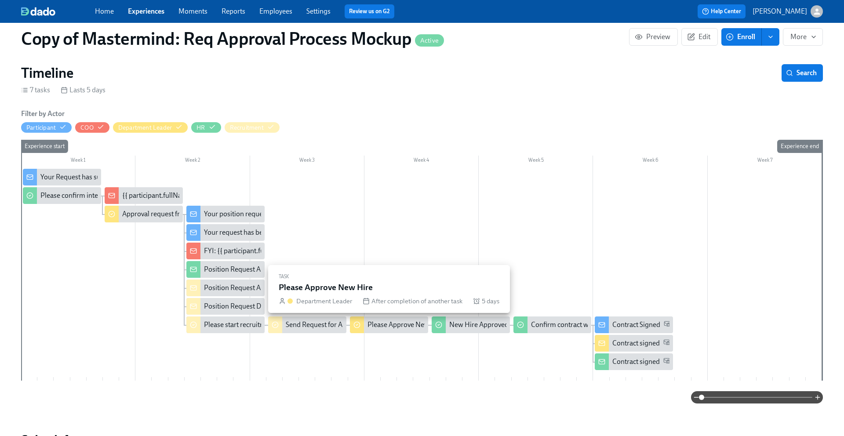
click at [399, 327] on div "Please Approve New Hire" at bounding box center [406, 325] width 77 height 10
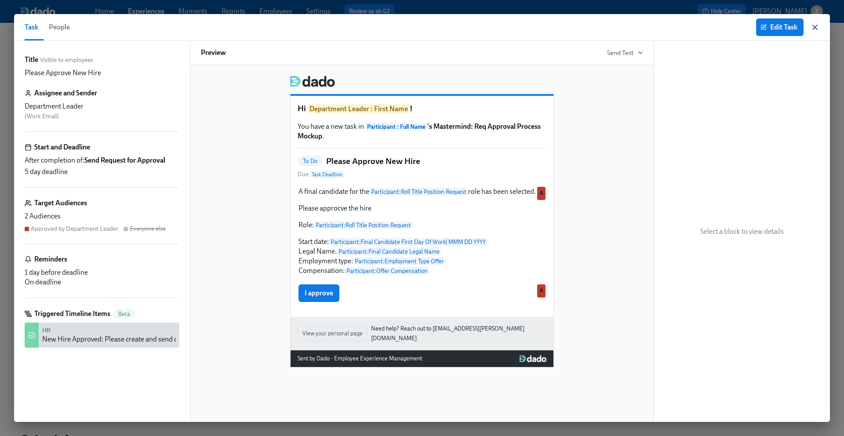
click at [815, 26] on icon "button" at bounding box center [815, 27] width 9 height 9
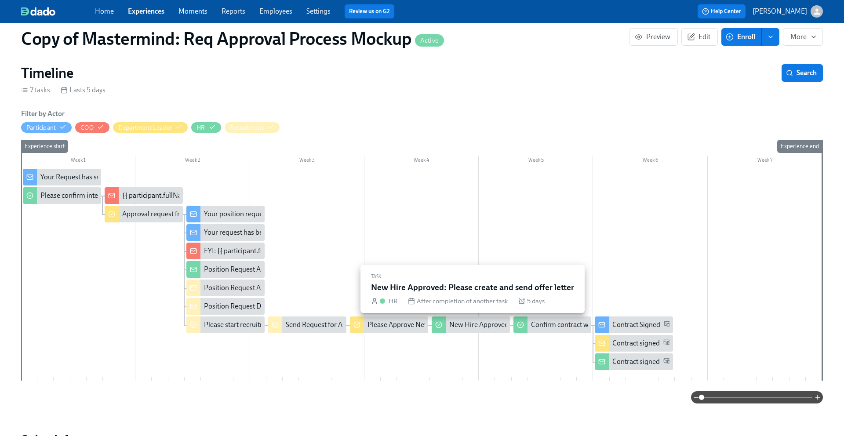
click at [480, 328] on div "New Hire Approved: Please create and send offer letter" at bounding box center [532, 325] width 164 height 10
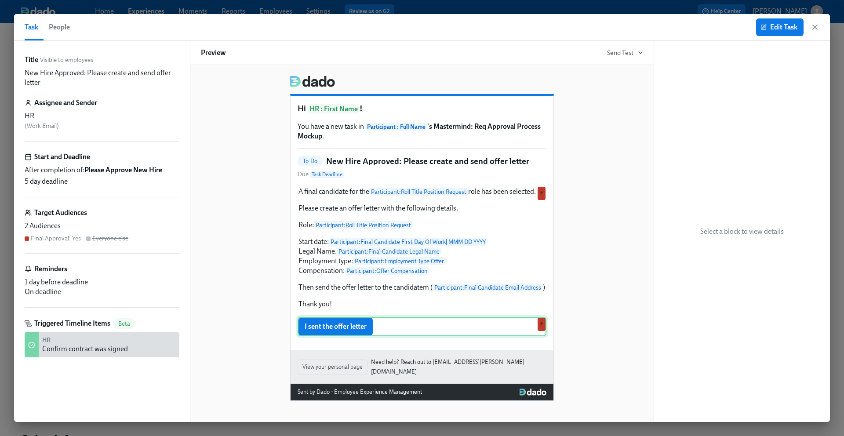
click at [354, 336] on div "I sent the offer letter F" at bounding box center [422, 326] width 249 height 19
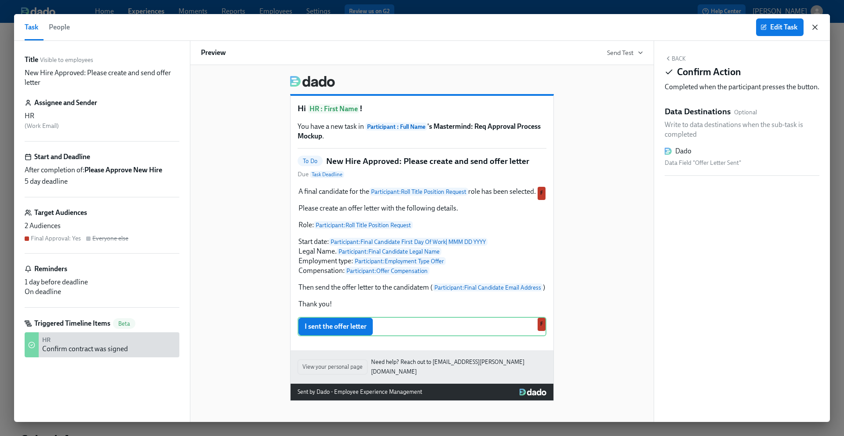
click at [817, 26] on icon "button" at bounding box center [815, 27] width 9 height 9
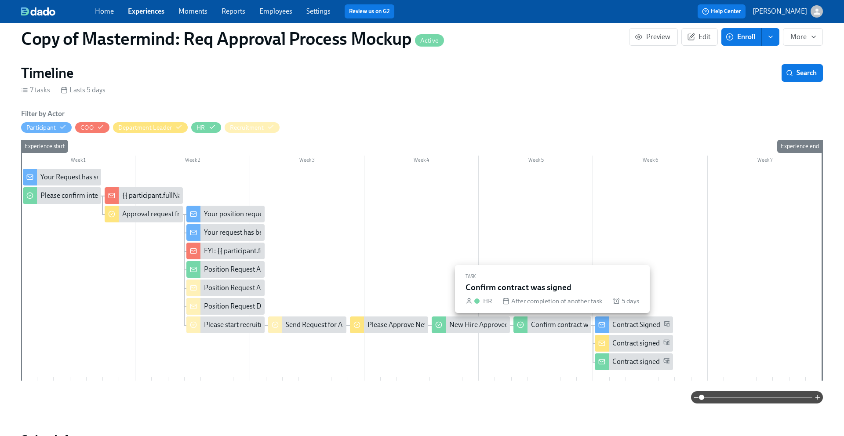
click at [531, 328] on div "Confirm contract was signed" at bounding box center [574, 325] width 86 height 10
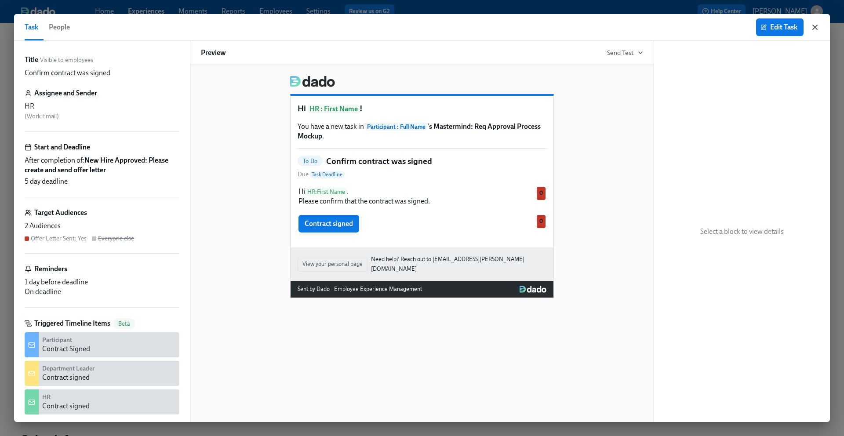
click at [815, 30] on icon "button" at bounding box center [815, 27] width 9 height 9
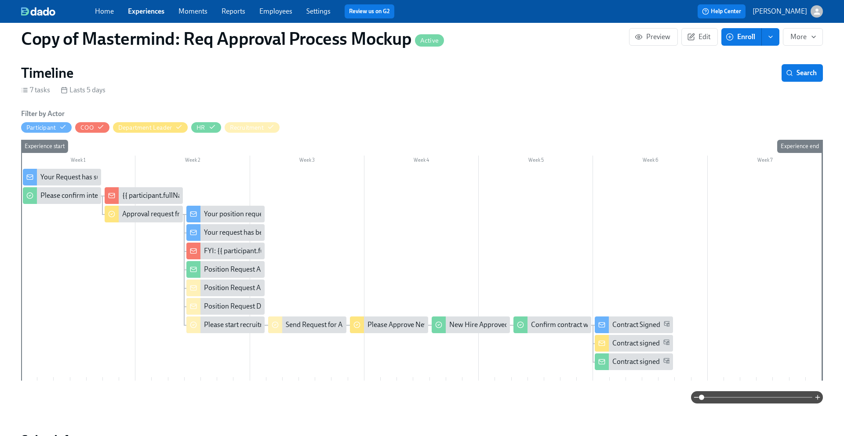
click at [619, 361] on div "Contract signed" at bounding box center [637, 362] width 48 height 10
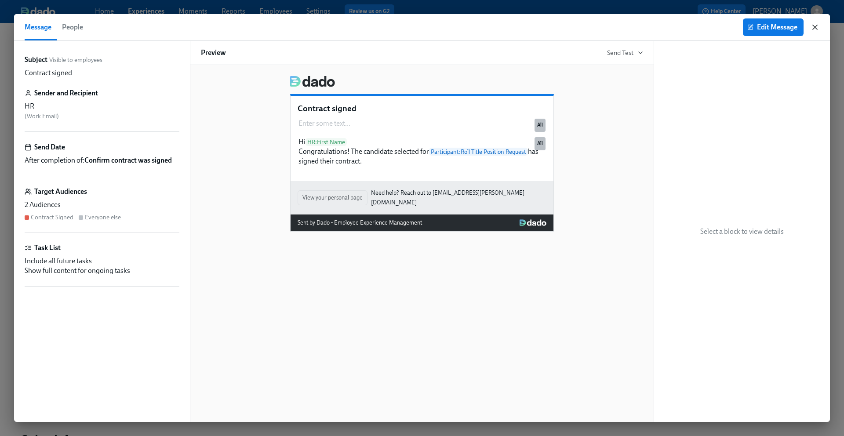
click at [817, 29] on icon "button" at bounding box center [815, 27] width 4 height 4
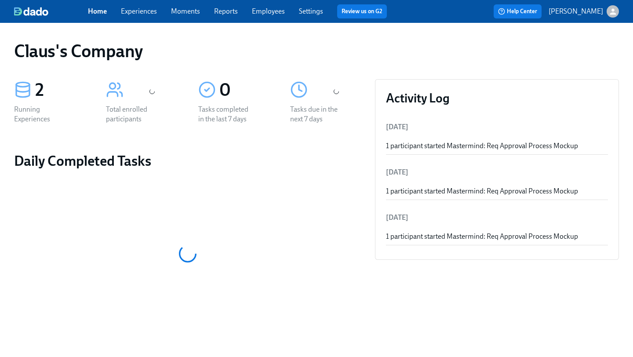
click at [614, 13] on icon "button" at bounding box center [613, 11] width 6 height 6
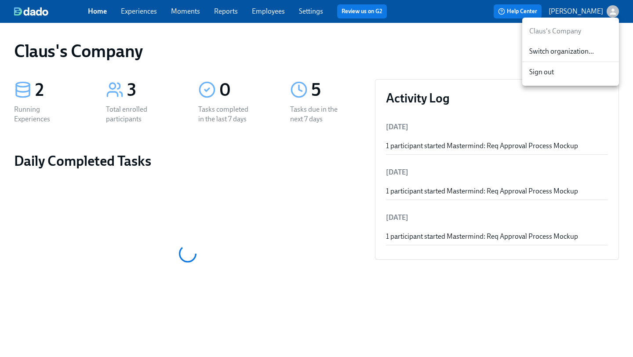
click at [570, 57] on div "Switch organization..." at bounding box center [571, 51] width 97 height 21
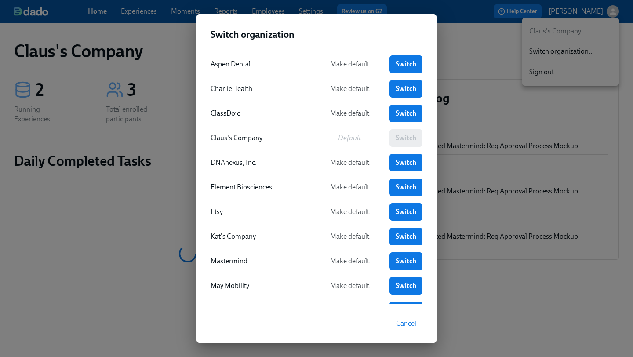
scroll to position [82, 0]
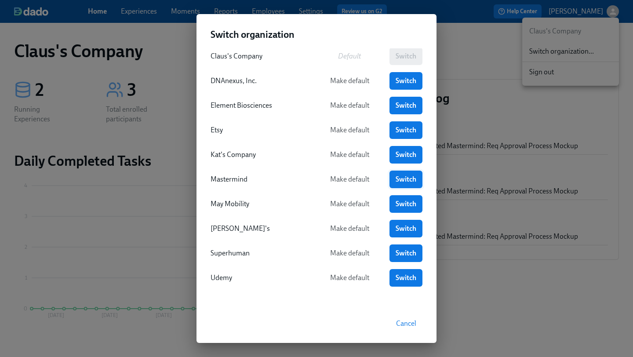
click at [395, 177] on link "Switch" at bounding box center [406, 180] width 33 height 18
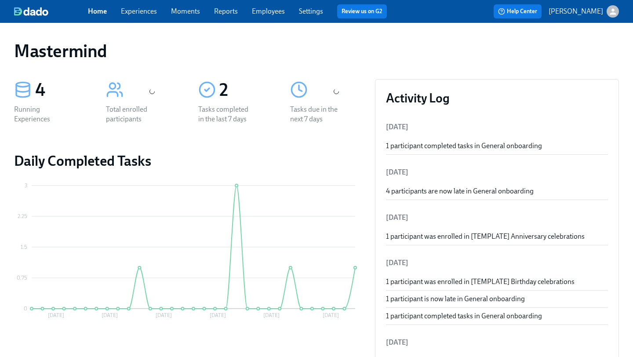
click at [141, 11] on link "Experiences" at bounding box center [139, 11] width 36 height 8
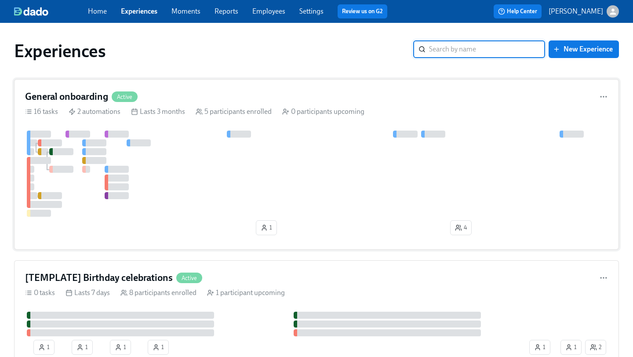
click at [173, 174] on div at bounding box center [316, 174] width 583 height 86
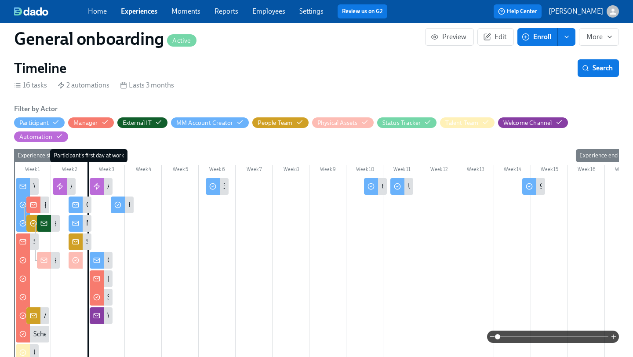
scroll to position [194, 0]
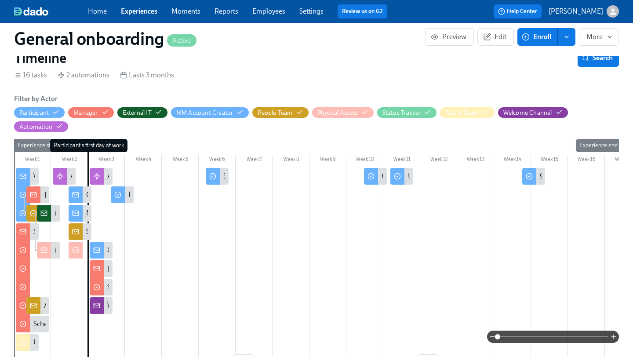
click at [567, 338] on span at bounding box center [553, 337] width 111 height 12
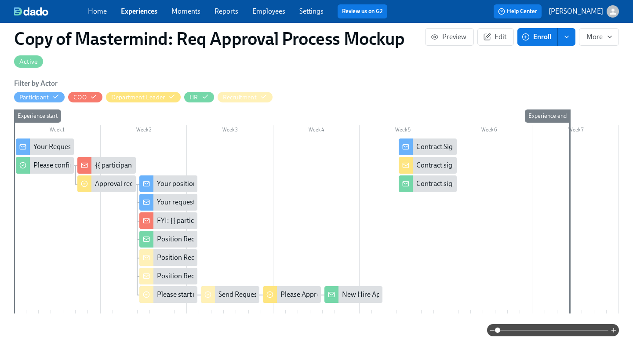
scroll to position [190, 0]
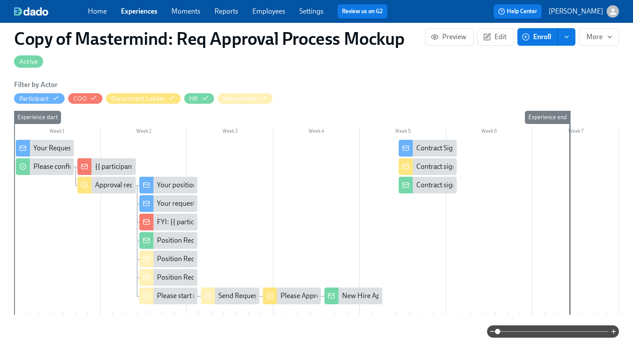
click at [360, 296] on div "New Hire Approved: Please create and send the offer letter" at bounding box center [429, 296] width 175 height 10
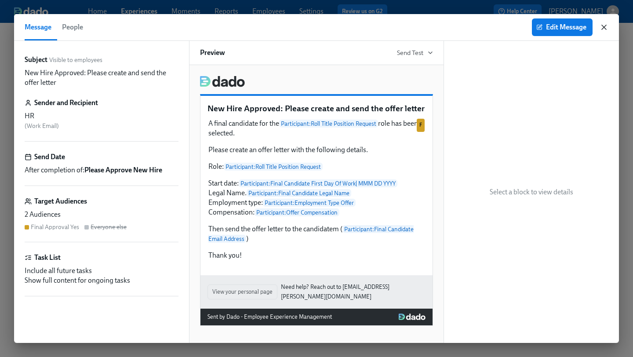
click at [602, 29] on icon "button" at bounding box center [604, 27] width 4 height 4
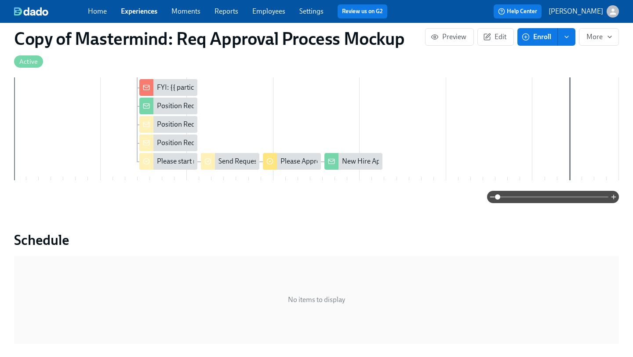
scroll to position [324, 0]
click at [351, 161] on div "New Hire Approved: Please create and send the offer letter" at bounding box center [429, 162] width 175 height 10
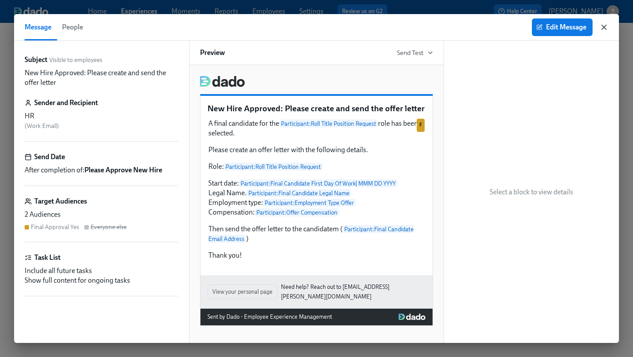
click at [605, 30] on icon "button" at bounding box center [604, 27] width 9 height 9
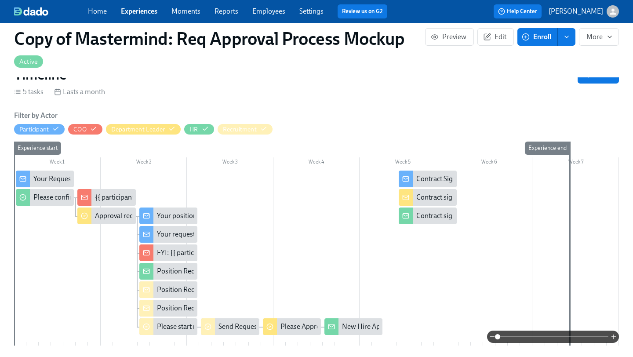
scroll to position [186, 0]
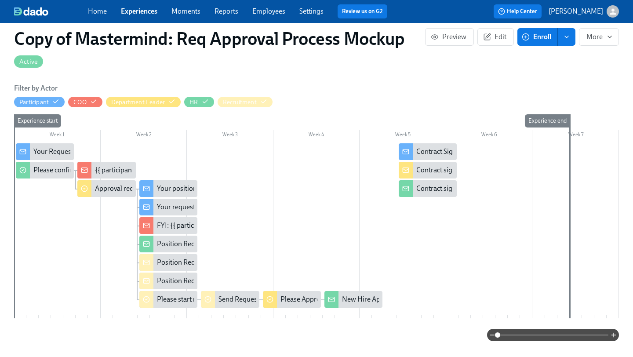
click at [351, 297] on div "New Hire Approved: Please create and send the offer letter" at bounding box center [429, 300] width 175 height 10
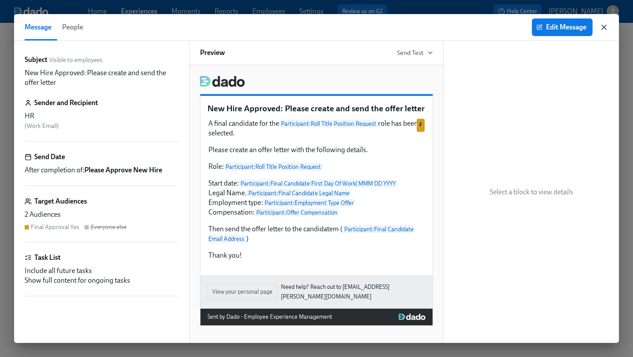
click at [603, 24] on icon "button" at bounding box center [604, 27] width 9 height 9
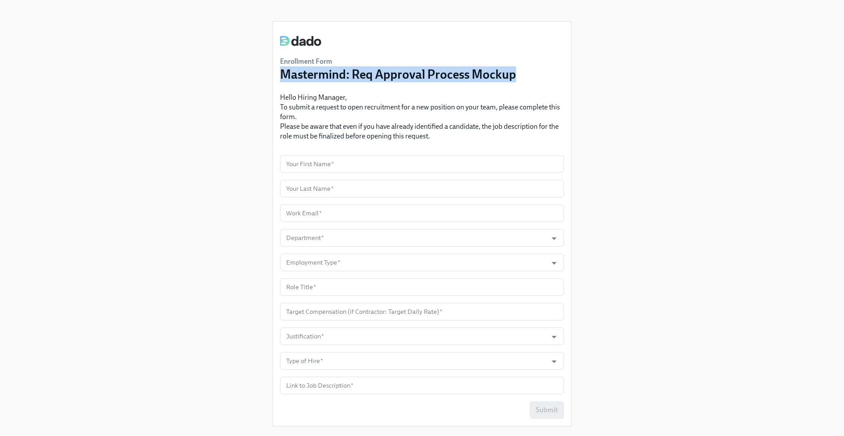
drag, startPoint x: 285, startPoint y: 75, endPoint x: 427, endPoint y: 84, distance: 142.4
click at [427, 84] on div "Enrollment Form Mastermind: Req Approval Process Mockup Hello Hiring Manager, T…" at bounding box center [422, 89] width 284 height 120
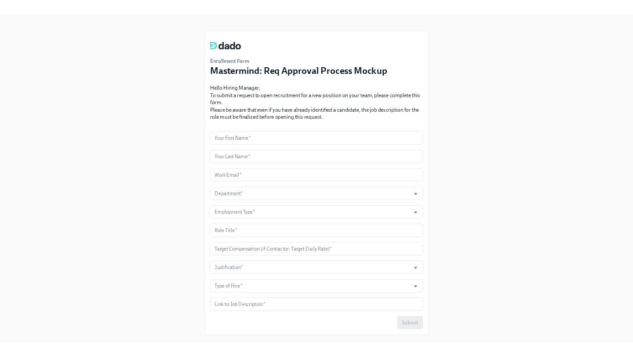
scroll to position [18, 0]
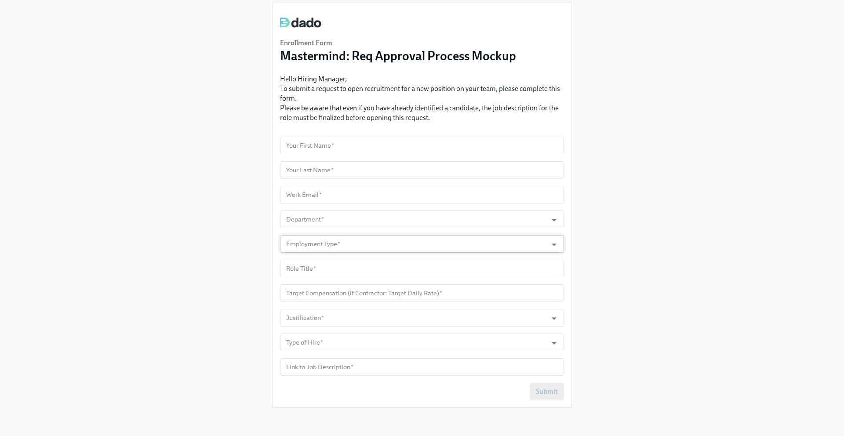
click at [323, 244] on input "Employment Type   *" at bounding box center [414, 244] width 259 height 18
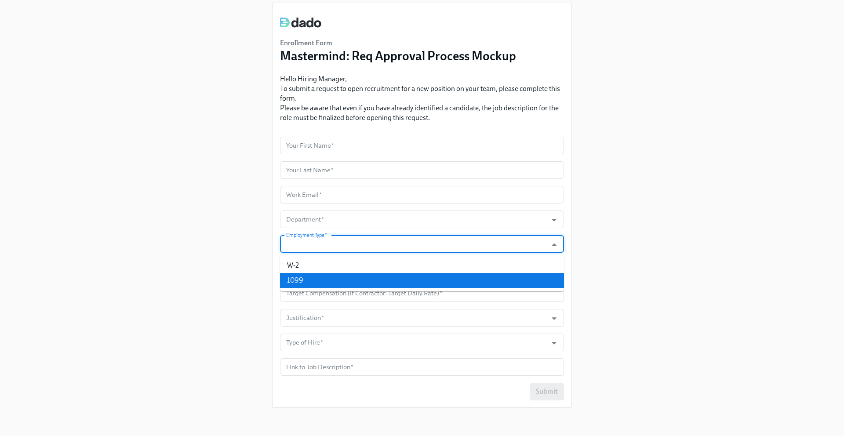
click at [235, 278] on div "Enrollment Form Mastermind: Req Approval Process Mockup Hello Hiring Manager, T…" at bounding box center [422, 199] width 802 height 434
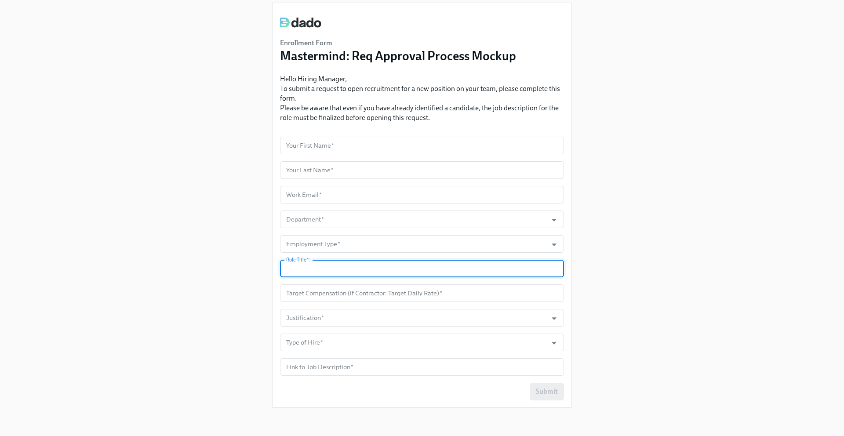
click at [303, 269] on input "text" at bounding box center [422, 269] width 284 height 18
click at [302, 292] on input "number" at bounding box center [422, 294] width 284 height 18
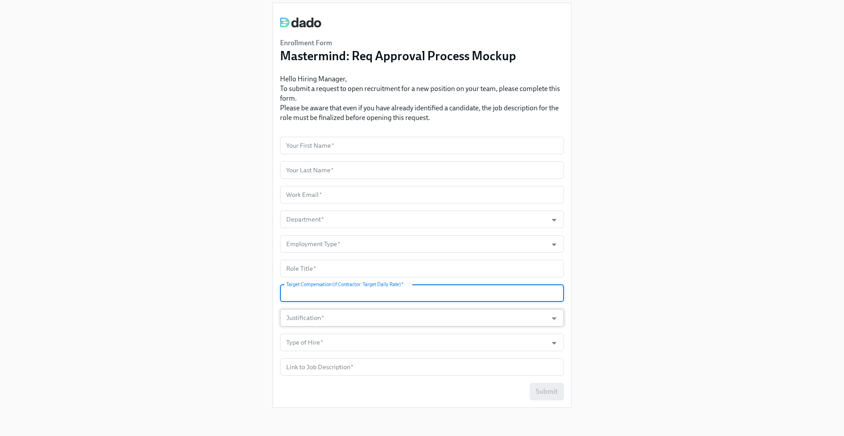
click at [315, 312] on input "Justification   *" at bounding box center [414, 318] width 259 height 18
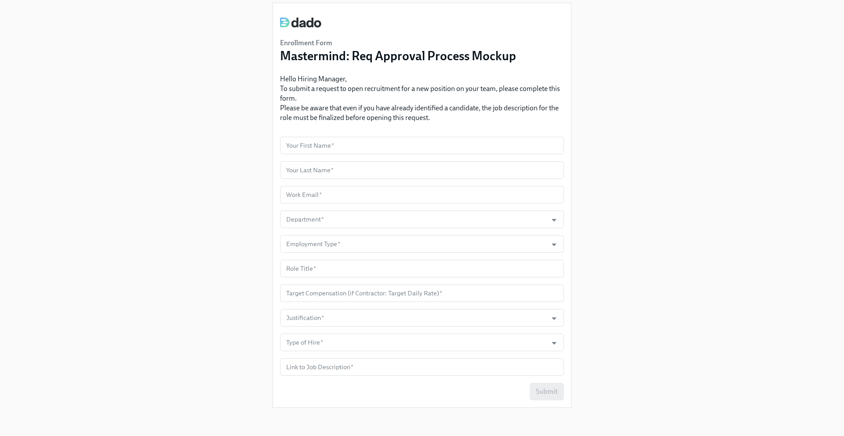
click at [221, 332] on div "Enrollment Form Mastermind: Req Approval Process Mockup Hello Hiring Manager, T…" at bounding box center [422, 199] width 802 height 434
click at [314, 341] on input "Type of Hire   *" at bounding box center [414, 343] width 259 height 18
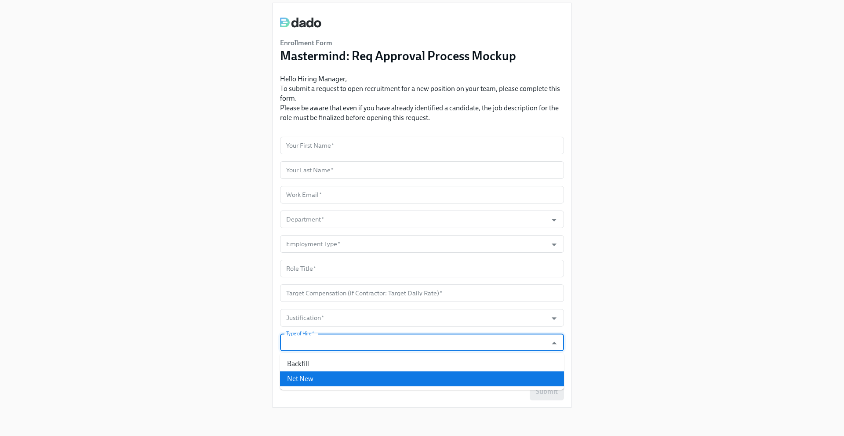
click at [233, 355] on div "Enrollment Form Mastermind: Req Approval Process Mockup Hello Hiring Manager, T…" at bounding box center [422, 199] width 802 height 434
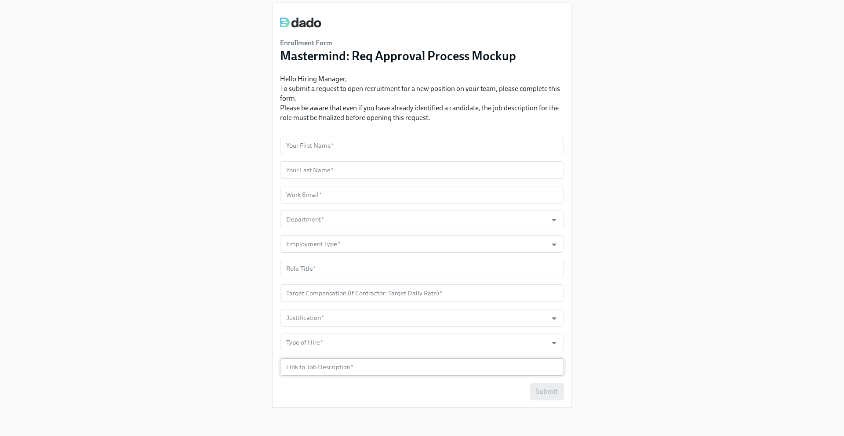
click at [340, 366] on input "text" at bounding box center [422, 367] width 284 height 18
click at [211, 221] on div "Enrollment Form Mastermind: Req Approval Process Mockup Hello Hiring Manager, T…" at bounding box center [422, 199] width 802 height 434
